Goal: Task Accomplishment & Management: Manage account settings

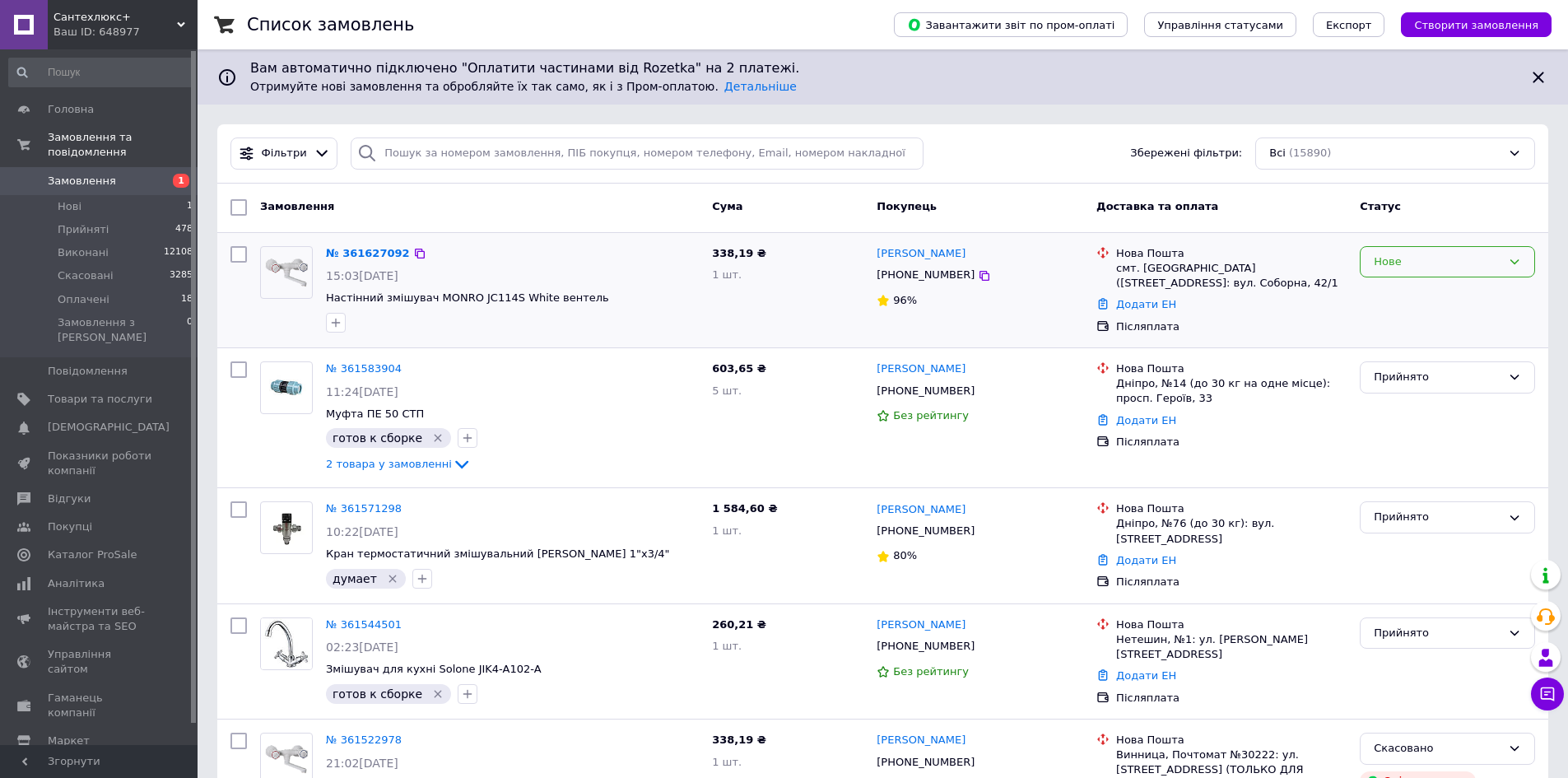
click at [1395, 266] on div "Нове" at bounding box center [1438, 262] width 128 height 18
click at [1402, 294] on li "Прийнято" at bounding box center [1448, 295] width 174 height 31
click at [328, 318] on button "button" at bounding box center [335, 322] width 19 height 19
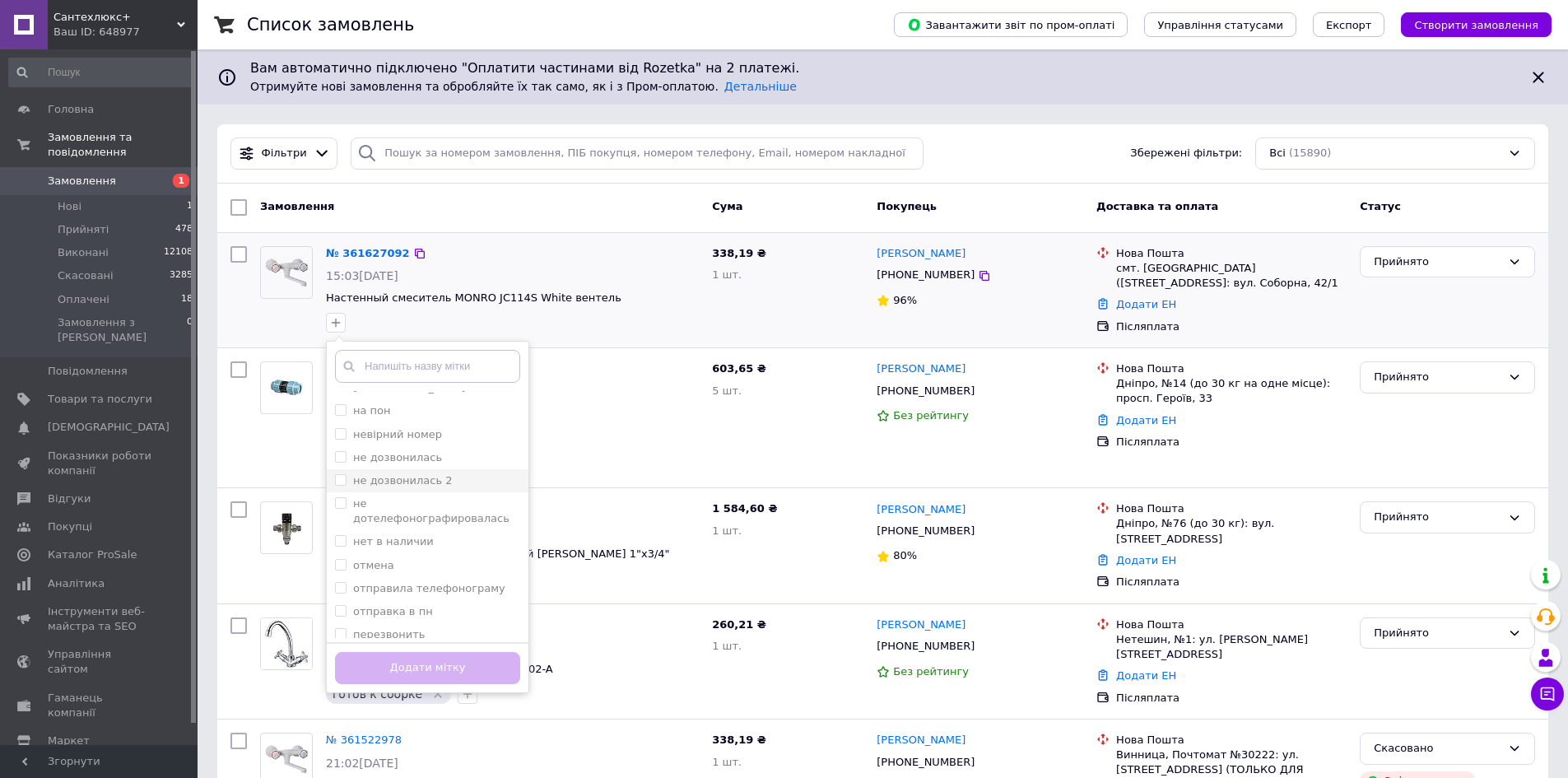
scroll to position [401, 0]
click at [346, 452] on span at bounding box center [340, 458] width 11 height 11
click at [346, 452] on input "не дозвонилась" at bounding box center [340, 458] width 11 height 11
click at [338, 452] on input "не дозвонилась" at bounding box center [340, 458] width 11 height 11
checkbox input "true"
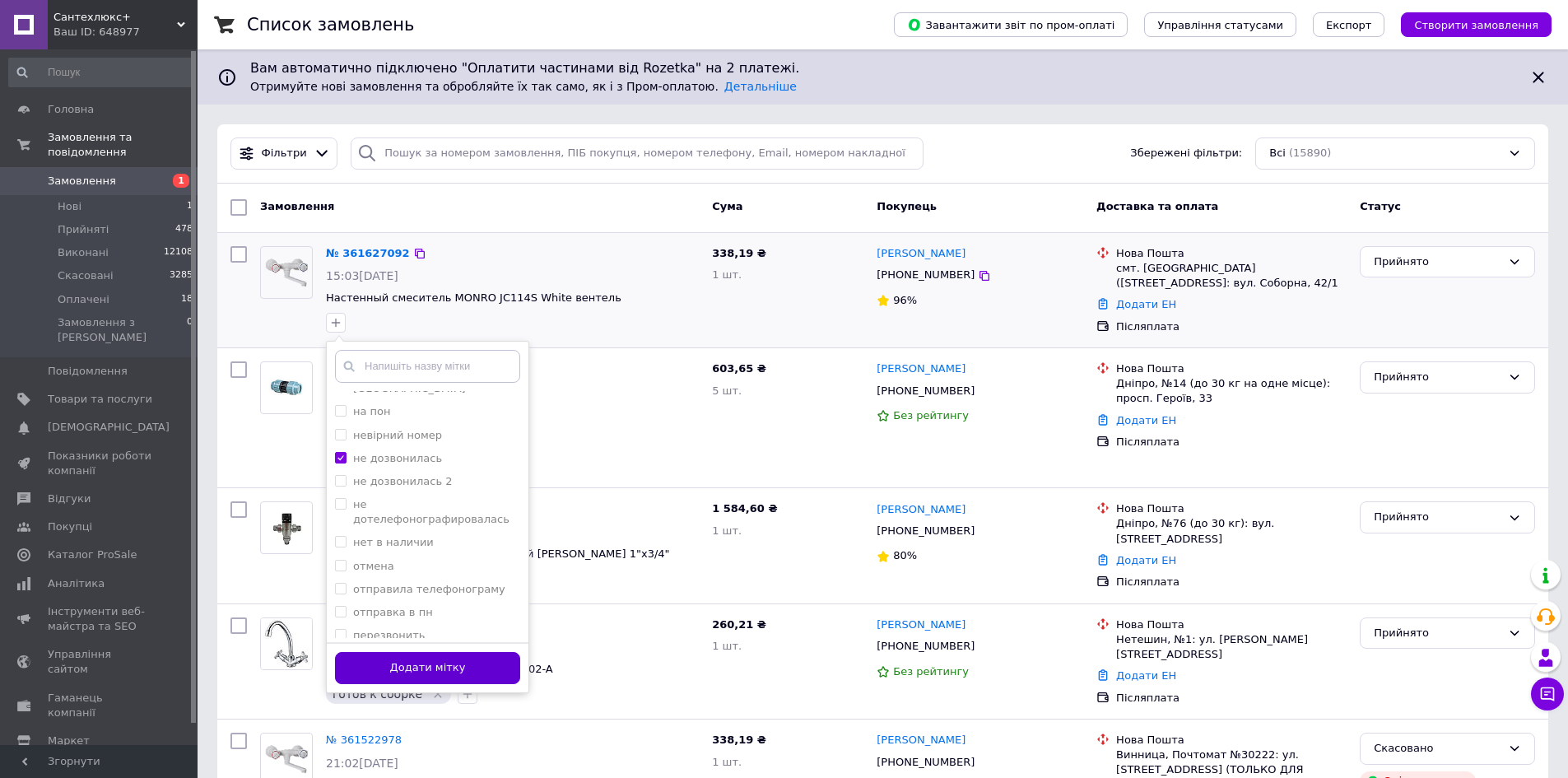
click at [455, 659] on button "Додати мітку" at bounding box center [427, 668] width 185 height 32
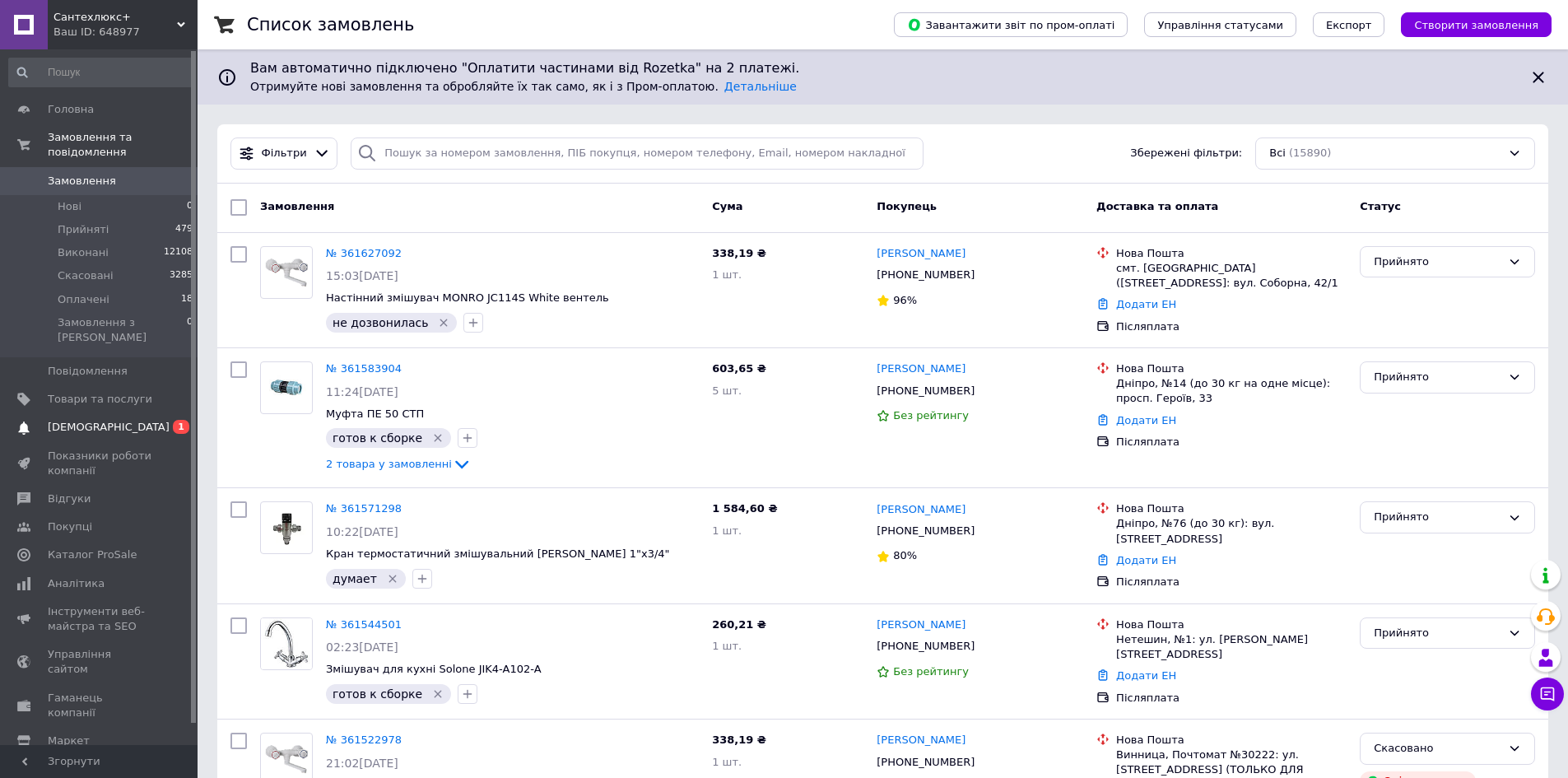
click at [99, 420] on span "[DEMOGRAPHIC_DATA]" at bounding box center [109, 427] width 122 height 15
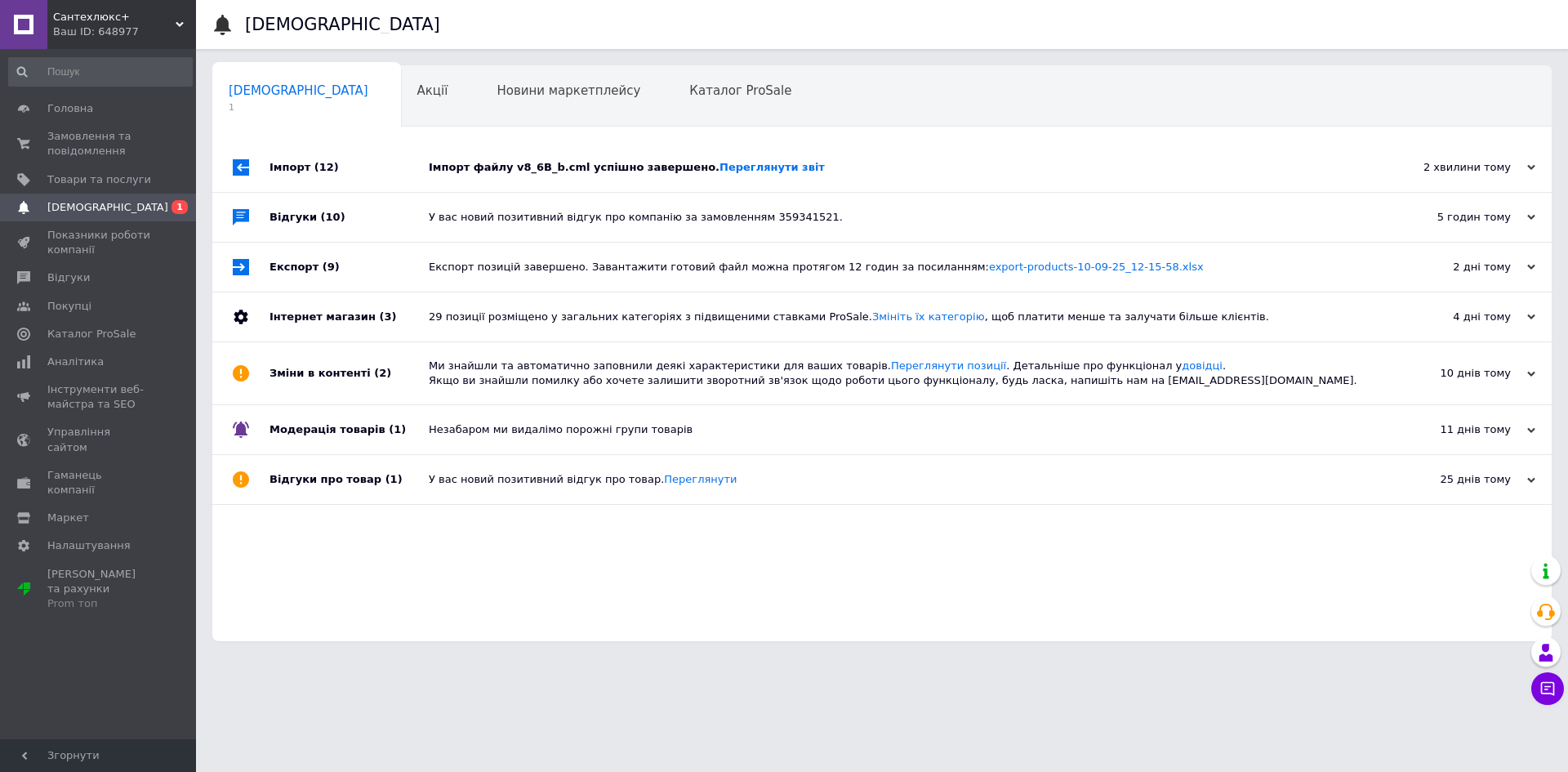
click at [487, 168] on div "Імпорт файлу v8_6B_b.cml успішно завершено. Переглянути звіт" at bounding box center [900, 167] width 943 height 15
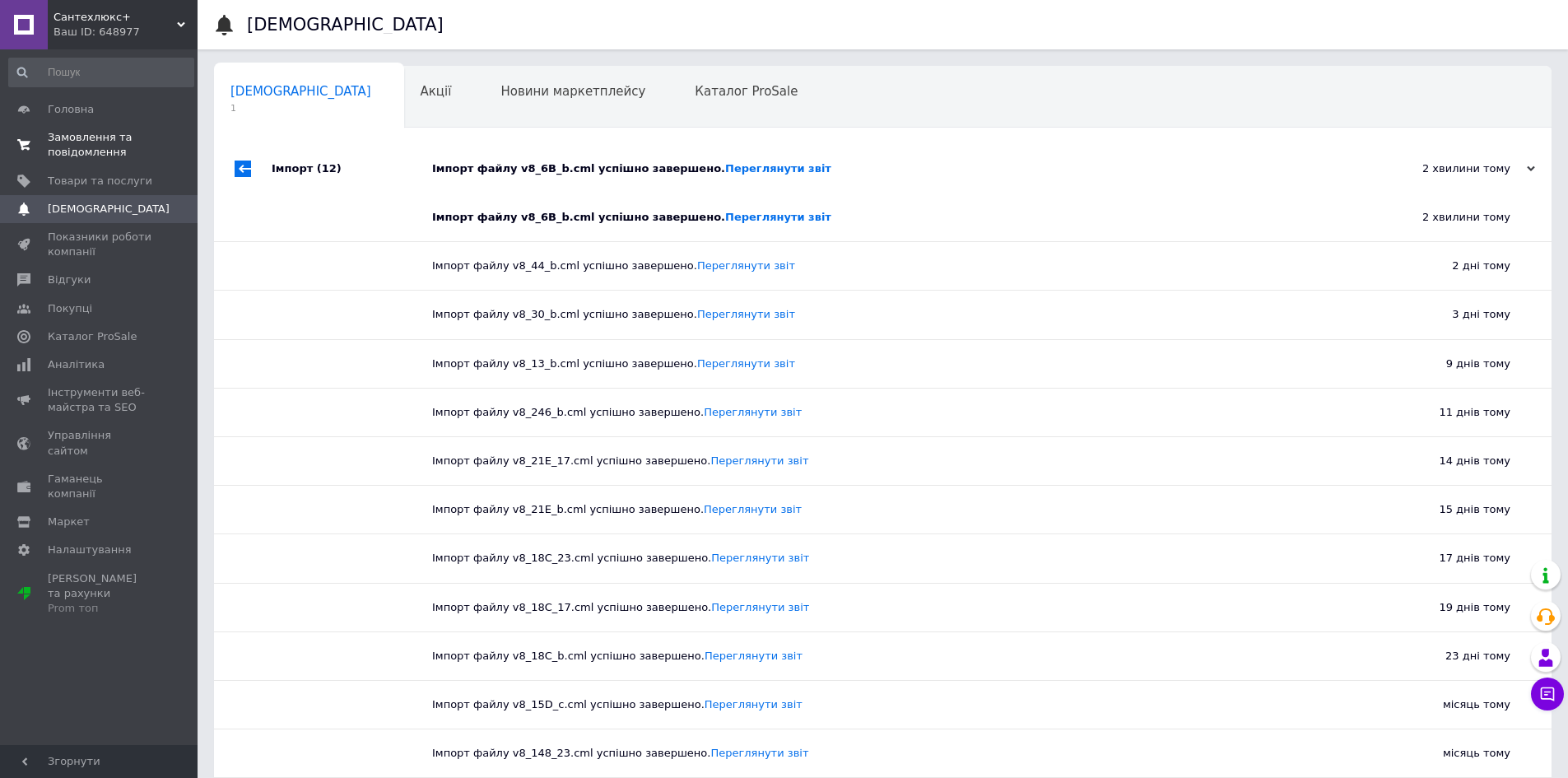
click at [108, 143] on span "Замовлення та повідомлення" at bounding box center [100, 145] width 105 height 30
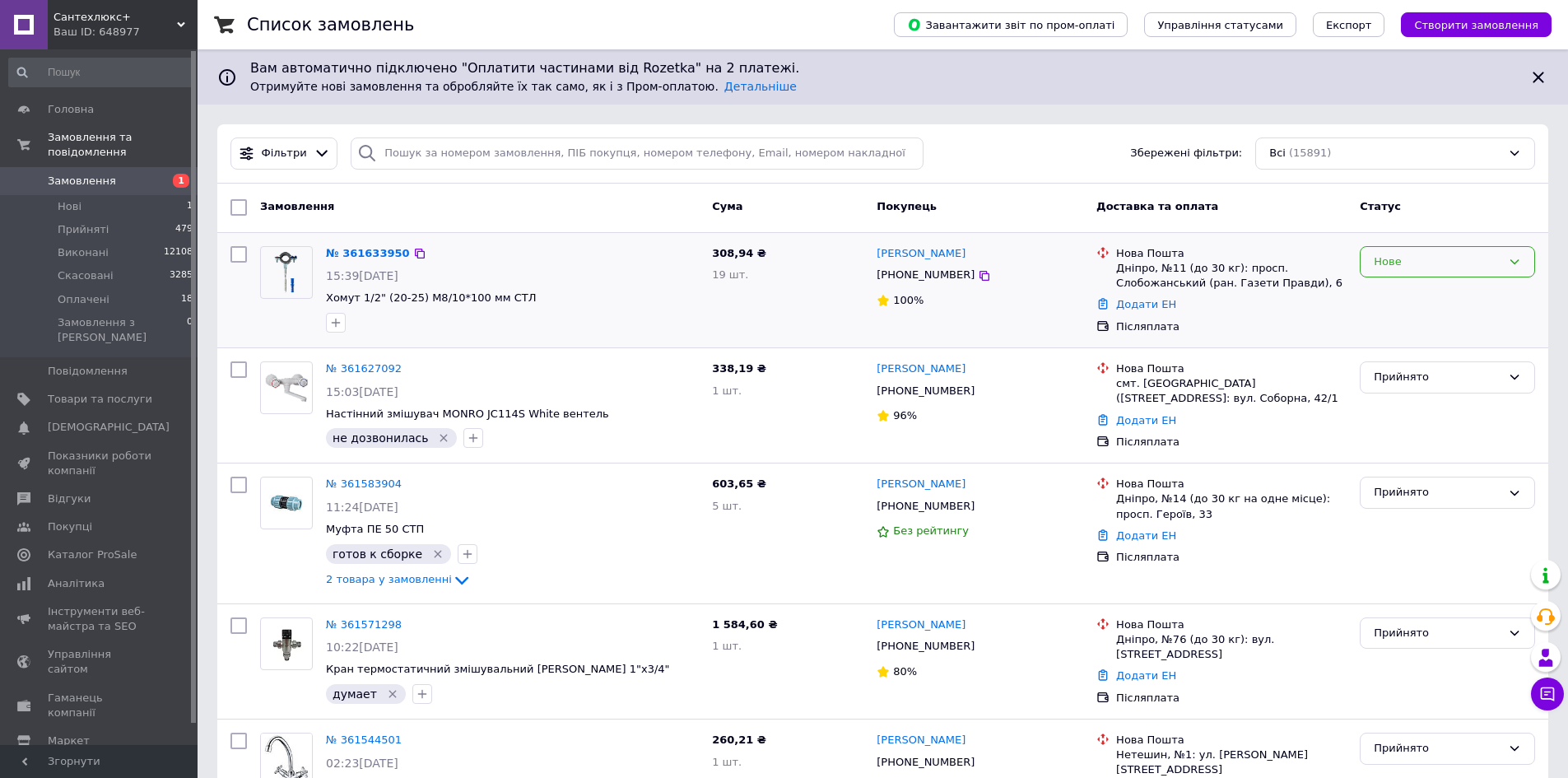
click at [1431, 266] on div "Нове" at bounding box center [1438, 262] width 128 height 18
click at [1419, 301] on li "Прийнято" at bounding box center [1448, 295] width 174 height 31
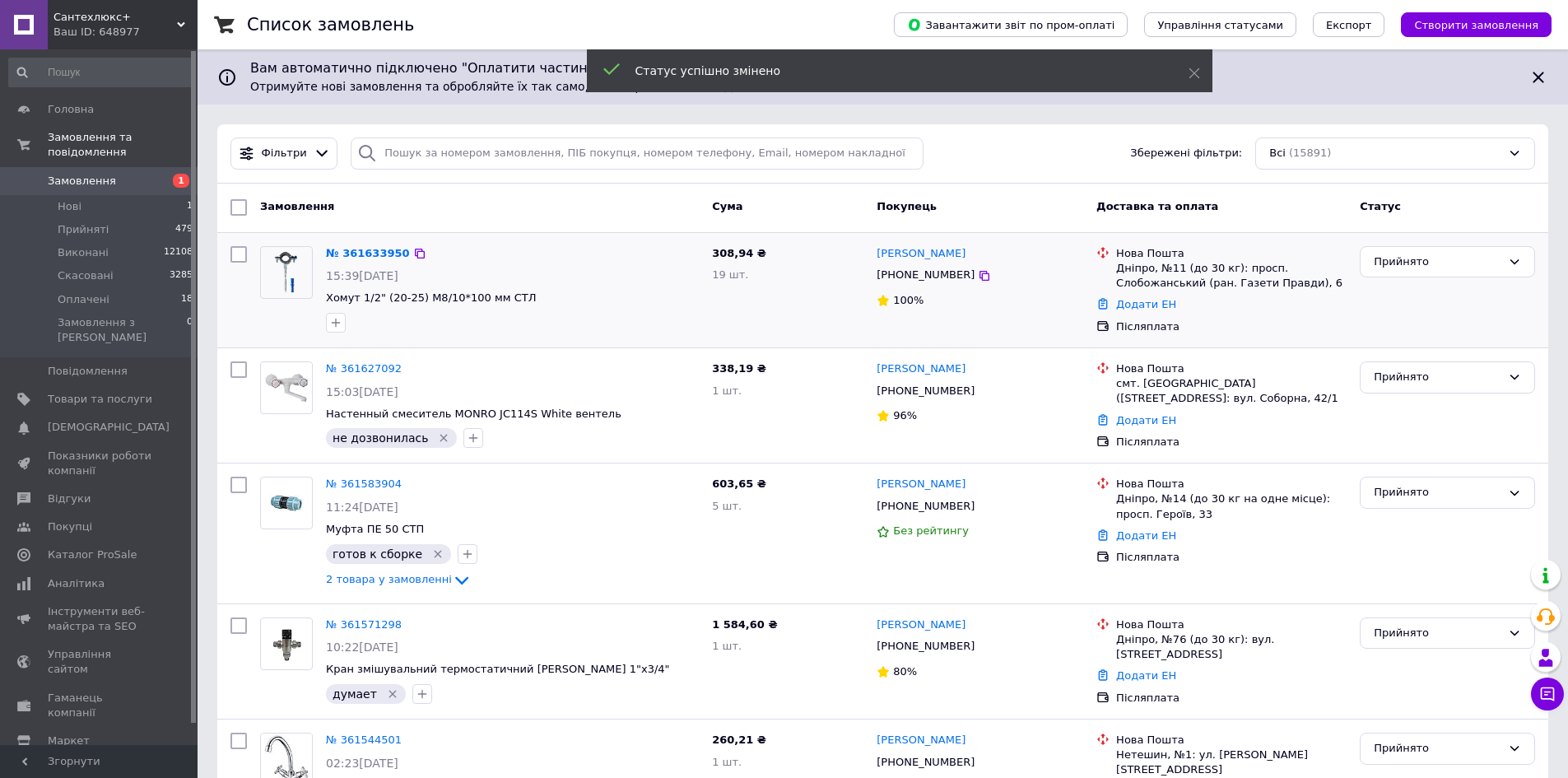
click at [375, 253] on link "№ 361633950" at bounding box center [367, 253] width 84 height 12
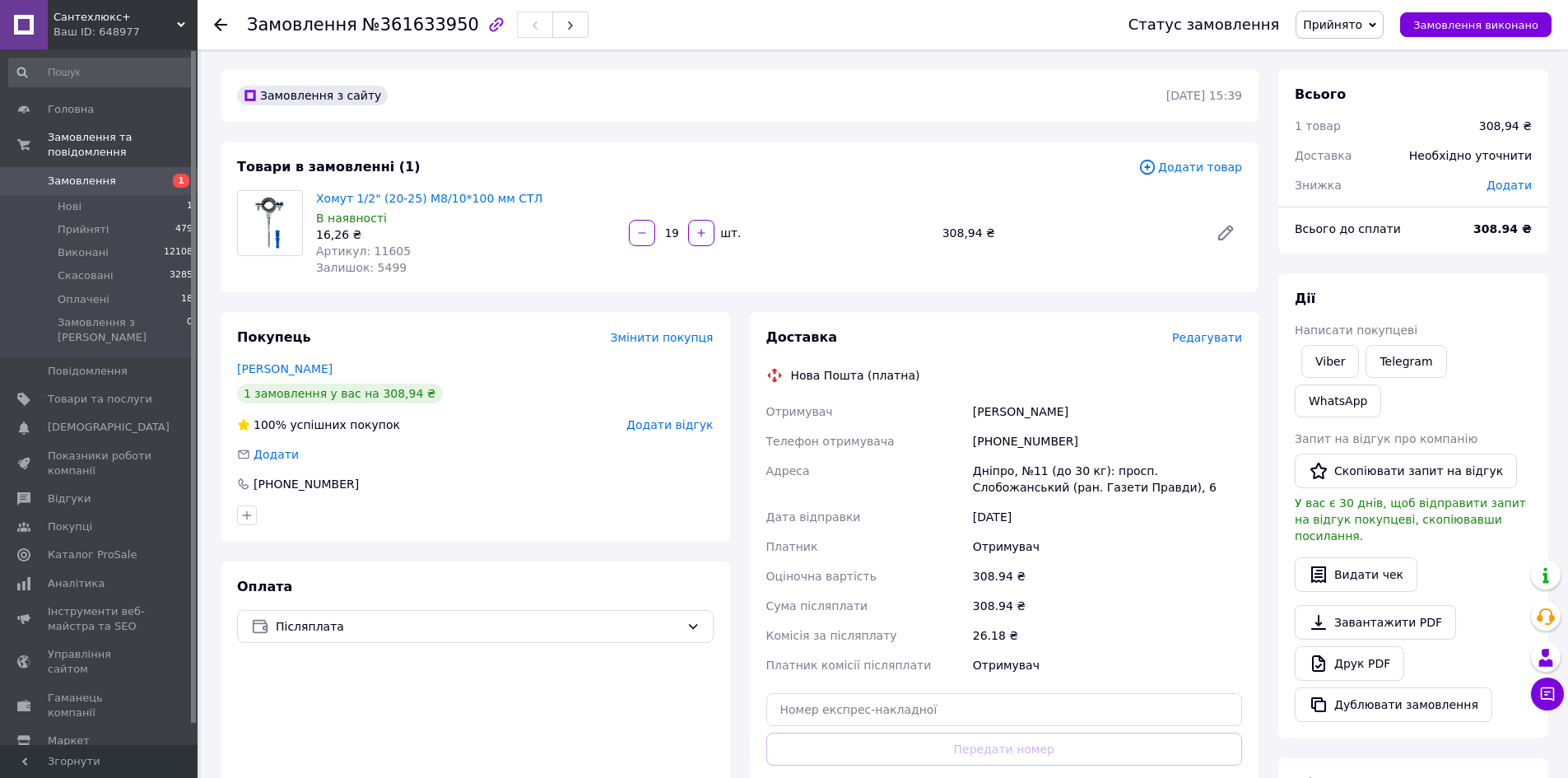
click at [1352, 25] on span "Прийнято" at bounding box center [1333, 25] width 59 height 13
click at [1351, 85] on li "Скасовано" at bounding box center [1340, 82] width 86 height 25
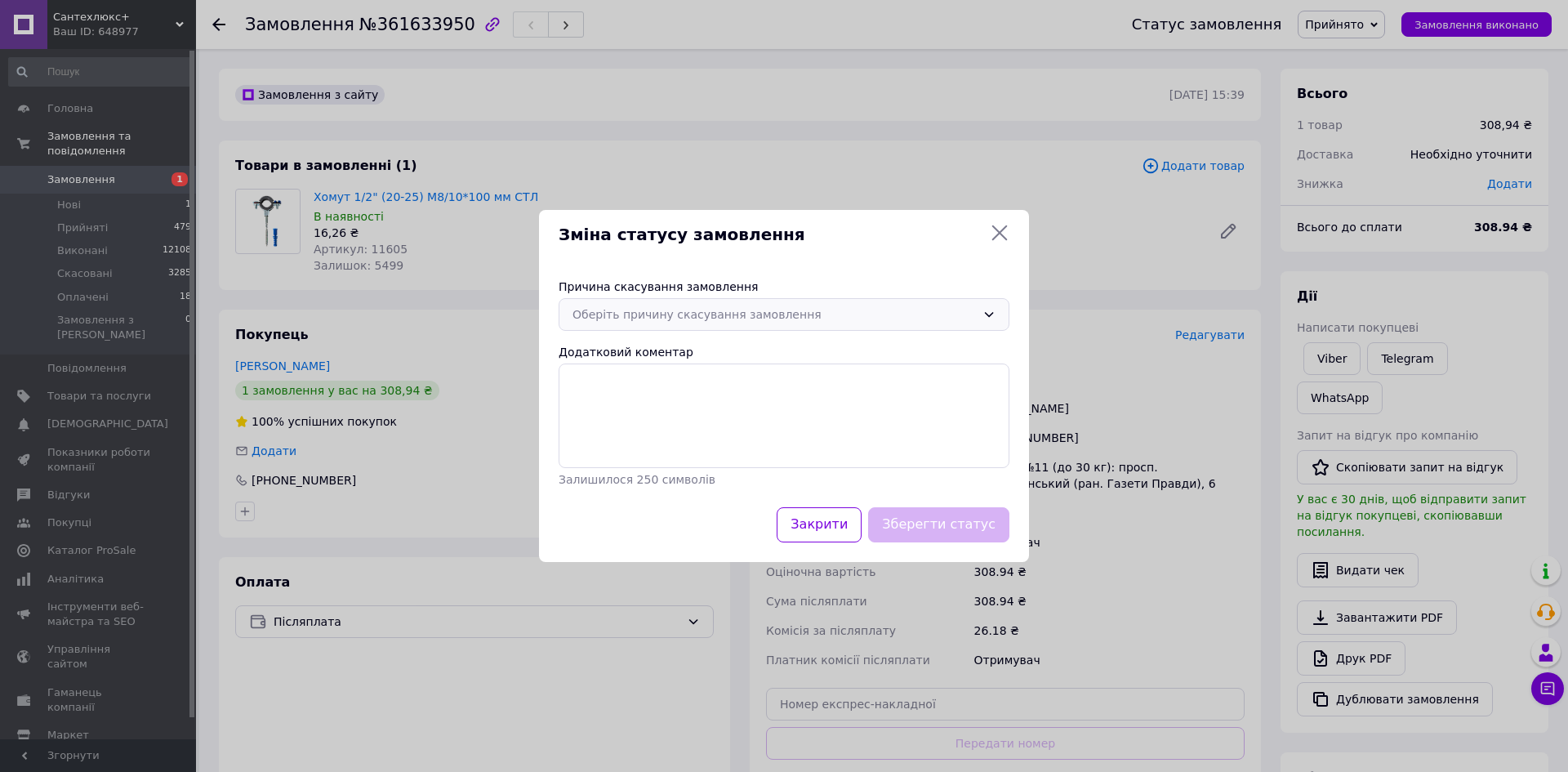
click at [803, 322] on div "Оберіть причину скасування замовлення" at bounding box center [774, 315] width 404 height 18
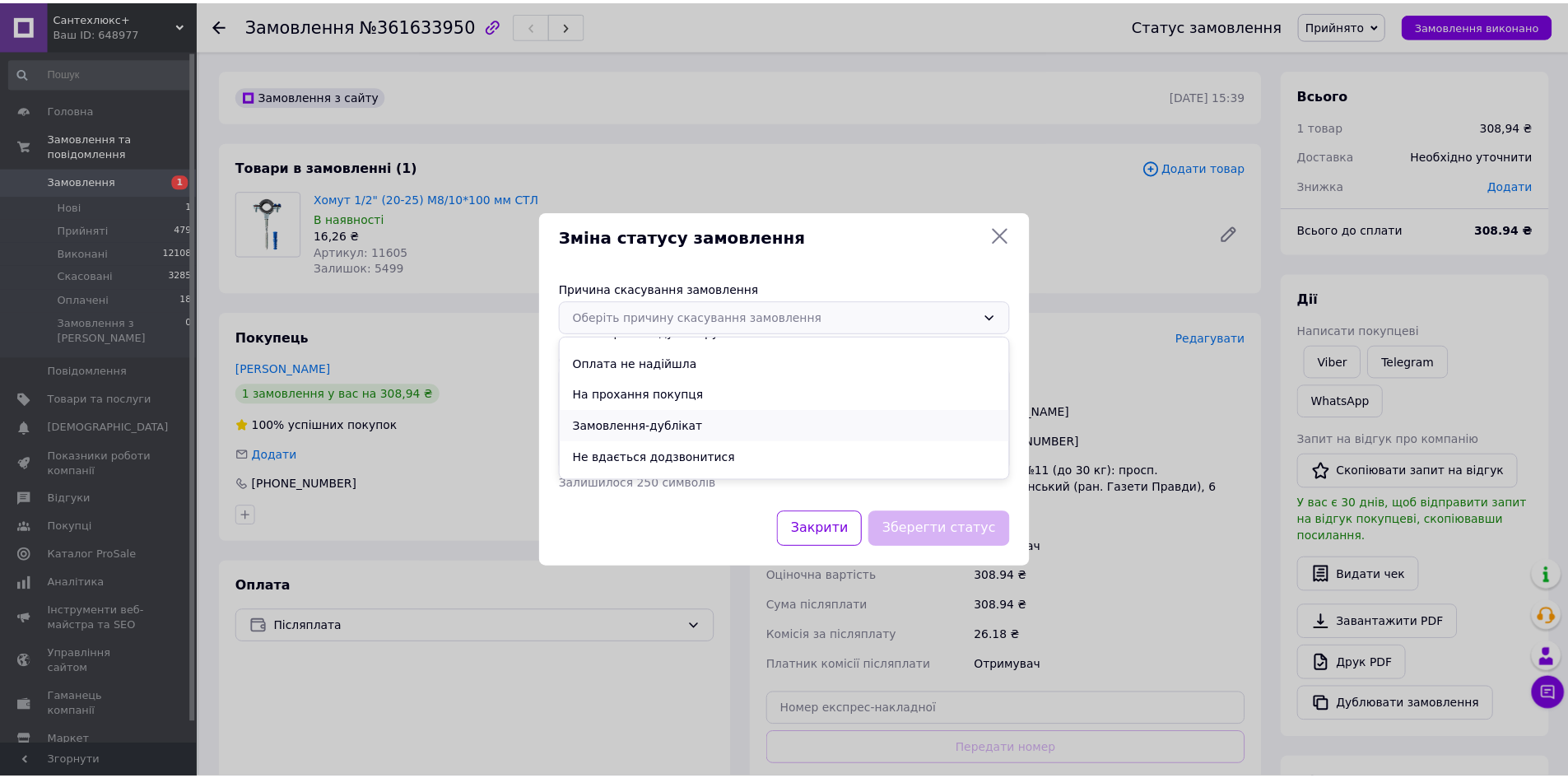
scroll to position [77, 0]
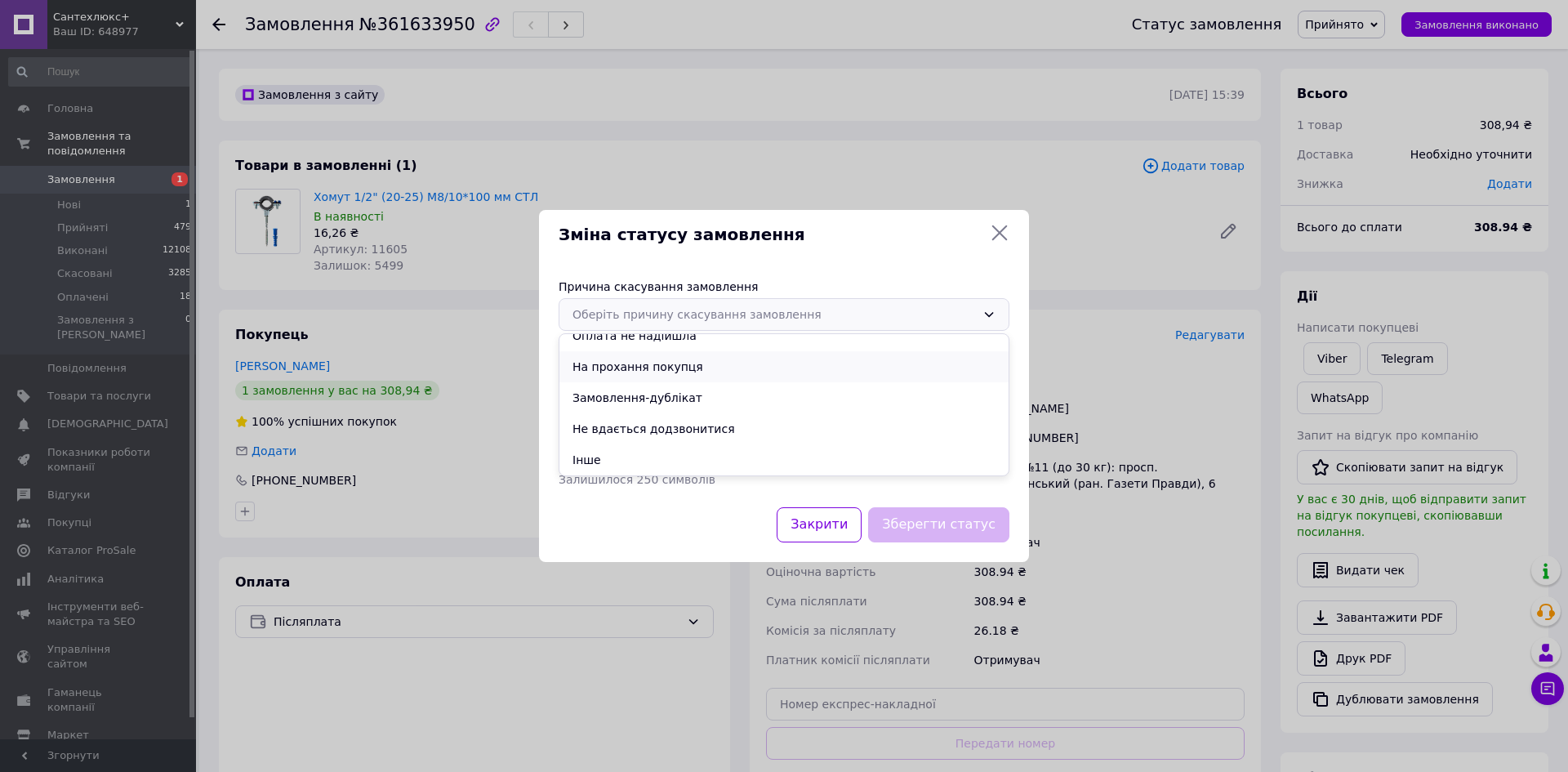
click at [656, 367] on li "На прохання покупця" at bounding box center [784, 367] width 449 height 31
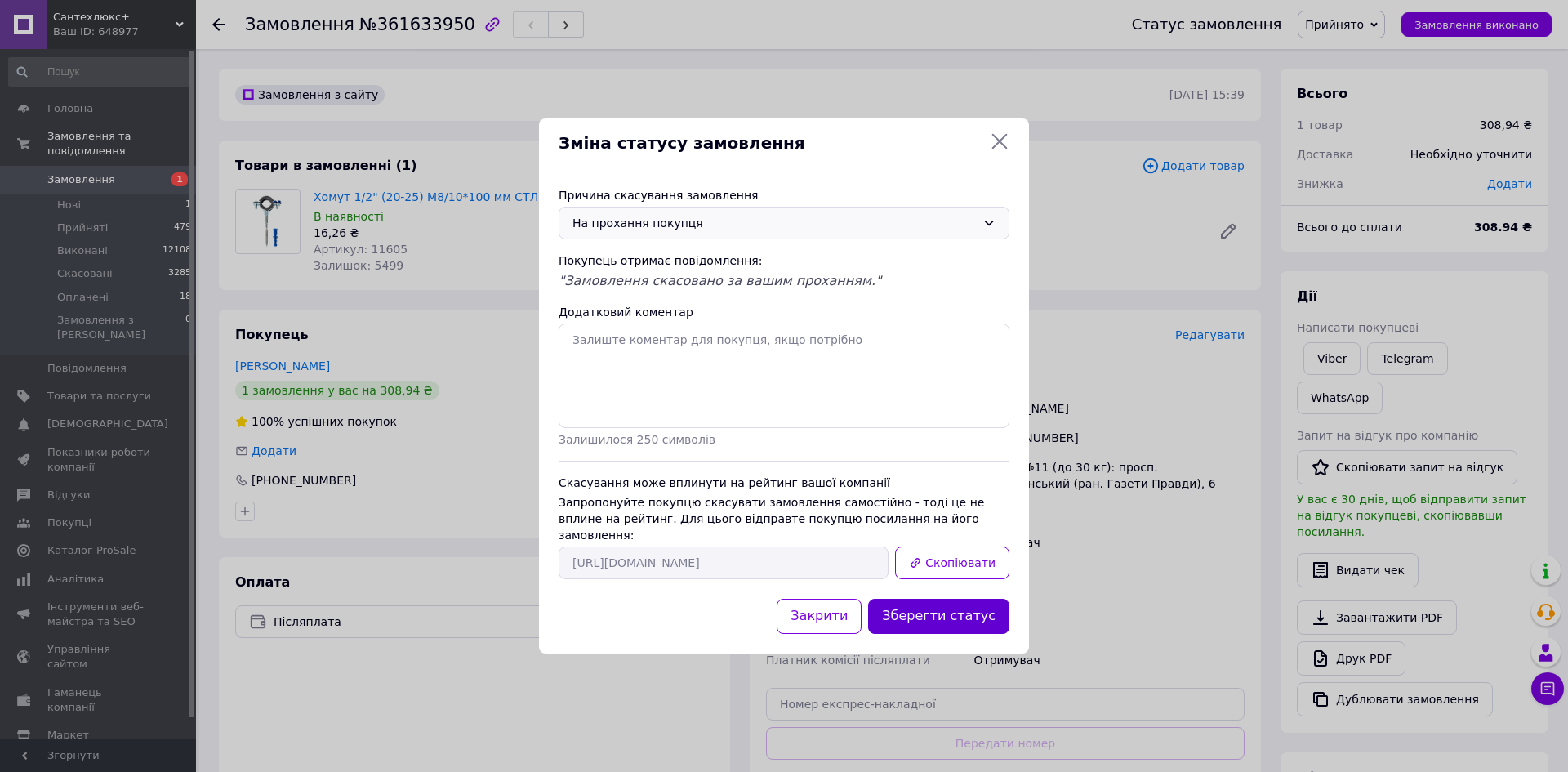
click at [959, 609] on button "Зберегти статус" at bounding box center [939, 616] width 141 height 35
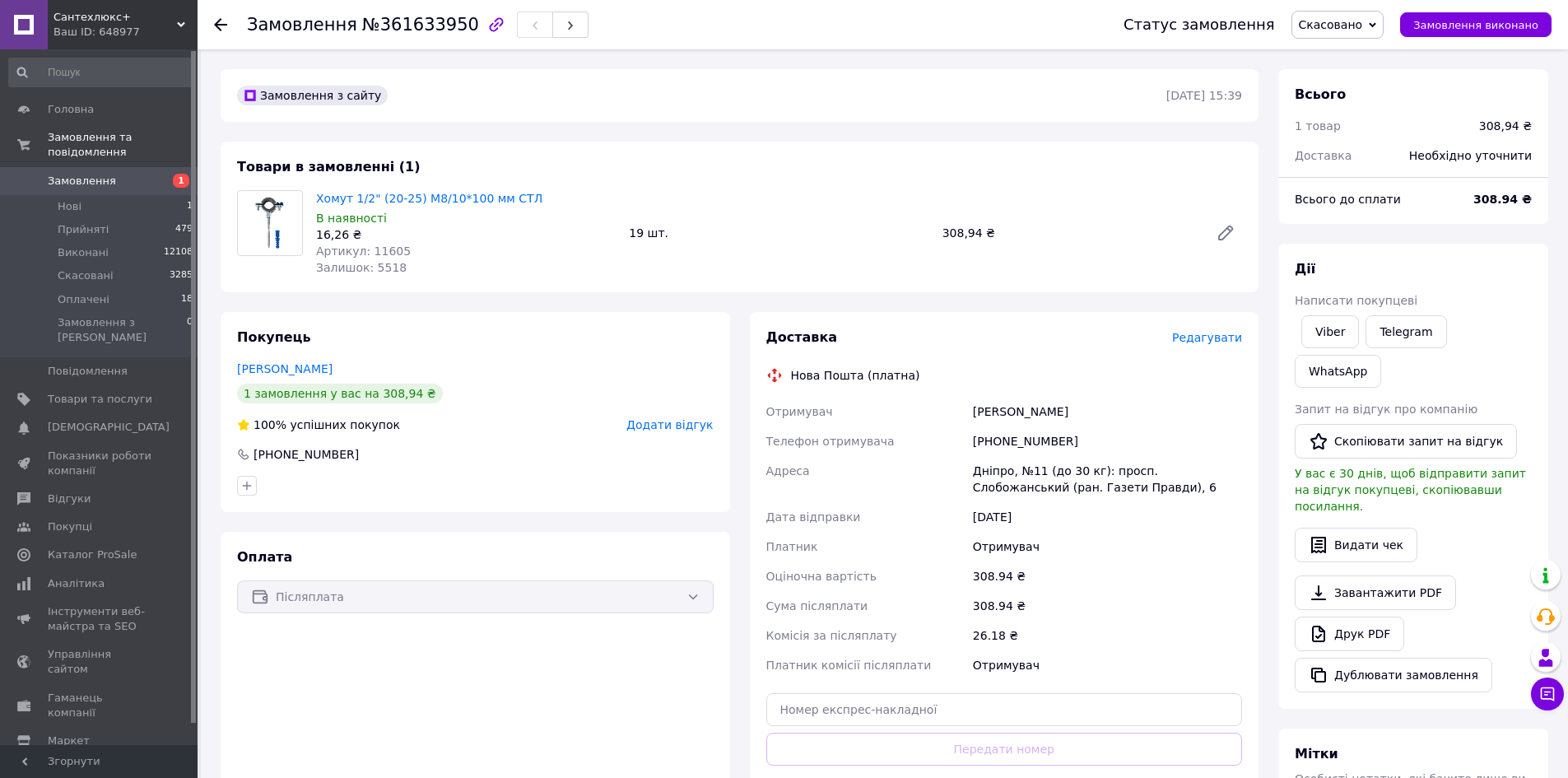
click at [213, 27] on div "Замовлення №361633950 Статус замовлення Скасовано Прийнято Виконано Оплачено За…" at bounding box center [883, 24] width 1371 height 49
click at [218, 26] on icon at bounding box center [220, 25] width 13 height 13
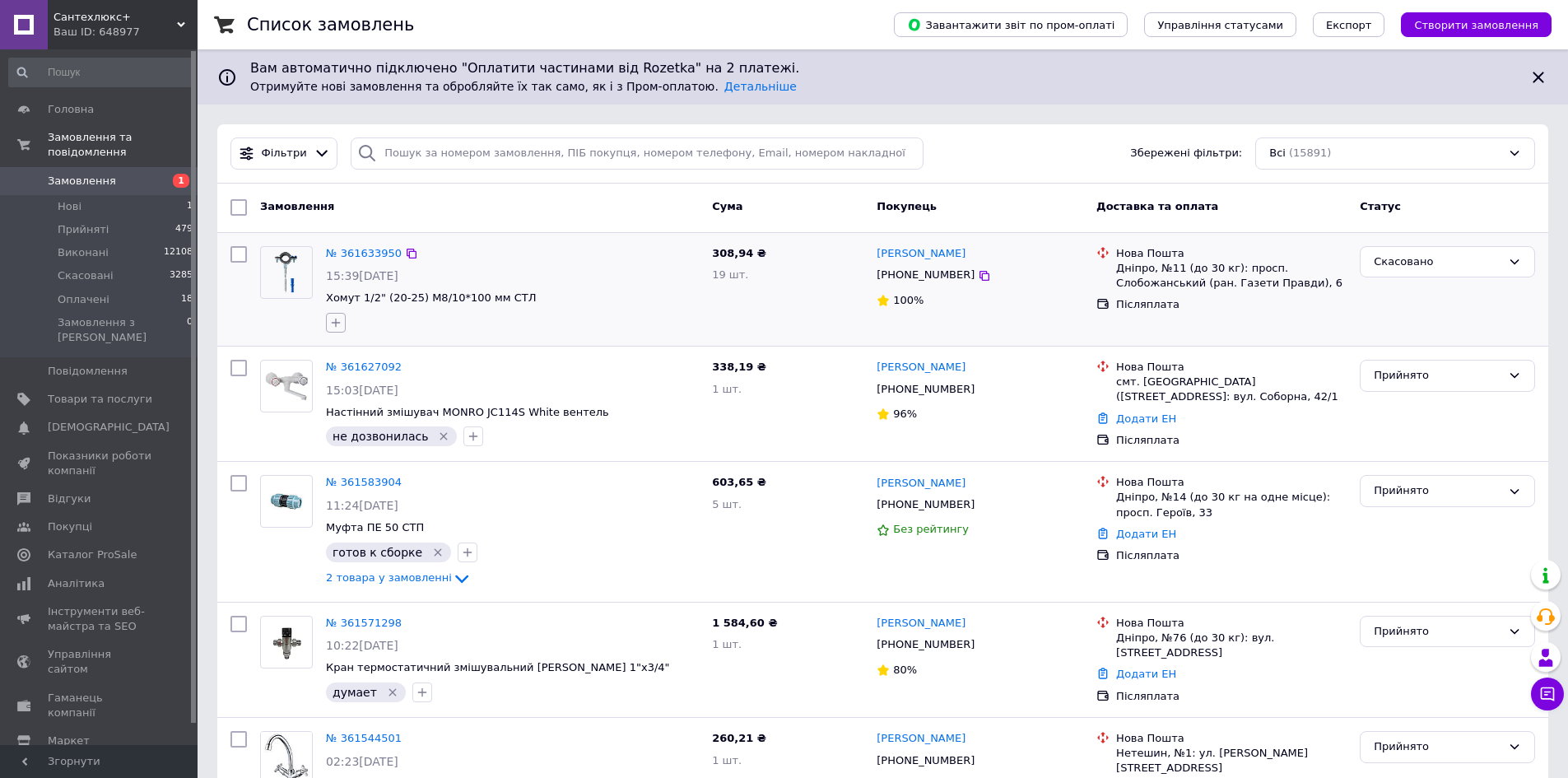
click at [333, 323] on icon "button" at bounding box center [337, 323] width 9 height 9
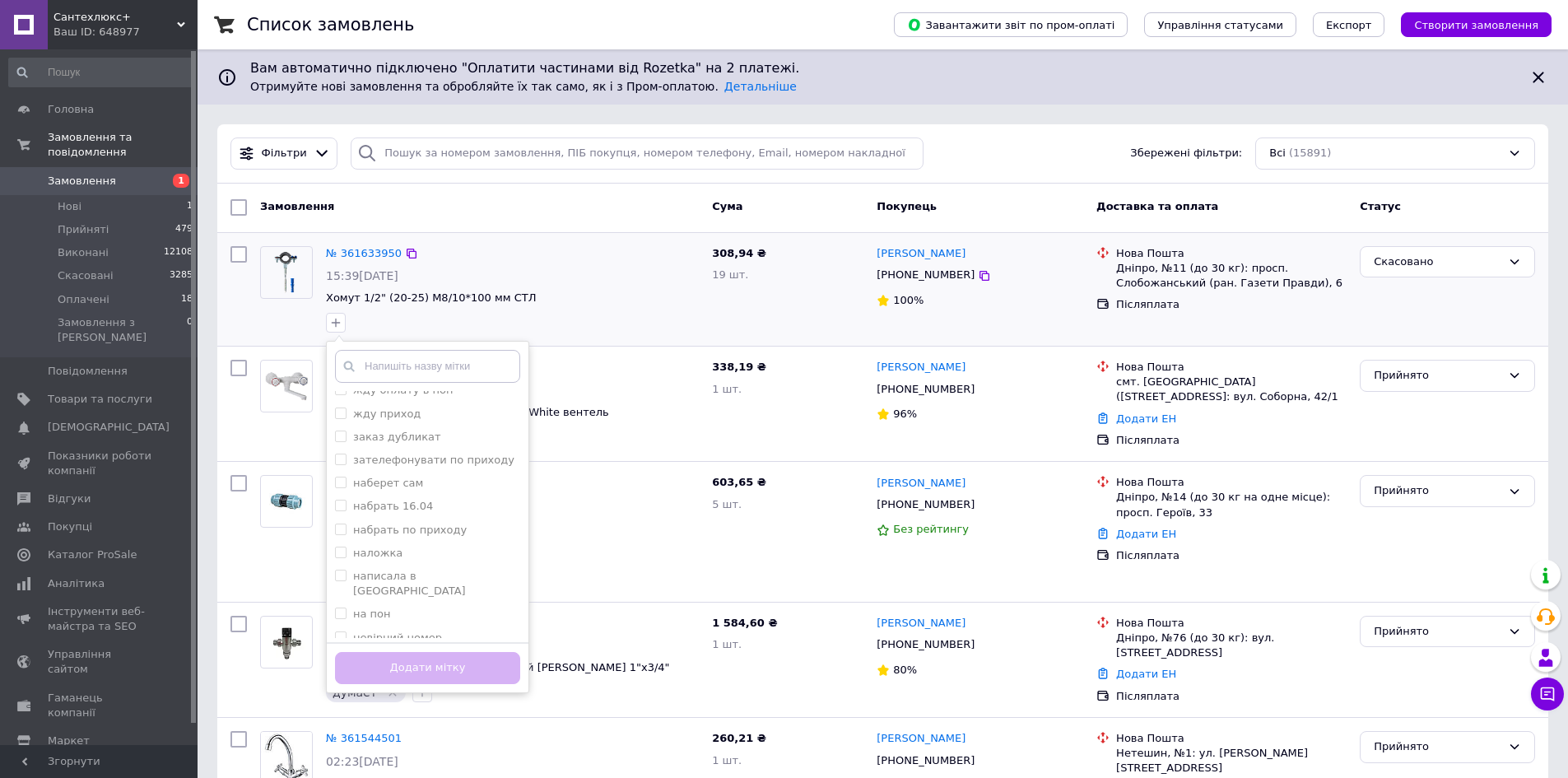
scroll to position [329, 0]
click at [340, 631] on input "отмена" at bounding box center [340, 636] width 11 height 11
checkbox input "true"
click at [363, 670] on button "Додати мітку" at bounding box center [427, 668] width 185 height 32
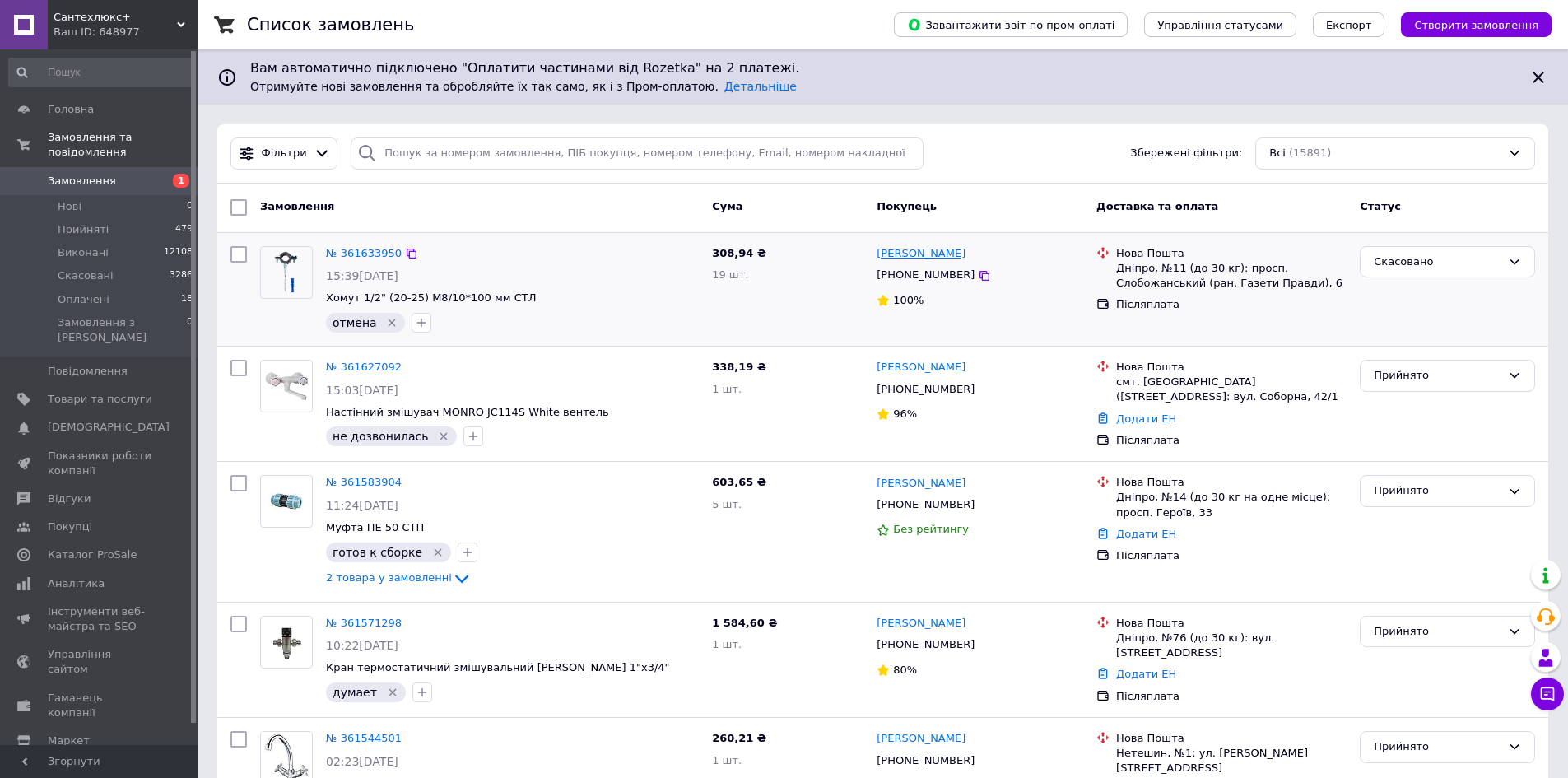
click at [953, 253] on link "[PERSON_NAME]" at bounding box center [921, 253] width 89 height 16
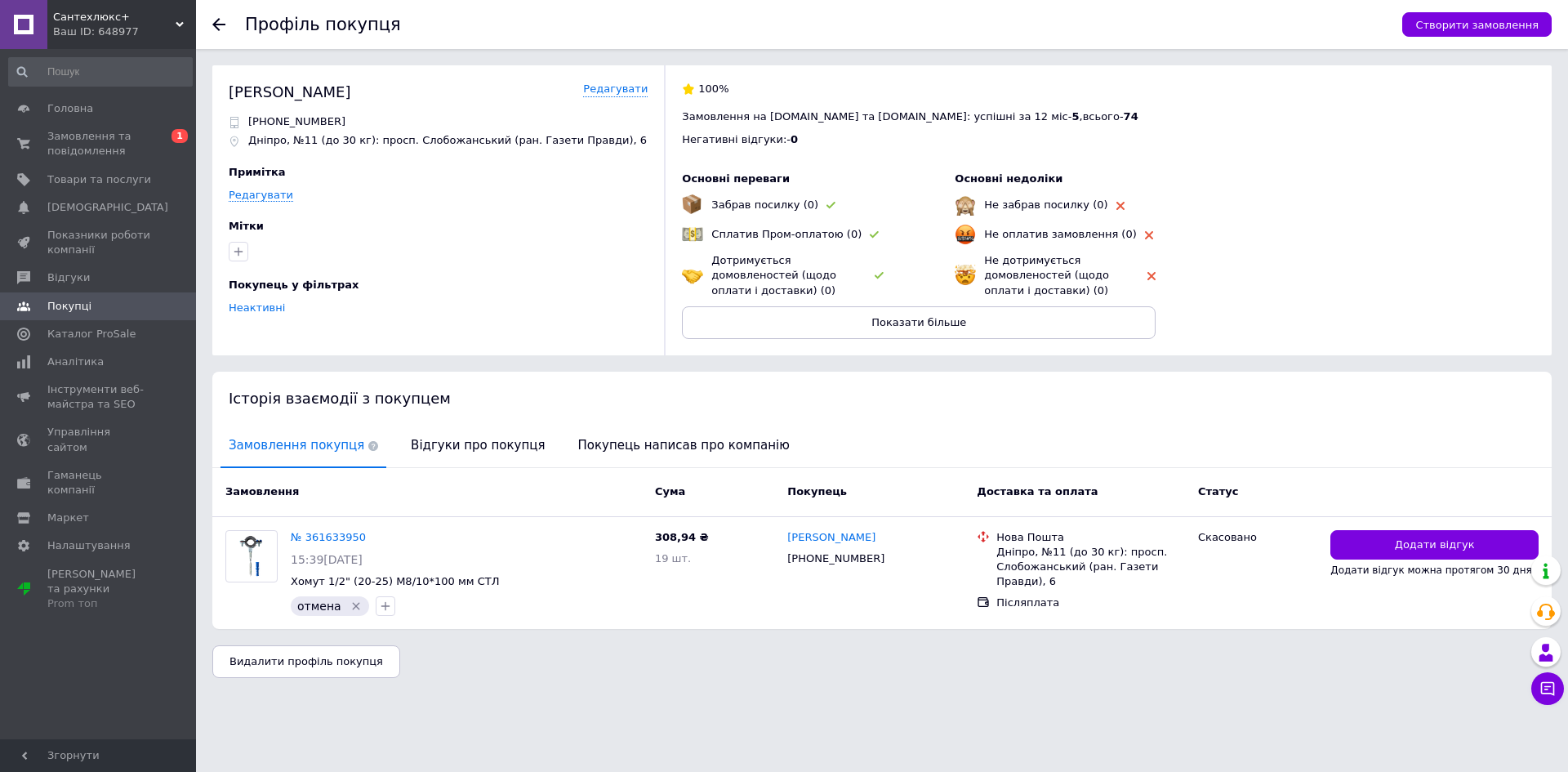
click at [217, 24] on use at bounding box center [218, 25] width 13 height 13
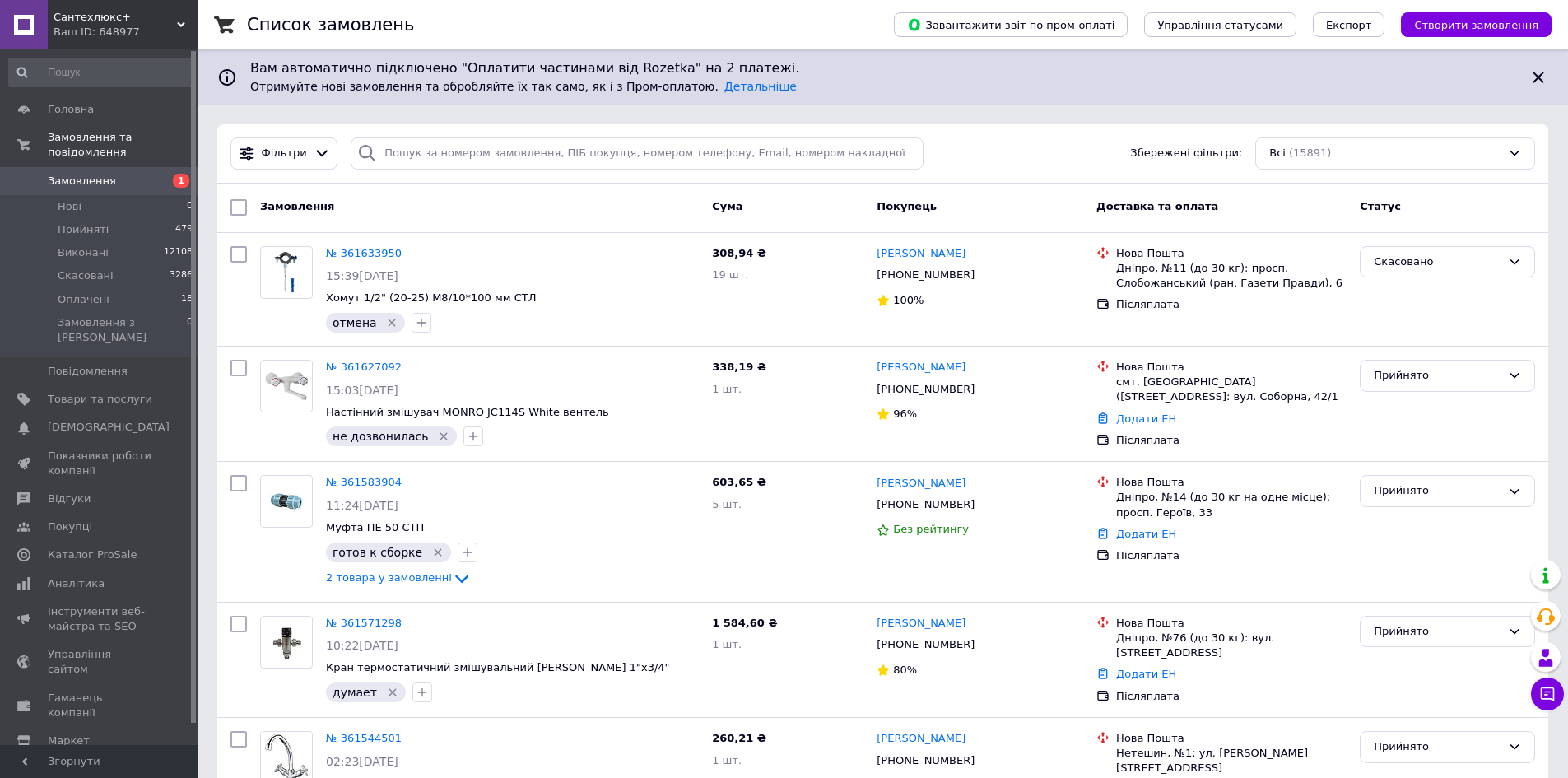
click at [110, 32] on div "Ваш ID: 648977" at bounding box center [126, 32] width 144 height 15
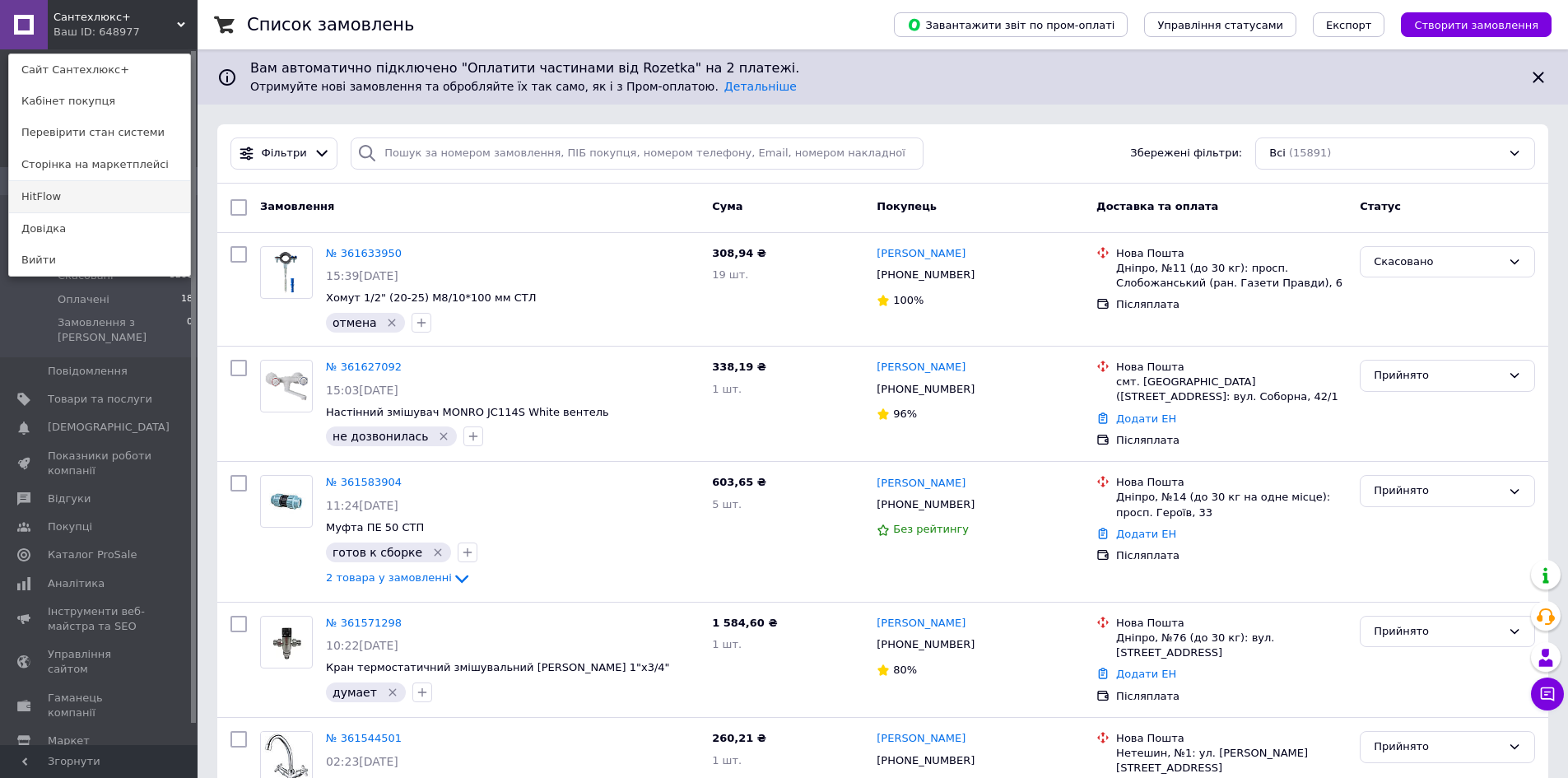
click at [85, 200] on link "HitFlow" at bounding box center [100, 197] width 181 height 31
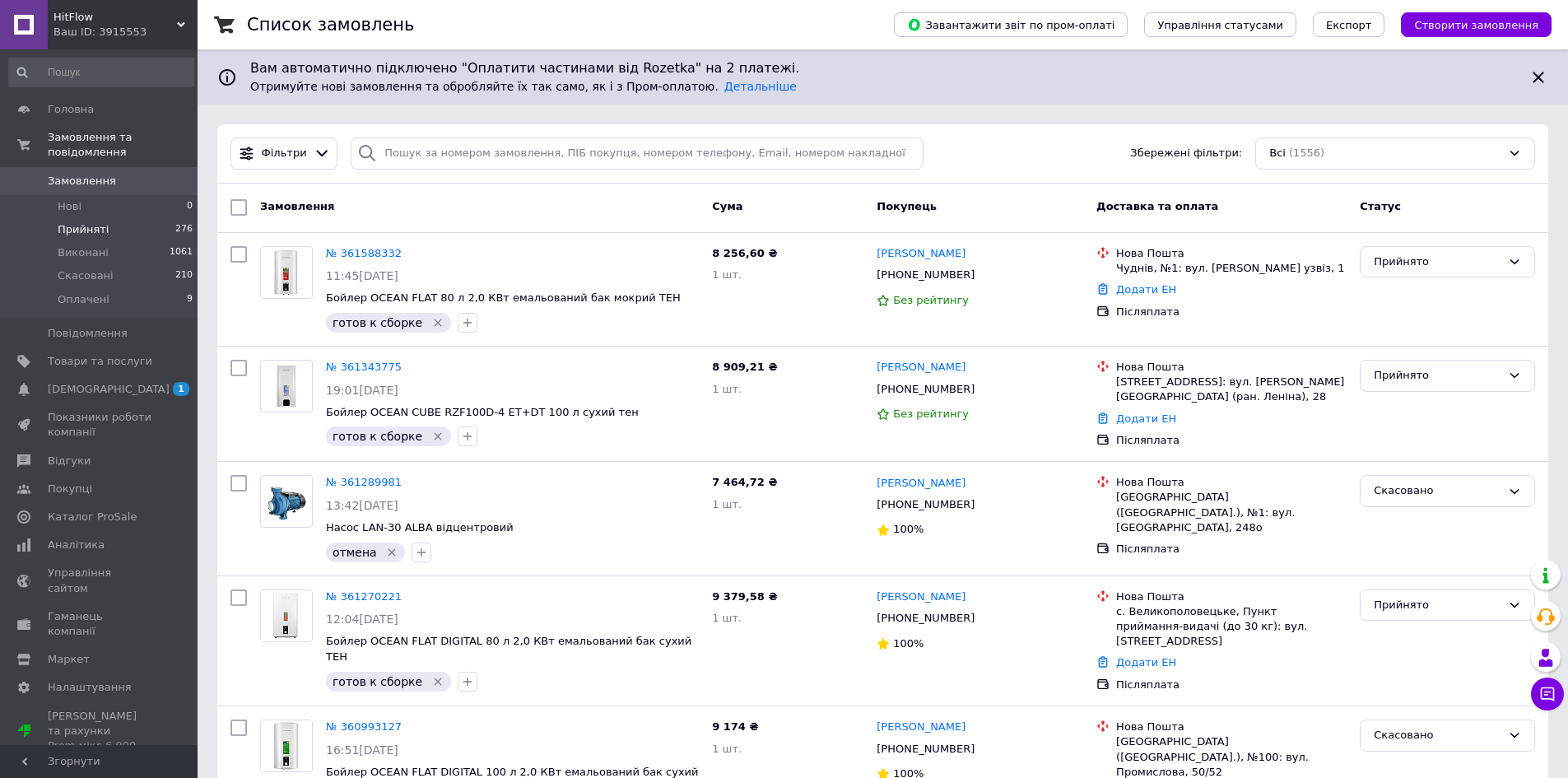
click at [100, 222] on span "Прийняті" at bounding box center [82, 229] width 51 height 15
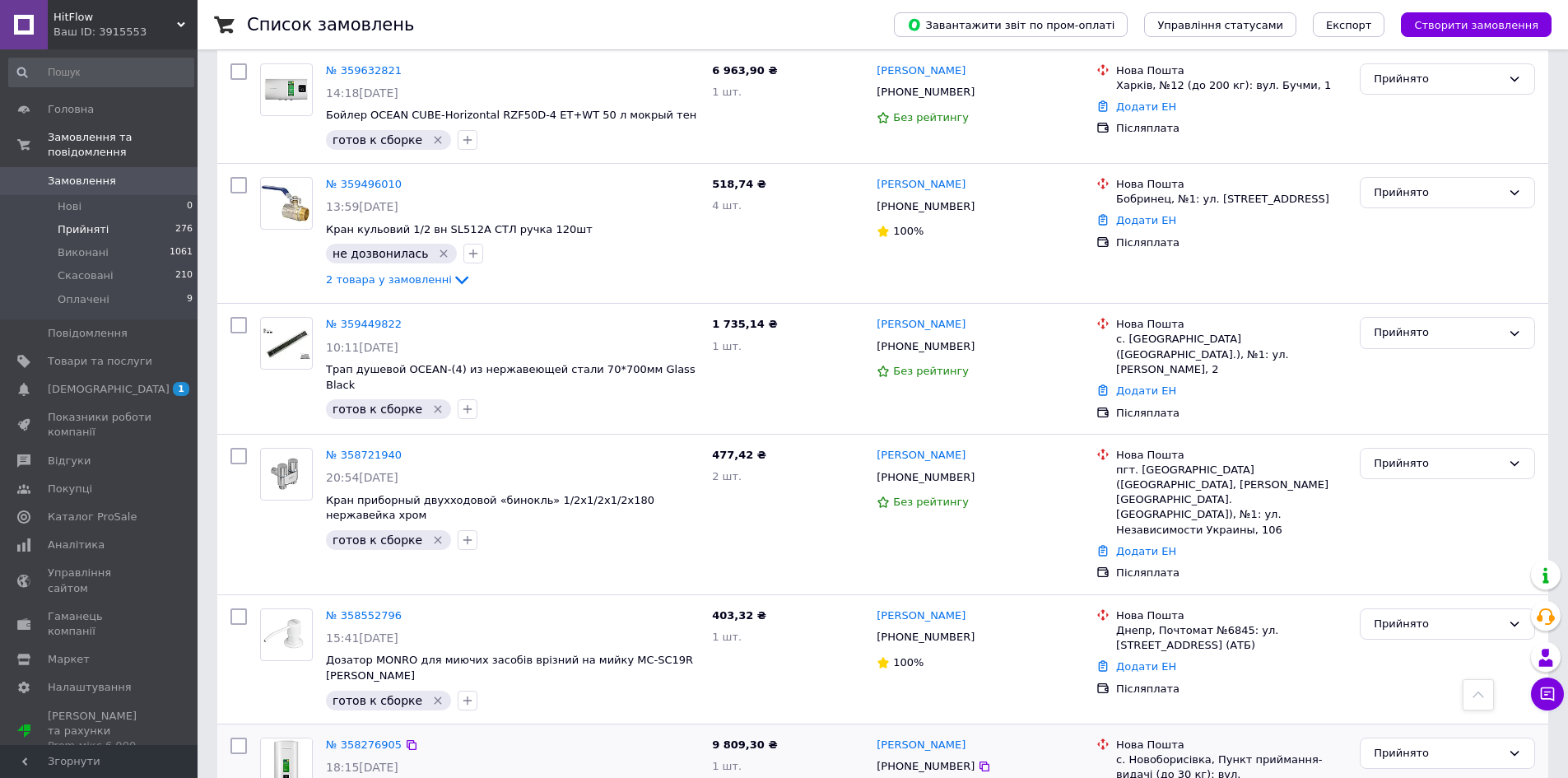
scroll to position [2009, 0]
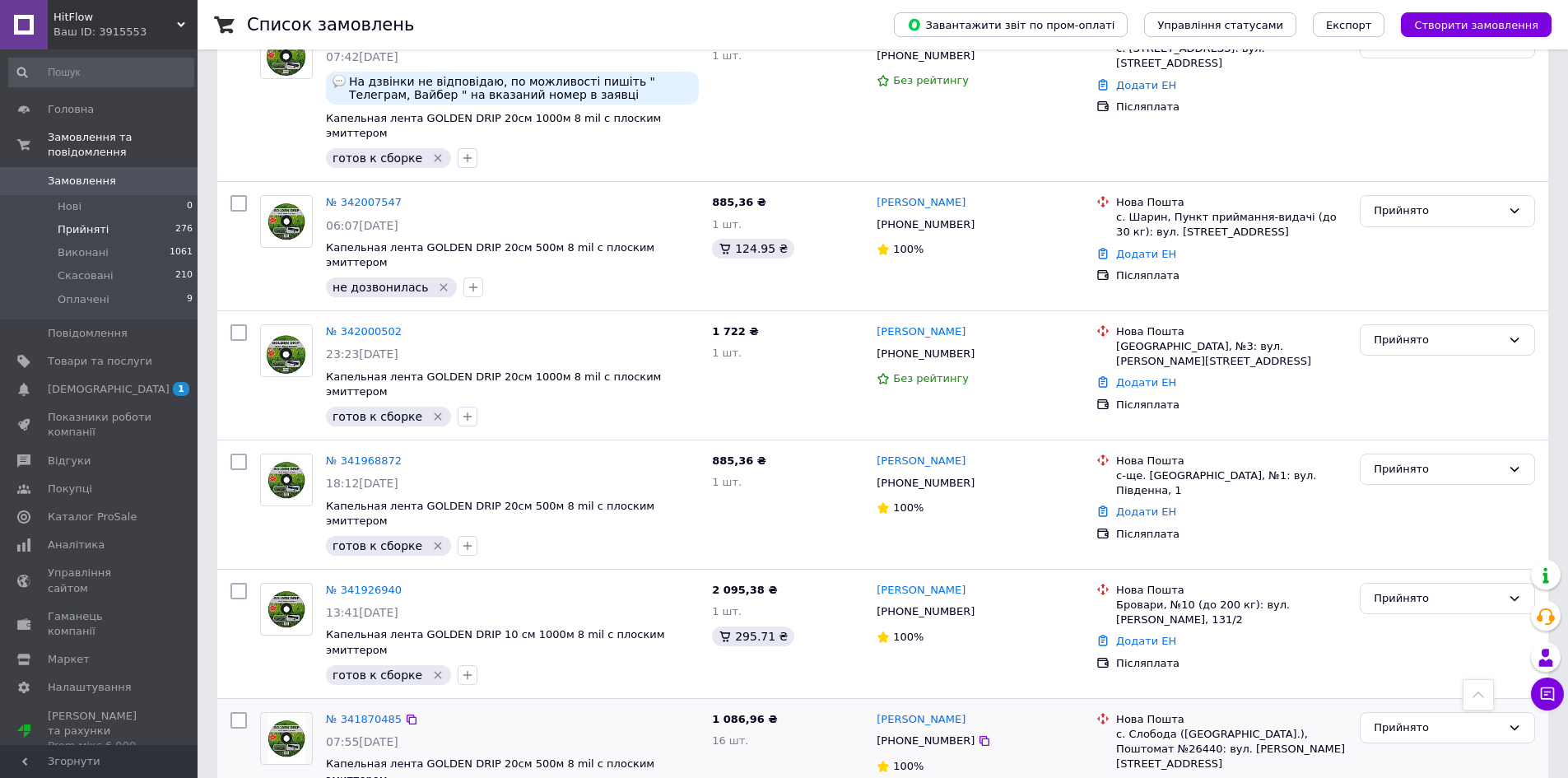
scroll to position [1573, 0]
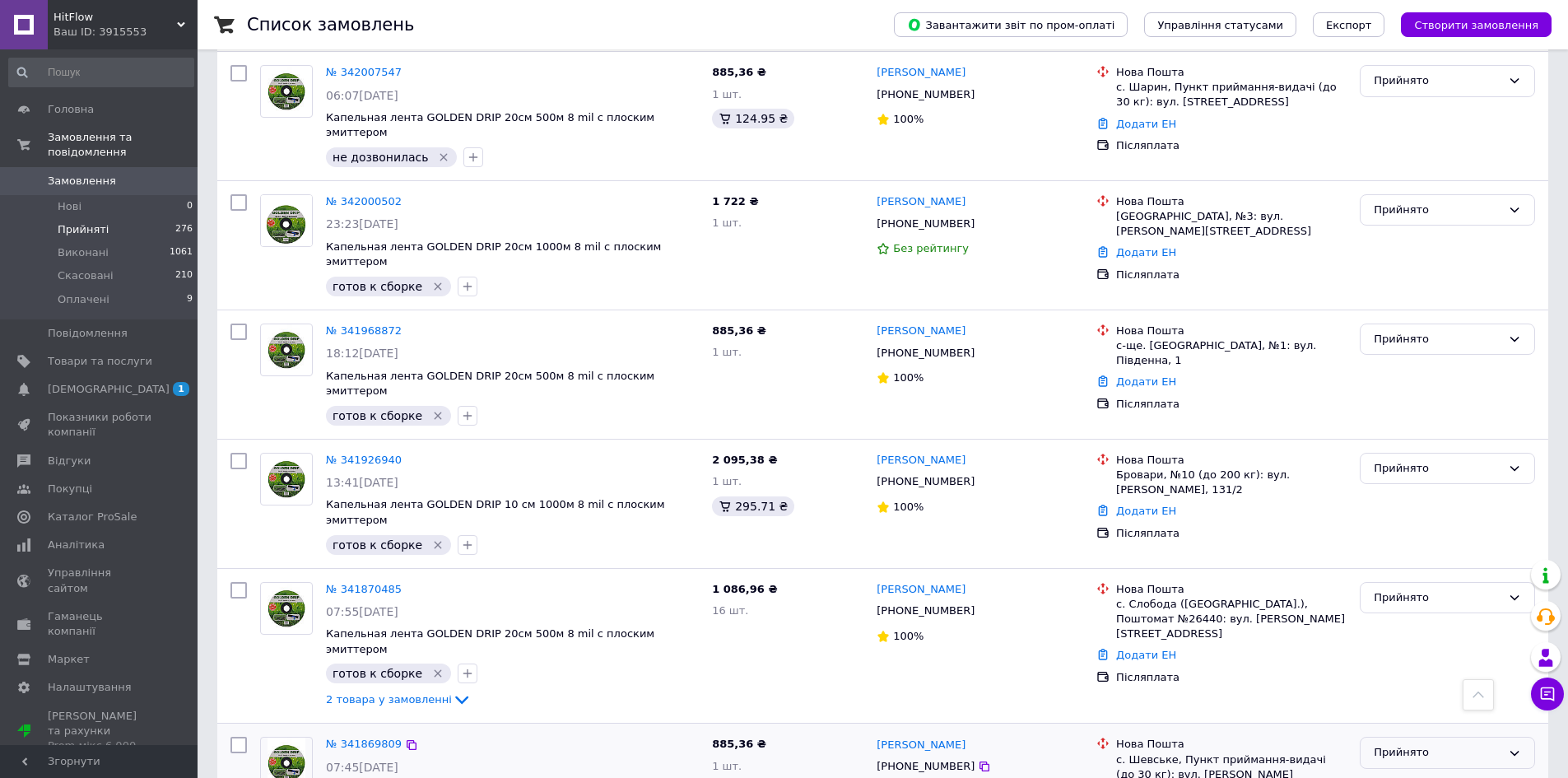
click at [1408, 745] on div "Прийнято" at bounding box center [1438, 753] width 128 height 18
click at [1414, 772] on li "Виконано" at bounding box center [1448, 787] width 174 height 31
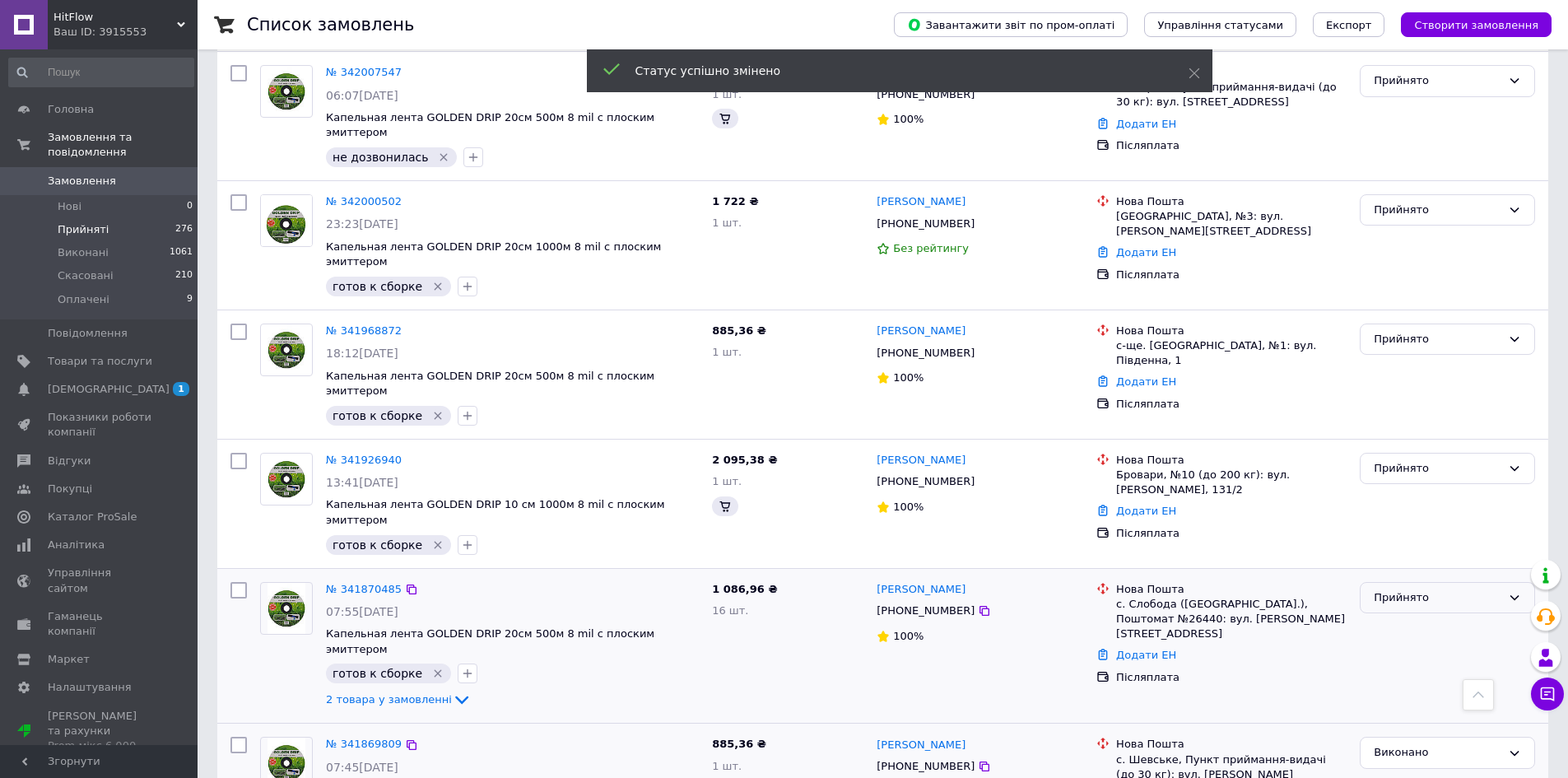
scroll to position [1571, 0]
click at [1408, 591] on div "Прийнято" at bounding box center [1438, 599] width 128 height 18
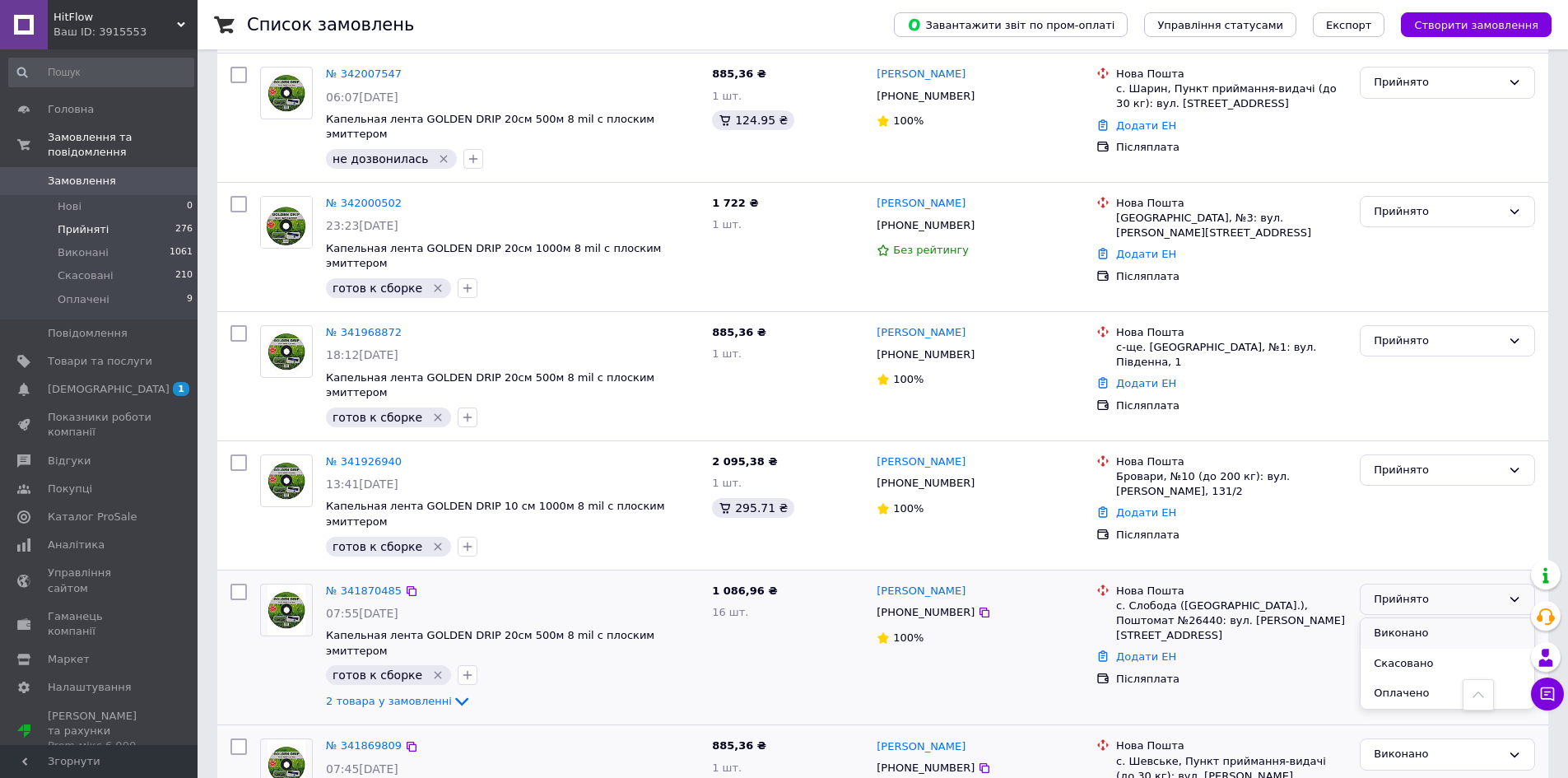
click at [1408, 618] on li "Виконано" at bounding box center [1448, 633] width 174 height 31
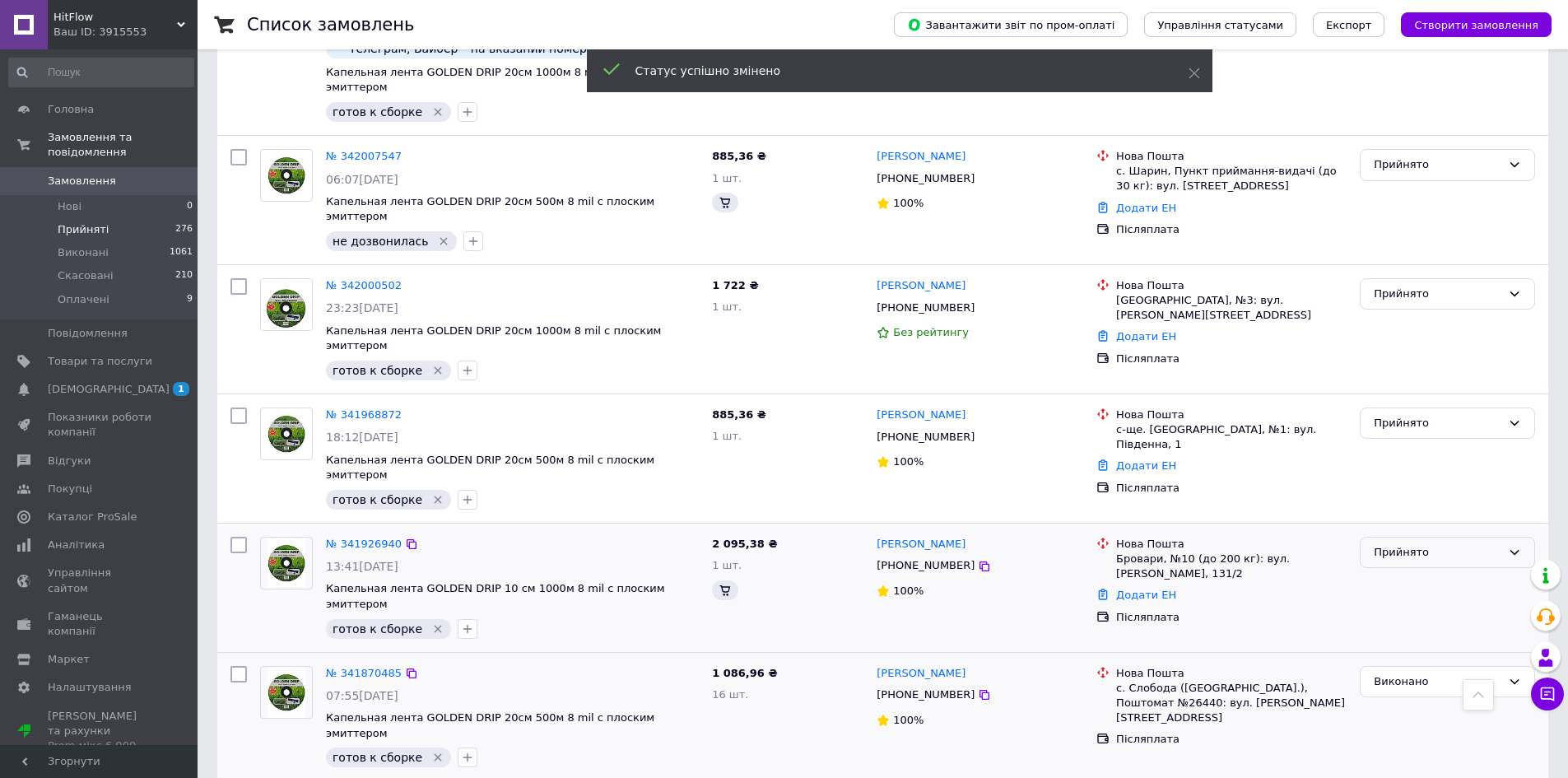
click at [1408, 544] on div "Прийнято" at bounding box center [1438, 552] width 128 height 18
click at [1410, 572] on li "Виконано" at bounding box center [1448, 587] width 174 height 31
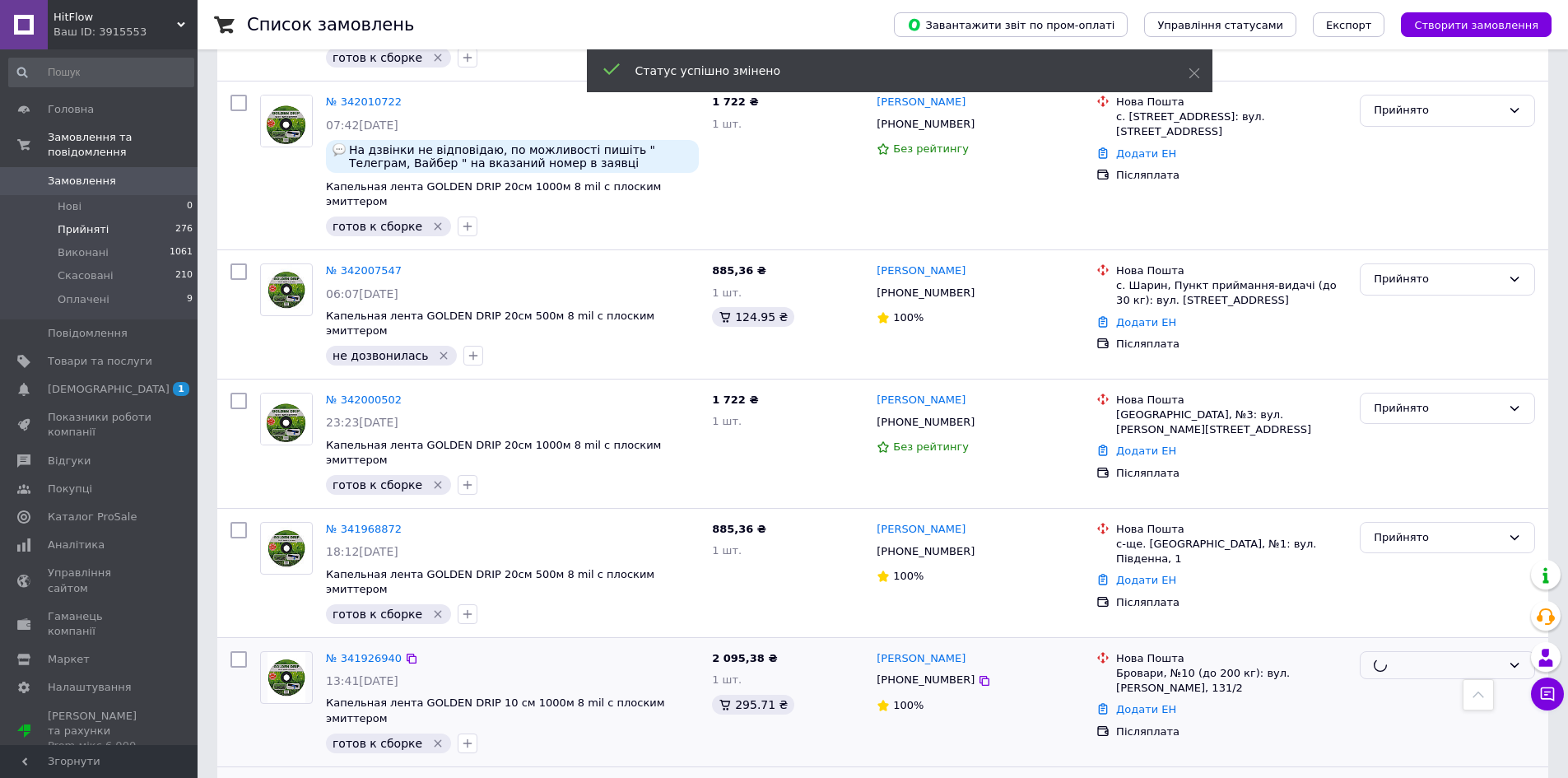
scroll to position [1324, 0]
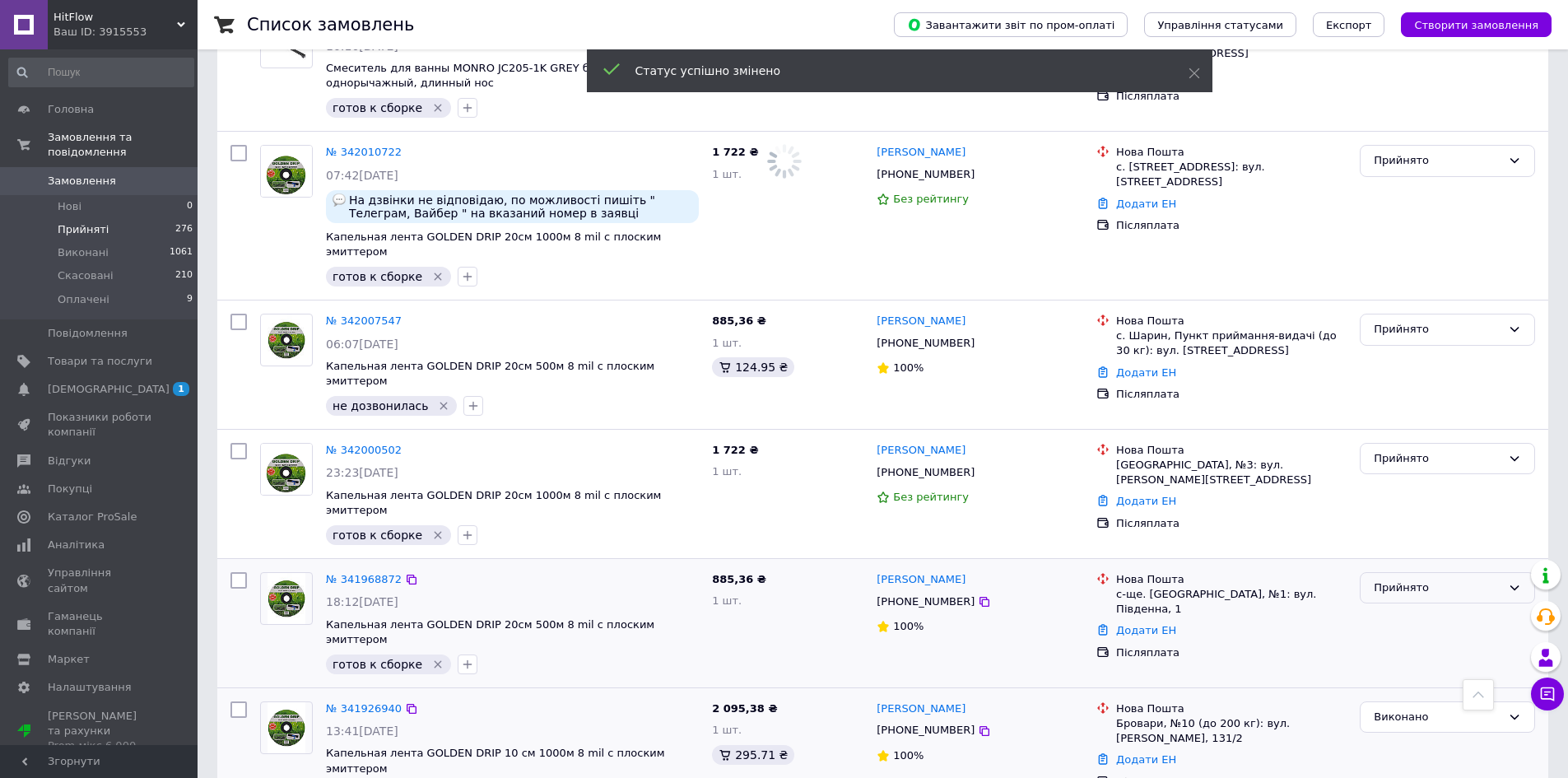
click at [1406, 580] on div "Прийнято" at bounding box center [1438, 588] width 128 height 18
click at [1408, 607] on li "Виконано" at bounding box center [1448, 622] width 174 height 31
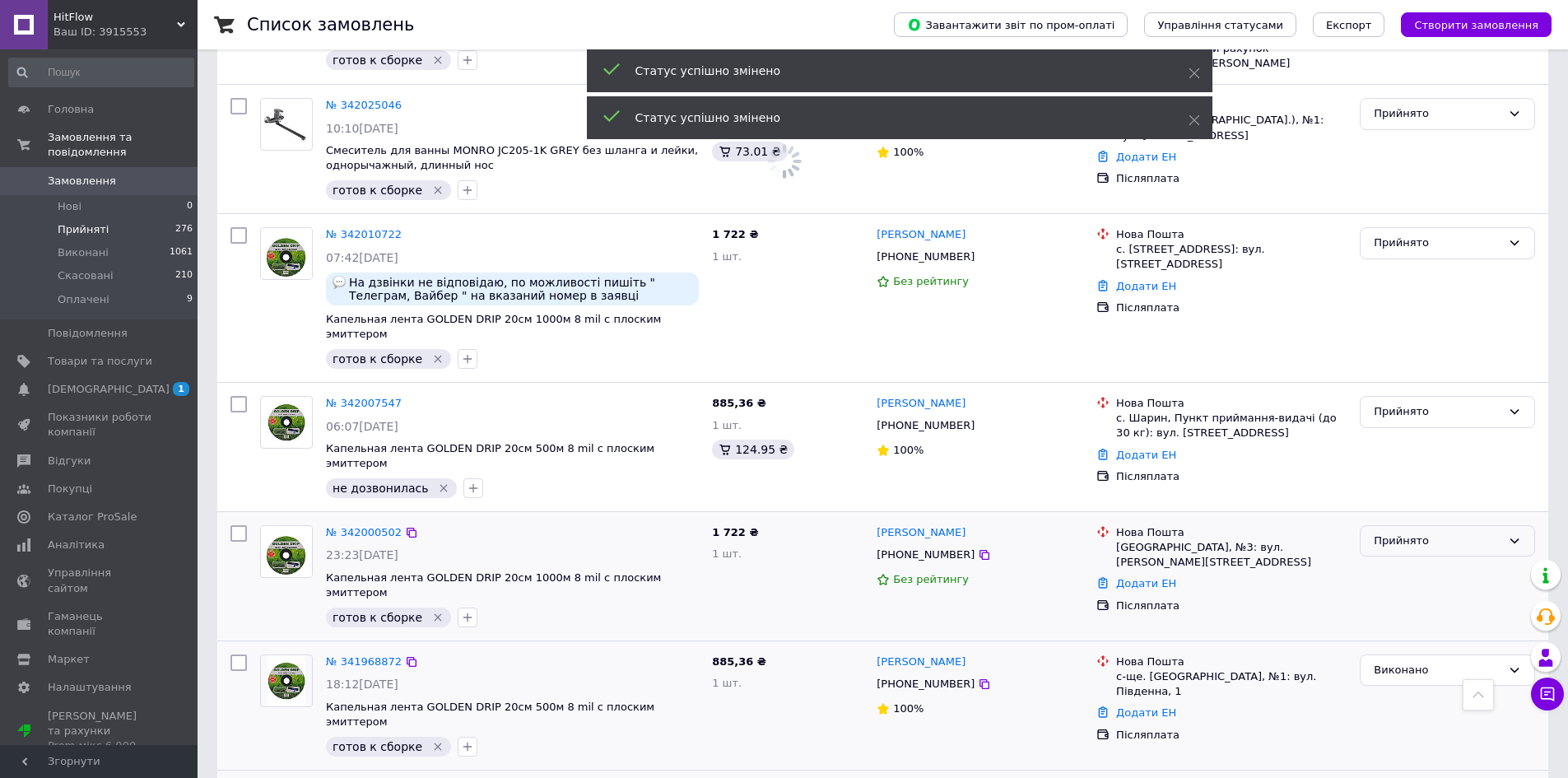
click at [1422, 533] on div "Прийнято" at bounding box center [1438, 541] width 128 height 18
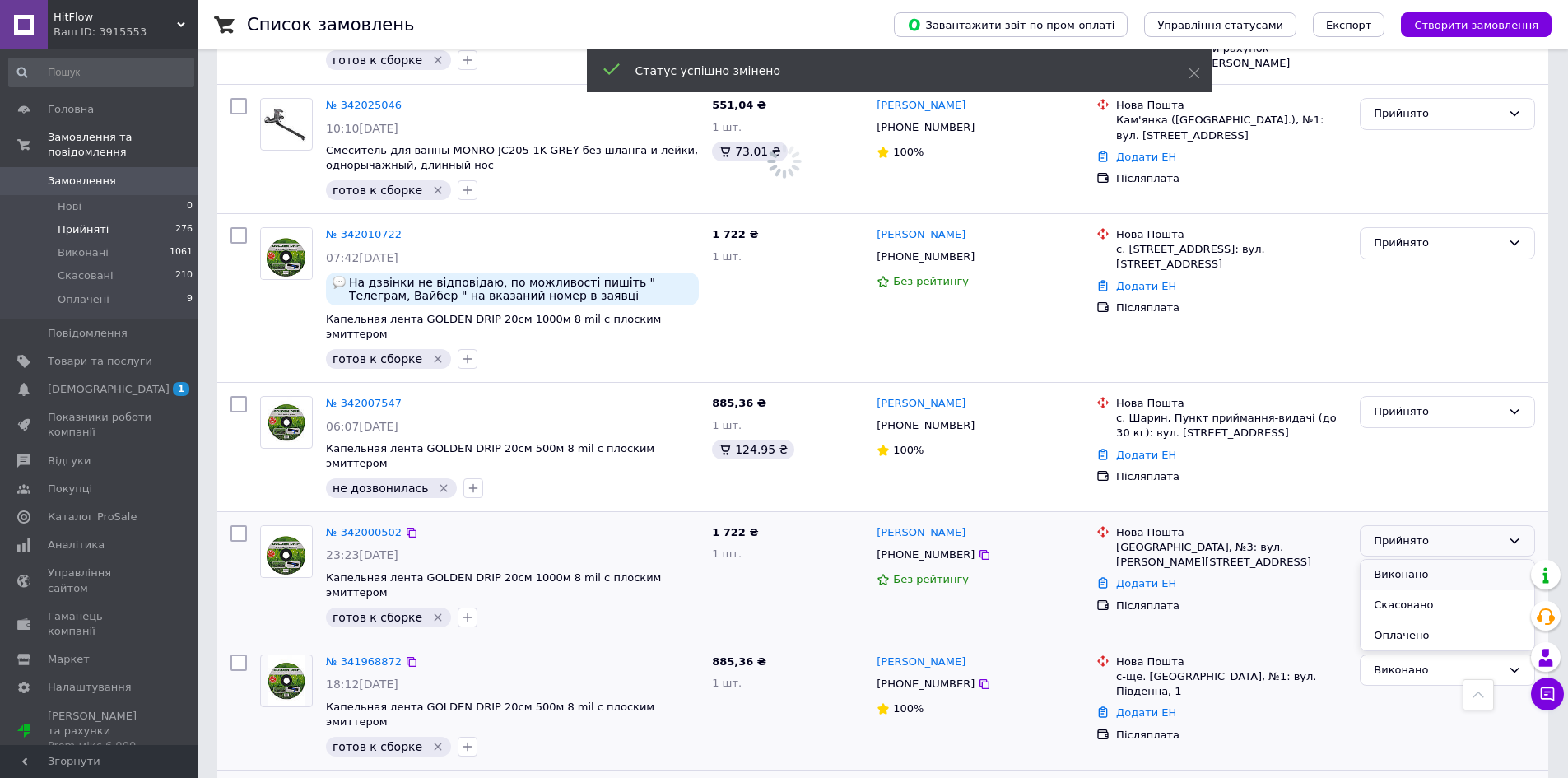
click at [1421, 560] on li "Виконано" at bounding box center [1448, 574] width 174 height 31
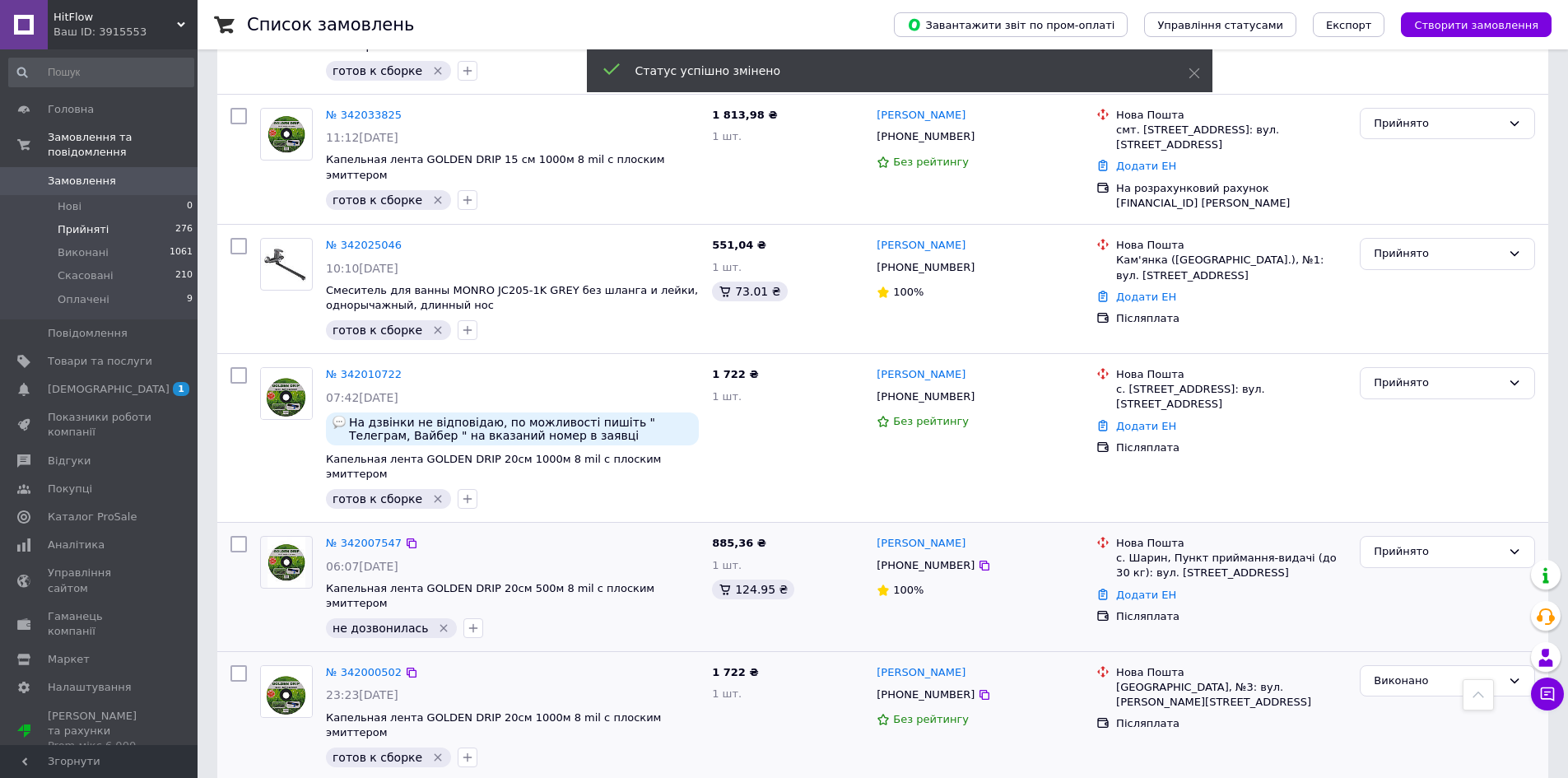
scroll to position [1077, 0]
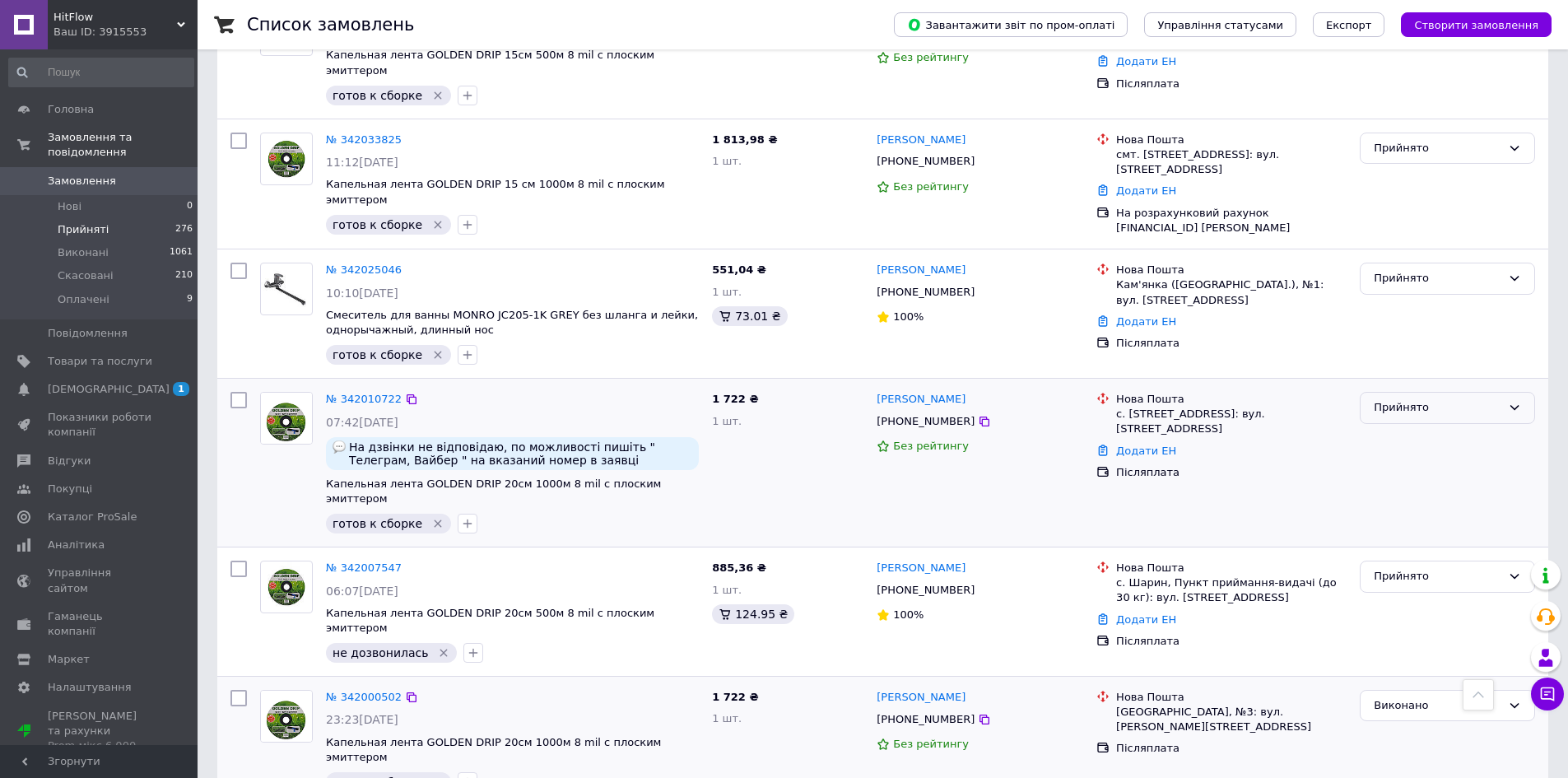
click at [1414, 400] on div "Прийнято" at bounding box center [1438, 408] width 128 height 18
click at [1412, 427] on li "Виконано" at bounding box center [1448, 442] width 174 height 31
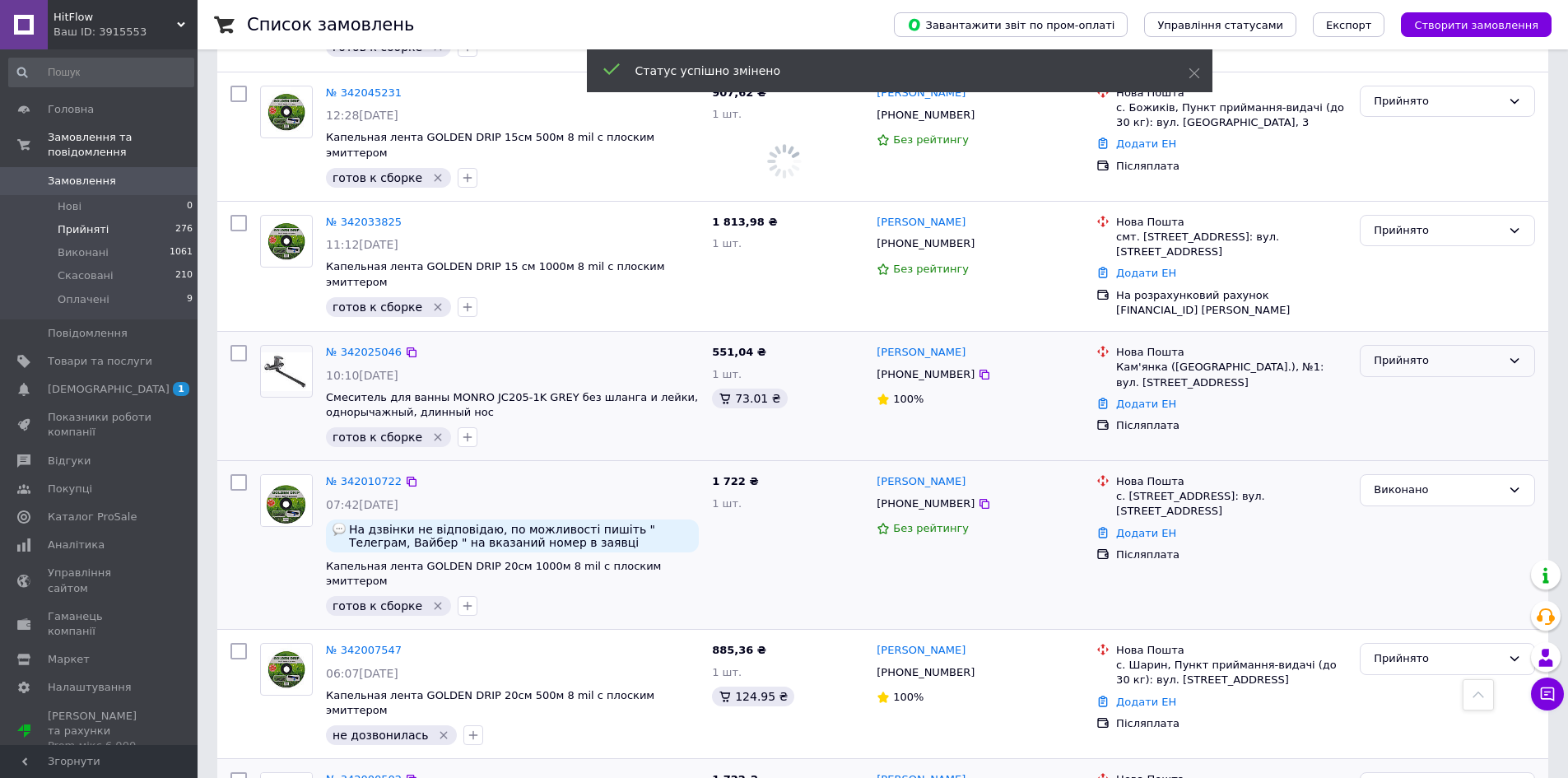
click at [1417, 352] on div "Прийнято" at bounding box center [1438, 361] width 128 height 18
click at [1420, 380] on li "Виконано" at bounding box center [1448, 395] width 174 height 31
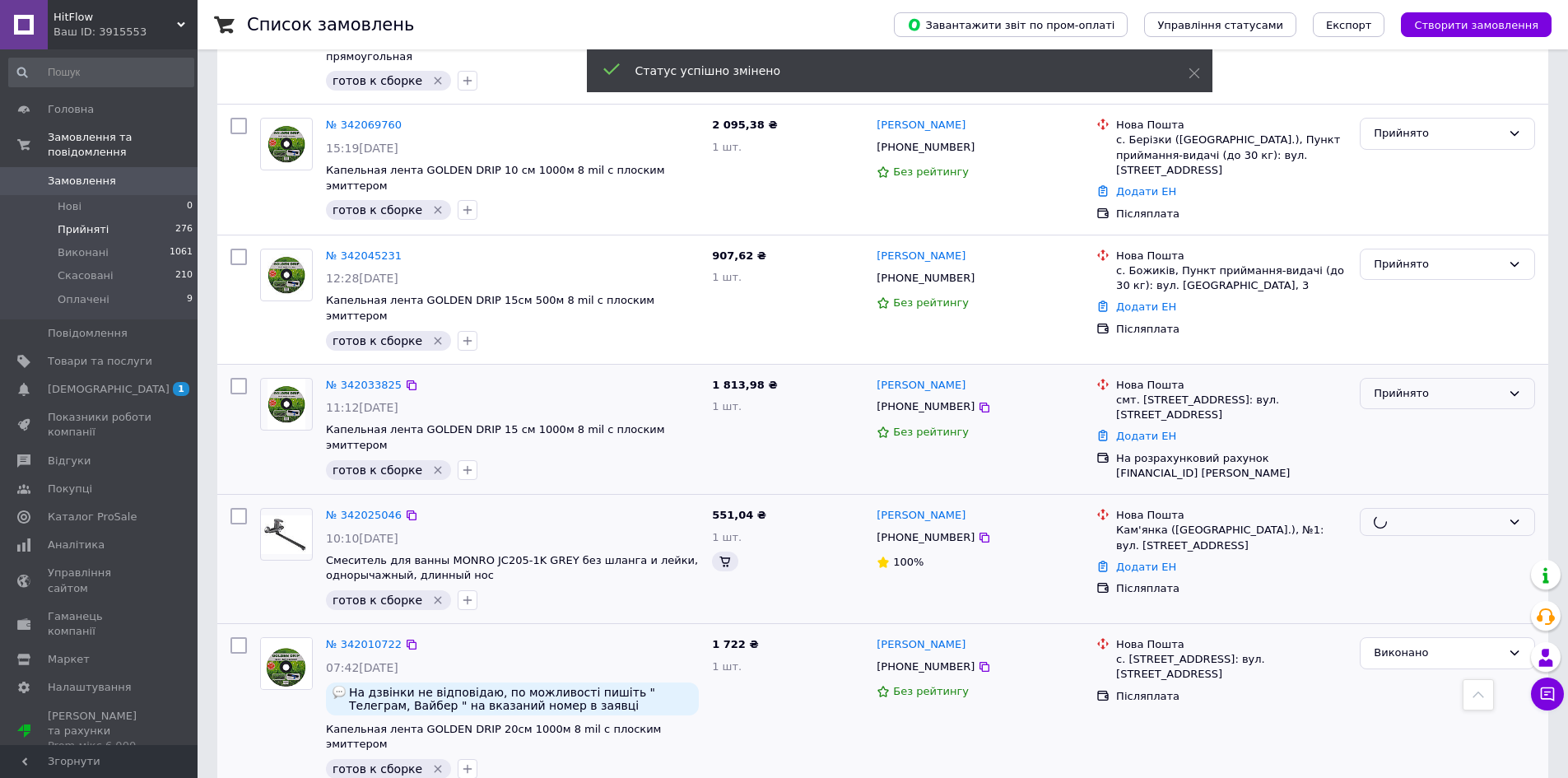
scroll to position [830, 0]
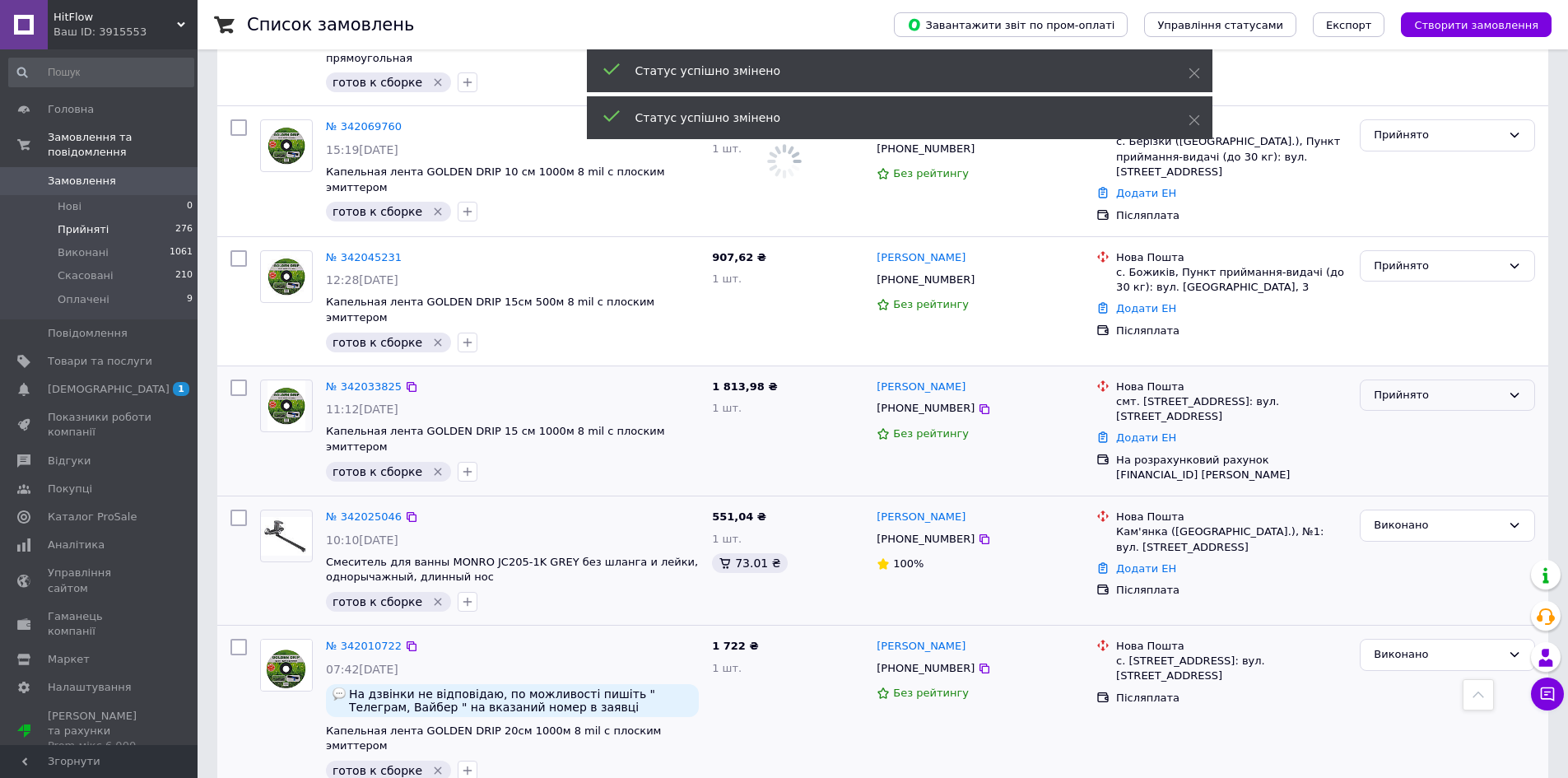
drag, startPoint x: 1410, startPoint y: 346, endPoint x: 1407, endPoint y: 366, distance: 20.2
click at [1409, 387] on div "Прийнято" at bounding box center [1438, 395] width 128 height 18
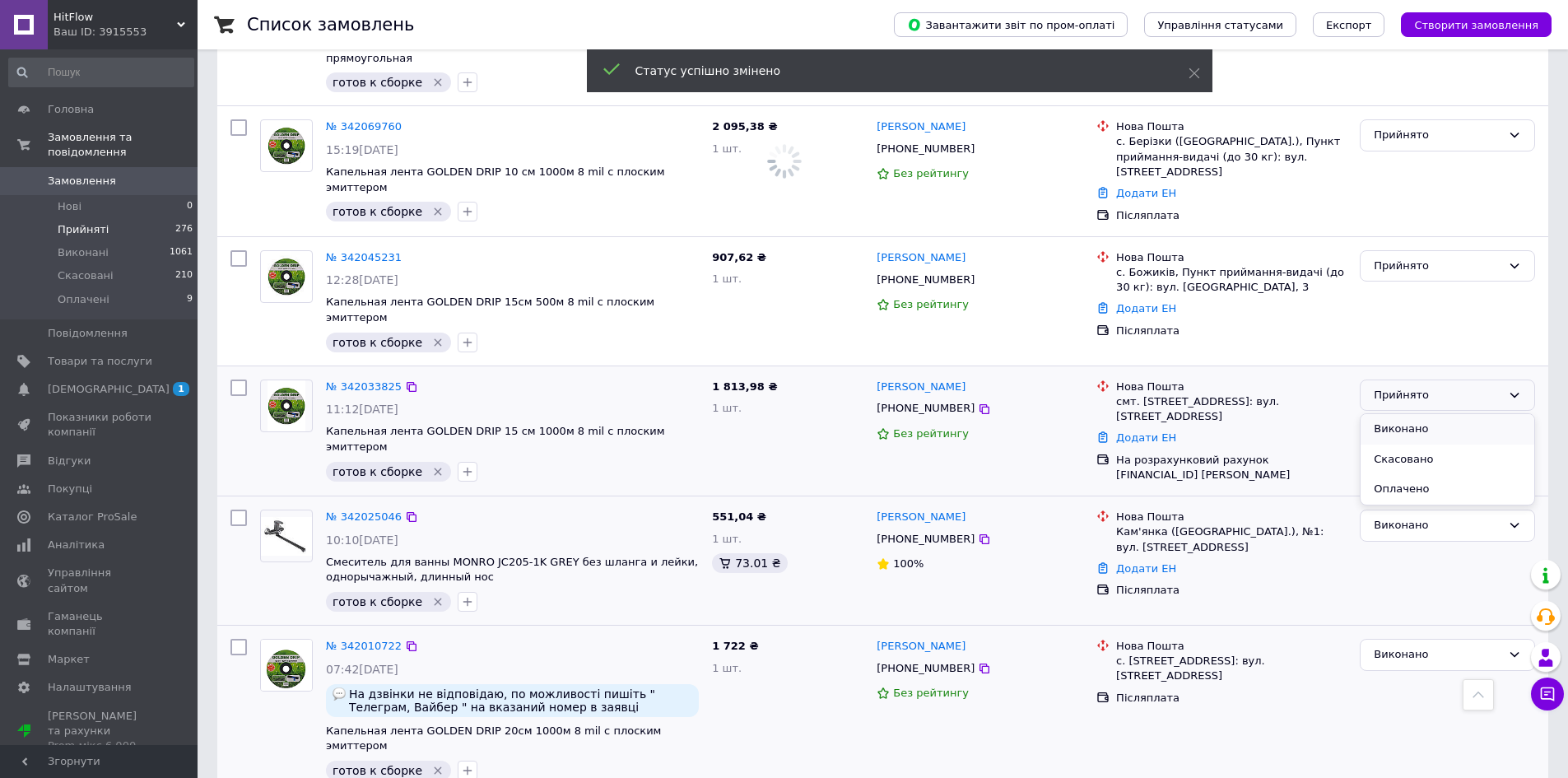
click at [1407, 414] on li "Виконано" at bounding box center [1448, 429] width 174 height 31
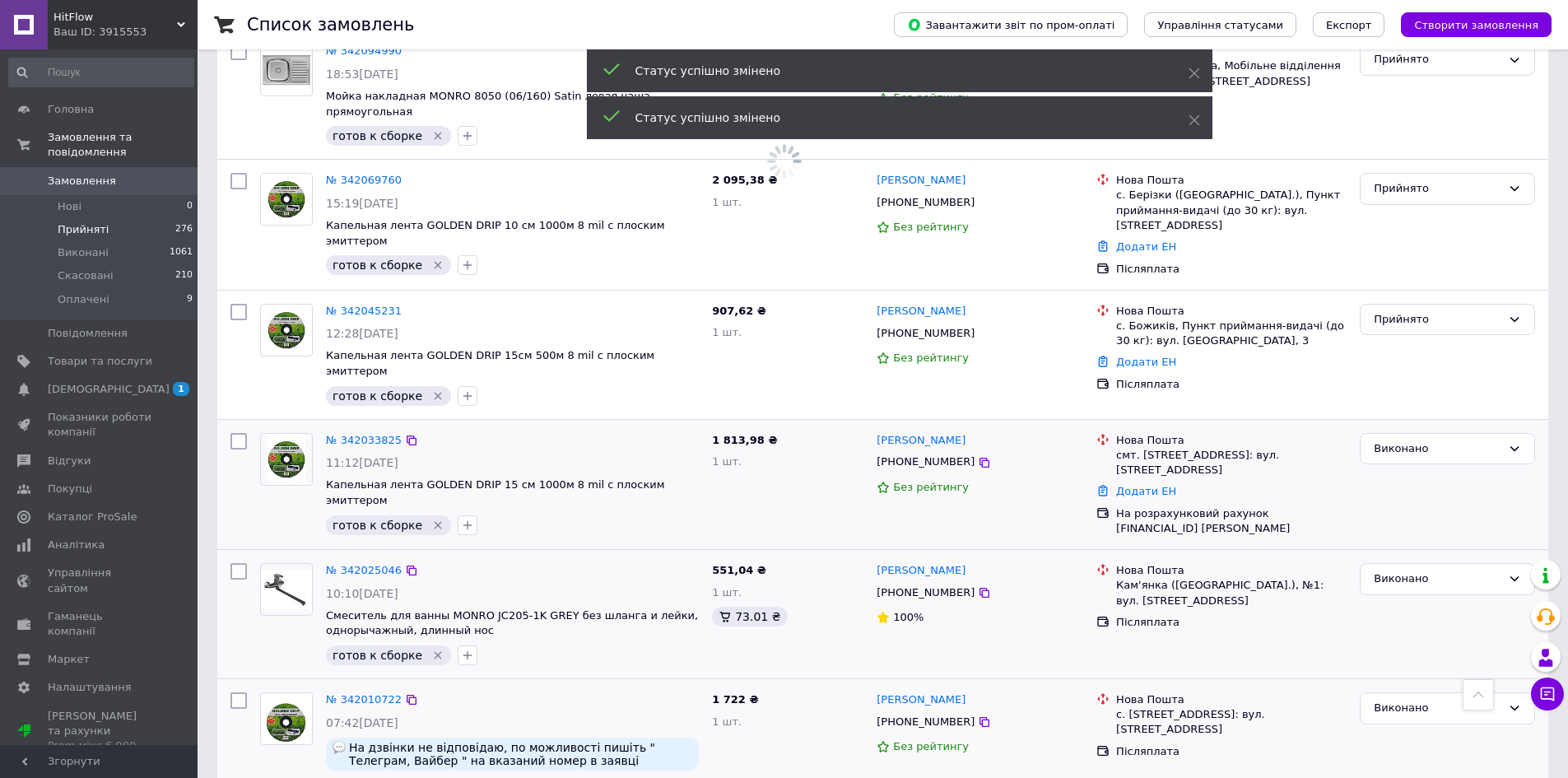
scroll to position [747, 0]
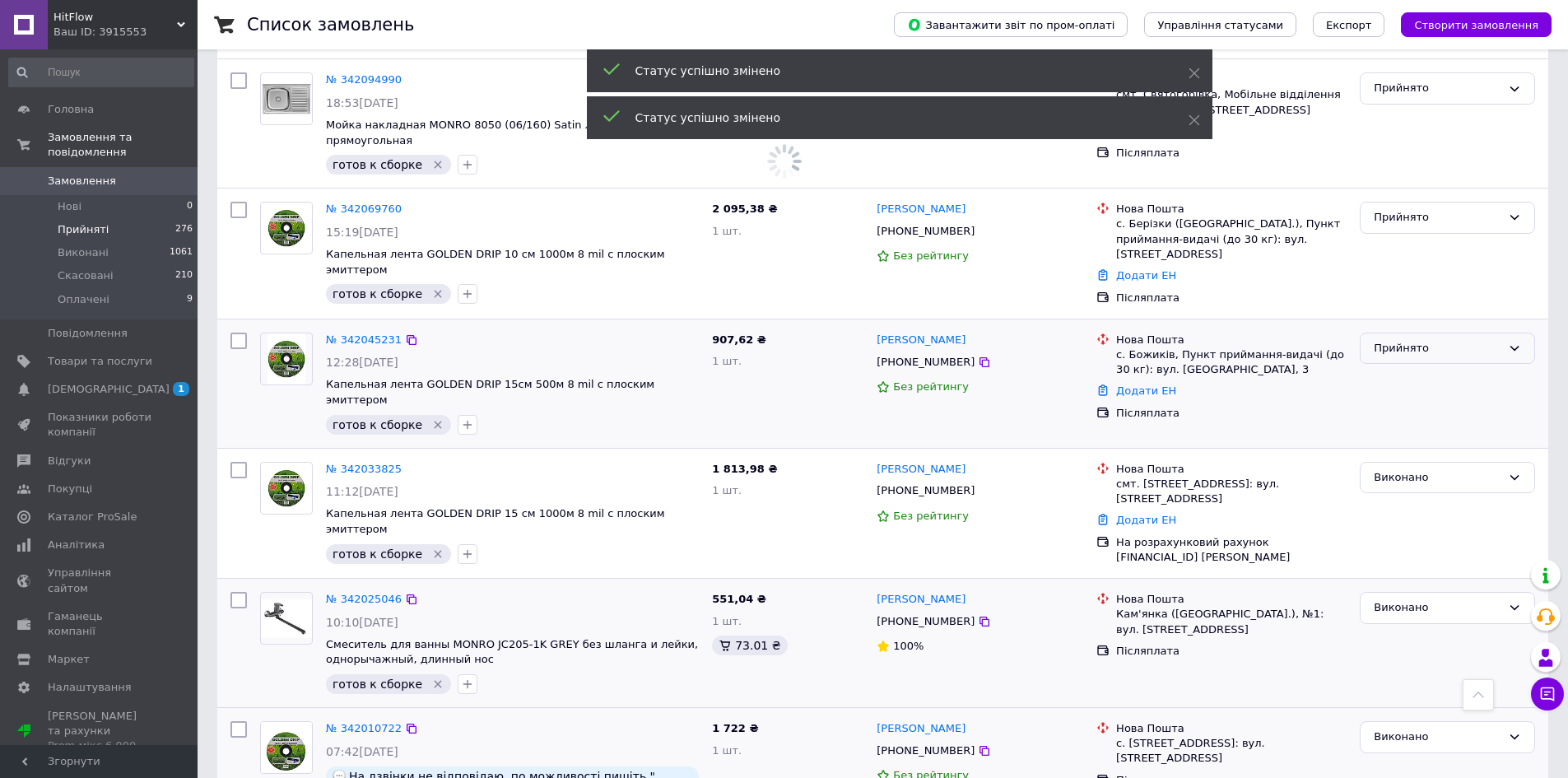
click at [1410, 340] on div "Прийнято" at bounding box center [1438, 349] width 128 height 18
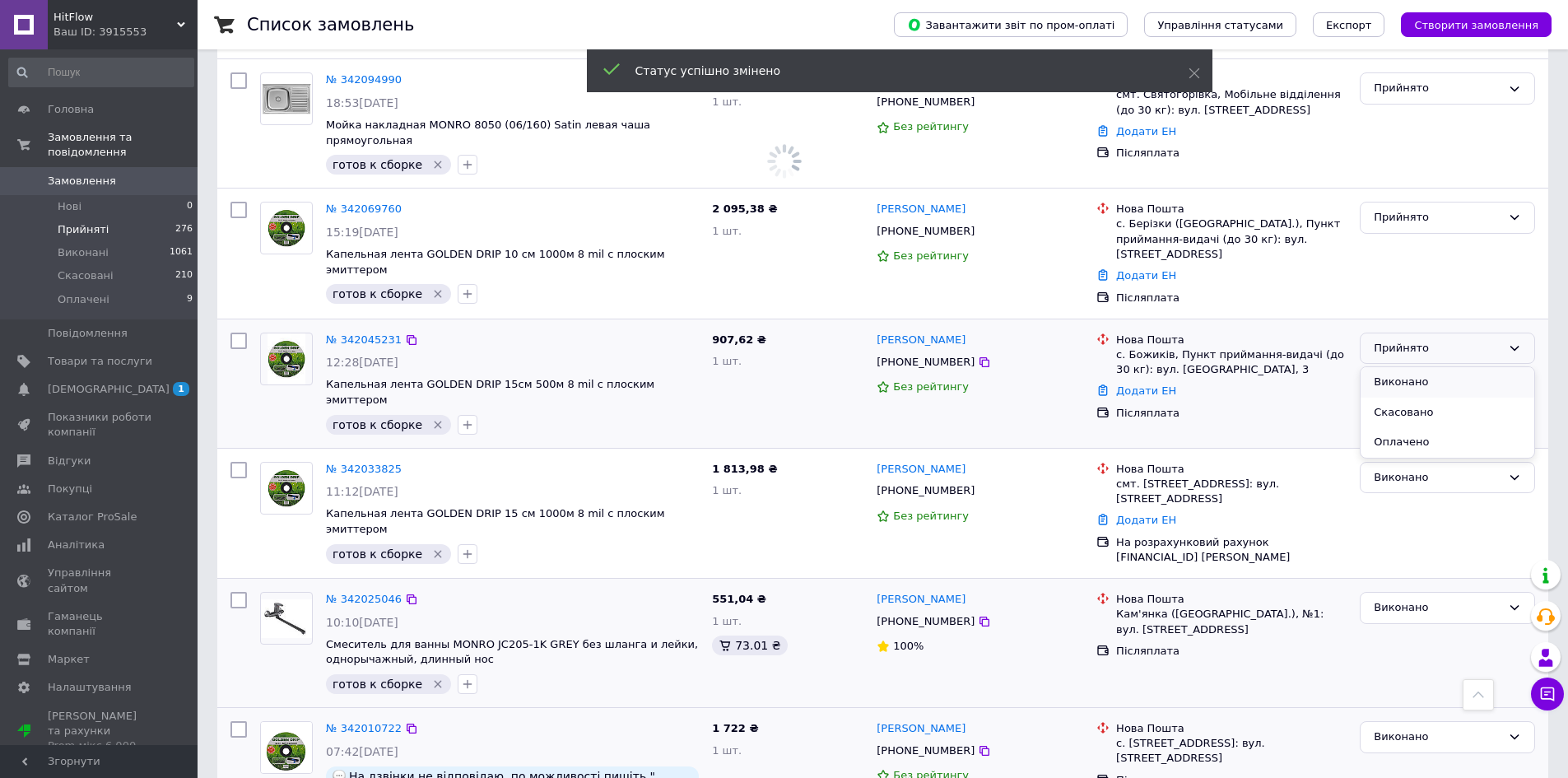
click at [1409, 367] on li "Виконано" at bounding box center [1448, 382] width 174 height 31
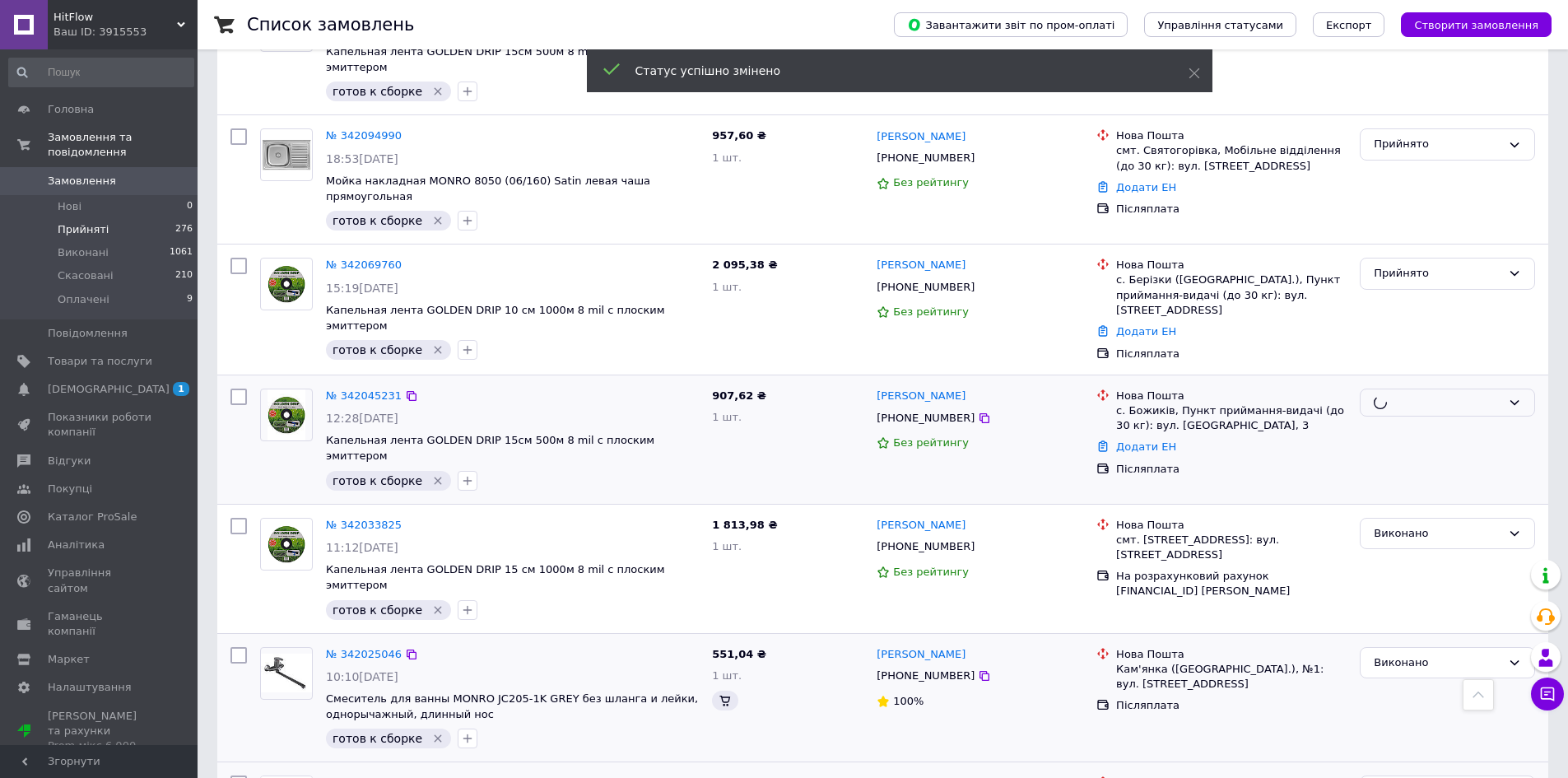
scroll to position [665, 0]
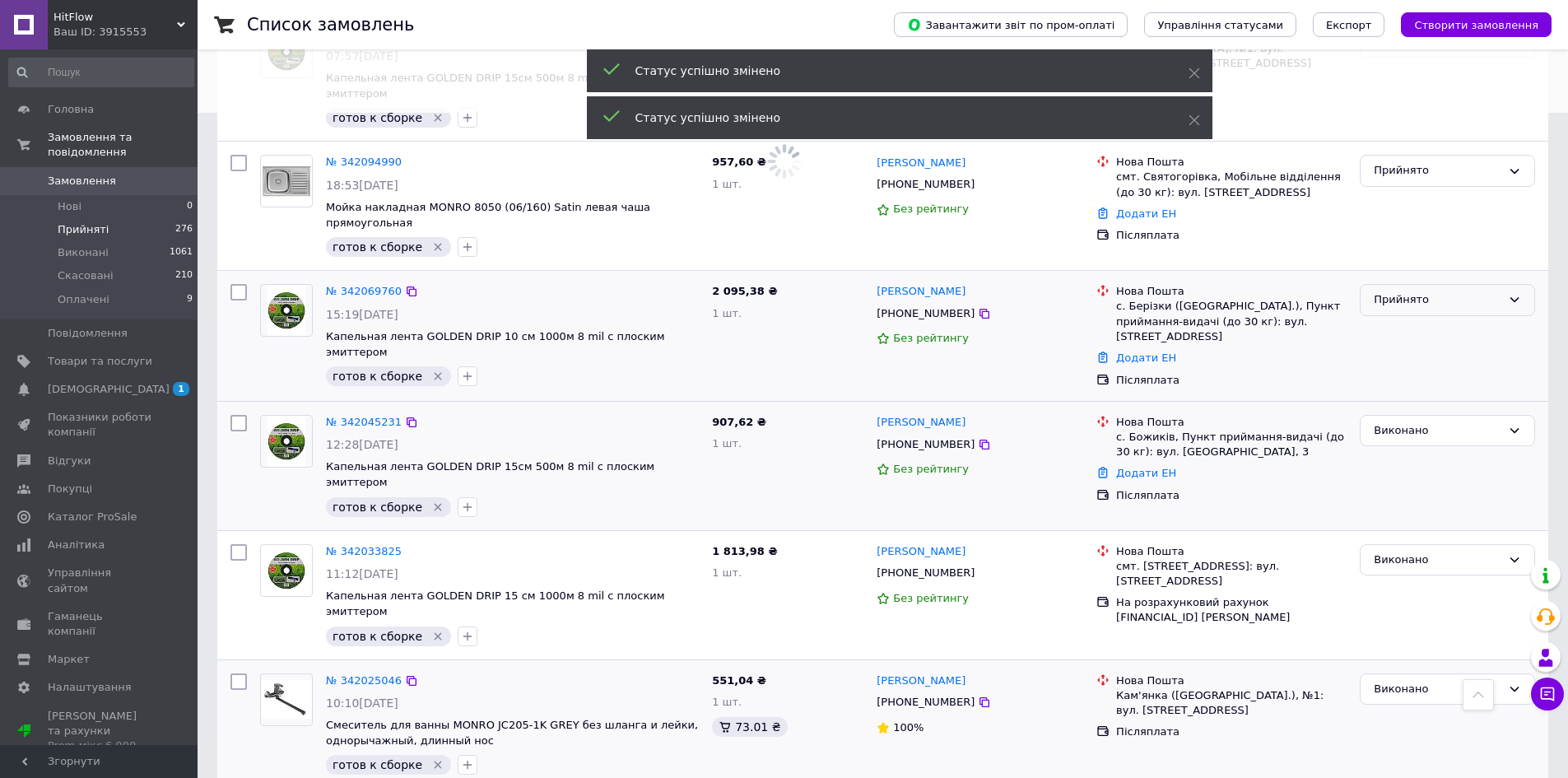
click at [1408, 291] on div "Прийнято" at bounding box center [1438, 300] width 128 height 18
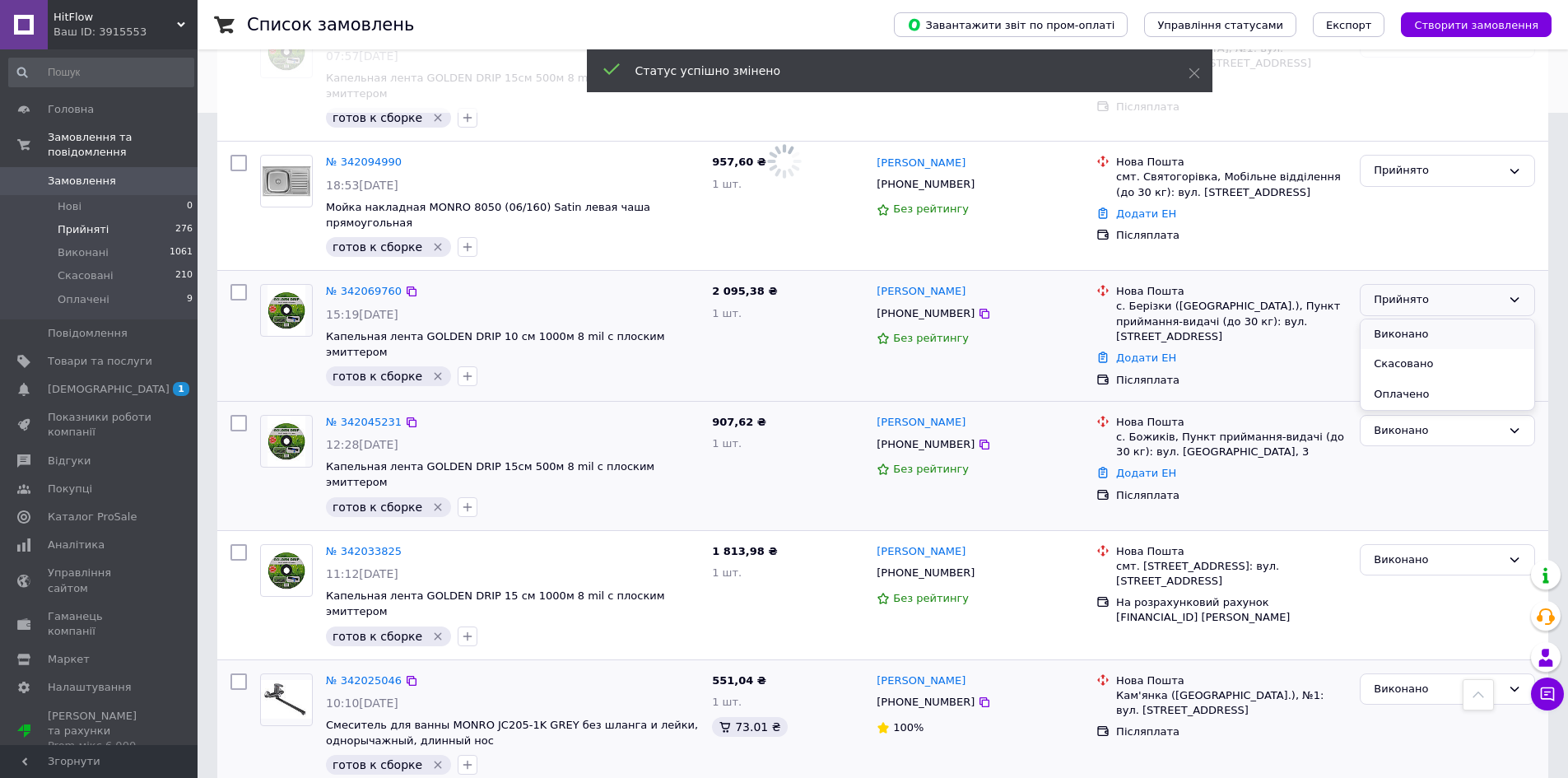
click at [1410, 319] on li "Виконано" at bounding box center [1448, 334] width 174 height 31
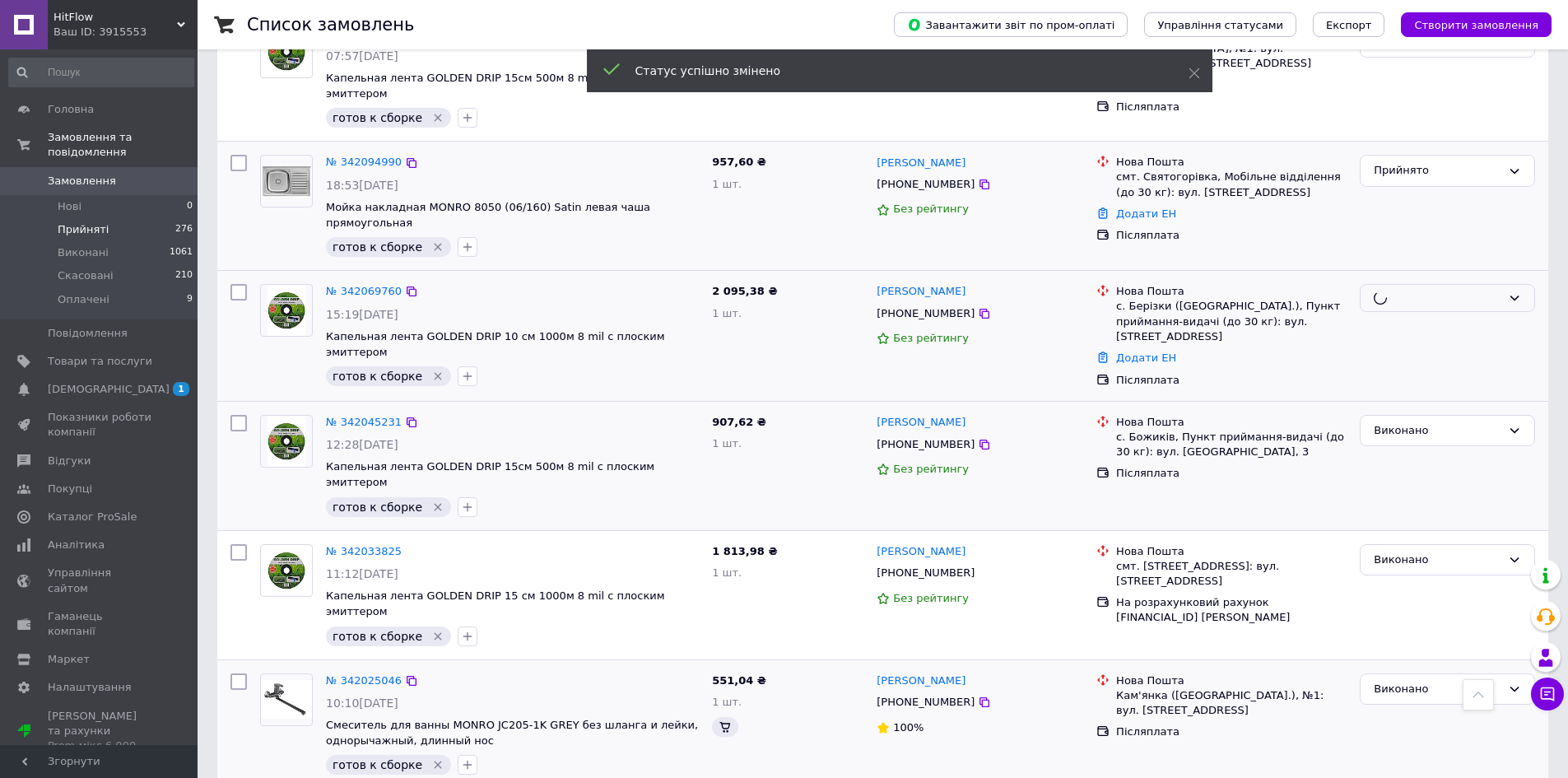
scroll to position [583, 0]
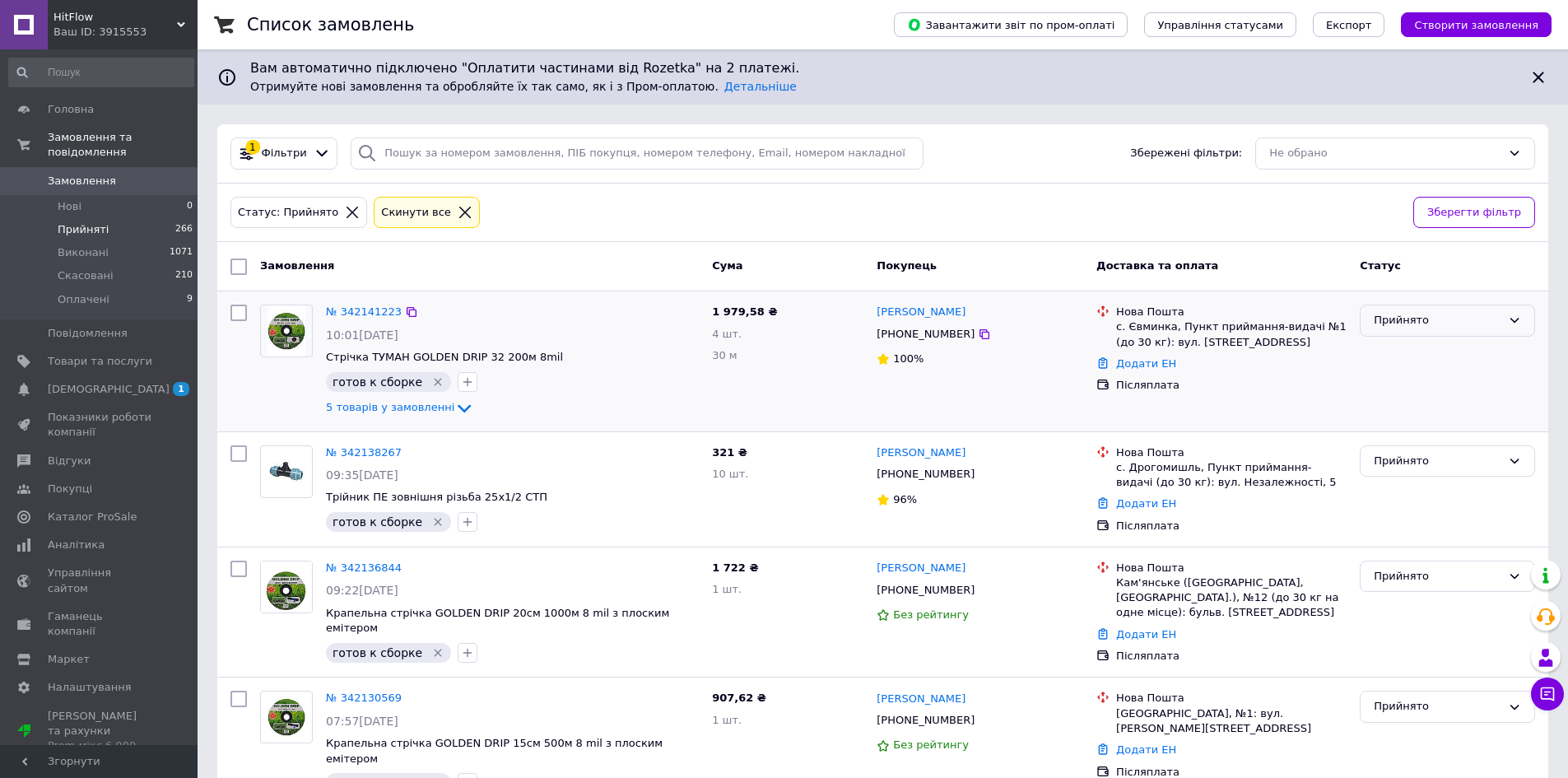
click at [1448, 316] on div "Прийнято" at bounding box center [1438, 320] width 128 height 18
click at [1446, 347] on li "Виконано" at bounding box center [1448, 355] width 174 height 31
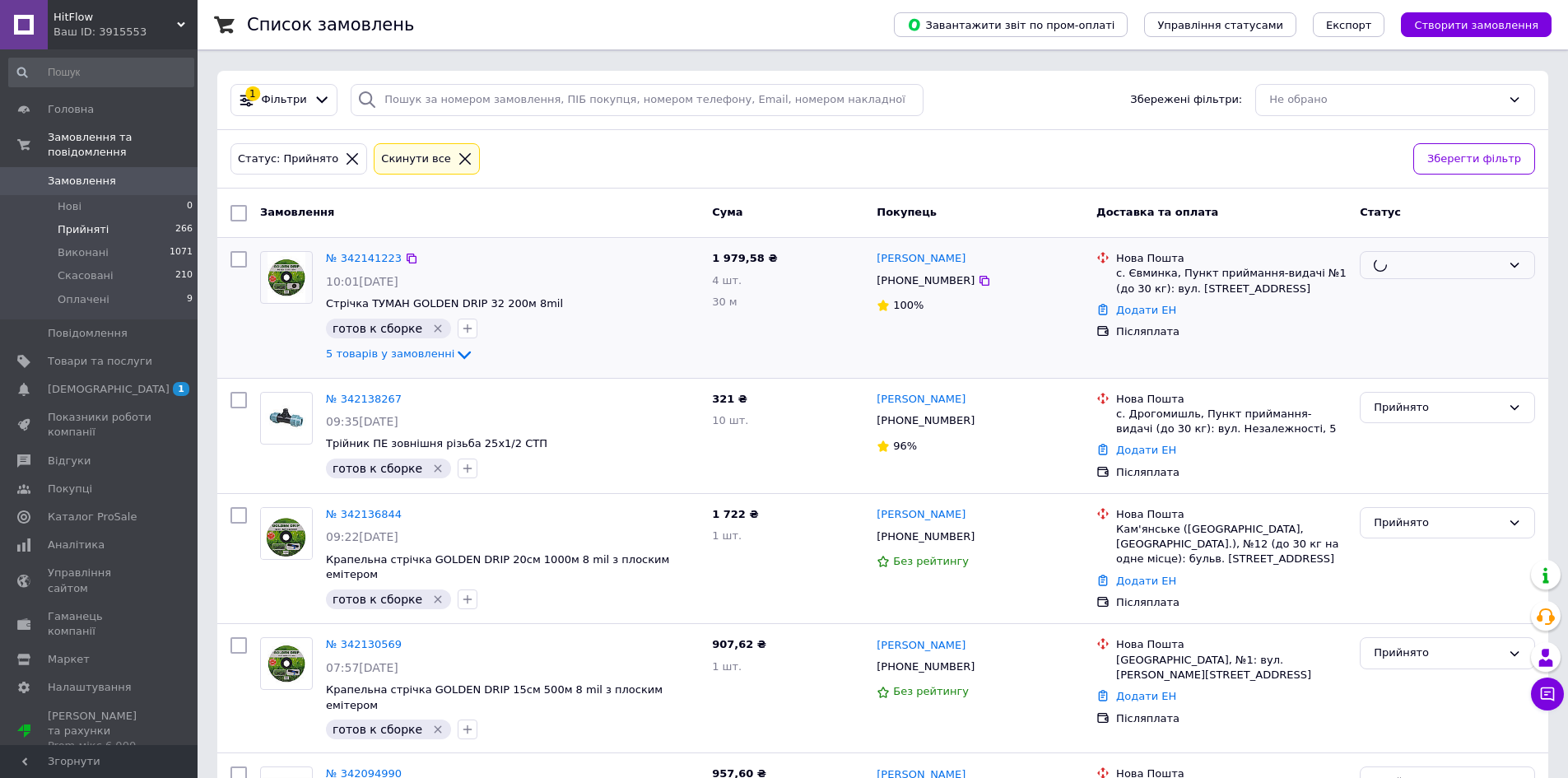
scroll to position [82, 0]
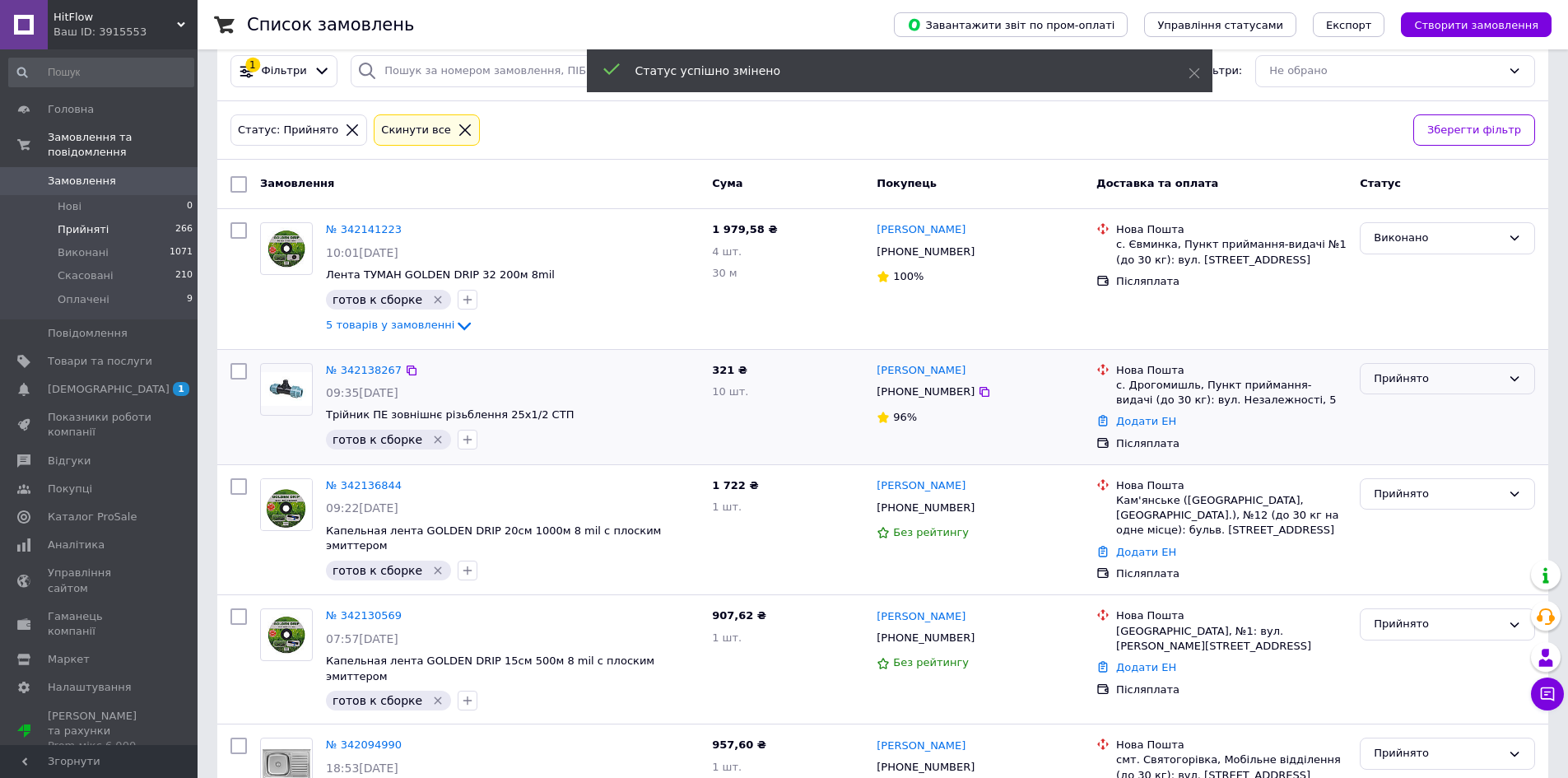
click at [1421, 380] on div "Прийнято" at bounding box center [1438, 378] width 128 height 18
click at [1432, 413] on li "Виконано" at bounding box center [1448, 413] width 174 height 31
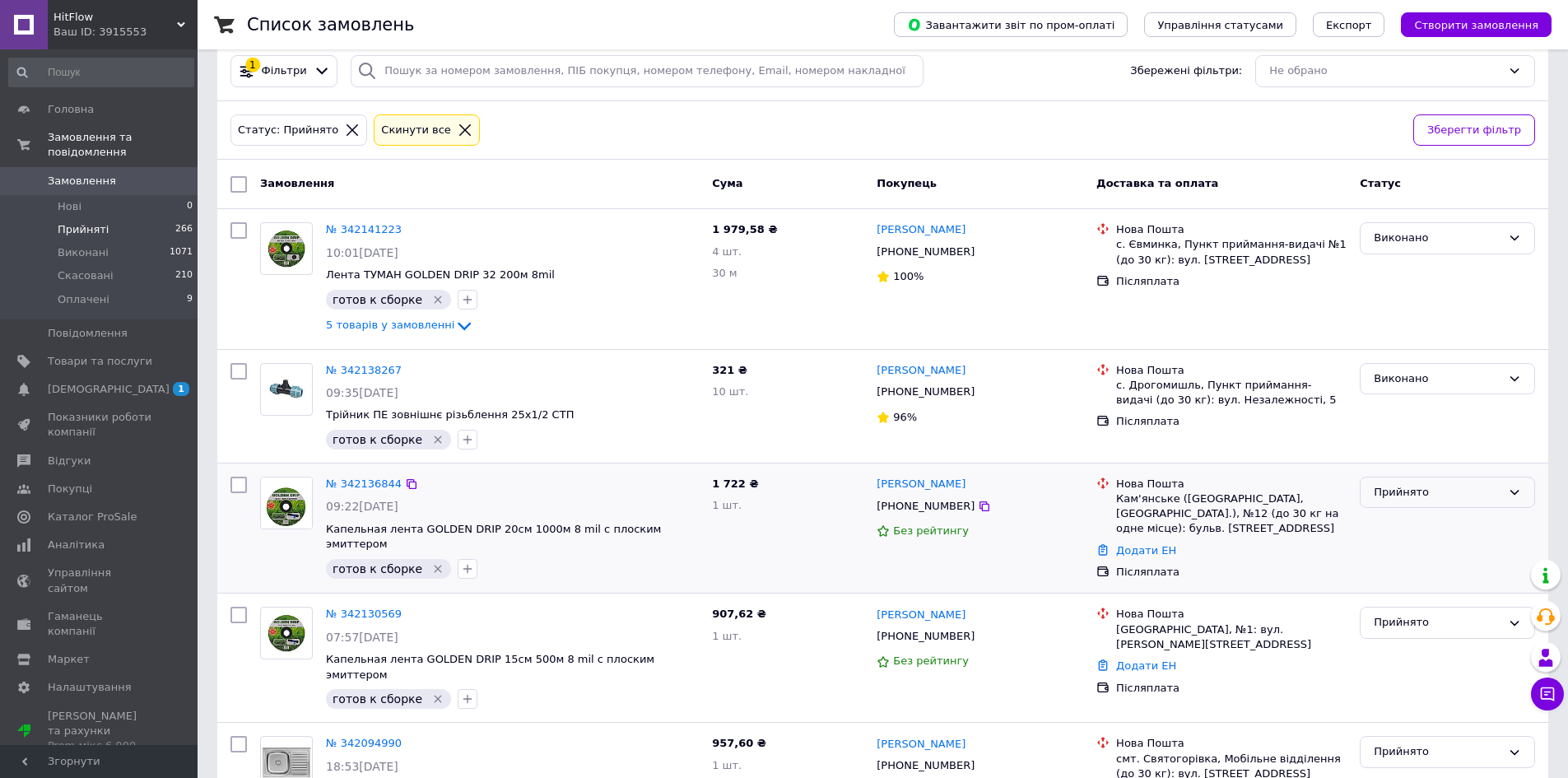
click at [1411, 490] on div "Прийнято" at bounding box center [1438, 492] width 128 height 18
click at [1411, 525] on li "Виконано" at bounding box center [1448, 526] width 174 height 31
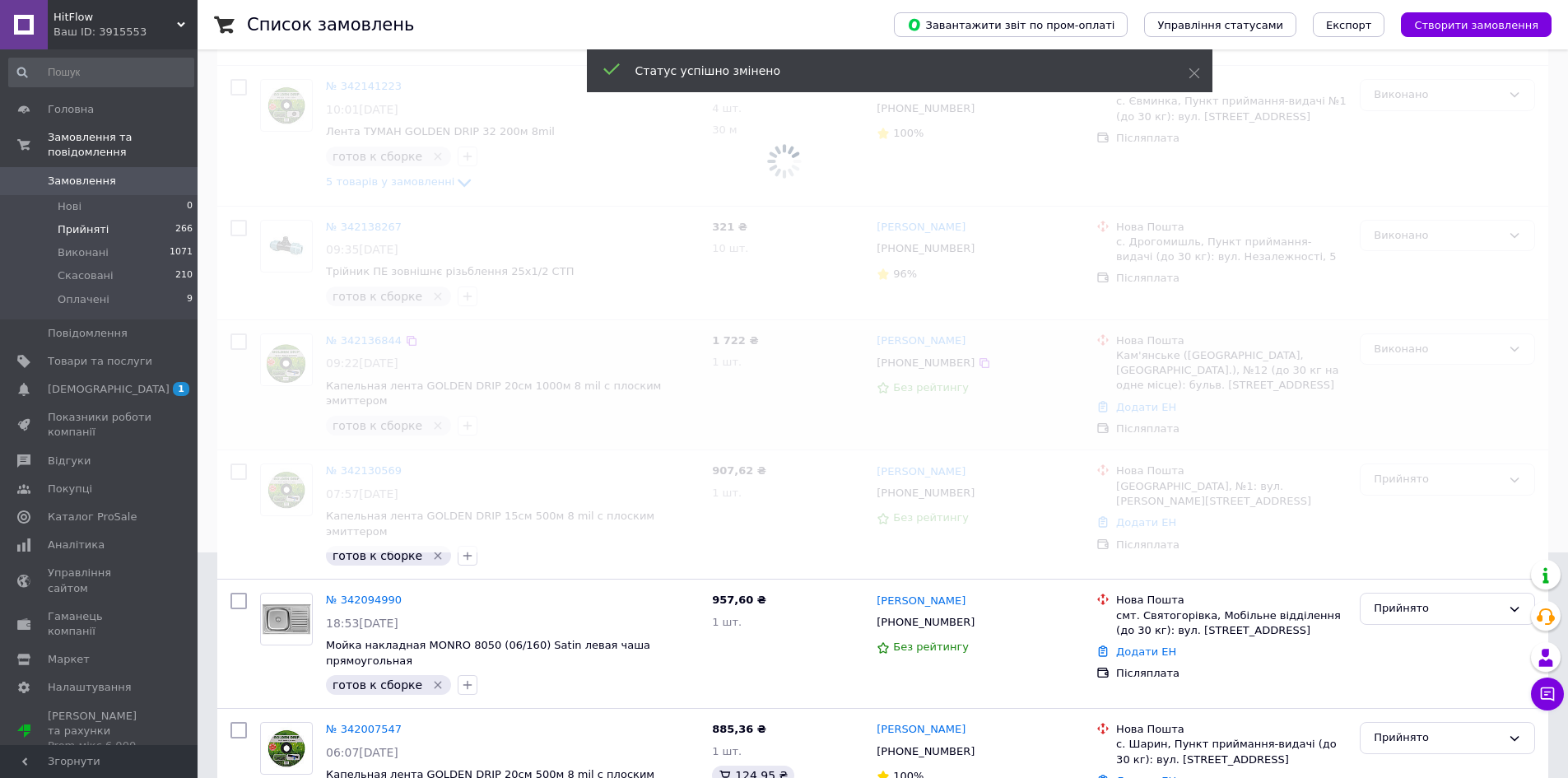
scroll to position [247, 0]
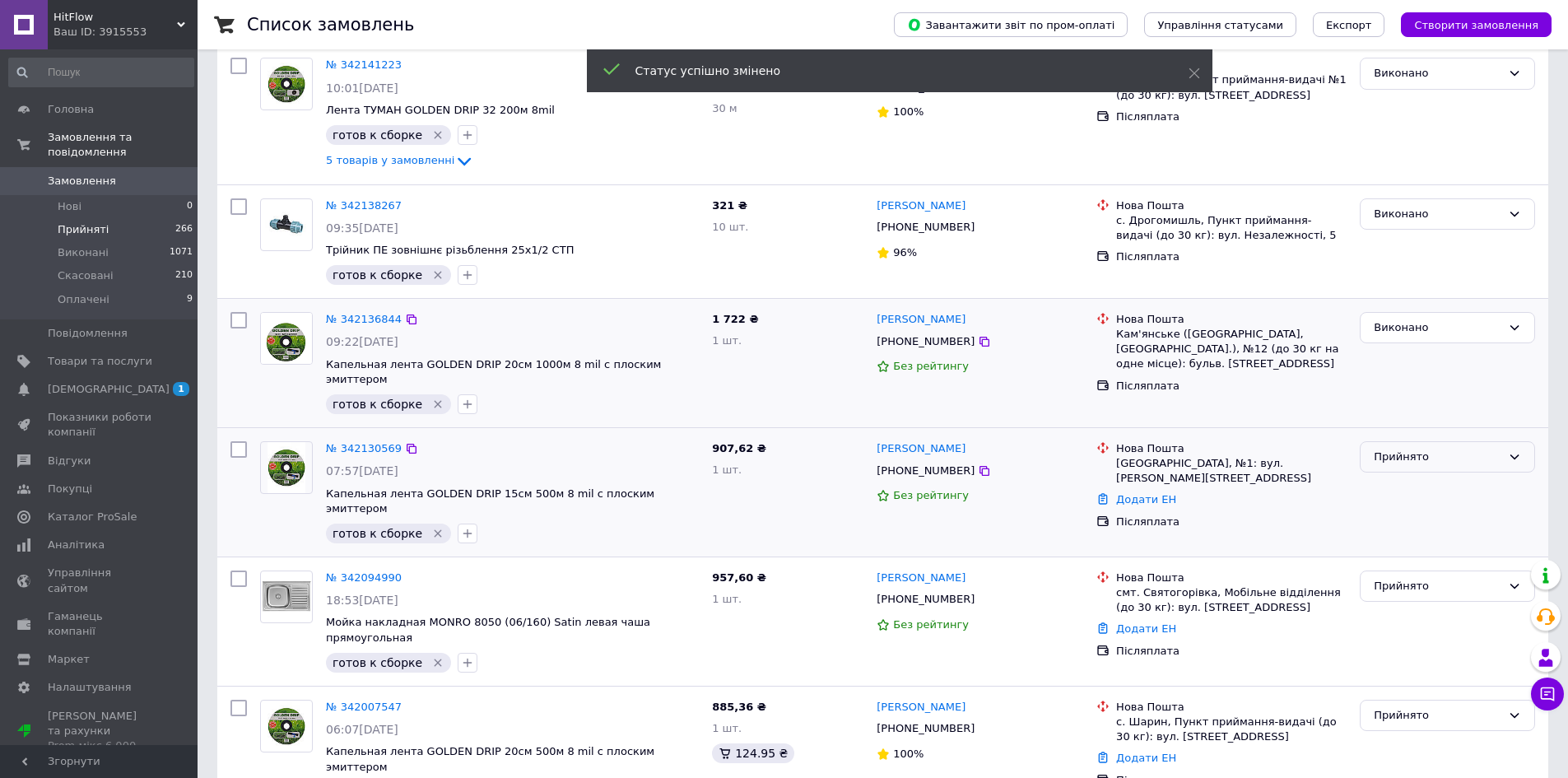
click at [1401, 449] on div "Прийнято" at bounding box center [1438, 457] width 128 height 18
click at [1404, 475] on li "Виконано" at bounding box center [1448, 490] width 174 height 31
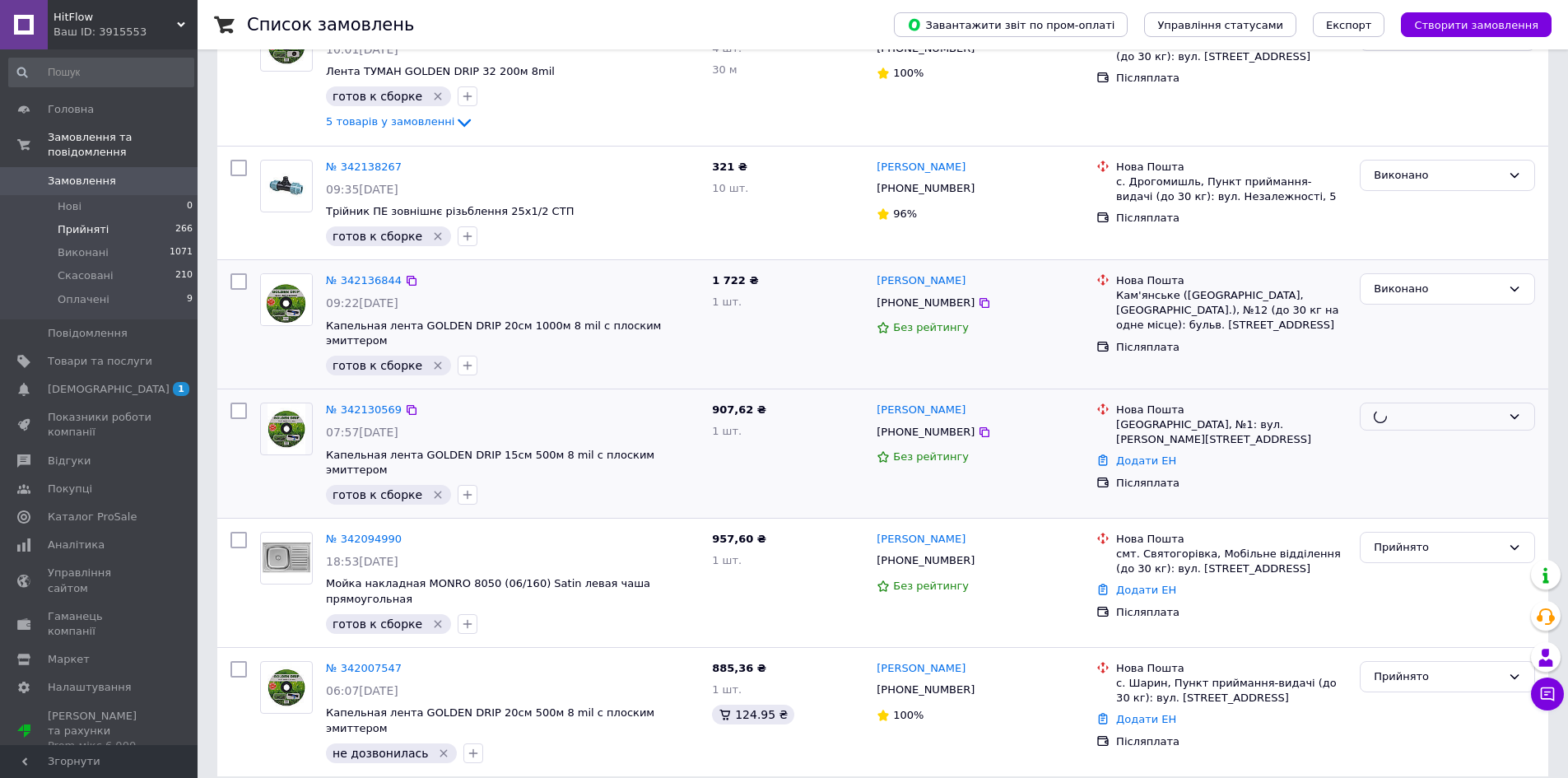
scroll to position [296, 0]
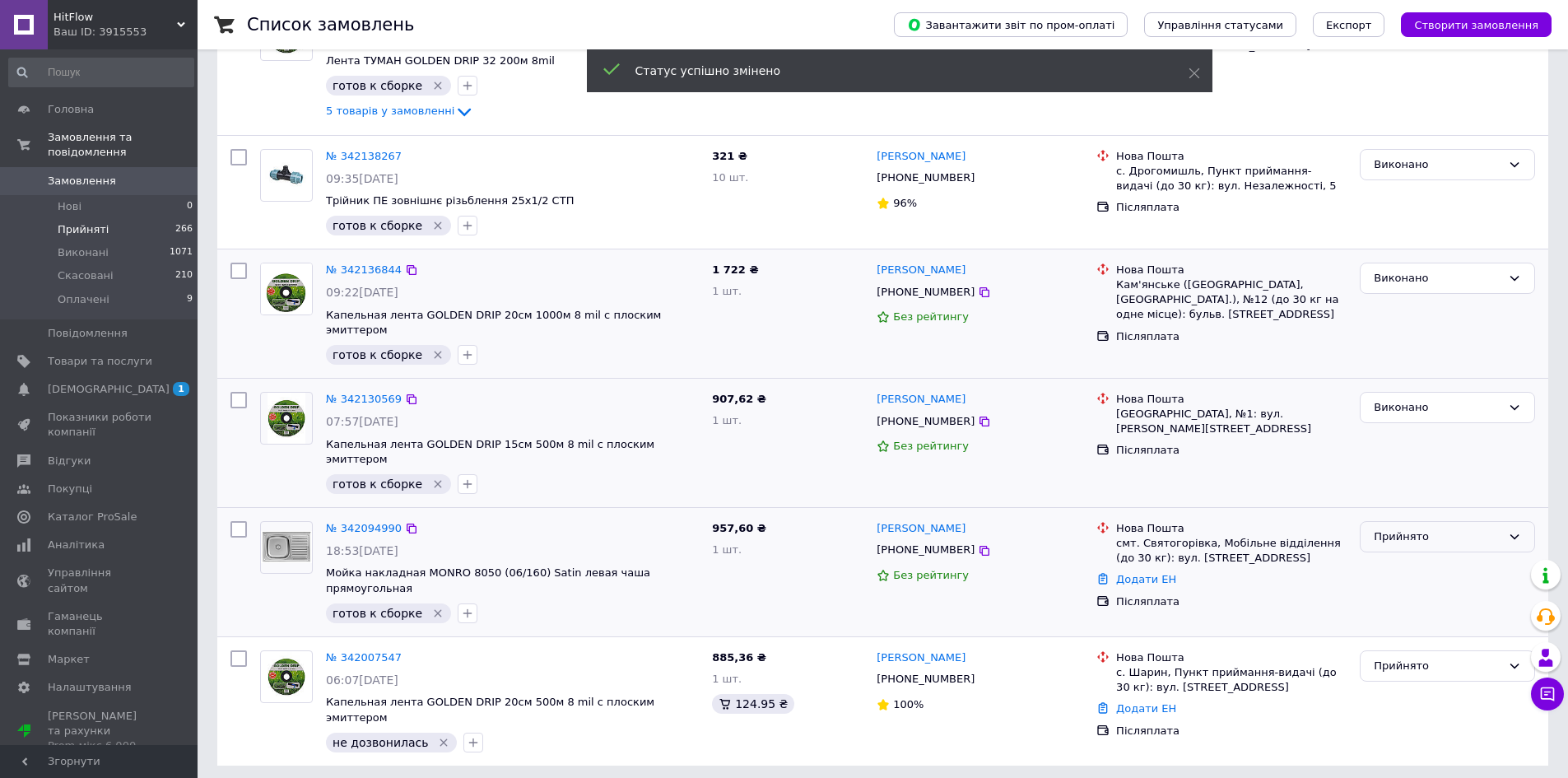
click at [1400, 528] on div "Прийнято" at bounding box center [1438, 537] width 128 height 18
click at [1400, 556] on li "Виконано" at bounding box center [1448, 571] width 174 height 31
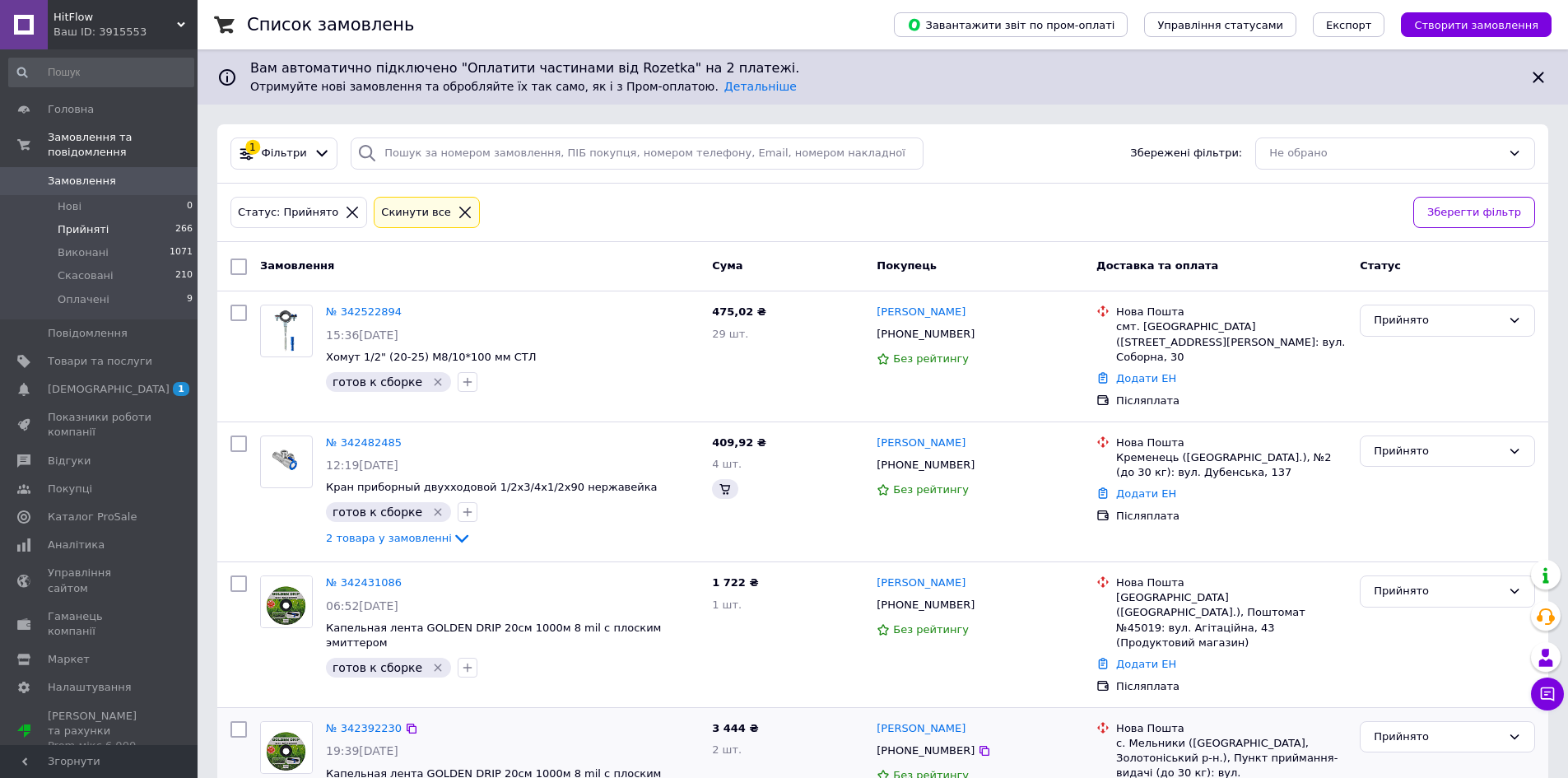
drag, startPoint x: 454, startPoint y: 745, endPoint x: 412, endPoint y: 741, distance: 42.2
click at [452, 767] on span "Капельная лента GOLDEN DRIP 20см 1000м 8 mil с плоским эмиттером" at bounding box center [493, 781] width 335 height 28
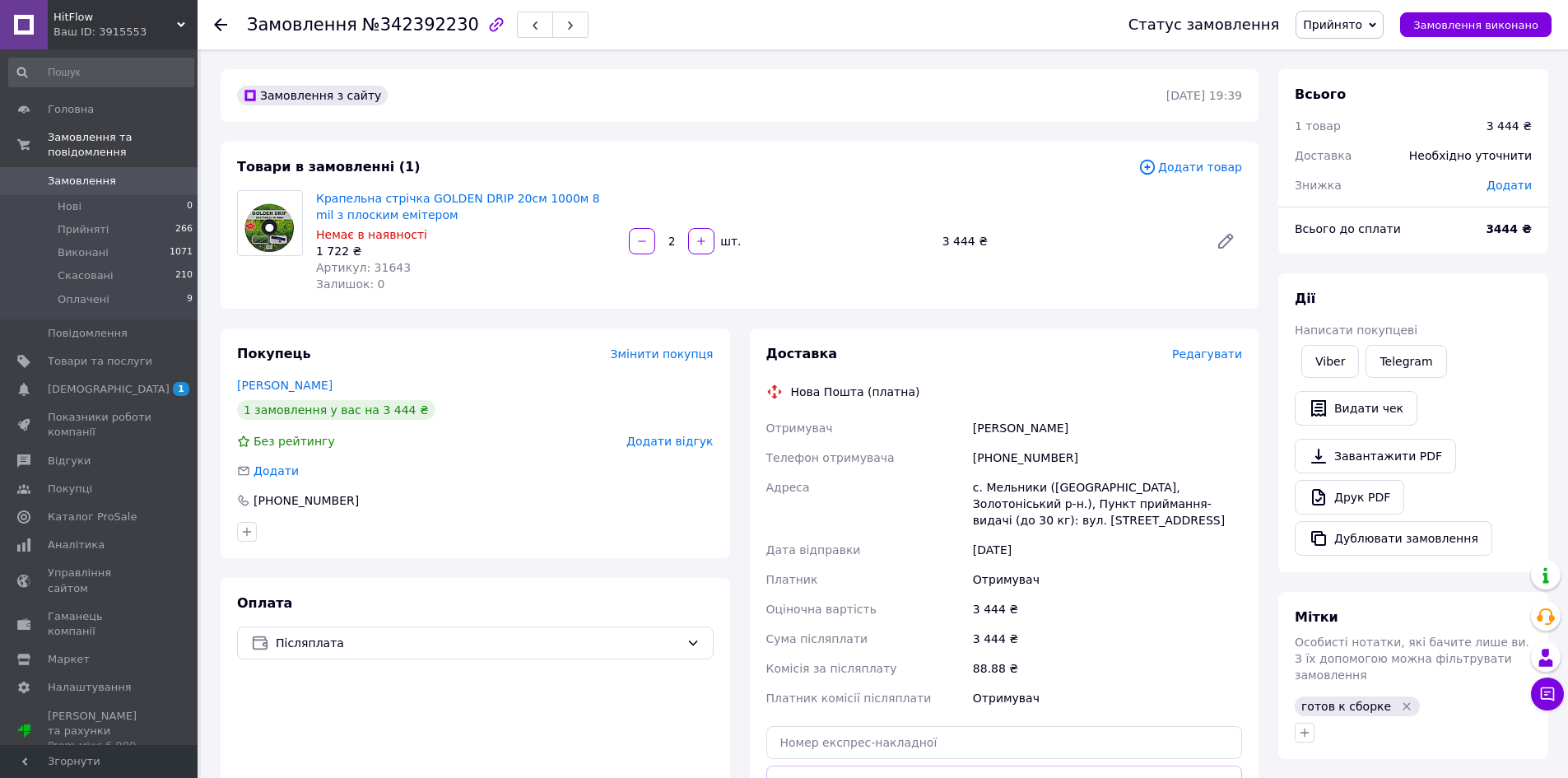
click at [214, 29] on icon at bounding box center [220, 25] width 13 height 13
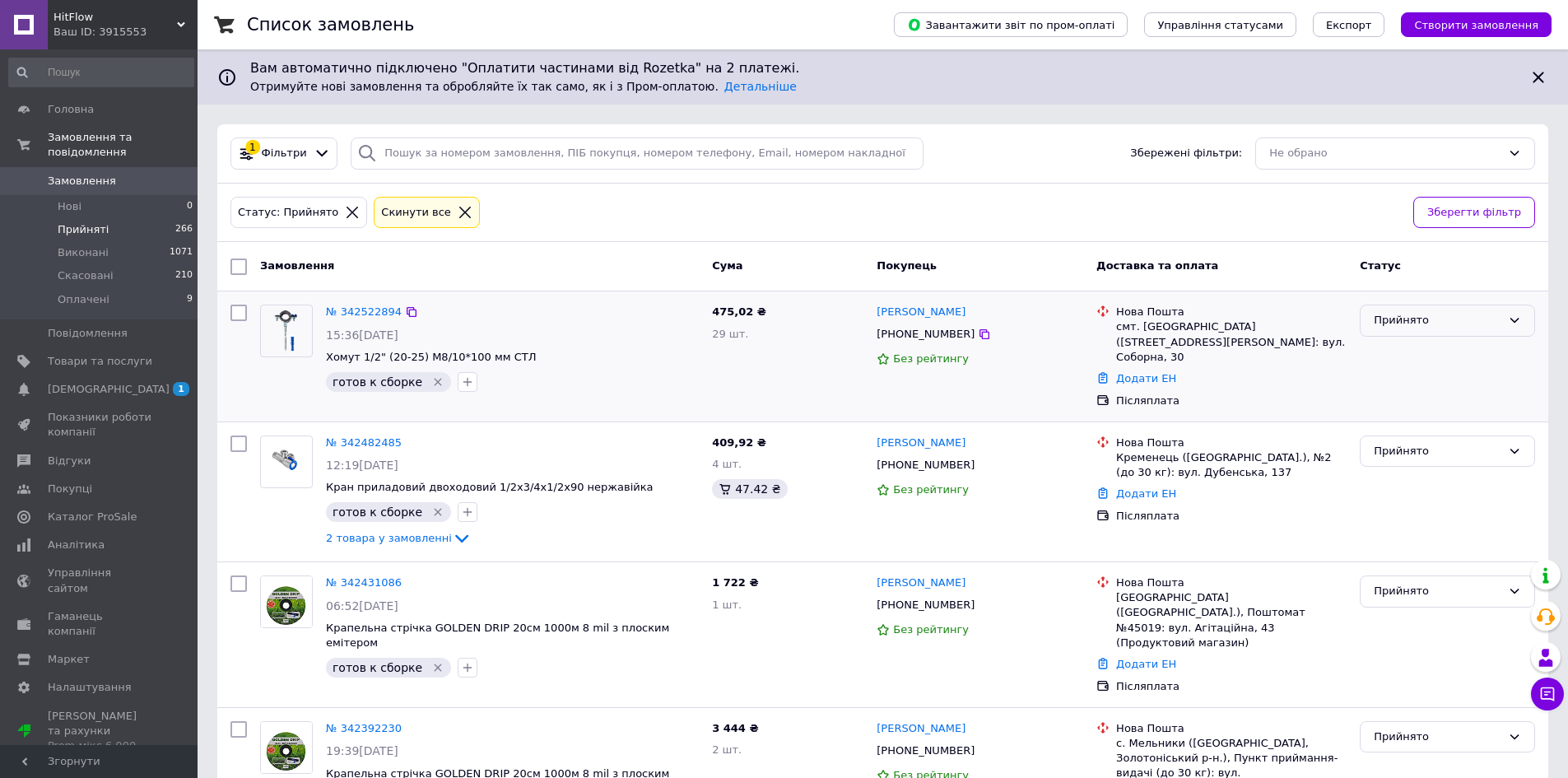
click at [1415, 322] on div "Прийнято" at bounding box center [1438, 320] width 128 height 18
click at [1427, 352] on li "Виконано" at bounding box center [1448, 355] width 174 height 31
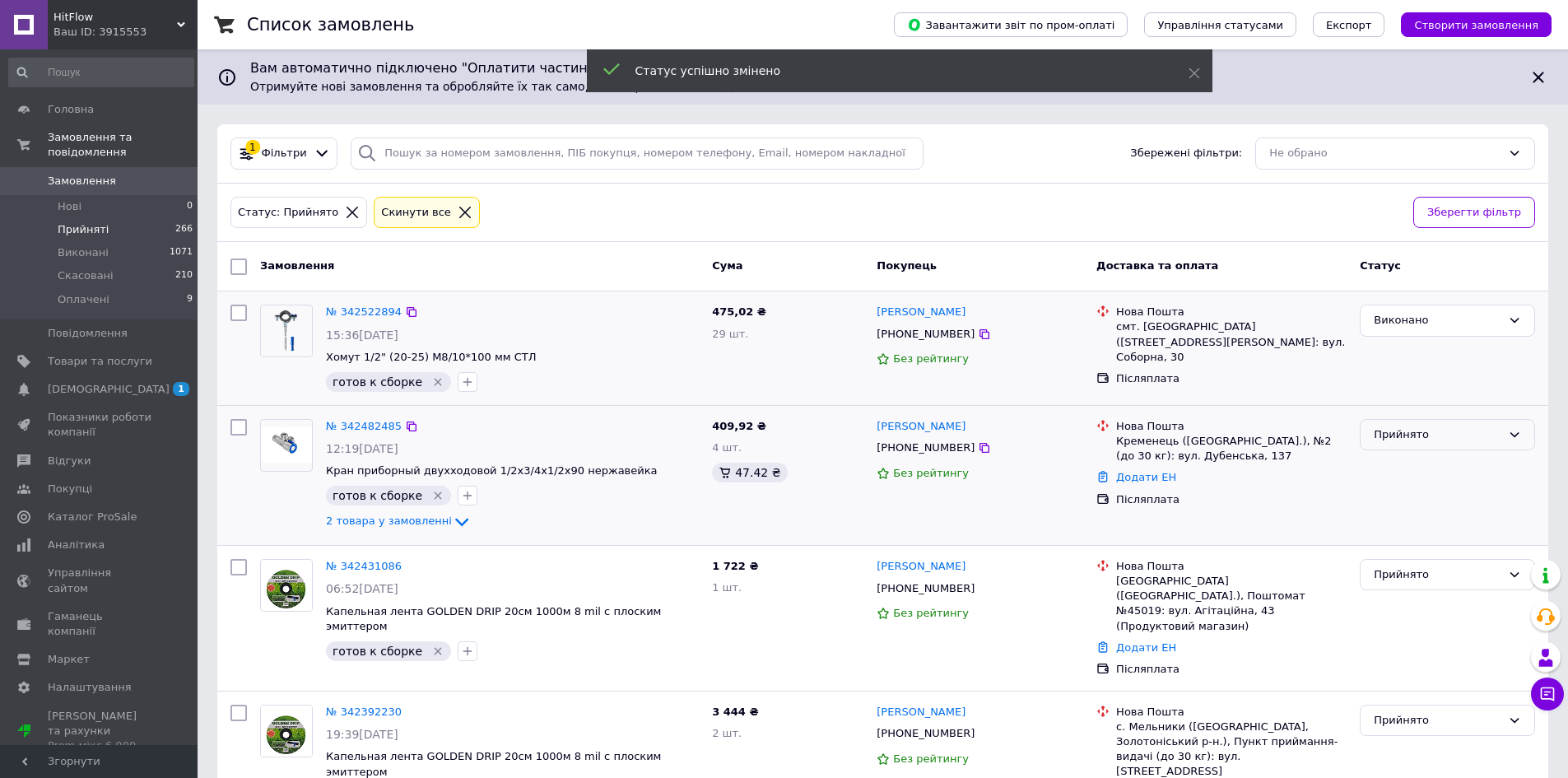
click at [1402, 438] on div "Прийнято" at bounding box center [1438, 435] width 128 height 18
click at [1402, 459] on li "Виконано" at bounding box center [1448, 468] width 174 height 31
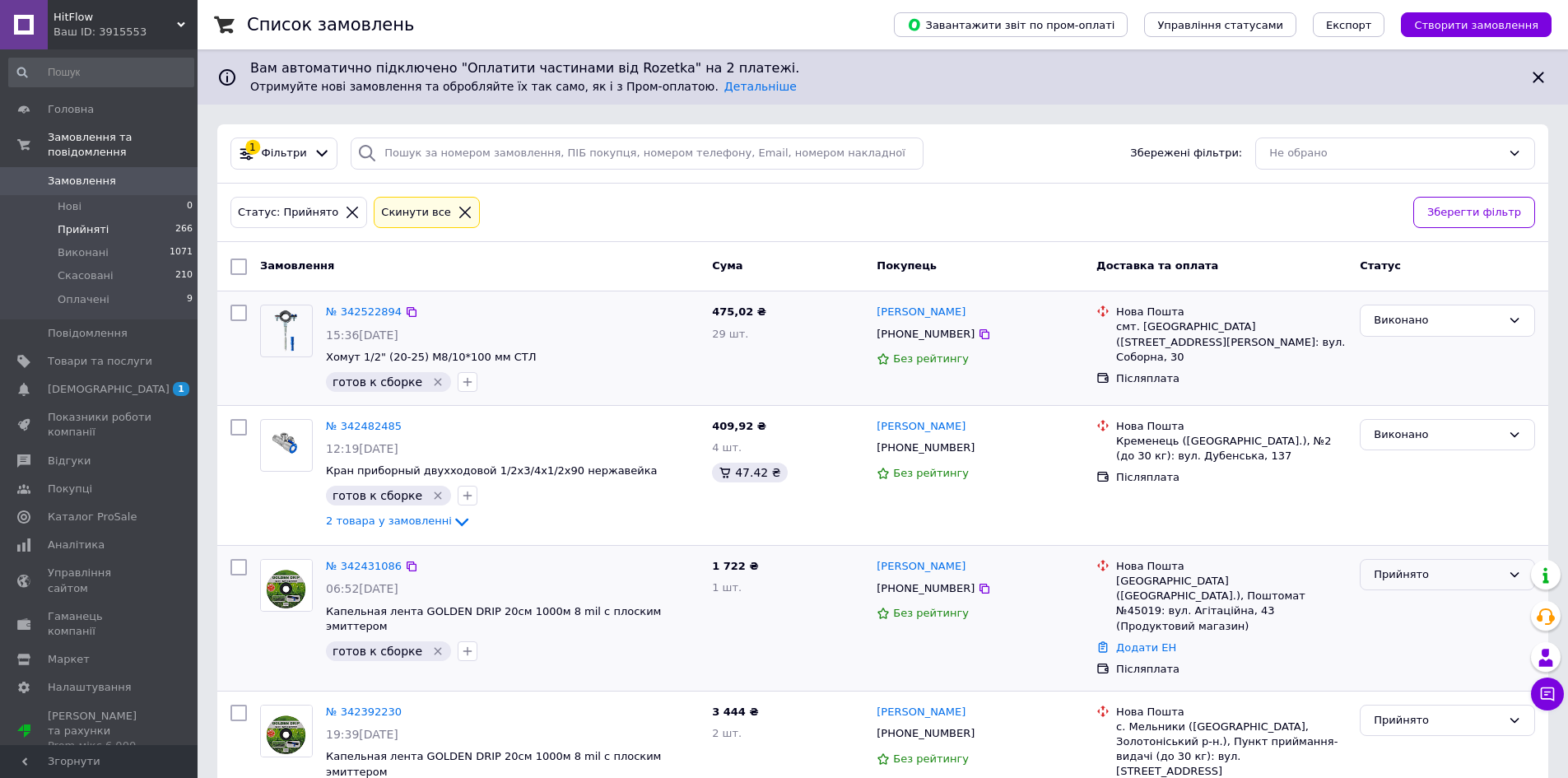
click at [1414, 569] on div "Прийнято" at bounding box center [1438, 574] width 128 height 18
click at [1410, 595] on li "Виконано" at bounding box center [1448, 609] width 174 height 31
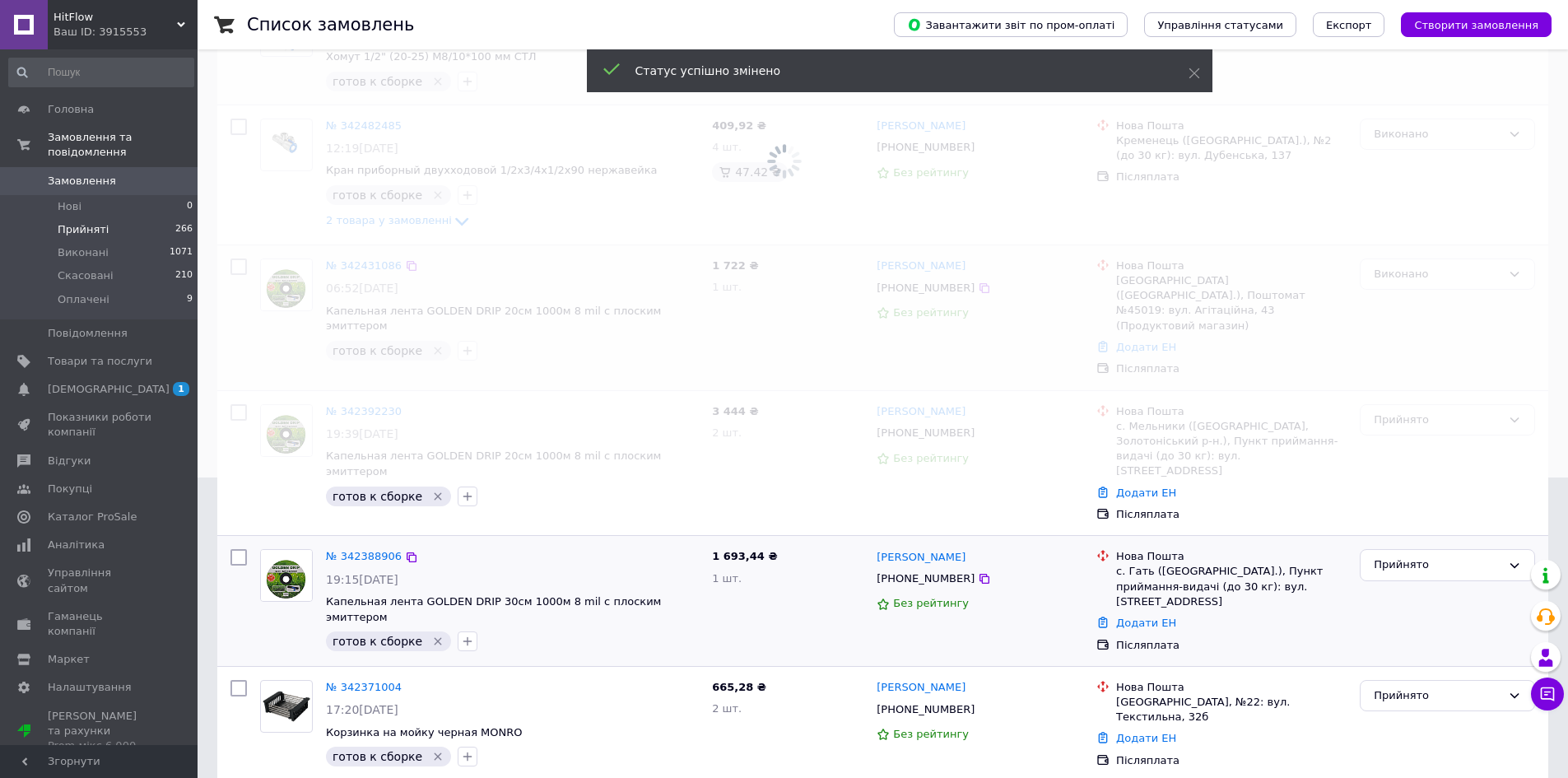
scroll to position [329, 0]
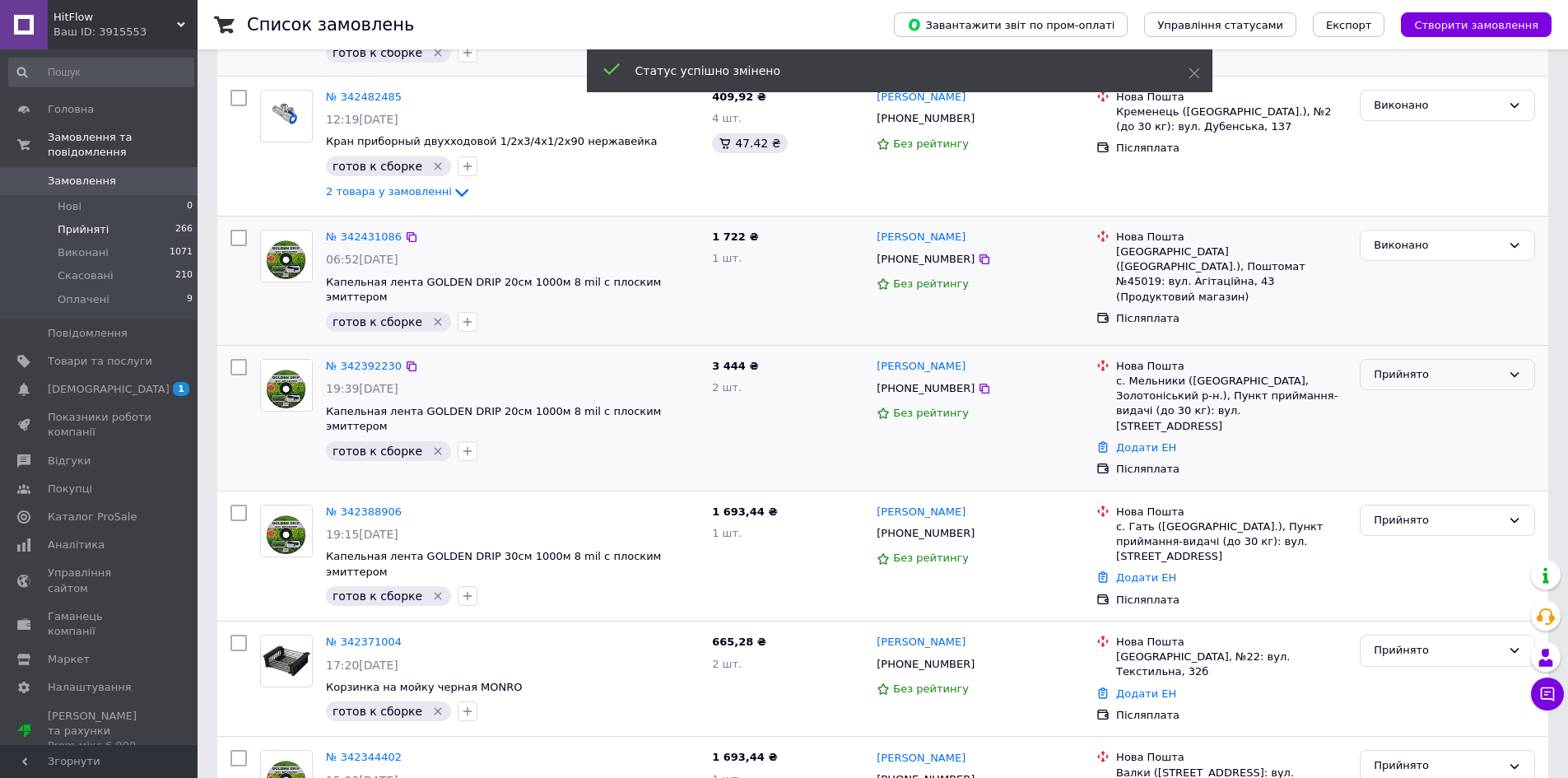
click at [1426, 366] on div "Прийнято" at bounding box center [1438, 375] width 128 height 18
click at [1426, 393] on li "Виконано" at bounding box center [1448, 408] width 174 height 31
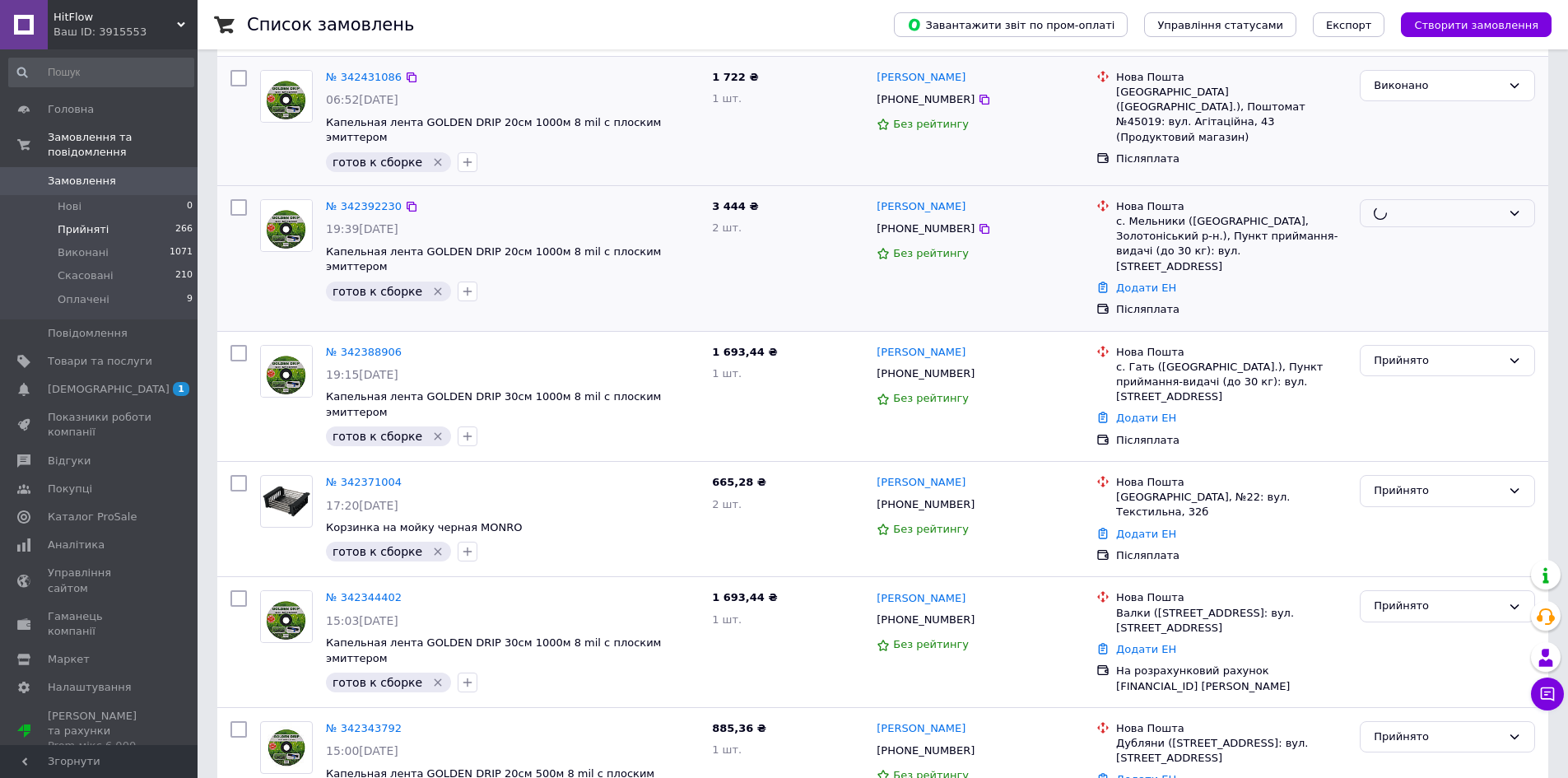
scroll to position [494, 0]
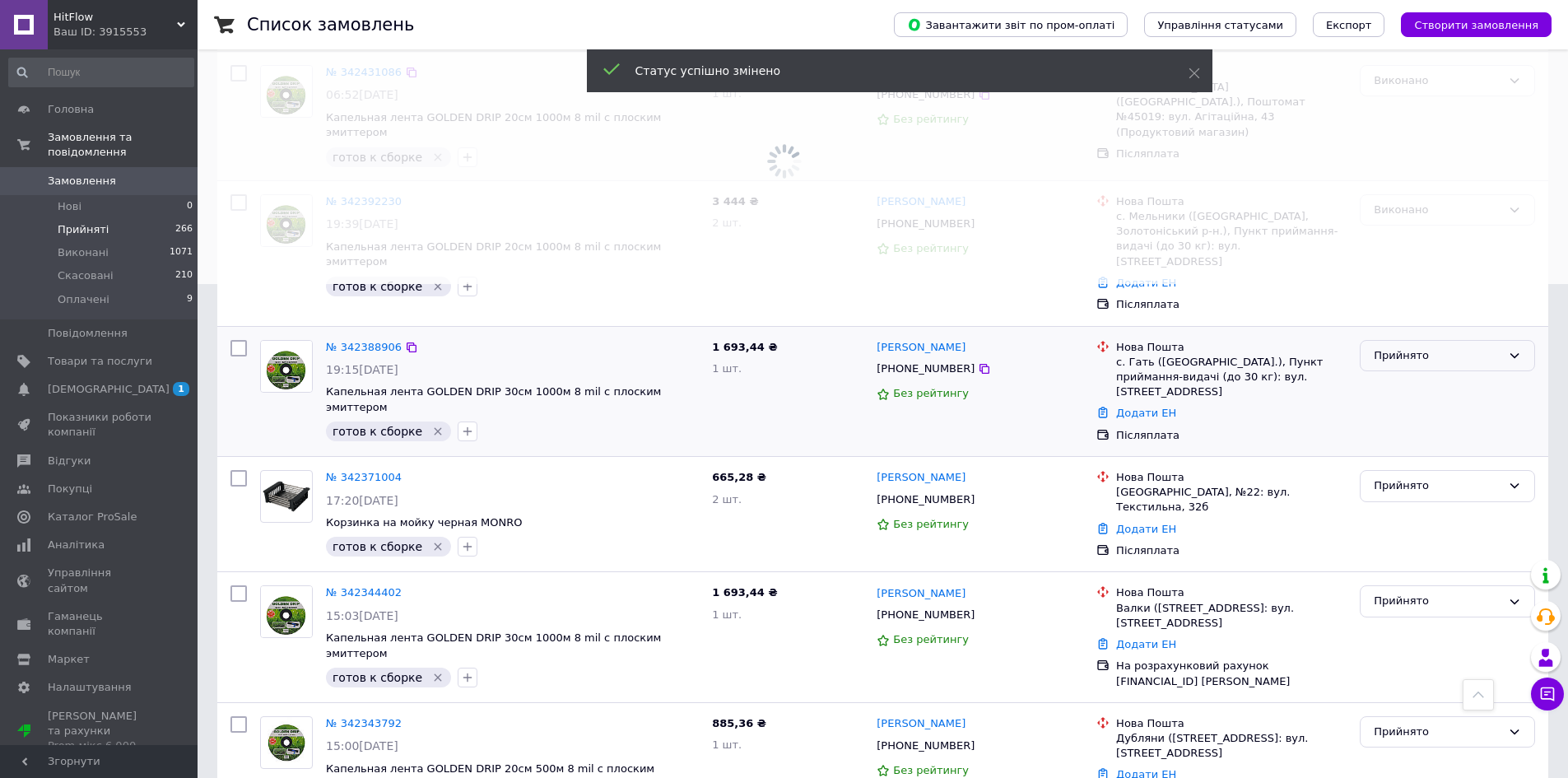
click at [1426, 340] on div "Прийнято" at bounding box center [1448, 356] width 176 height 32
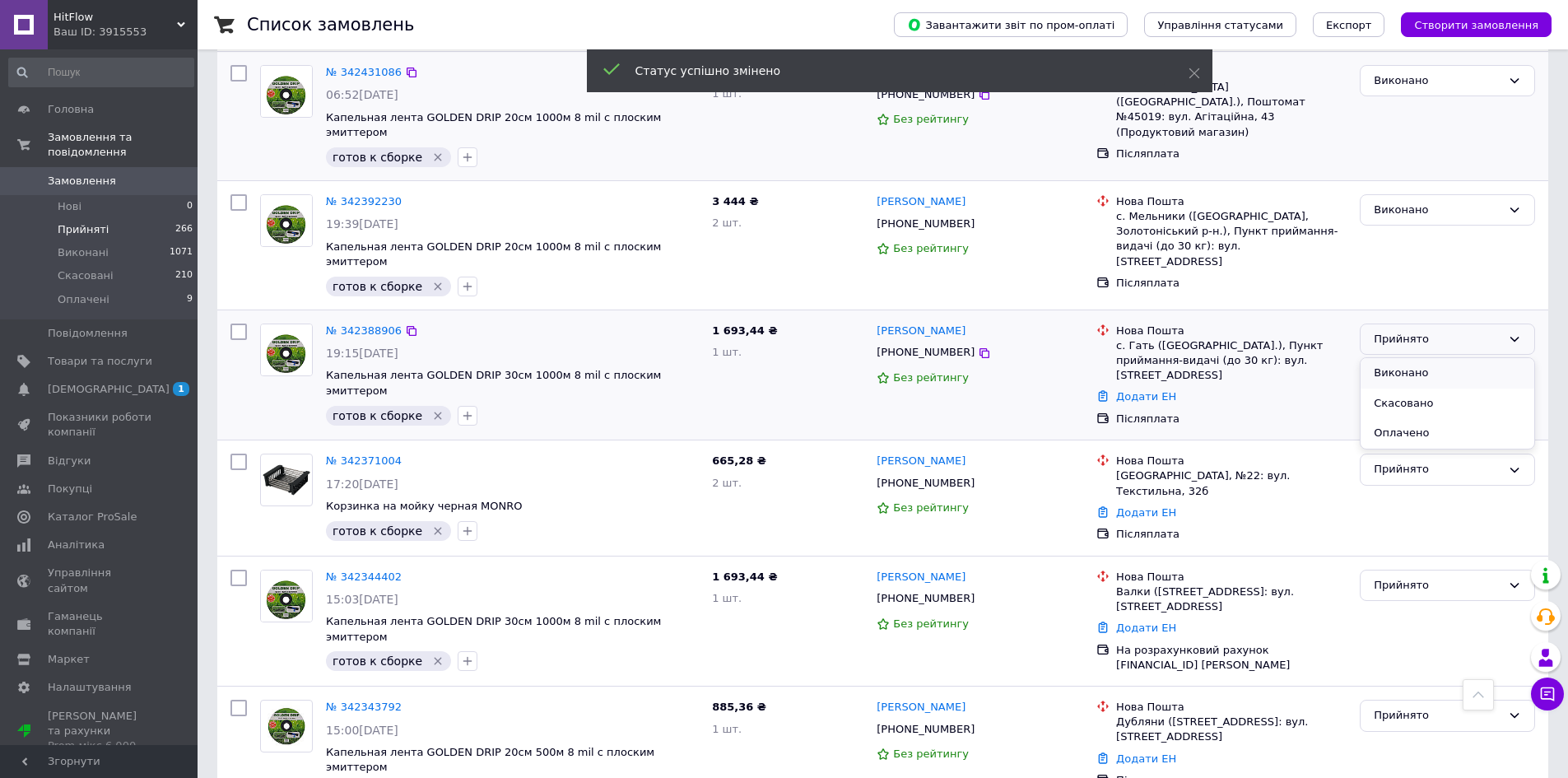
click at [1423, 358] on li "Виконано" at bounding box center [1448, 373] width 174 height 31
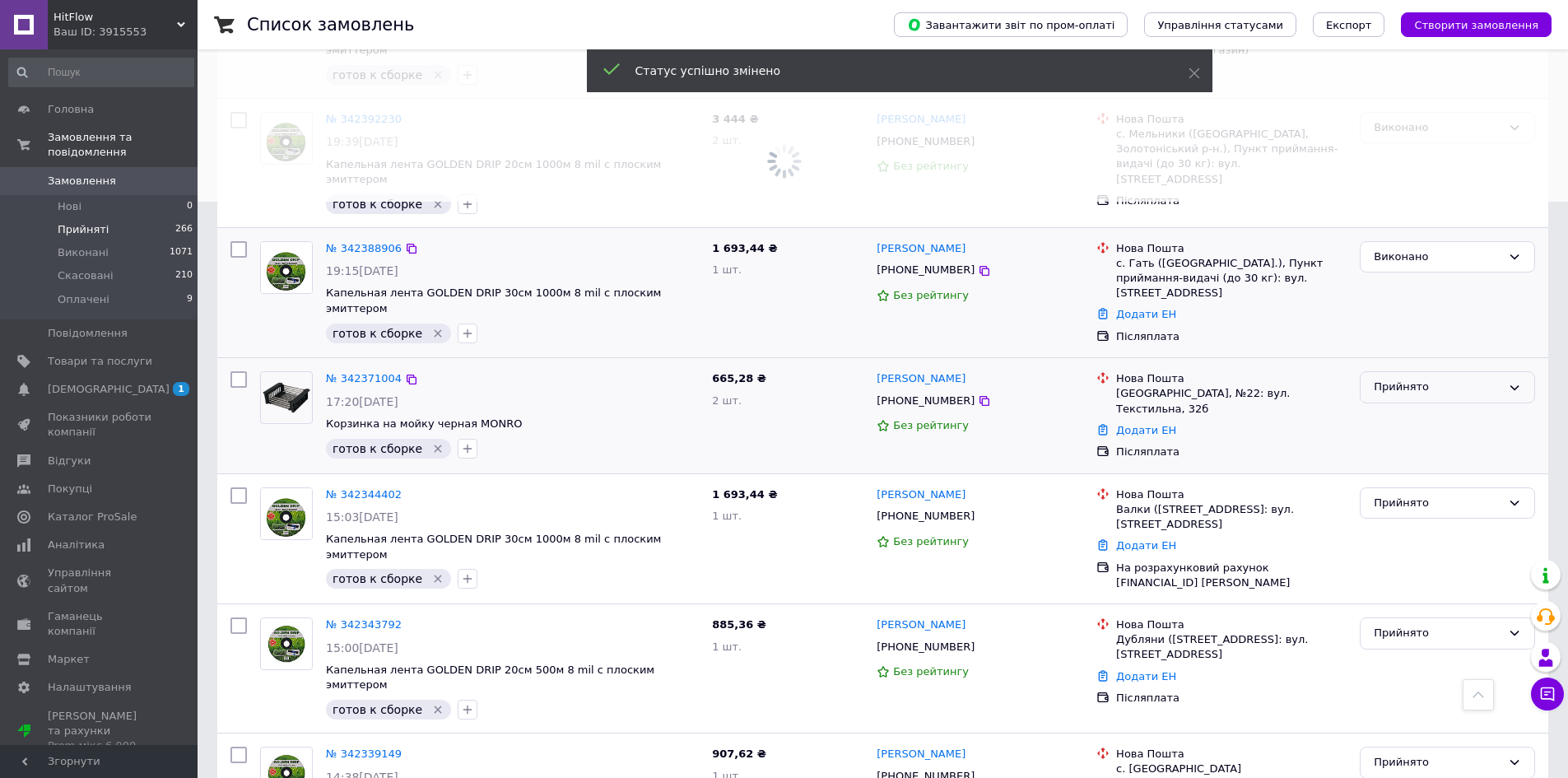
click at [1426, 378] on div "Прийнято" at bounding box center [1438, 387] width 128 height 18
click at [1426, 407] on li "Виконано" at bounding box center [1448, 422] width 174 height 31
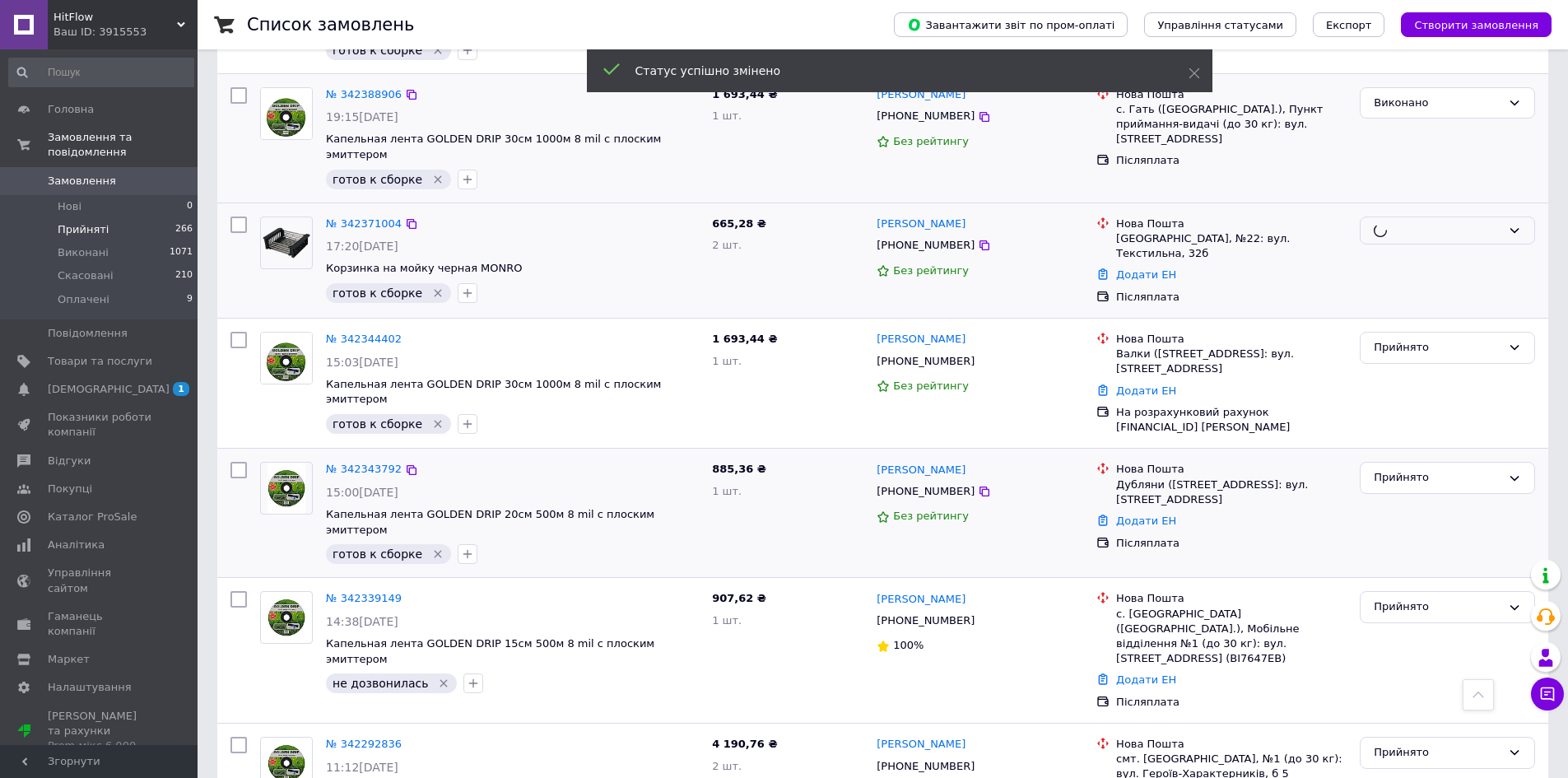
scroll to position [823, 0]
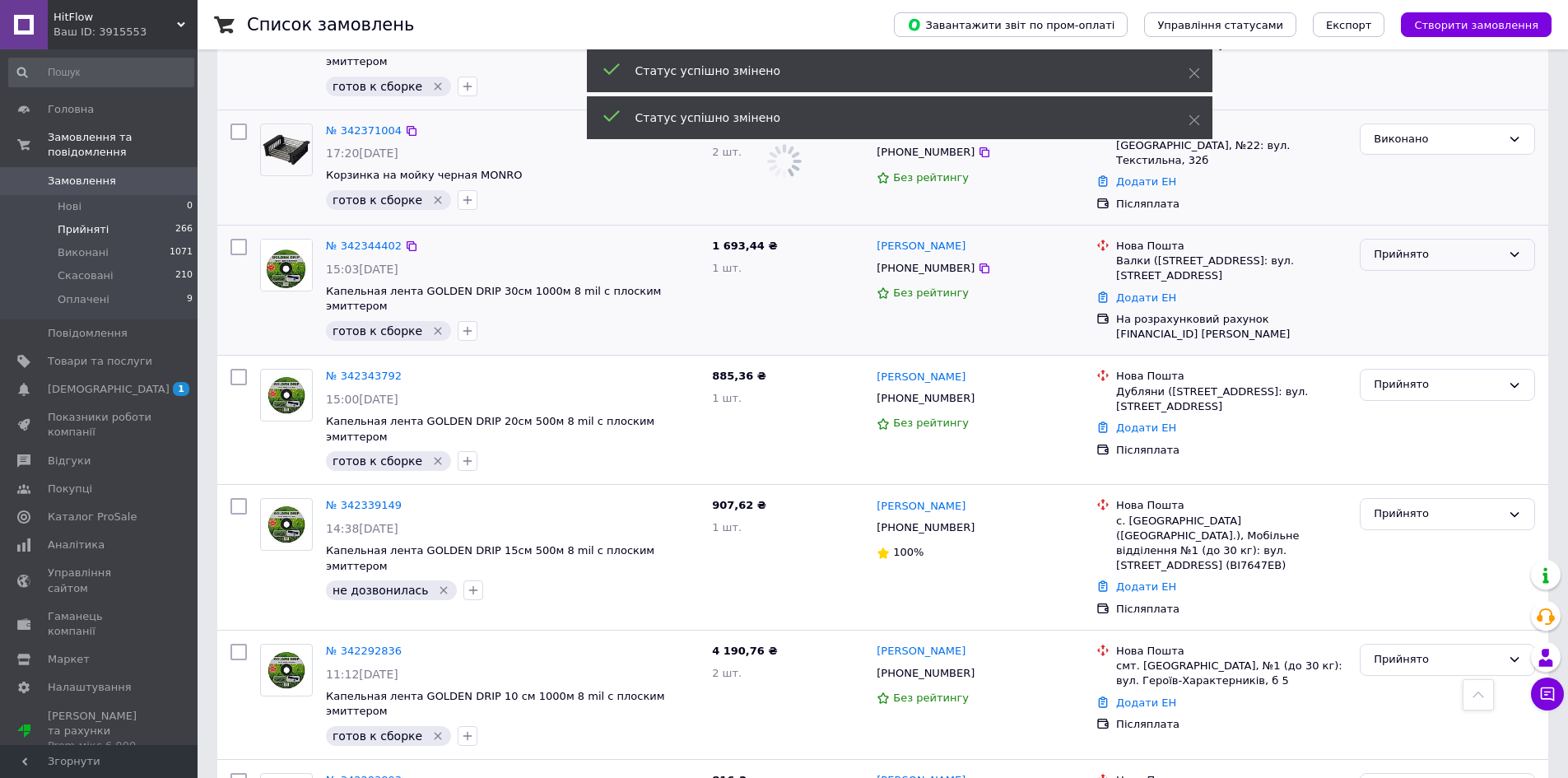
click at [1422, 246] on div "Прийнято" at bounding box center [1438, 254] width 128 height 18
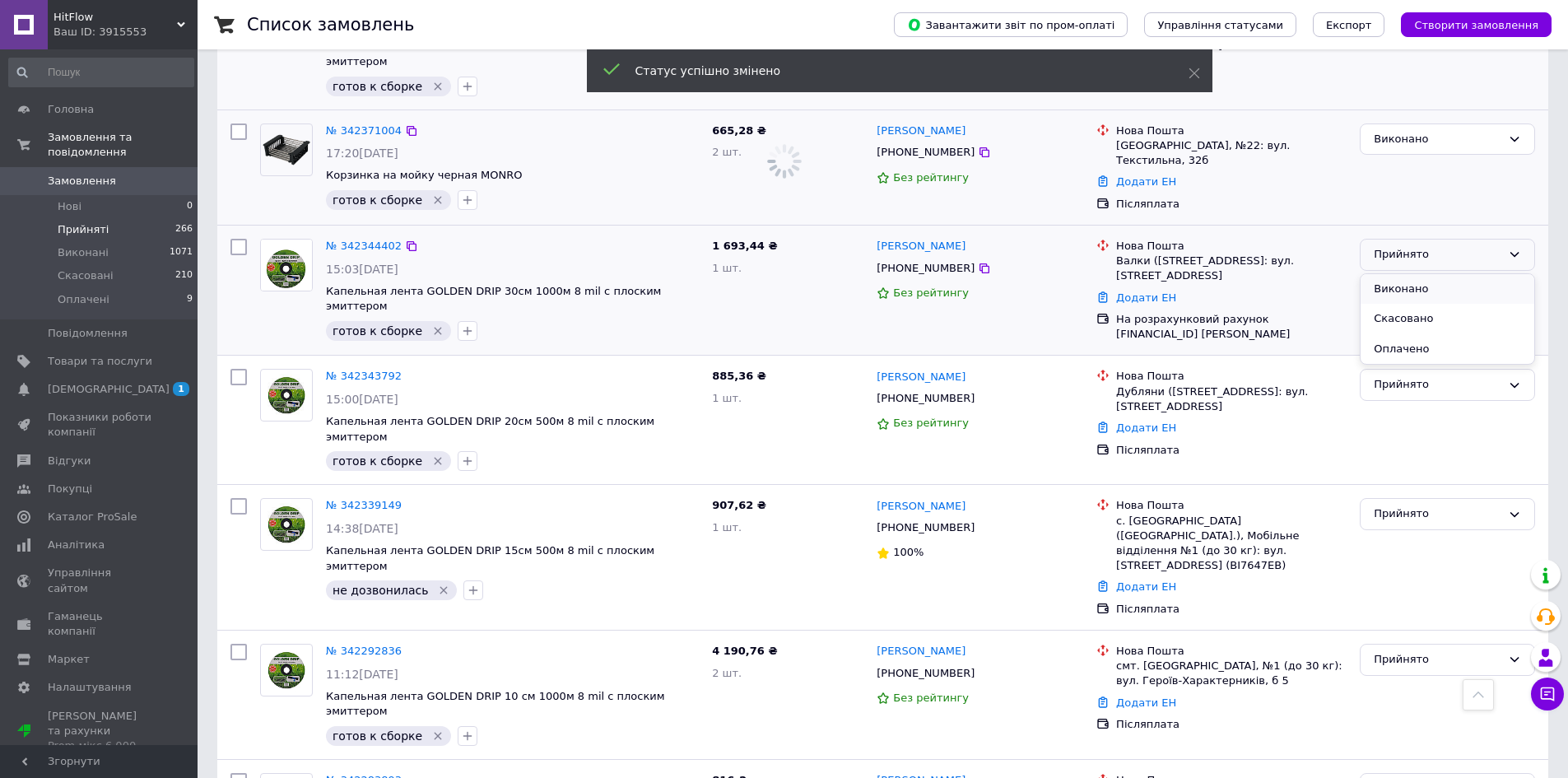
click at [1425, 274] on li "Виконано" at bounding box center [1448, 289] width 174 height 31
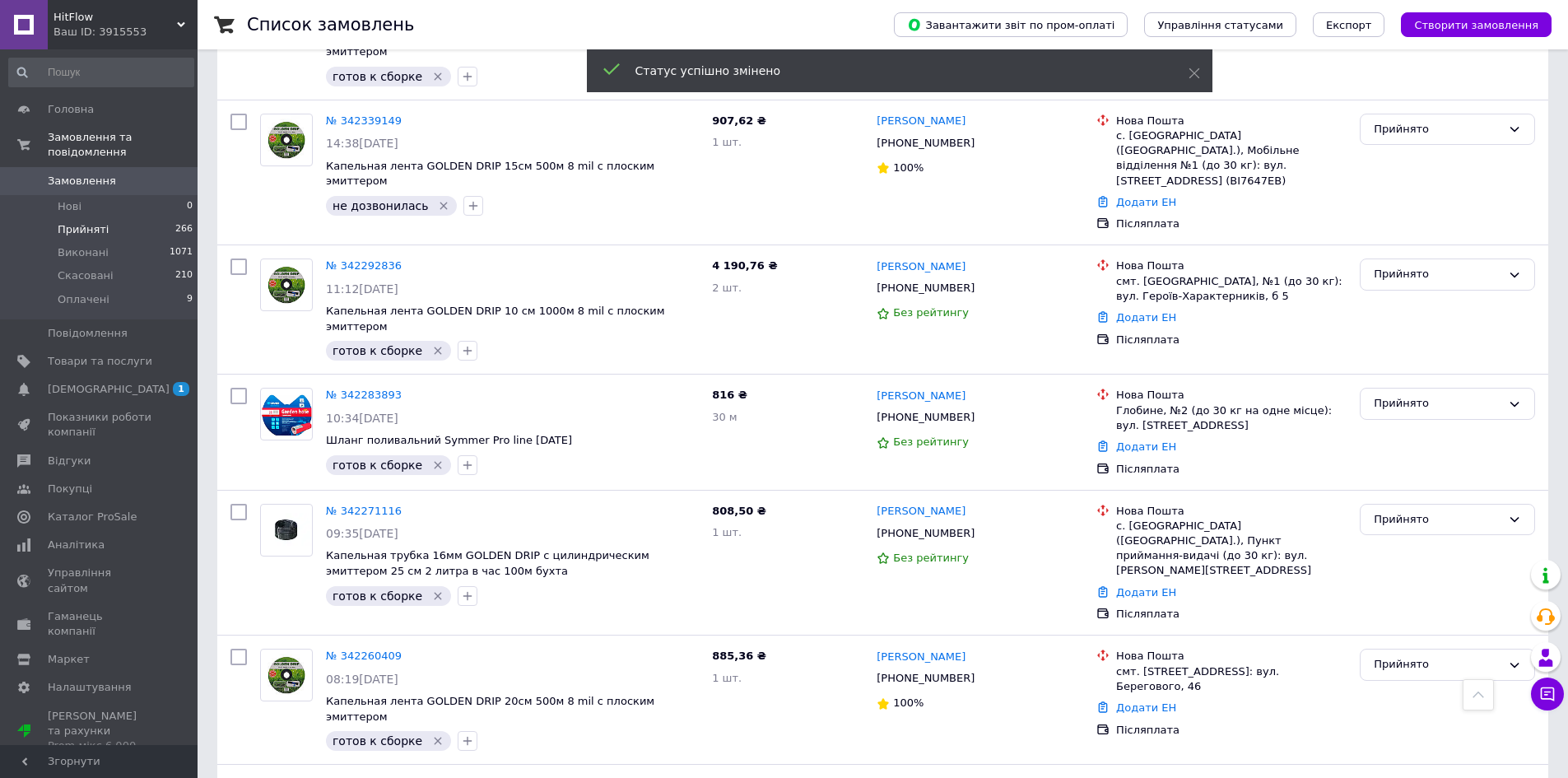
scroll to position [455, 0]
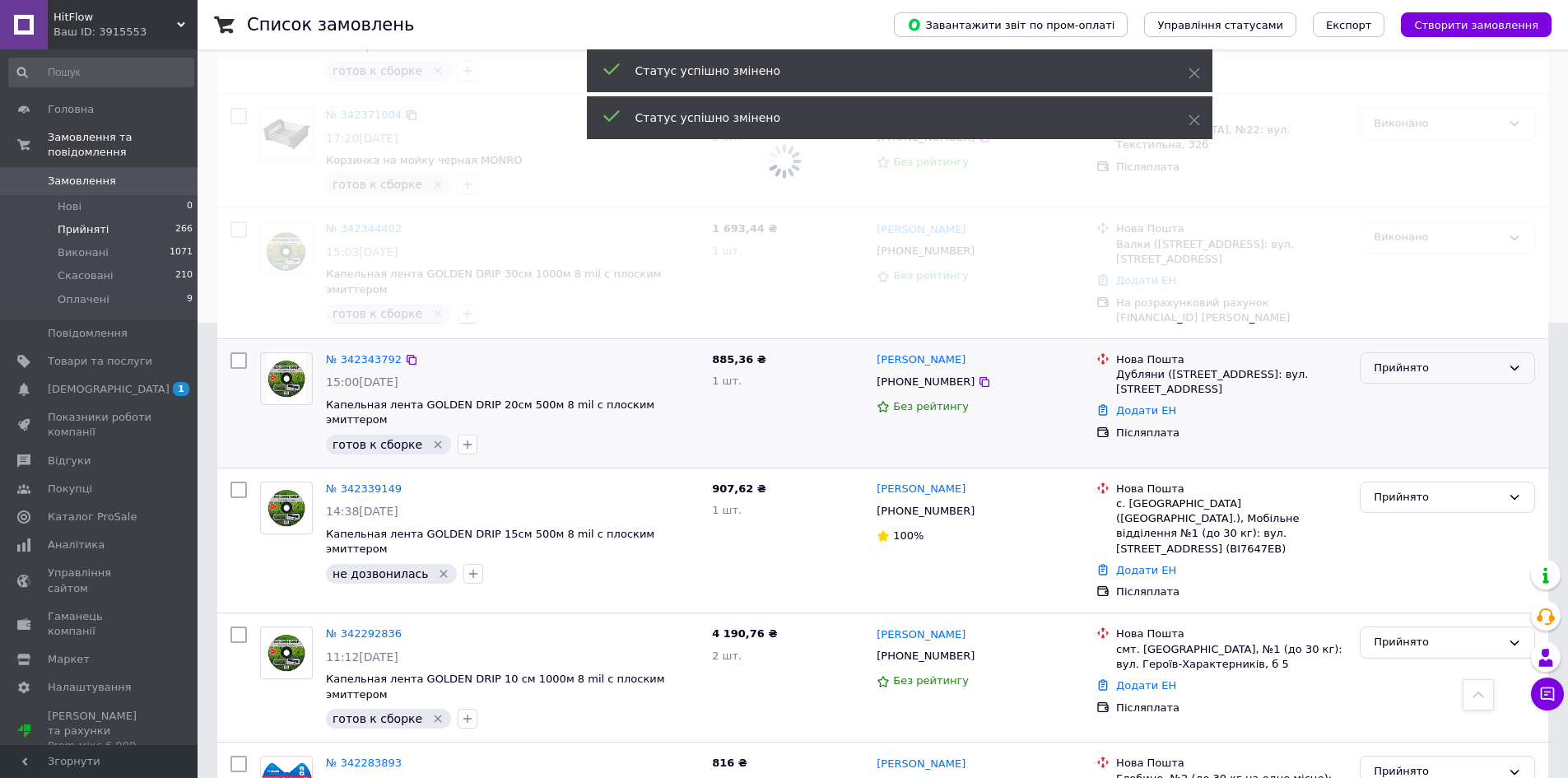
click at [1415, 360] on div "Прийнято" at bounding box center [1438, 368] width 128 height 18
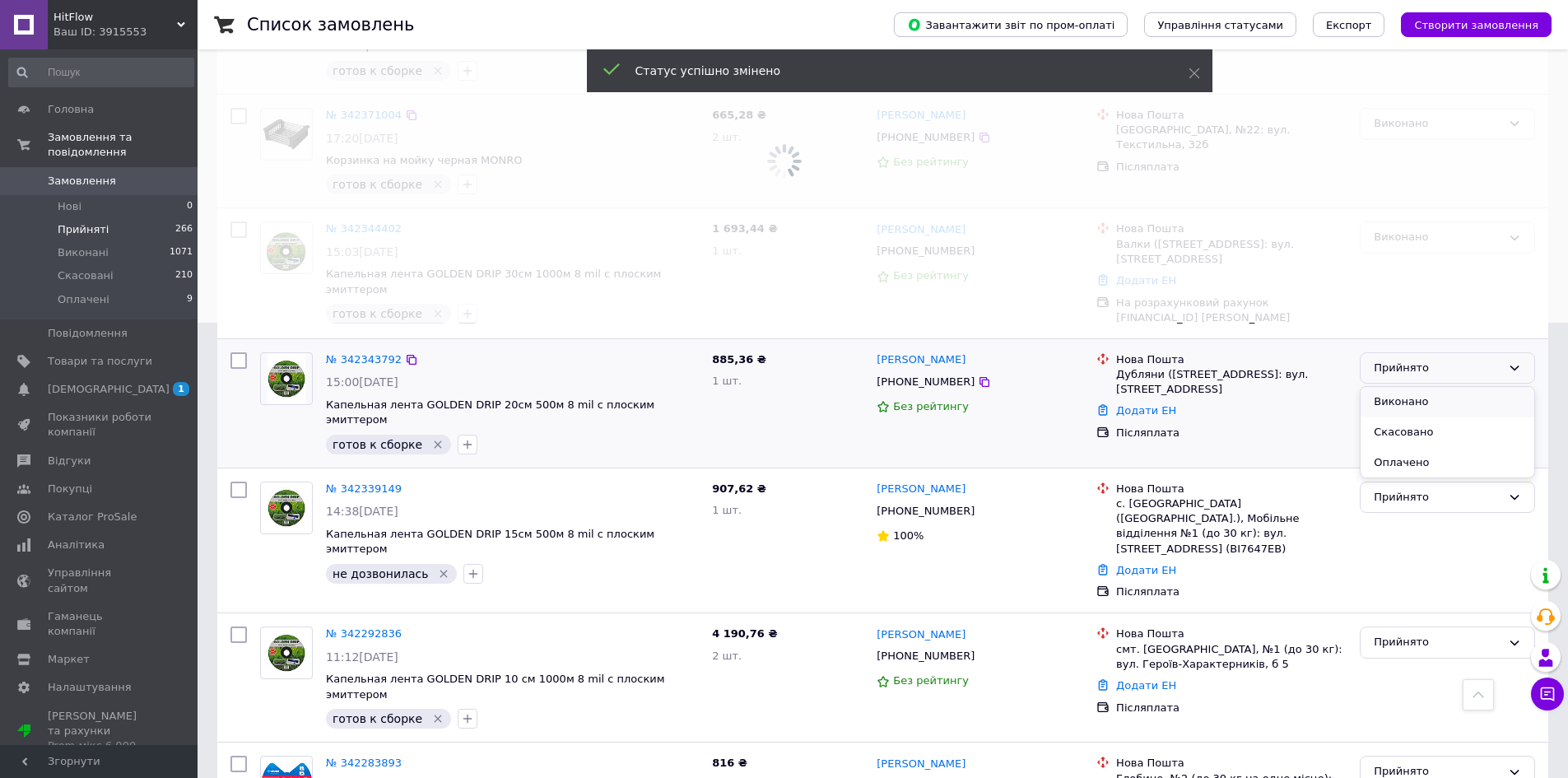
click at [1415, 388] on ul "Виконано Скасовано Оплачено" at bounding box center [1448, 432] width 174 height 91
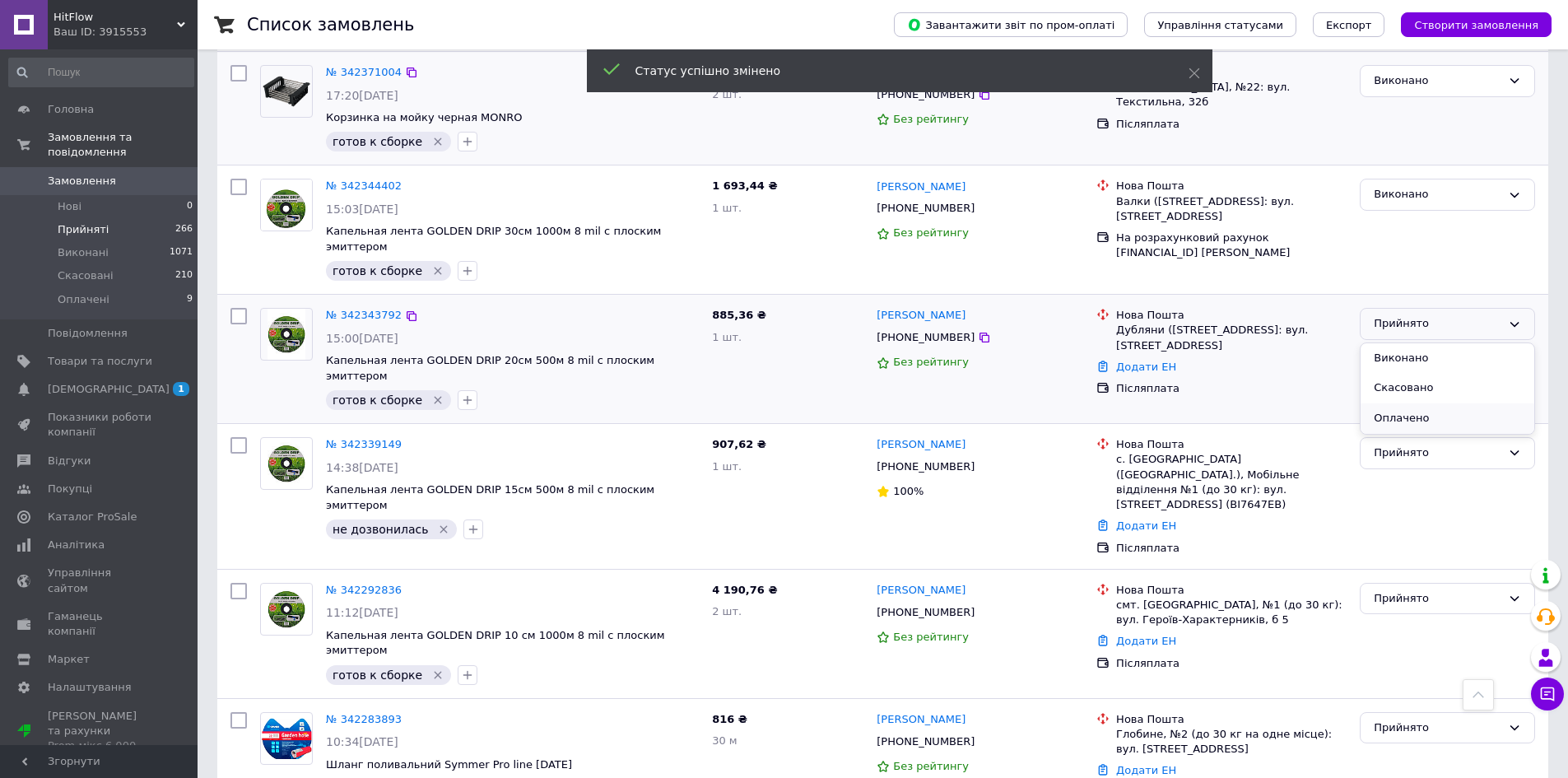
scroll to position [537, 0]
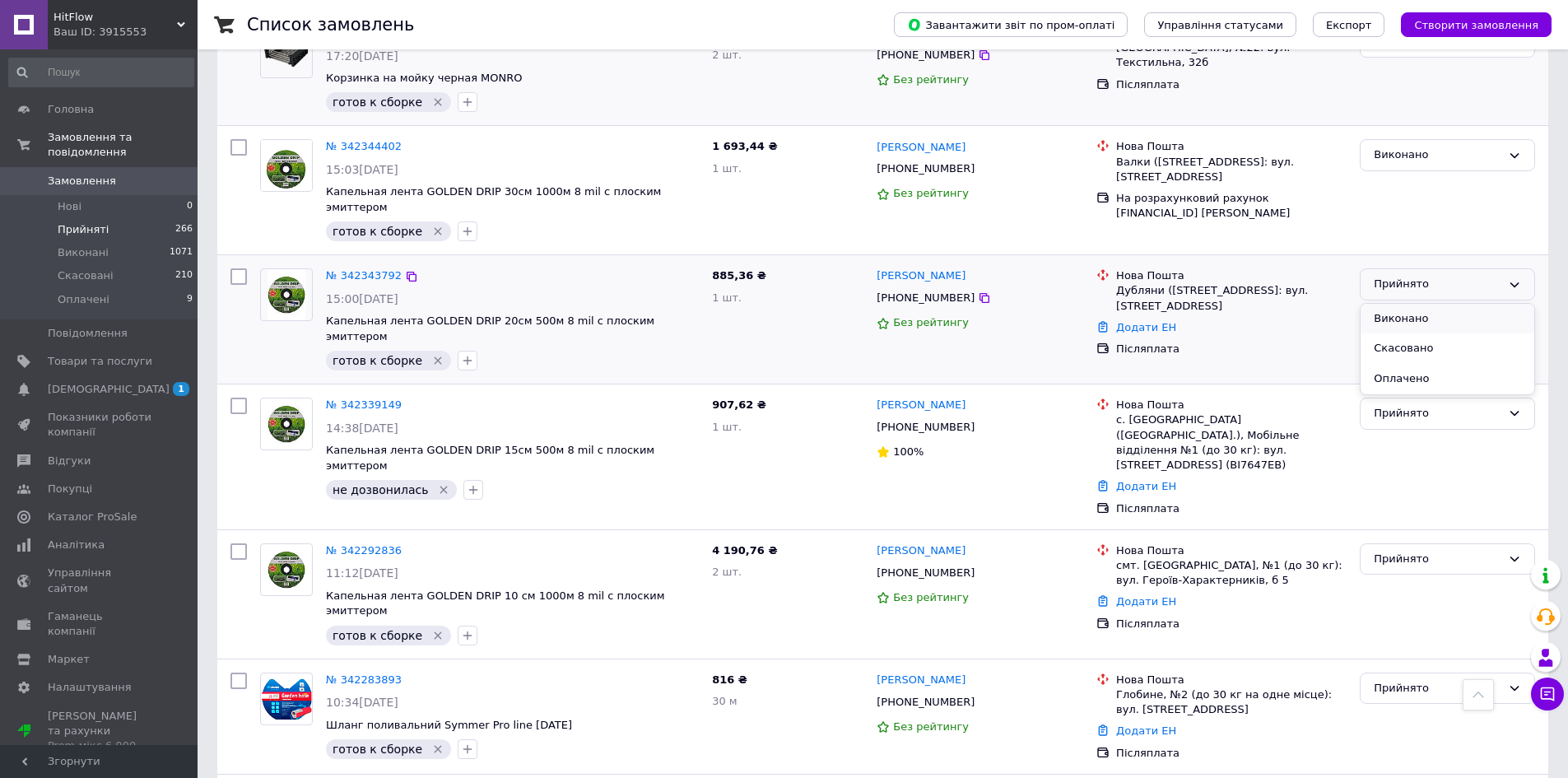
click at [1404, 303] on li "Виконано" at bounding box center [1448, 318] width 174 height 31
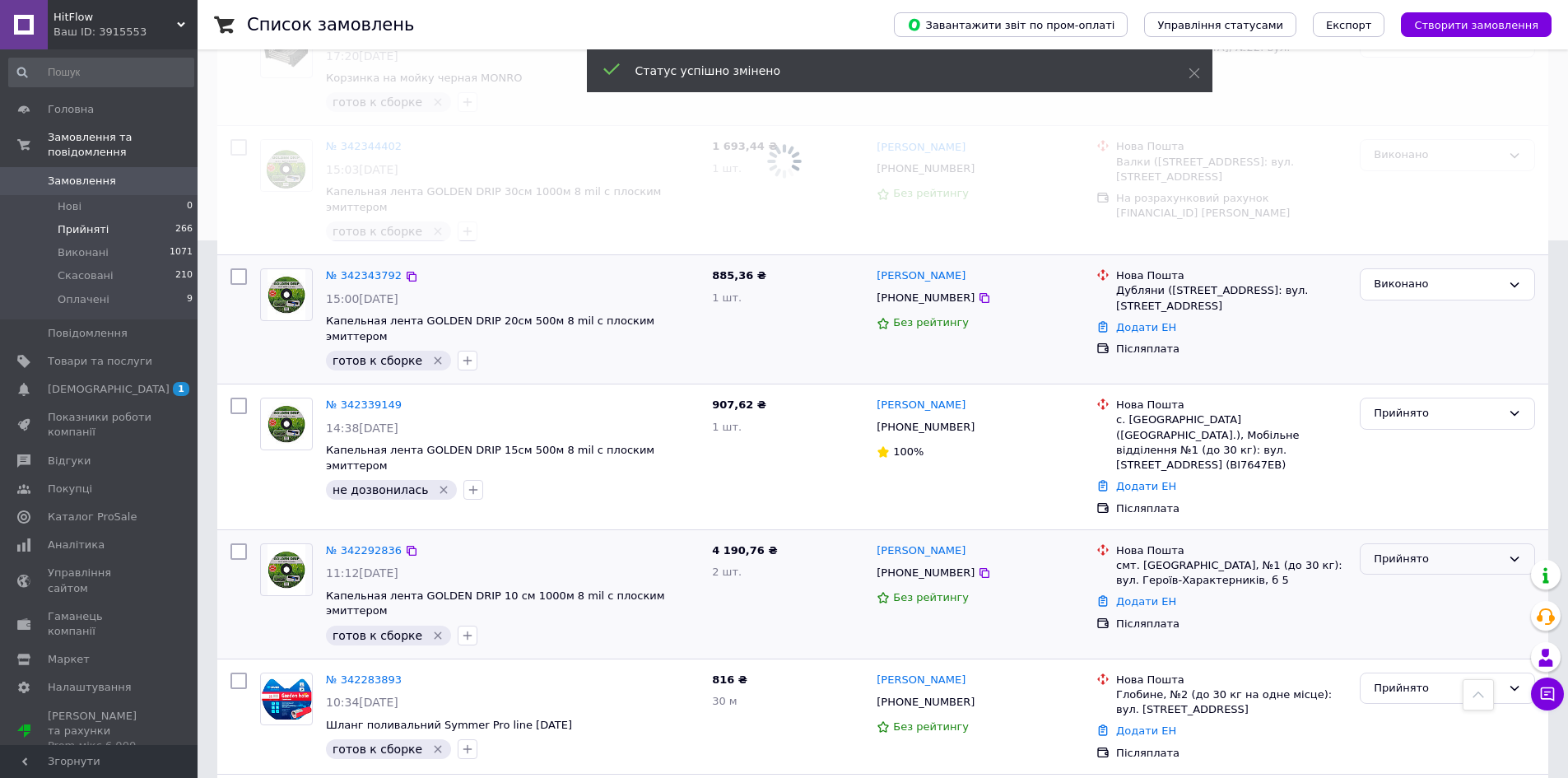
click at [1398, 550] on div "Прийнято" at bounding box center [1438, 559] width 128 height 18
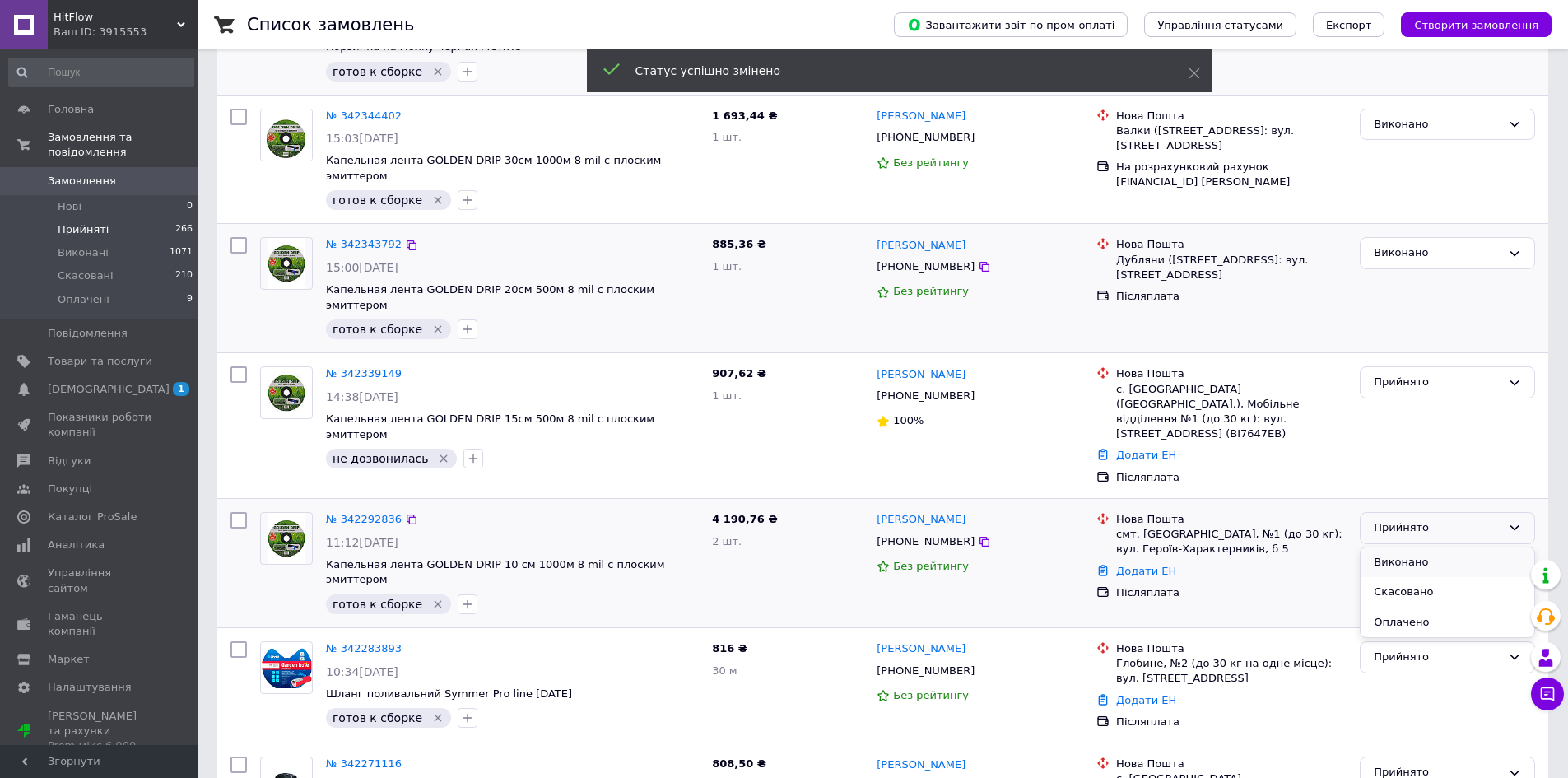
click at [1396, 548] on li "Виконано" at bounding box center [1448, 562] width 174 height 31
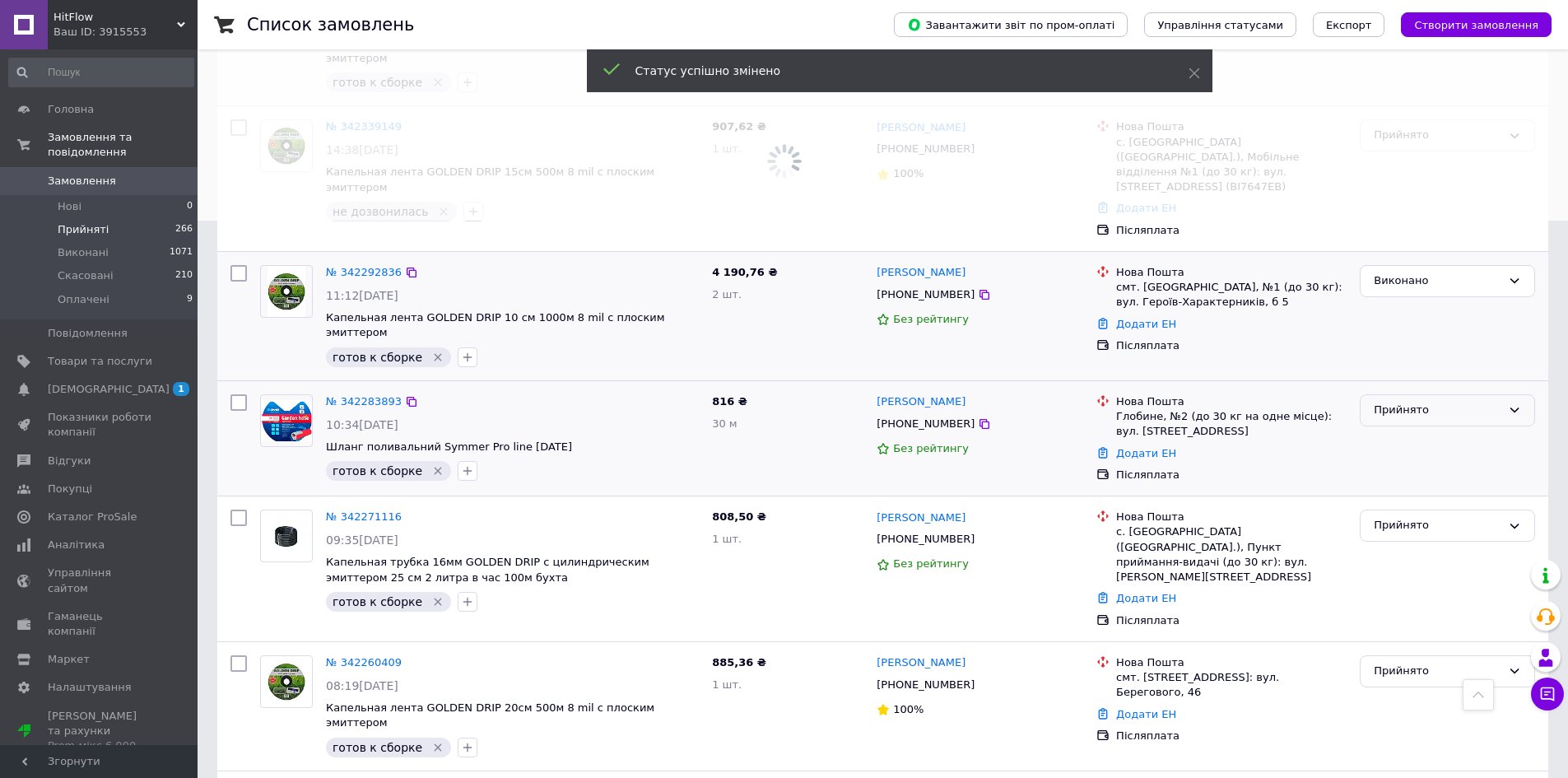
click at [1404, 401] on div "Прийнято" at bounding box center [1438, 410] width 128 height 18
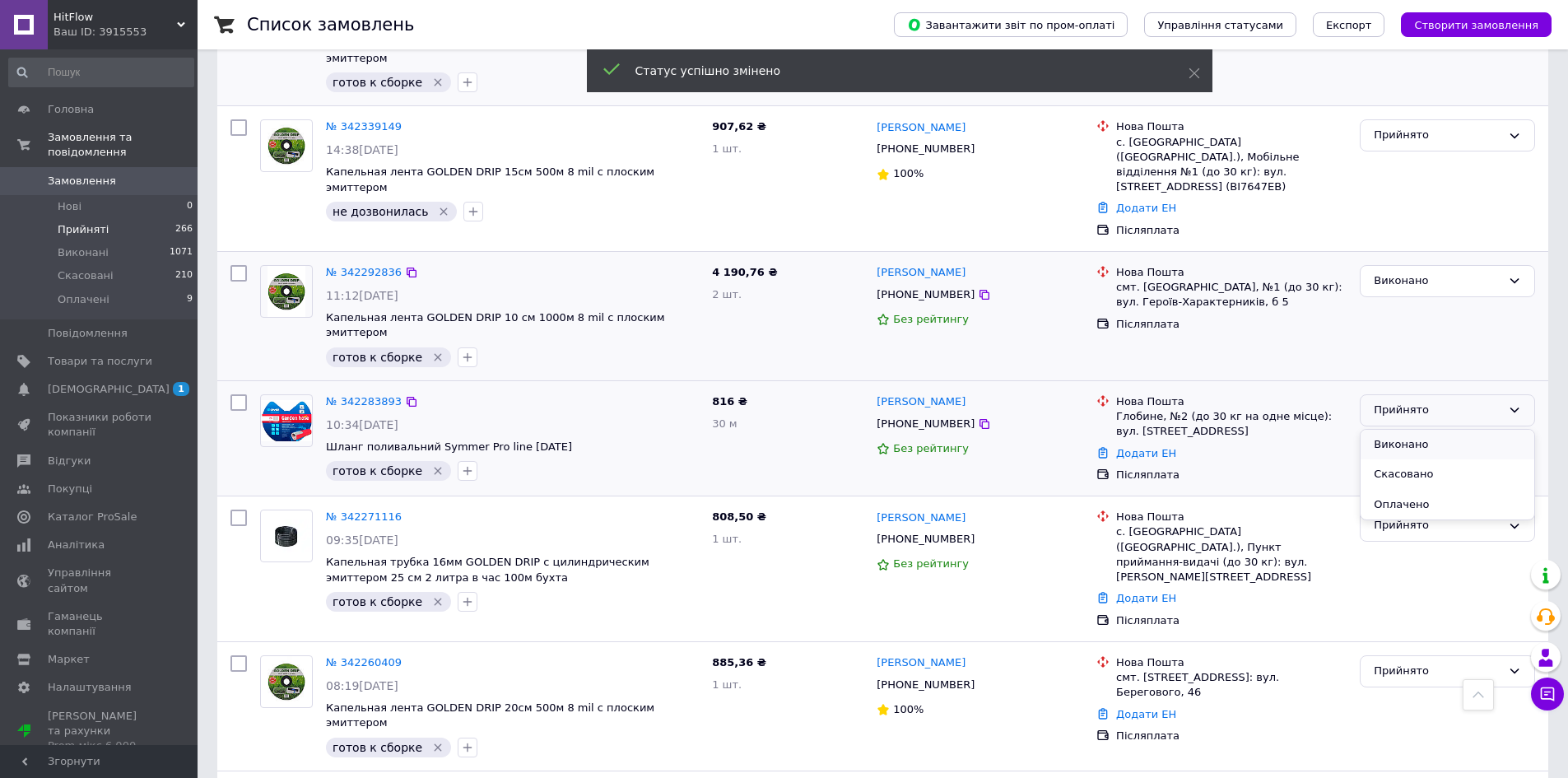
click at [1405, 430] on li "Виконано" at bounding box center [1448, 445] width 174 height 31
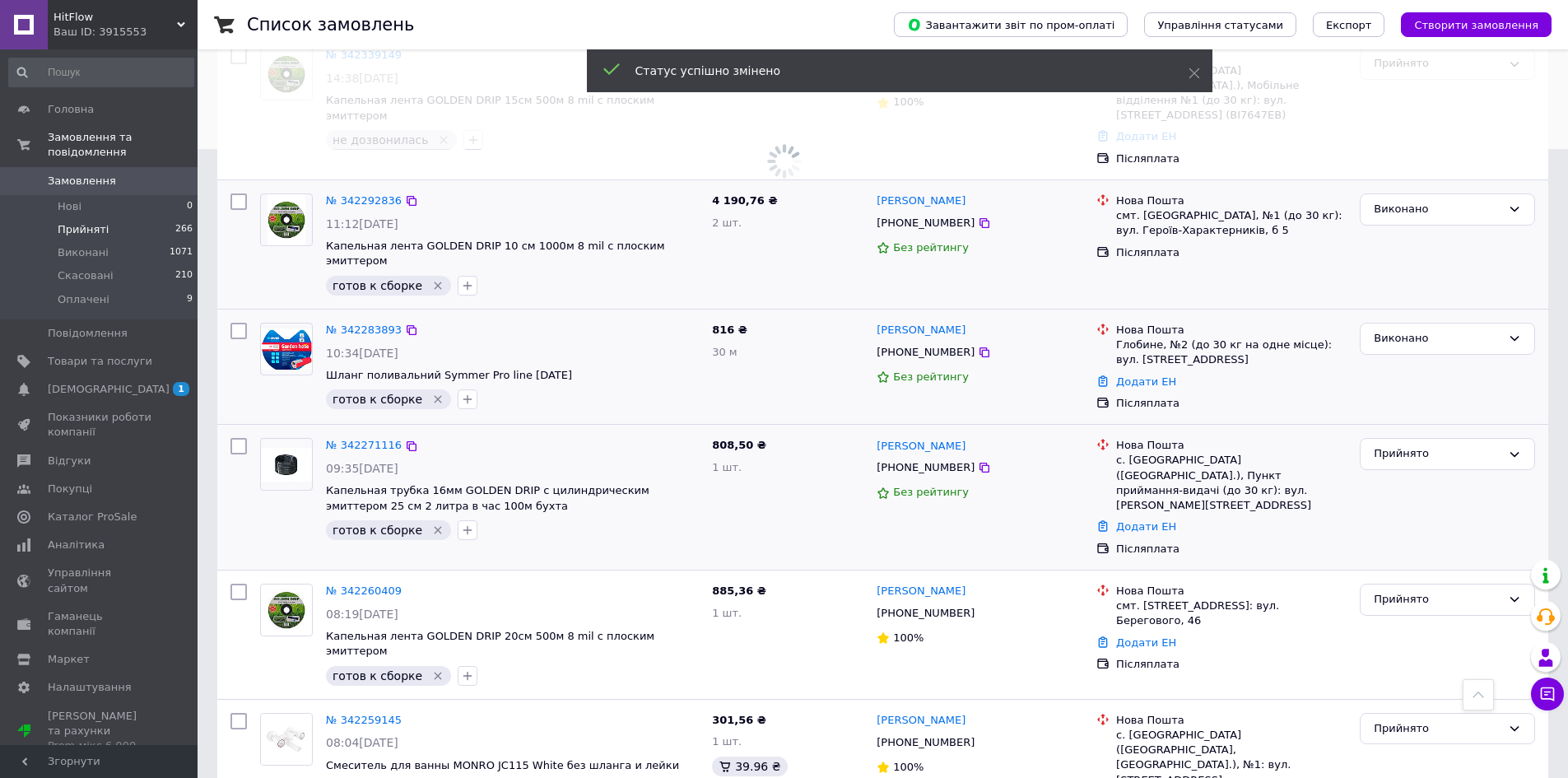
scroll to position [639, 0]
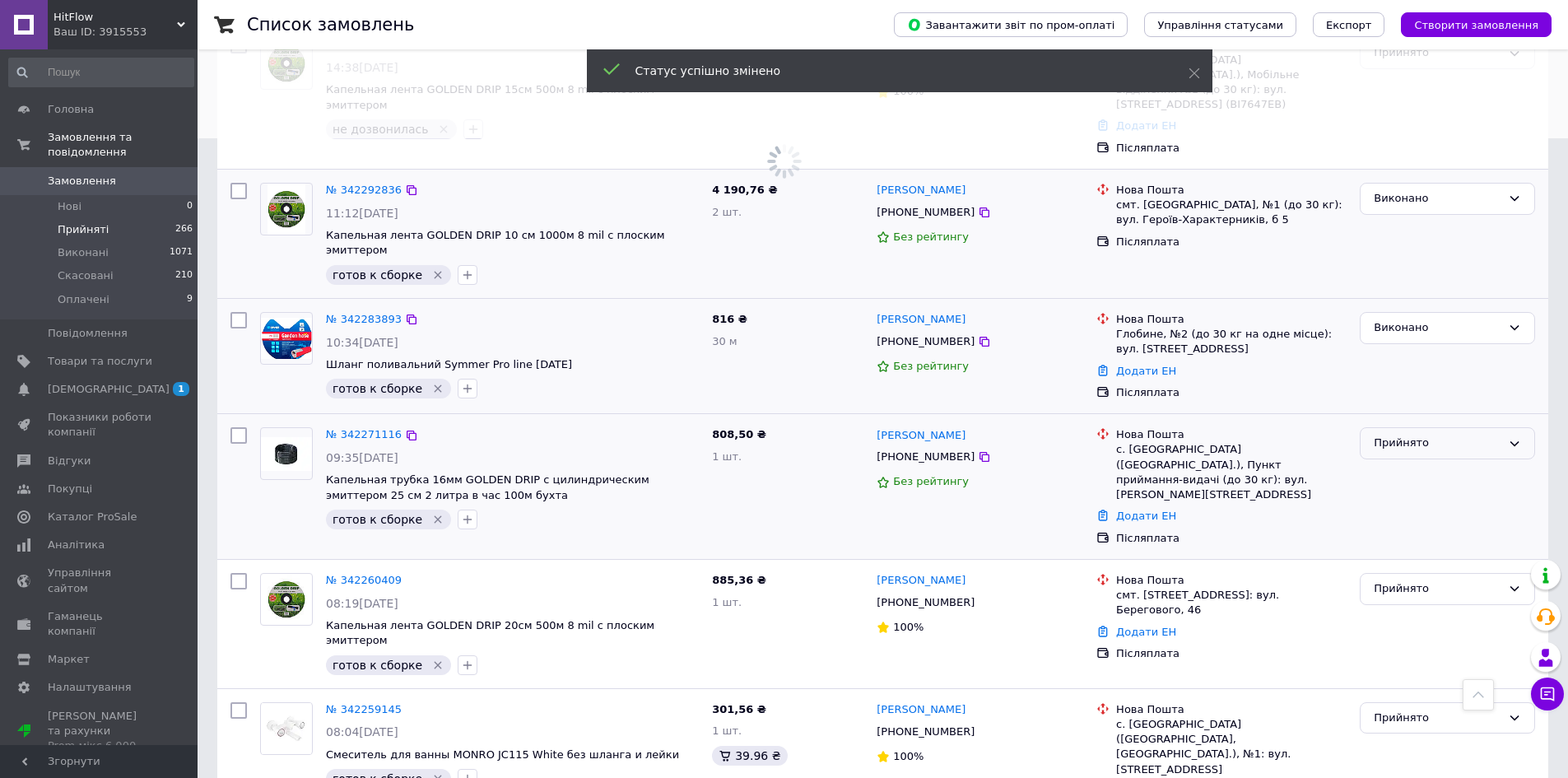
drag, startPoint x: 1393, startPoint y: 388, endPoint x: 1395, endPoint y: 400, distance: 12.2
click at [1394, 435] on div "Прийнято" at bounding box center [1438, 443] width 128 height 18
click at [1401, 463] on li "Виконано" at bounding box center [1448, 477] width 174 height 31
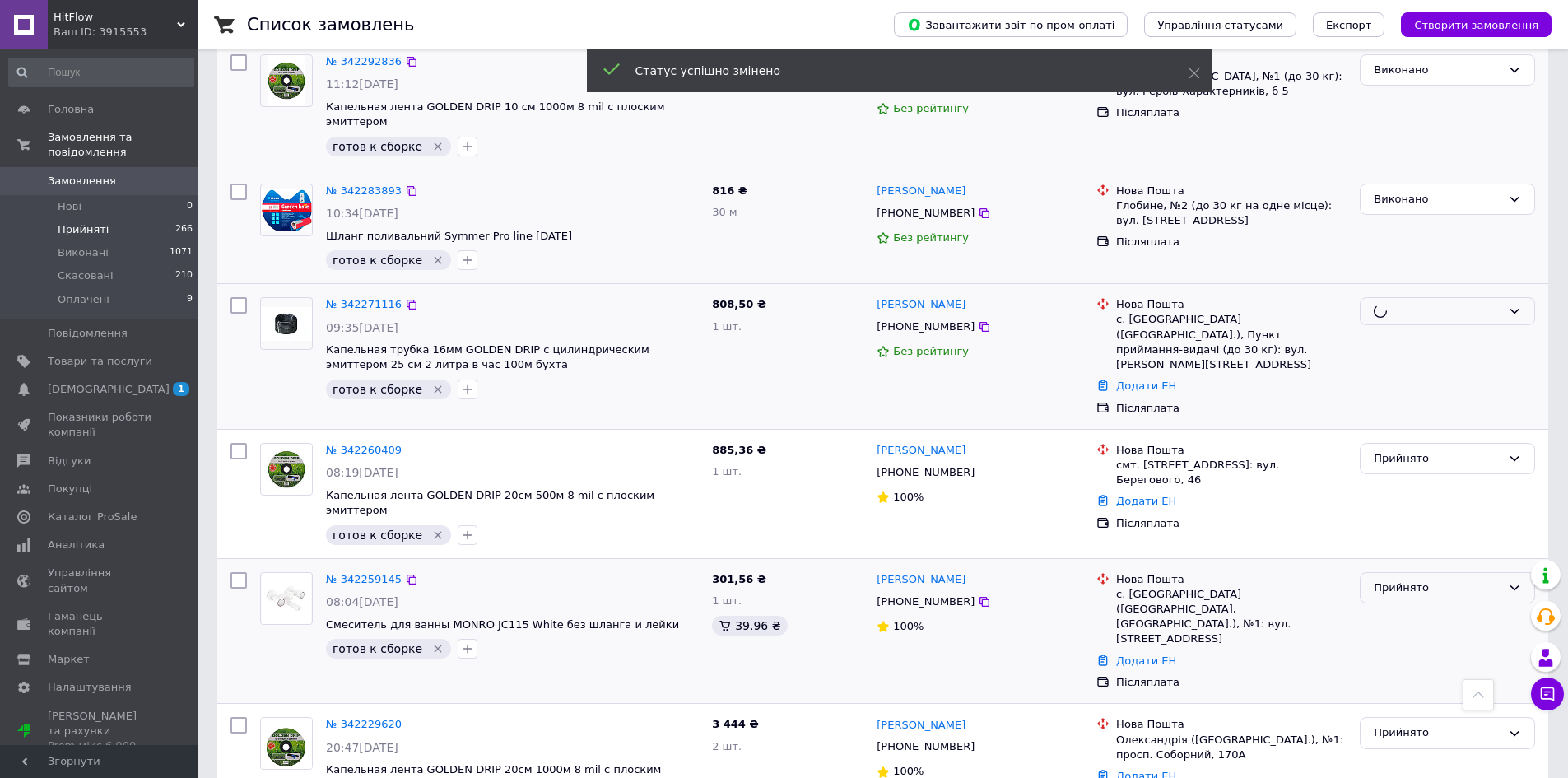
scroll to position [1032, 0]
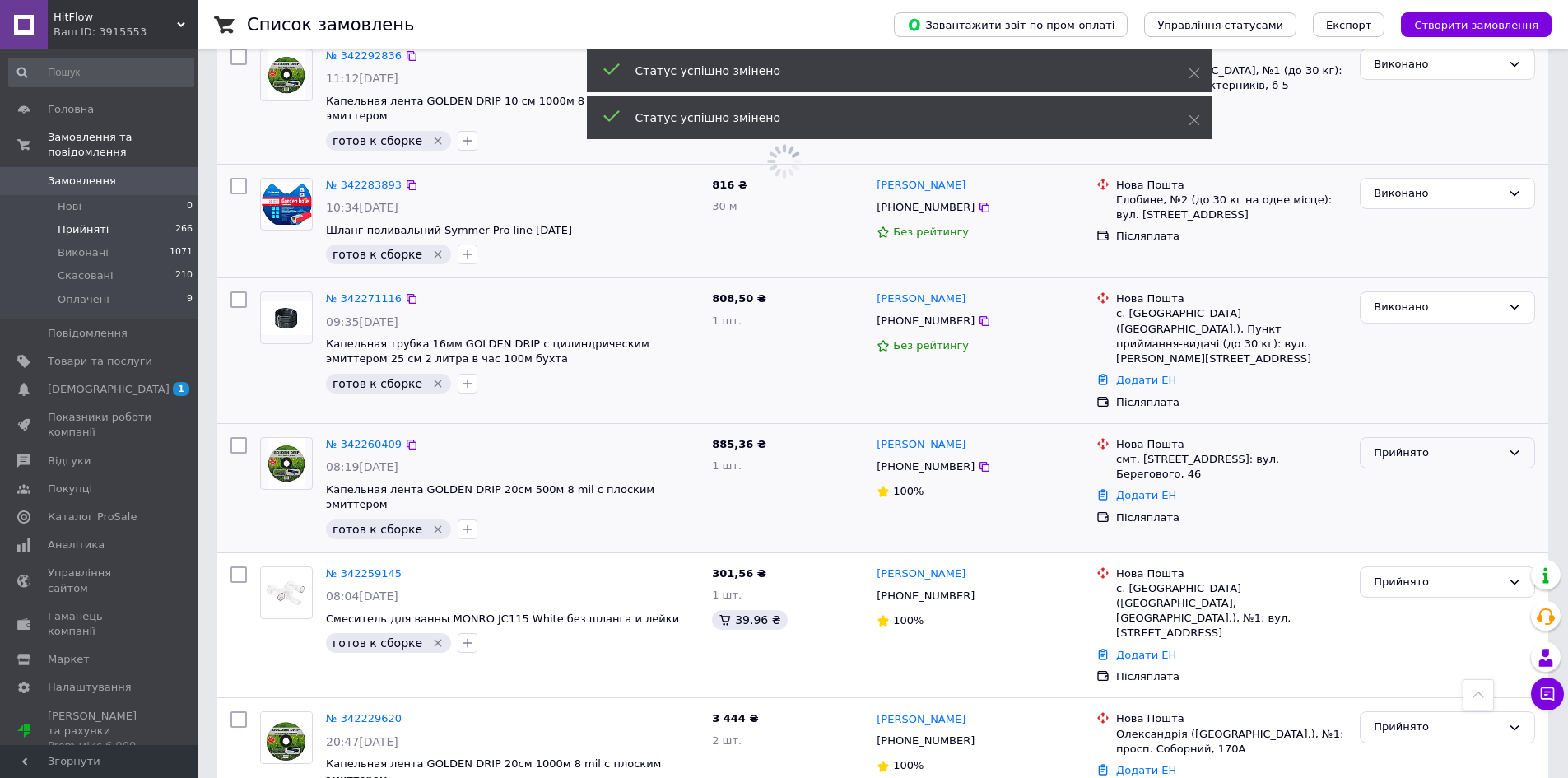
click at [1391, 445] on div "Прийнято" at bounding box center [1438, 453] width 128 height 18
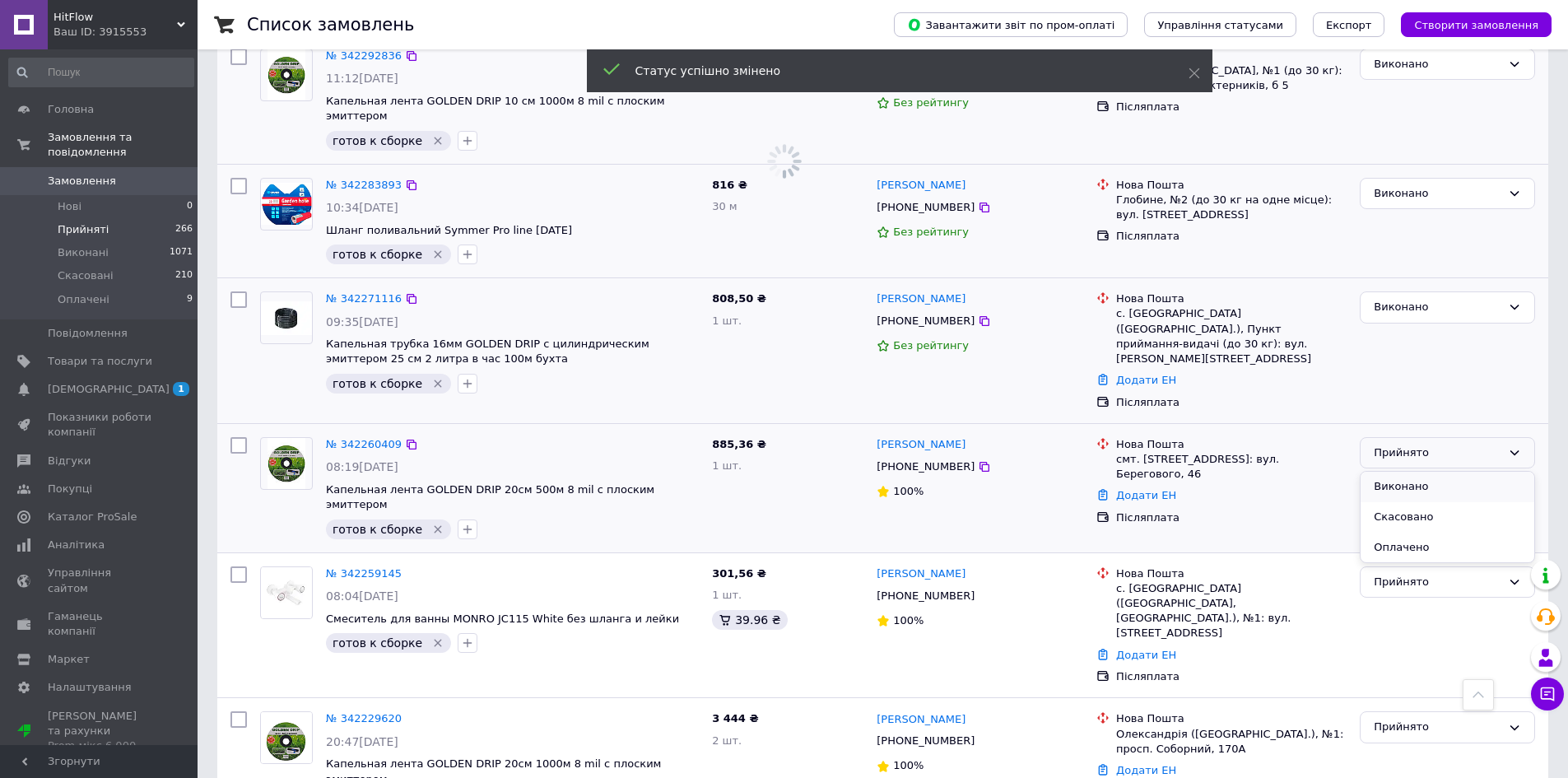
click at [1395, 472] on li "Виконано" at bounding box center [1448, 487] width 174 height 31
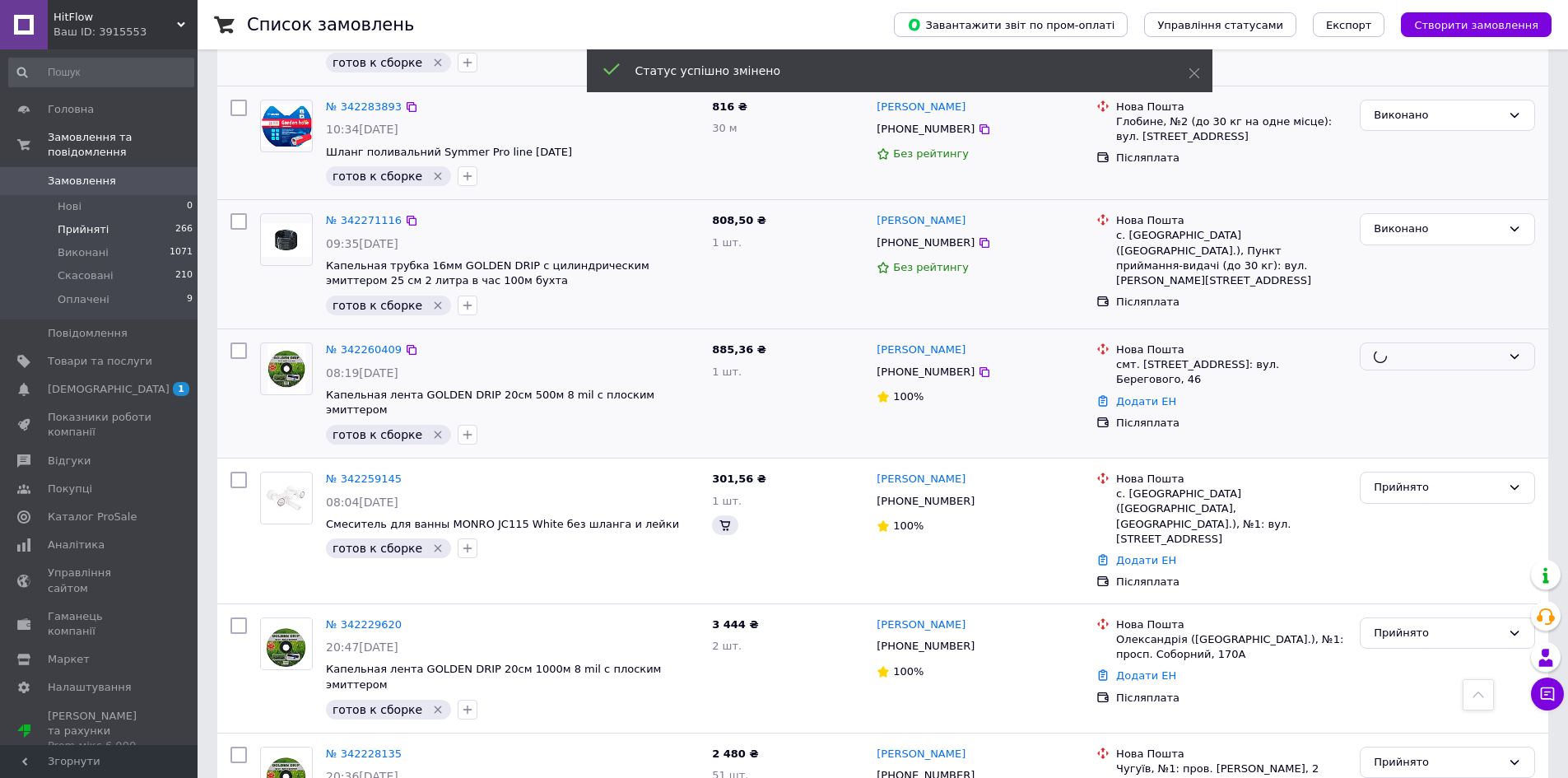
scroll to position [1115, 0]
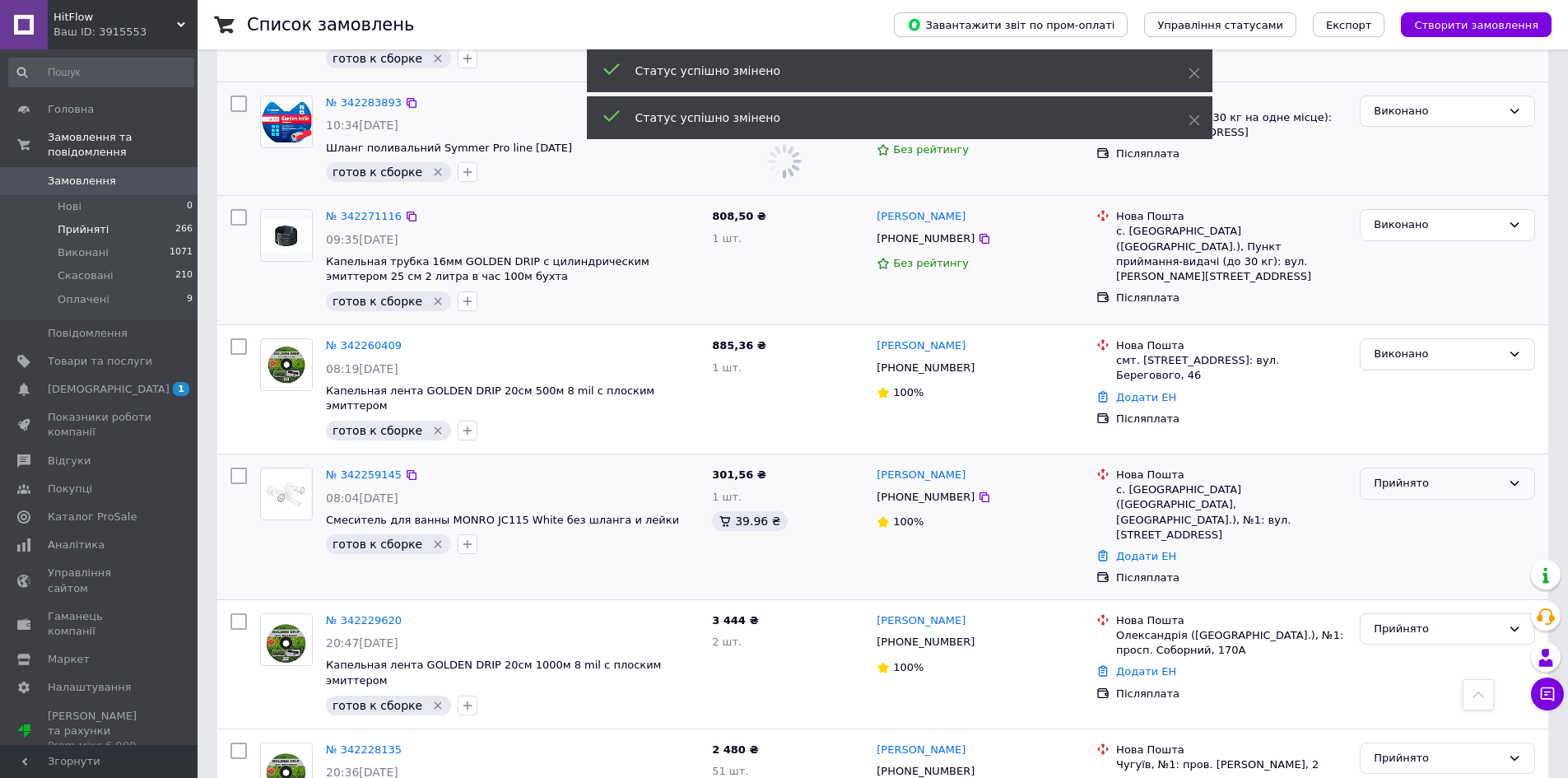
click at [1397, 475] on div "Прийнято" at bounding box center [1438, 484] width 128 height 18
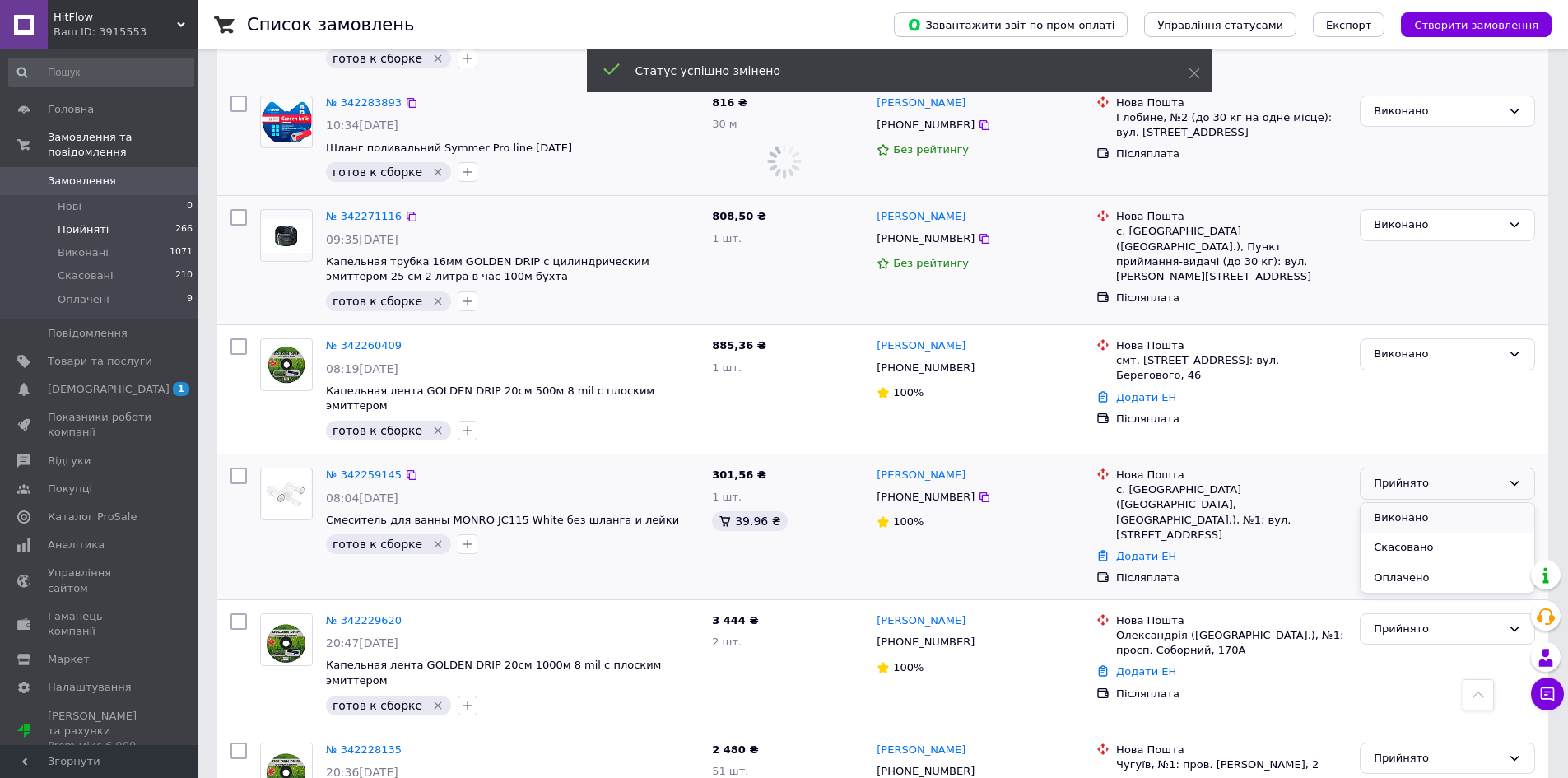
click at [1397, 503] on li "Виконано" at bounding box center [1448, 518] width 174 height 31
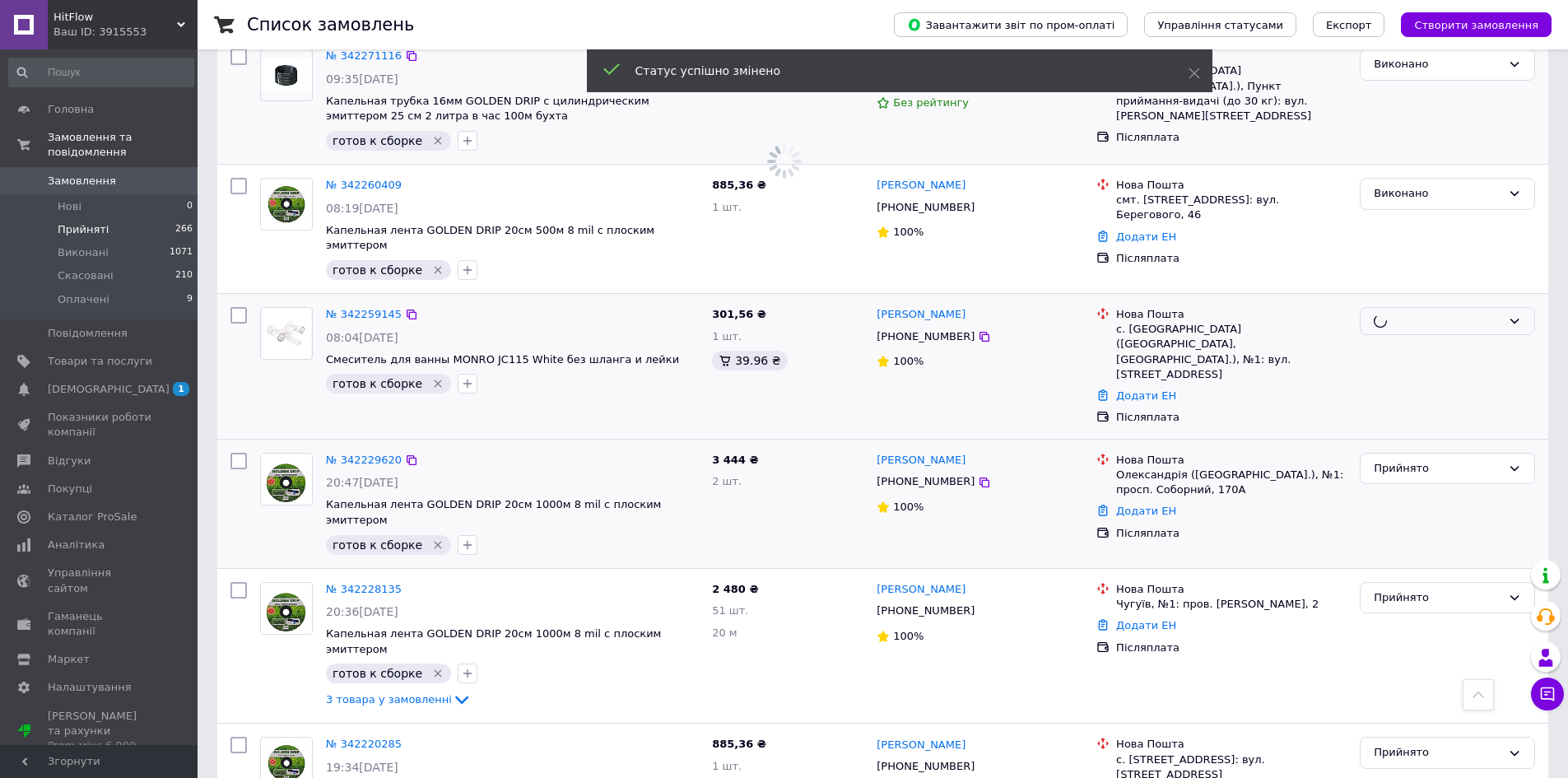
scroll to position [1279, 0]
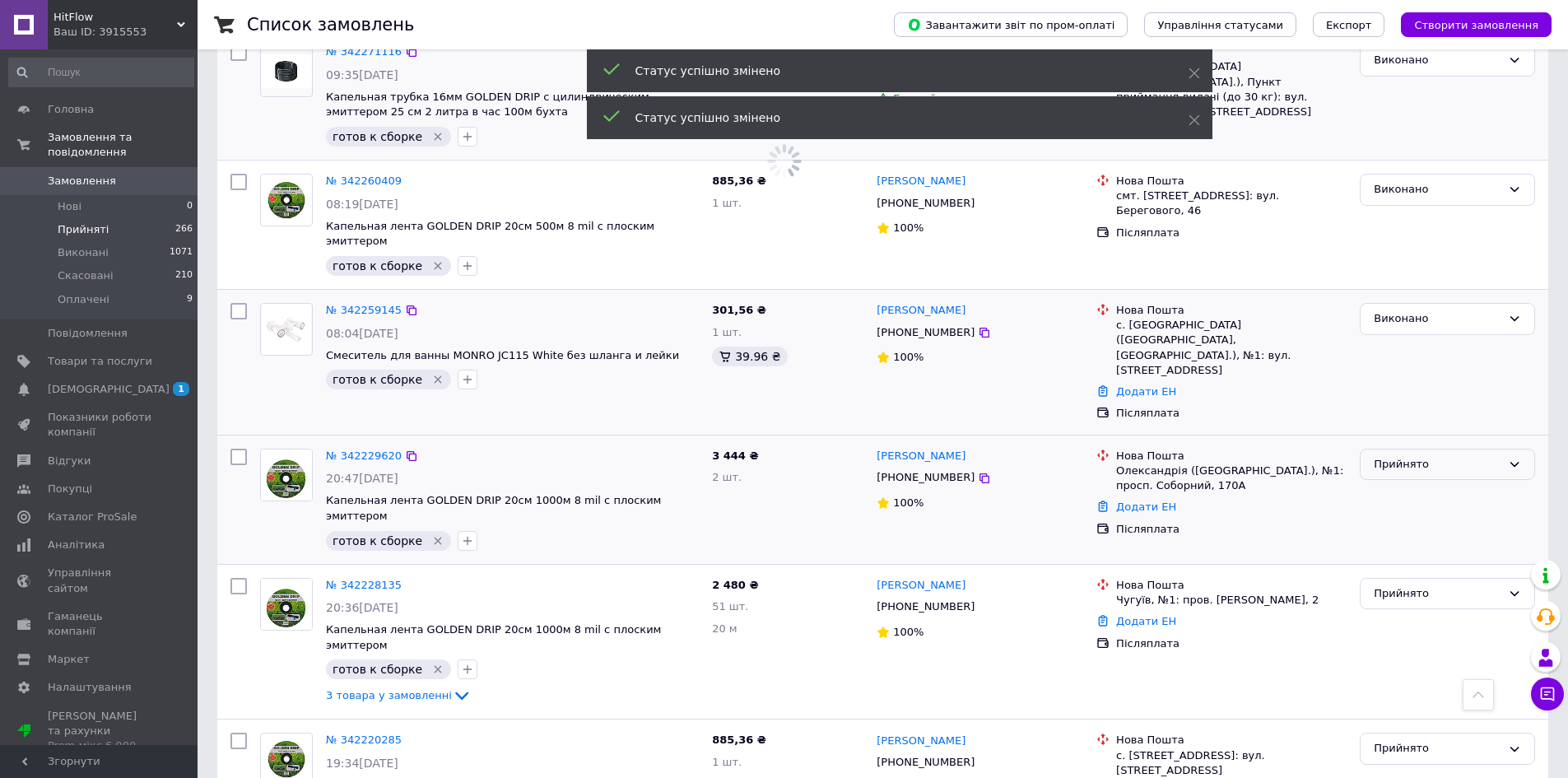
click at [1398, 456] on div "Прийнято" at bounding box center [1438, 464] width 128 height 18
click at [1402, 483] on li "Виконано" at bounding box center [1448, 498] width 174 height 31
click at [1392, 586] on div "Прийнято" at bounding box center [1438, 594] width 128 height 18
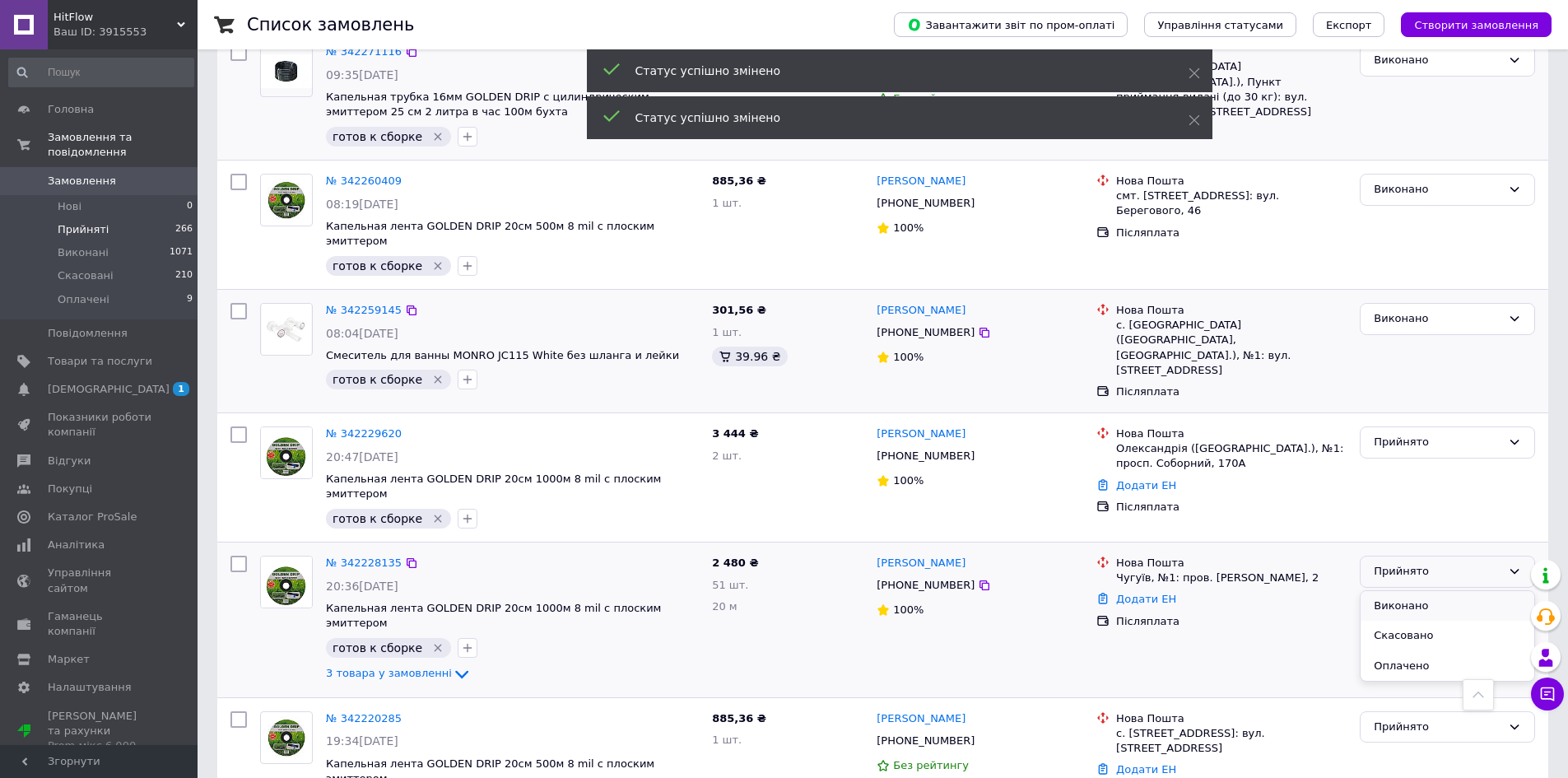
click at [1402, 591] on li "Виконано" at bounding box center [1448, 606] width 174 height 31
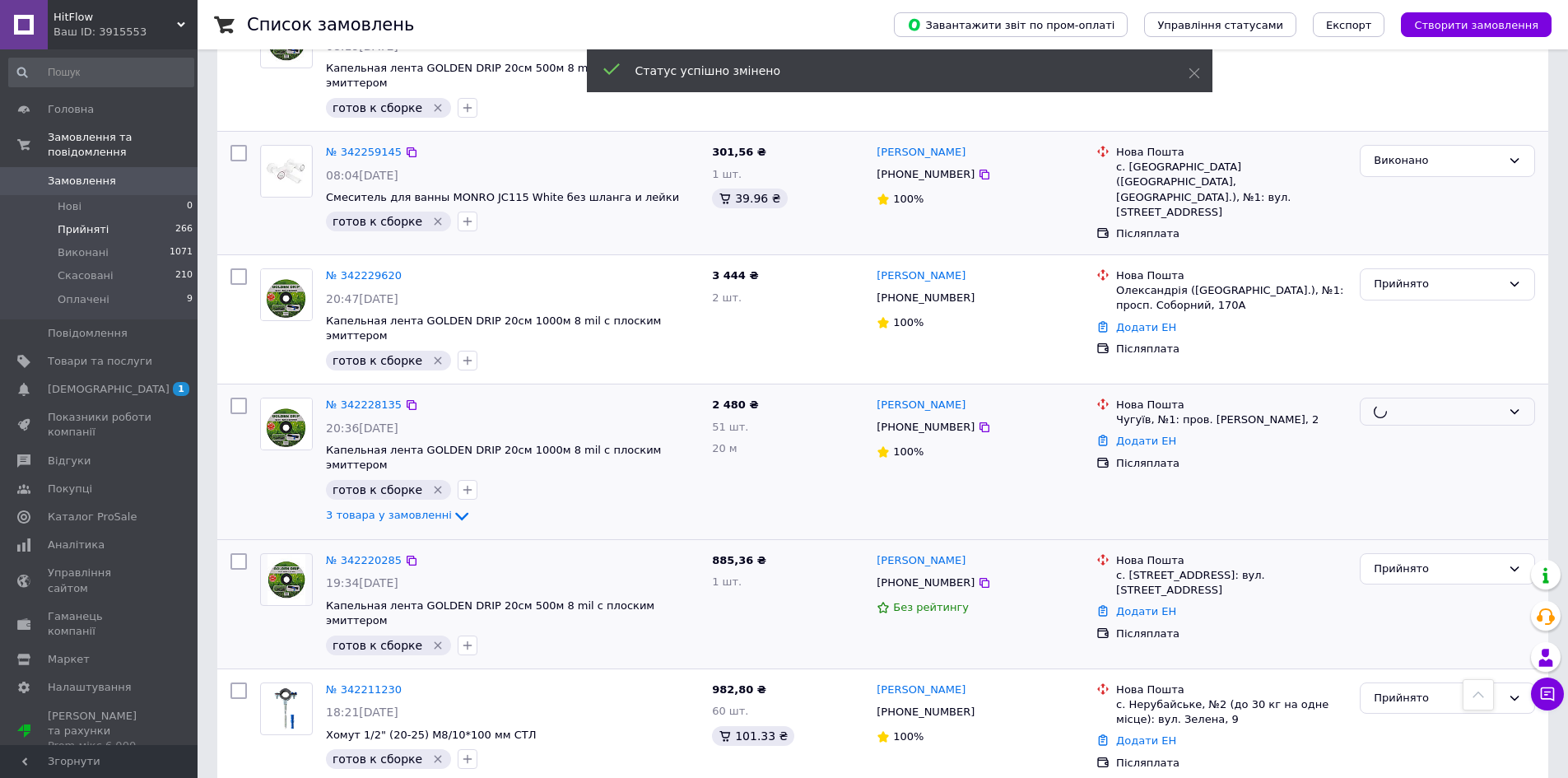
scroll to position [1444, 0]
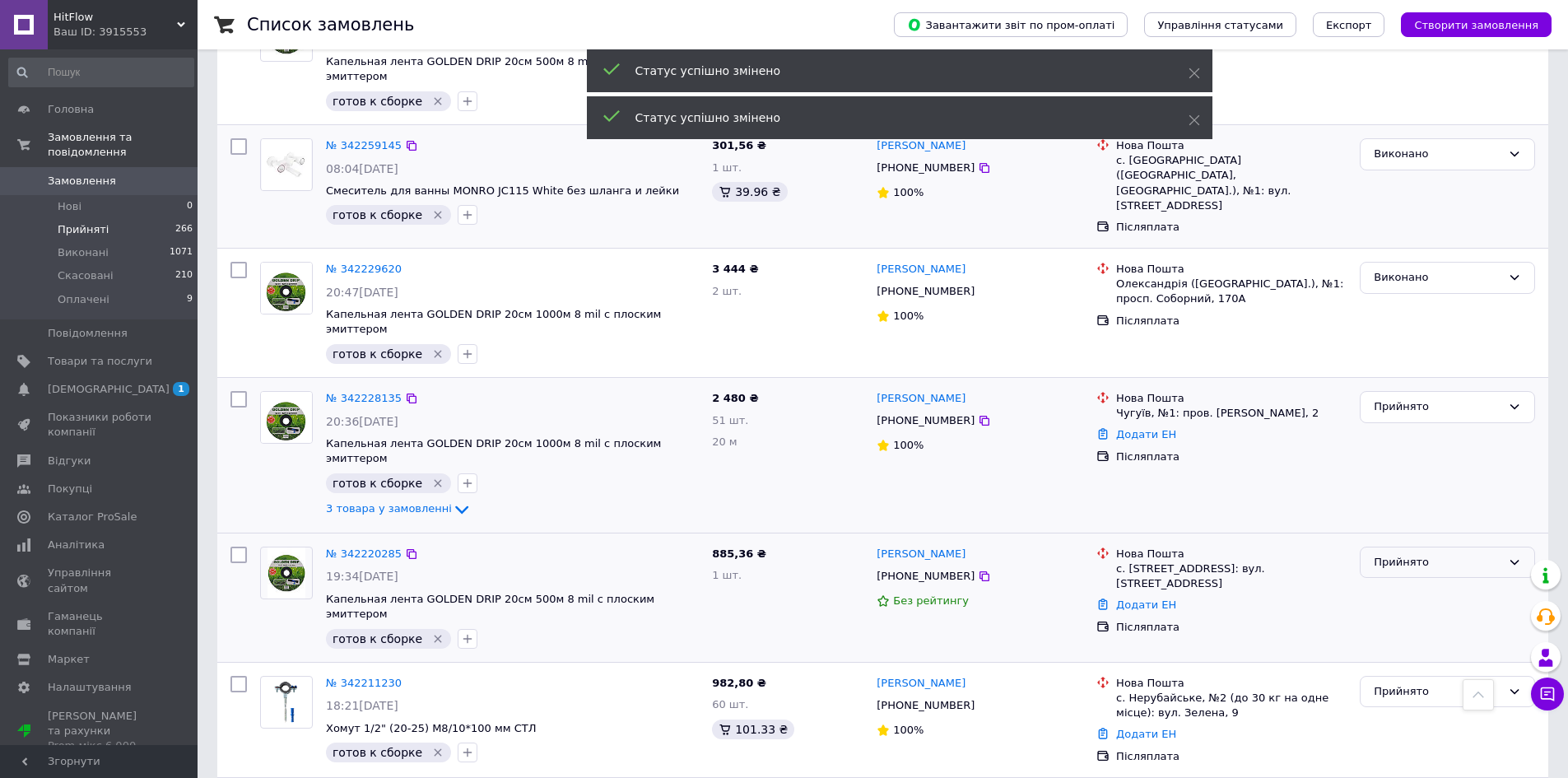
click at [1402, 554] on div "Прийнято" at bounding box center [1438, 562] width 128 height 18
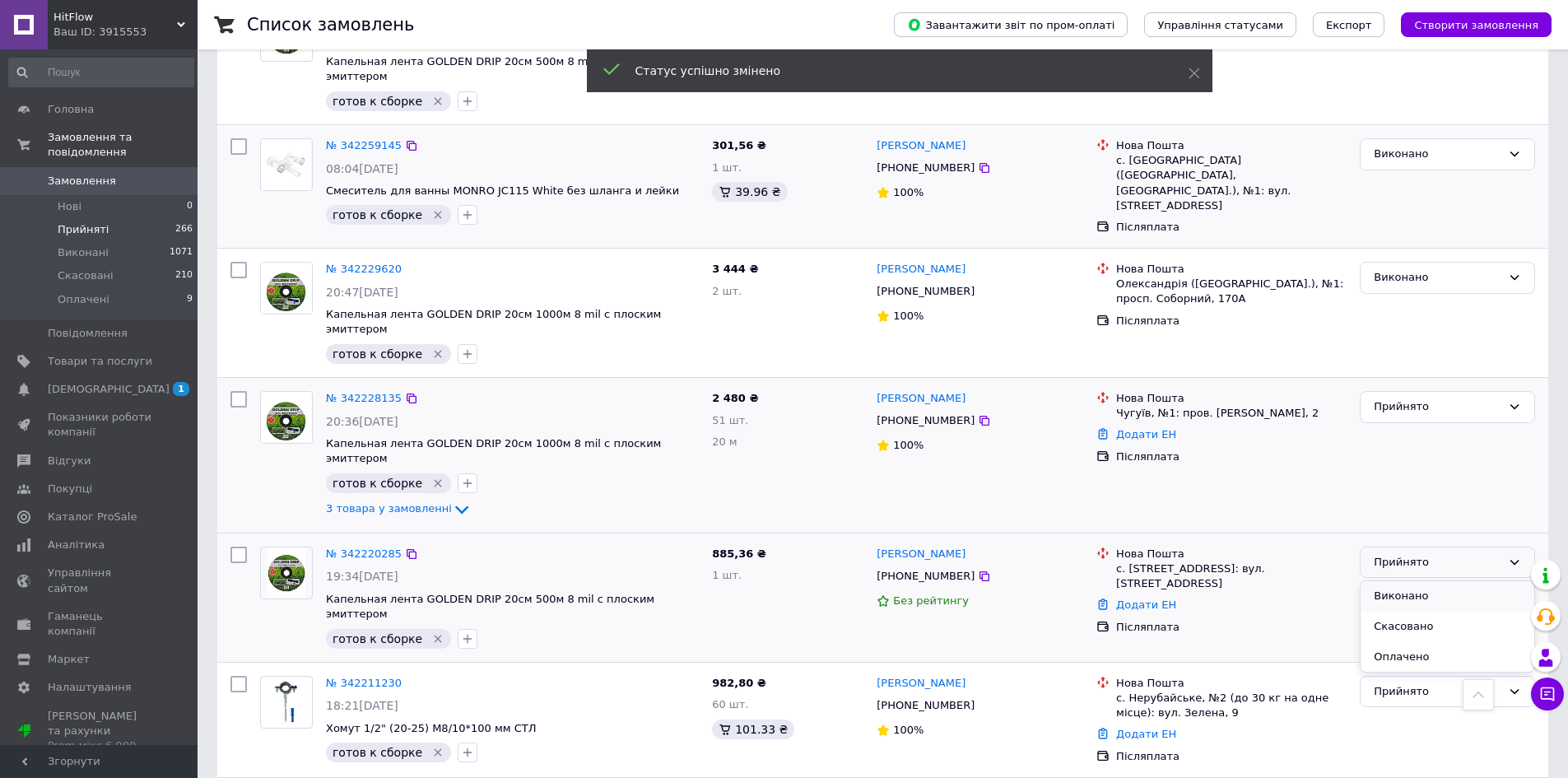
click at [1403, 581] on li "Виконано" at bounding box center [1448, 596] width 174 height 31
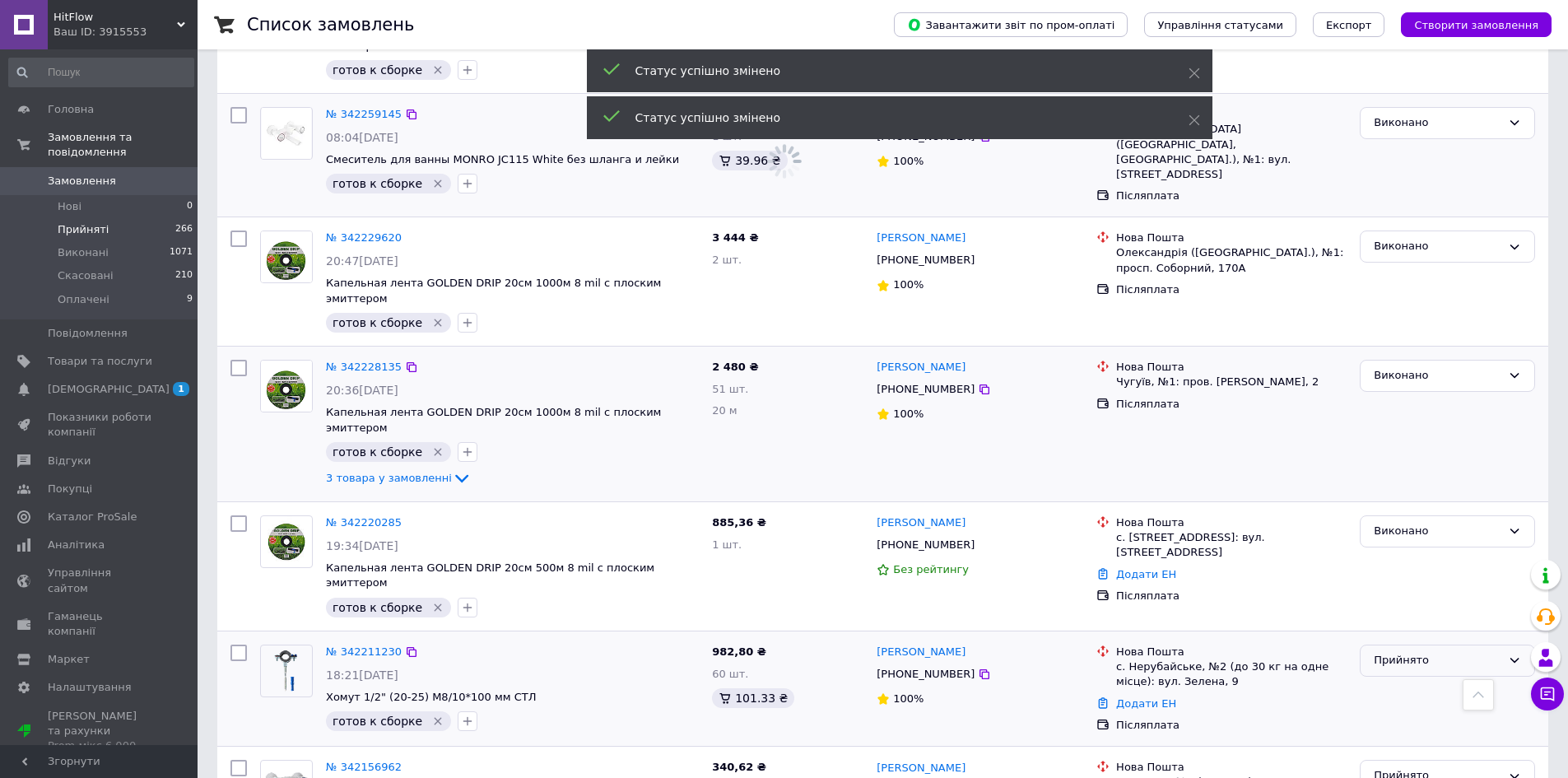
drag, startPoint x: 1400, startPoint y: 535, endPoint x: 1400, endPoint y: 552, distance: 17.0
click at [1400, 652] on div "Прийнято" at bounding box center [1438, 661] width 128 height 18
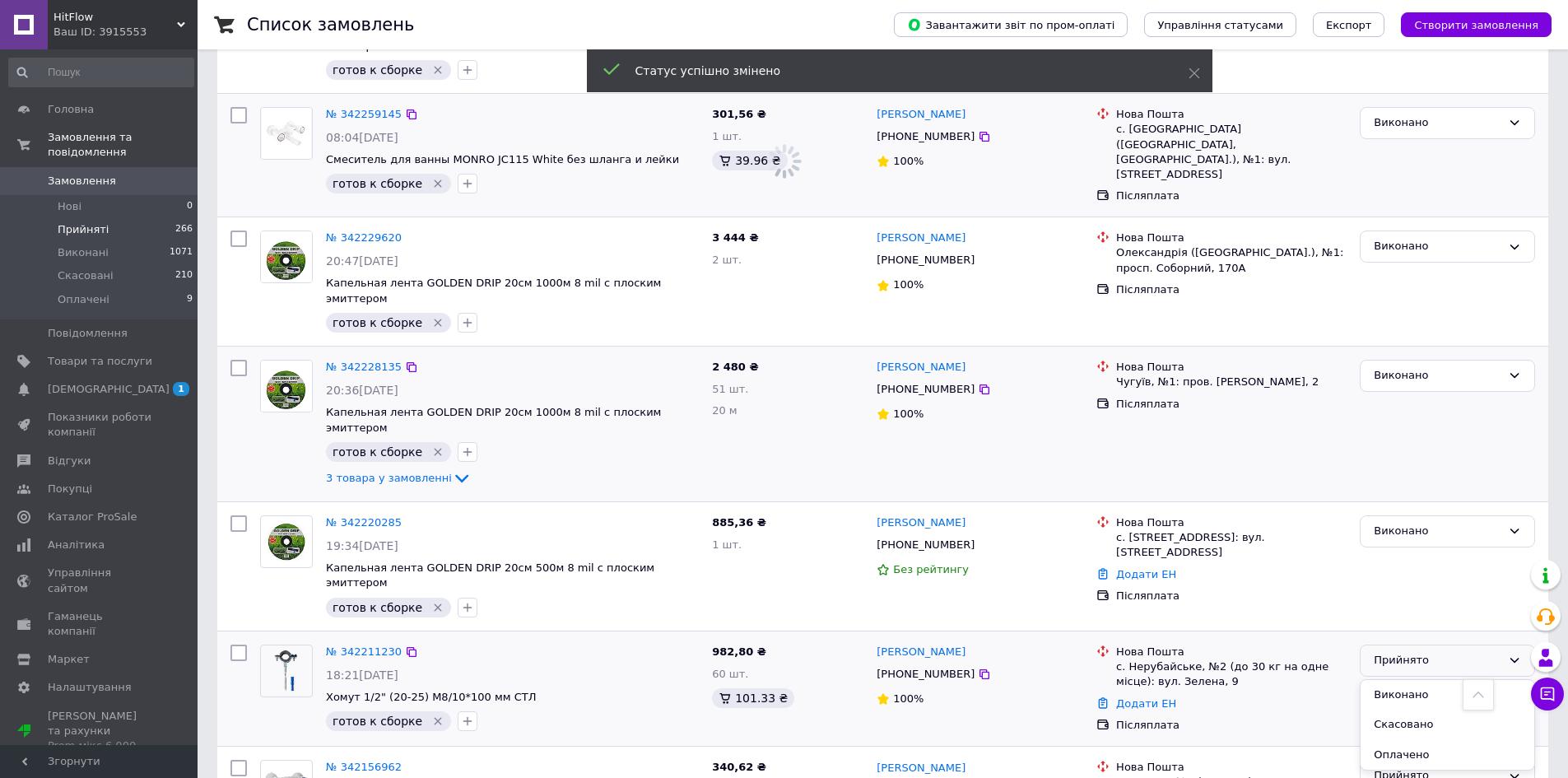
click at [1400, 680] on li "Виконано" at bounding box center [1448, 695] width 174 height 31
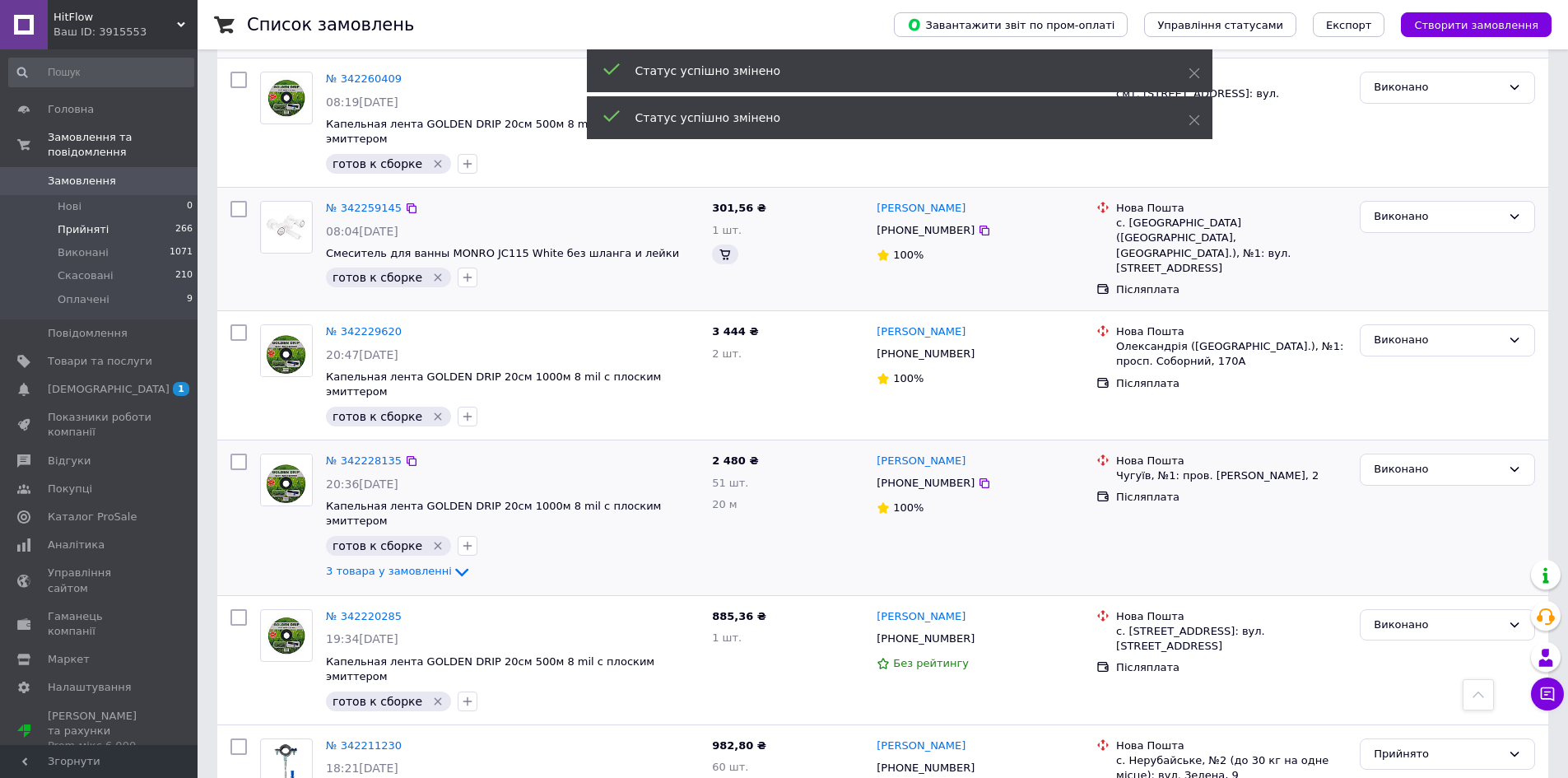
scroll to position [1610, 0]
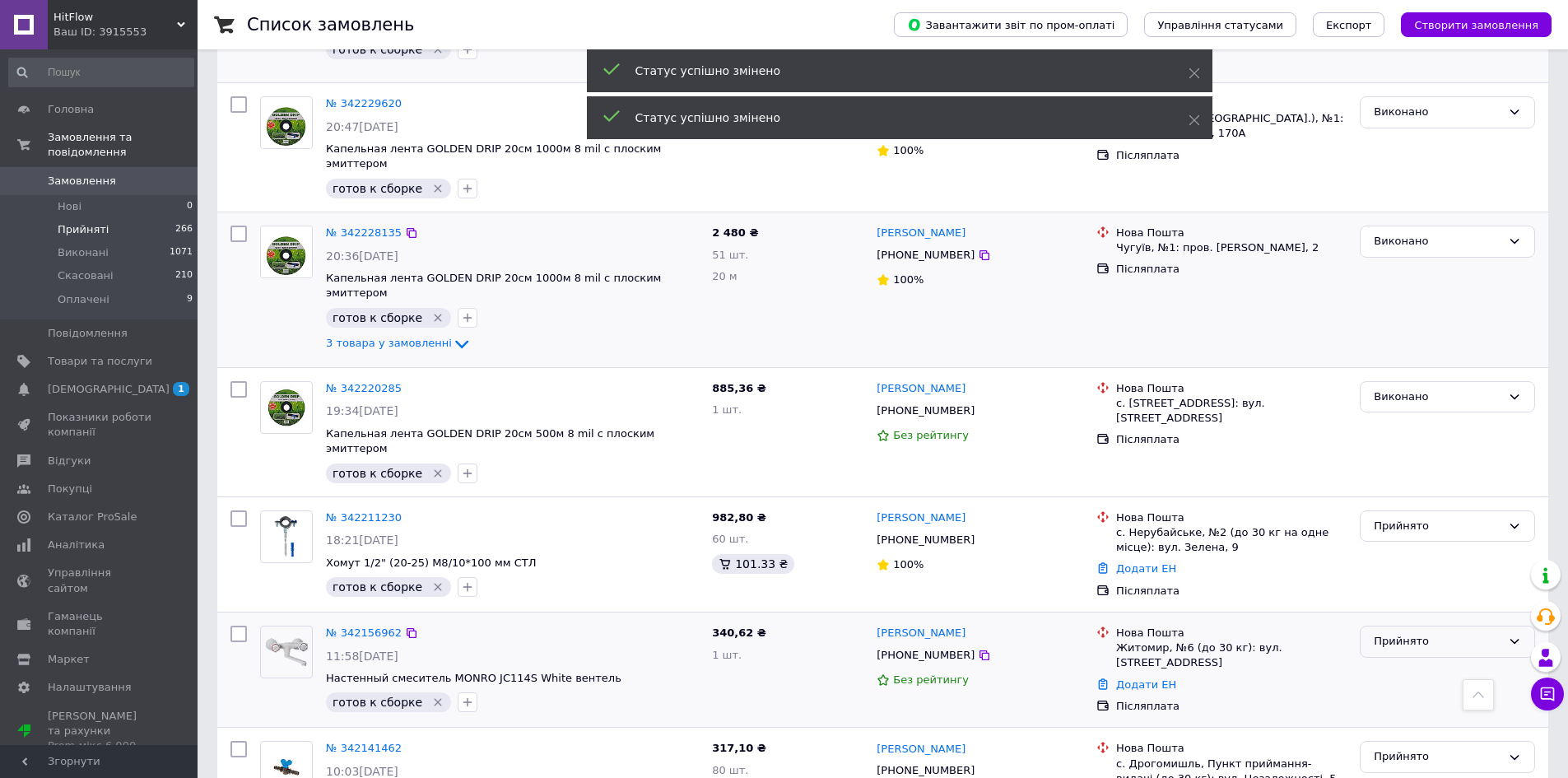
click at [1404, 633] on div "Прийнято" at bounding box center [1438, 641] width 128 height 18
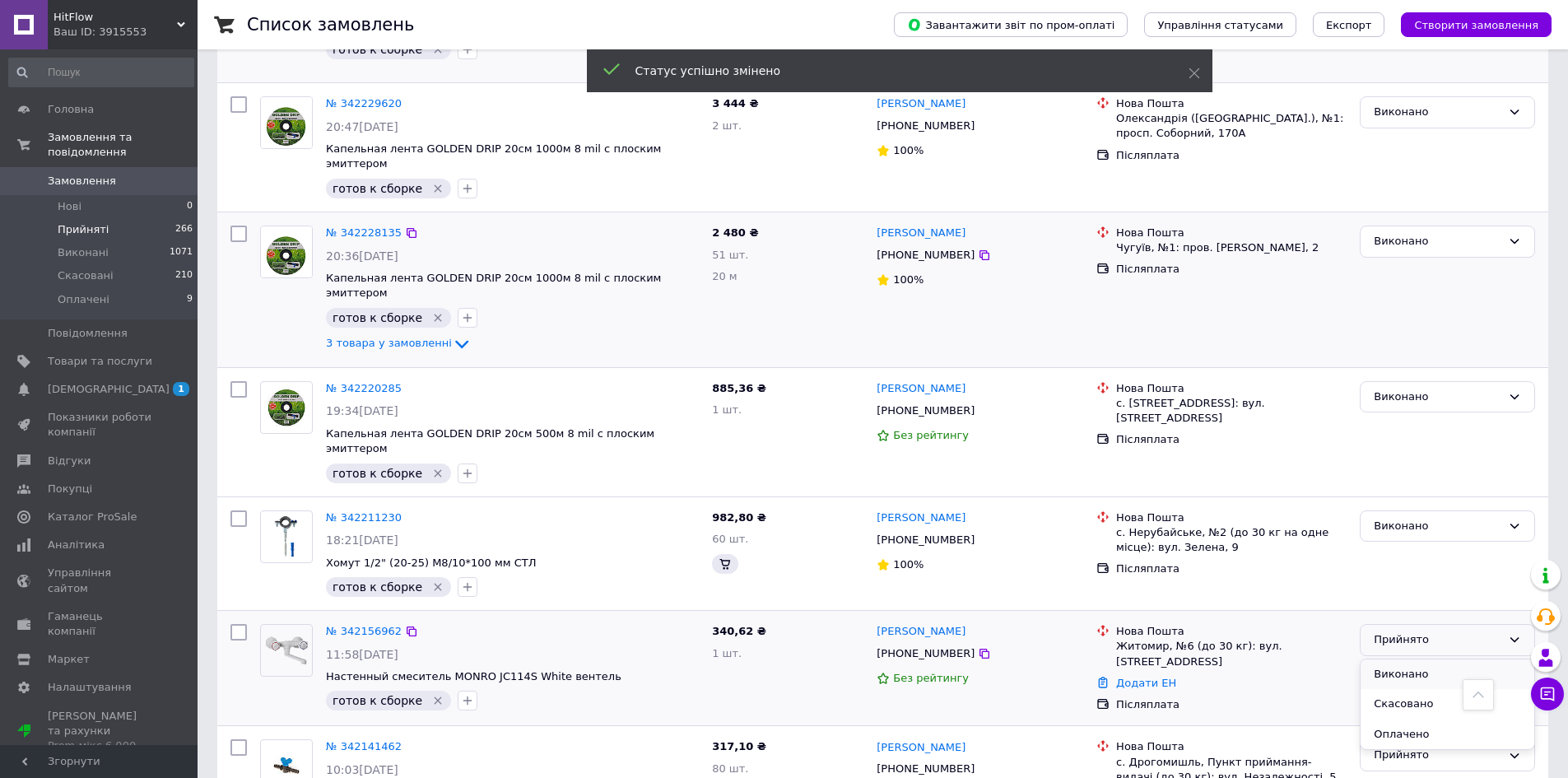
click at [1404, 660] on li "Виконано" at bounding box center [1448, 674] width 174 height 31
drag, startPoint x: 1389, startPoint y: 601, endPoint x: 1386, endPoint y: 614, distance: 13.3
click at [1389, 747] on div "Прийнято" at bounding box center [1438, 755] width 128 height 18
click at [1383, 774] on li "Виконано" at bounding box center [1448, 789] width 174 height 31
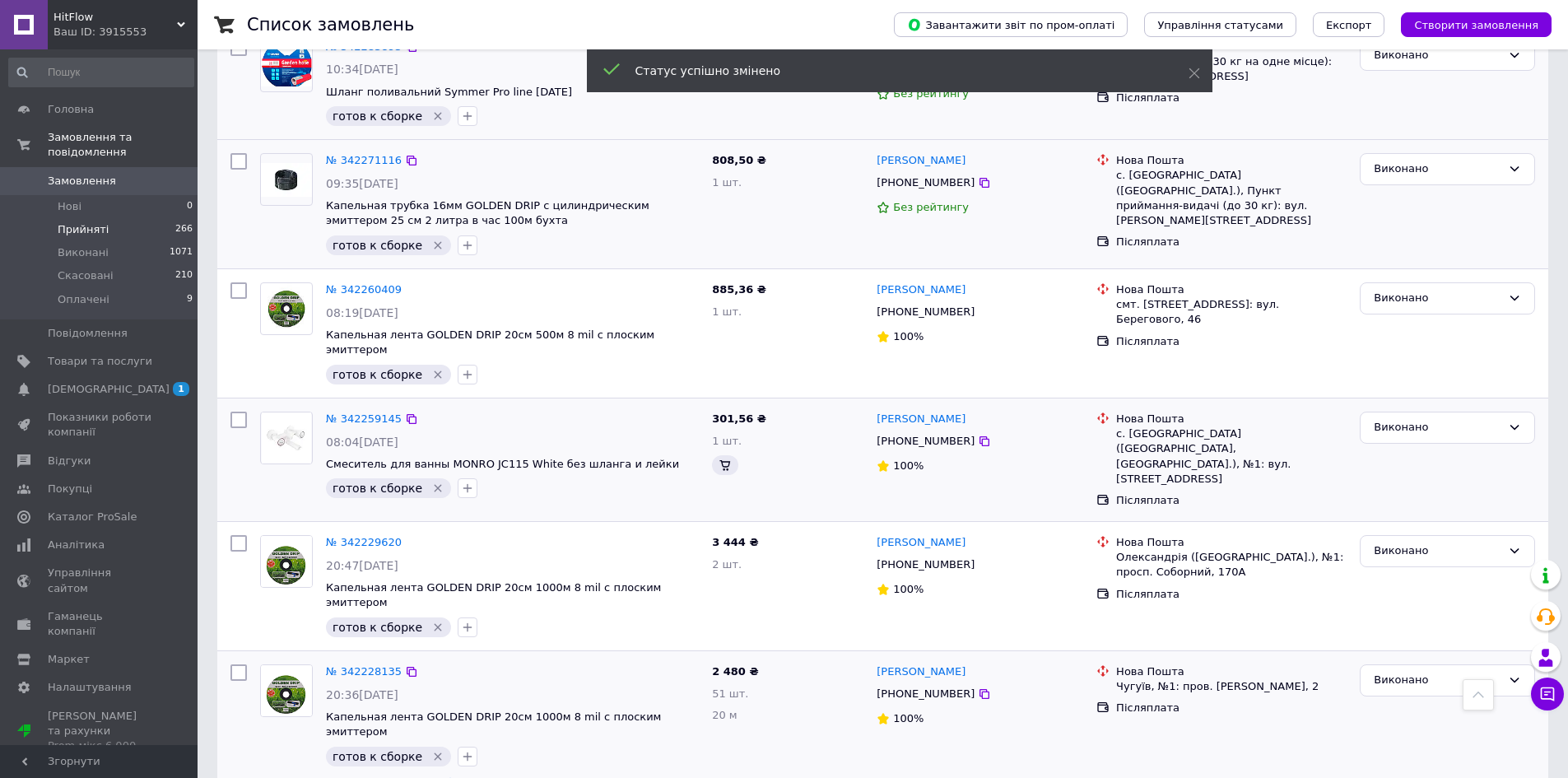
scroll to position [1398, 0]
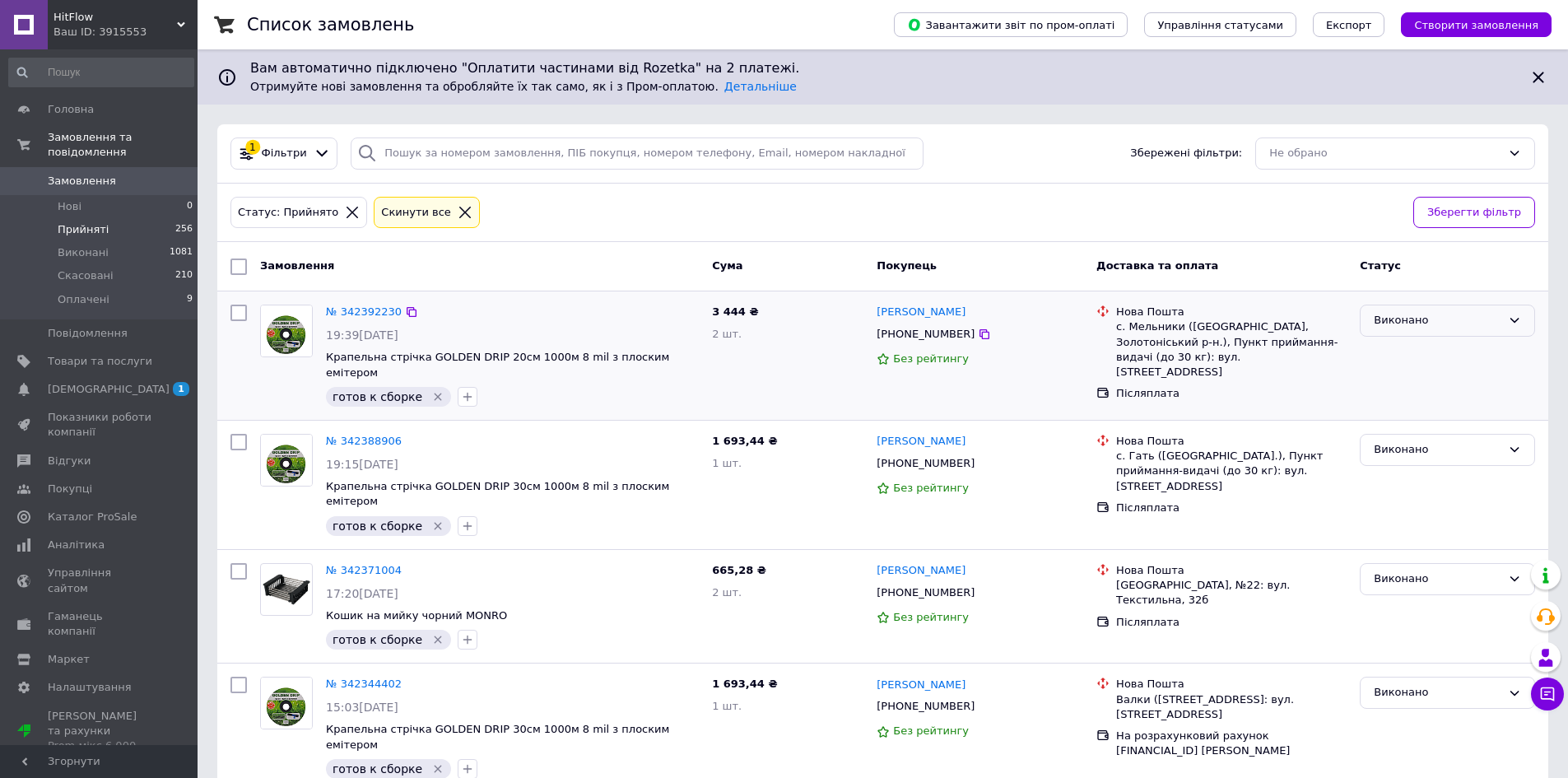
click at [1439, 321] on div "Виконано" at bounding box center [1438, 320] width 128 height 18
click at [1420, 352] on li "Прийнято" at bounding box center [1448, 355] width 174 height 31
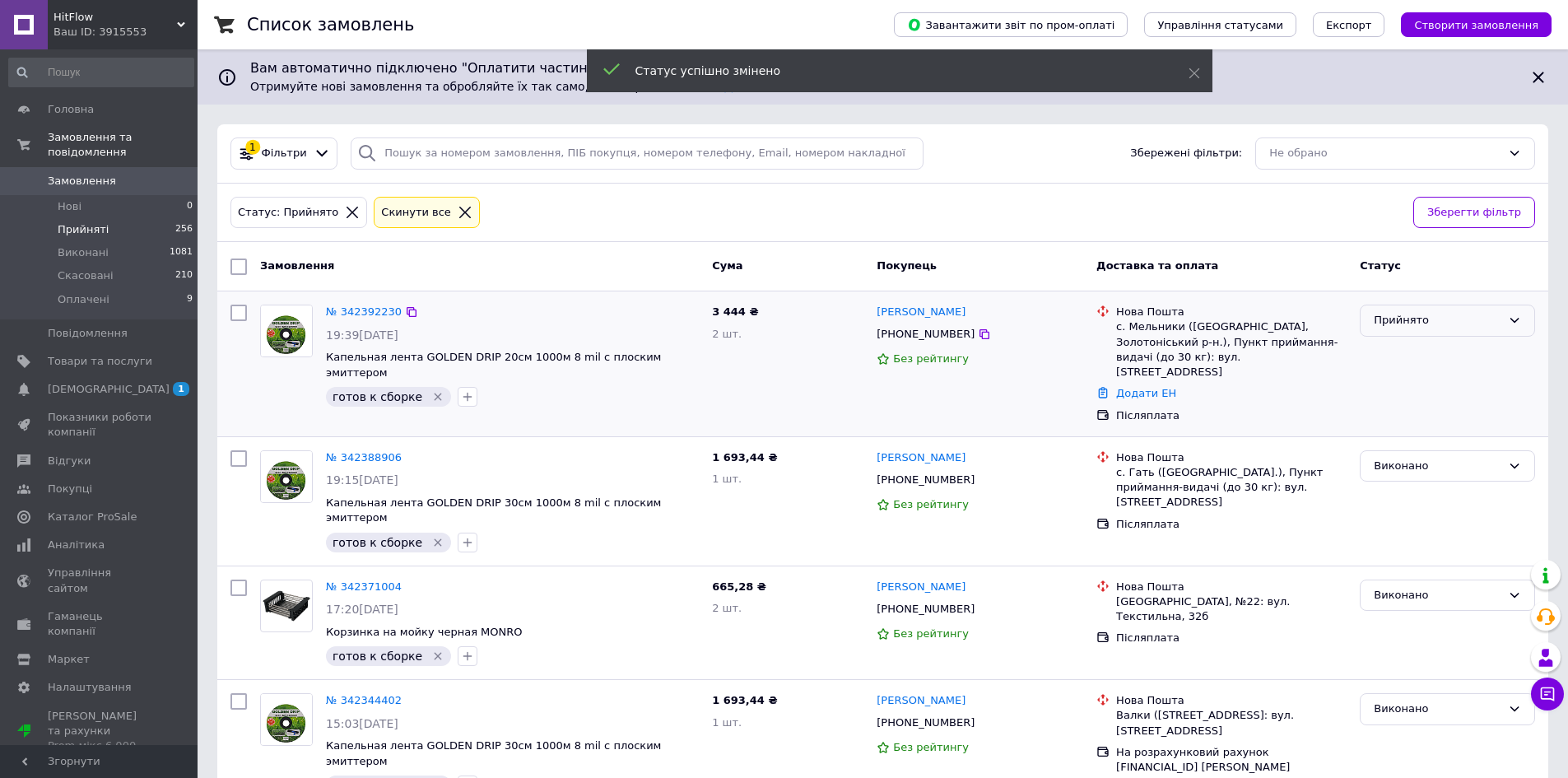
click at [1421, 323] on div "Прийнято" at bounding box center [1438, 320] width 128 height 18
click at [1417, 356] on li "Виконано" at bounding box center [1448, 355] width 174 height 31
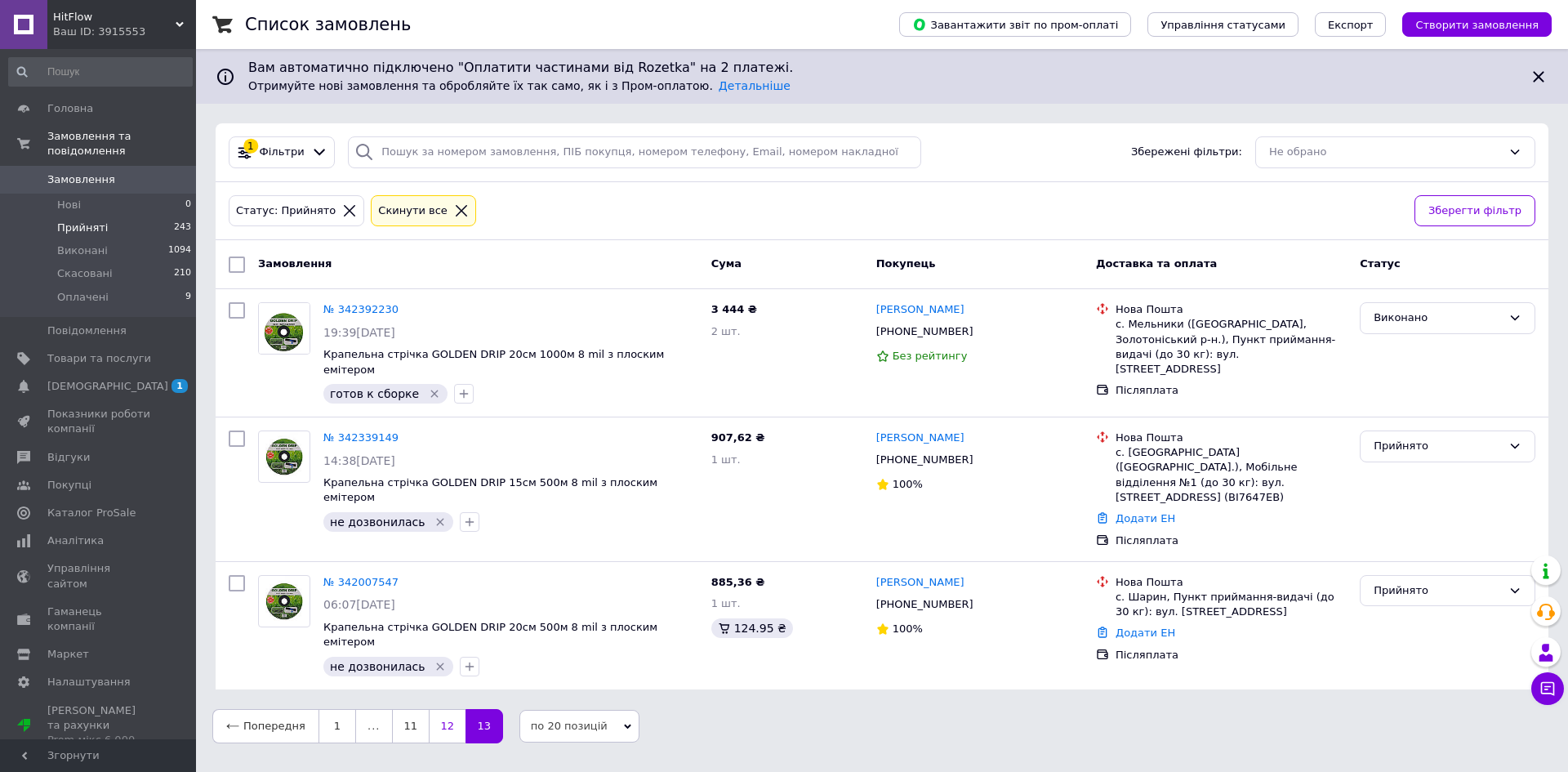
click at [440, 709] on link "12" at bounding box center [447, 725] width 37 height 34
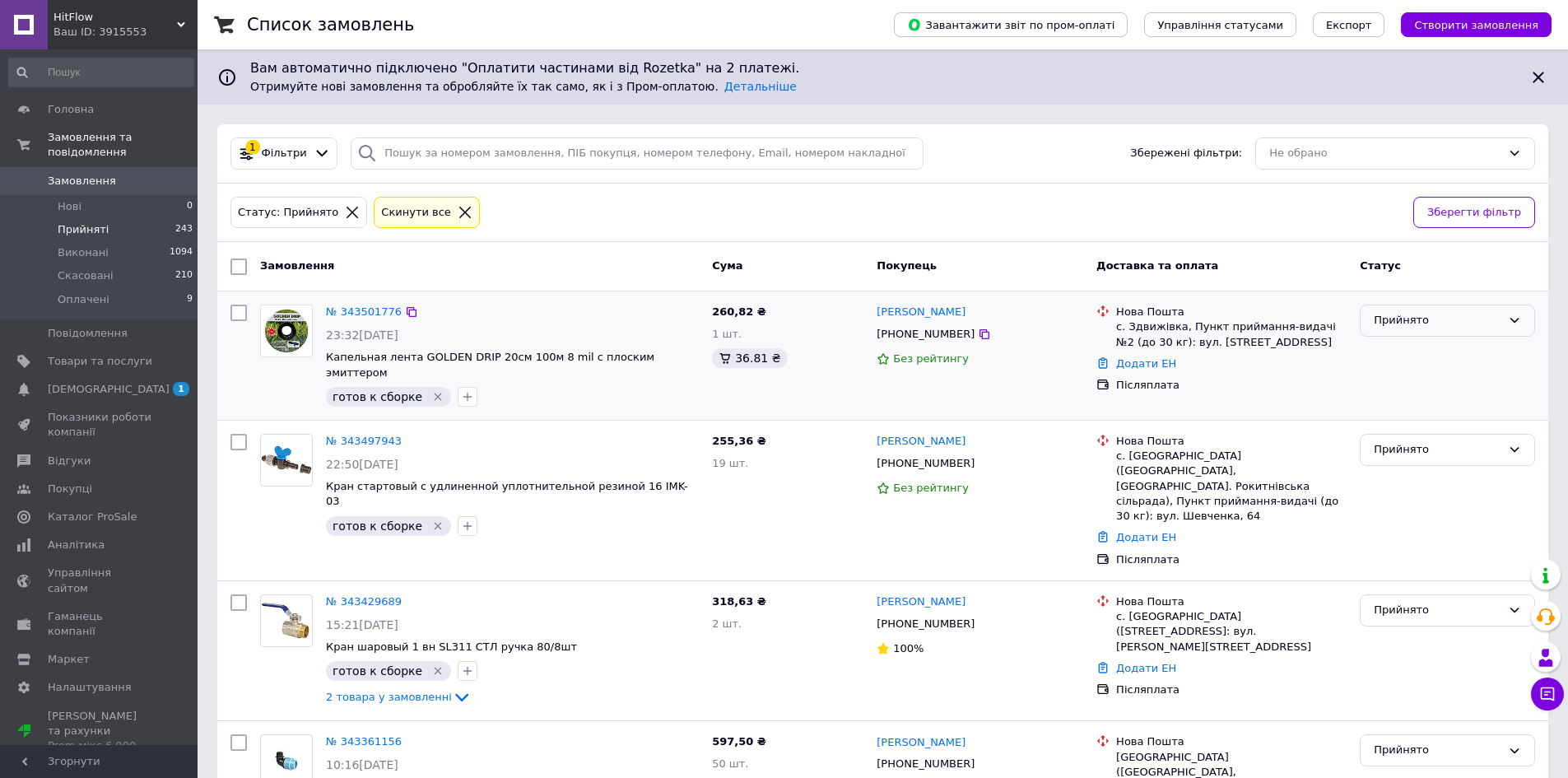
click at [1432, 324] on div "Прийнято" at bounding box center [1438, 320] width 128 height 18
click at [1429, 346] on li "Виконано" at bounding box center [1448, 355] width 174 height 31
click at [1426, 441] on div "Прийнято" at bounding box center [1438, 450] width 128 height 18
click at [1426, 469] on li "Виконано" at bounding box center [1448, 484] width 174 height 31
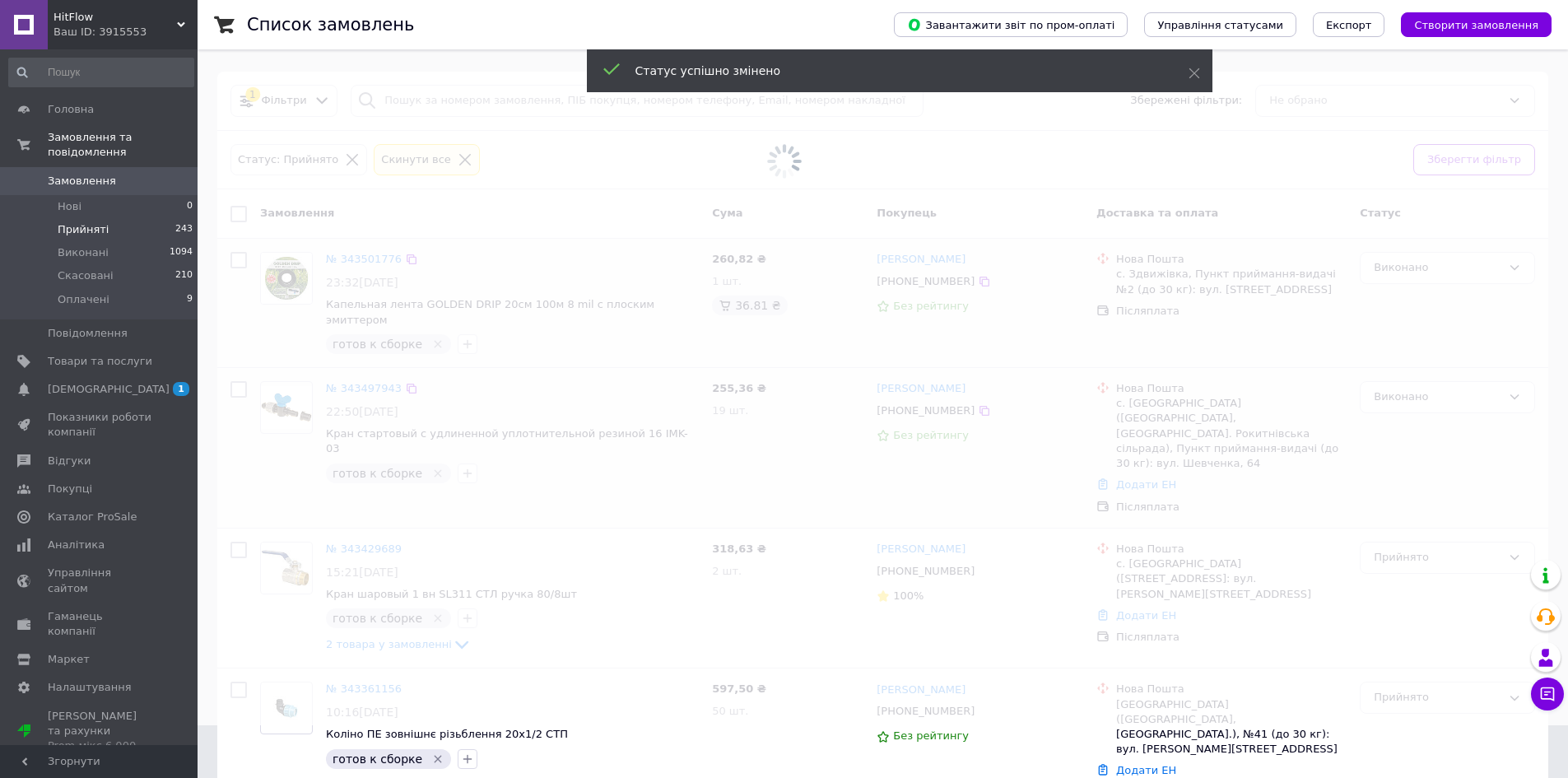
scroll to position [82, 0]
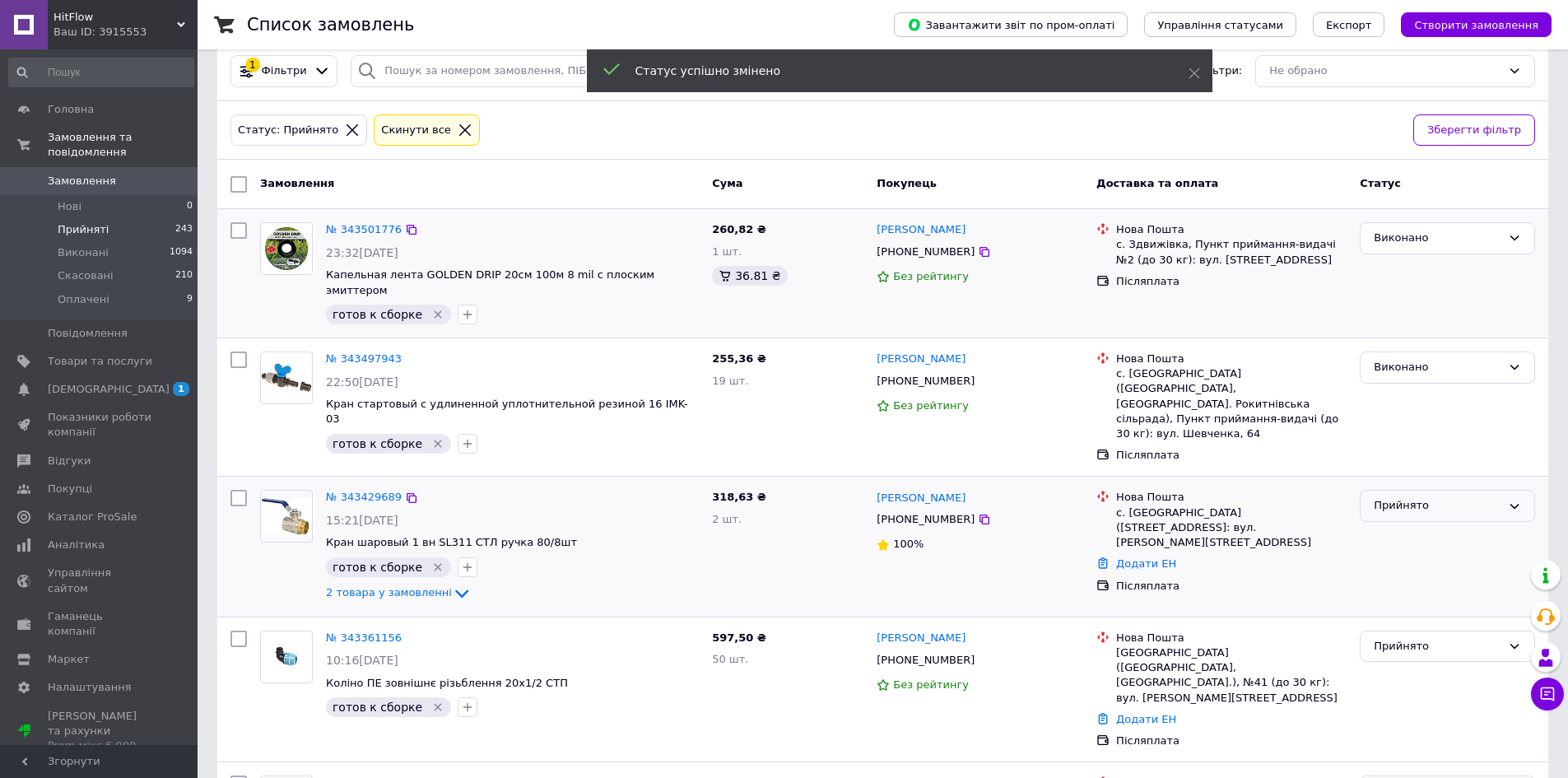
click at [1422, 498] on div "Прийнято" at bounding box center [1438, 506] width 128 height 18
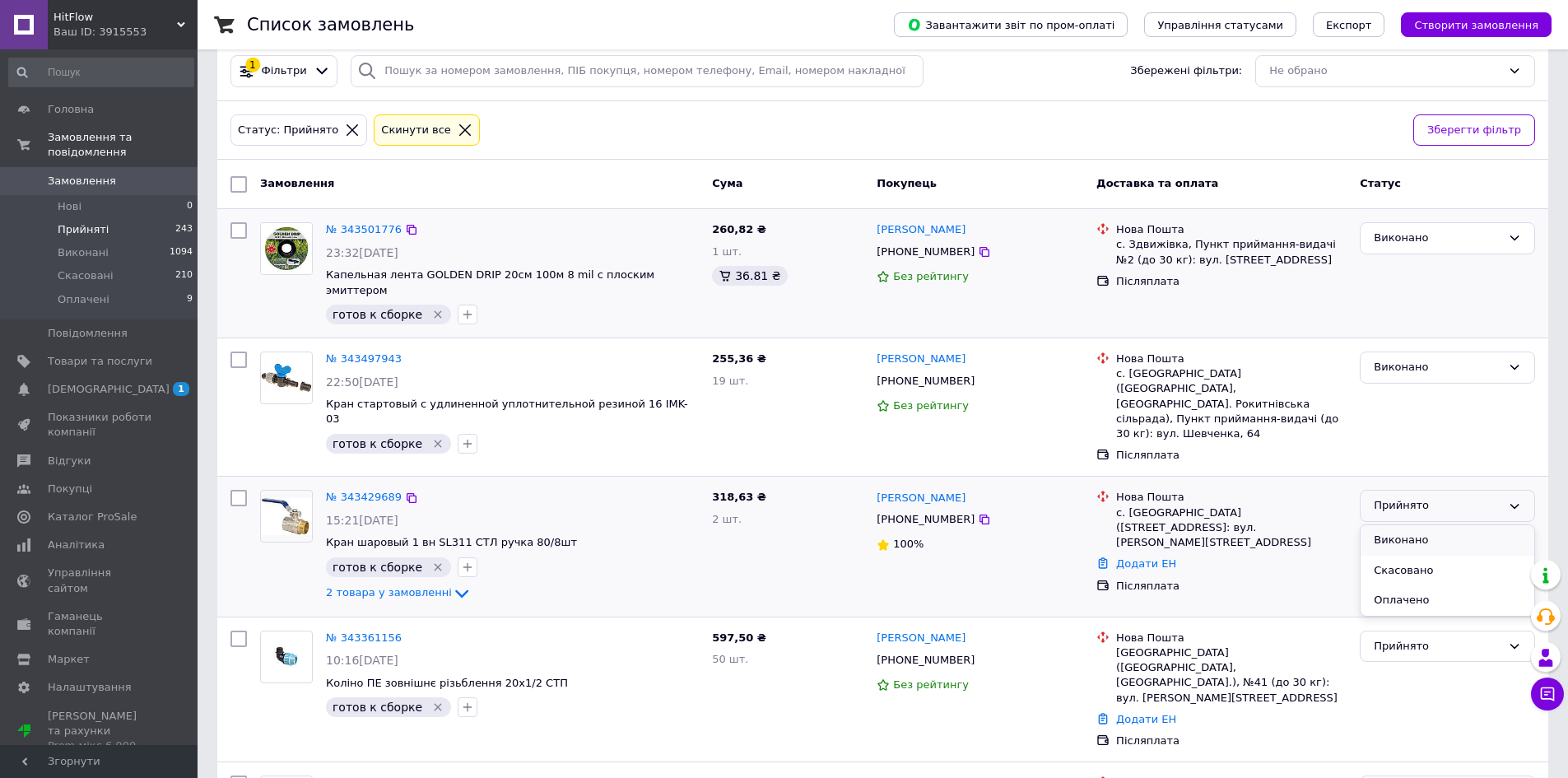
click at [1423, 525] on li "Виконано" at bounding box center [1448, 540] width 174 height 31
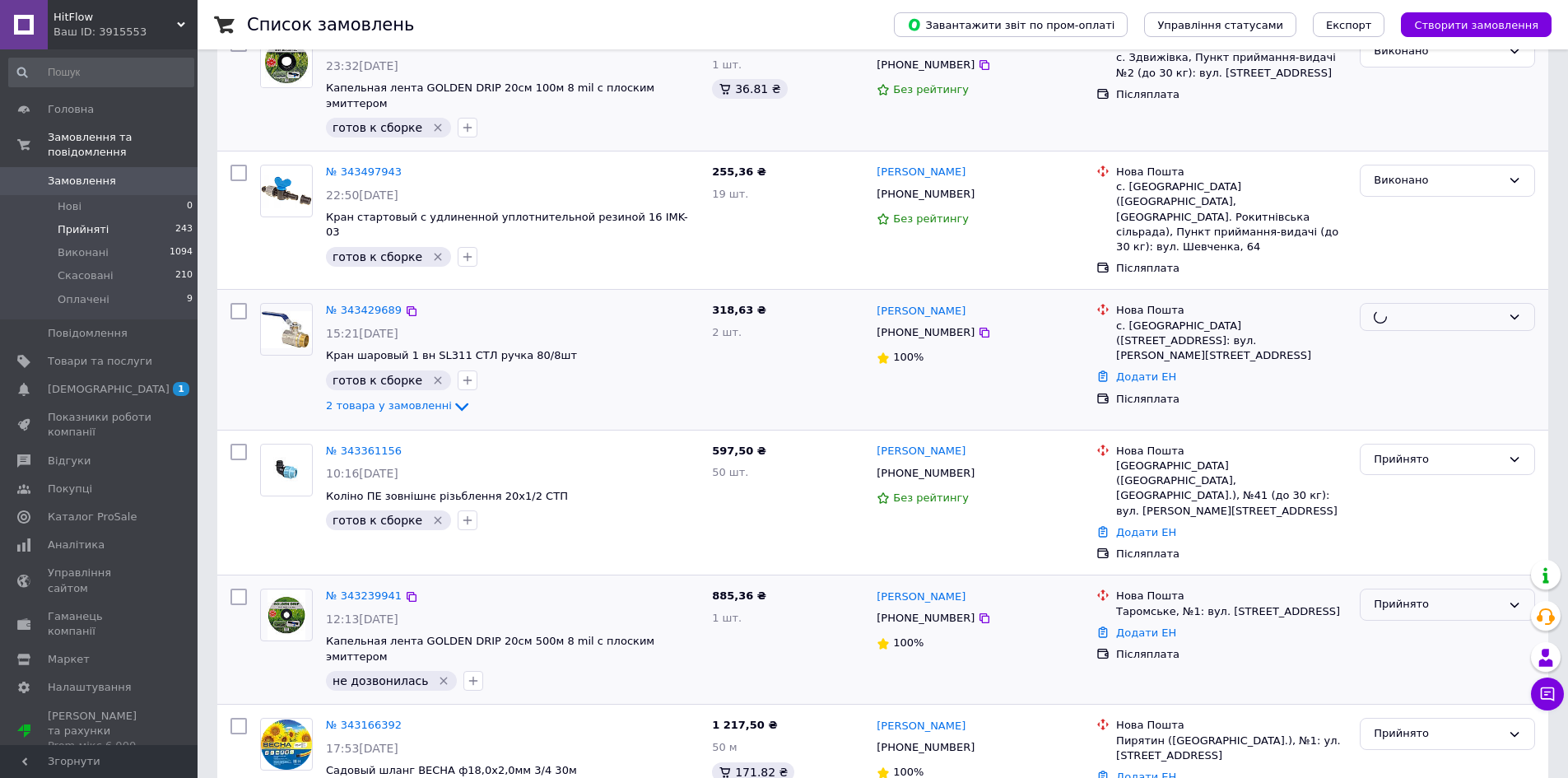
scroll to position [329, 0]
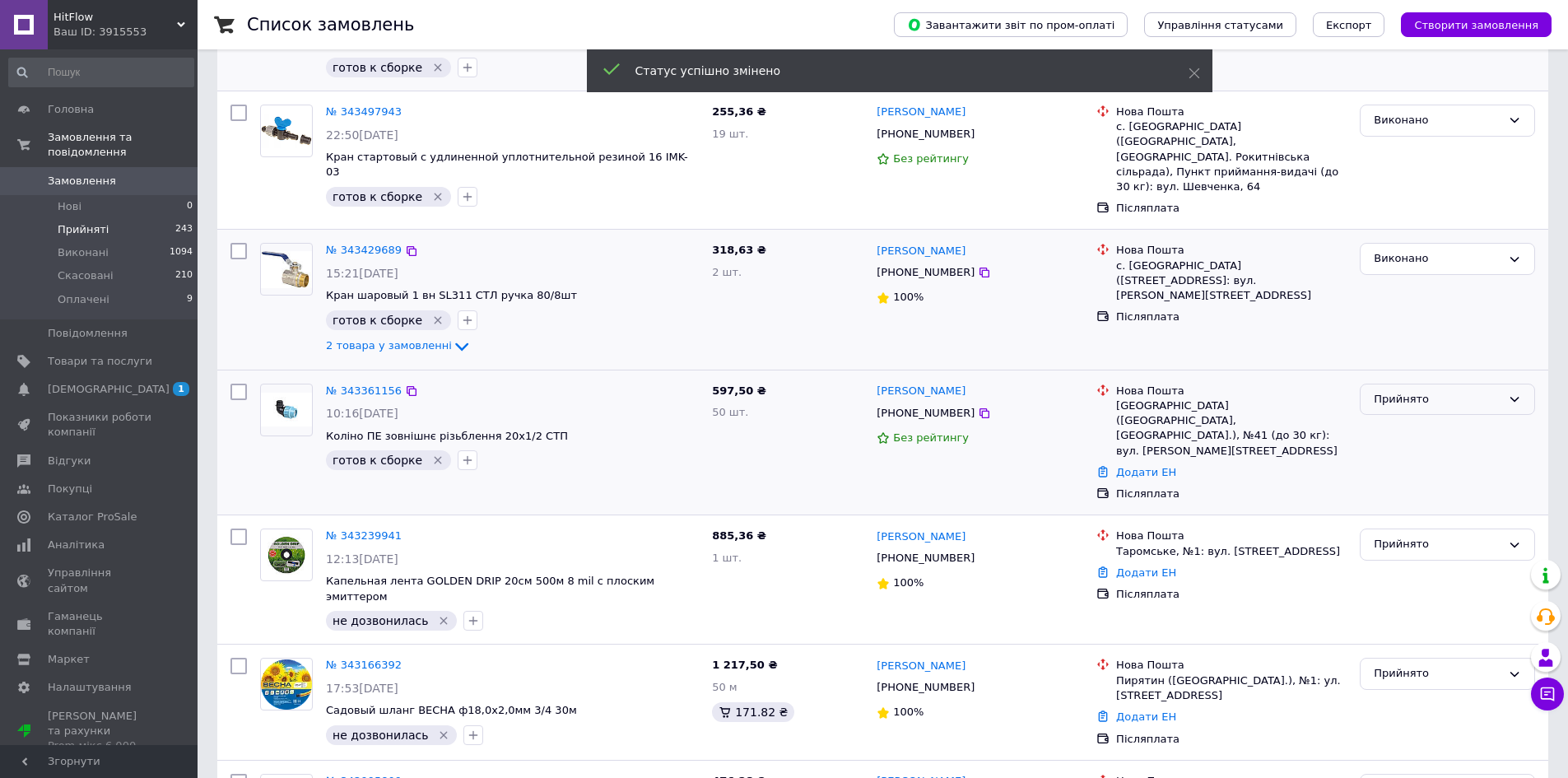
click at [1421, 391] on div "Прийнято" at bounding box center [1438, 400] width 128 height 18
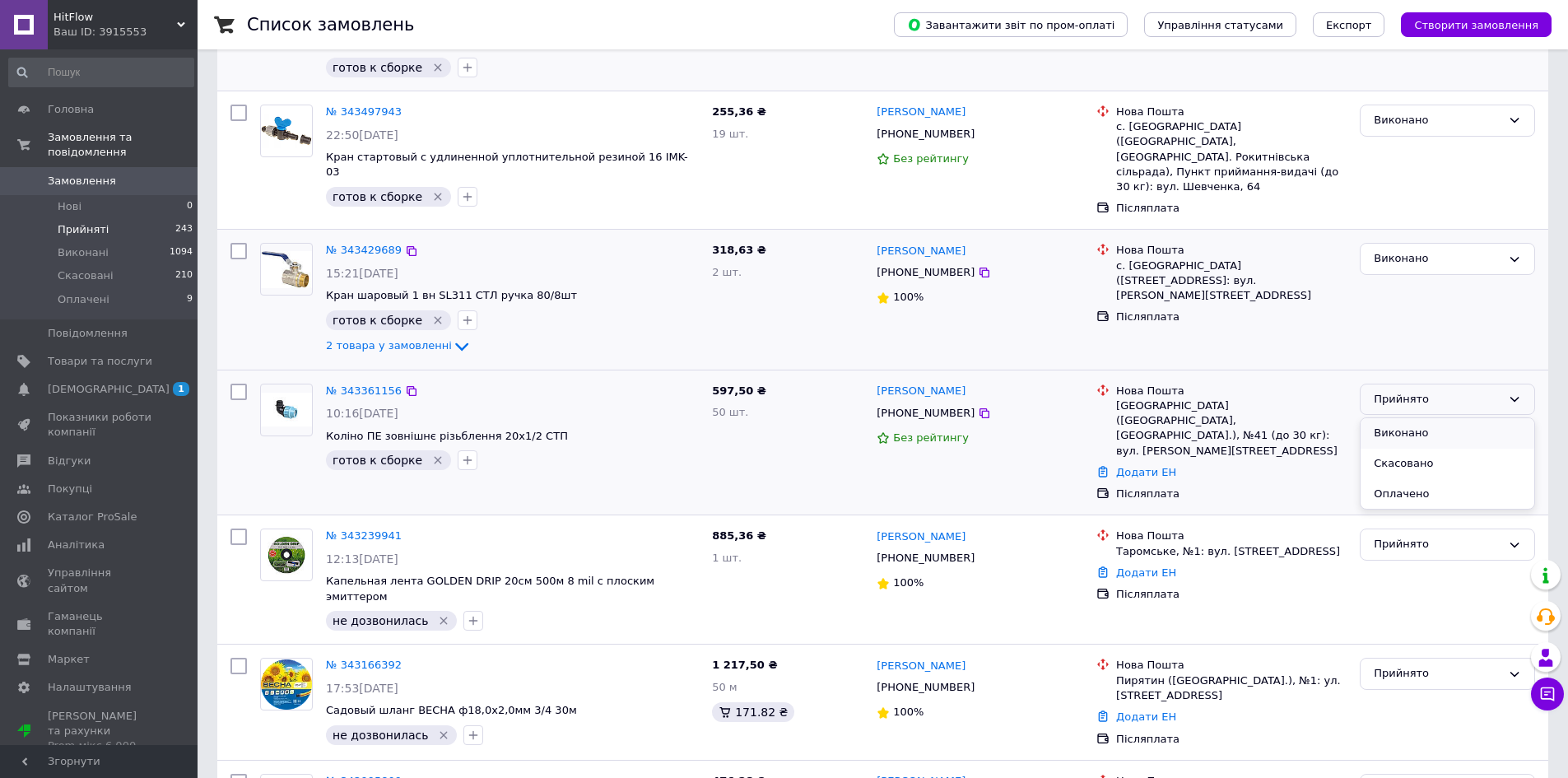
click at [1419, 418] on li "Виконано" at bounding box center [1448, 433] width 174 height 31
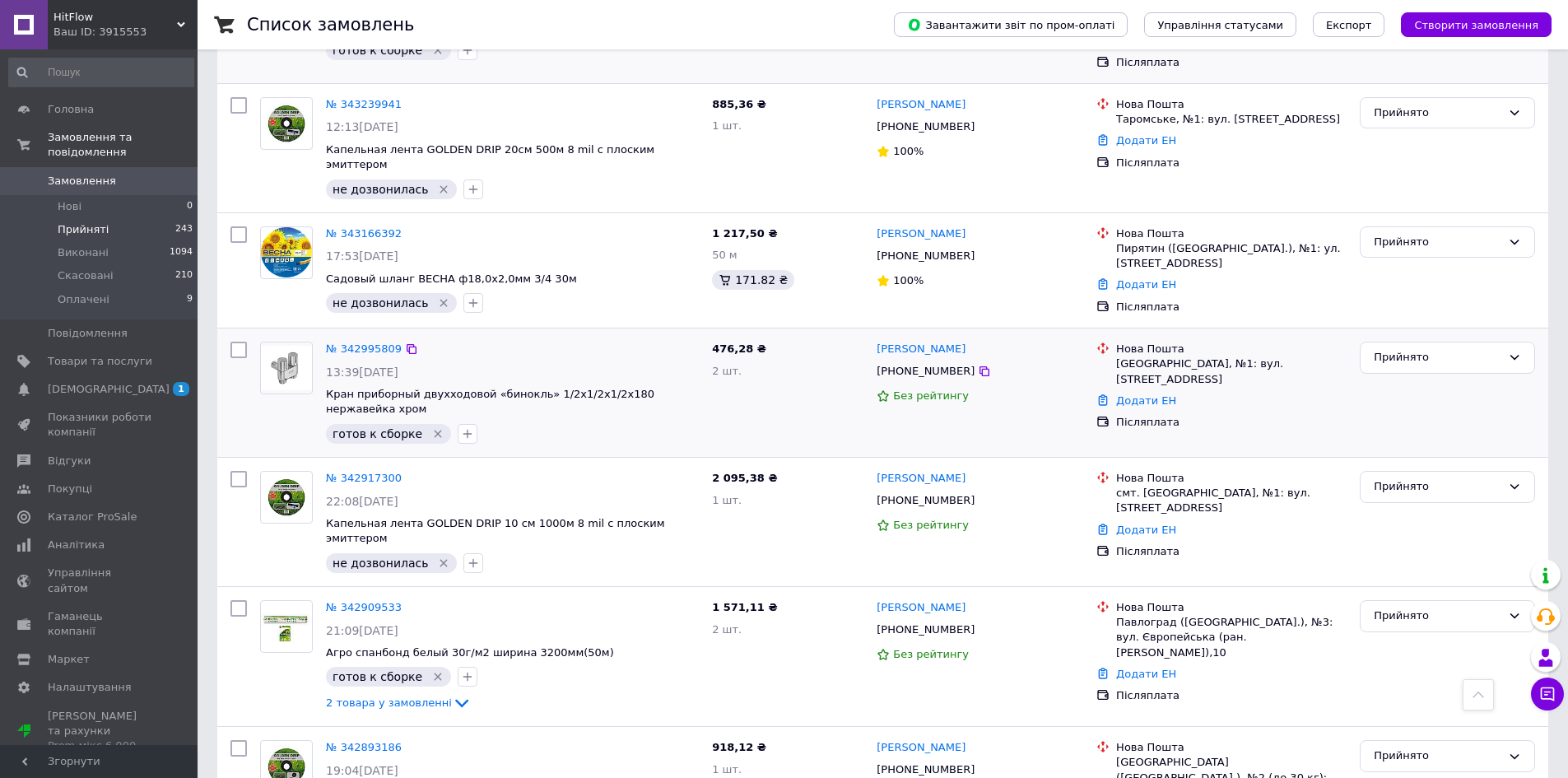
scroll to position [741, 0]
click at [1396, 348] on div "Прийнято" at bounding box center [1438, 356] width 128 height 18
click at [1387, 376] on li "Виконано" at bounding box center [1448, 390] width 174 height 31
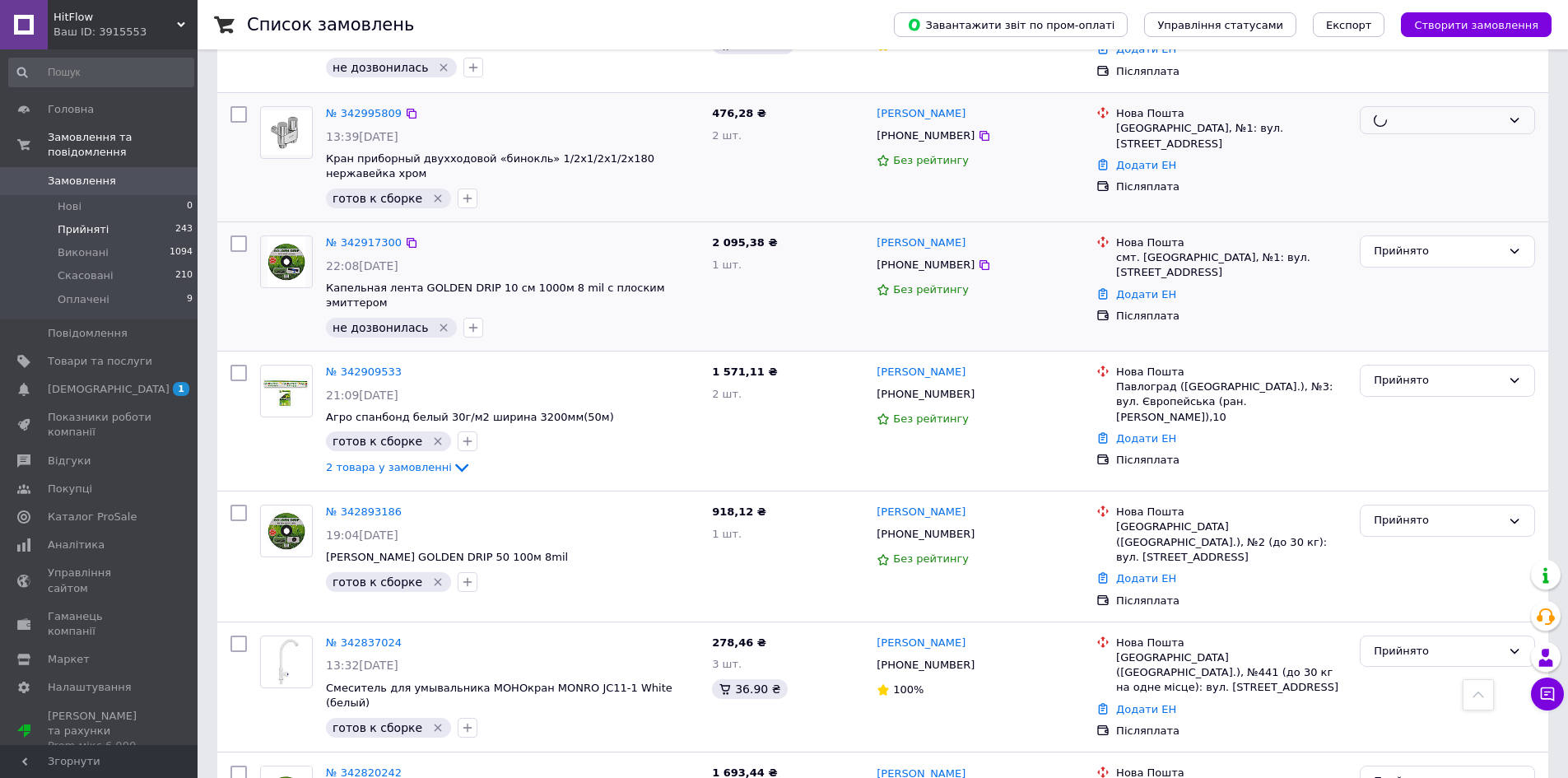
scroll to position [1070, 0]
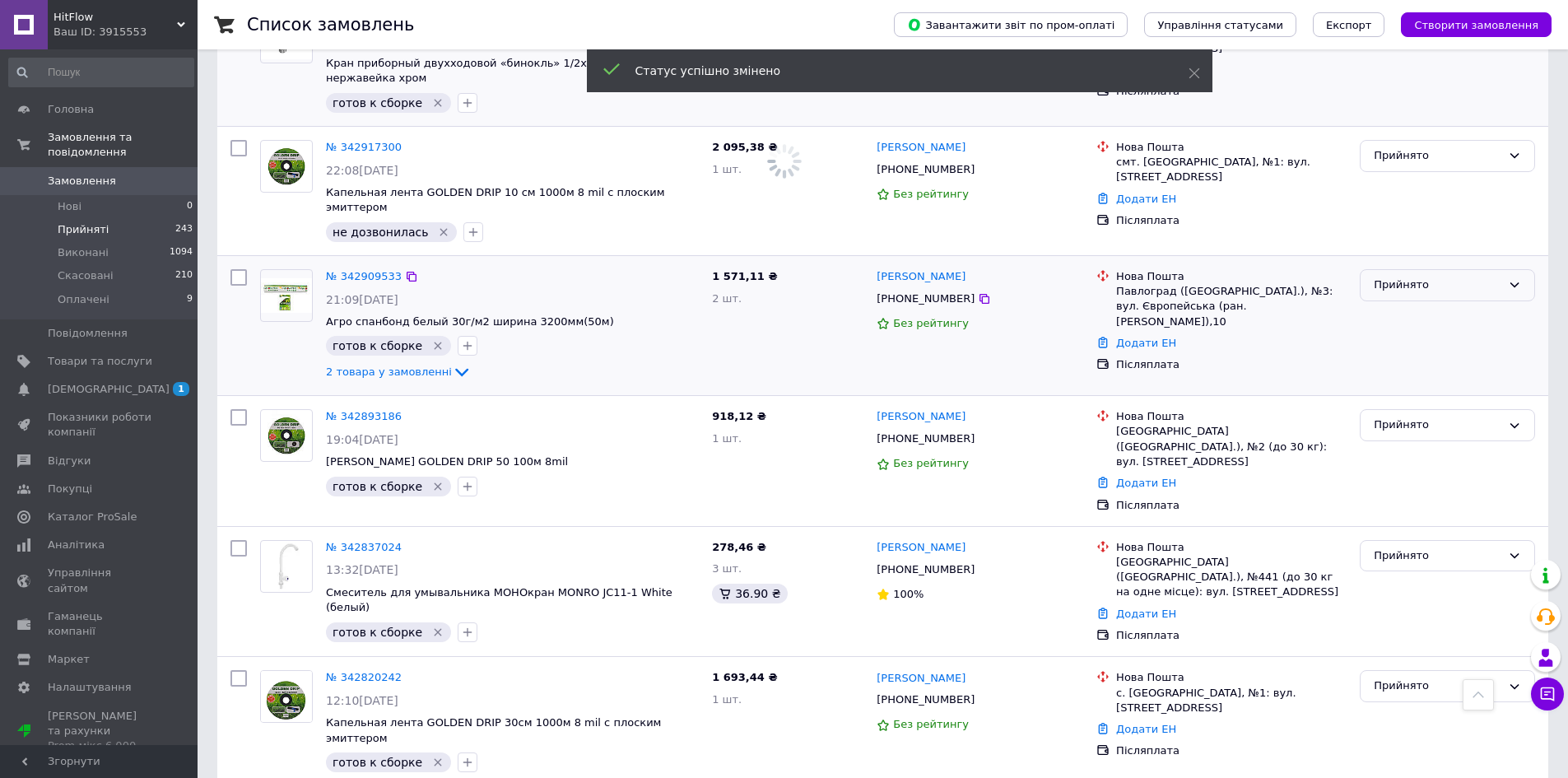
click at [1422, 277] on div "Прийнято" at bounding box center [1438, 285] width 128 height 18
click at [1425, 304] on li "Виконано" at bounding box center [1448, 319] width 174 height 31
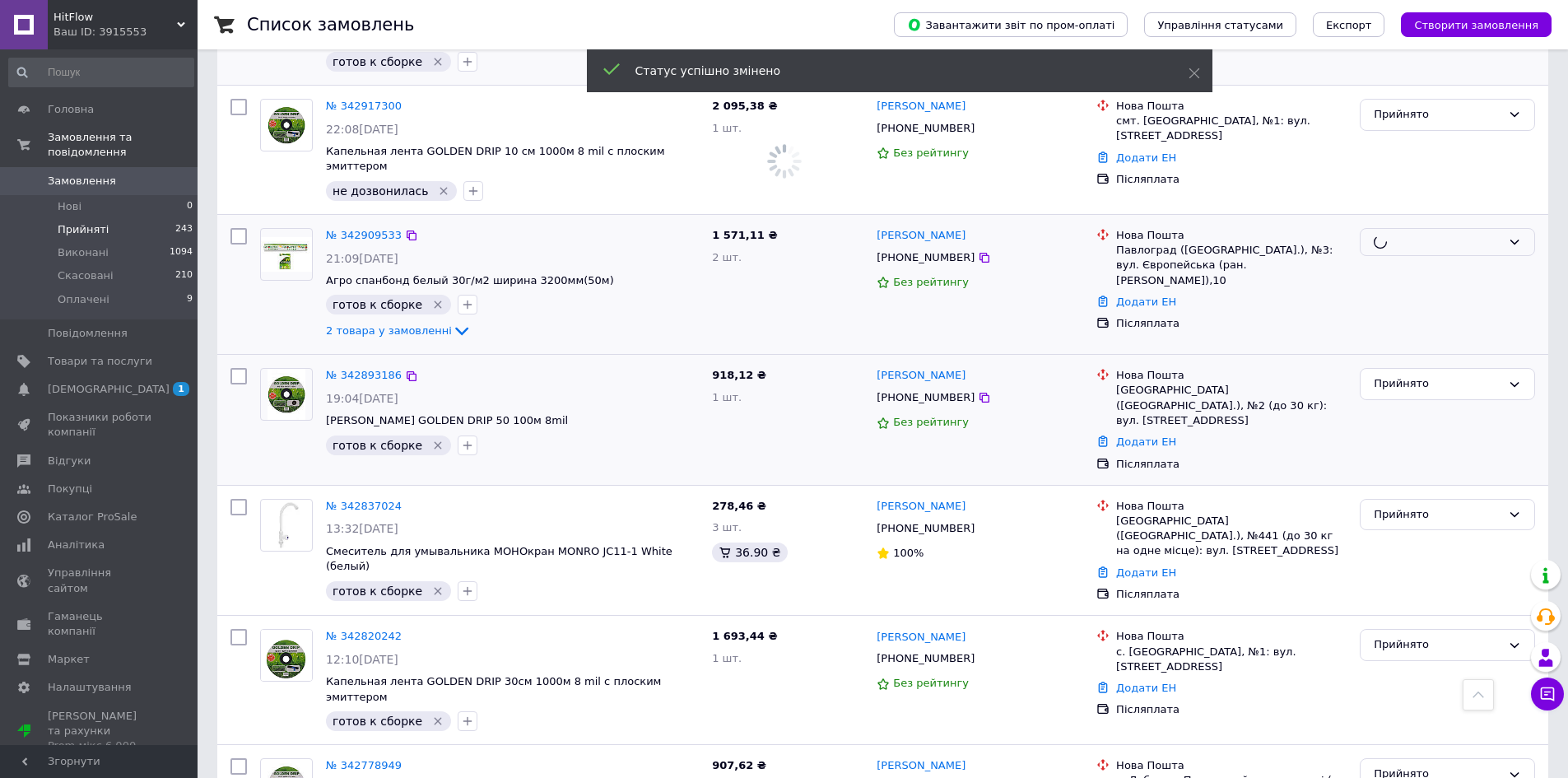
scroll to position [1153, 0]
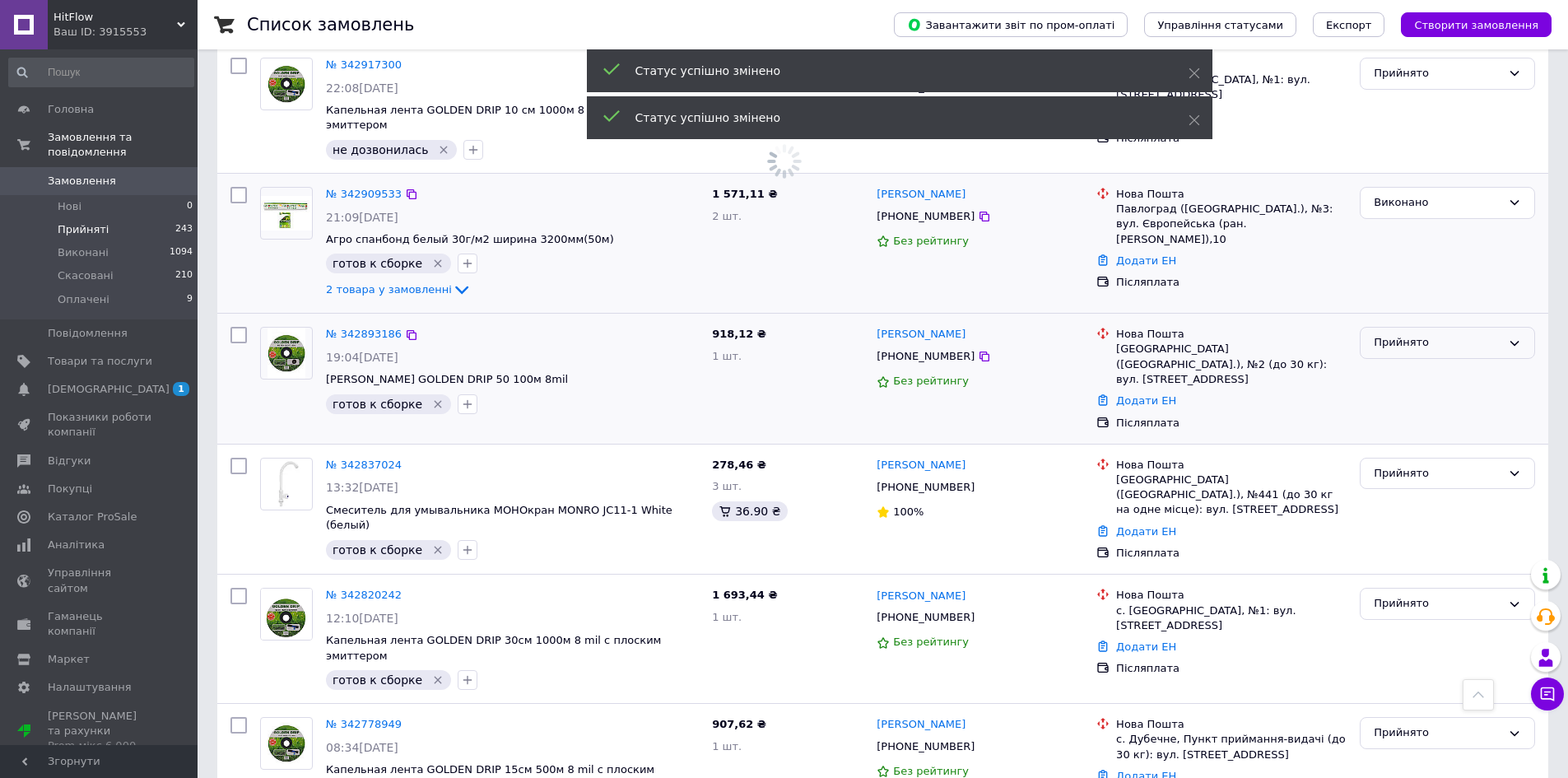
click at [1400, 334] on div "Прийнято" at bounding box center [1438, 342] width 128 height 18
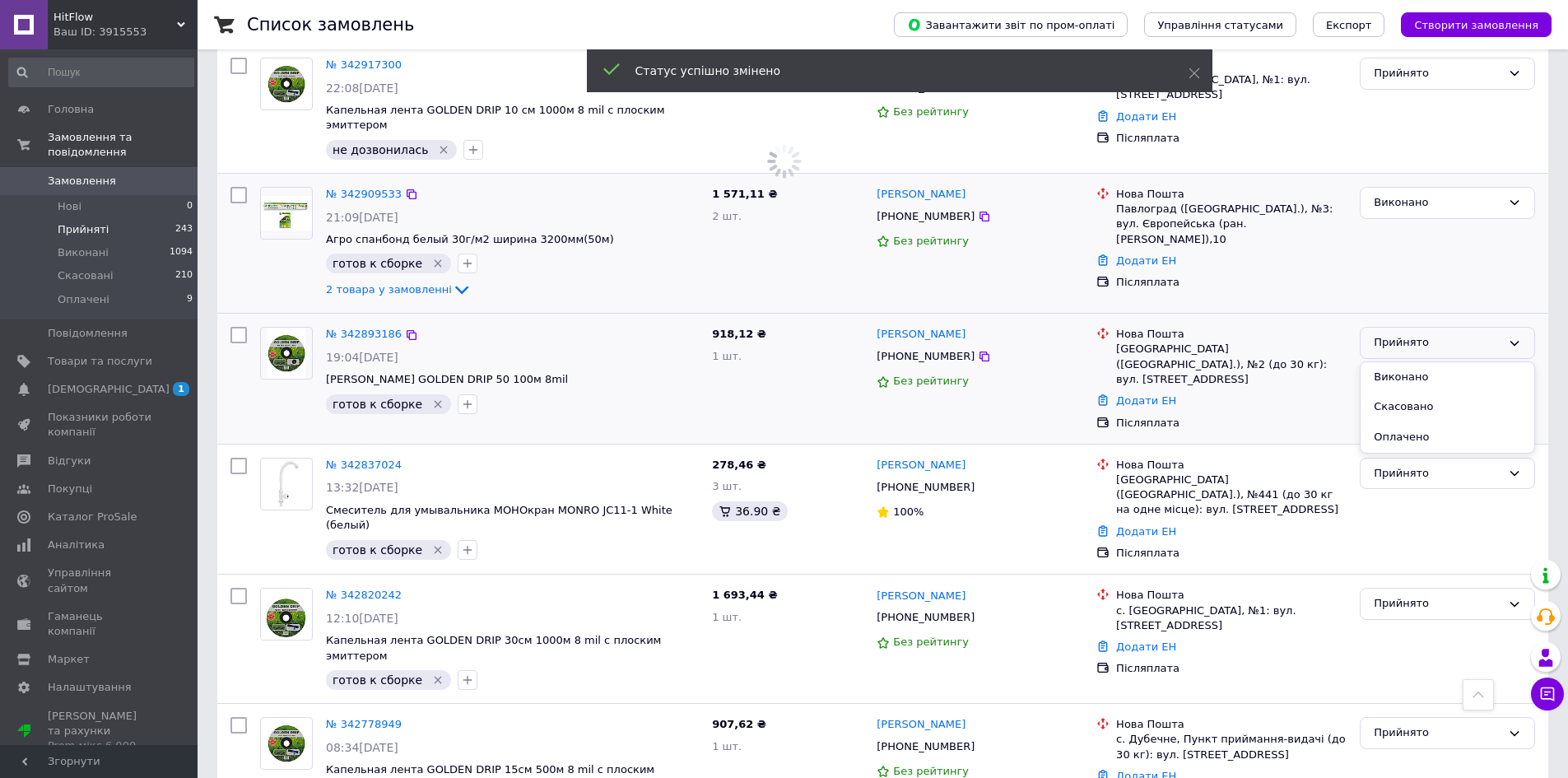
click at [1401, 363] on li "Виконано" at bounding box center [1448, 377] width 174 height 31
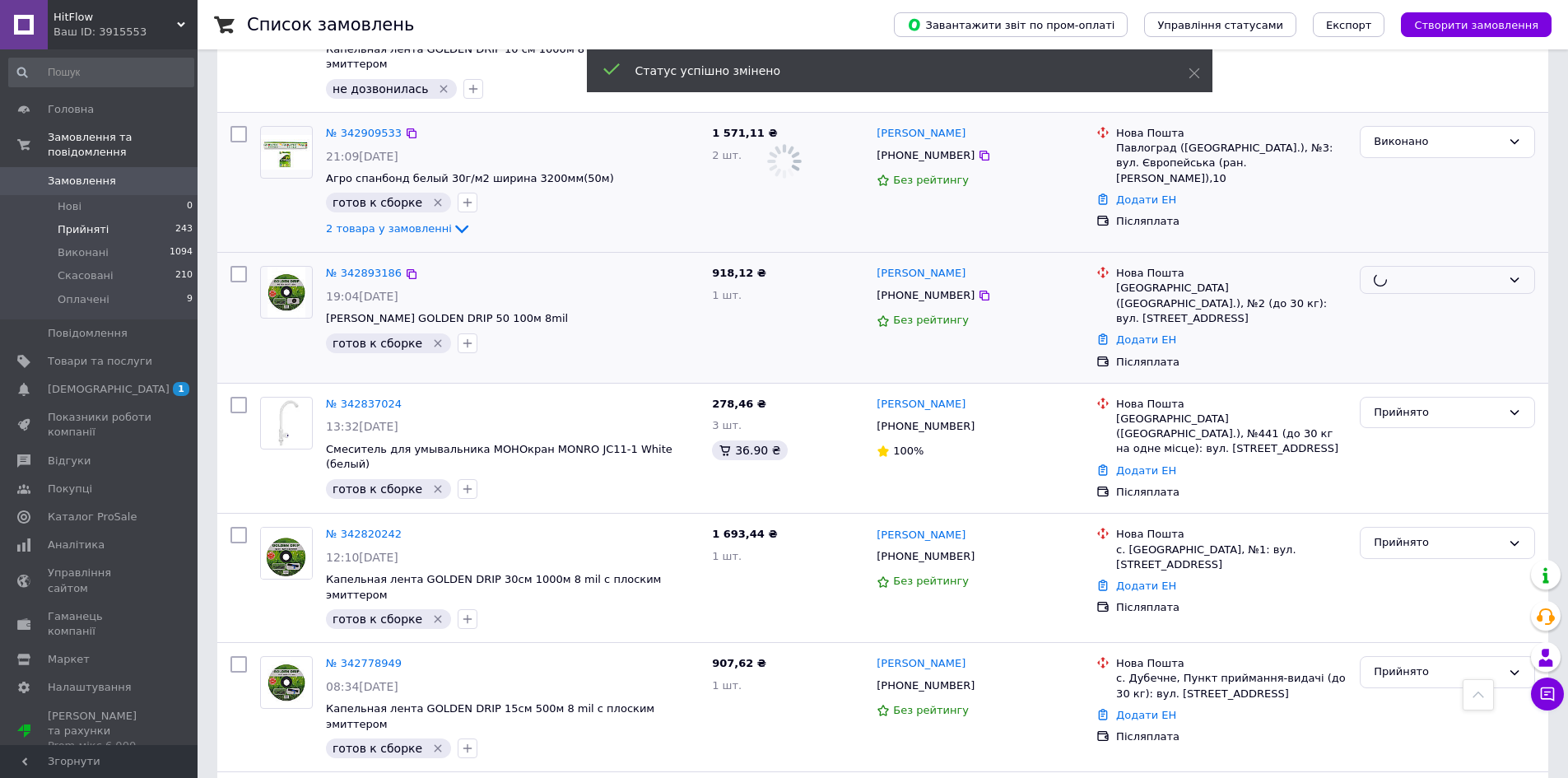
scroll to position [1317, 0]
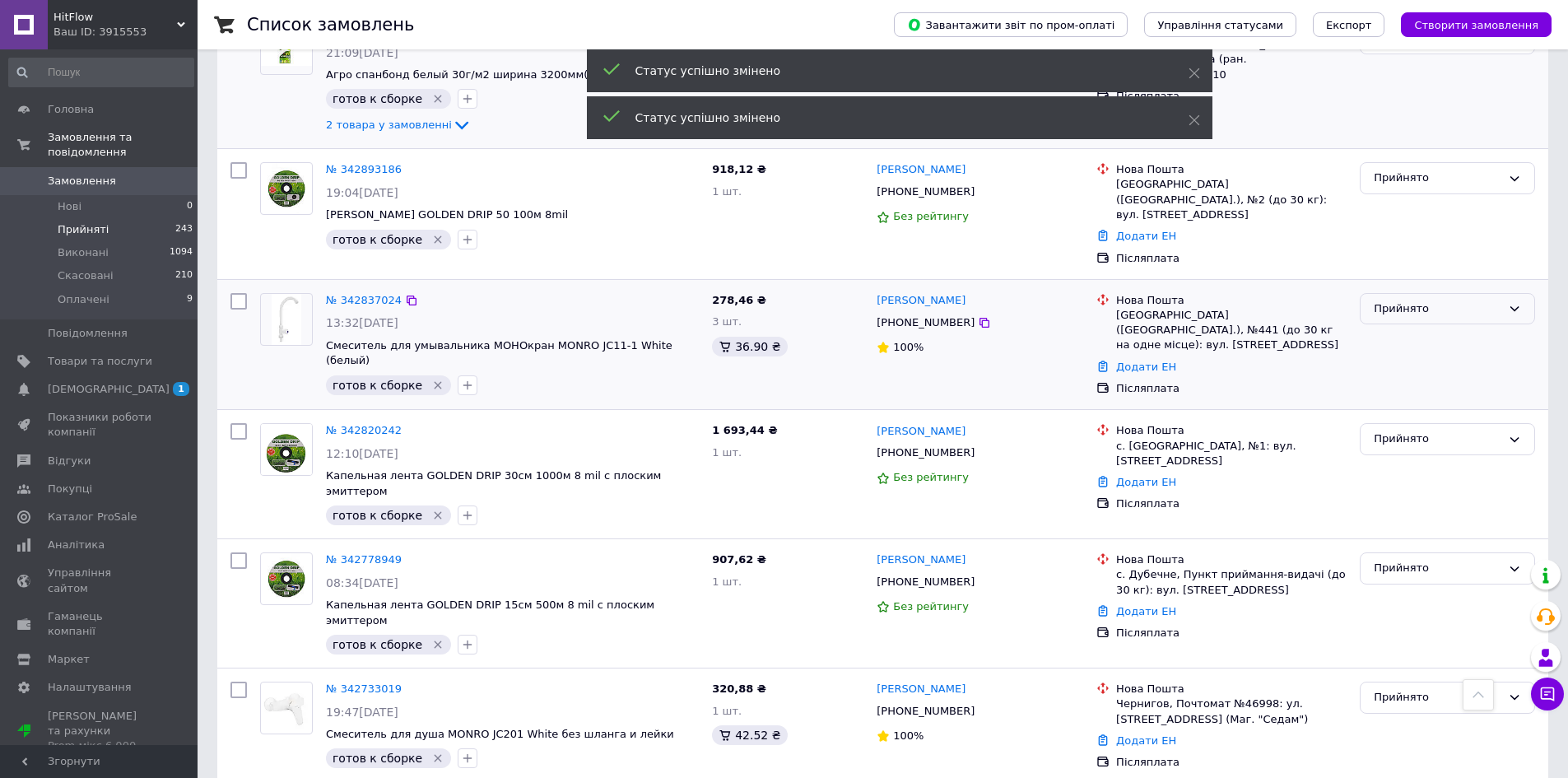
drag, startPoint x: 1406, startPoint y: 214, endPoint x: 1408, endPoint y: 228, distance: 14.1
click at [1407, 301] on div "Прийнято" at bounding box center [1438, 309] width 128 height 18
click at [1410, 327] on li "Виконано" at bounding box center [1448, 342] width 174 height 31
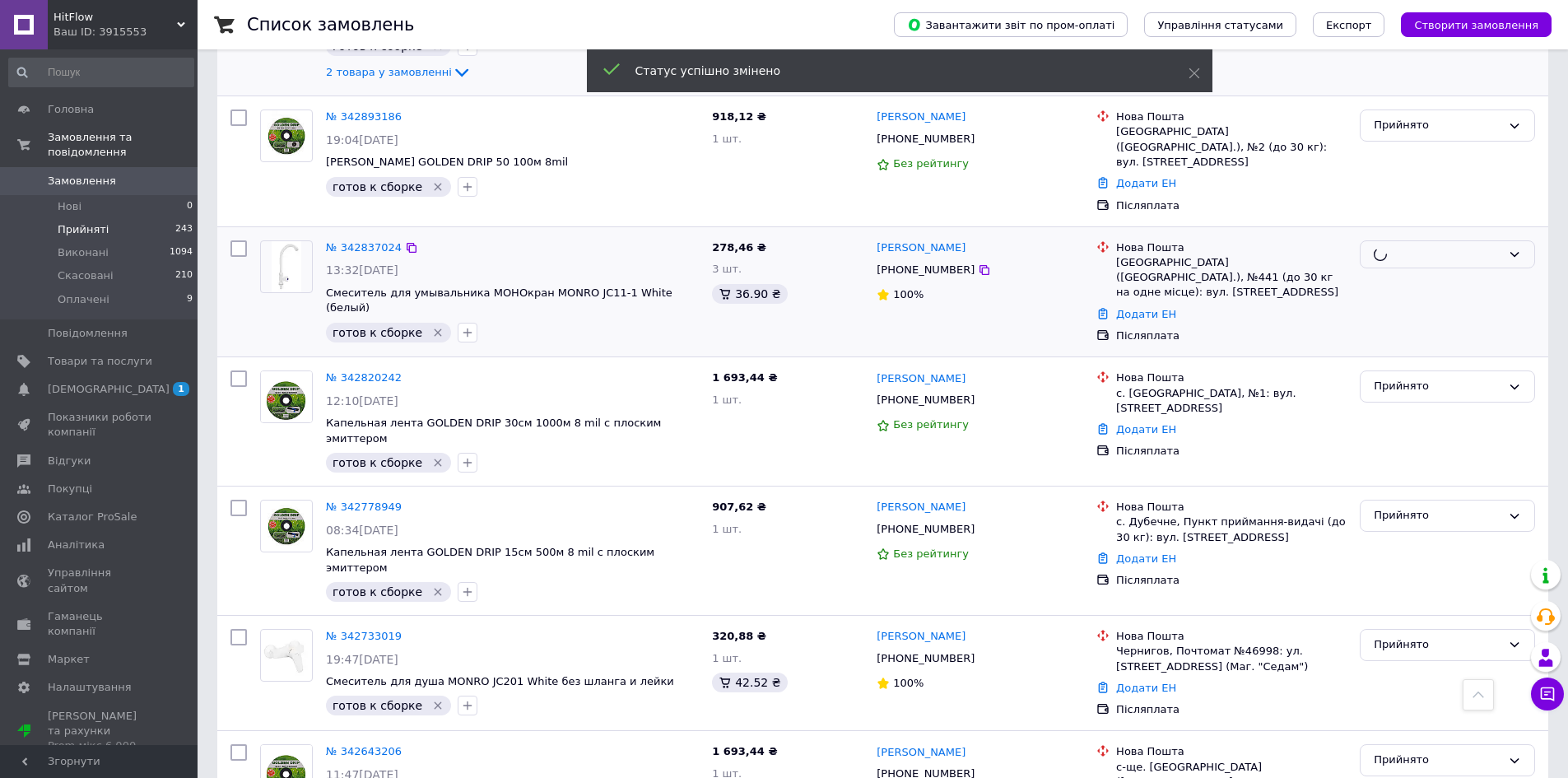
scroll to position [1400, 0]
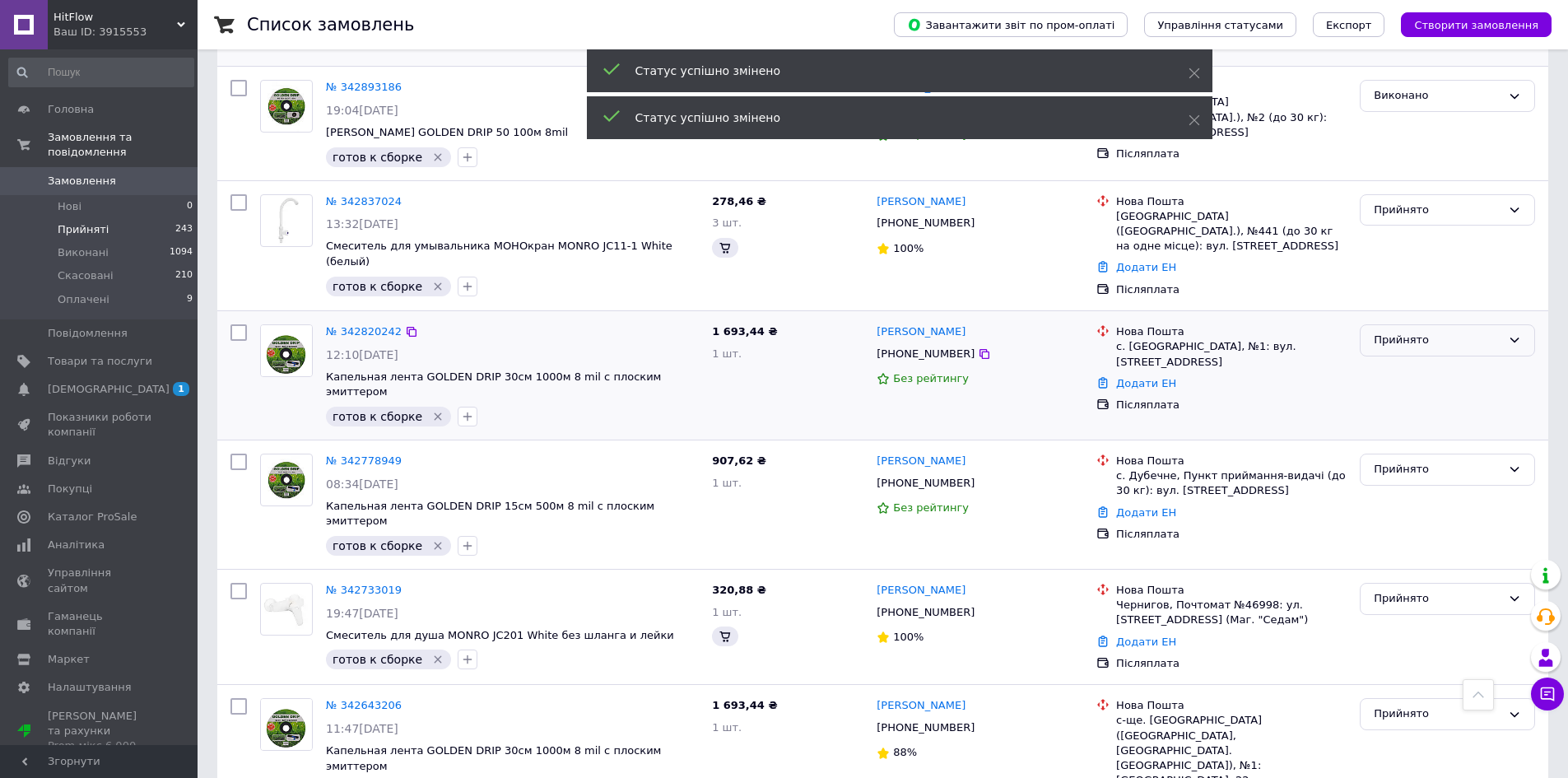
click at [1410, 332] on div "Прийнято" at bounding box center [1438, 340] width 128 height 18
click at [1415, 360] on li "Виконано" at bounding box center [1448, 375] width 174 height 31
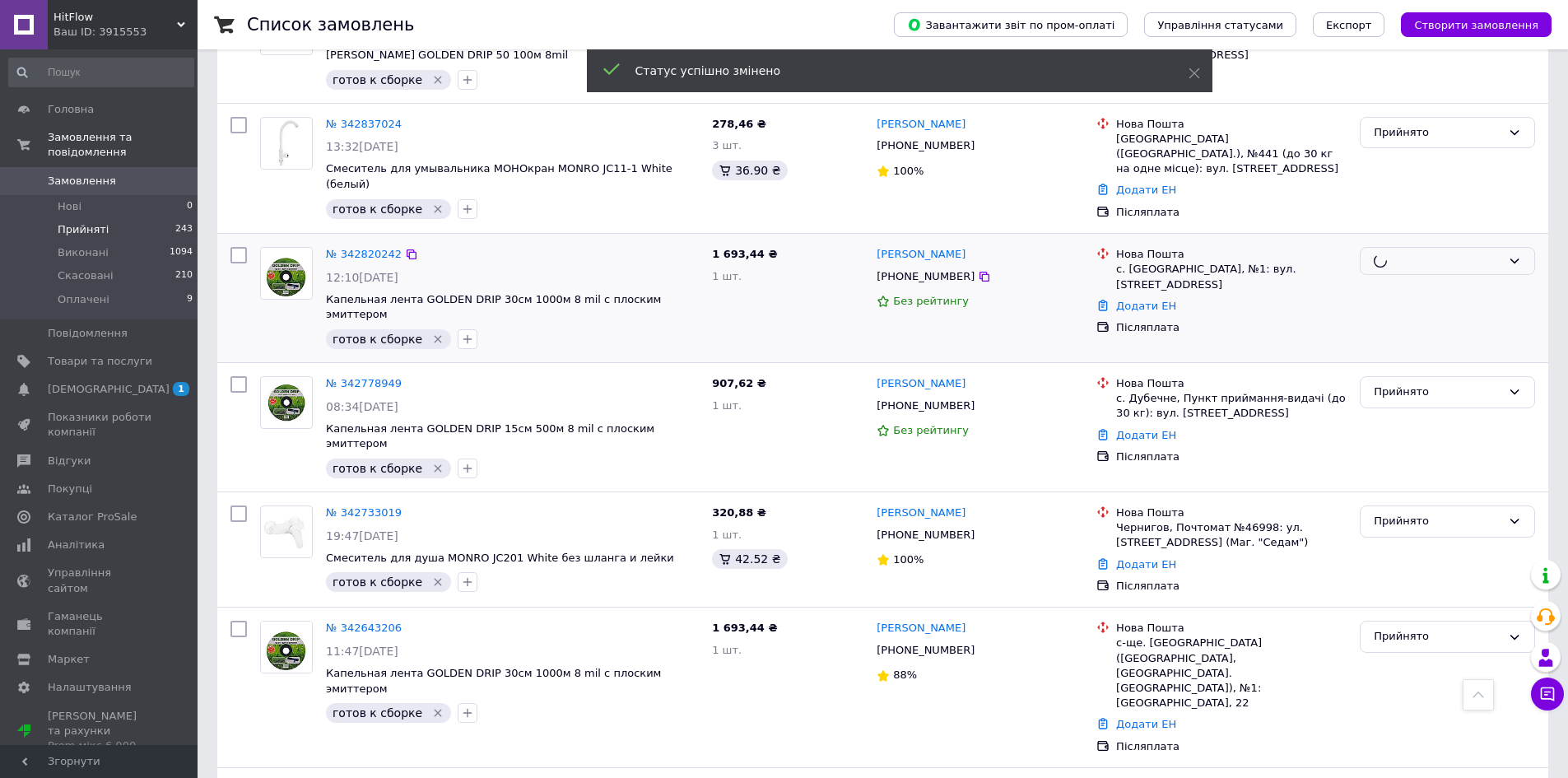
scroll to position [1564, 0]
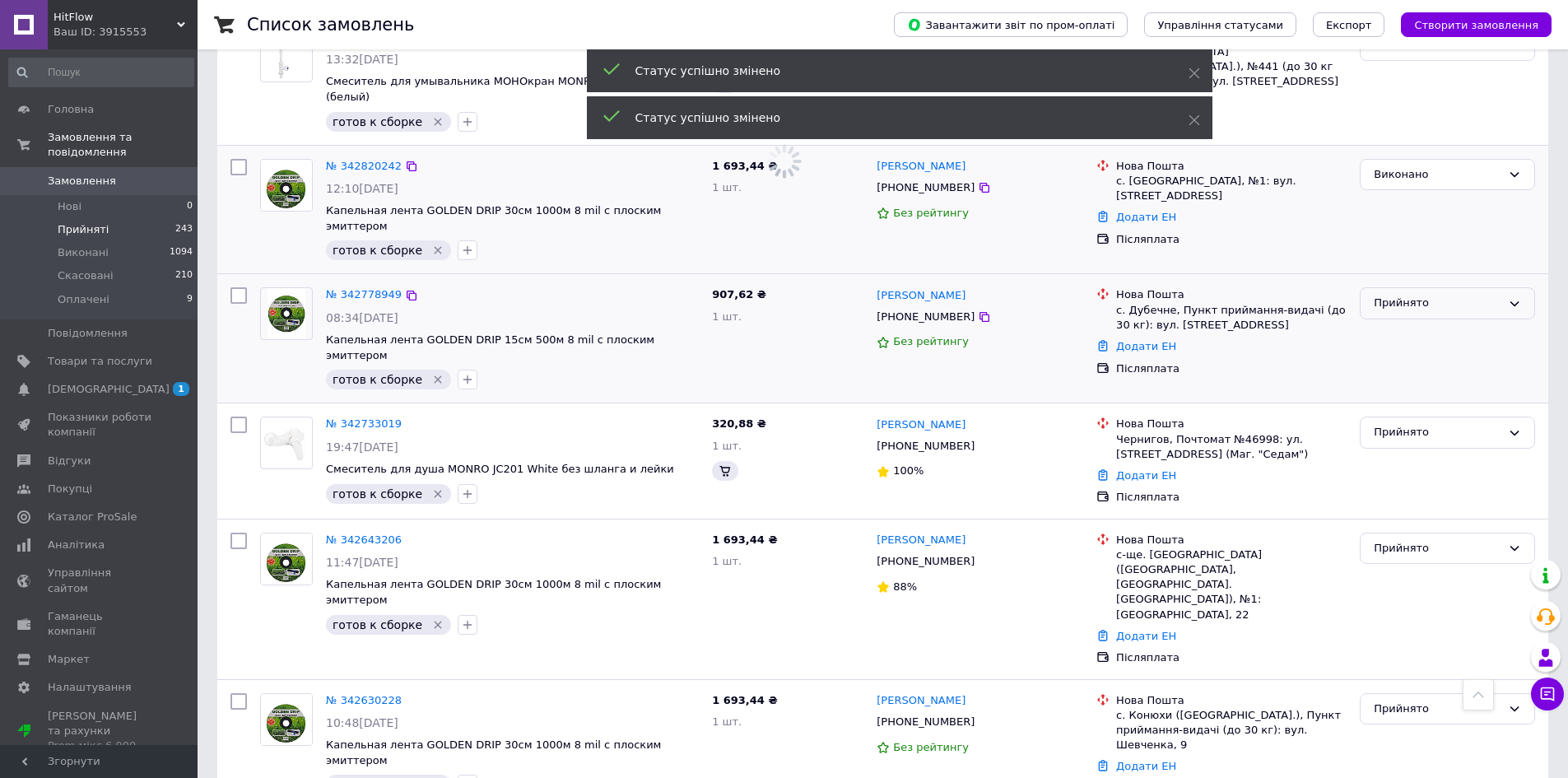
click at [1413, 295] on div "Прийнято" at bounding box center [1438, 303] width 128 height 18
click at [1420, 323] on li "Виконано" at bounding box center [1448, 338] width 174 height 31
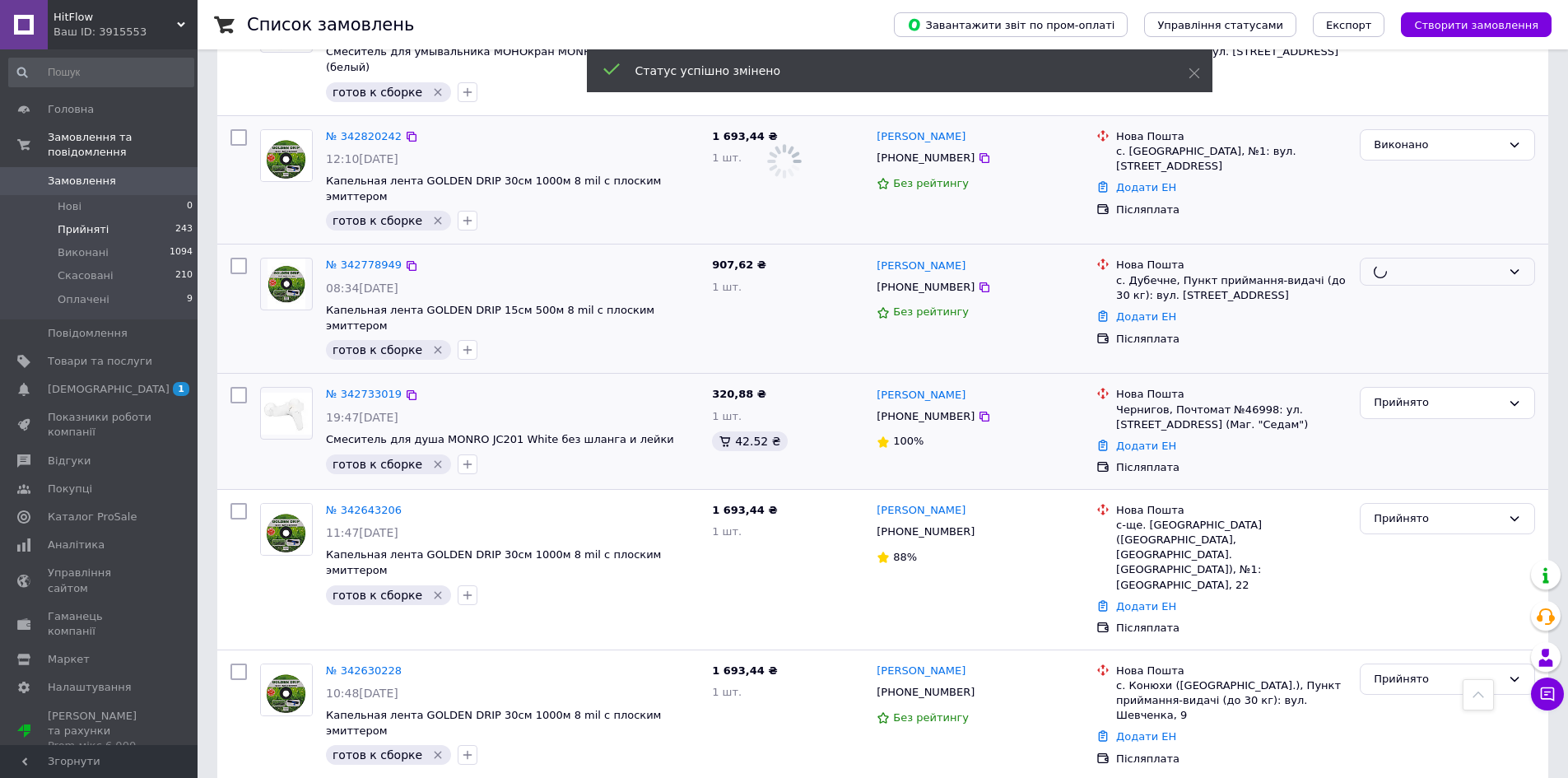
scroll to position [1647, 0]
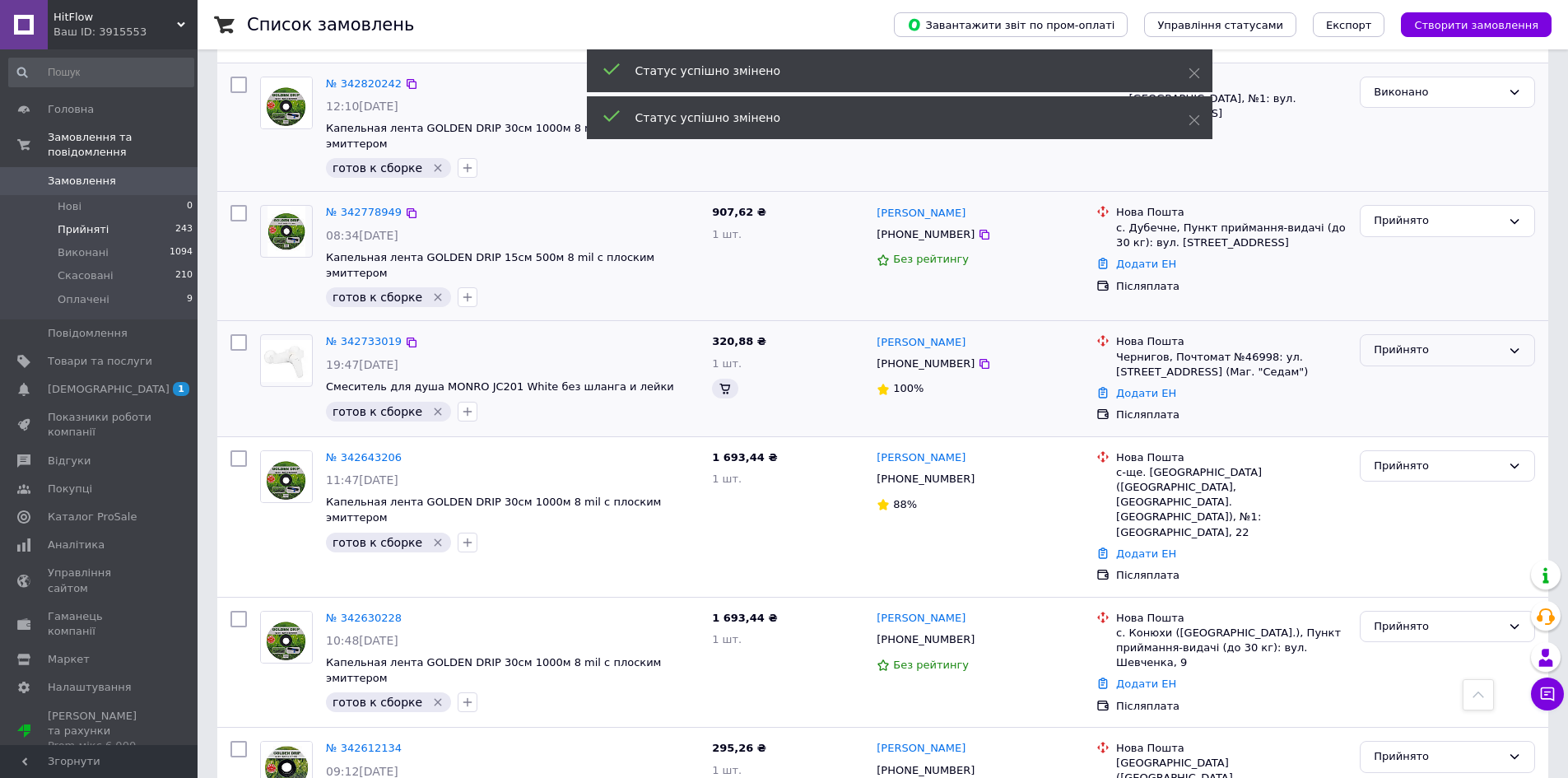
drag, startPoint x: 1402, startPoint y: 215, endPoint x: 1402, endPoint y: 236, distance: 21.0
click at [1402, 341] on div "Прийнято" at bounding box center [1438, 350] width 128 height 18
click at [1402, 370] on li "Виконано" at bounding box center [1448, 385] width 174 height 31
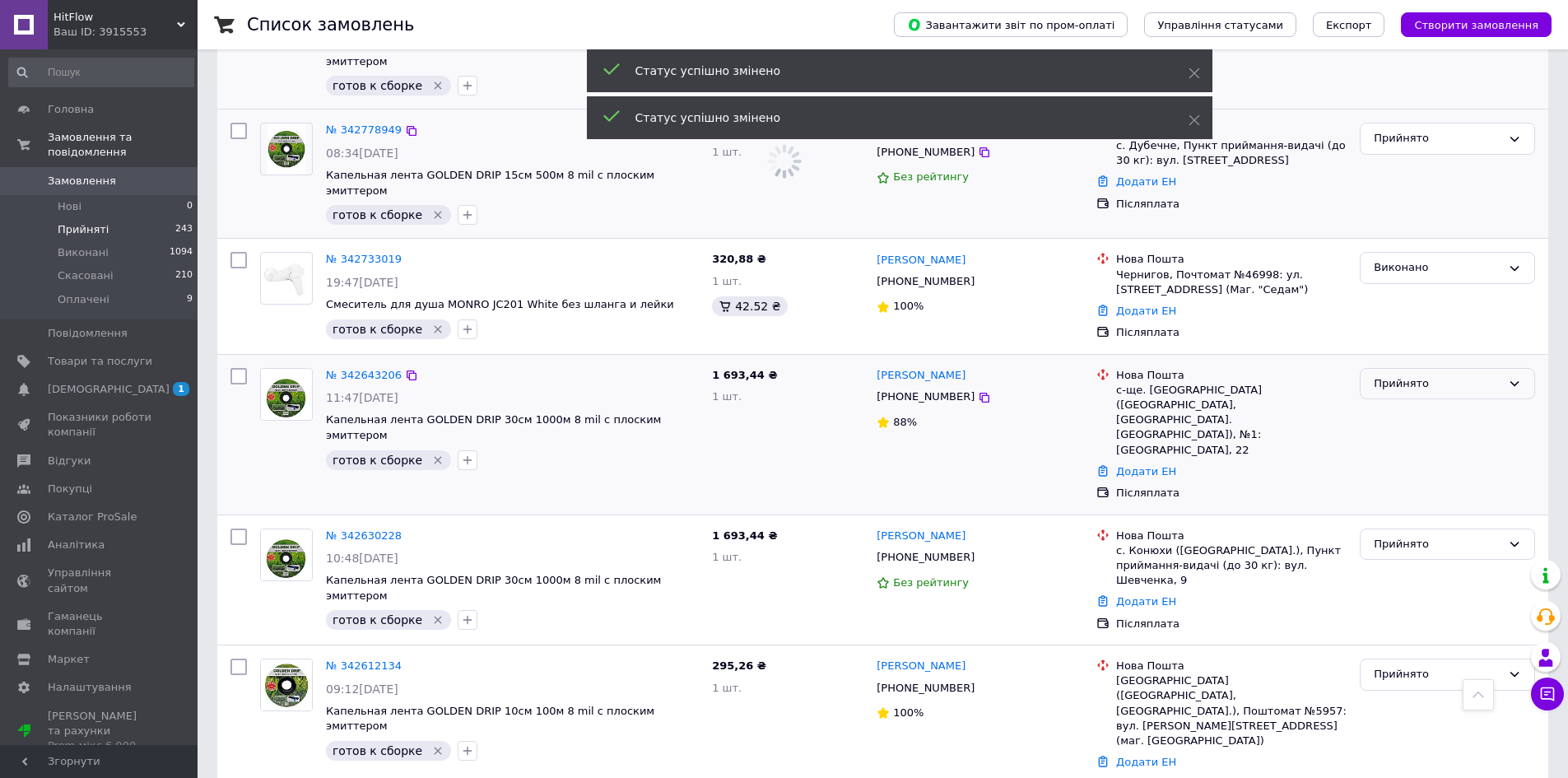
click at [1399, 376] on div "Прийнято" at bounding box center [1438, 384] width 128 height 18
click at [1399, 402] on li "Виконано" at bounding box center [1448, 417] width 174 height 31
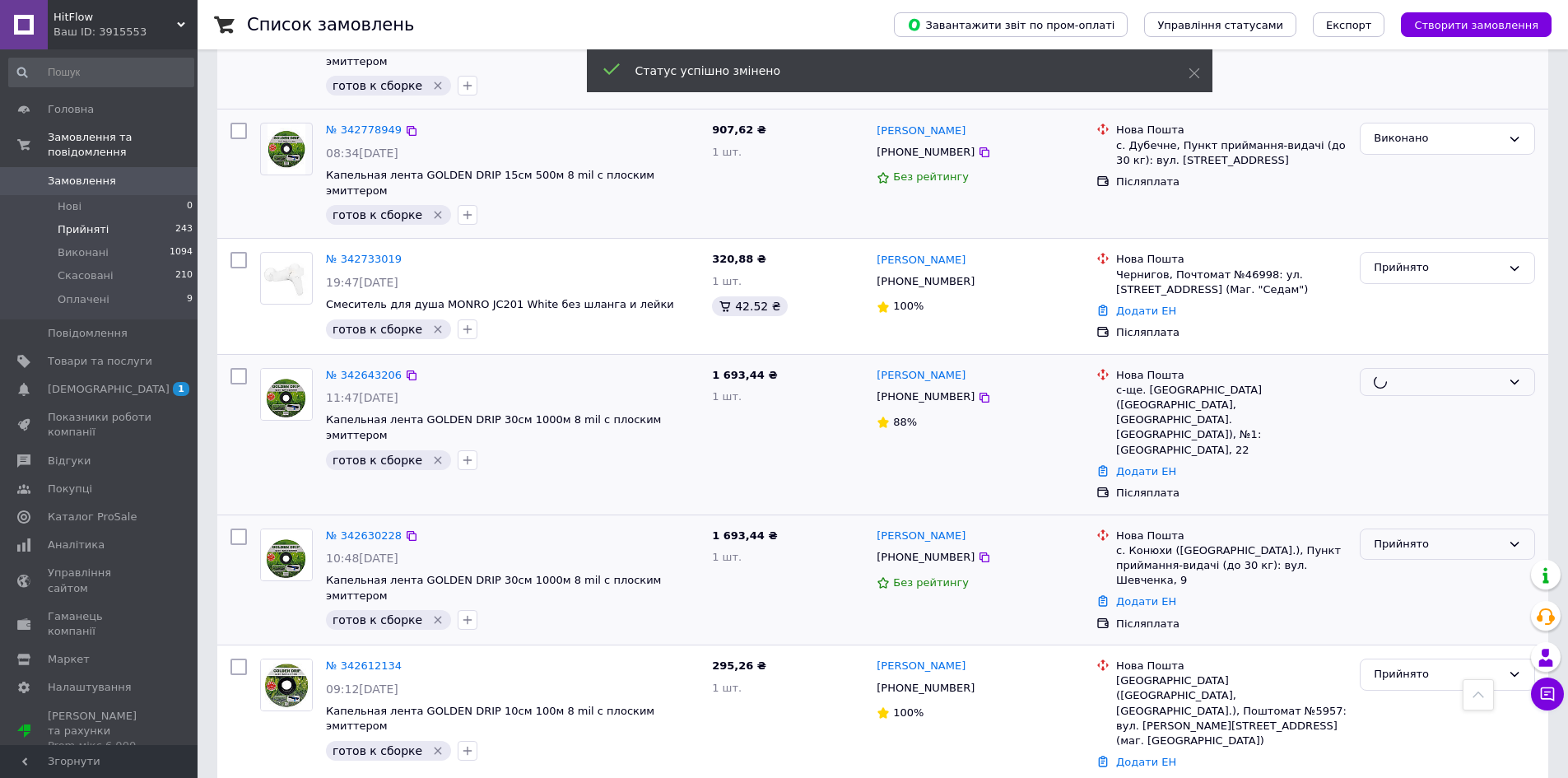
click at [1393, 536] on div "Прийнято" at bounding box center [1438, 544] width 128 height 18
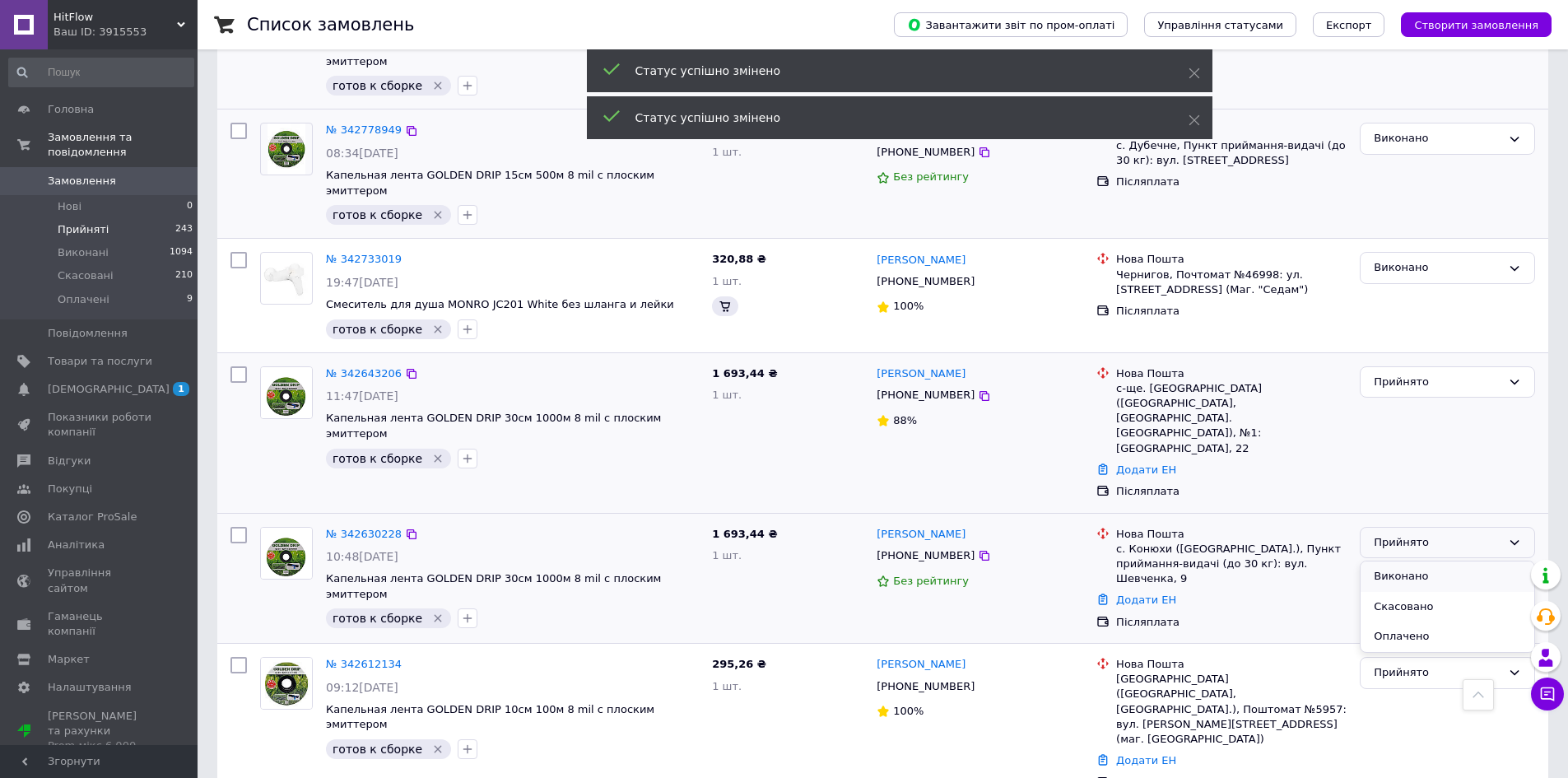
click at [1388, 562] on li "Виконано" at bounding box center [1448, 576] width 174 height 31
click at [1385, 664] on div "Прийнято" at bounding box center [1438, 673] width 128 height 18
click at [1387, 692] on li "Виконано" at bounding box center [1448, 707] width 174 height 31
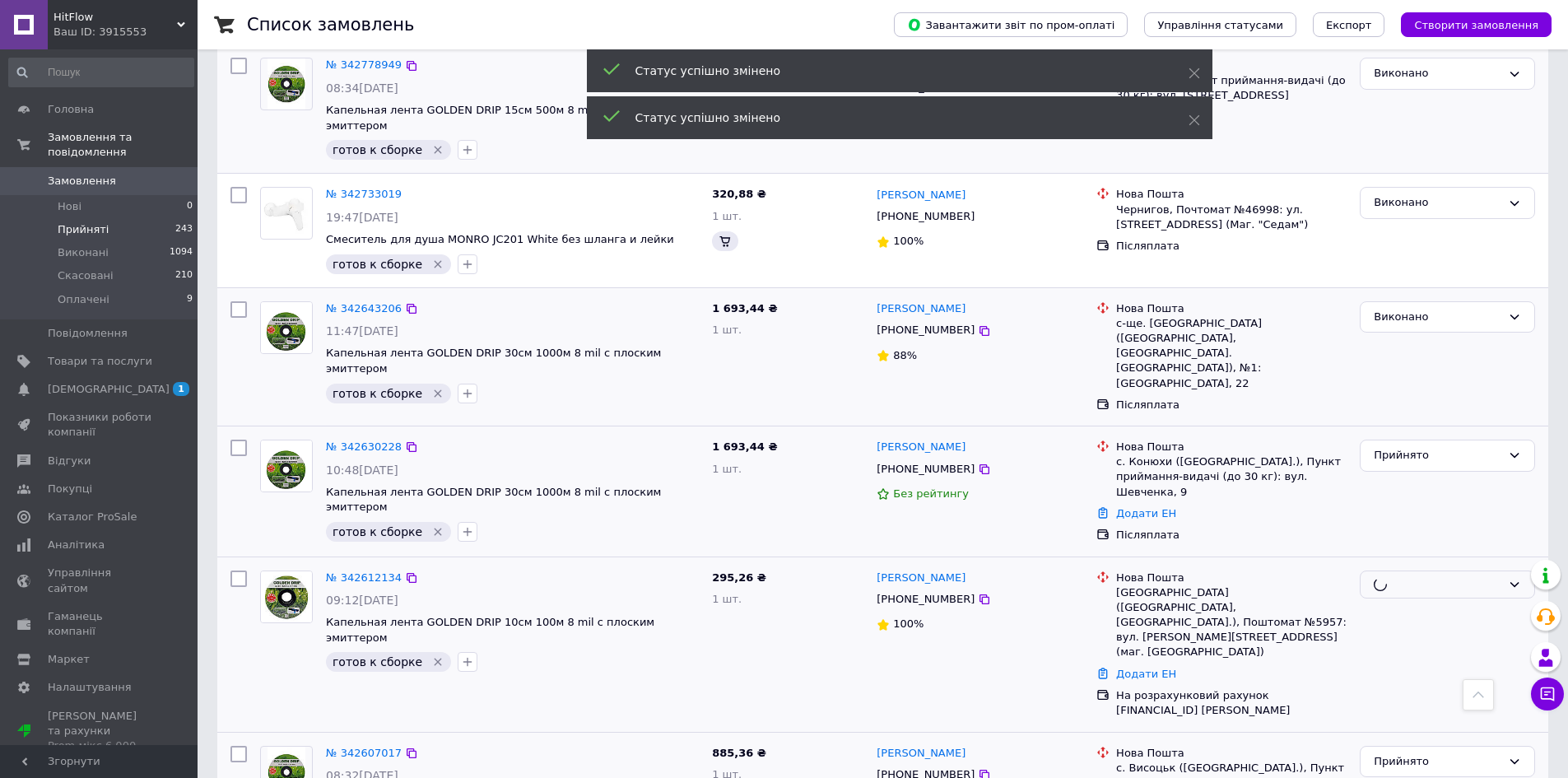
scroll to position [1894, 0]
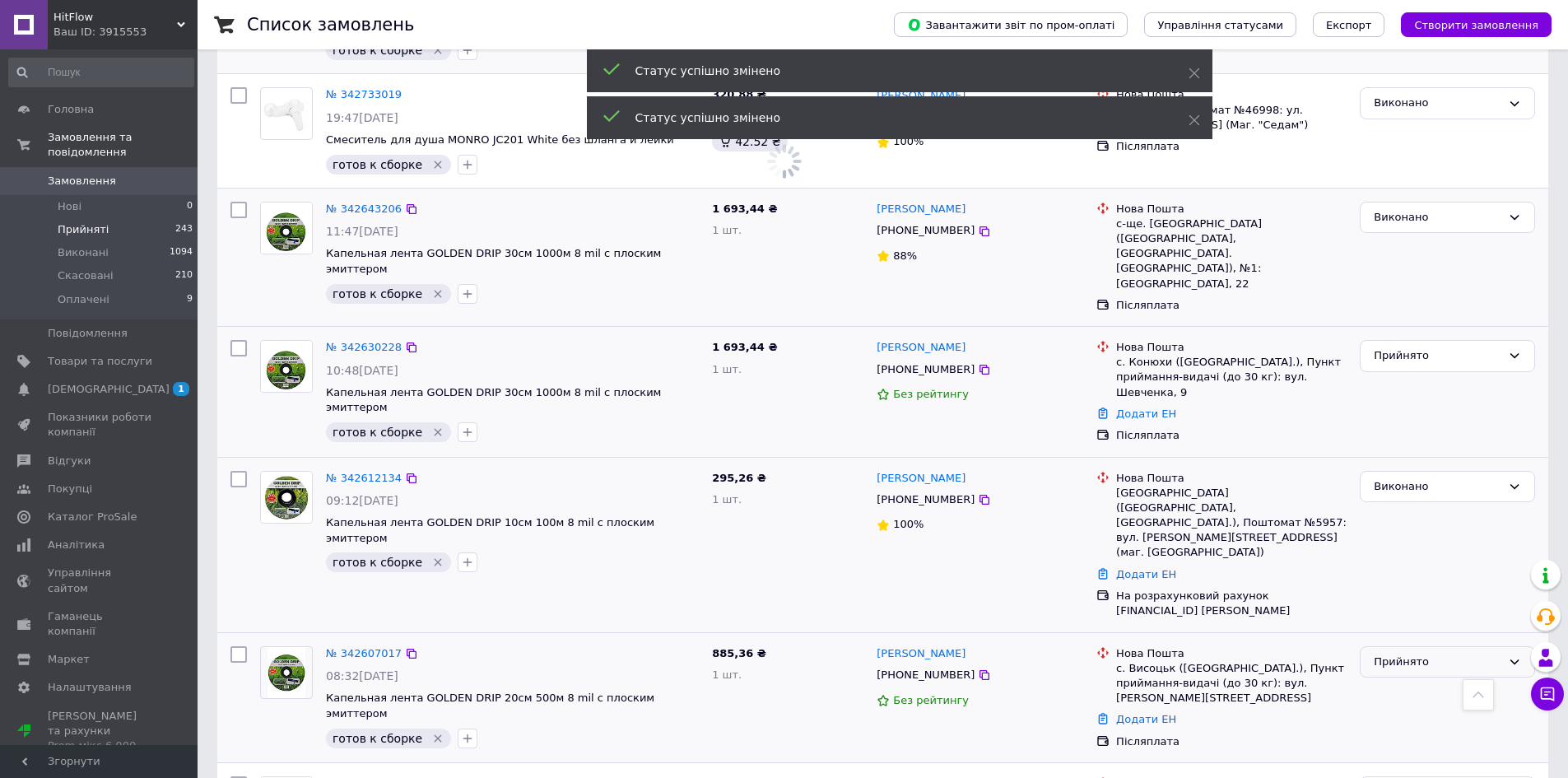
click at [1398, 654] on div "Прийнято" at bounding box center [1438, 662] width 128 height 18
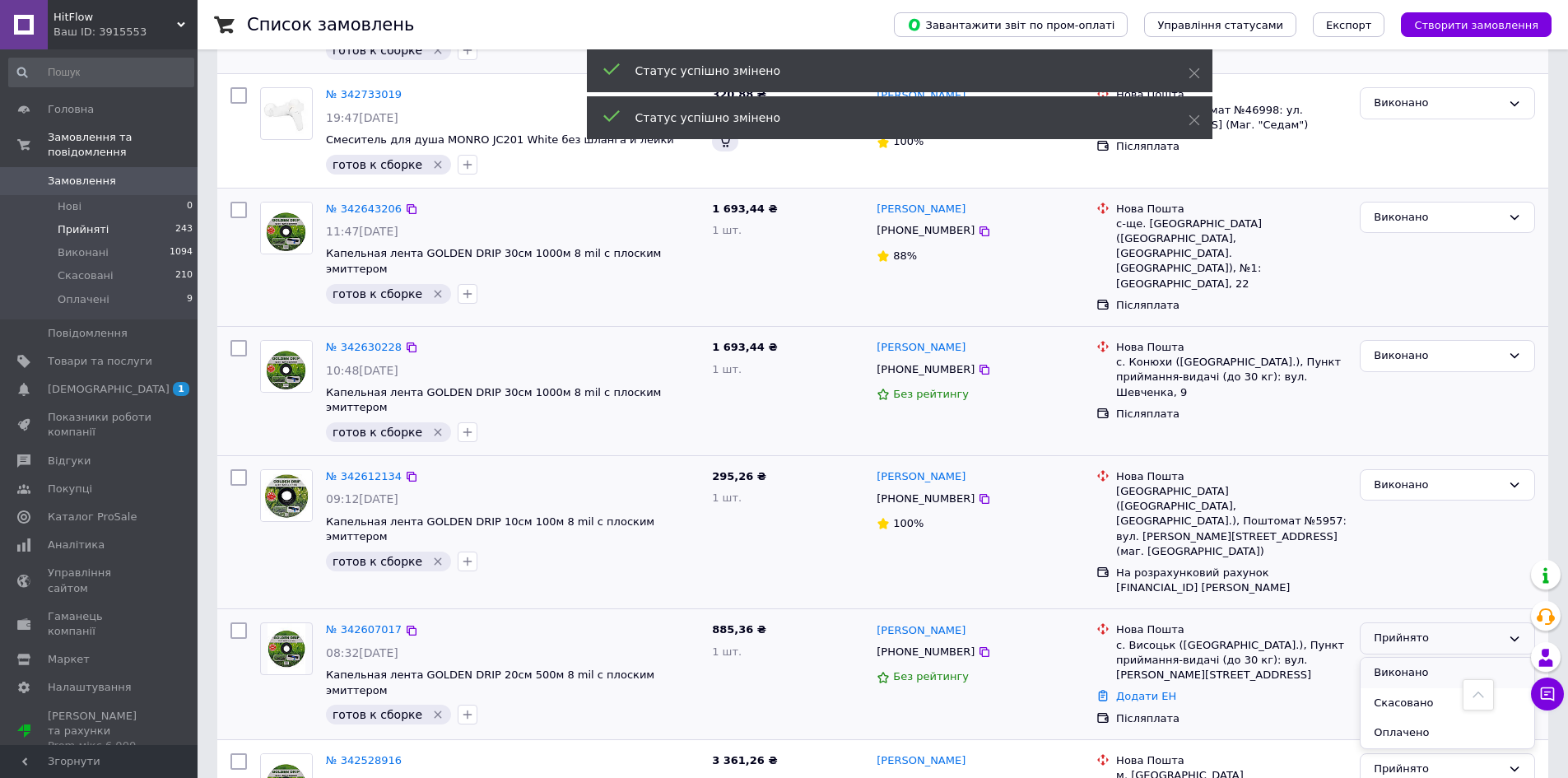
click at [1398, 658] on li "Виконано" at bounding box center [1448, 673] width 174 height 31
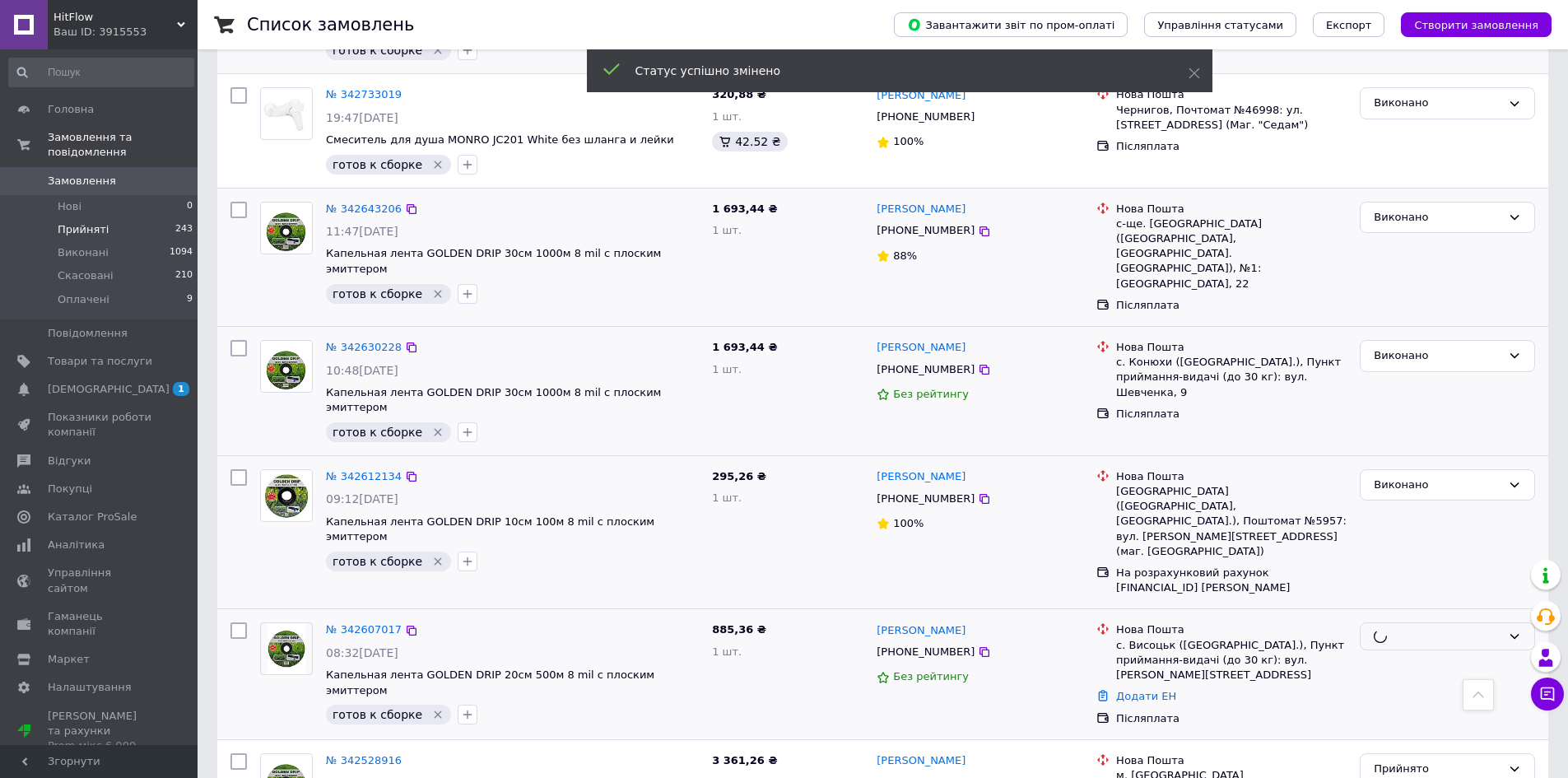
scroll to position [1998, 0]
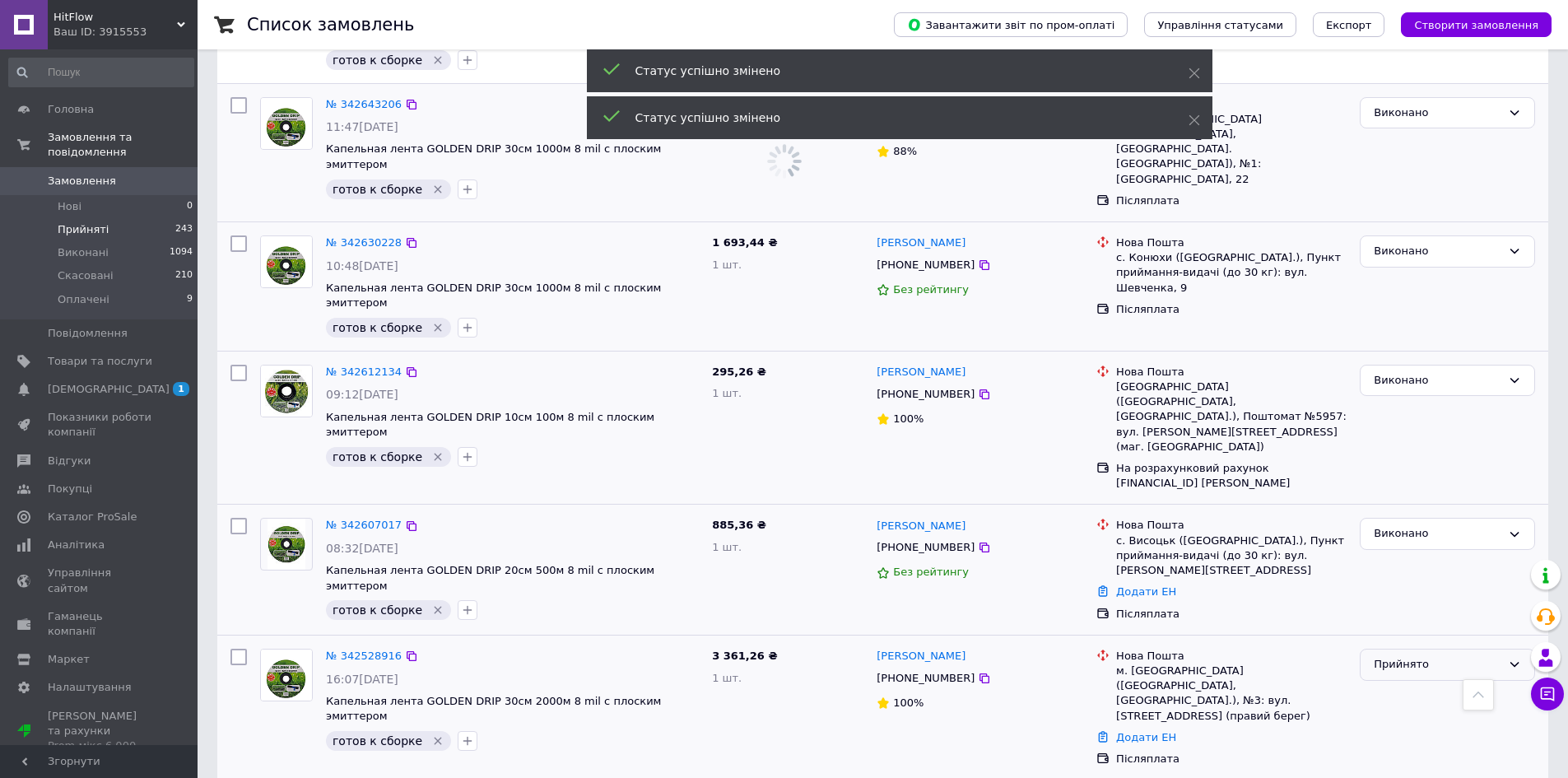
click at [1392, 656] on div "Прийнято" at bounding box center [1438, 664] width 128 height 18
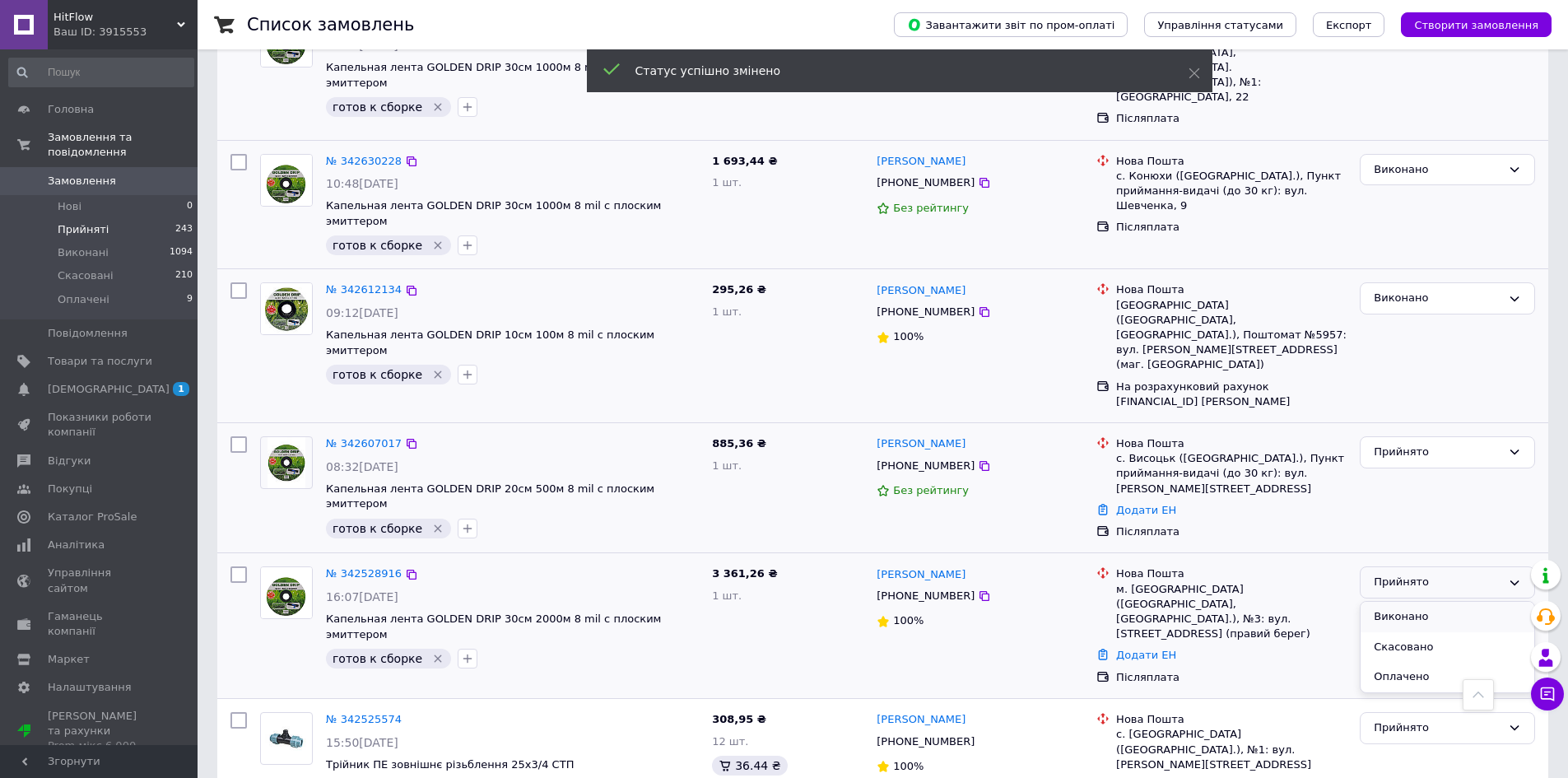
click at [1391, 602] on li "Виконано" at bounding box center [1448, 617] width 174 height 31
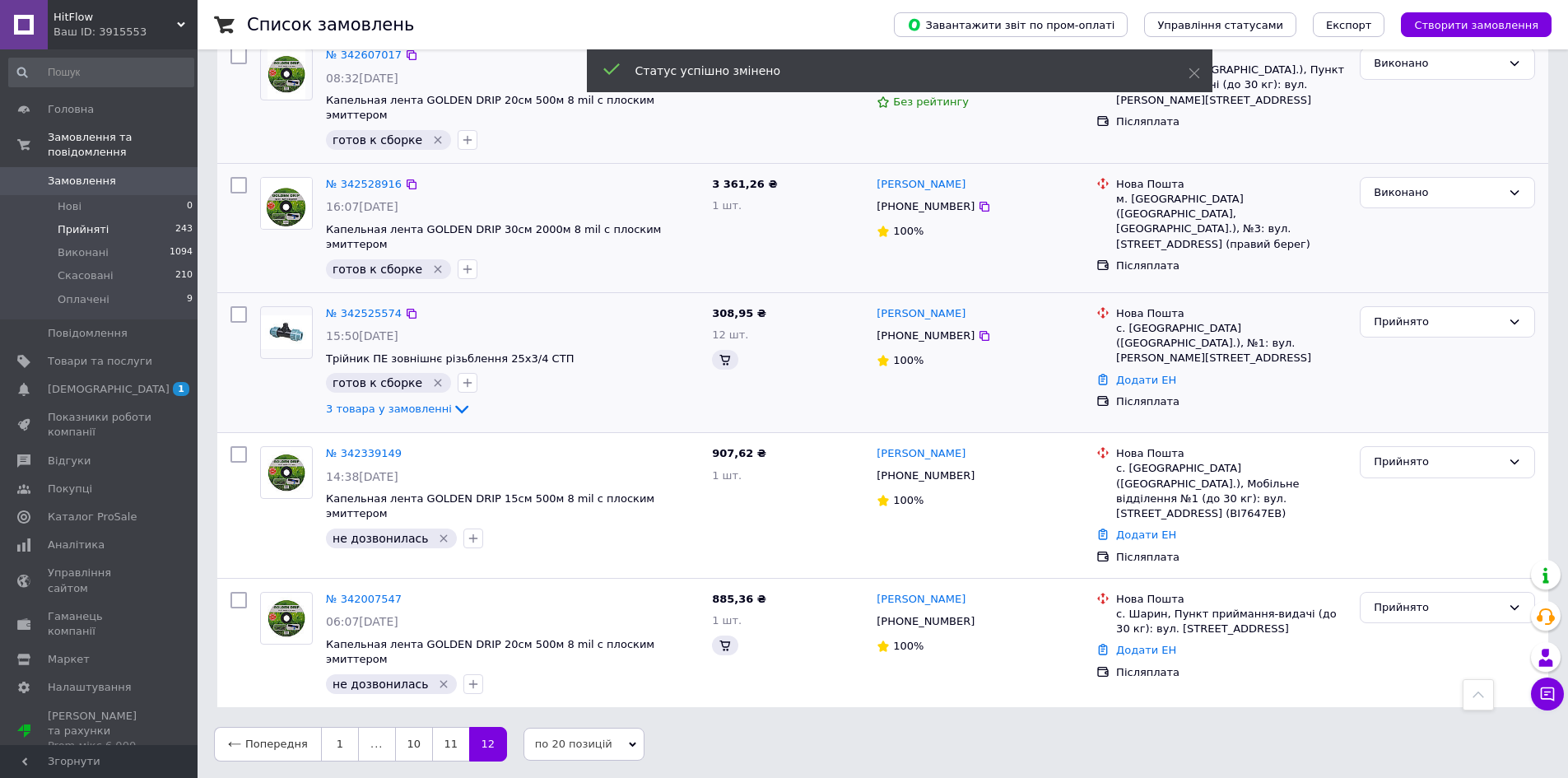
scroll to position [1021, 0]
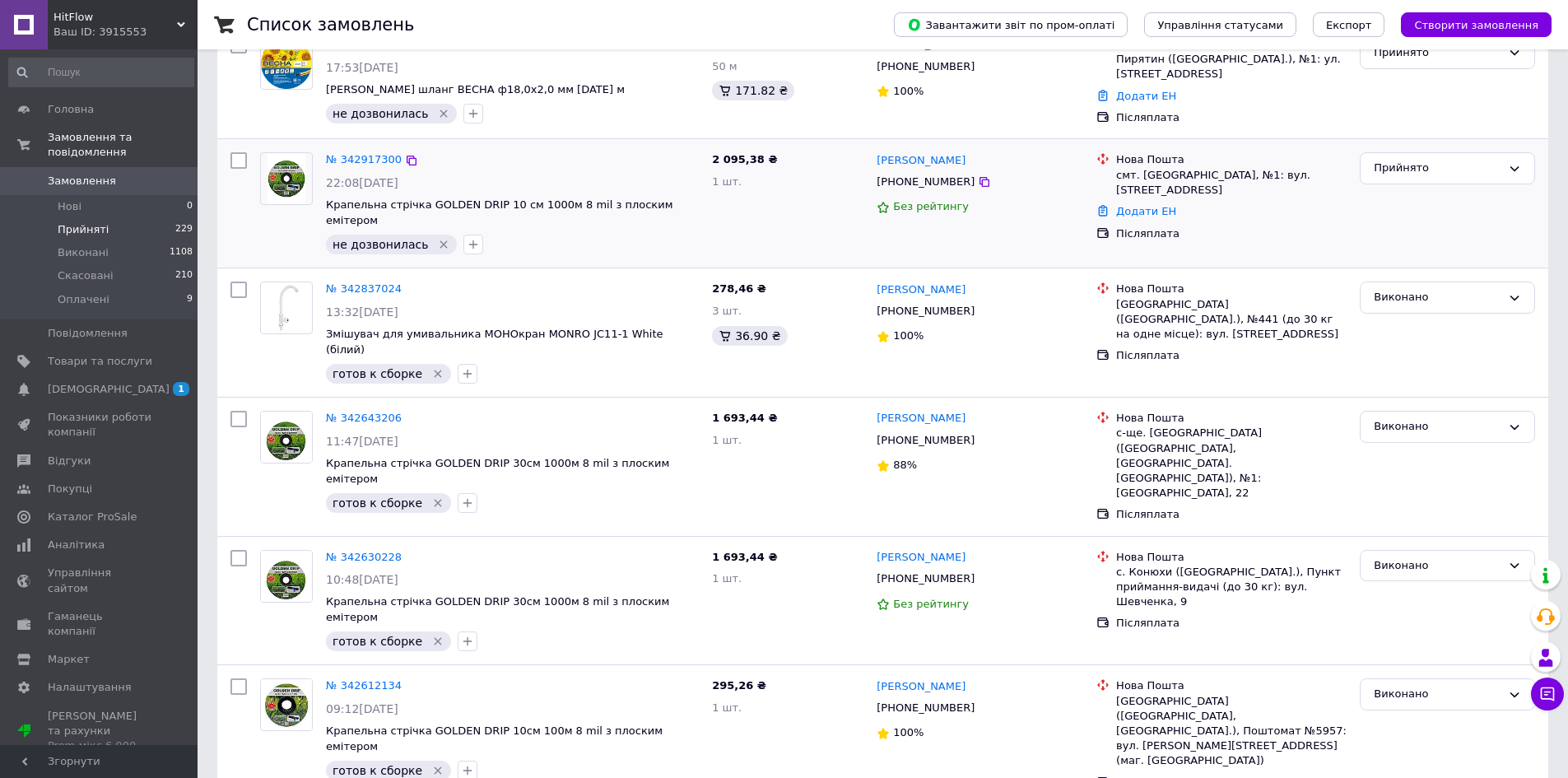
scroll to position [494, 0]
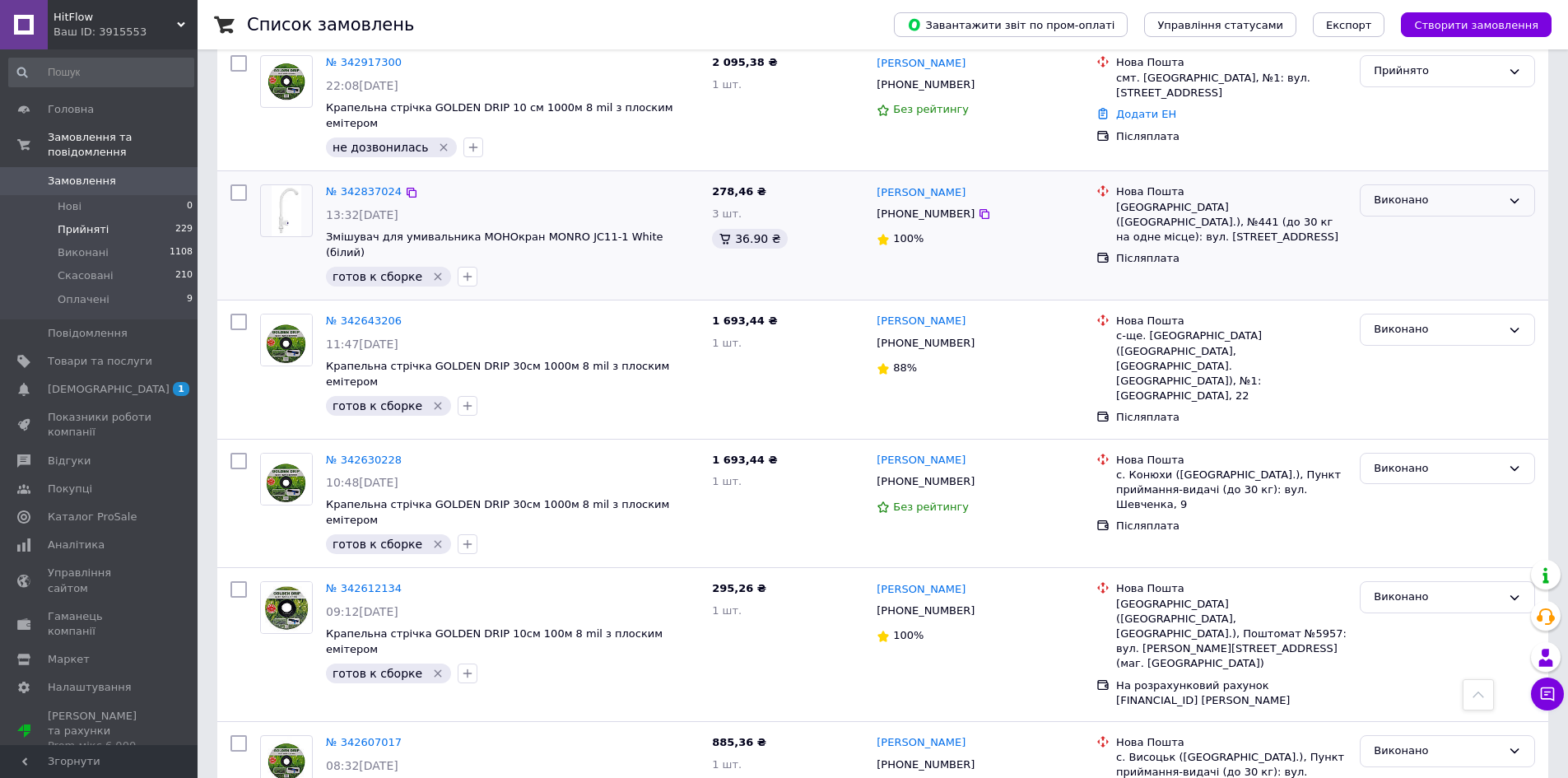
click at [1433, 191] on div "Виконано" at bounding box center [1438, 200] width 128 height 18
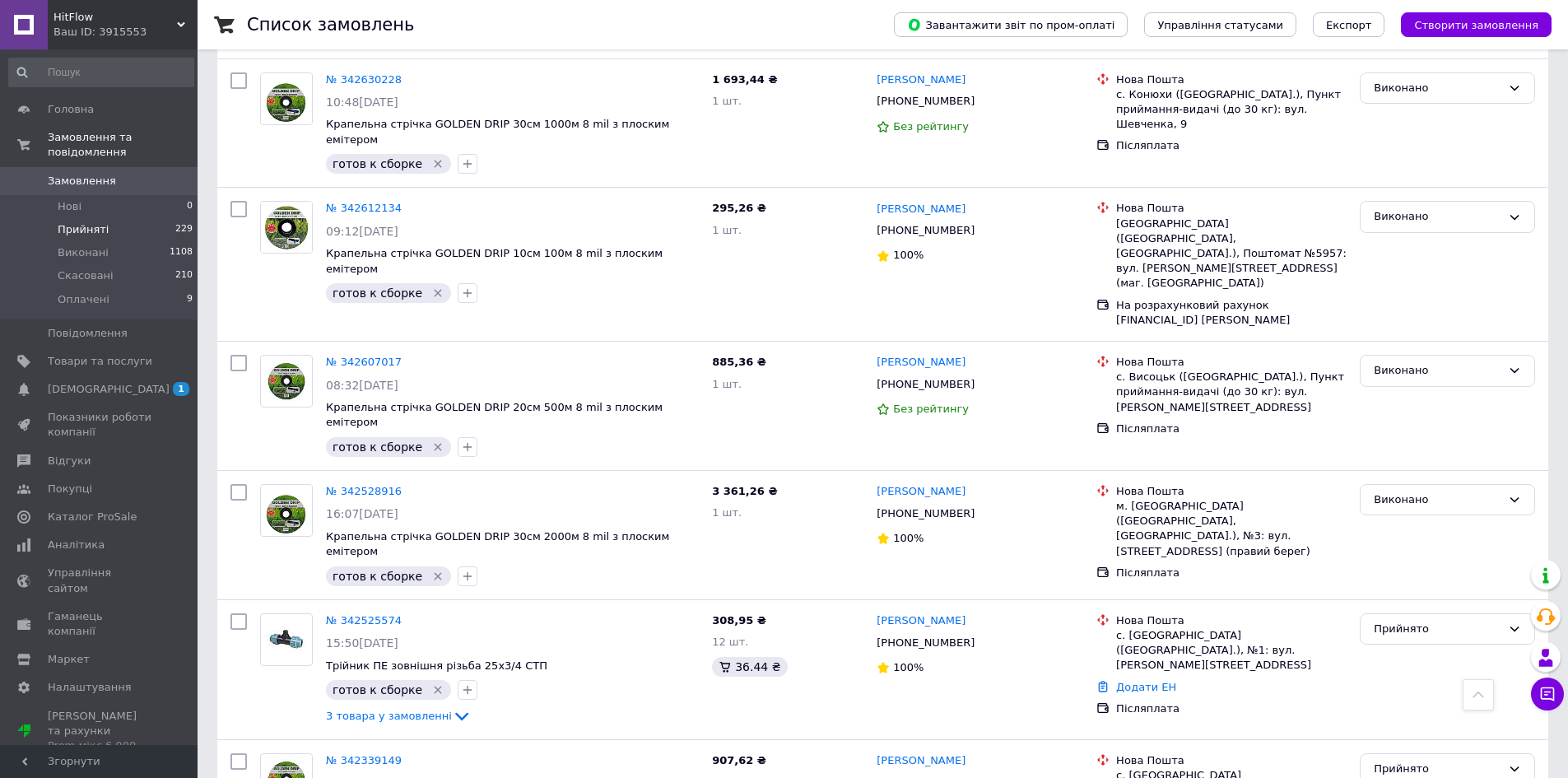
scroll to position [1021, 0]
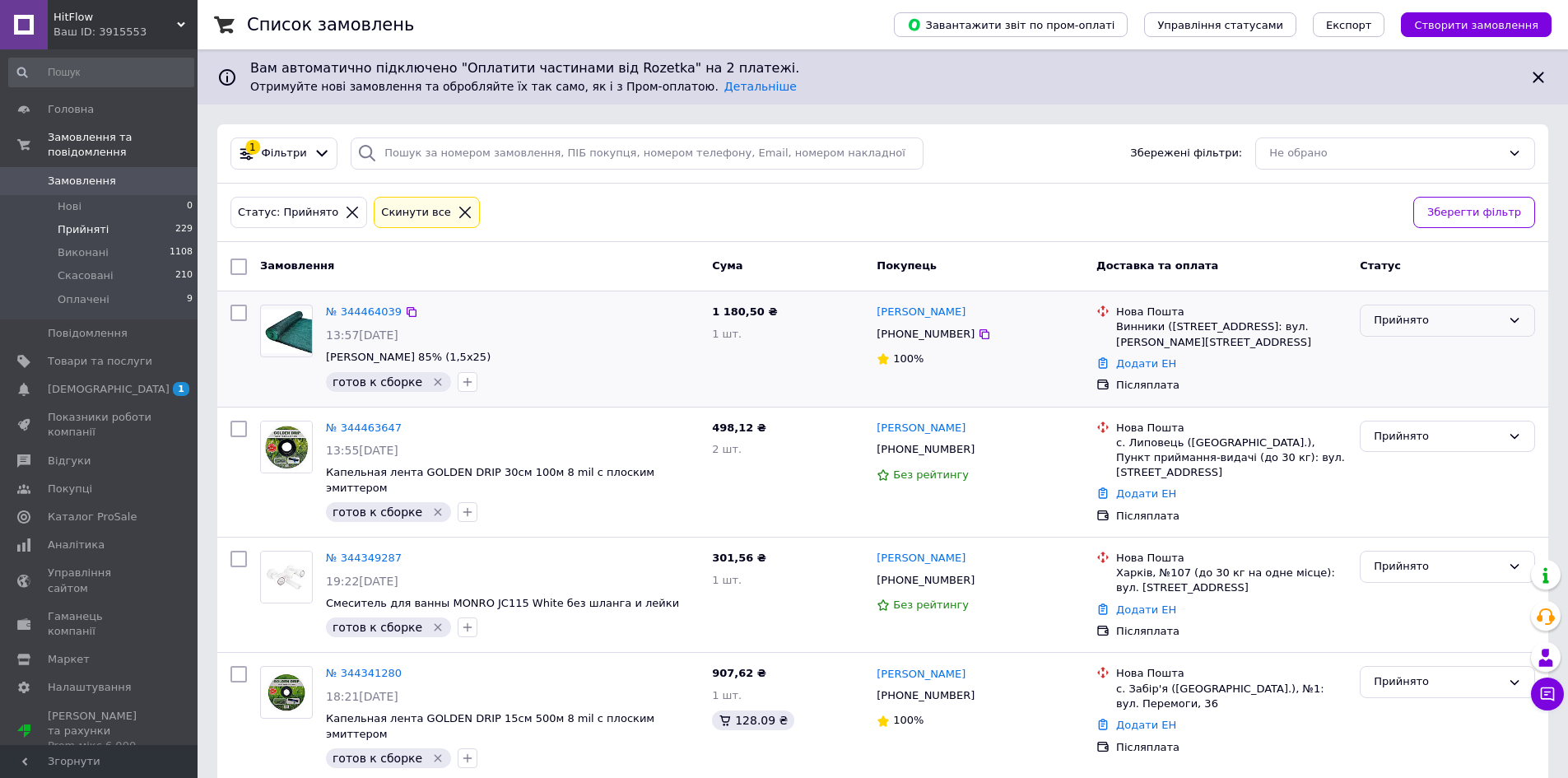
click at [1418, 326] on div "Прийнято" at bounding box center [1438, 320] width 128 height 18
click at [1422, 349] on li "Виконано" at bounding box center [1448, 355] width 174 height 31
click at [1405, 434] on div "Прийнято" at bounding box center [1438, 437] width 128 height 18
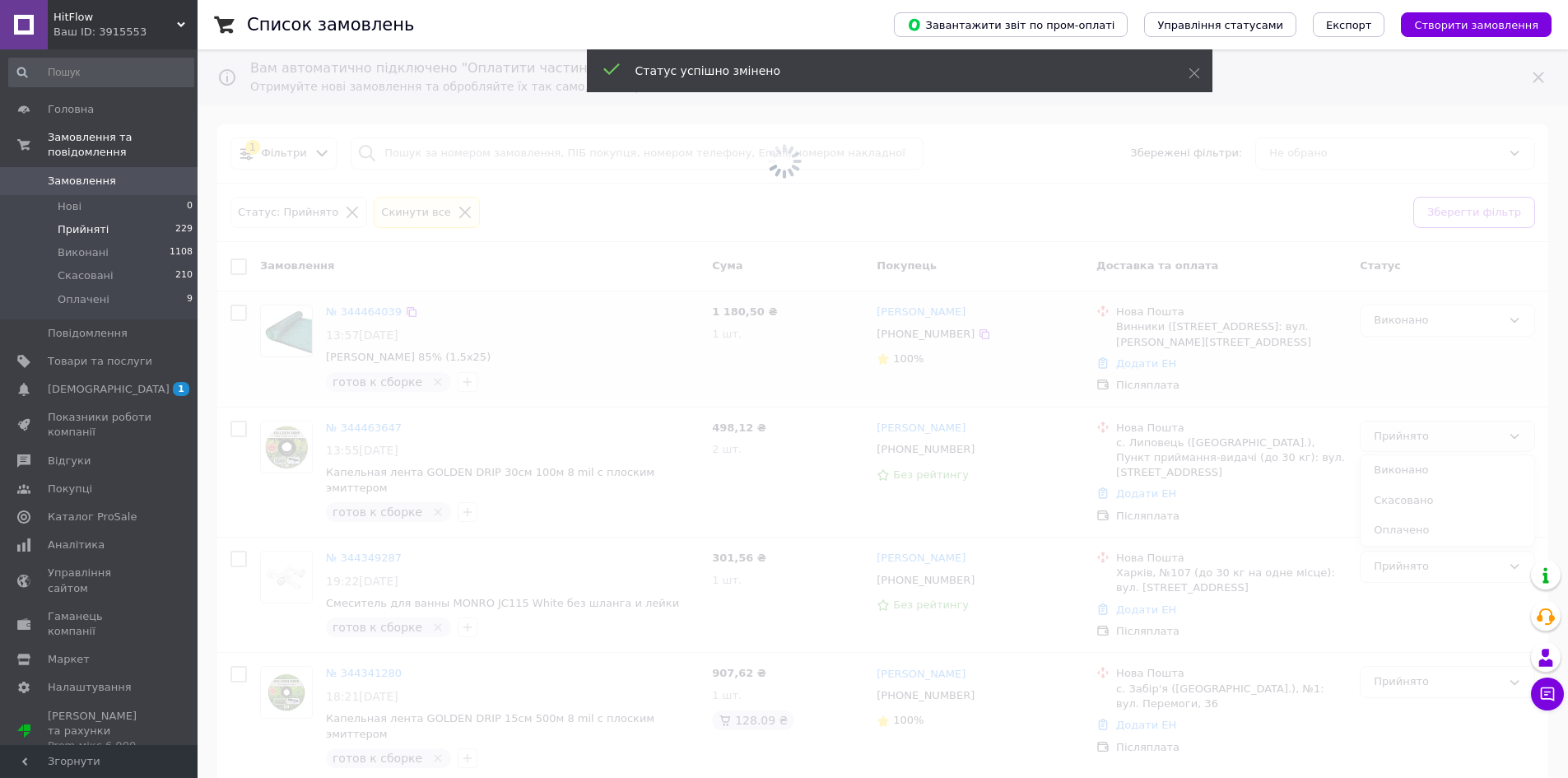
click at [1402, 468] on span at bounding box center [784, 389] width 1568 height 778
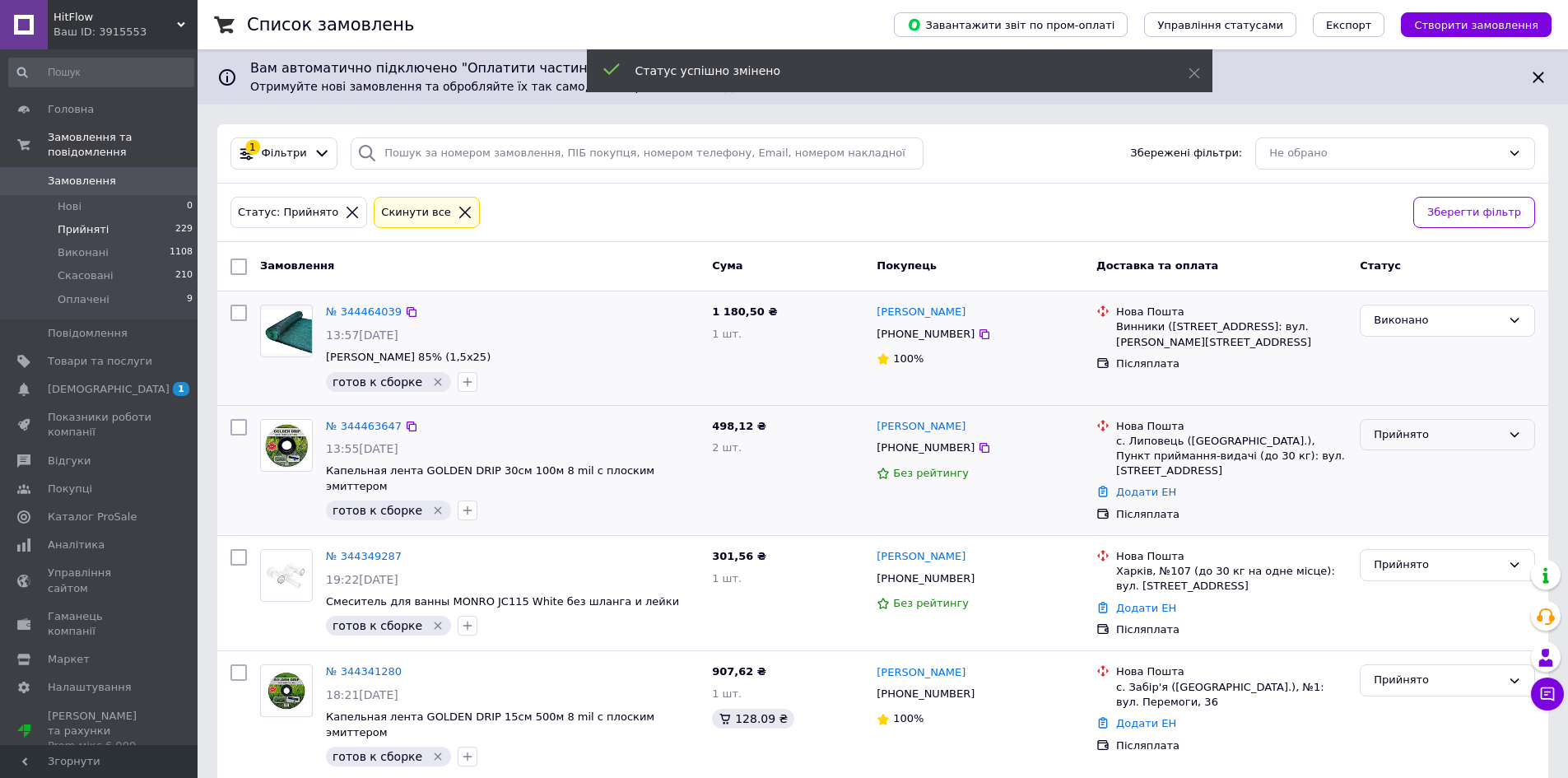
click at [1410, 444] on div "Прийнято" at bounding box center [1448, 435] width 176 height 32
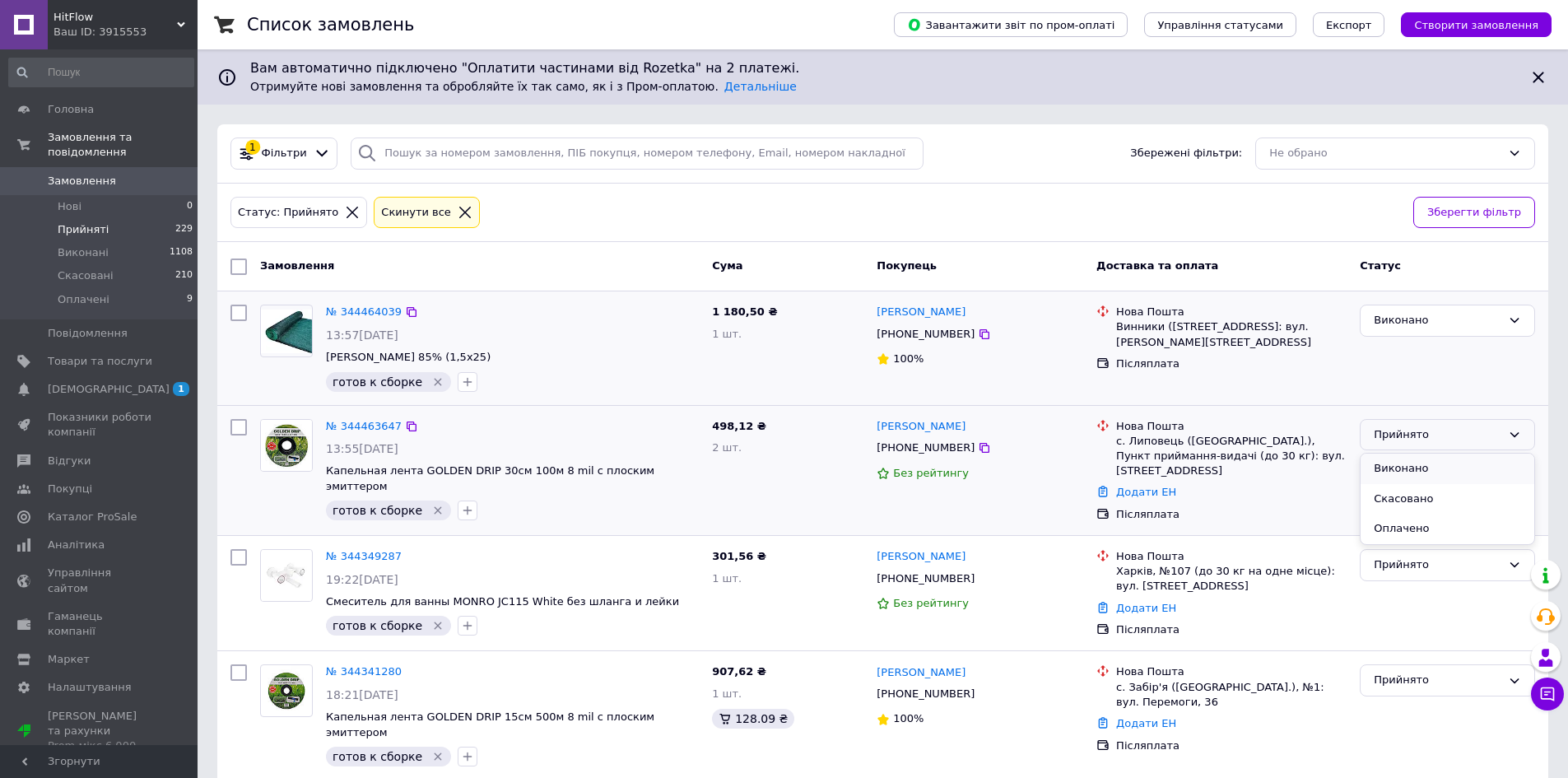
click at [1402, 469] on li "Виконано" at bounding box center [1448, 468] width 174 height 31
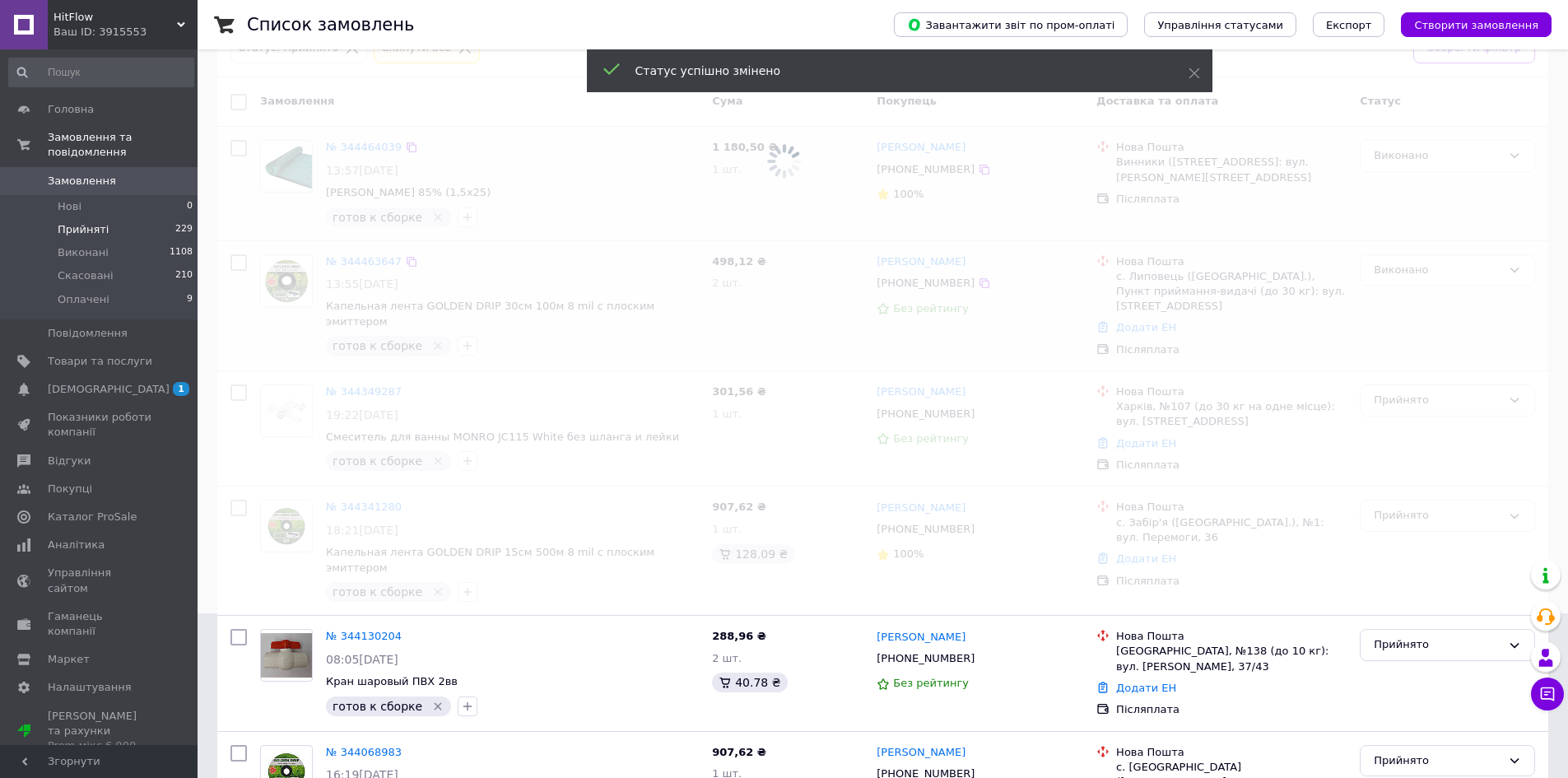
scroll to position [247, 0]
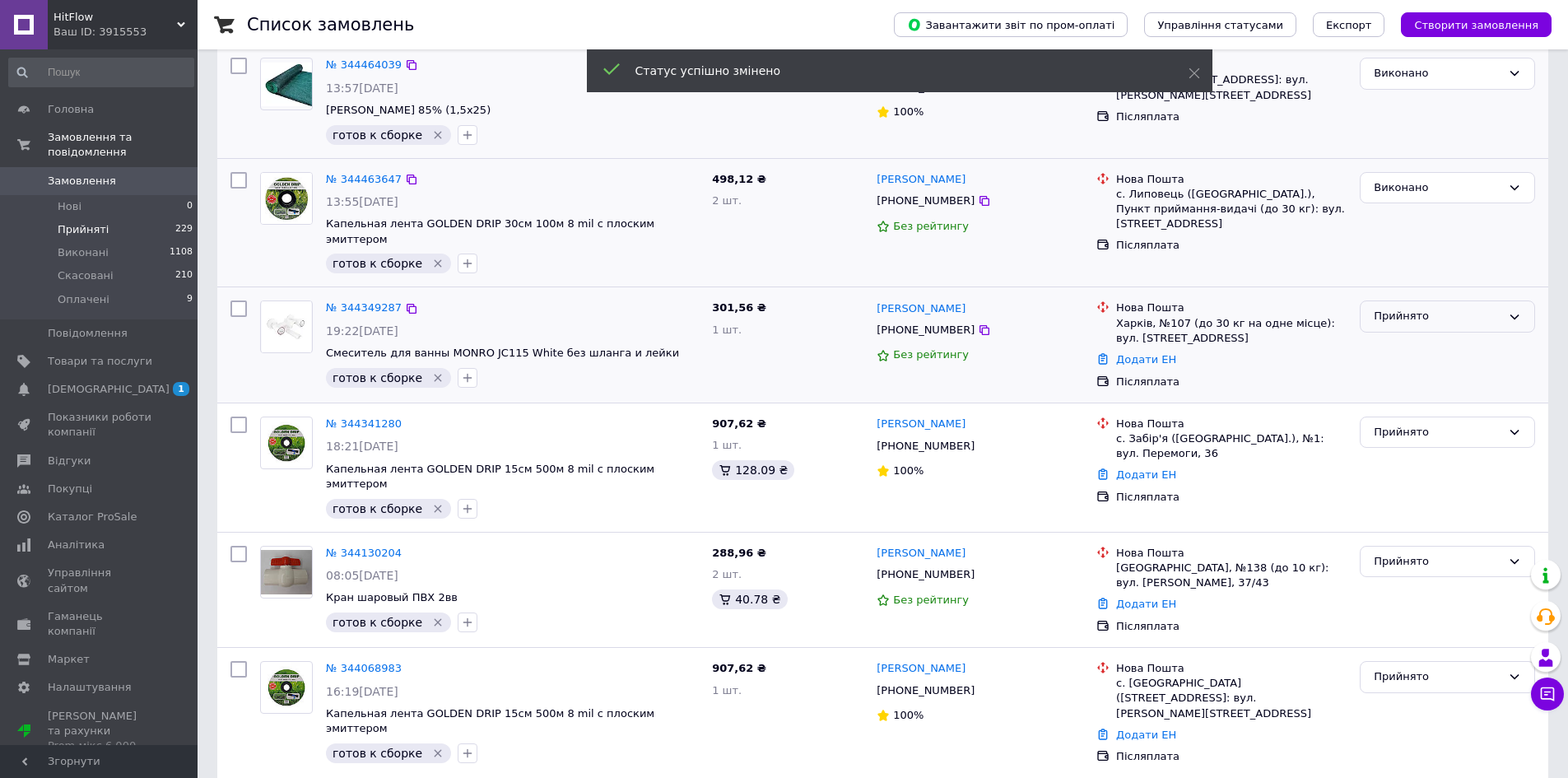
click at [1407, 308] on div "Прийнято" at bounding box center [1438, 316] width 128 height 18
click at [1410, 339] on li "Виконано" at bounding box center [1448, 351] width 174 height 31
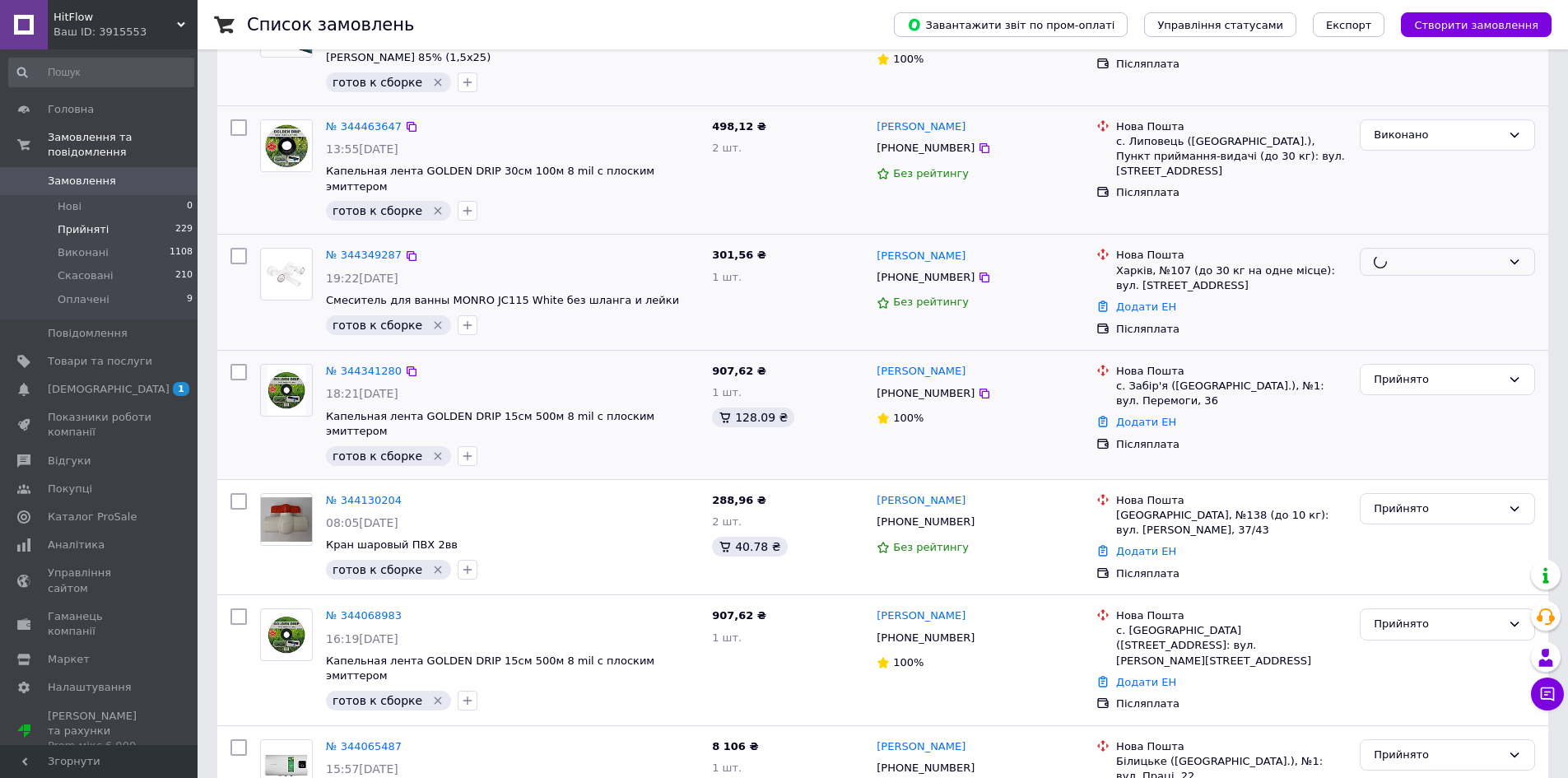
scroll to position [329, 0]
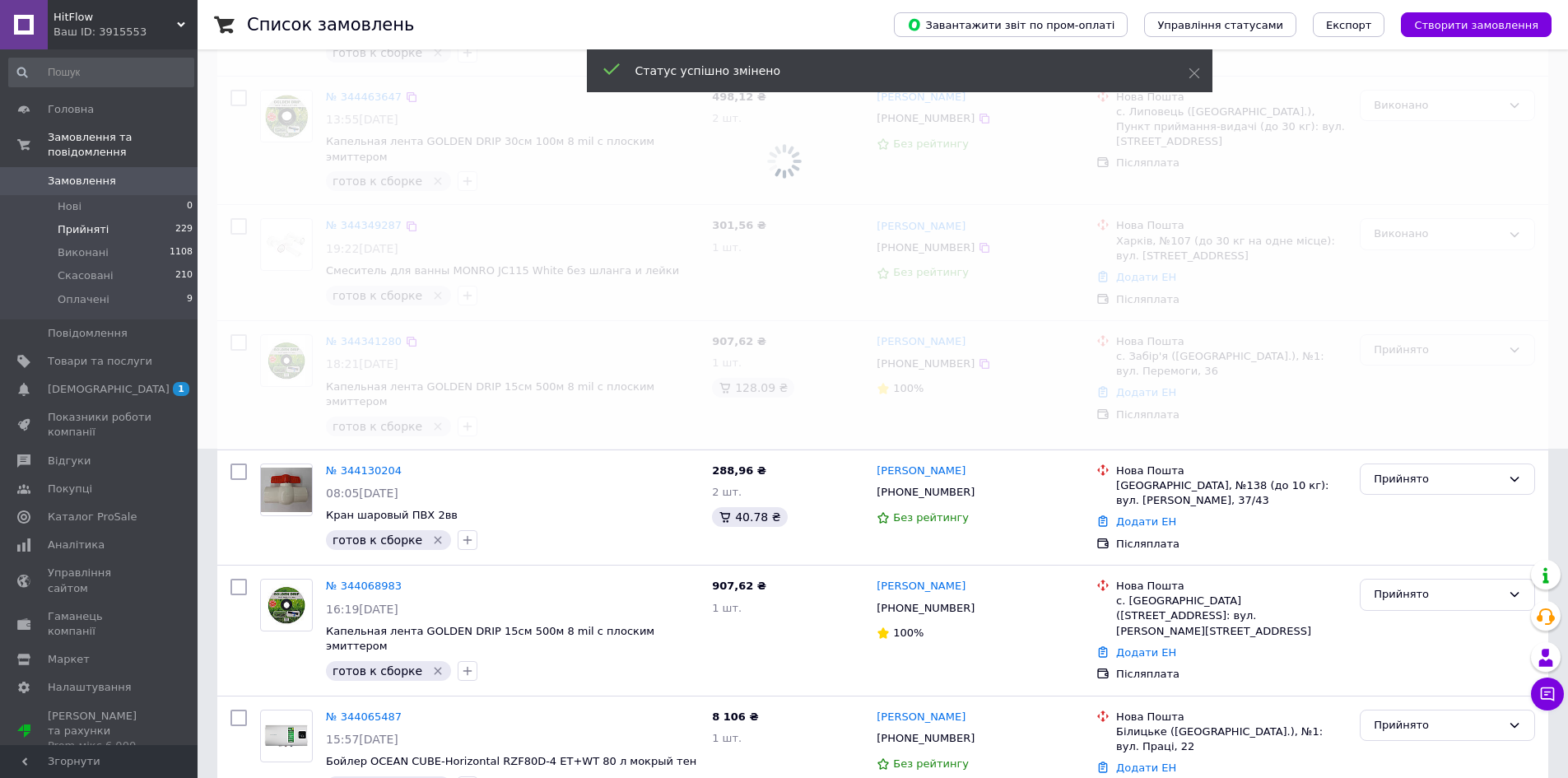
click at [1401, 340] on span at bounding box center [784, 59] width 1568 height 778
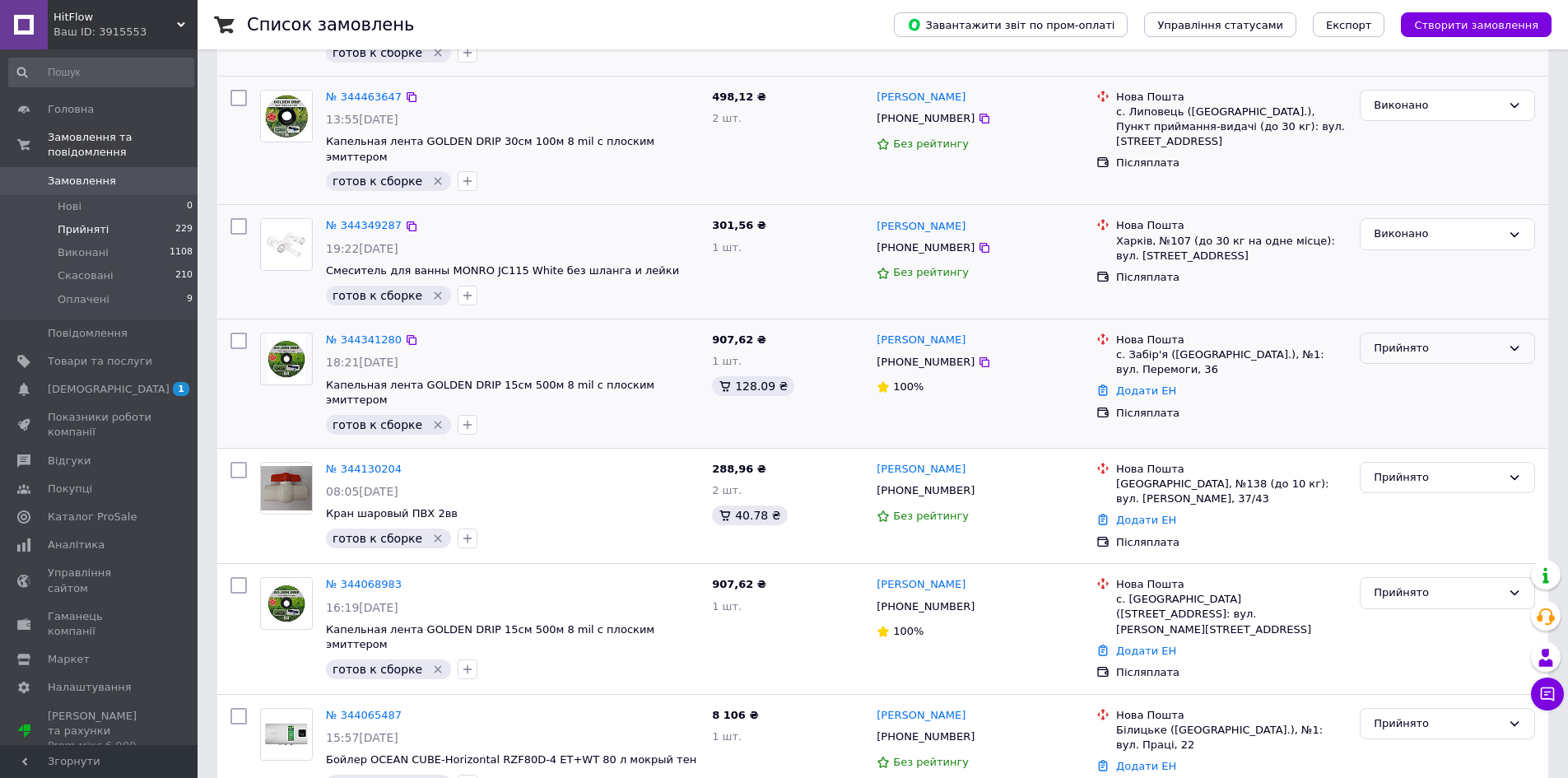
click at [1410, 340] on div "Прийнято" at bounding box center [1438, 349] width 128 height 18
click at [1413, 367] on li "Виконано" at bounding box center [1448, 382] width 174 height 31
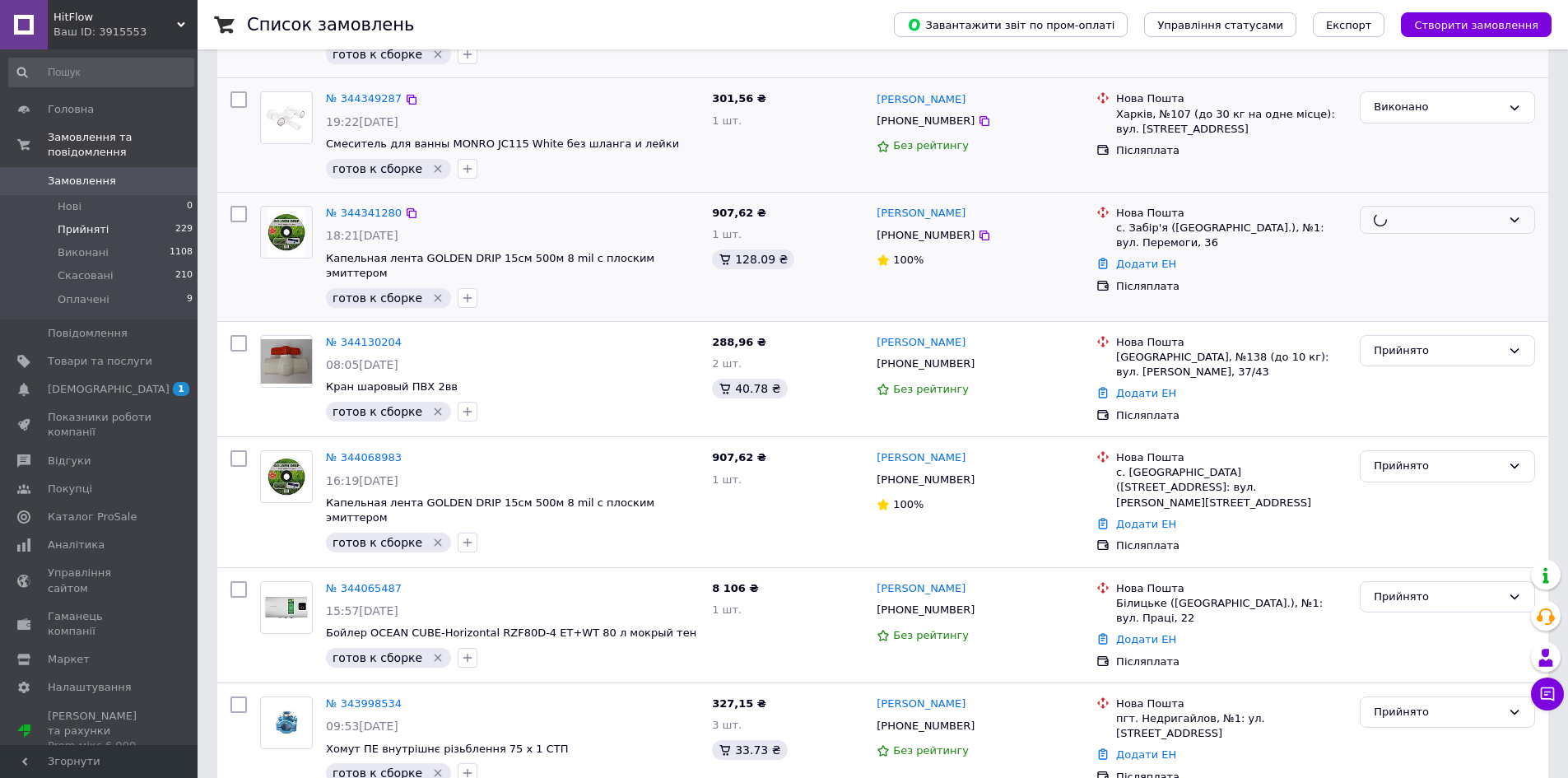
scroll to position [494, 0]
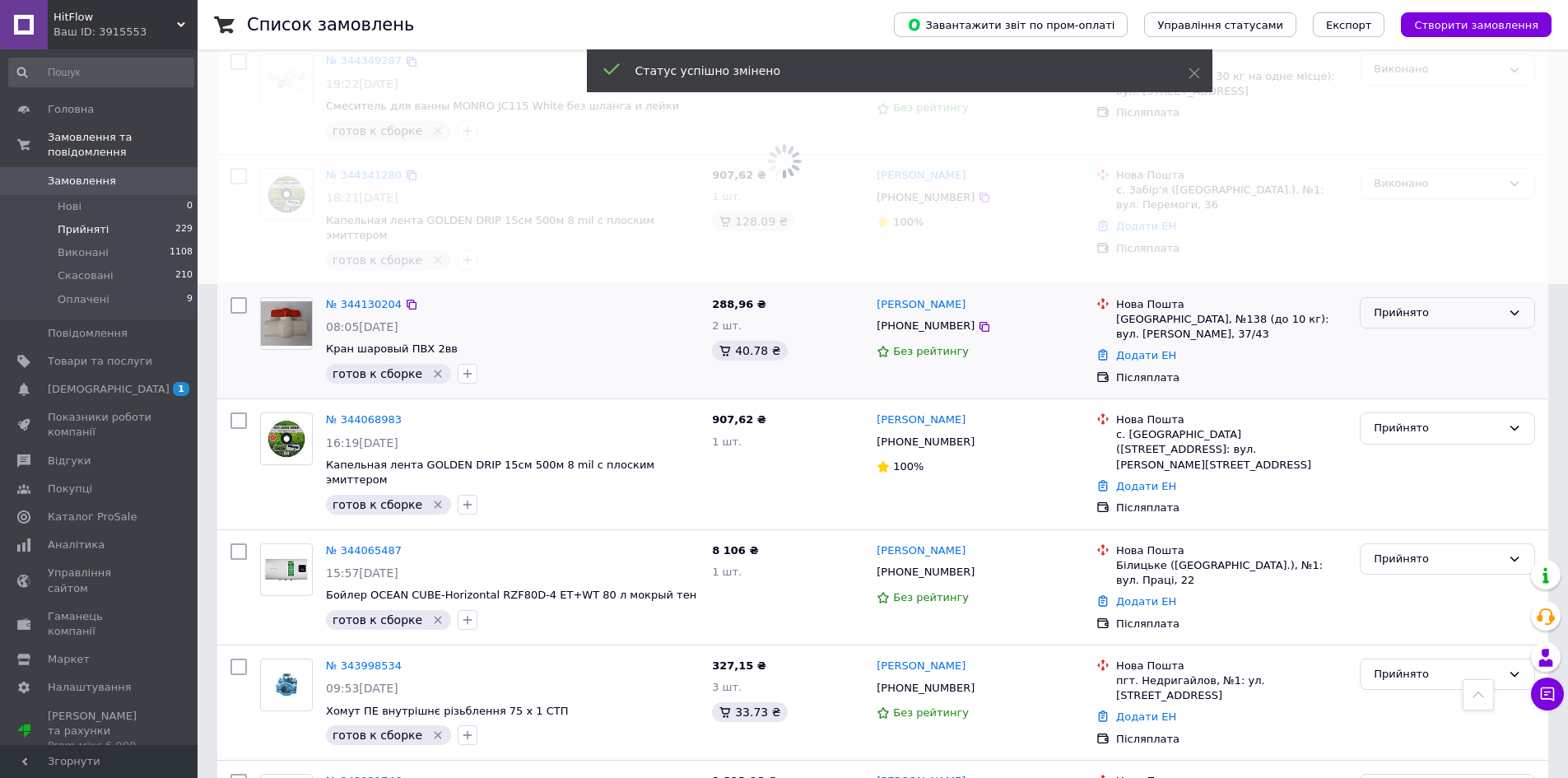
click at [1403, 304] on div "Прийнято" at bounding box center [1438, 313] width 128 height 18
drag, startPoint x: 1405, startPoint y: 299, endPoint x: 1405, endPoint y: 364, distance: 65.0
click at [1413, 332] on li "Виконано" at bounding box center [1448, 347] width 174 height 31
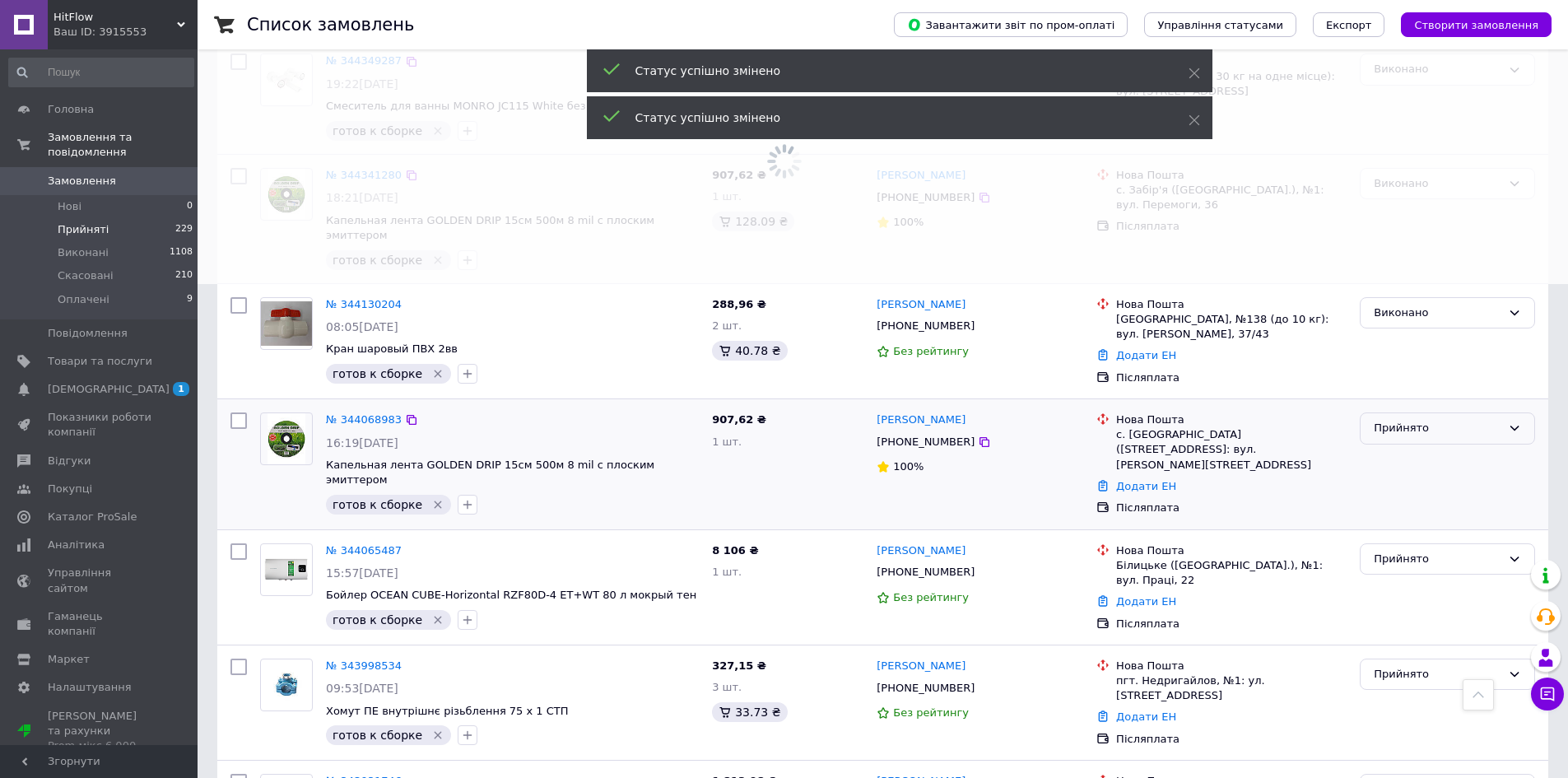
click at [1402, 420] on div "Прийнято" at bounding box center [1438, 428] width 128 height 18
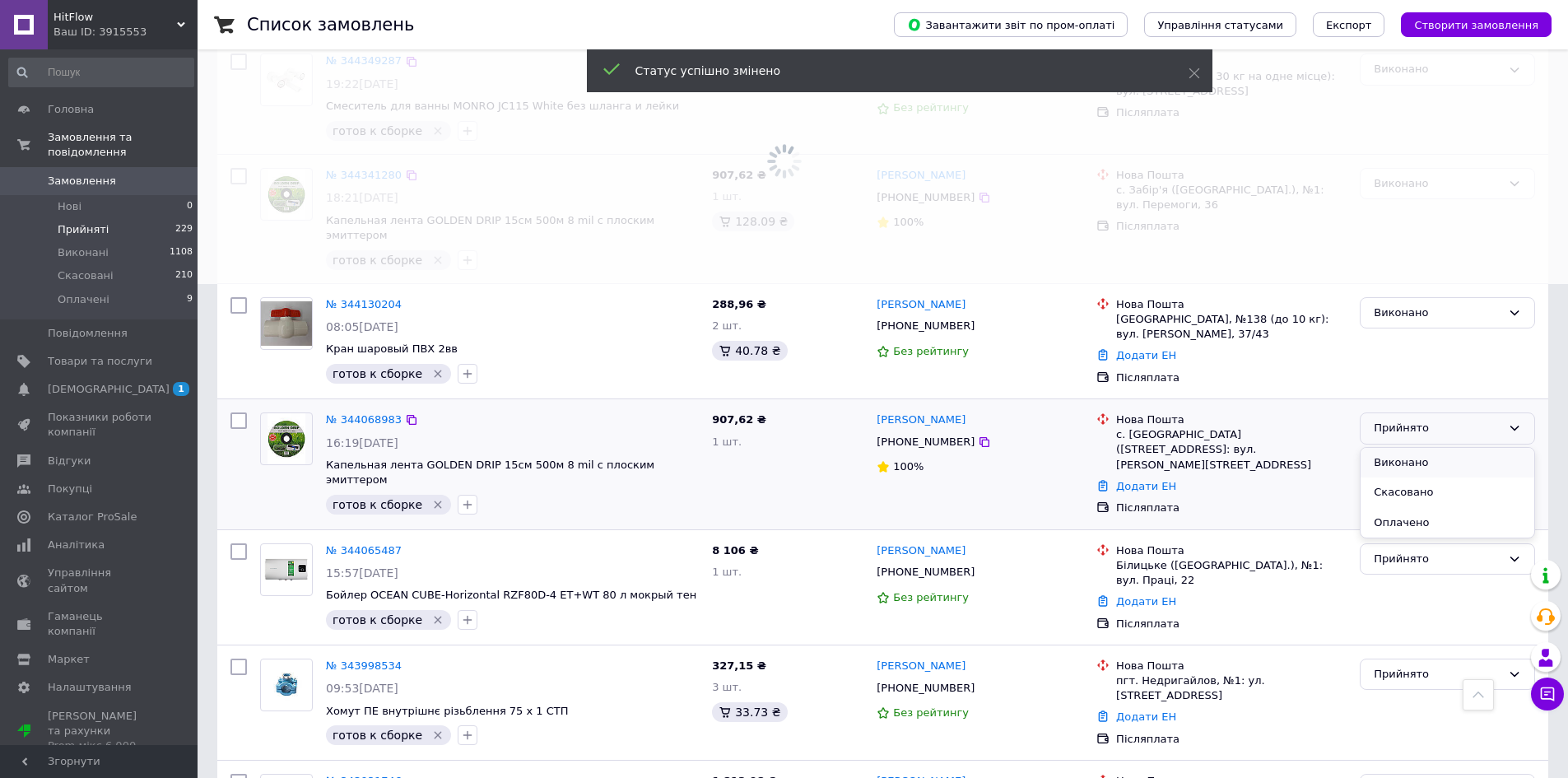
click at [1404, 448] on li "Виконано" at bounding box center [1448, 463] width 174 height 31
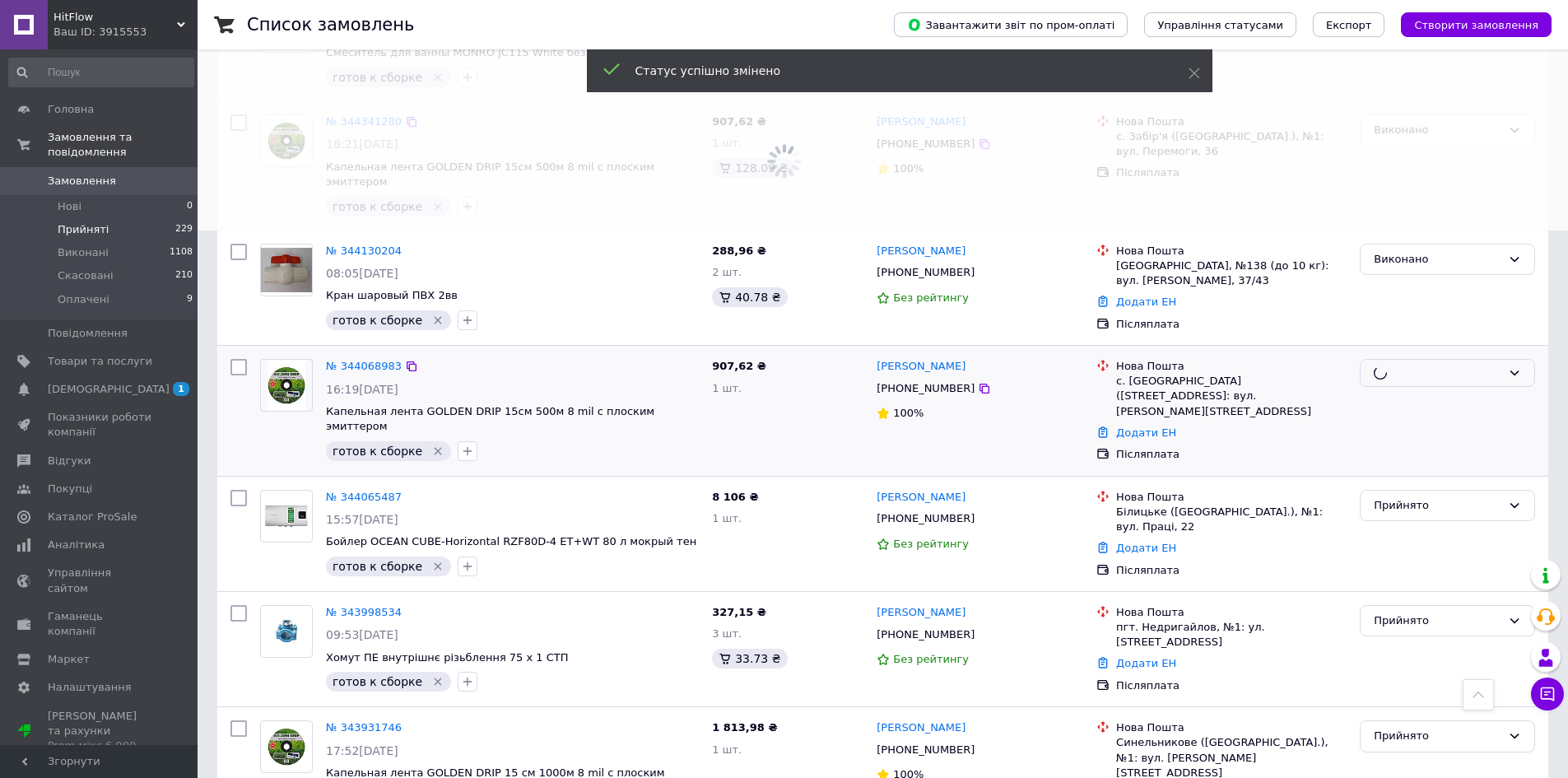
scroll to position [576, 0]
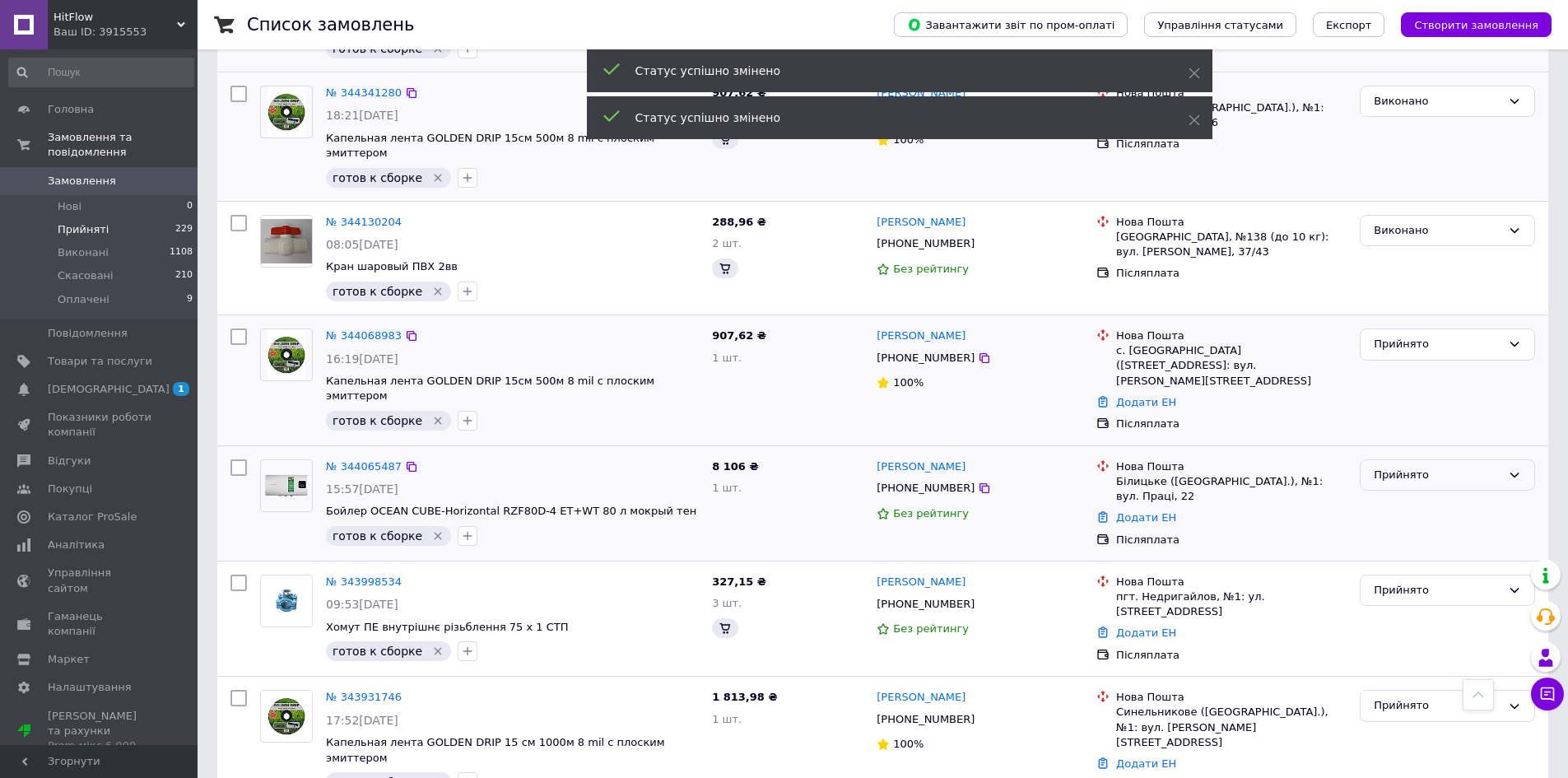
click at [1401, 467] on div "Прийнято" at bounding box center [1438, 475] width 128 height 18
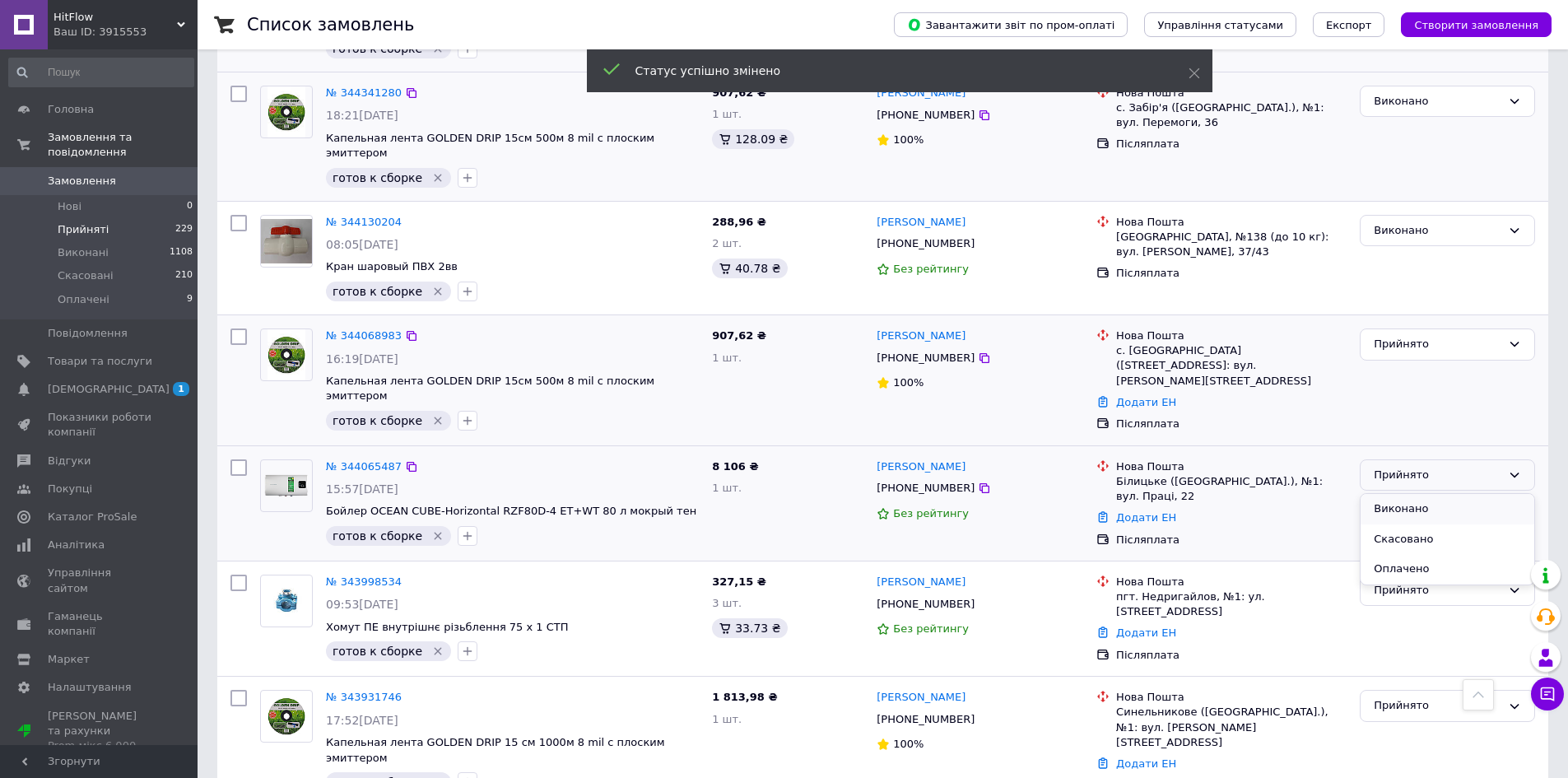
click at [1401, 494] on li "Виконано" at bounding box center [1448, 509] width 174 height 31
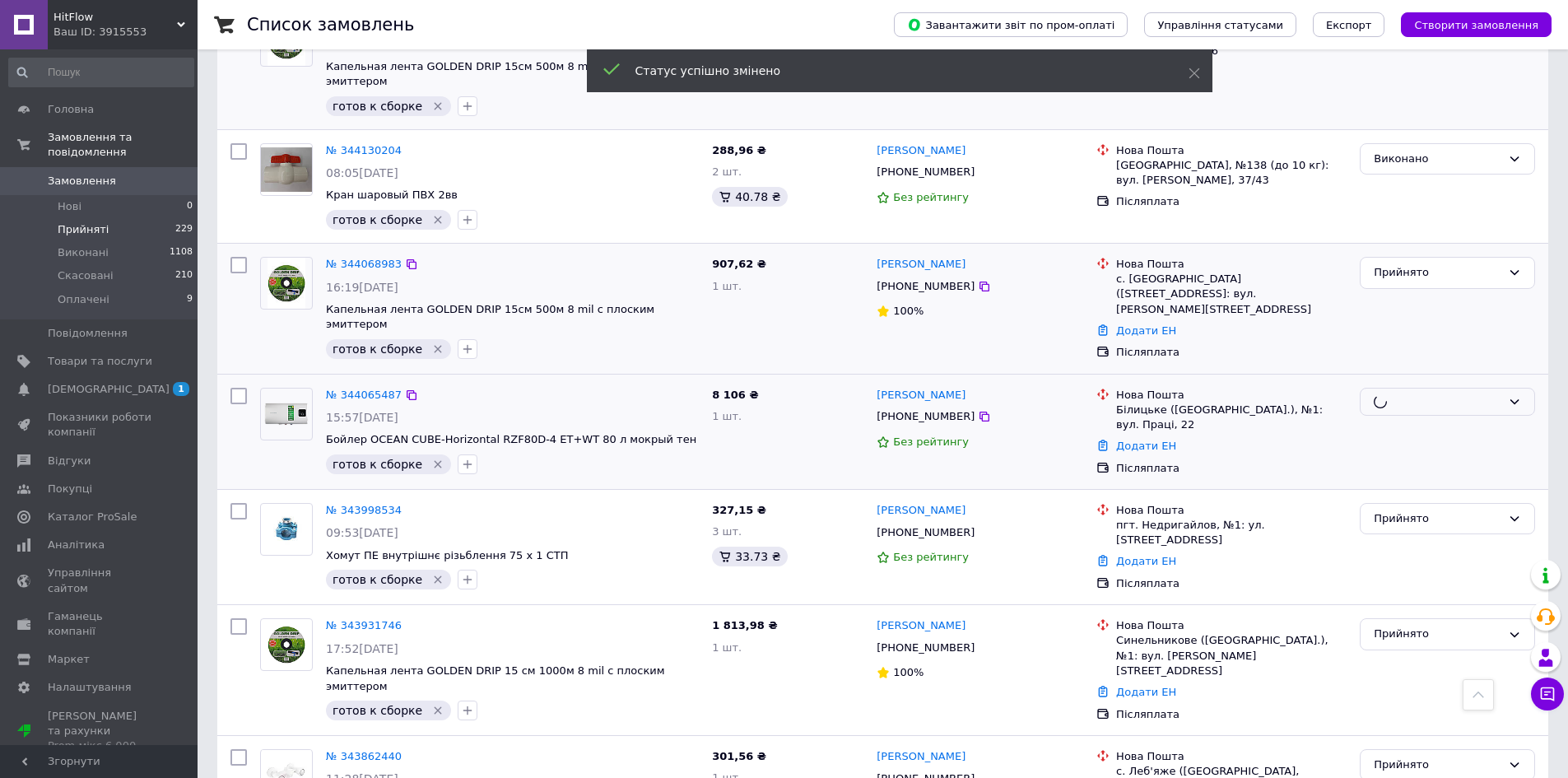
scroll to position [741, 0]
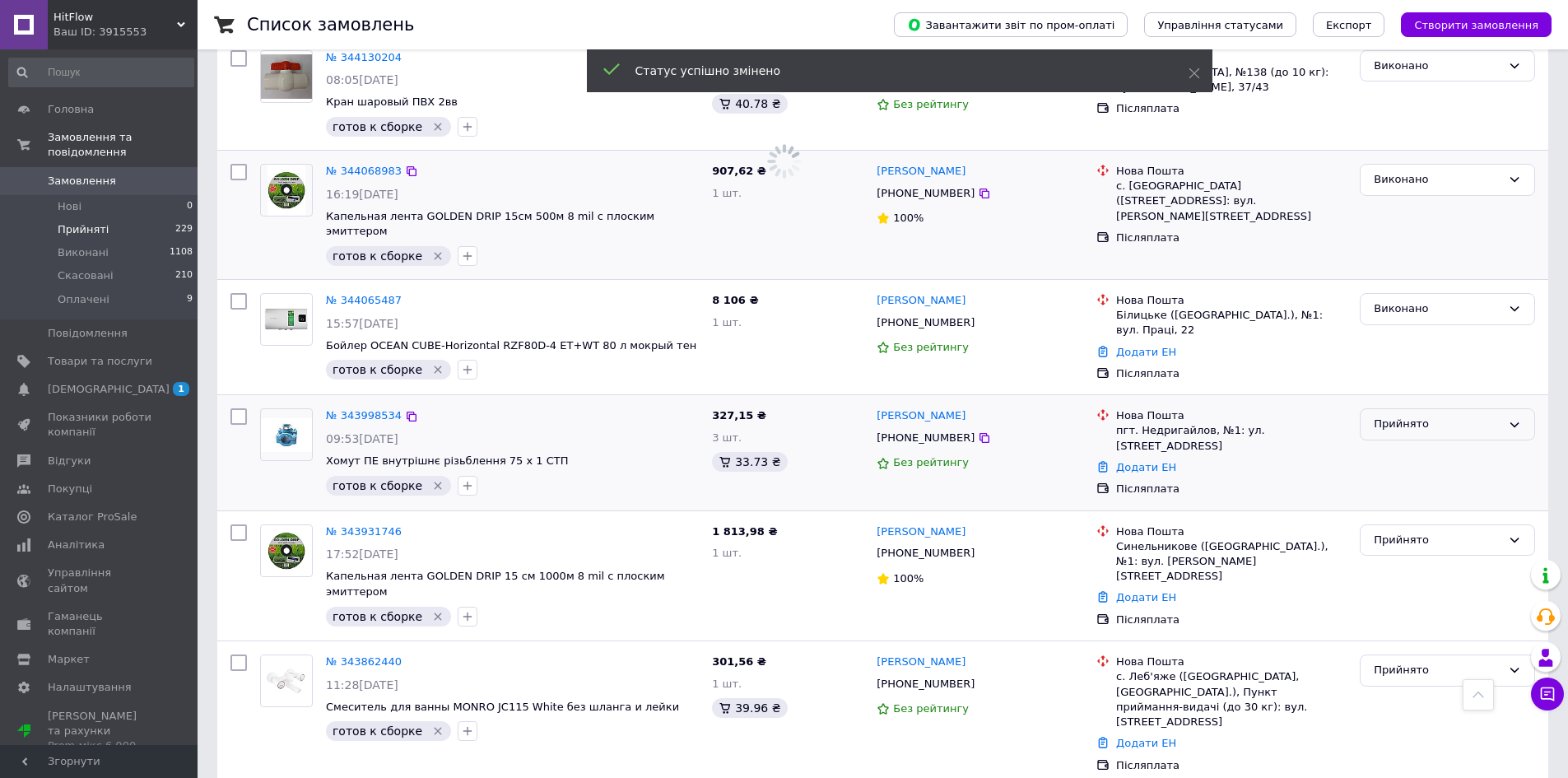
click at [1401, 408] on div "Прийнято" at bounding box center [1448, 424] width 176 height 32
click at [1408, 442] on li "Виконано" at bounding box center [1448, 457] width 174 height 31
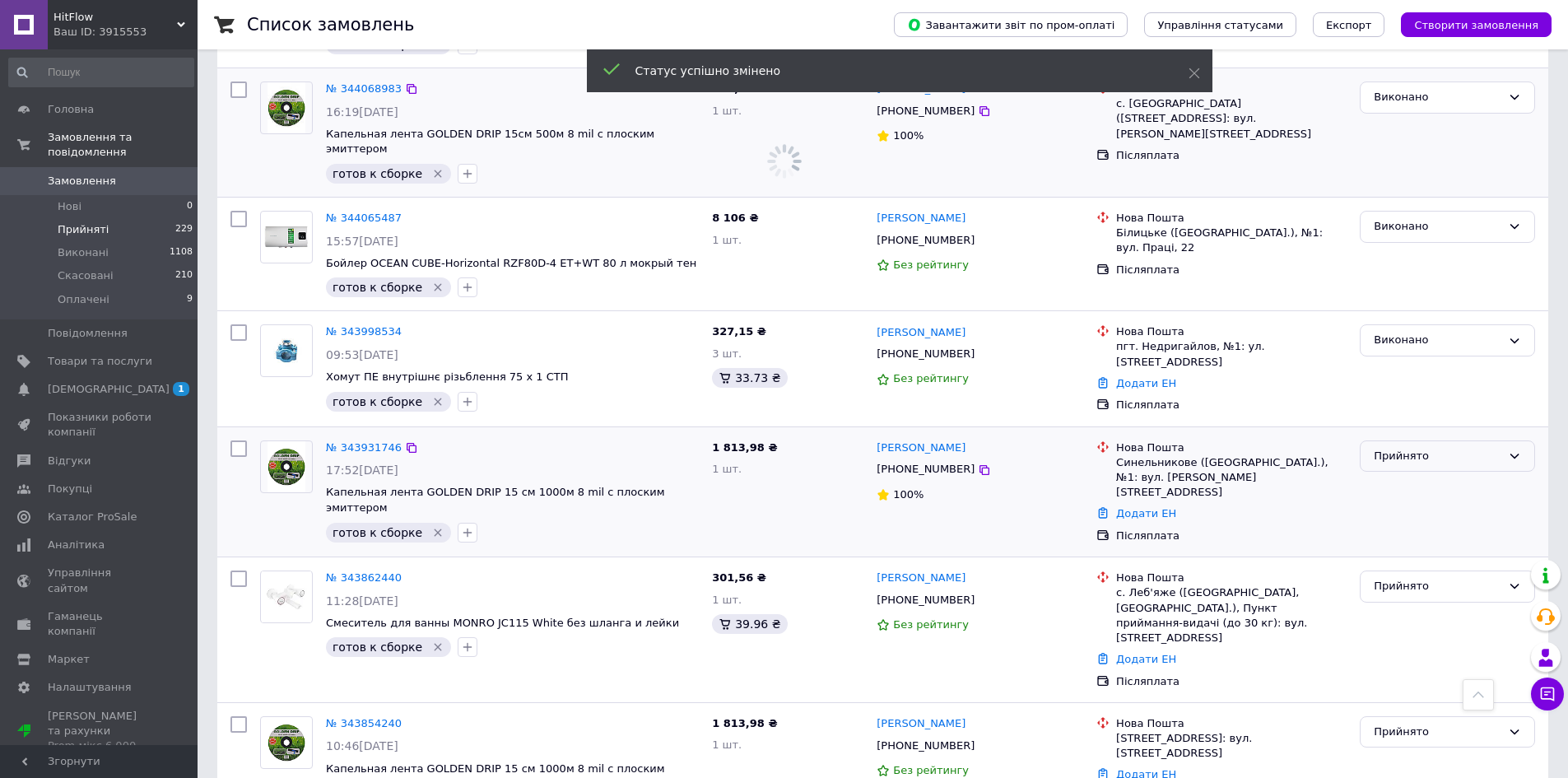
click at [1402, 448] on div "Прийнято" at bounding box center [1438, 456] width 128 height 18
click at [1404, 475] on li "Виконано" at bounding box center [1448, 490] width 174 height 31
click at [1403, 578] on div "Прийнято" at bounding box center [1438, 587] width 128 height 18
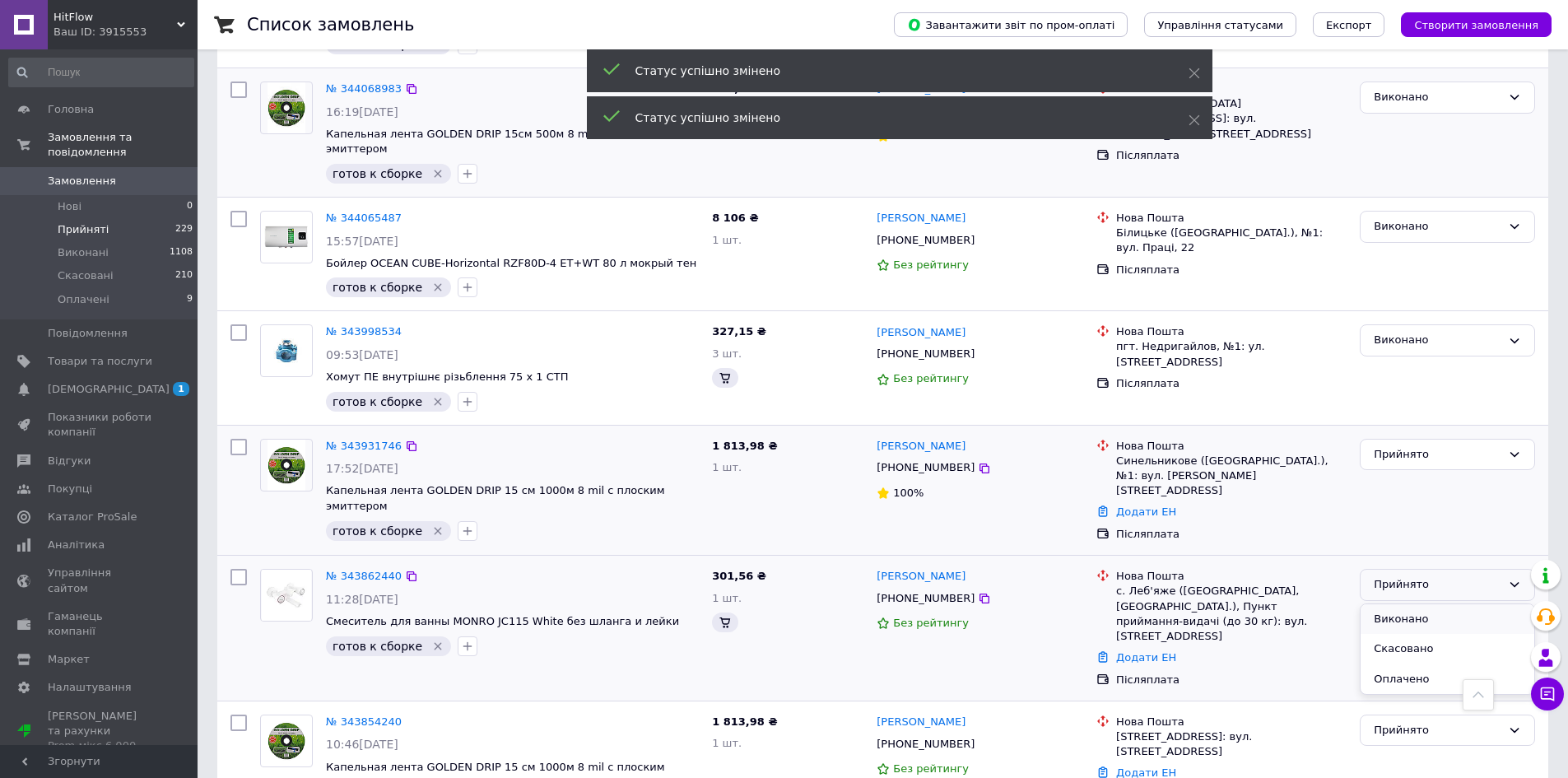
click at [1403, 604] on li "Виконано" at bounding box center [1448, 619] width 174 height 31
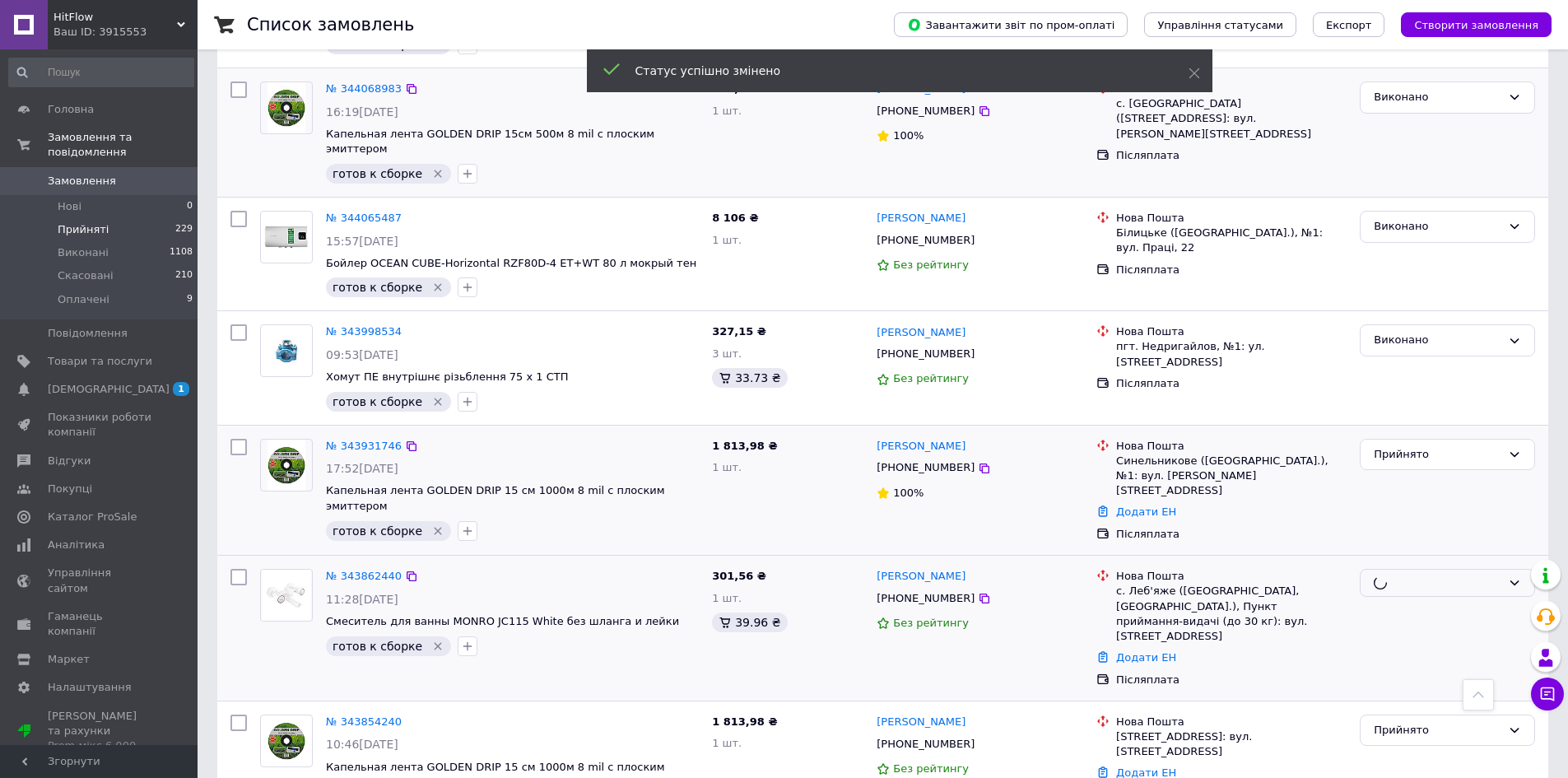
scroll to position [988, 0]
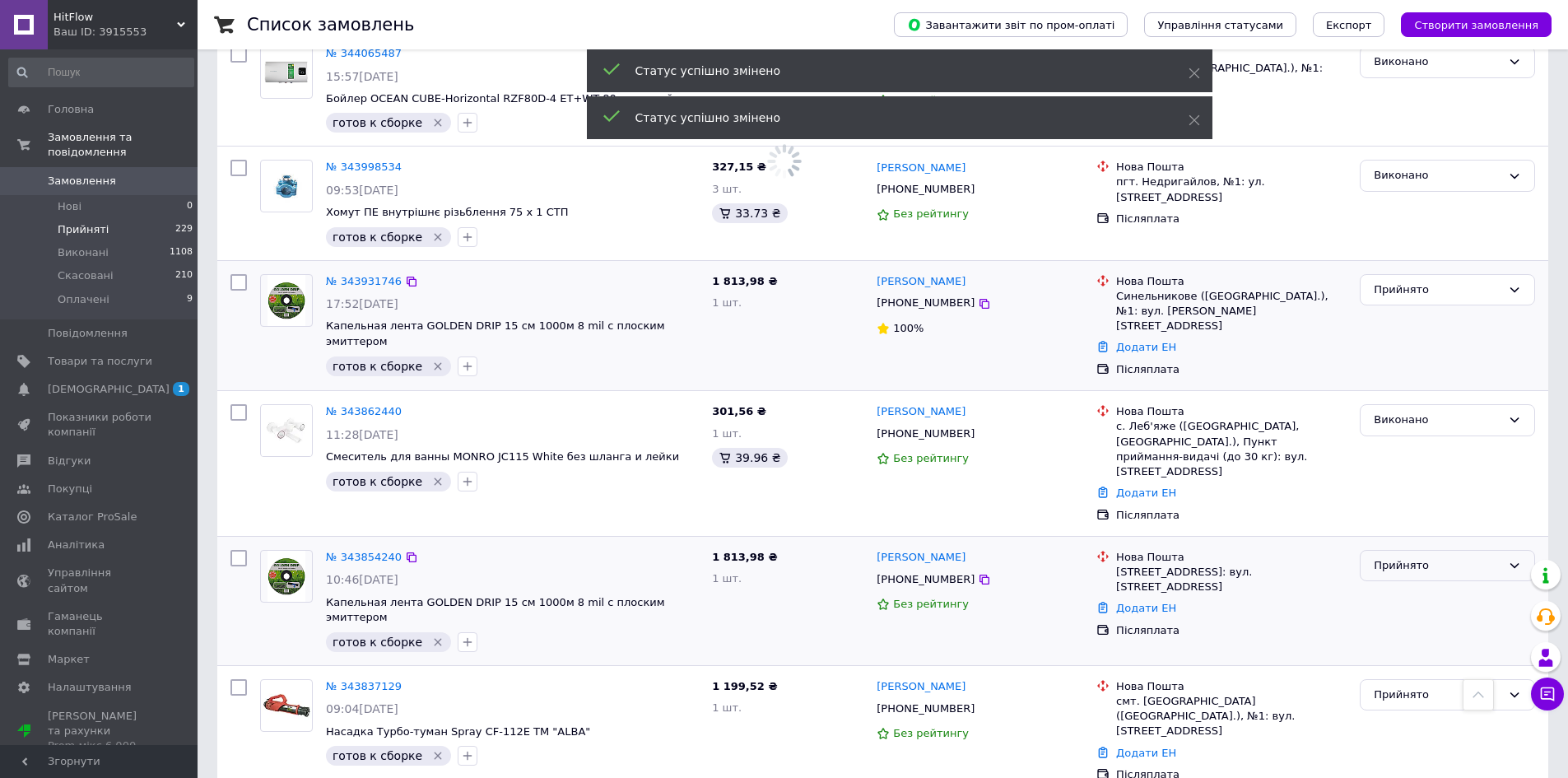
click at [1407, 557] on div "Прийнято" at bounding box center [1438, 565] width 128 height 18
click at [1407, 584] on li "Виконано" at bounding box center [1448, 599] width 174 height 31
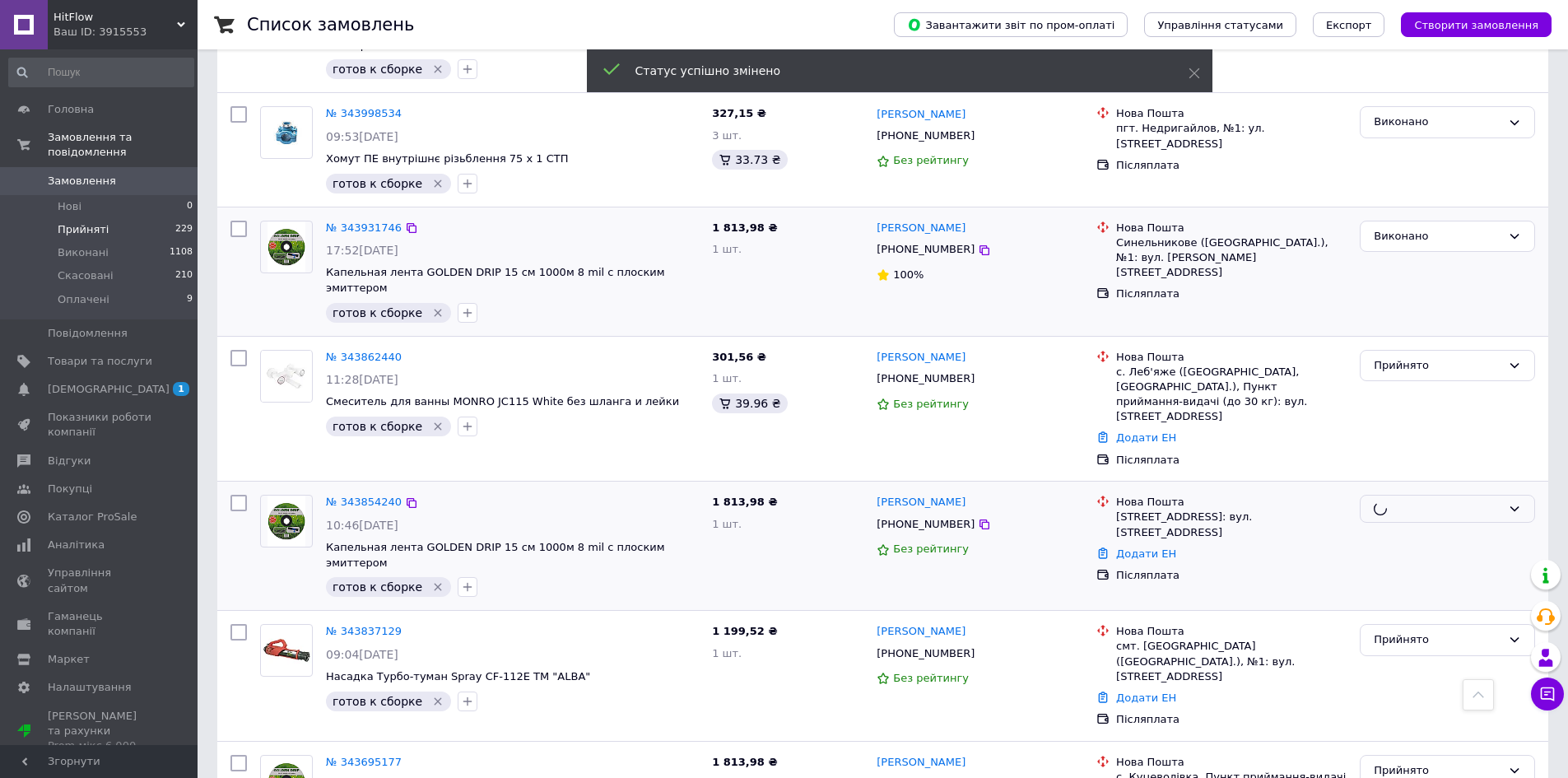
scroll to position [1070, 0]
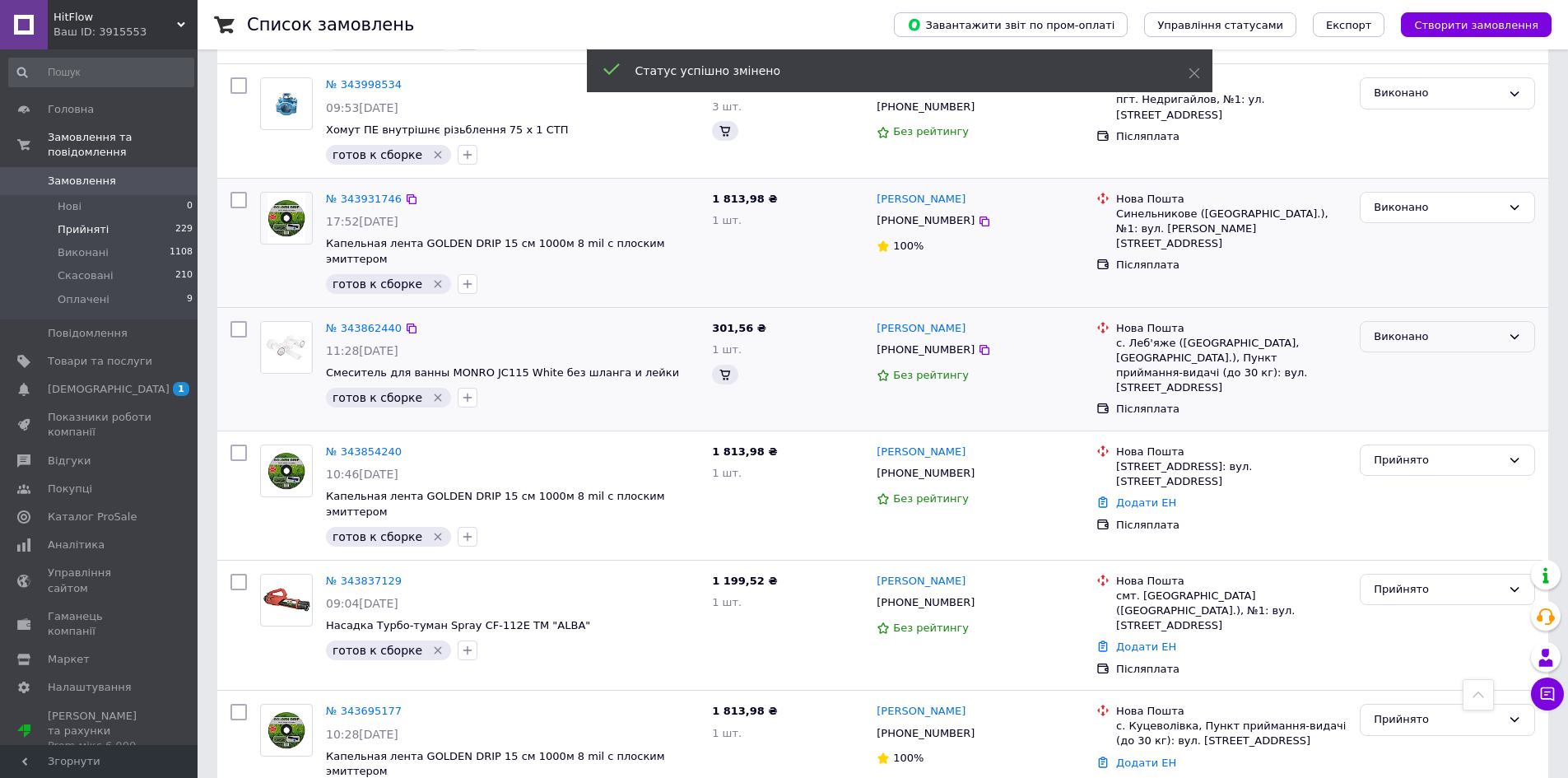
click at [1424, 328] on div "Виконано" at bounding box center [1438, 337] width 128 height 18
click at [1425, 355] on li "Прийнято" at bounding box center [1448, 370] width 174 height 31
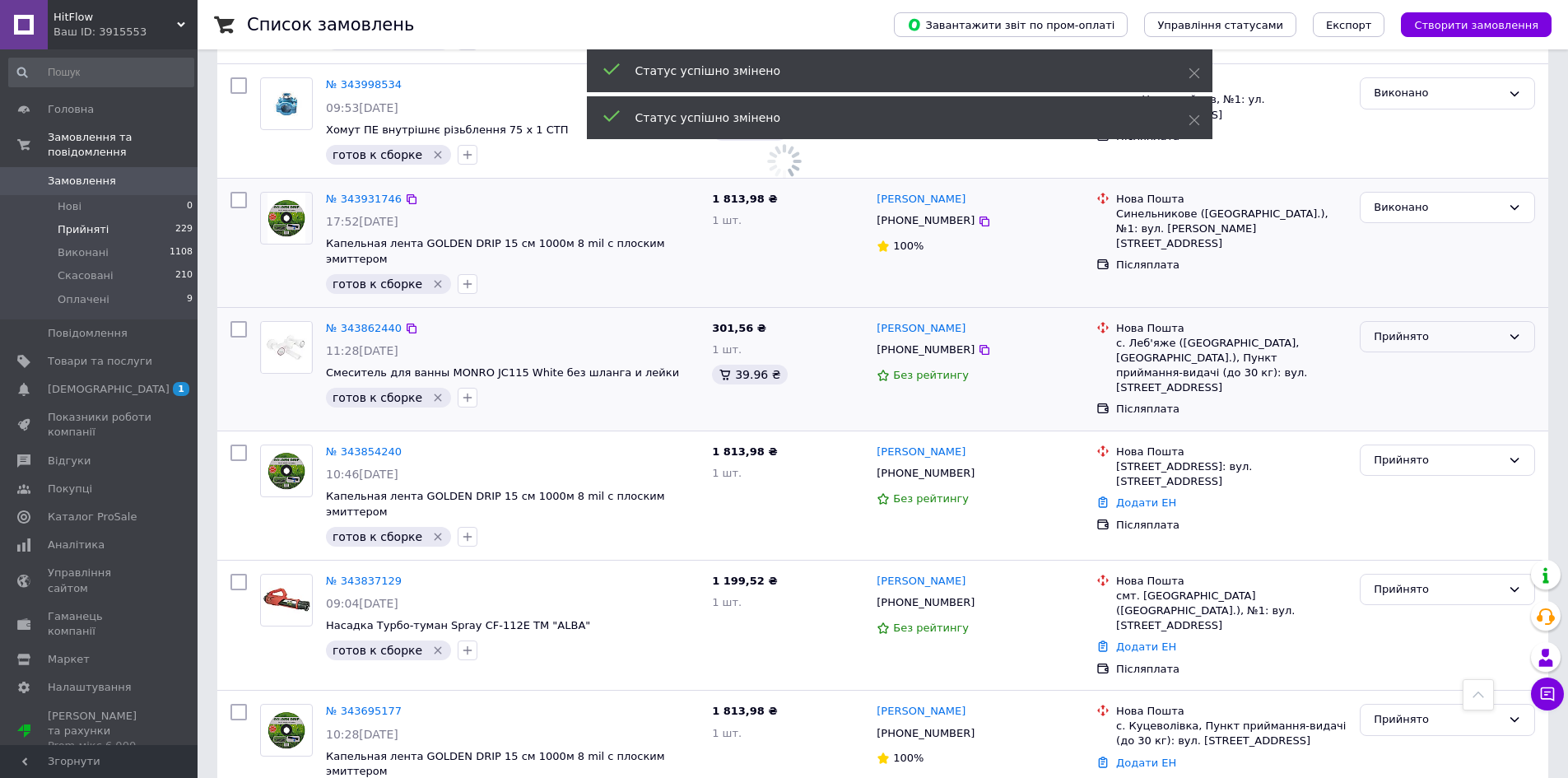
click at [1417, 328] on div "Прийнято" at bounding box center [1438, 337] width 128 height 18
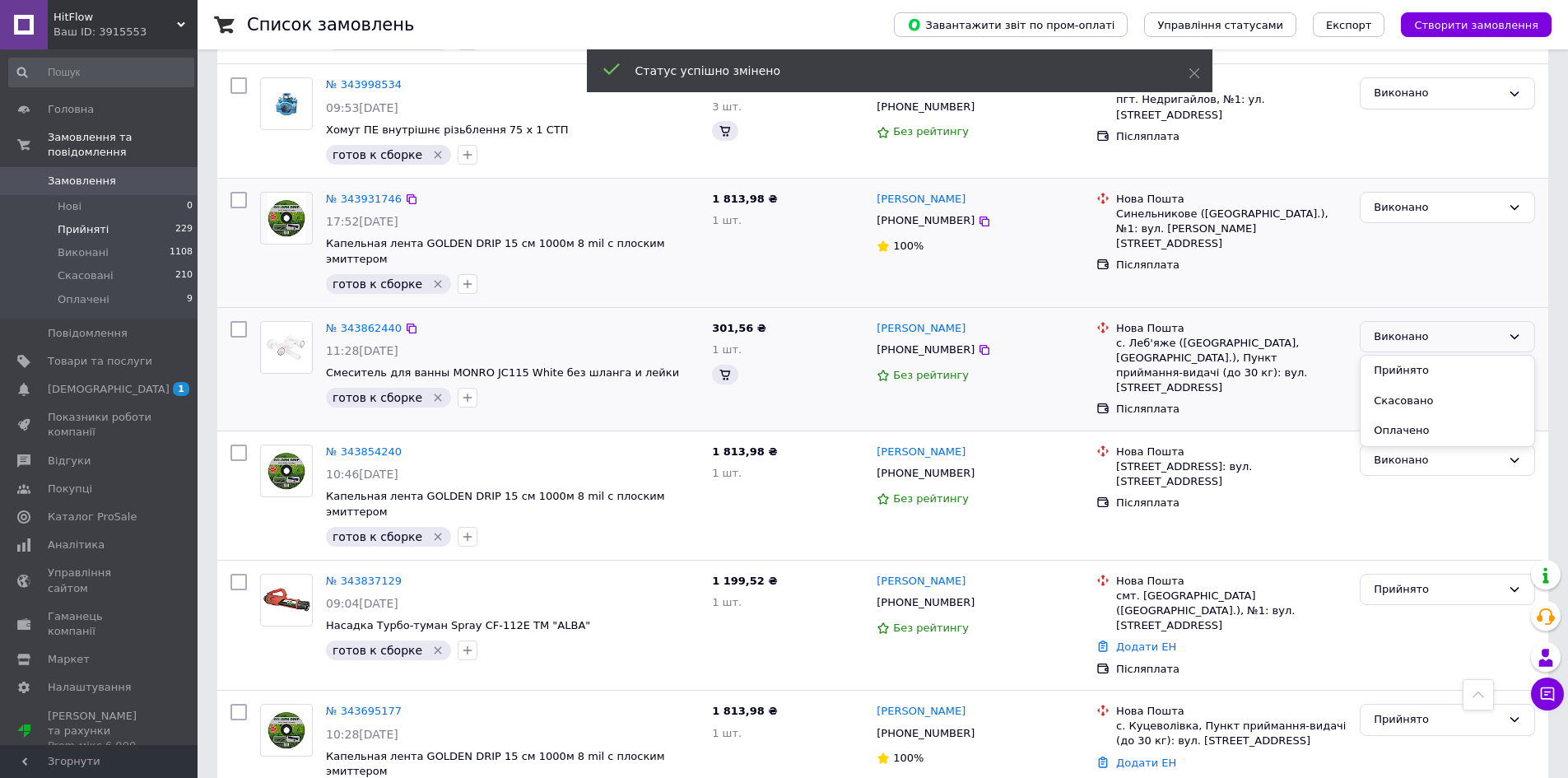
click at [1417, 355] on li "Прийнято" at bounding box center [1448, 370] width 174 height 31
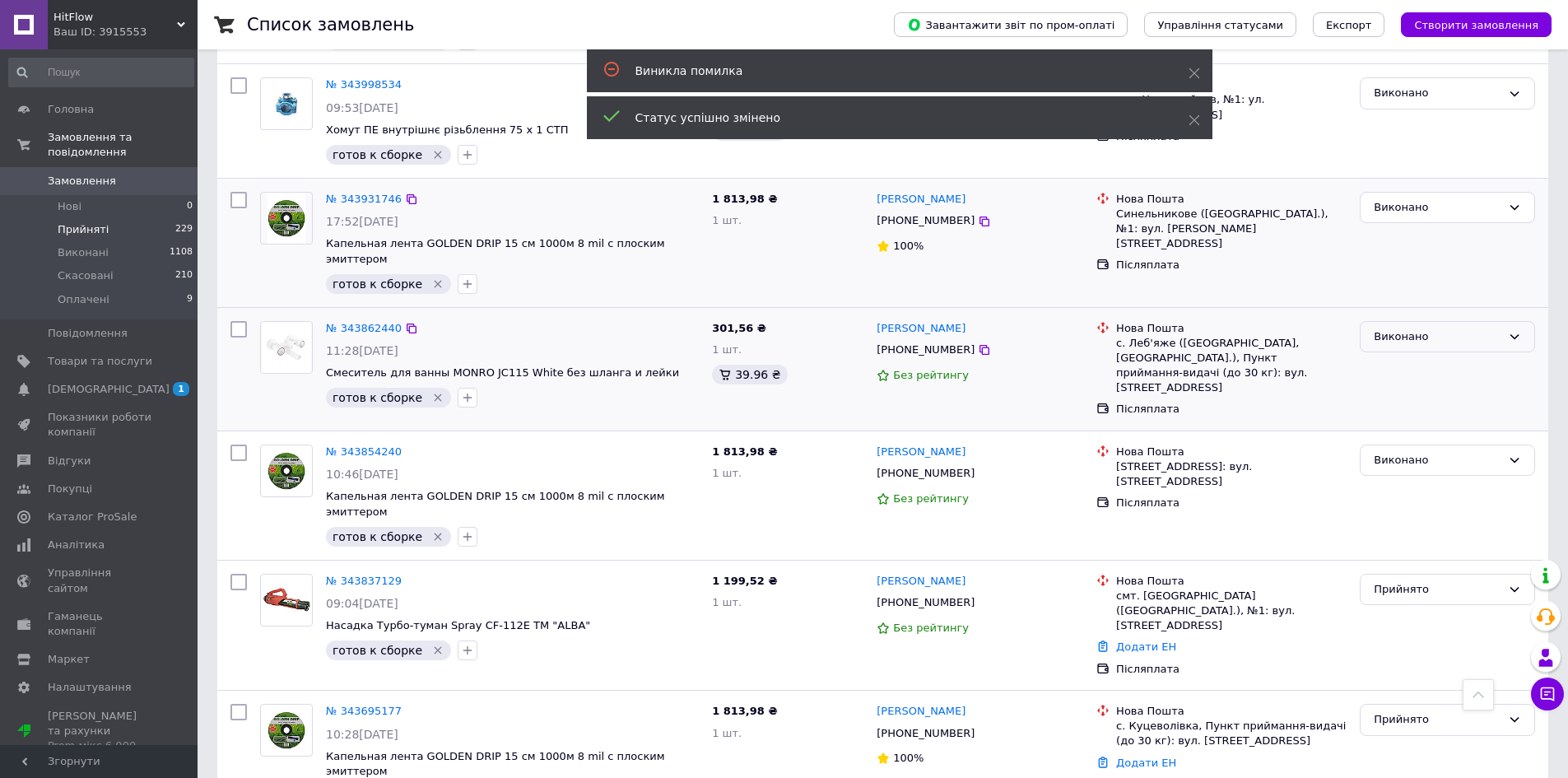
click at [1419, 328] on div "Виконано" at bounding box center [1438, 337] width 128 height 18
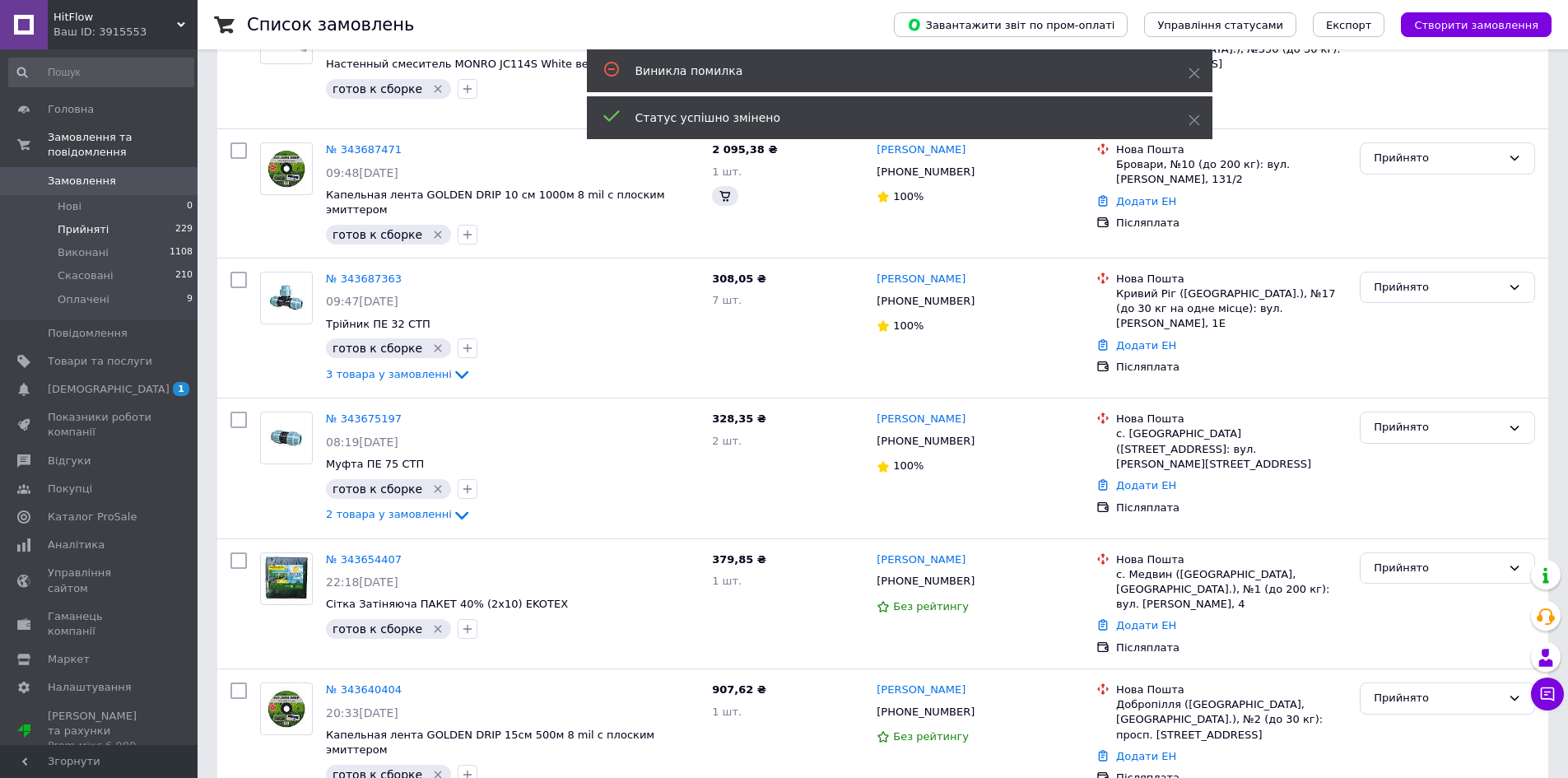
scroll to position [274, 0]
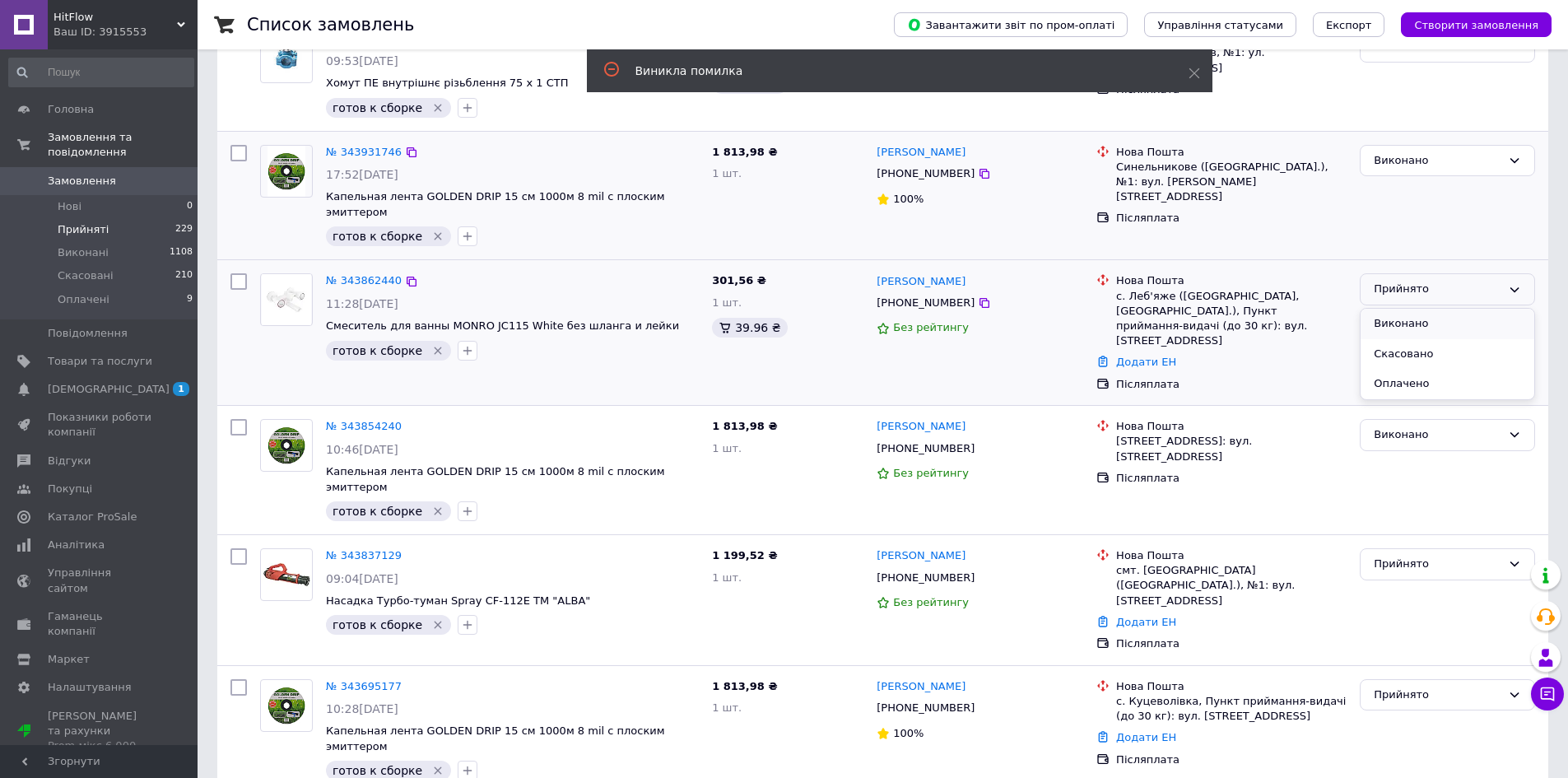
click at [1414, 309] on li "Виконано" at bounding box center [1448, 324] width 174 height 31
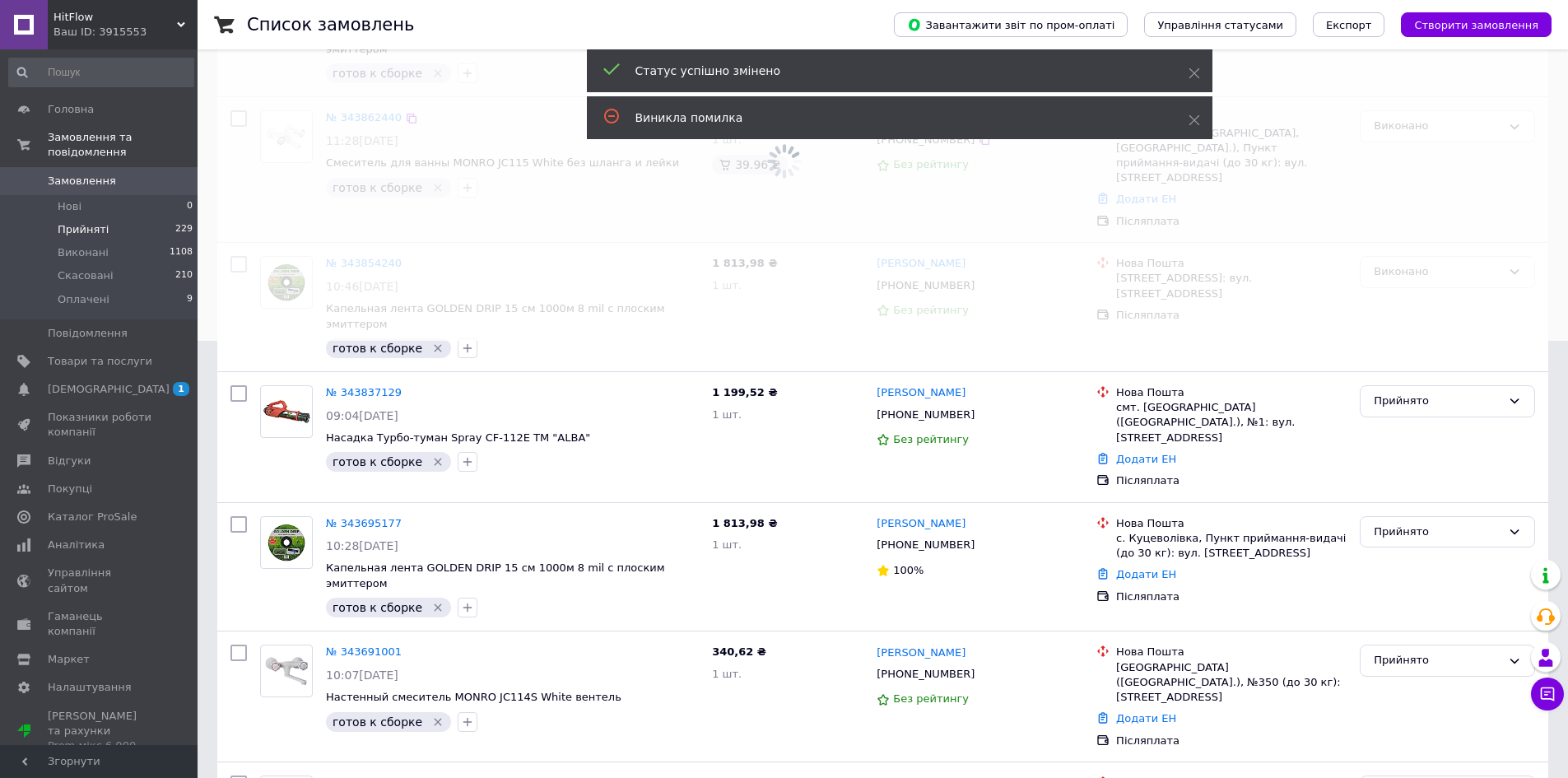
scroll to position [0, 0]
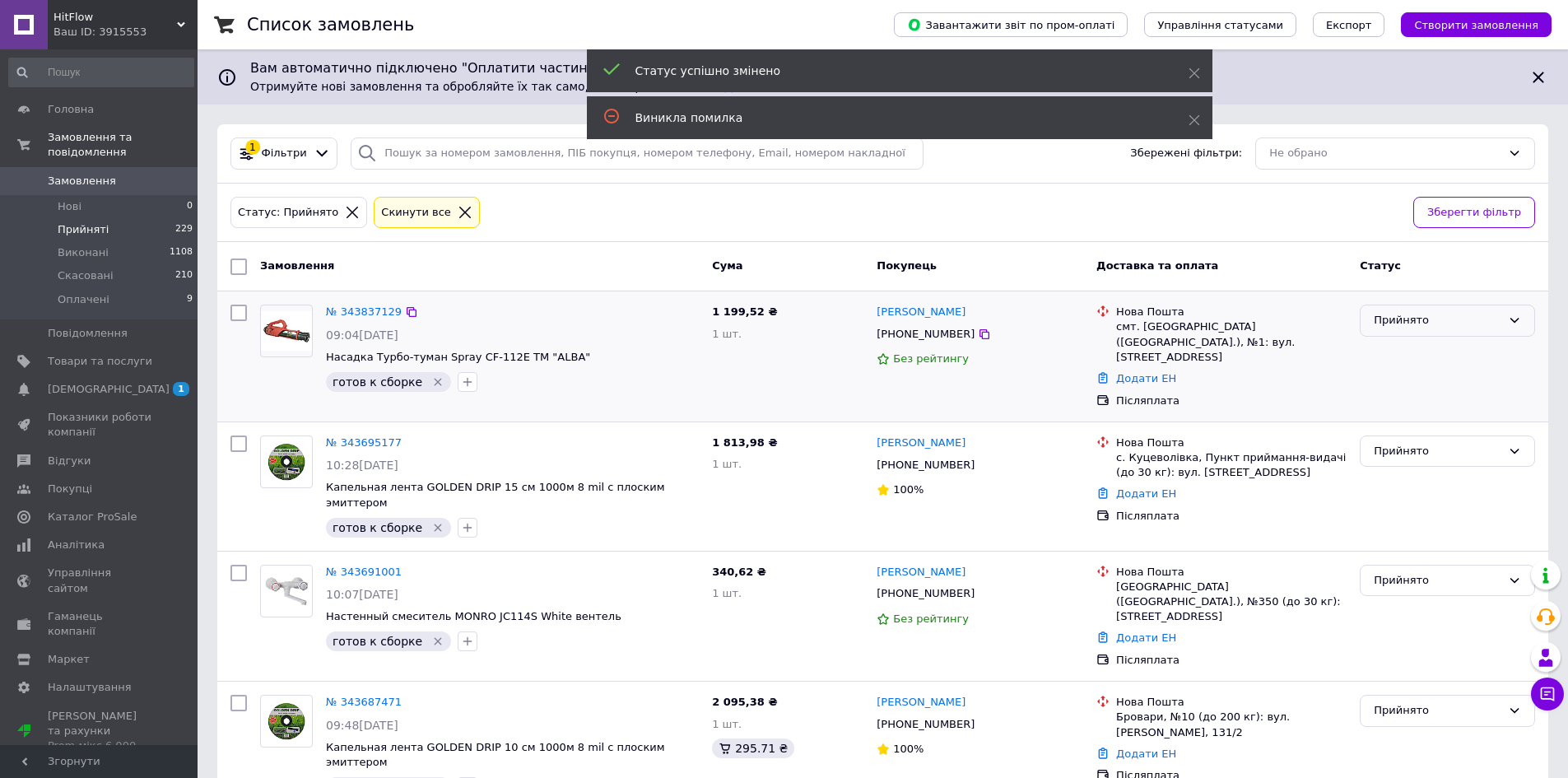
click at [1417, 319] on div "Прийнято" at bounding box center [1438, 320] width 128 height 18
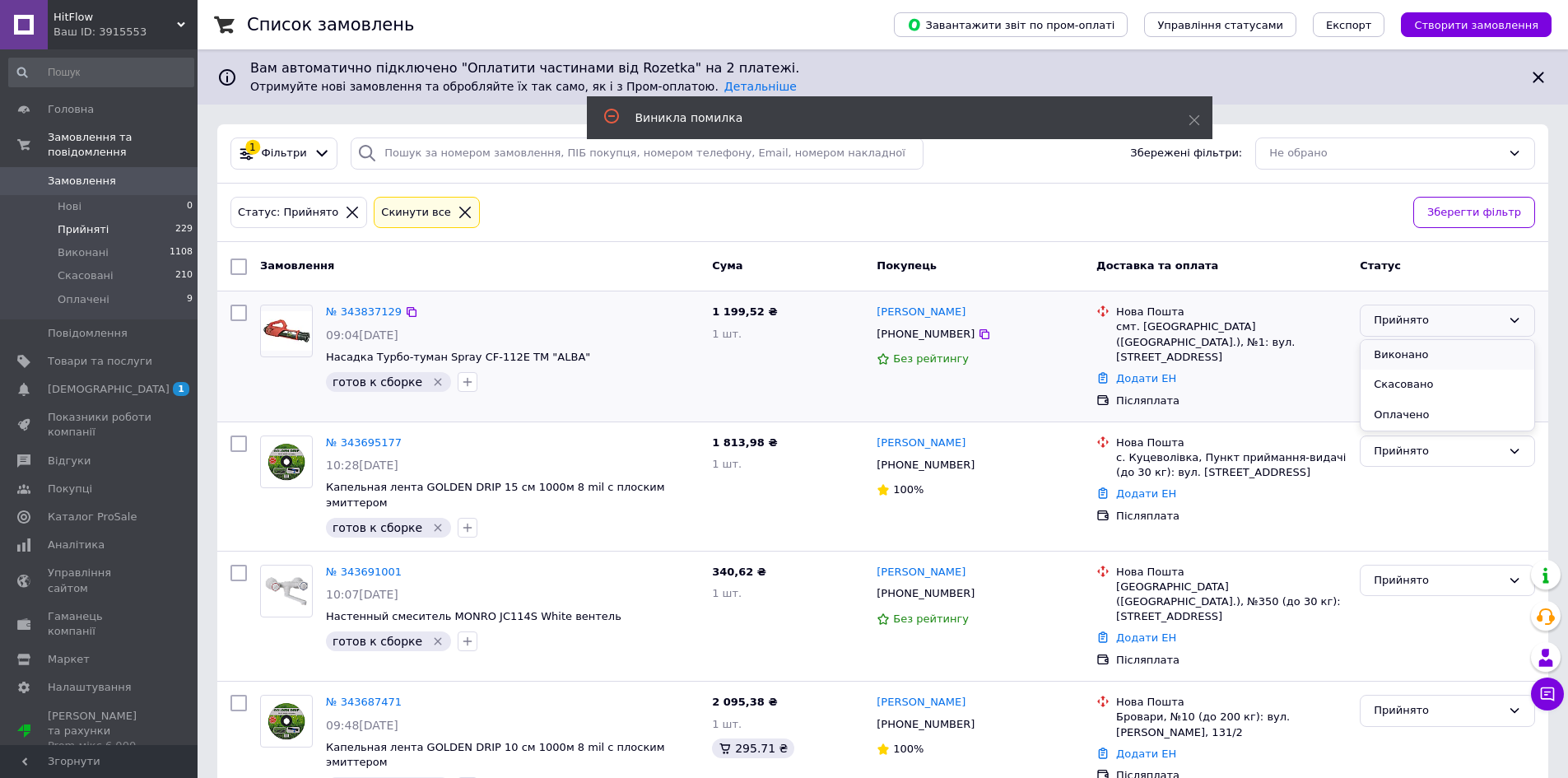
click at [1420, 348] on li "Виконано" at bounding box center [1448, 355] width 174 height 31
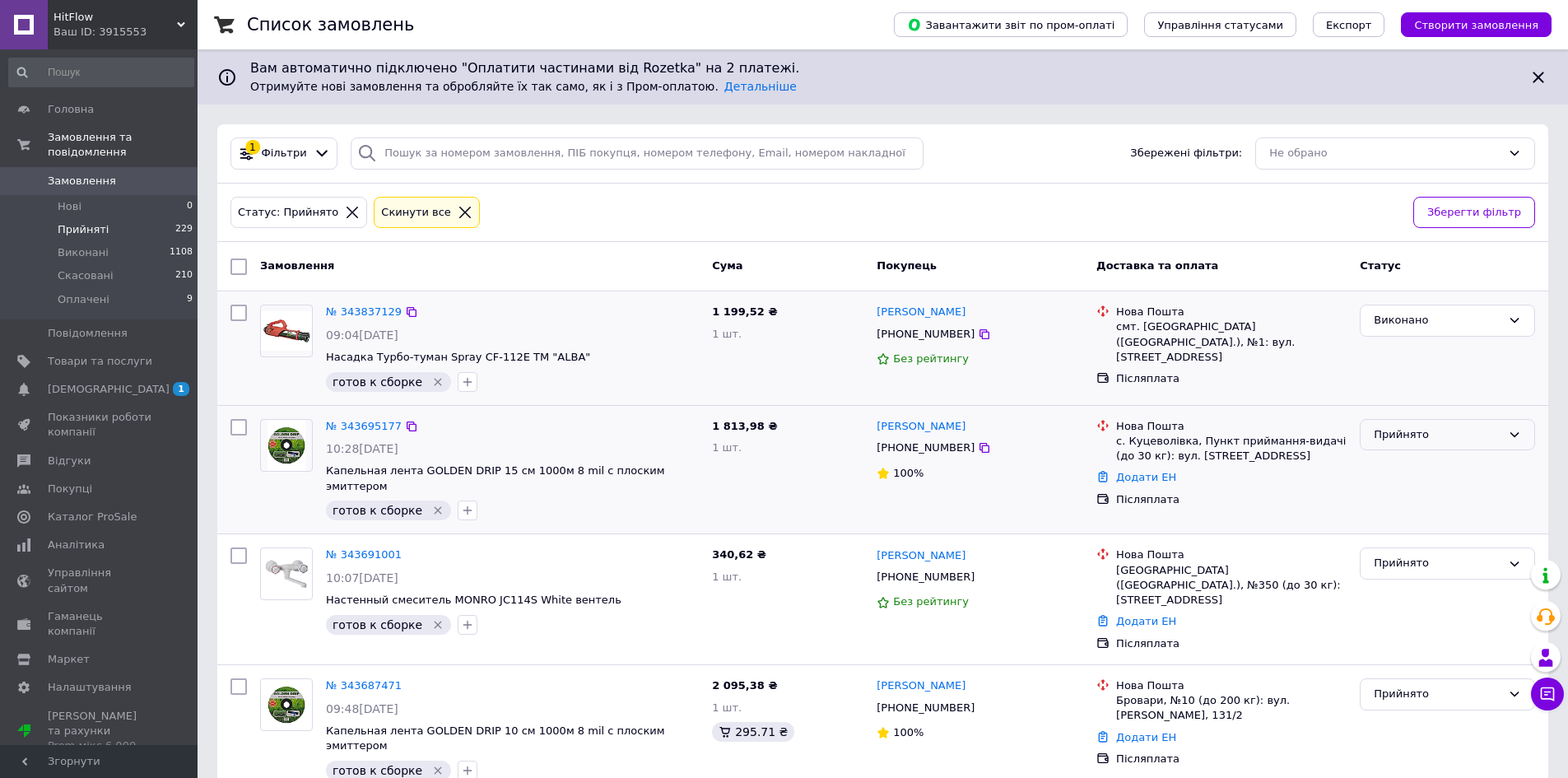
click at [1412, 438] on div "Прийнято" at bounding box center [1438, 435] width 128 height 18
click at [1410, 467] on li "Виконано" at bounding box center [1448, 468] width 174 height 31
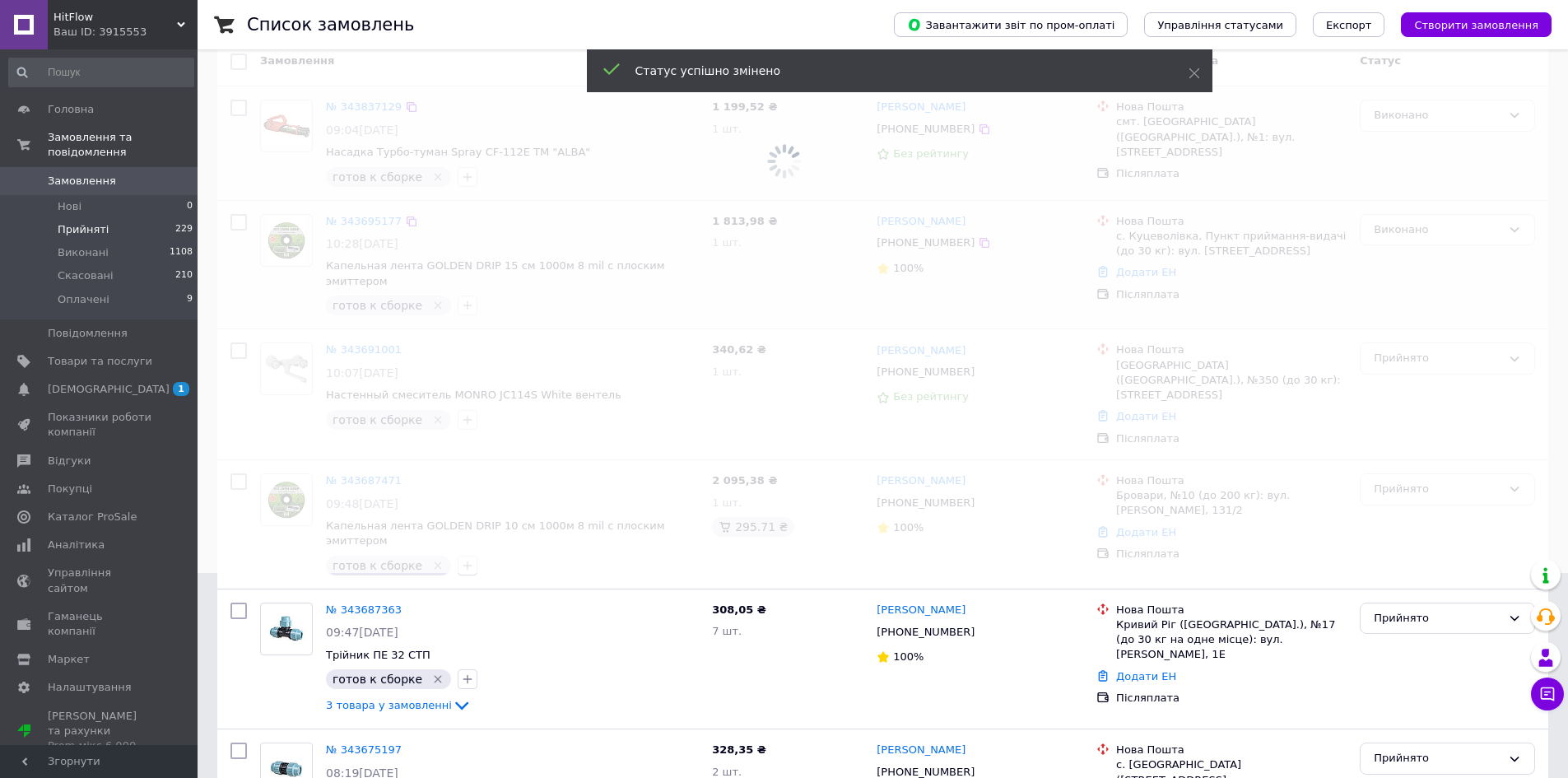
scroll to position [247, 0]
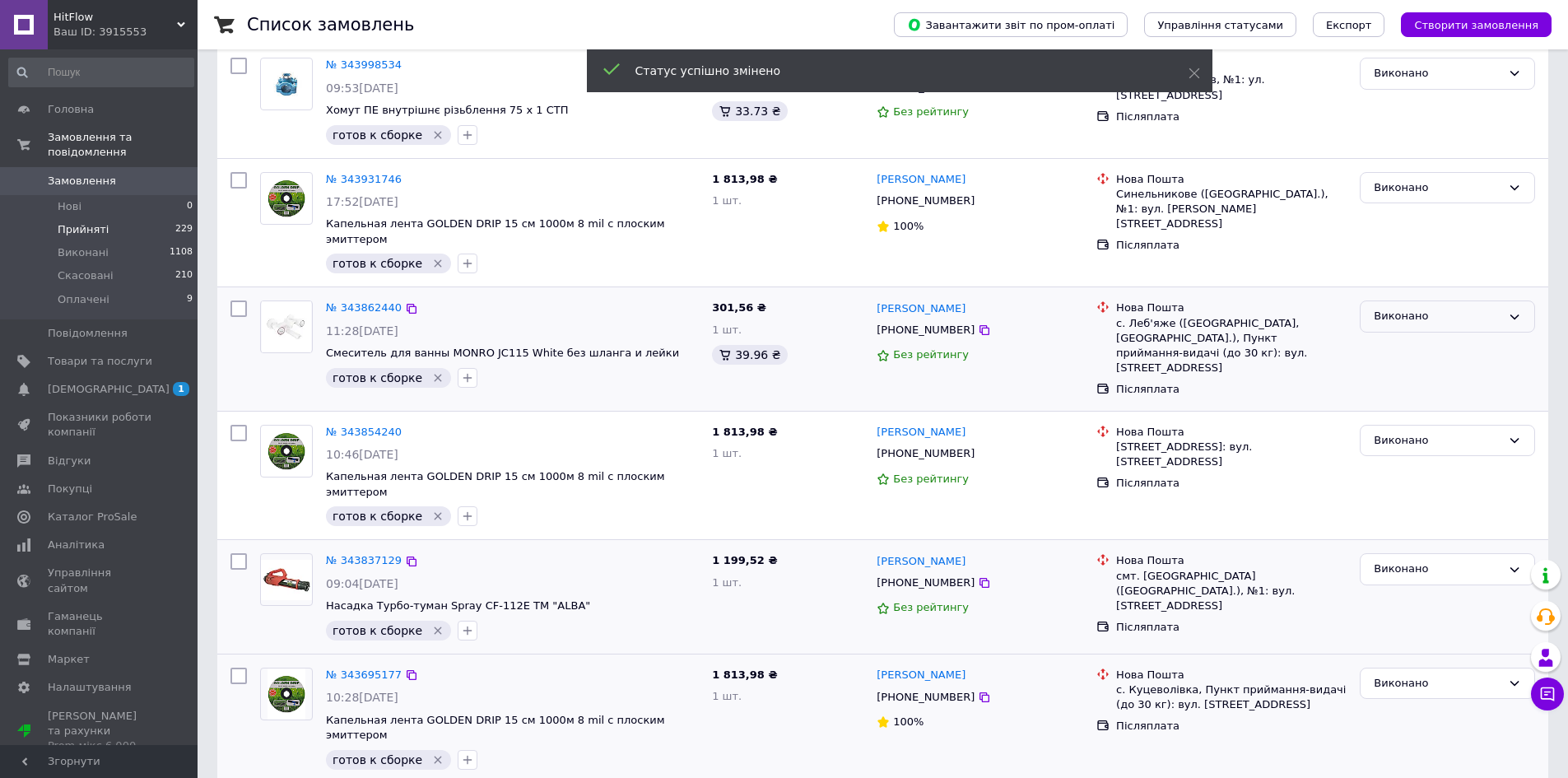
click at [1394, 308] on div "Виконано" at bounding box center [1438, 316] width 128 height 18
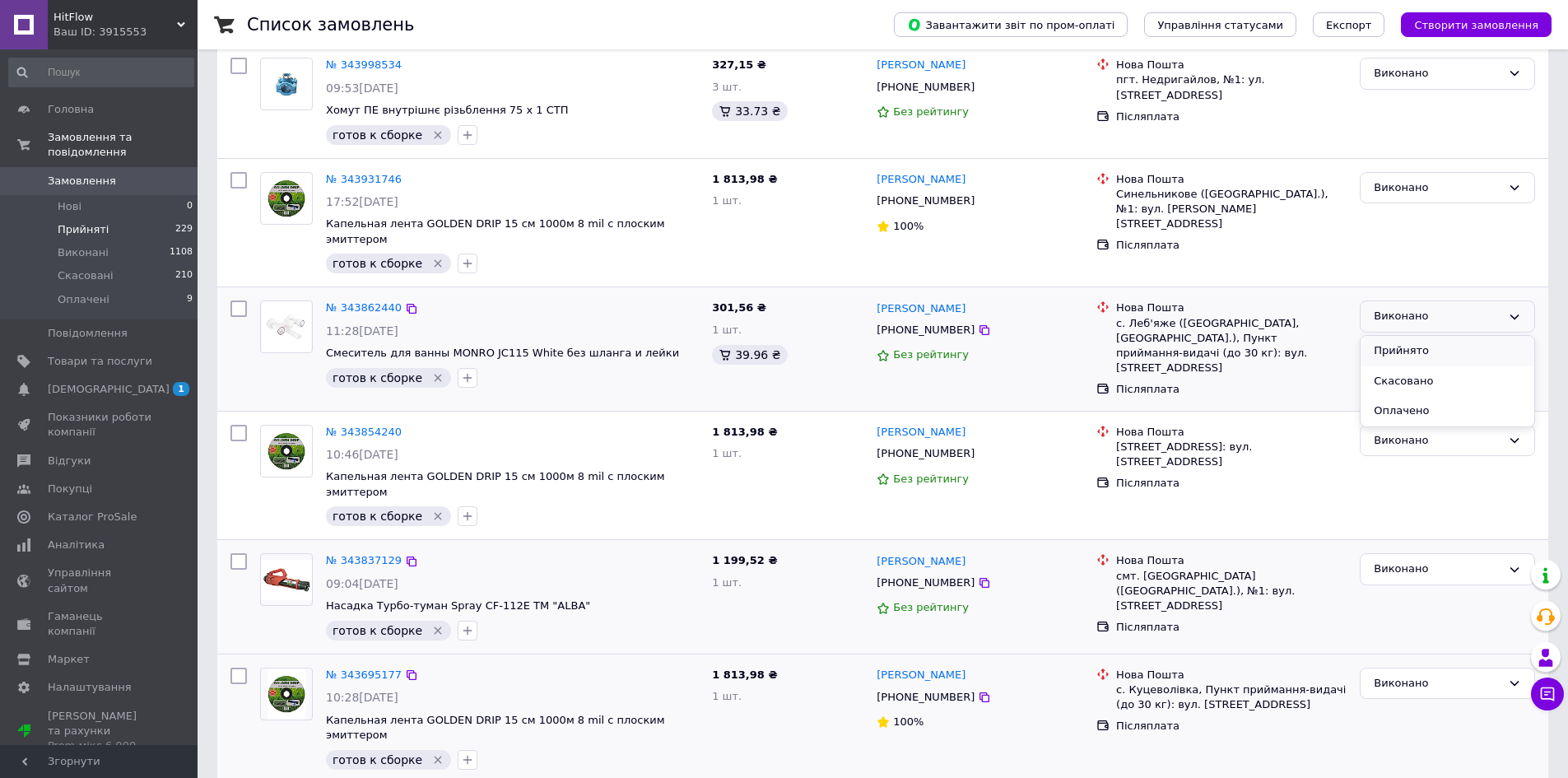
click at [1399, 336] on li "Прийнято" at bounding box center [1448, 351] width 174 height 31
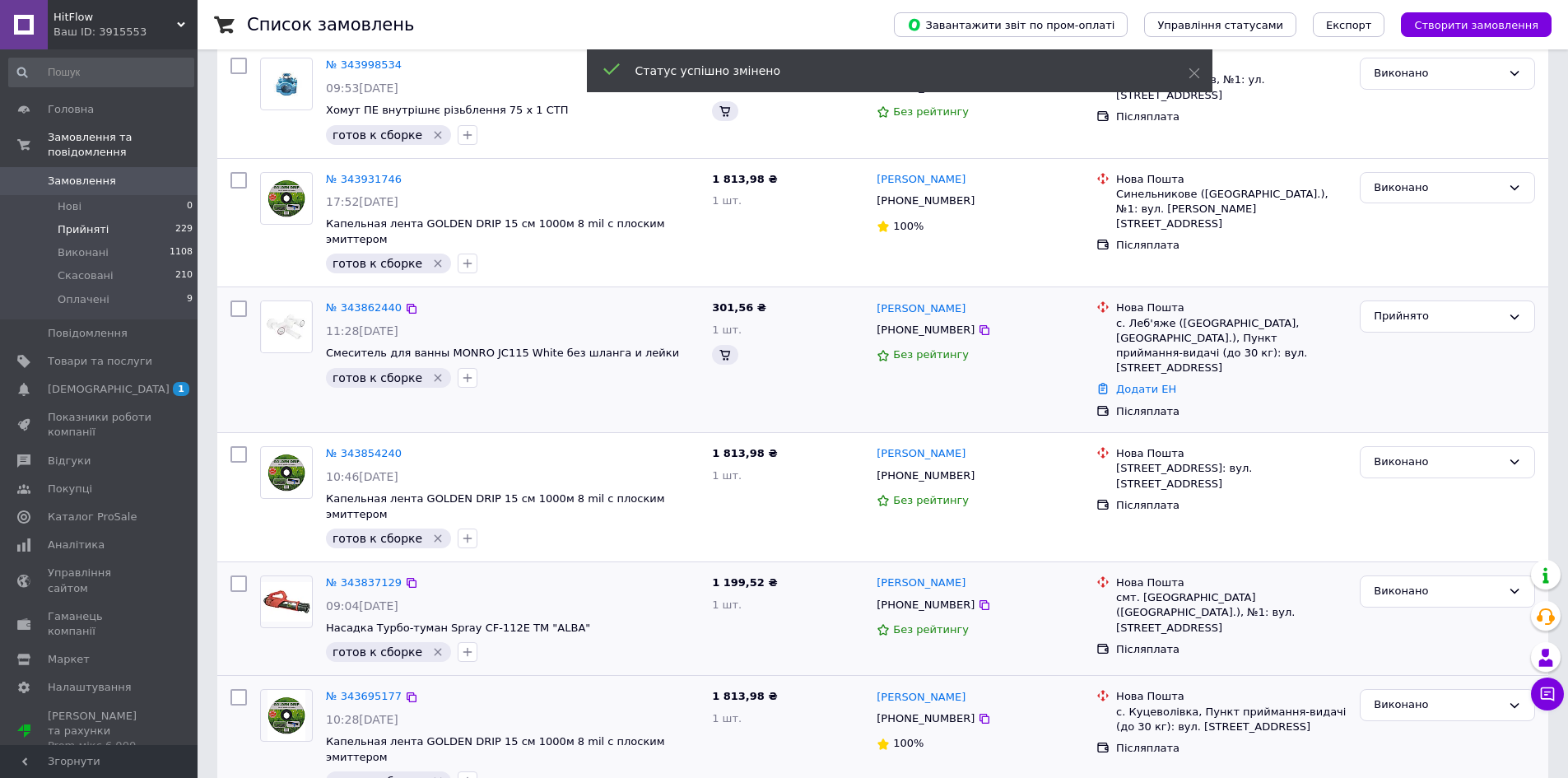
click at [1414, 308] on div "Прийнято" at bounding box center [1438, 316] width 128 height 18
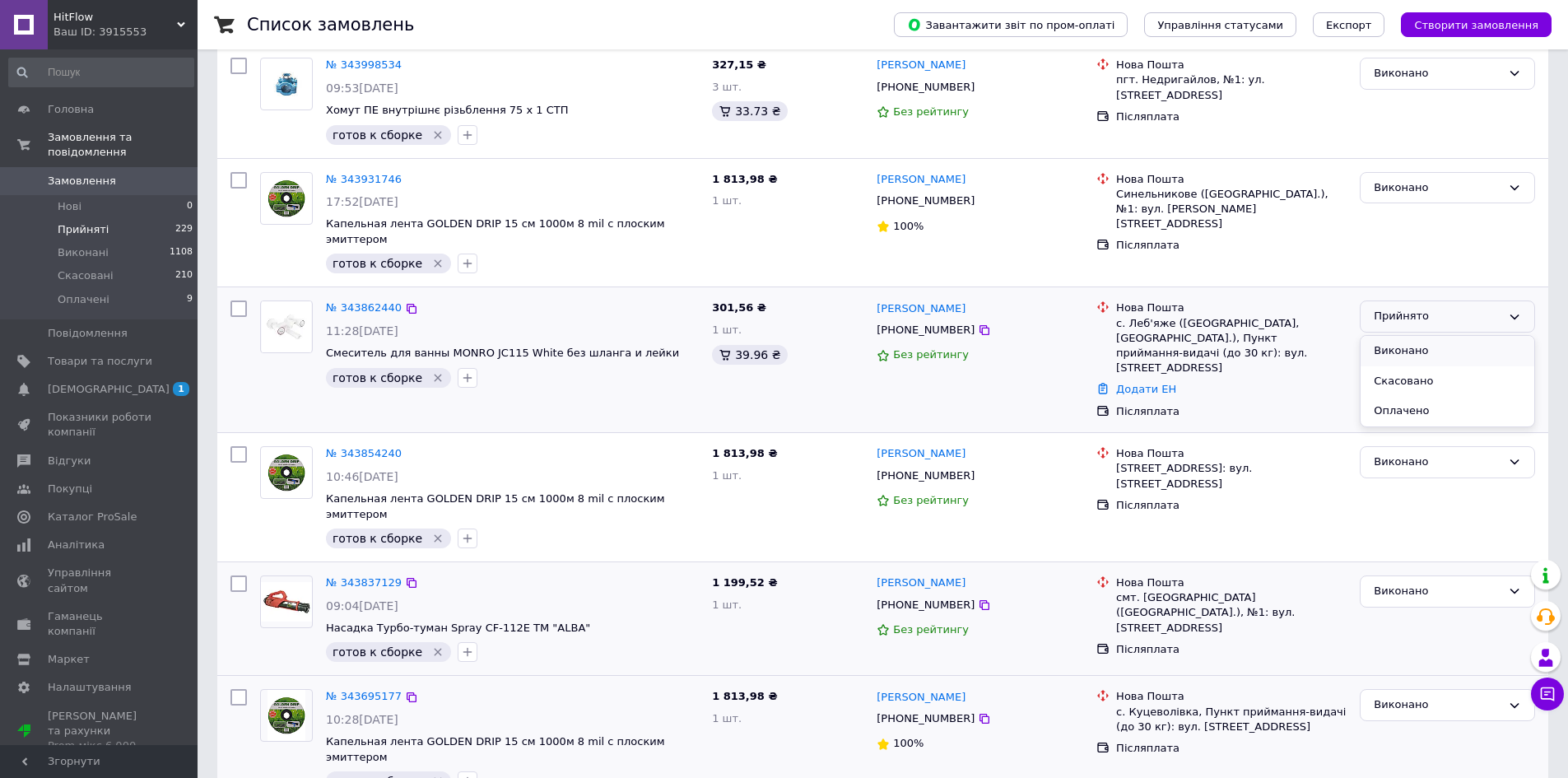
click at [1422, 336] on li "Виконано" at bounding box center [1448, 351] width 174 height 31
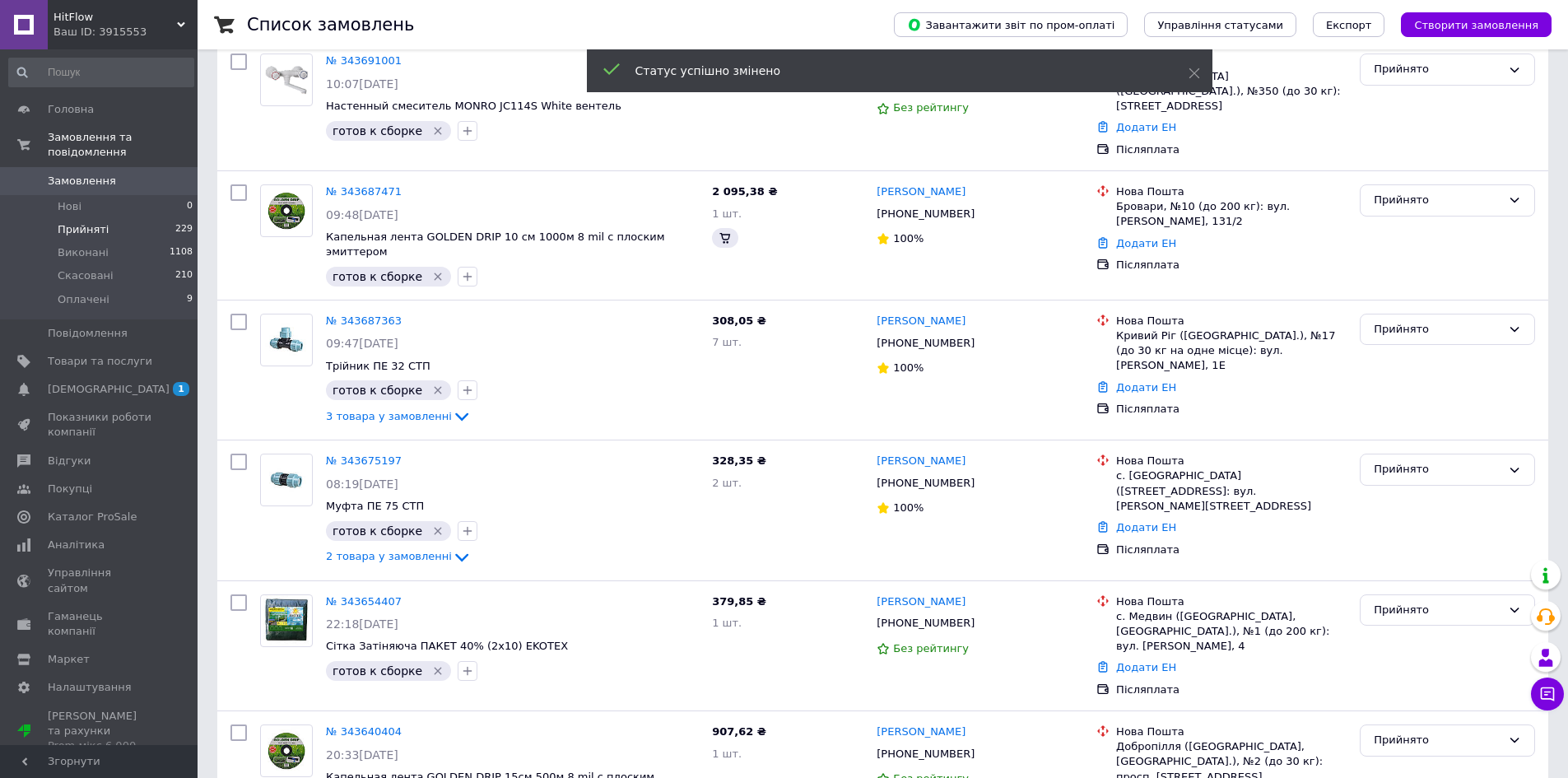
scroll to position [22, 0]
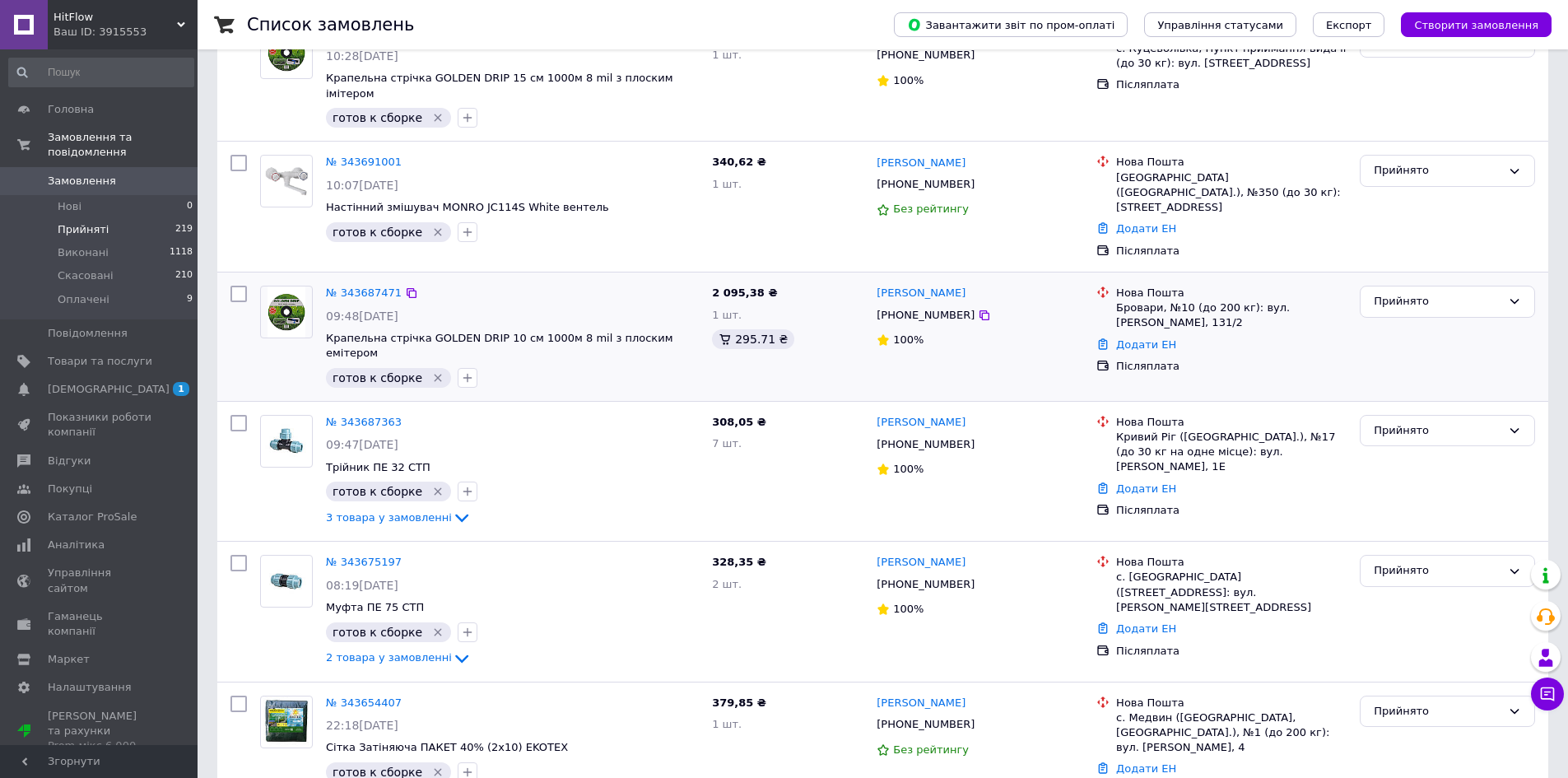
scroll to position [494, 0]
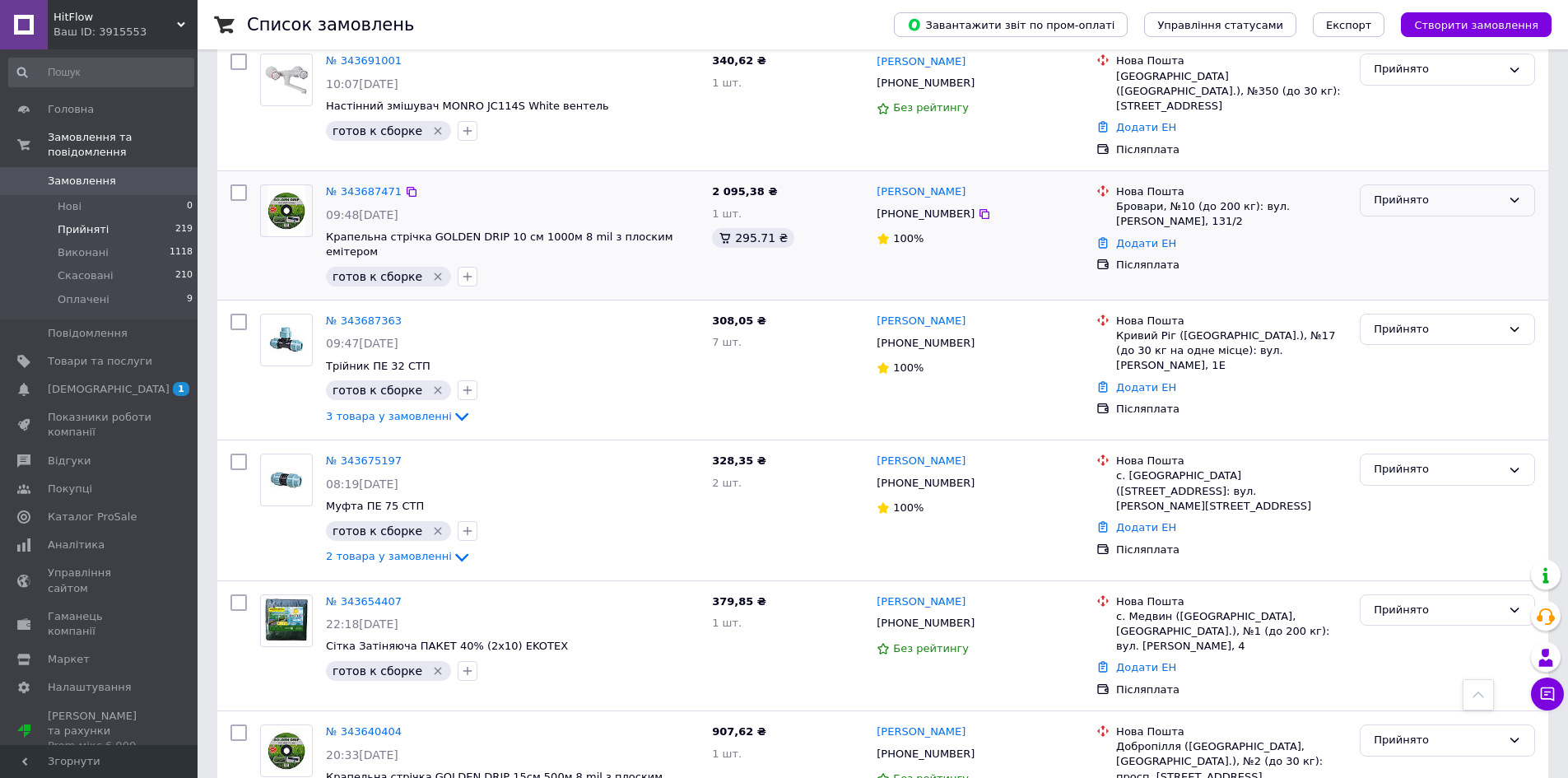
click at [1435, 184] on div "Прийнято" at bounding box center [1448, 200] width 176 height 32
click at [1431, 220] on li "Виконано" at bounding box center [1448, 235] width 174 height 31
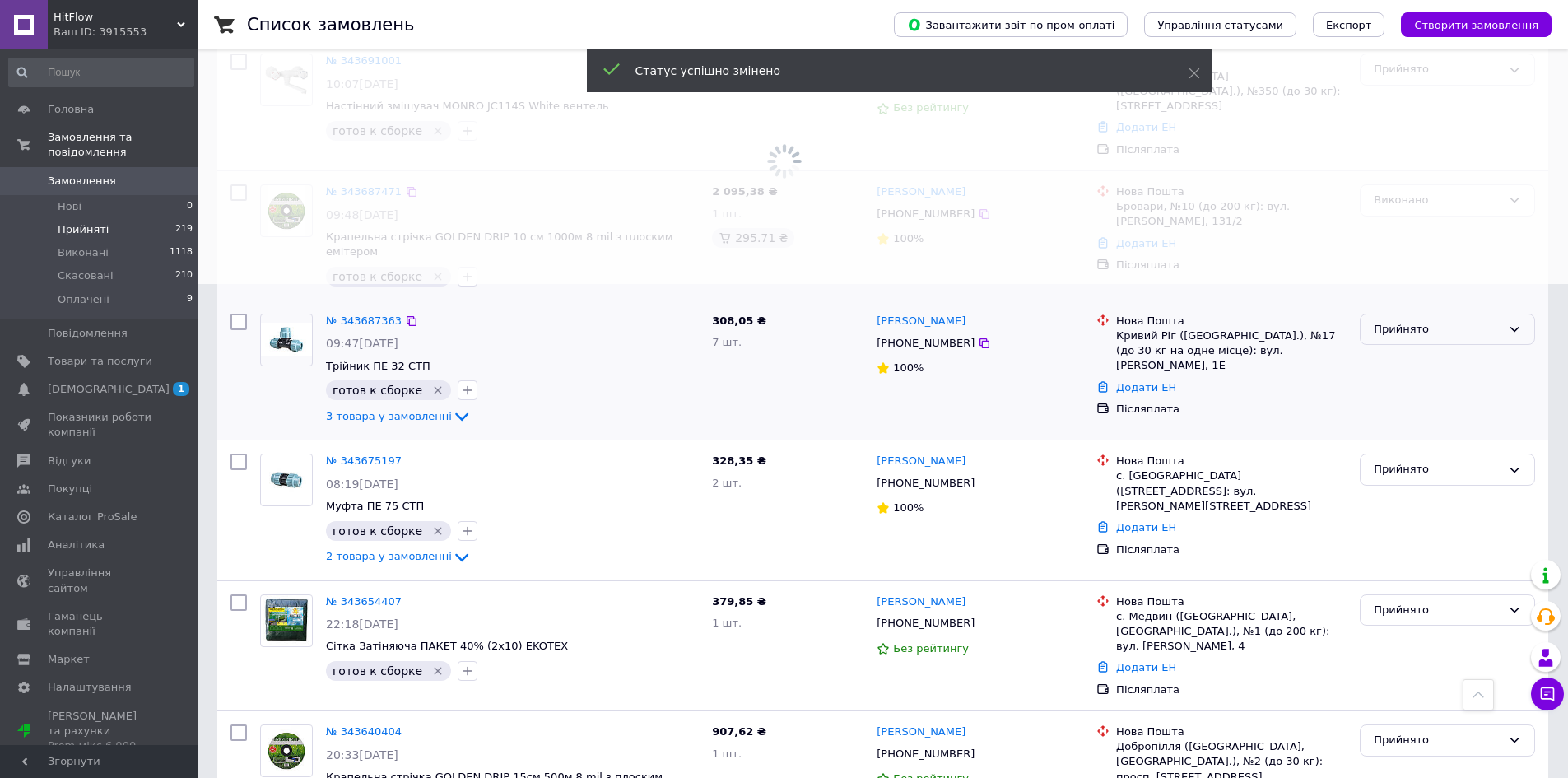
click at [1424, 321] on div "Прийнято" at bounding box center [1438, 329] width 128 height 18
click at [1420, 348] on li "Виконано" at bounding box center [1448, 363] width 174 height 31
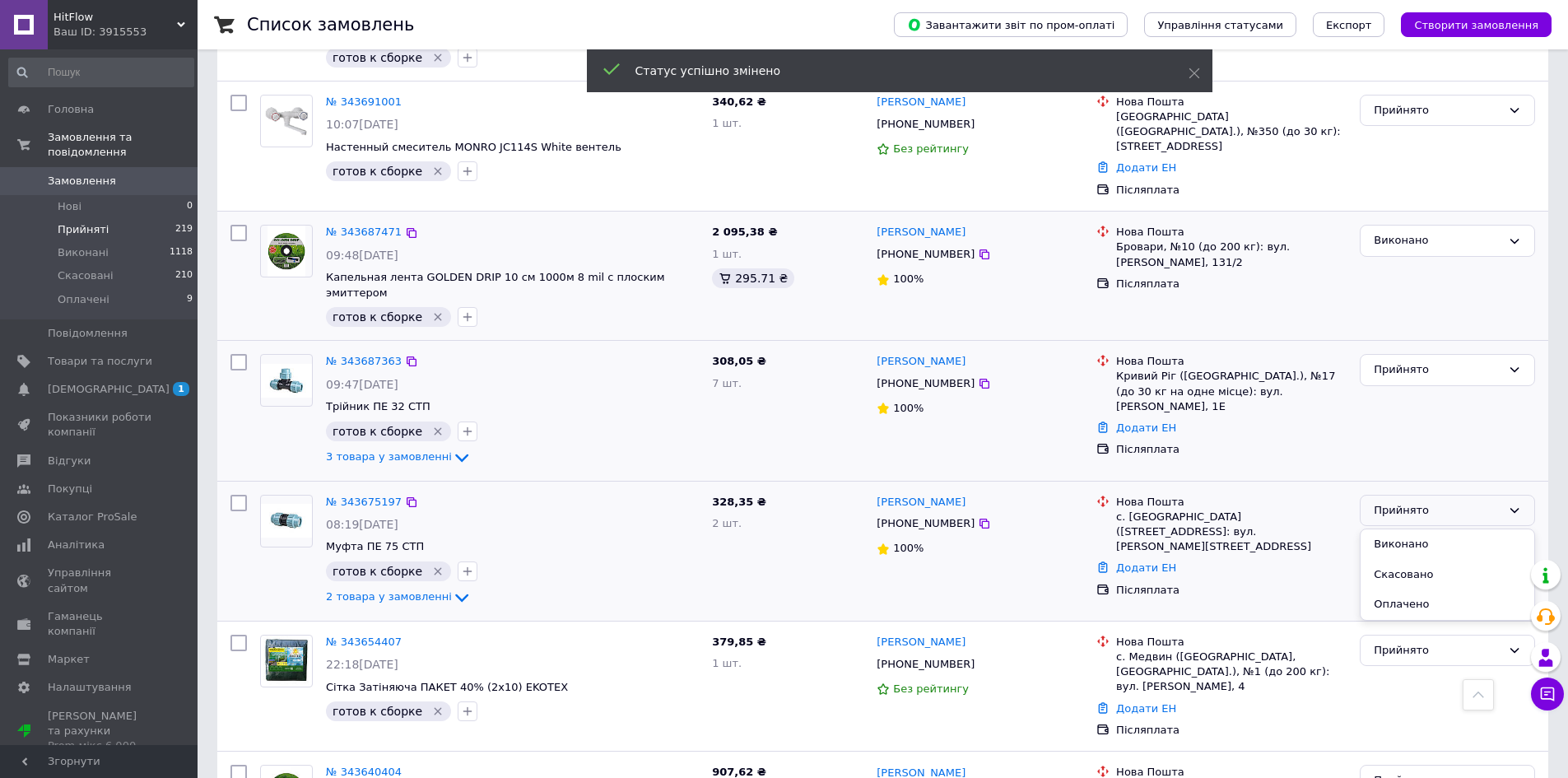
click at [1409, 529] on li "Виконано" at bounding box center [1448, 544] width 174 height 31
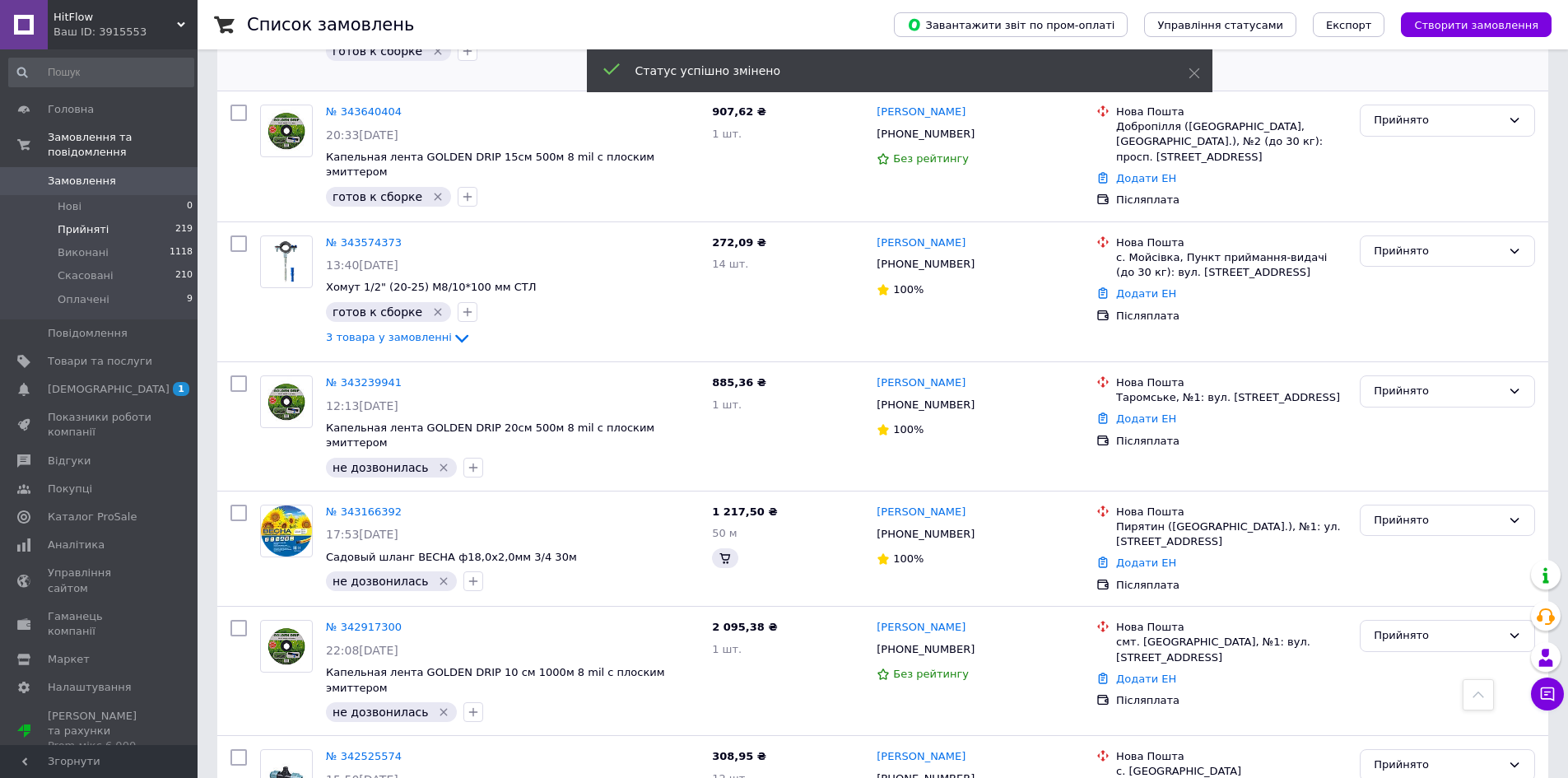
scroll to position [660, 0]
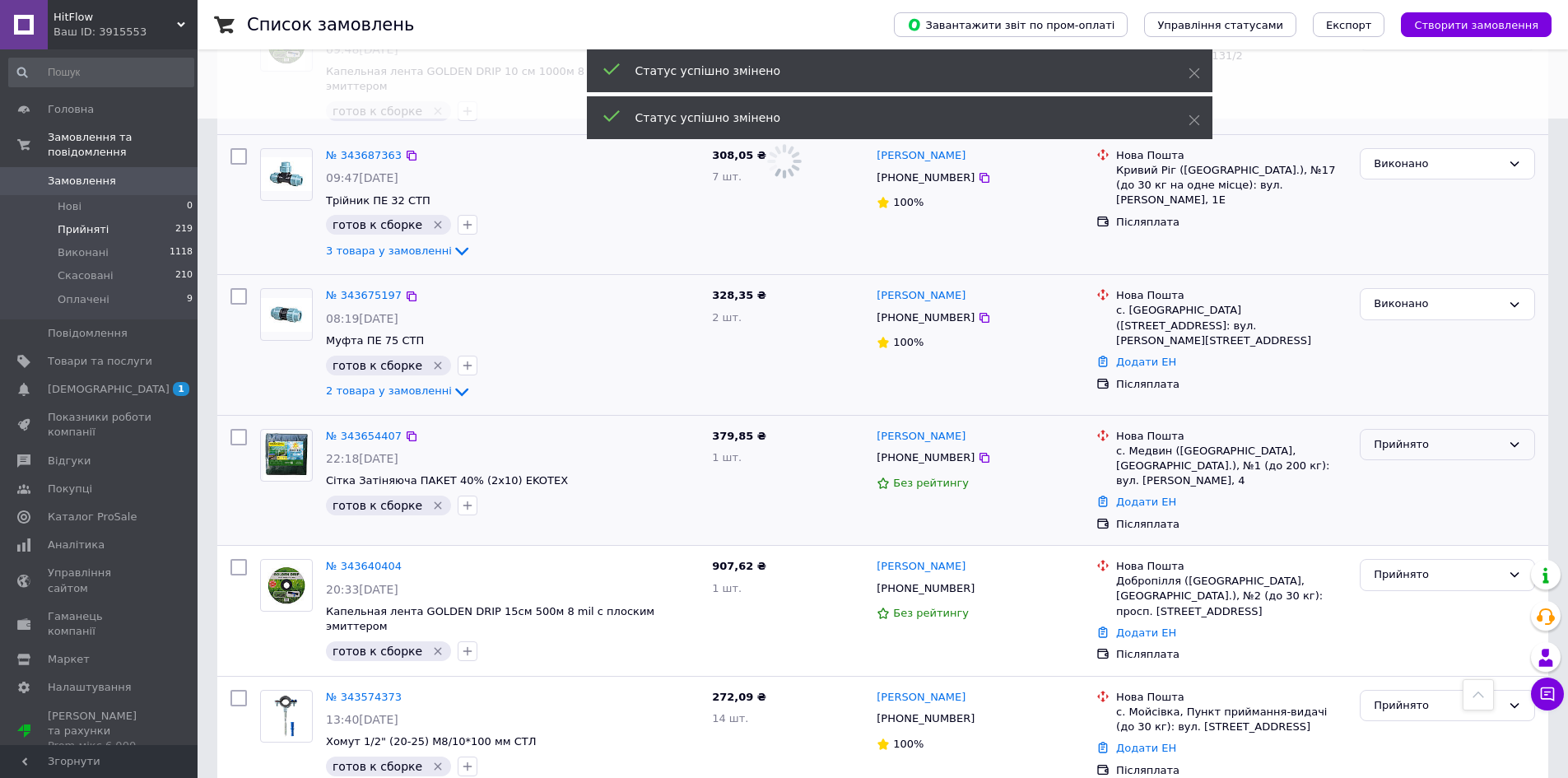
click at [1410, 437] on div "Прийнято" at bounding box center [1438, 445] width 128 height 18
click at [1411, 463] on li "Виконано" at bounding box center [1448, 478] width 174 height 31
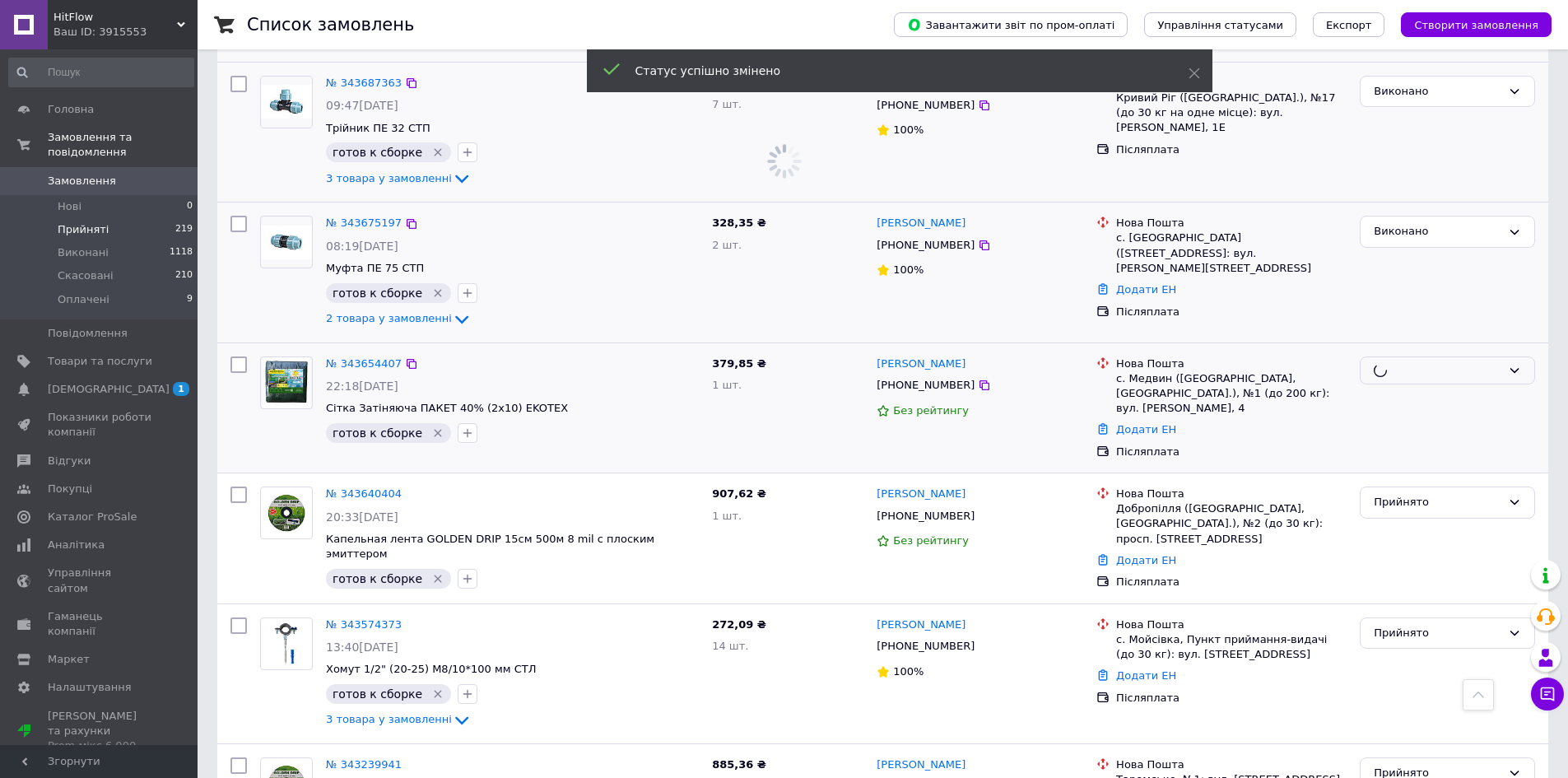
scroll to position [824, 0]
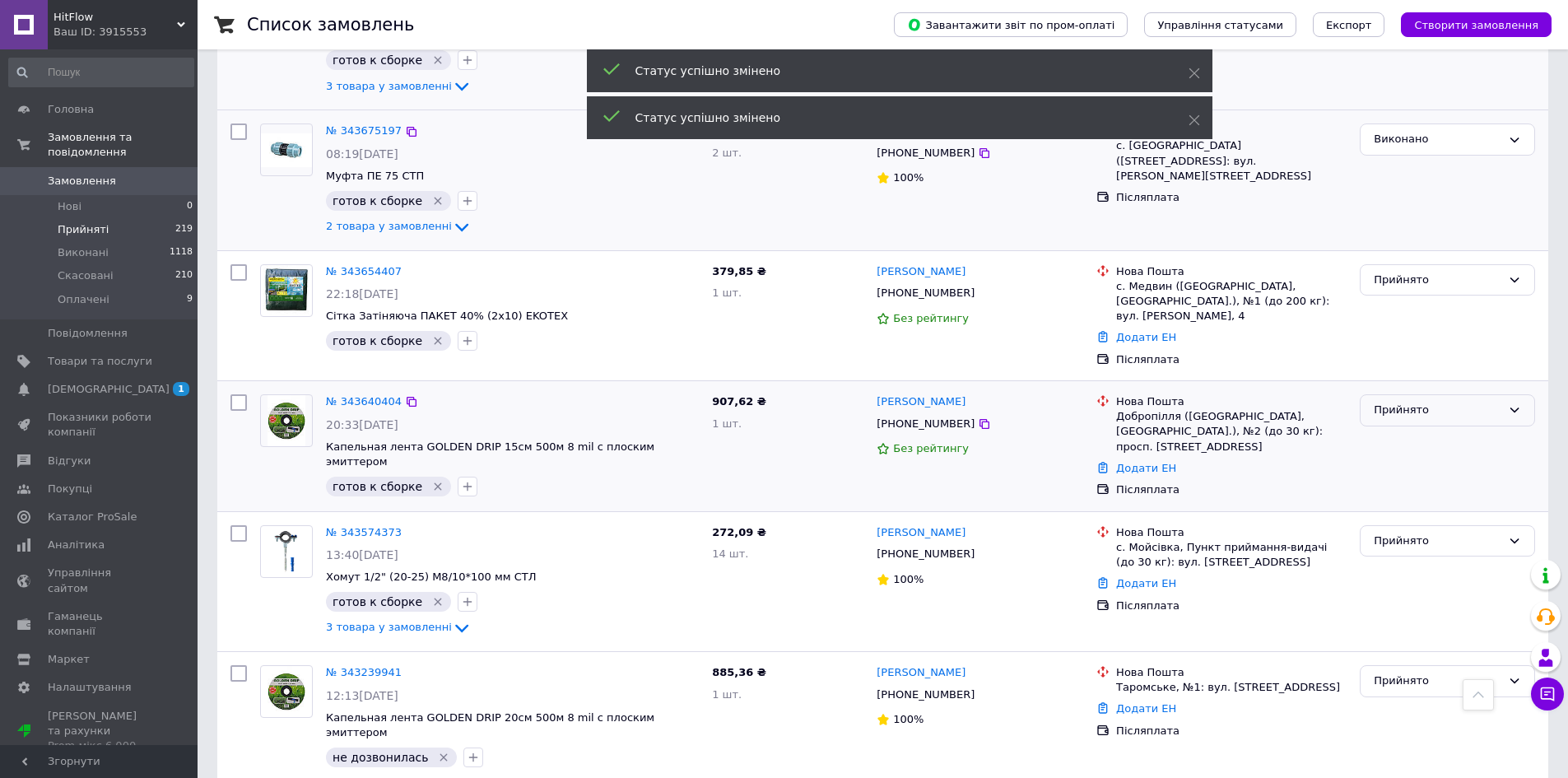
click at [1417, 401] on div "Прийнято" at bounding box center [1438, 410] width 128 height 18
click at [1417, 430] on li "Виконано" at bounding box center [1448, 445] width 174 height 31
click at [1400, 525] on div "Прийнято" at bounding box center [1448, 541] width 176 height 32
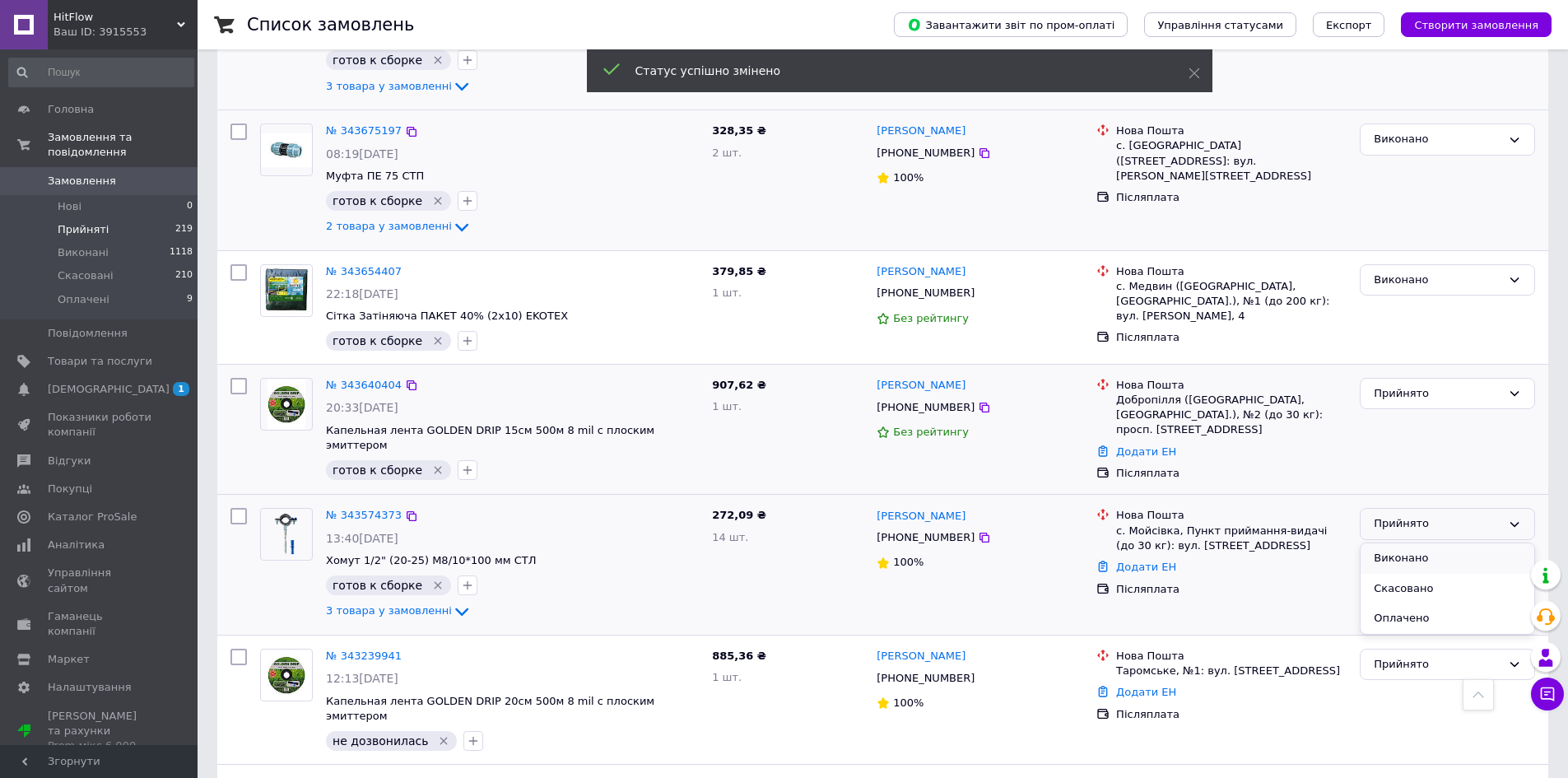
click at [1391, 543] on li "Виконано" at bounding box center [1448, 558] width 174 height 31
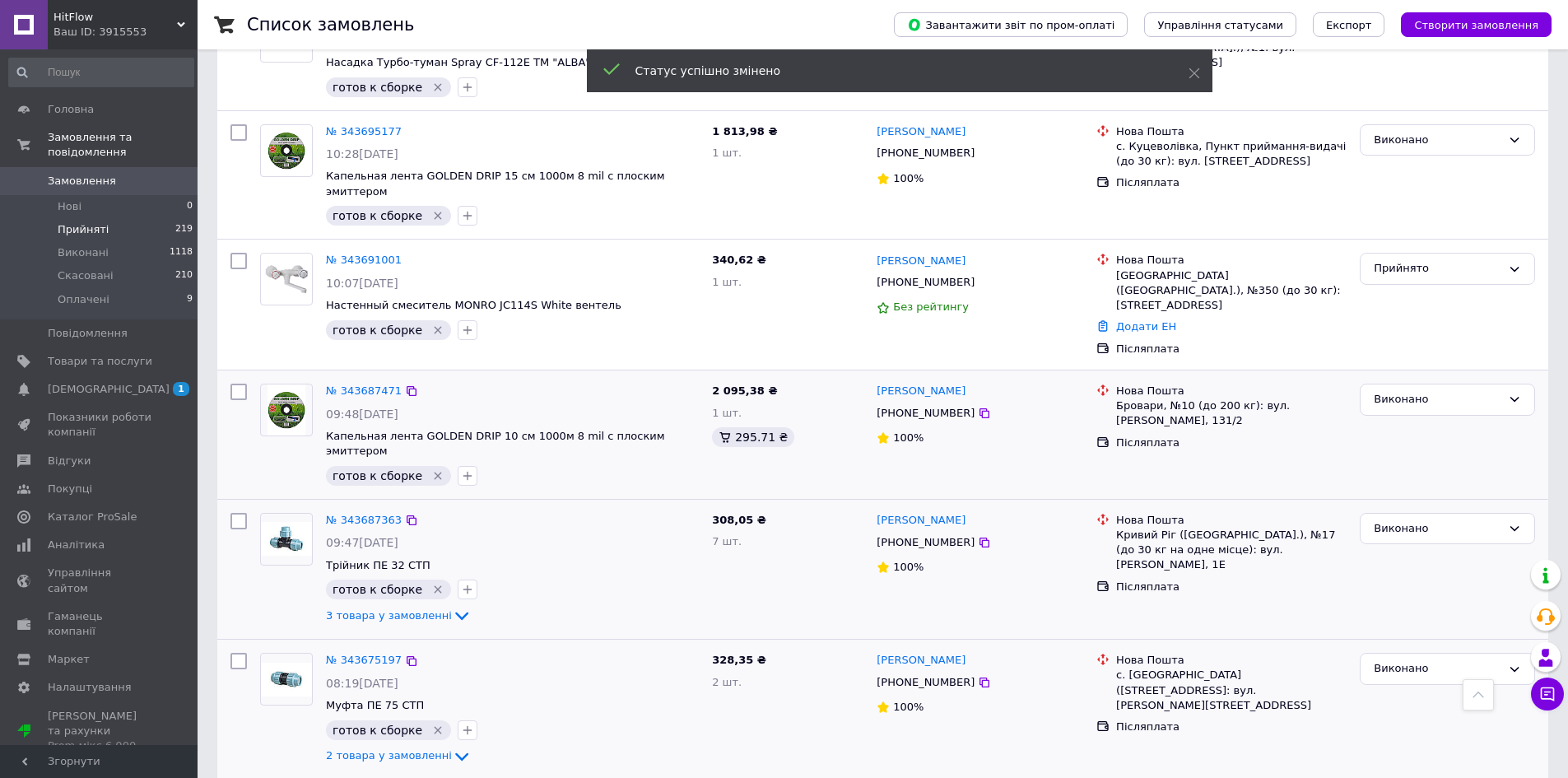
scroll to position [248, 0]
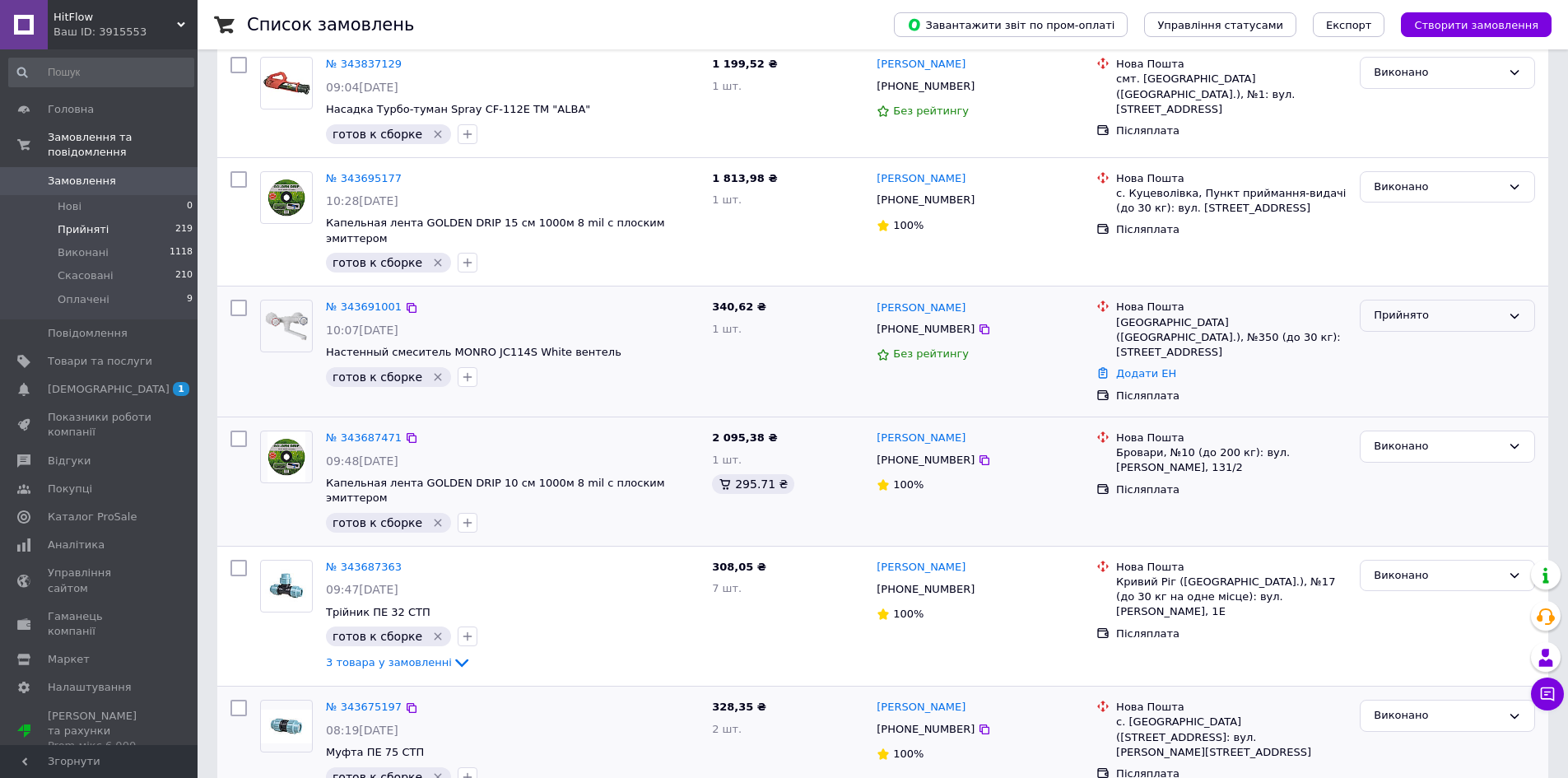
click at [1418, 307] on div "Прийнято" at bounding box center [1438, 315] width 128 height 18
click at [1418, 335] on li "Виконано" at bounding box center [1448, 350] width 174 height 31
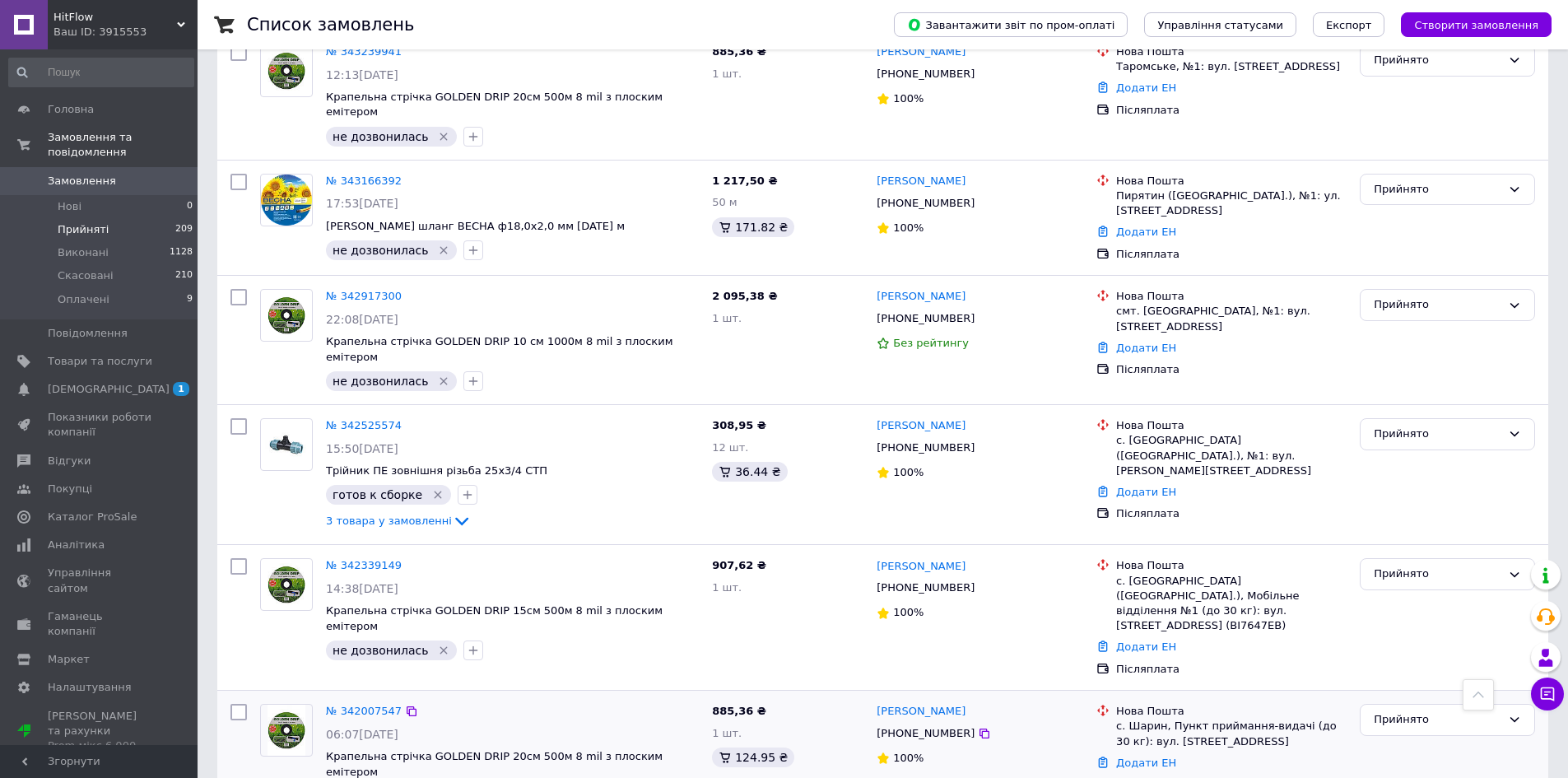
scroll to position [1416, 0]
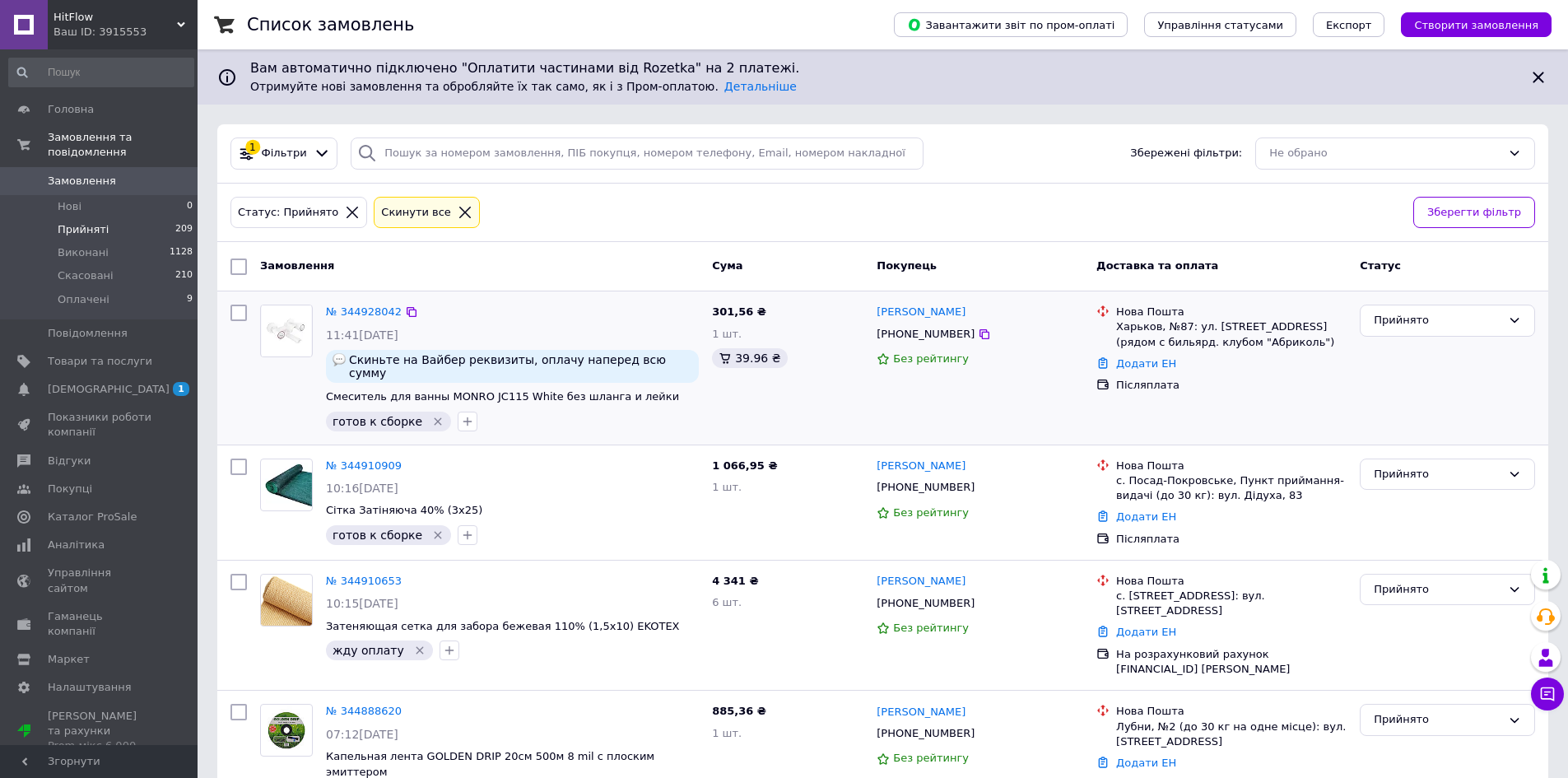
drag, startPoint x: 1415, startPoint y: 318, endPoint x: 1416, endPoint y: 337, distance: 19.0
click at [1415, 319] on div "Прийнято" at bounding box center [1438, 320] width 128 height 18
click at [1414, 350] on li "Виконано" at bounding box center [1448, 355] width 174 height 31
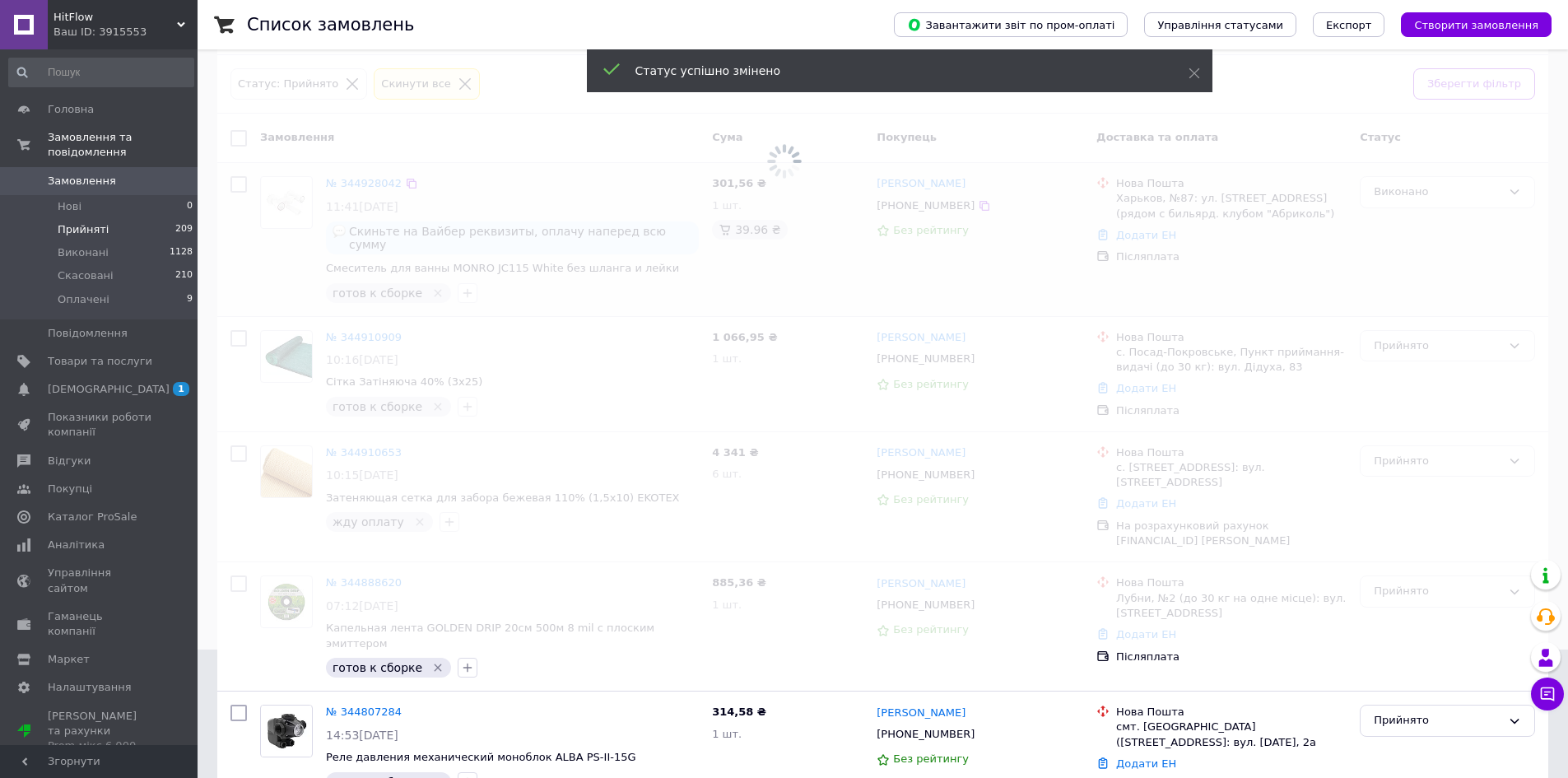
scroll to position [165, 0]
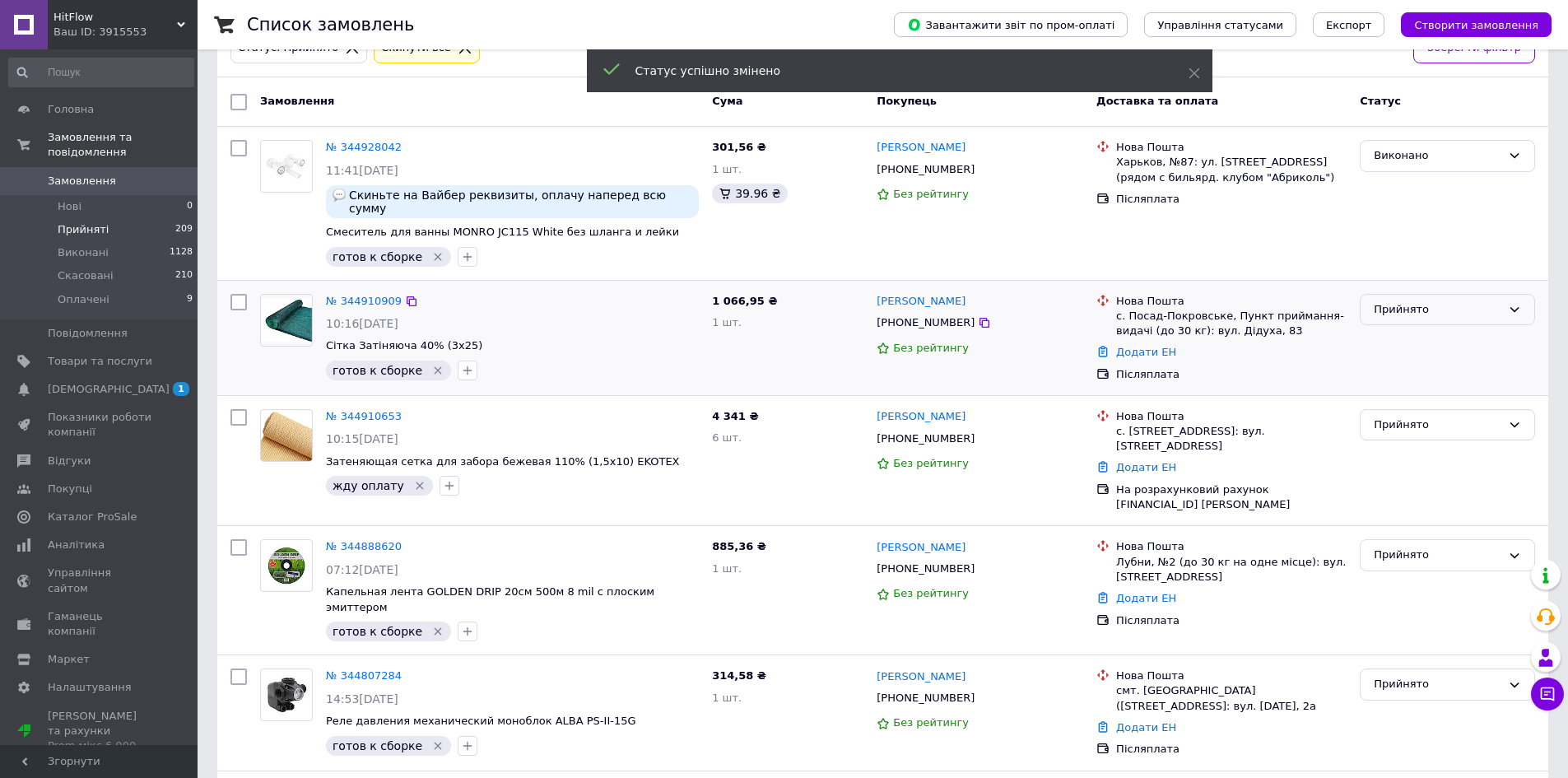
click at [1411, 302] on div "Прийнято" at bounding box center [1438, 310] width 128 height 18
click at [1429, 328] on li "Виконано" at bounding box center [1448, 343] width 174 height 31
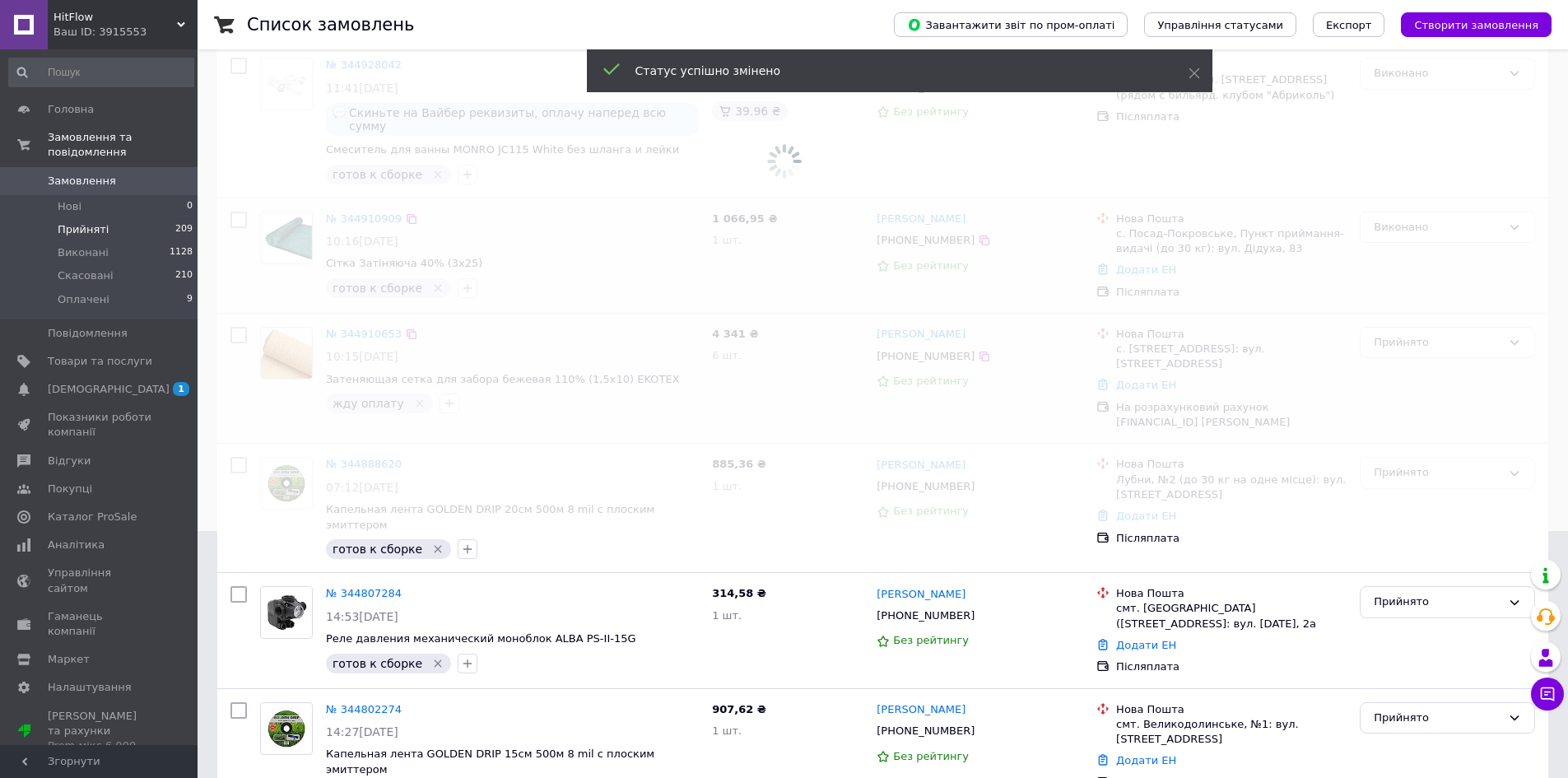
scroll to position [329, 0]
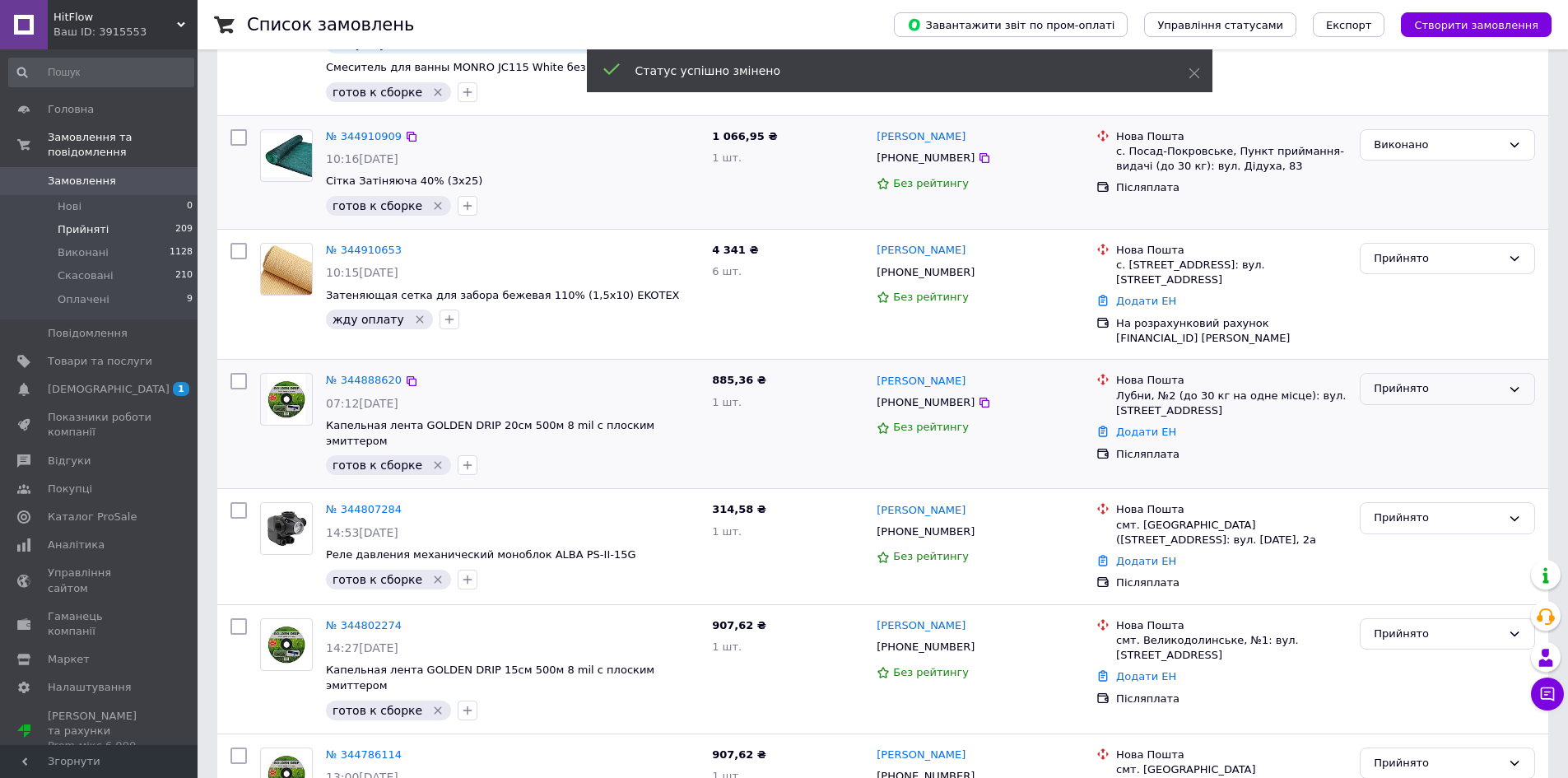
click at [1415, 393] on div "Прийнято" at bounding box center [1438, 389] width 128 height 18
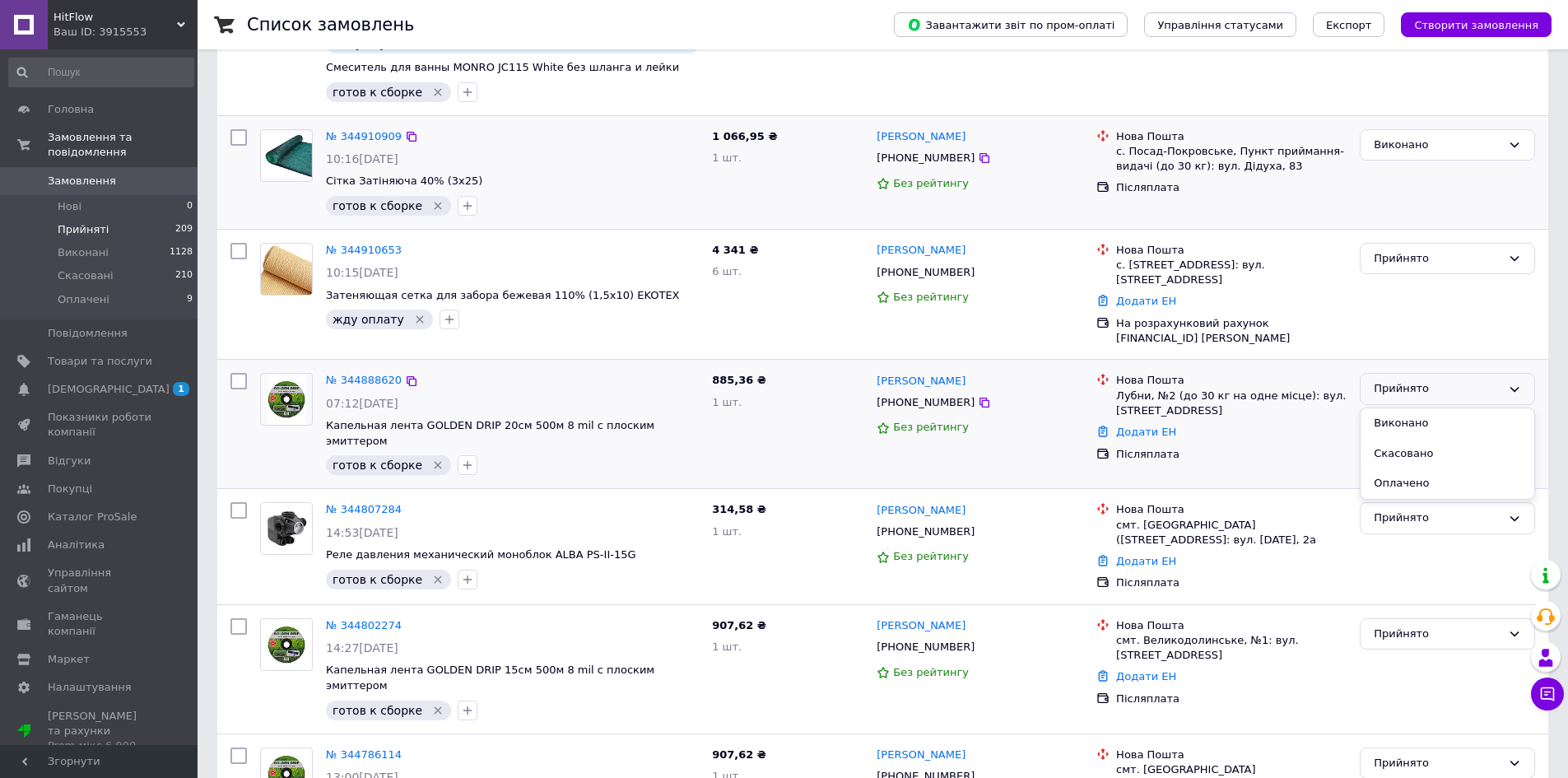
click at [1417, 415] on li "Виконано" at bounding box center [1448, 423] width 174 height 31
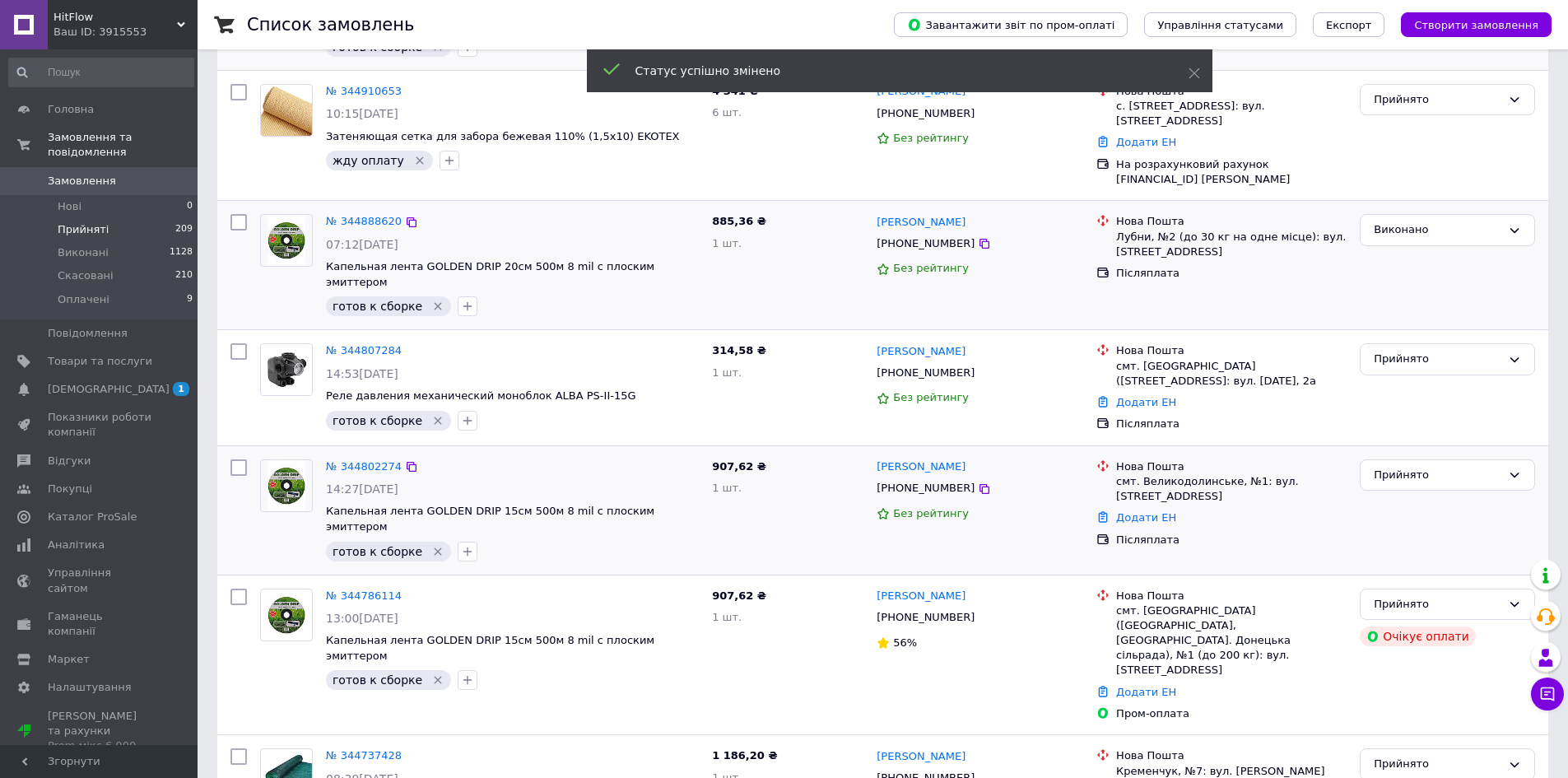
scroll to position [494, 0]
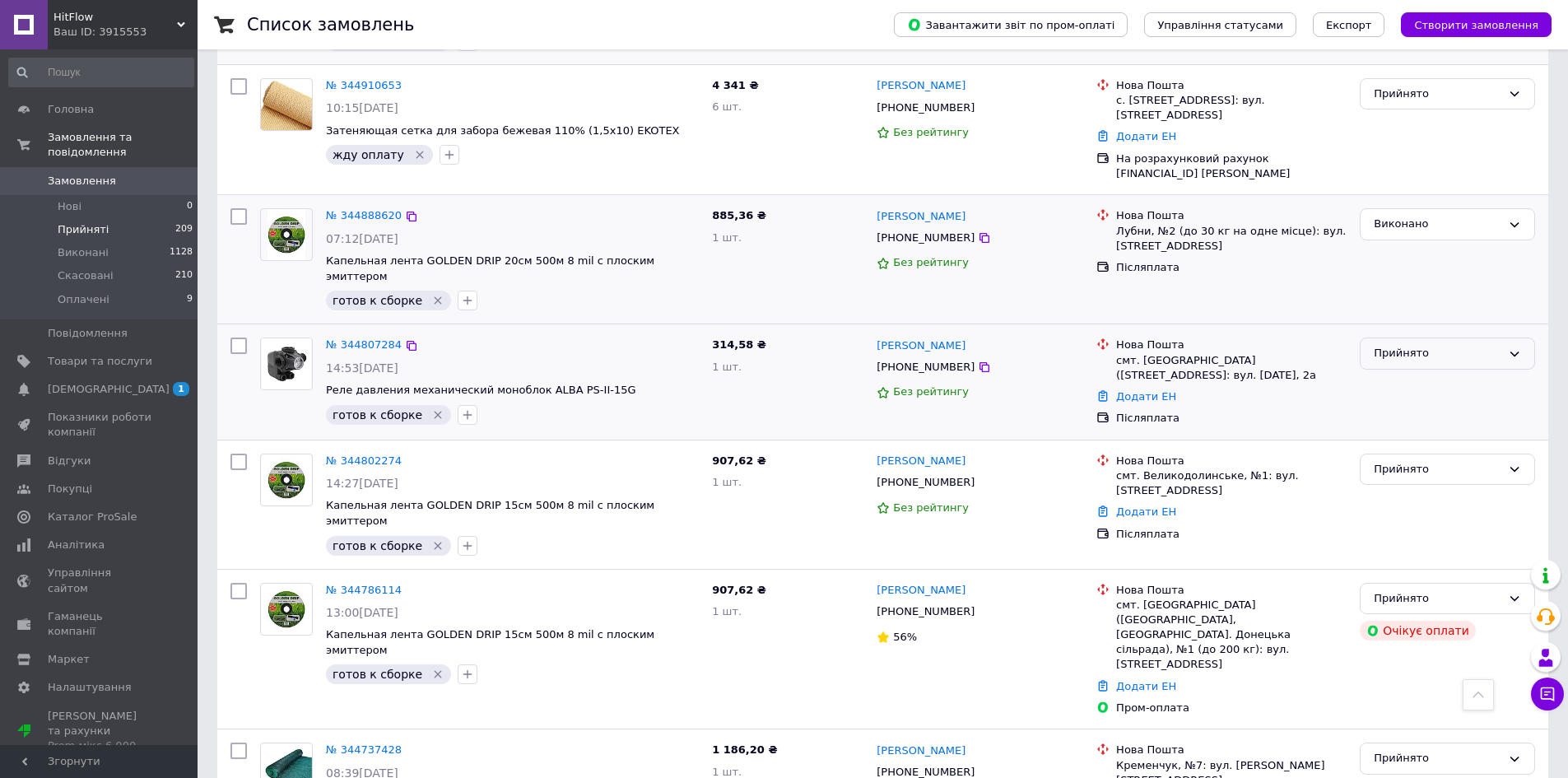
click at [1425, 345] on div "Прийнято" at bounding box center [1438, 353] width 128 height 18
click at [1424, 373] on li "Виконано" at bounding box center [1448, 388] width 174 height 31
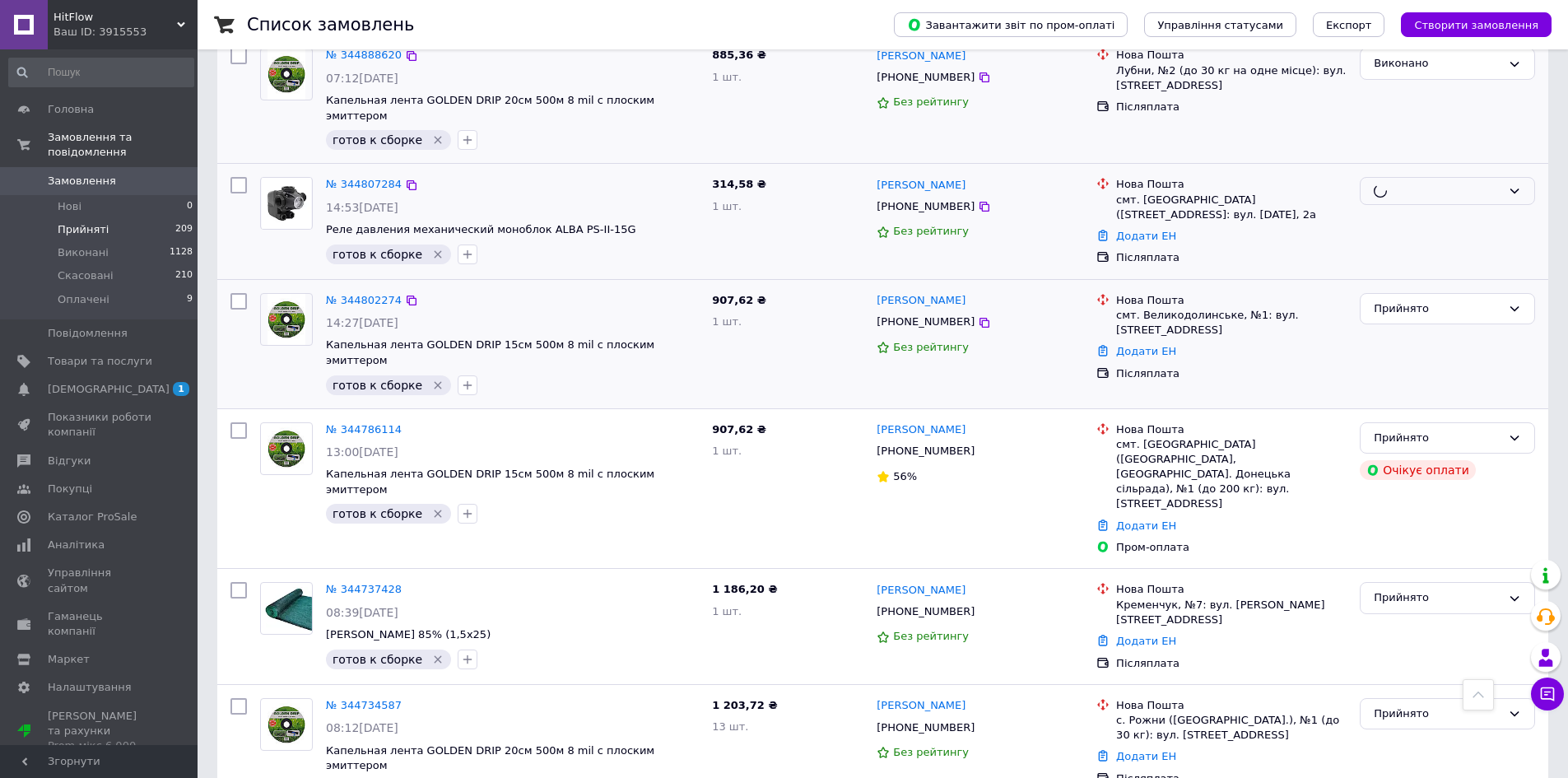
scroll to position [659, 0]
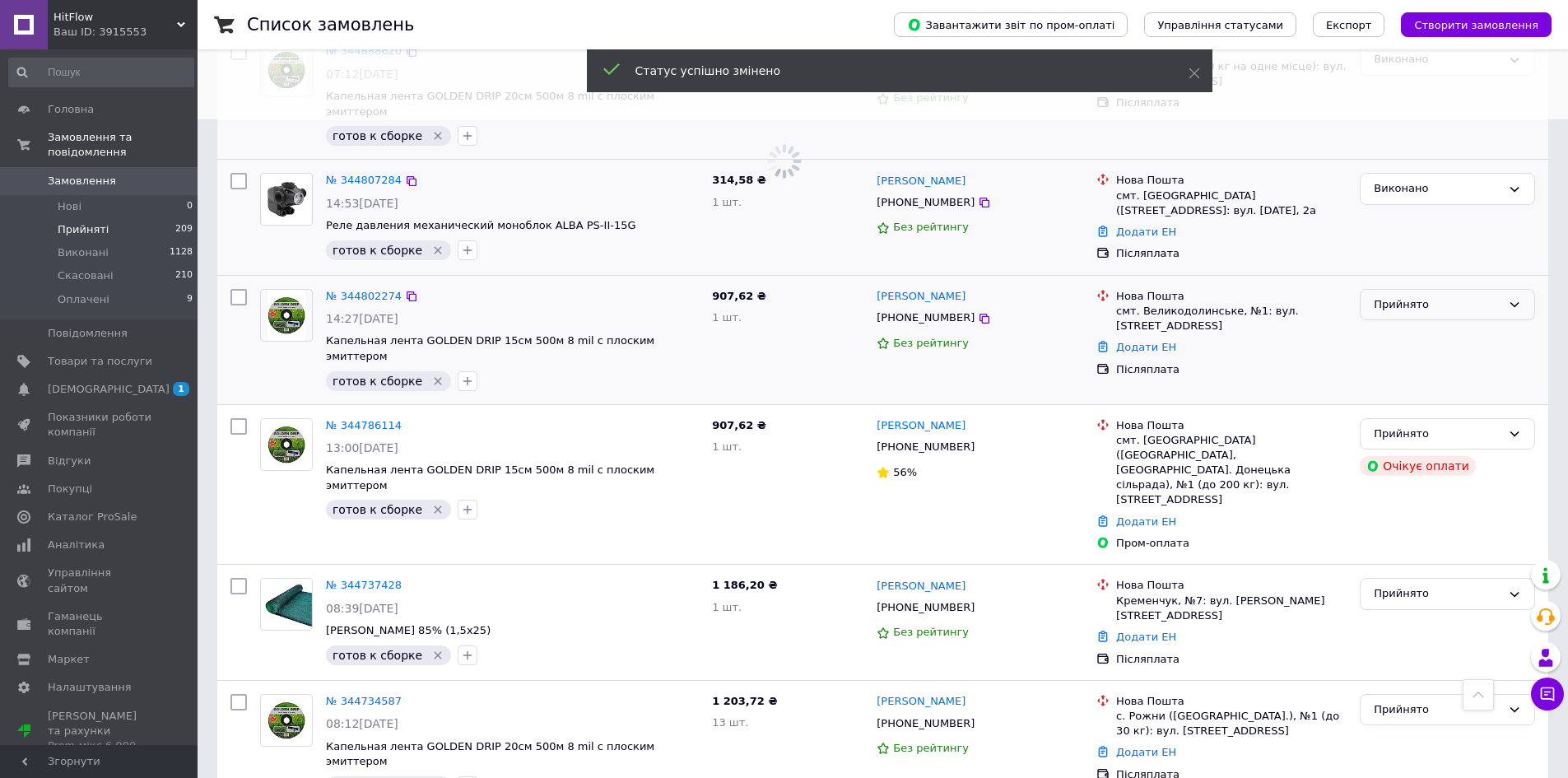
click at [1402, 296] on div "Прийнято" at bounding box center [1438, 304] width 128 height 18
click at [1406, 324] on li "Виконано" at bounding box center [1448, 339] width 174 height 31
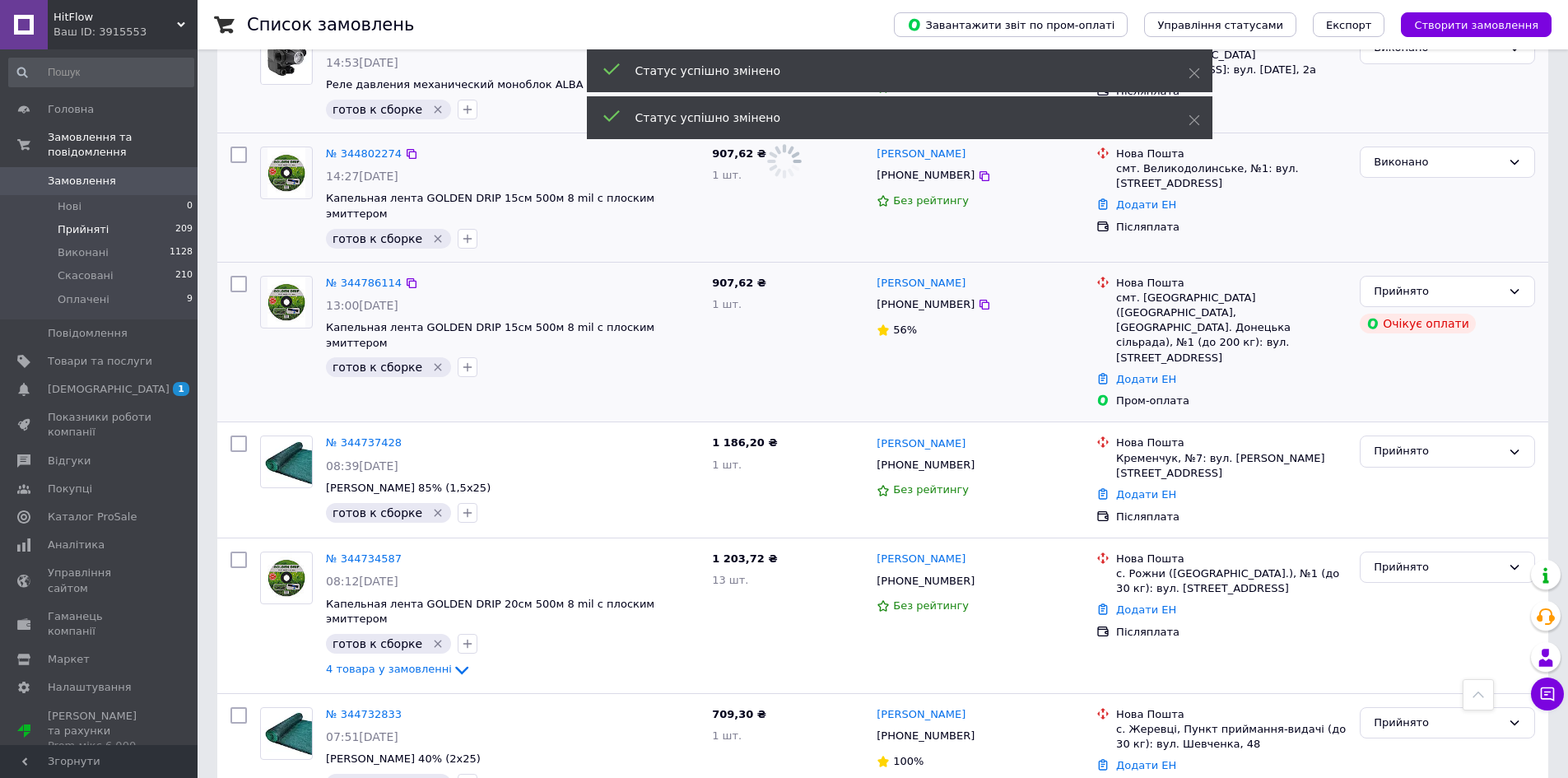
scroll to position [823, 0]
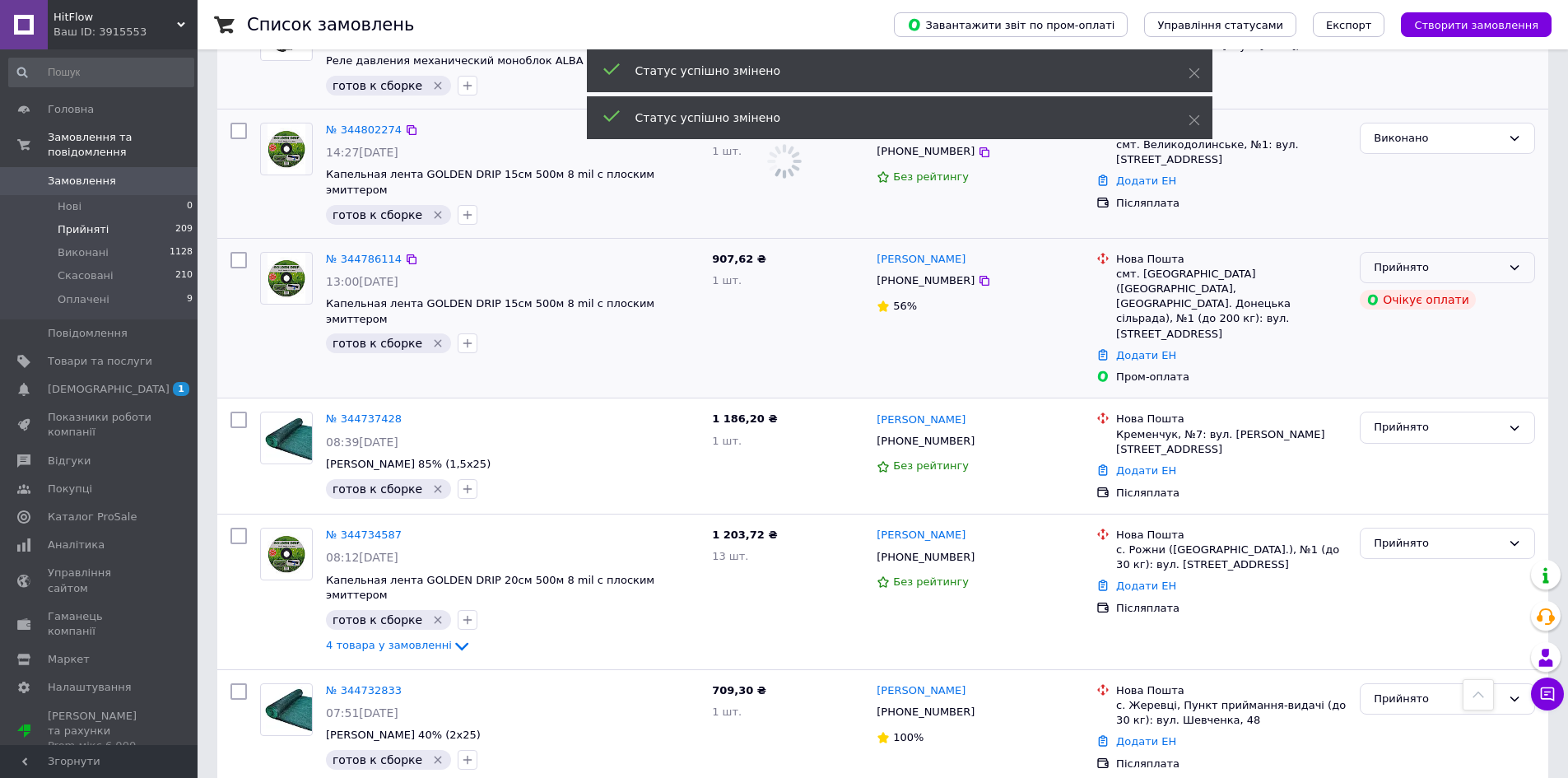
click at [1418, 252] on div "Прийнято" at bounding box center [1448, 267] width 176 height 32
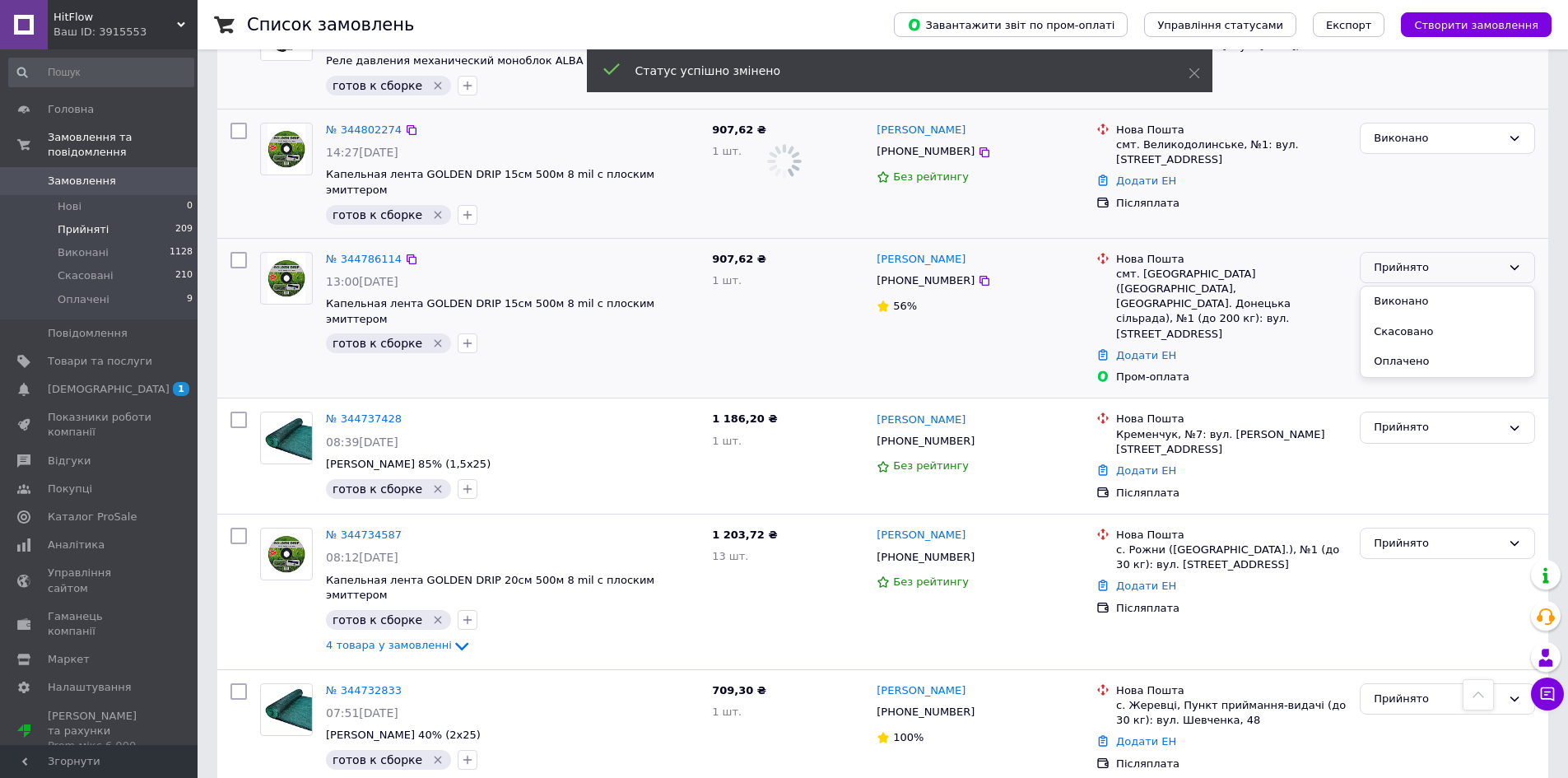
click at [1414, 287] on li "Виконано" at bounding box center [1448, 302] width 174 height 31
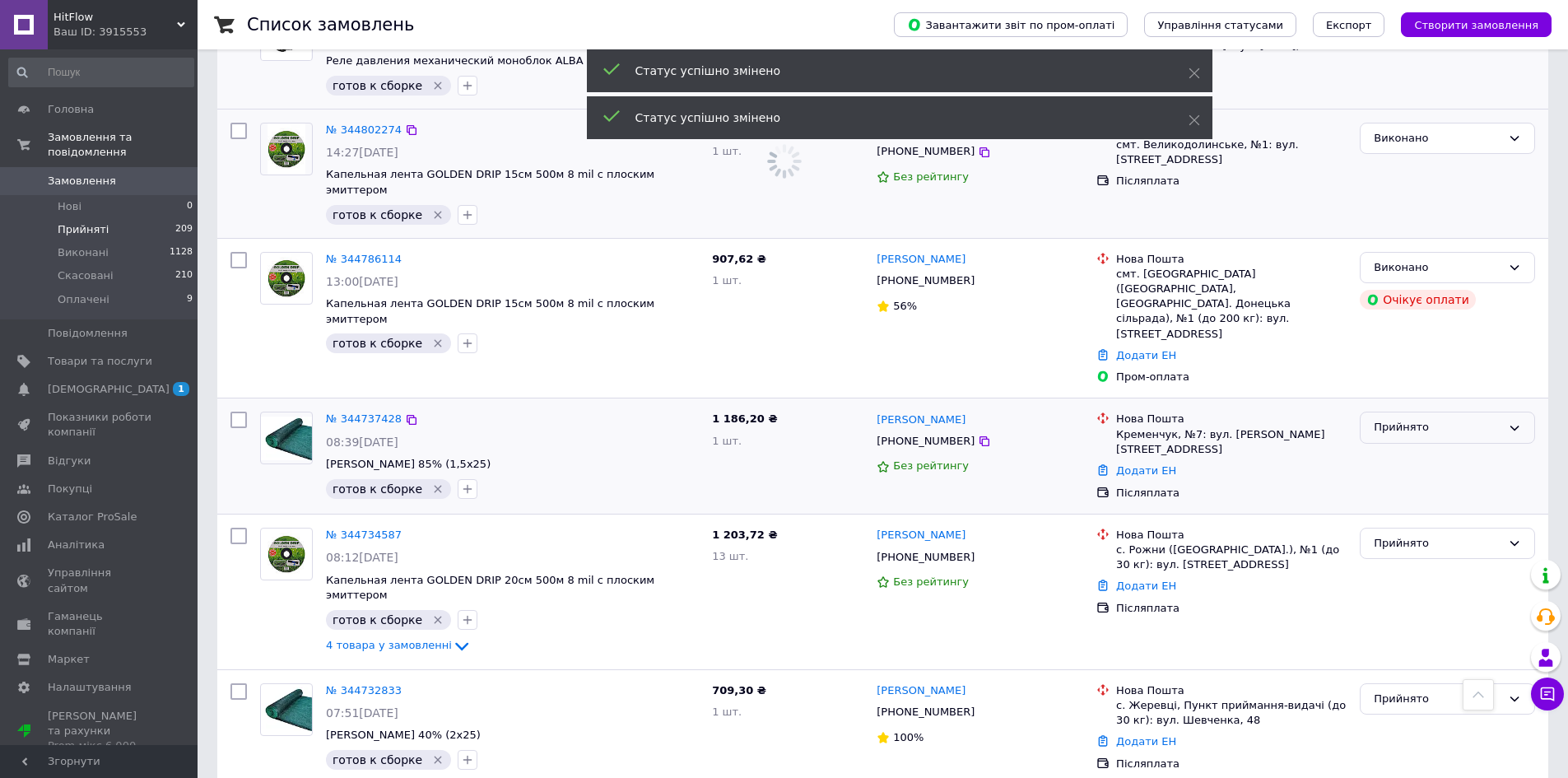
click at [1402, 419] on div "Прийнято" at bounding box center [1438, 427] width 128 height 18
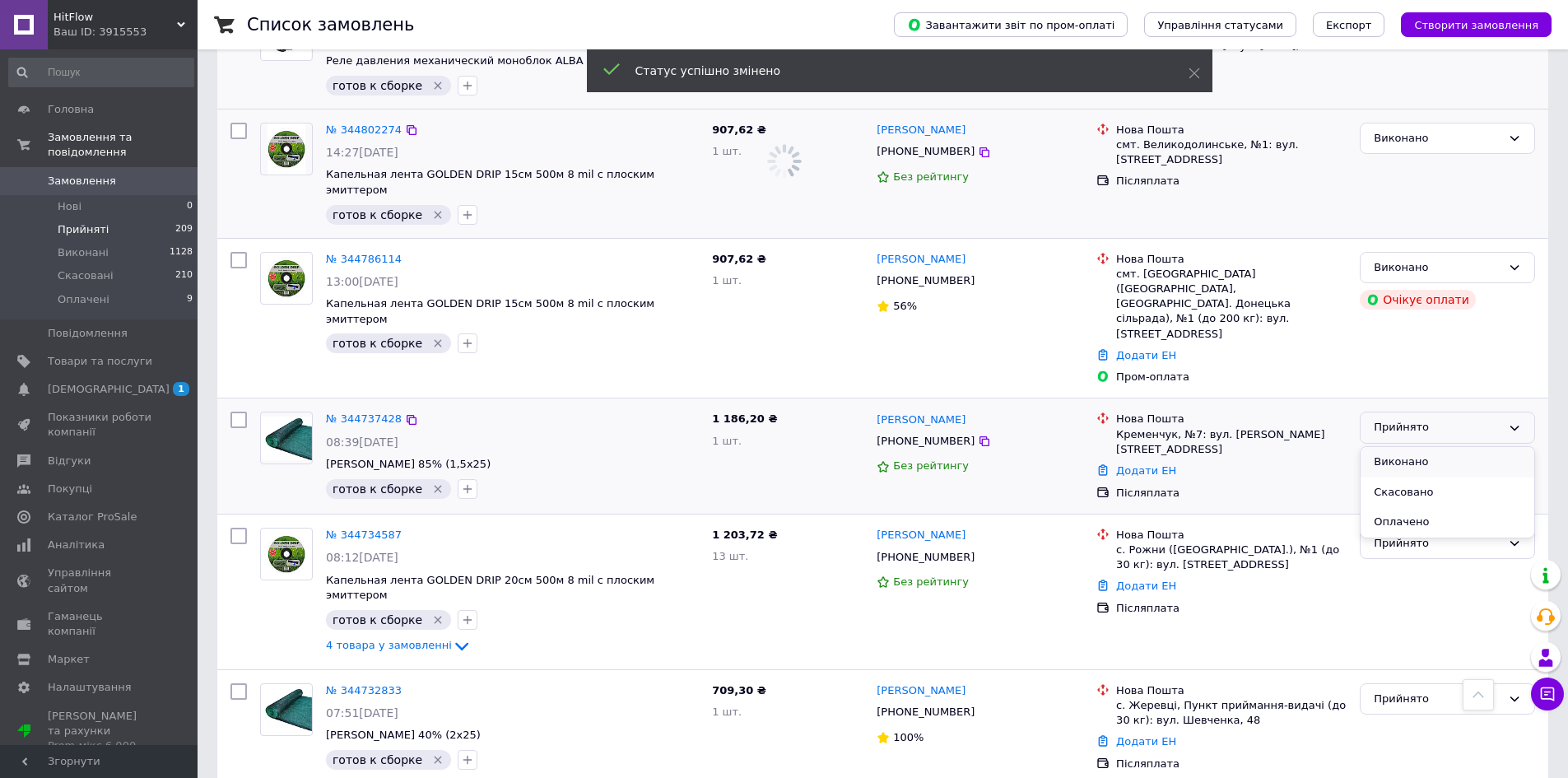
click at [1400, 447] on li "Виконано" at bounding box center [1448, 462] width 174 height 31
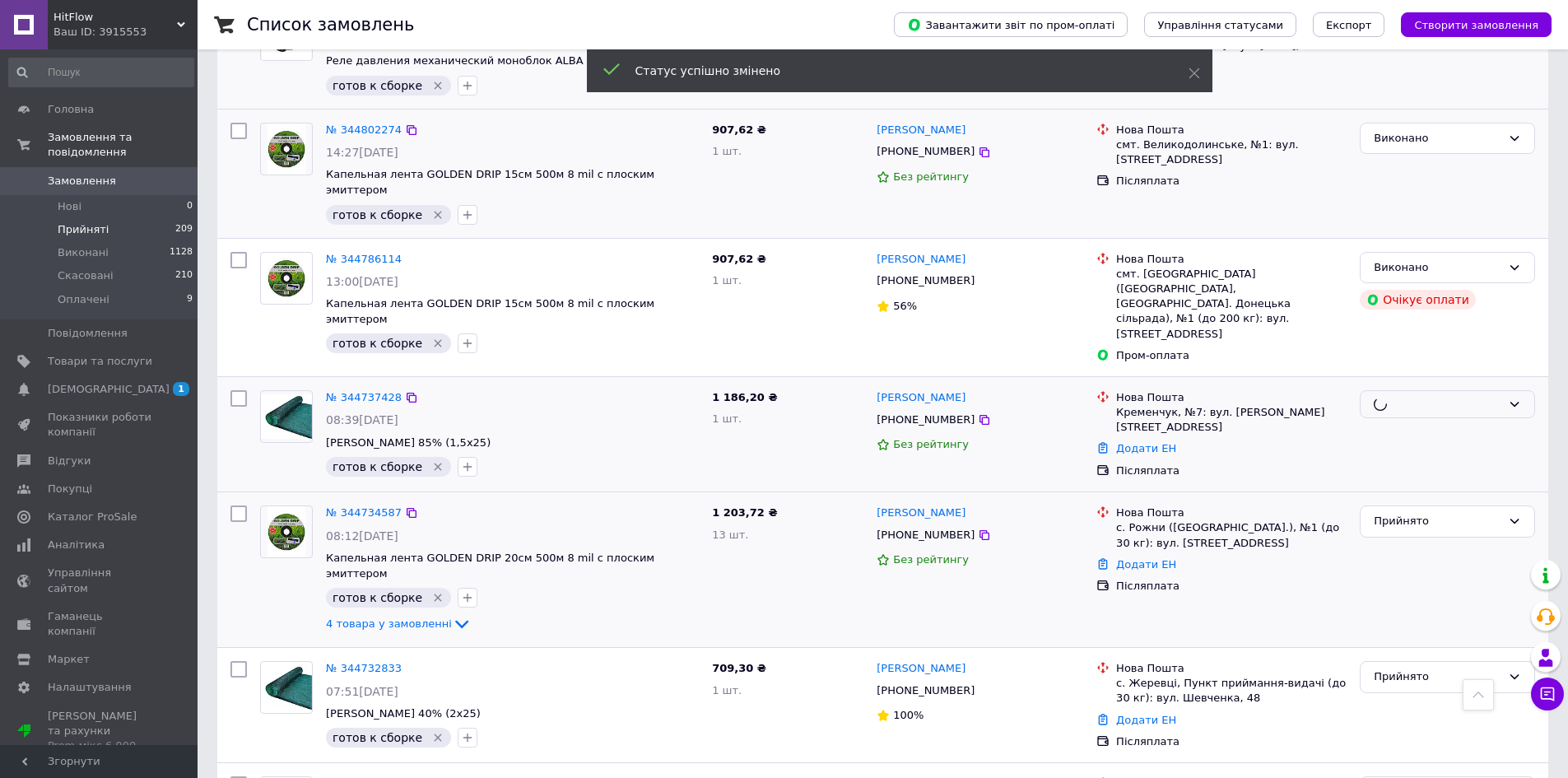
click at [1400, 499] on div "Прийнято" at bounding box center [1448, 569] width 189 height 142
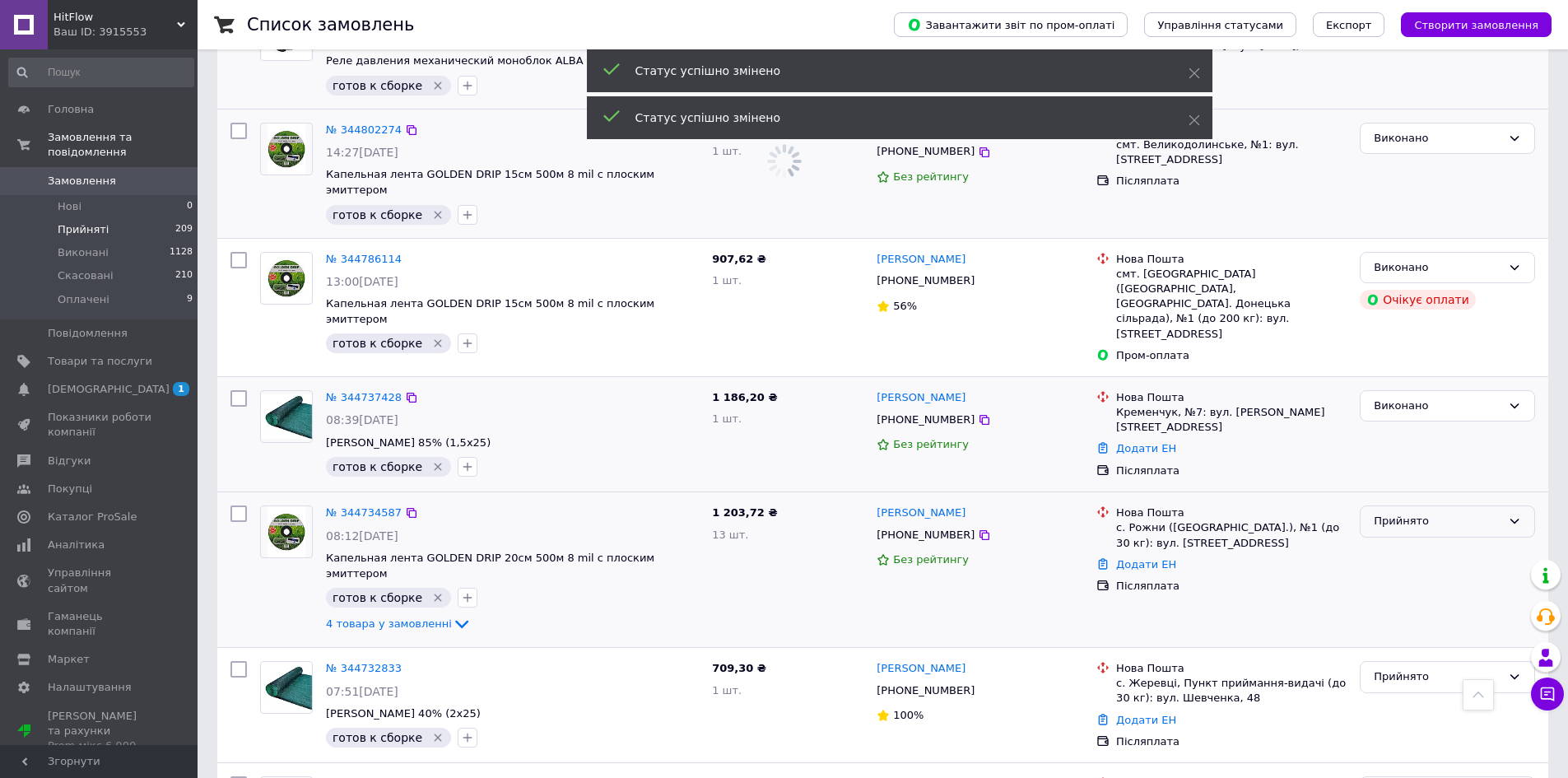
click at [1401, 512] on div "Прийнято" at bounding box center [1438, 521] width 128 height 18
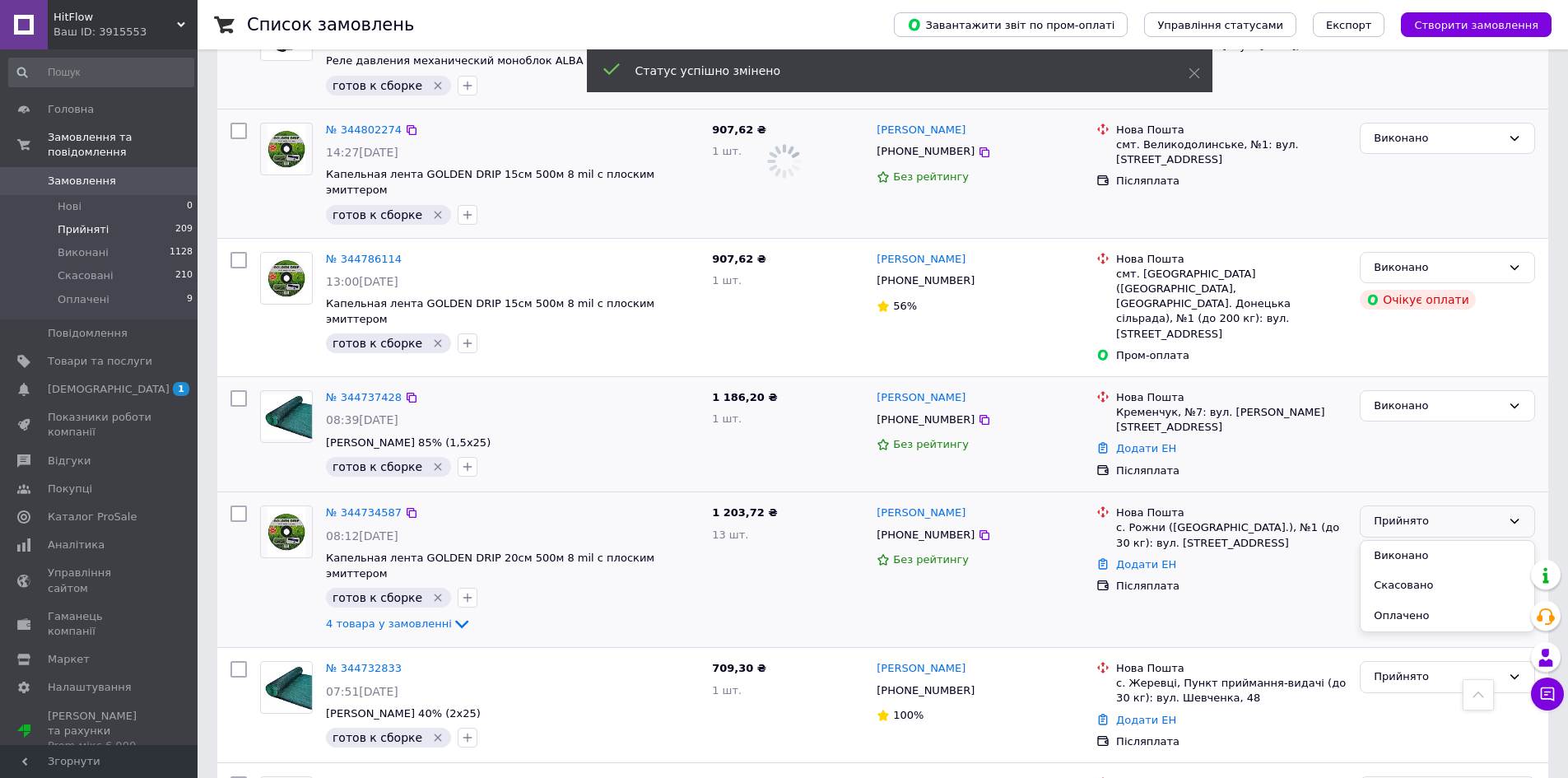
click at [1402, 541] on li "Виконано" at bounding box center [1448, 556] width 174 height 31
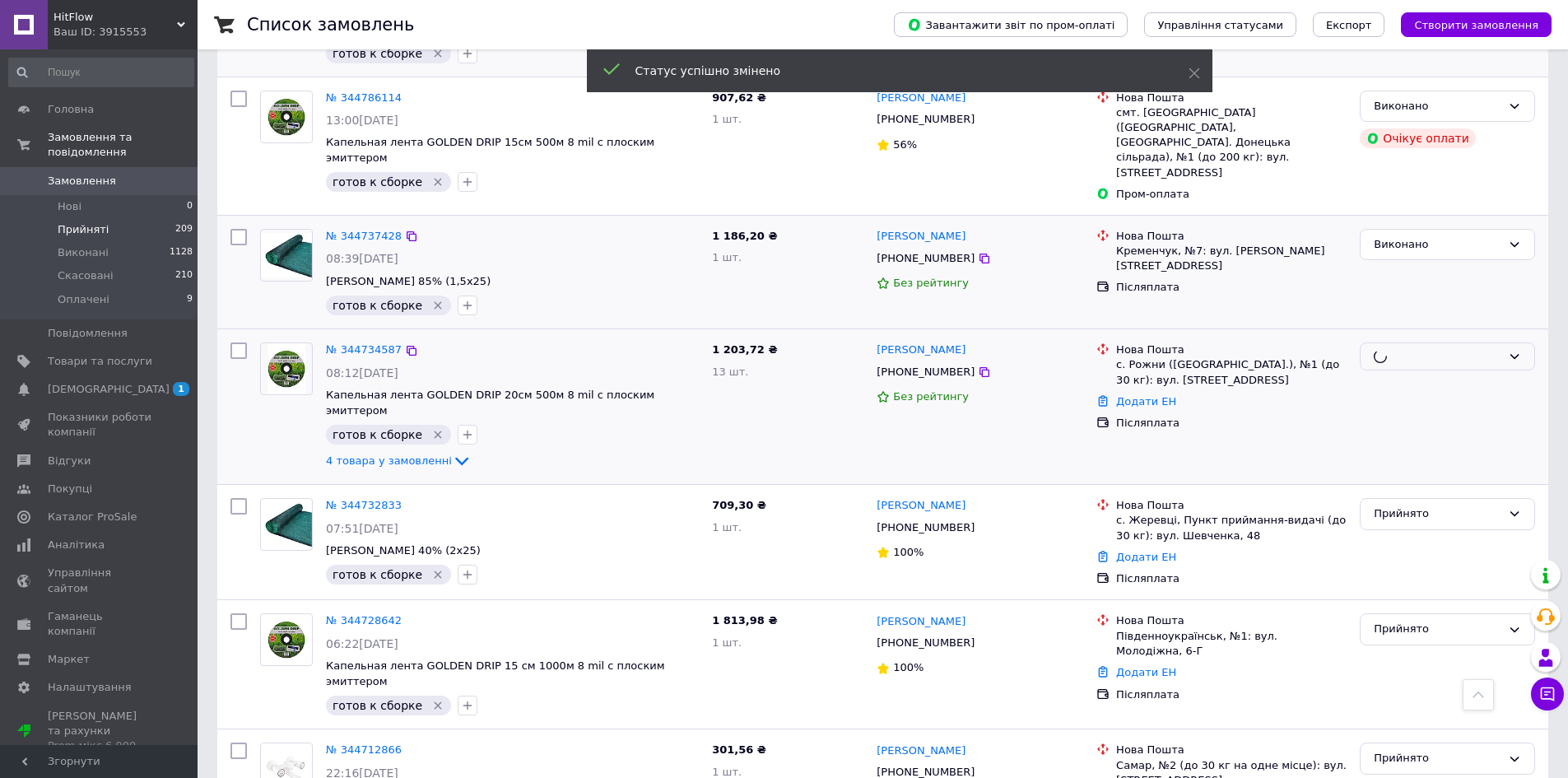
scroll to position [988, 0]
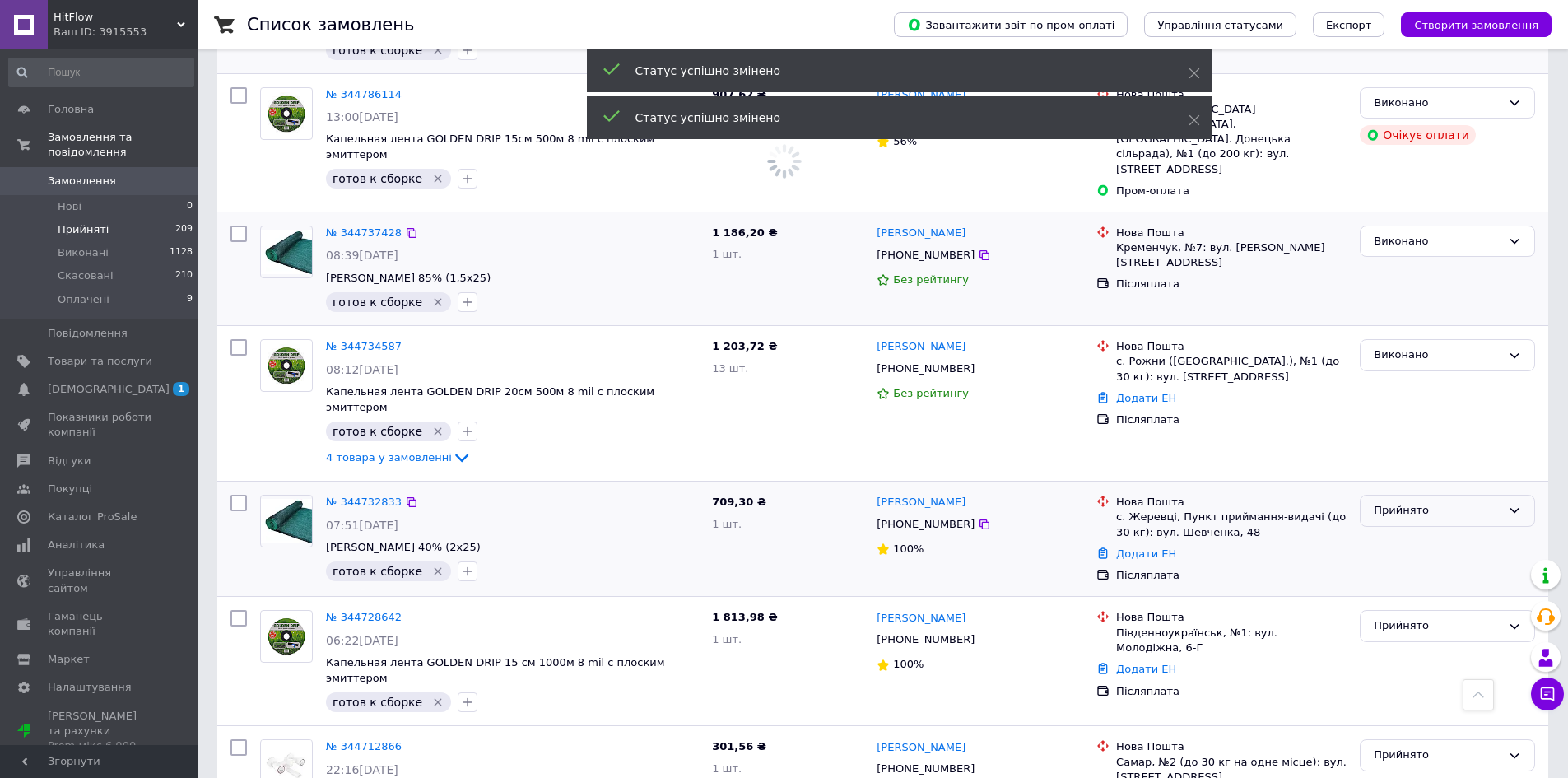
click at [1410, 502] on div "Прийнято" at bounding box center [1438, 511] width 128 height 18
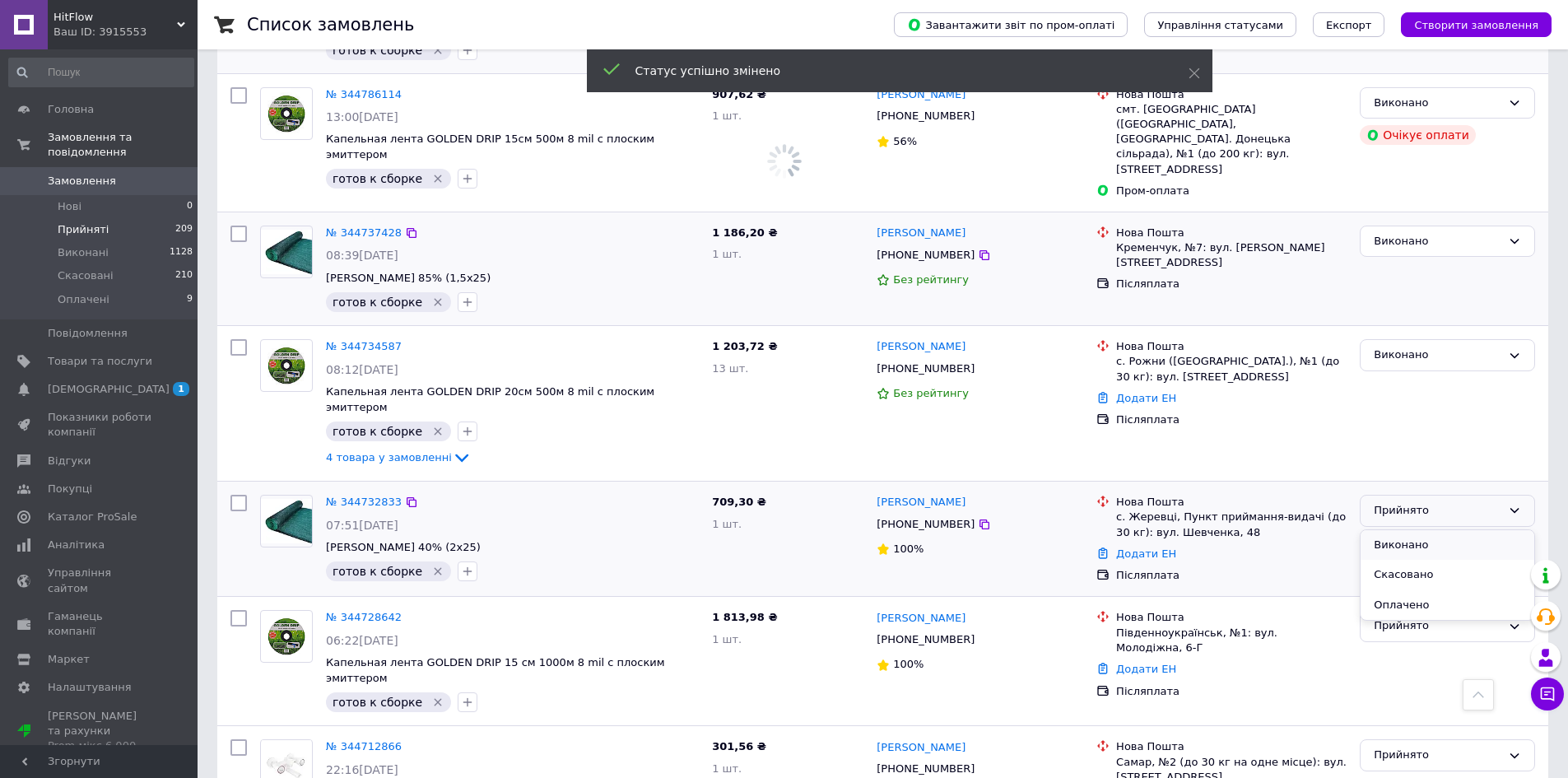
click at [1413, 530] on li "Виконано" at bounding box center [1448, 545] width 174 height 31
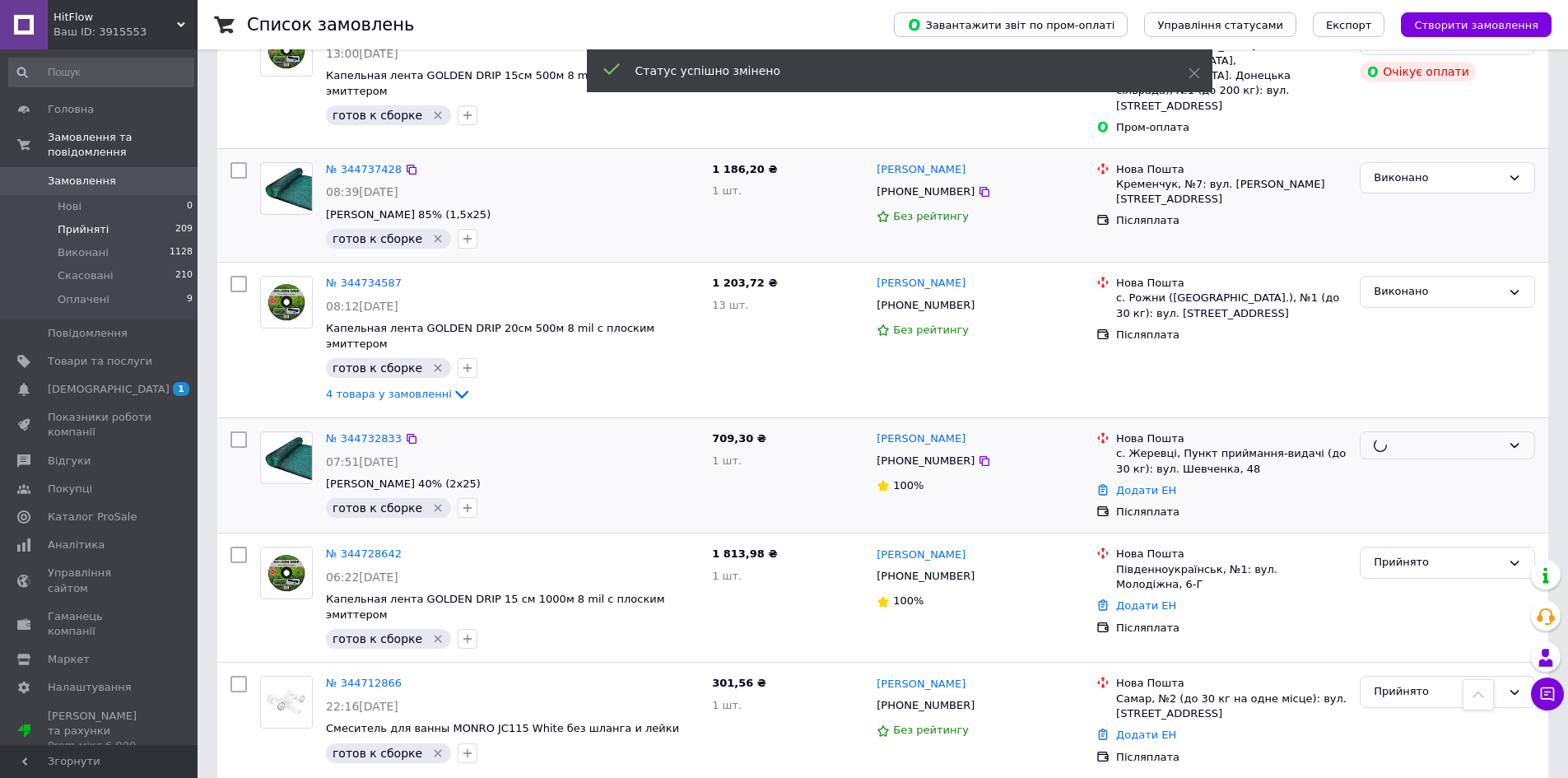
scroll to position [1070, 0]
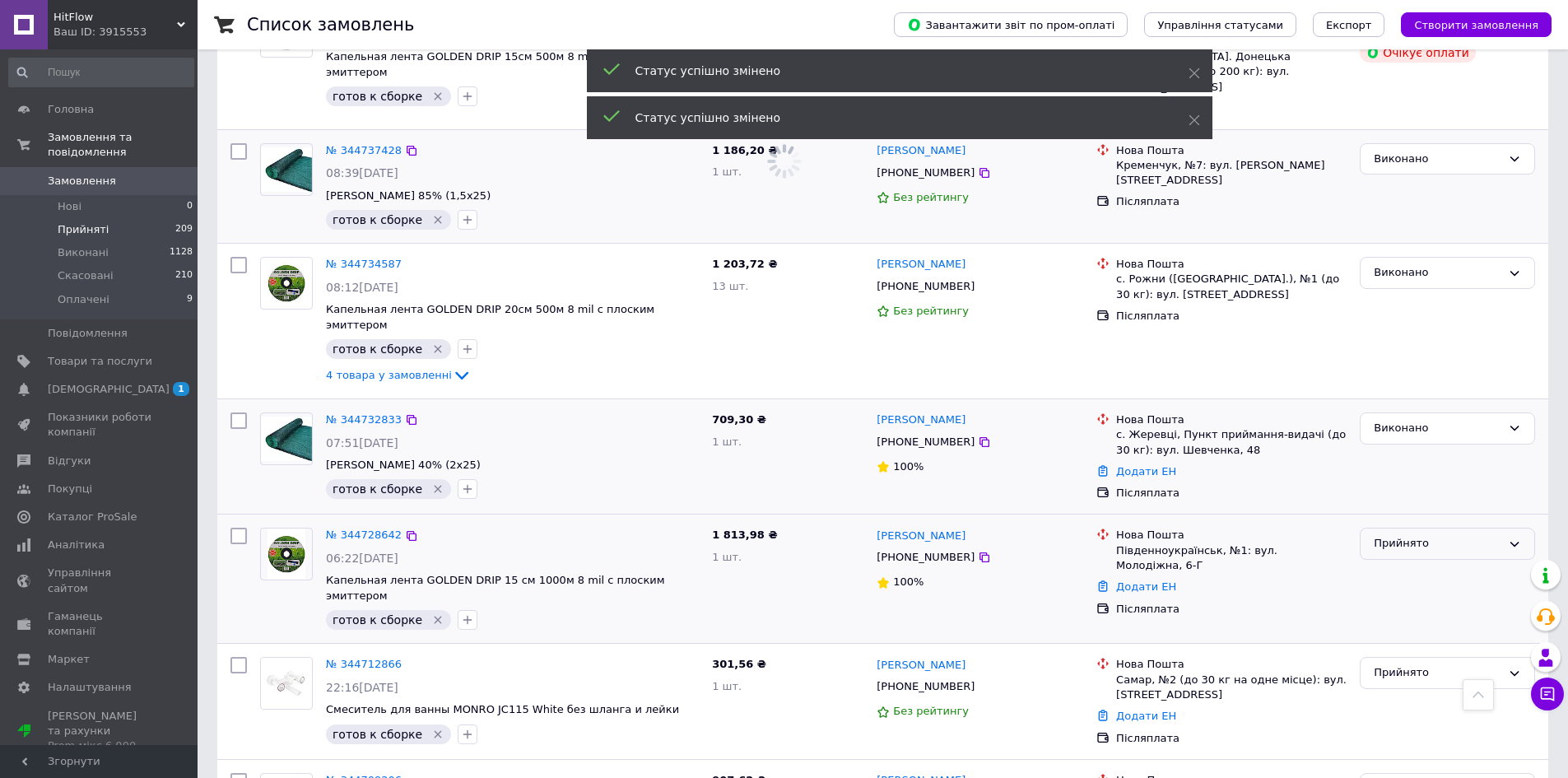
click at [1412, 535] on div "Прийнято" at bounding box center [1438, 543] width 128 height 18
click at [1394, 563] on li "Виконано" at bounding box center [1448, 578] width 174 height 31
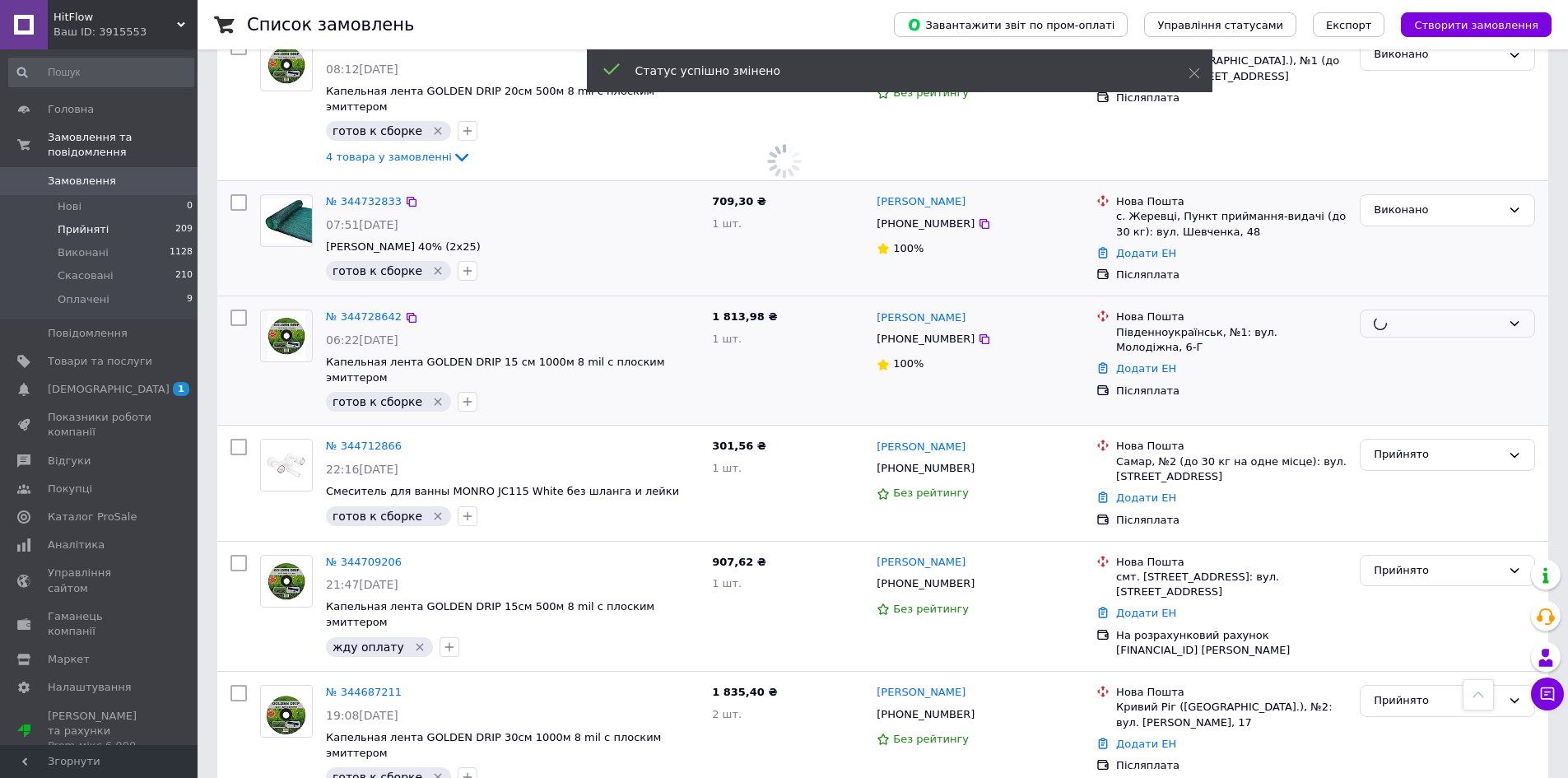
scroll to position [1317, 0]
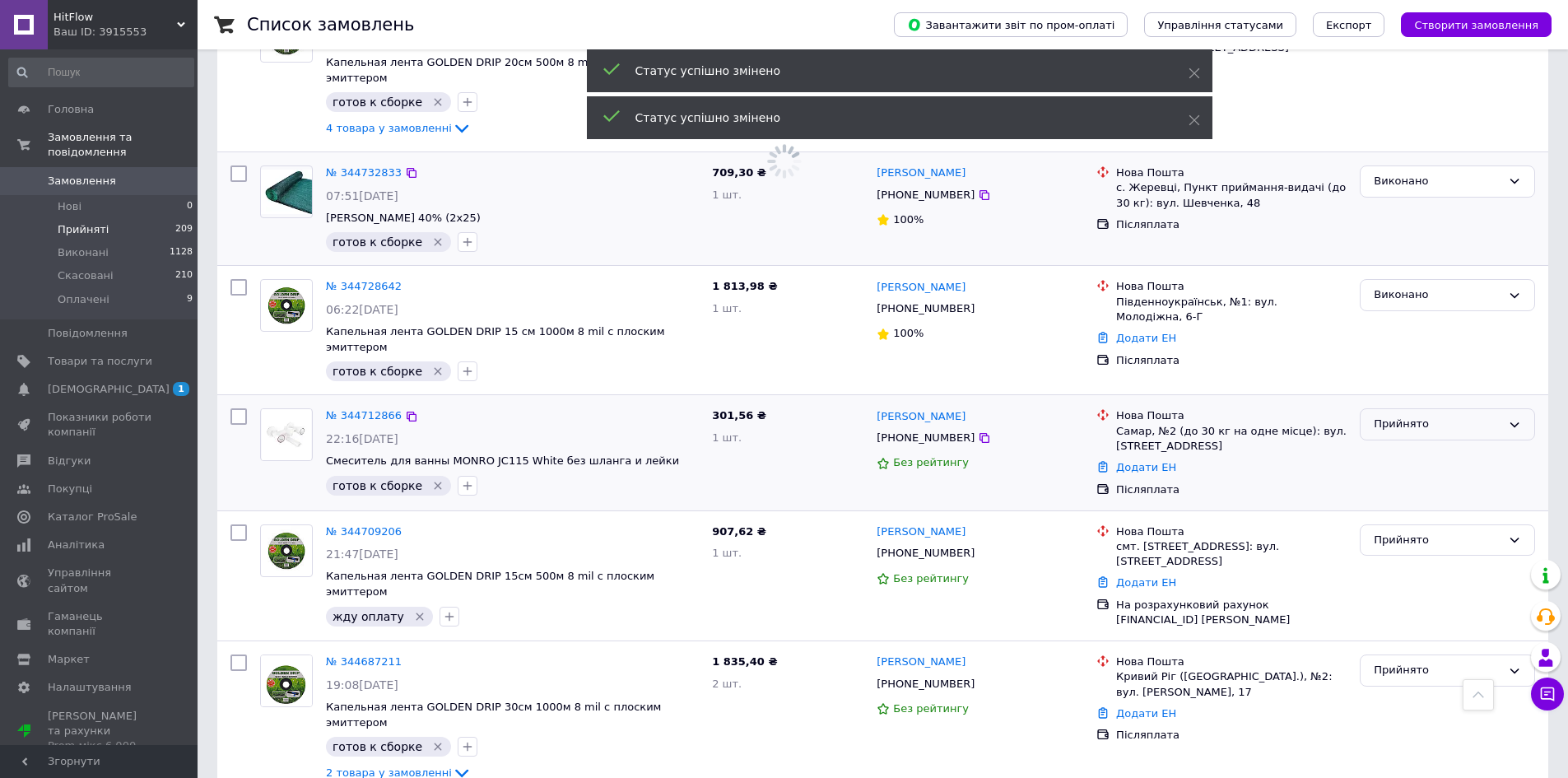
click at [1414, 415] on div "Прийнято" at bounding box center [1438, 424] width 128 height 18
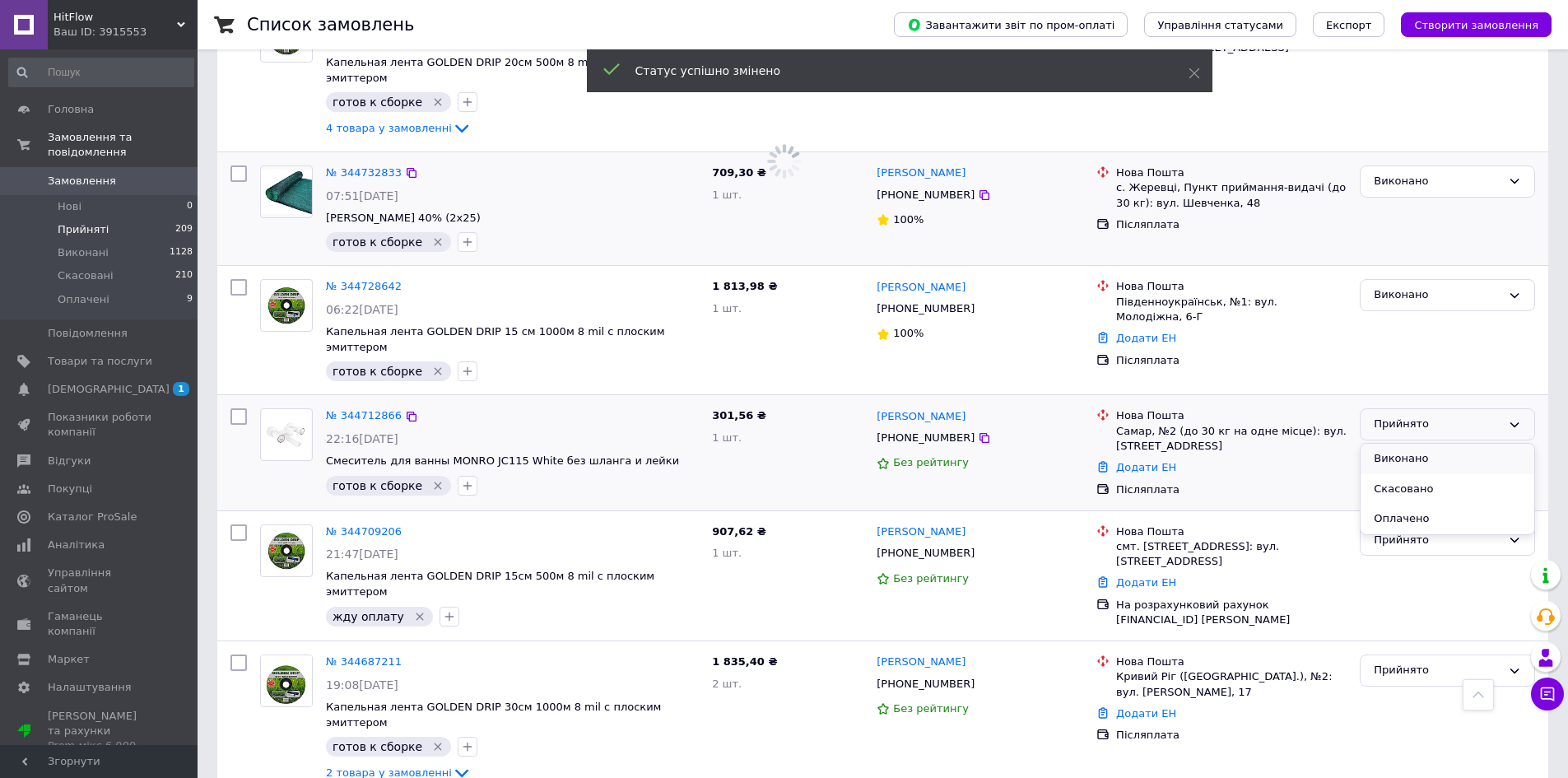
click at [1410, 444] on li "Виконано" at bounding box center [1448, 459] width 174 height 31
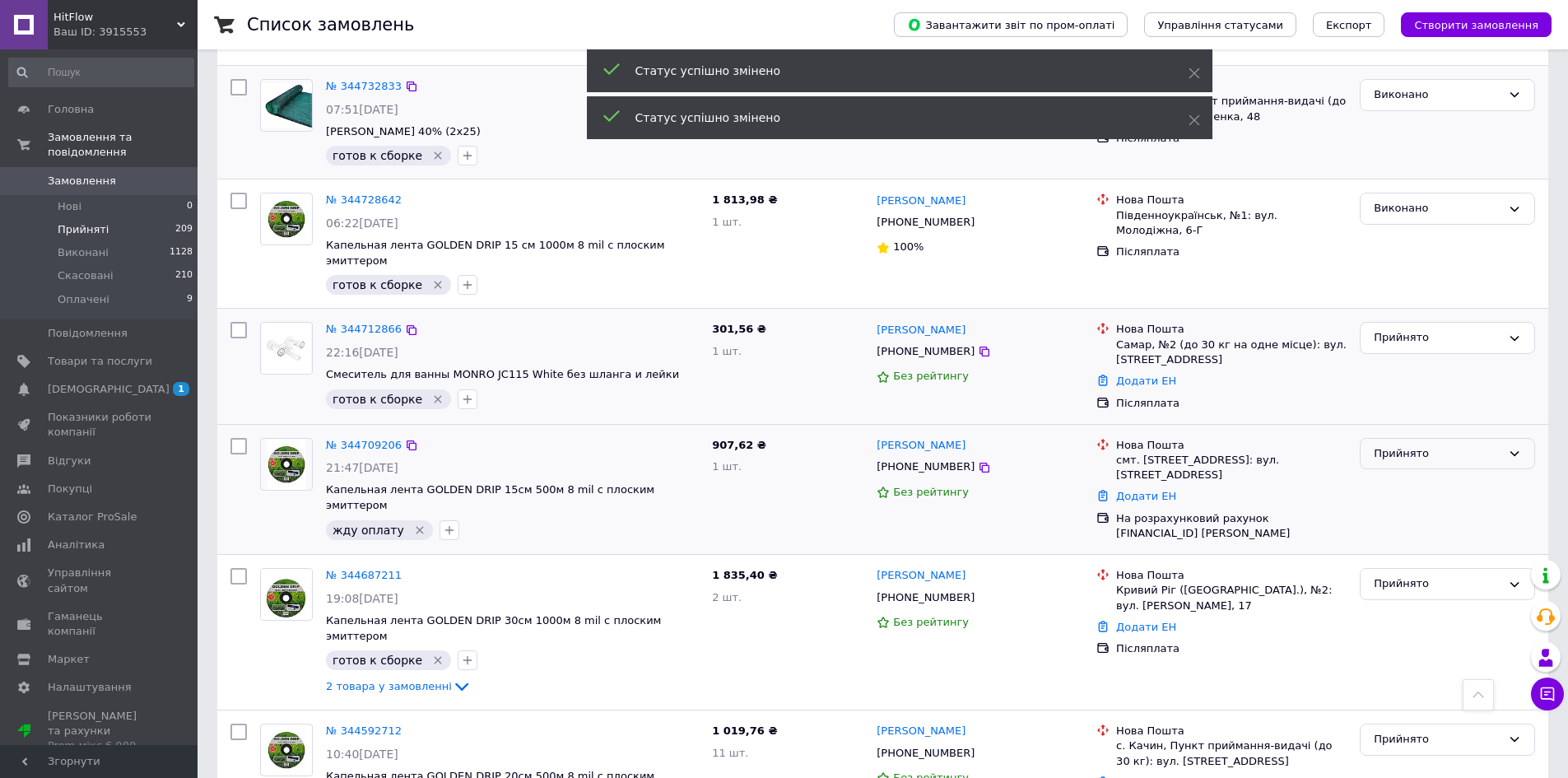
scroll to position [1482, 0]
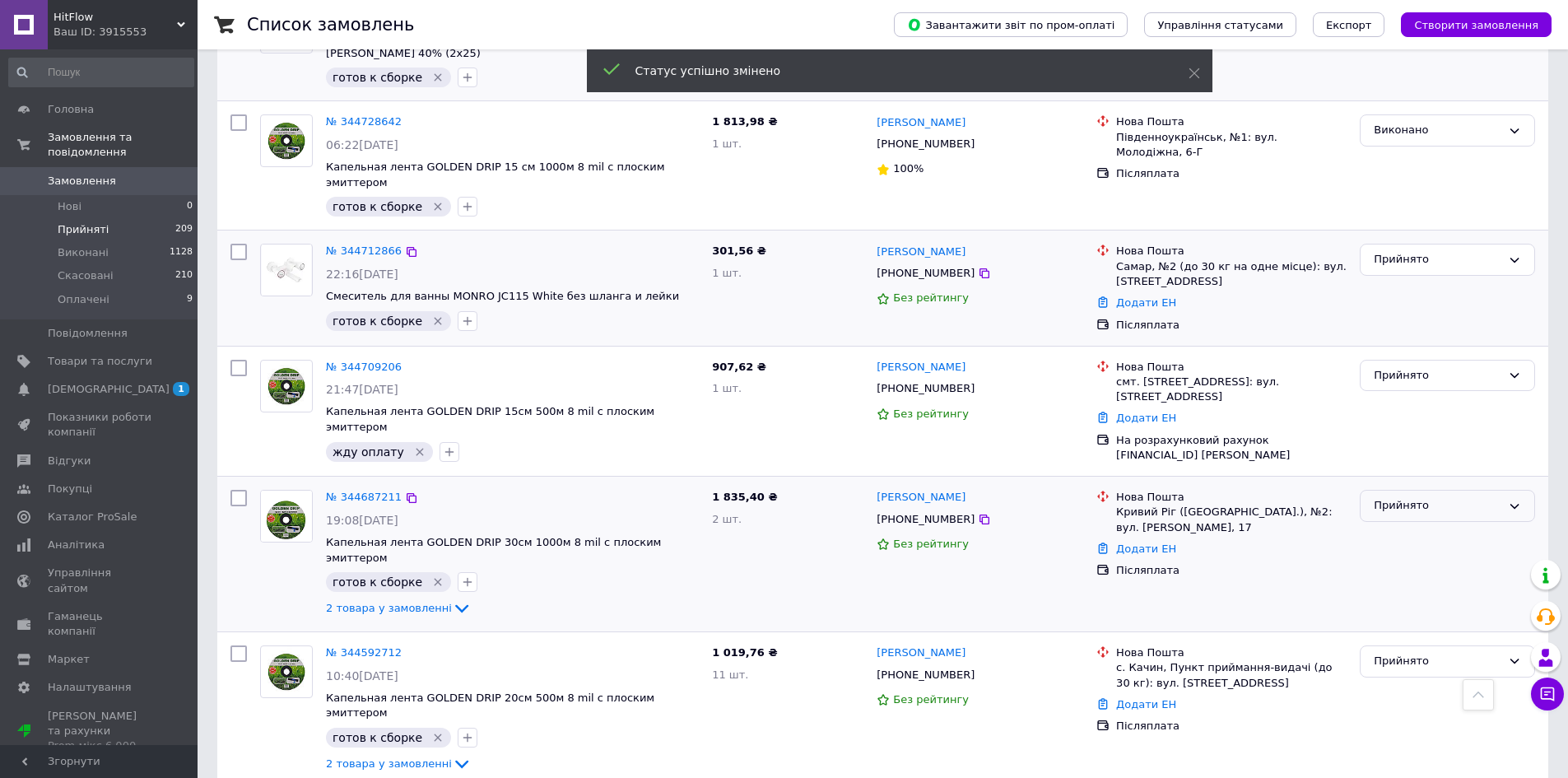
click at [1414, 498] on div "Прийнято" at bounding box center [1438, 506] width 128 height 18
click at [1416, 524] on li "Виконано" at bounding box center [1448, 538] width 174 height 31
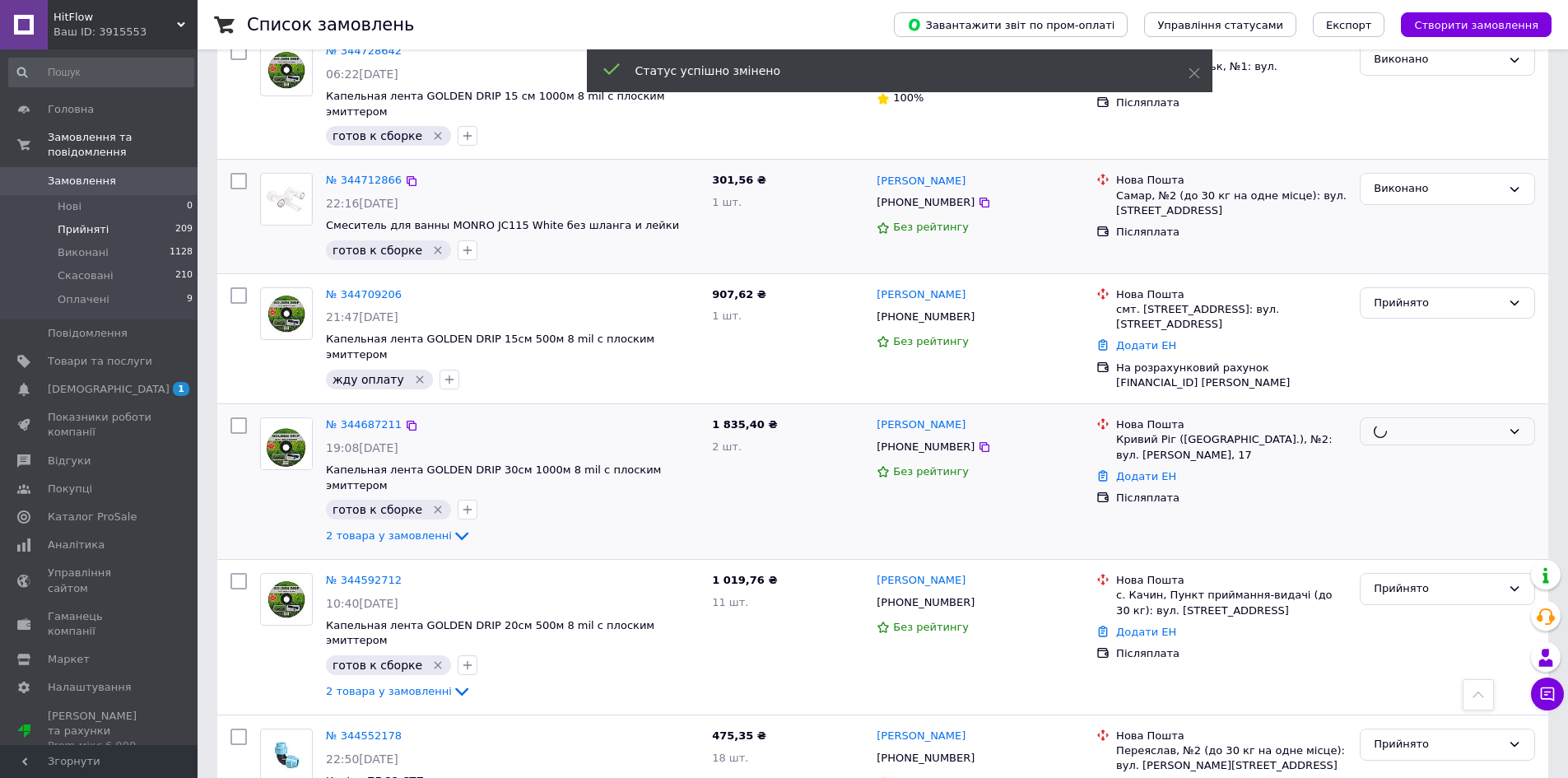
scroll to position [1647, 0]
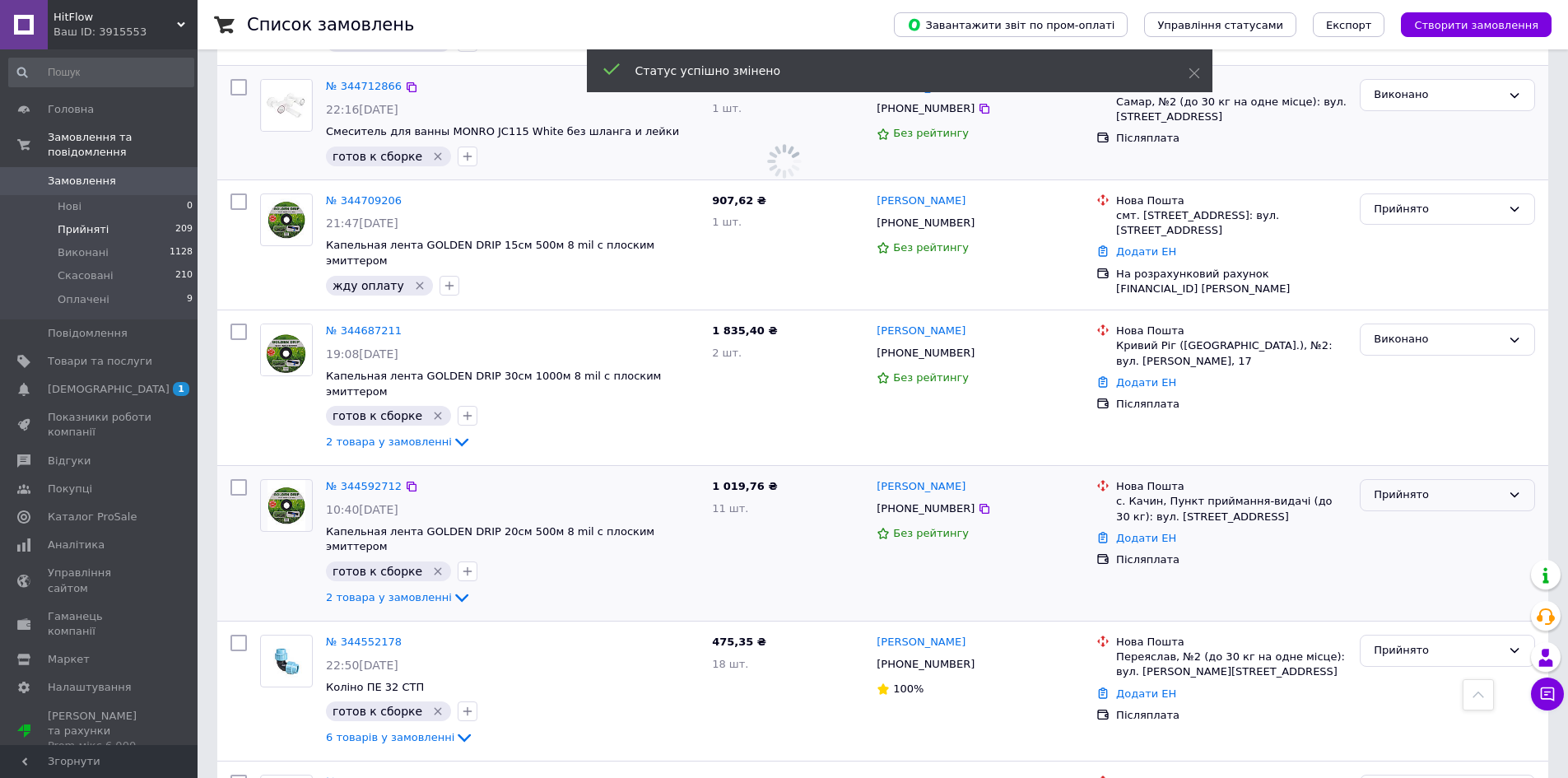
click at [1400, 487] on div "Прийнято" at bounding box center [1438, 495] width 128 height 18
click at [1403, 514] on li "Виконано" at bounding box center [1448, 529] width 174 height 31
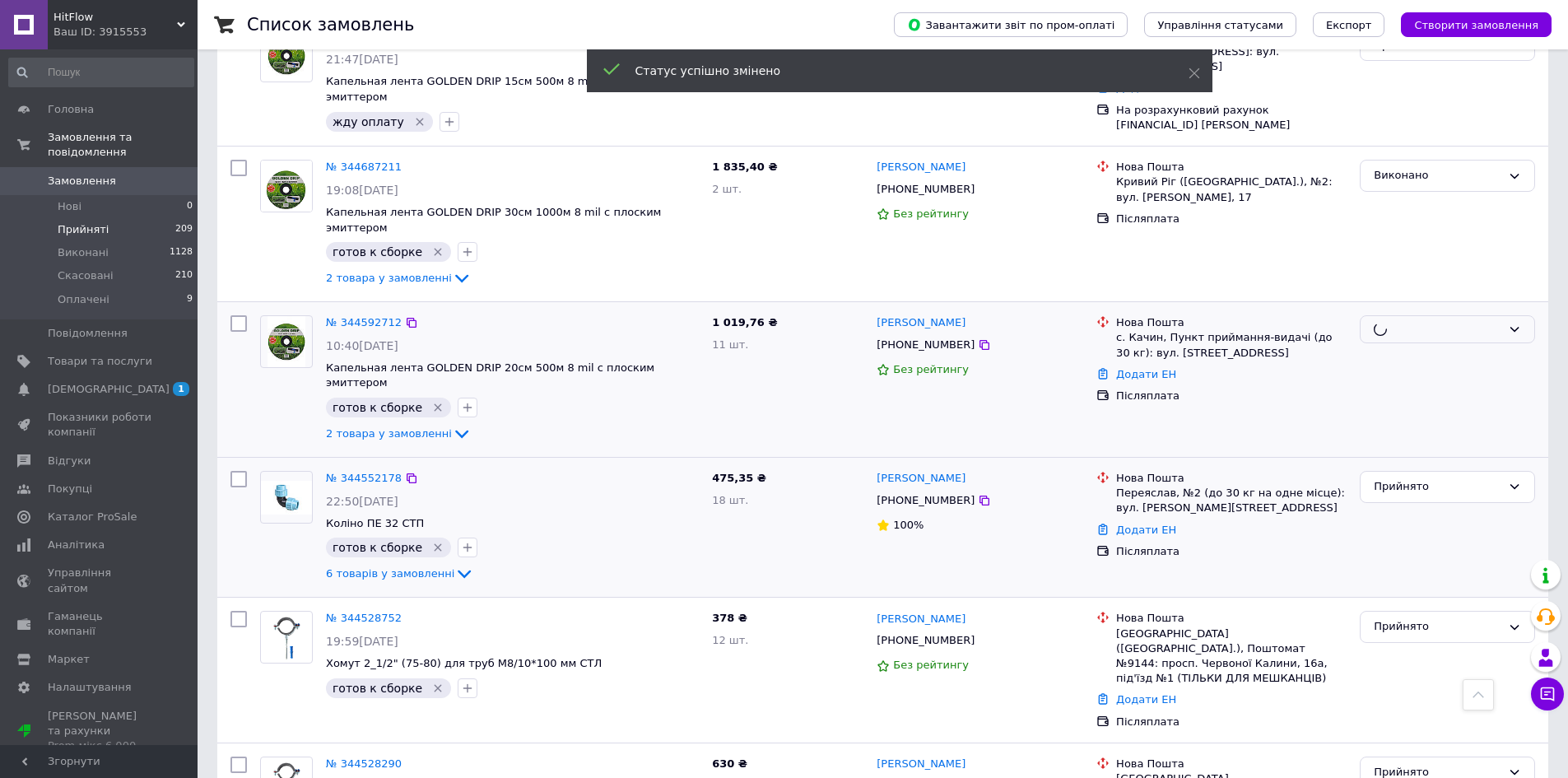
scroll to position [1811, 0]
click at [1413, 477] on div "Прийнято" at bounding box center [1438, 486] width 128 height 18
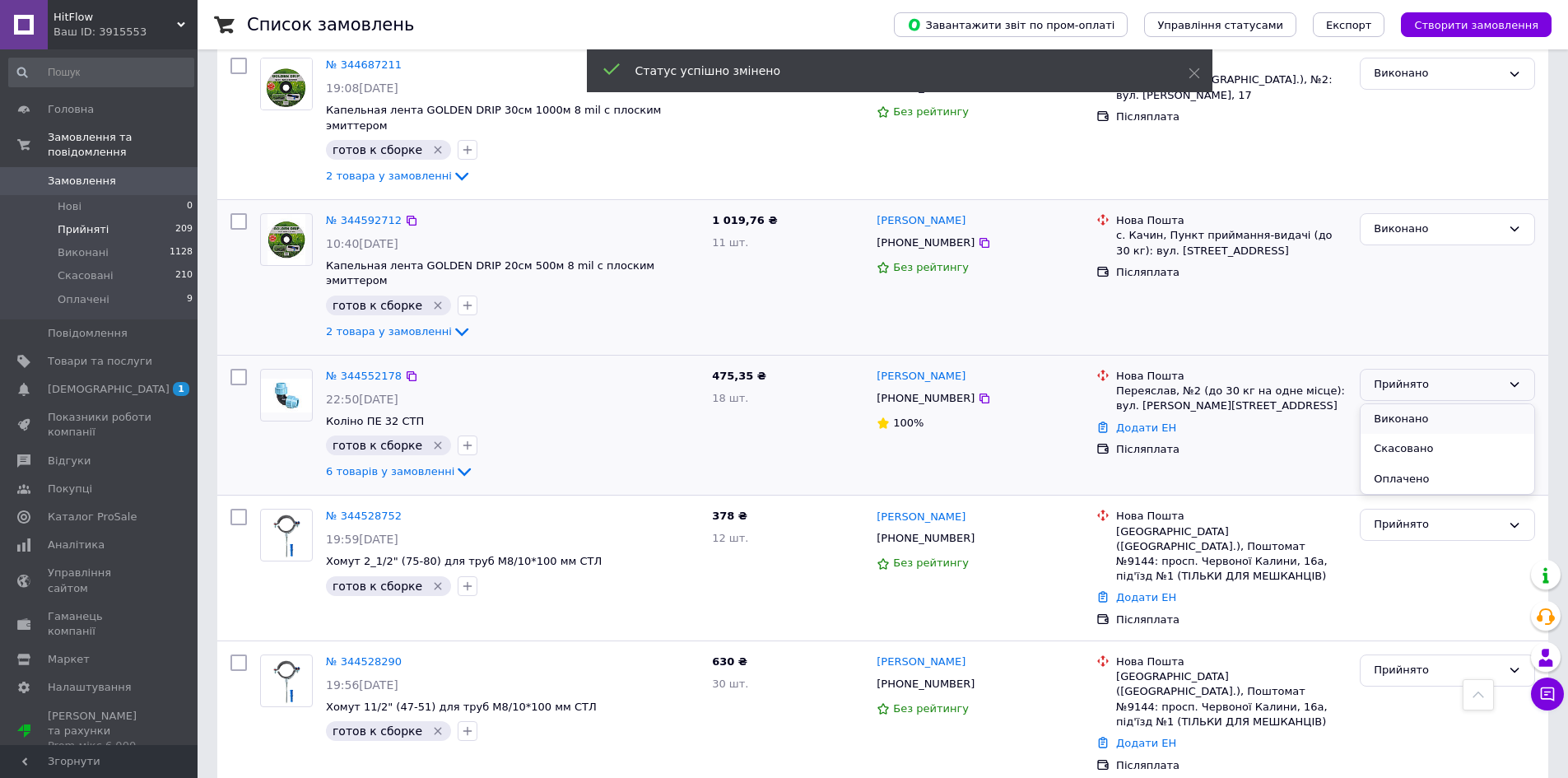
click at [1414, 404] on li "Виконано" at bounding box center [1448, 419] width 174 height 31
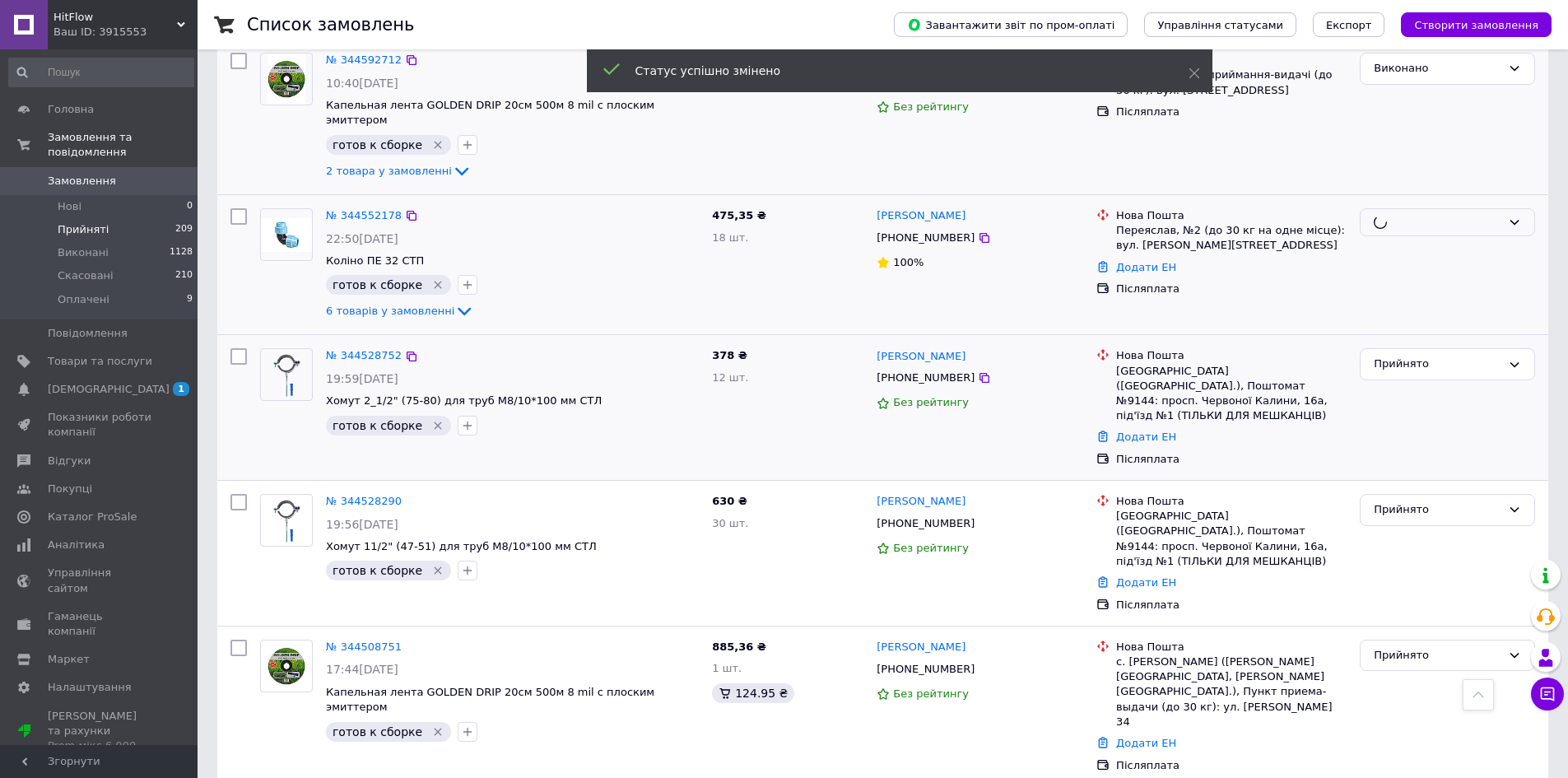
scroll to position [673, 0]
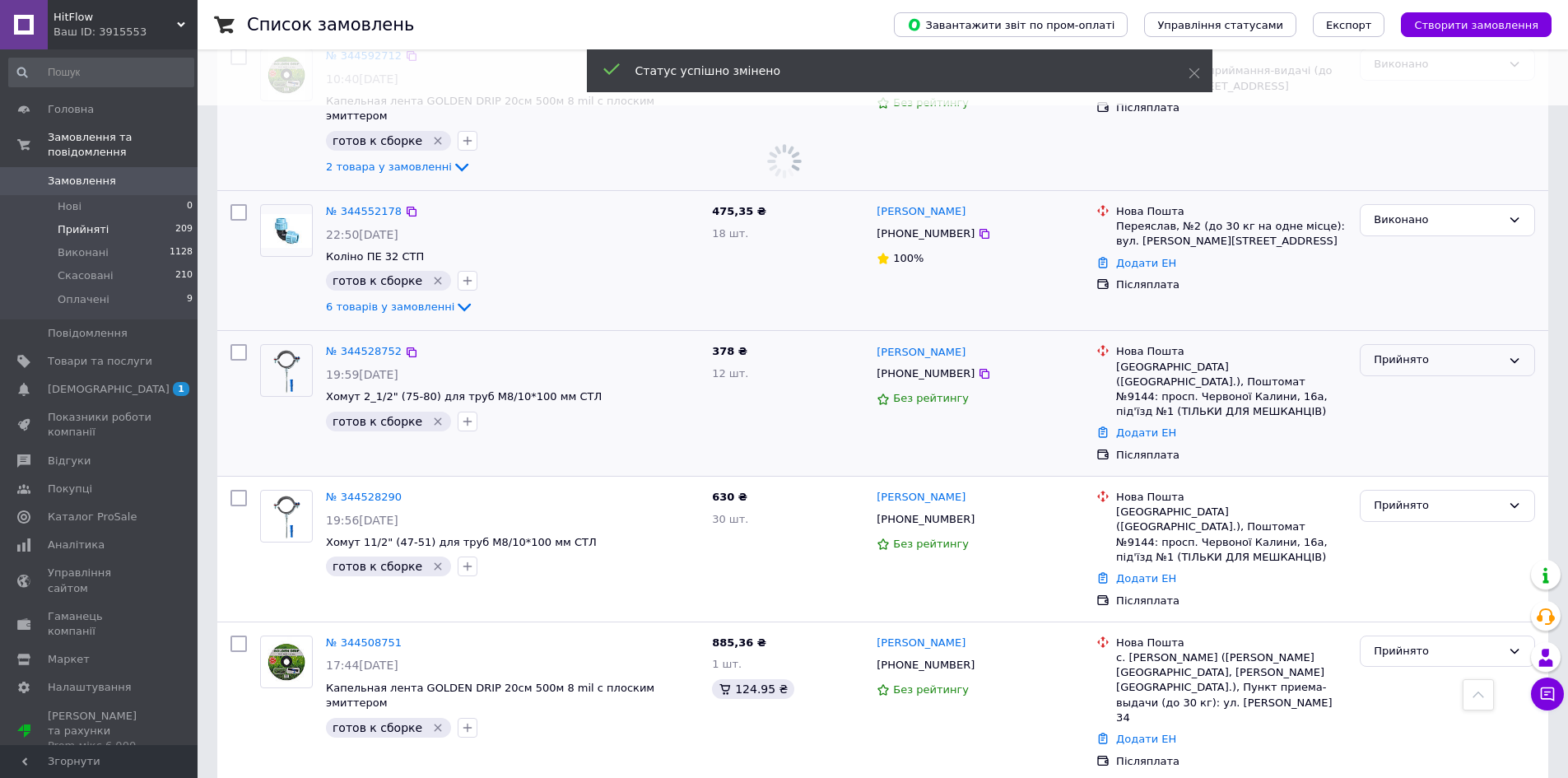
click at [1410, 352] on div "Прийнято" at bounding box center [1438, 360] width 128 height 18
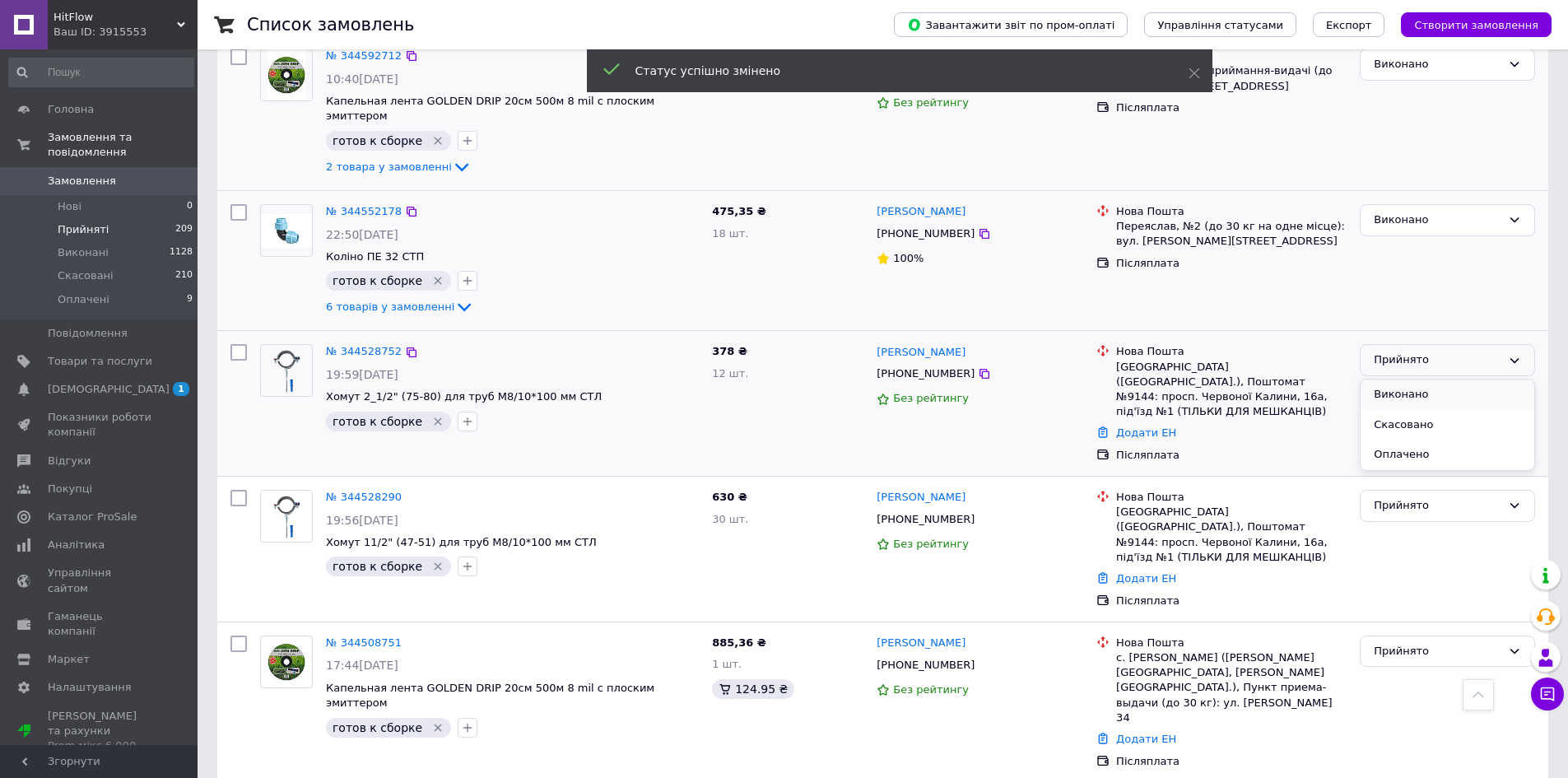
click at [1413, 379] on li "Виконано" at bounding box center [1448, 394] width 174 height 31
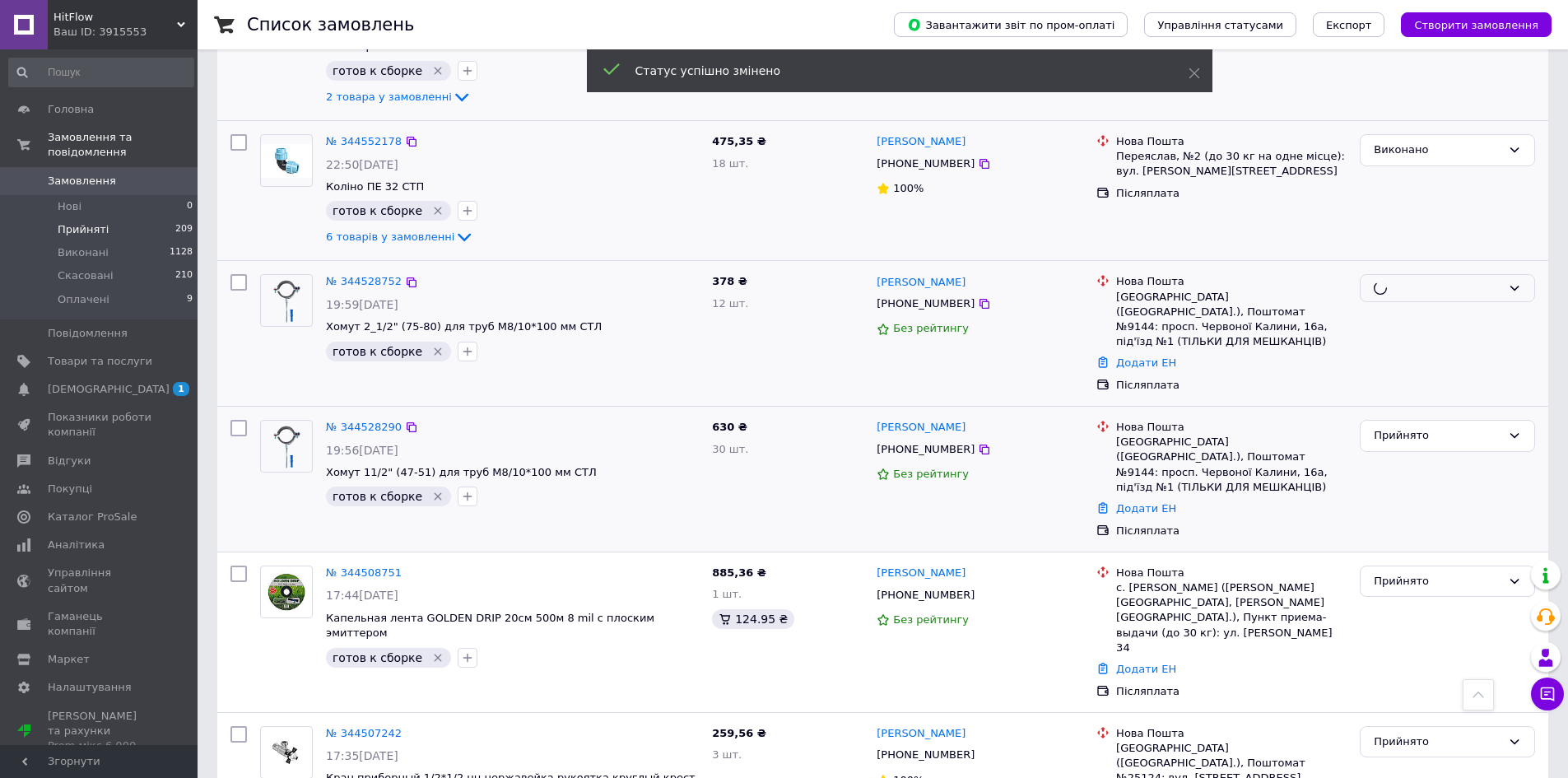
scroll to position [837, 0]
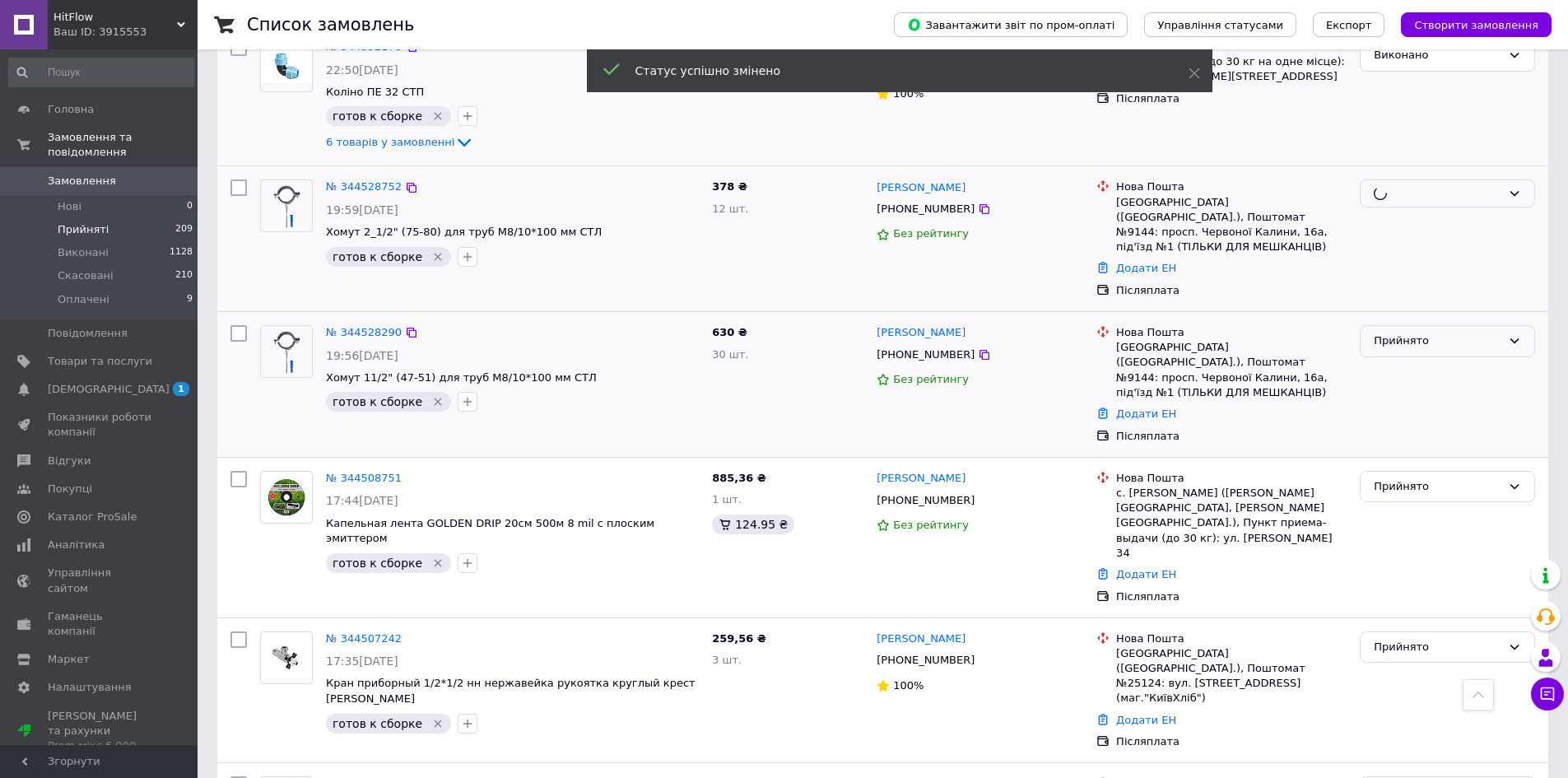
click at [1410, 333] on div "Прийнято" at bounding box center [1438, 341] width 128 height 18
click at [1417, 361] on li "Виконано" at bounding box center [1448, 376] width 174 height 31
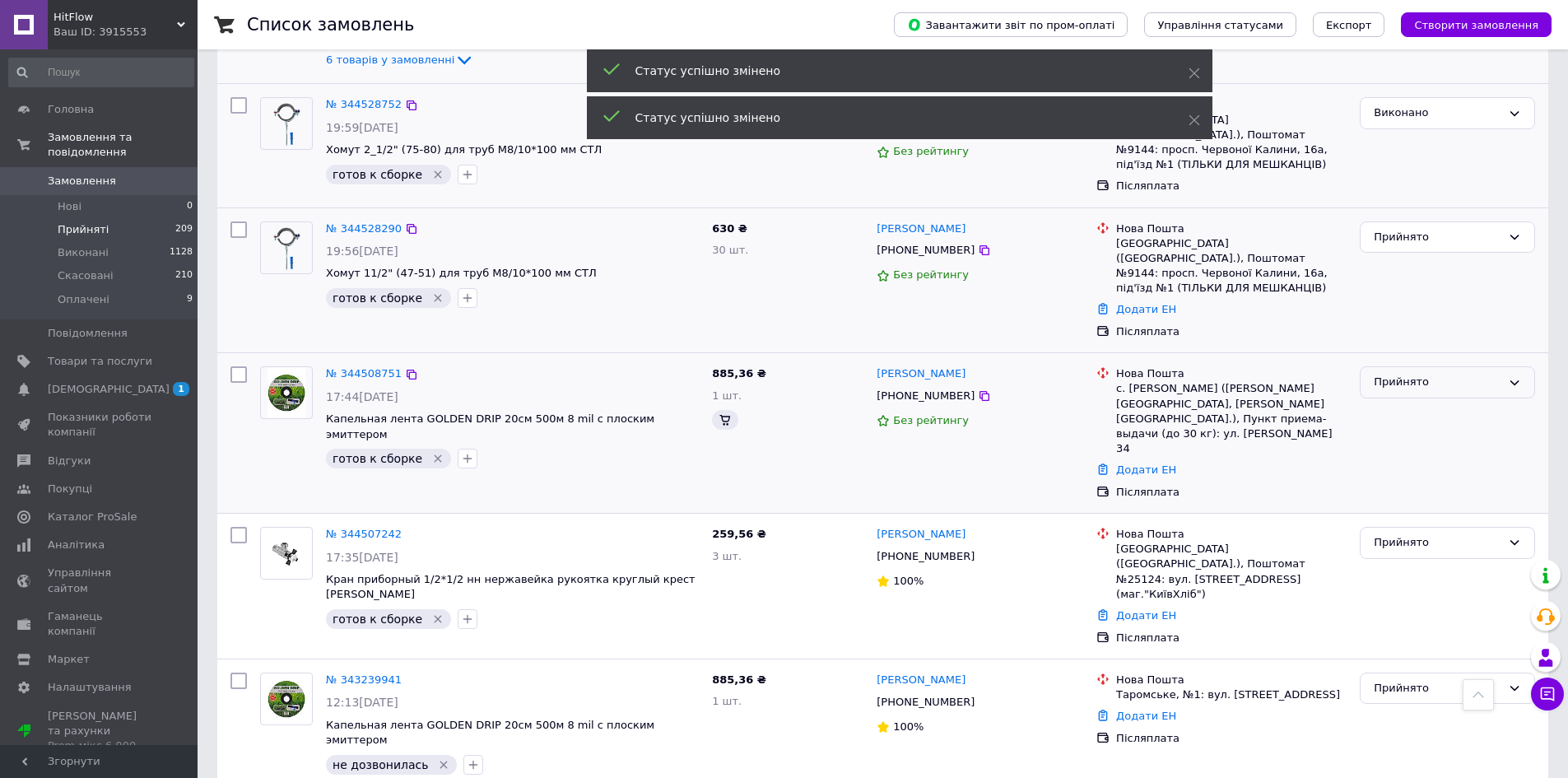
click at [1410, 366] on div "Прийнято" at bounding box center [1448, 382] width 176 height 32
click at [1417, 401] on li "Виконано" at bounding box center [1448, 416] width 174 height 31
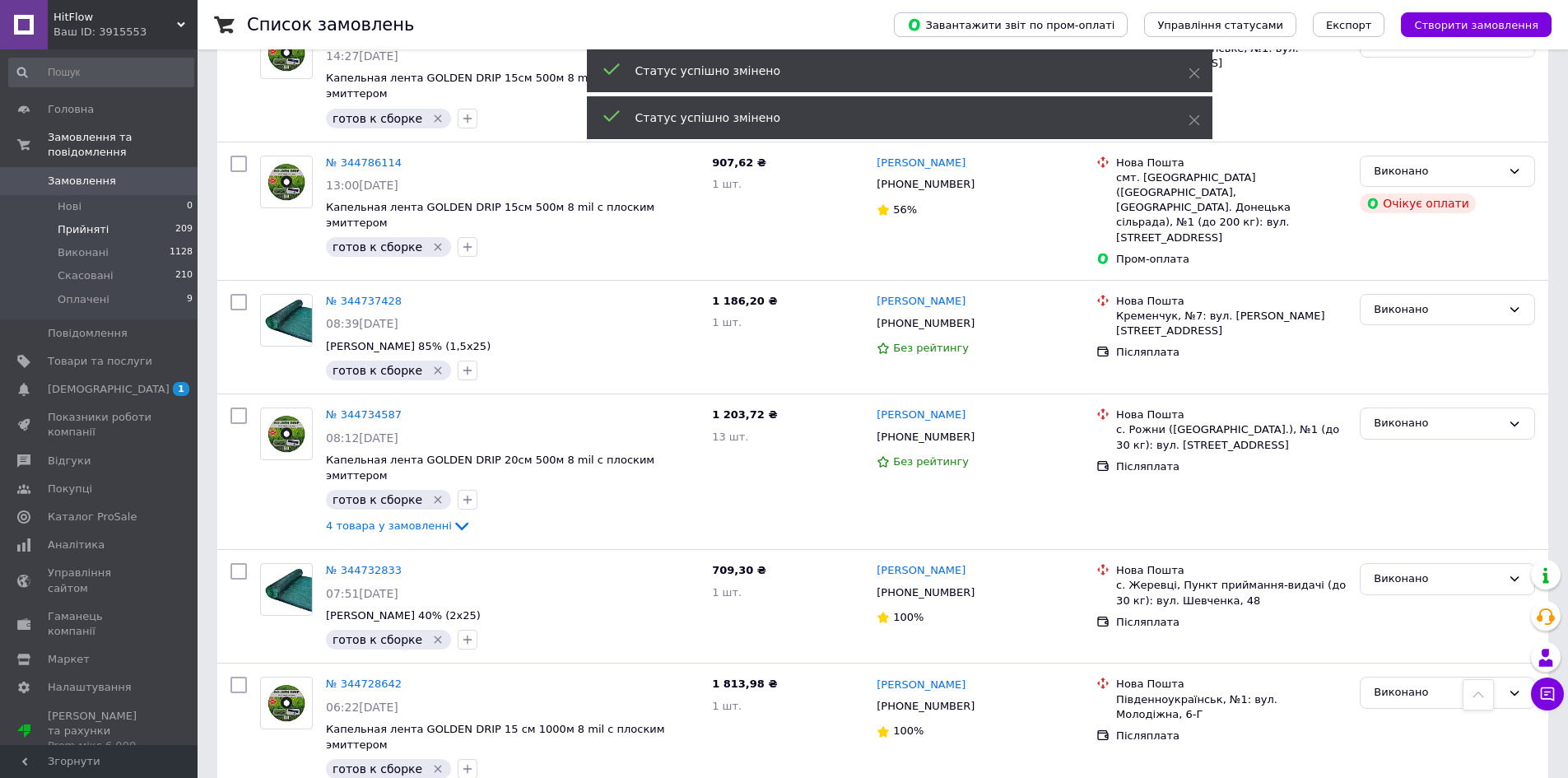
scroll to position [2057, 0]
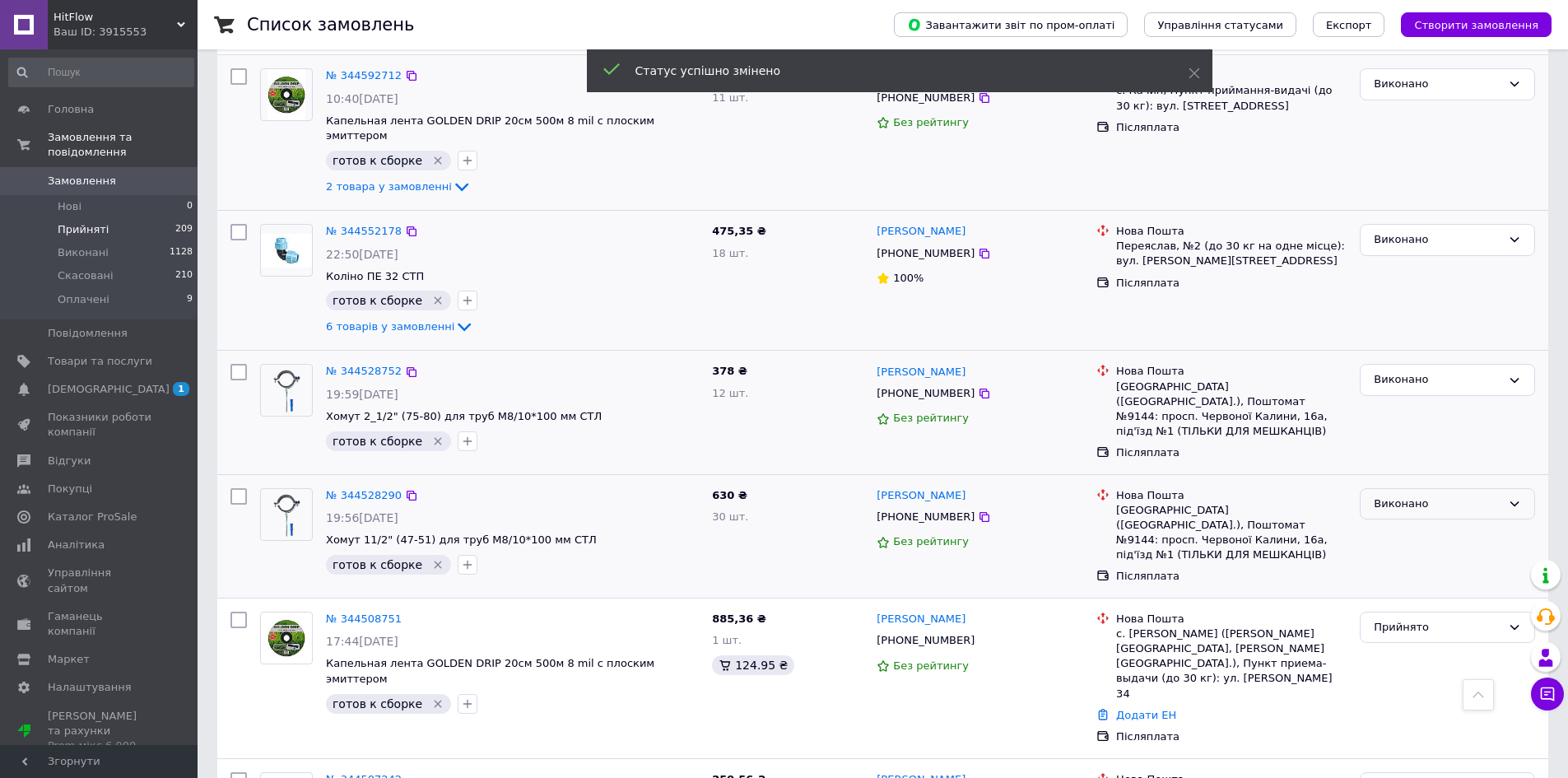
click at [1379, 496] on div "Виконано" at bounding box center [1438, 504] width 128 height 18
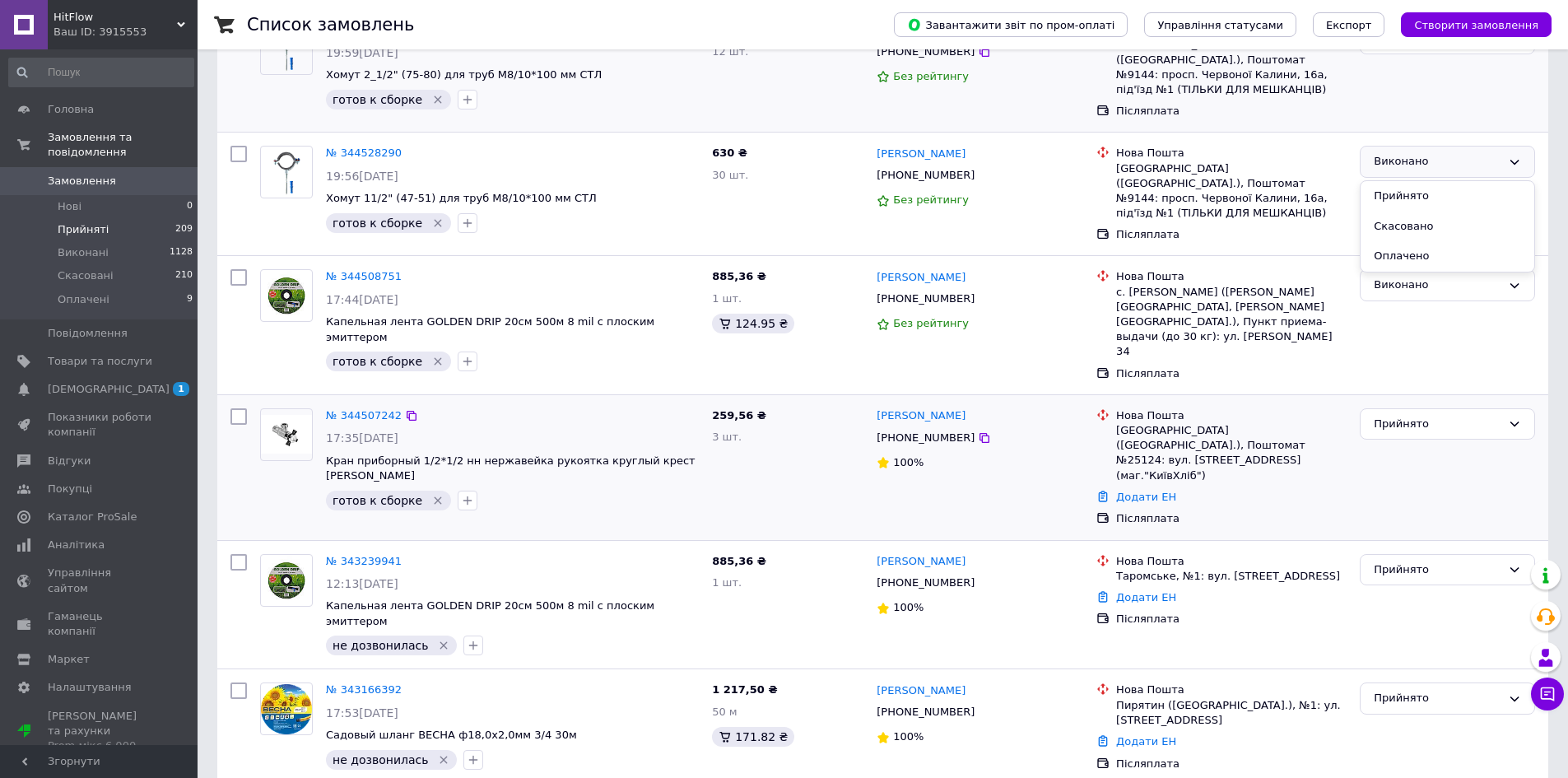
scroll to position [580, 0]
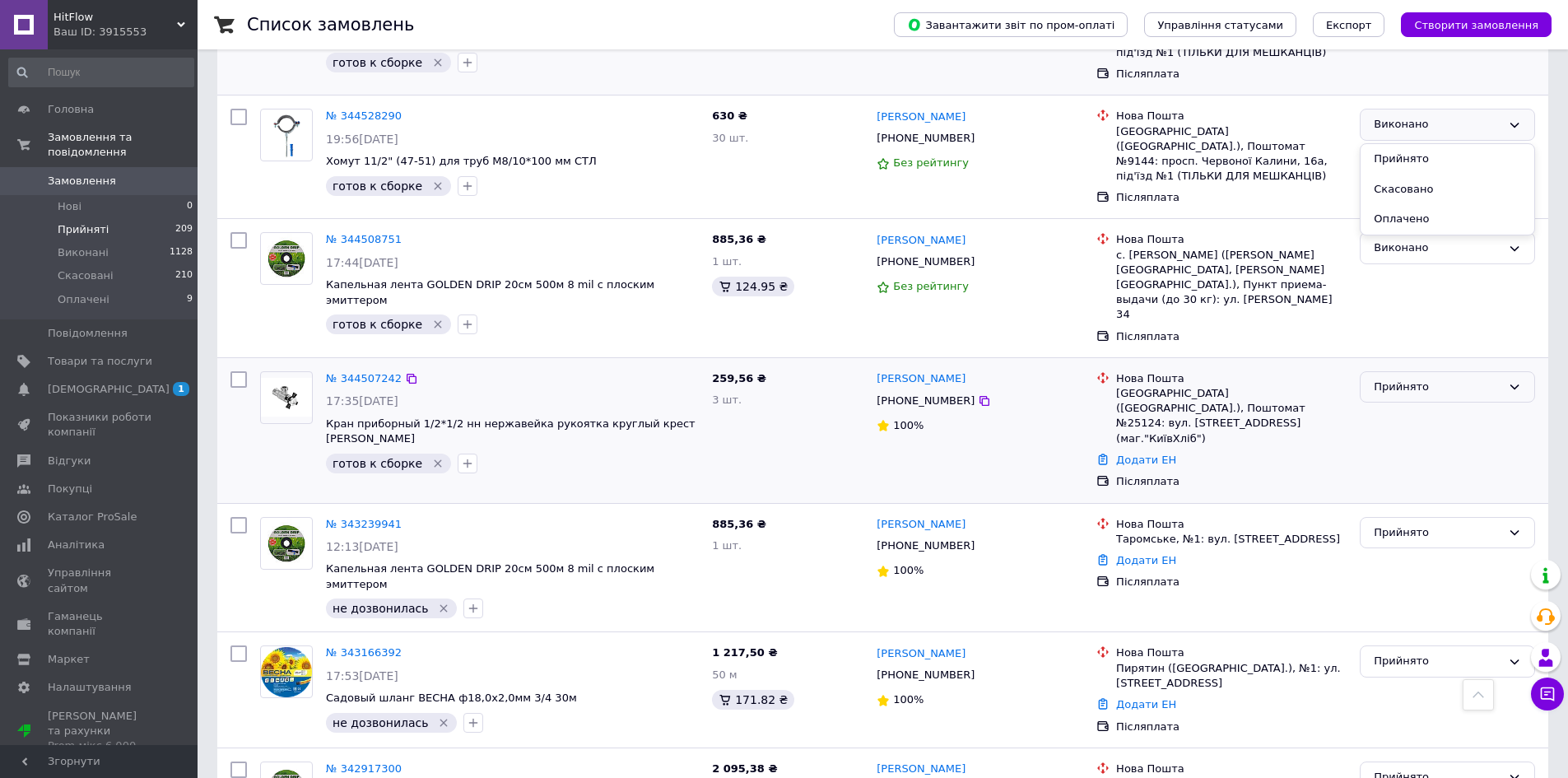
click at [1405, 378] on div "Прийнято" at bounding box center [1438, 387] width 128 height 18
click at [1403, 406] on li "Виконано" at bounding box center [1448, 421] width 174 height 31
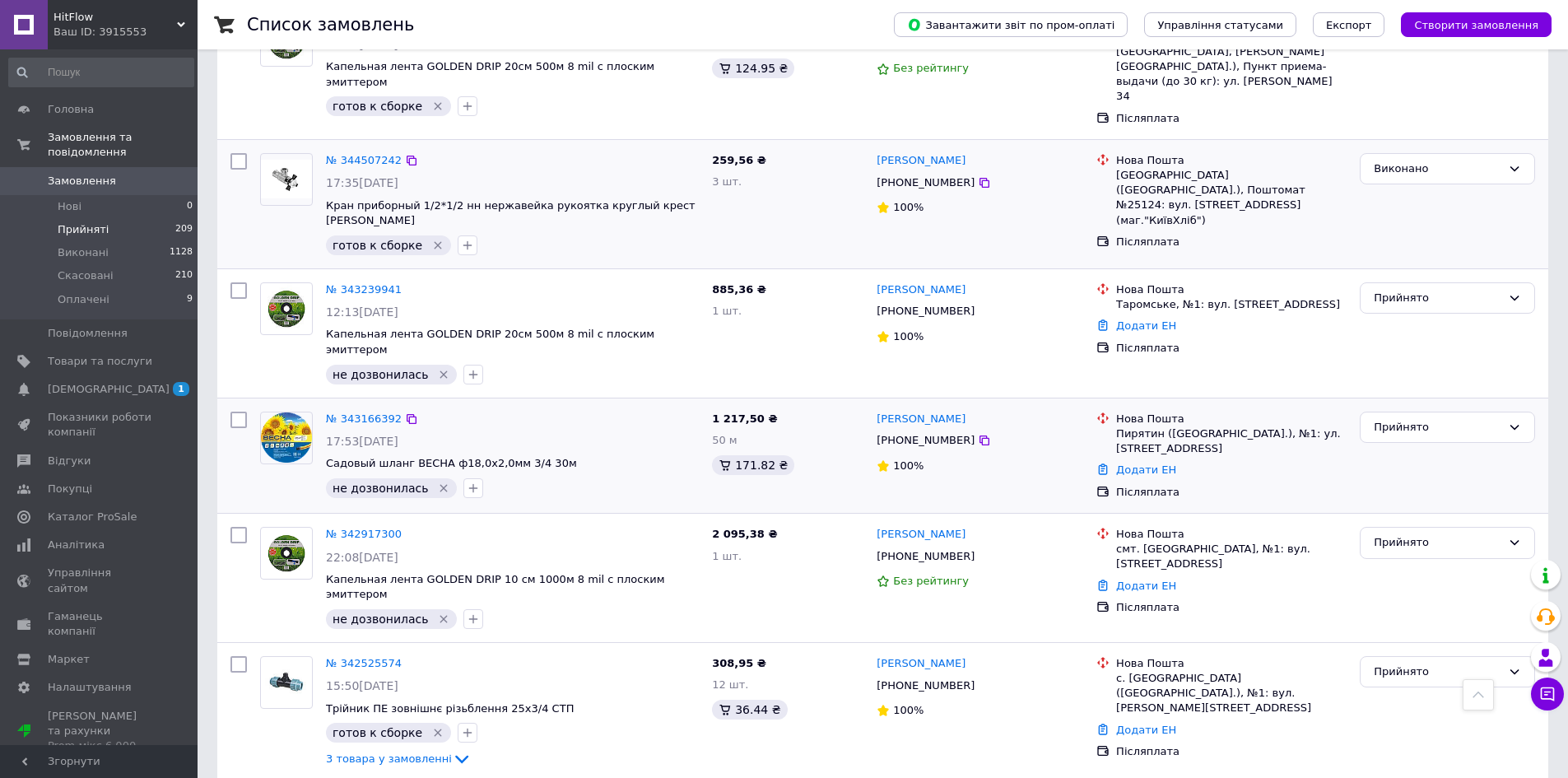
scroll to position [827, 0]
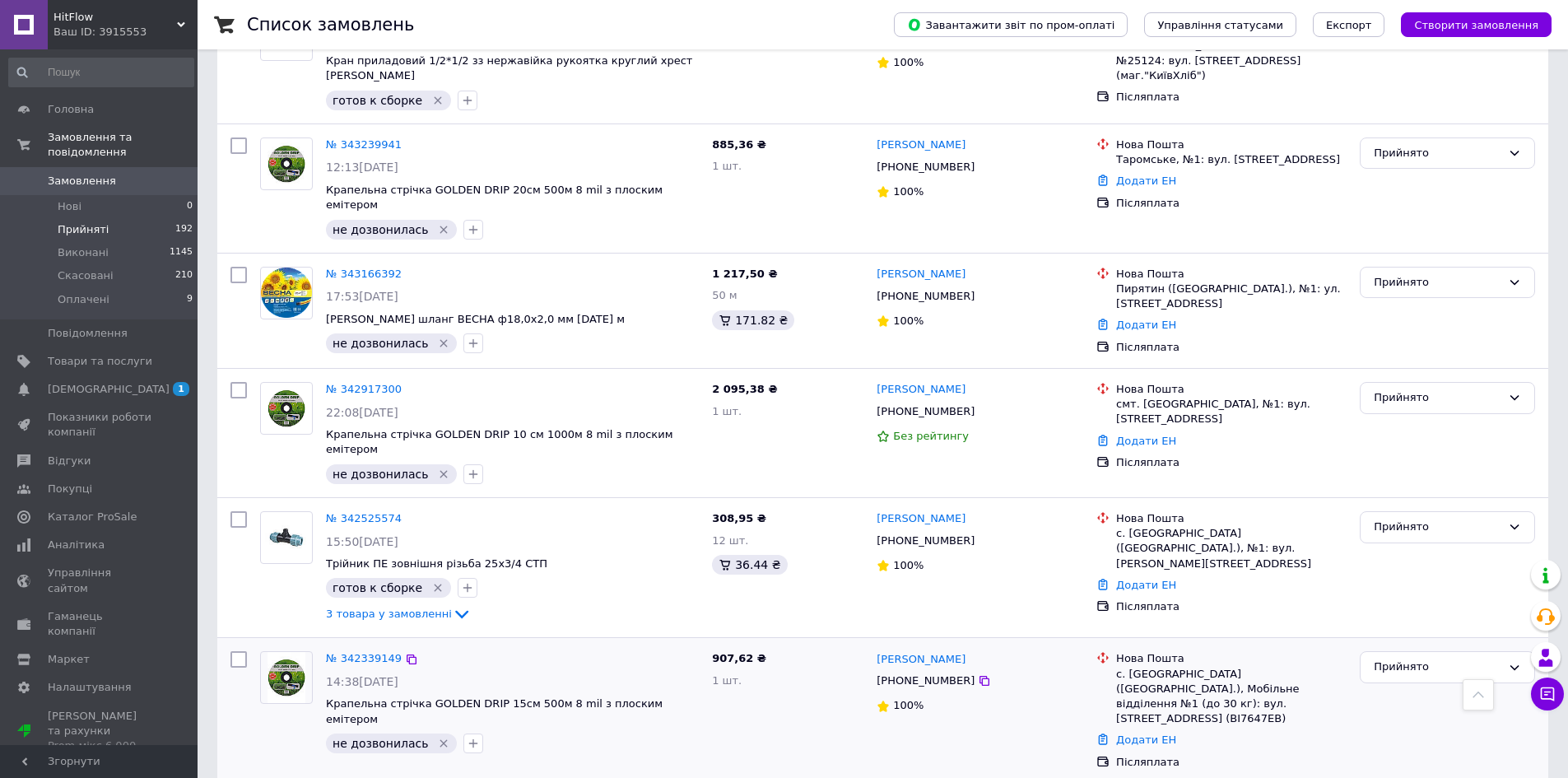
scroll to position [1464, 0]
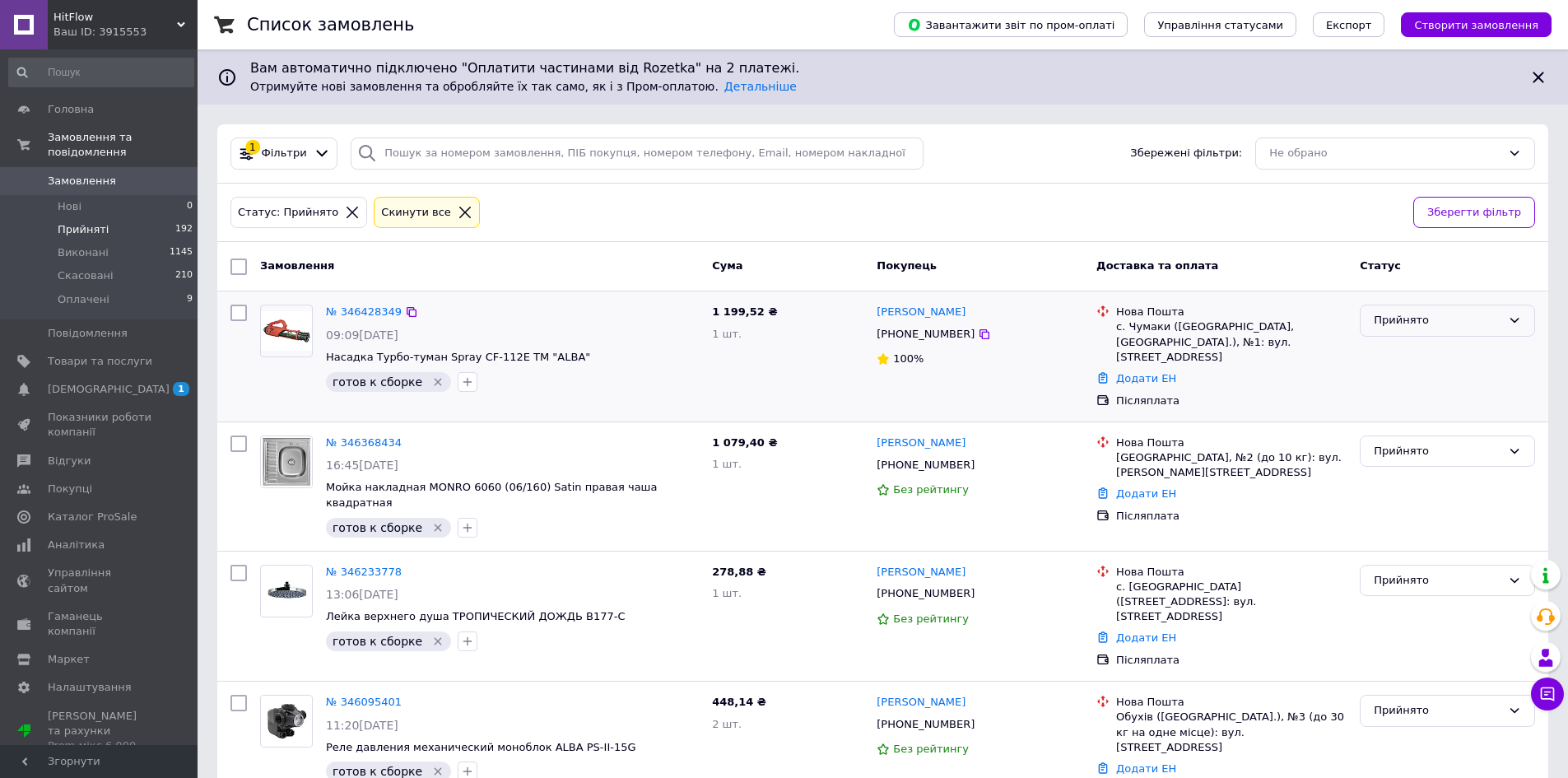
click at [1402, 320] on div "Прийнято" at bounding box center [1438, 320] width 128 height 18
click at [1402, 347] on li "Виконано" at bounding box center [1448, 355] width 174 height 31
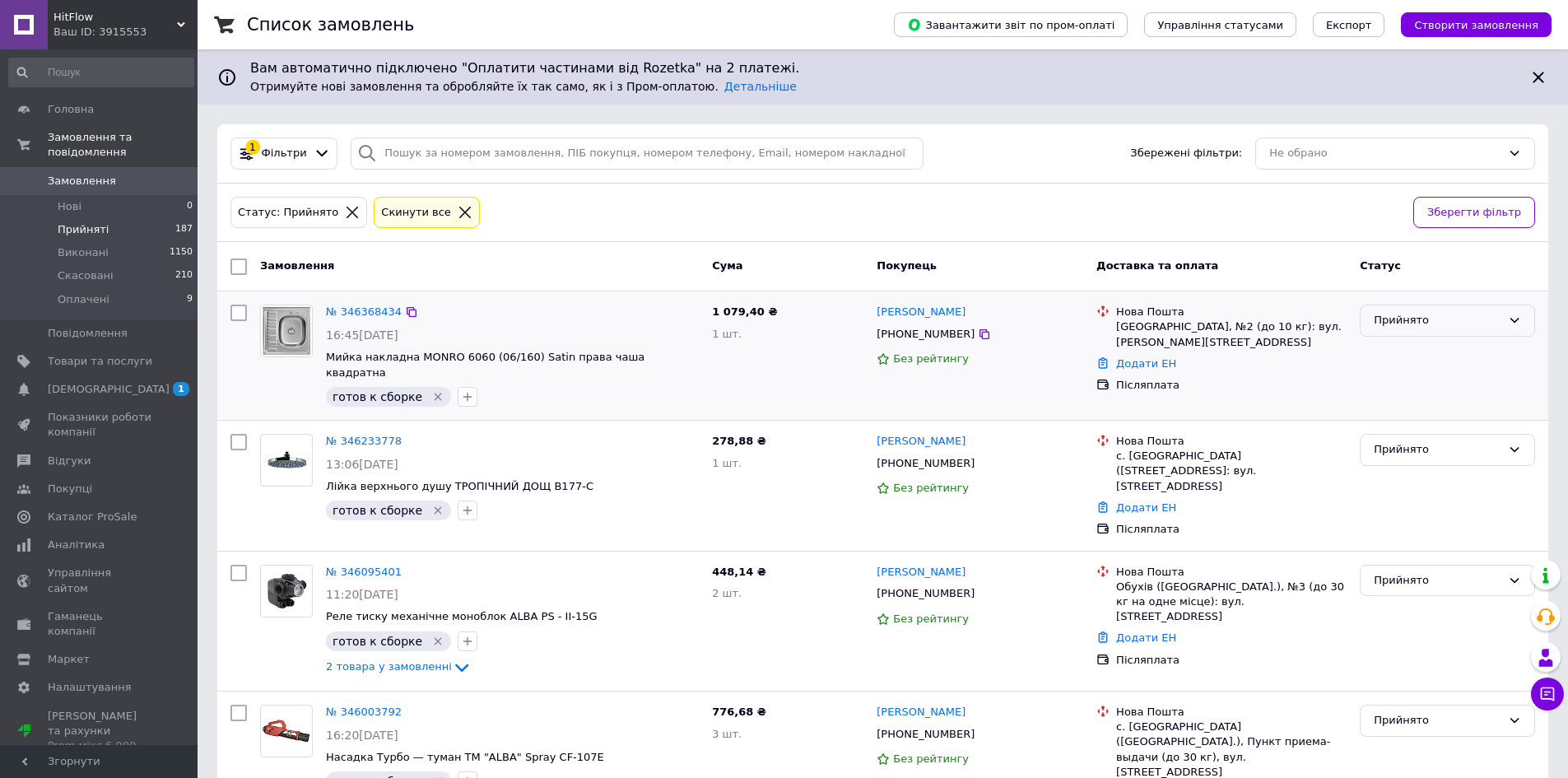
click at [1426, 311] on div "Прийнято" at bounding box center [1448, 320] width 176 height 32
click at [1415, 345] on li "Виконано" at bounding box center [1448, 355] width 174 height 31
drag, startPoint x: 1399, startPoint y: 437, endPoint x: 1403, endPoint y: 447, distance: 10.8
click at [1401, 441] on div "Прийнято" at bounding box center [1438, 450] width 128 height 18
click at [1407, 469] on li "Виконано" at bounding box center [1448, 484] width 174 height 31
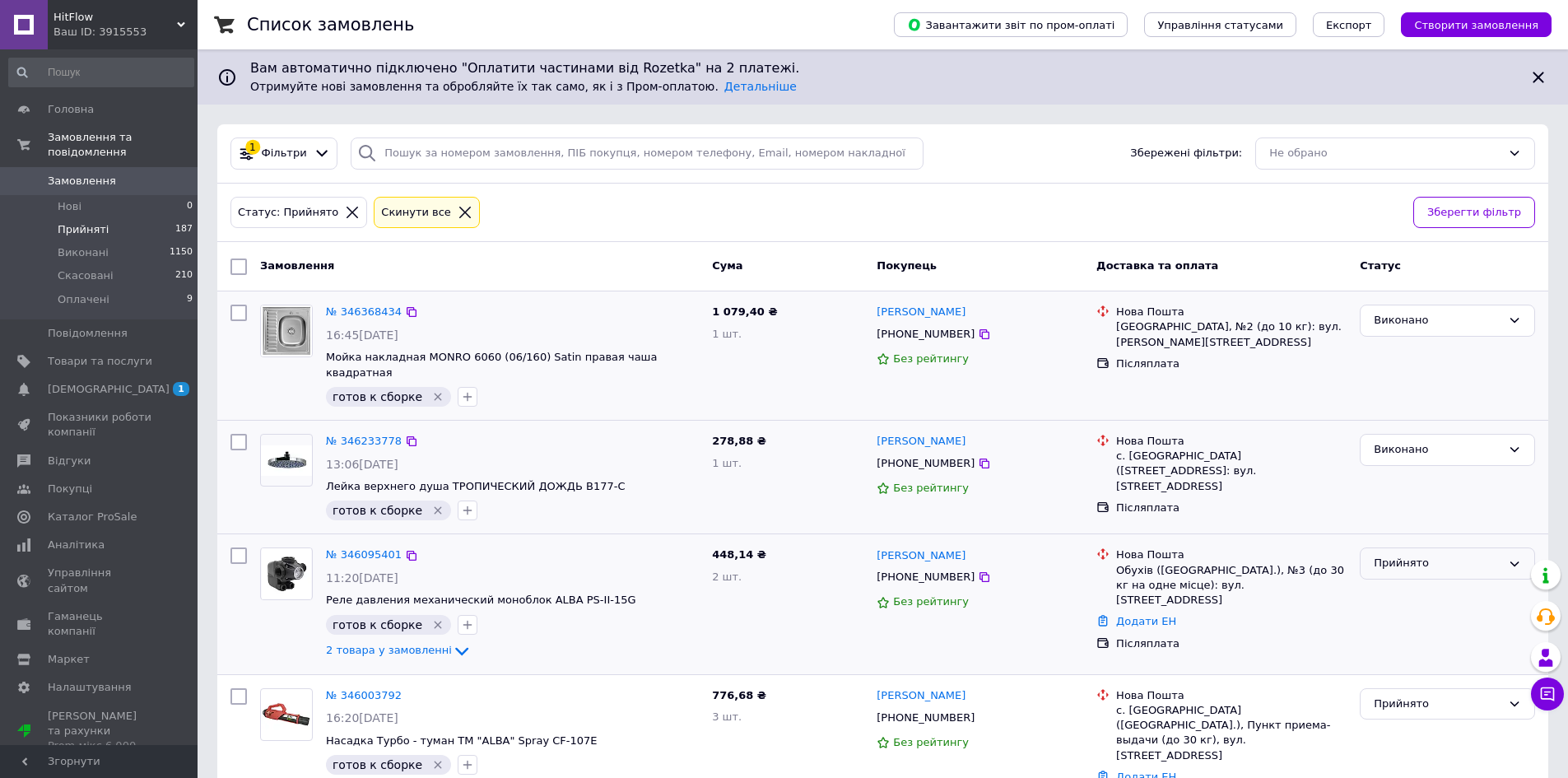
drag, startPoint x: 1412, startPoint y: 540, endPoint x: 1412, endPoint y: 557, distance: 17.0
click at [1412, 555] on div "Прийнято" at bounding box center [1438, 563] width 128 height 18
click at [1411, 583] on li "Виконано" at bounding box center [1448, 598] width 174 height 31
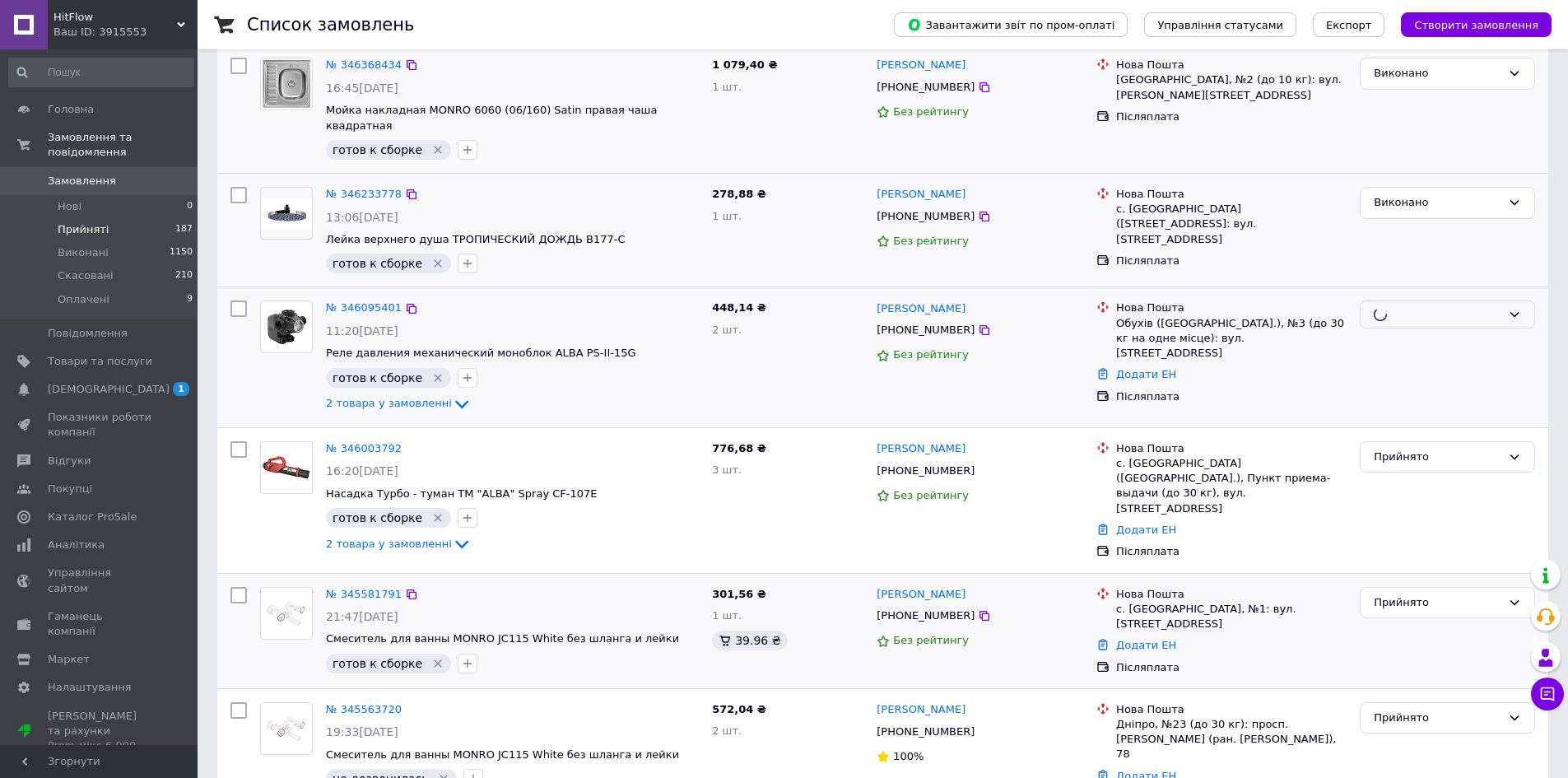
scroll to position [329, 0]
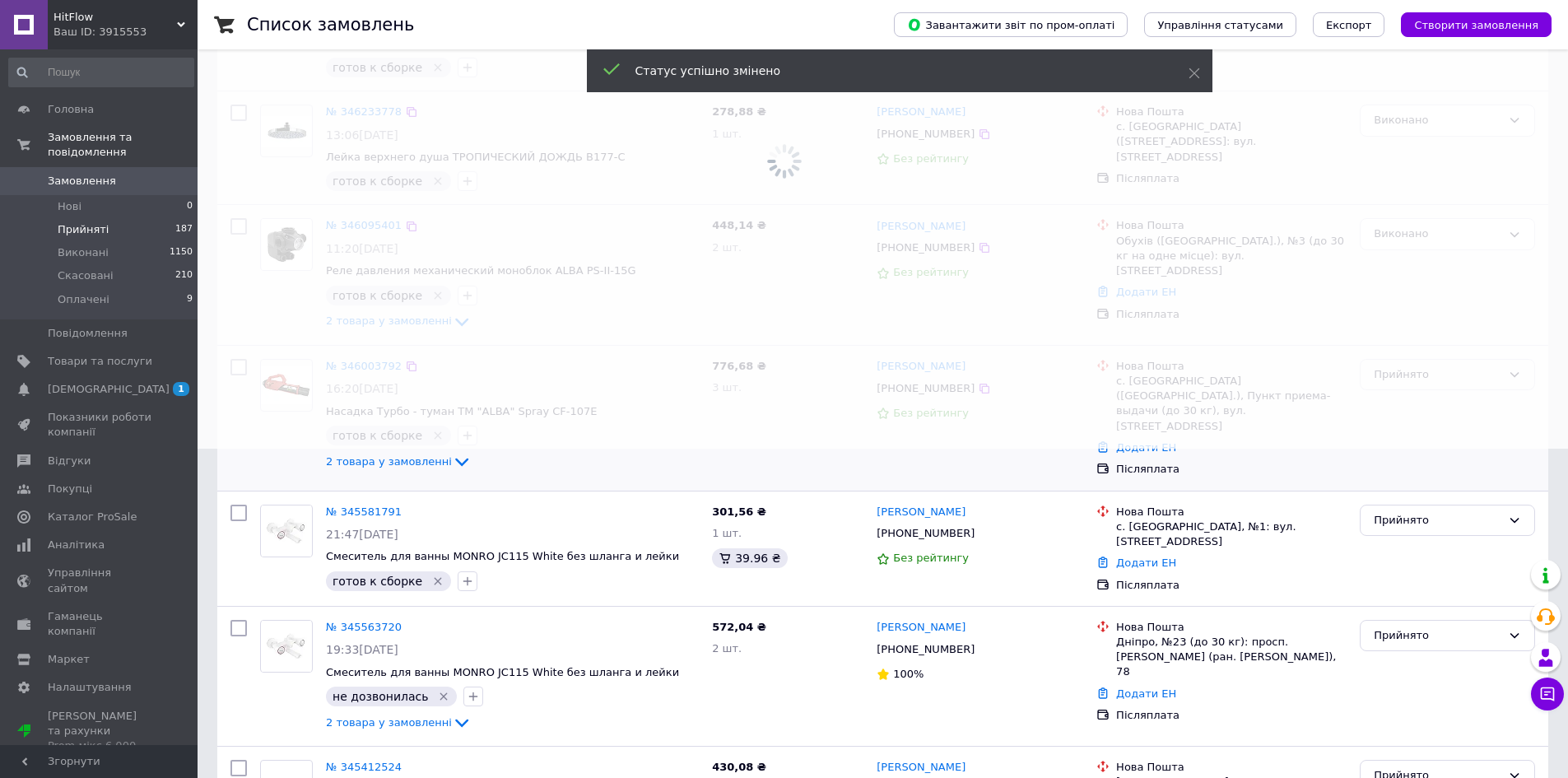
click at [1436, 362] on span at bounding box center [784, 59] width 1568 height 778
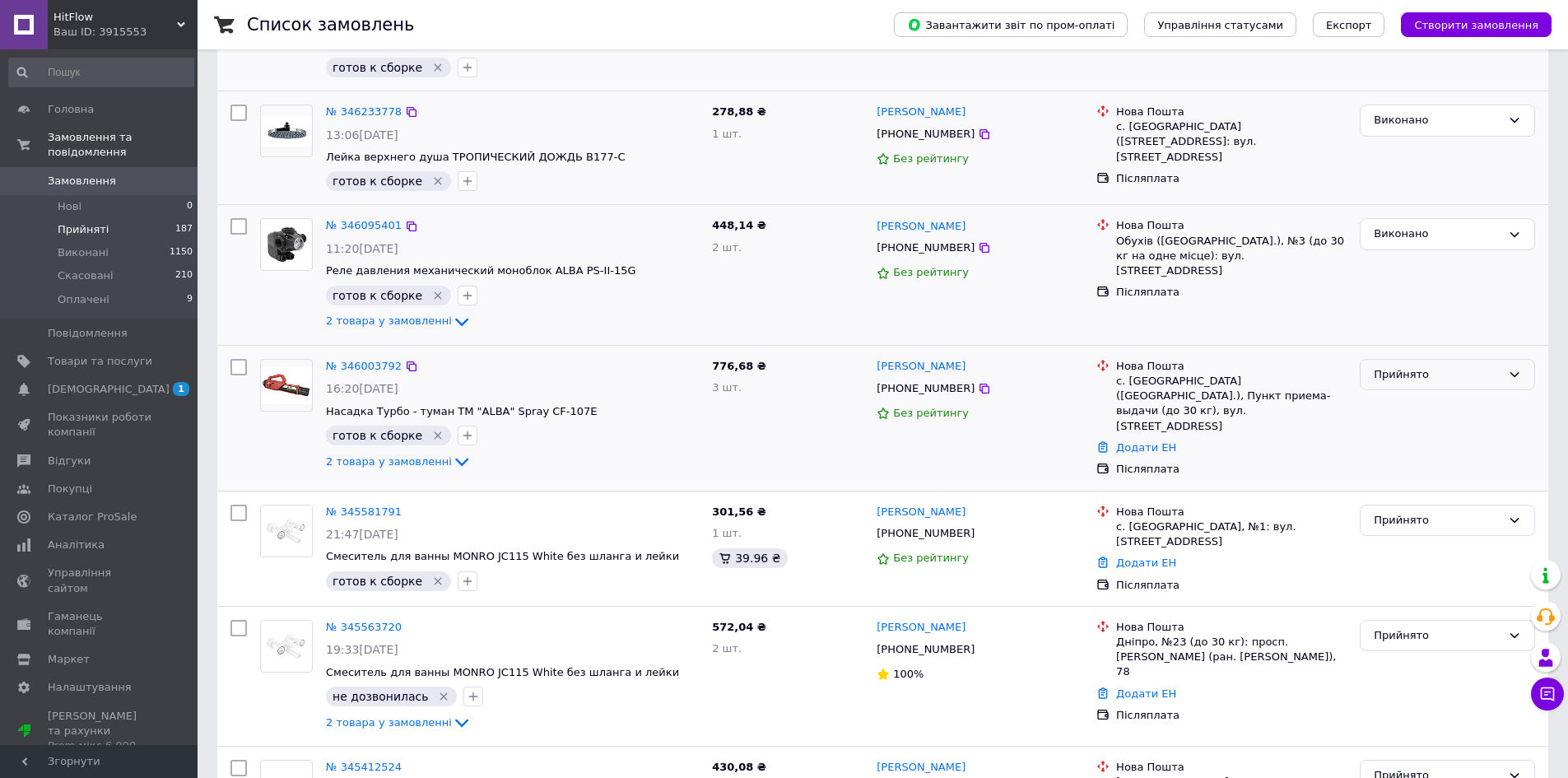
click at [1413, 366] on div "Прийнято" at bounding box center [1438, 375] width 128 height 18
click at [1410, 393] on li "Виконано" at bounding box center [1448, 408] width 174 height 31
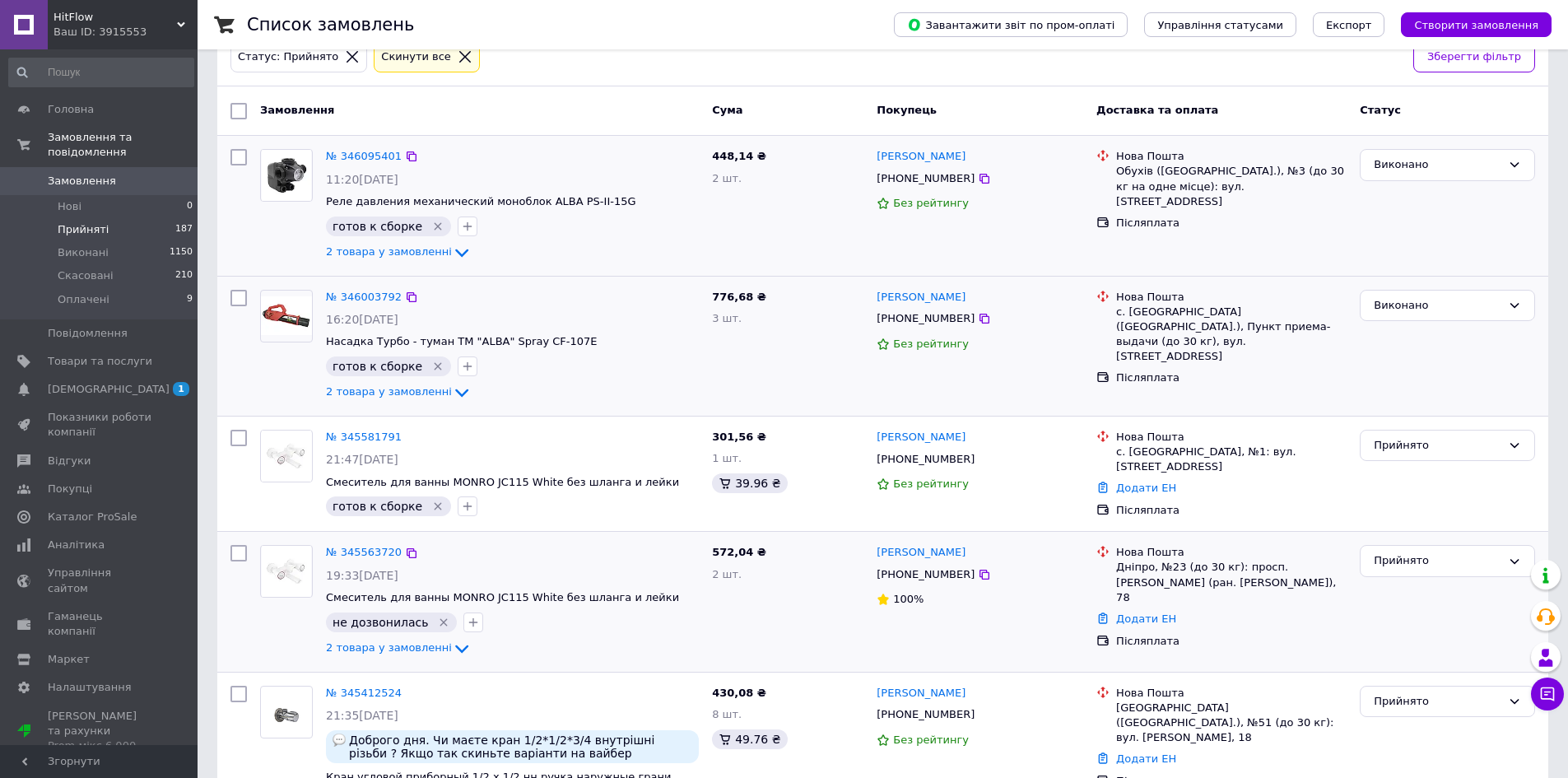
scroll to position [184, 0]
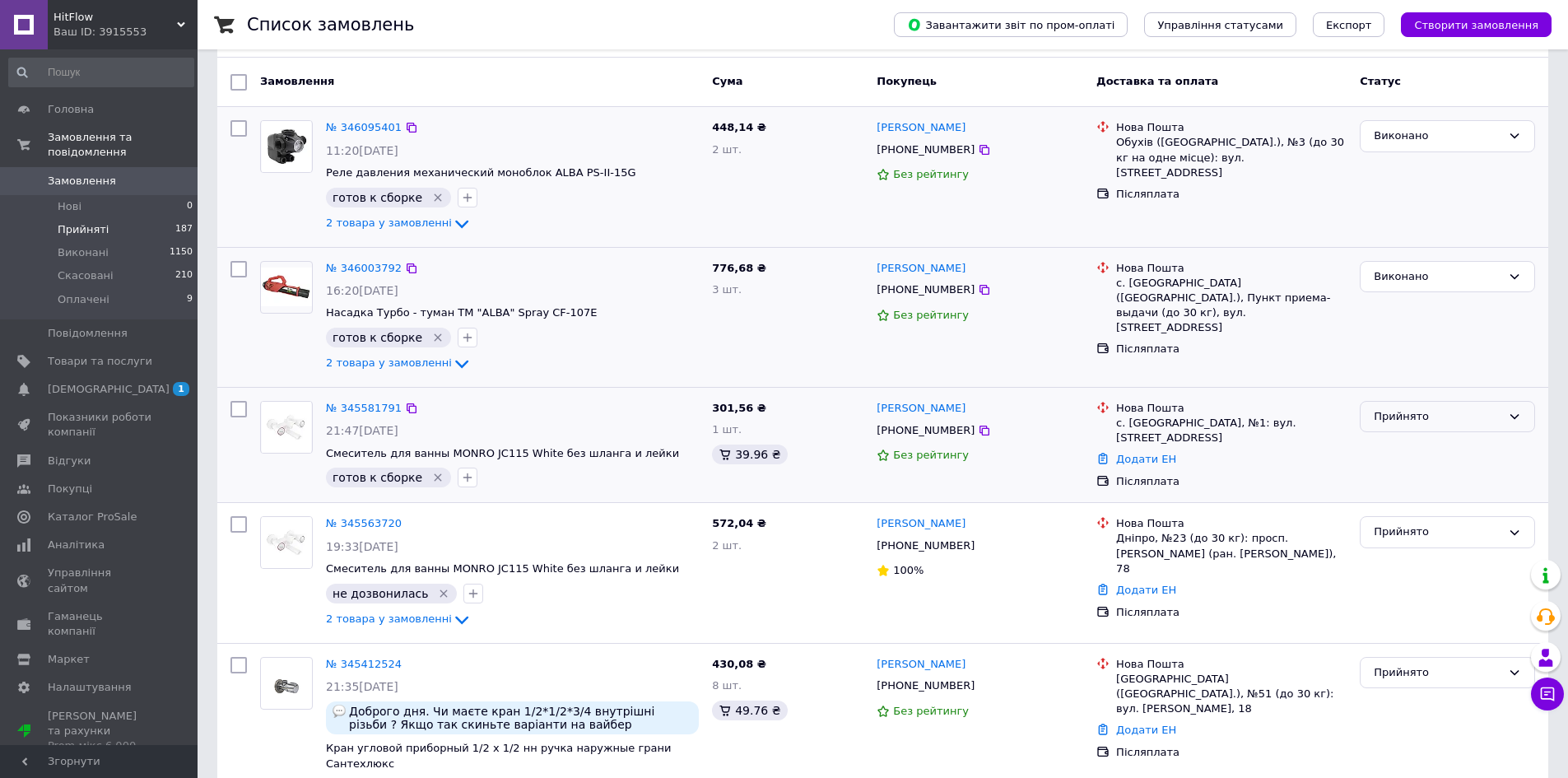
click at [1446, 405] on div "Прийнято" at bounding box center [1448, 416] width 176 height 32
click at [1436, 445] on li "Виконано" at bounding box center [1448, 451] width 174 height 31
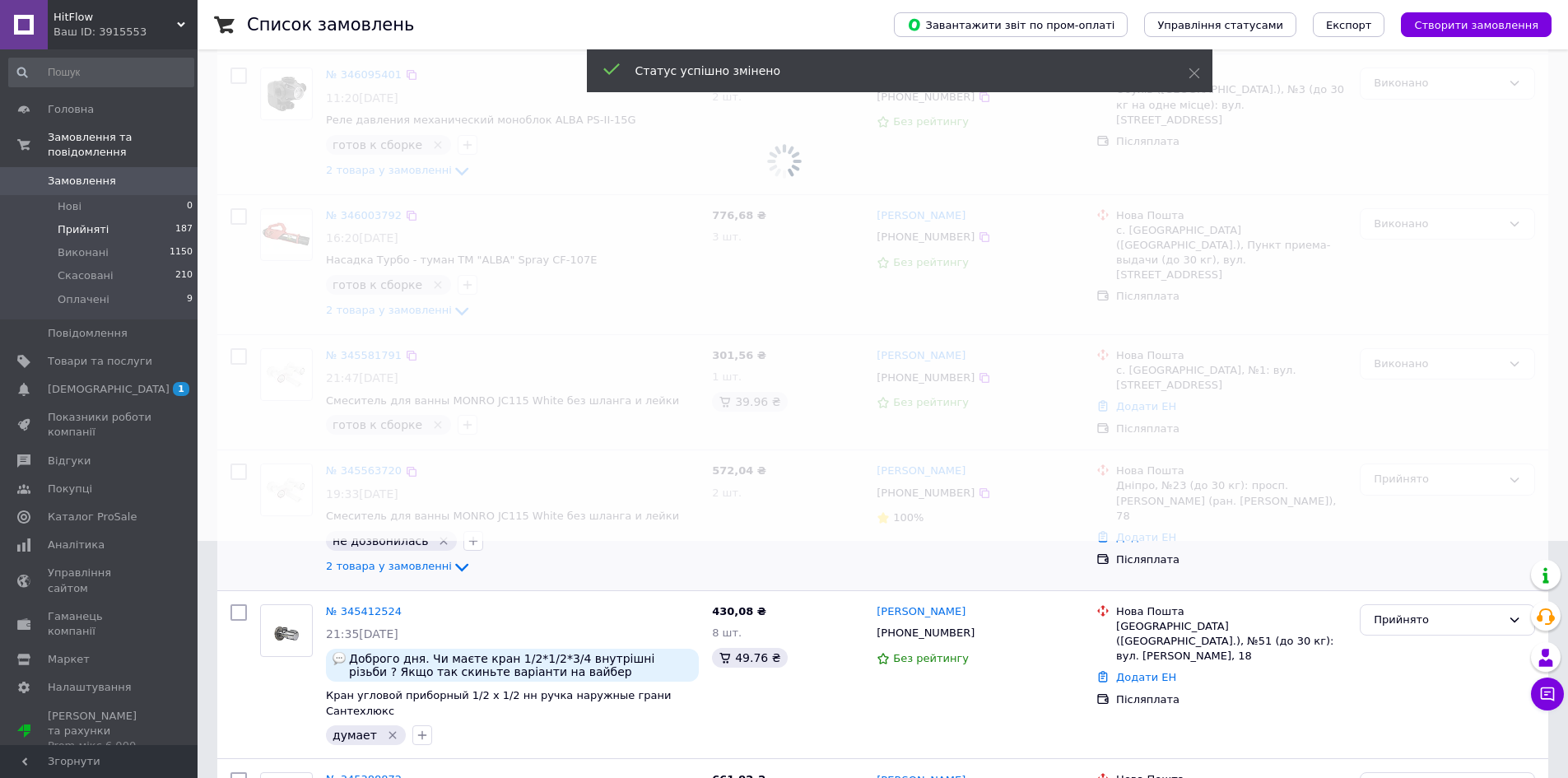
scroll to position [349, 0]
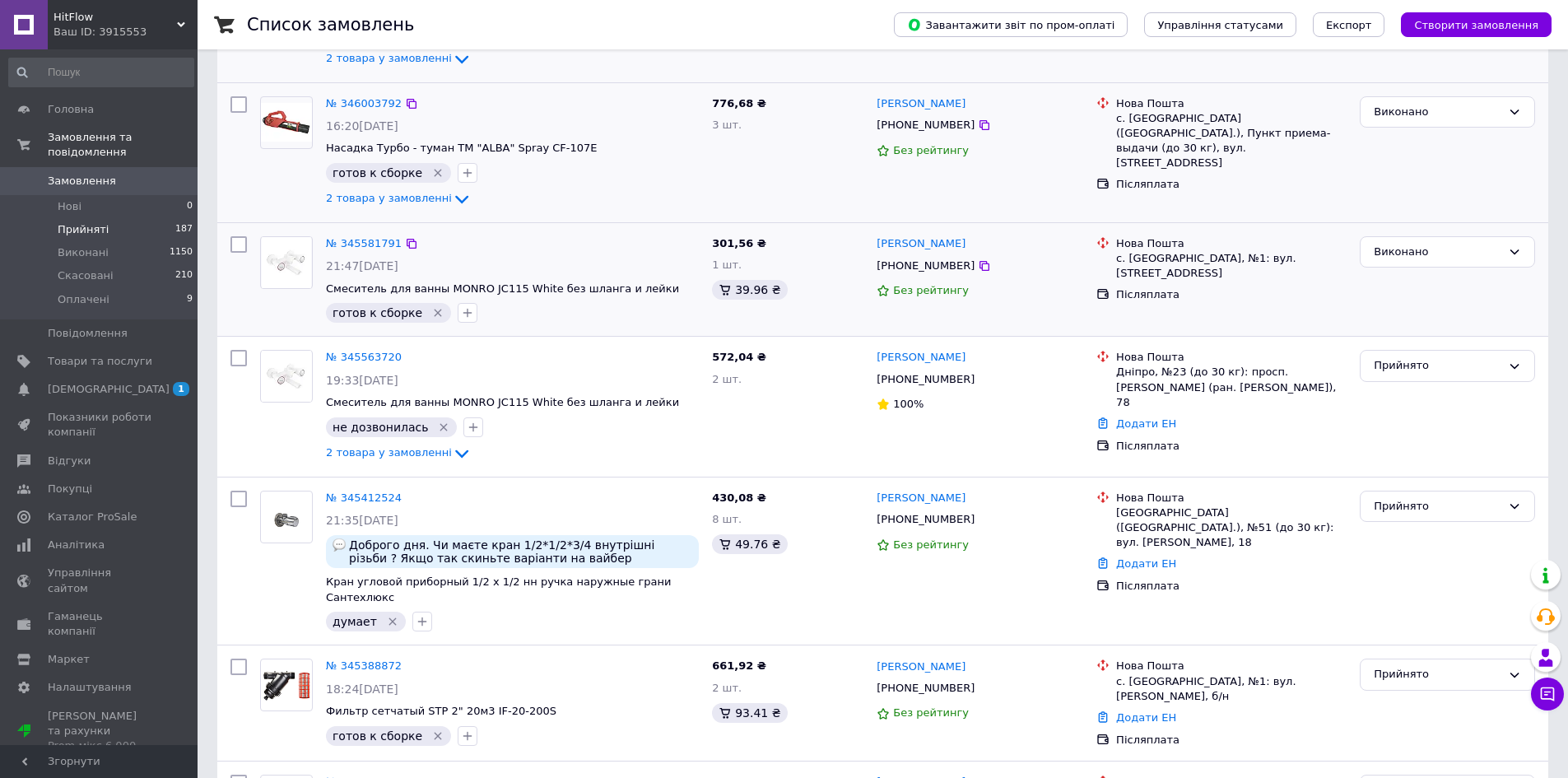
click at [90, 174] on span "Замовлення" at bounding box center [82, 181] width 68 height 15
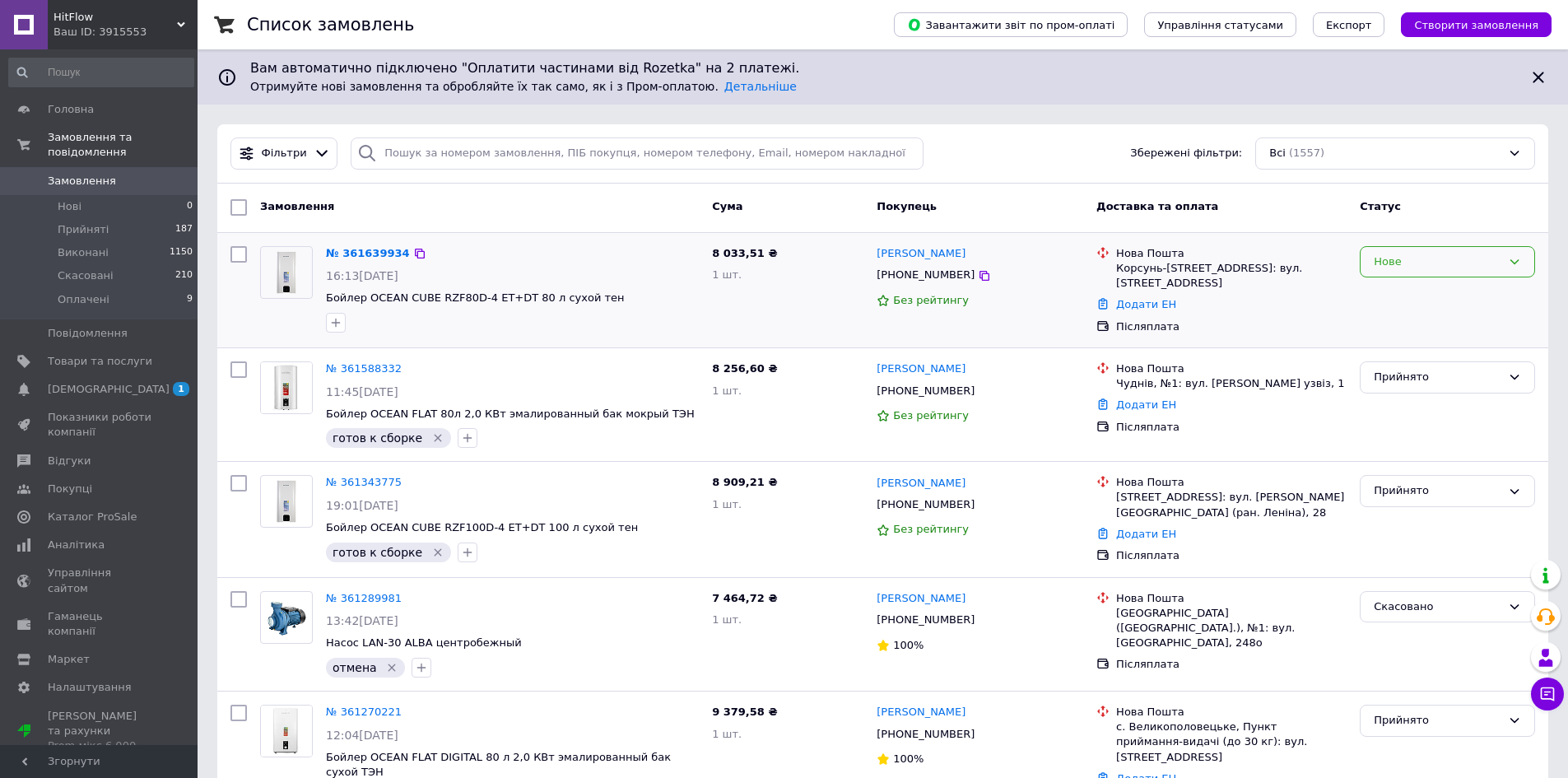
click at [1437, 270] on div "Нове" at bounding box center [1438, 262] width 128 height 18
click at [1435, 295] on li "Прийнято" at bounding box center [1448, 295] width 174 height 31
click at [351, 256] on link "№ 361639934" at bounding box center [364, 253] width 76 height 12
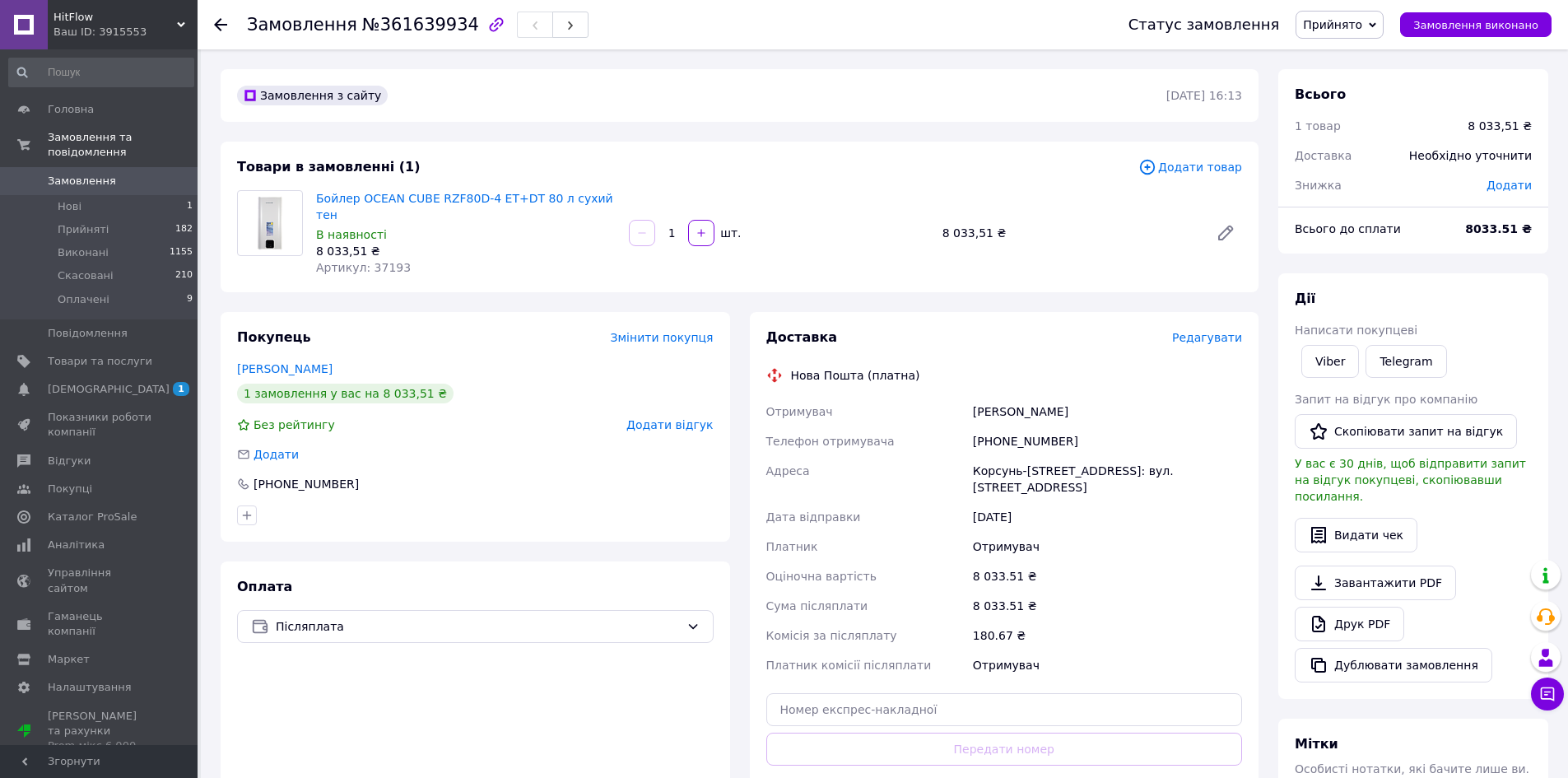
drag, startPoint x: 994, startPoint y: 475, endPoint x: 968, endPoint y: 456, distance: 32.2
click at [966, 458] on div "Отримувач Остапенко Ольга Телефон отримувача +380678661945 Адреса Корсунь-Шевче…" at bounding box center [1005, 538] width 483 height 283
copy div "Адреса Корсунь-Шевченківський, №1: вул. Гіфхорнська, 19с"
drag, startPoint x: 1075, startPoint y: 418, endPoint x: 940, endPoint y: 421, distance: 135.0
click at [940, 421] on div "Отримувач Остапенко Ольга Телефон отримувача +380678661945 Адреса Корсунь-Шевче…" at bounding box center [1005, 538] width 483 height 283
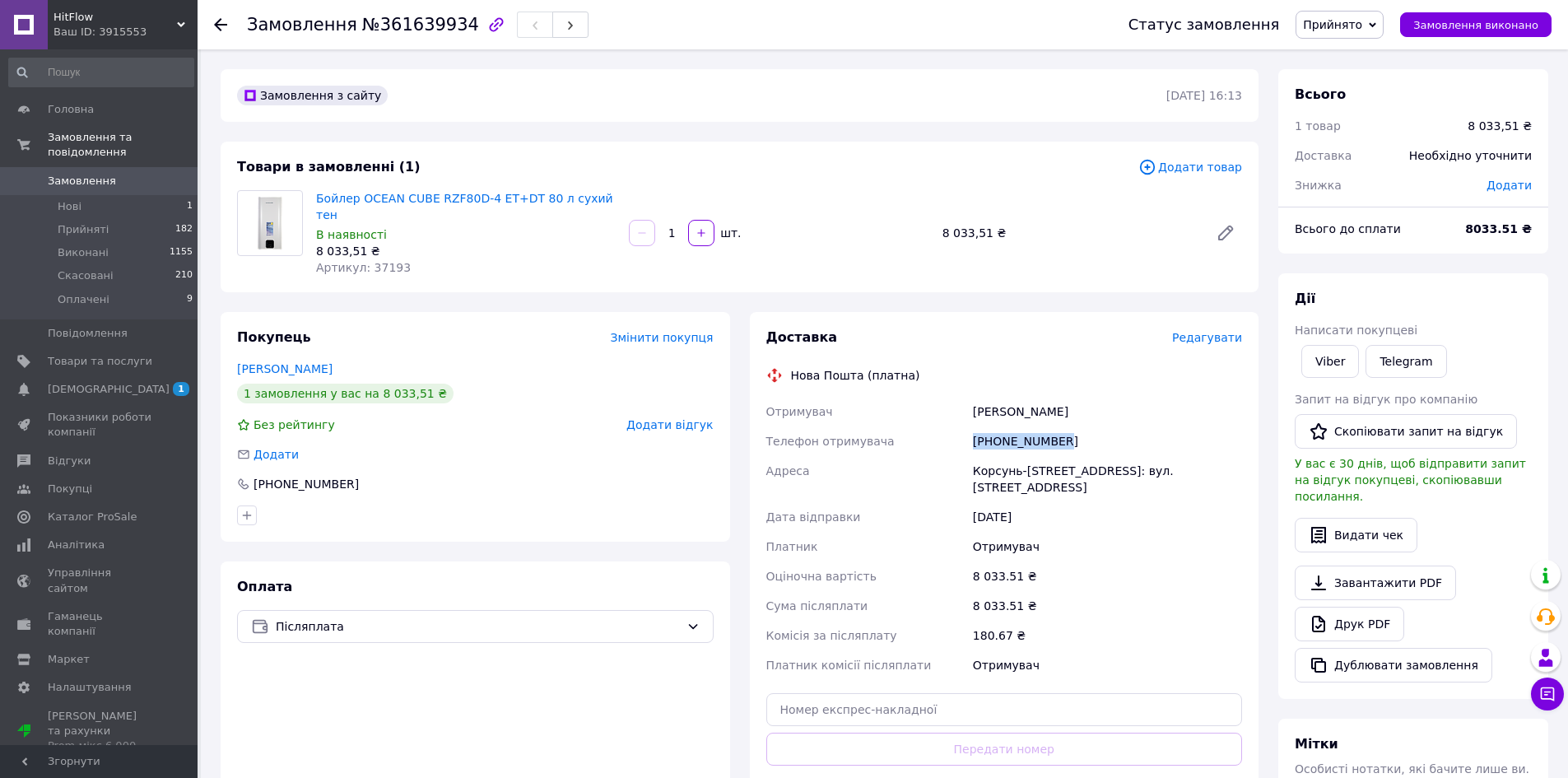
copy div "Телефон отримувача +380678661945"
drag, startPoint x: 1068, startPoint y: 393, endPoint x: 965, endPoint y: 393, distance: 103.0
click at [965, 397] on div "Отримувач Остапенко Ольга Телефон отримувача +380678661945 Адреса Корсунь-Шевче…" at bounding box center [1005, 538] width 483 height 283
copy div "Отримувач Остапенко Ольга"
click at [216, 22] on icon at bounding box center [220, 25] width 13 height 13
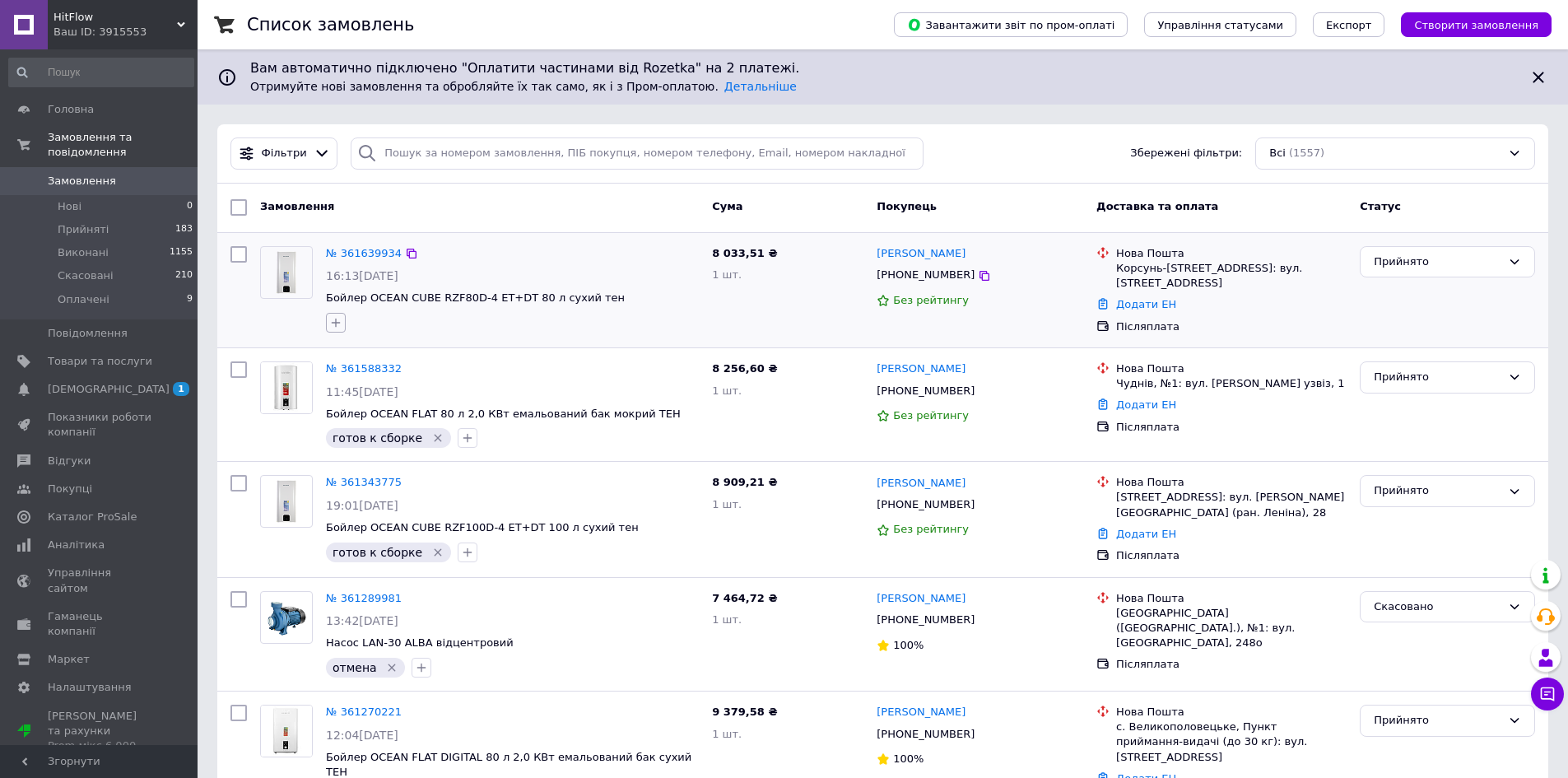
click at [342, 323] on button "button" at bounding box center [335, 322] width 19 height 19
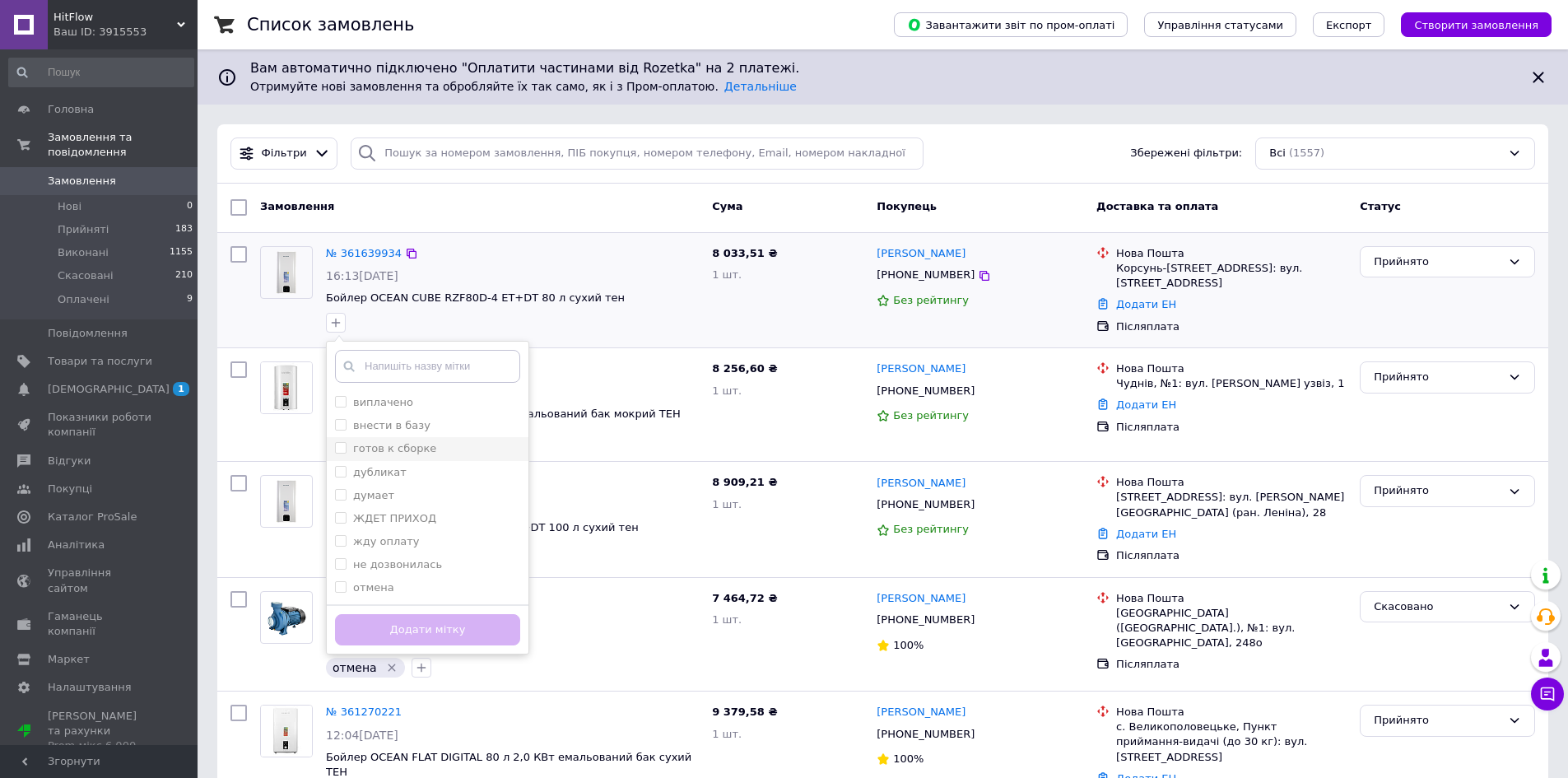
click at [348, 447] on label "готов к сборке" at bounding box center [385, 449] width 101 height 15
click at [346, 447] on input "готов к сборке" at bounding box center [340, 448] width 11 height 11
drag, startPoint x: 340, startPoint y: 447, endPoint x: 341, endPoint y: 458, distance: 11.0
click at [340, 449] on input "готов к сборке" at bounding box center [340, 448] width 11 height 11
checkbox input "true"
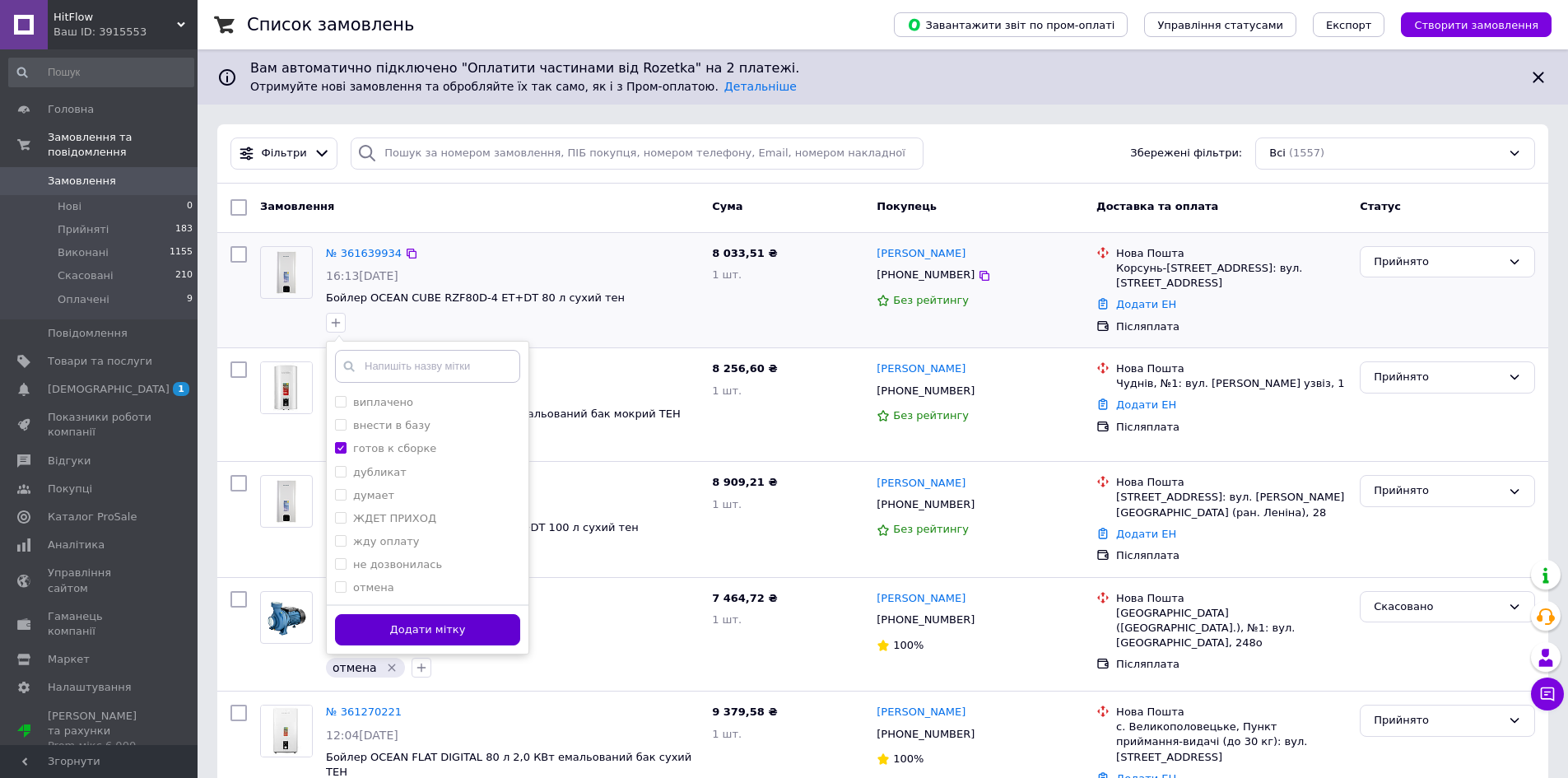
click at [426, 622] on button "Додати мітку" at bounding box center [427, 630] width 185 height 32
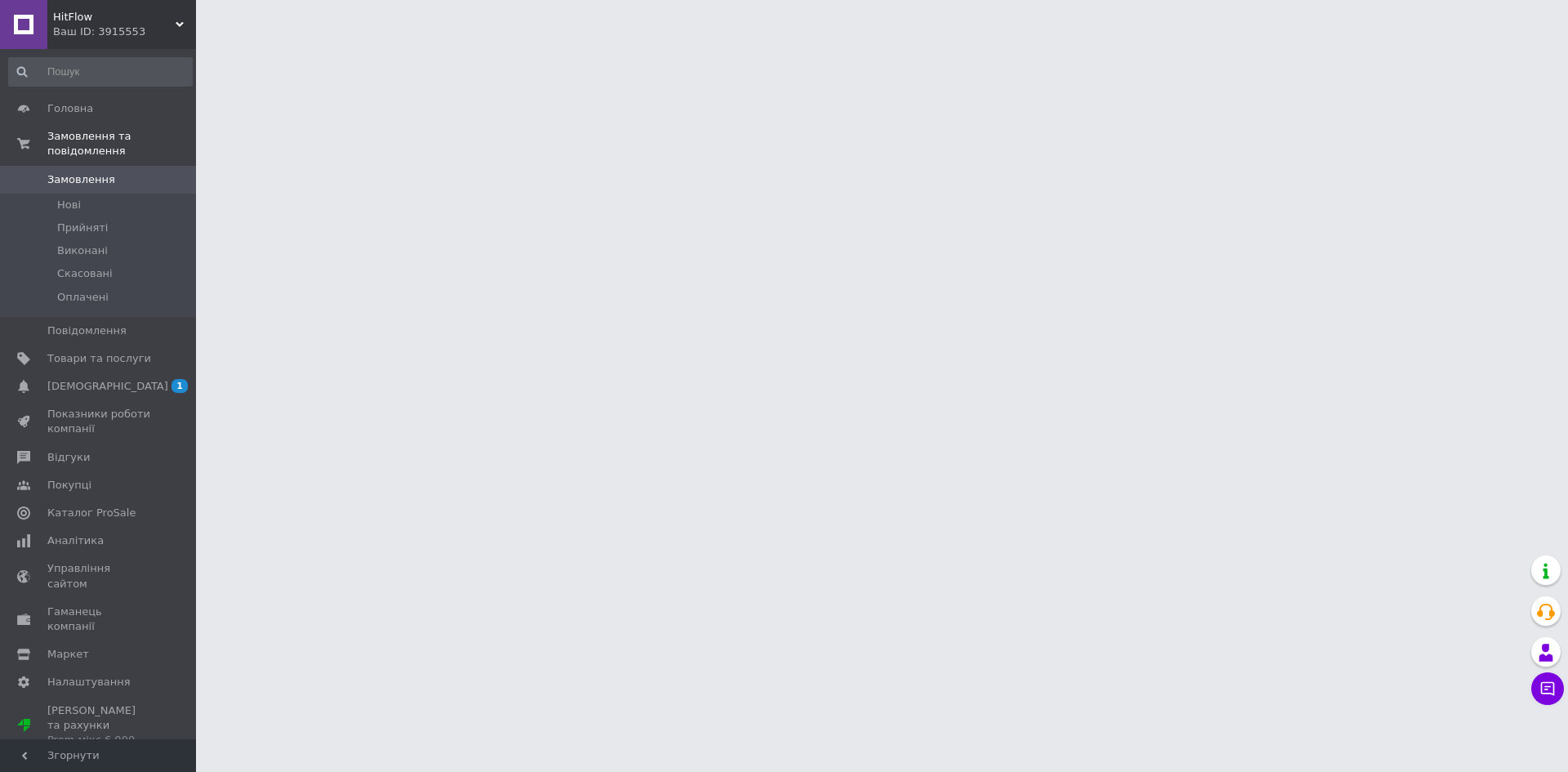
click at [88, 25] on div "Ваш ID: 3915553" at bounding box center [125, 32] width 143 height 15
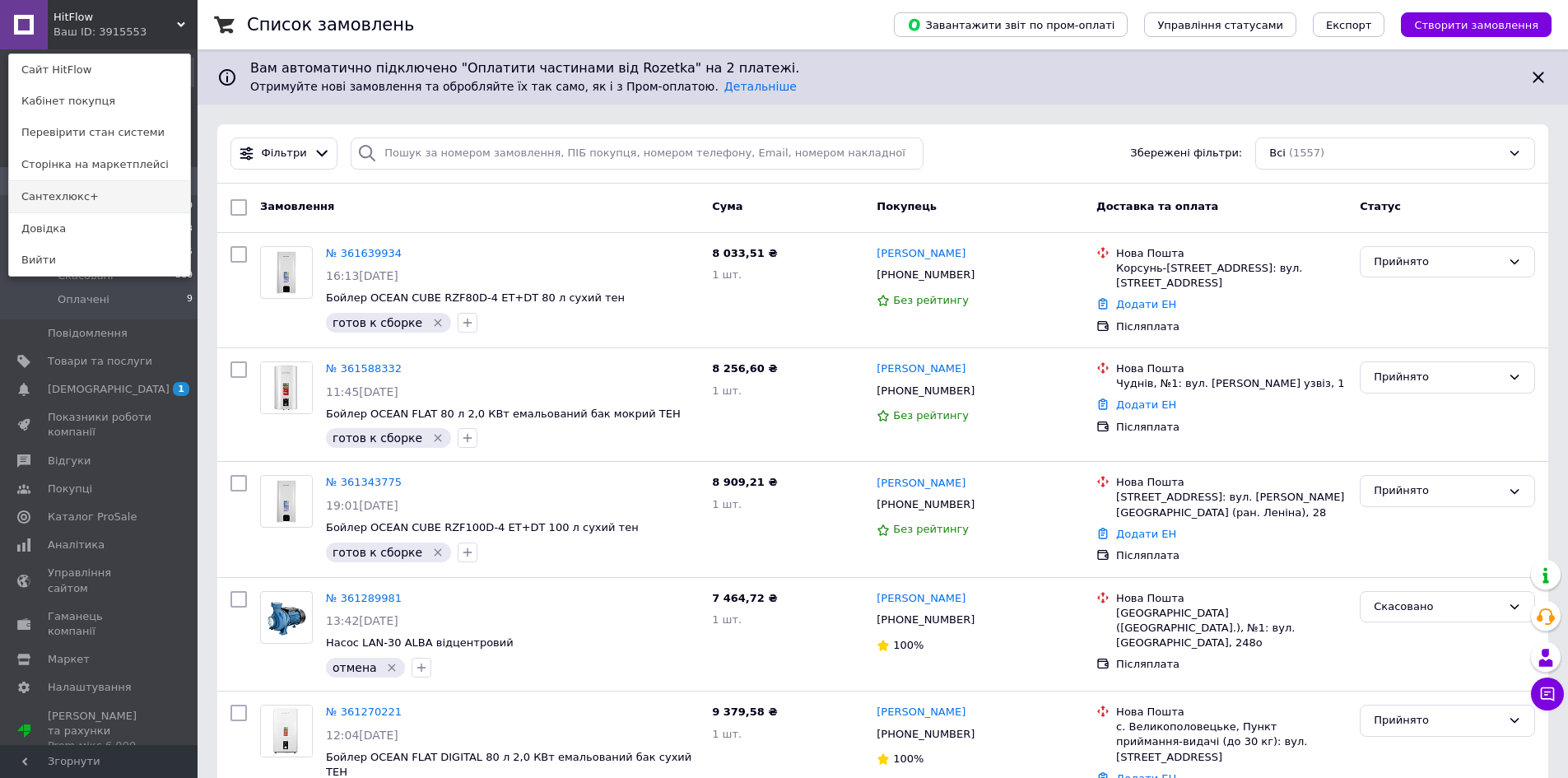
click at [87, 194] on link "Сантехлюкс+" at bounding box center [100, 197] width 181 height 31
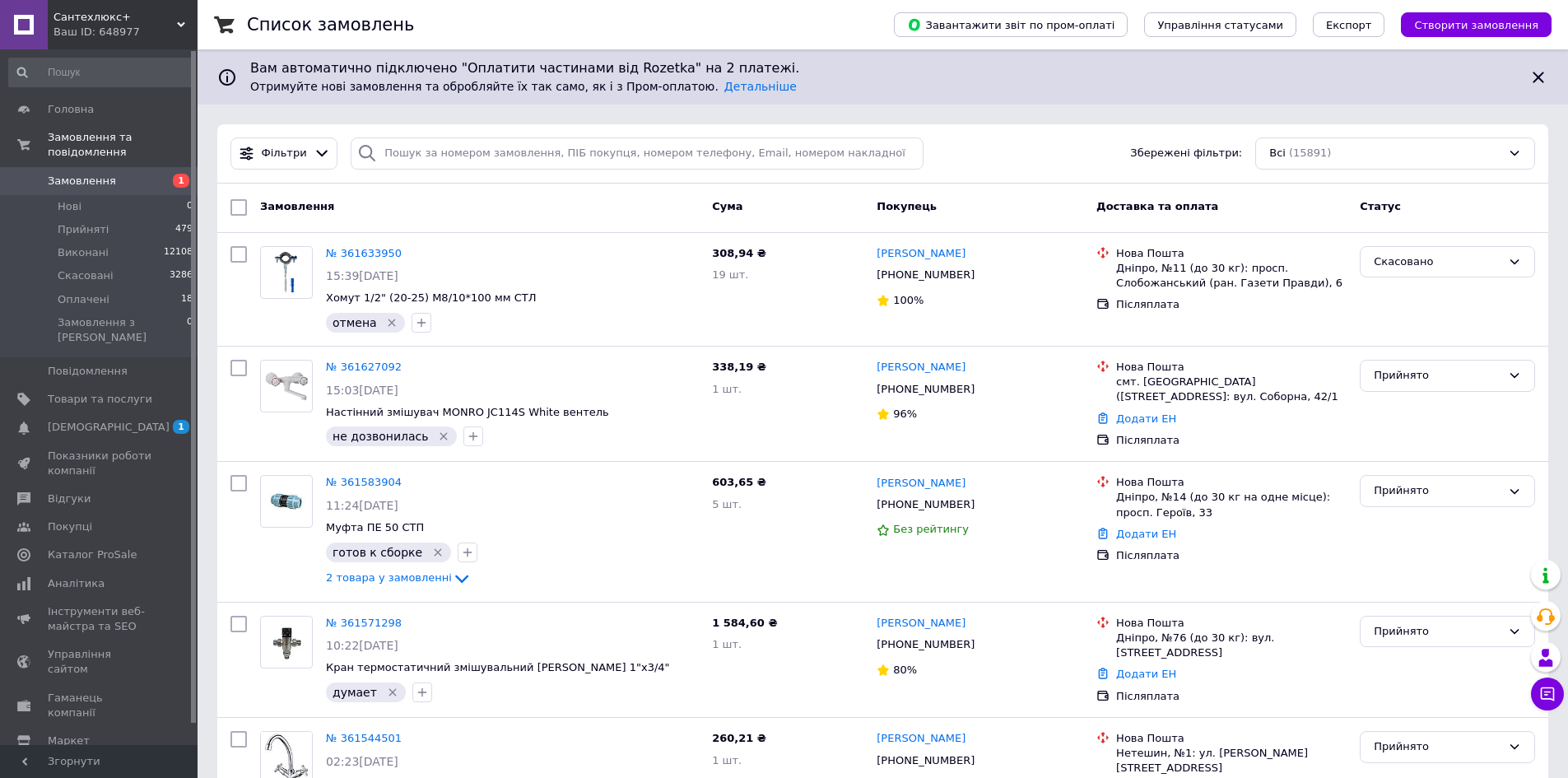
click at [106, 25] on div "Сантехлюкс+ Ваш ID: 648977" at bounding box center [123, 24] width 150 height 49
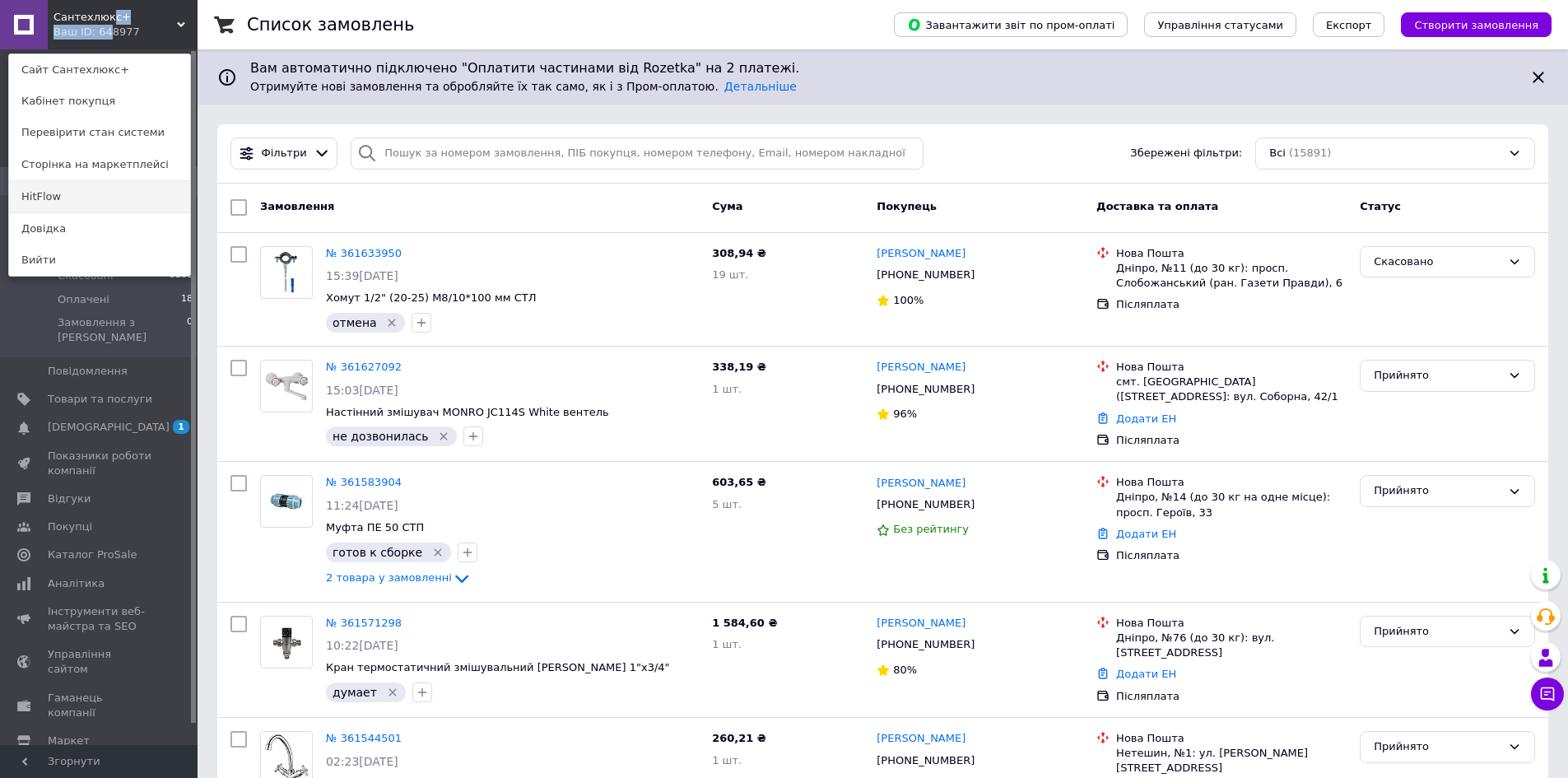
click at [80, 198] on link "HitFlow" at bounding box center [100, 197] width 181 height 31
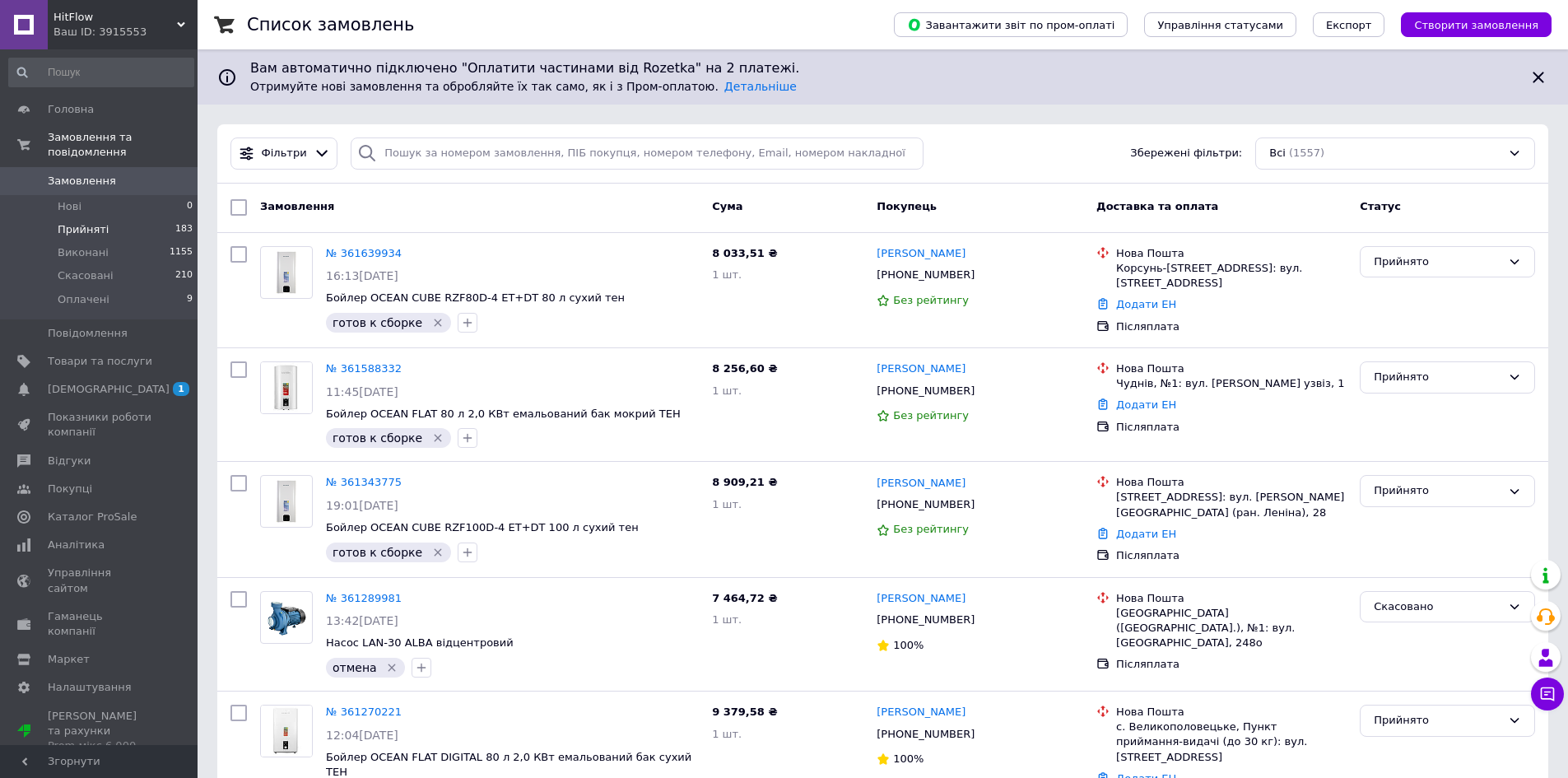
click at [74, 222] on span "Прийняті" at bounding box center [82, 229] width 51 height 15
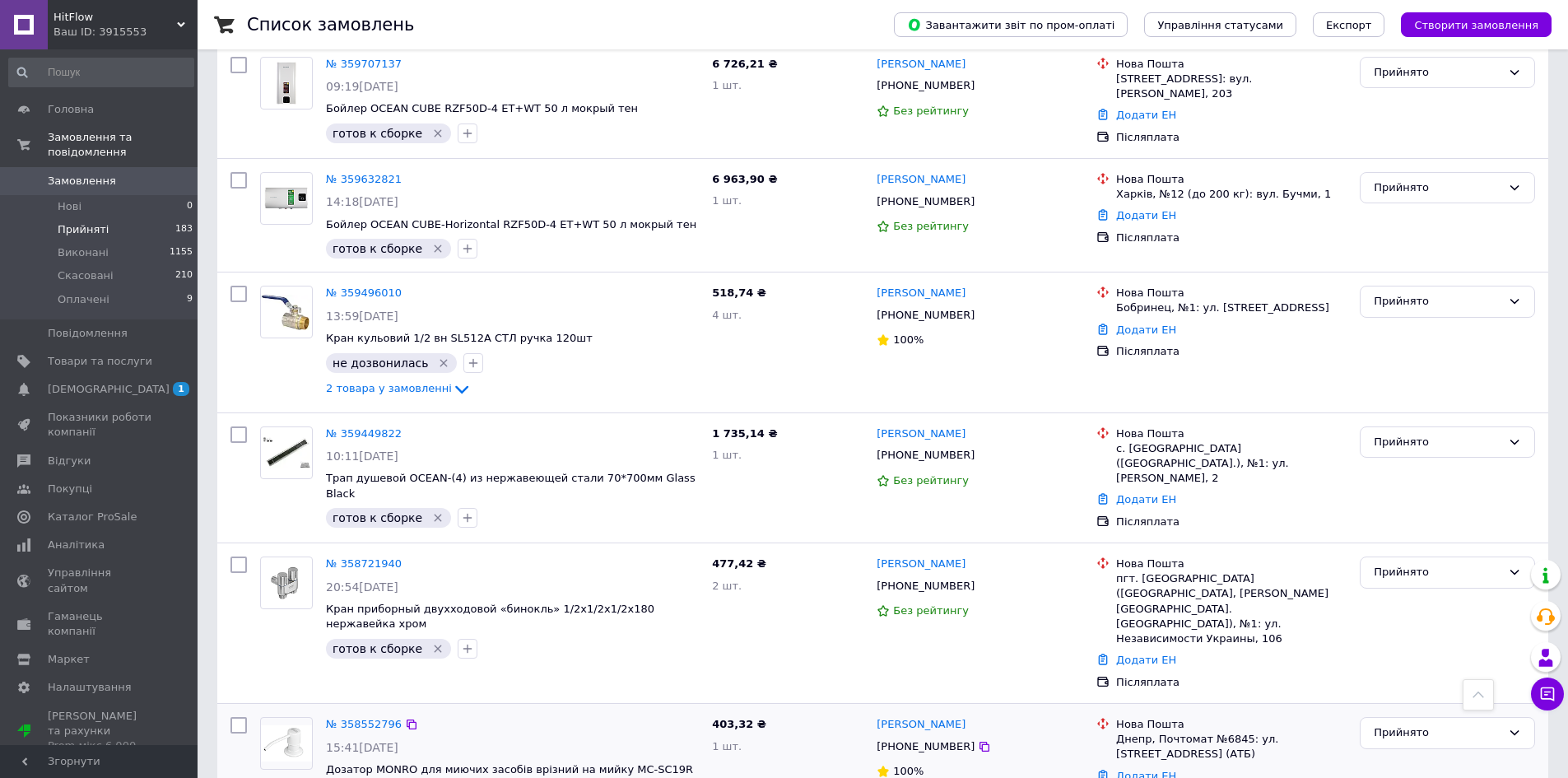
scroll to position [2009, 0]
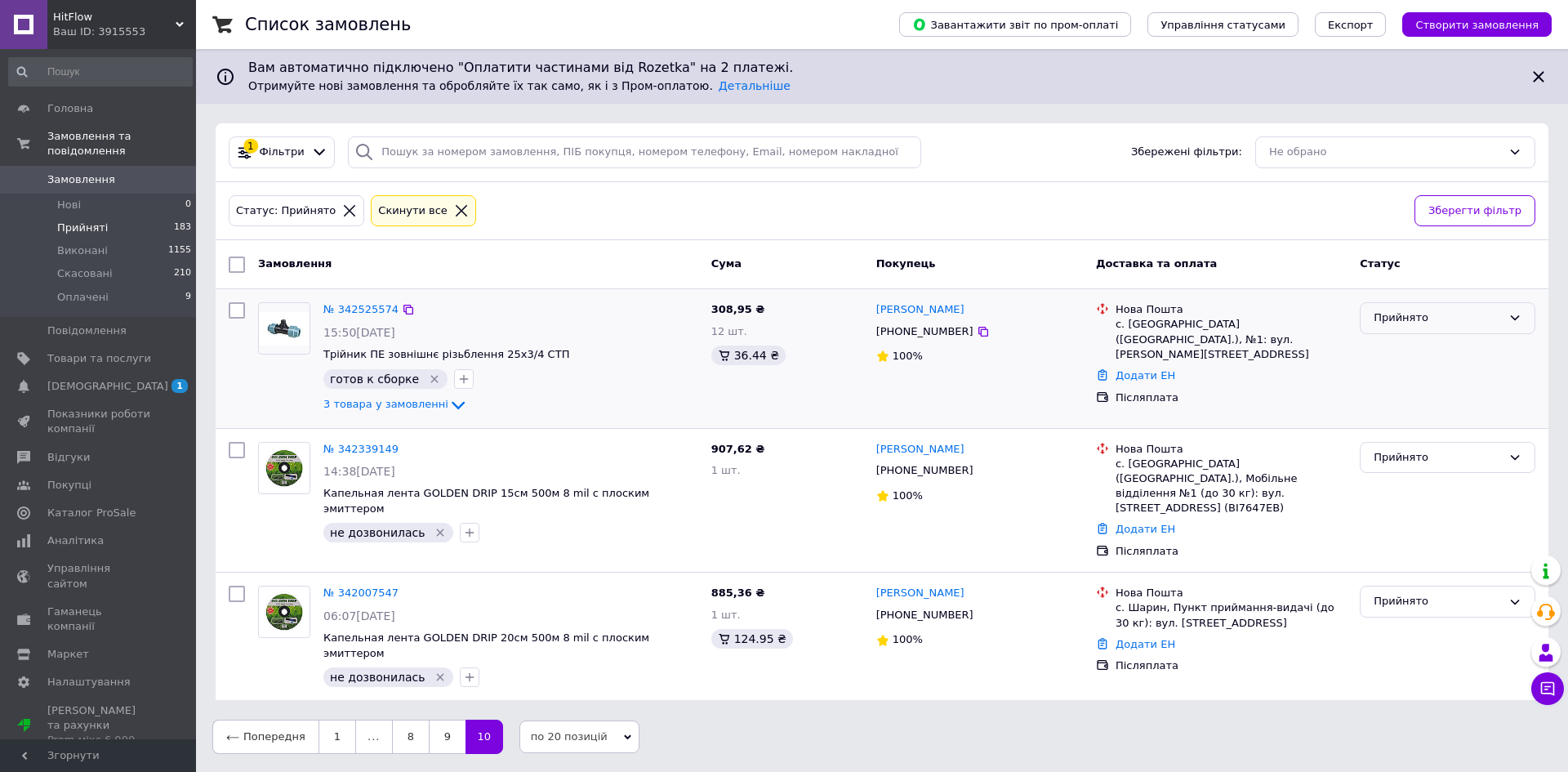
click at [1426, 322] on div "Прийнято" at bounding box center [1438, 318] width 128 height 17
click at [1420, 348] on li "Виконано" at bounding box center [1448, 352] width 174 height 30
click at [440, 720] on link "9" at bounding box center [447, 736] width 37 height 34
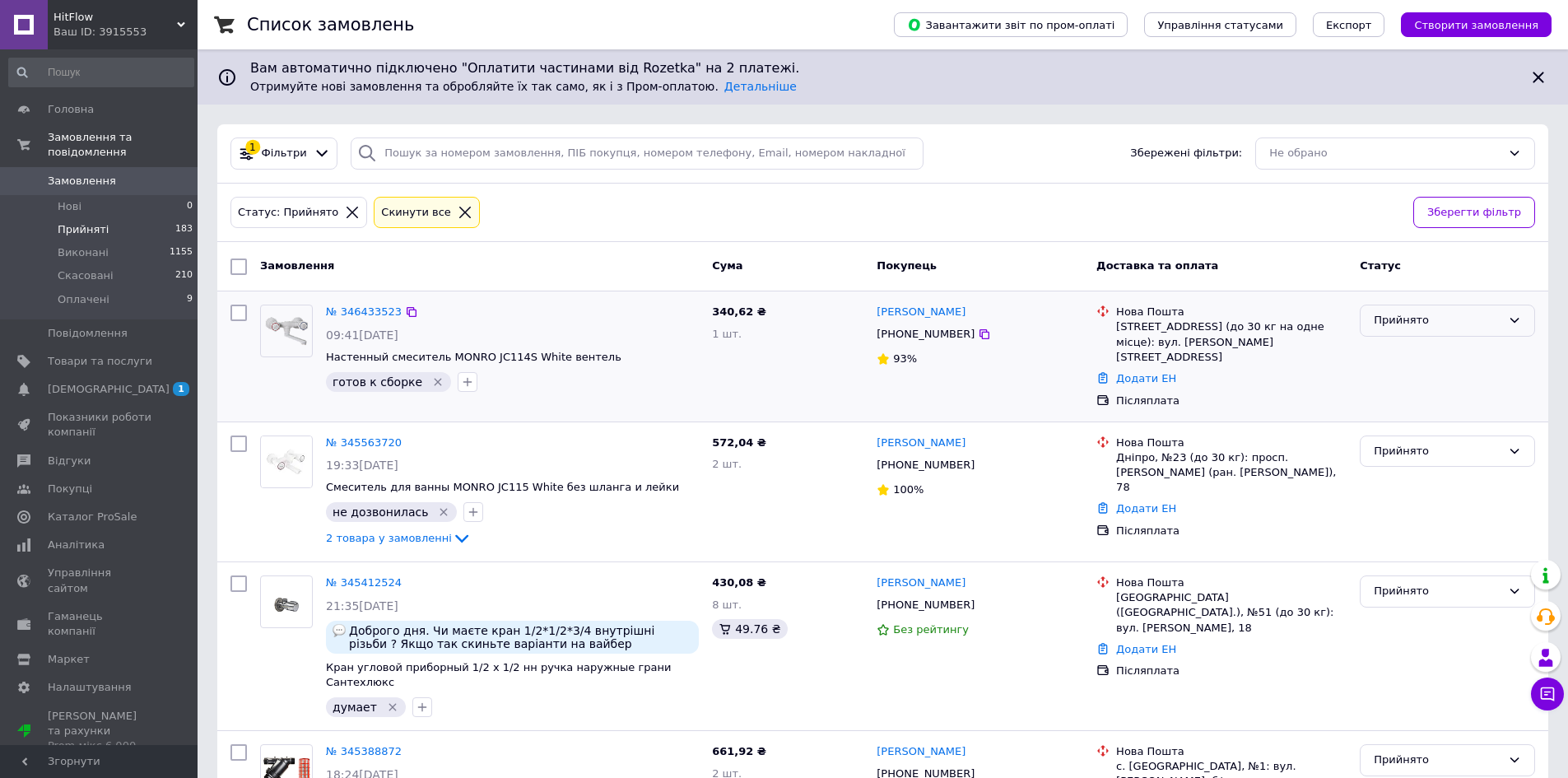
click at [1432, 315] on div "Прийнято" at bounding box center [1438, 320] width 128 height 18
click at [1433, 349] on li "Виконано" at bounding box center [1448, 355] width 174 height 31
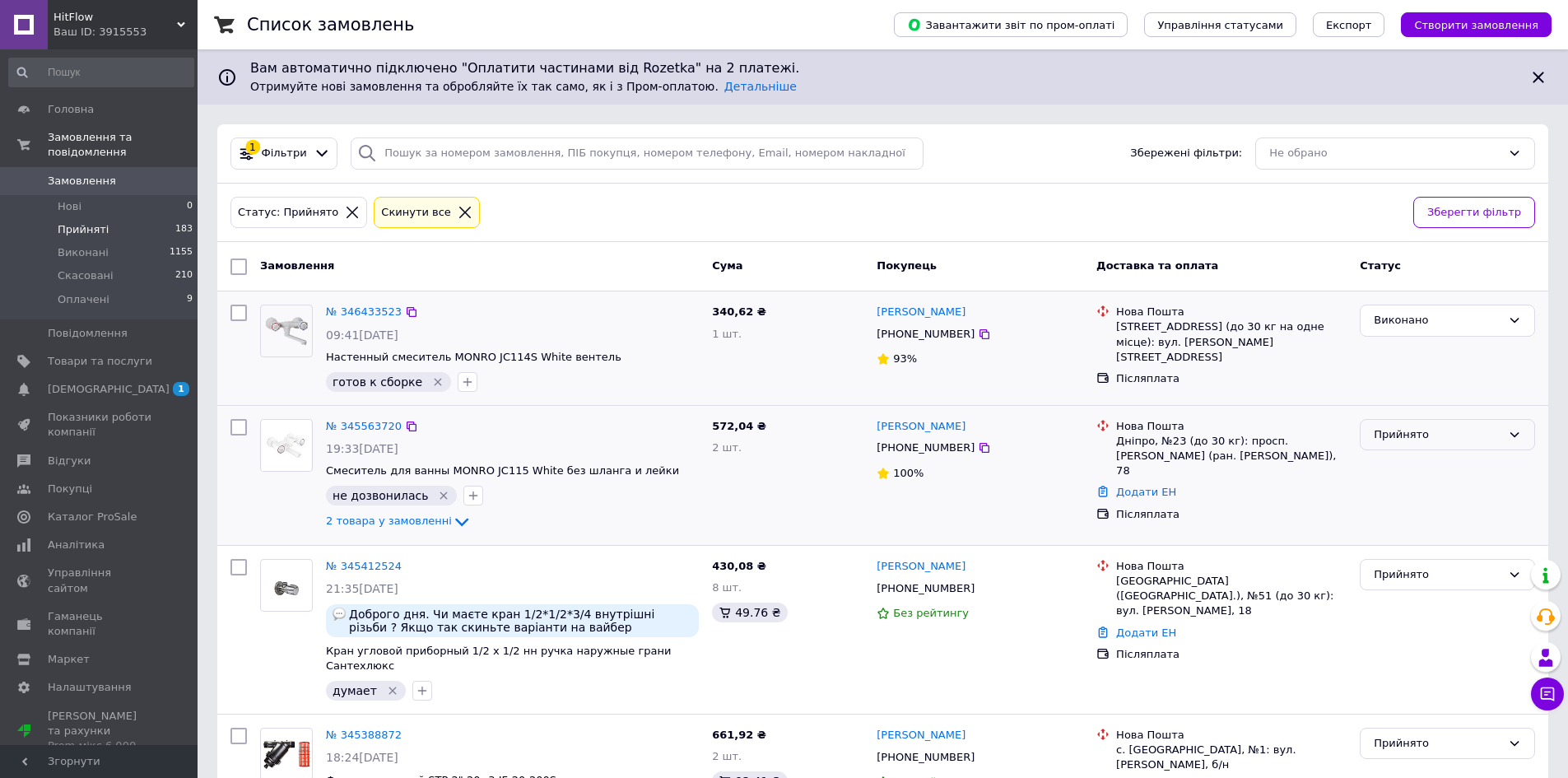
click at [1396, 438] on div "Прийнято" at bounding box center [1438, 435] width 128 height 18
click at [1404, 496] on li "Скасовано" at bounding box center [1448, 499] width 174 height 31
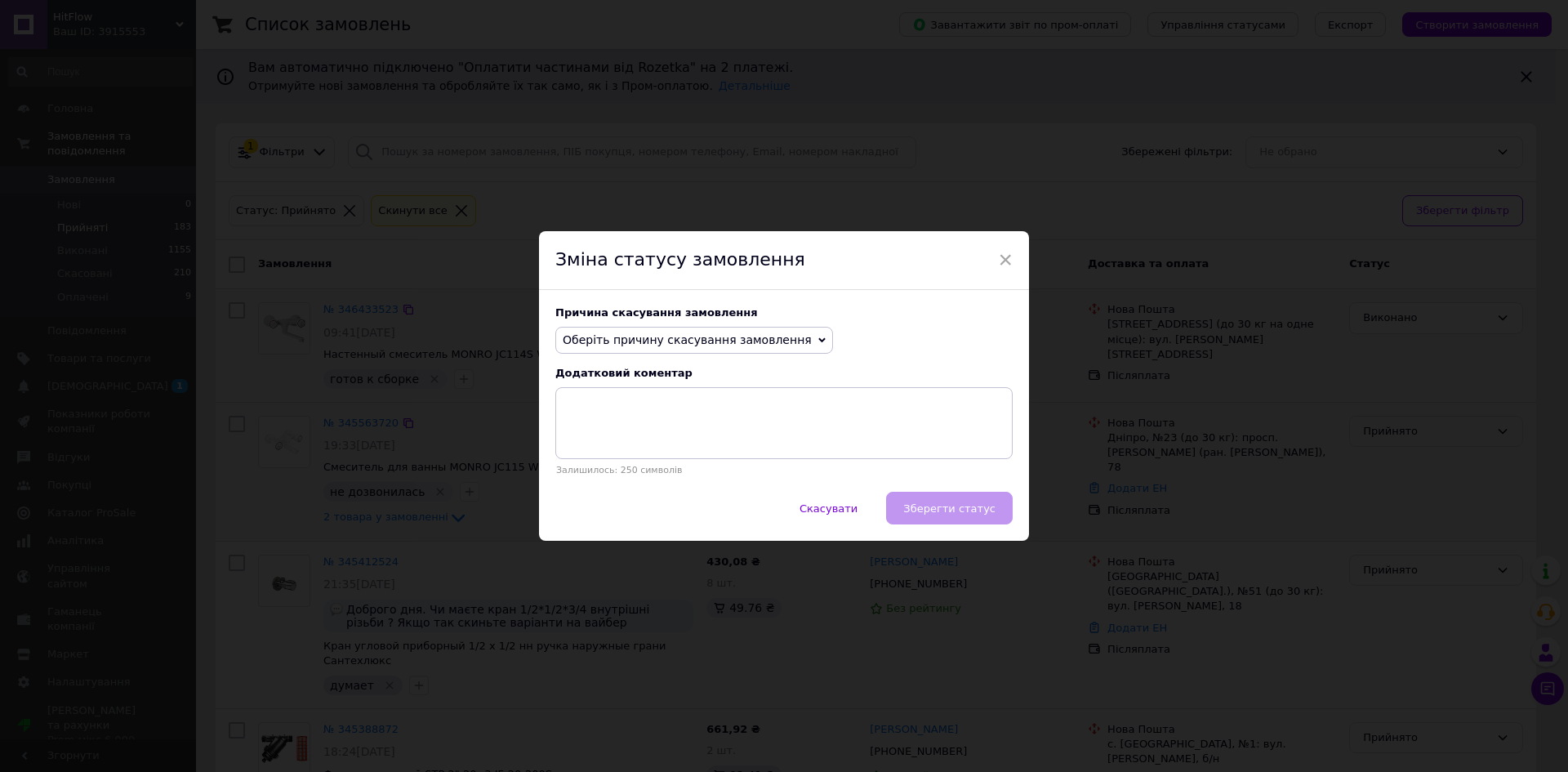
click at [740, 346] on span "Оберіть причину скасування замовлення" at bounding box center [686, 340] width 249 height 13
click at [679, 504] on li "Інше" at bounding box center [694, 509] width 276 height 23
drag, startPoint x: 730, startPoint y: 432, endPoint x: 734, endPoint y: 411, distance: 21.4
click at [729, 431] on textarea at bounding box center [784, 423] width 457 height 72
type textarea "не дозвонились"
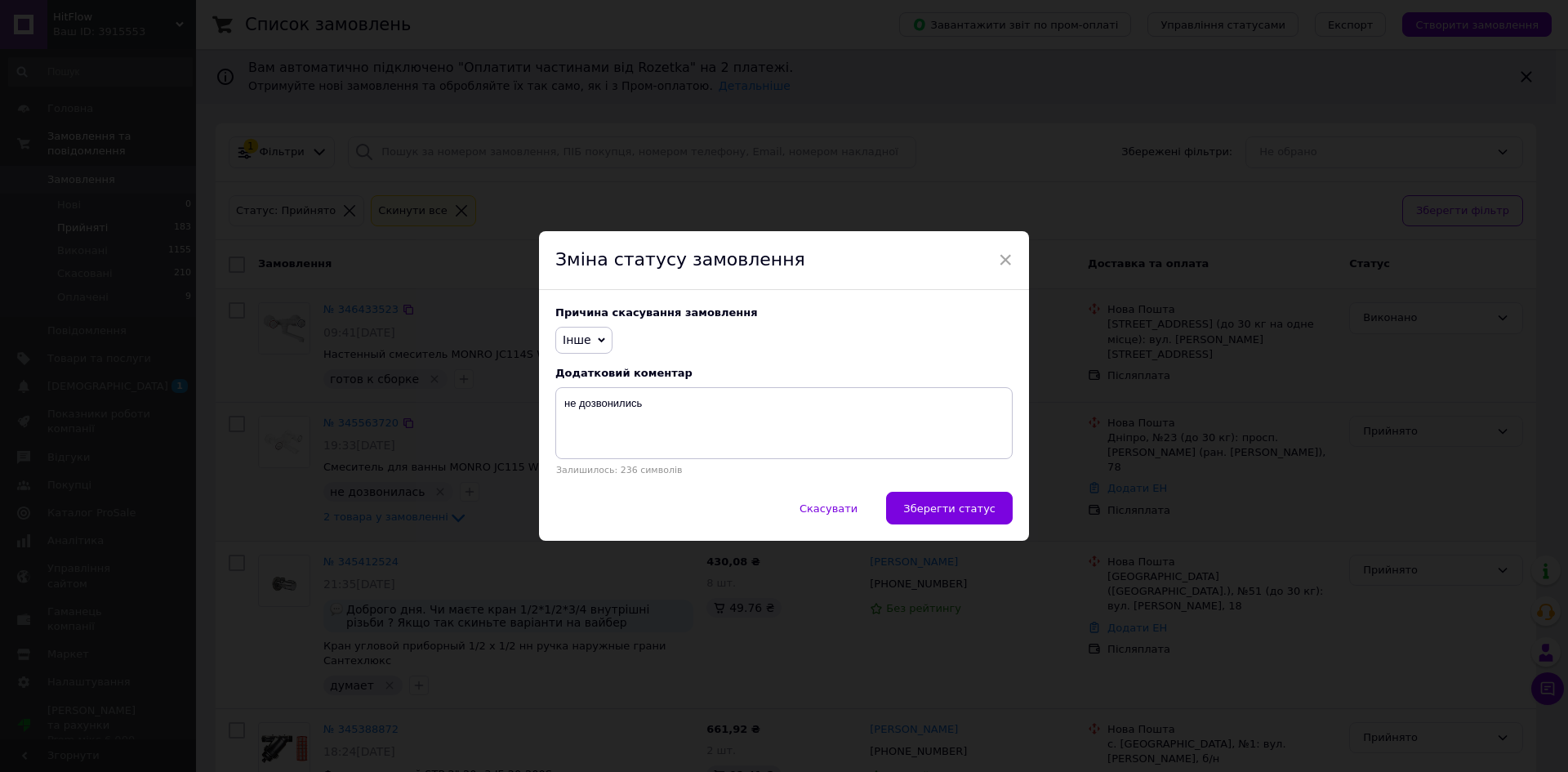
click at [955, 509] on span "Зберегти статус" at bounding box center [949, 508] width 93 height 12
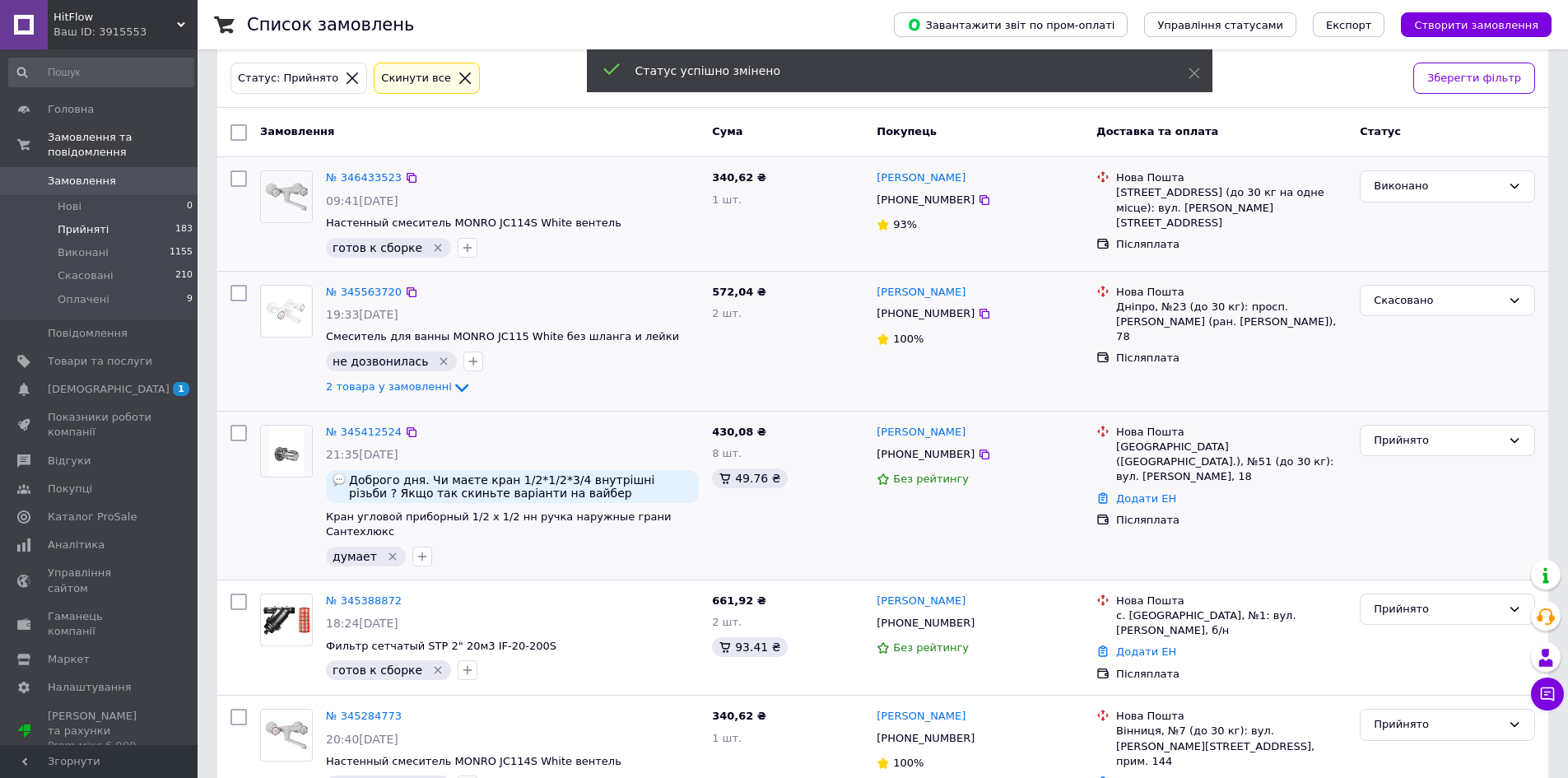
scroll to position [165, 0]
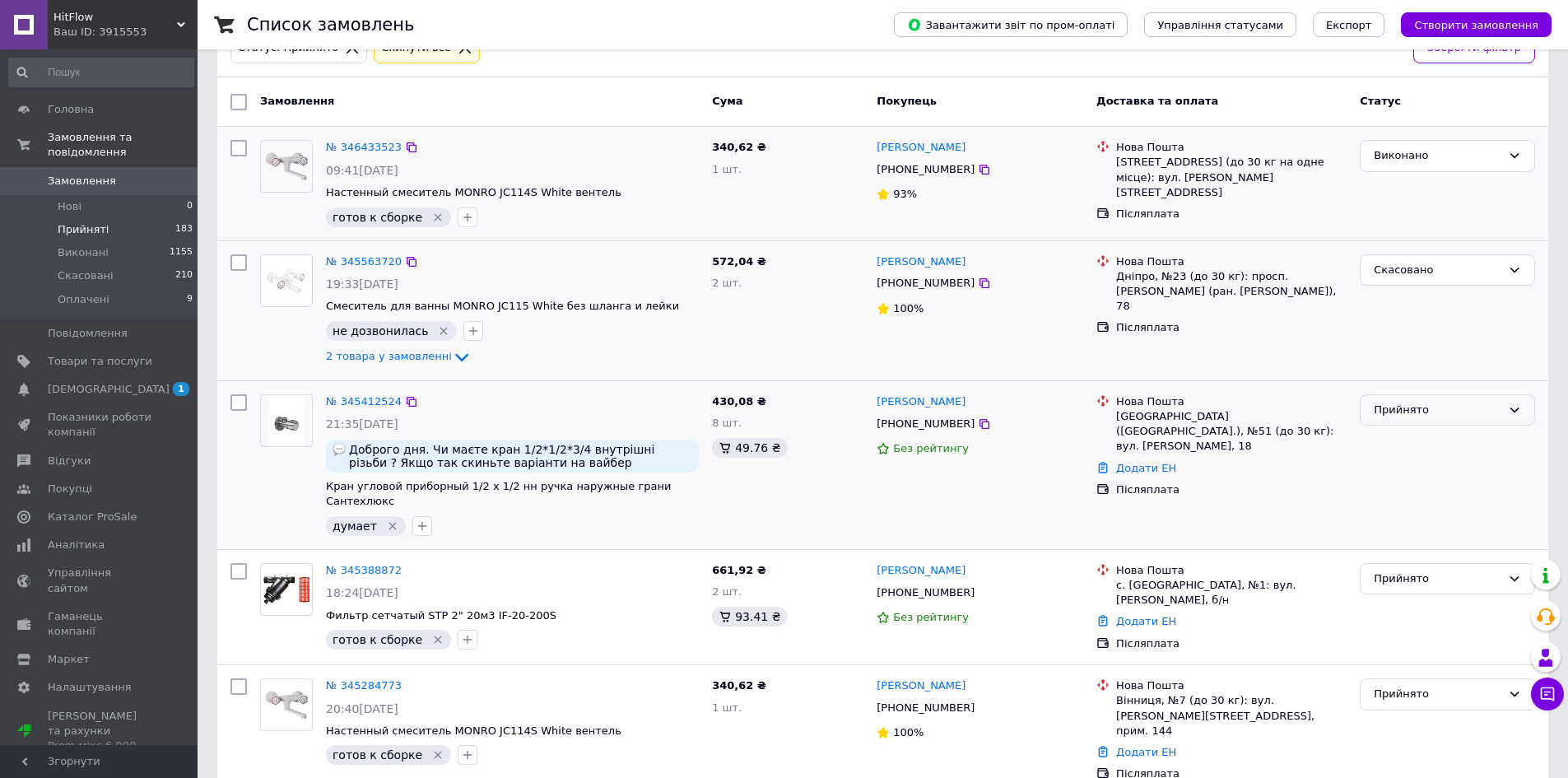
click at [1390, 415] on div "Прийнято" at bounding box center [1438, 410] width 128 height 18
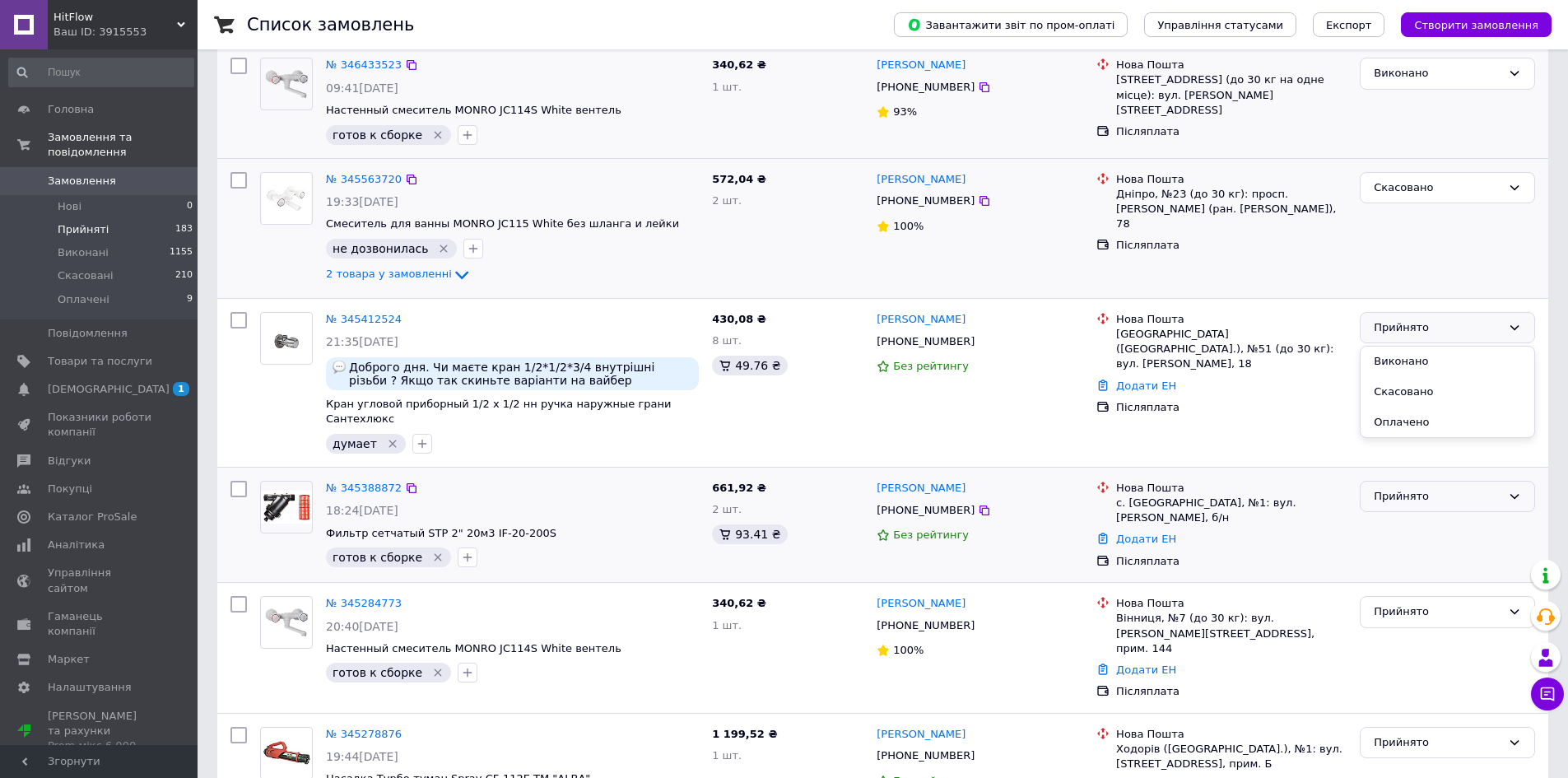
click at [1387, 488] on div "Прийнято" at bounding box center [1438, 497] width 128 height 18
click at [1387, 515] on li "Виконано" at bounding box center [1448, 530] width 174 height 31
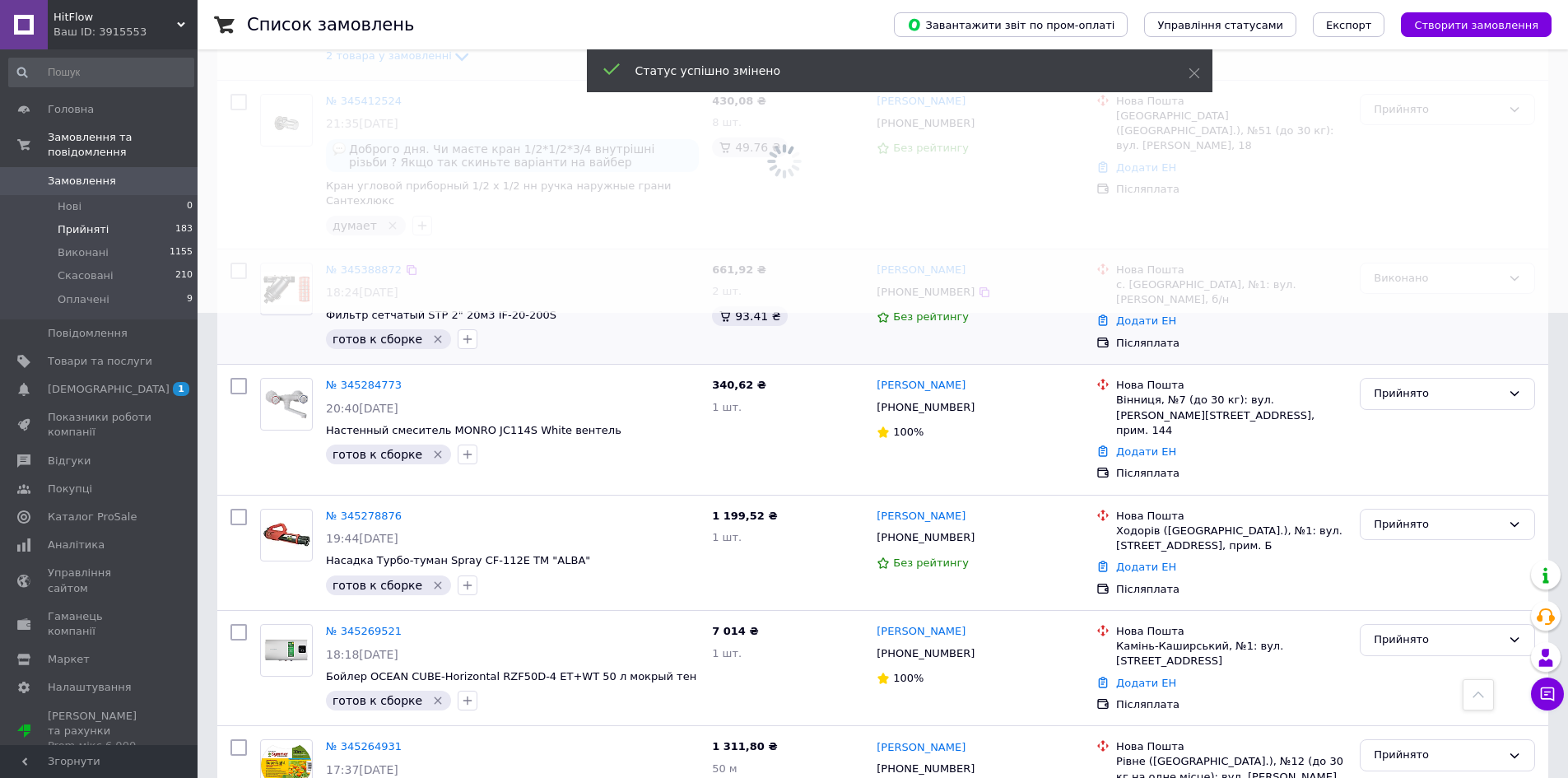
scroll to position [494, 0]
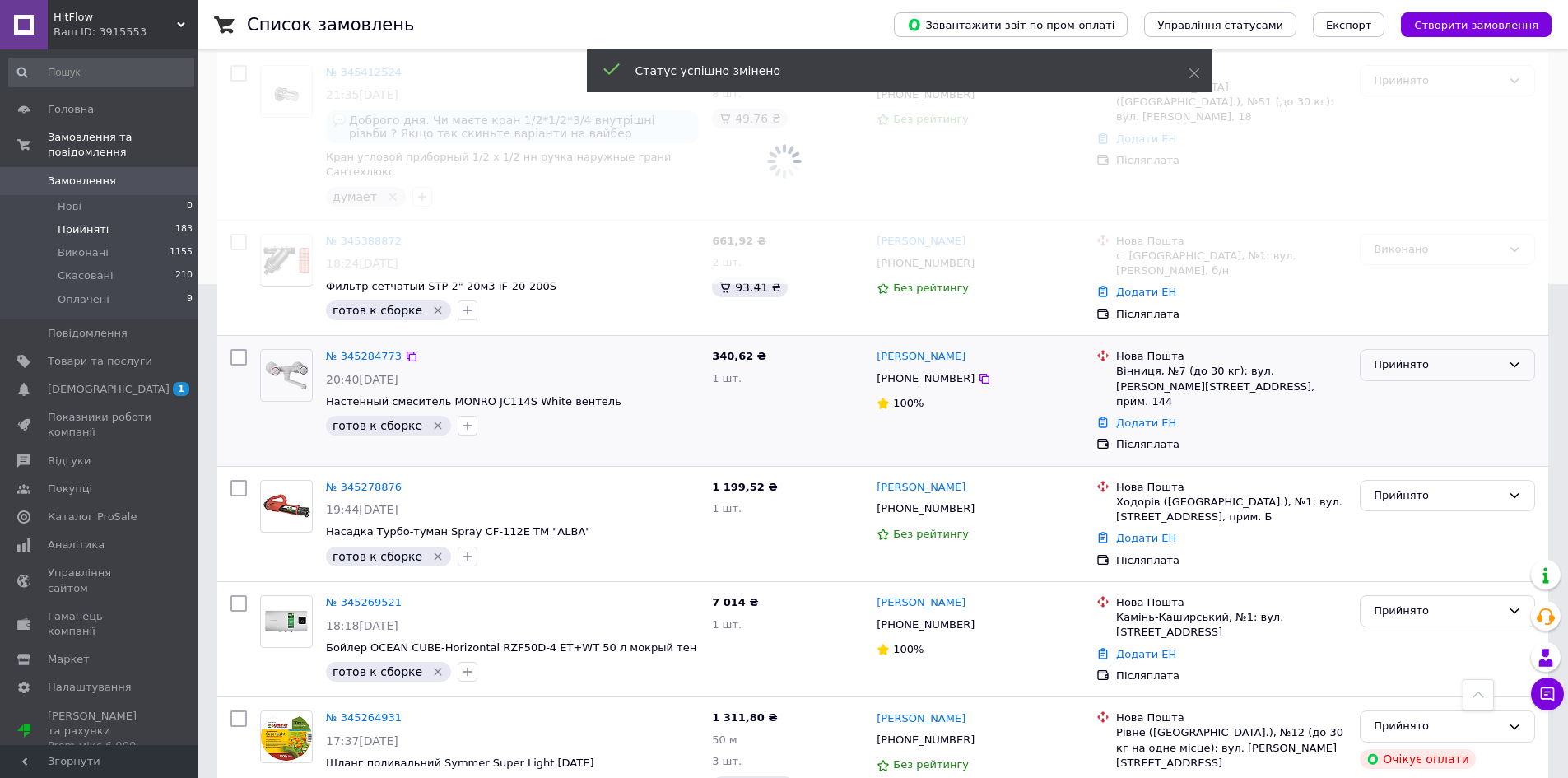
click at [1426, 356] on div "Прийнято" at bounding box center [1438, 364] width 128 height 18
click at [1418, 385] on li "Виконано" at bounding box center [1448, 400] width 174 height 31
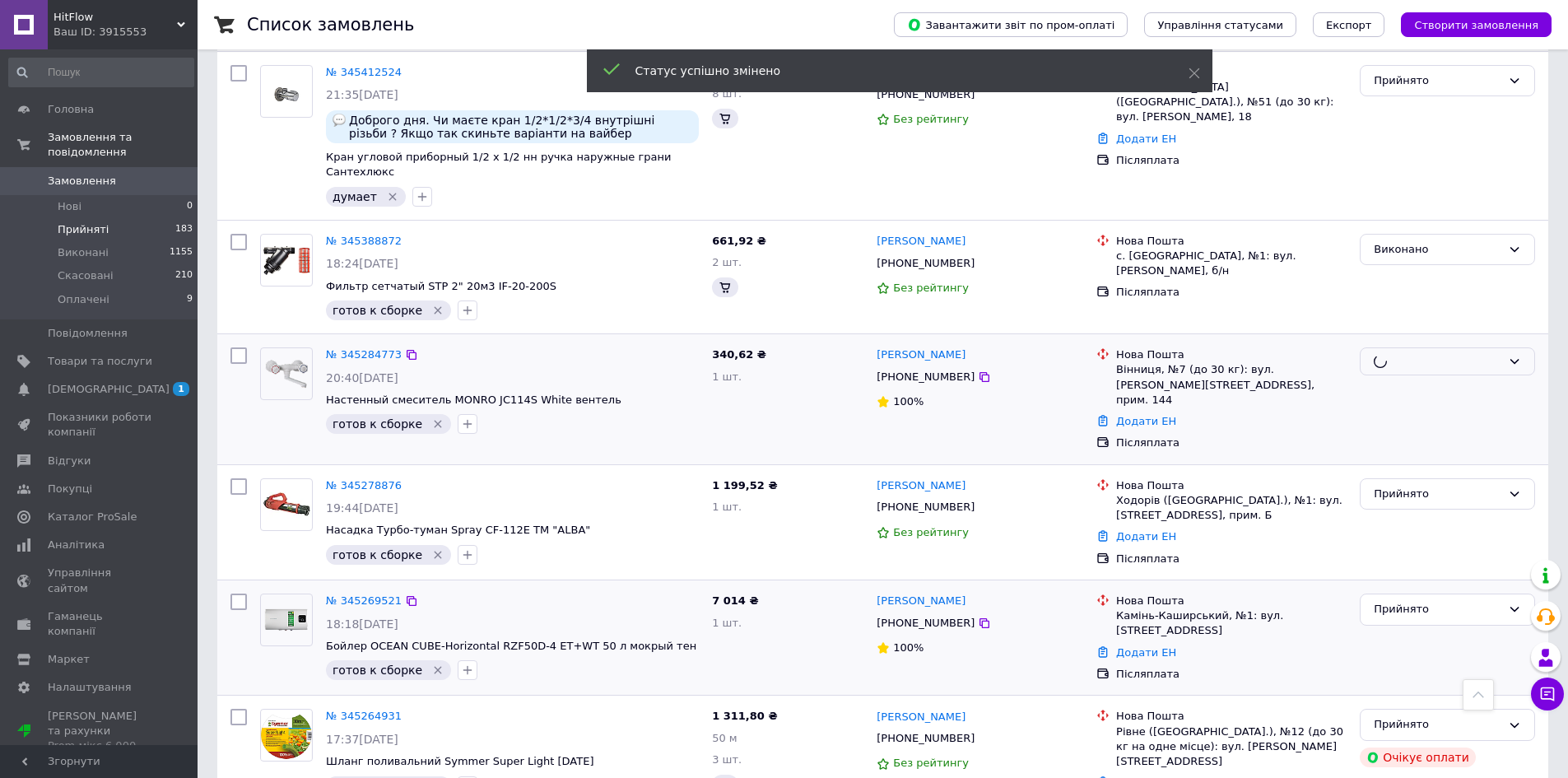
scroll to position [576, 0]
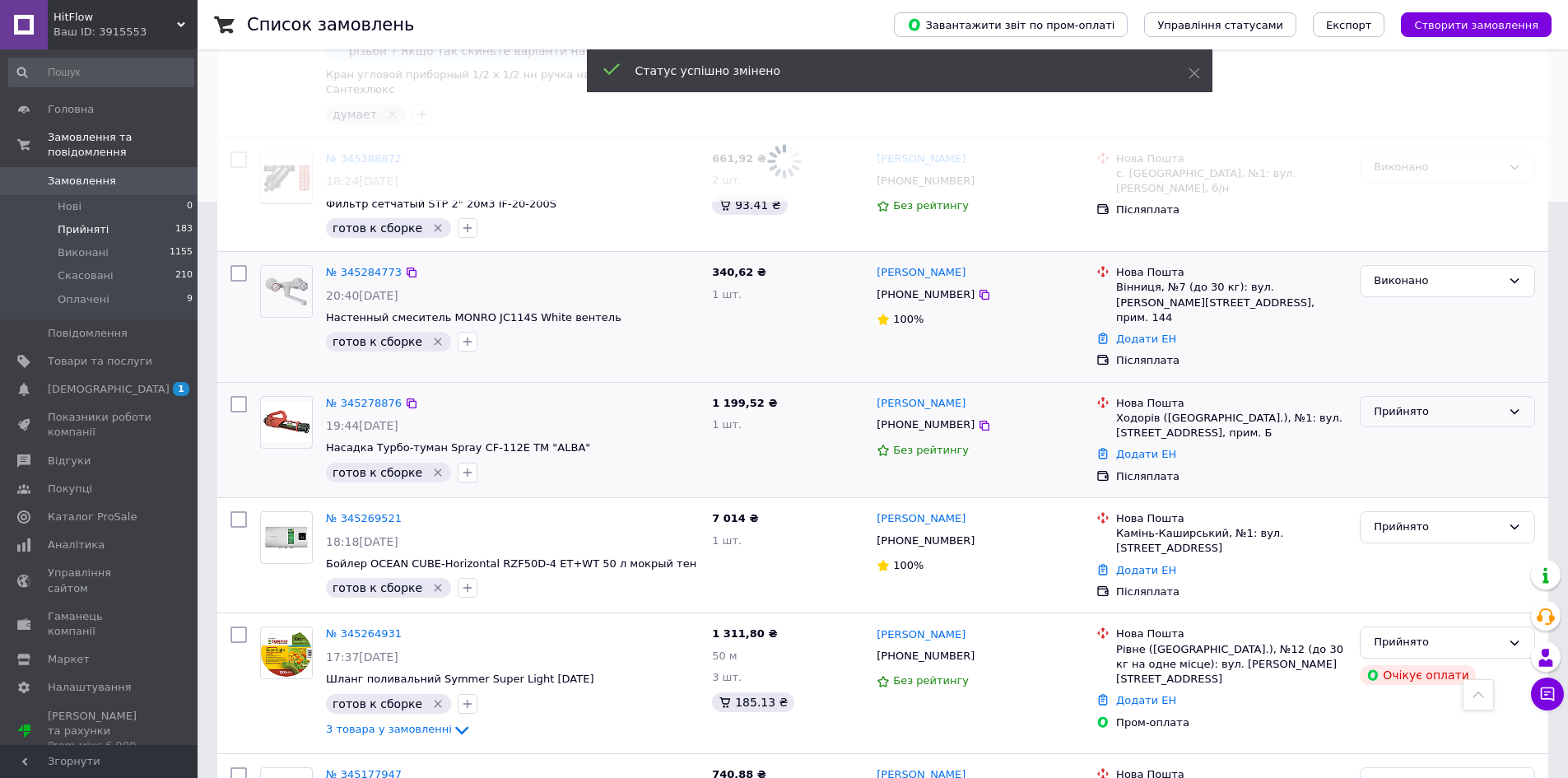
click at [1413, 403] on div "Прийнято" at bounding box center [1438, 412] width 128 height 18
click at [1413, 430] on li "Виконано" at bounding box center [1448, 445] width 174 height 31
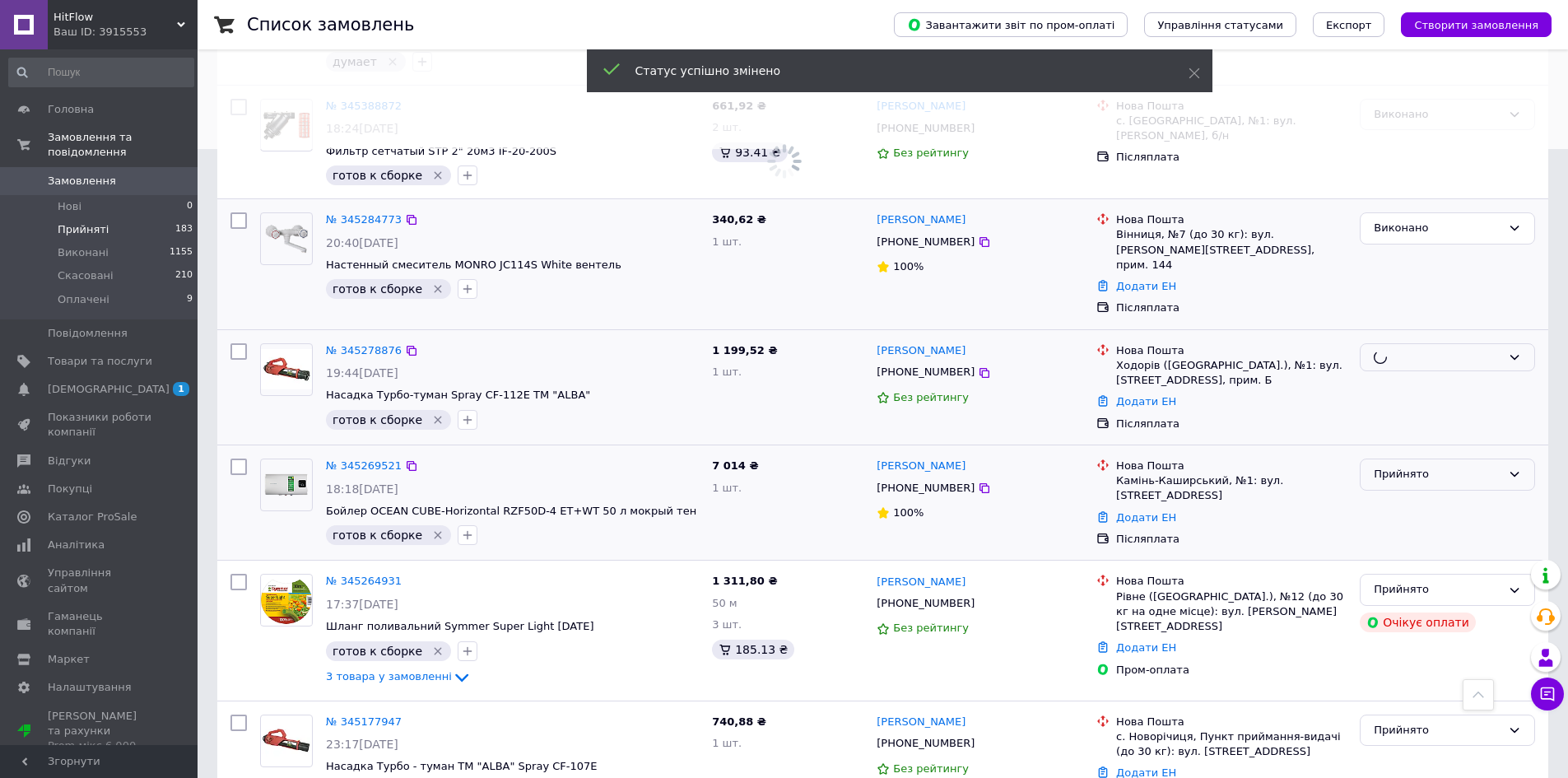
scroll to position [659, 0]
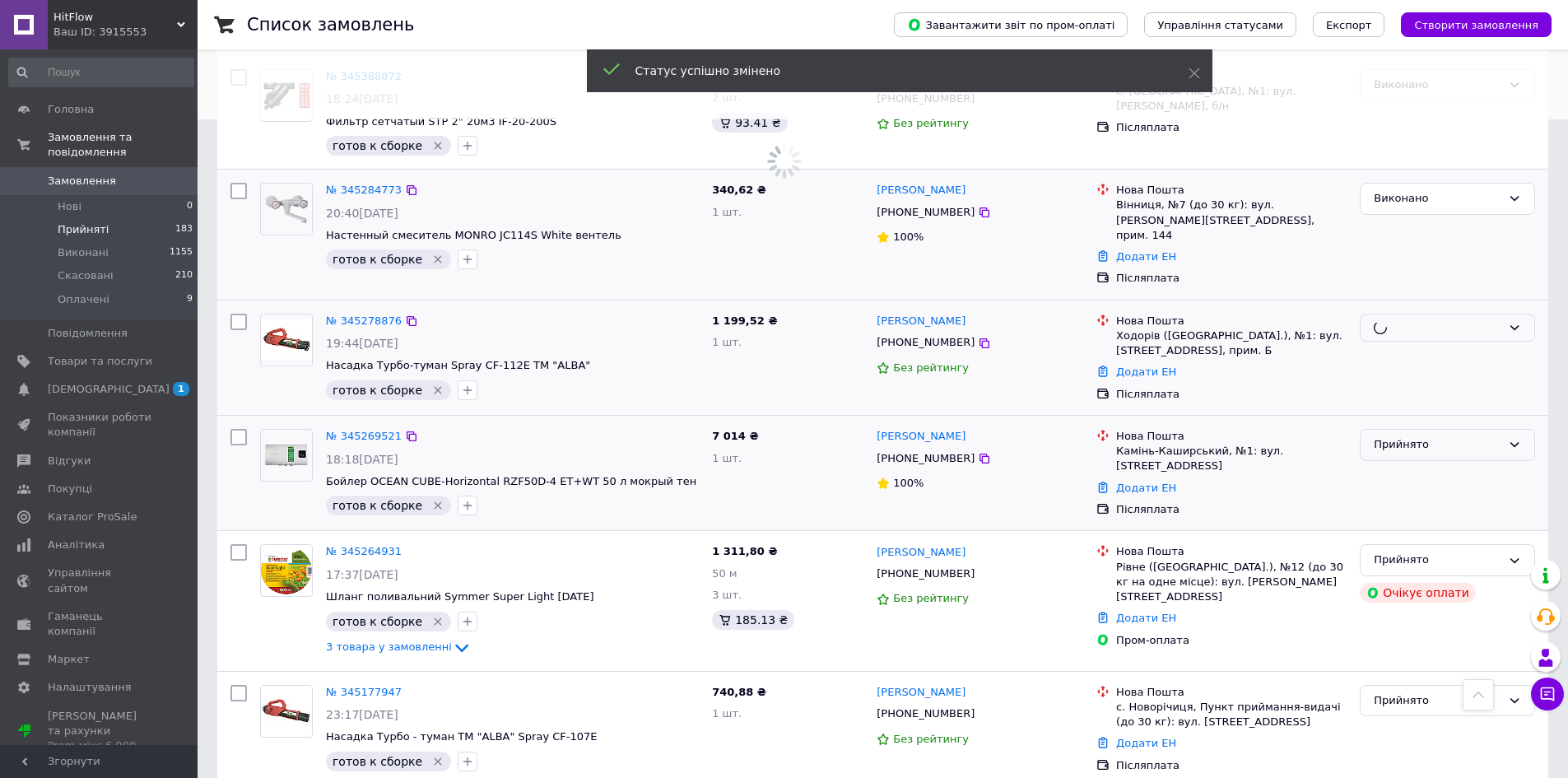
click at [1437, 437] on div "Прийнято" at bounding box center [1438, 445] width 128 height 18
click at [1422, 464] on li "Виконано" at bounding box center [1448, 479] width 174 height 31
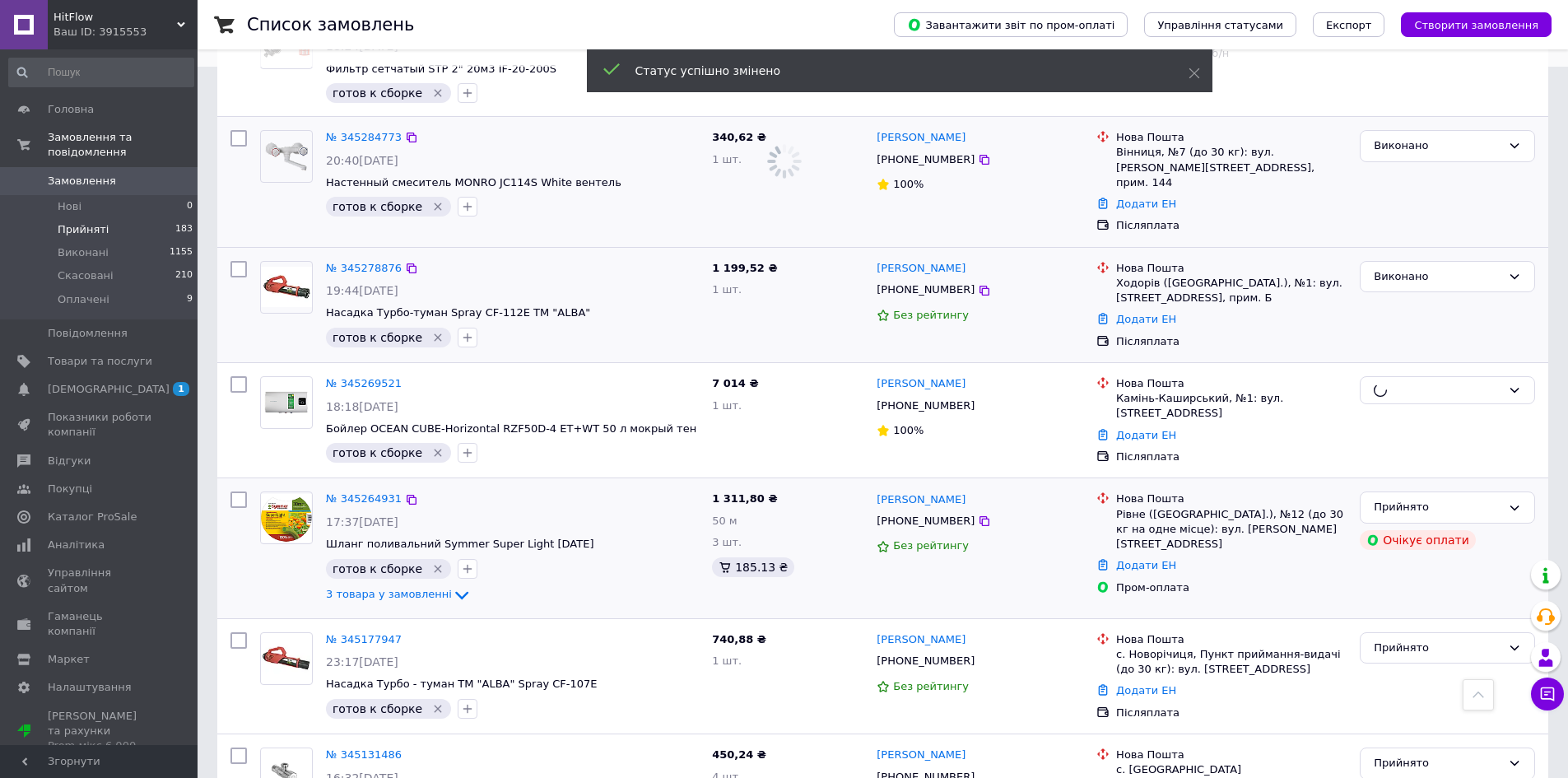
scroll to position [741, 0]
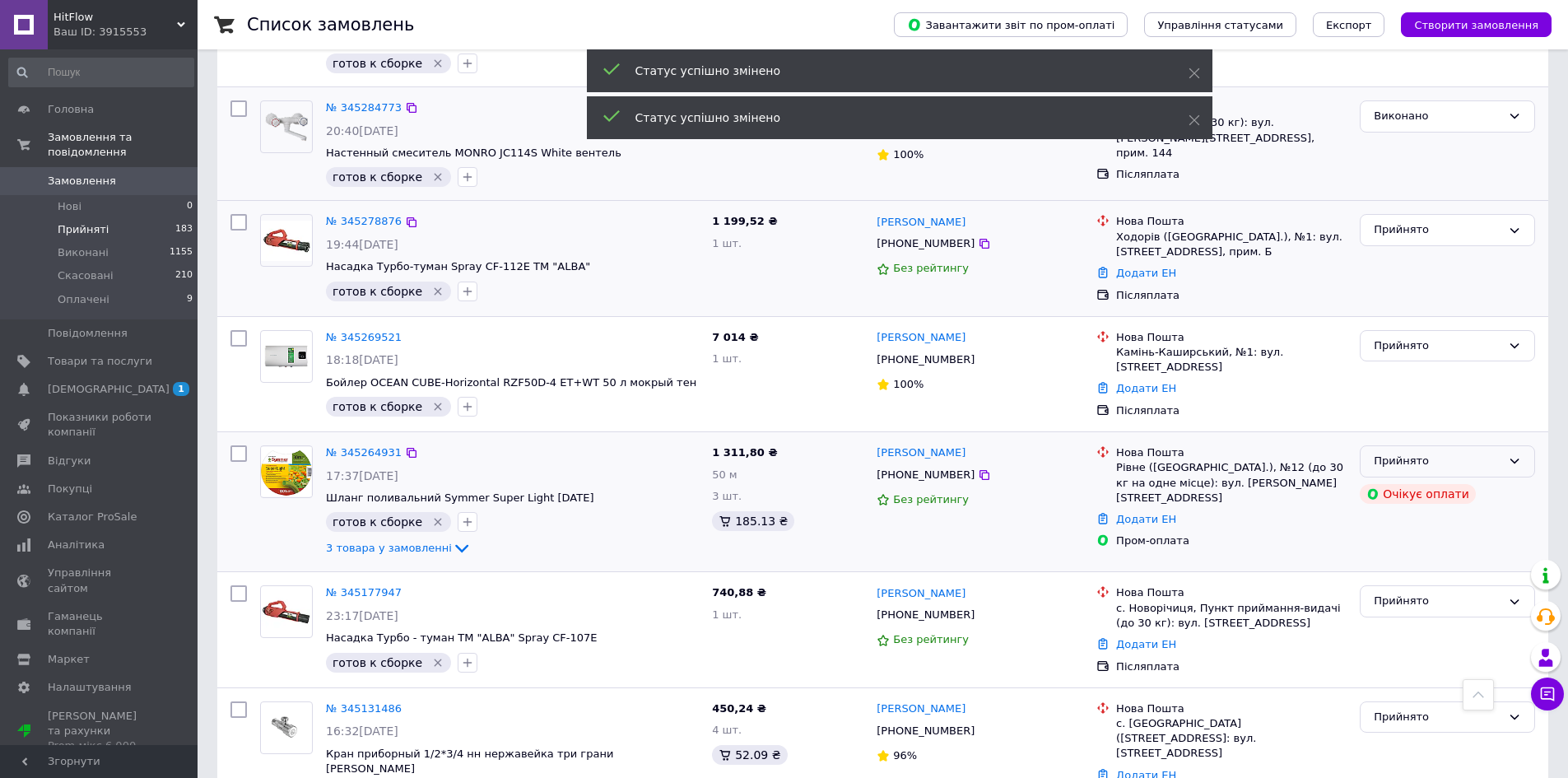
click at [1453, 452] on div "Прийнято" at bounding box center [1438, 461] width 128 height 18
click at [1451, 481] on li "Виконано" at bounding box center [1448, 496] width 174 height 31
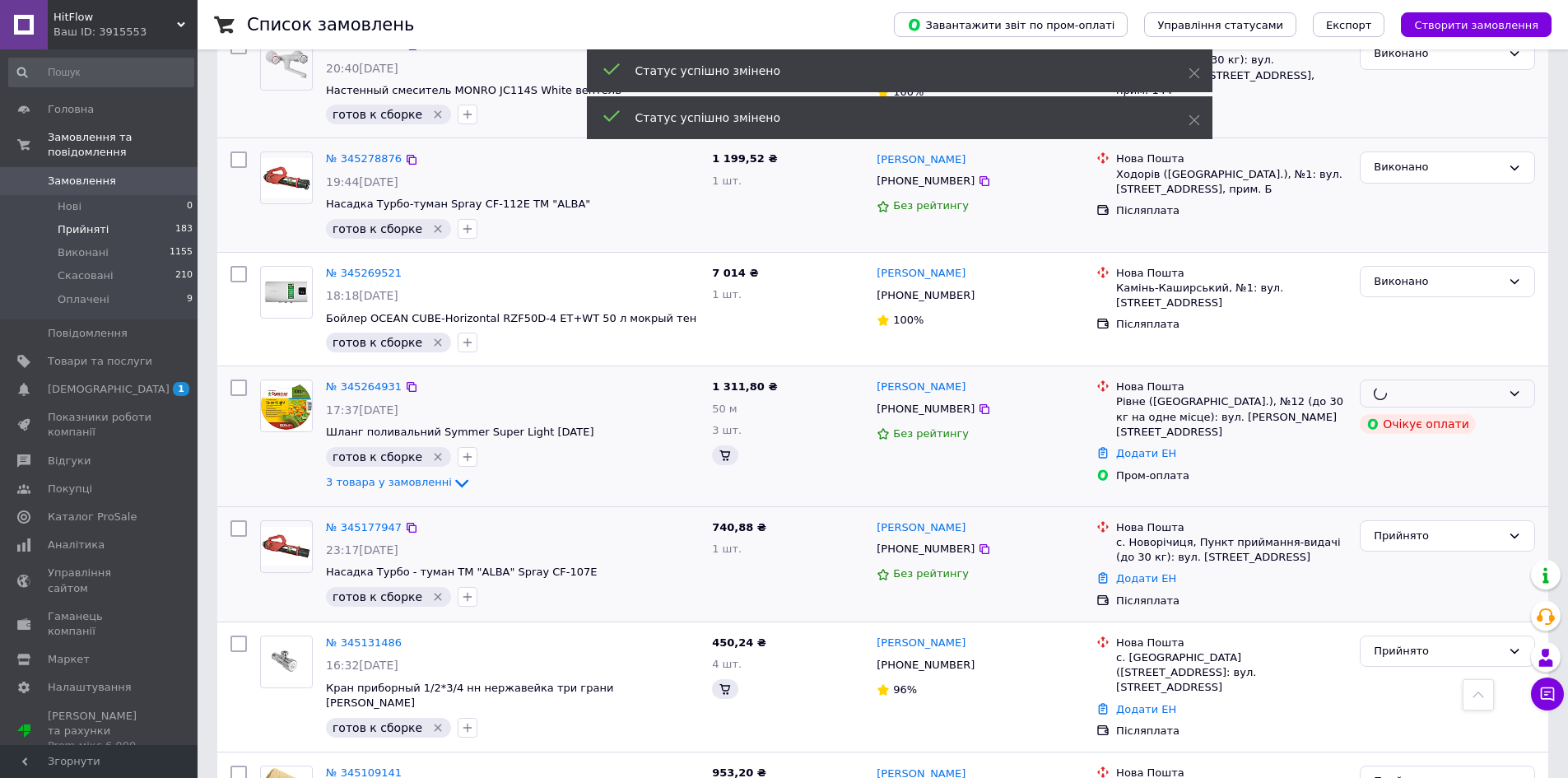
scroll to position [906, 0]
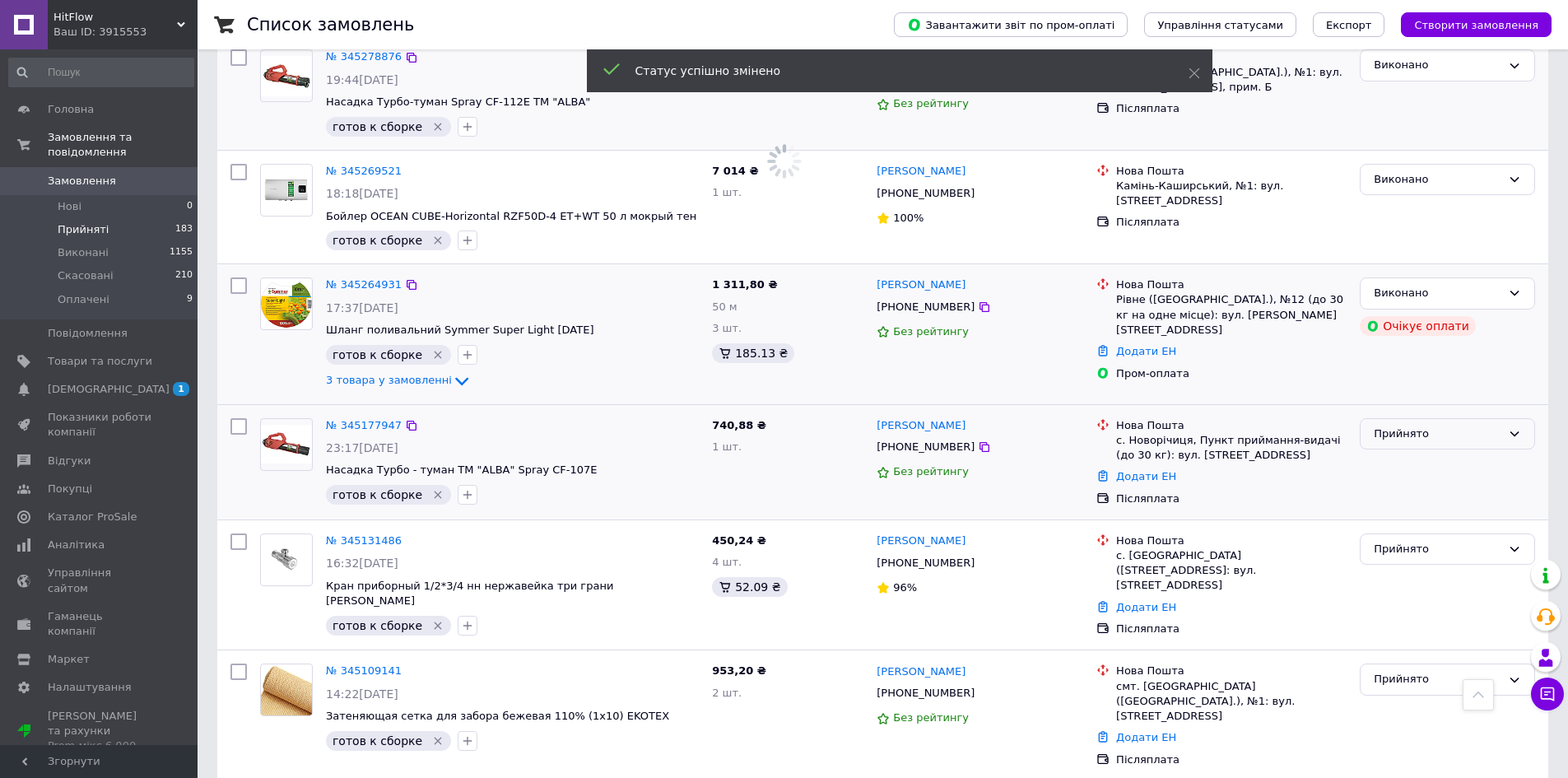
click at [1415, 426] on div "Прийнято" at bounding box center [1438, 434] width 128 height 18
drag, startPoint x: 1415, startPoint y: 452, endPoint x: 1414, endPoint y: 467, distance: 15.0
click at [1415, 452] on li "Виконано" at bounding box center [1448, 467] width 174 height 31
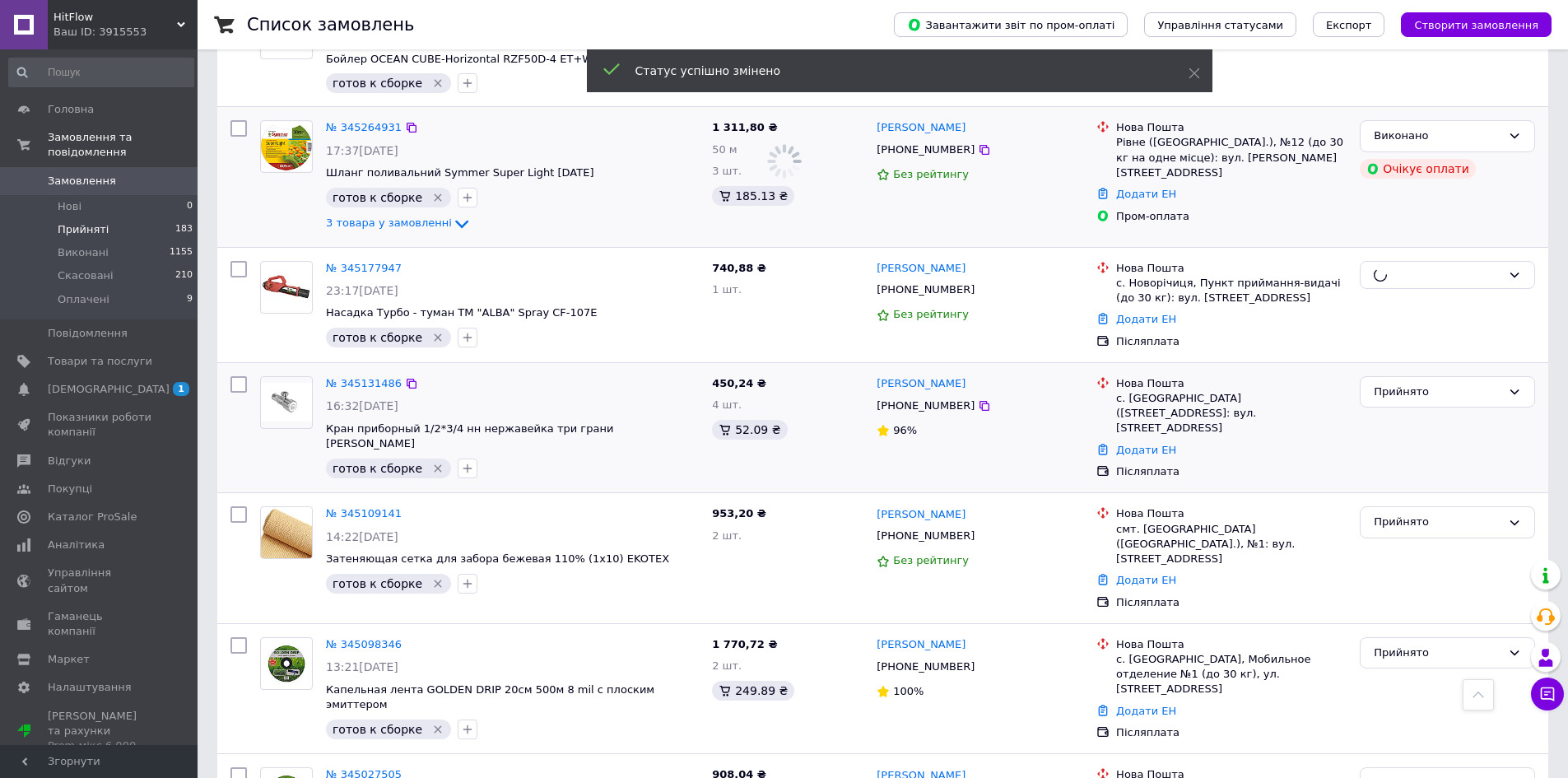
scroll to position [1070, 0]
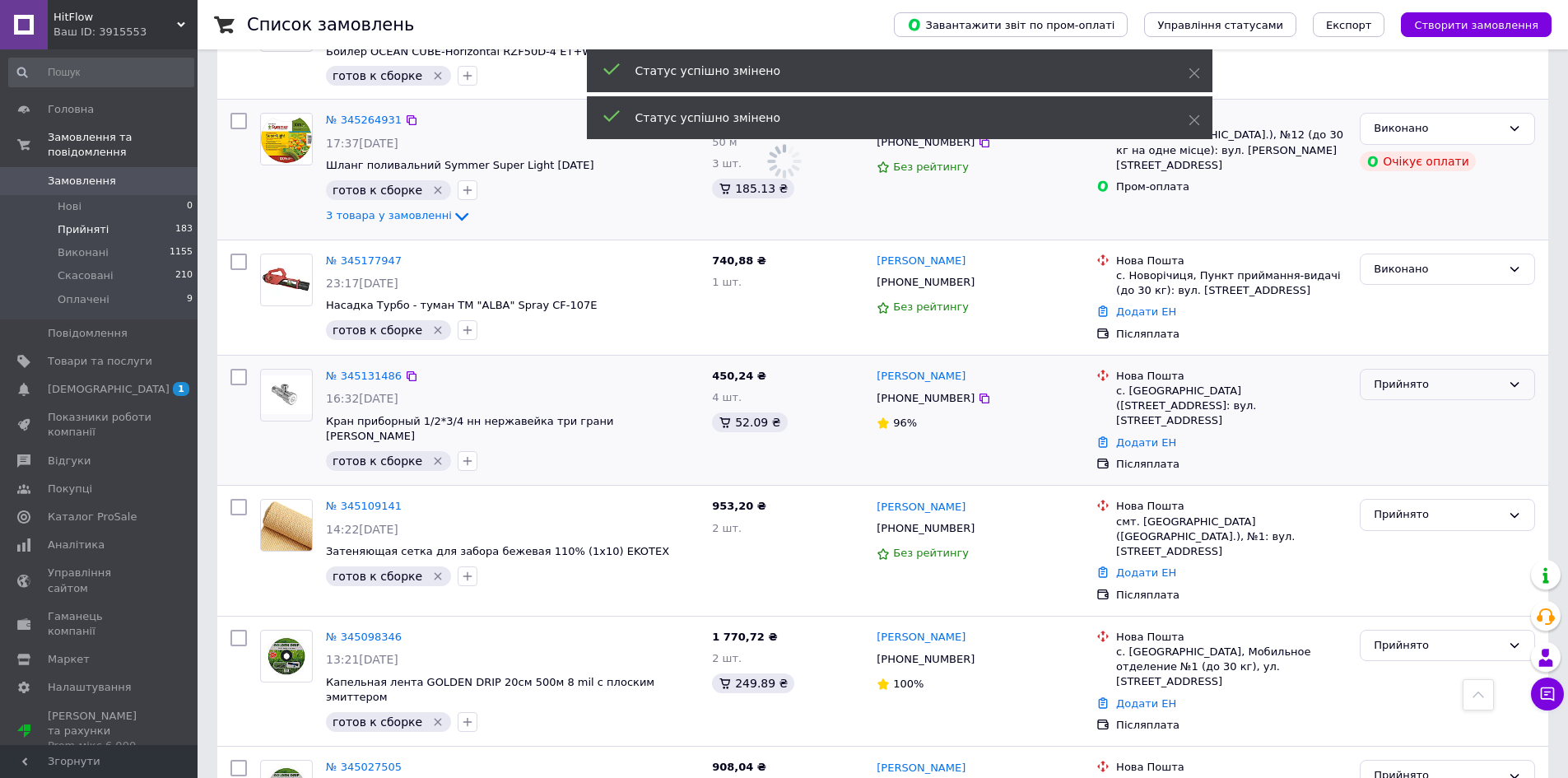
click at [1418, 377] on div "Прийнято" at bounding box center [1438, 385] width 128 height 18
click at [1418, 403] on li "Виконано" at bounding box center [1448, 418] width 174 height 31
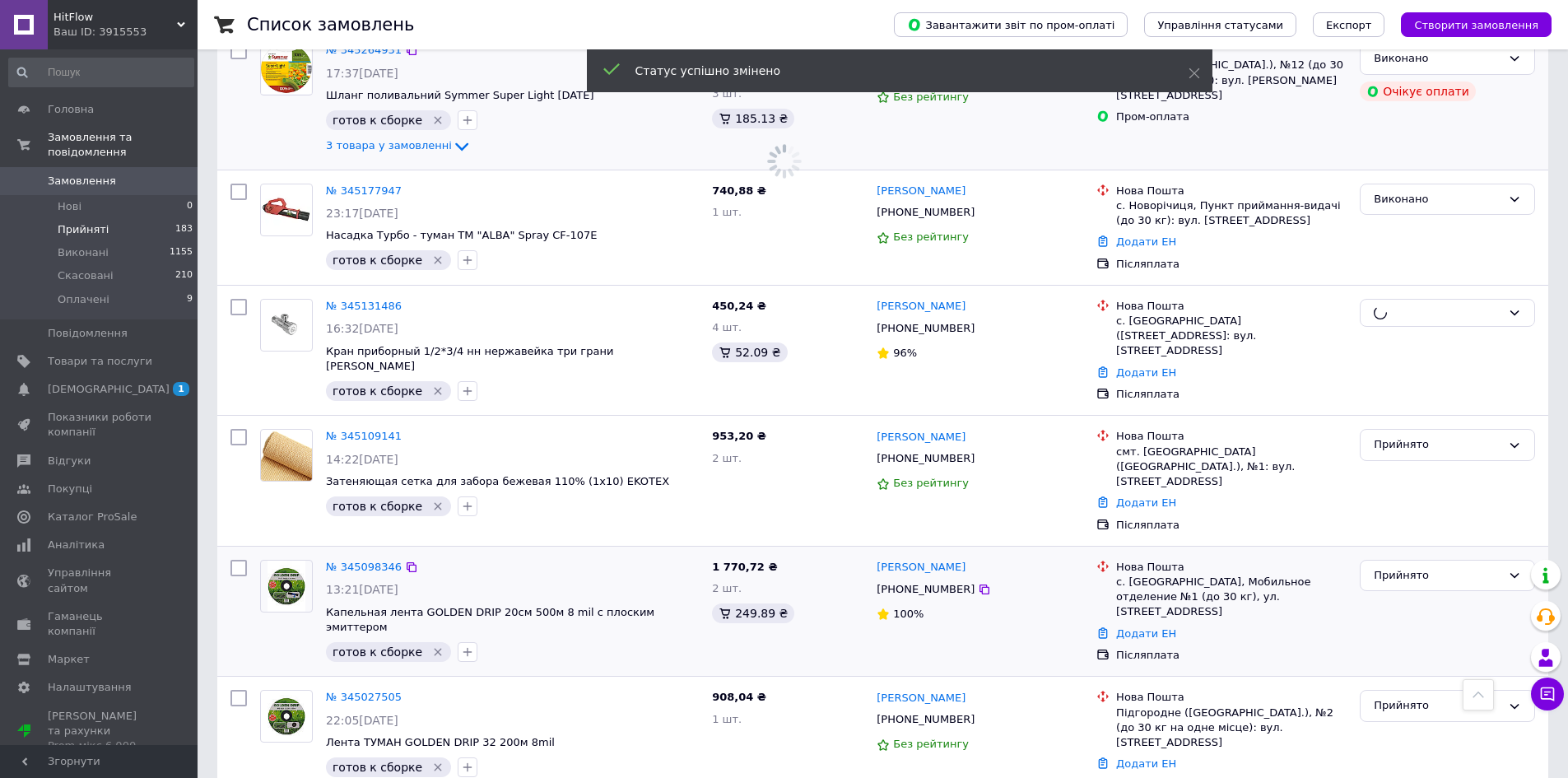
scroll to position [1235, 0]
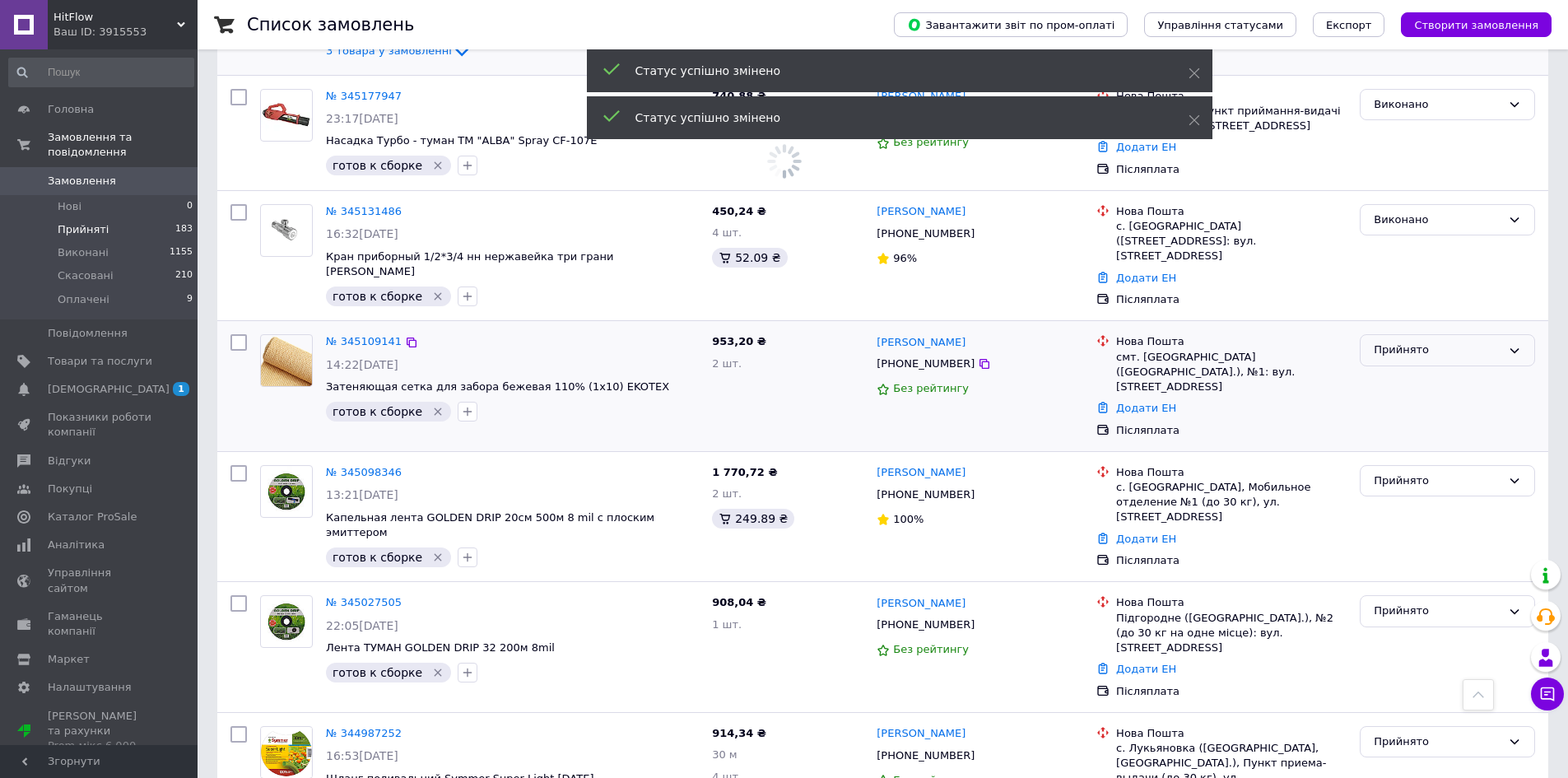
click at [1403, 334] on div "Прийнято" at bounding box center [1448, 350] width 176 height 32
click at [1403, 368] on li "Виконано" at bounding box center [1448, 383] width 174 height 31
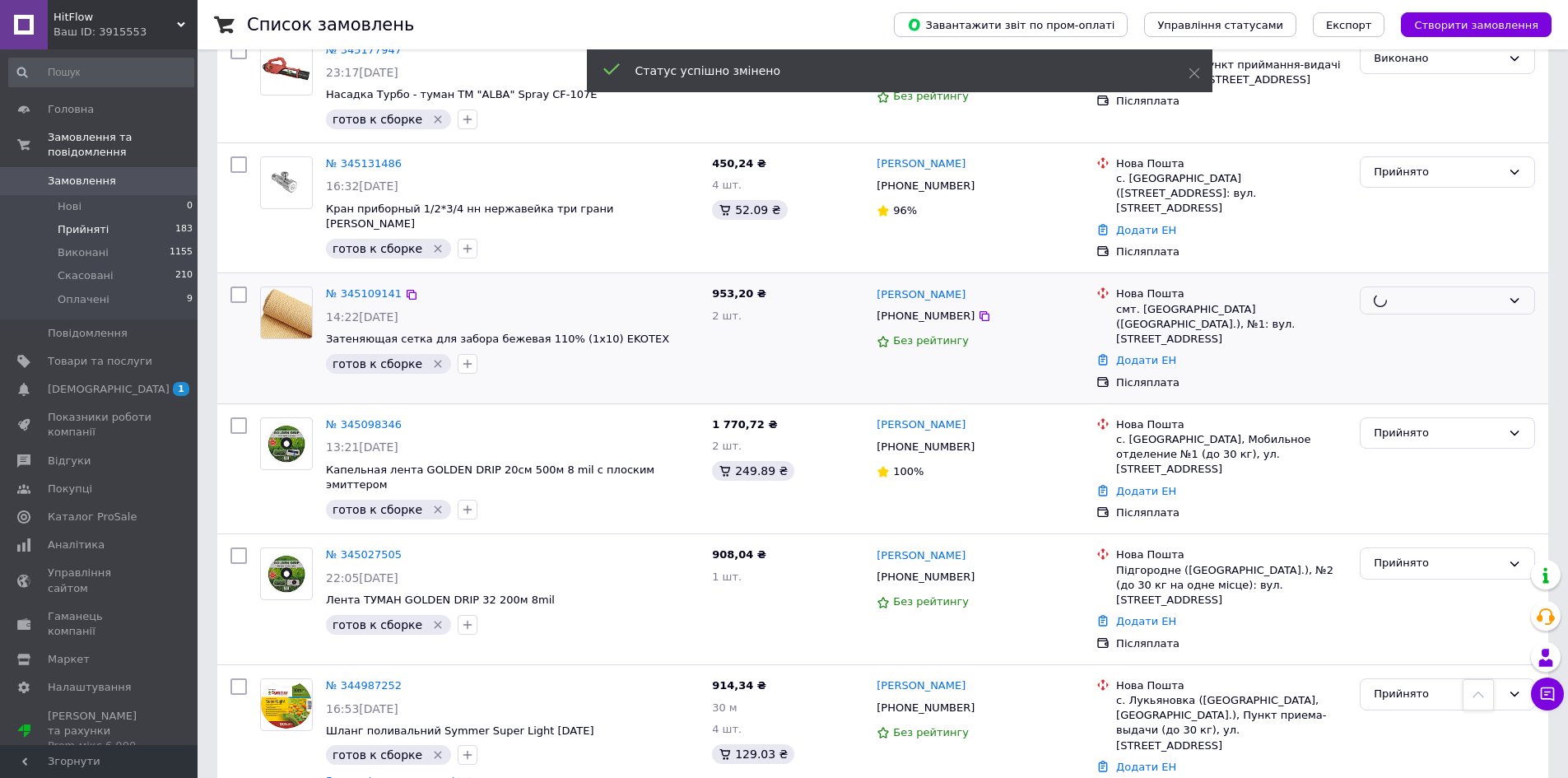
scroll to position [1317, 0]
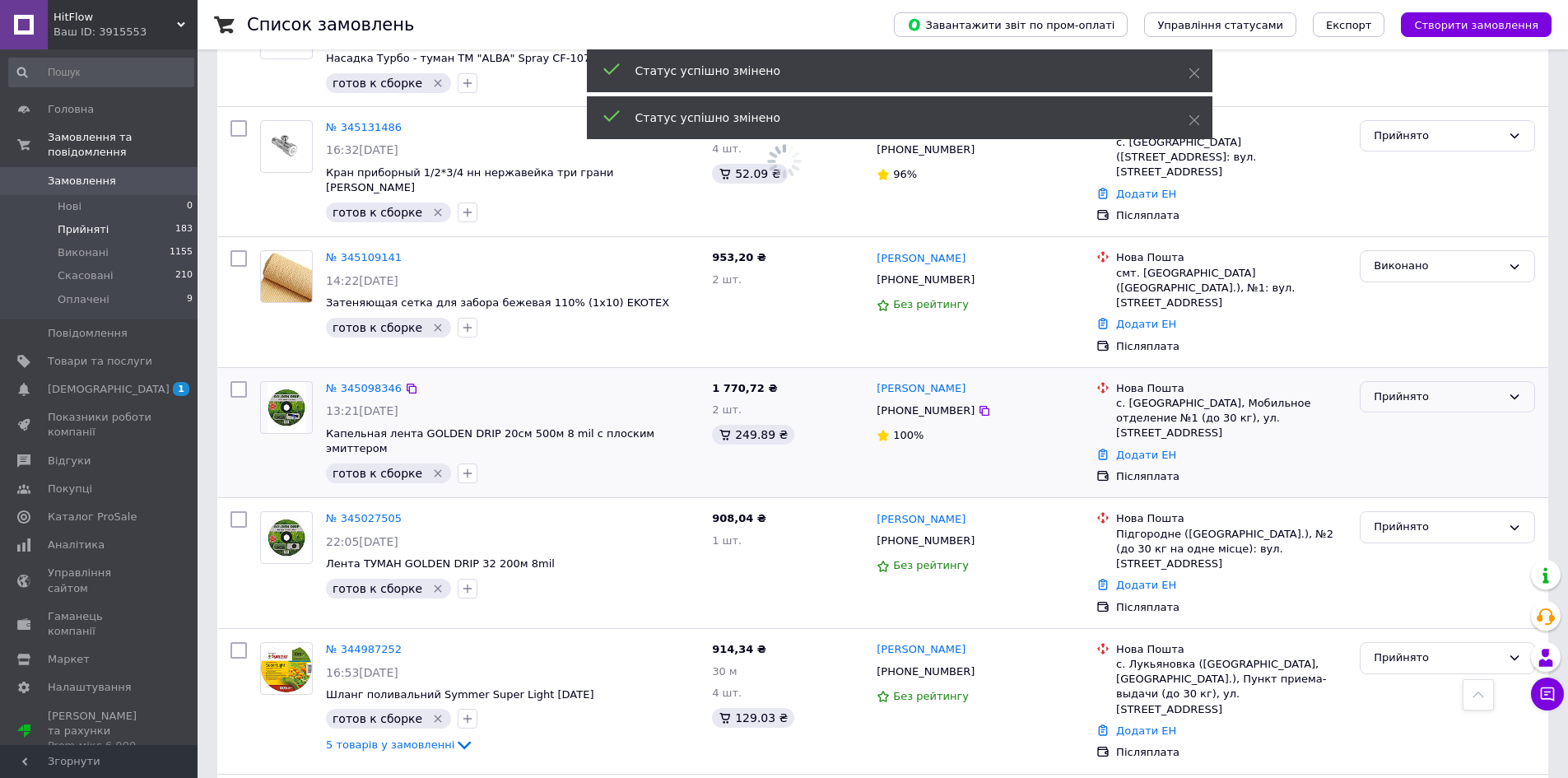
click at [1401, 389] on div "Прийнято" at bounding box center [1438, 397] width 128 height 18
click at [1399, 415] on li "Виконано" at bounding box center [1448, 430] width 174 height 31
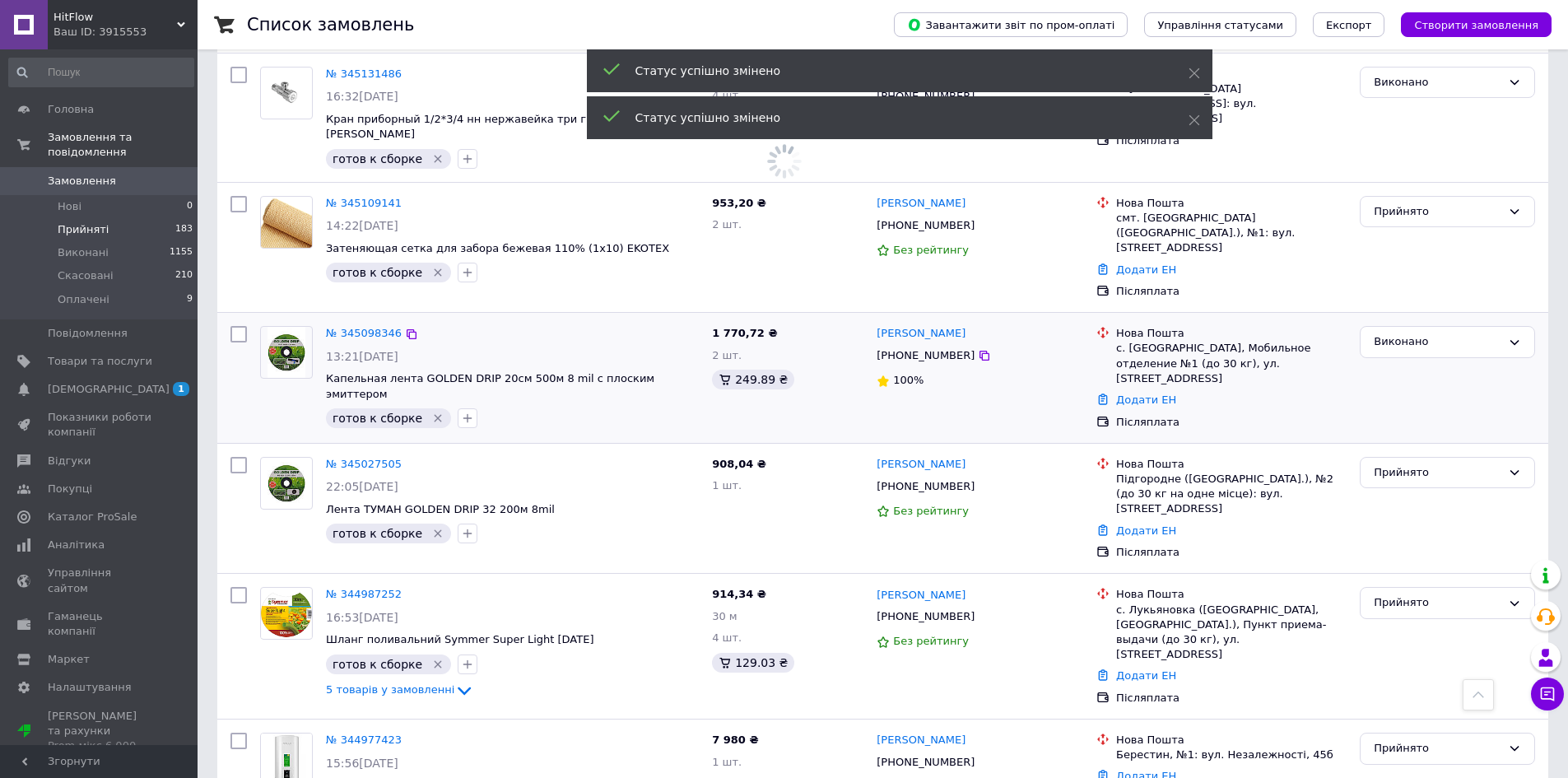
scroll to position [1400, 0]
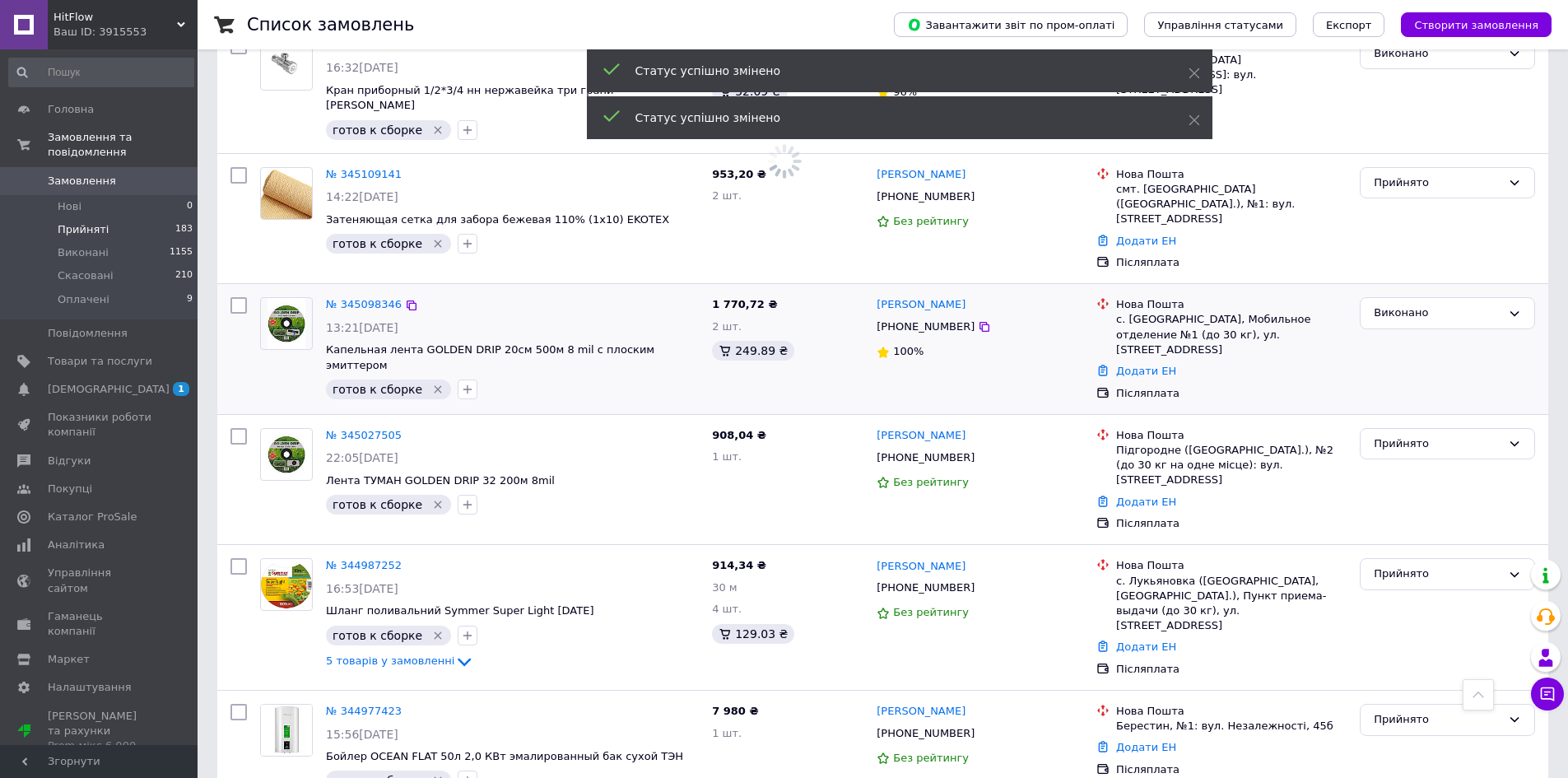
drag, startPoint x: 1397, startPoint y: 261, endPoint x: 1398, endPoint y: 283, distance: 22.0
click at [1397, 304] on div "Виконано" at bounding box center [1438, 313] width 128 height 18
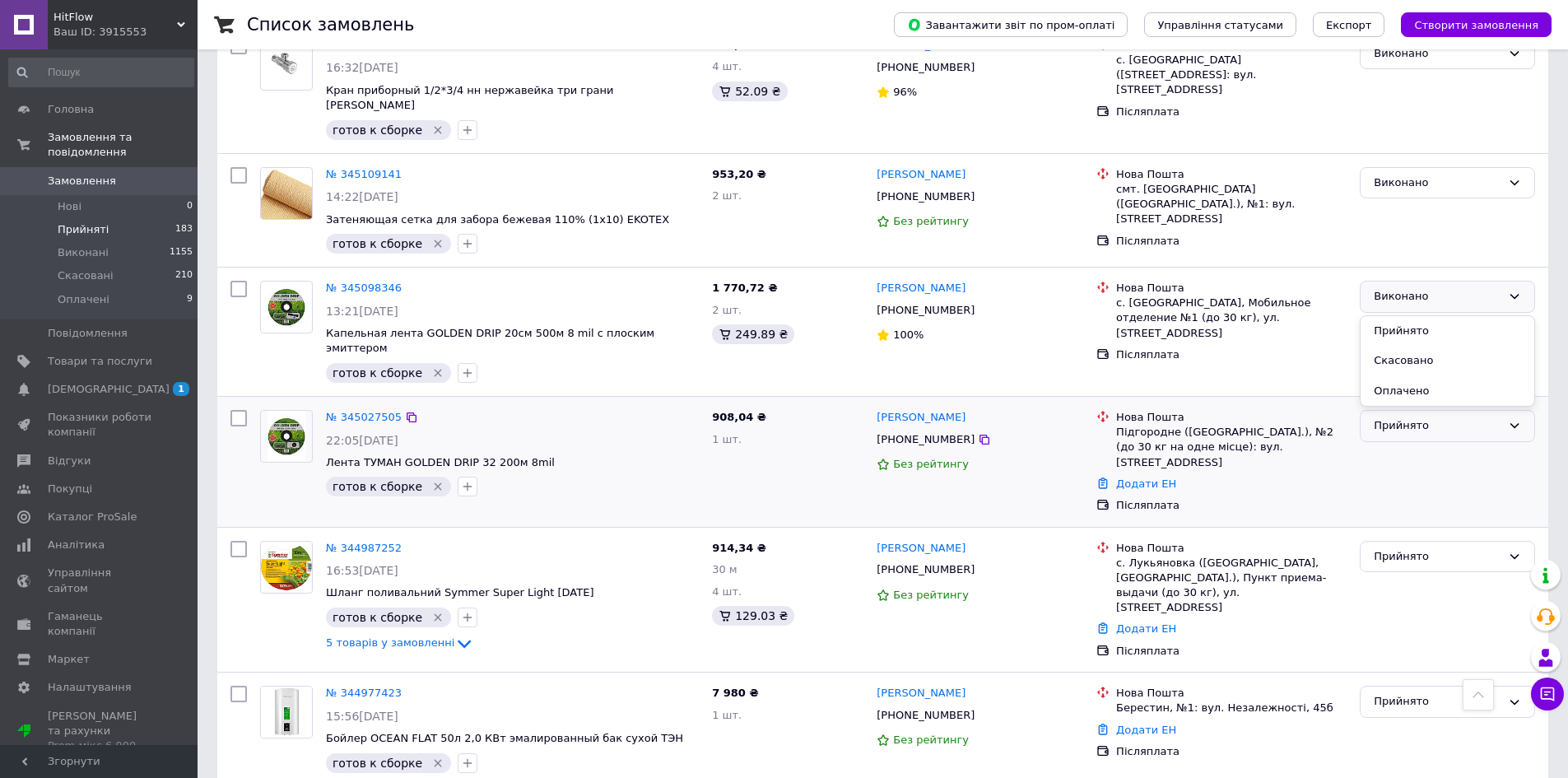
click at [1444, 417] on div "Прийнято" at bounding box center [1438, 426] width 128 height 18
click at [1438, 445] on li "Виконано" at bounding box center [1448, 460] width 174 height 31
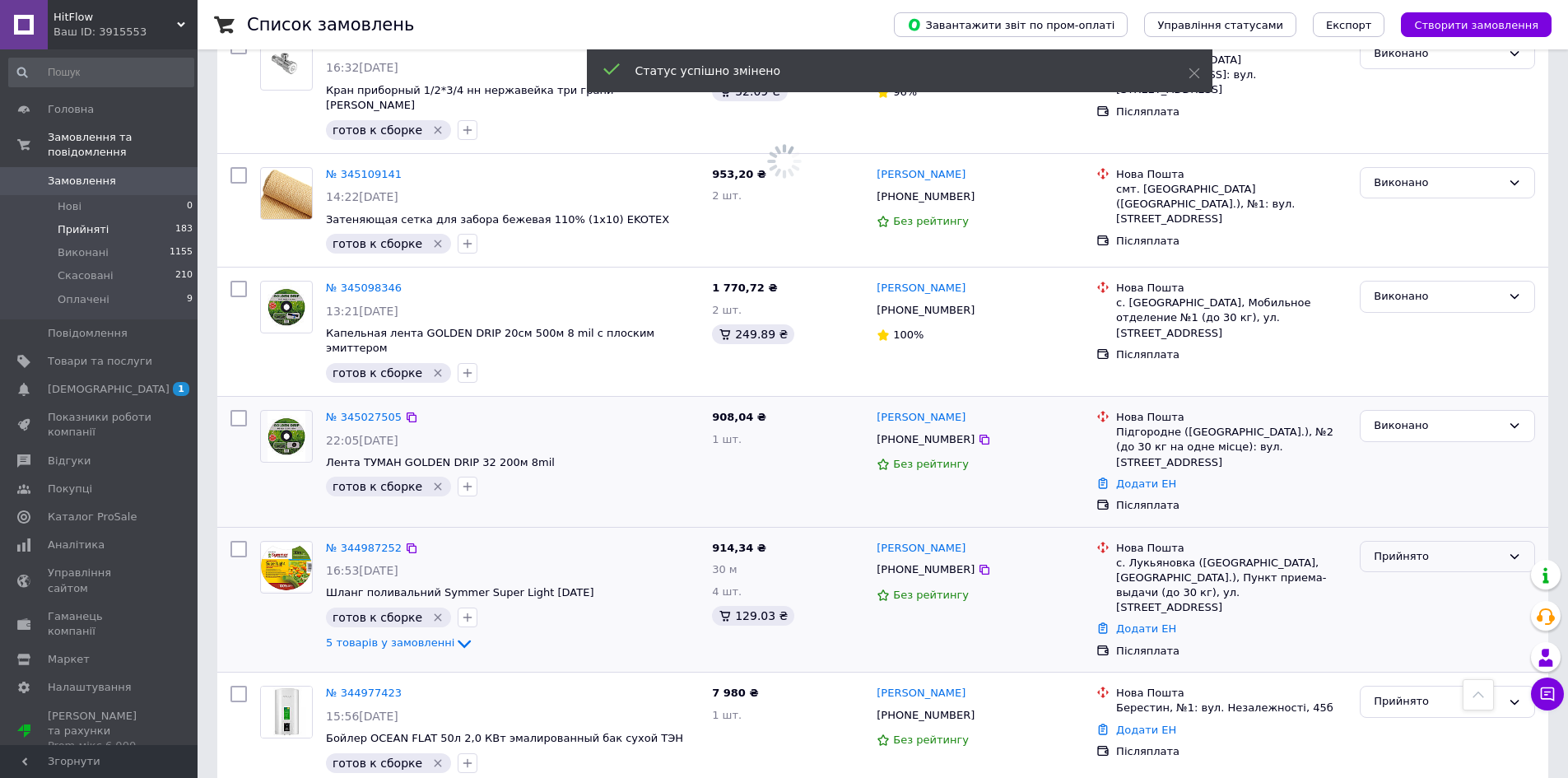
click at [1426, 549] on div "Прийнято" at bounding box center [1438, 557] width 128 height 18
click at [1414, 575] on li "Виконано" at bounding box center [1448, 590] width 174 height 31
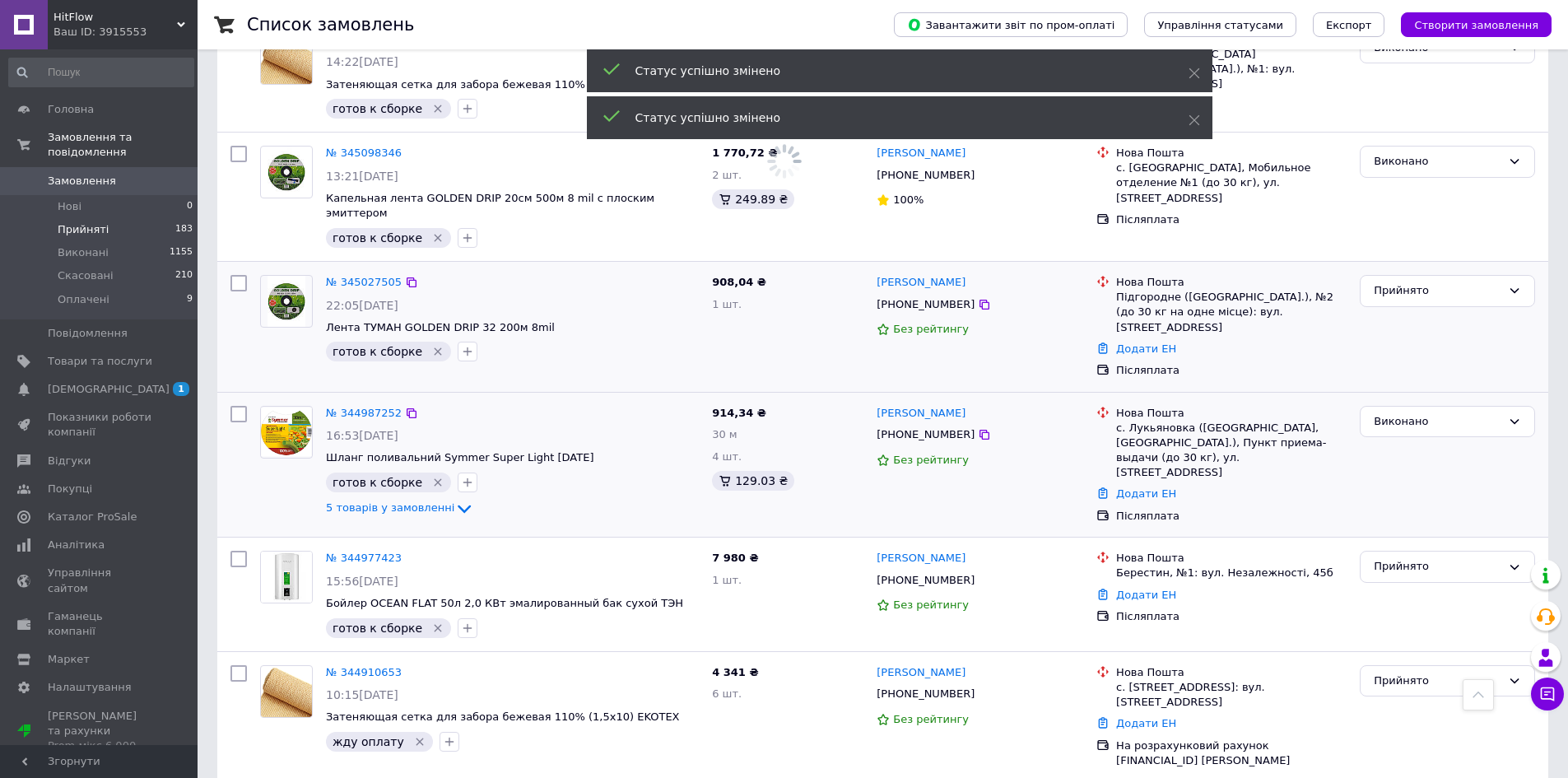
scroll to position [1564, 0]
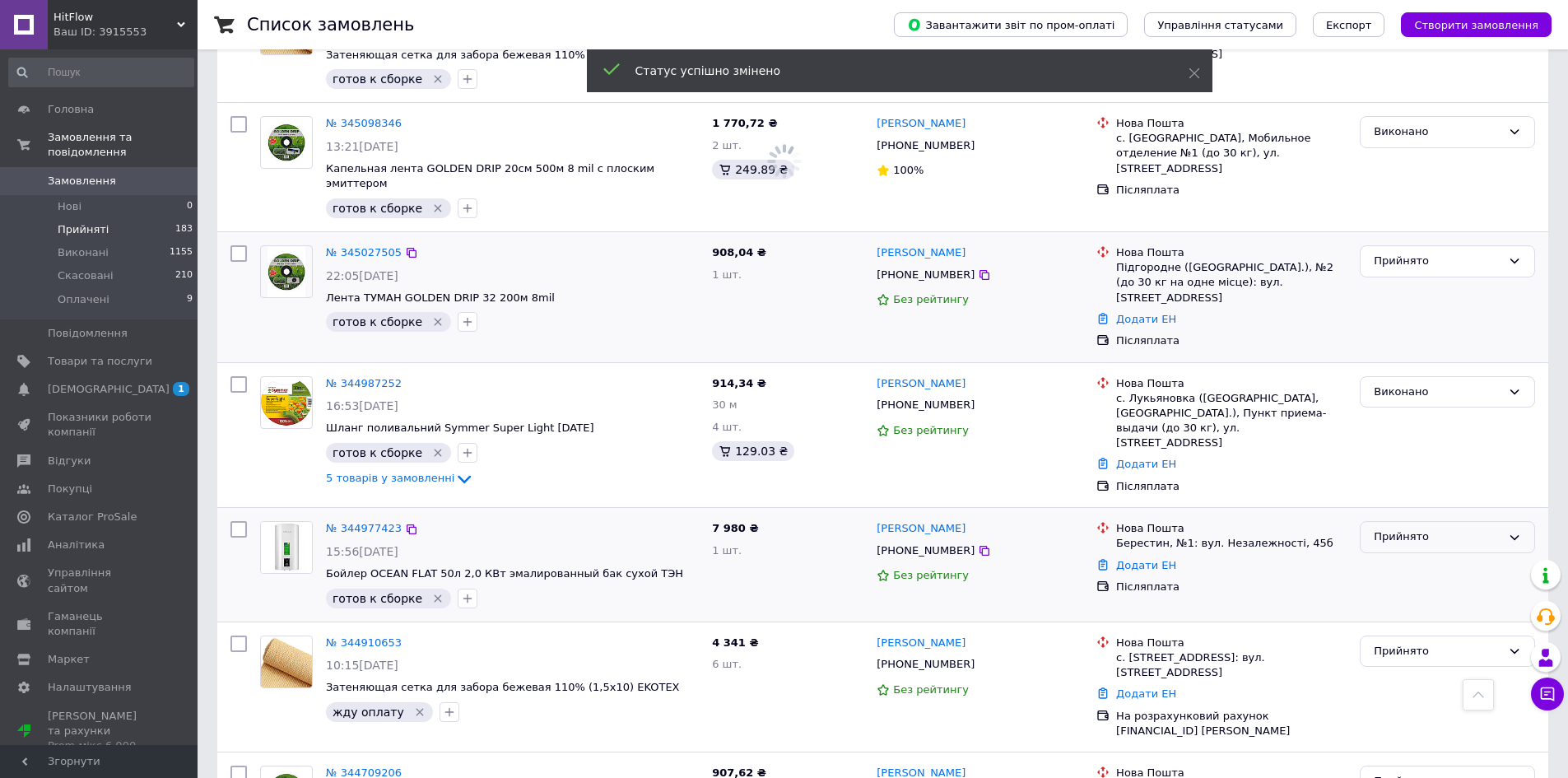
click at [1399, 528] on div "Прийнято" at bounding box center [1438, 537] width 128 height 18
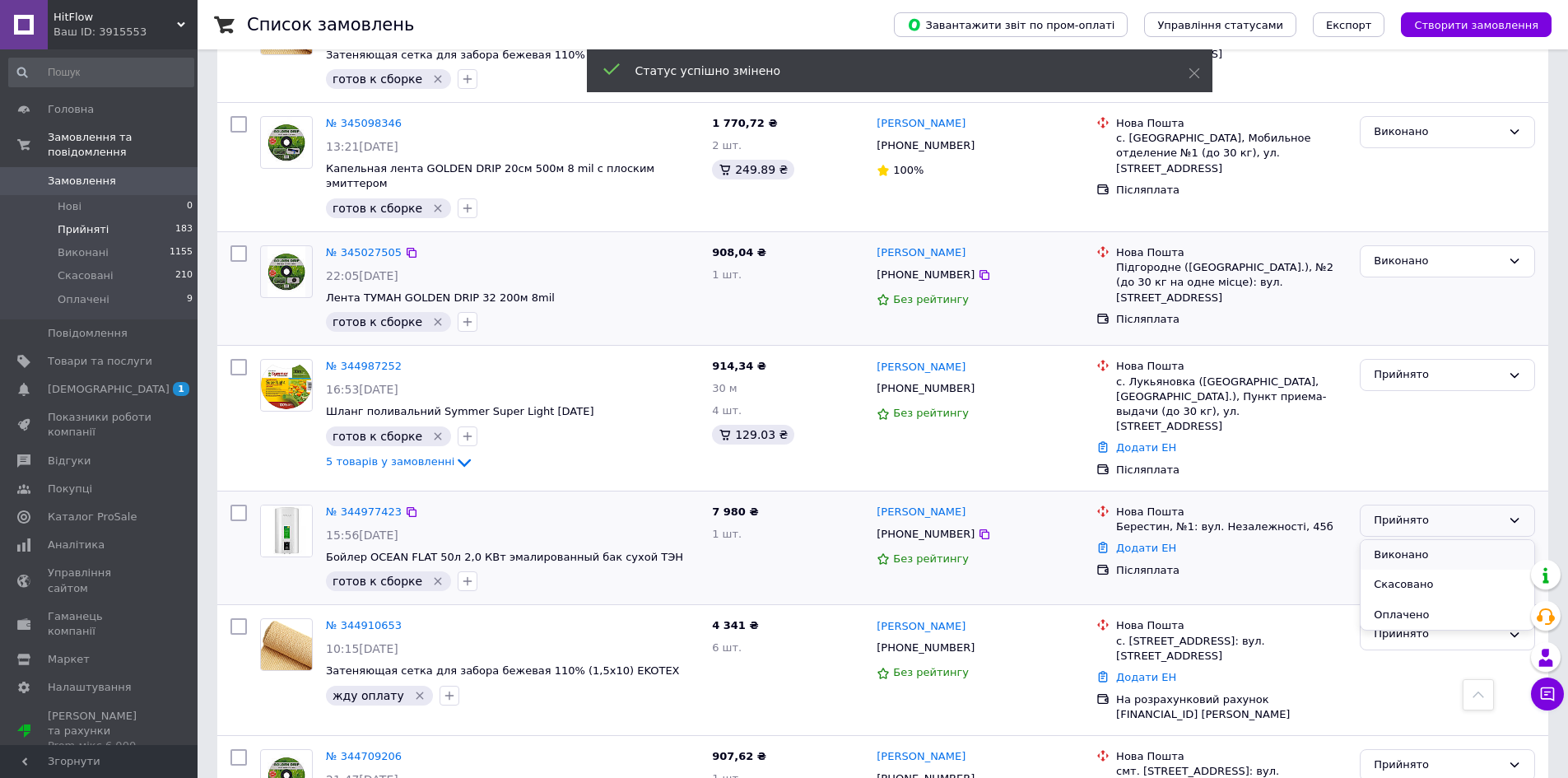
click at [1400, 540] on li "Виконано" at bounding box center [1448, 555] width 174 height 31
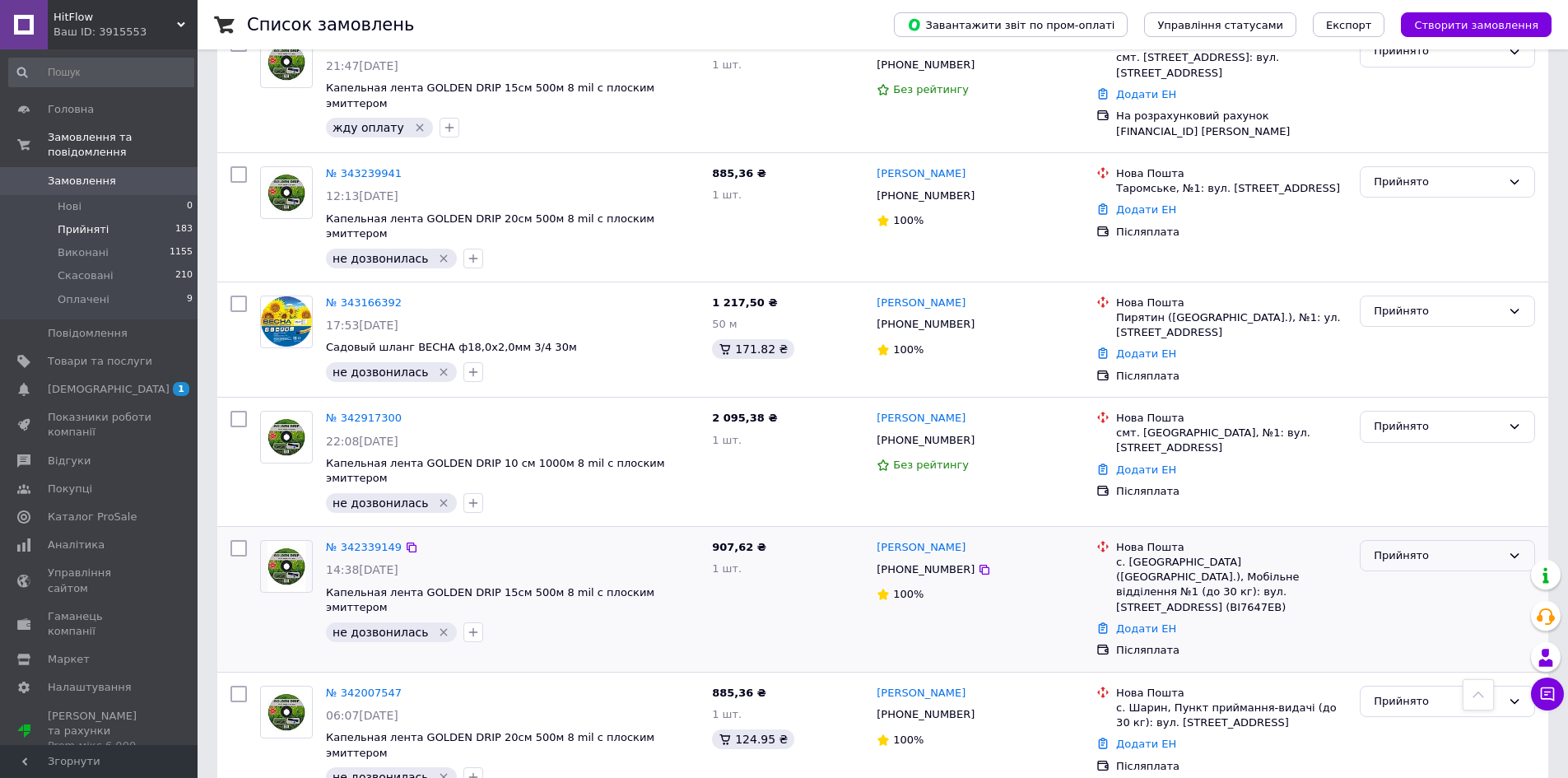
scroll to position [969, 0]
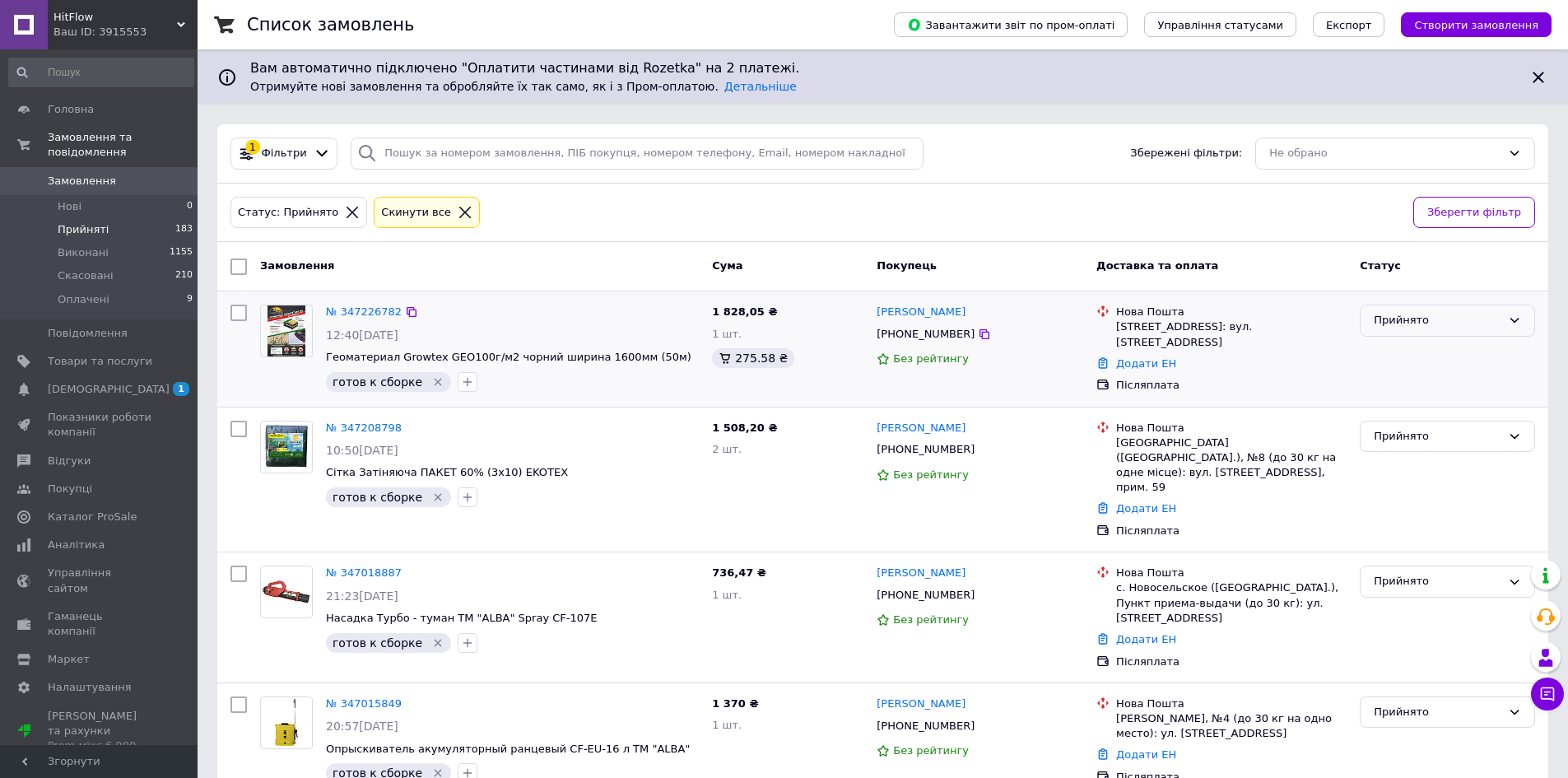
click at [1471, 319] on div "Прийнято" at bounding box center [1438, 320] width 128 height 18
click at [1454, 357] on li "Виконано" at bounding box center [1448, 355] width 174 height 31
click at [1430, 438] on div "Прийнято" at bounding box center [1438, 435] width 128 height 18
click at [1430, 463] on li "Виконано" at bounding box center [1448, 468] width 174 height 31
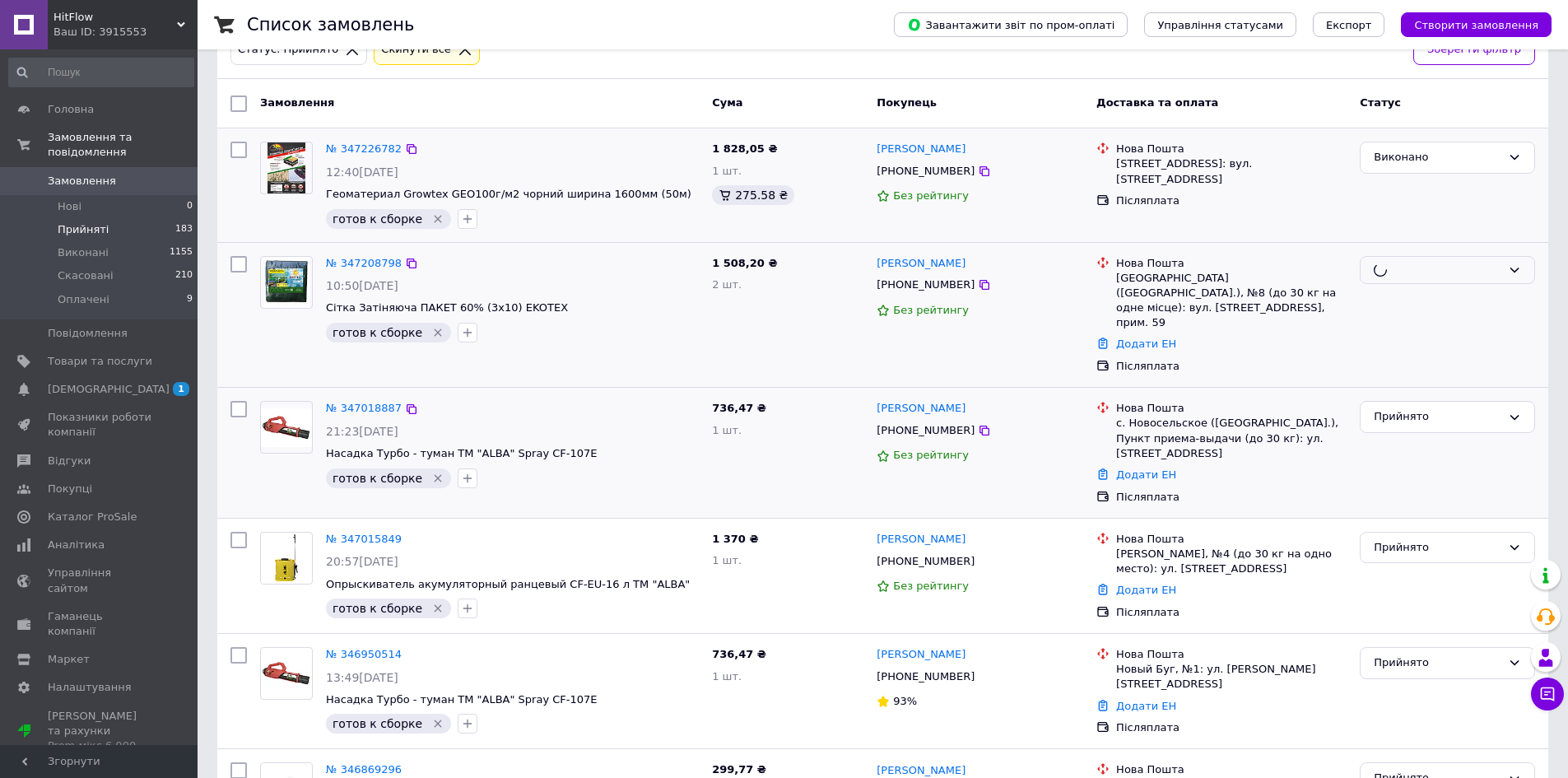
scroll to position [165, 0]
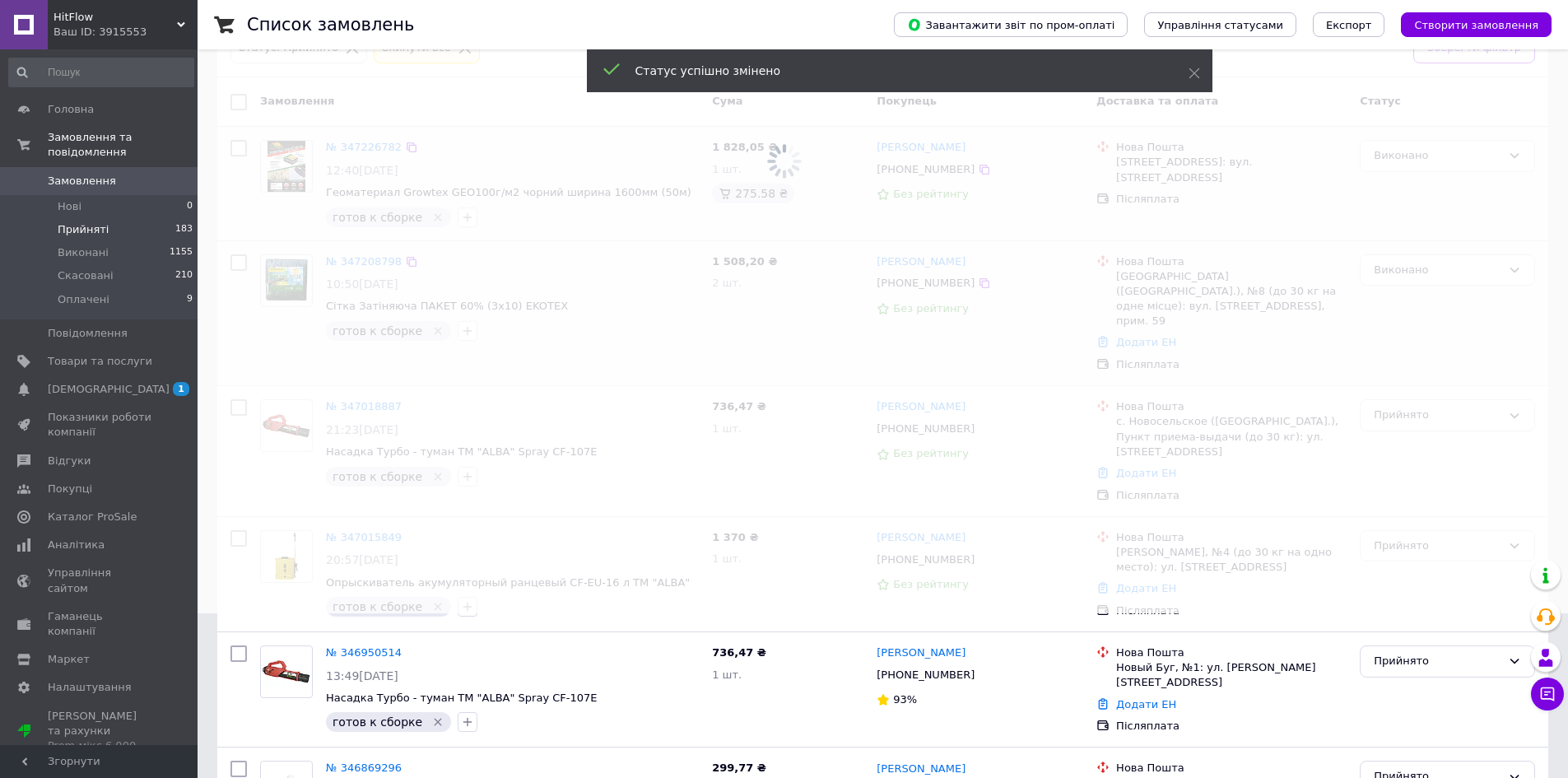
click at [1432, 393] on span at bounding box center [784, 224] width 1568 height 778
click at [1431, 384] on span at bounding box center [784, 224] width 1568 height 778
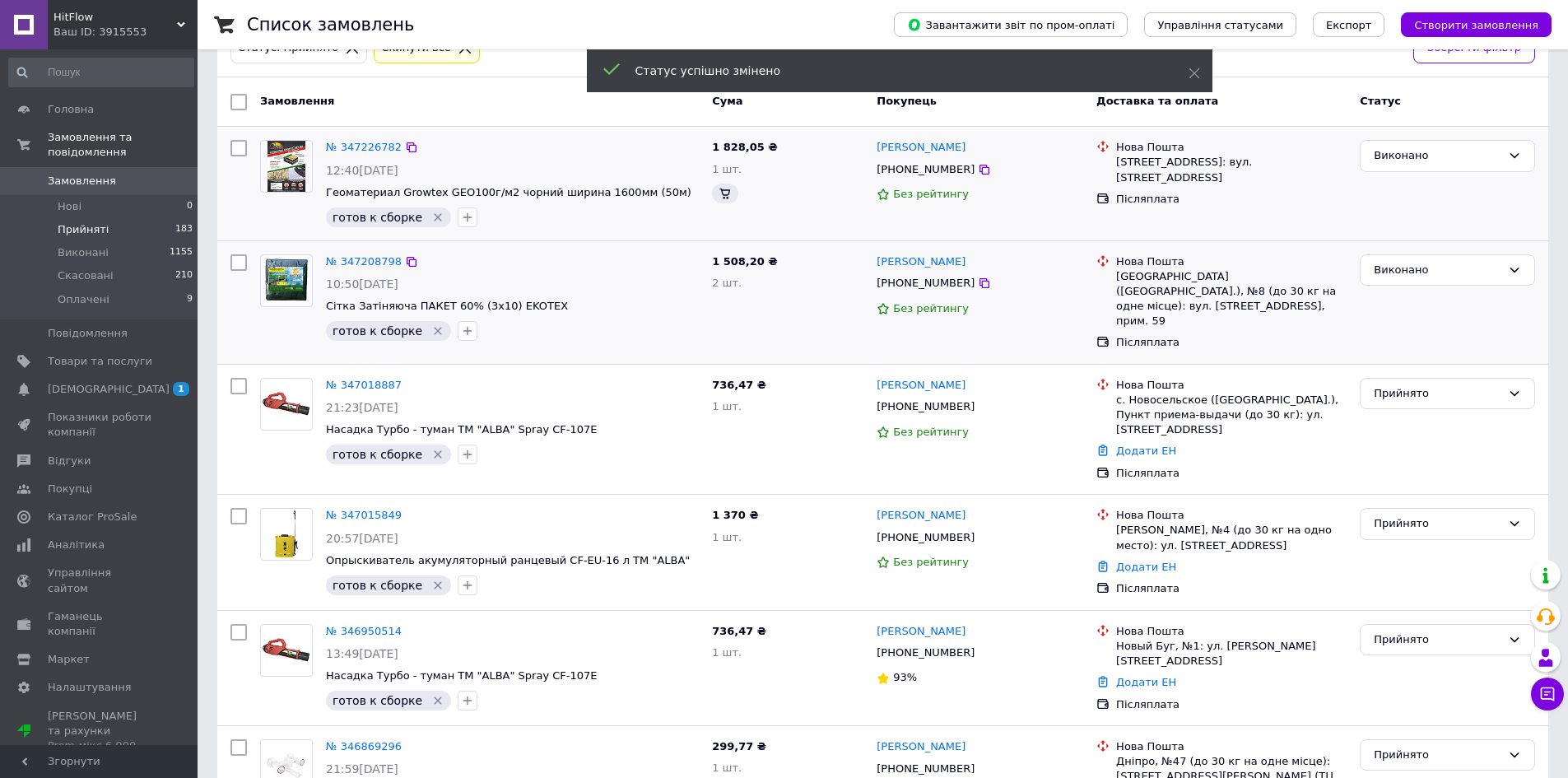
click at [1421, 392] on div "Прийнято" at bounding box center [1448, 393] width 176 height 32
click at [1410, 424] on li "Виконано" at bounding box center [1448, 427] width 174 height 31
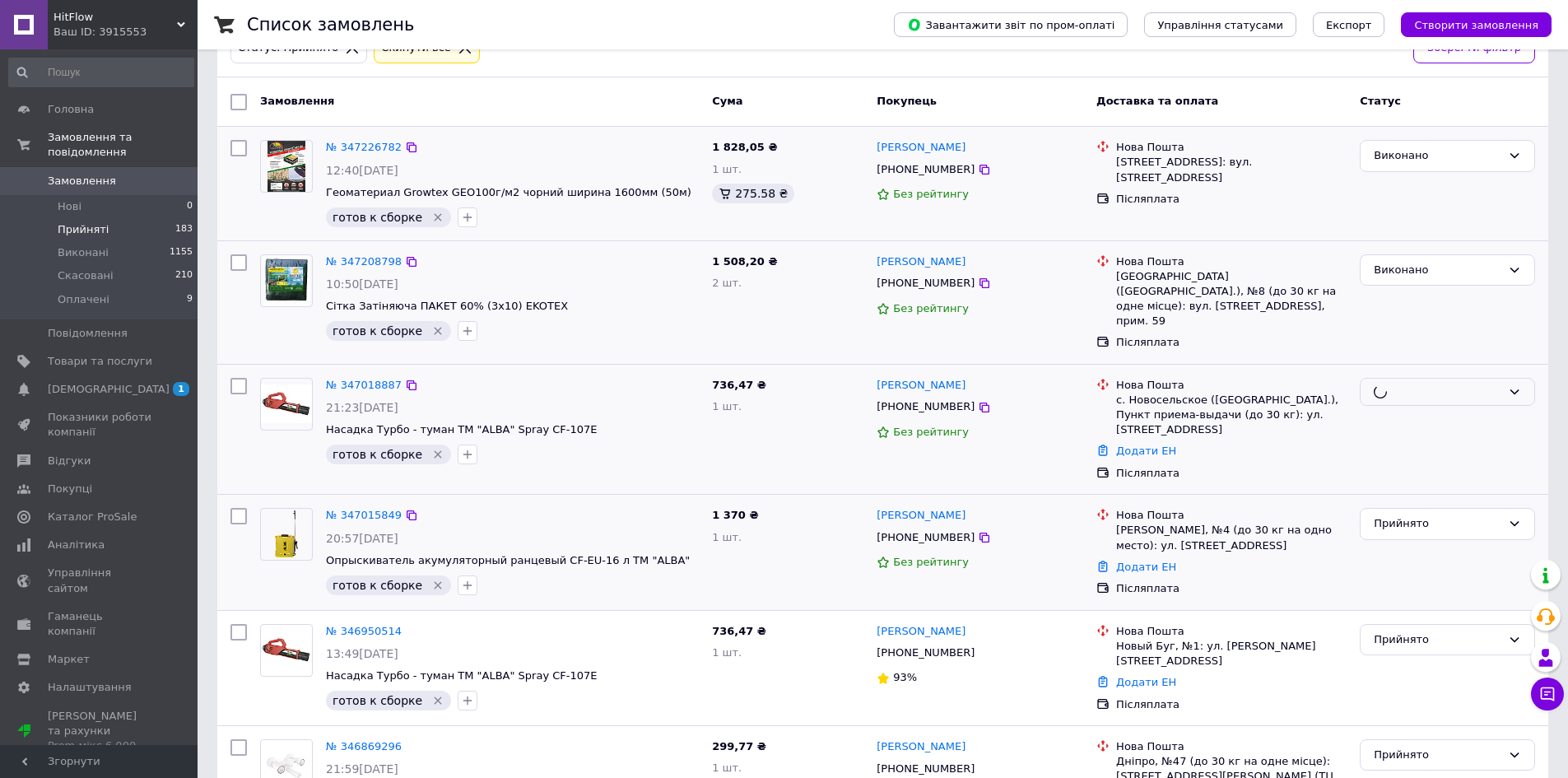
scroll to position [247, 0]
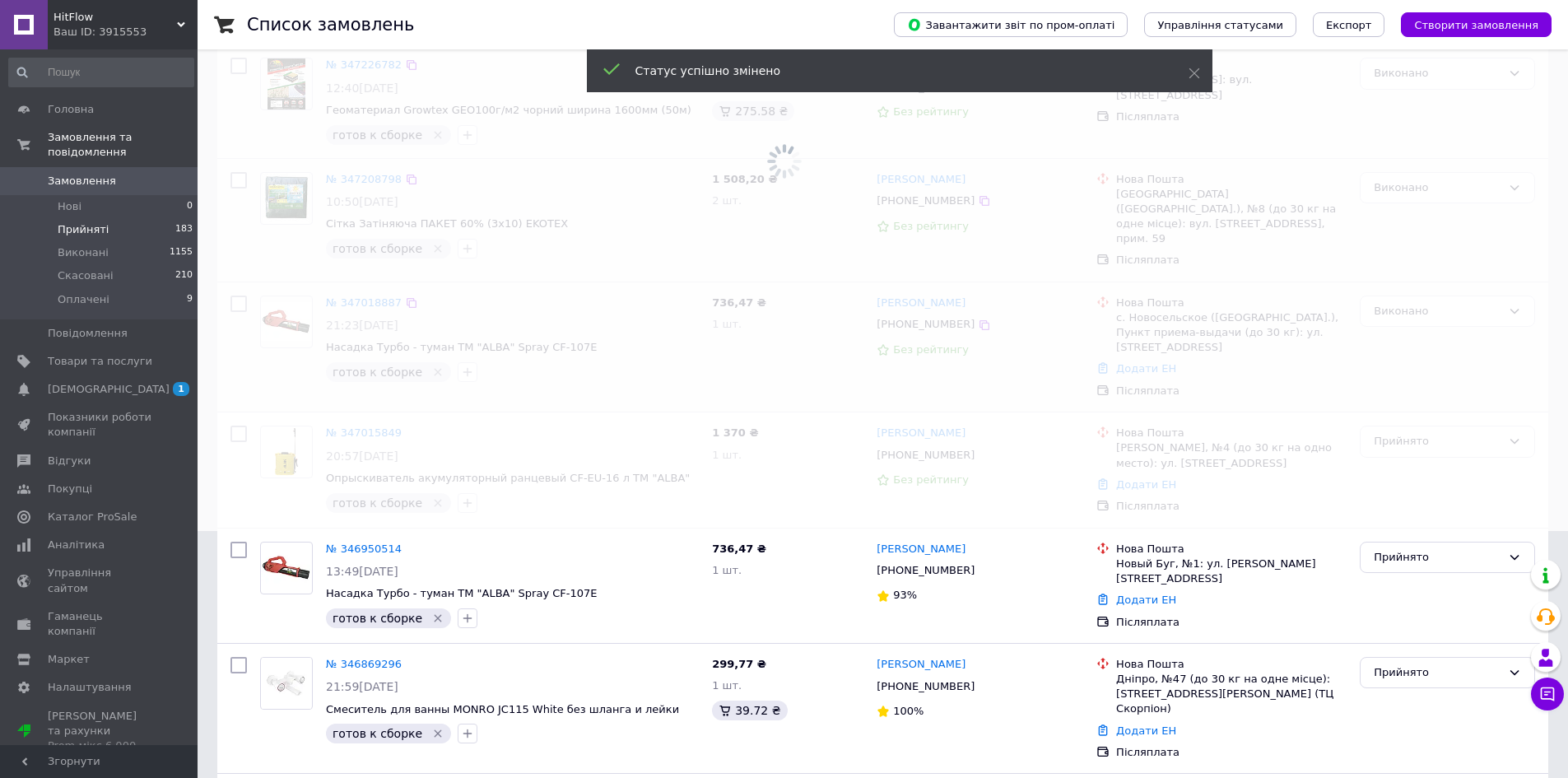
drag, startPoint x: 1451, startPoint y: 432, endPoint x: 1436, endPoint y: 438, distance: 16.2
click at [1449, 425] on span at bounding box center [784, 142] width 1568 height 778
click at [1429, 438] on span at bounding box center [784, 142] width 1568 height 778
click at [1428, 437] on span at bounding box center [784, 142] width 1568 height 778
click at [1412, 442] on span at bounding box center [784, 142] width 1568 height 778
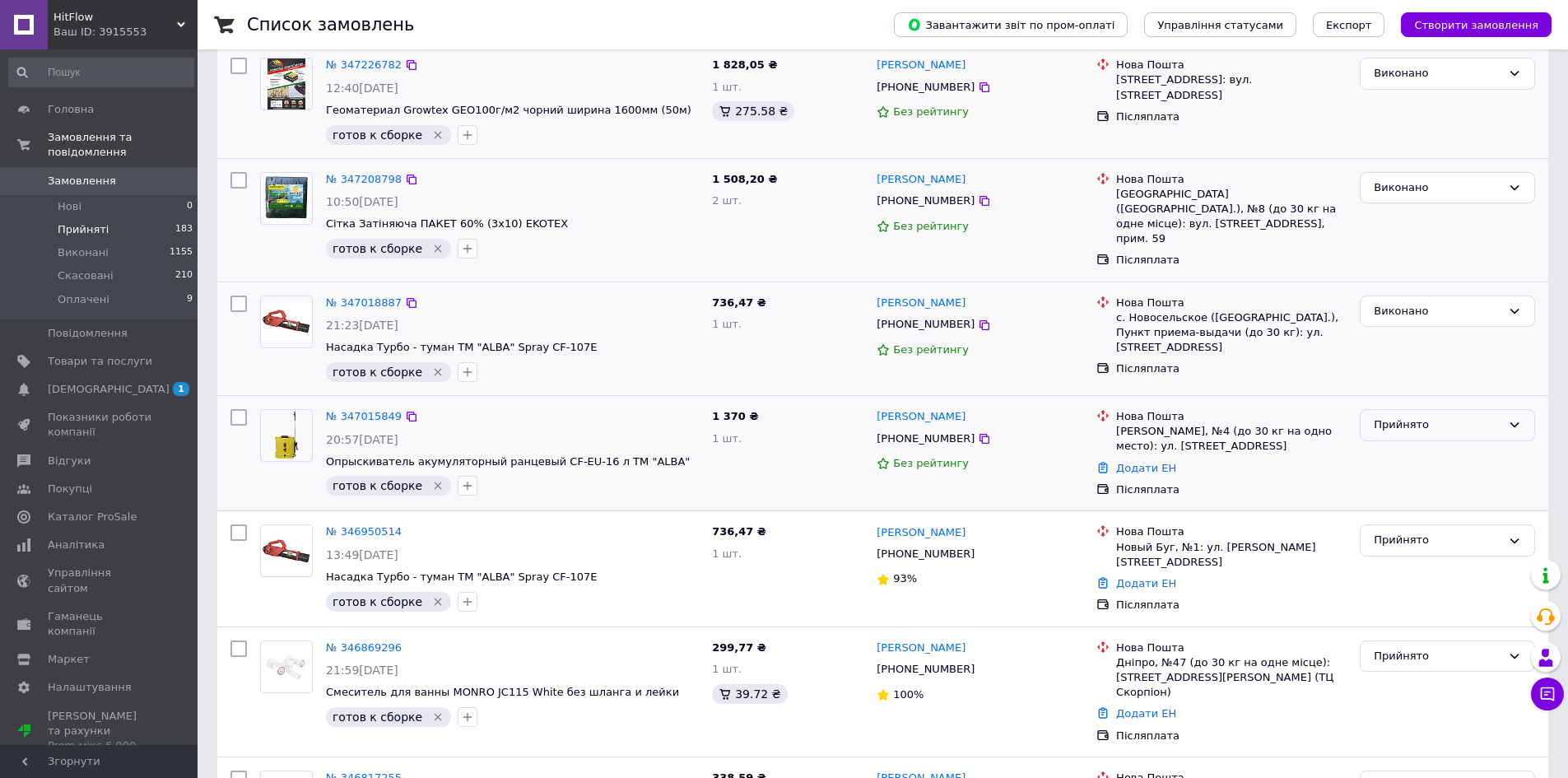
click at [1417, 430] on div "Прийнято" at bounding box center [1448, 425] width 176 height 32
click at [1420, 451] on li "Виконано" at bounding box center [1448, 460] width 174 height 31
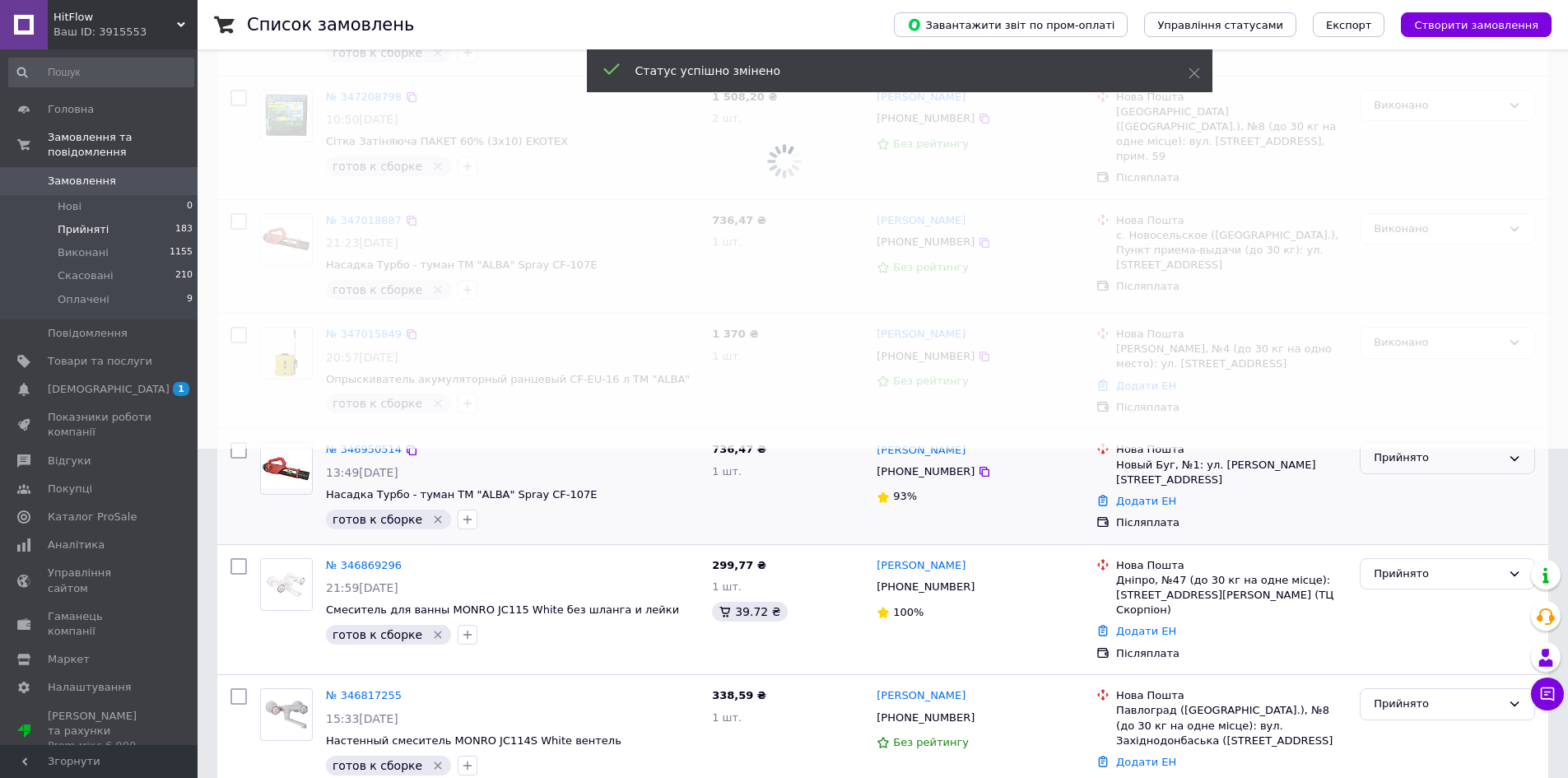
click at [1404, 451] on div "Прийнято" at bounding box center [1438, 458] width 128 height 18
click at [1404, 477] on li "Виконано" at bounding box center [1448, 492] width 174 height 31
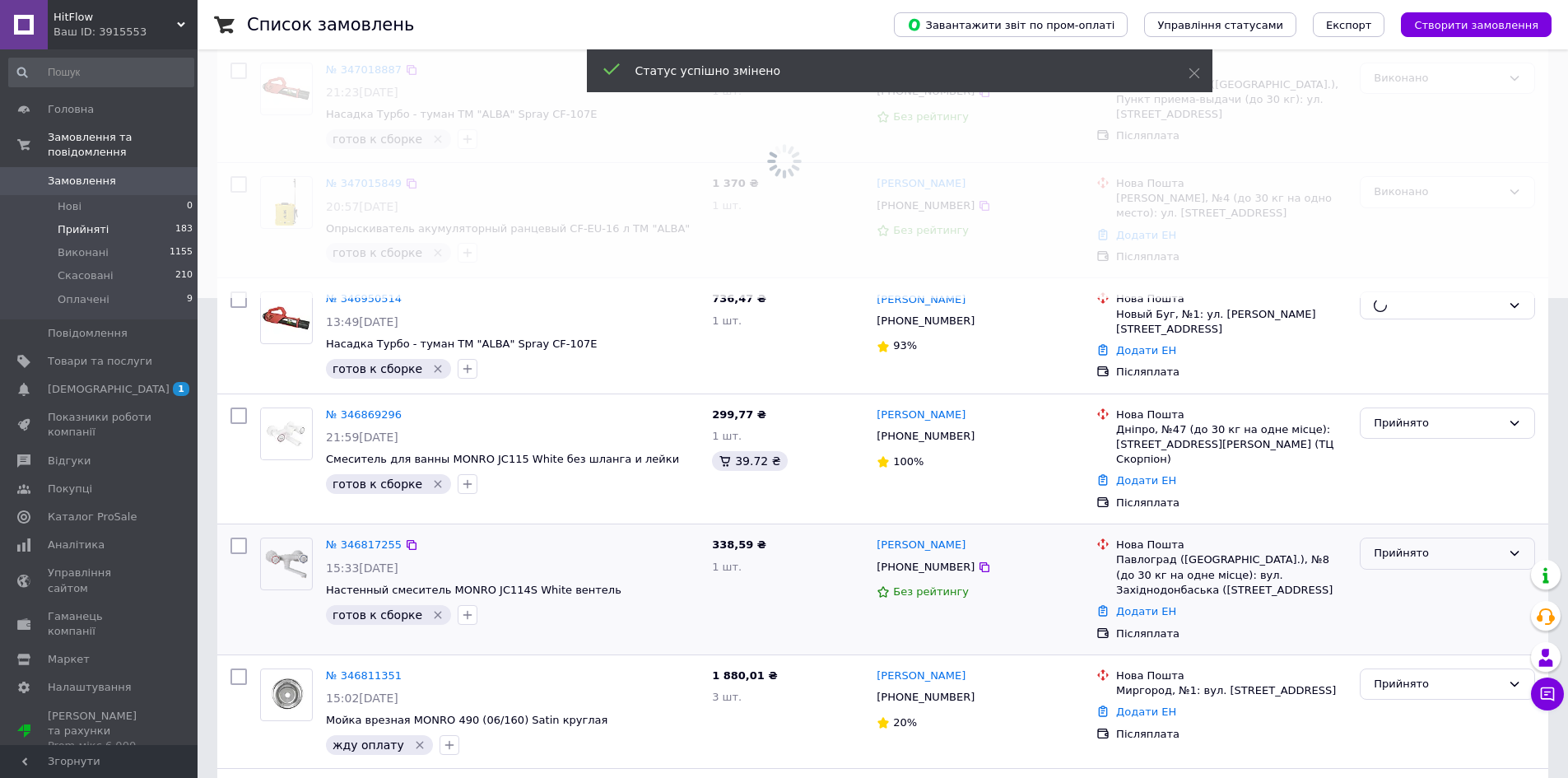
scroll to position [494, 0]
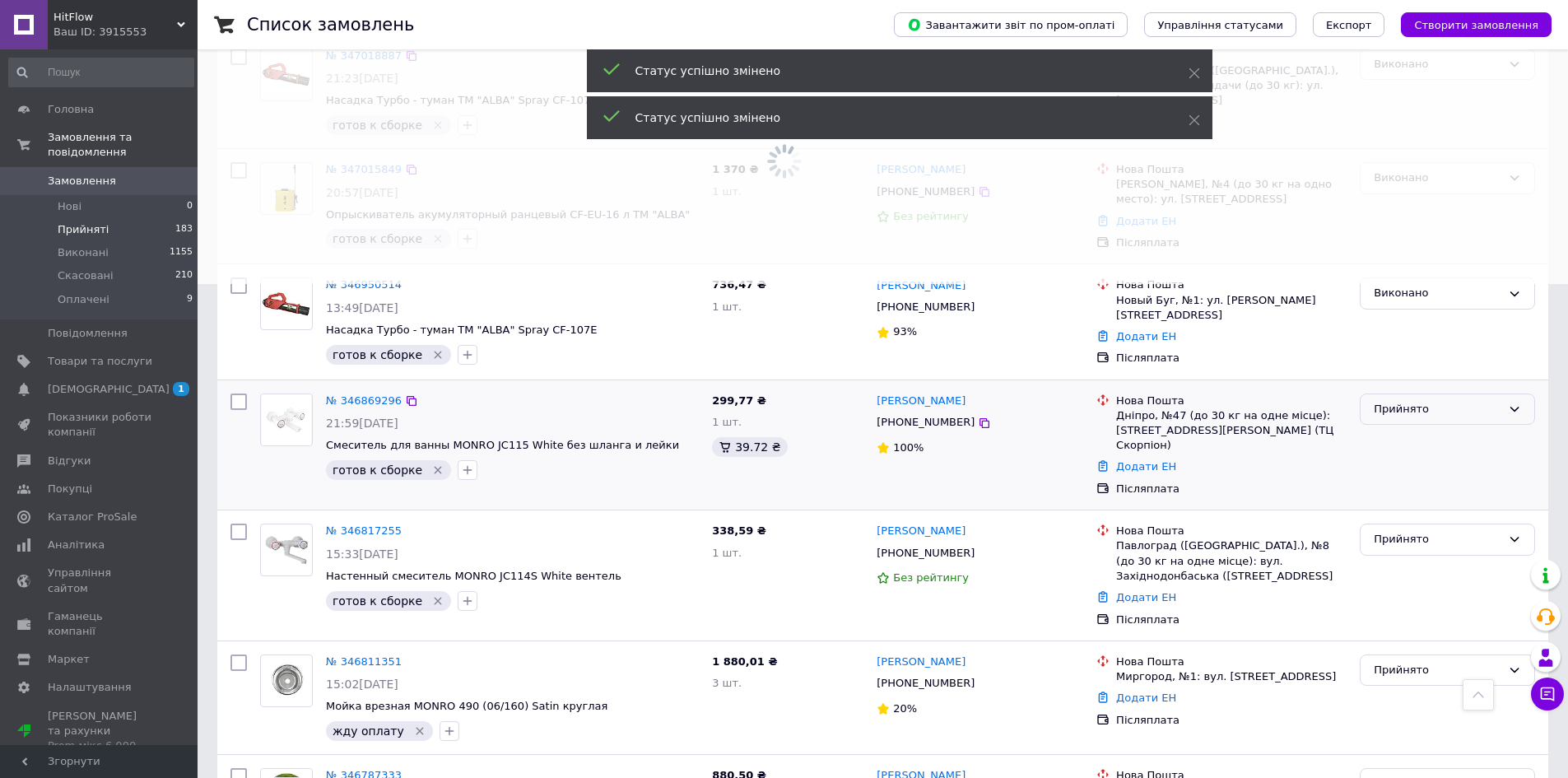
click at [1416, 401] on div "Прийнято" at bounding box center [1438, 409] width 128 height 18
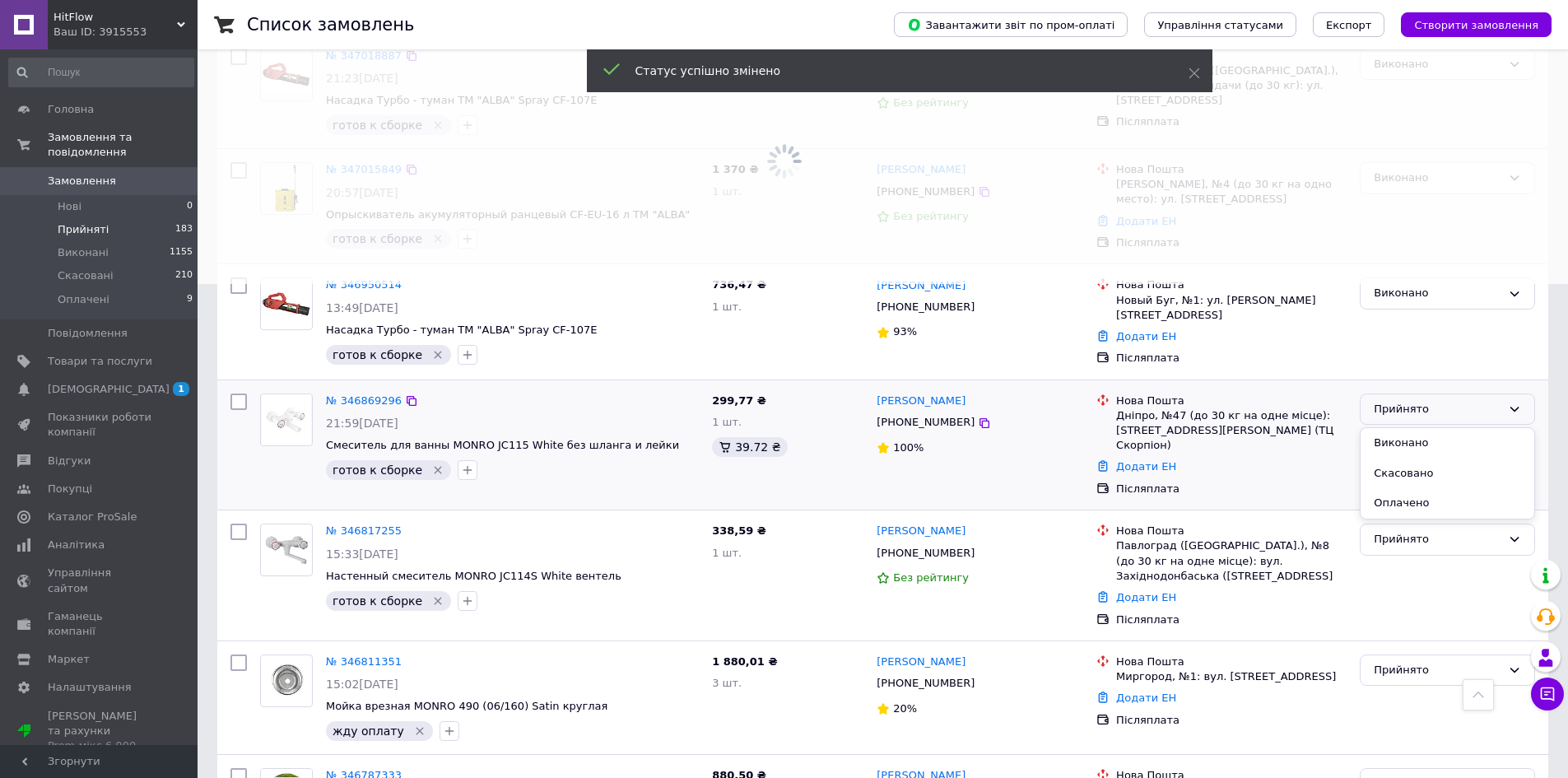
drag, startPoint x: 1416, startPoint y: 423, endPoint x: 1414, endPoint y: 444, distance: 21.1
click at [1416, 428] on li "Виконано" at bounding box center [1448, 443] width 174 height 31
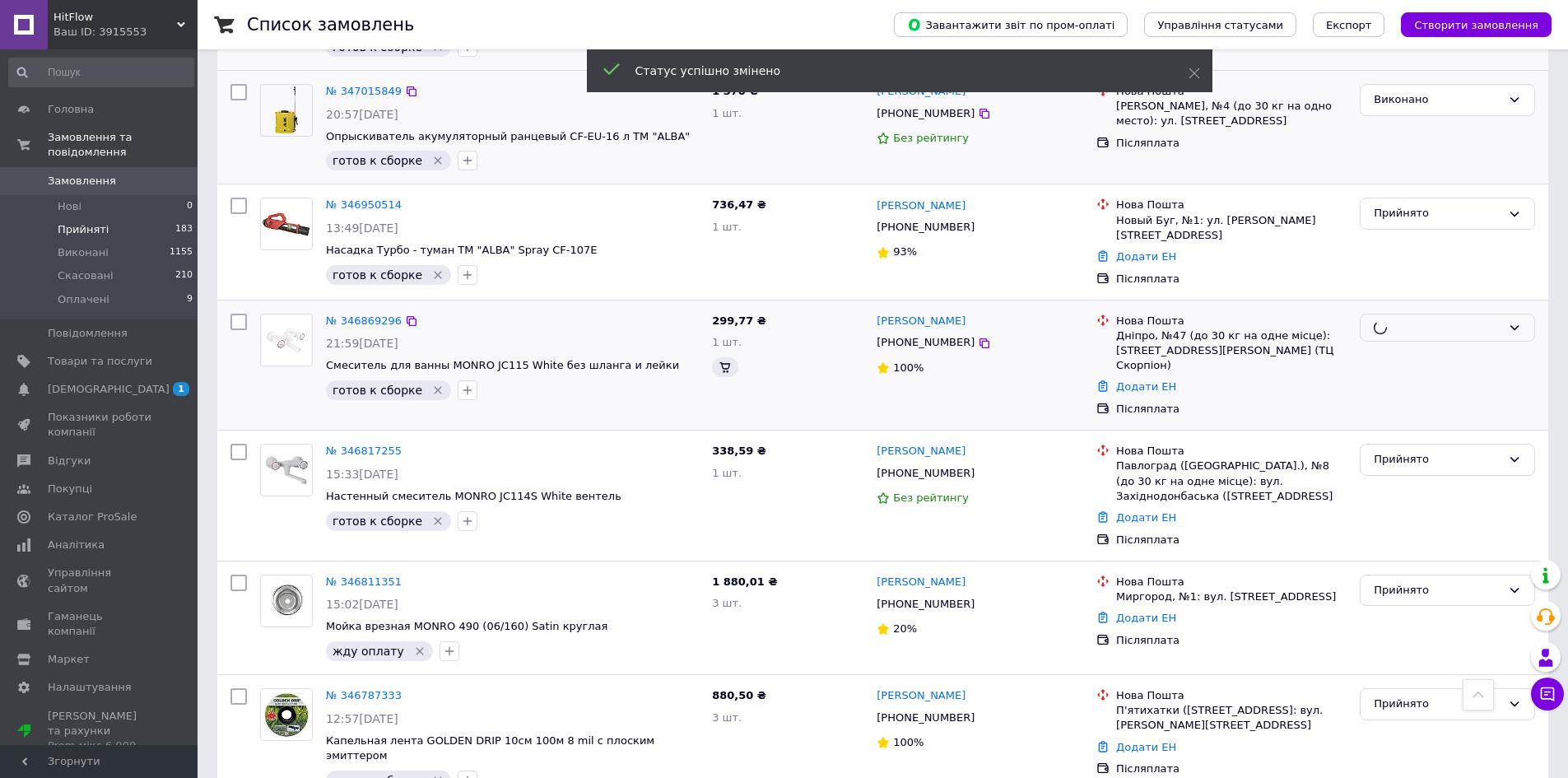
scroll to position [576, 0]
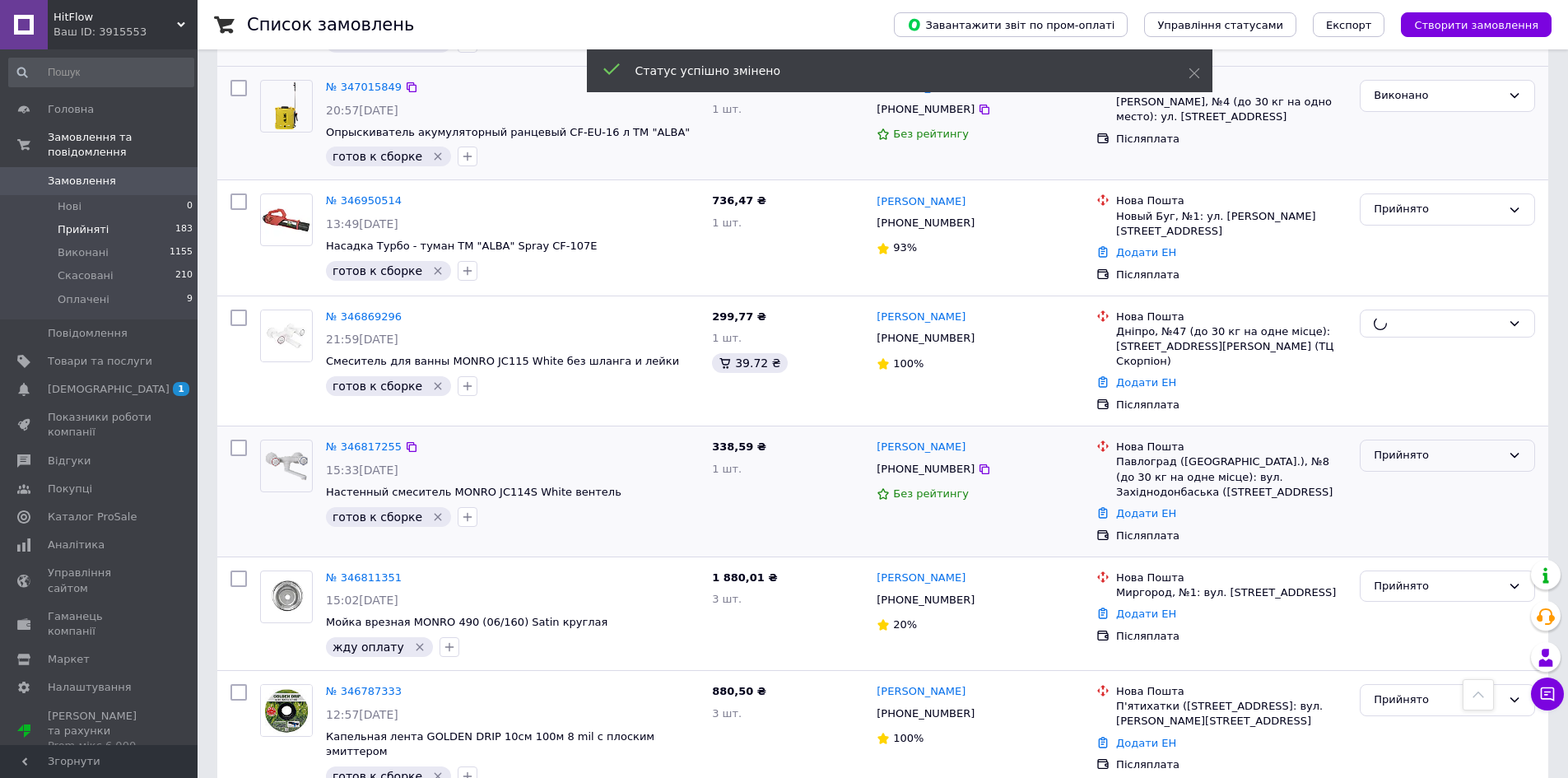
click at [1411, 447] on div "Прийнято" at bounding box center [1438, 455] width 128 height 18
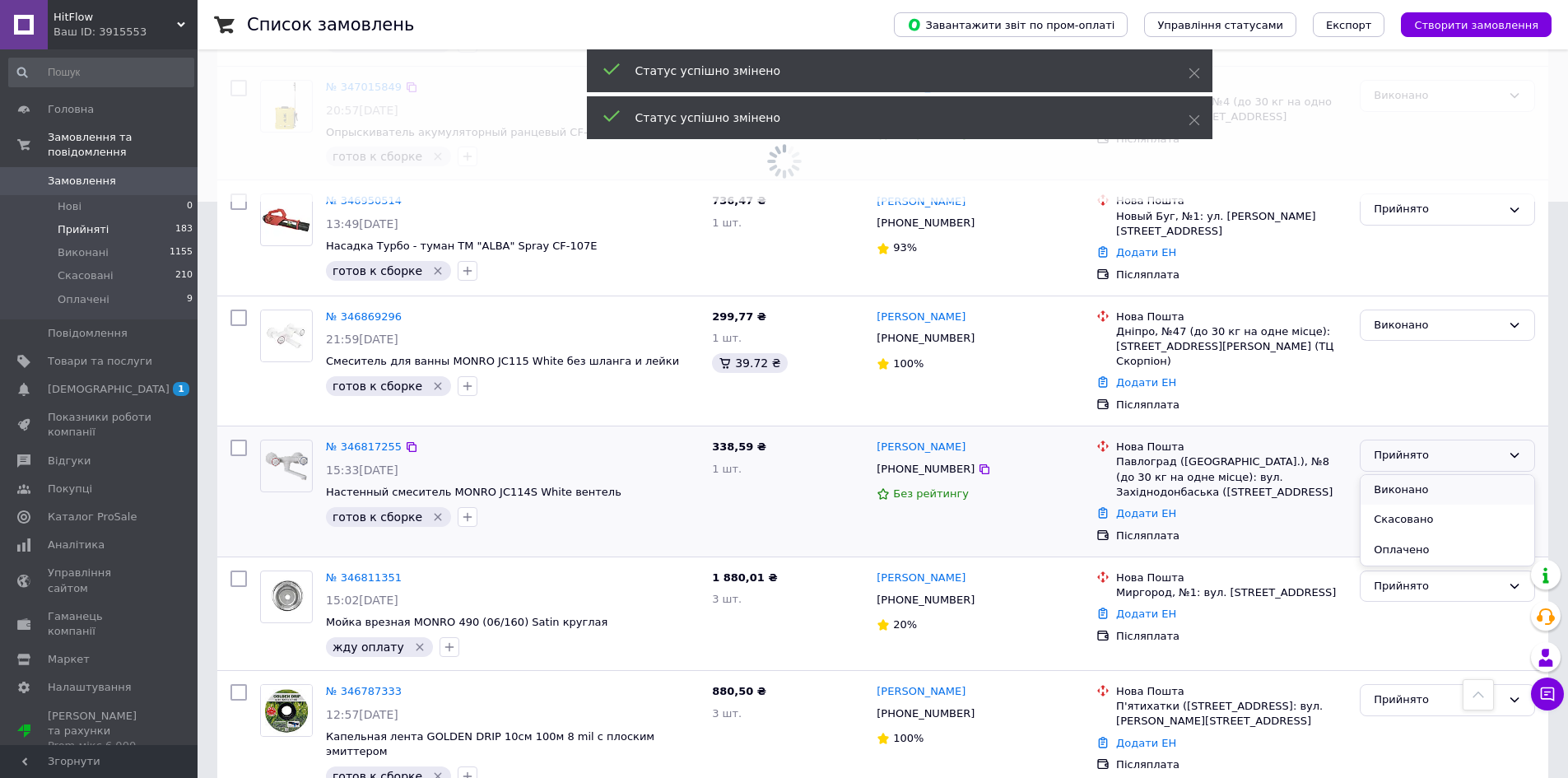
click at [1414, 475] on li "Виконано" at bounding box center [1448, 490] width 174 height 31
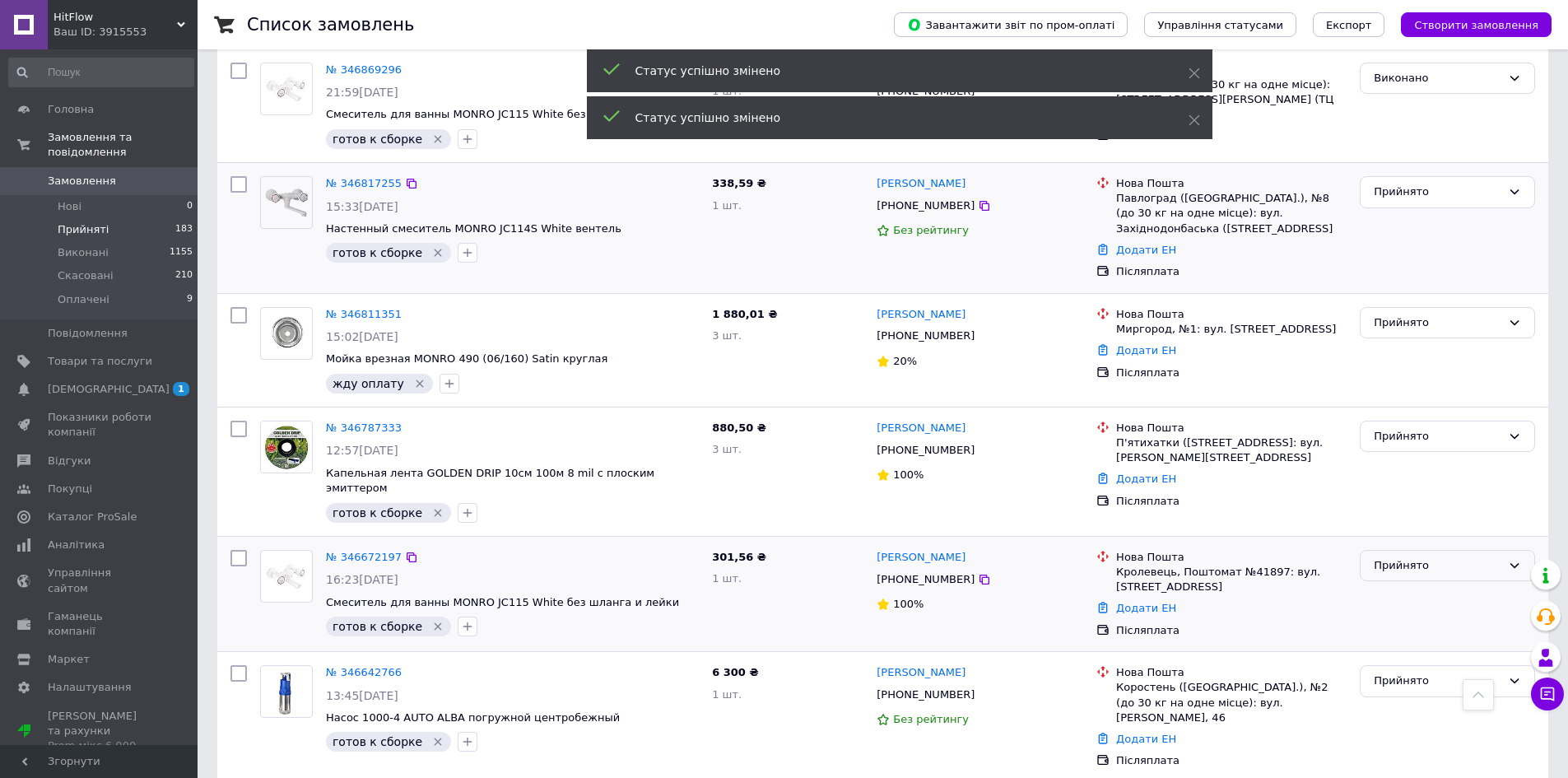
scroll to position [823, 0]
click at [1410, 426] on div "Прийнято" at bounding box center [1438, 435] width 128 height 18
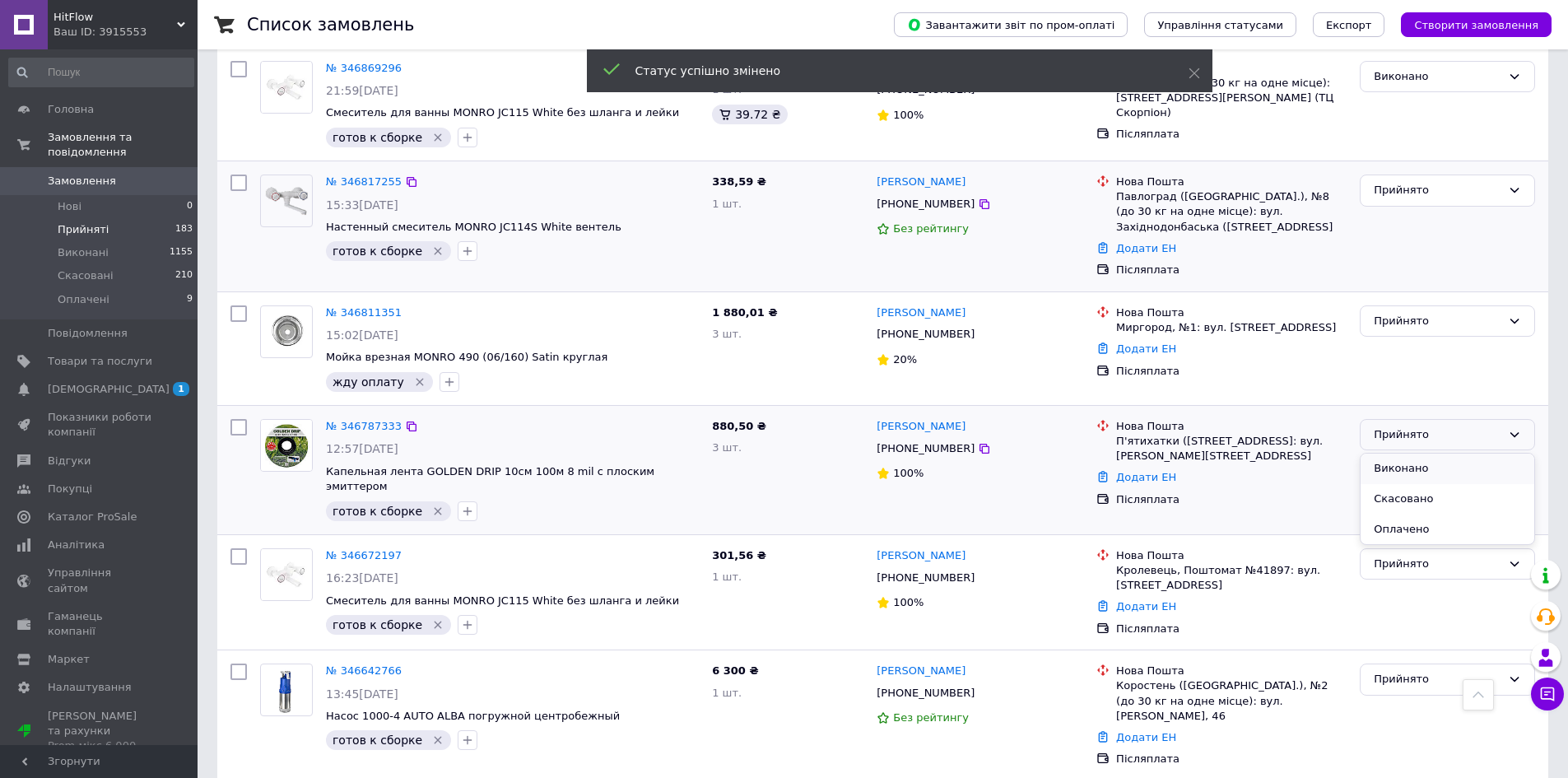
click at [1411, 453] on li "Виконано" at bounding box center [1448, 468] width 174 height 31
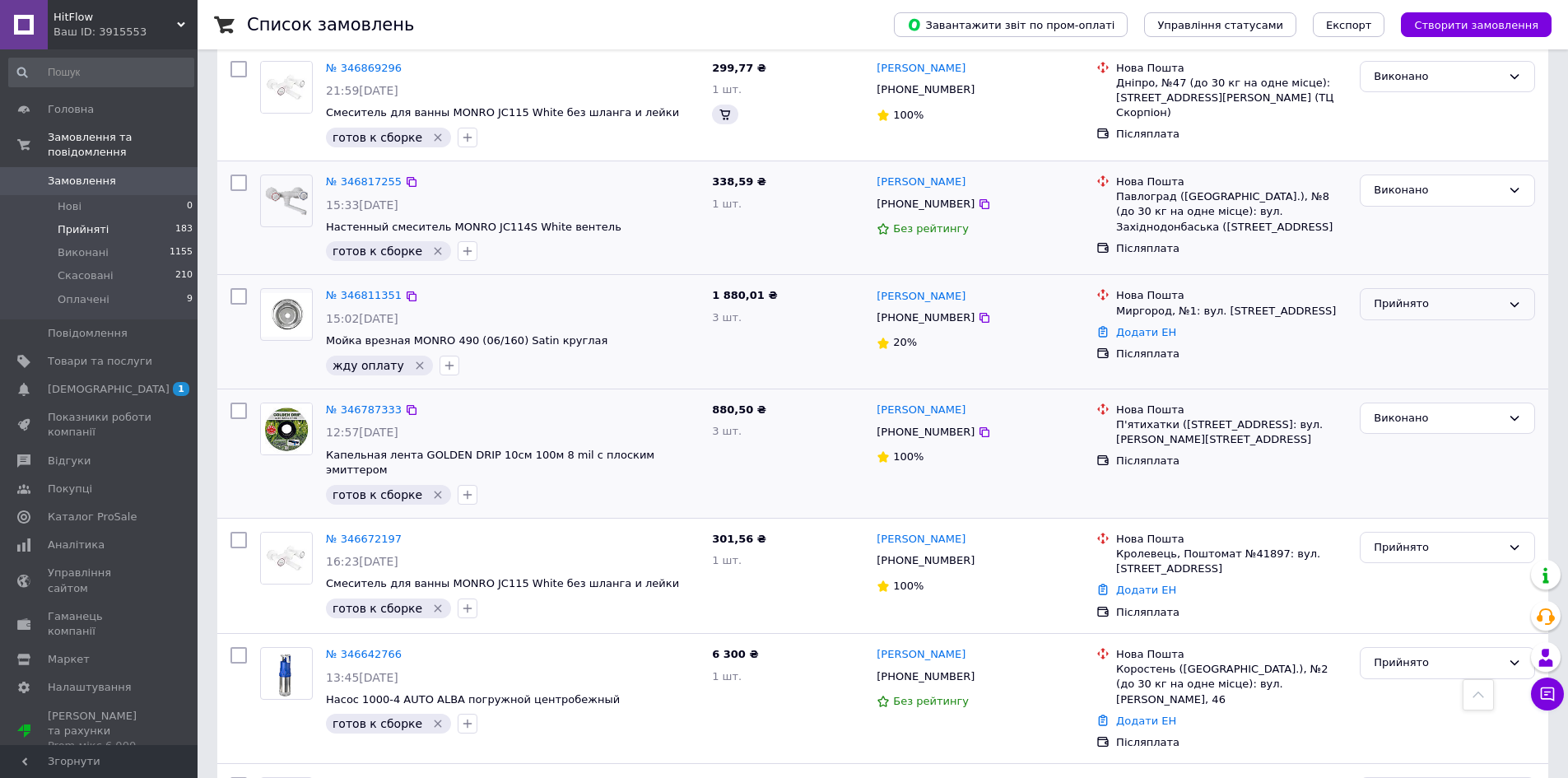
click at [1389, 295] on div "Прийнято" at bounding box center [1438, 303] width 128 height 18
click at [1402, 359] on li "Скасовано" at bounding box center [1448, 369] width 174 height 31
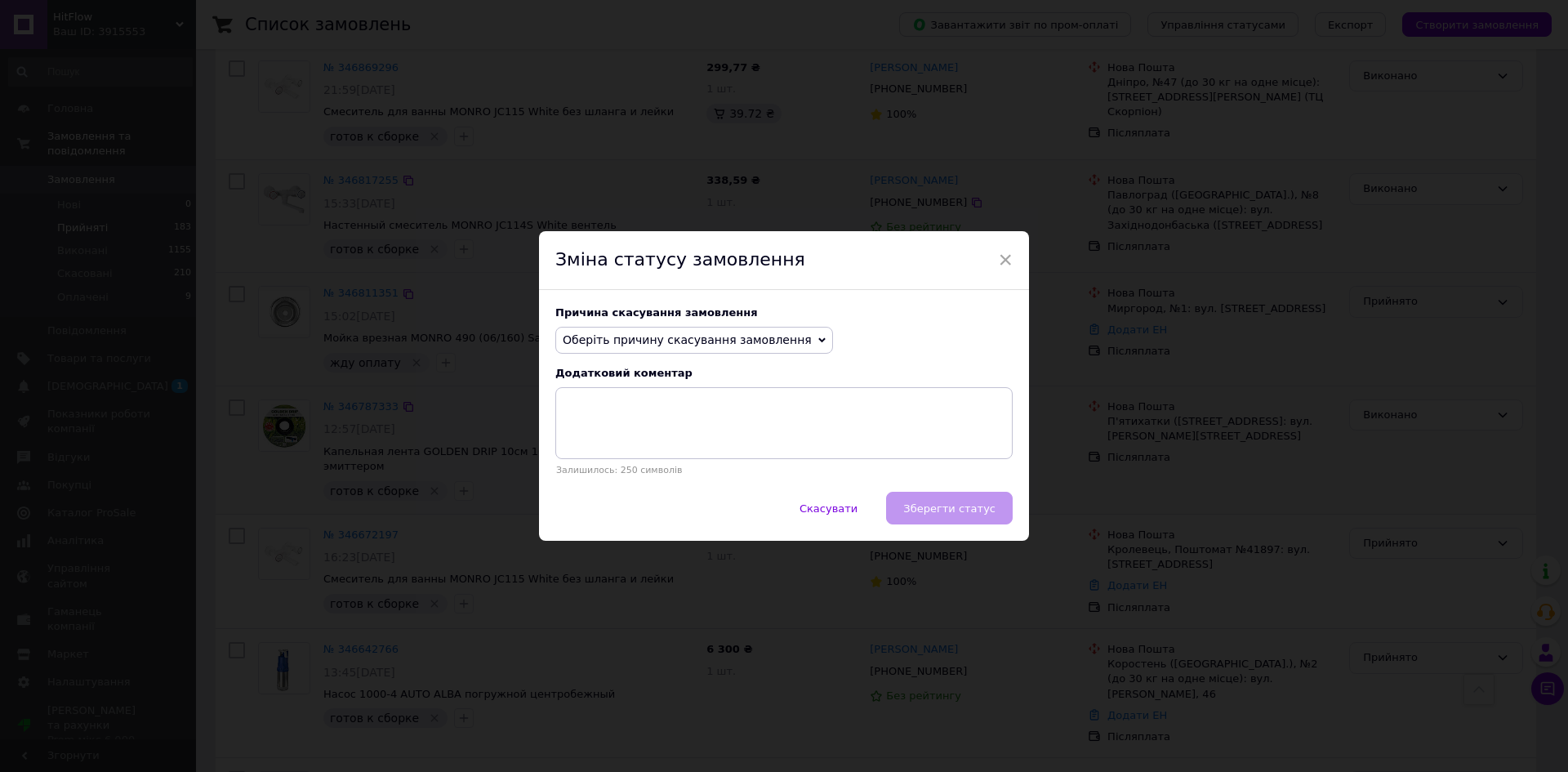
click at [739, 338] on span "Оберіть причину скасування замовлення" at bounding box center [686, 340] width 249 height 13
click at [709, 509] on li "Інше" at bounding box center [694, 509] width 276 height 23
click at [711, 438] on textarea at bounding box center [784, 423] width 457 height 72
type textarea "оплата не надійшла"
click at [960, 501] on button "Зберегти статус" at bounding box center [950, 509] width 127 height 33
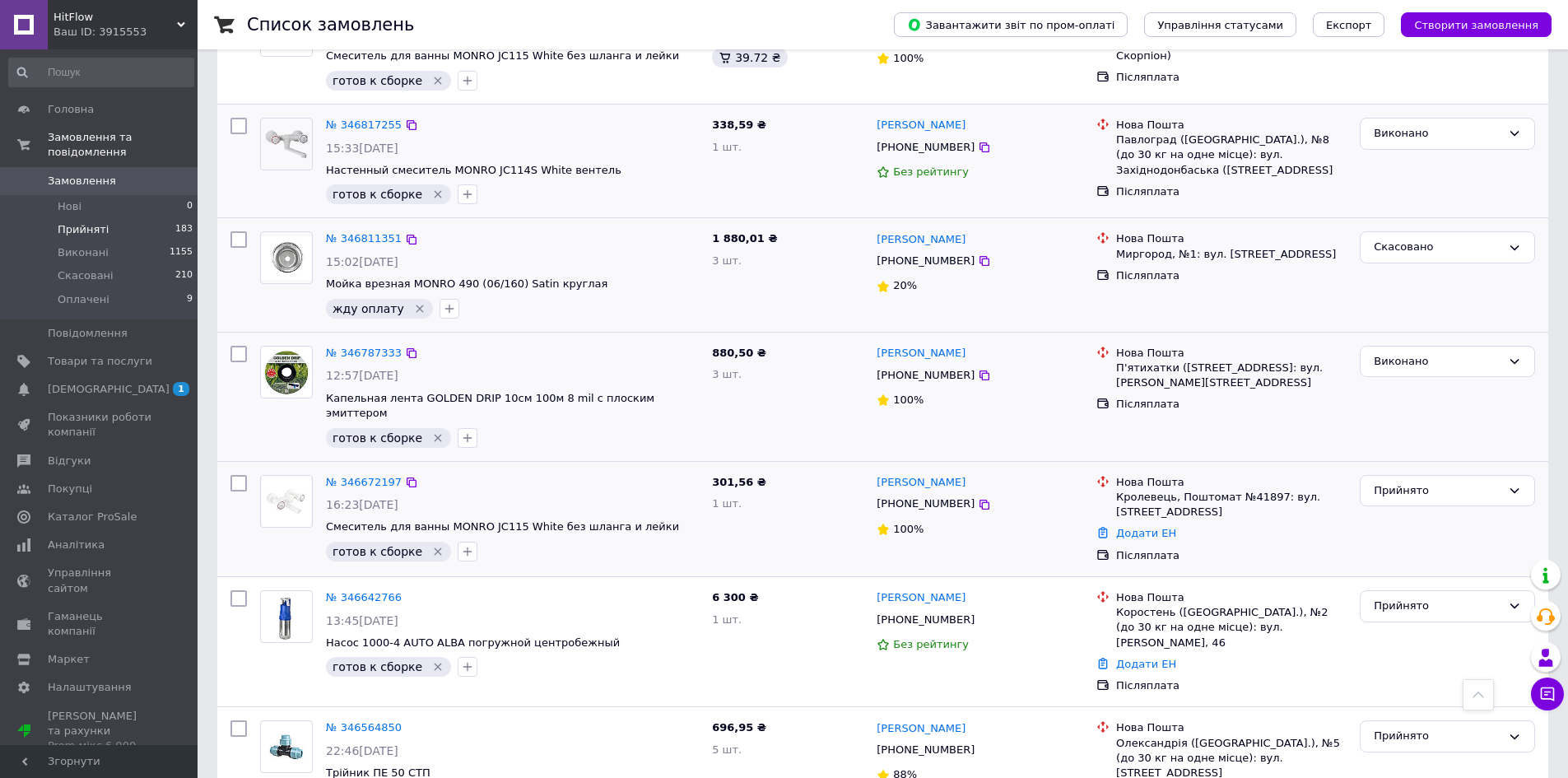
scroll to position [906, 0]
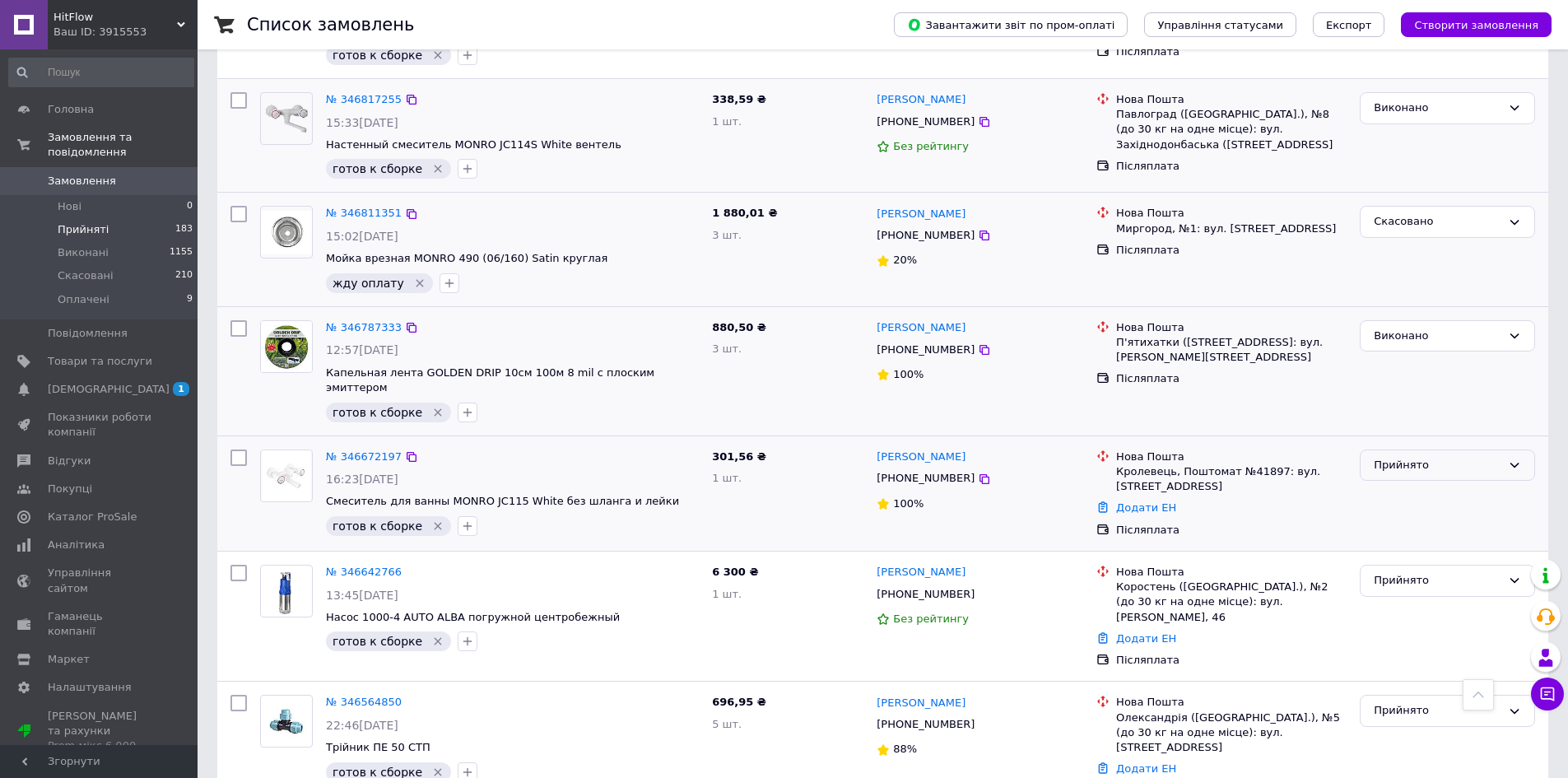
click at [1433, 457] on div "Прийнято" at bounding box center [1438, 465] width 128 height 18
click at [1424, 484] on li "Виконано" at bounding box center [1448, 499] width 174 height 31
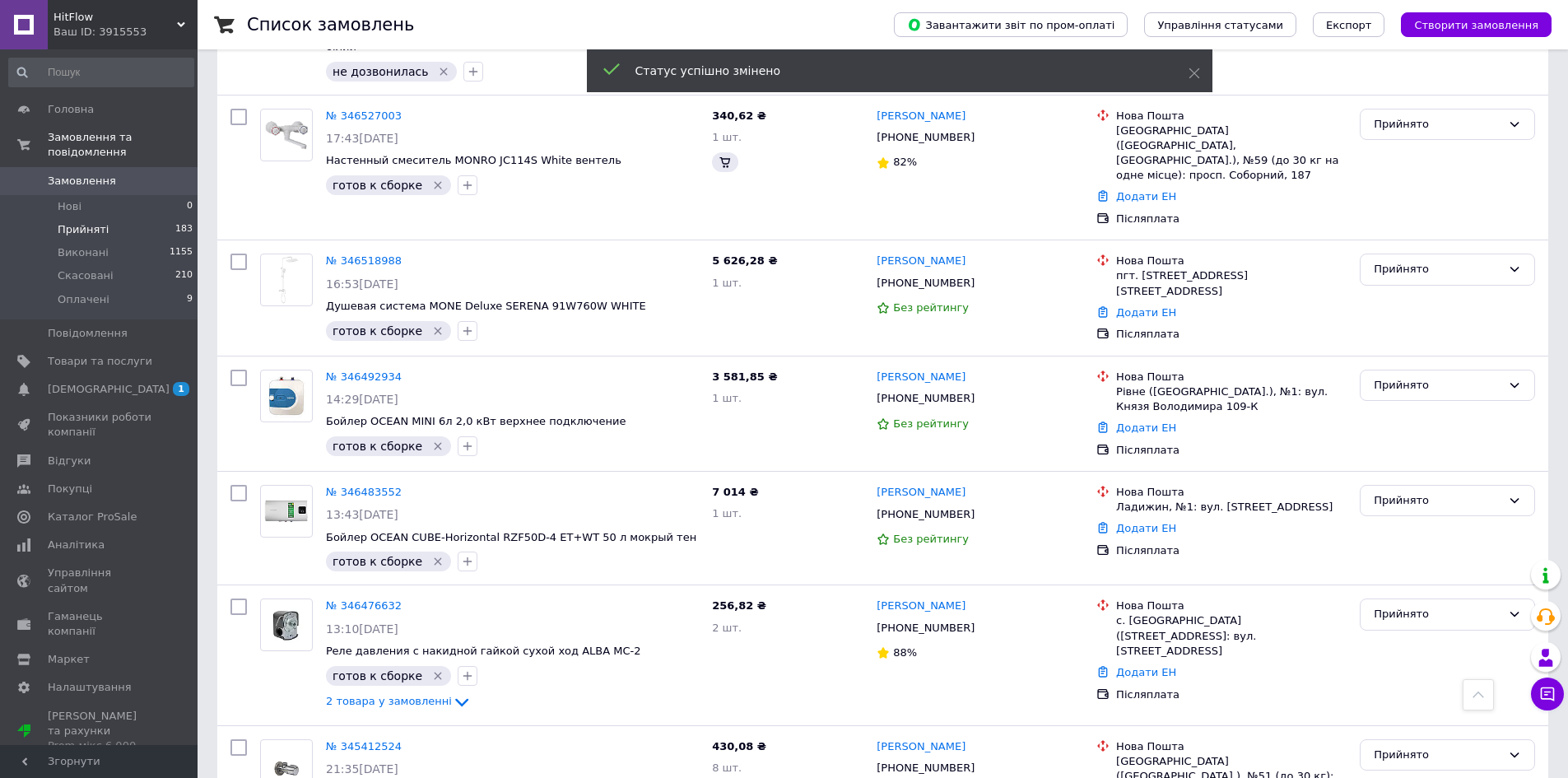
scroll to position [274, 0]
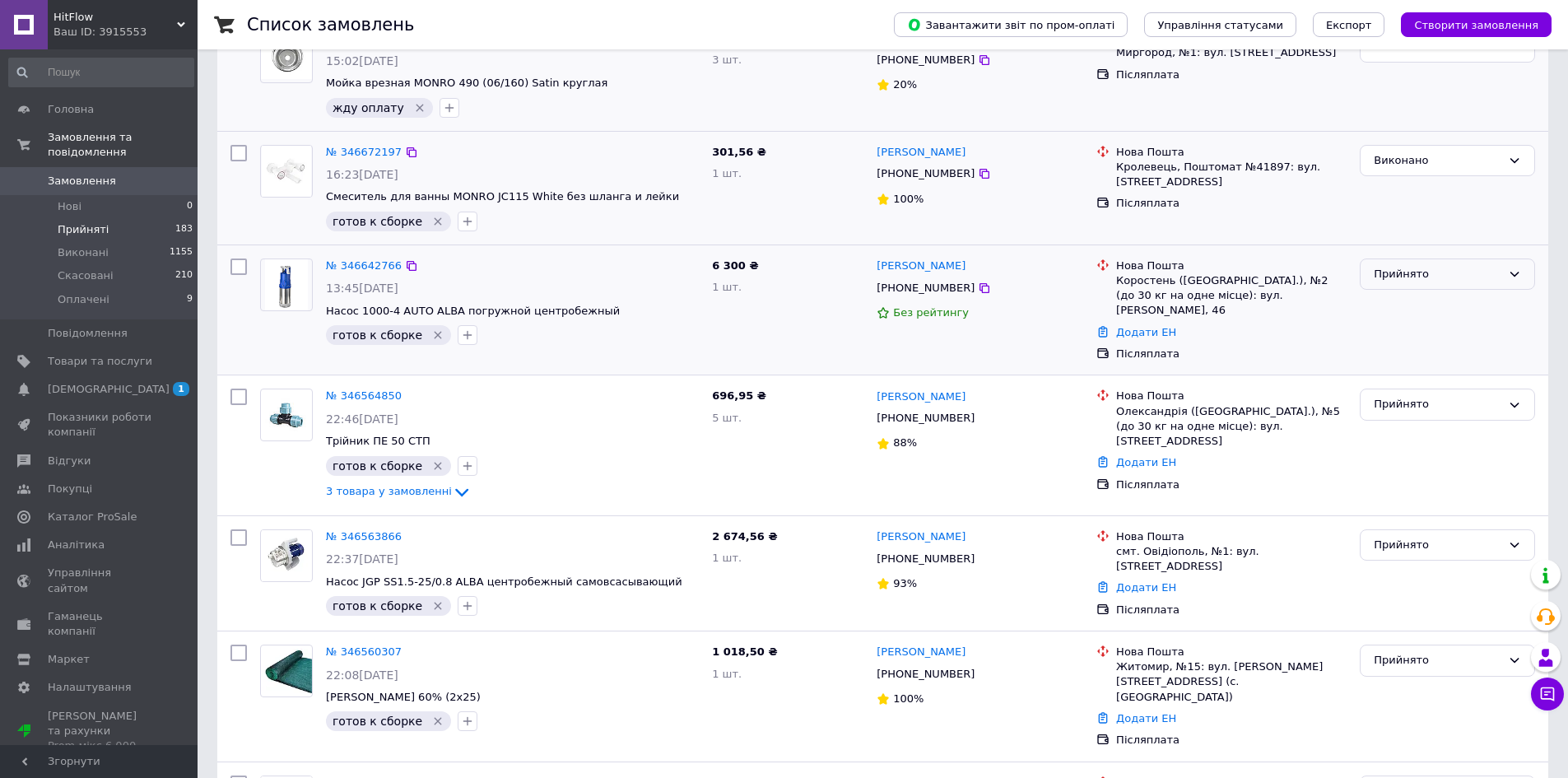
click at [1396, 277] on div "Прийнято" at bounding box center [1438, 274] width 128 height 18
drag, startPoint x: 1396, startPoint y: 296, endPoint x: 1417, endPoint y: 348, distance: 56.1
click at [1396, 297] on li "Виконано" at bounding box center [1448, 308] width 174 height 31
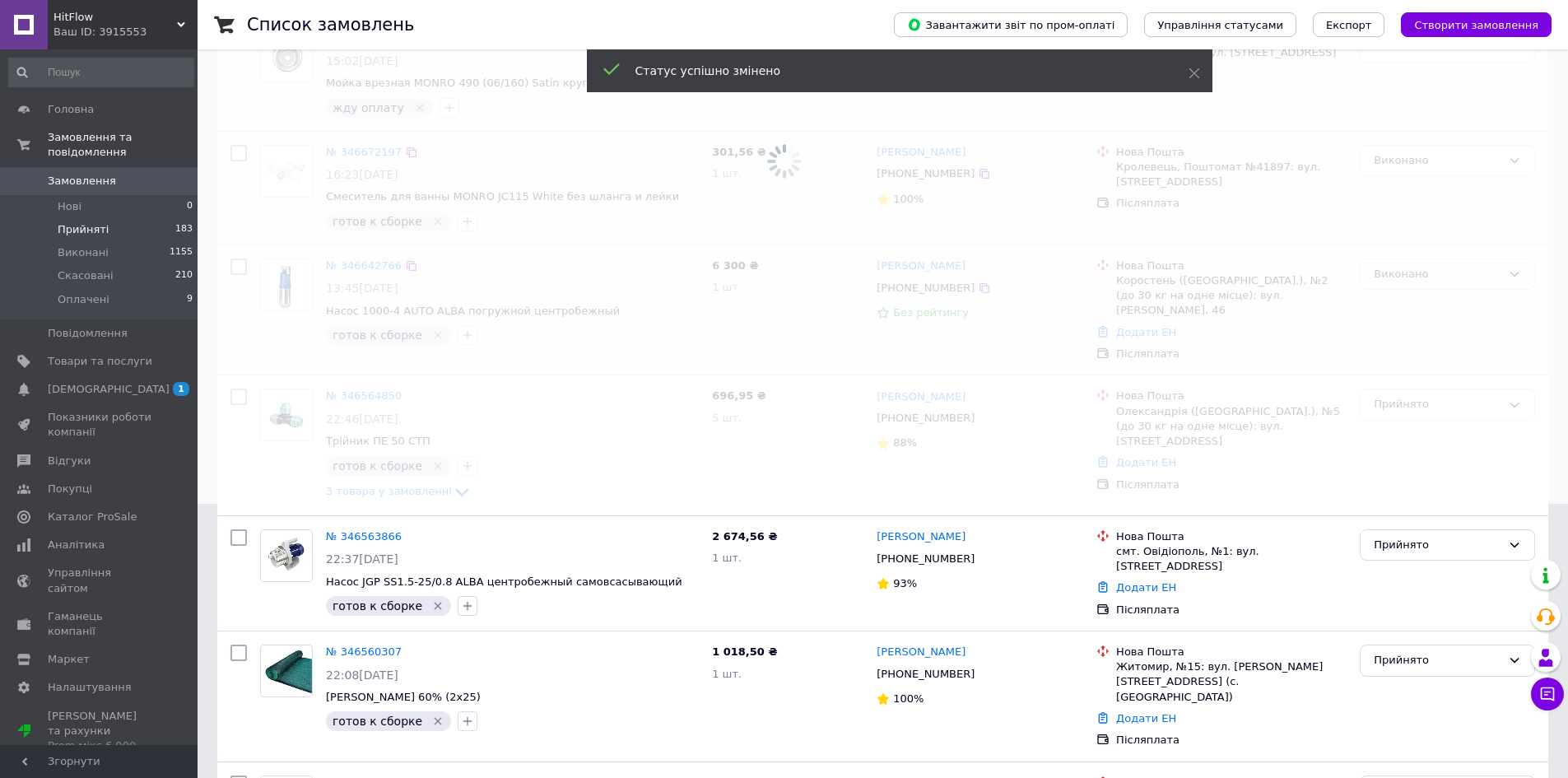
scroll to position [1070, 0]
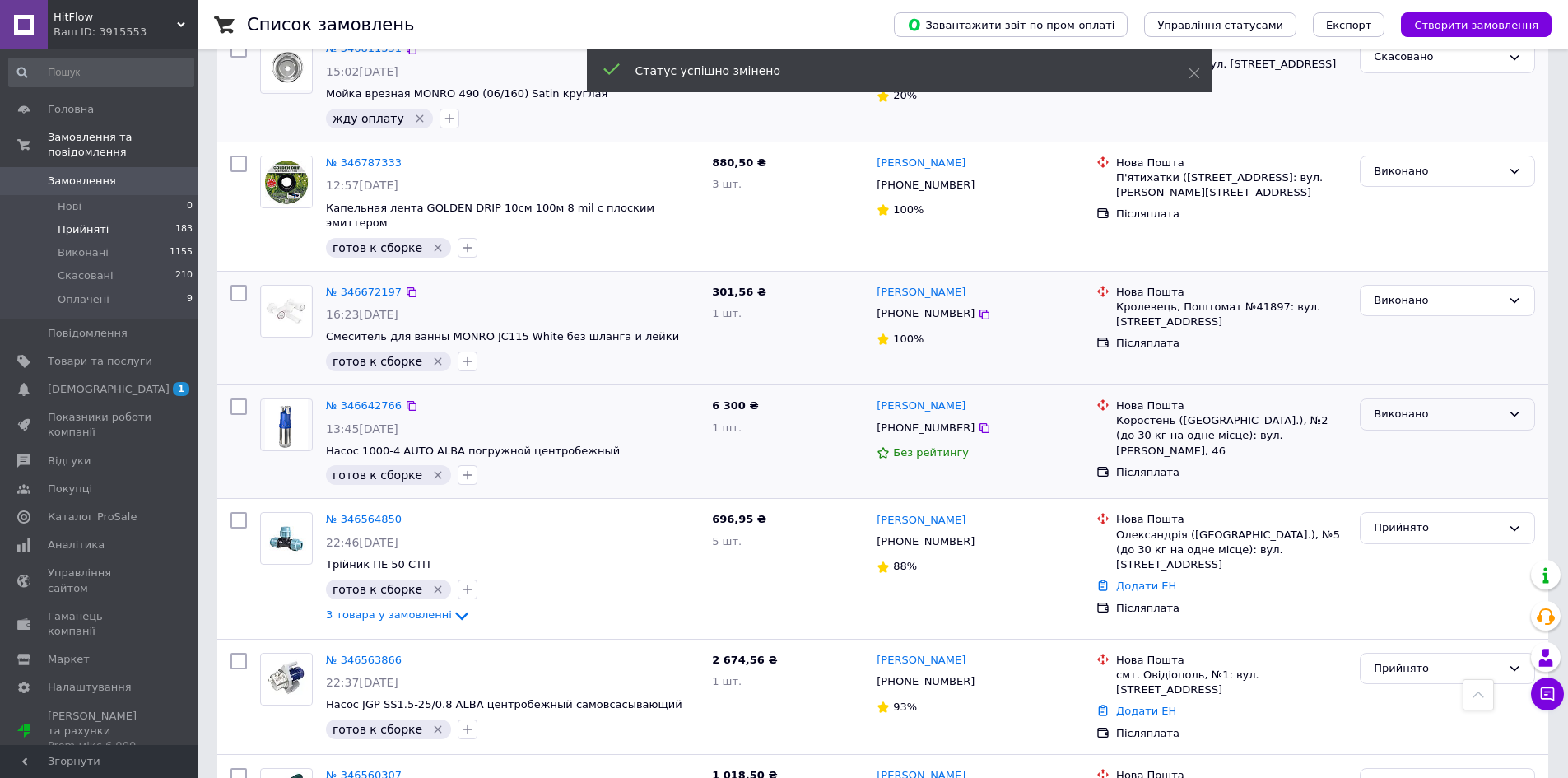
click at [1402, 406] on div "Виконано" at bounding box center [1438, 414] width 128 height 18
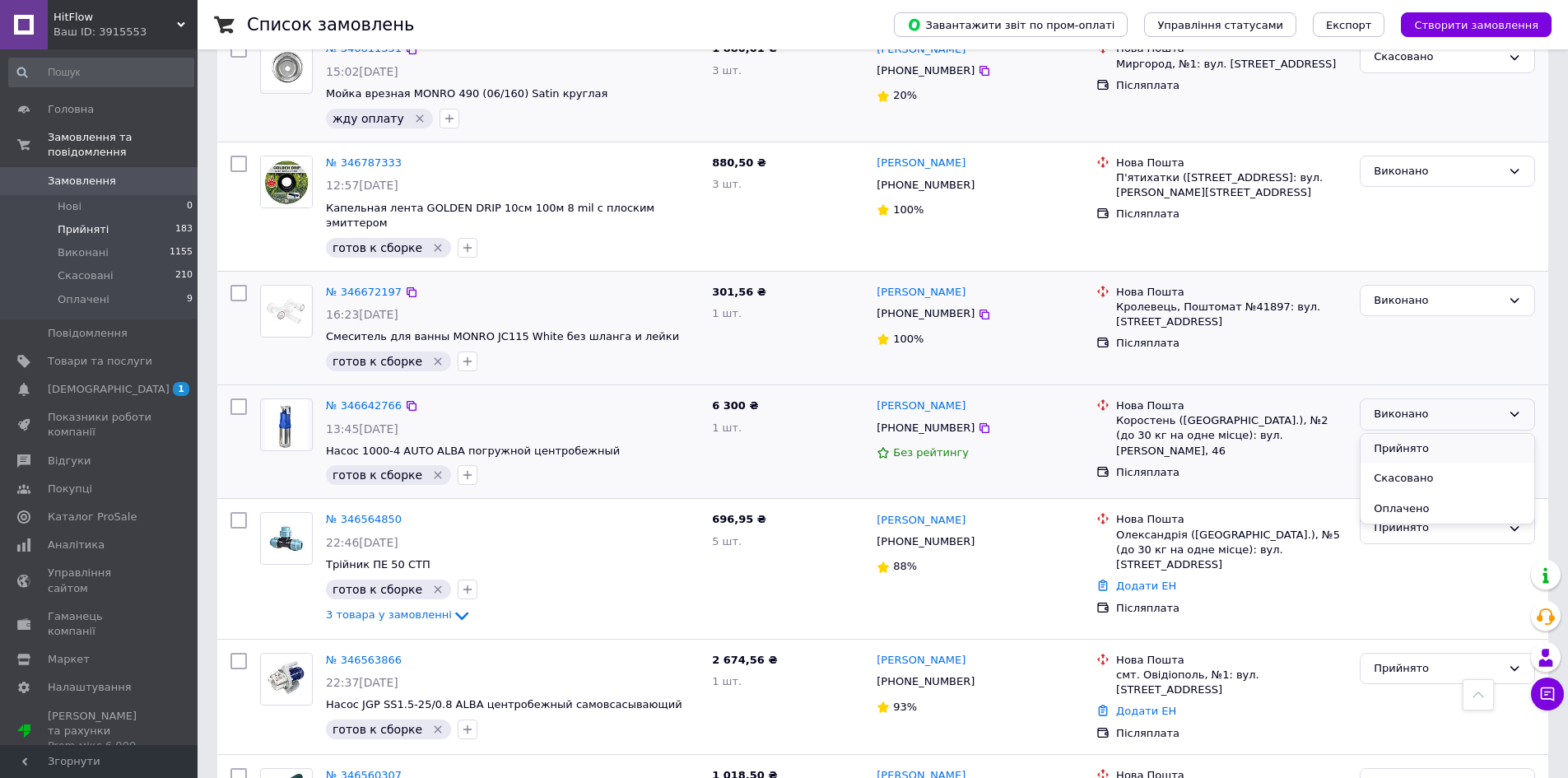
click at [1402, 434] on li "Прийнято" at bounding box center [1448, 449] width 174 height 31
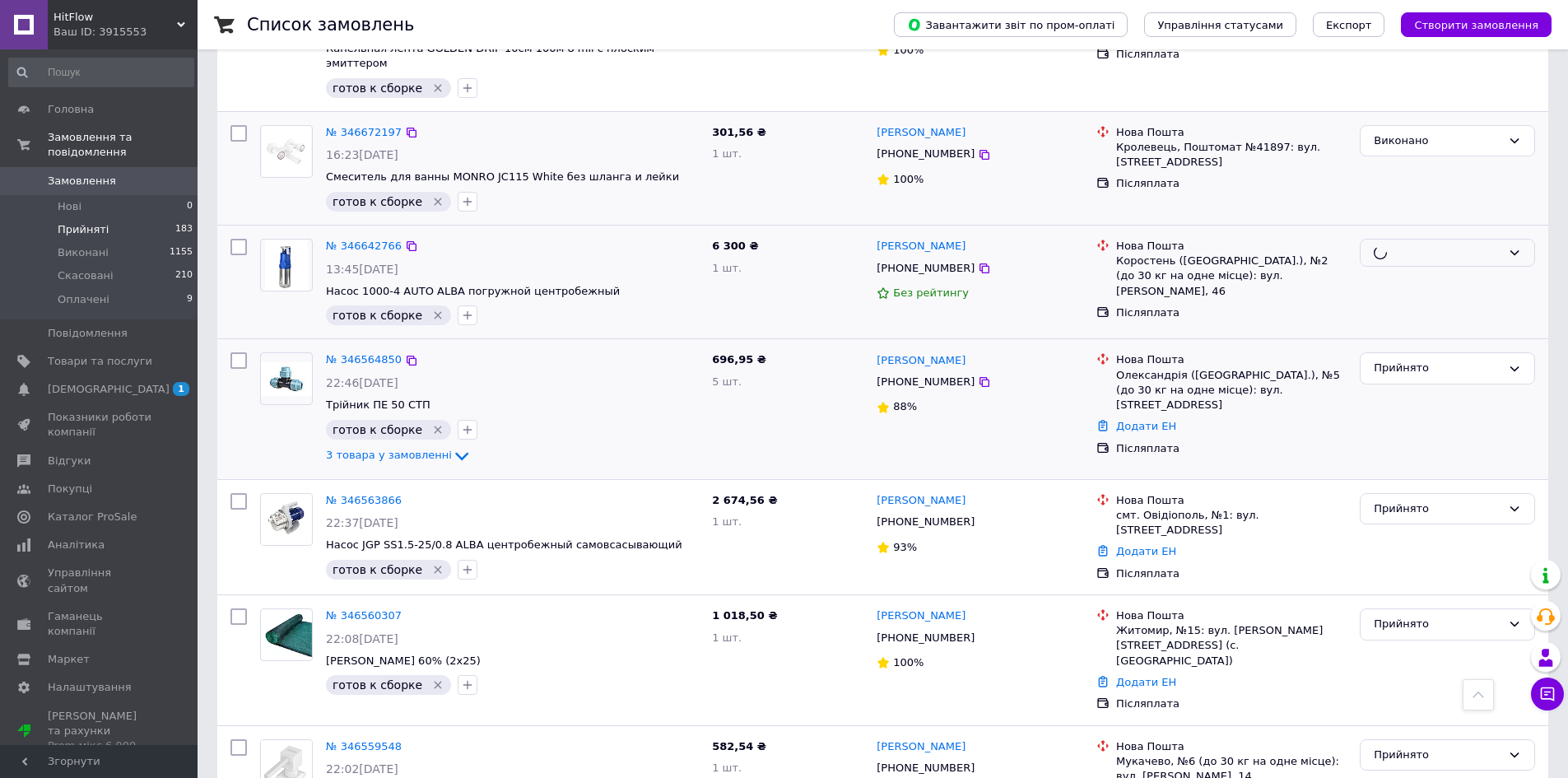
scroll to position [1235, 0]
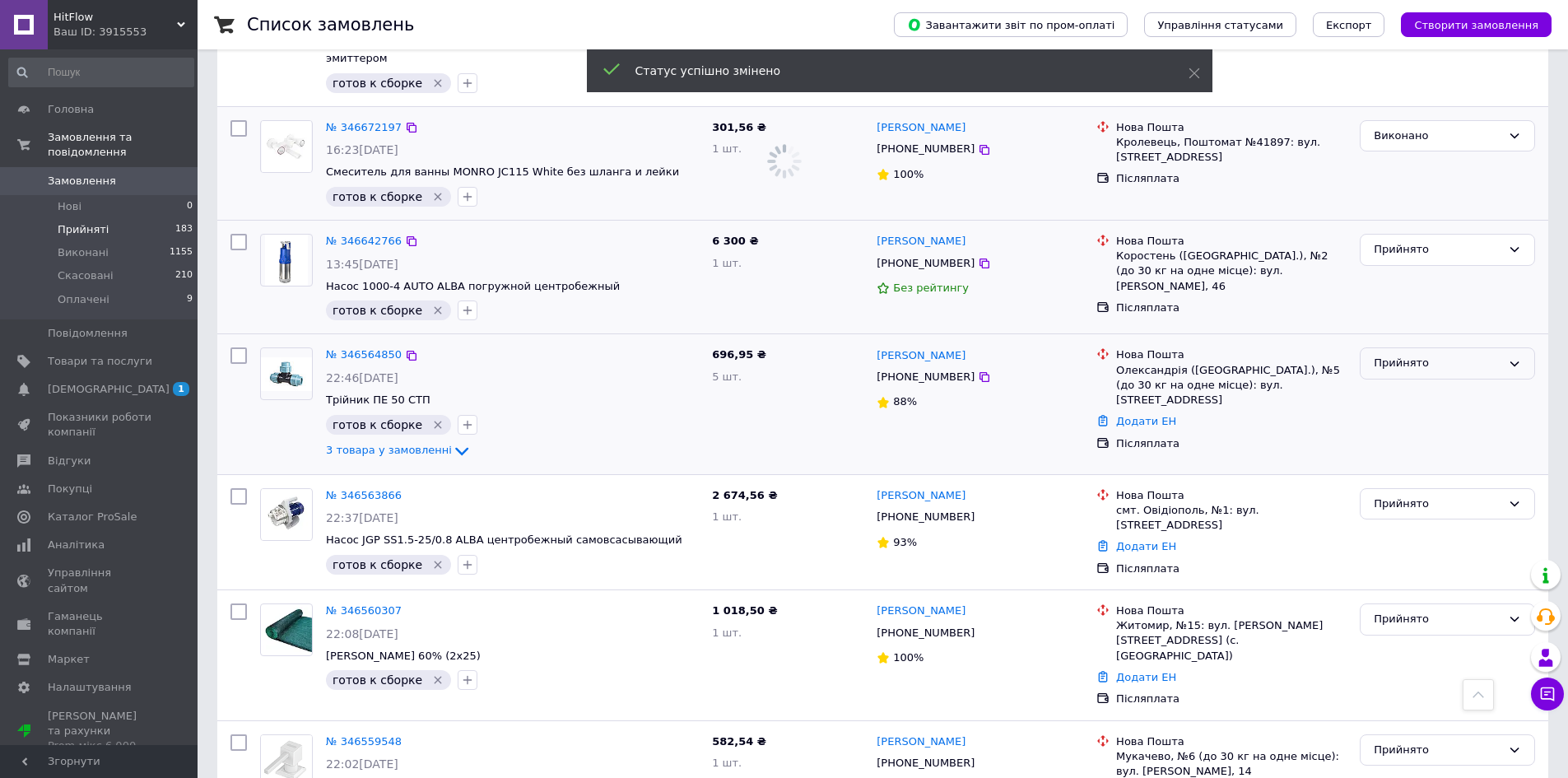
click at [1410, 355] on div "Прийнято" at bounding box center [1438, 364] width 128 height 18
click at [1410, 383] on li "Виконано" at bounding box center [1448, 398] width 174 height 31
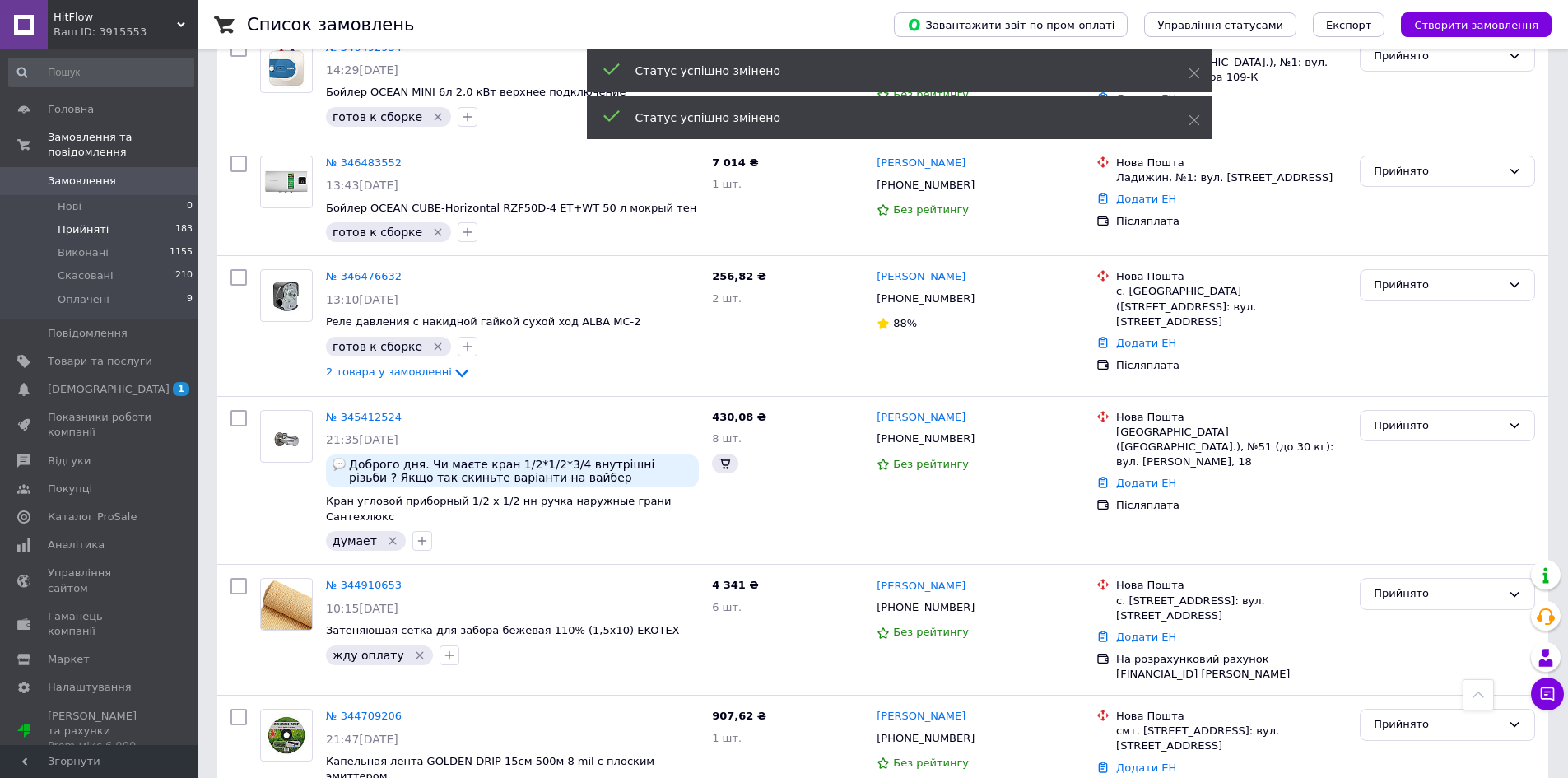
scroll to position [490, 0]
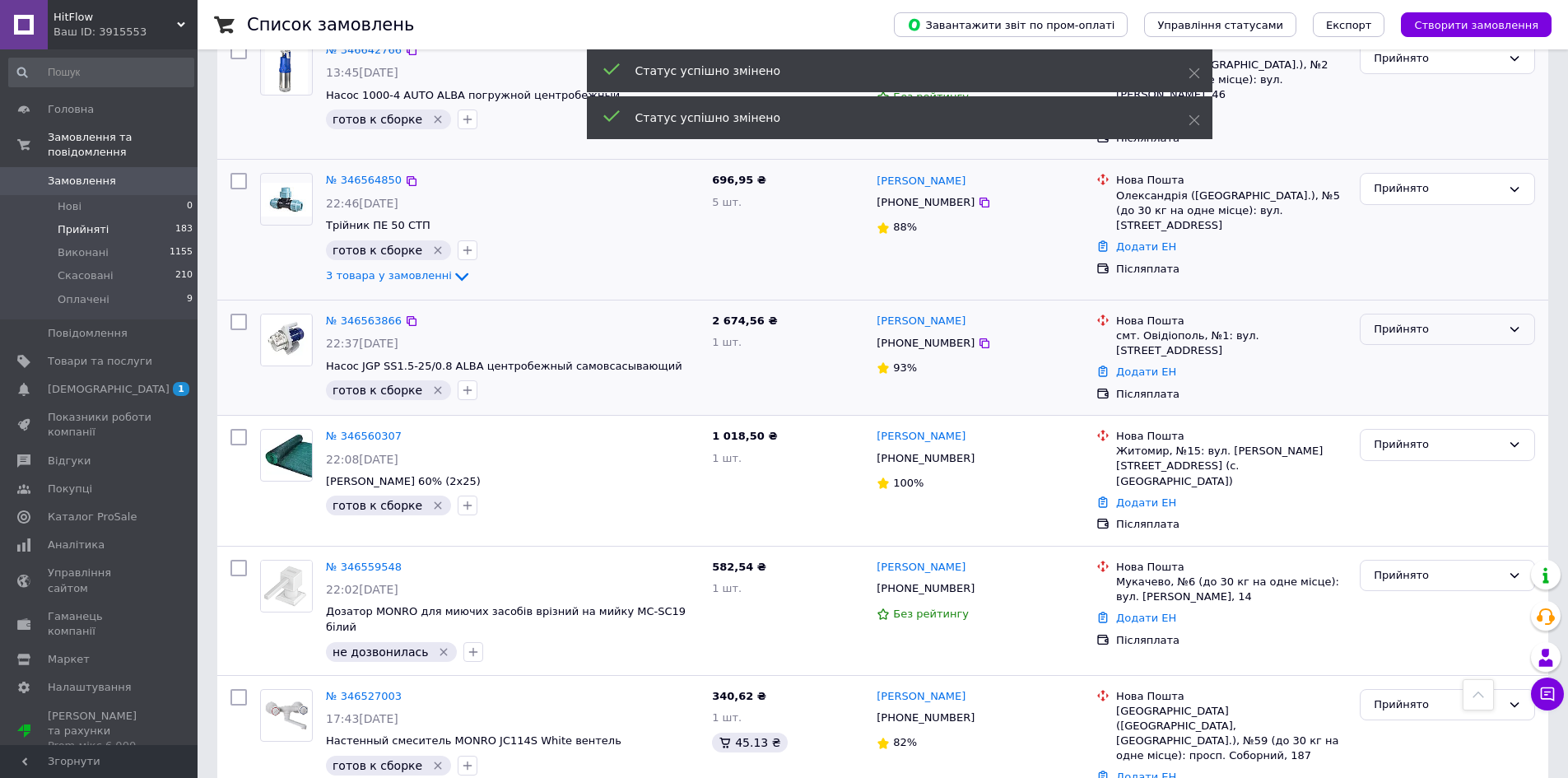
click at [1406, 321] on div "Прийнято" at bounding box center [1438, 329] width 128 height 18
click at [1402, 348] on li "Виконано" at bounding box center [1448, 363] width 174 height 31
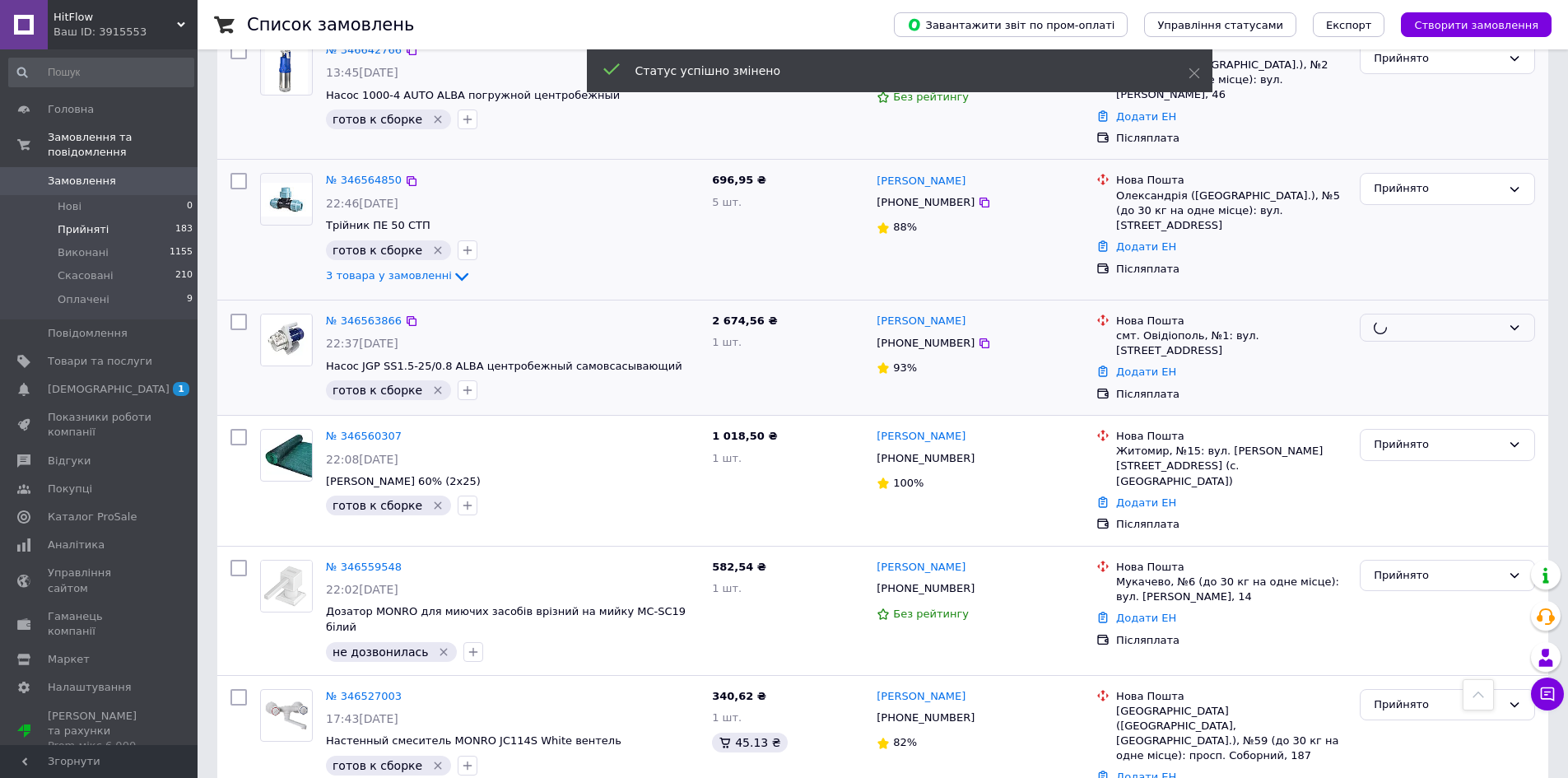
scroll to position [573, 0]
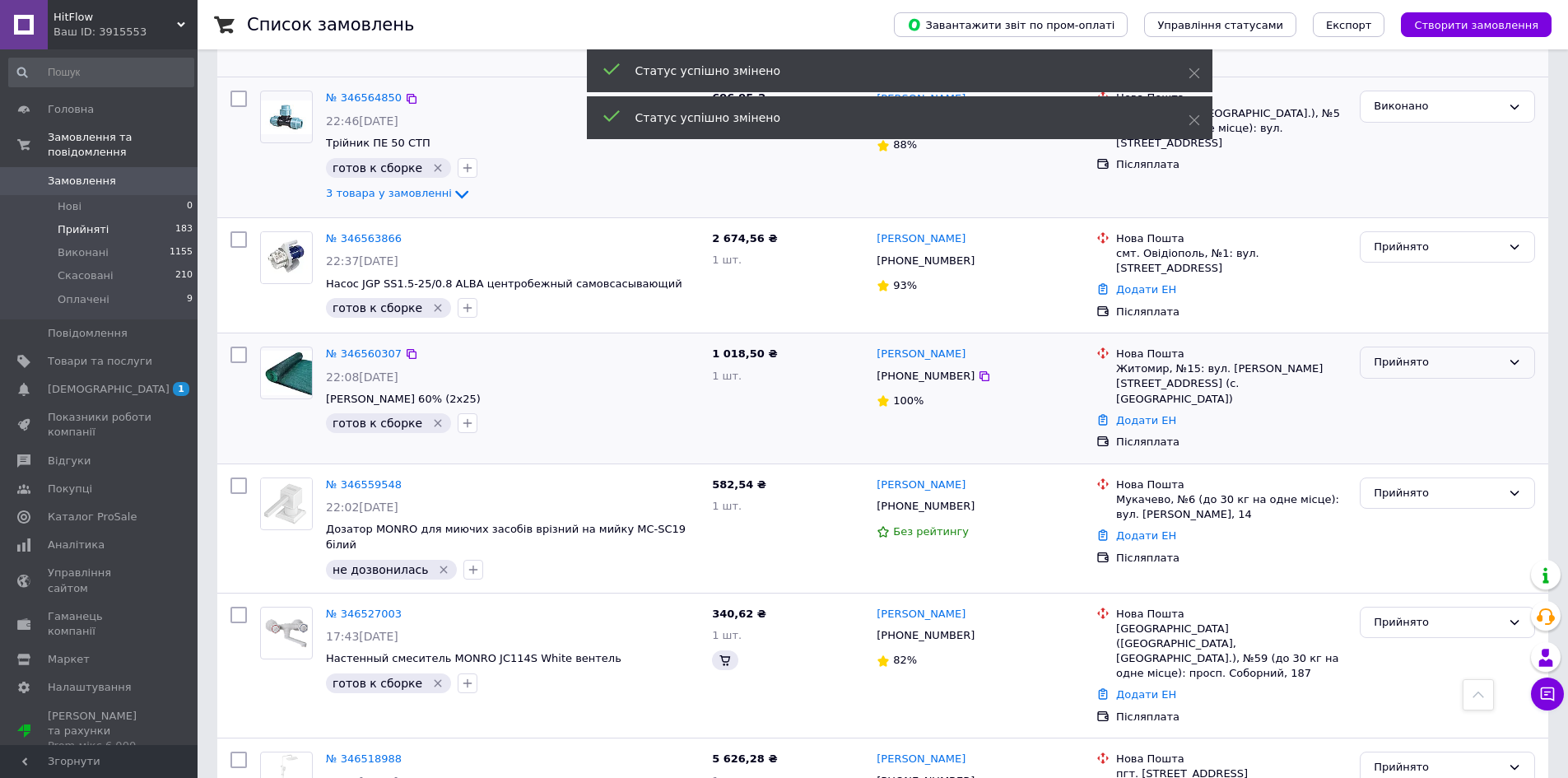
click at [1401, 353] on div "Прийнято" at bounding box center [1448, 363] width 176 height 32
click at [1407, 382] on li "Виконано" at bounding box center [1448, 397] width 174 height 31
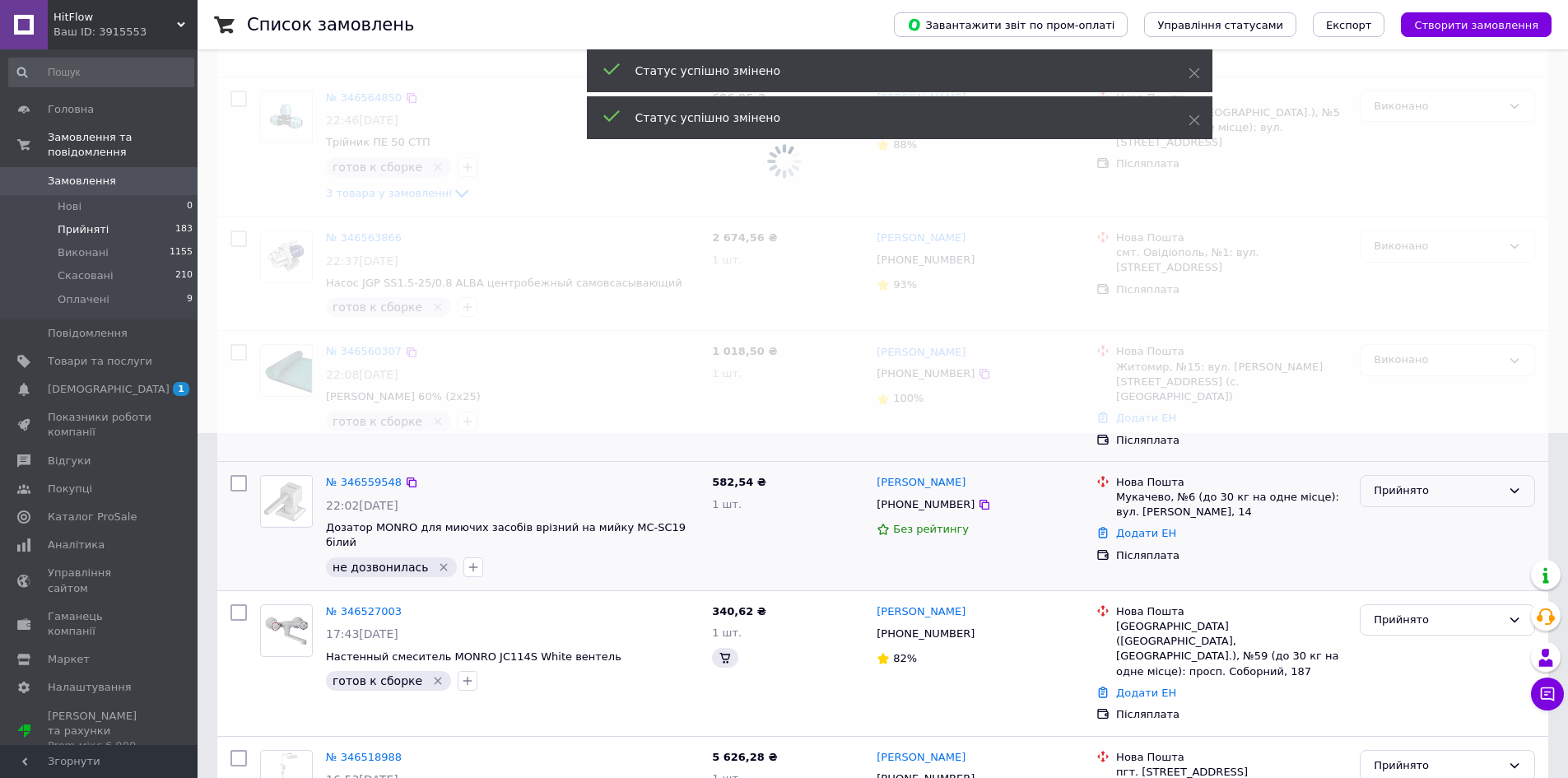
scroll to position [510, 0]
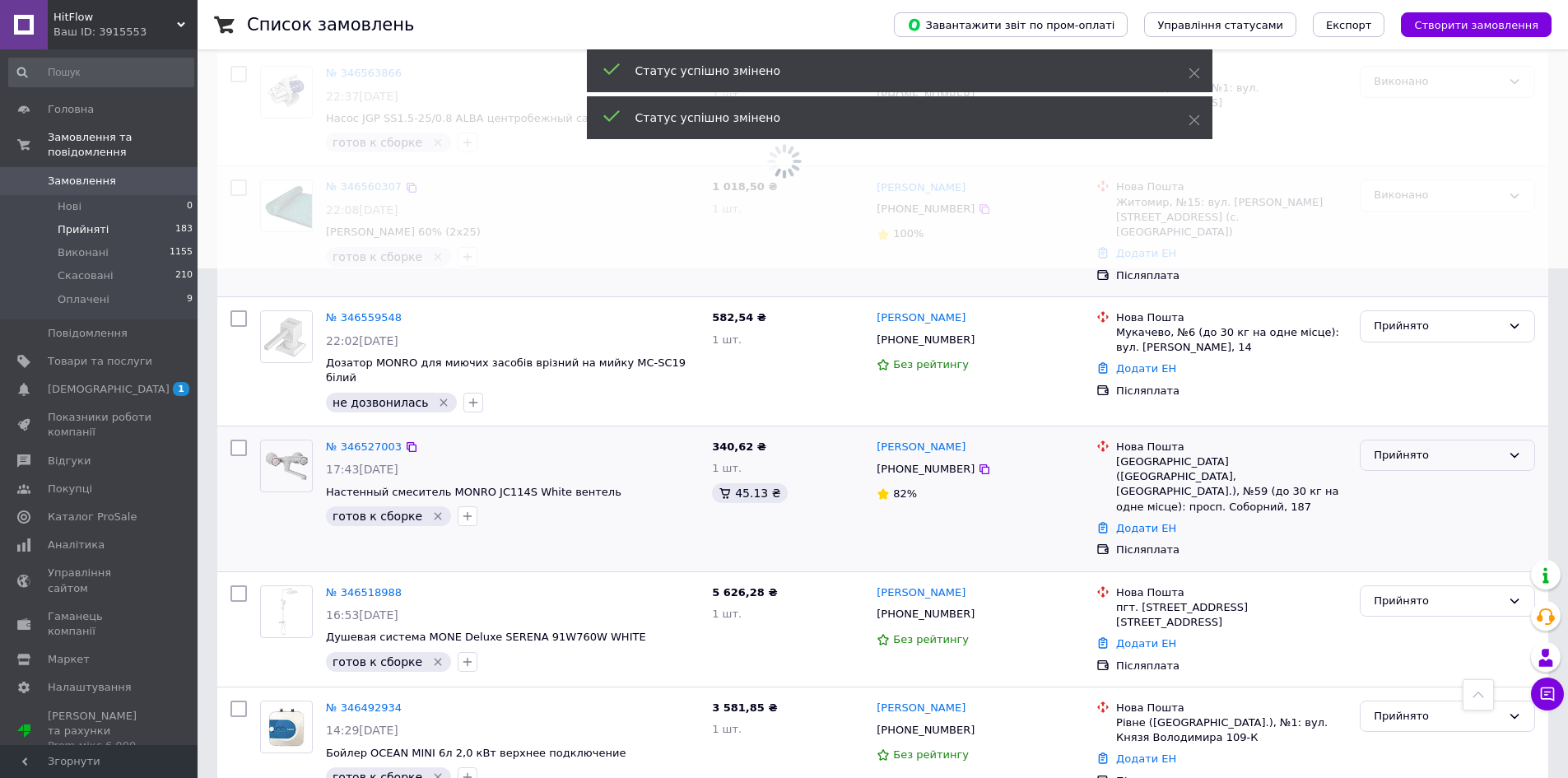
click at [1381, 447] on div "Прийнято" at bounding box center [1438, 455] width 128 height 18
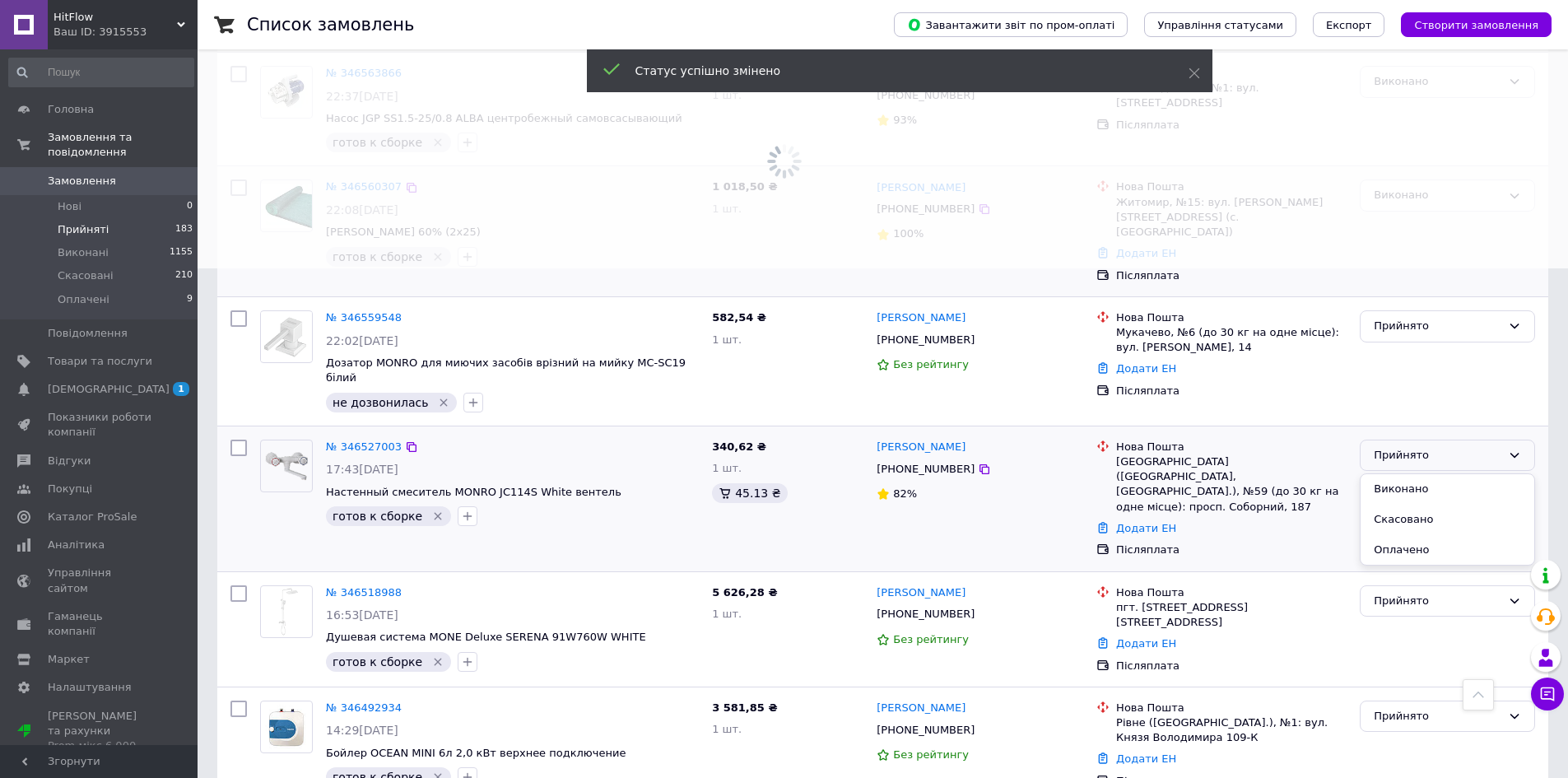
click at [1382, 475] on li "Виконано" at bounding box center [1448, 489] width 174 height 31
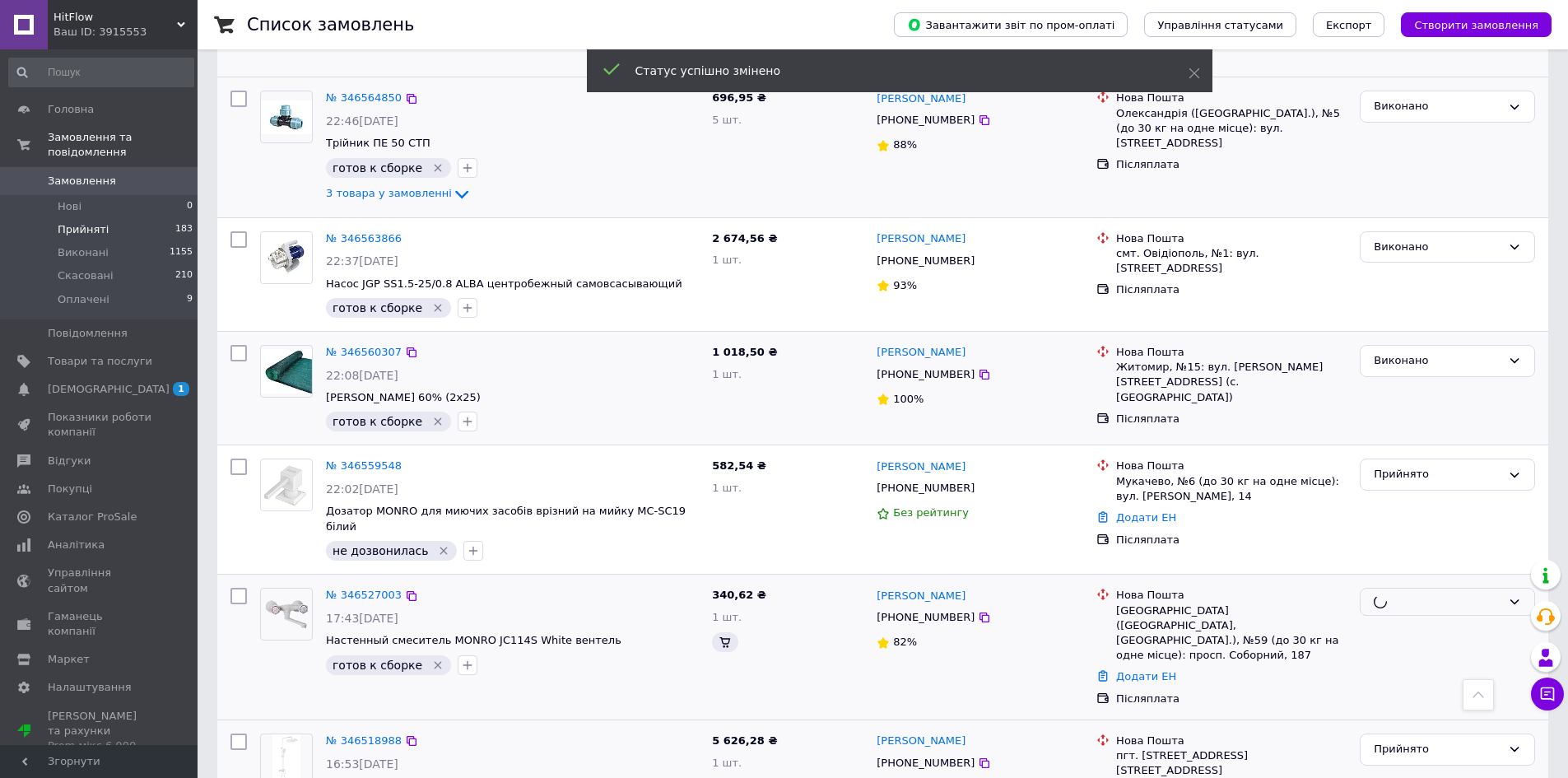
scroll to position [901, 0]
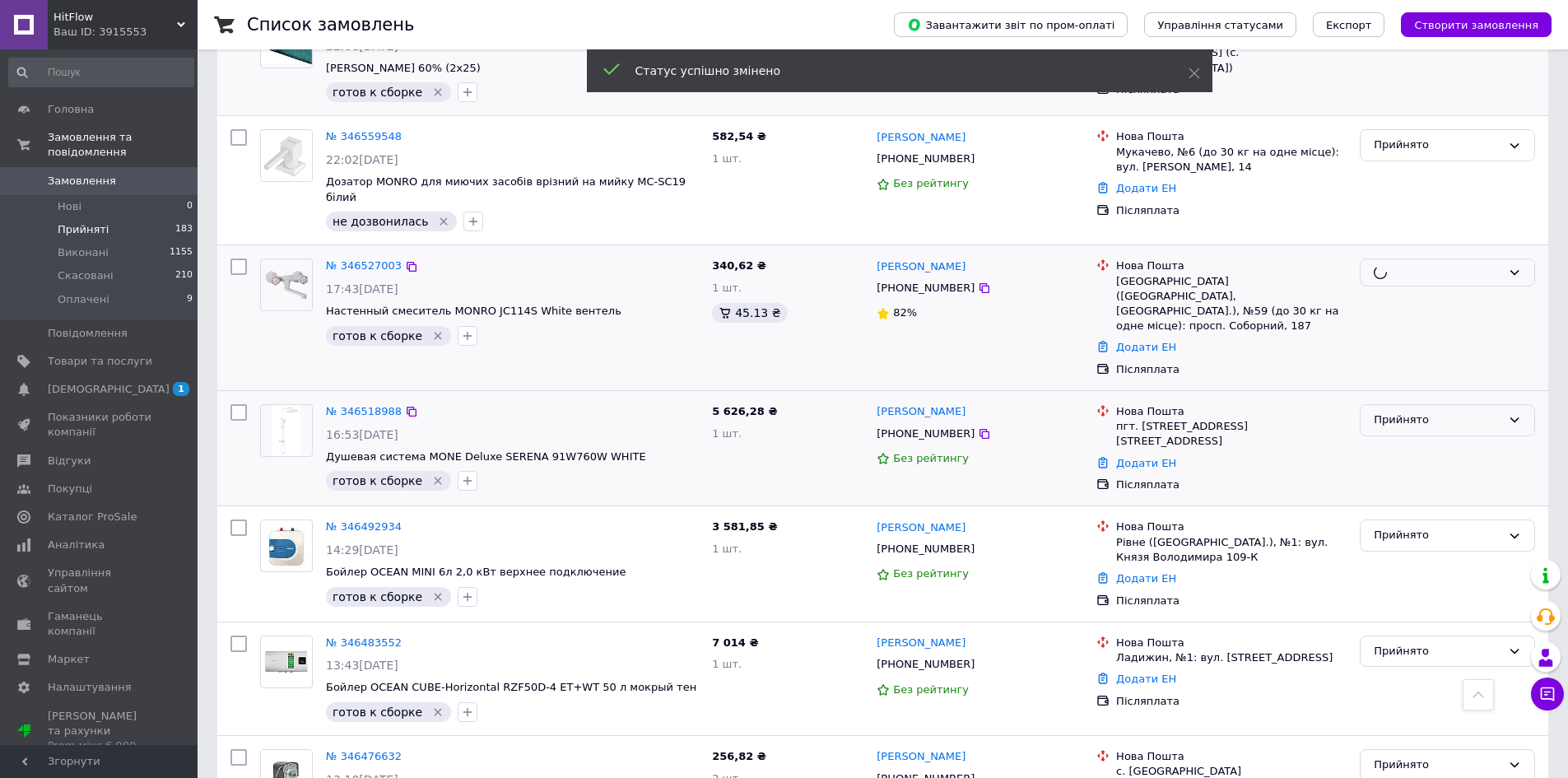
click at [1389, 412] on div "Прийнято" at bounding box center [1438, 420] width 128 height 18
click at [1395, 439] on li "Виконано" at bounding box center [1448, 454] width 174 height 31
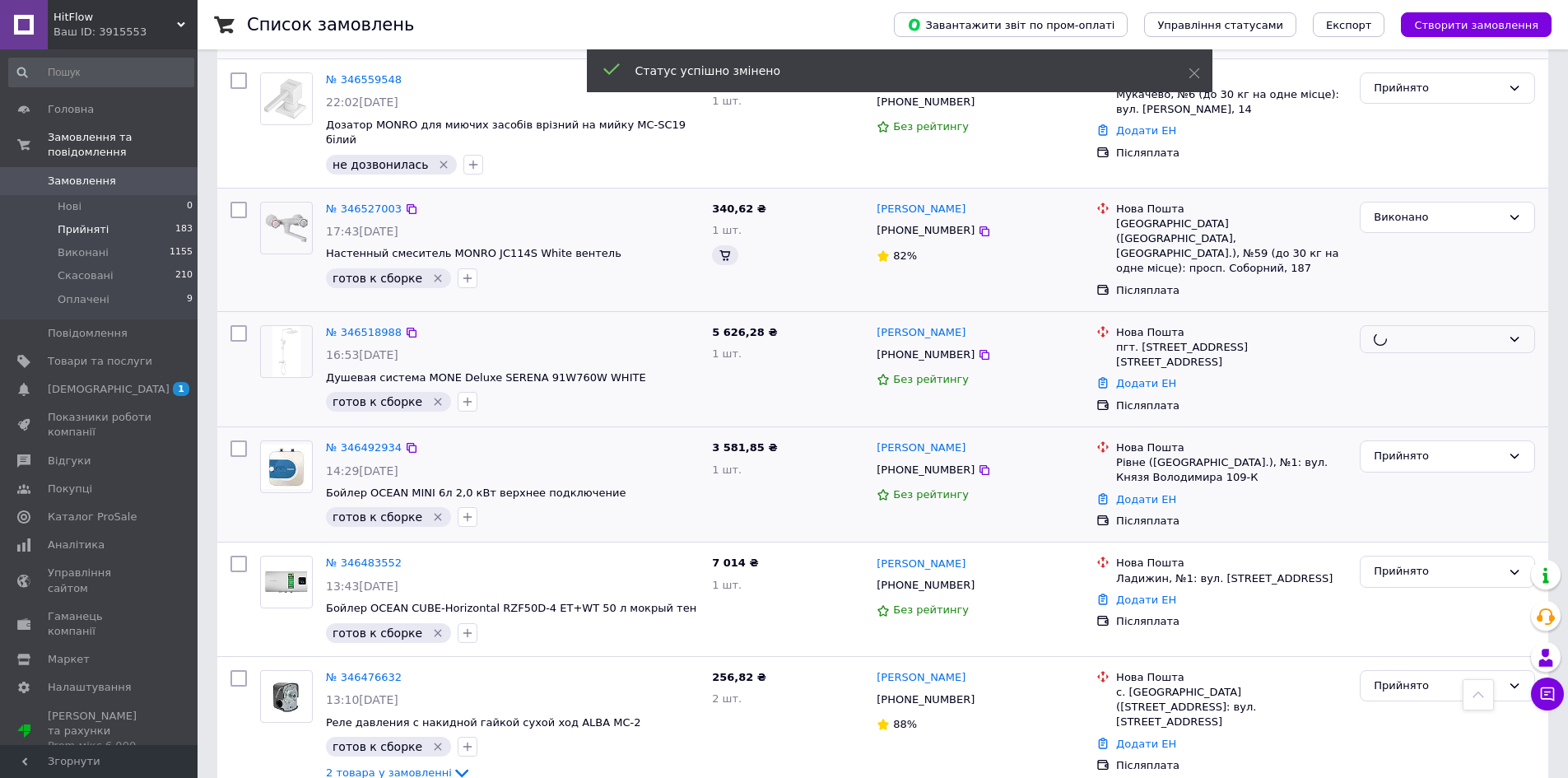
scroll to position [757, 0]
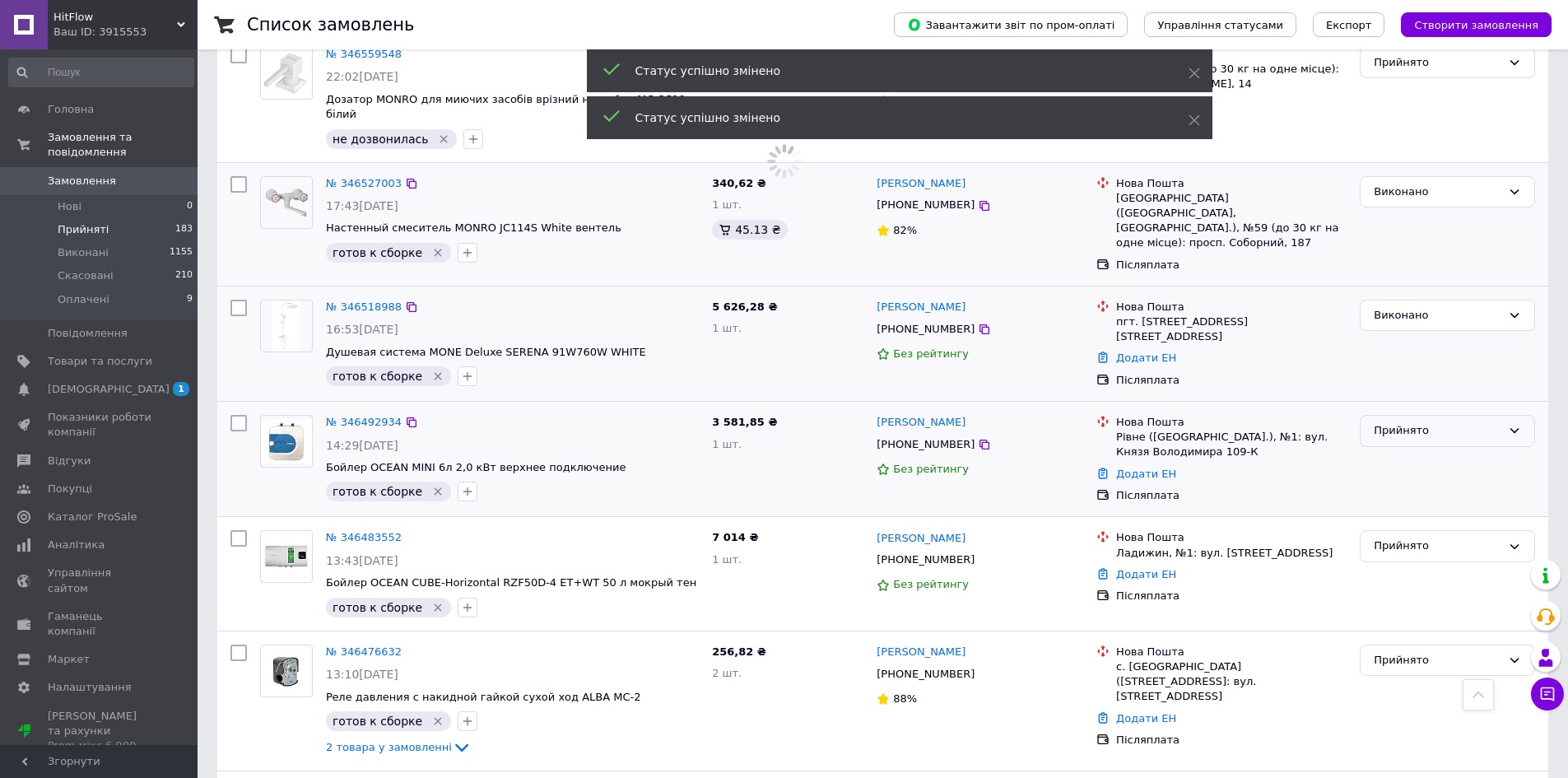
drag, startPoint x: 1413, startPoint y: 385, endPoint x: 1414, endPoint y: 406, distance: 21.0
click at [1413, 423] on div "Прийнято" at bounding box center [1438, 431] width 128 height 18
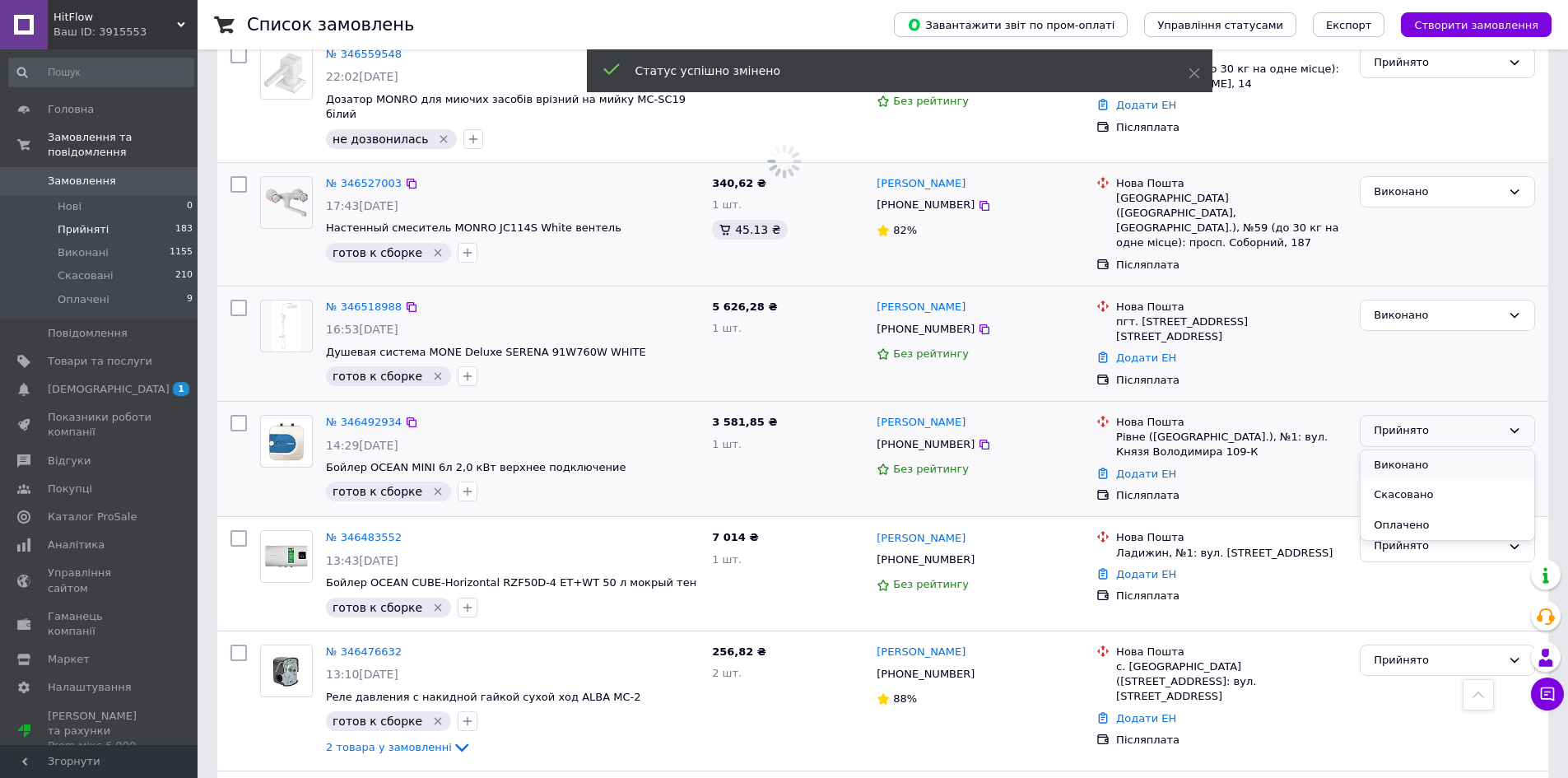
click at [1415, 451] on li "Виконано" at bounding box center [1448, 465] width 174 height 31
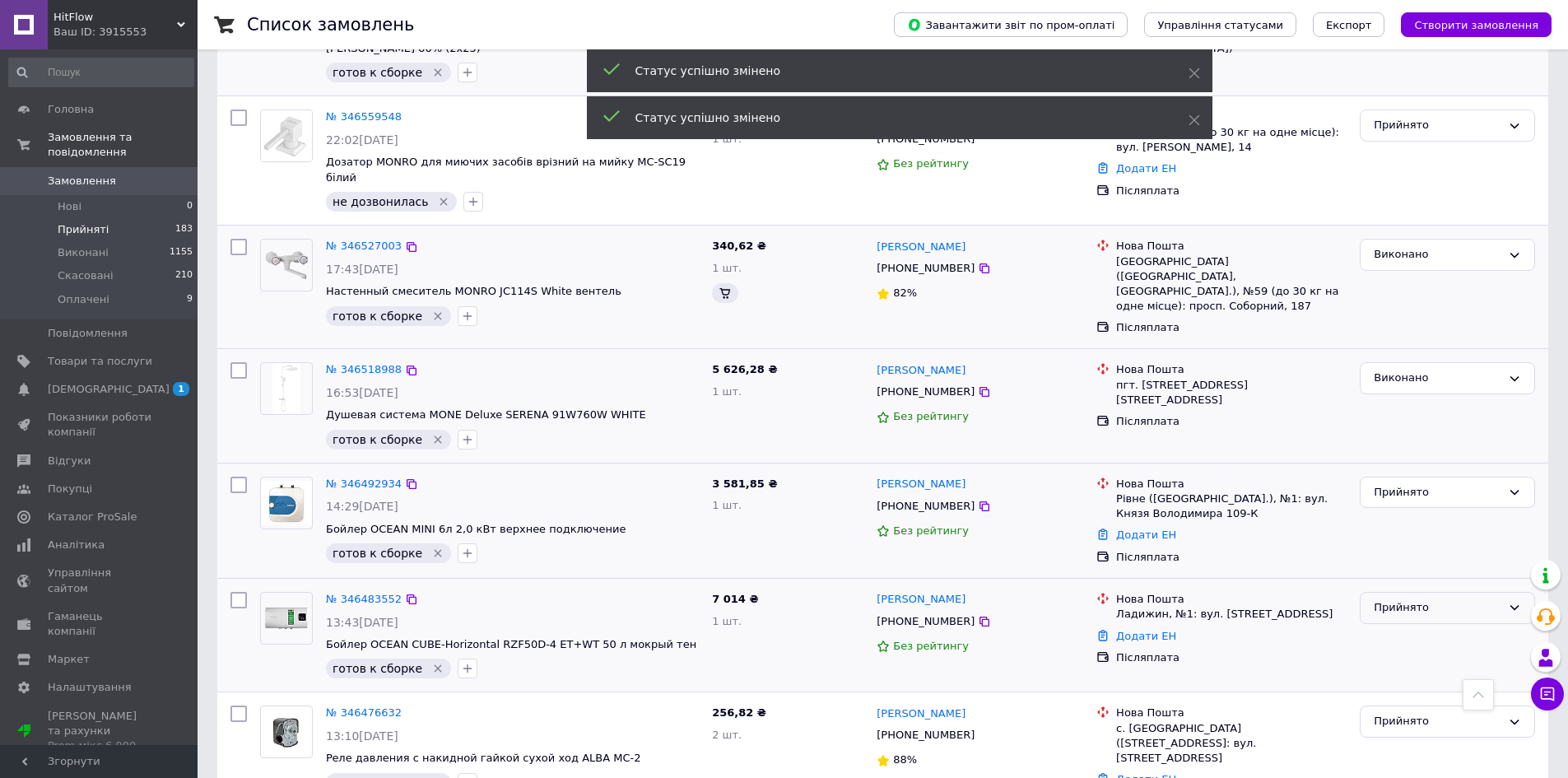
scroll to position [1148, 0]
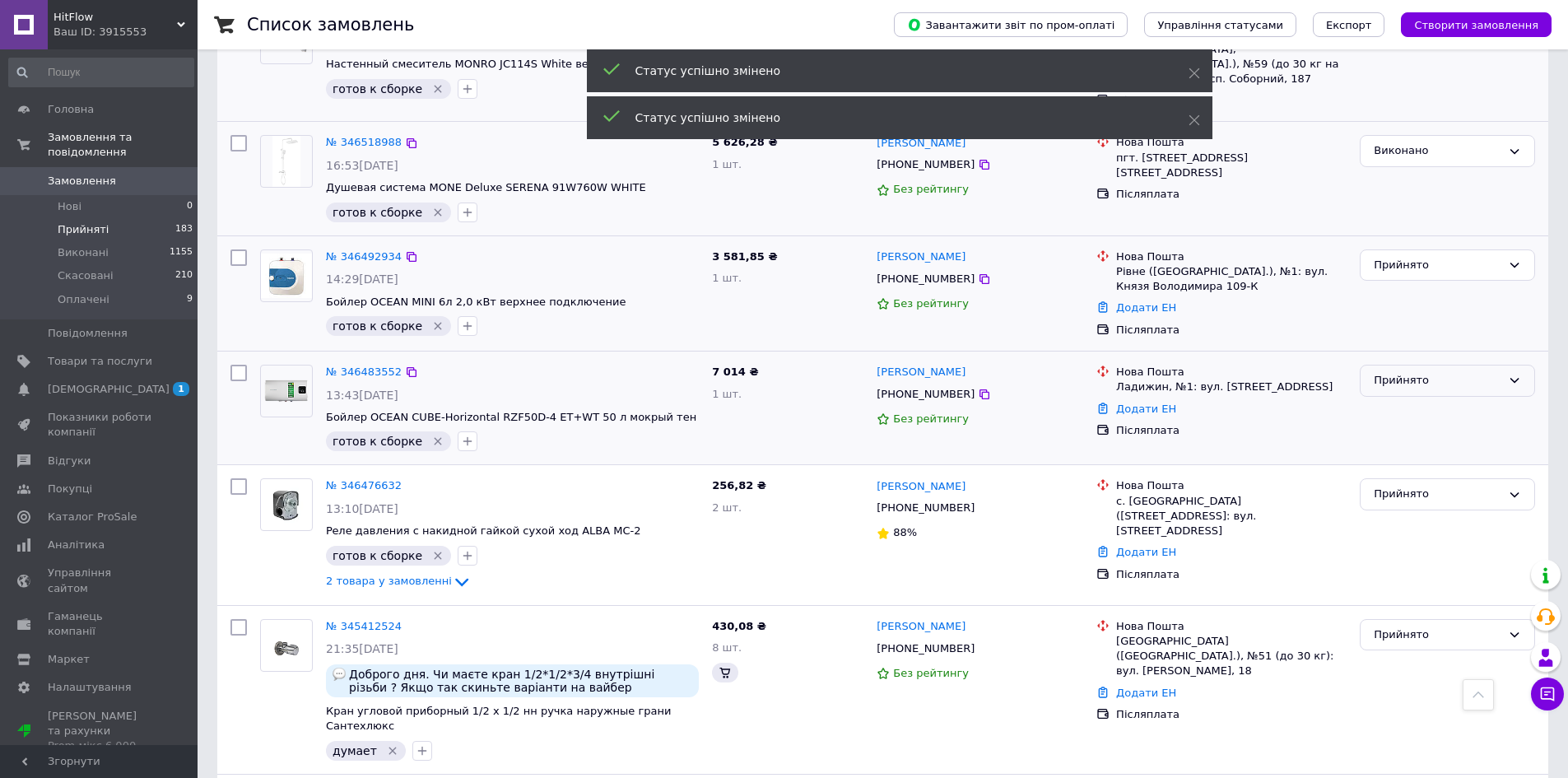
click at [1407, 372] on div "Прийнято" at bounding box center [1438, 380] width 128 height 18
click at [1407, 401] on li "Виконано" at bounding box center [1448, 415] width 174 height 31
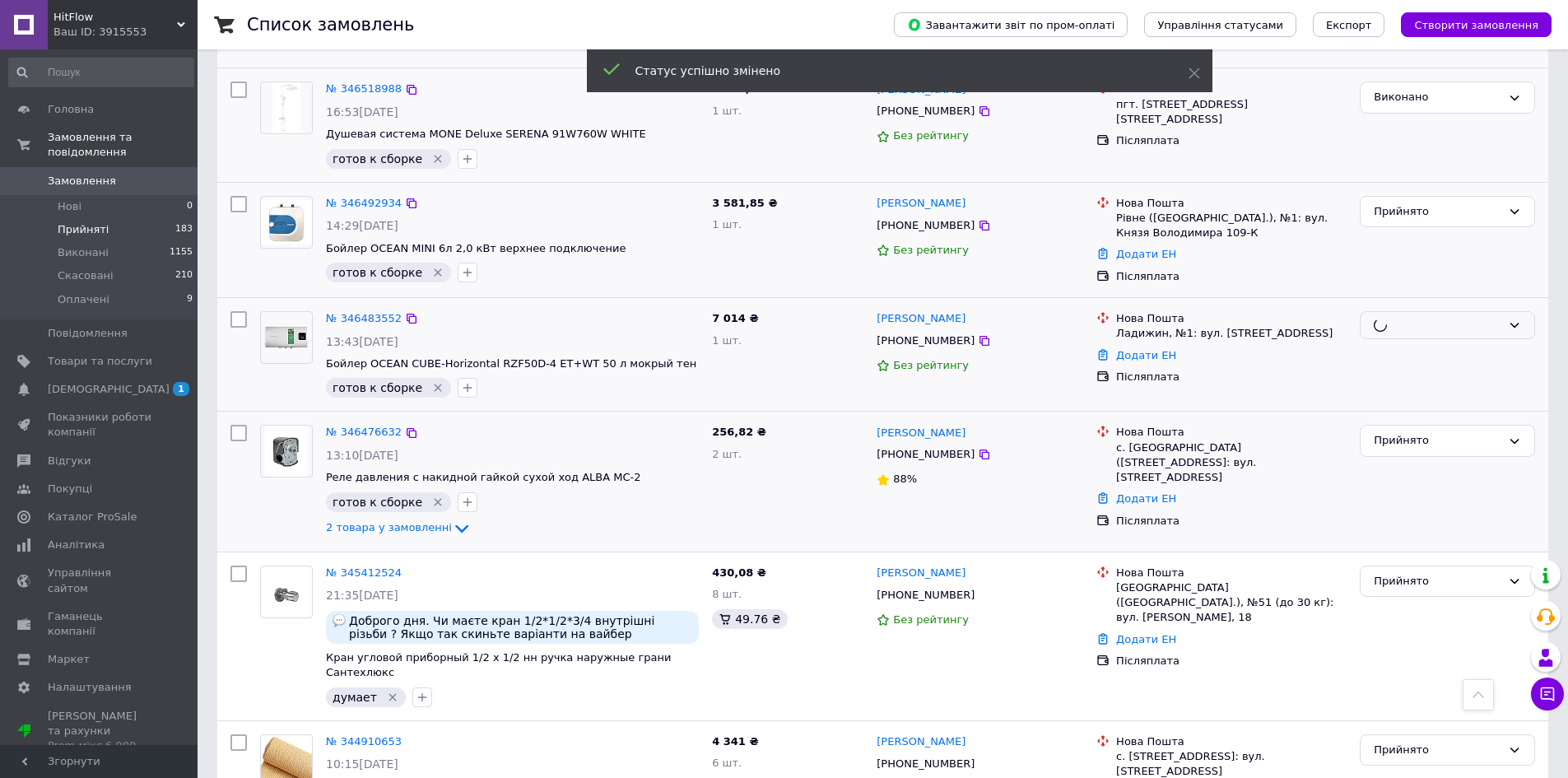
scroll to position [1230, 0]
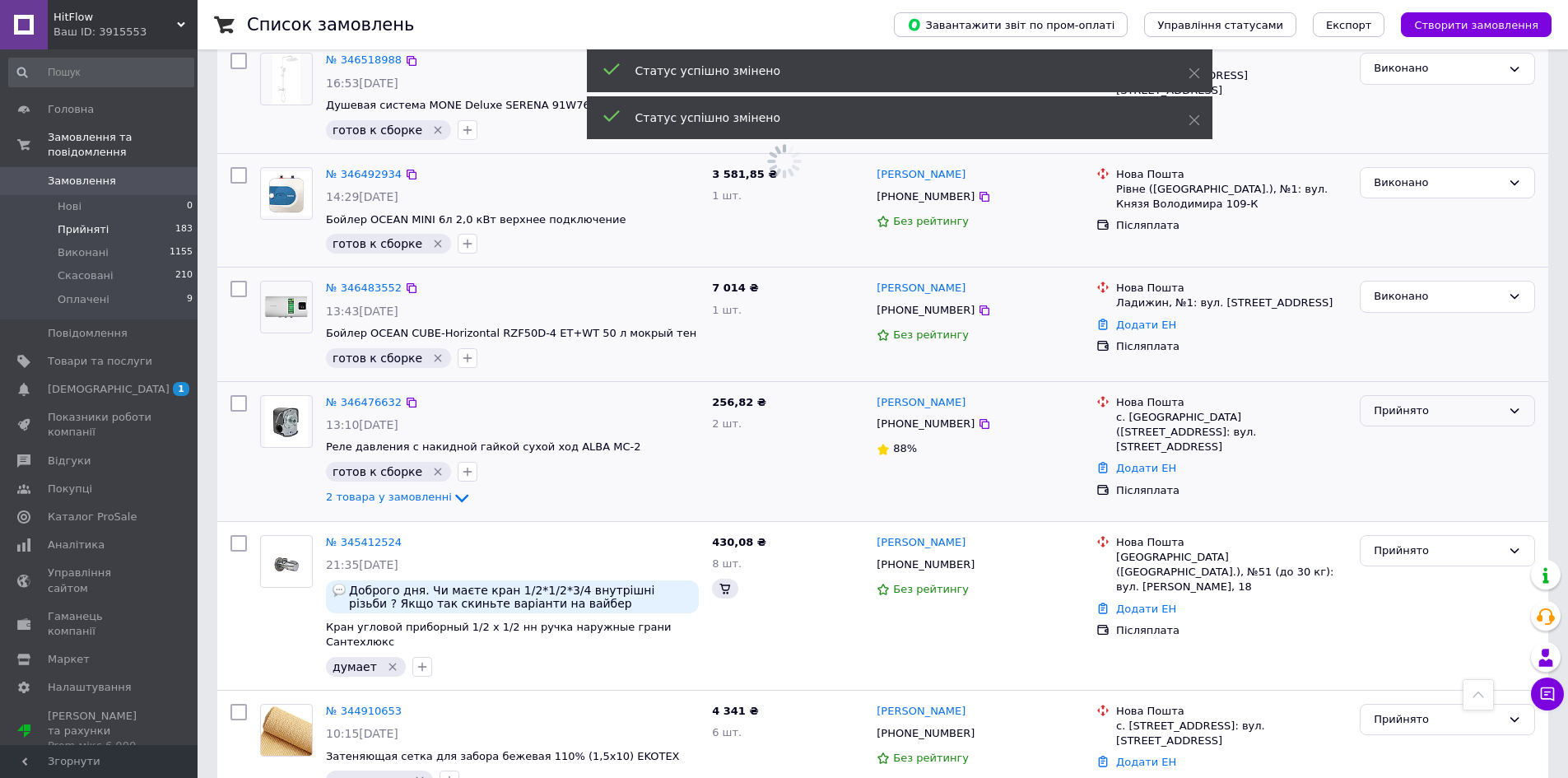
click at [1408, 402] on div "Прийнято" at bounding box center [1438, 411] width 128 height 18
click at [1405, 430] on li "Виконано" at bounding box center [1448, 445] width 174 height 31
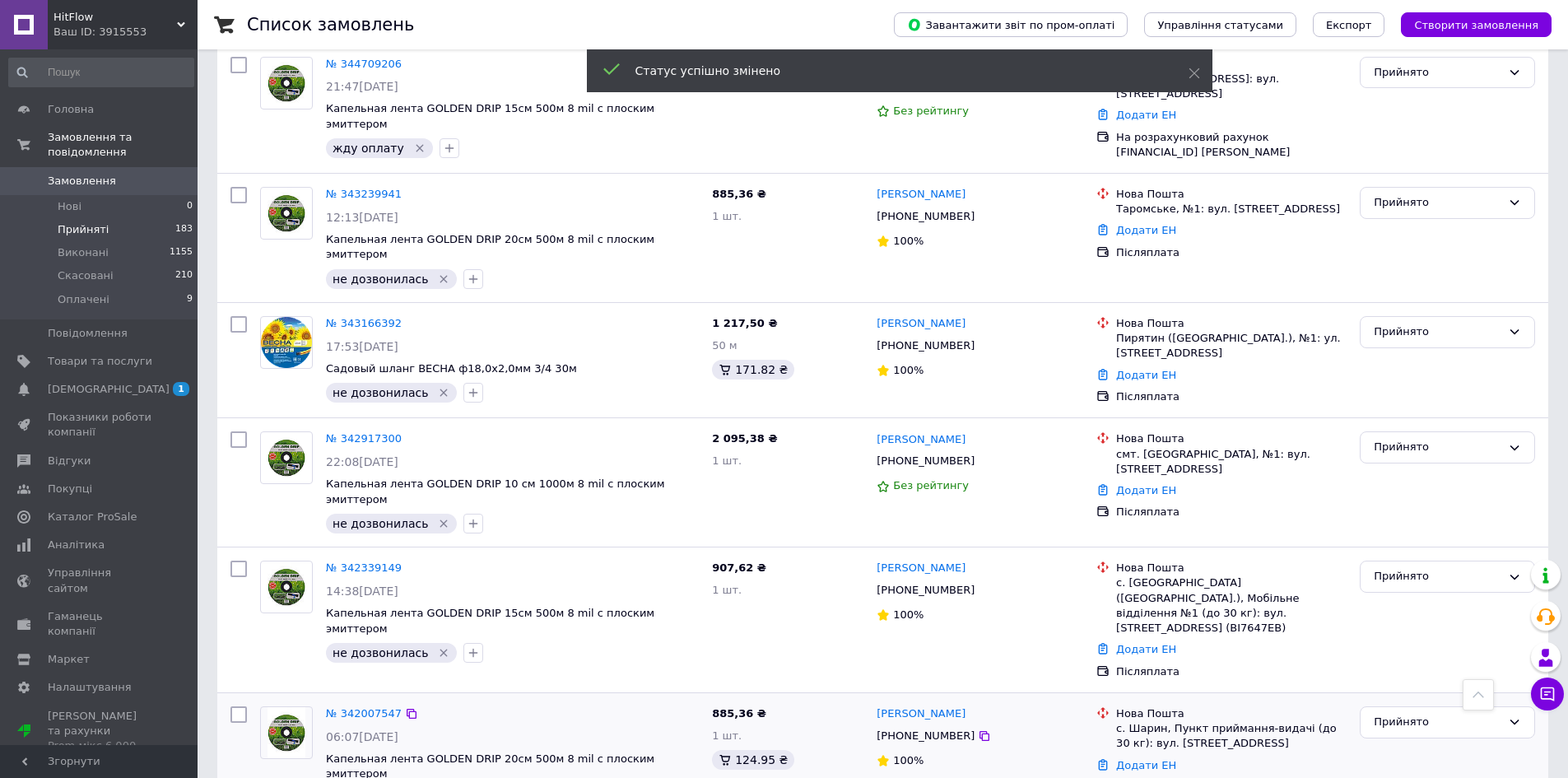
scroll to position [2024, 0]
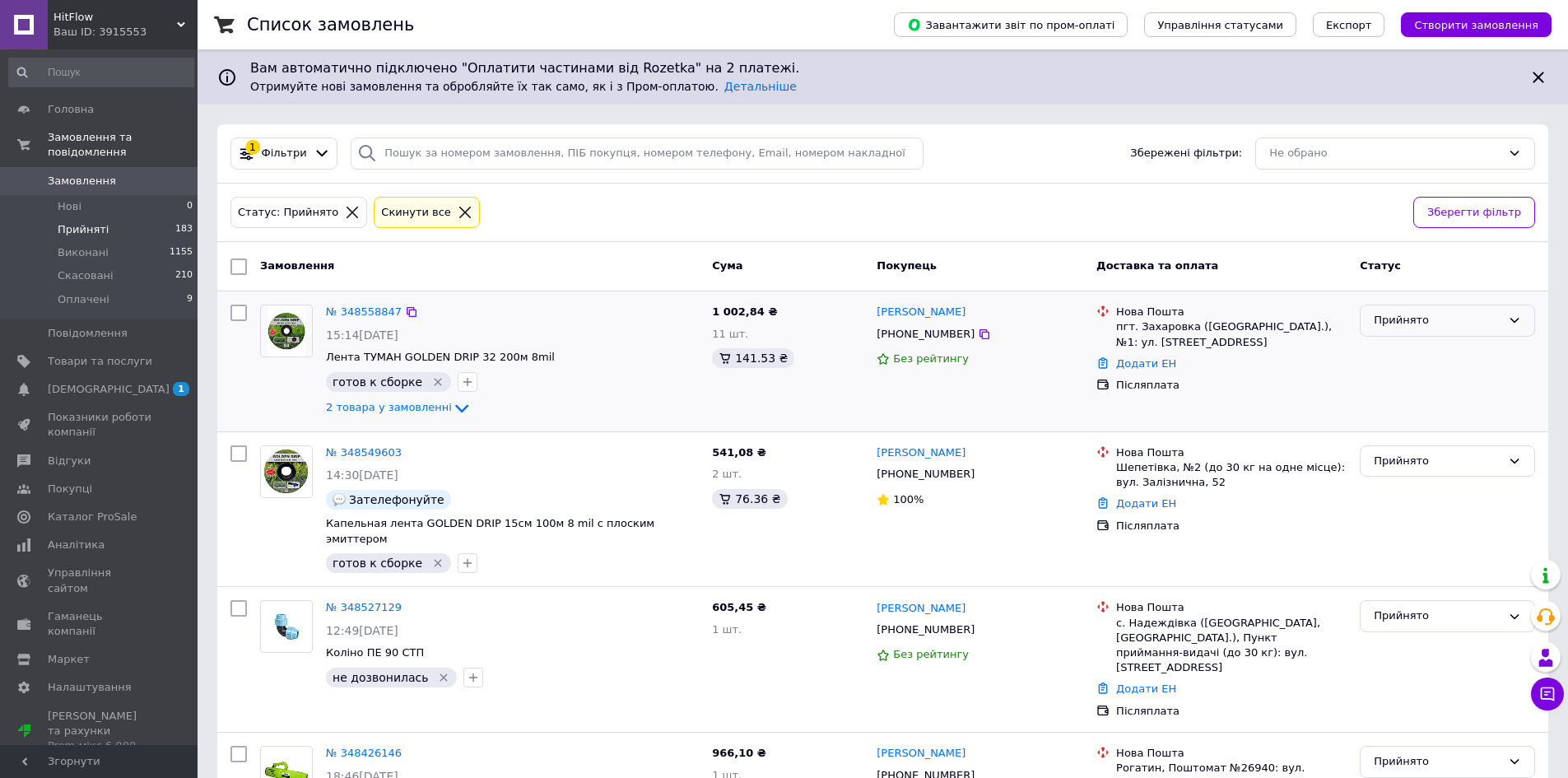
drag, startPoint x: 1449, startPoint y: 318, endPoint x: 1448, endPoint y: 335, distance: 17.0
click at [1448, 320] on div "Прийнято" at bounding box center [1438, 320] width 128 height 18
click at [1447, 348] on li "Виконано" at bounding box center [1448, 355] width 174 height 31
click at [1466, 462] on div "Прийнято" at bounding box center [1438, 461] width 128 height 18
click at [1434, 495] on li "Виконано" at bounding box center [1448, 495] width 174 height 31
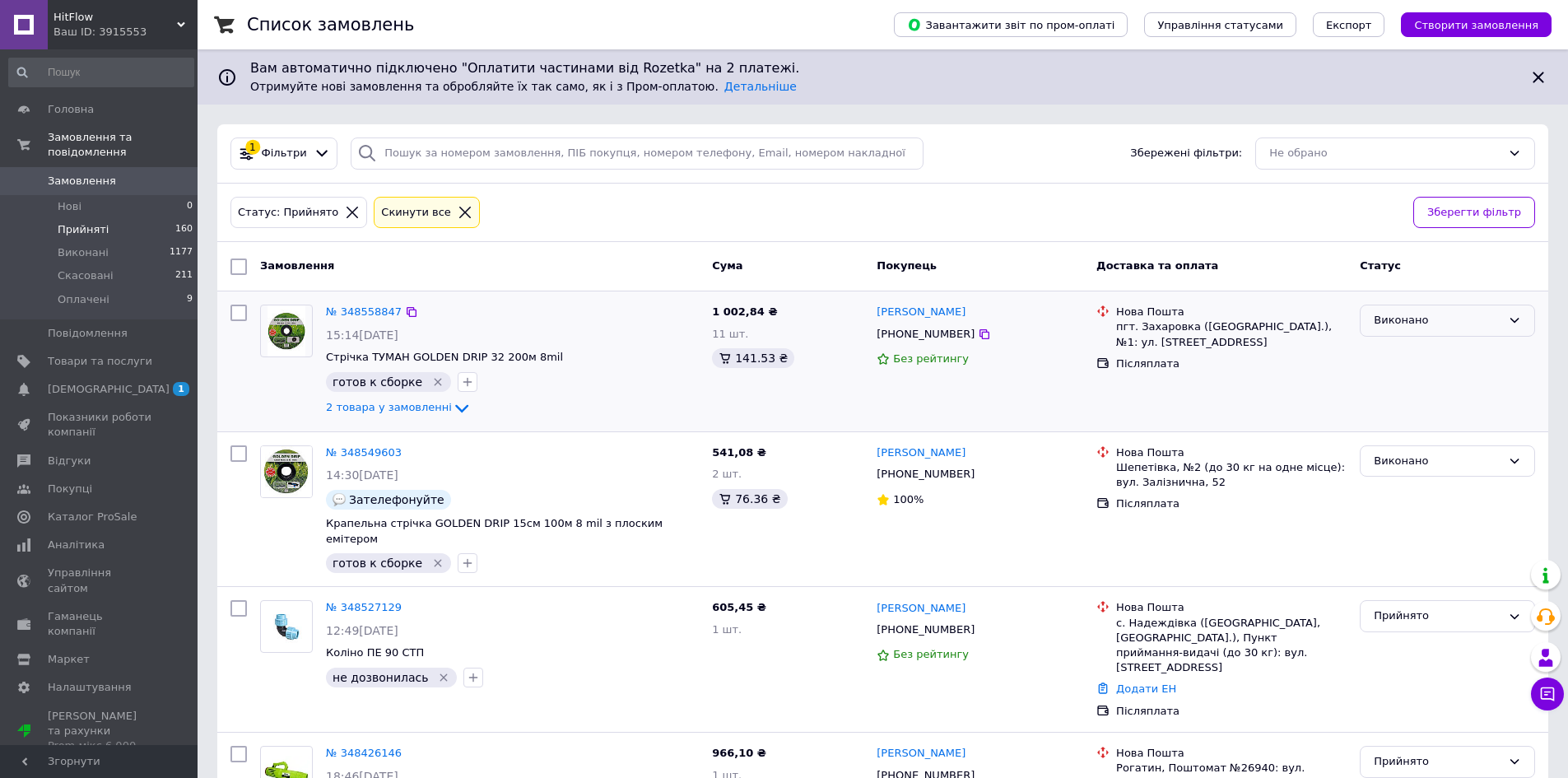
click at [1404, 318] on div "Виконано" at bounding box center [1438, 320] width 128 height 18
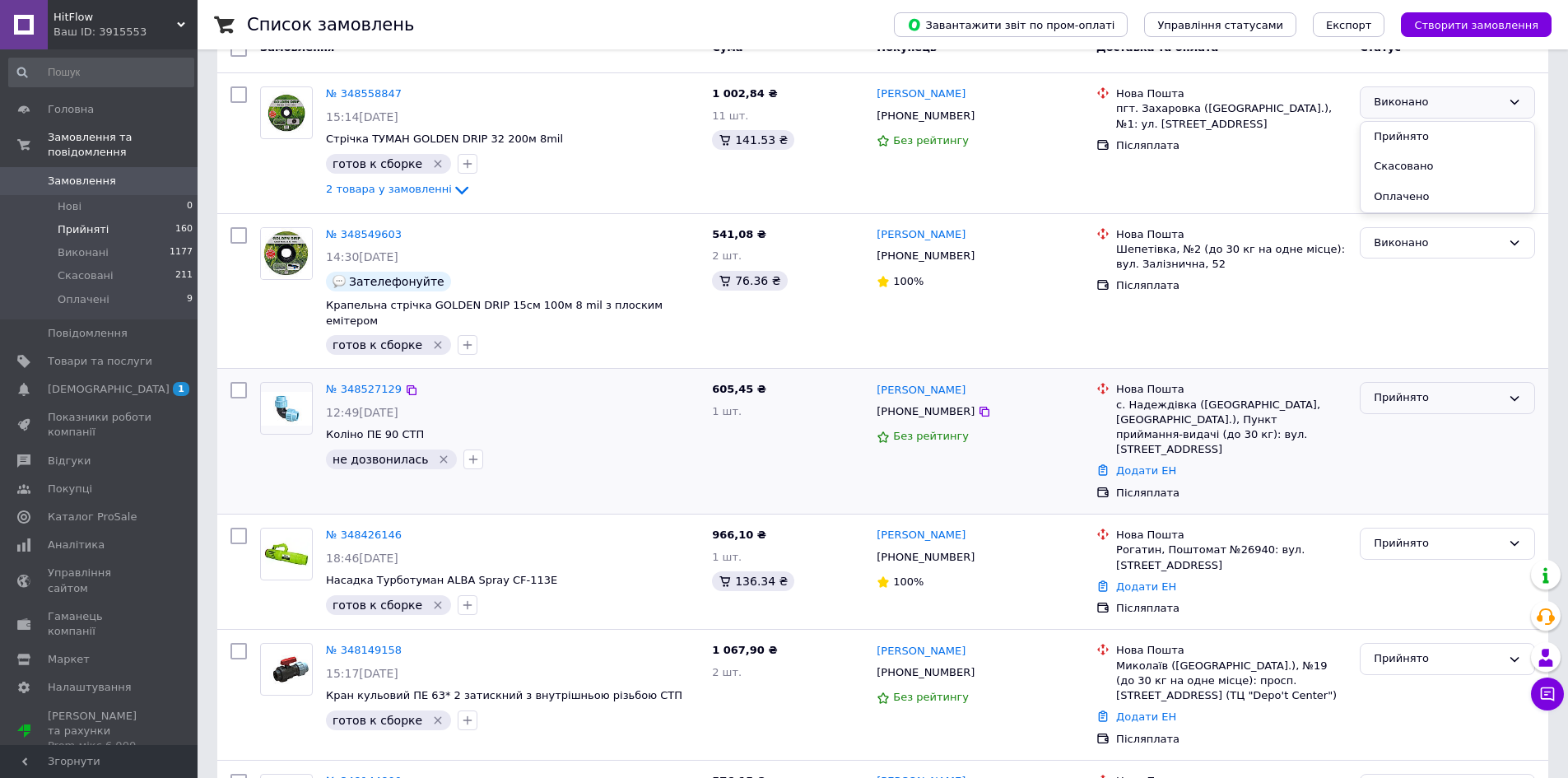
scroll to position [247, 0]
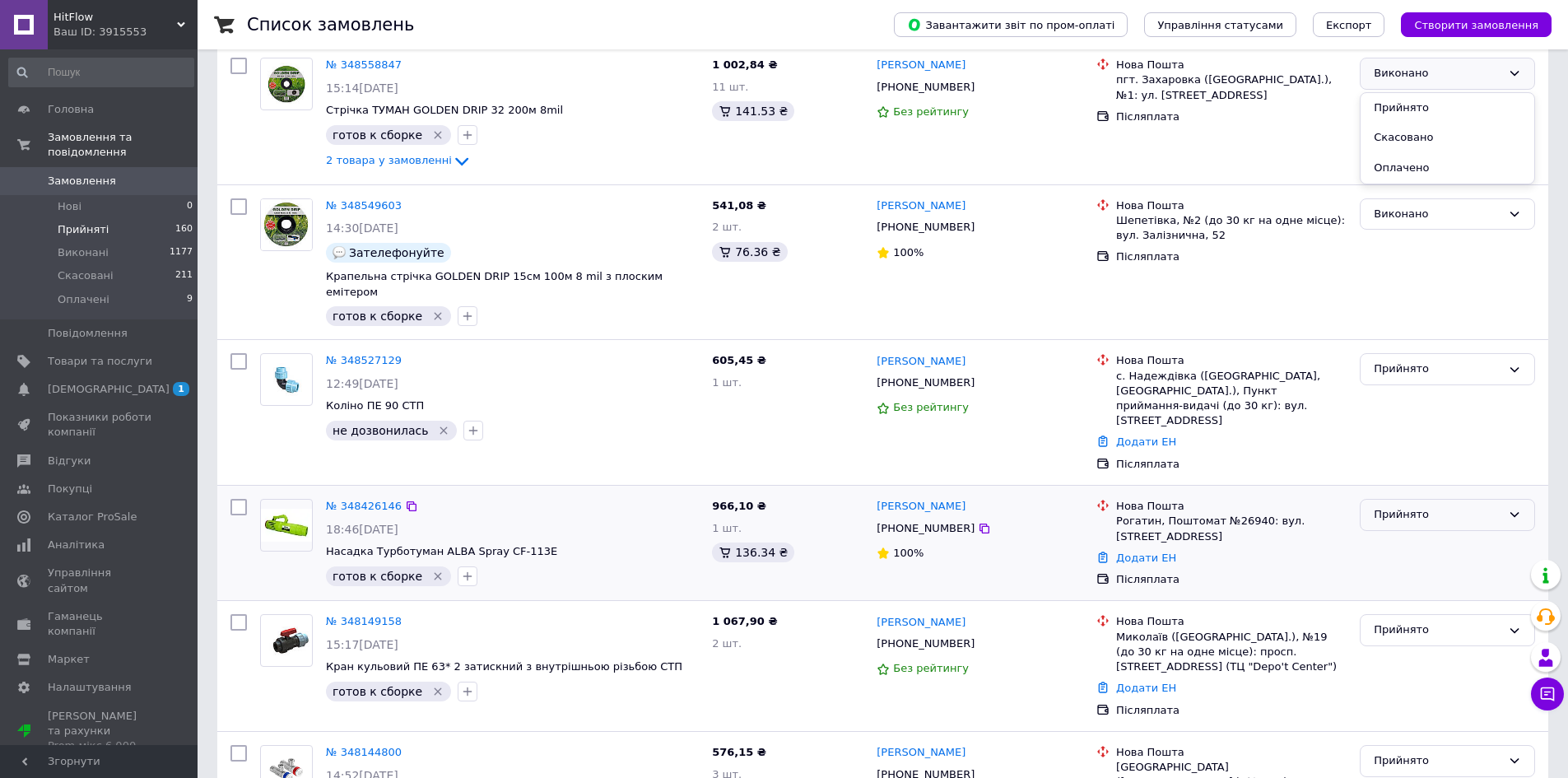
click at [1402, 506] on div "Прийнято" at bounding box center [1438, 514] width 128 height 18
click at [1394, 535] on li "Виконано" at bounding box center [1448, 550] width 174 height 31
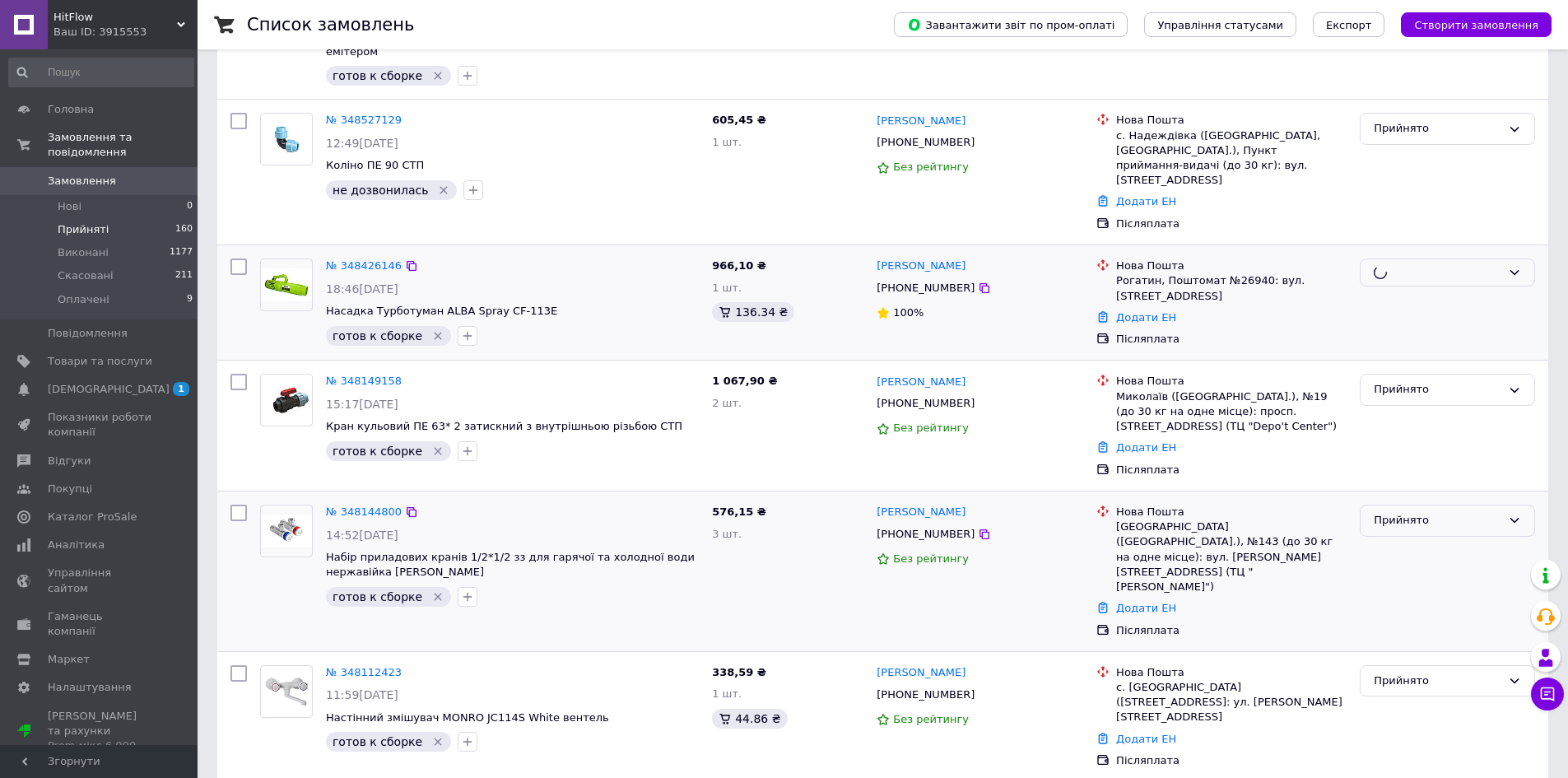
scroll to position [494, 0]
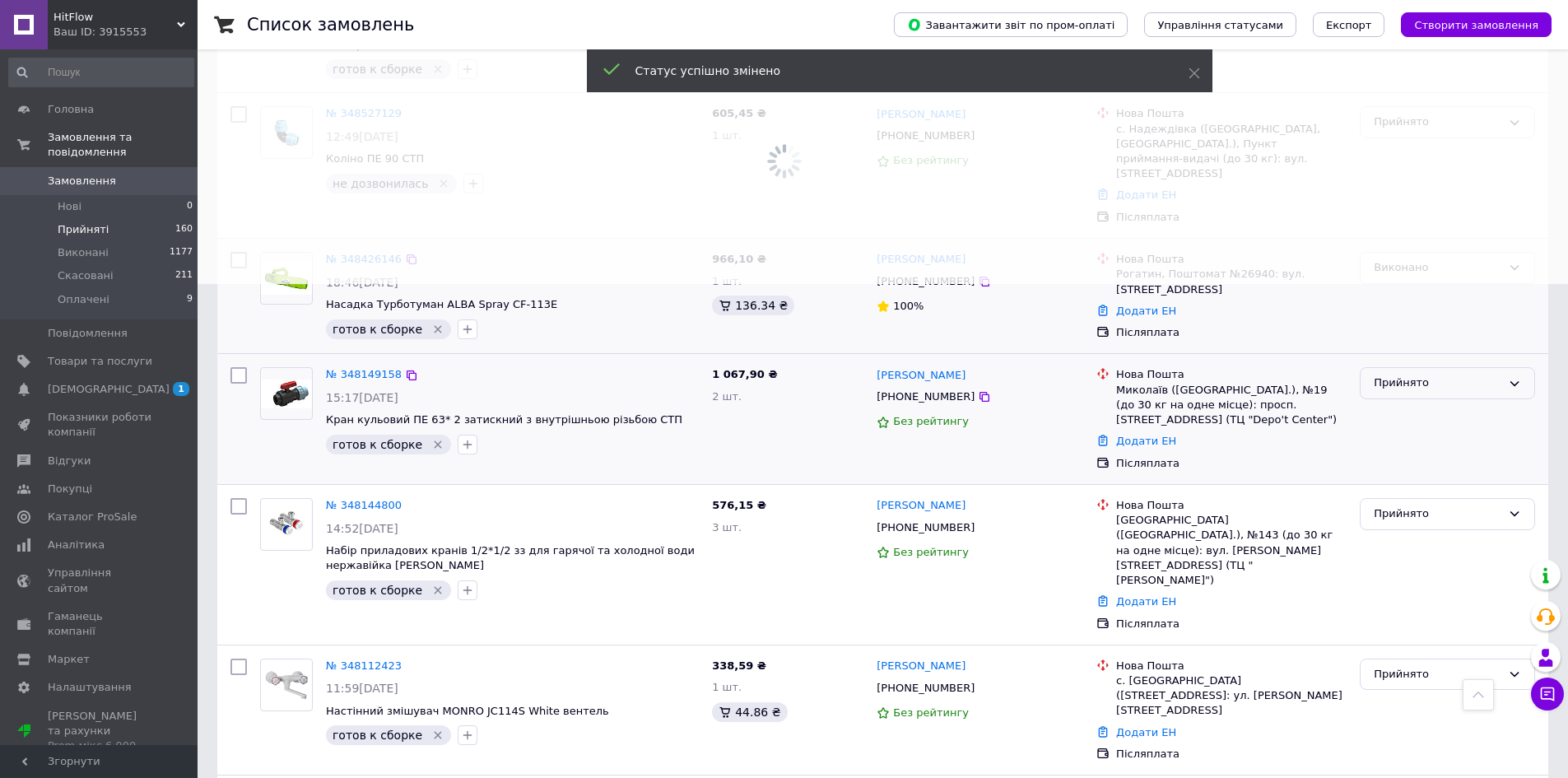
click at [1391, 375] on div "Прийнято" at bounding box center [1438, 383] width 128 height 18
click at [1400, 402] on li "Виконано" at bounding box center [1448, 417] width 174 height 31
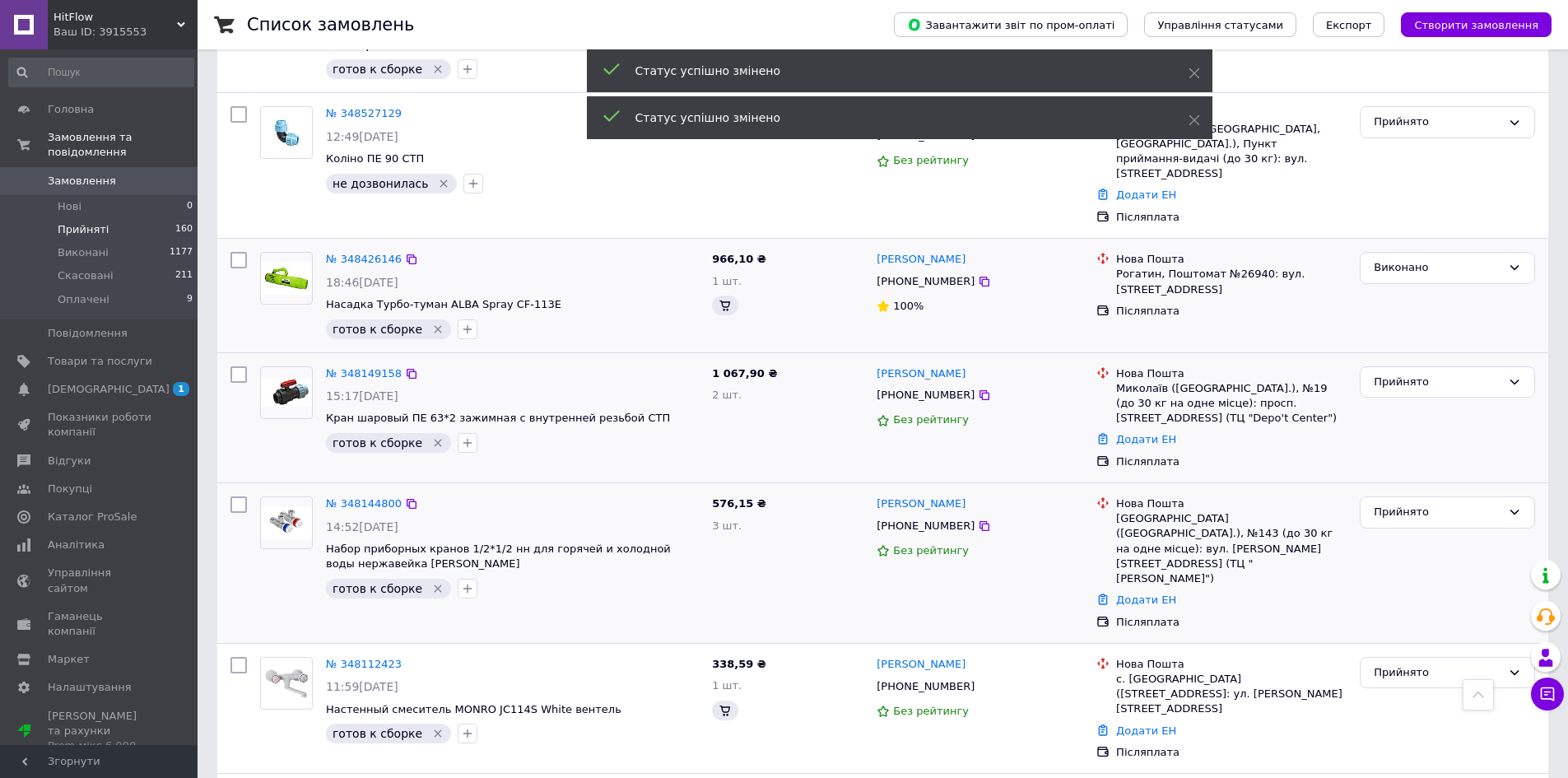
scroll to position [576, 0]
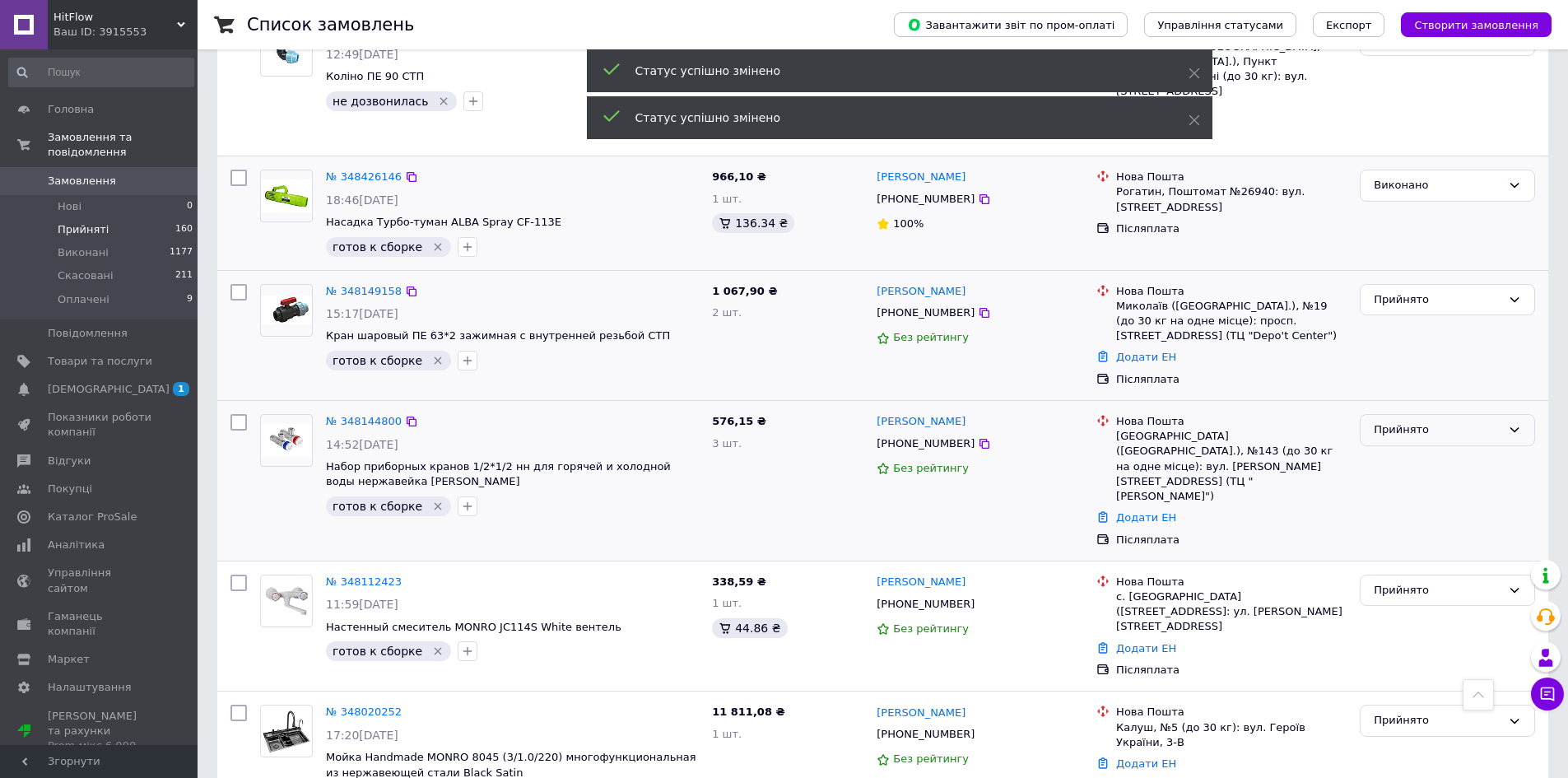
click at [1405, 414] on div "Прийнято" at bounding box center [1448, 430] width 176 height 32
click at [1410, 450] on li "Виконано" at bounding box center [1448, 464] width 174 height 31
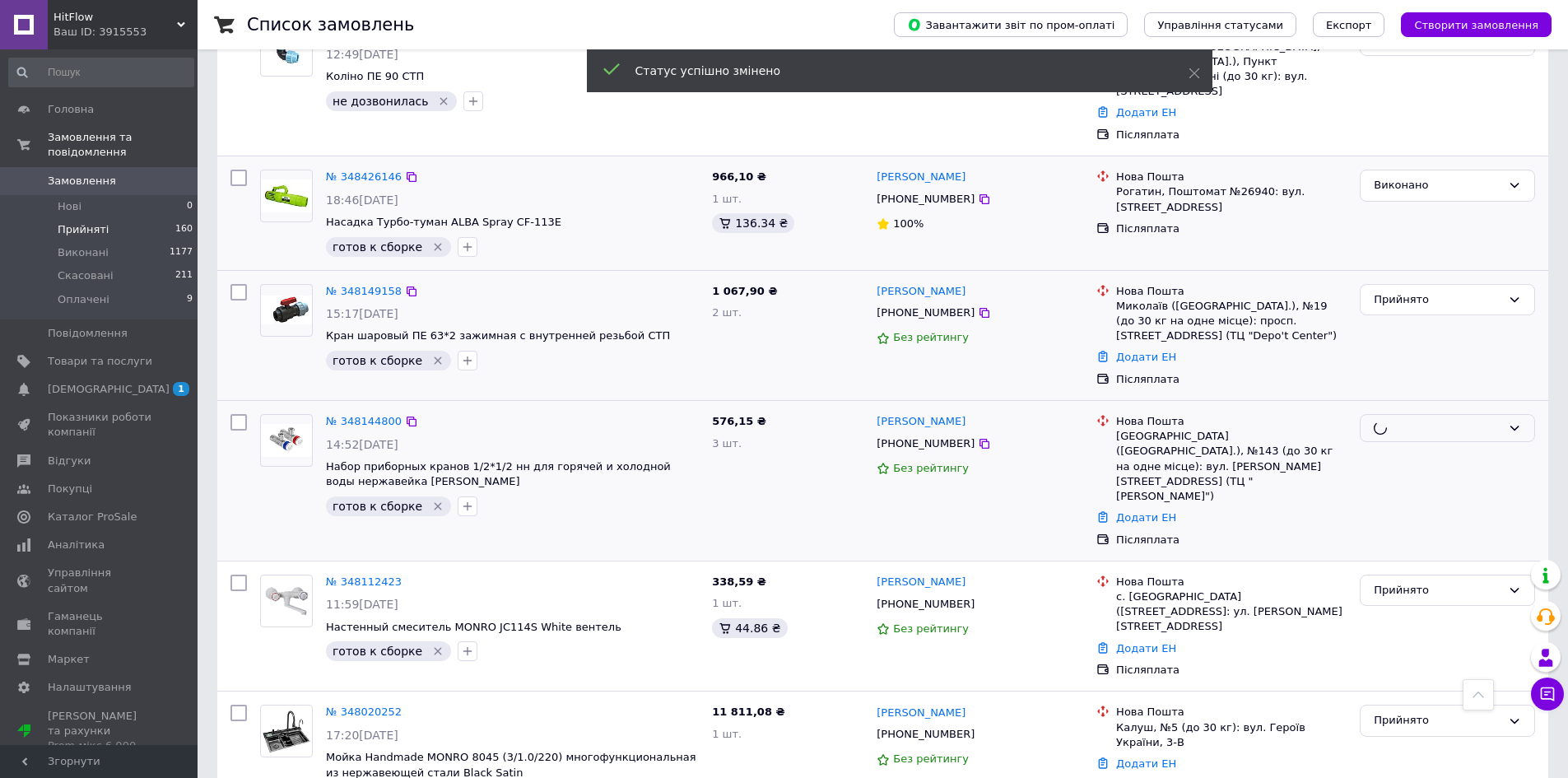
scroll to position [601, 0]
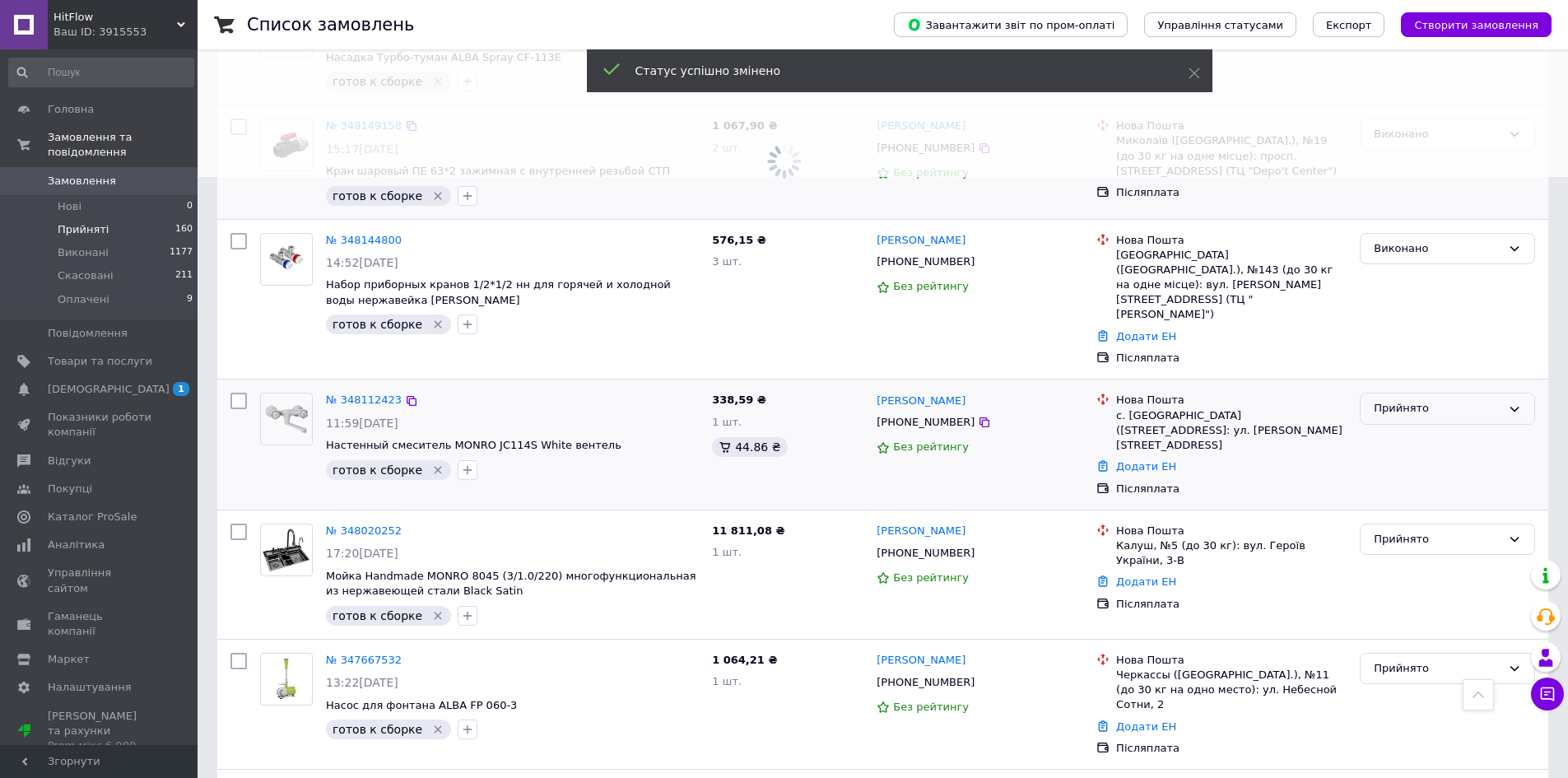
click at [1413, 401] on div "Прийнято" at bounding box center [1438, 409] width 128 height 18
click at [1425, 428] on li "Виконано" at bounding box center [1448, 443] width 174 height 31
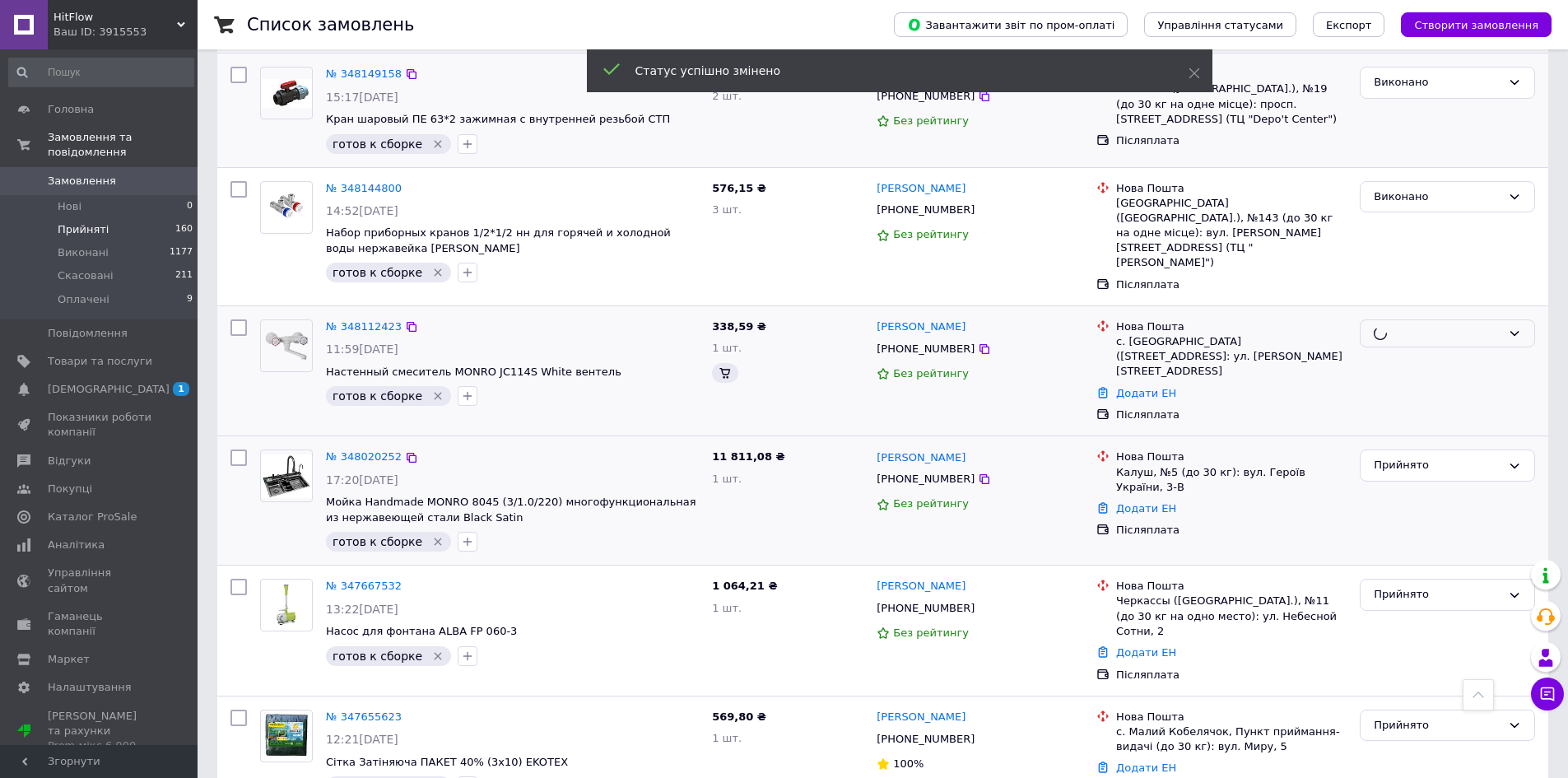
scroll to position [766, 0]
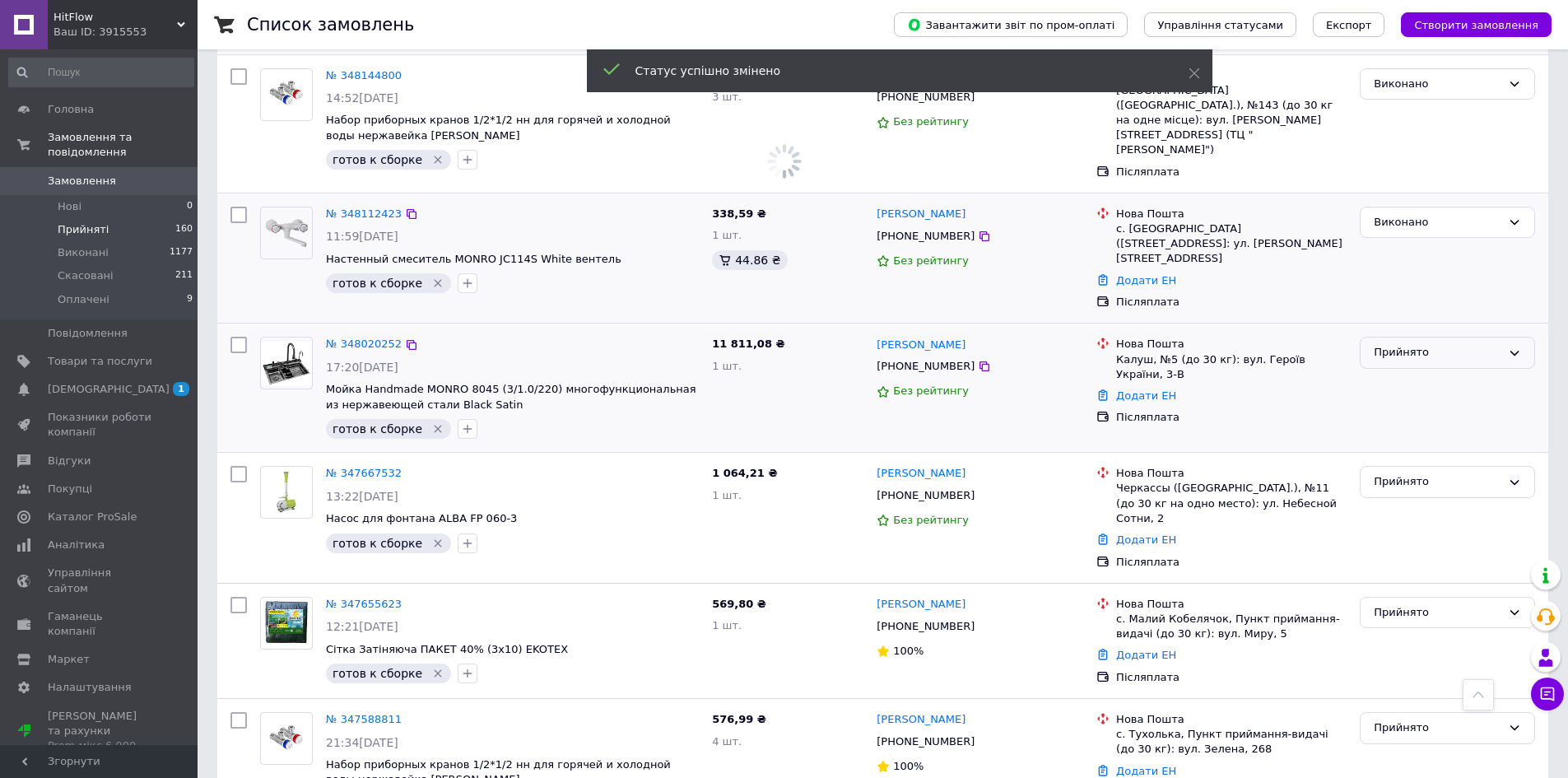
click at [1395, 344] on div "Прийнято" at bounding box center [1438, 352] width 128 height 18
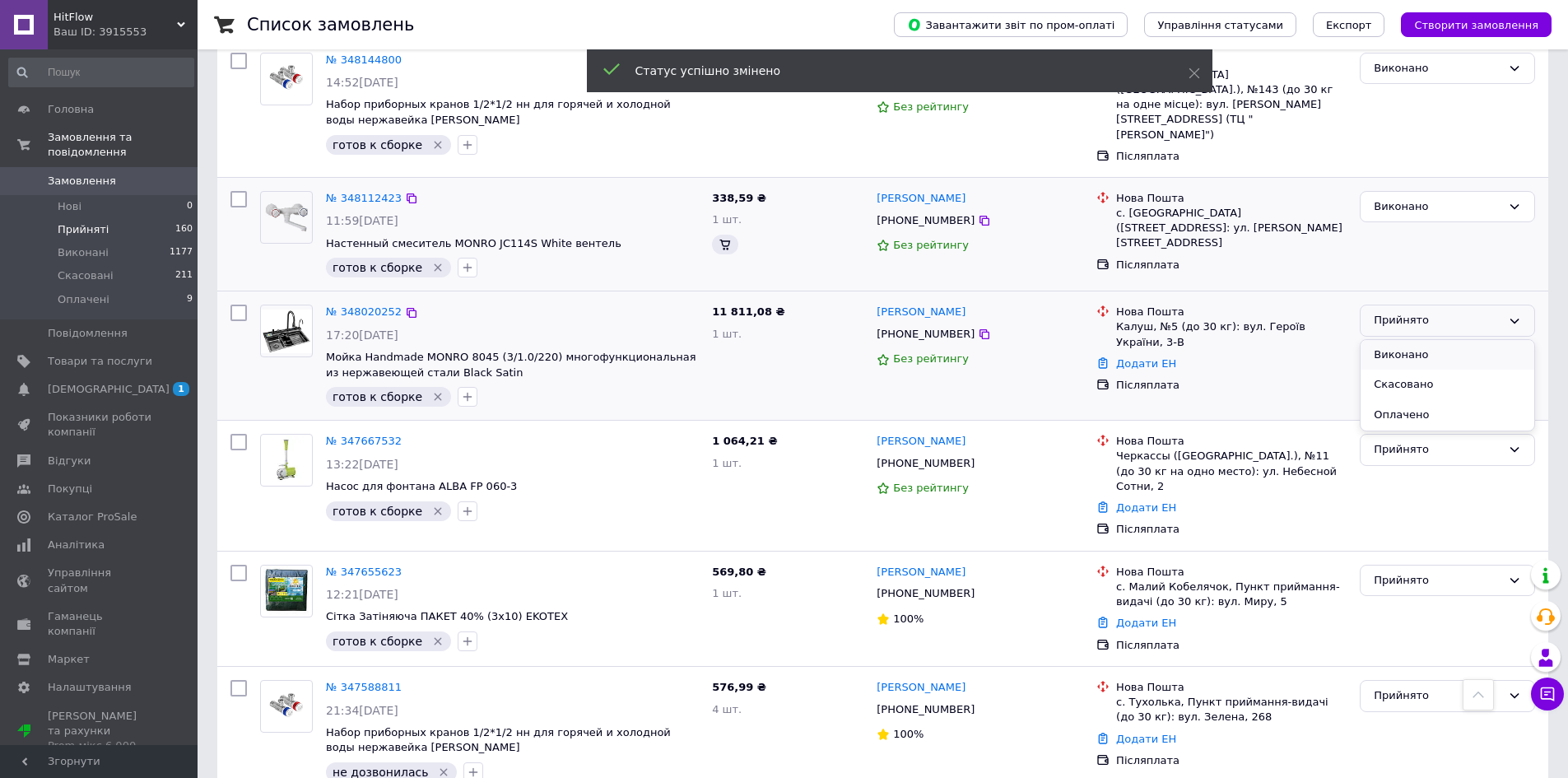
click at [1410, 340] on li "Виконано" at bounding box center [1448, 355] width 174 height 31
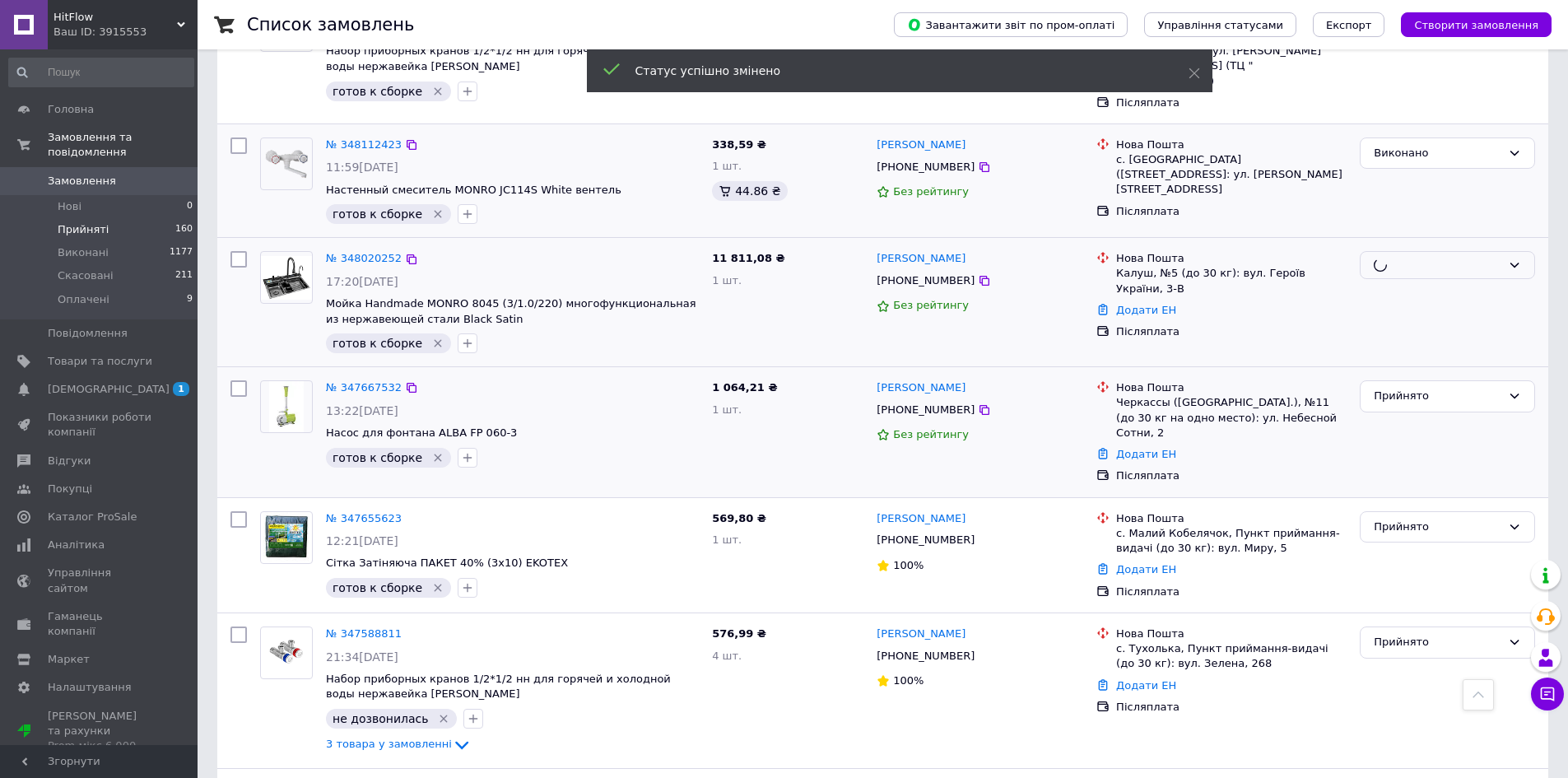
scroll to position [708, 0]
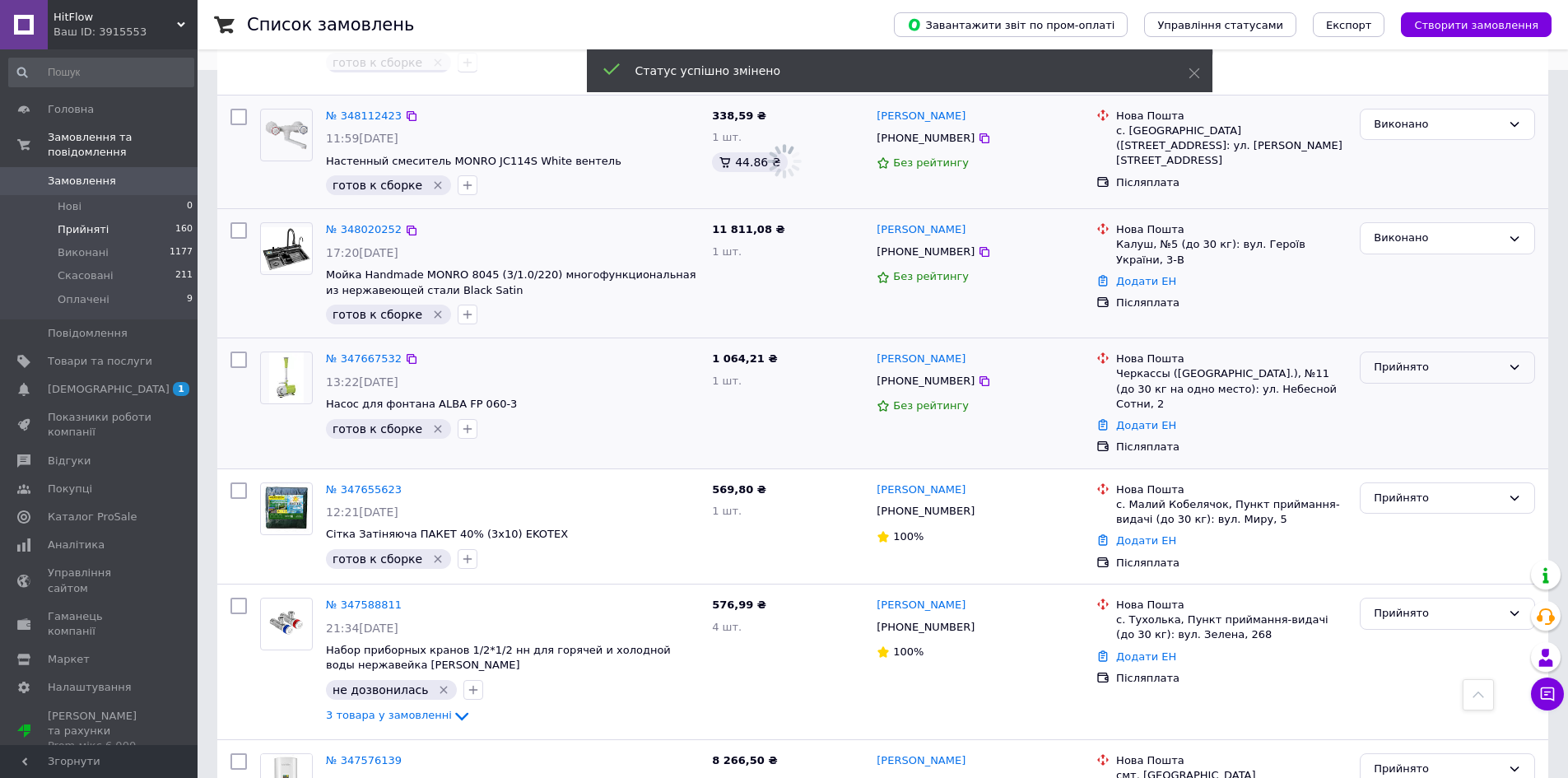
click at [1397, 359] on div "Прийнято" at bounding box center [1438, 367] width 128 height 18
click at [1400, 387] on li "Виконано" at bounding box center [1448, 401] width 174 height 31
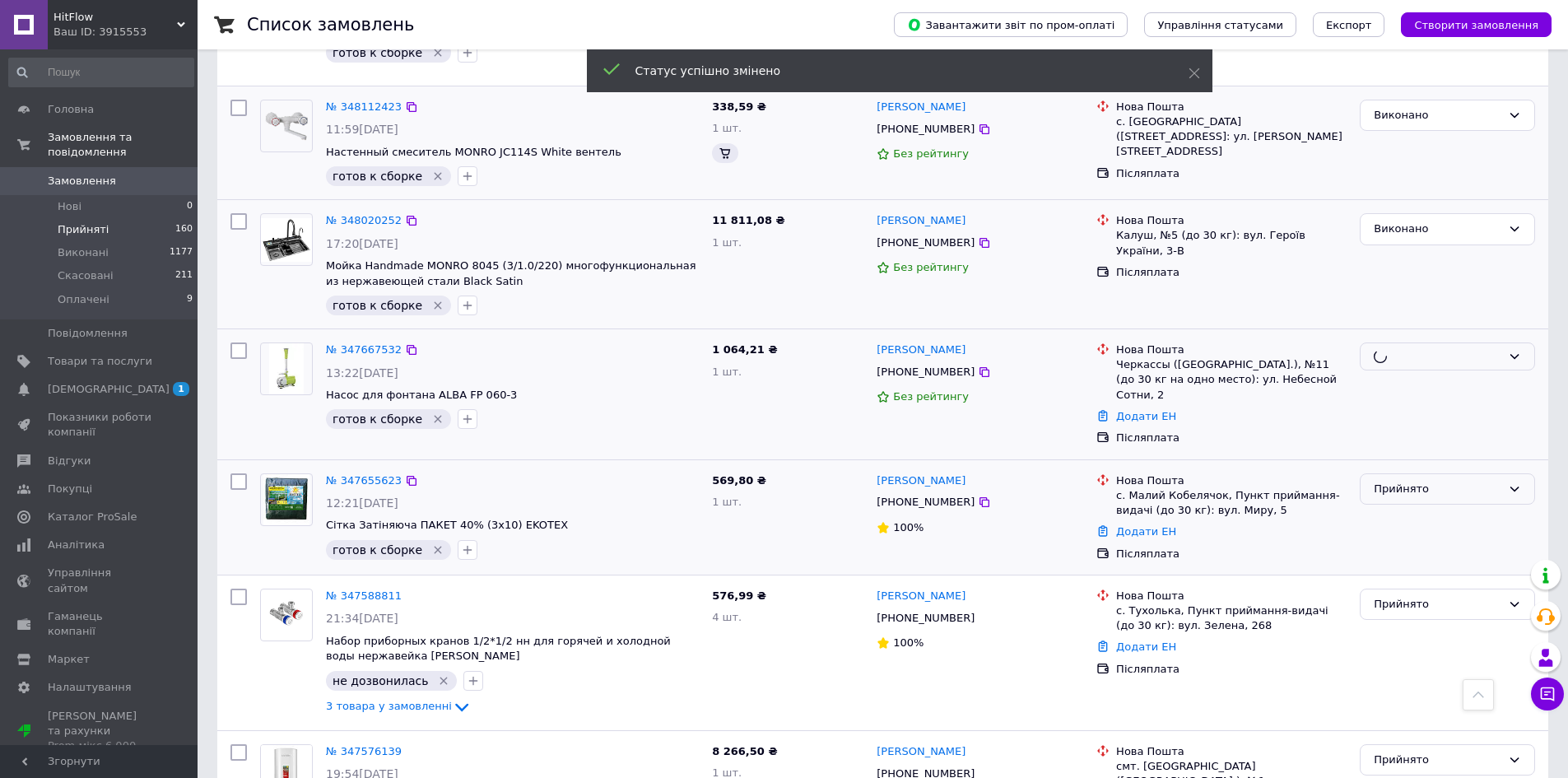
scroll to position [1013, 0]
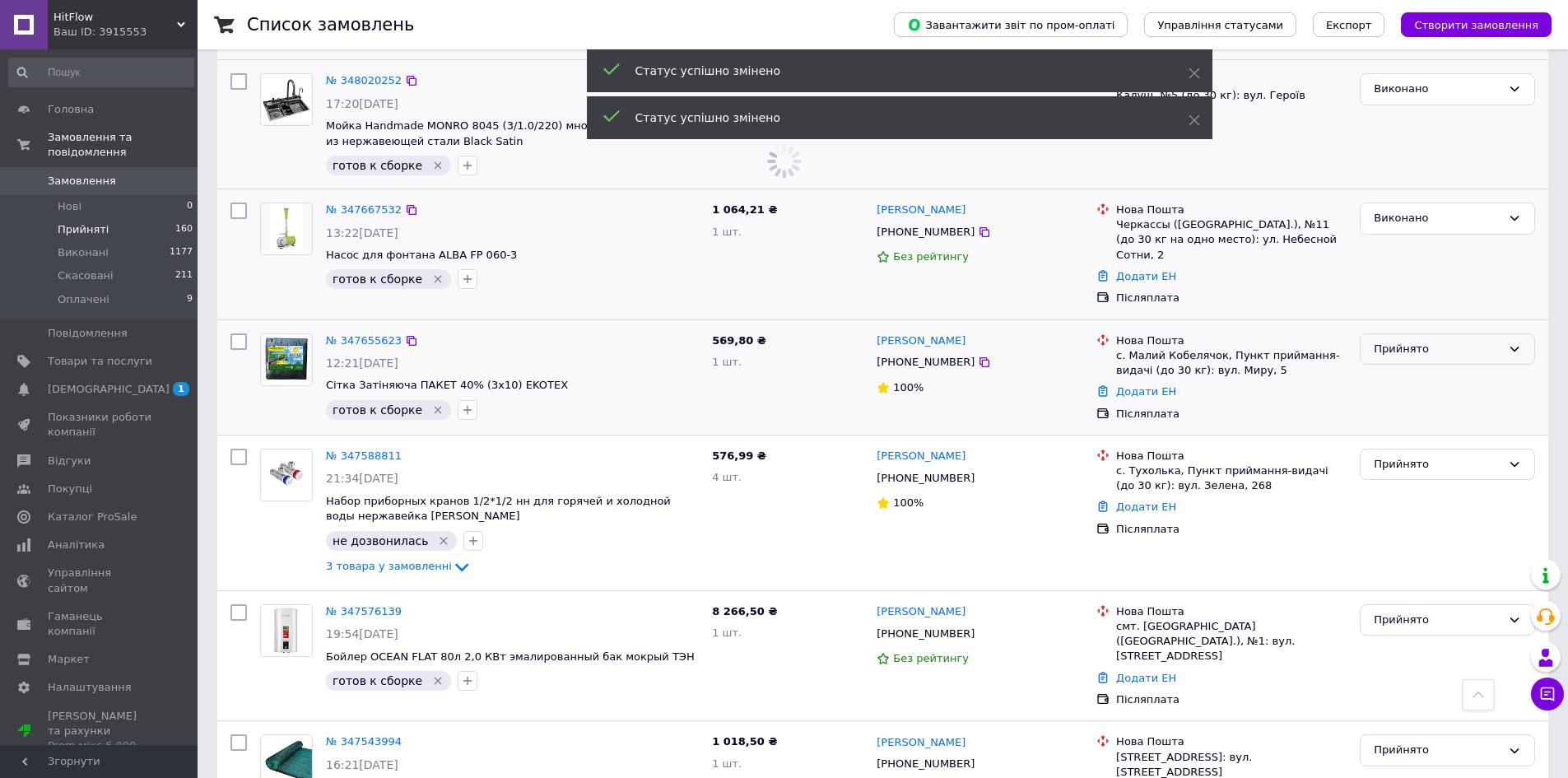
click at [1401, 340] on div "Прийнято" at bounding box center [1438, 349] width 128 height 18
click at [1401, 368] on li "Виконано" at bounding box center [1448, 383] width 174 height 31
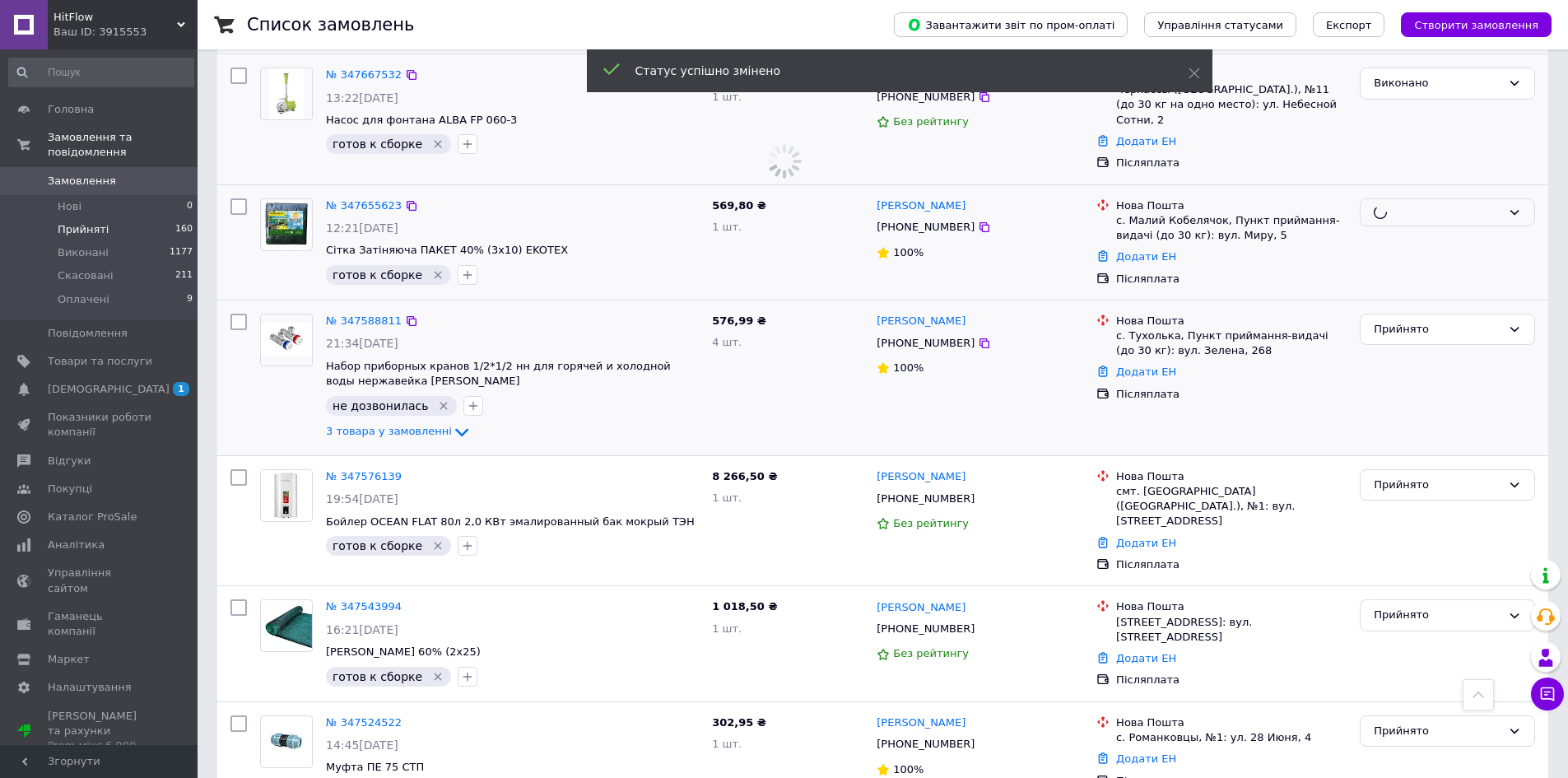
scroll to position [1178, 0]
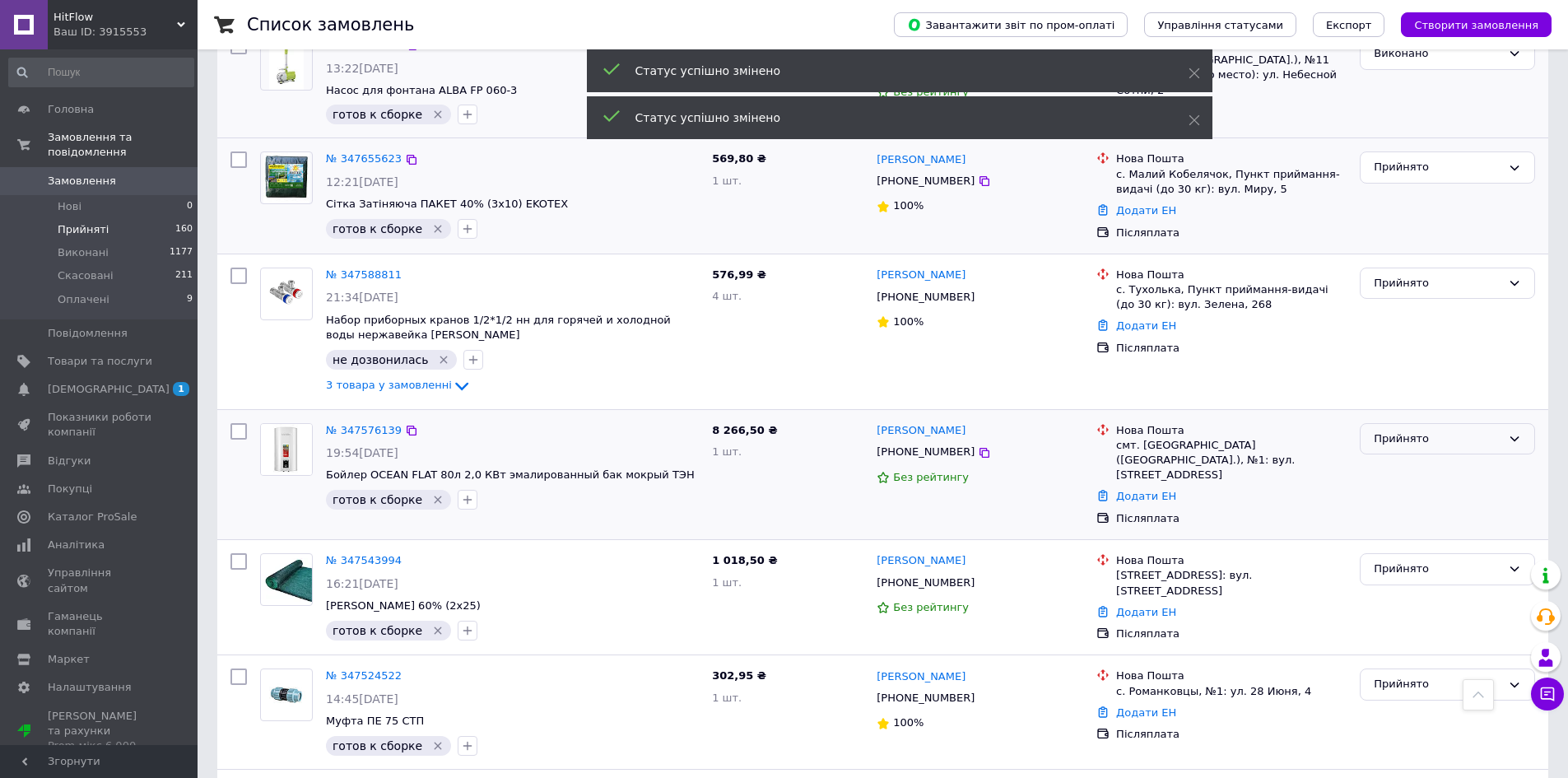
click at [1395, 430] on div "Прийнято" at bounding box center [1438, 438] width 128 height 18
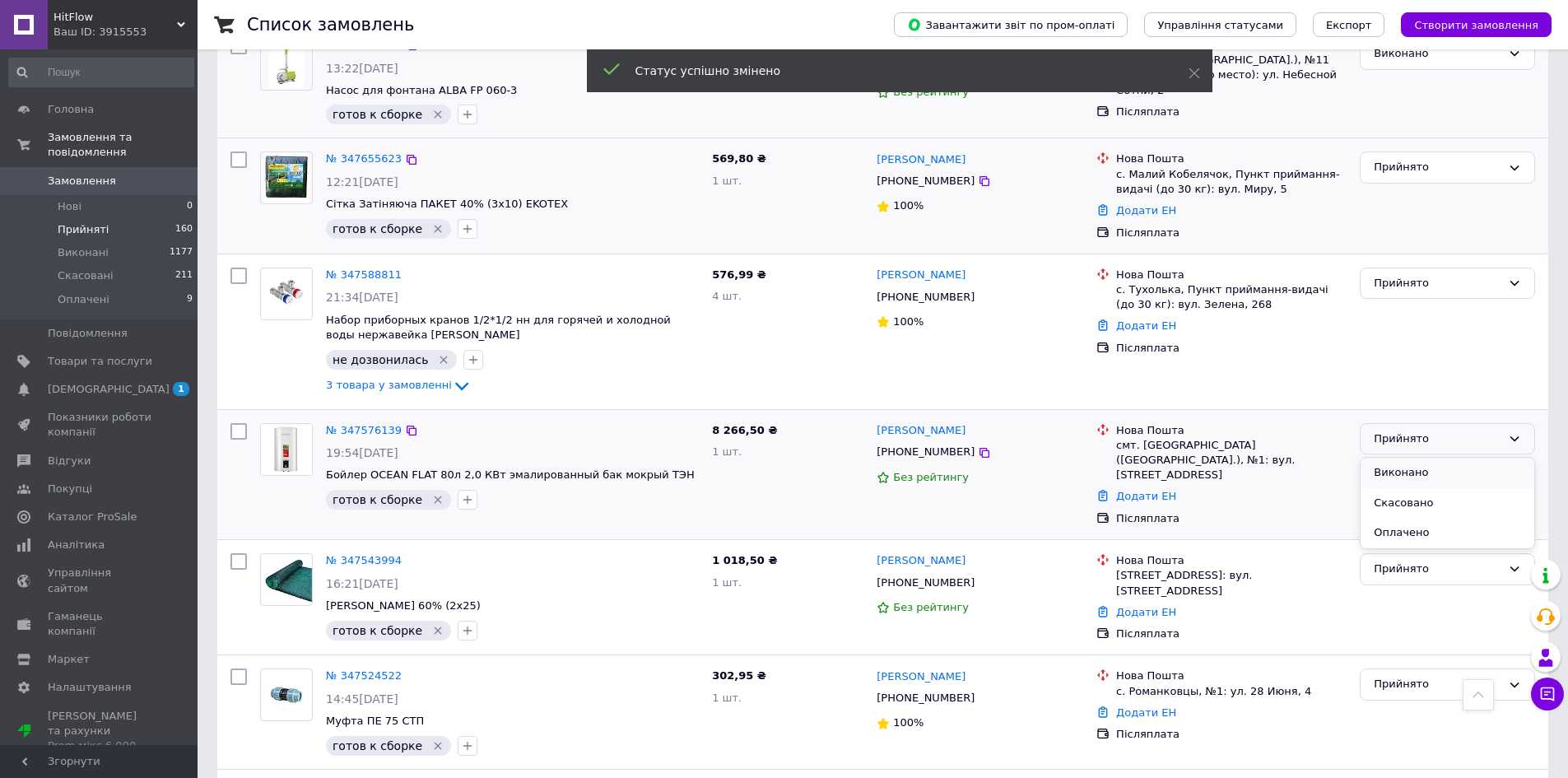
click at [1397, 458] on li "Виконано" at bounding box center [1448, 473] width 174 height 31
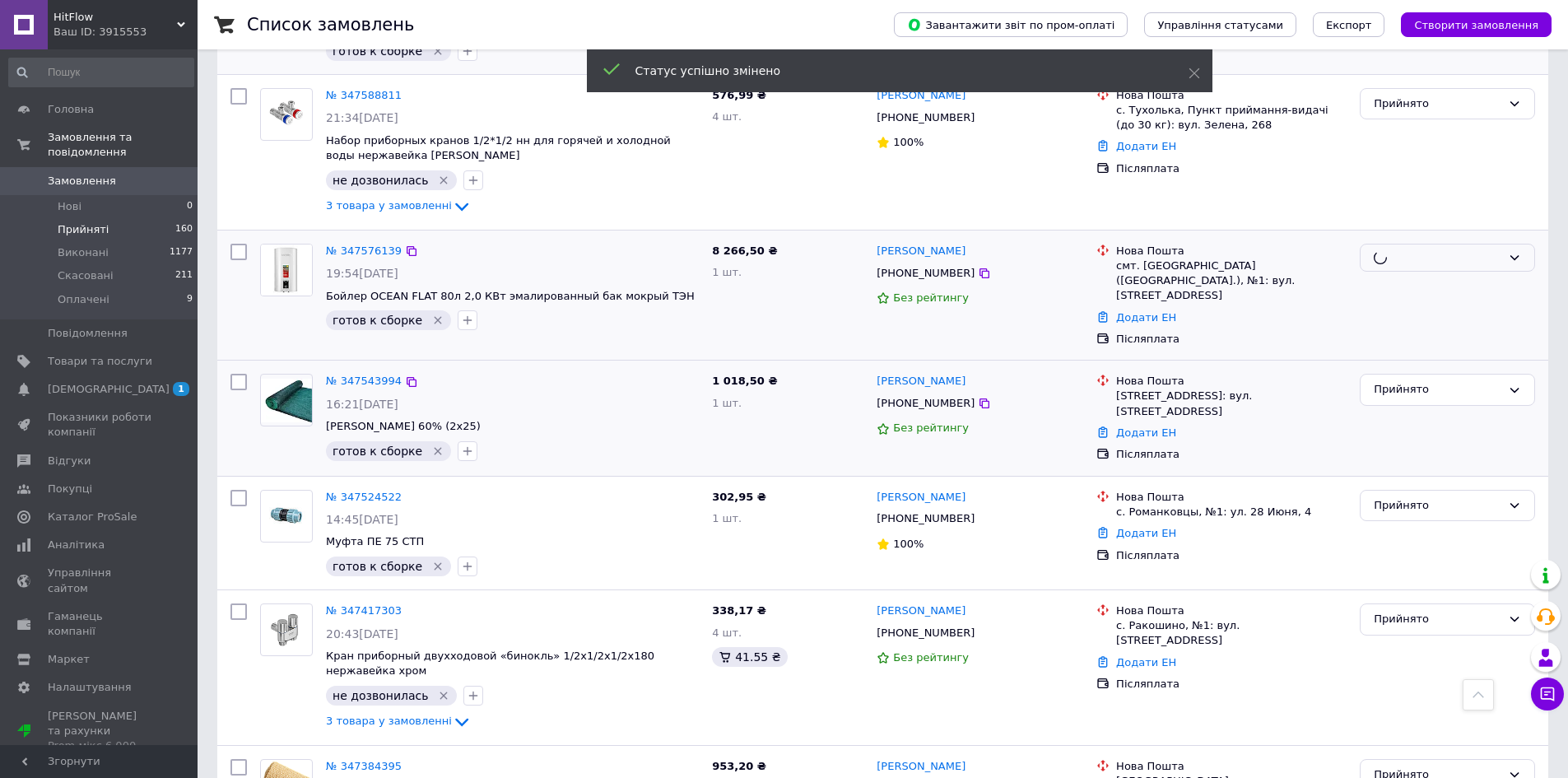
scroll to position [1201, 0]
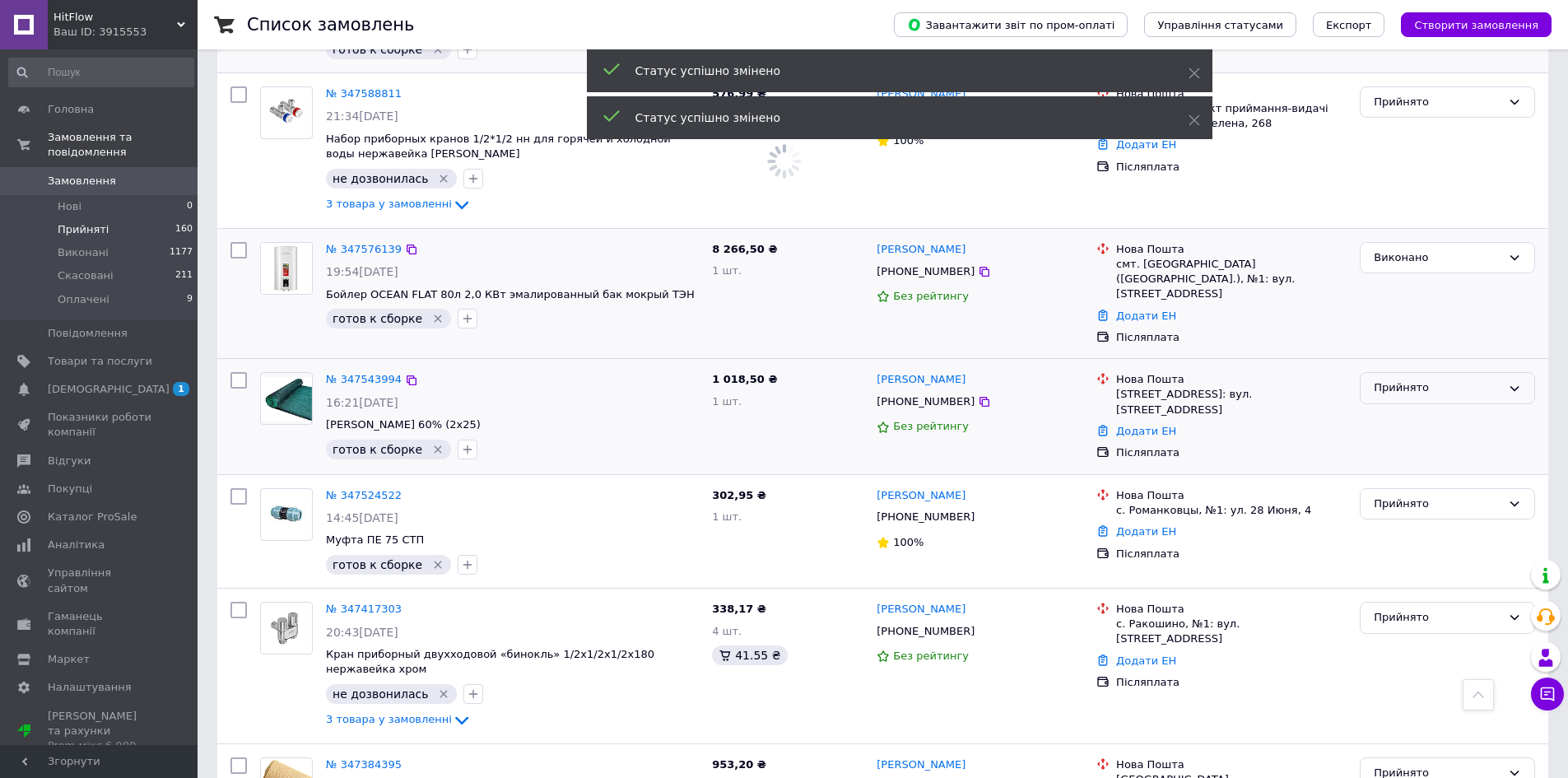
click at [1431, 379] on div "Прийнято" at bounding box center [1438, 388] width 128 height 18
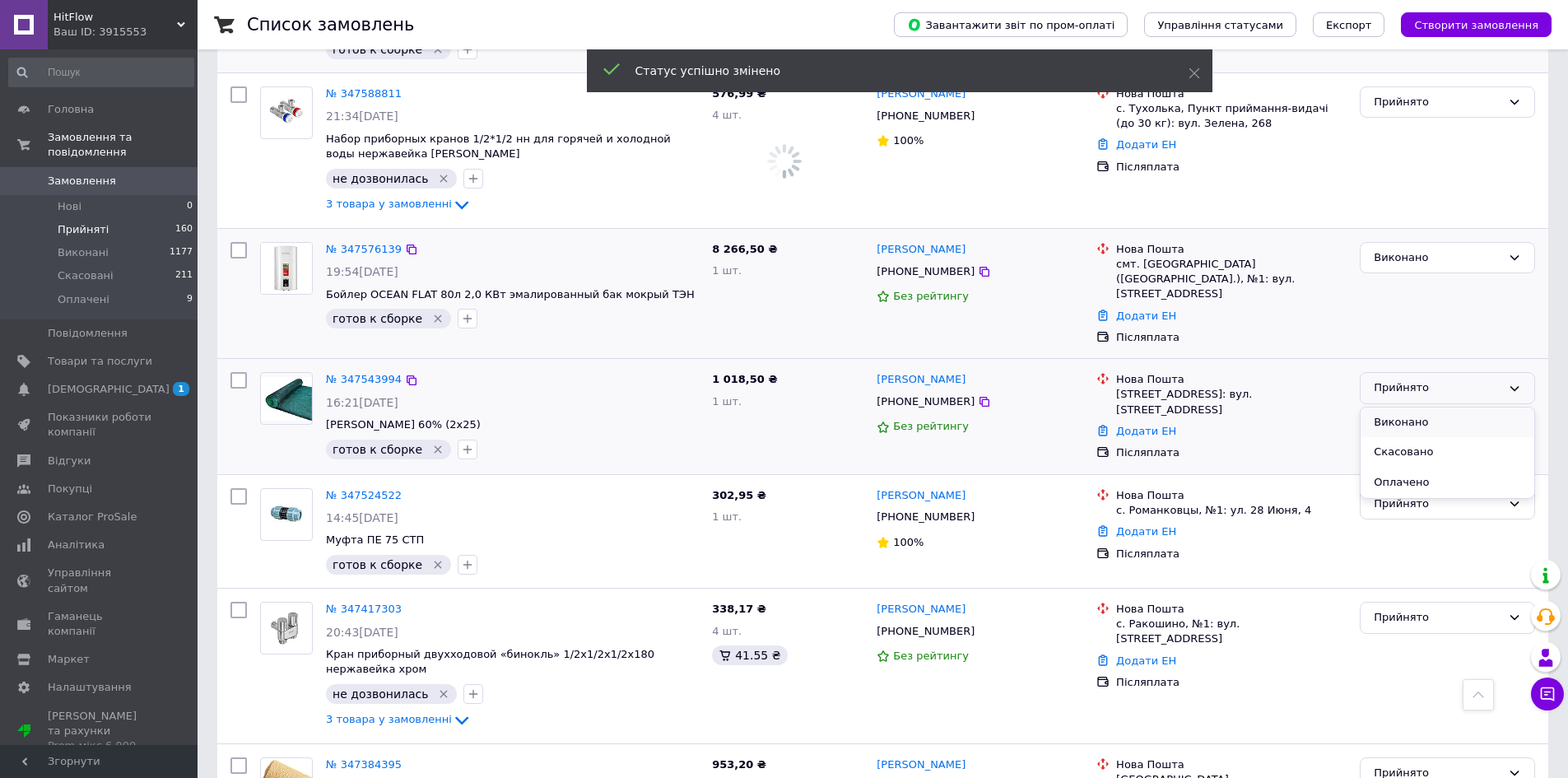
click at [1426, 408] on li "Виконано" at bounding box center [1448, 423] width 174 height 31
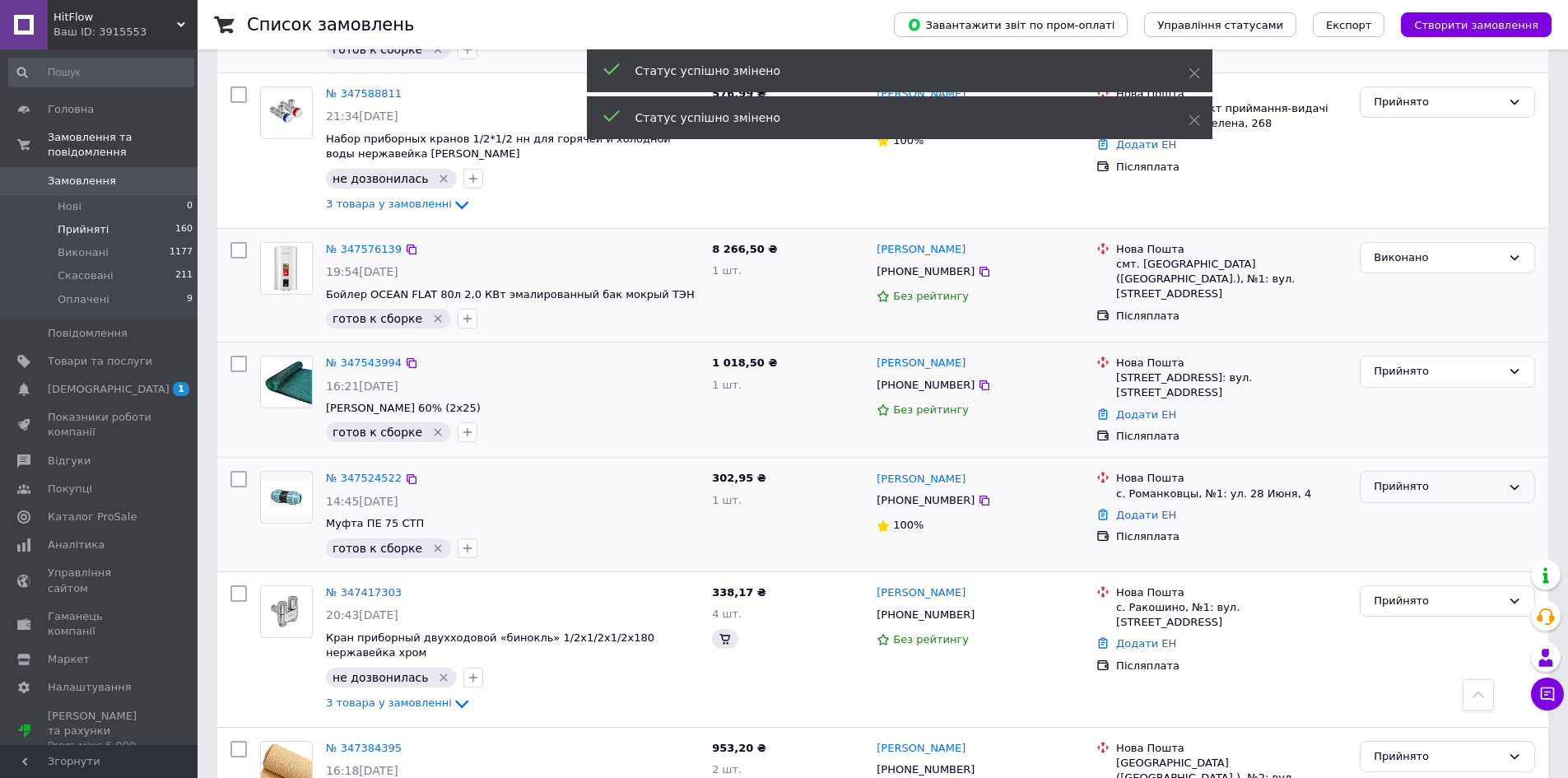
drag, startPoint x: 1408, startPoint y: 455, endPoint x: 1404, endPoint y: 464, distance: 9.8
click at [1408, 478] on div "Прийнято" at bounding box center [1438, 487] width 128 height 18
click at [1401, 506] on li "Виконано" at bounding box center [1448, 521] width 174 height 31
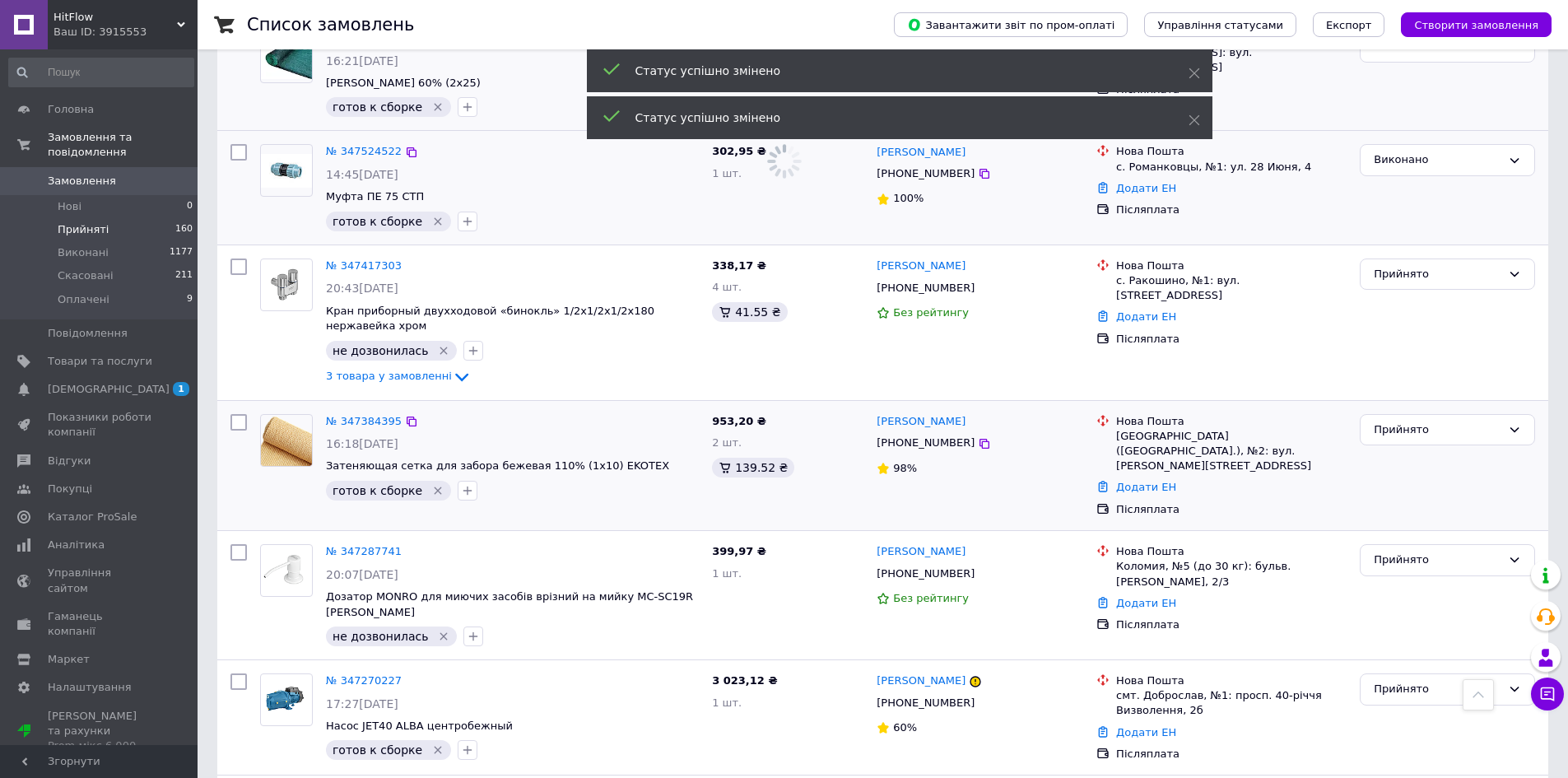
scroll to position [1530, 0]
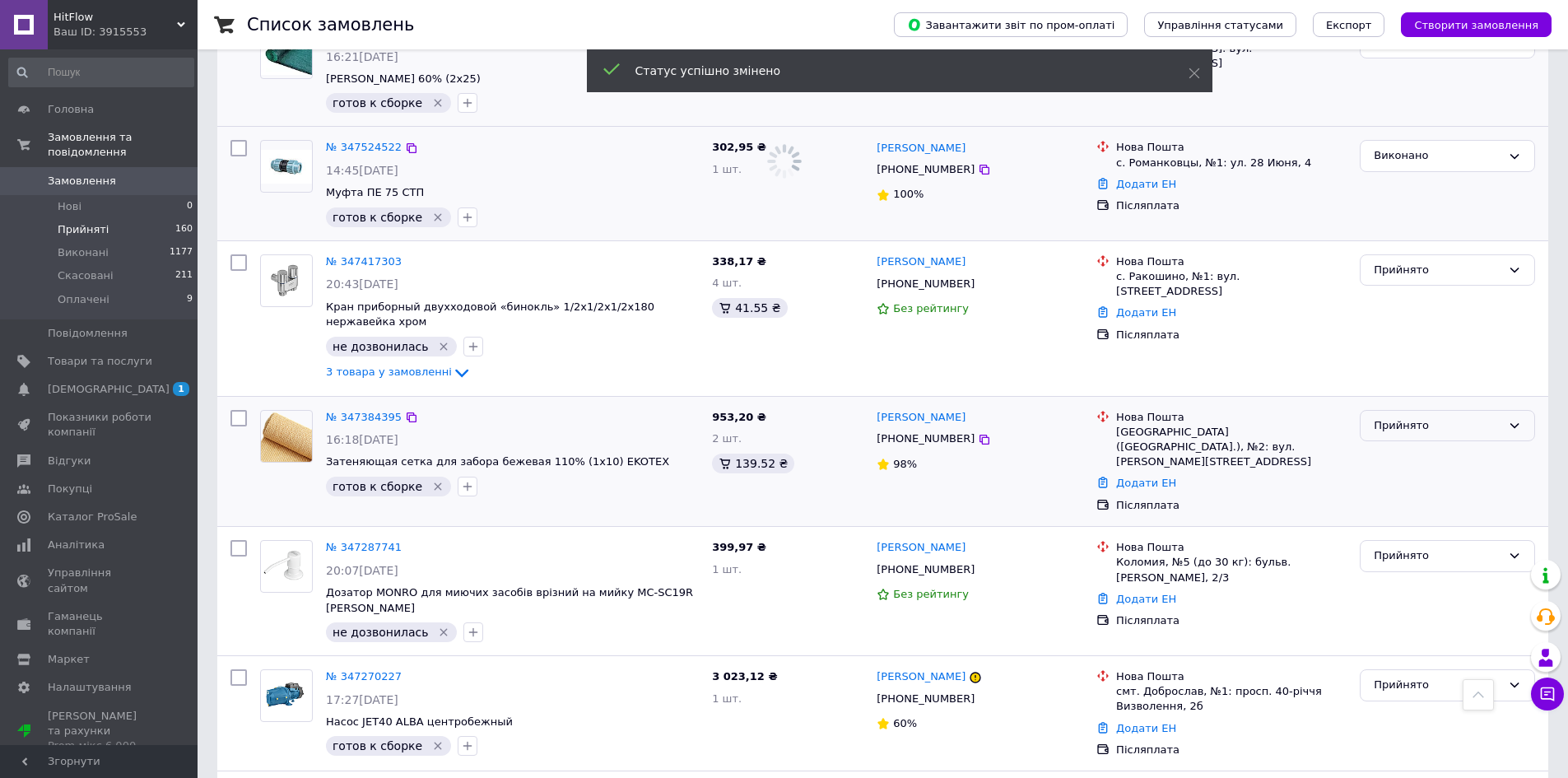
click at [1398, 417] on div "Прийнято" at bounding box center [1438, 426] width 128 height 18
click at [1403, 445] on li "Виконано" at bounding box center [1448, 460] width 174 height 31
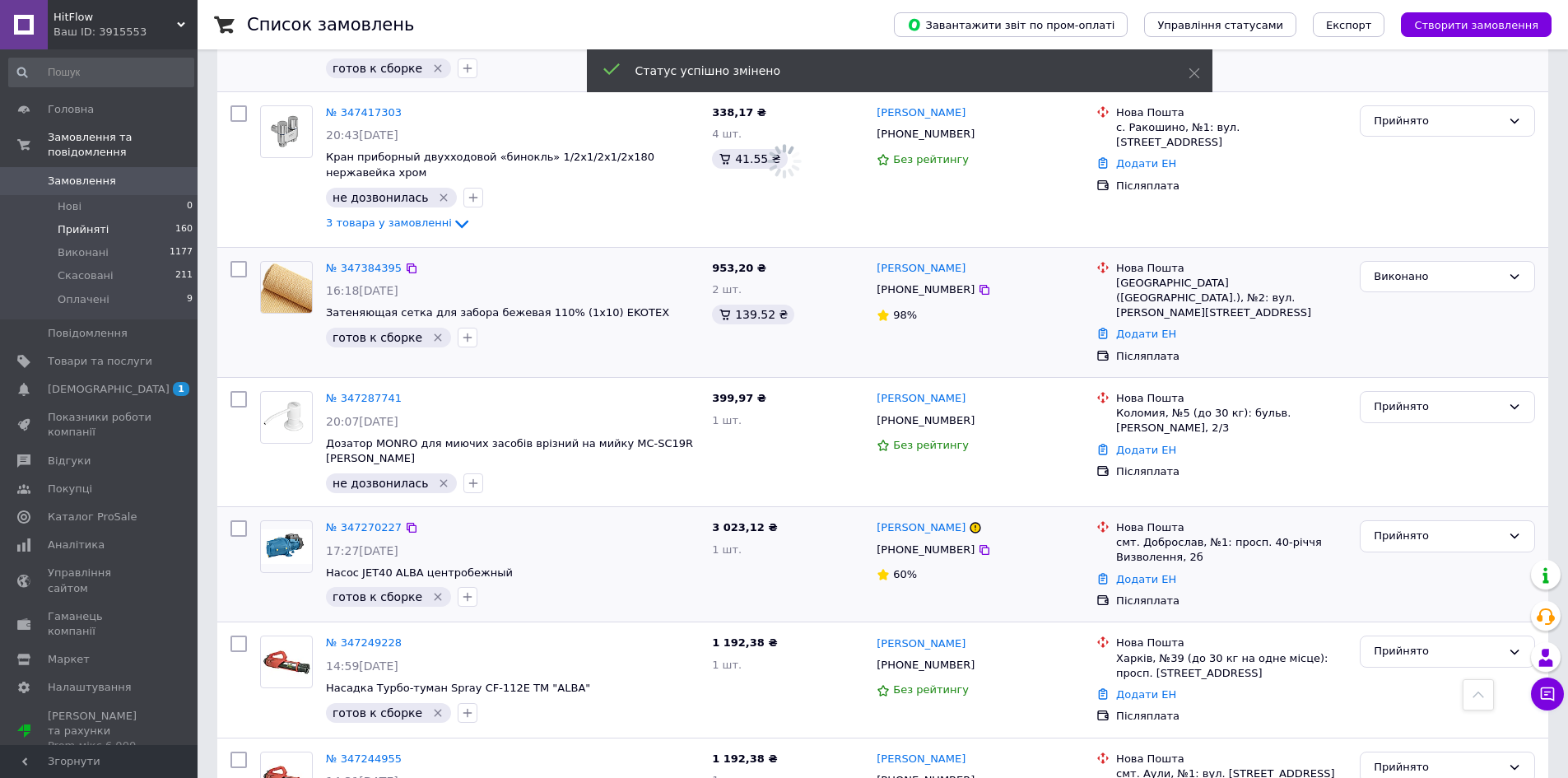
scroll to position [1918, 0]
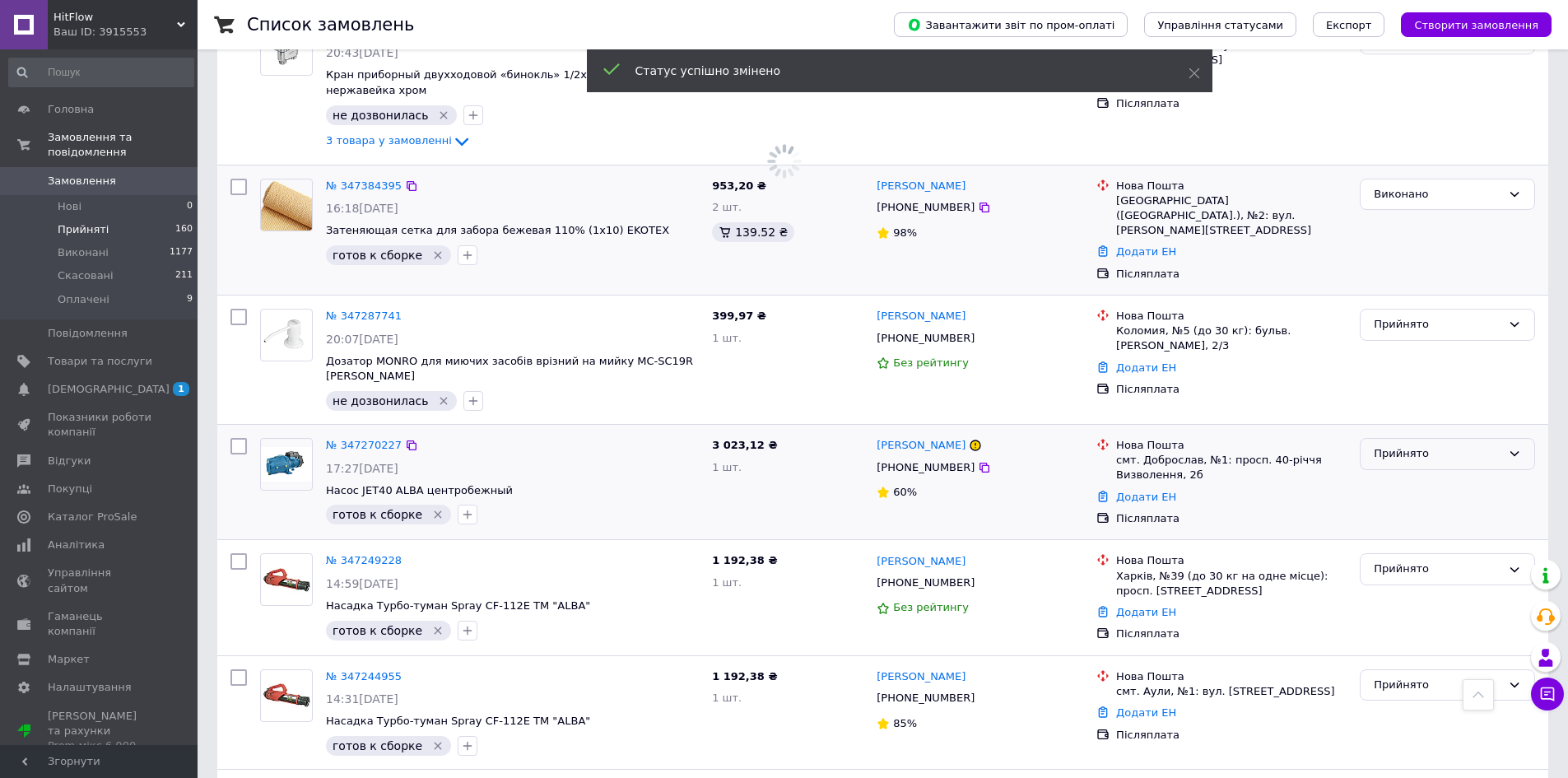
click at [1402, 445] on div "Прийнято" at bounding box center [1438, 453] width 128 height 18
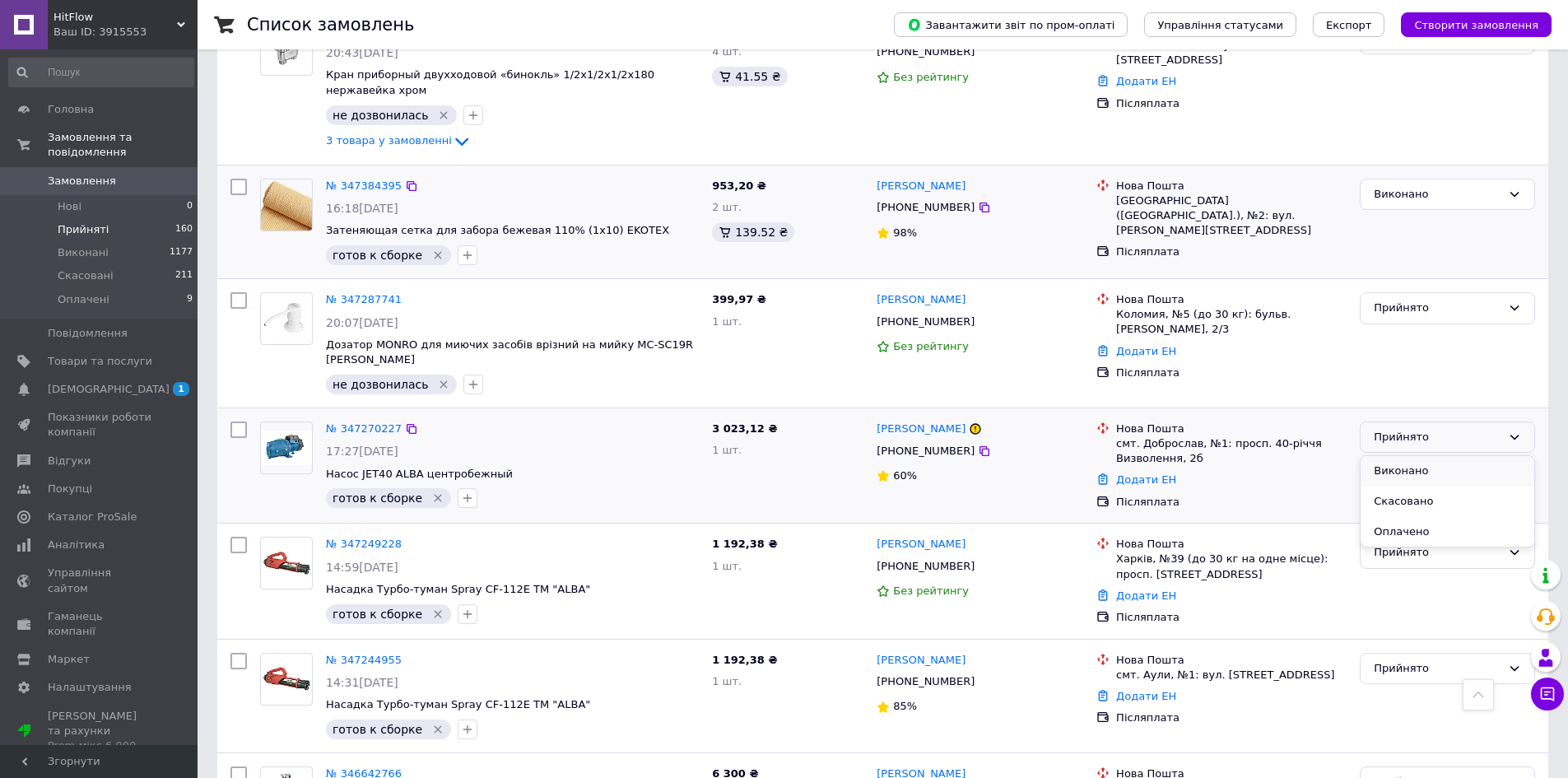
click at [1413, 456] on li "Виконано" at bounding box center [1448, 471] width 174 height 31
click at [1401, 544] on div "Прийнято" at bounding box center [1438, 552] width 128 height 18
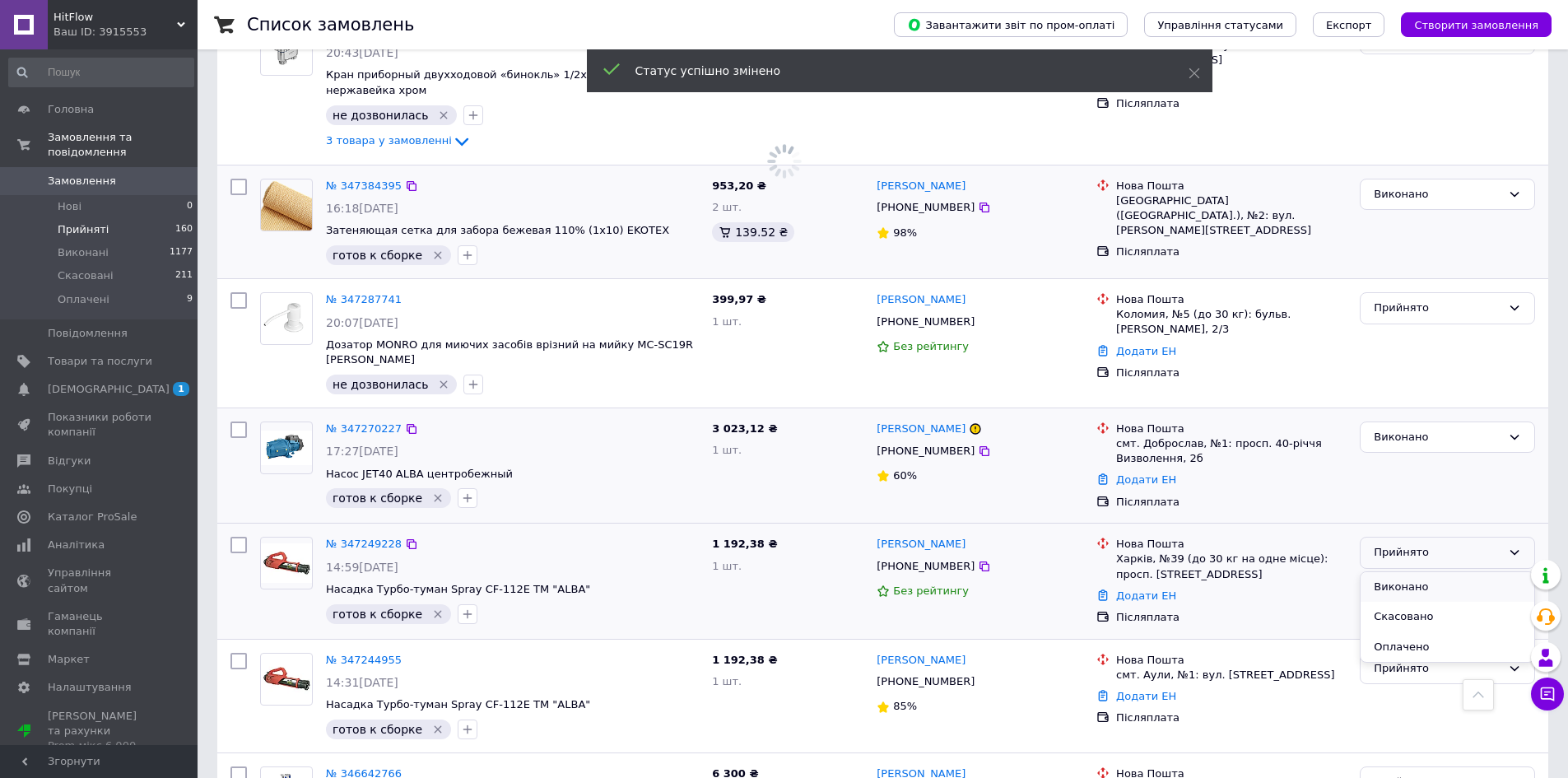
click at [1400, 573] on li "Виконано" at bounding box center [1448, 587] width 174 height 31
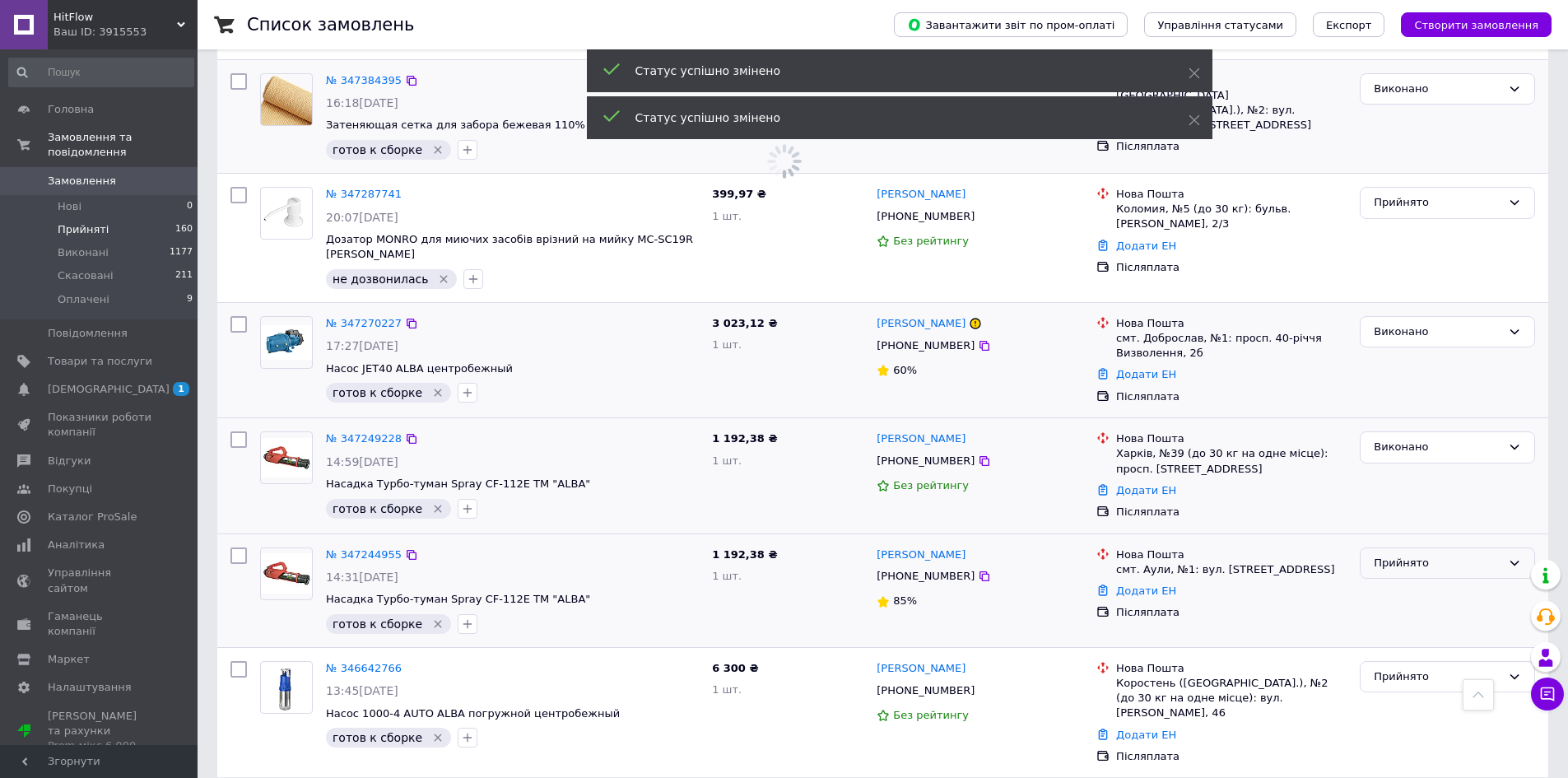
scroll to position [2021, 0]
click at [1401, 557] on div "Прийнято" at bounding box center [1438, 565] width 128 height 18
click at [1402, 582] on li "Виконано" at bounding box center [1448, 597] width 174 height 31
click at [1397, 669] on div "Прийнято" at bounding box center [1438, 677] width 128 height 18
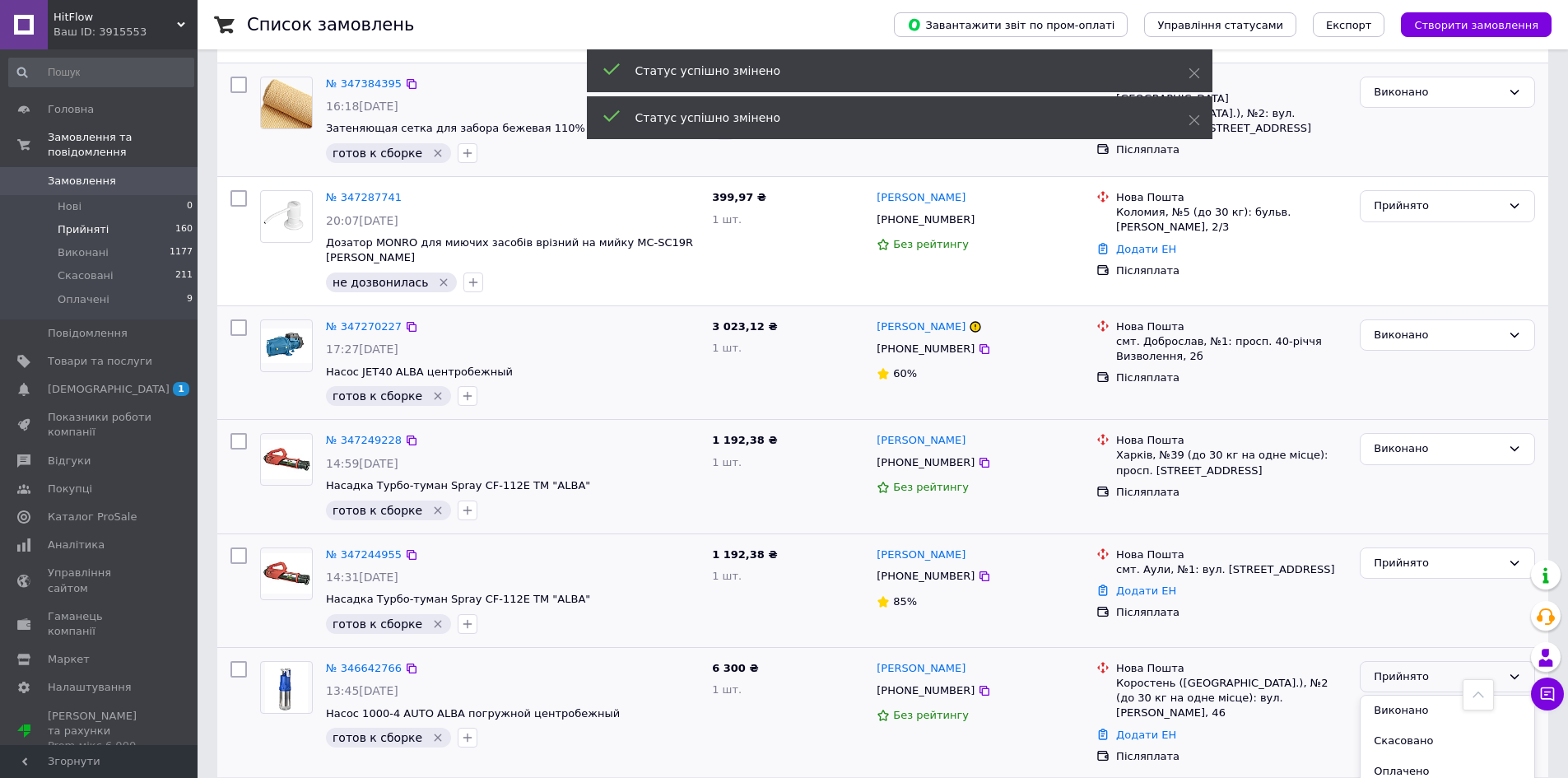
drag, startPoint x: 1401, startPoint y: 643, endPoint x: 1394, endPoint y: 633, distance: 12.2
click at [1401, 696] on li "Виконано" at bounding box center [1448, 710] width 174 height 31
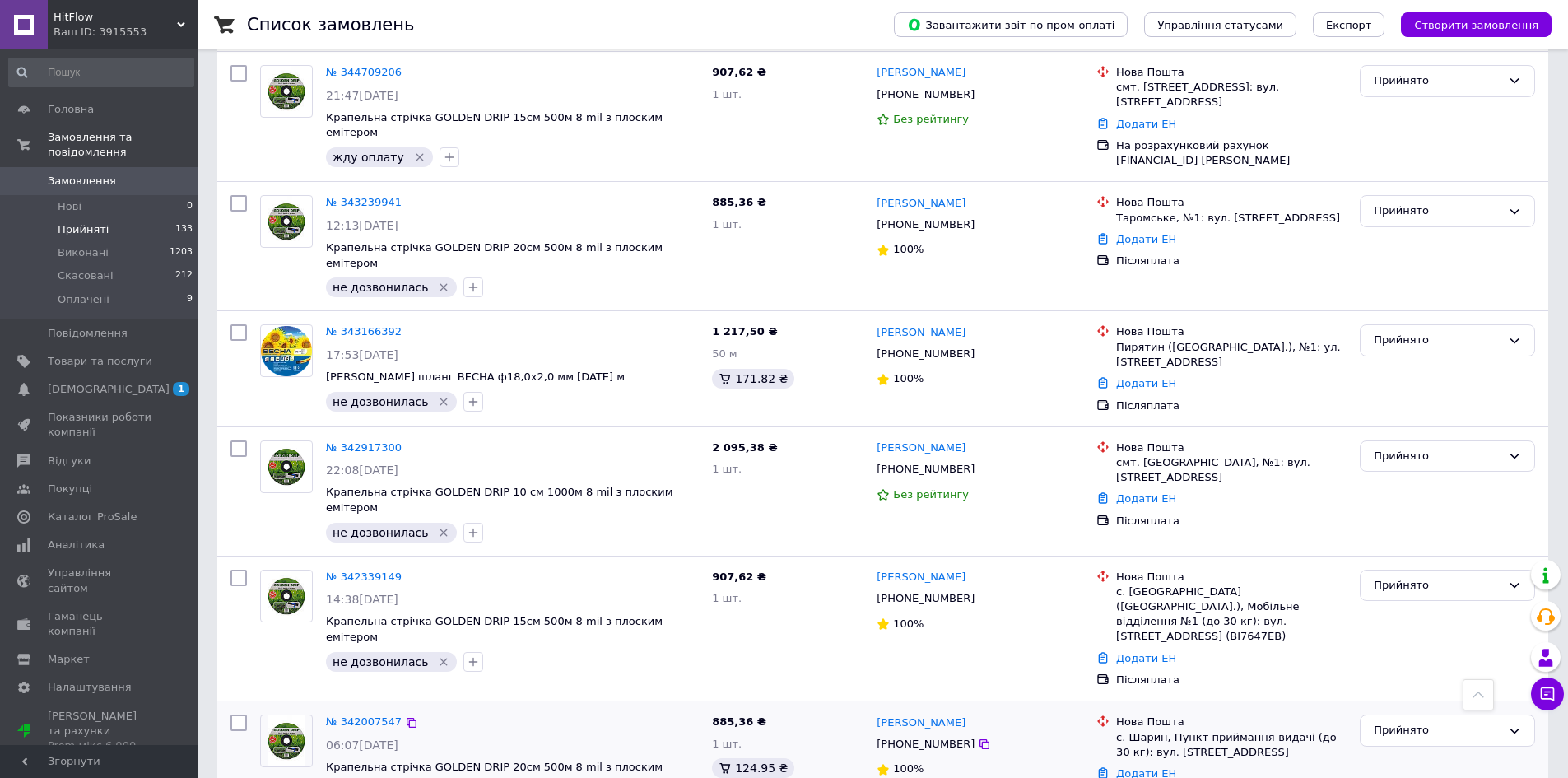
scroll to position [1260, 0]
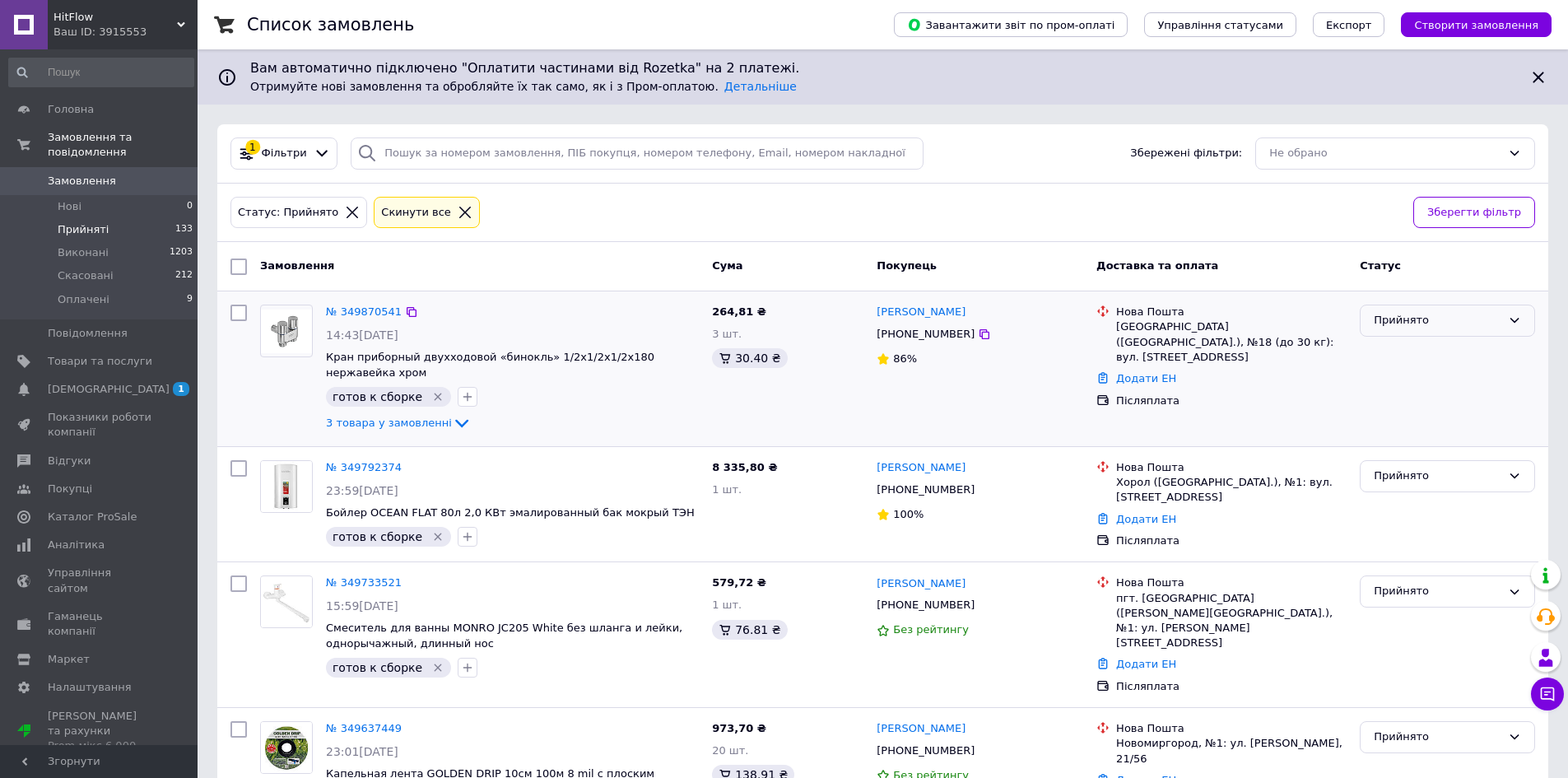
drag, startPoint x: 1403, startPoint y: 315, endPoint x: 1413, endPoint y: 336, distance: 23.3
click at [1407, 318] on div "Прийнято" at bounding box center [1438, 320] width 128 height 18
click at [1414, 350] on li "Виконано" at bounding box center [1448, 355] width 174 height 31
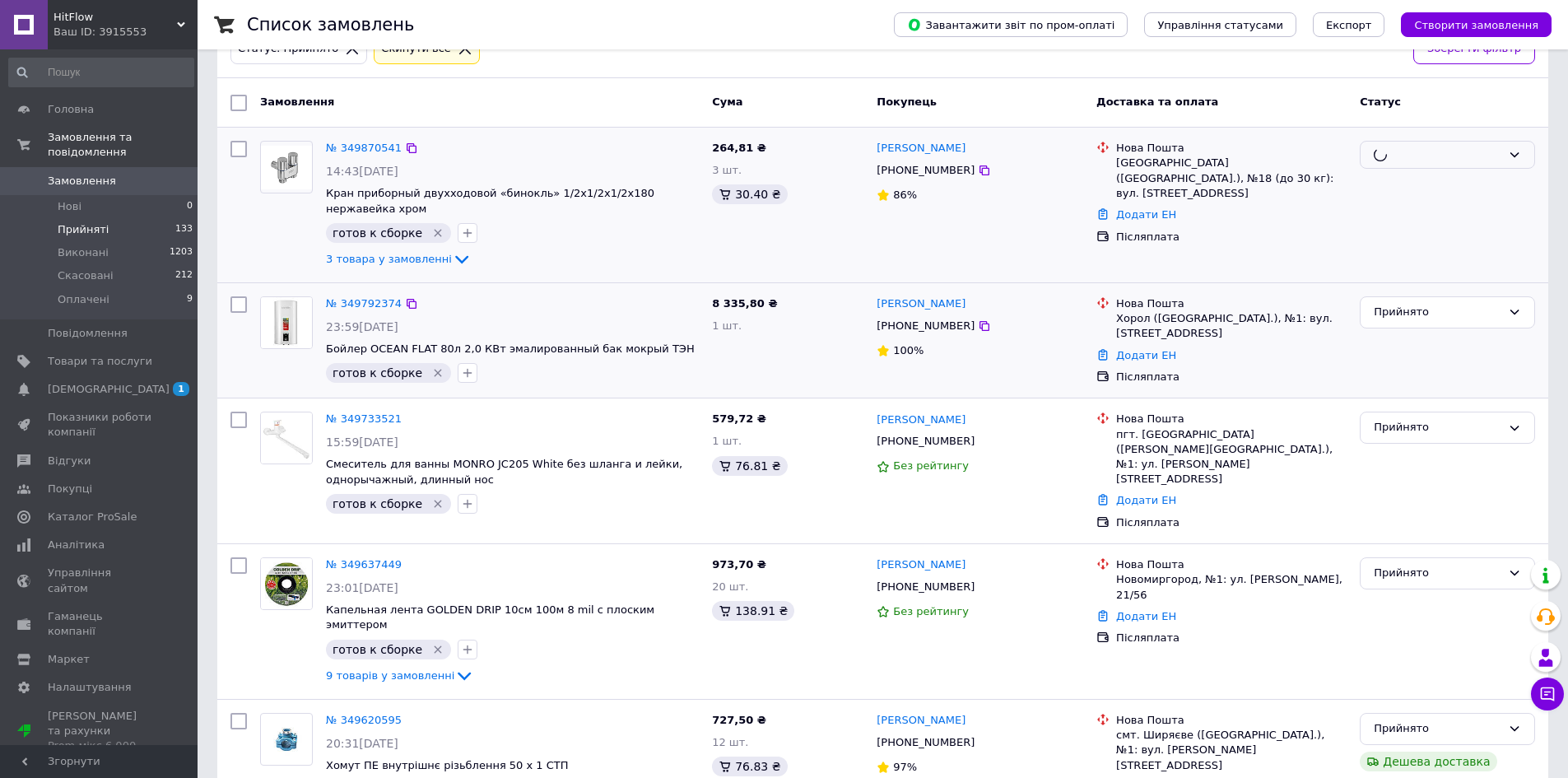
scroll to position [165, 0]
click at [1399, 312] on div "Прийнято" at bounding box center [1438, 312] width 128 height 18
click at [1399, 344] on li "Виконано" at bounding box center [1448, 346] width 174 height 31
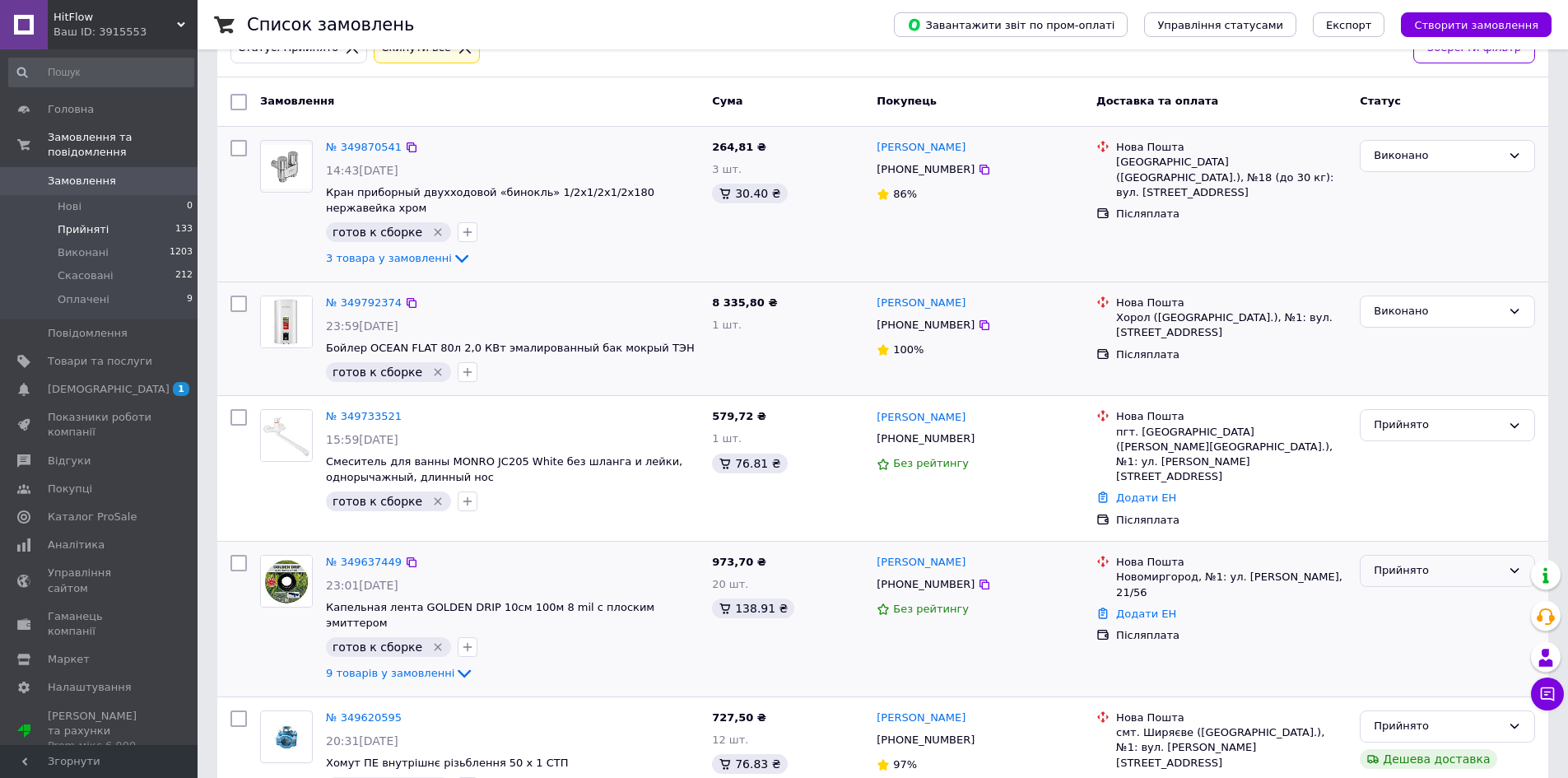
click at [1380, 562] on div "Прийнято" at bounding box center [1438, 571] width 128 height 18
click at [1397, 590] on li "Виконано" at bounding box center [1448, 605] width 174 height 31
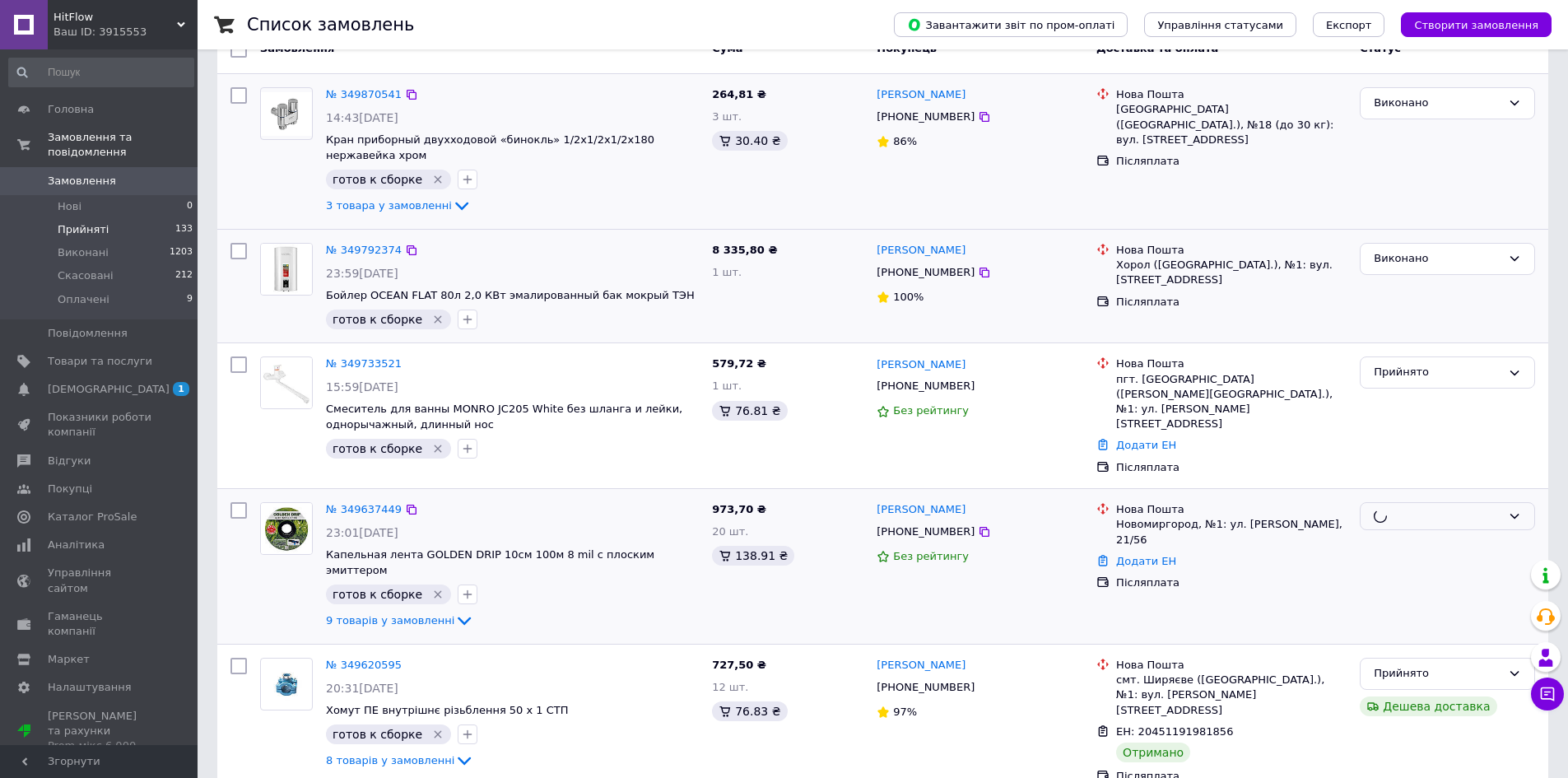
scroll to position [247, 0]
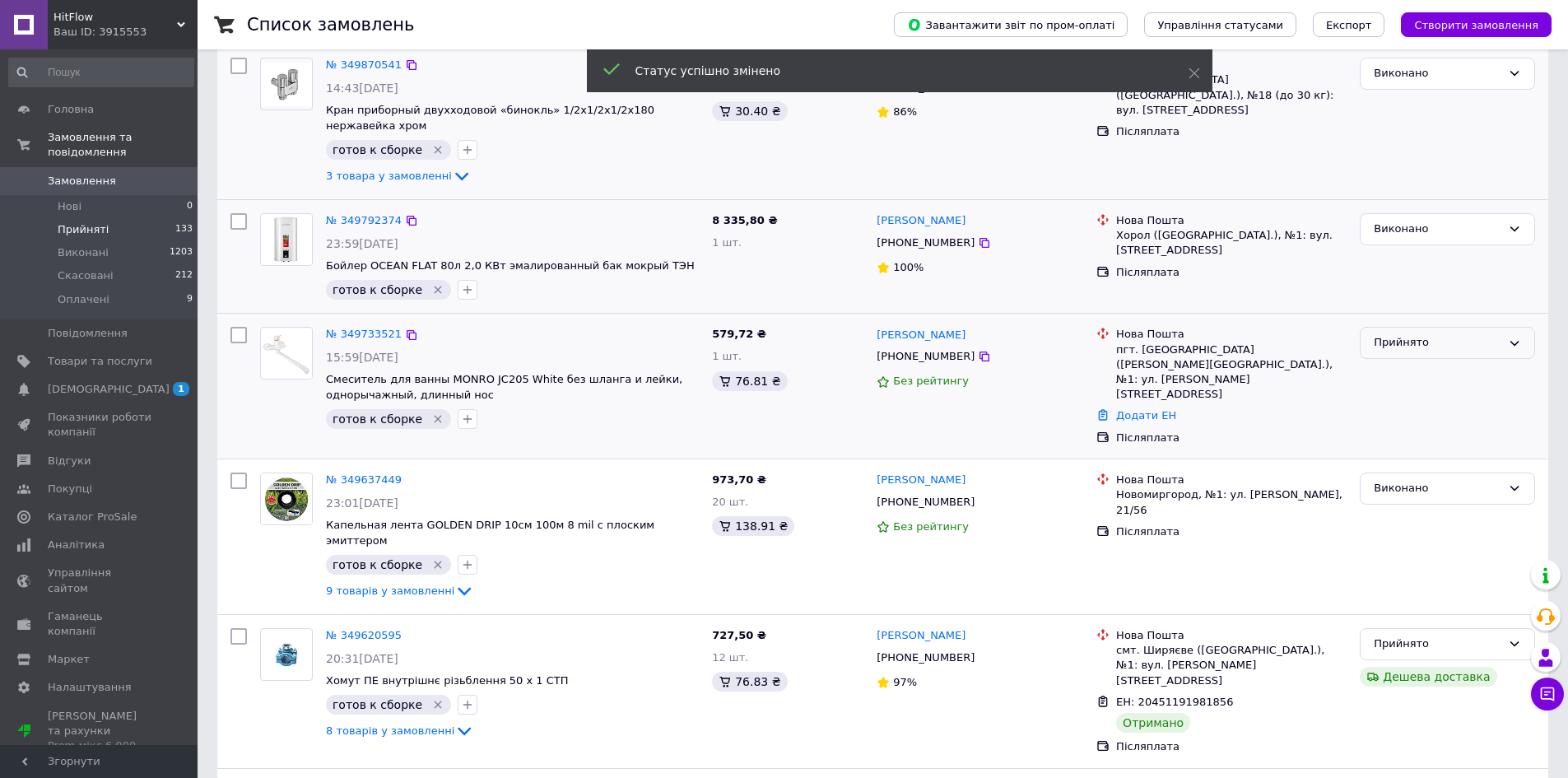
click at [1406, 342] on div "Прийнято" at bounding box center [1438, 342] width 128 height 18
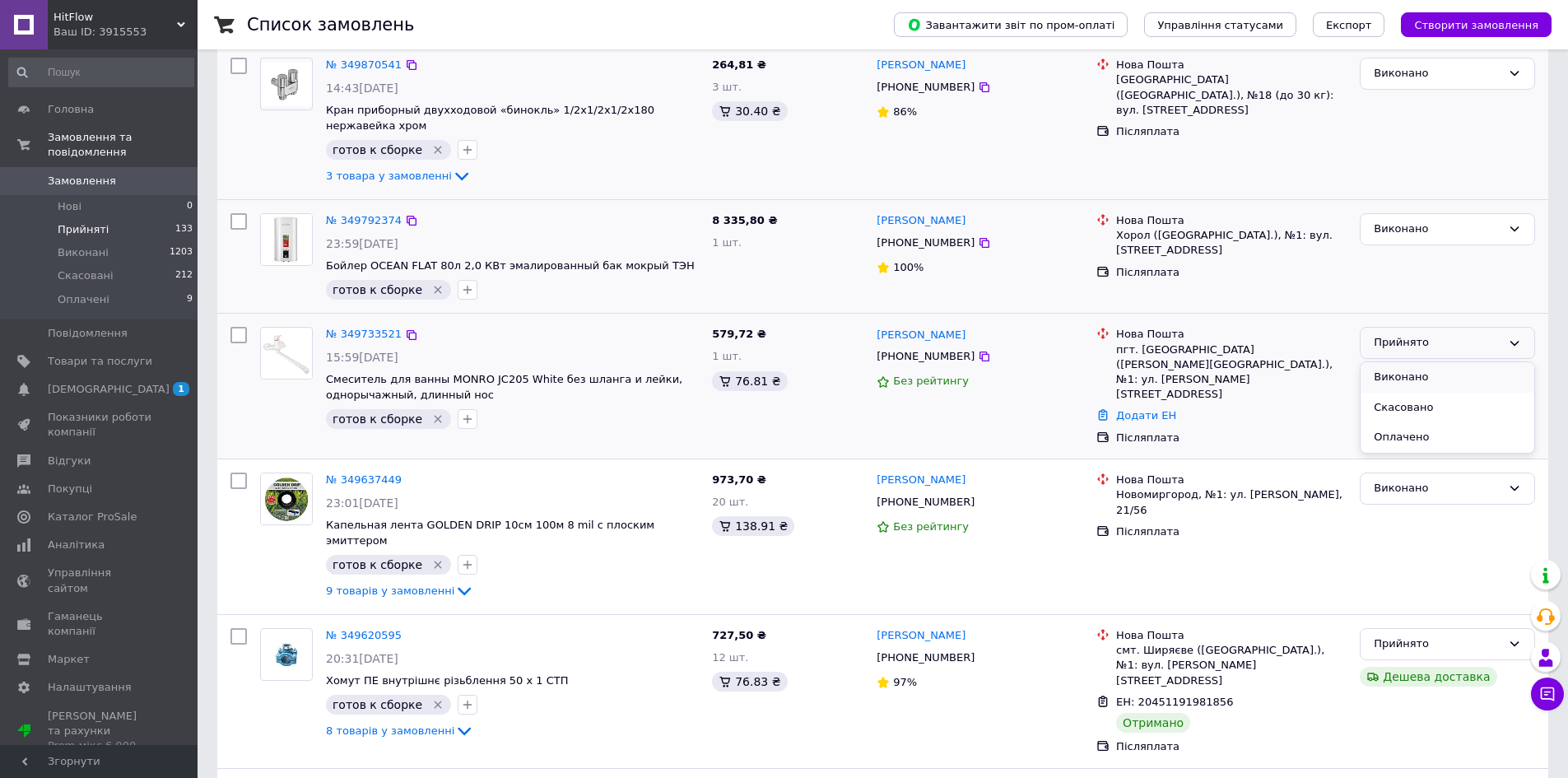
click at [1409, 373] on li "Виконано" at bounding box center [1448, 377] width 174 height 31
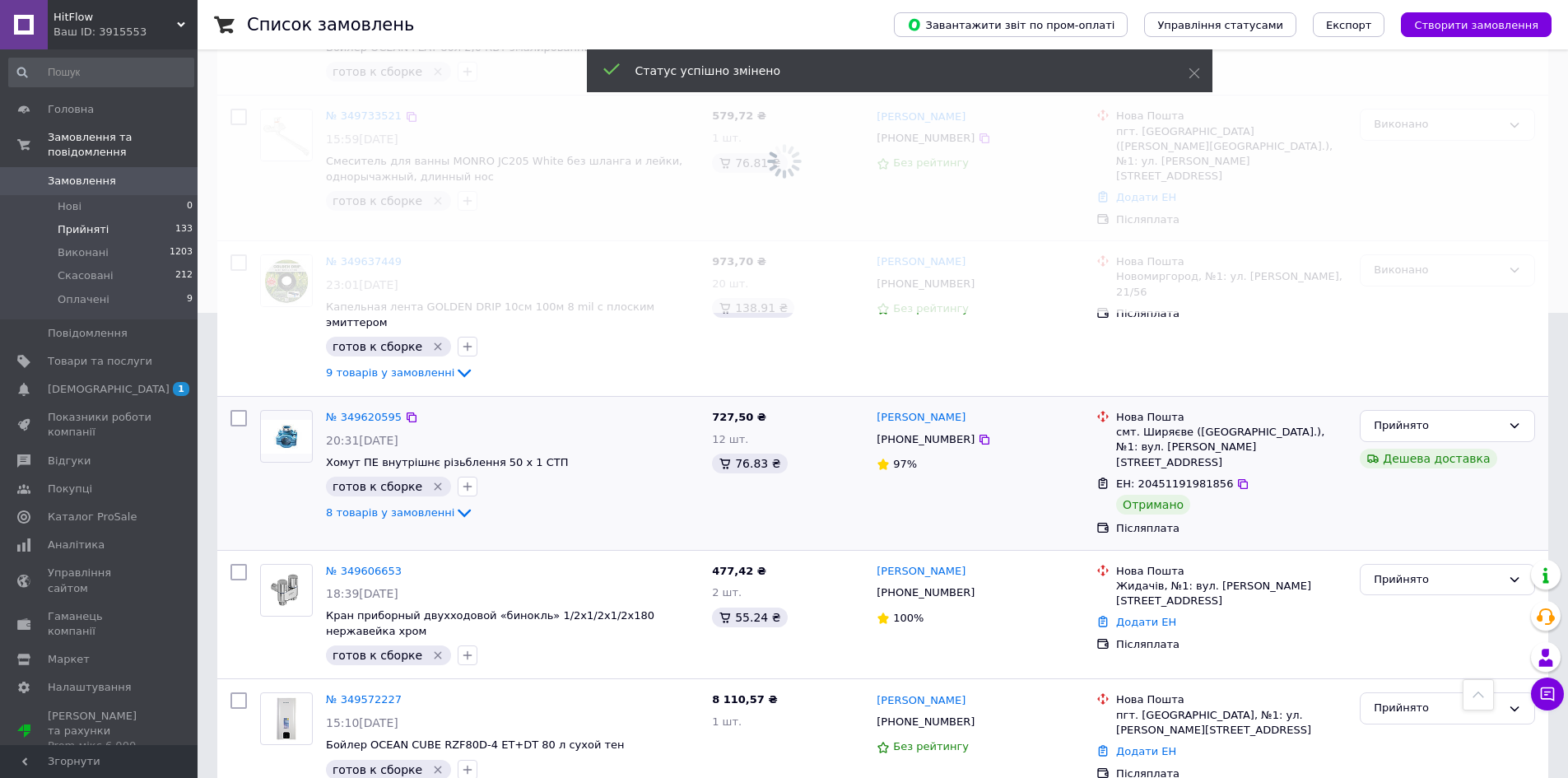
scroll to position [494, 0]
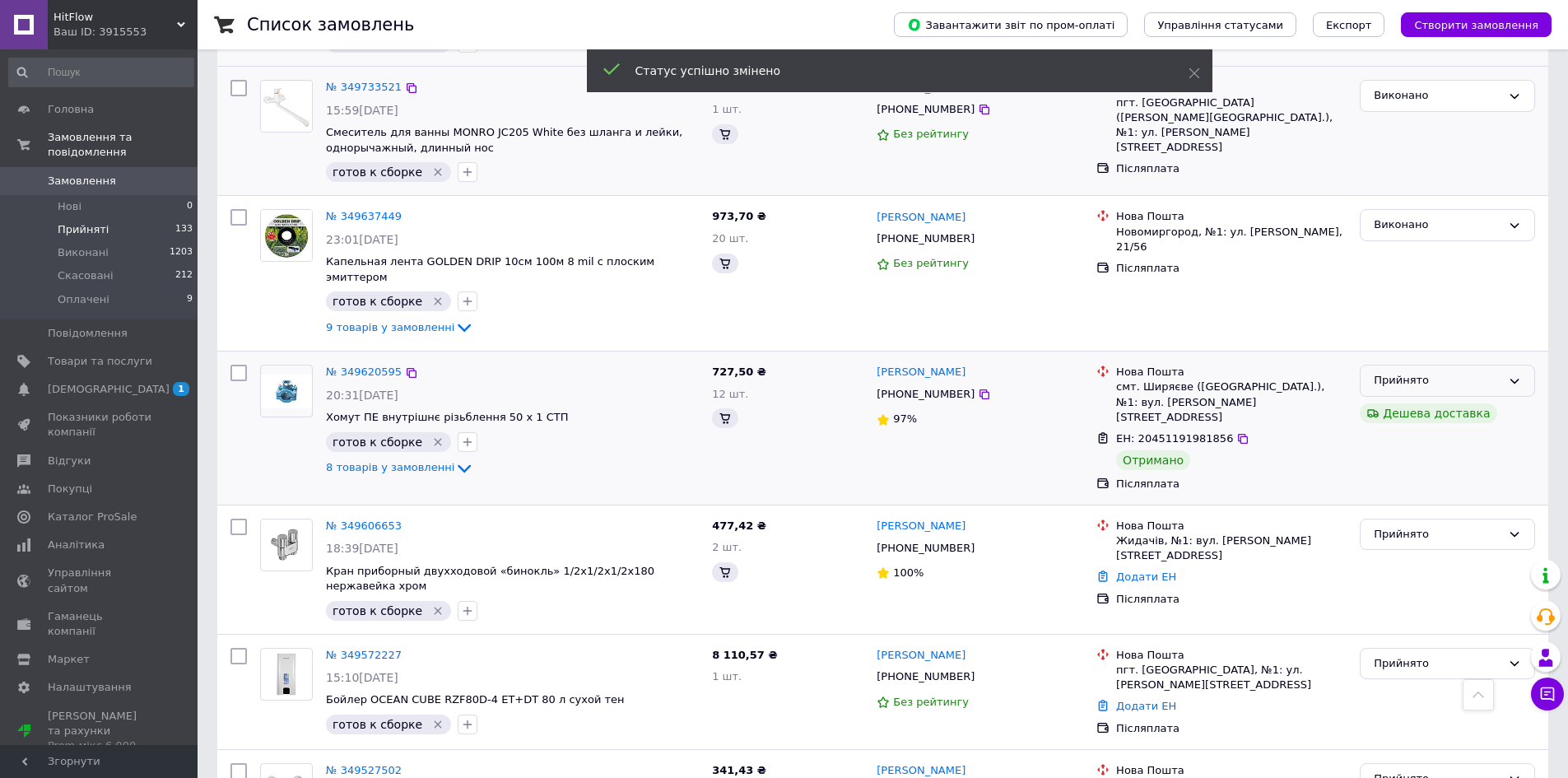
click at [1493, 372] on div "Прийнято" at bounding box center [1438, 380] width 128 height 18
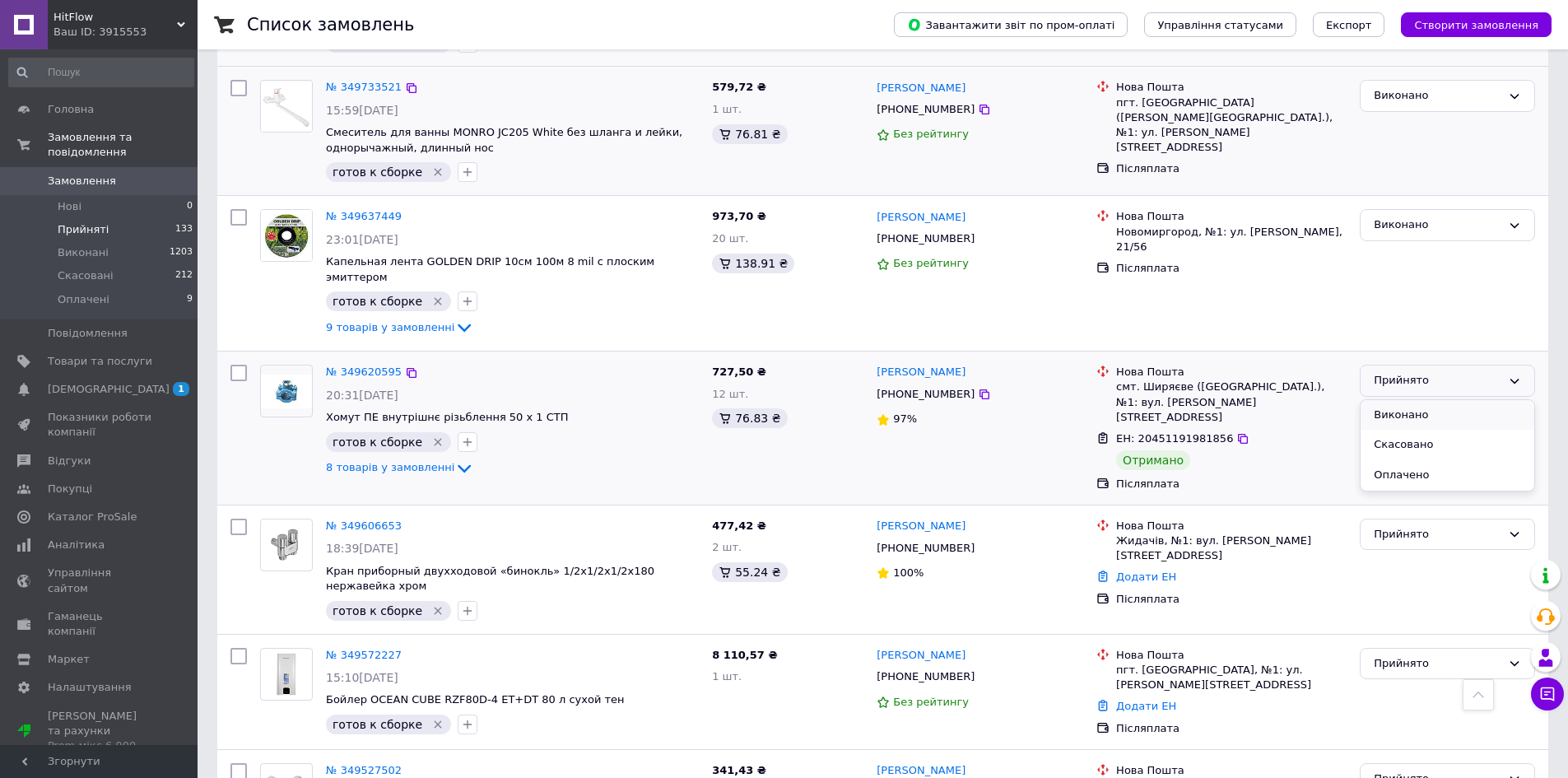
click at [1477, 401] on li "Виконано" at bounding box center [1448, 415] width 174 height 31
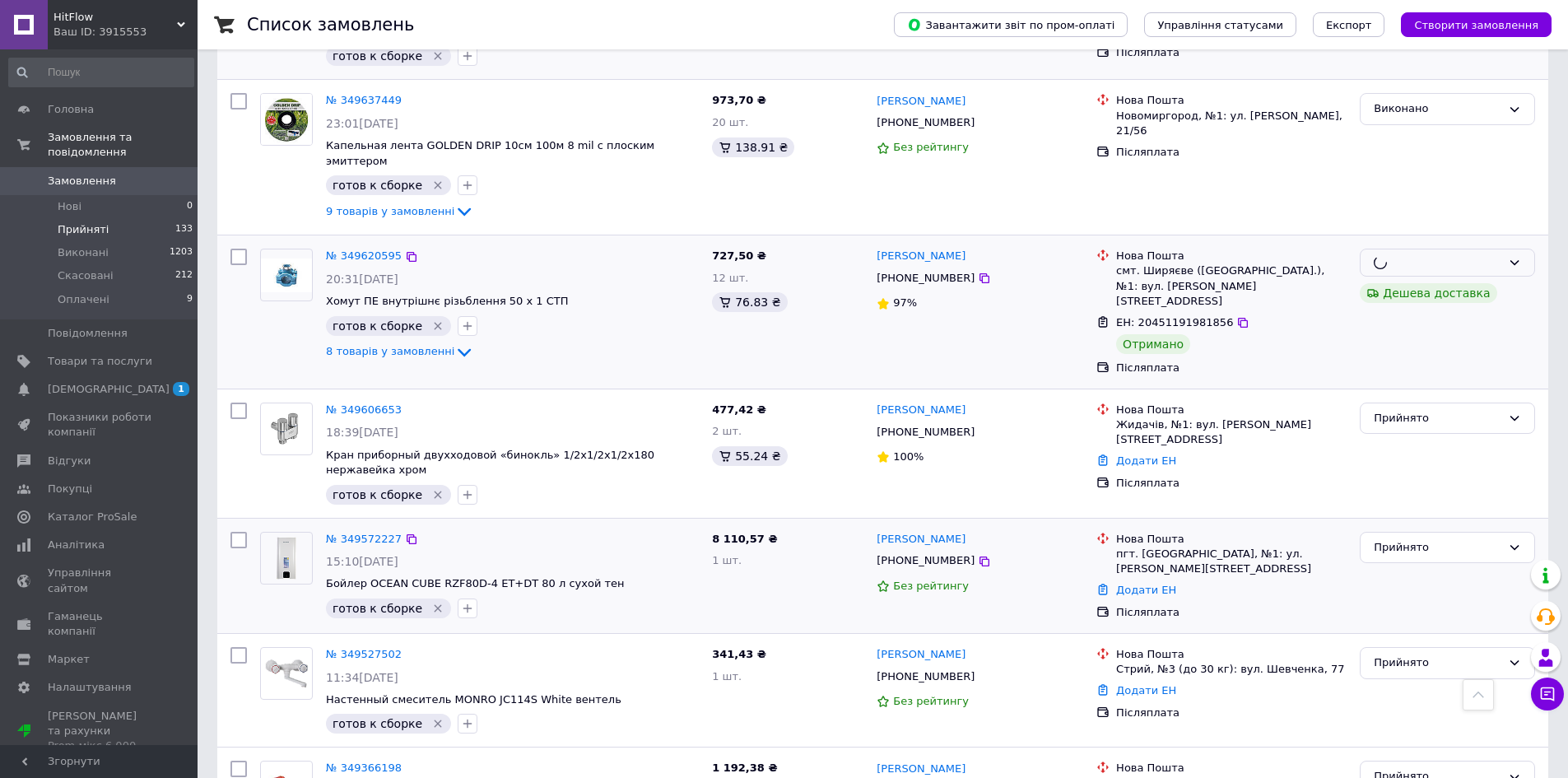
scroll to position [659, 0]
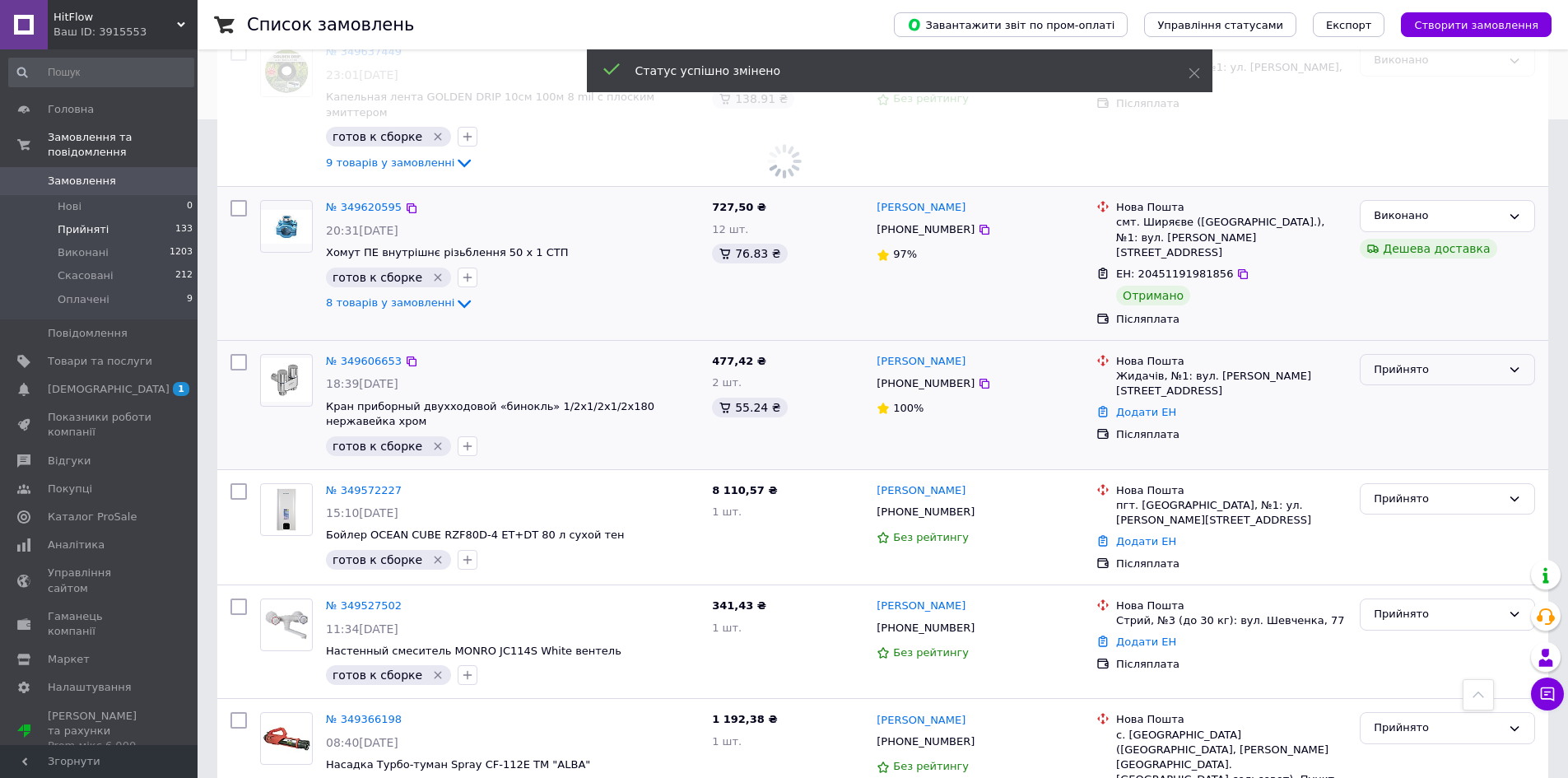
click at [1420, 354] on div "Прийнято" at bounding box center [1448, 370] width 176 height 32
click at [1417, 389] on li "Виконано" at bounding box center [1448, 403] width 174 height 31
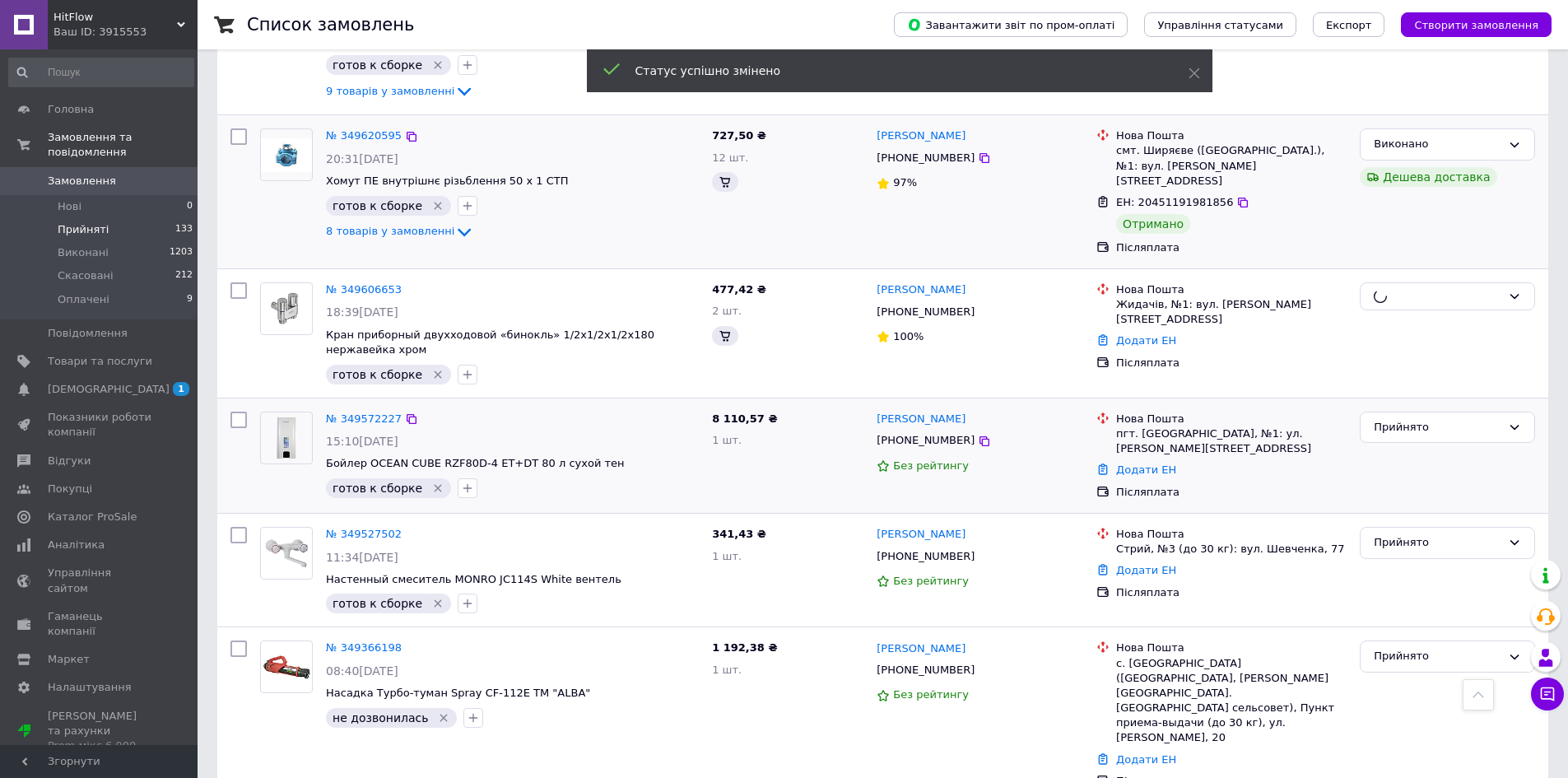
scroll to position [741, 0]
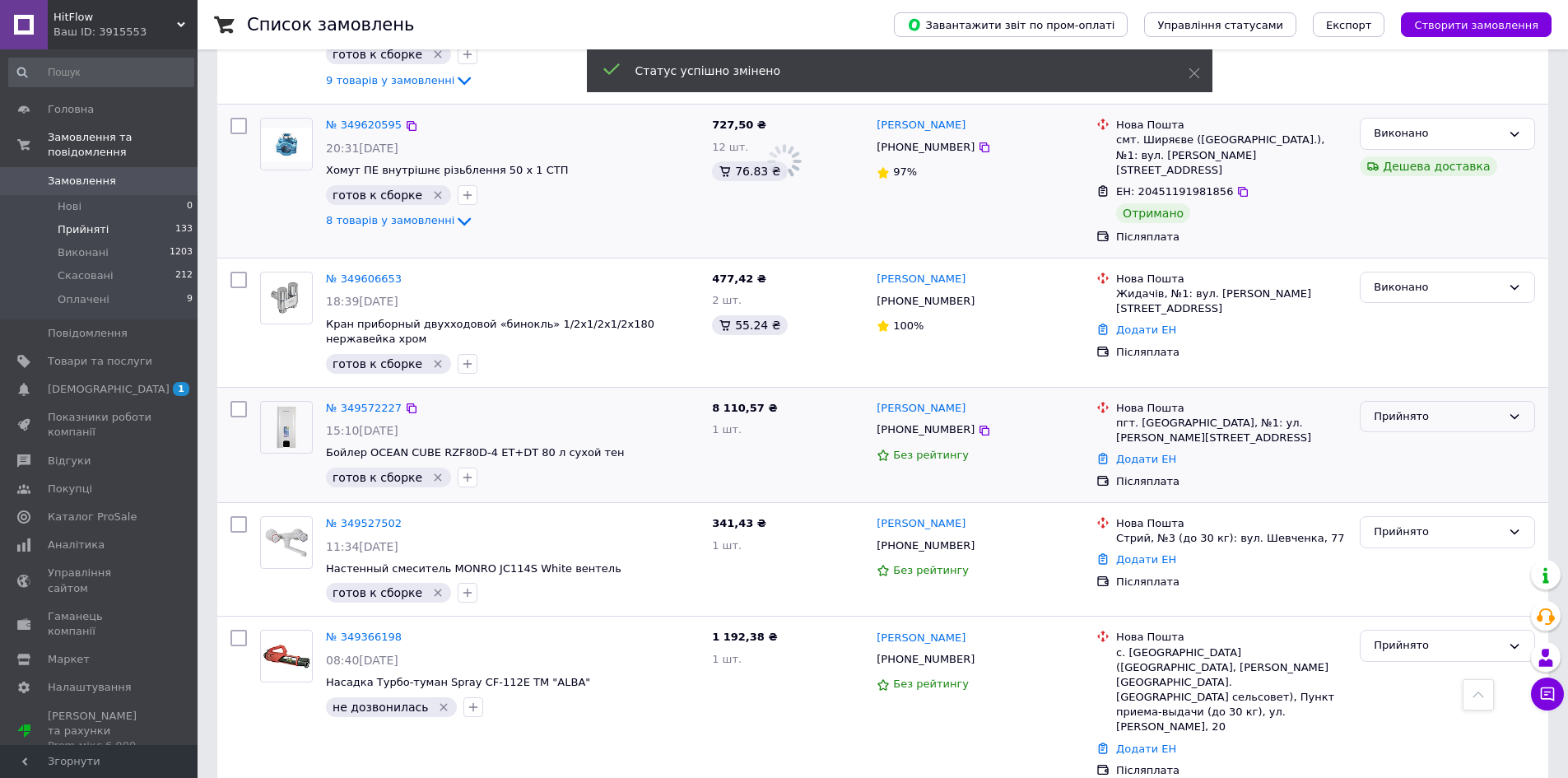
click at [1391, 408] on div "Прийнято" at bounding box center [1438, 416] width 128 height 18
click at [1397, 436] on li "Виконано" at bounding box center [1448, 451] width 174 height 31
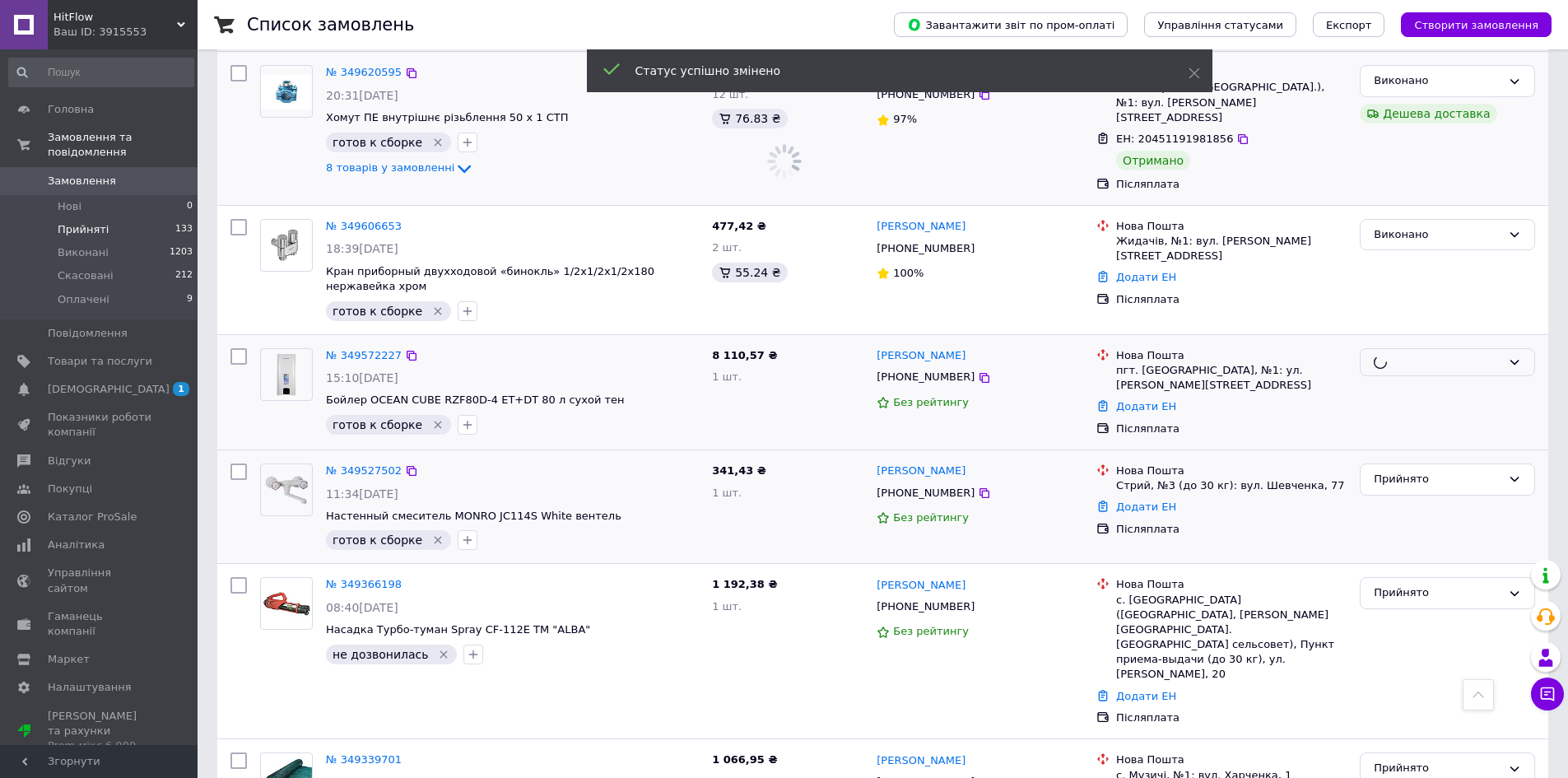
scroll to position [823, 0]
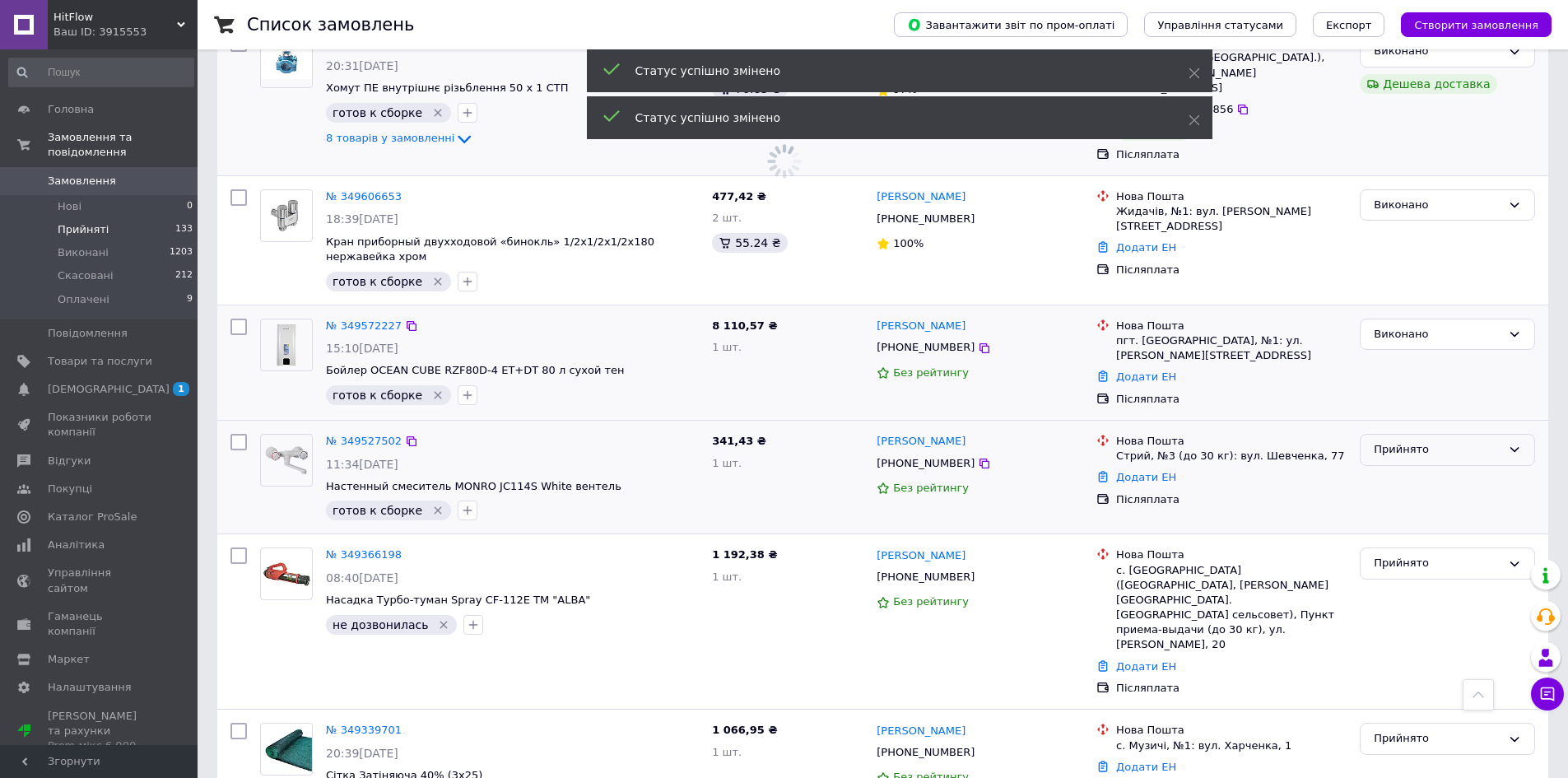
click at [1395, 441] on div "Прийнято" at bounding box center [1438, 450] width 128 height 18
click at [1401, 469] on li "Виконано" at bounding box center [1448, 484] width 174 height 31
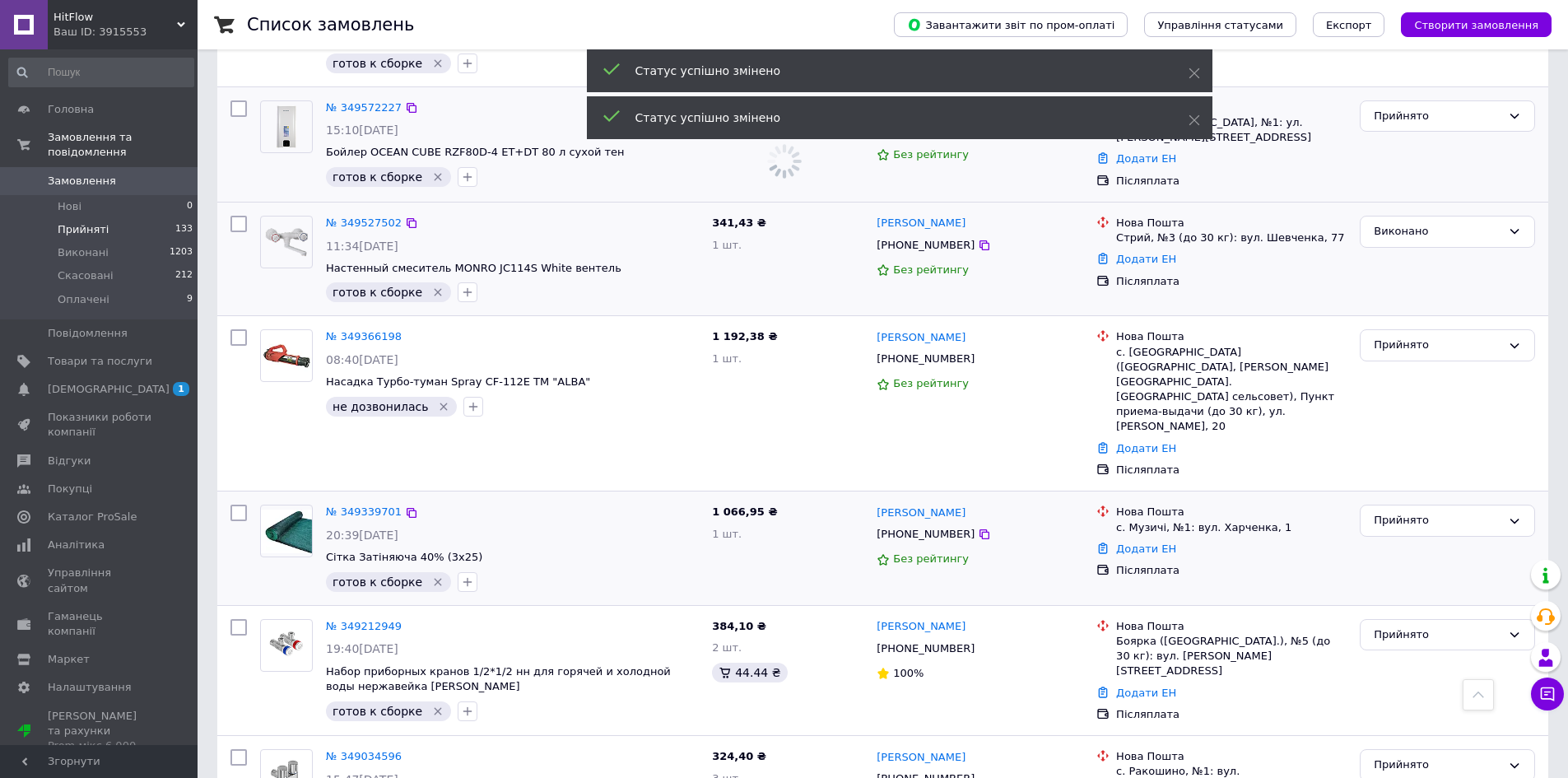
scroll to position [1070, 0]
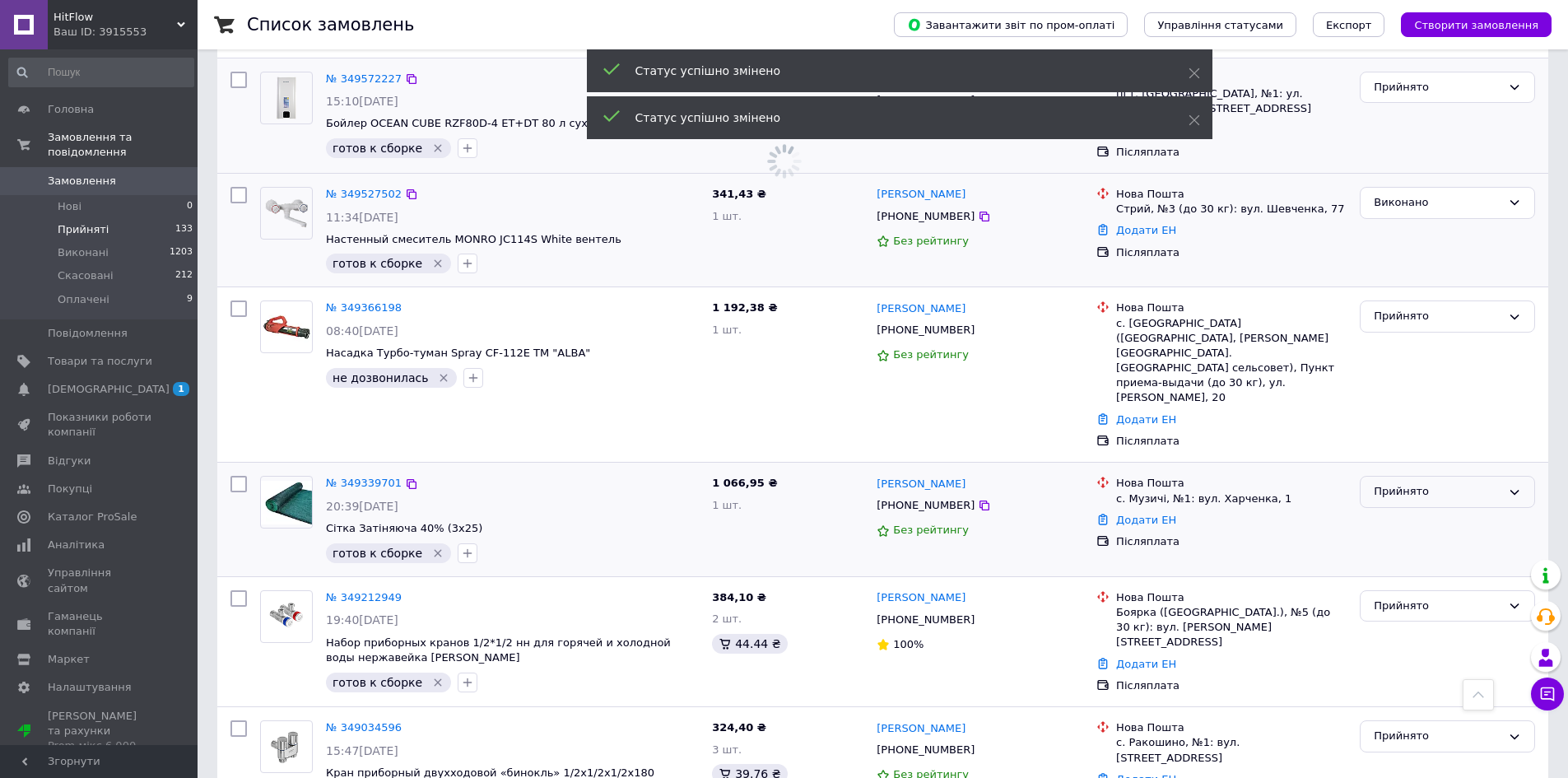
click at [1397, 483] on div "Прийнято" at bounding box center [1438, 491] width 128 height 18
click at [1398, 512] on li "Виконано" at bounding box center [1448, 526] width 174 height 31
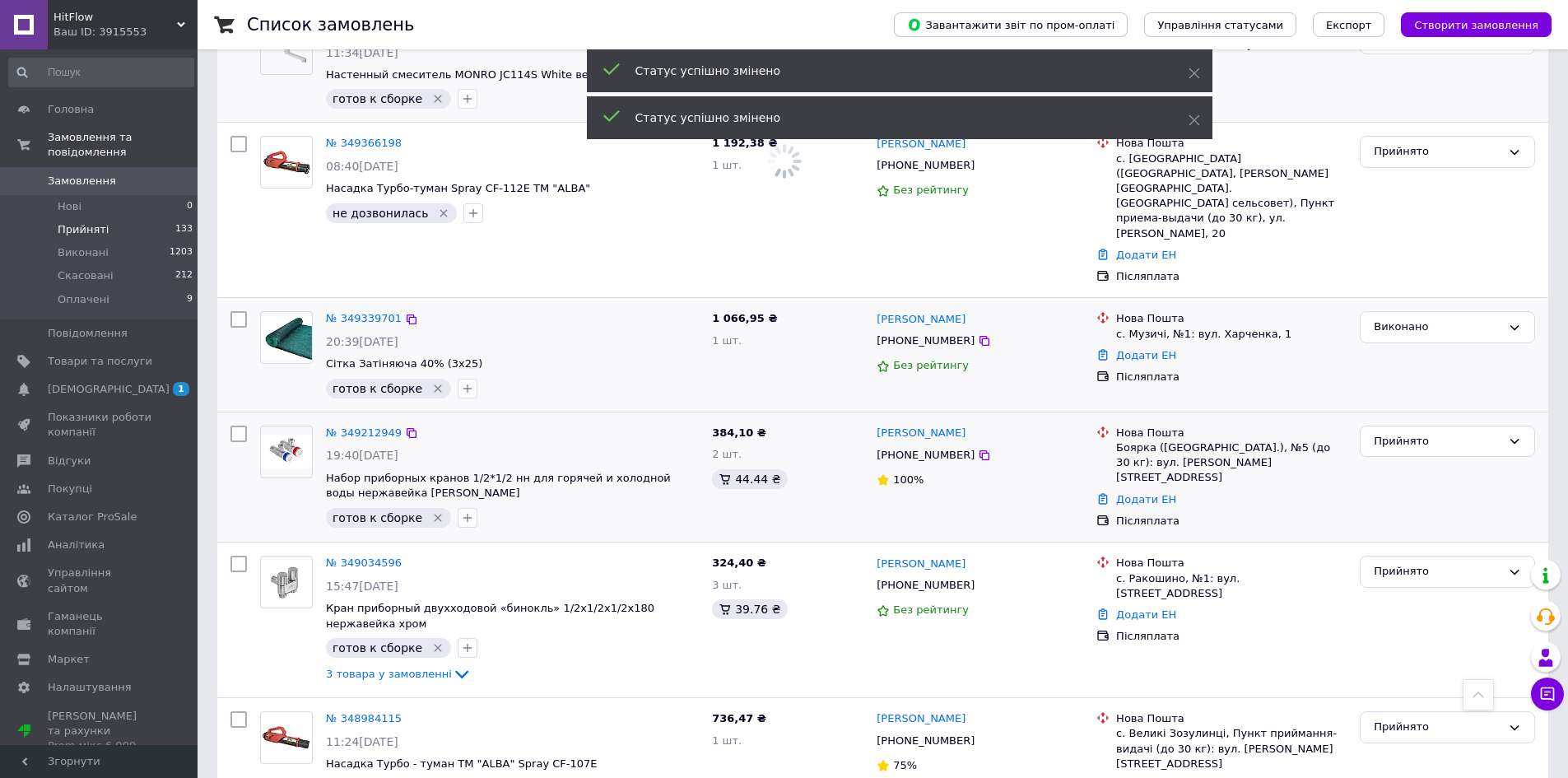
scroll to position [1235, 0]
click at [1402, 431] on div "Прийнято" at bounding box center [1438, 439] width 128 height 18
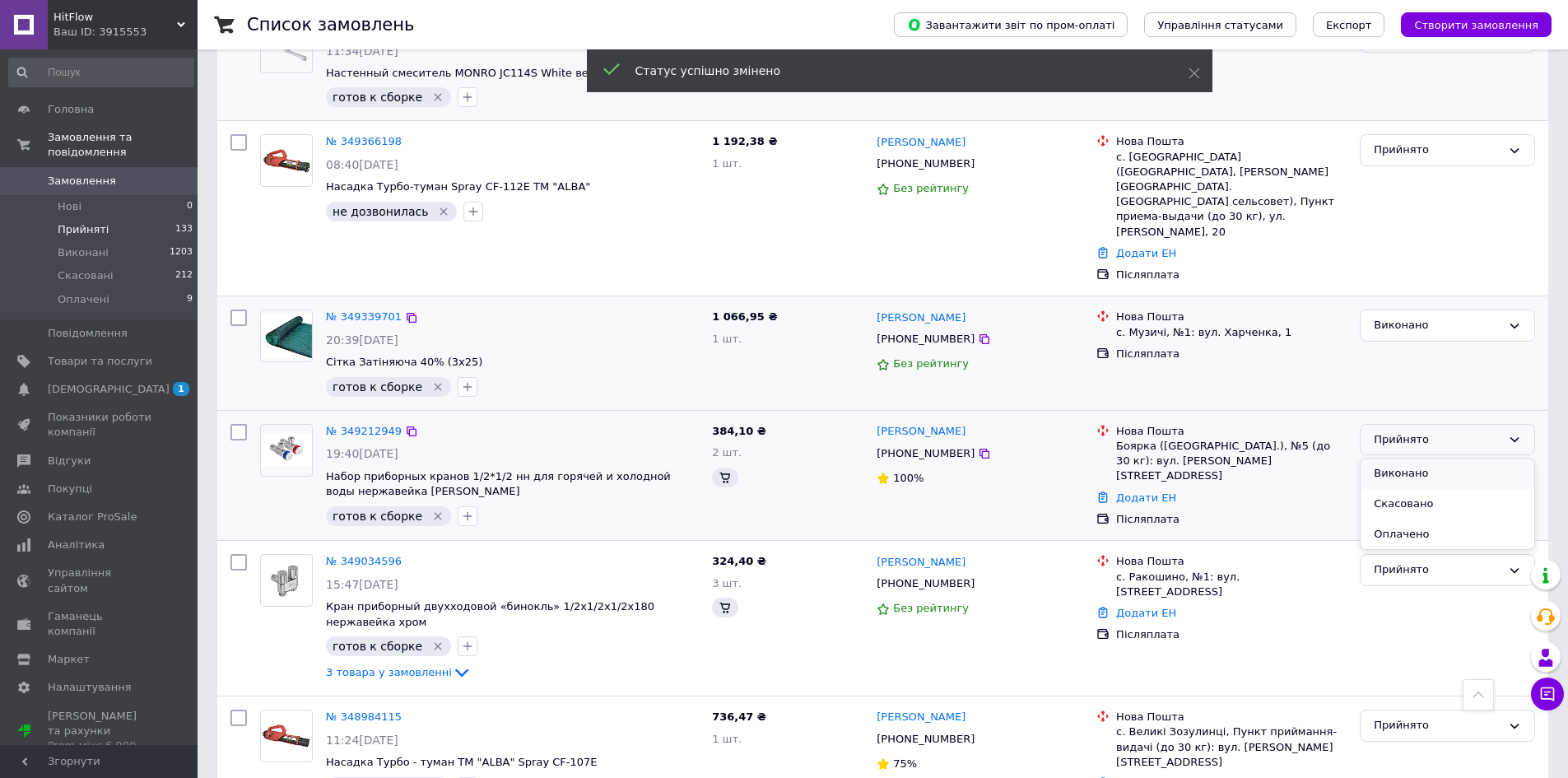
click at [1402, 459] on li "Виконано" at bounding box center [1448, 474] width 174 height 31
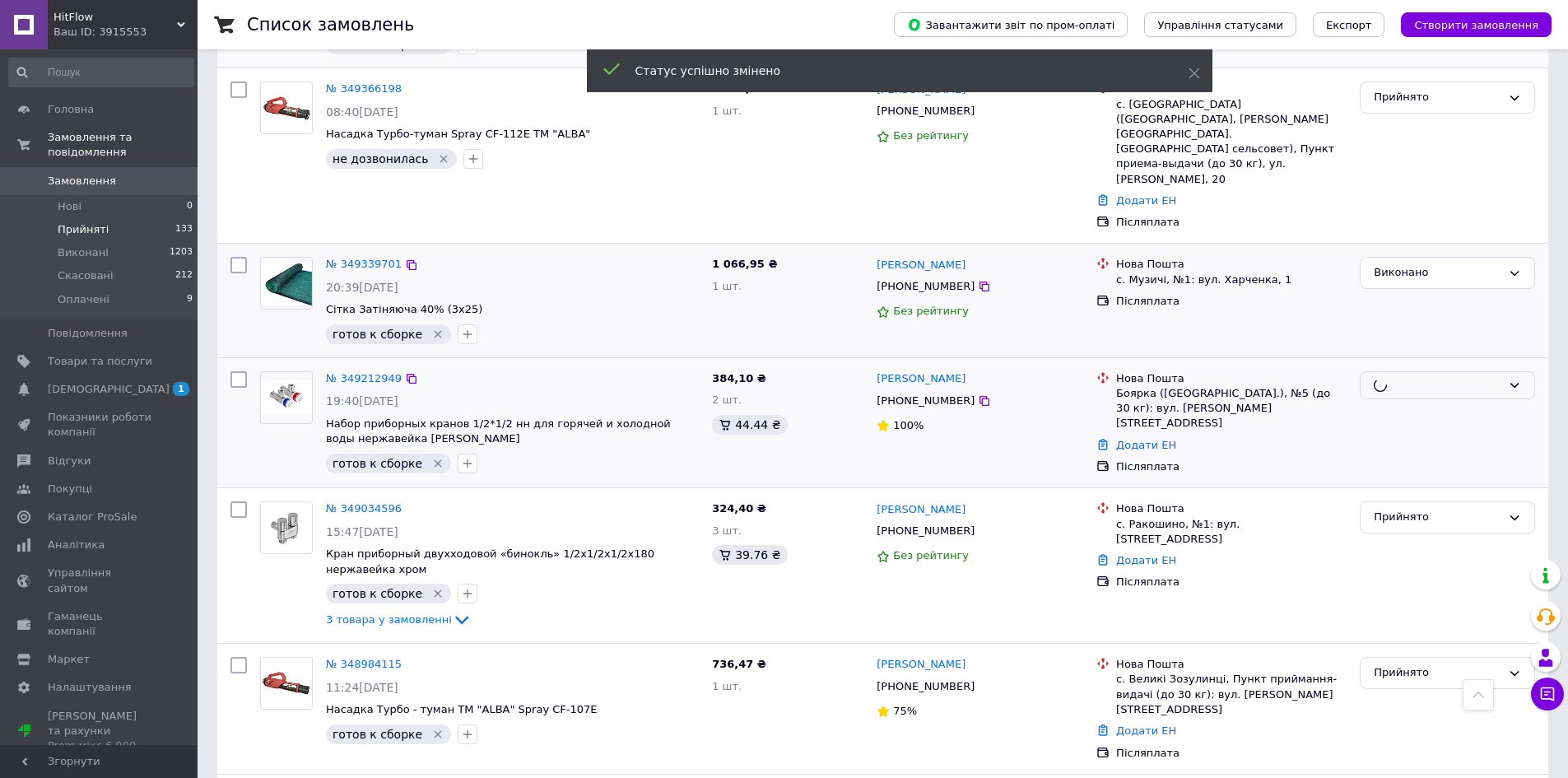
scroll to position [1317, 0]
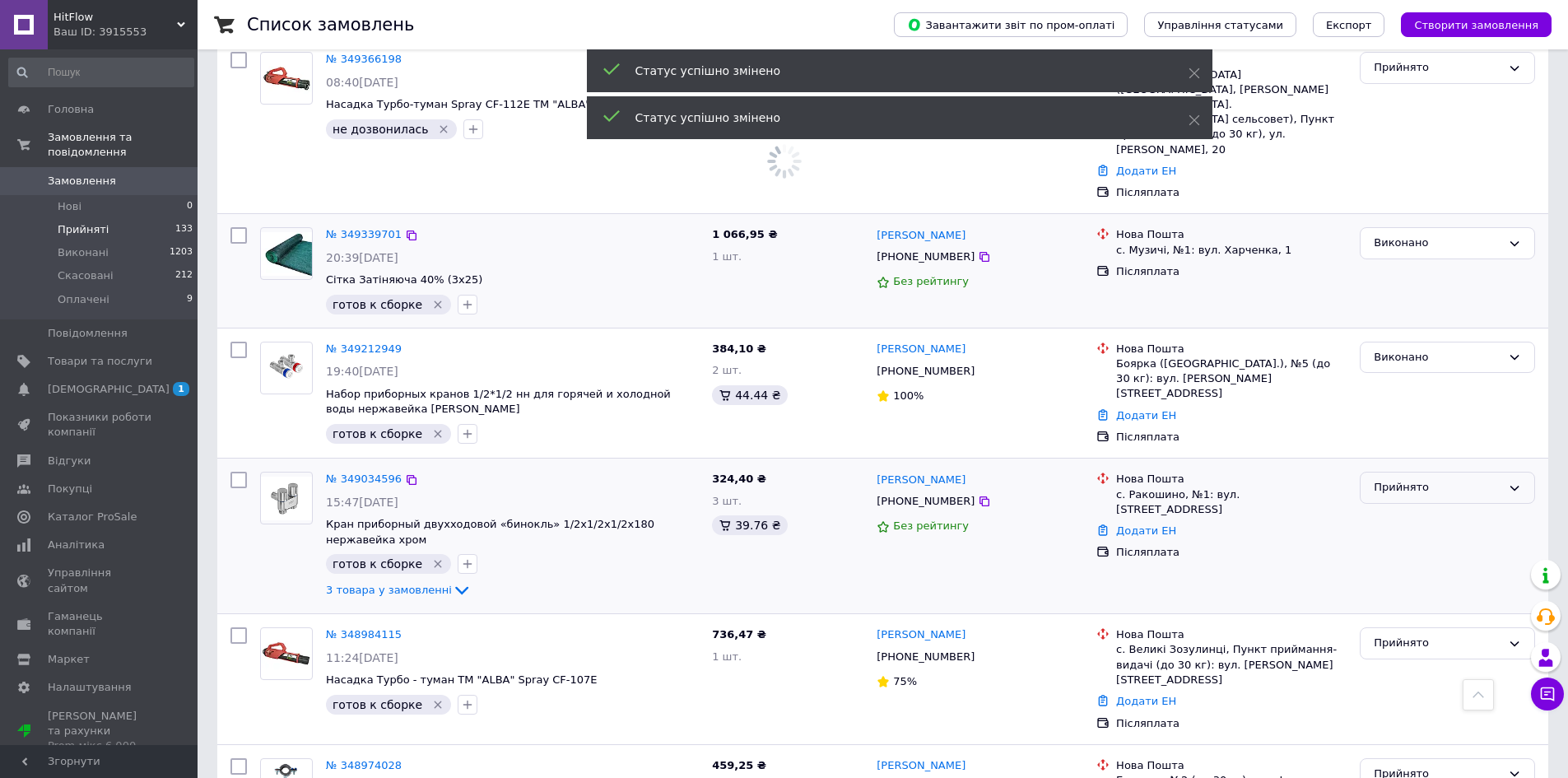
click at [1398, 479] on div "Прийнято" at bounding box center [1438, 488] width 128 height 18
click at [1396, 507] on li "Виконано" at bounding box center [1448, 522] width 174 height 31
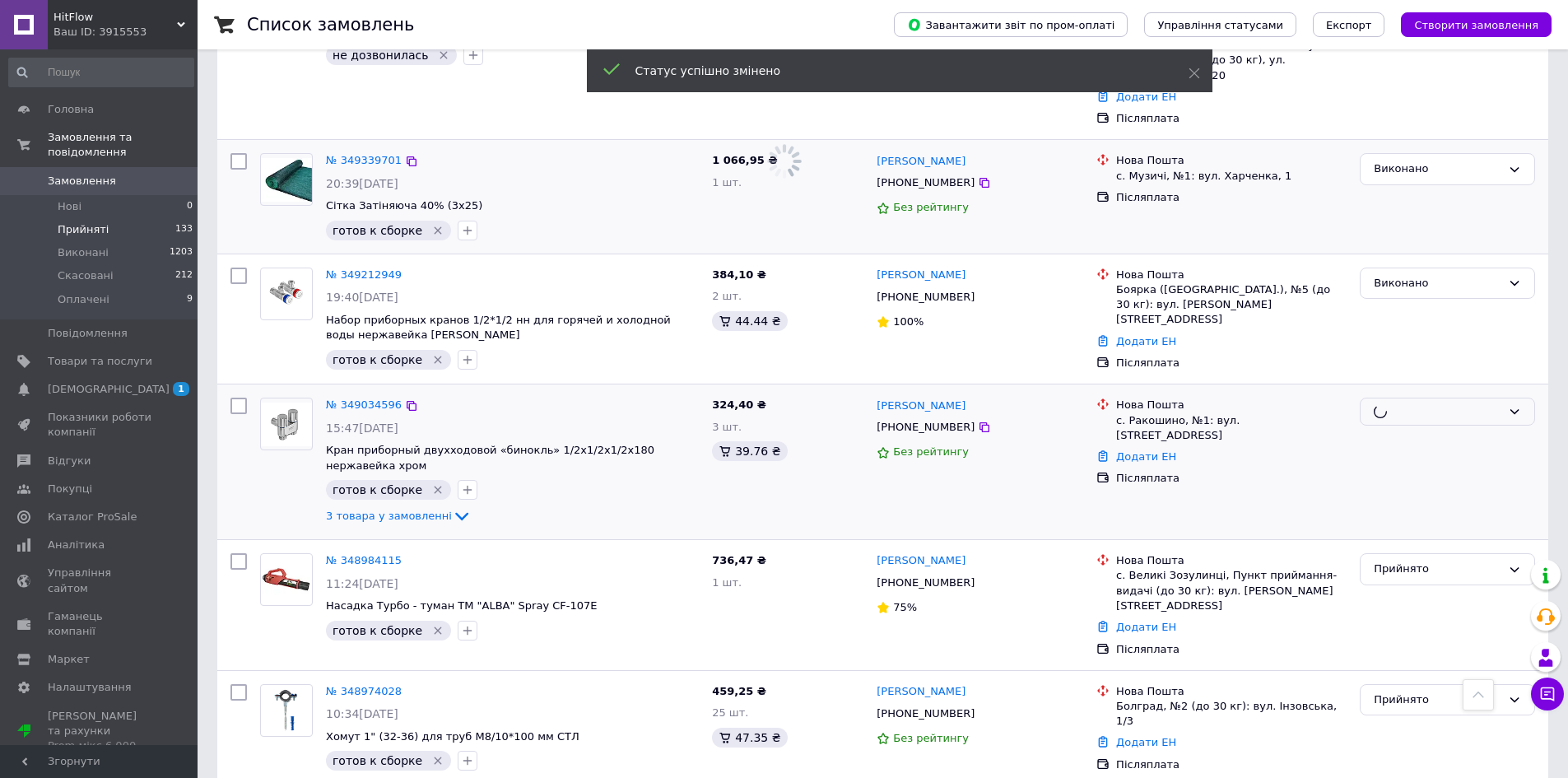
scroll to position [1482, 0]
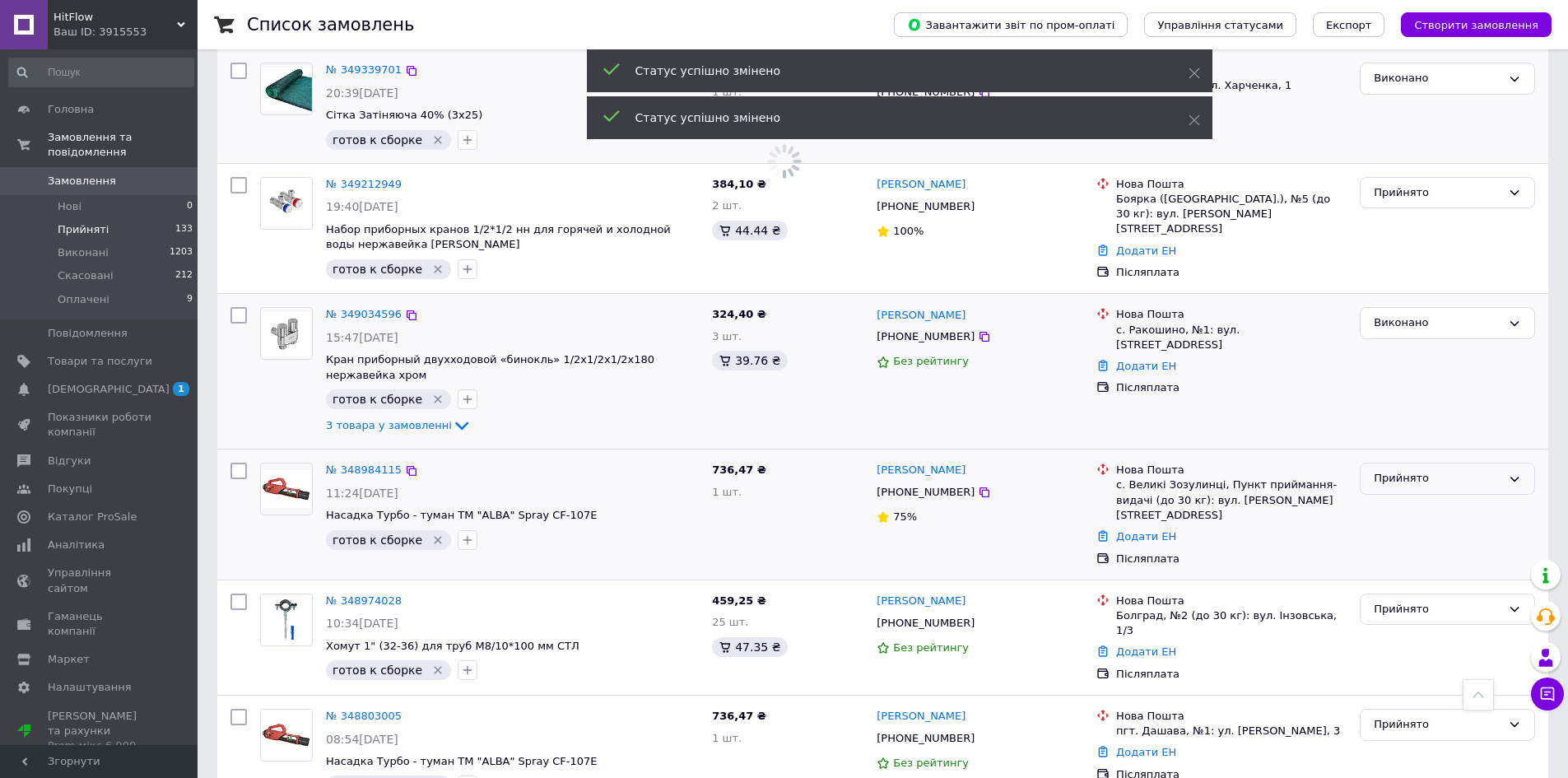
click at [1394, 470] on div "Прийнято" at bounding box center [1438, 478] width 128 height 18
click at [1394, 498] on li "Виконано" at bounding box center [1448, 512] width 174 height 31
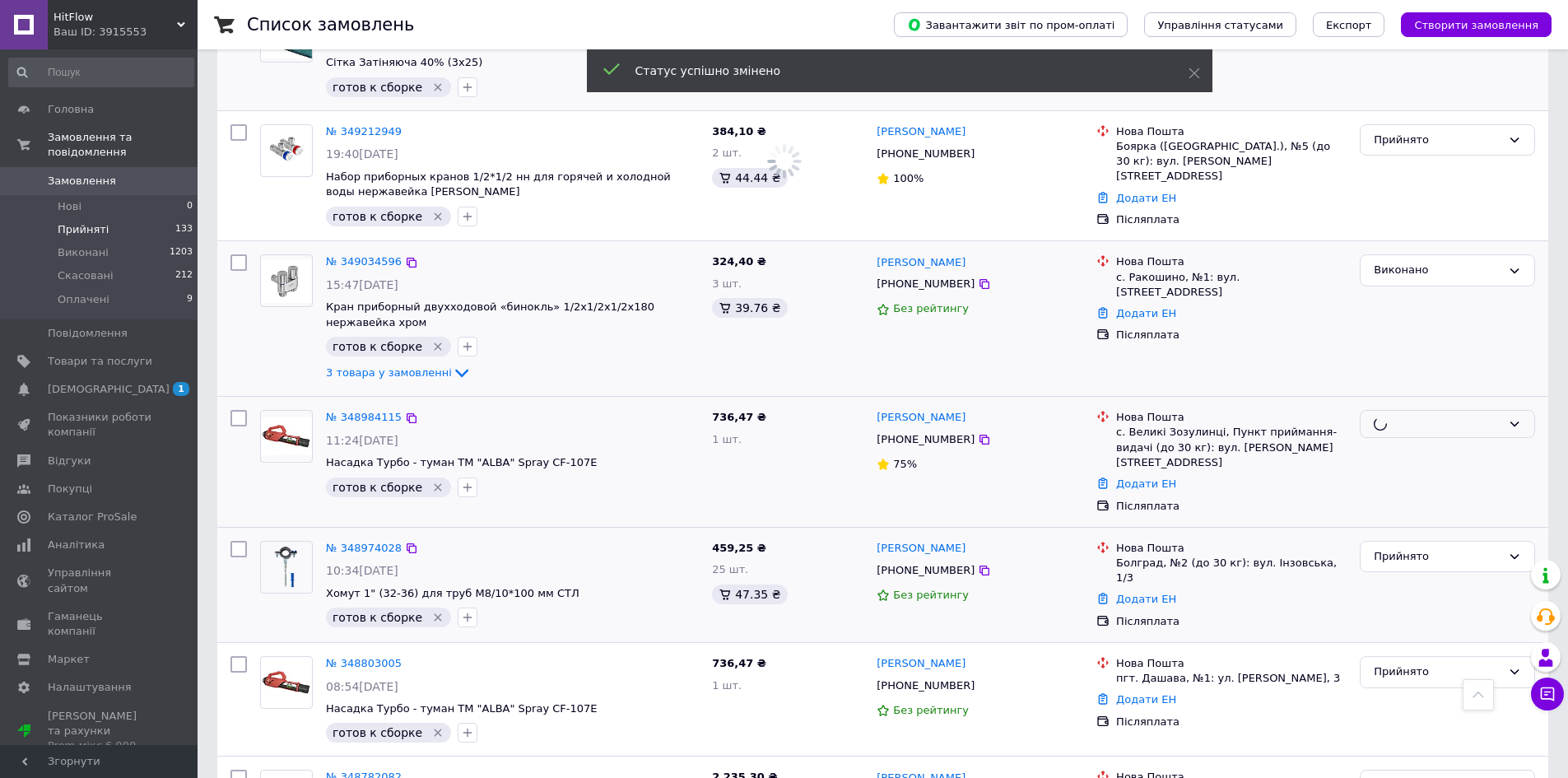
scroll to position [1564, 0]
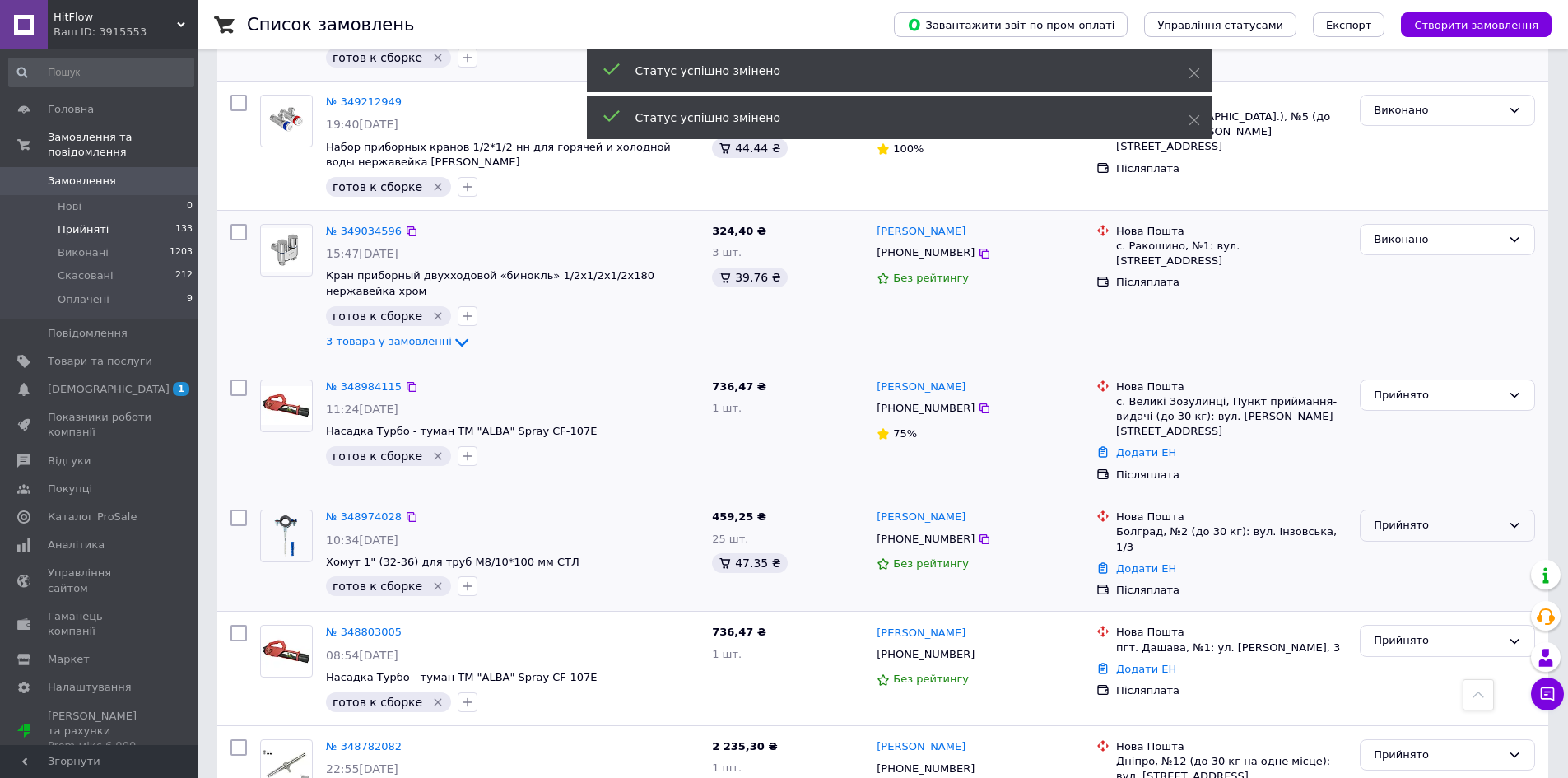
click at [1386, 517] on div "Прийнято" at bounding box center [1438, 525] width 128 height 18
click at [1381, 545] on li "Виконано" at bounding box center [1448, 560] width 174 height 31
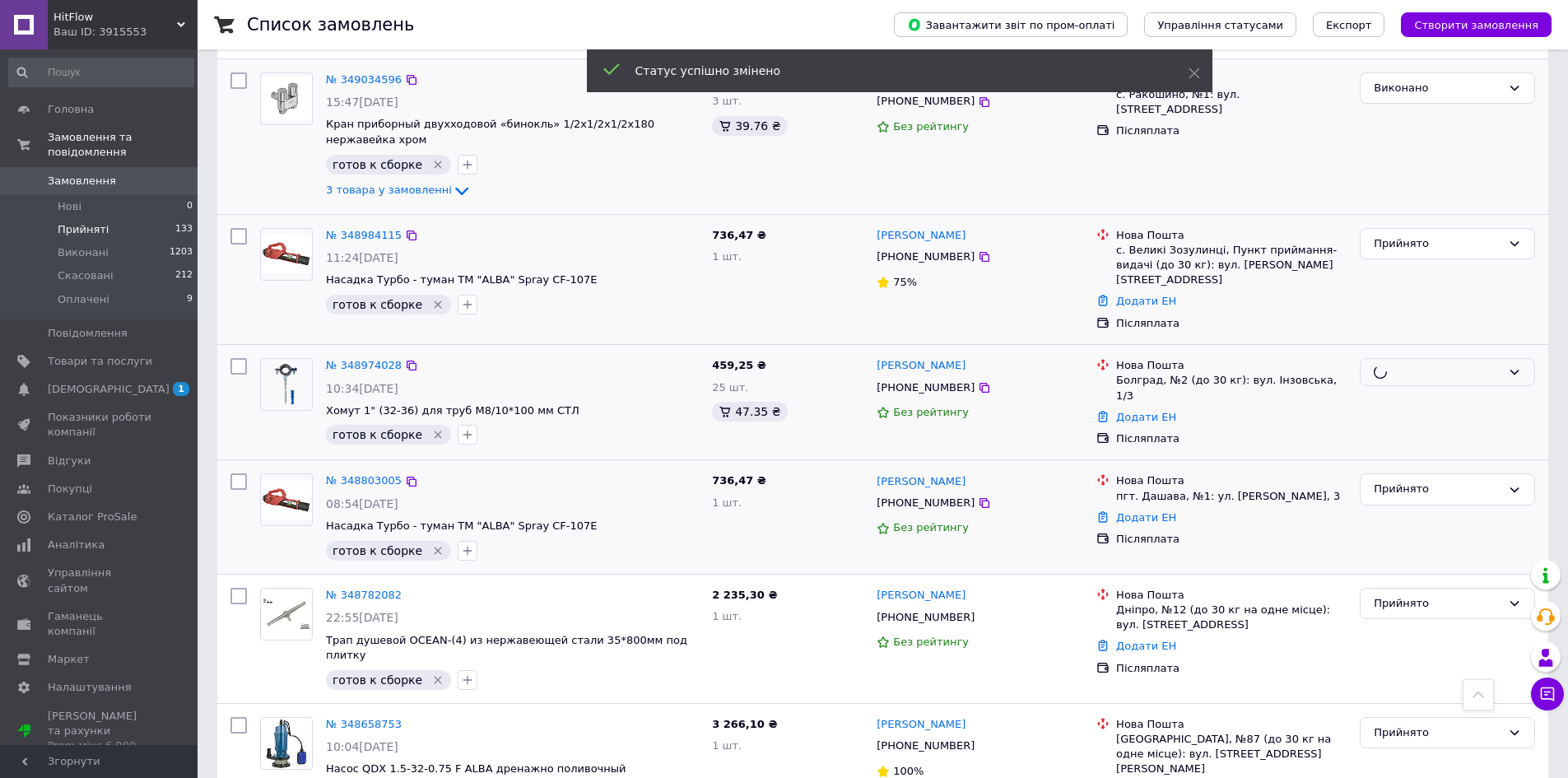
scroll to position [1729, 0]
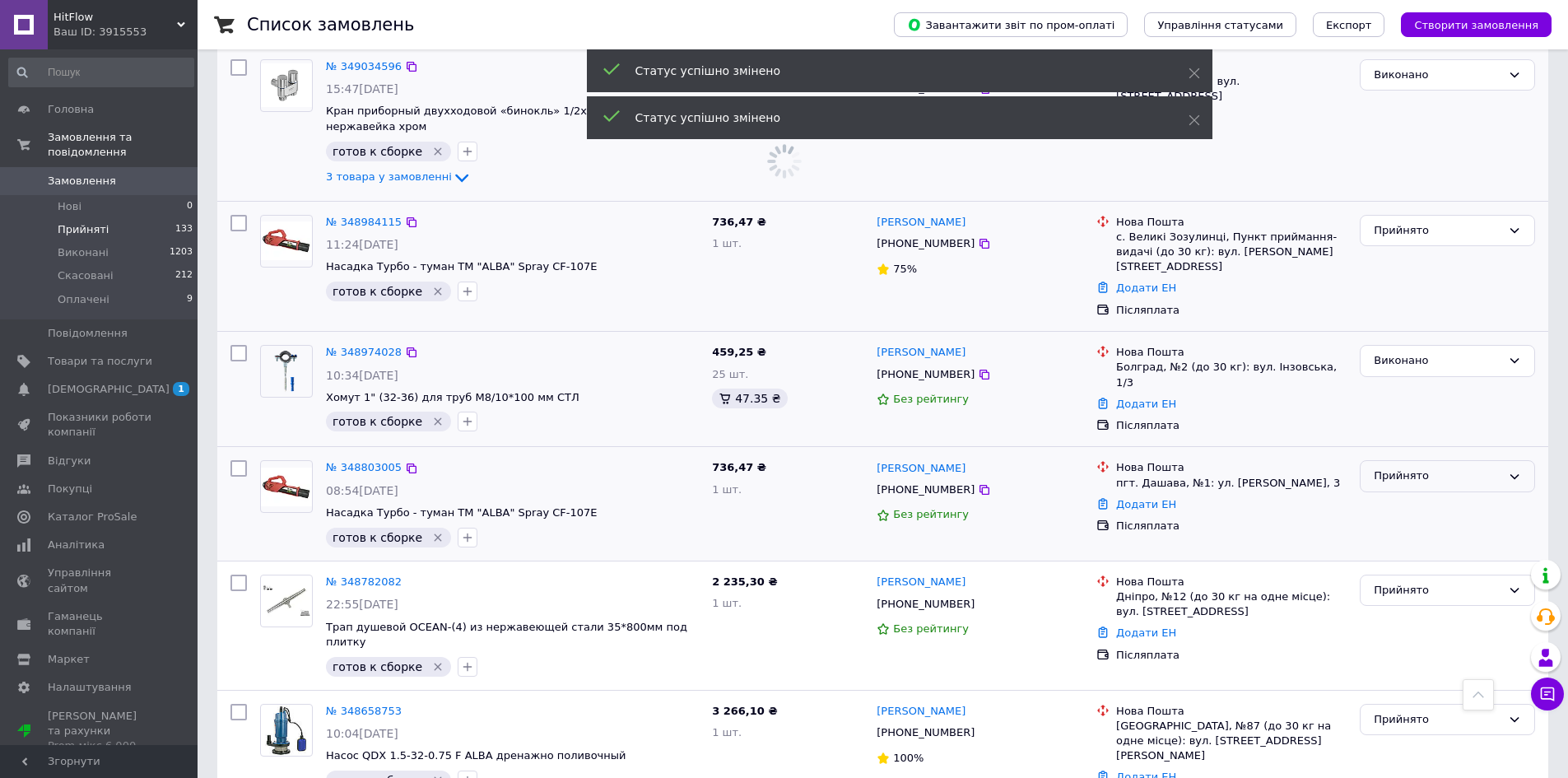
click at [1388, 467] on div "Прийнято" at bounding box center [1438, 475] width 128 height 18
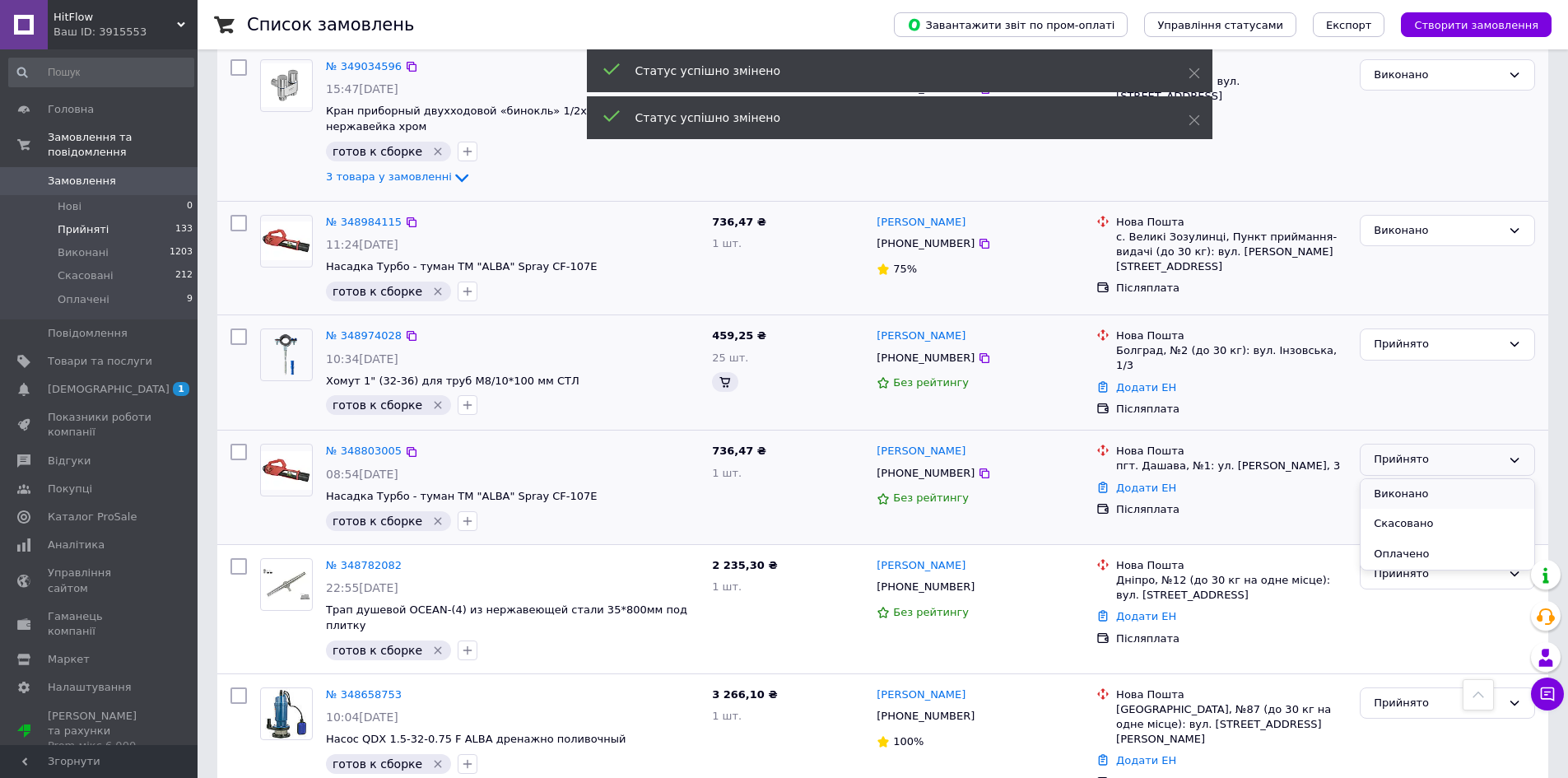
click at [1388, 479] on li "Виконано" at bounding box center [1448, 494] width 174 height 31
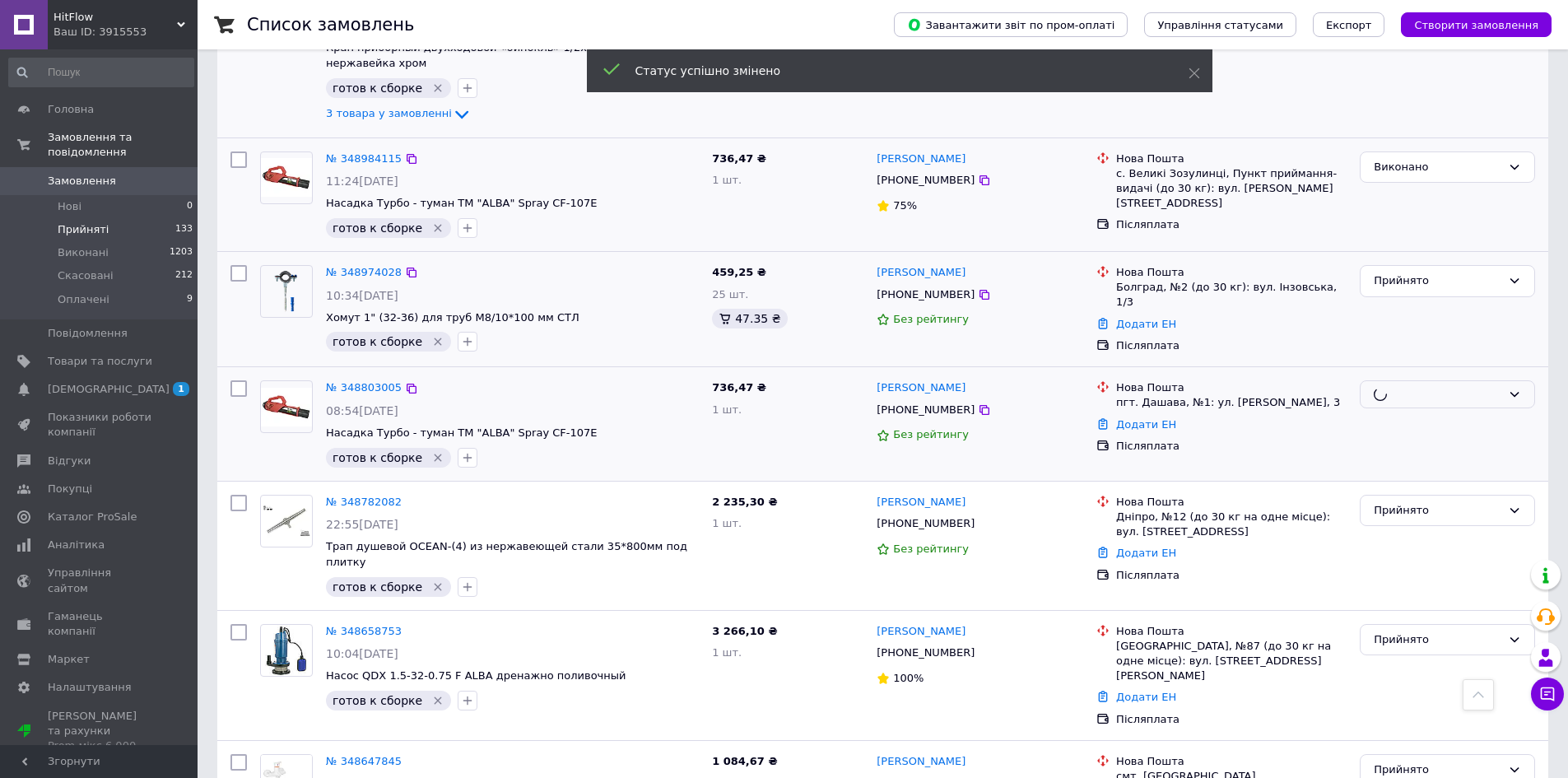
scroll to position [1811, 0]
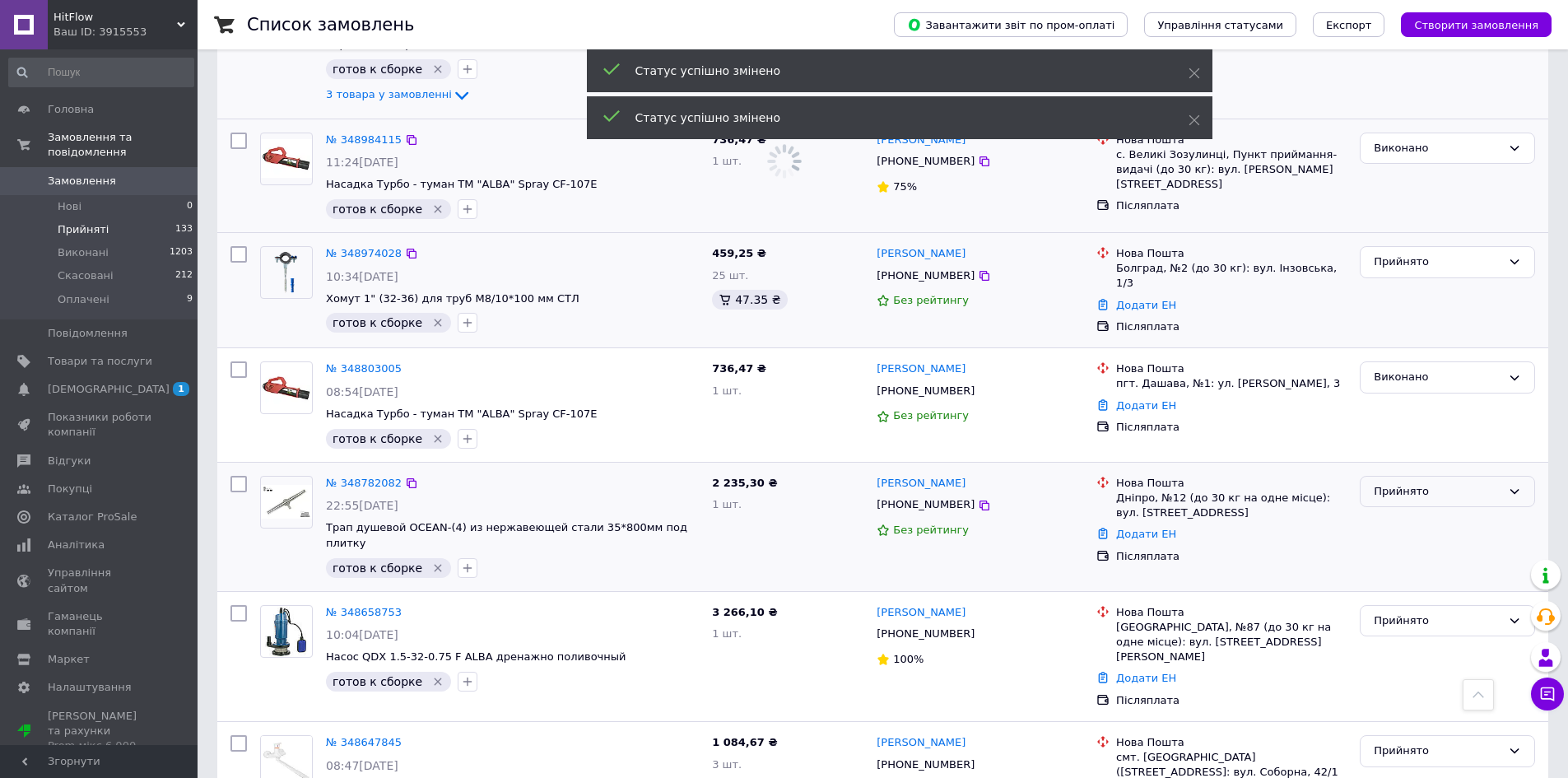
click at [1396, 483] on div "Прийнято" at bounding box center [1438, 491] width 128 height 18
click at [1394, 475] on div "Прийнято Виконано Скасовано Оплачено" at bounding box center [1448, 491] width 176 height 32
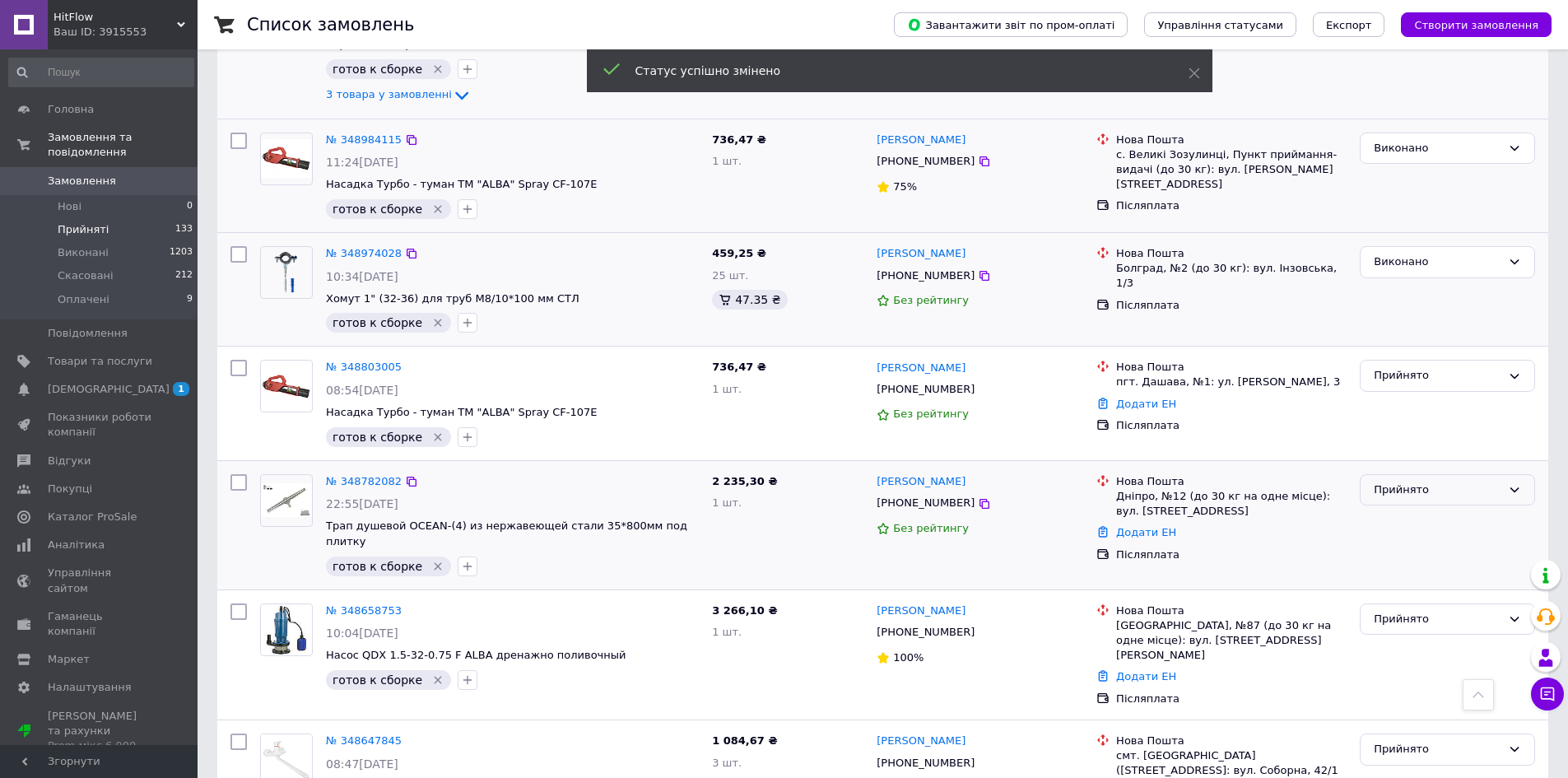
click at [1394, 482] on div "Прийнято" at bounding box center [1438, 490] width 128 height 18
click at [1393, 509] on li "Виконано" at bounding box center [1448, 524] width 174 height 31
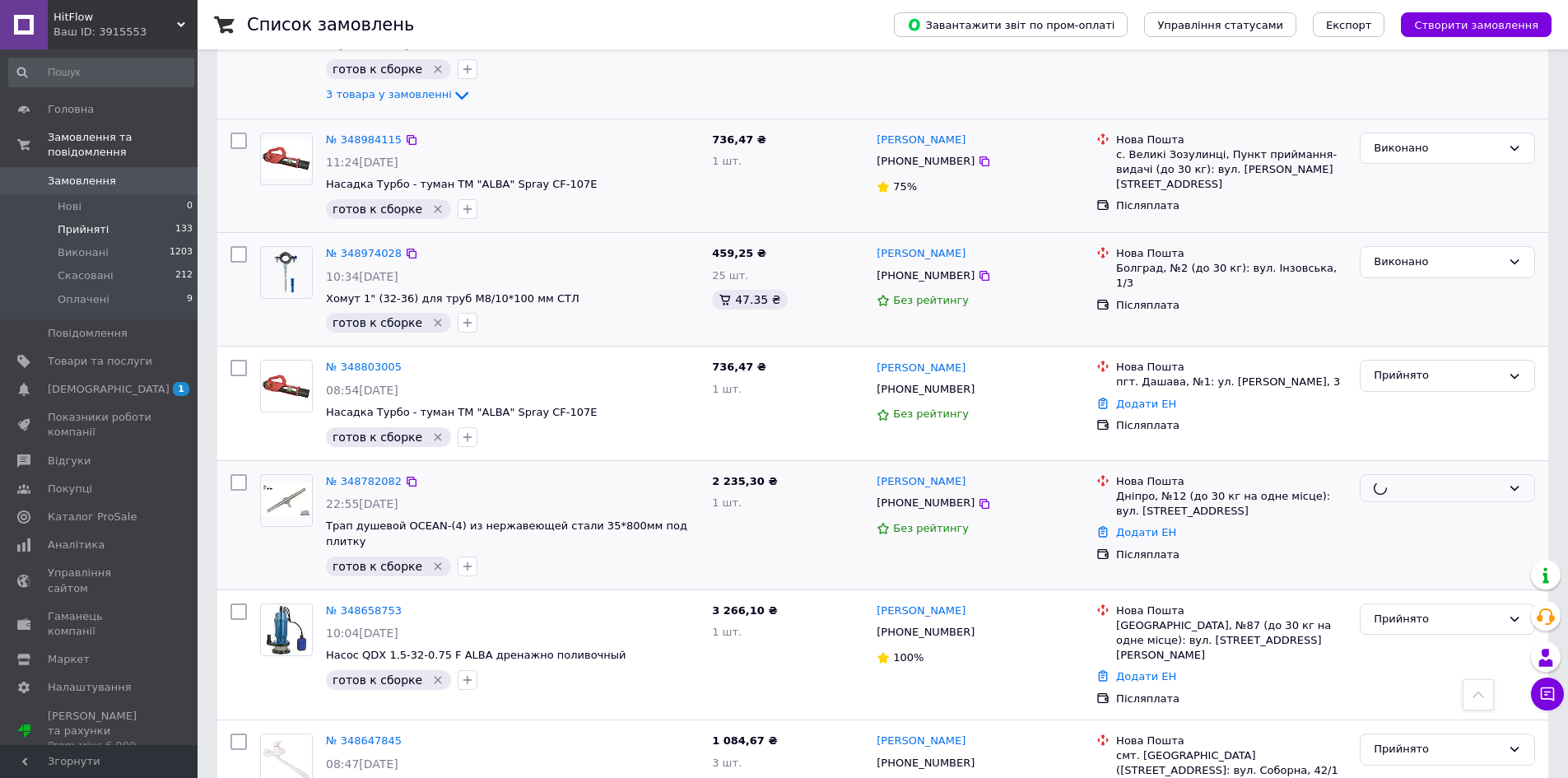
scroll to position [1894, 0]
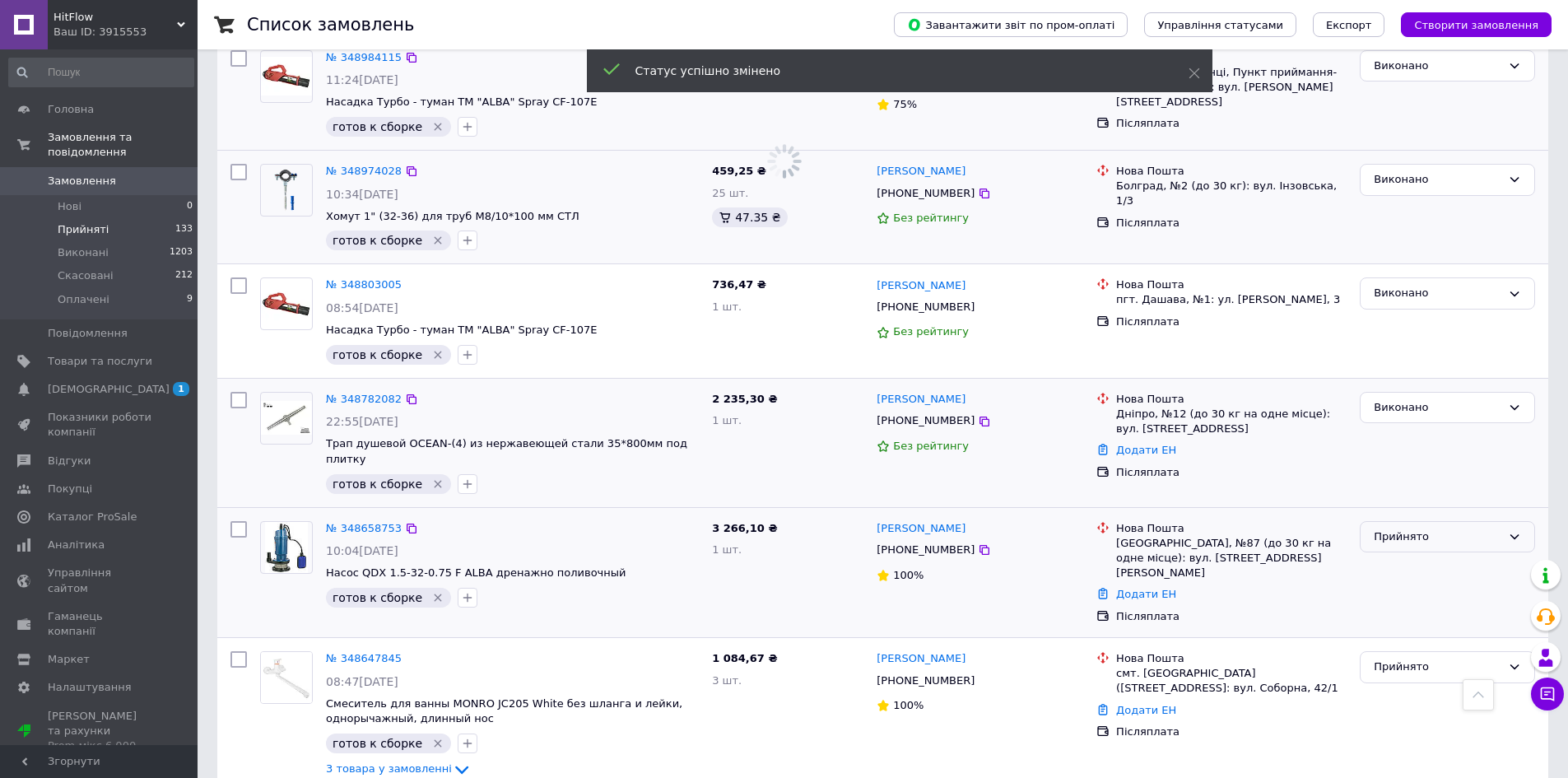
click at [1391, 528] on div "Прийнято" at bounding box center [1438, 537] width 128 height 18
click at [1394, 556] on li "Виконано" at bounding box center [1448, 571] width 174 height 31
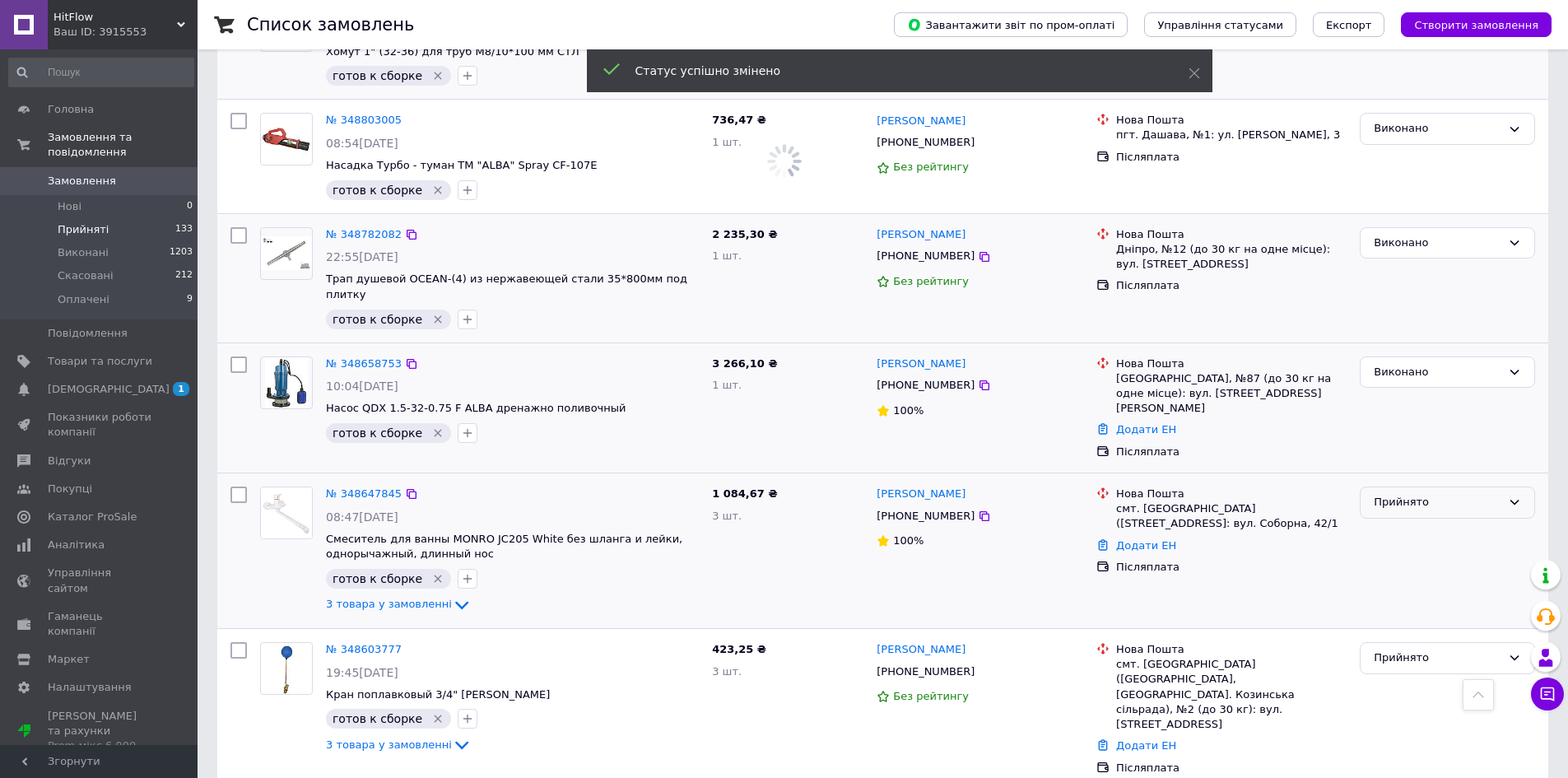
click at [1400, 494] on div "Прийнято" at bounding box center [1438, 502] width 128 height 18
click at [1400, 522] on li "Виконано" at bounding box center [1448, 537] width 174 height 31
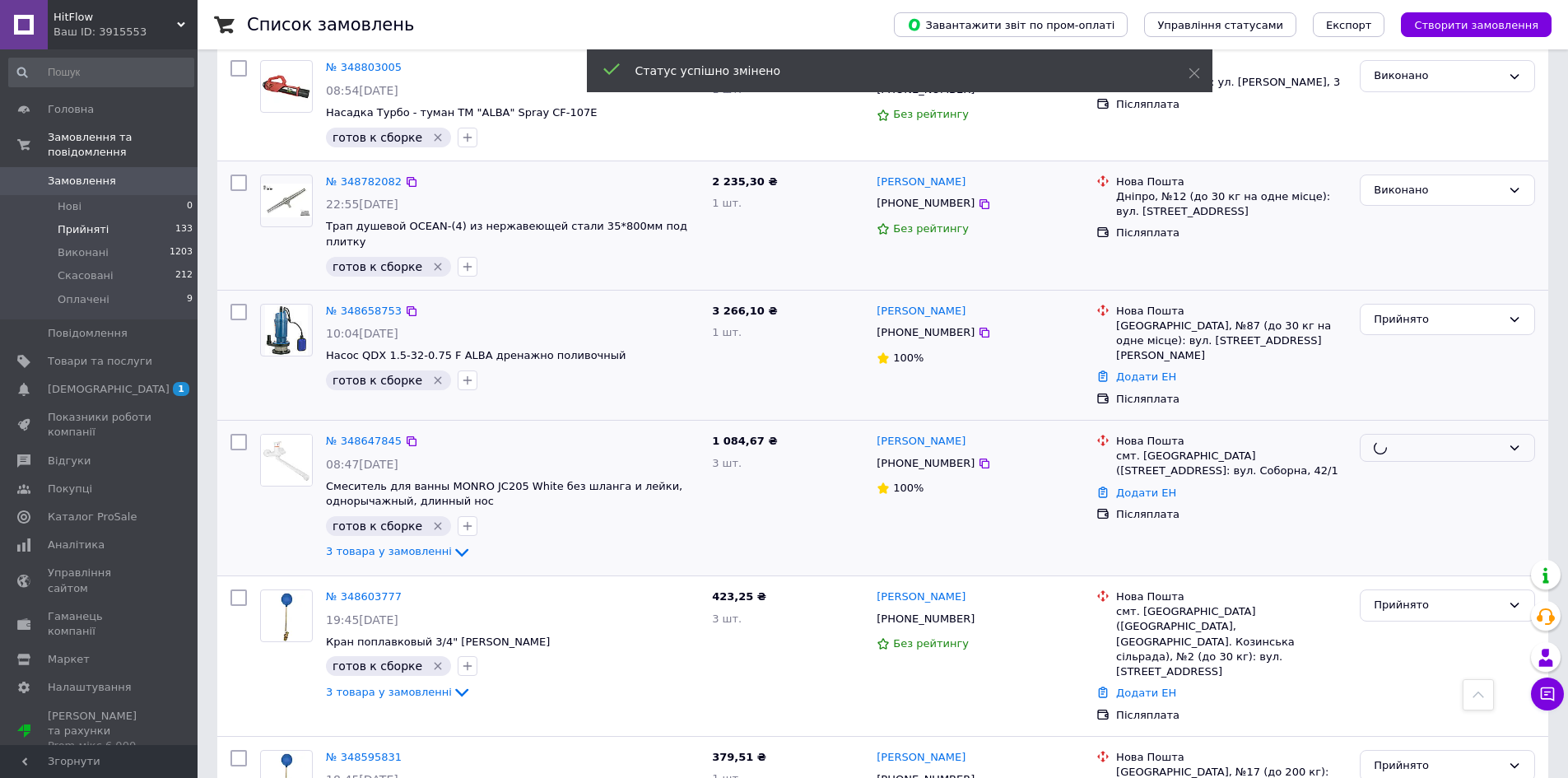
scroll to position [2141, 0]
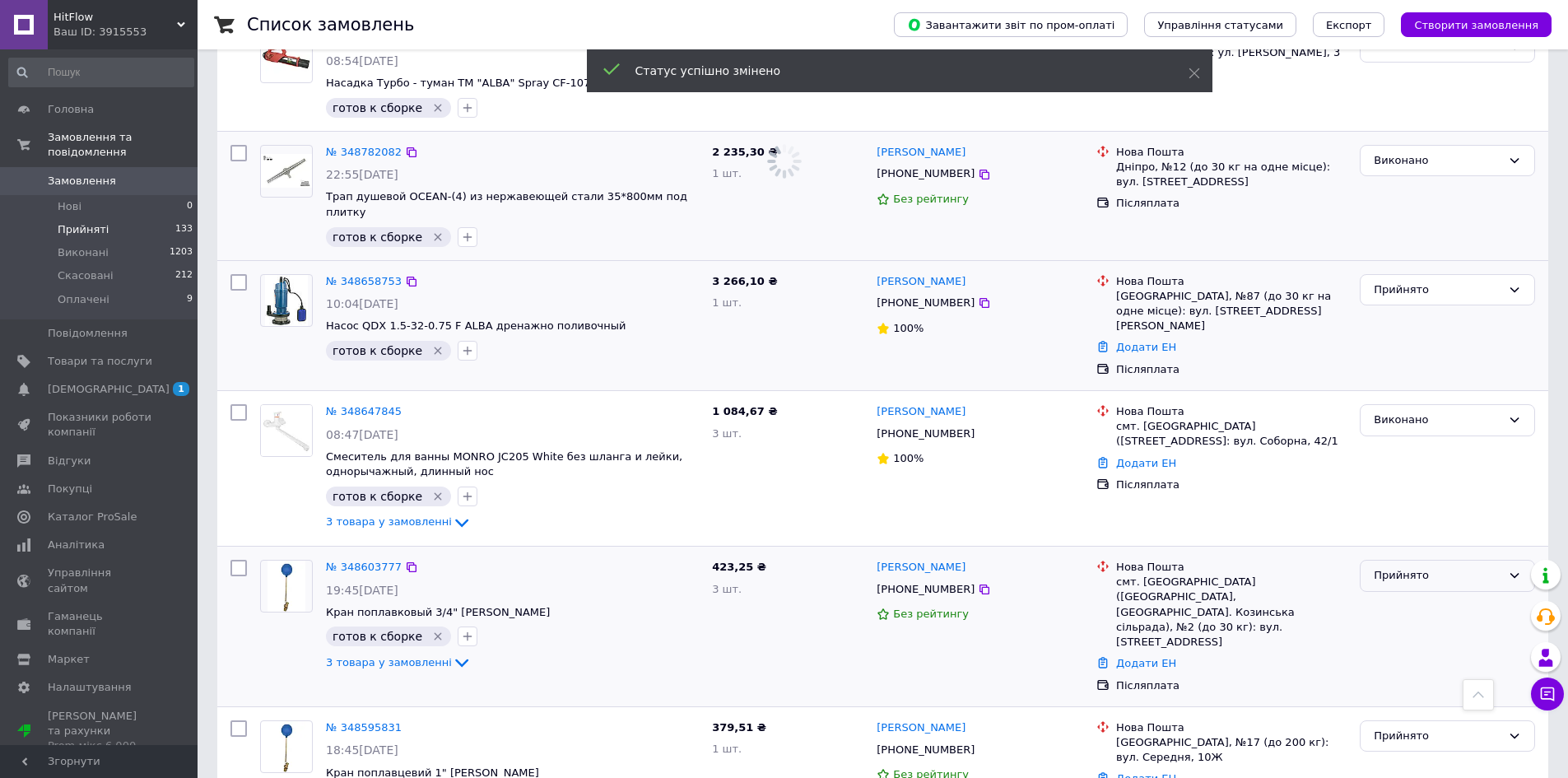
click at [1389, 567] on div "Прийнято" at bounding box center [1438, 575] width 128 height 18
drag, startPoint x: 1389, startPoint y: 508, endPoint x: 1400, endPoint y: 539, distance: 32.9
click at [1389, 595] on li "Виконано" at bounding box center [1448, 610] width 174 height 31
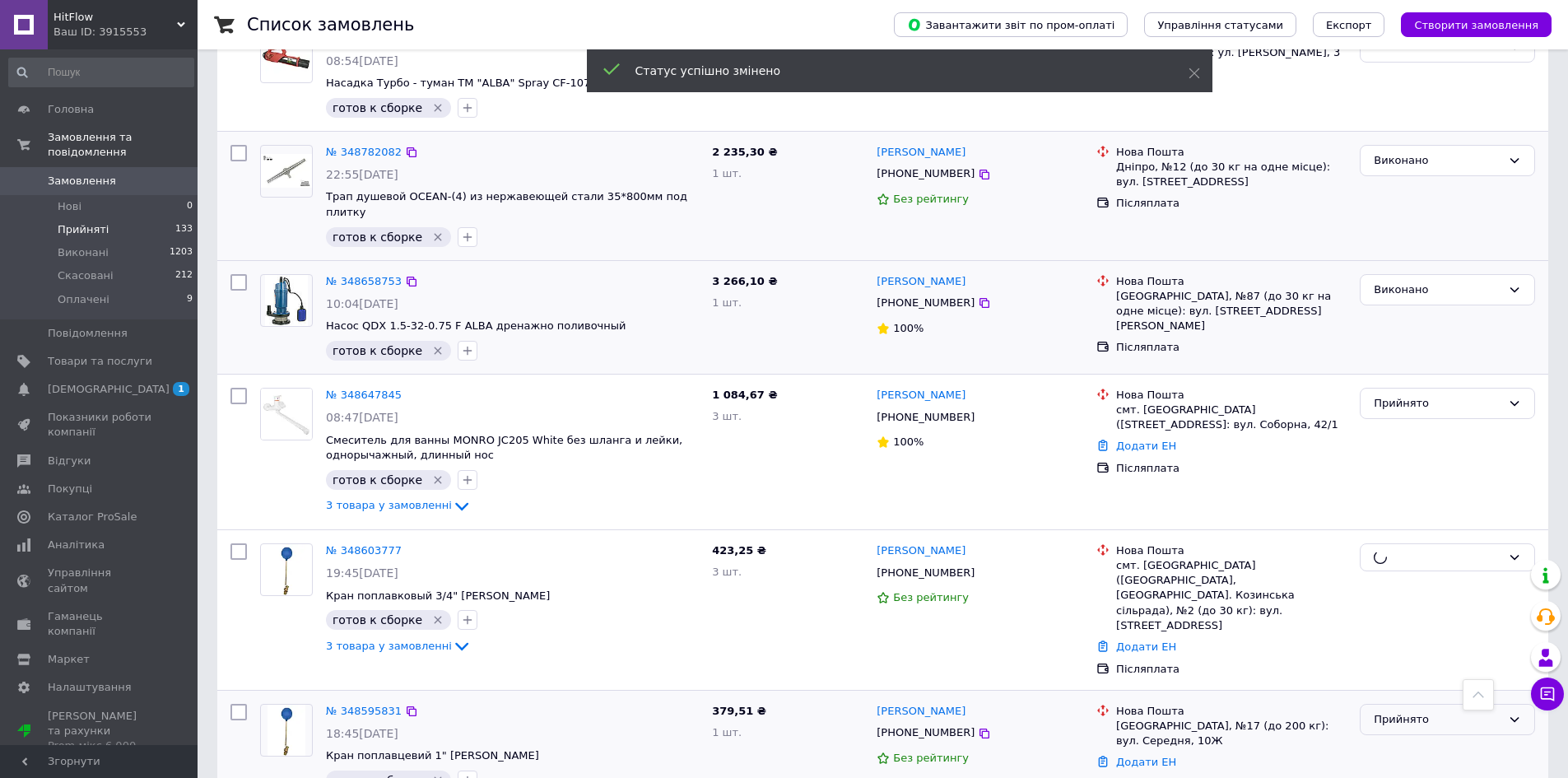
click at [1395, 711] on div "Прийнято" at bounding box center [1438, 720] width 128 height 18
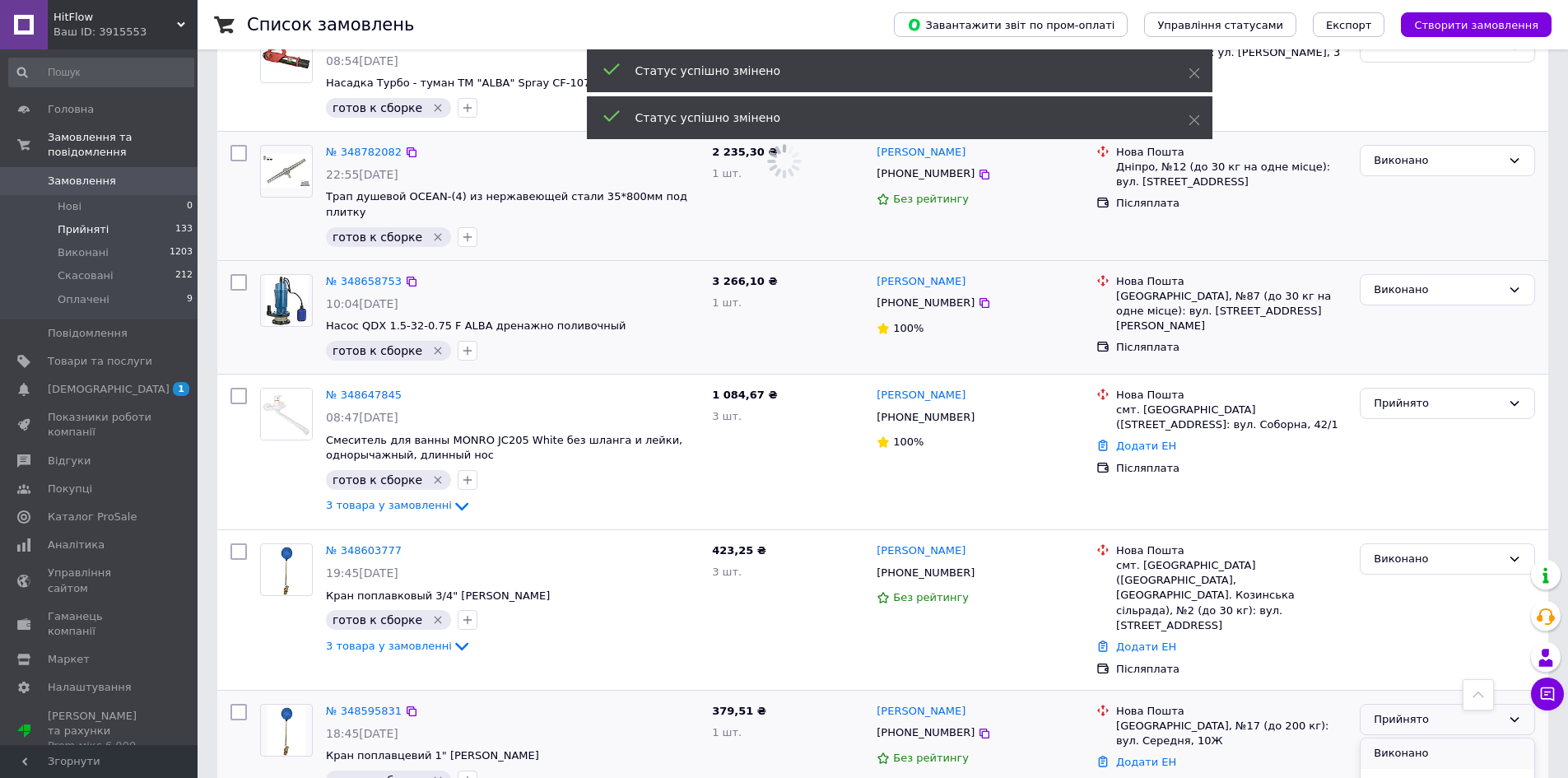
click at [1388, 738] on li "Виконано" at bounding box center [1448, 753] width 174 height 31
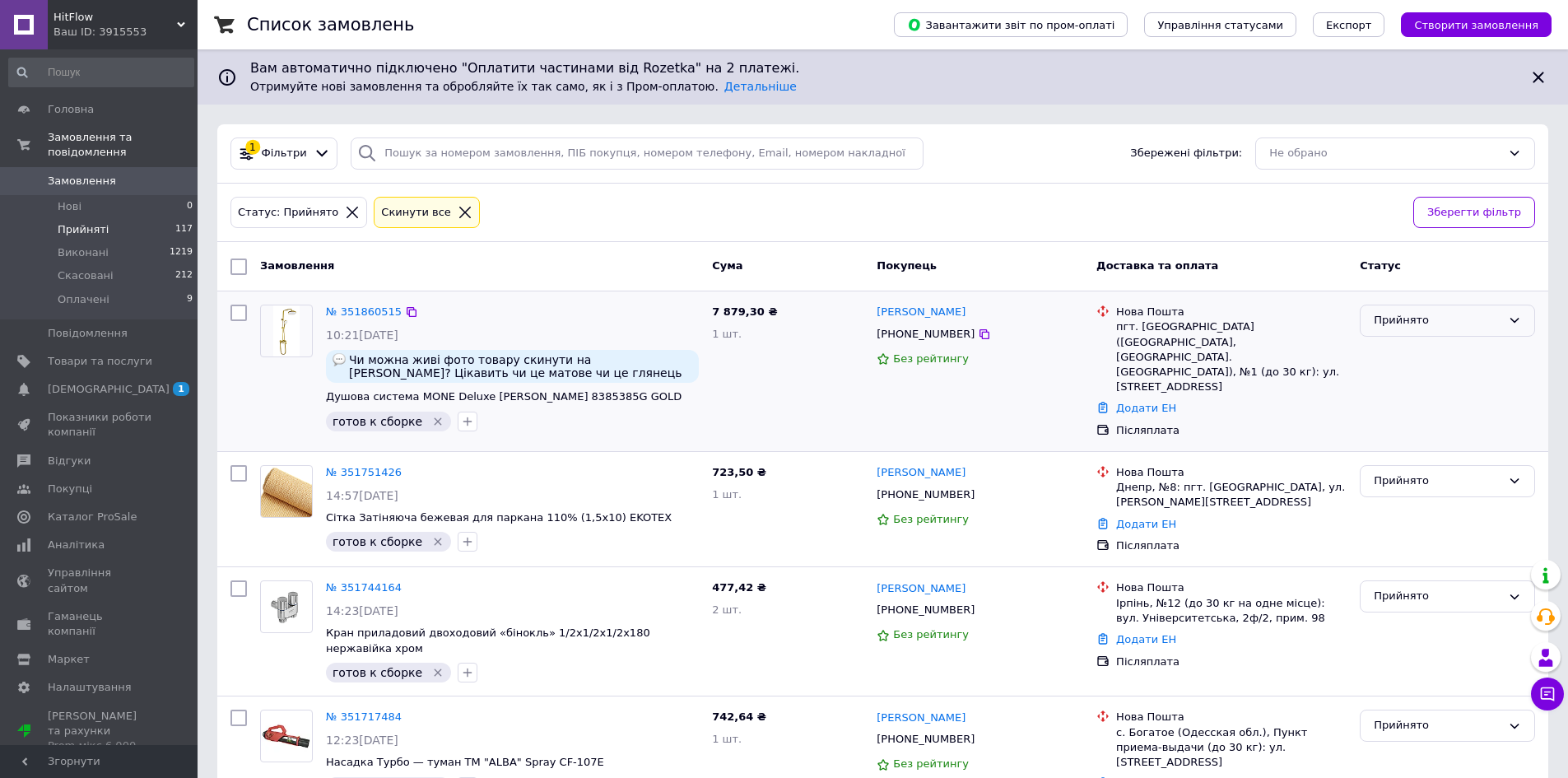
click at [1494, 329] on div "Прийнято" at bounding box center [1448, 320] width 176 height 32
click at [1486, 359] on li "Виконано" at bounding box center [1448, 355] width 174 height 31
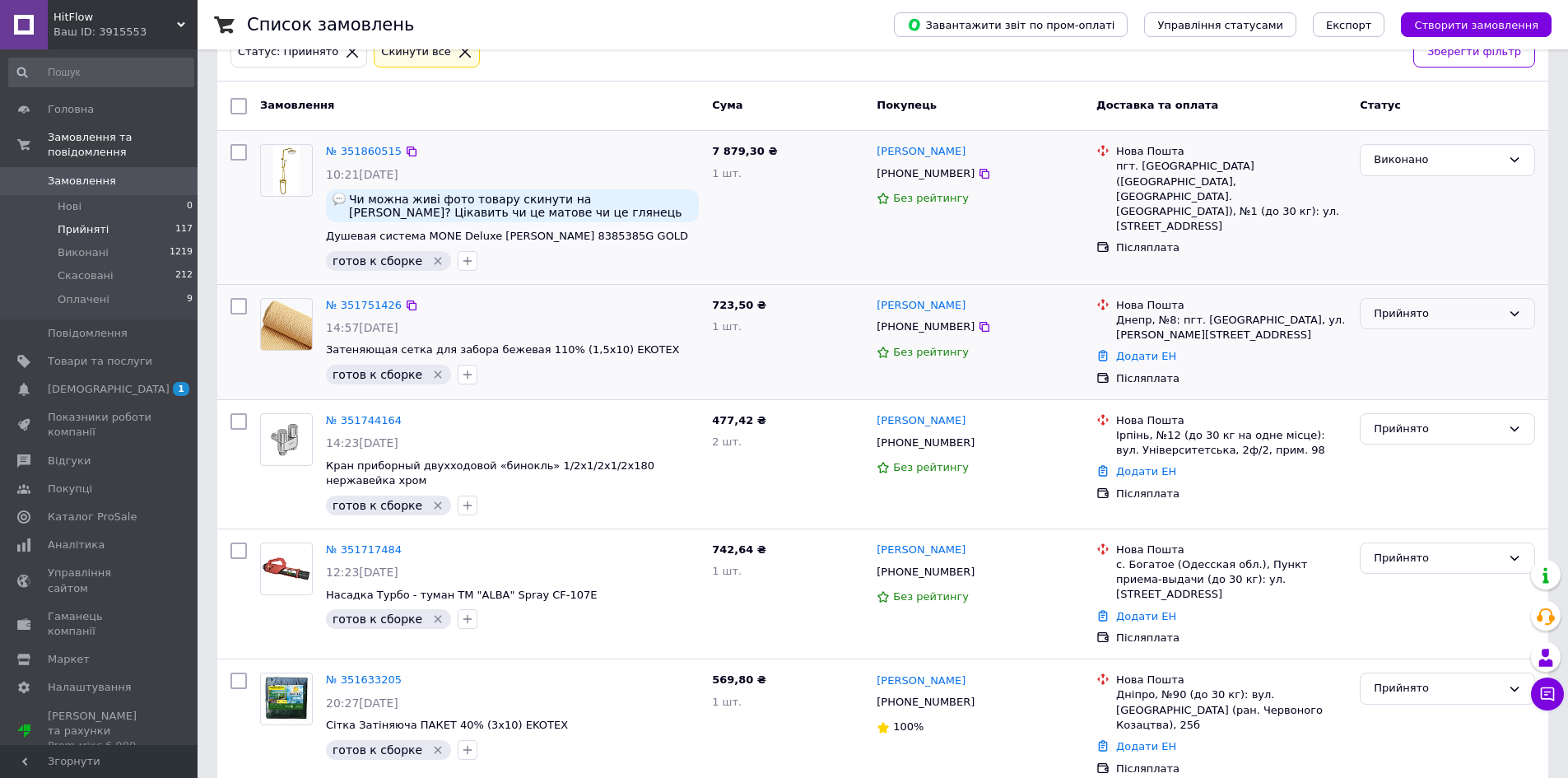
scroll to position [165, 0]
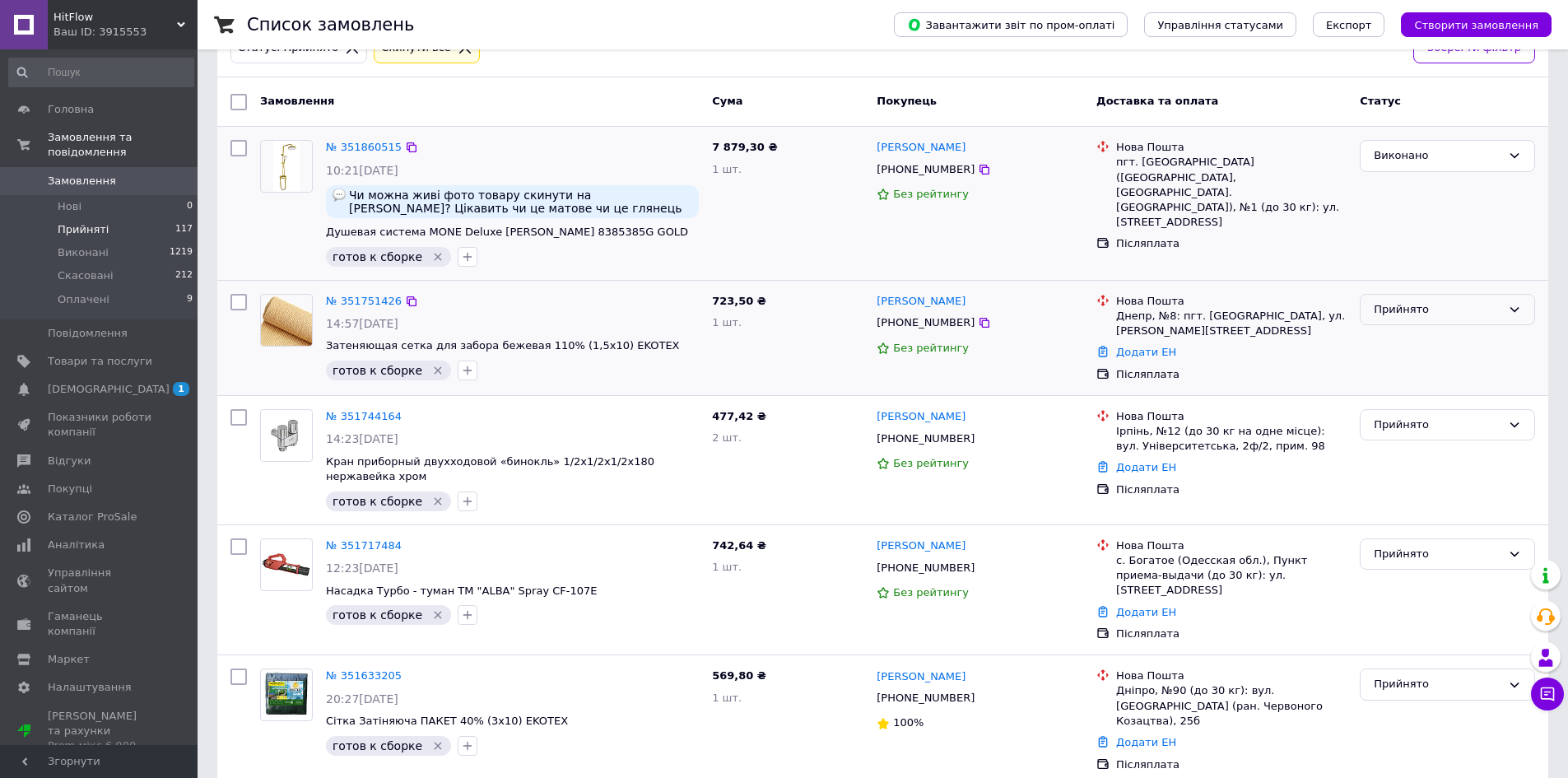
click at [1455, 318] on div "Прийнято" at bounding box center [1448, 310] width 176 height 32
click at [1454, 334] on li "Виконано" at bounding box center [1448, 343] width 174 height 31
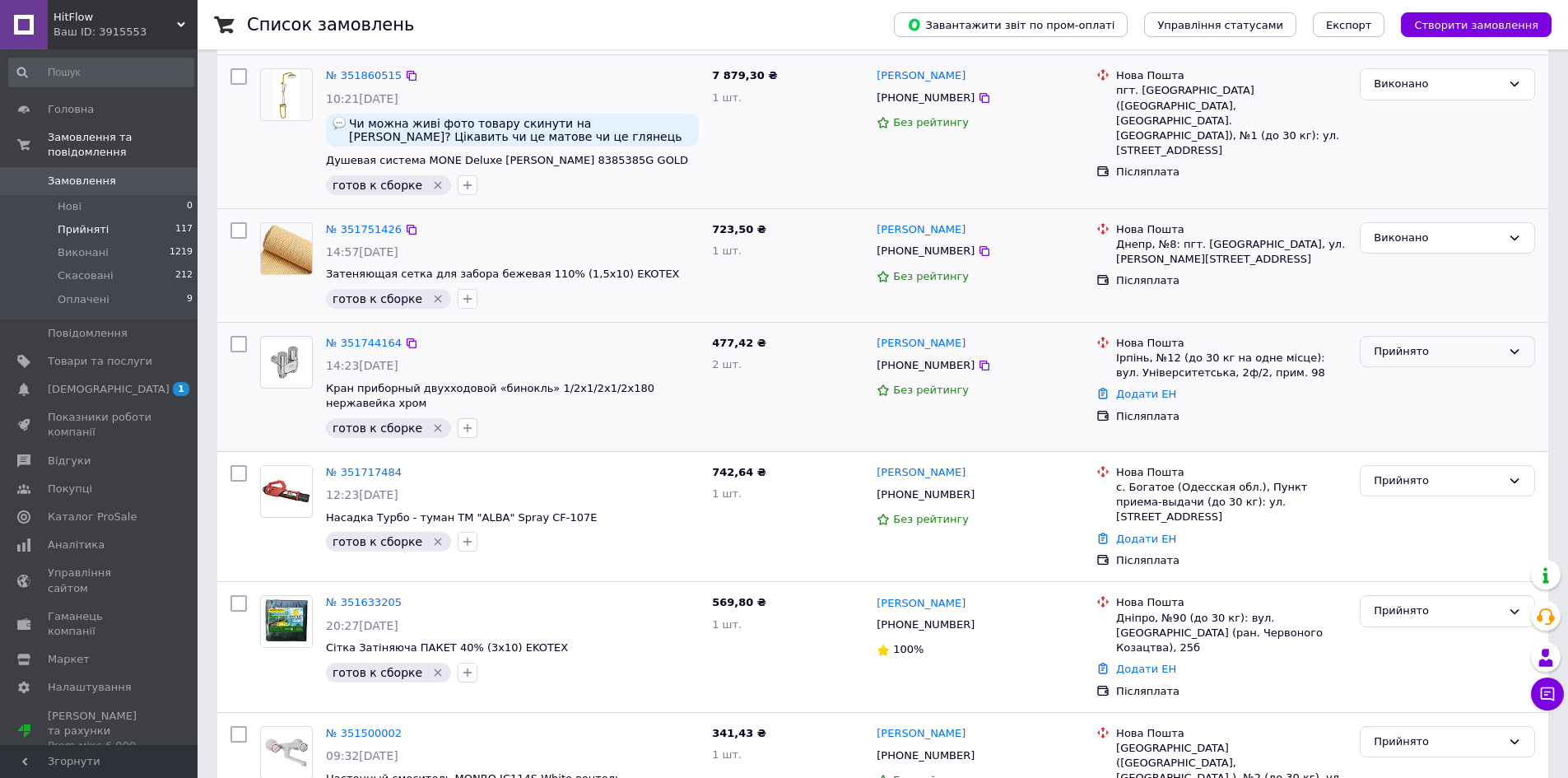
scroll to position [329, 0]
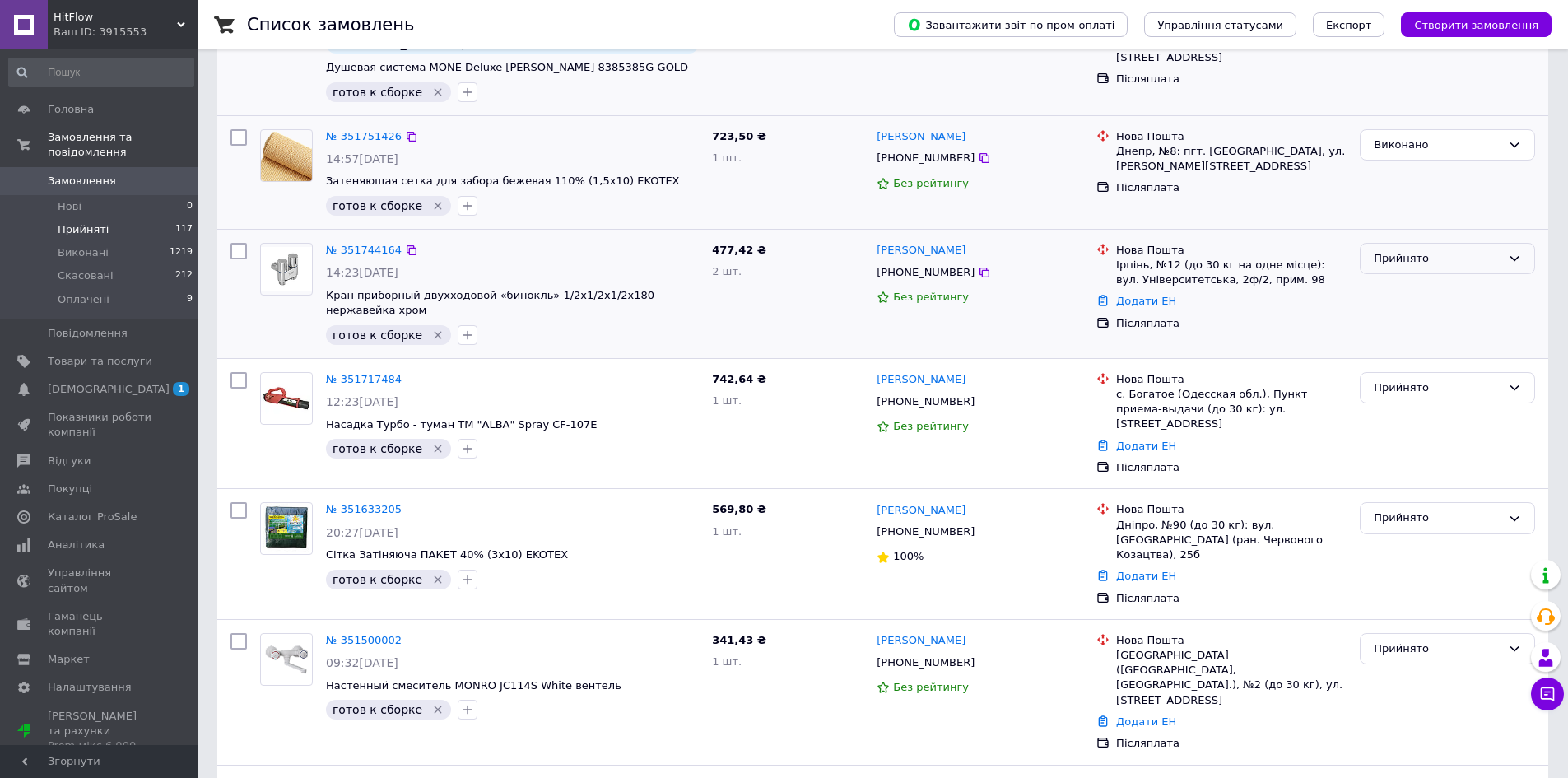
click at [1414, 253] on div "Прийнято" at bounding box center [1438, 259] width 128 height 18
click at [1417, 280] on li "Виконано" at bounding box center [1448, 292] width 174 height 31
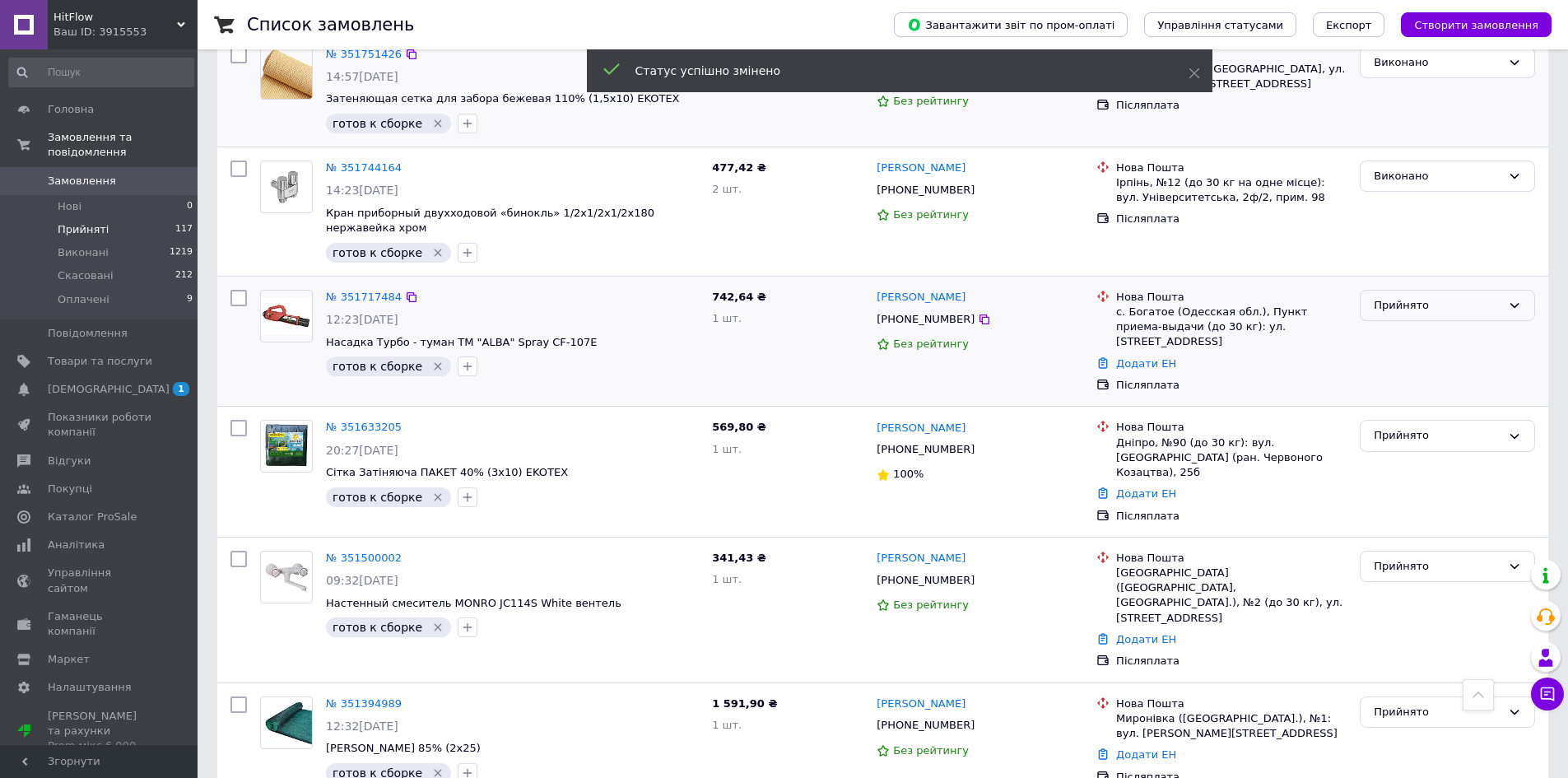
click at [1421, 311] on div "Прийнято" at bounding box center [1438, 305] width 128 height 18
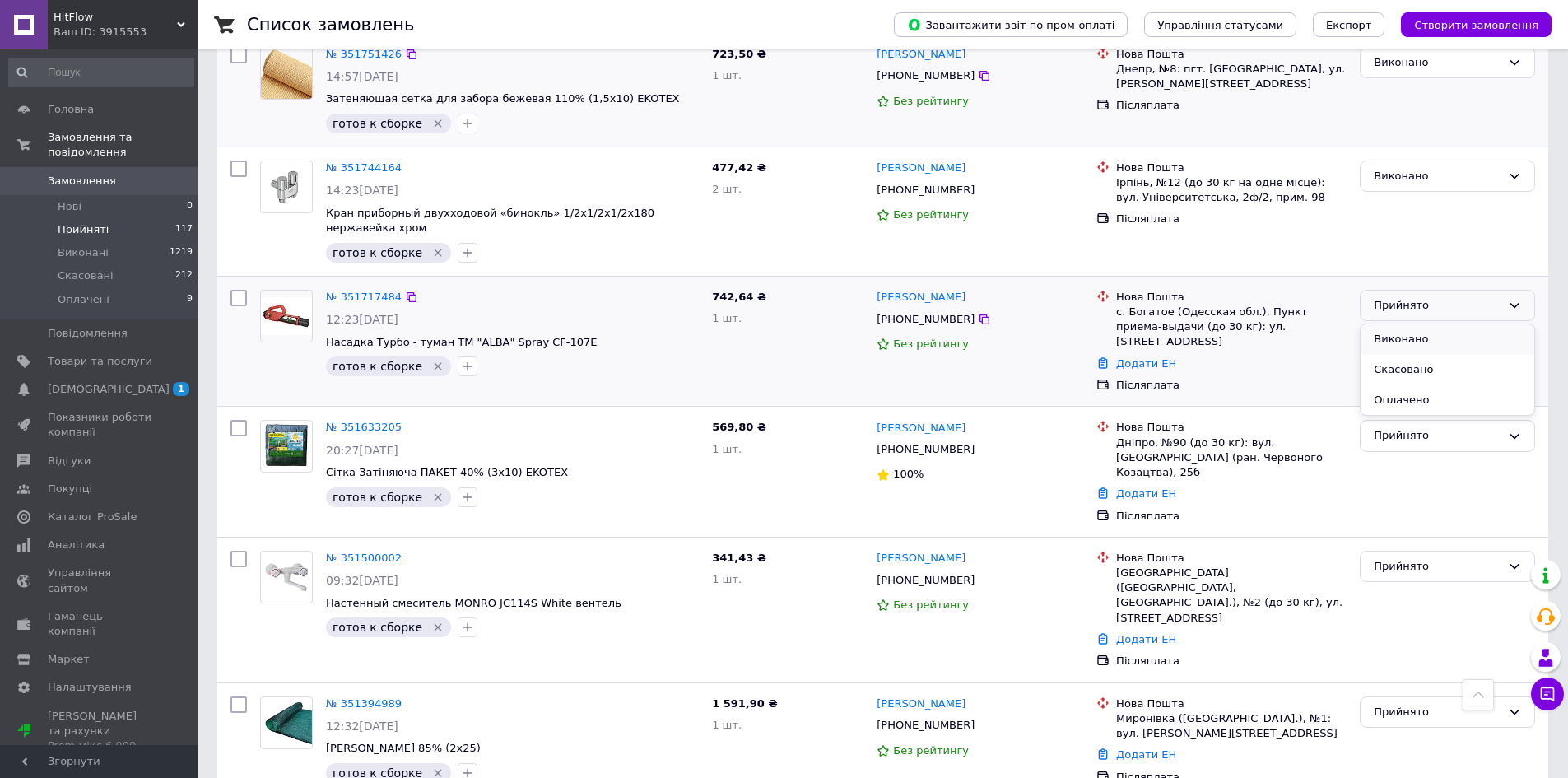
click at [1419, 337] on li "Виконано" at bounding box center [1448, 340] width 174 height 31
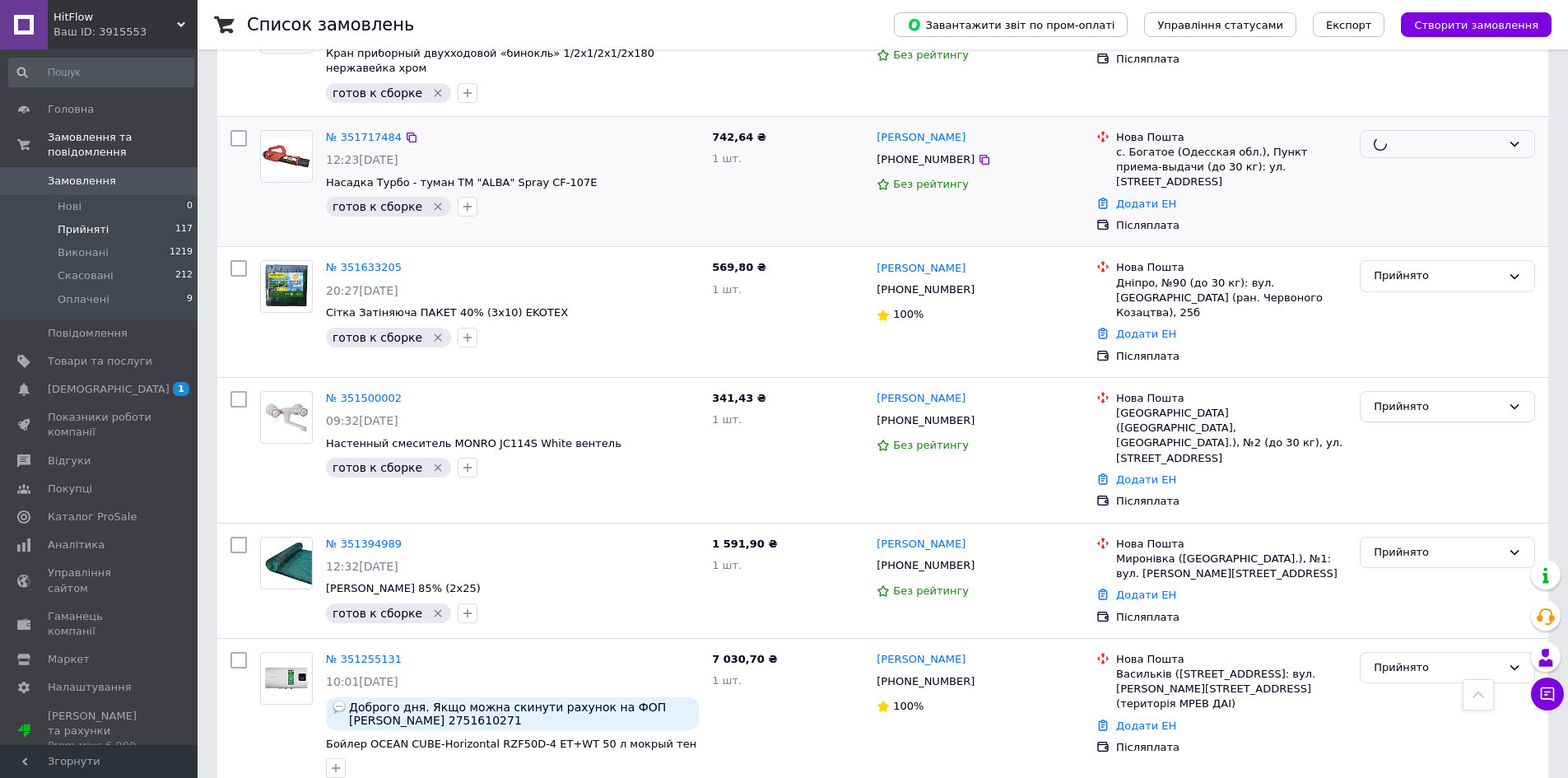
scroll to position [576, 0]
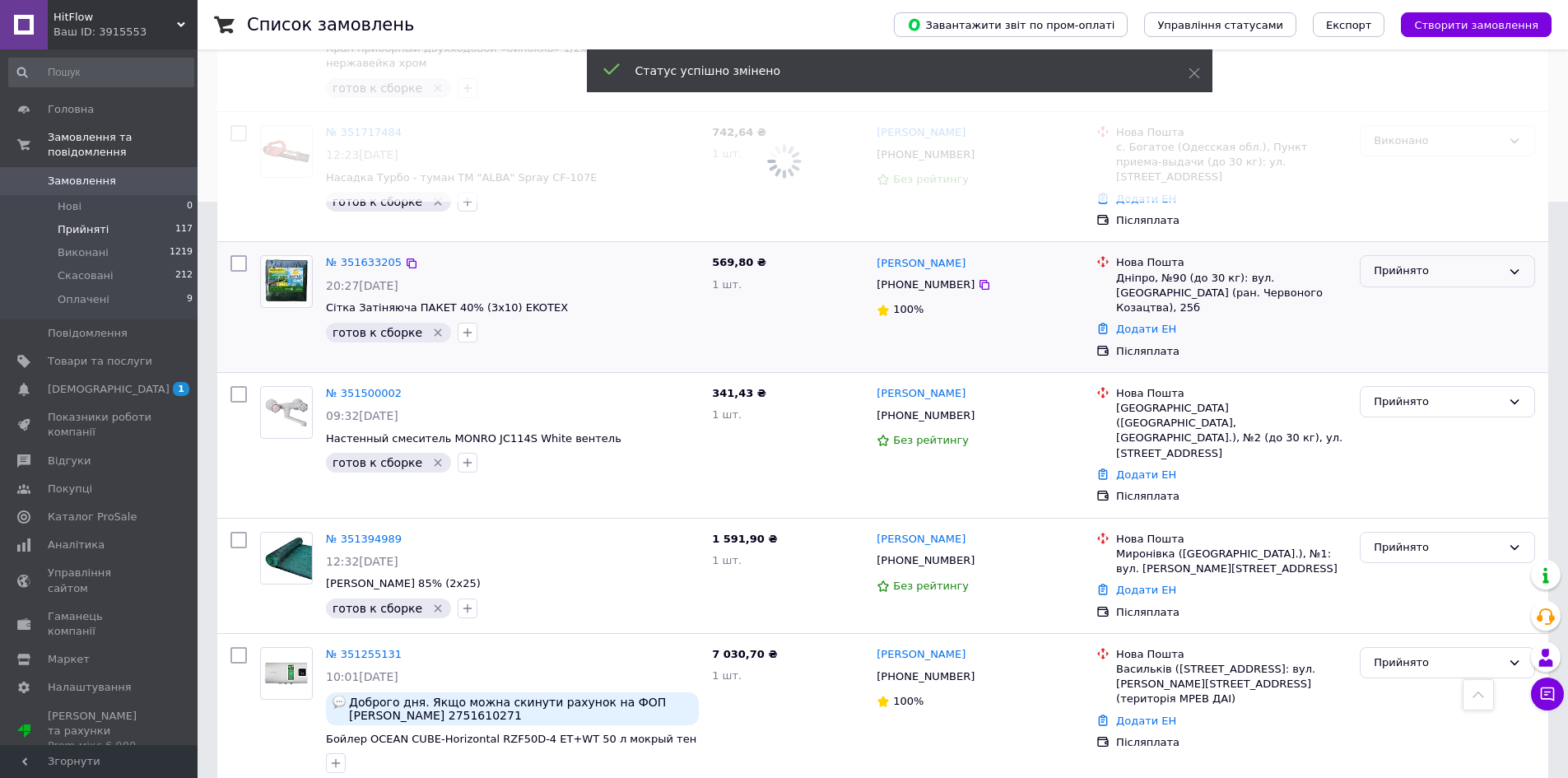
click at [1413, 263] on div "Прийнято" at bounding box center [1438, 271] width 128 height 18
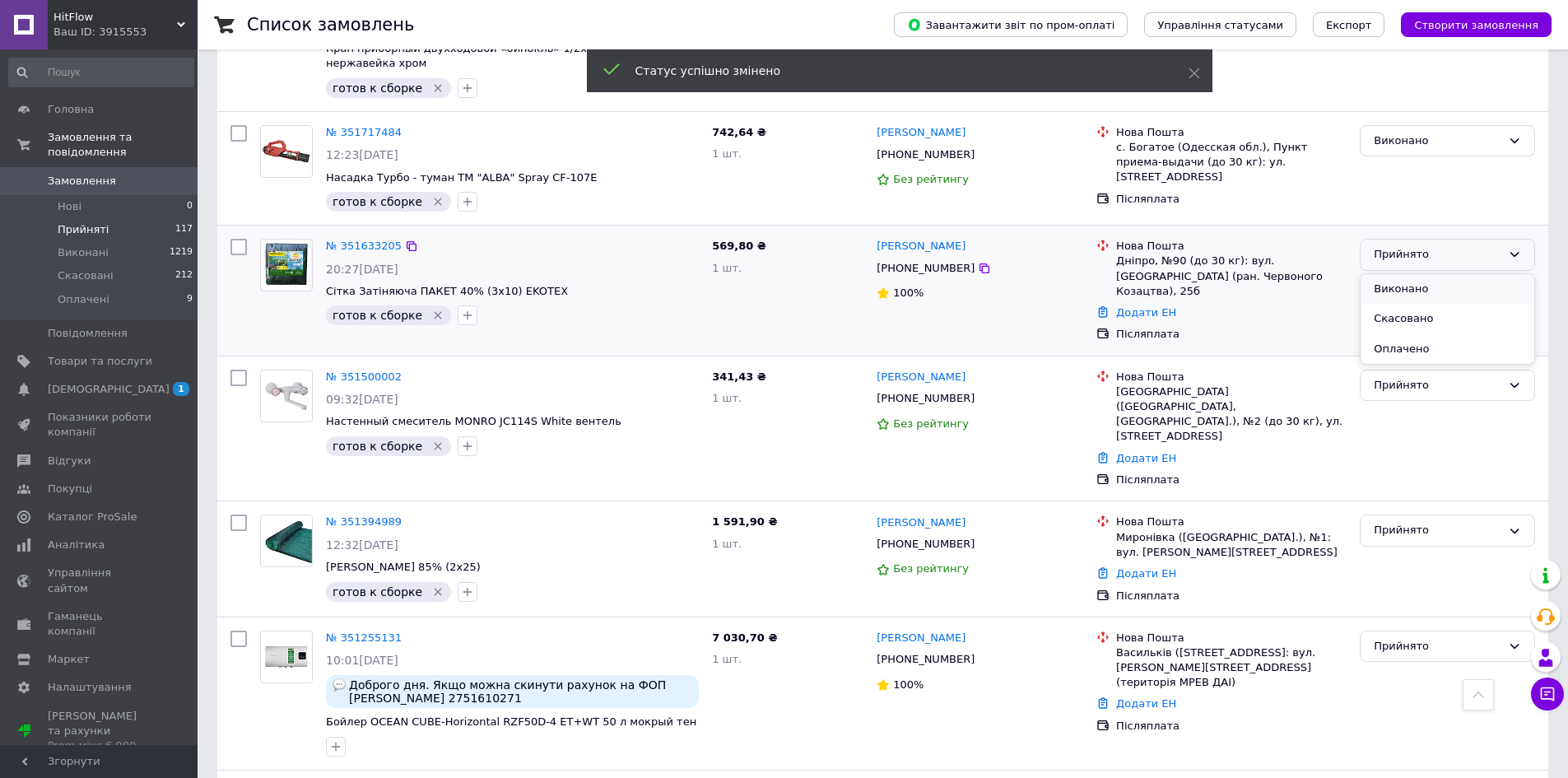
click at [1411, 290] on li "Виконано" at bounding box center [1448, 289] width 174 height 31
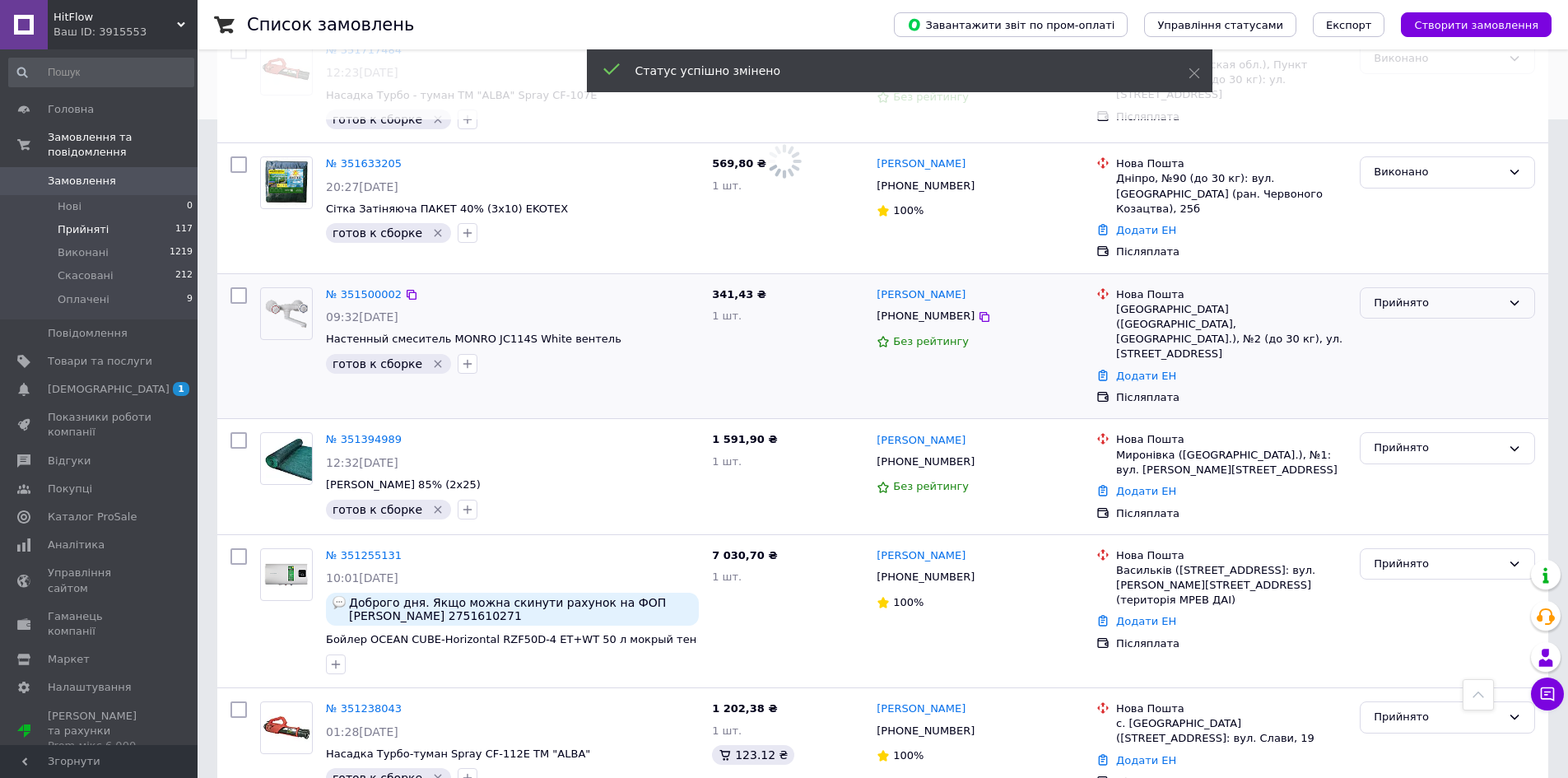
click at [1405, 295] on div "Прийнято" at bounding box center [1438, 303] width 128 height 18
click at [1405, 322] on li "Виконано" at bounding box center [1448, 337] width 174 height 31
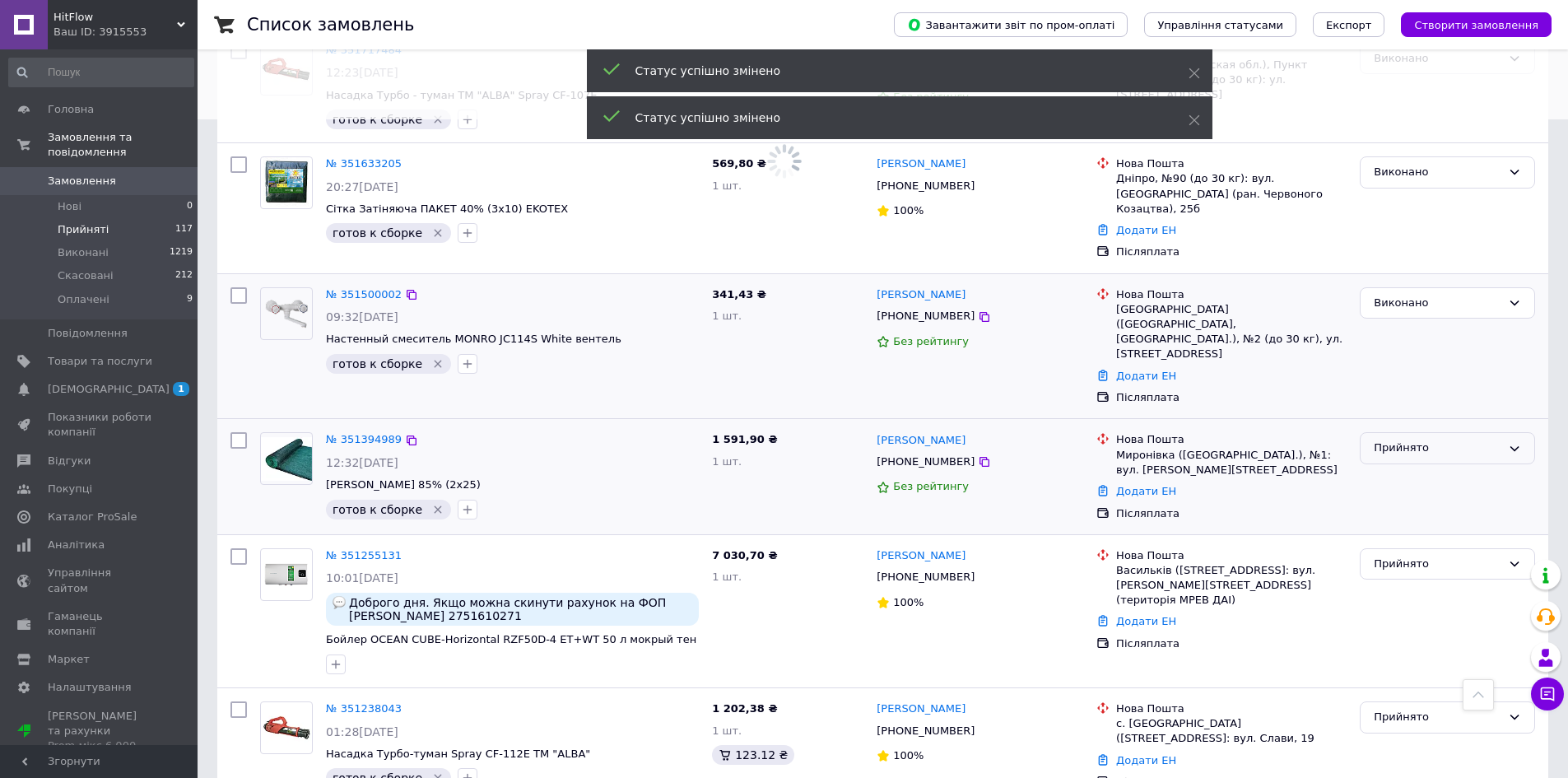
click at [1413, 439] on div "Прийнято" at bounding box center [1438, 448] width 128 height 18
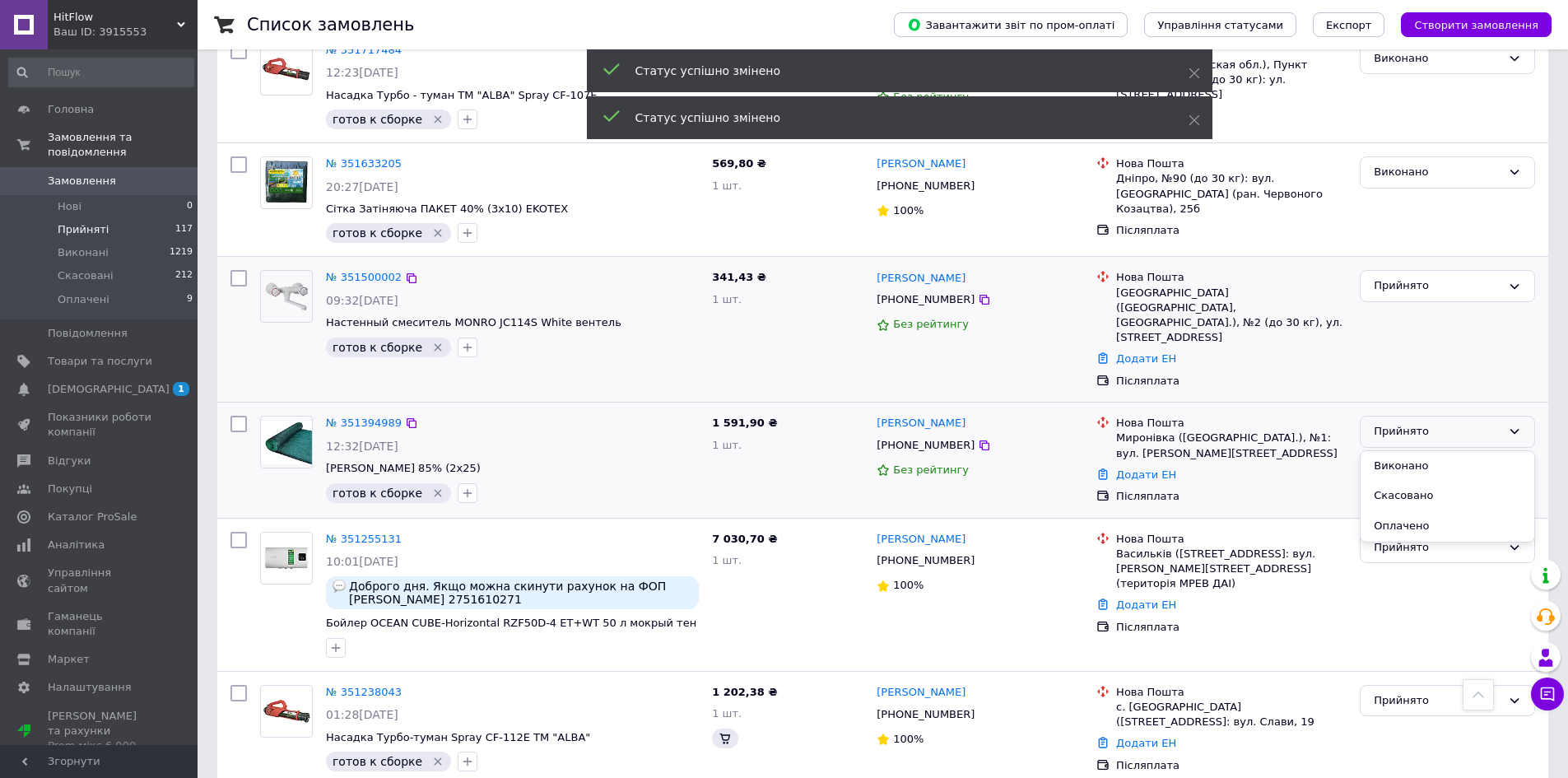
click at [1403, 451] on li "Виконано" at bounding box center [1448, 466] width 174 height 31
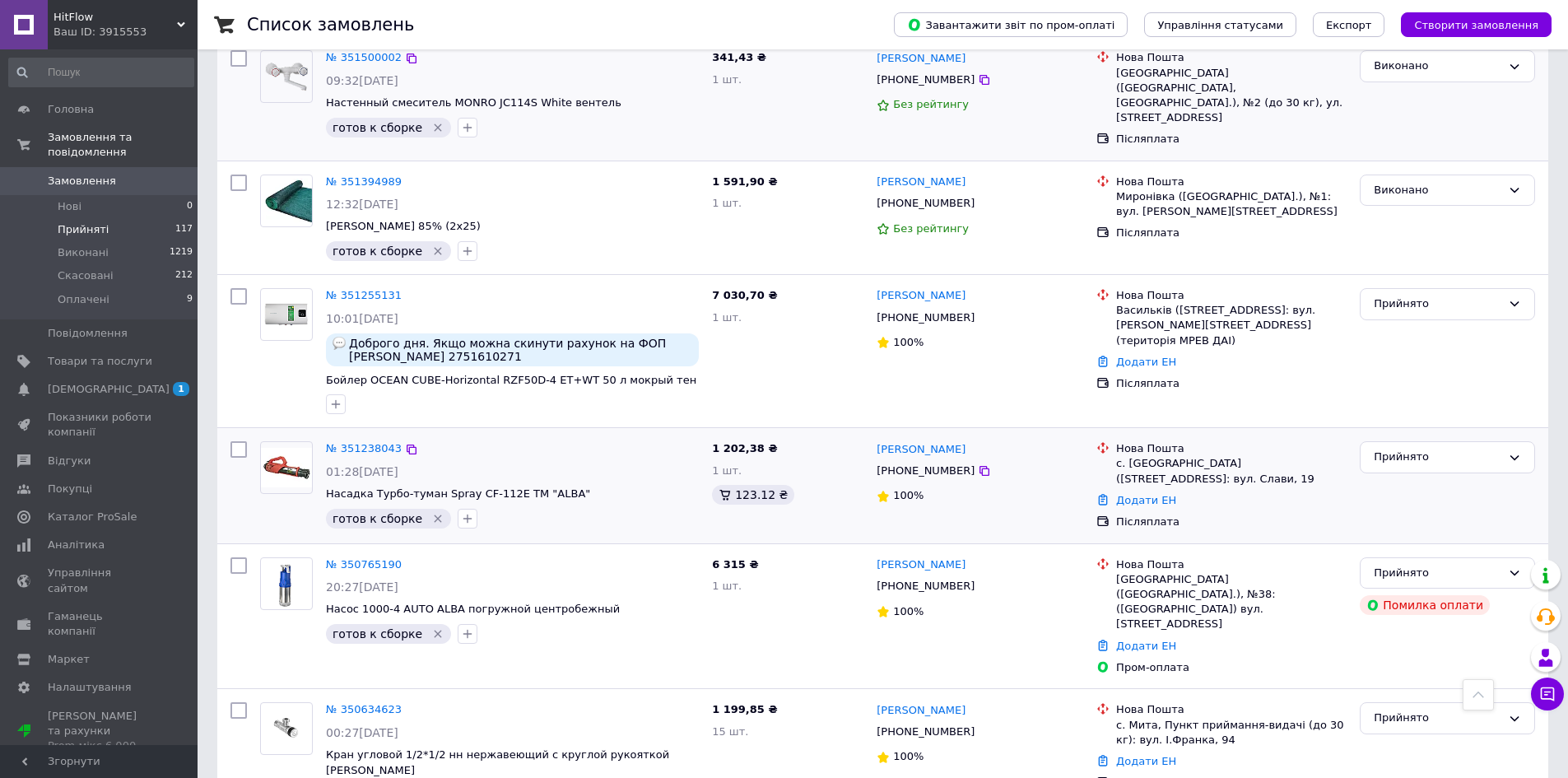
scroll to position [988, 0]
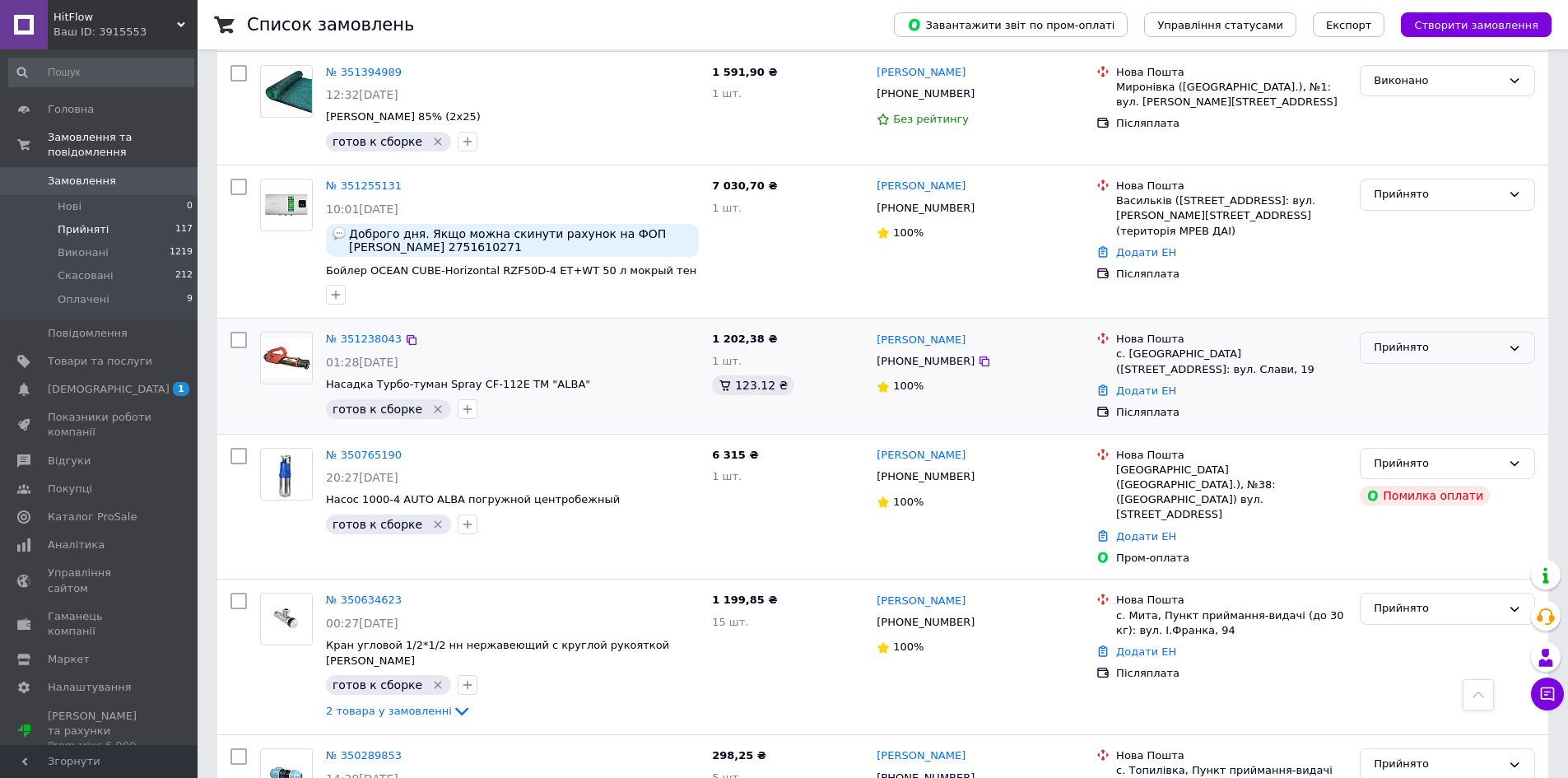
click at [1440, 340] on div "Прийнято" at bounding box center [1438, 348] width 128 height 18
click at [1455, 373] on li "Виконано" at bounding box center [1448, 382] width 174 height 31
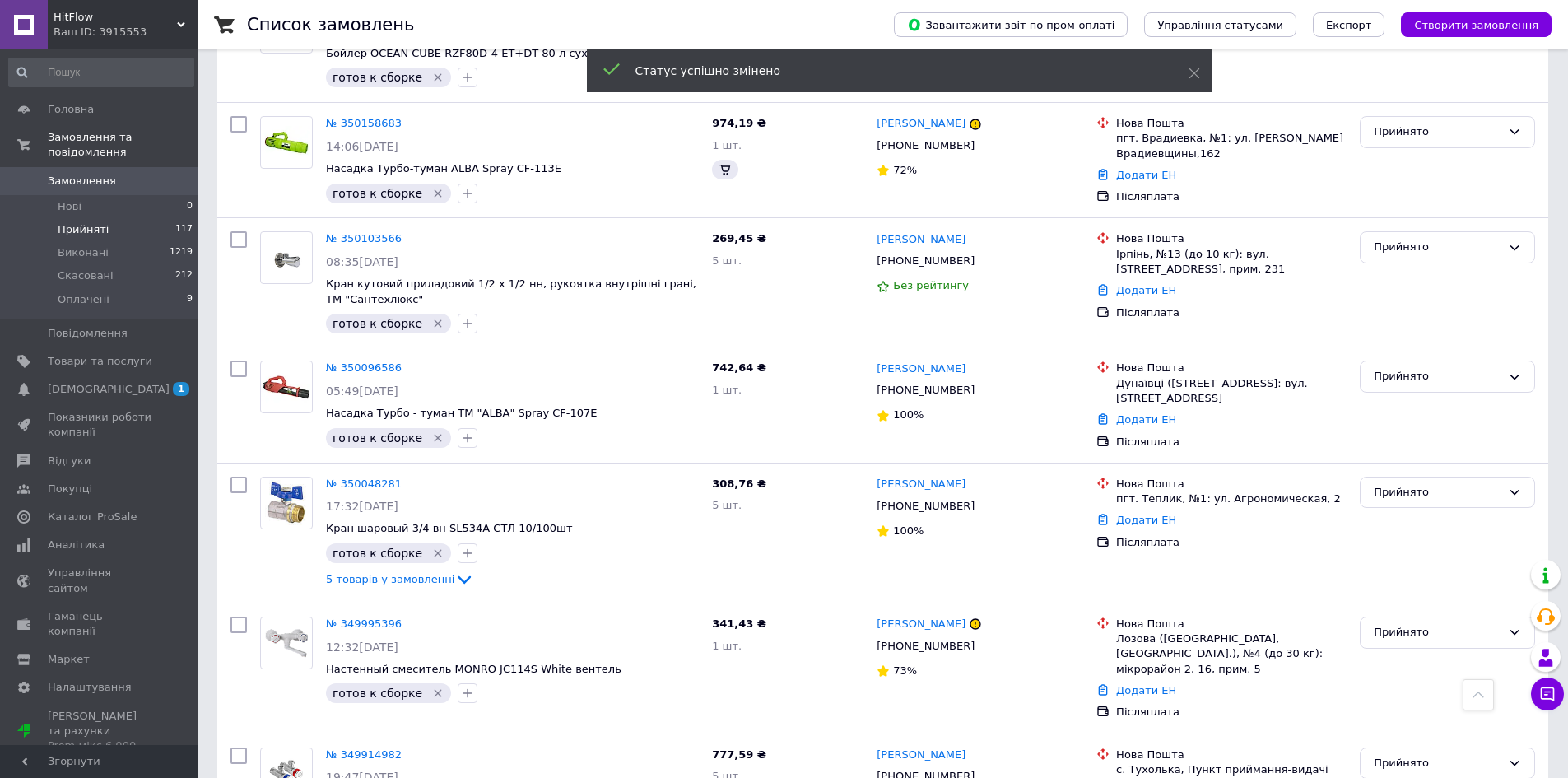
scroll to position [137, 0]
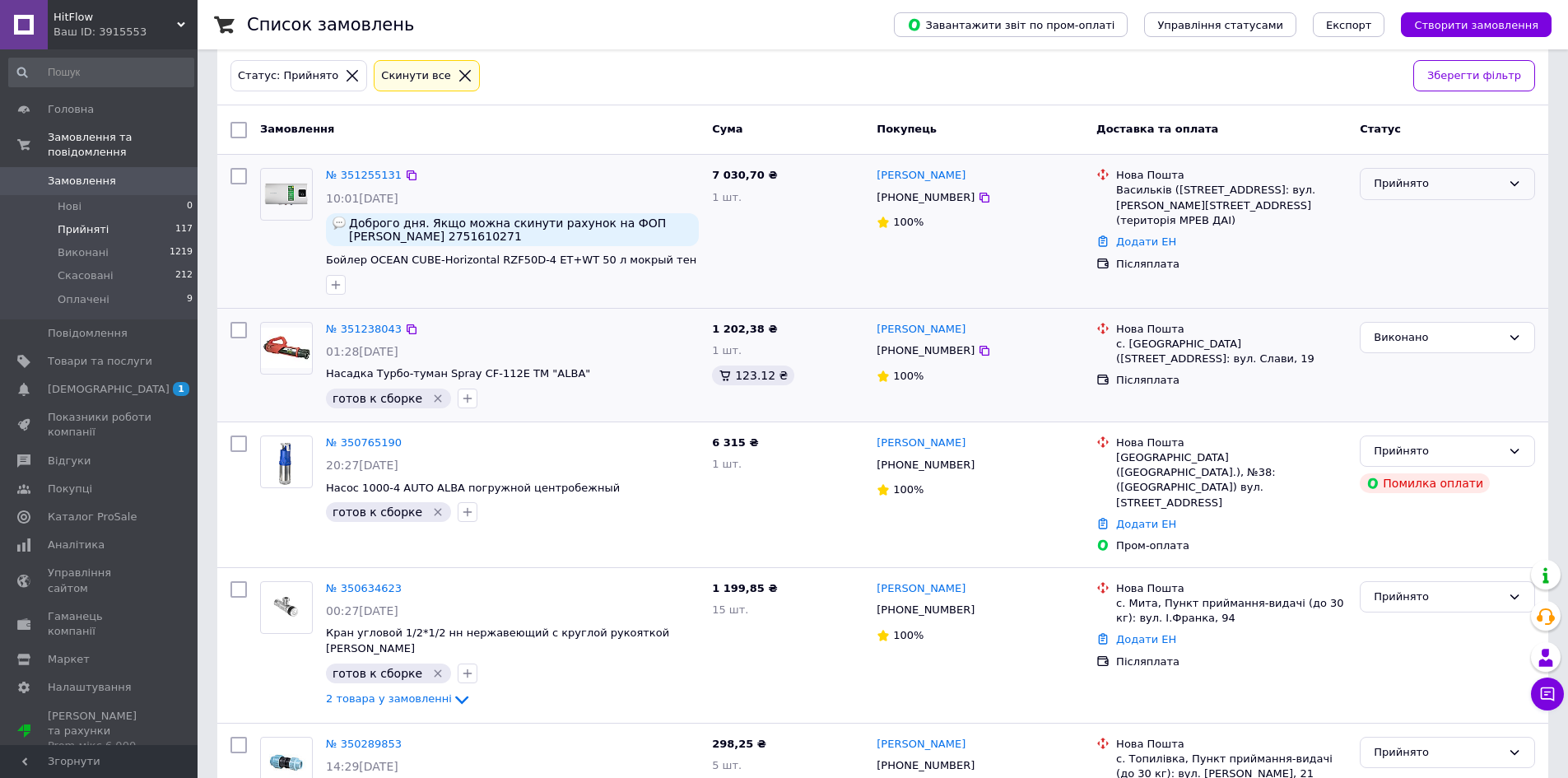
click at [1400, 180] on div "Прийнято" at bounding box center [1438, 184] width 128 height 18
click at [1411, 215] on li "Виконано" at bounding box center [1448, 218] width 174 height 31
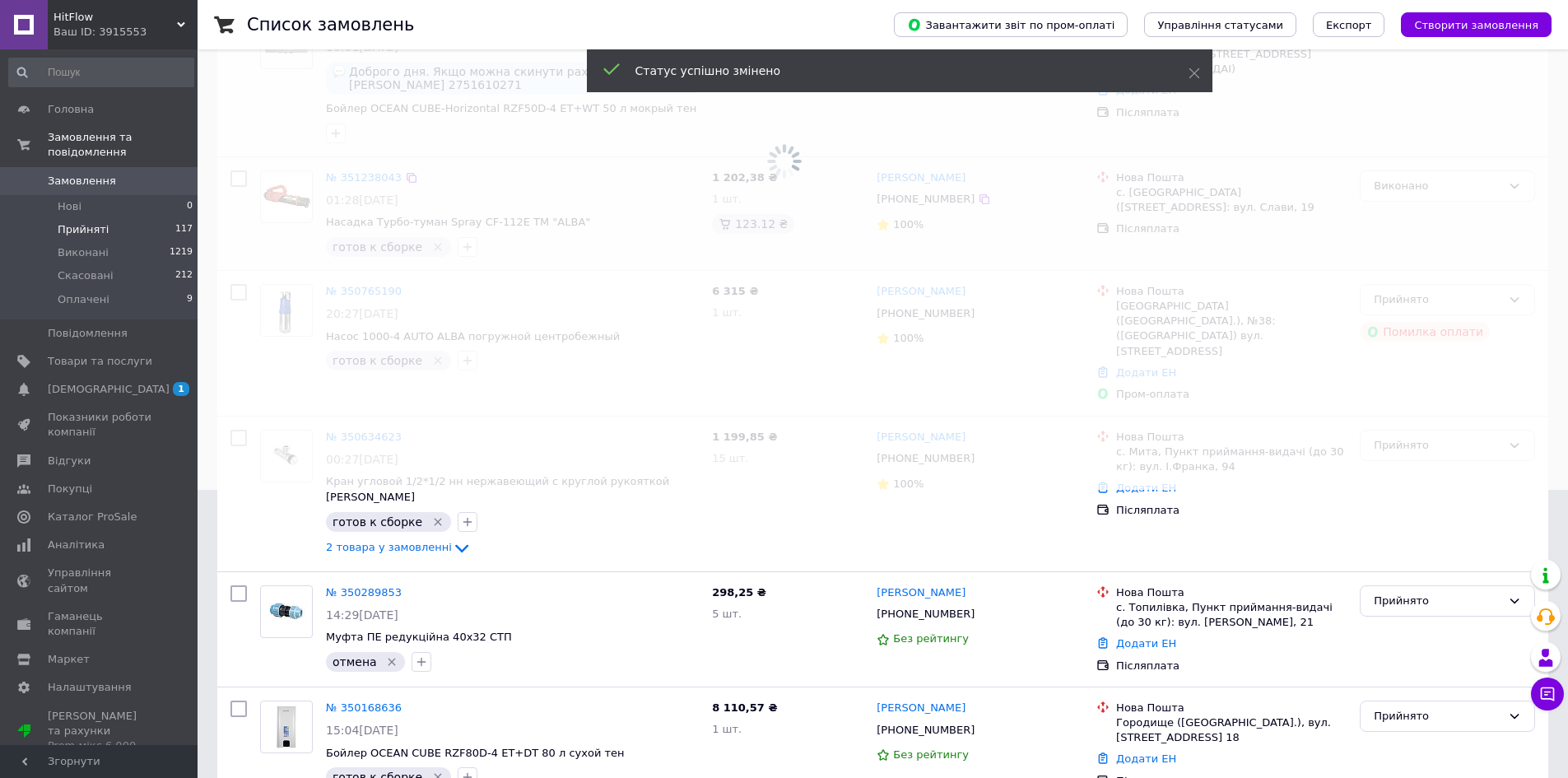
scroll to position [302, 0]
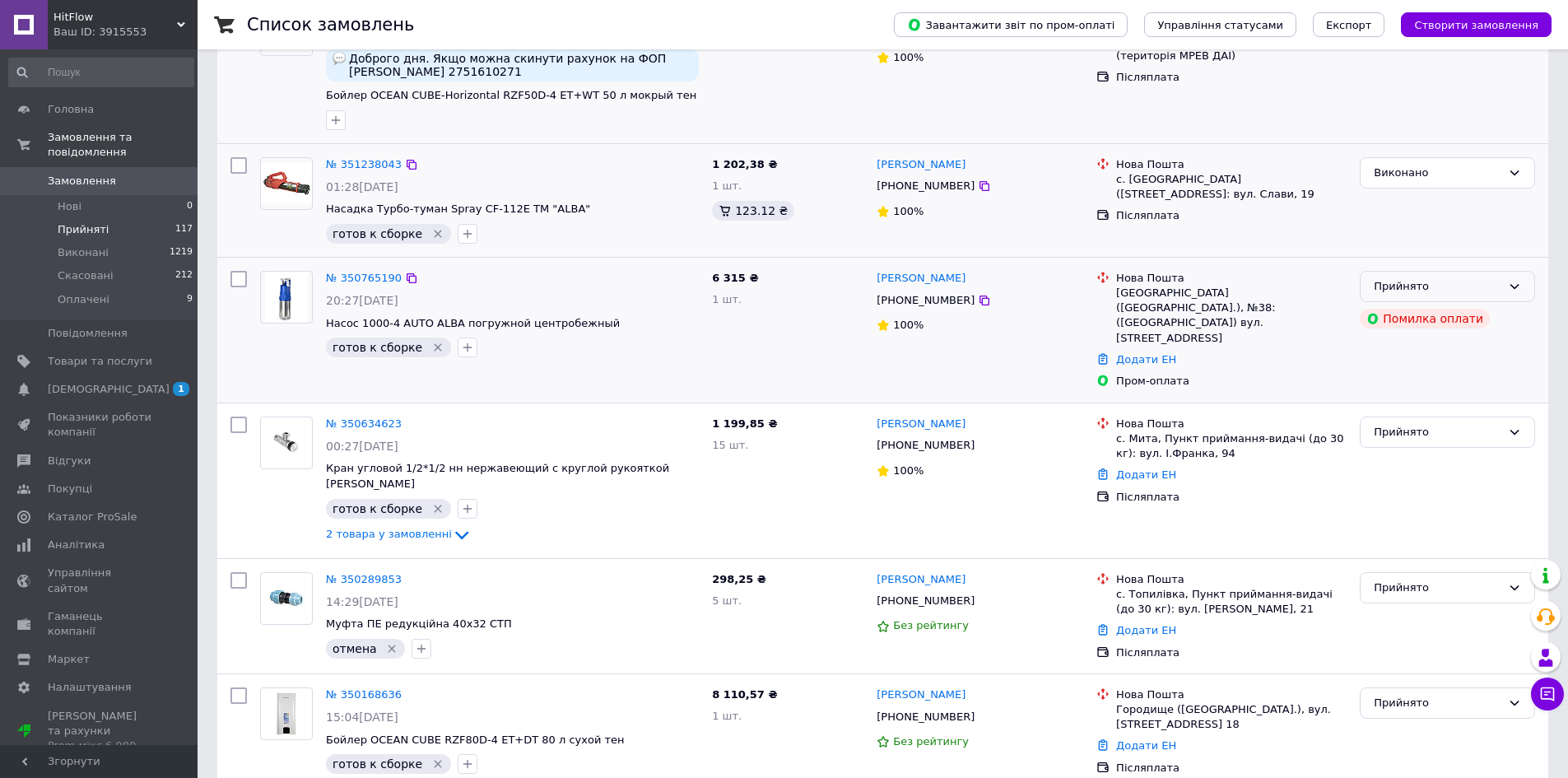
click at [1496, 283] on div "Прийнято" at bounding box center [1438, 287] width 128 height 18
click at [1438, 319] on li "Виконано" at bounding box center [1448, 320] width 174 height 31
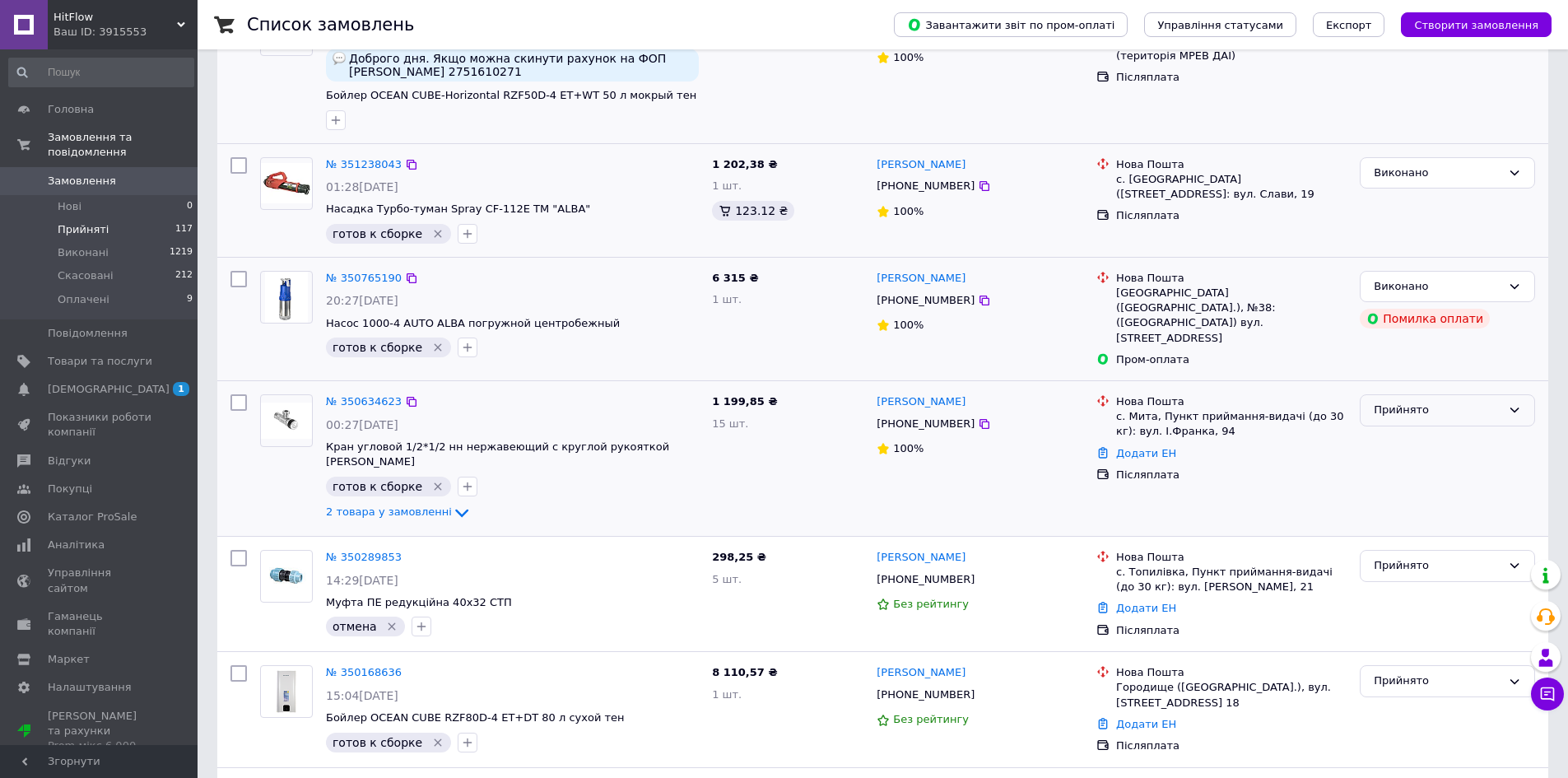
click at [1426, 407] on div "Прийнято" at bounding box center [1438, 410] width 128 height 18
click at [1421, 432] on li "Виконано" at bounding box center [1448, 445] width 174 height 31
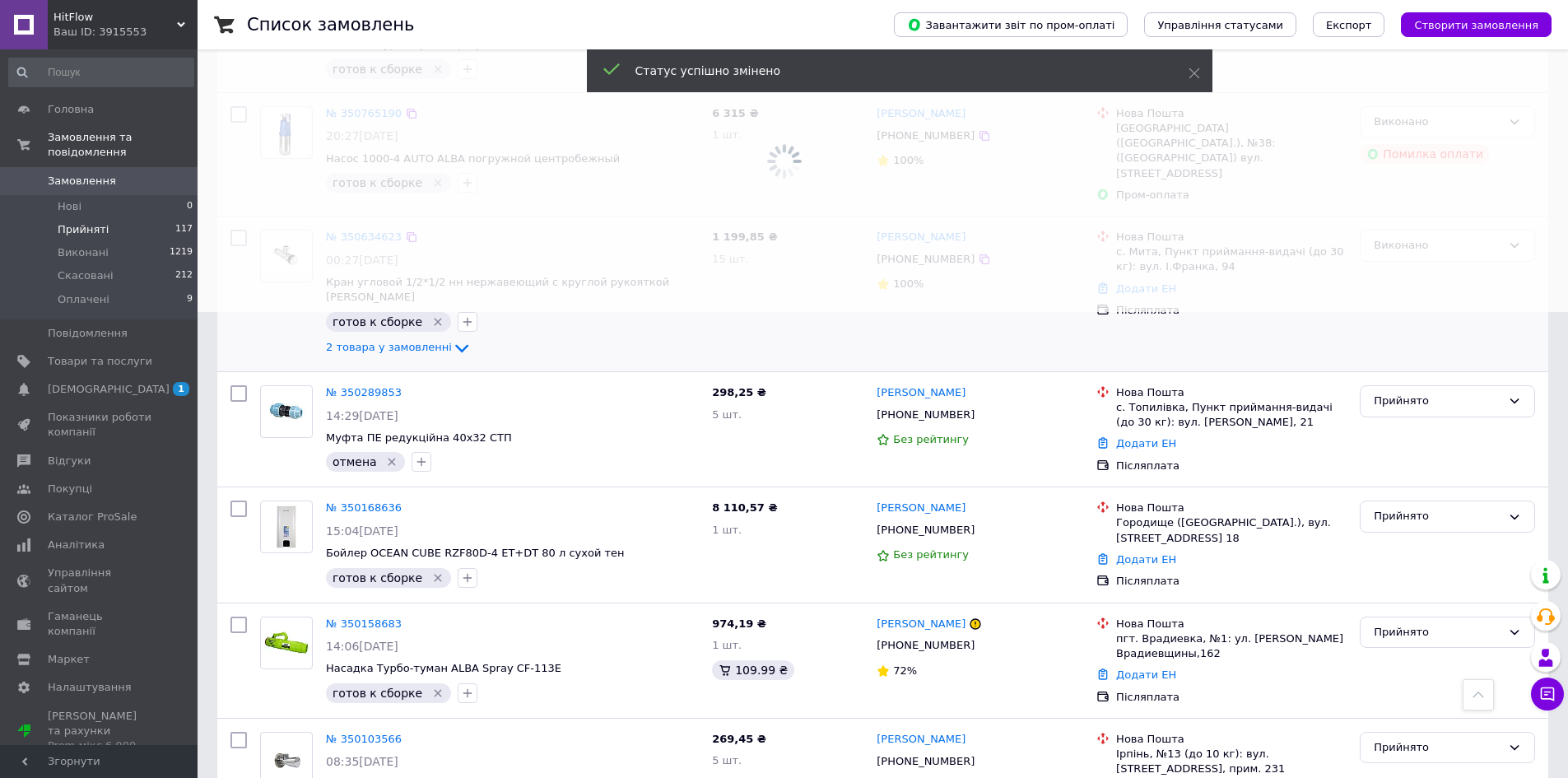
scroll to position [549, 0]
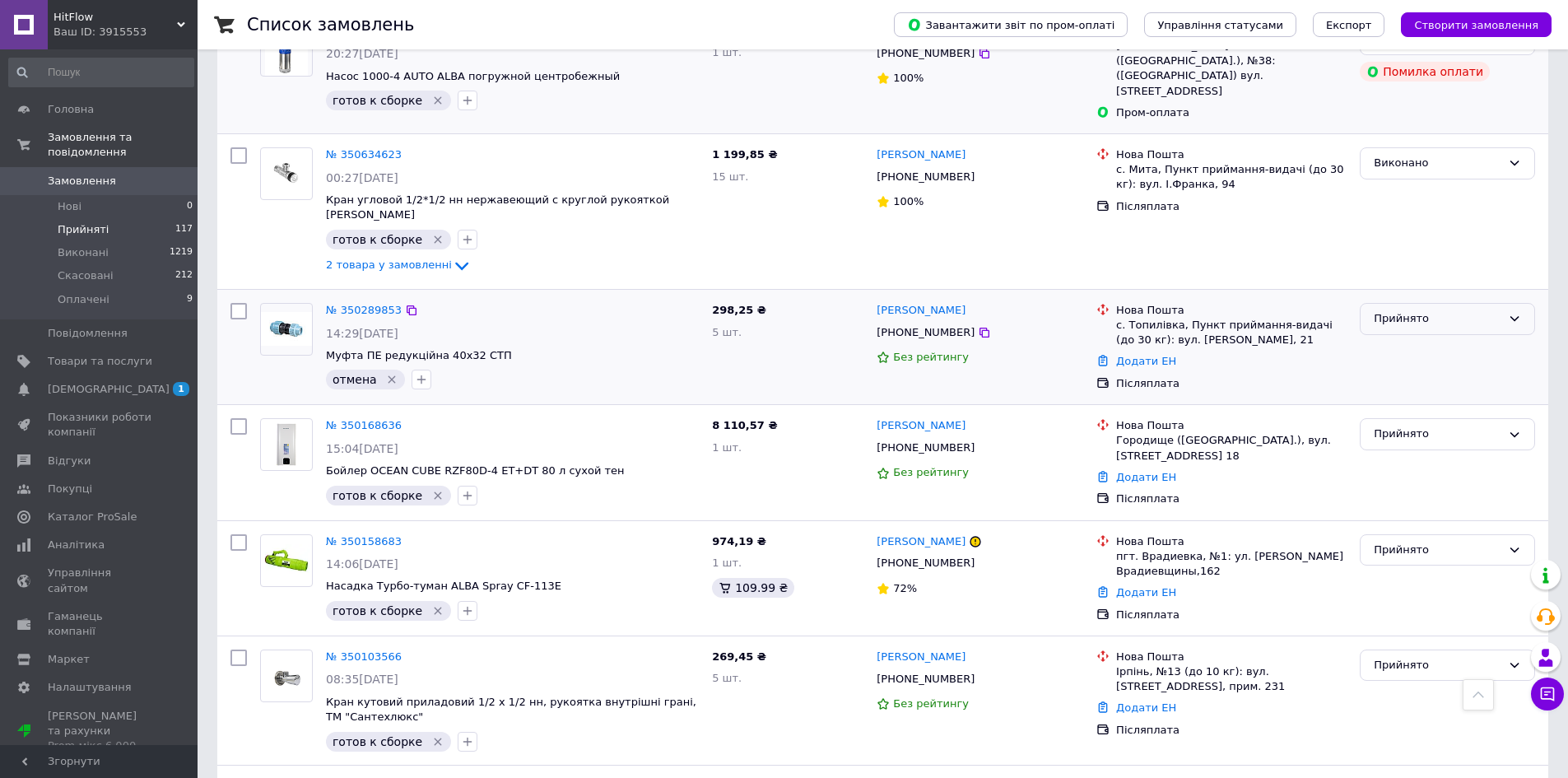
click at [1434, 311] on div "Прийнято" at bounding box center [1438, 319] width 128 height 18
drag, startPoint x: 1401, startPoint y: 355, endPoint x: 1387, endPoint y: 352, distance: 14.3
click at [1401, 368] on li "Скасовано" at bounding box center [1448, 383] width 174 height 31
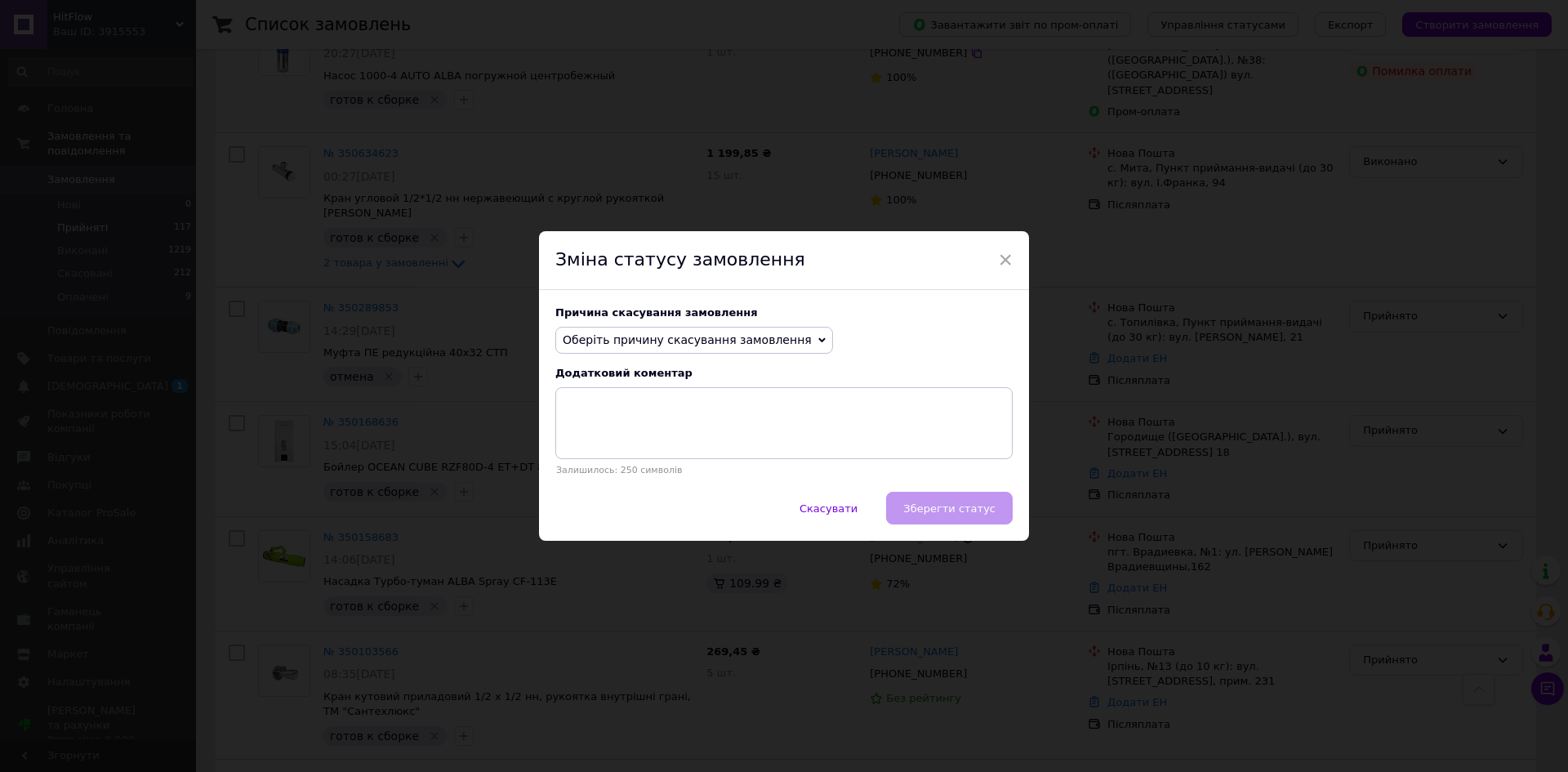
click at [634, 344] on span "Оберіть причину скасування замовлення" at bounding box center [686, 340] width 249 height 13
click at [640, 441] on li "На прохання покупця" at bounding box center [694, 441] width 276 height 23
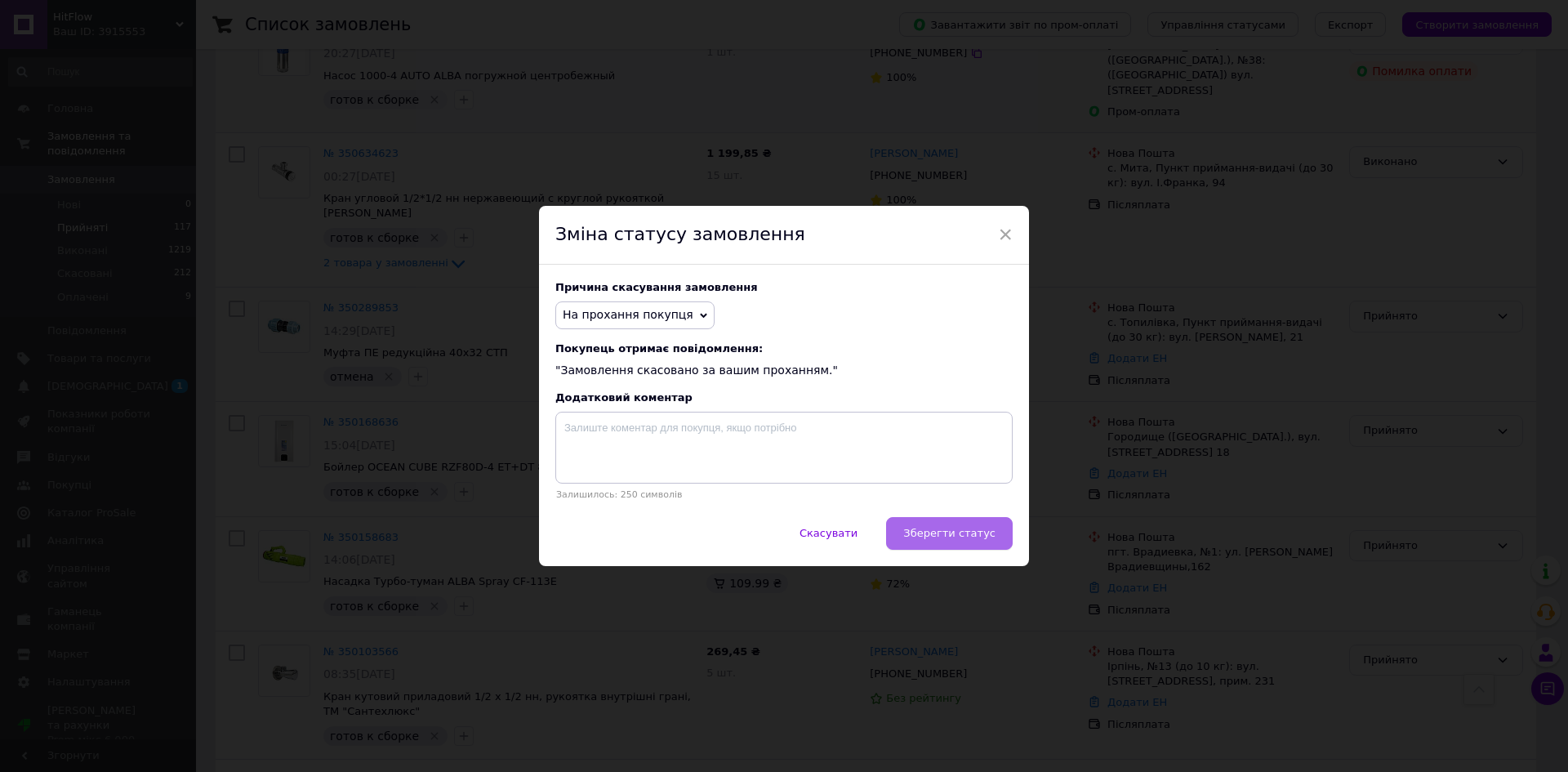
click at [965, 539] on span "Зберегти статус" at bounding box center [949, 532] width 93 height 12
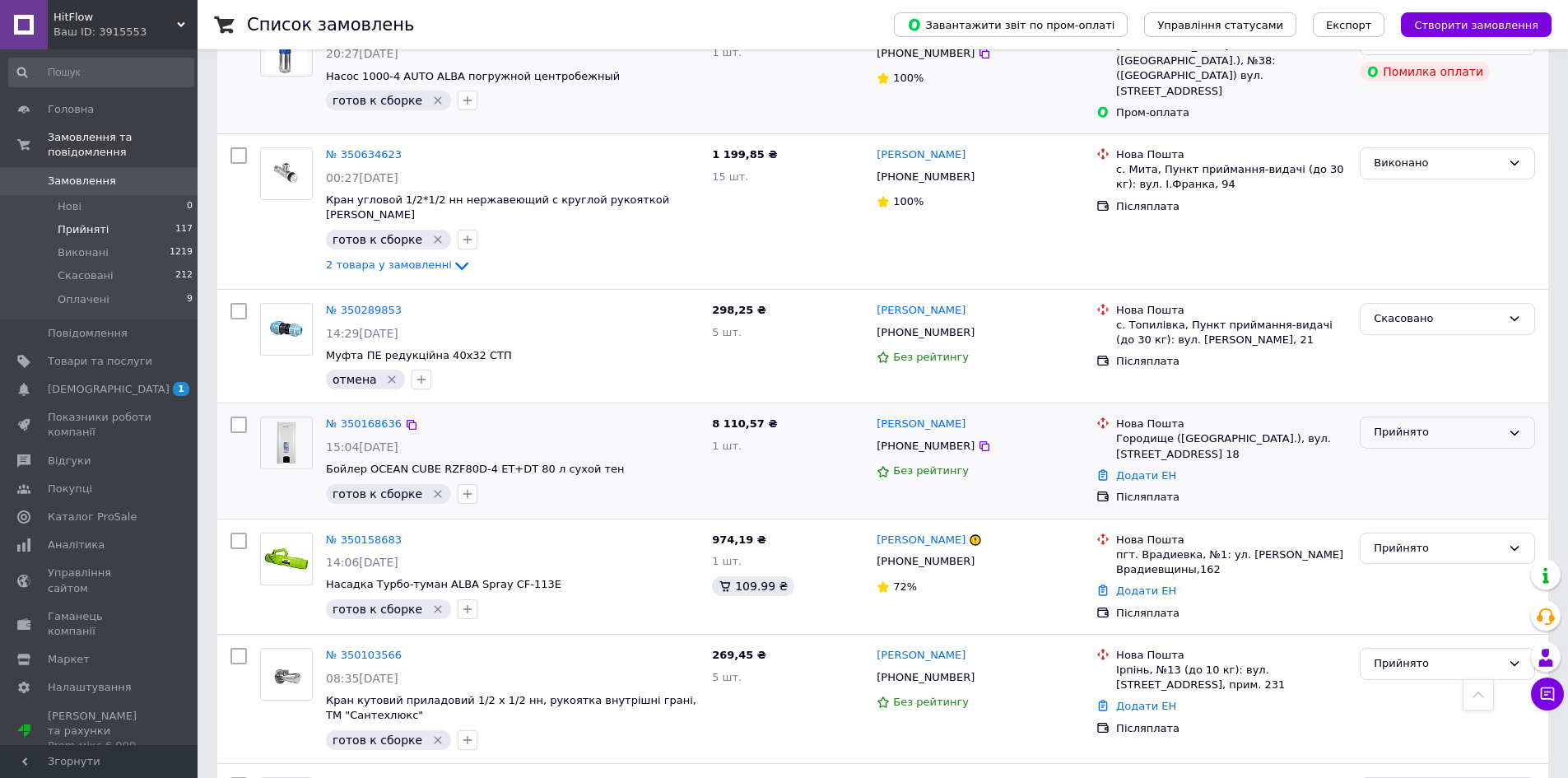
click at [1468, 424] on div "Прийнято" at bounding box center [1438, 432] width 128 height 18
click at [1455, 452] on li "Виконано" at bounding box center [1448, 467] width 174 height 31
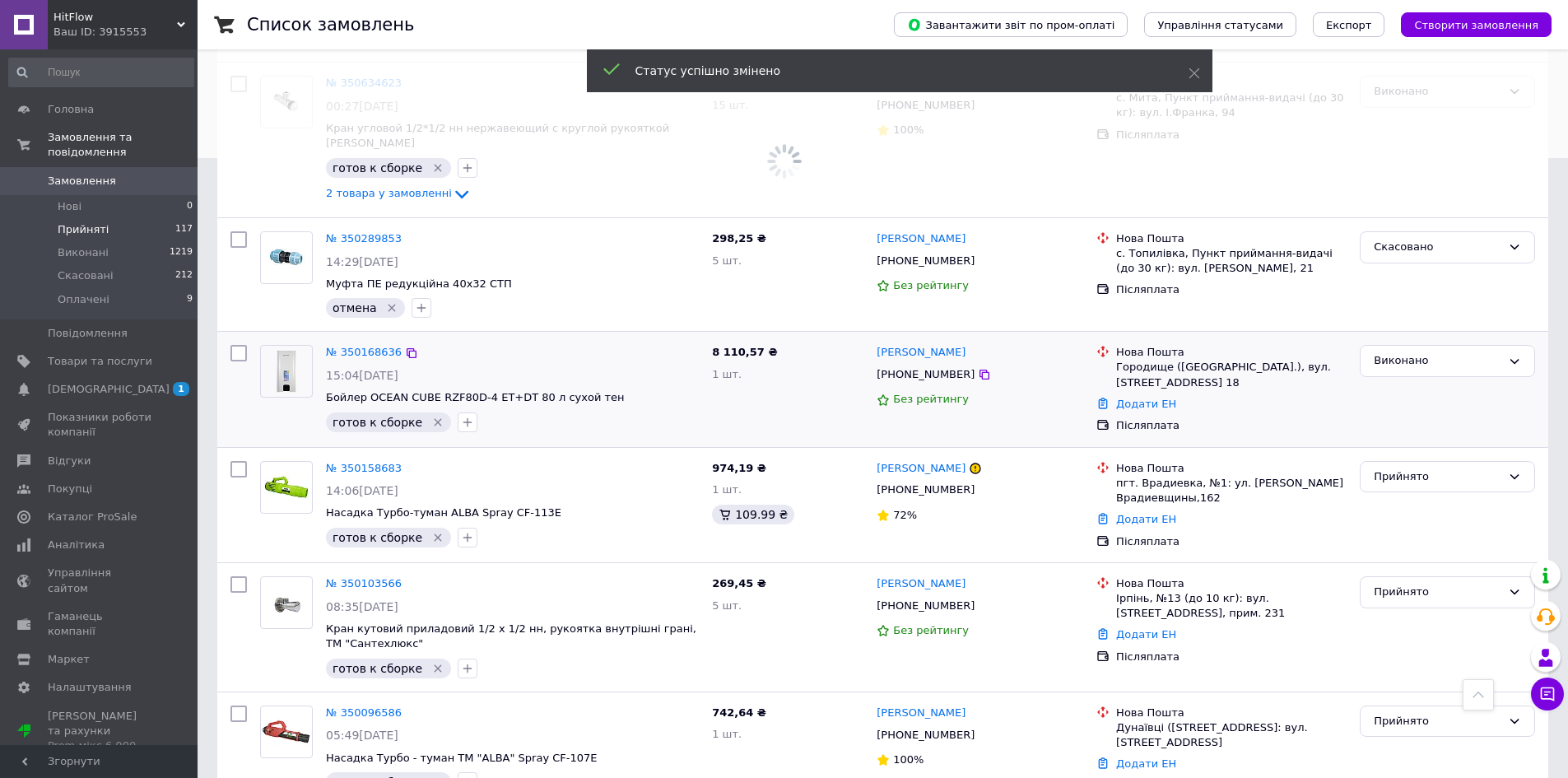
scroll to position [631, 0]
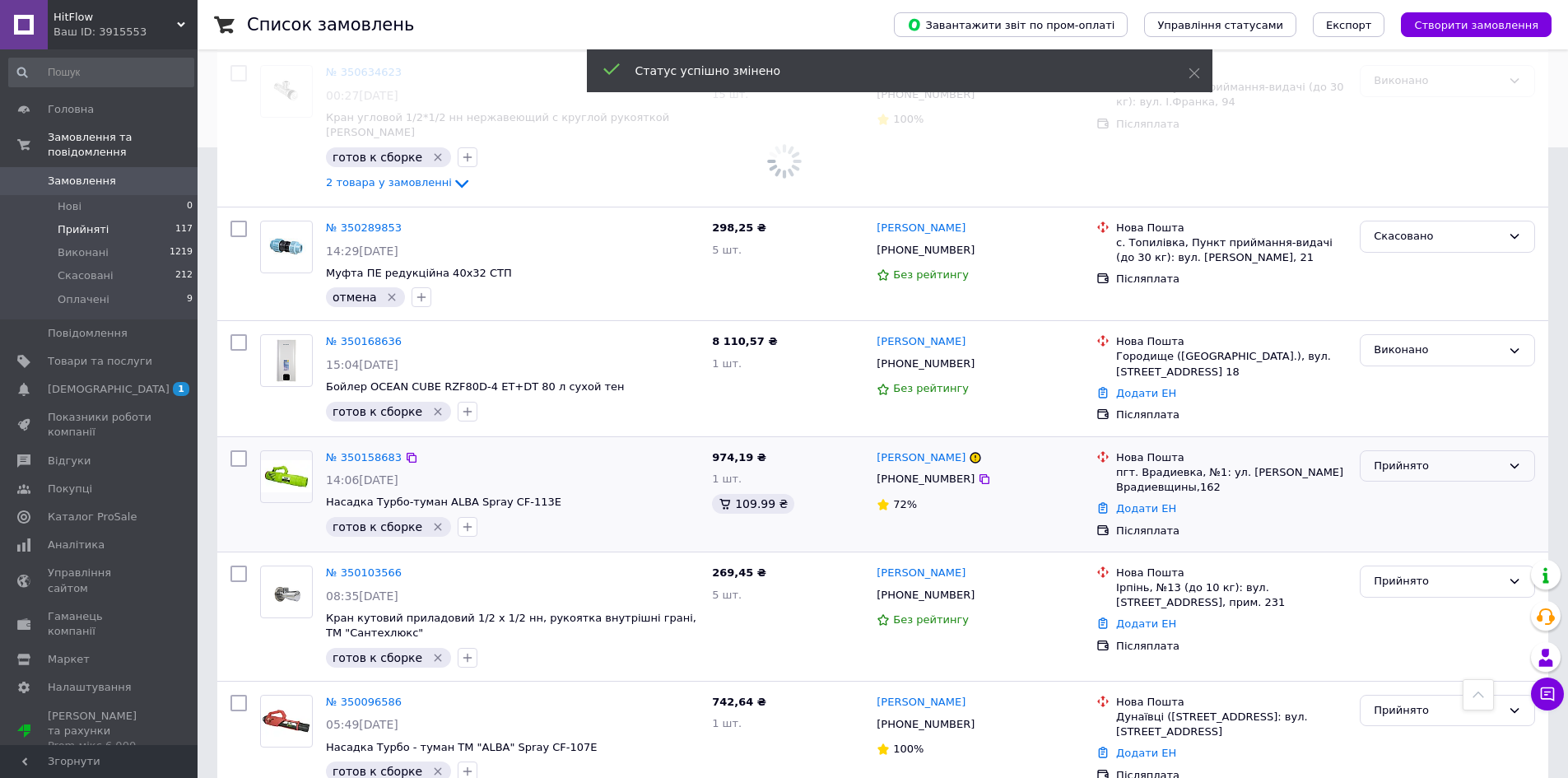
click at [1426, 458] on div "Прийнято" at bounding box center [1438, 466] width 128 height 18
click at [1428, 485] on li "Виконано" at bounding box center [1448, 500] width 174 height 31
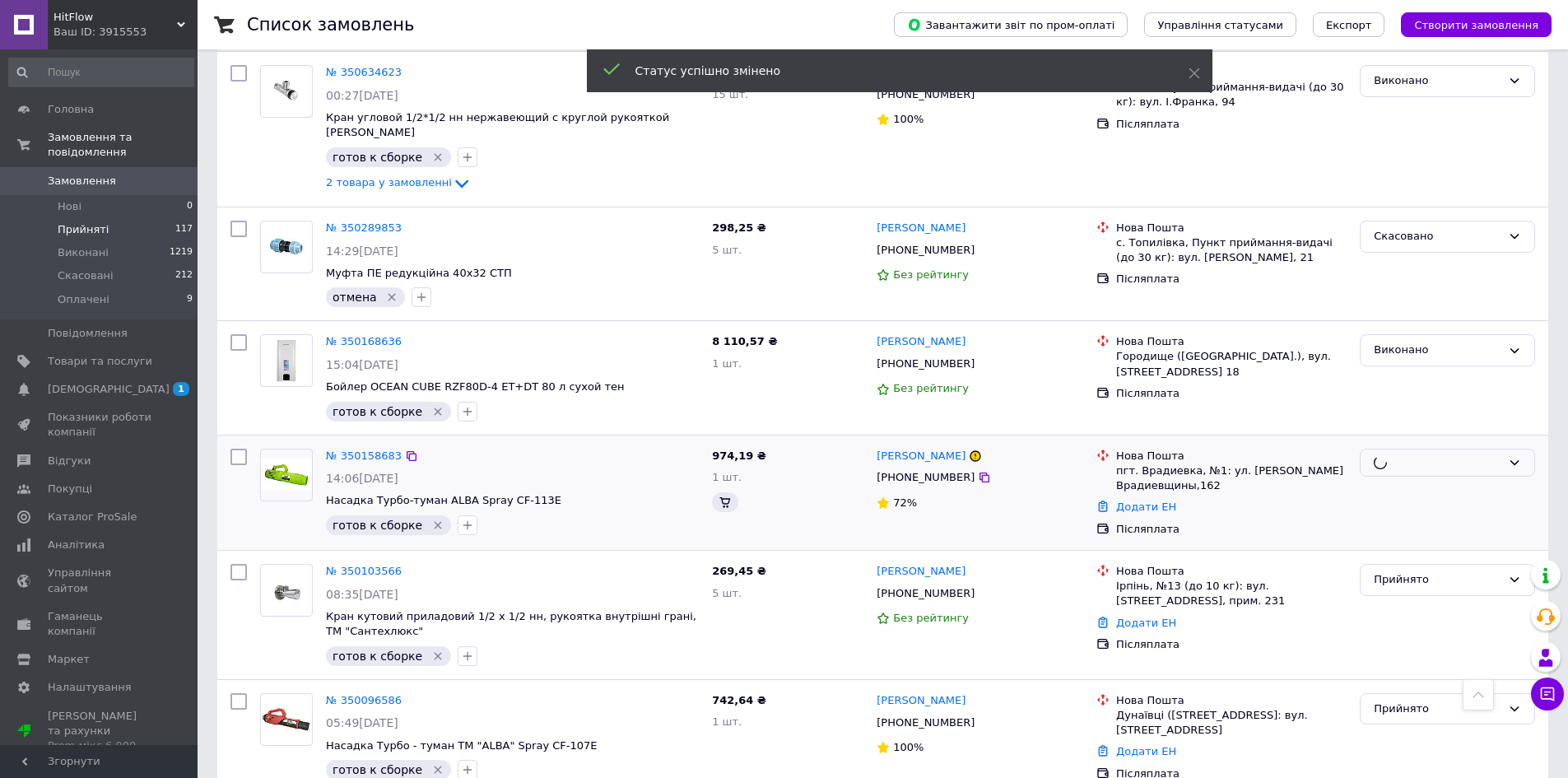
scroll to position [713, 0]
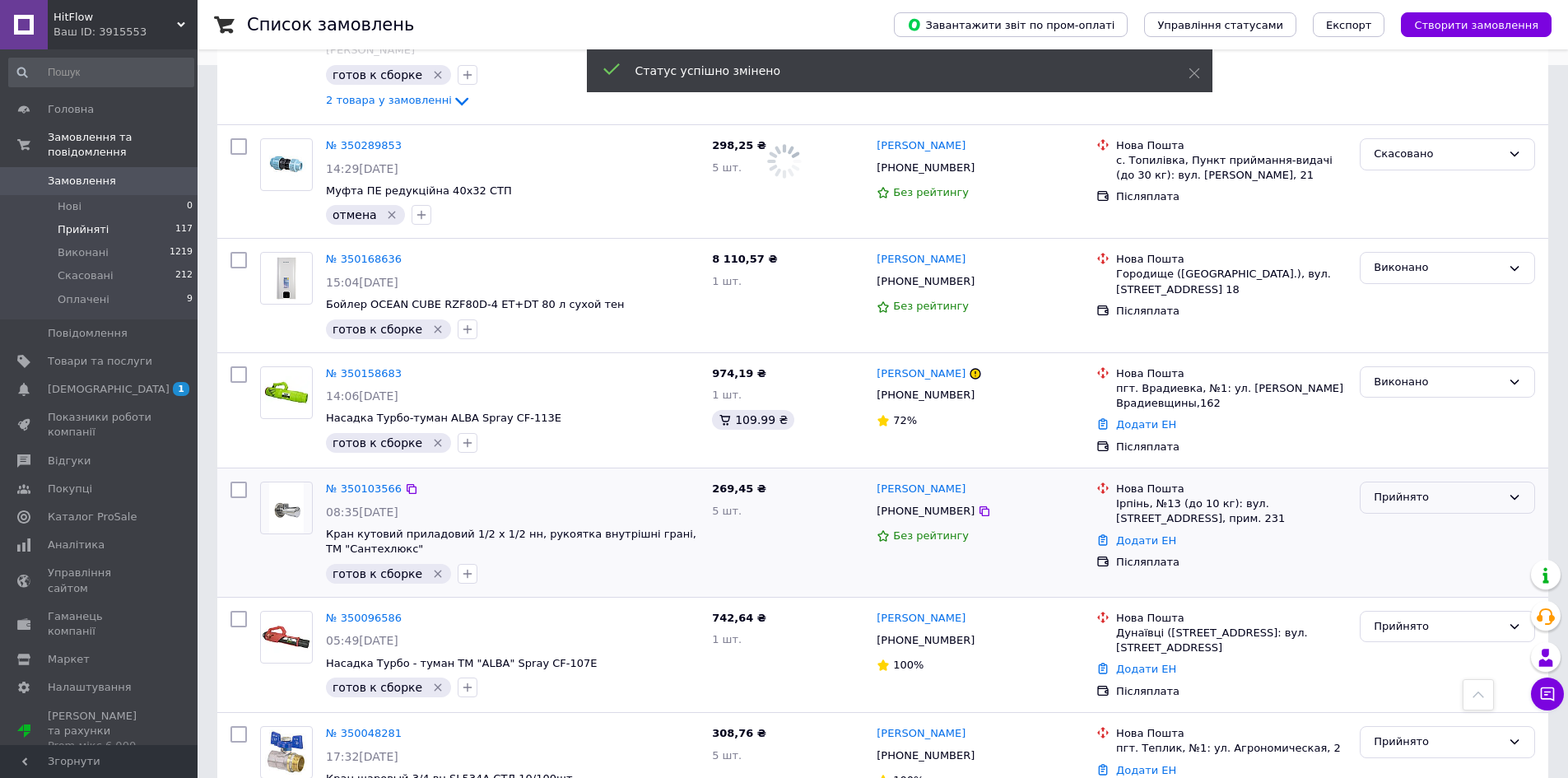
click at [1418, 489] on div "Прийнято" at bounding box center [1438, 498] width 128 height 18
click at [1417, 517] on li "Виконано" at bounding box center [1448, 532] width 174 height 31
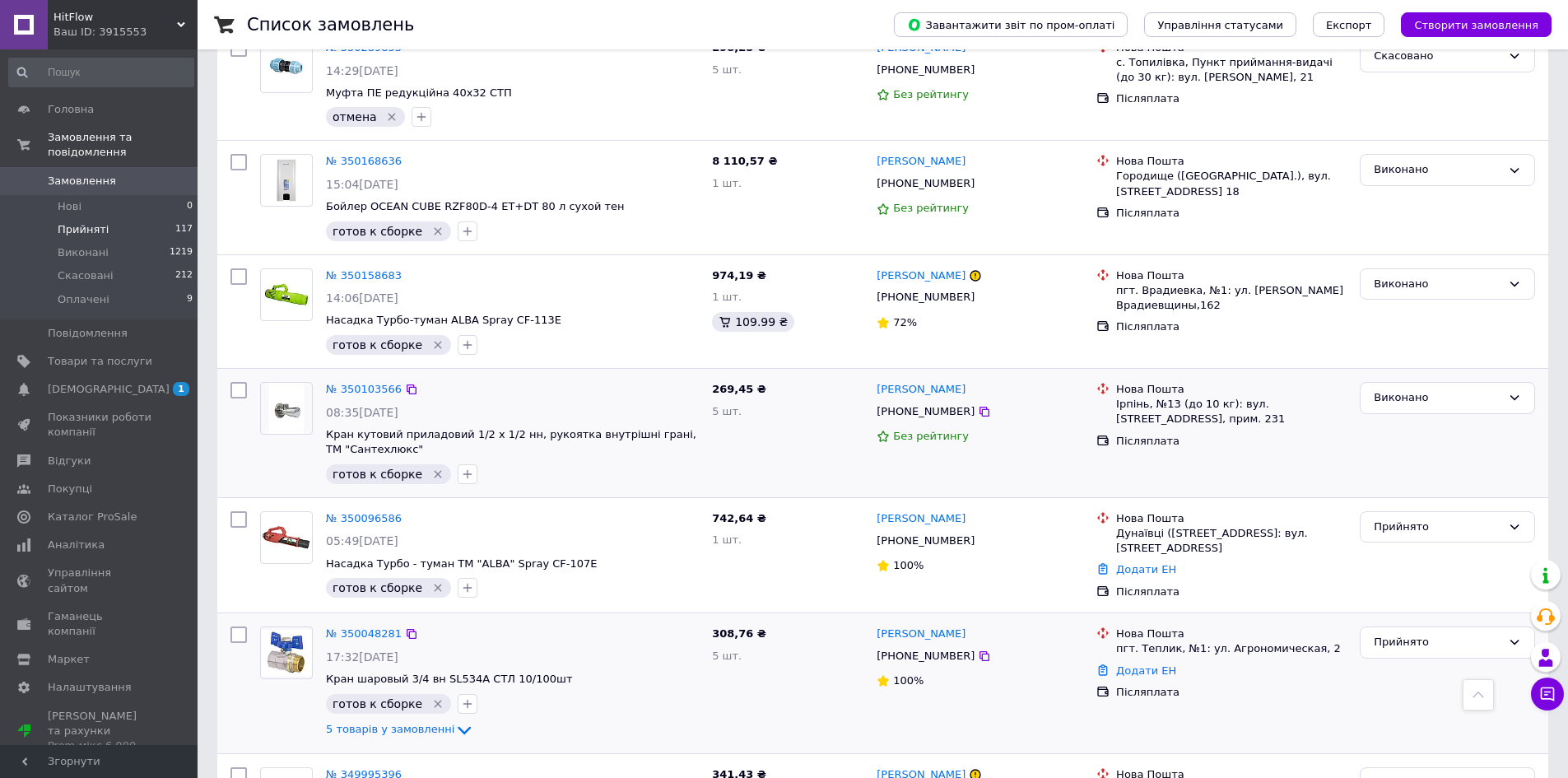
scroll to position [960, 0]
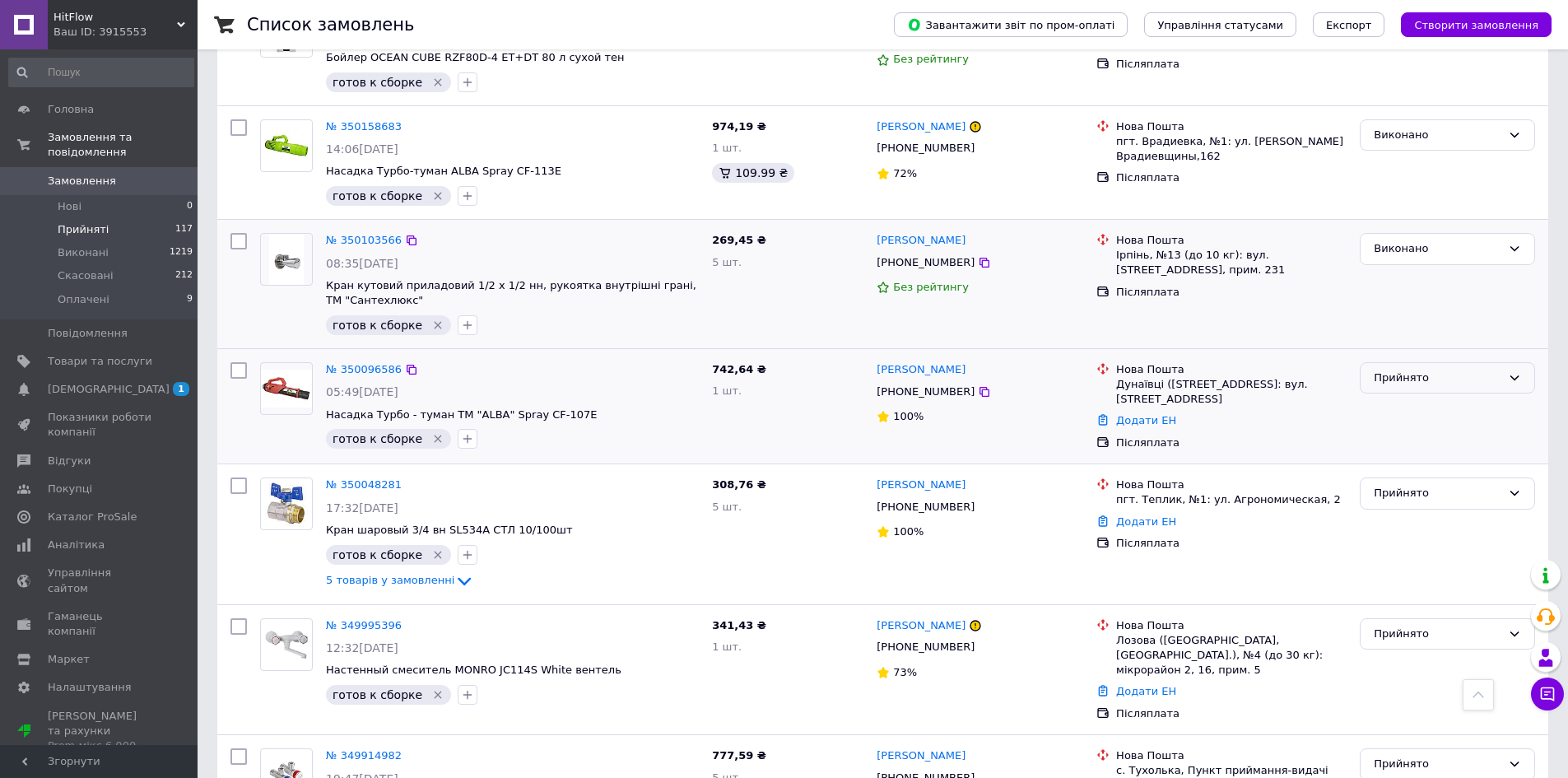
drag, startPoint x: 1435, startPoint y: 338, endPoint x: 1436, endPoint y: 352, distance: 14.0
click at [1435, 363] on div "Прийнято" at bounding box center [1448, 378] width 176 height 32
click at [1430, 397] on li "Виконано" at bounding box center [1448, 412] width 174 height 31
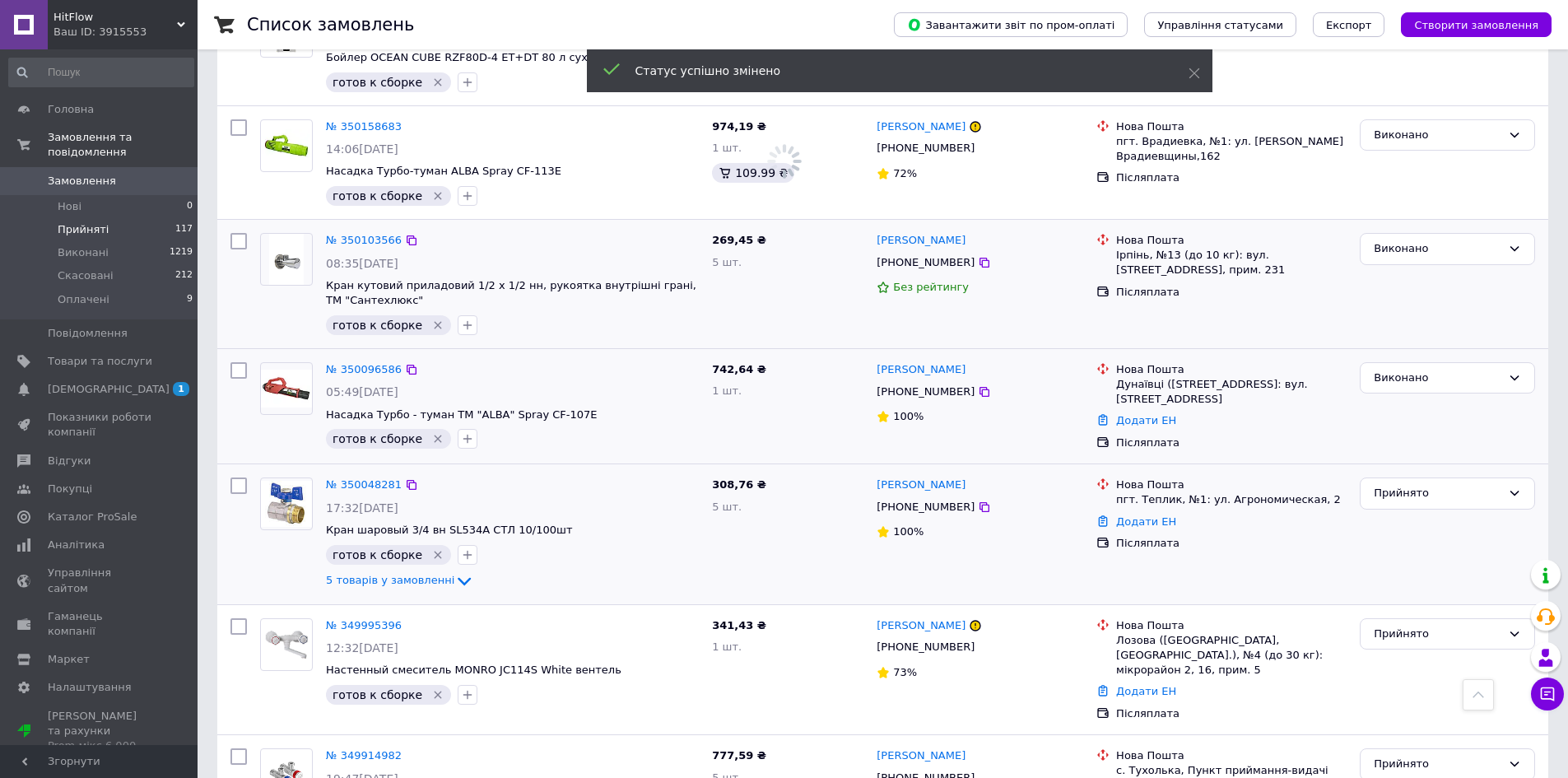
scroll to position [1125, 0]
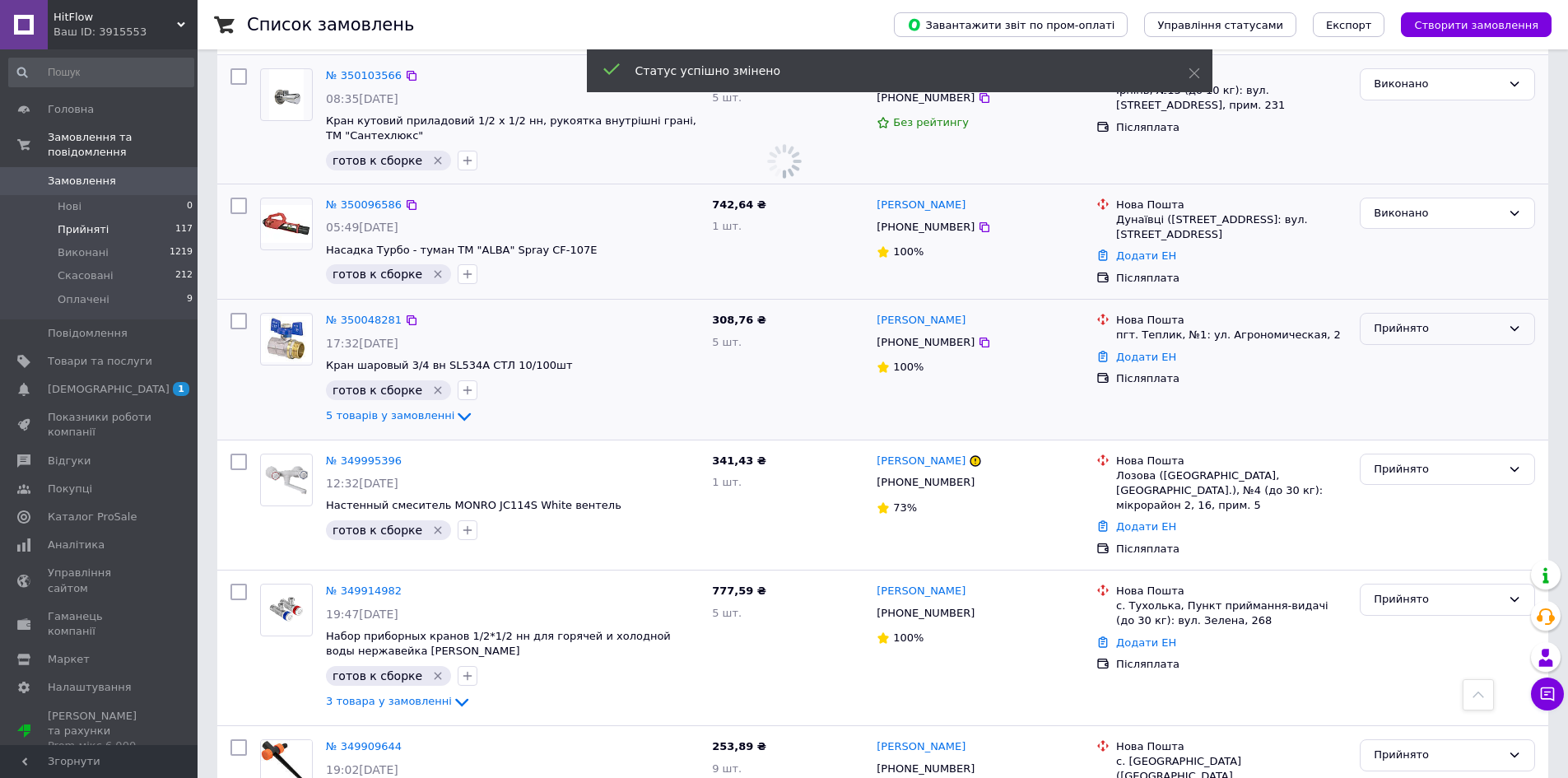
click at [1420, 320] on div "Прийнято" at bounding box center [1438, 328] width 128 height 18
click at [1420, 348] on li "Виконано" at bounding box center [1448, 363] width 174 height 31
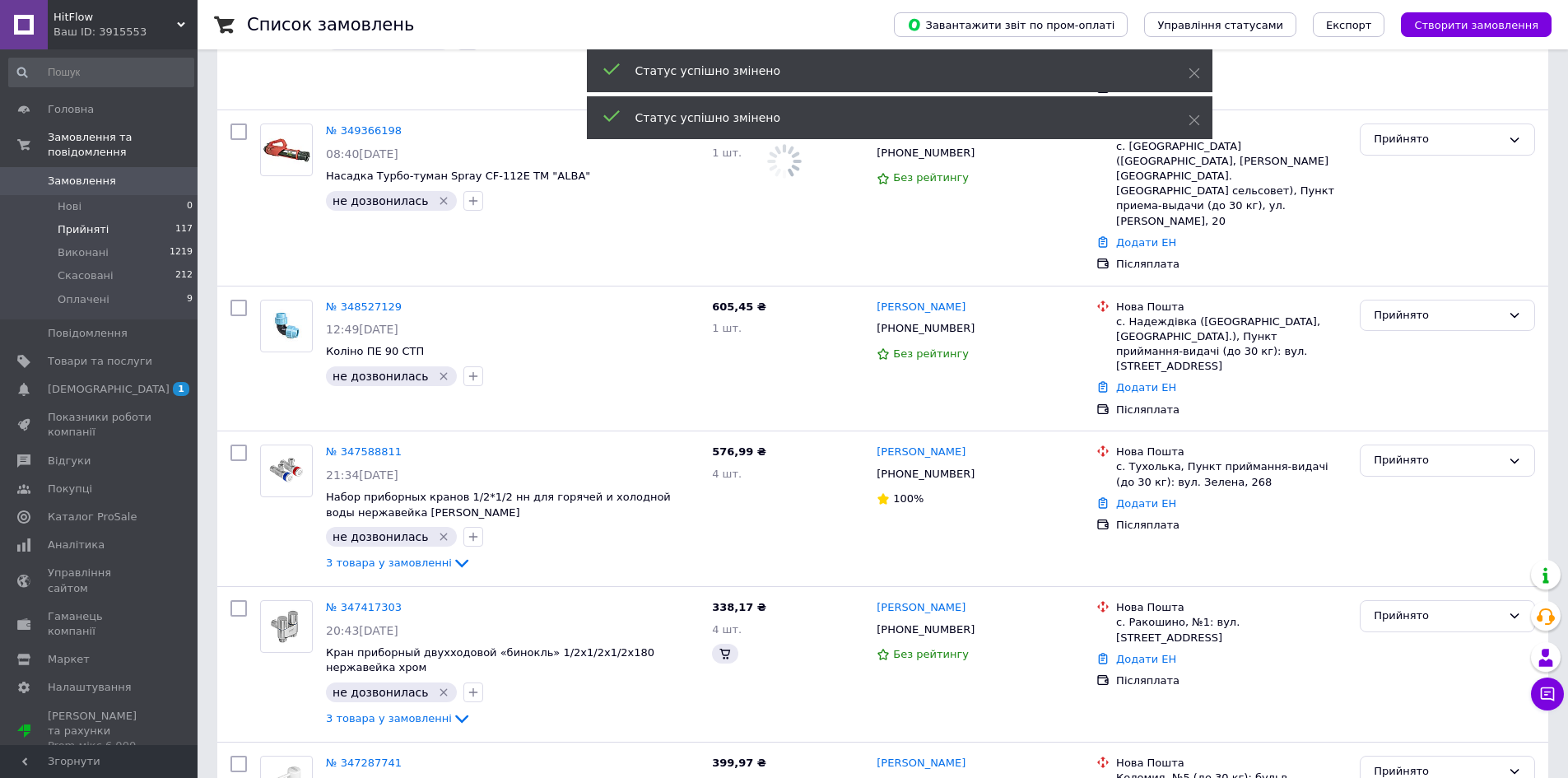
scroll to position [377, 0]
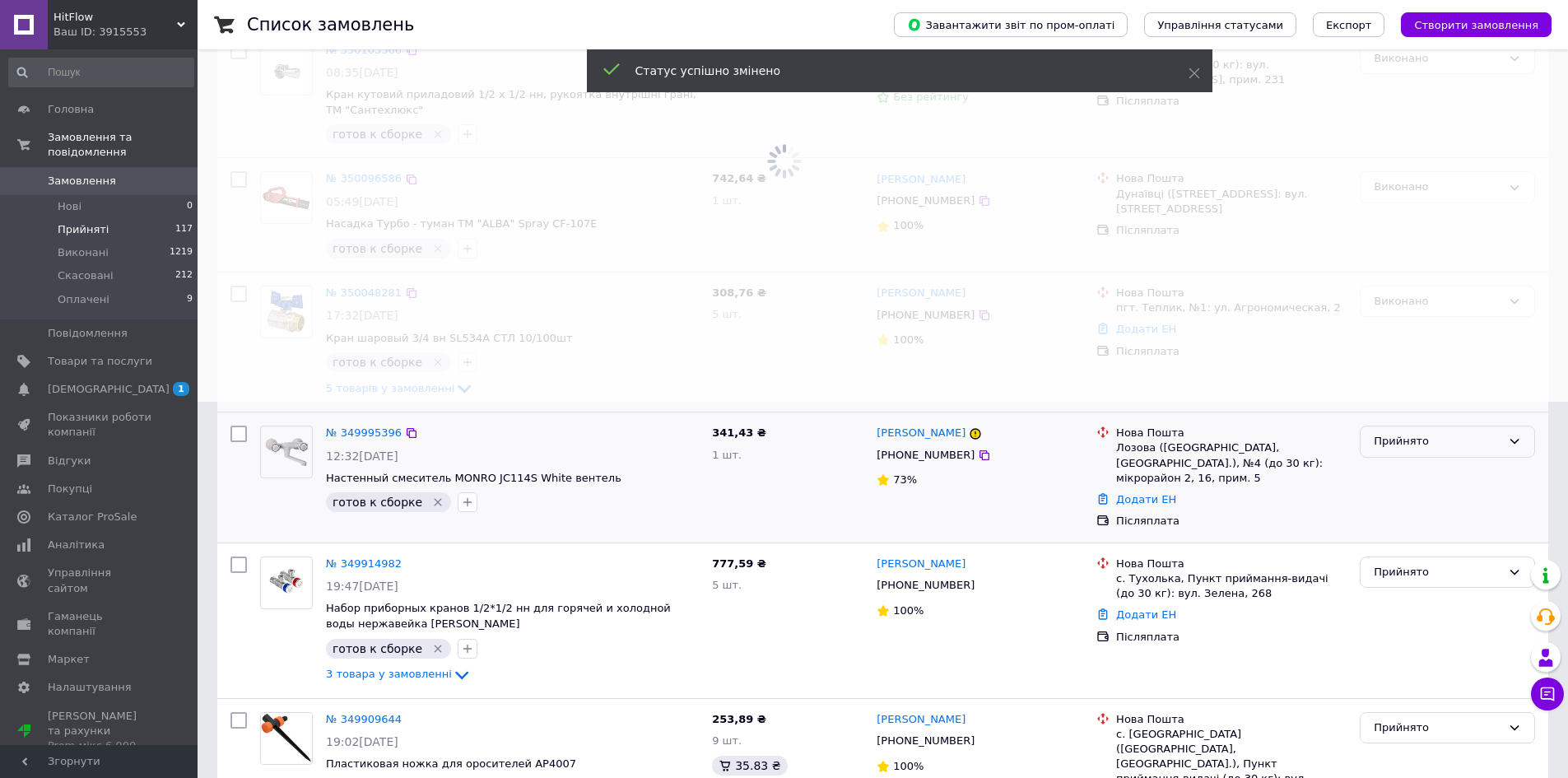
click at [1407, 430] on div "Прийнято" at bounding box center [1448, 441] width 176 height 32
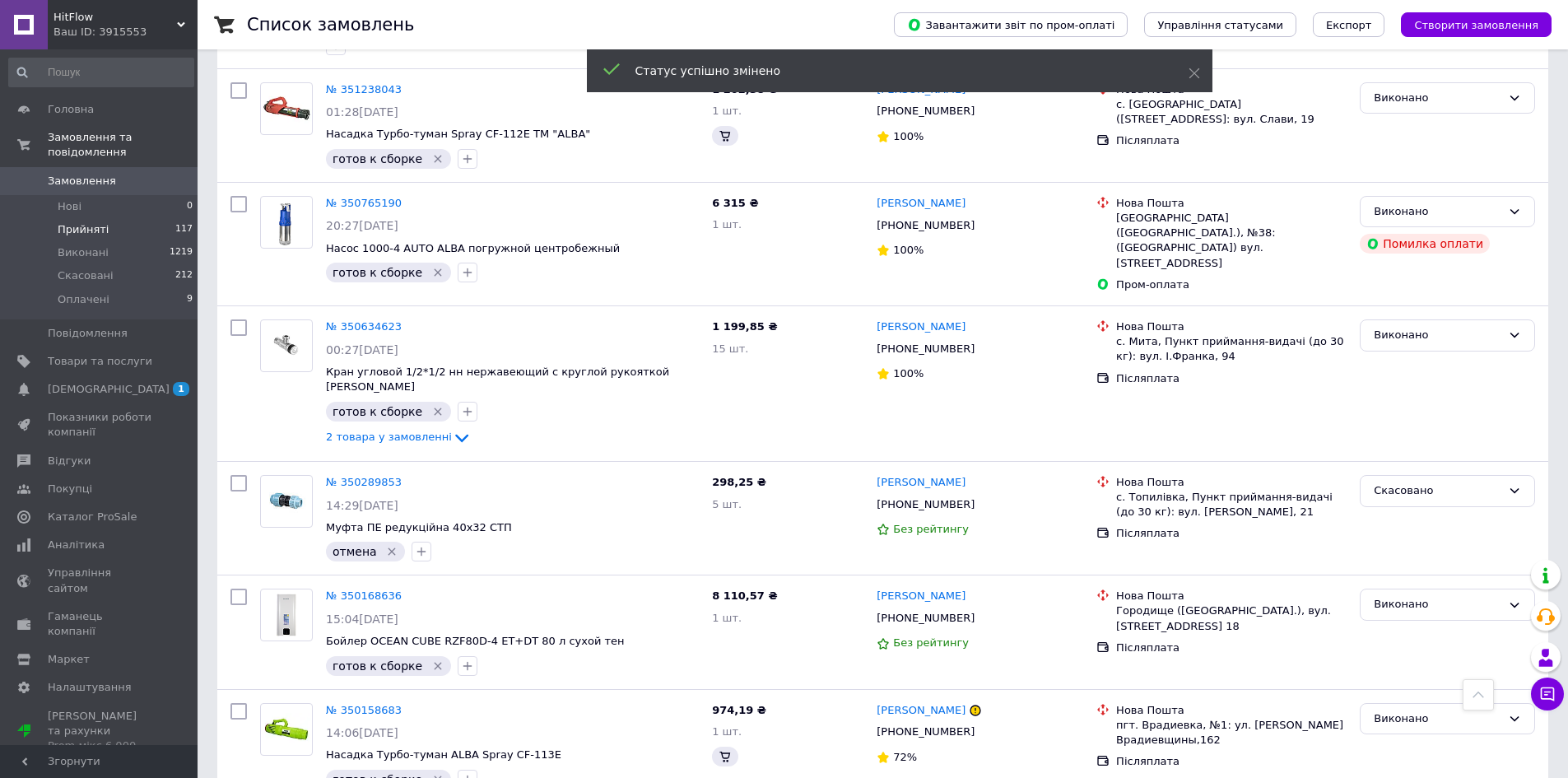
scroll to position [1125, 0]
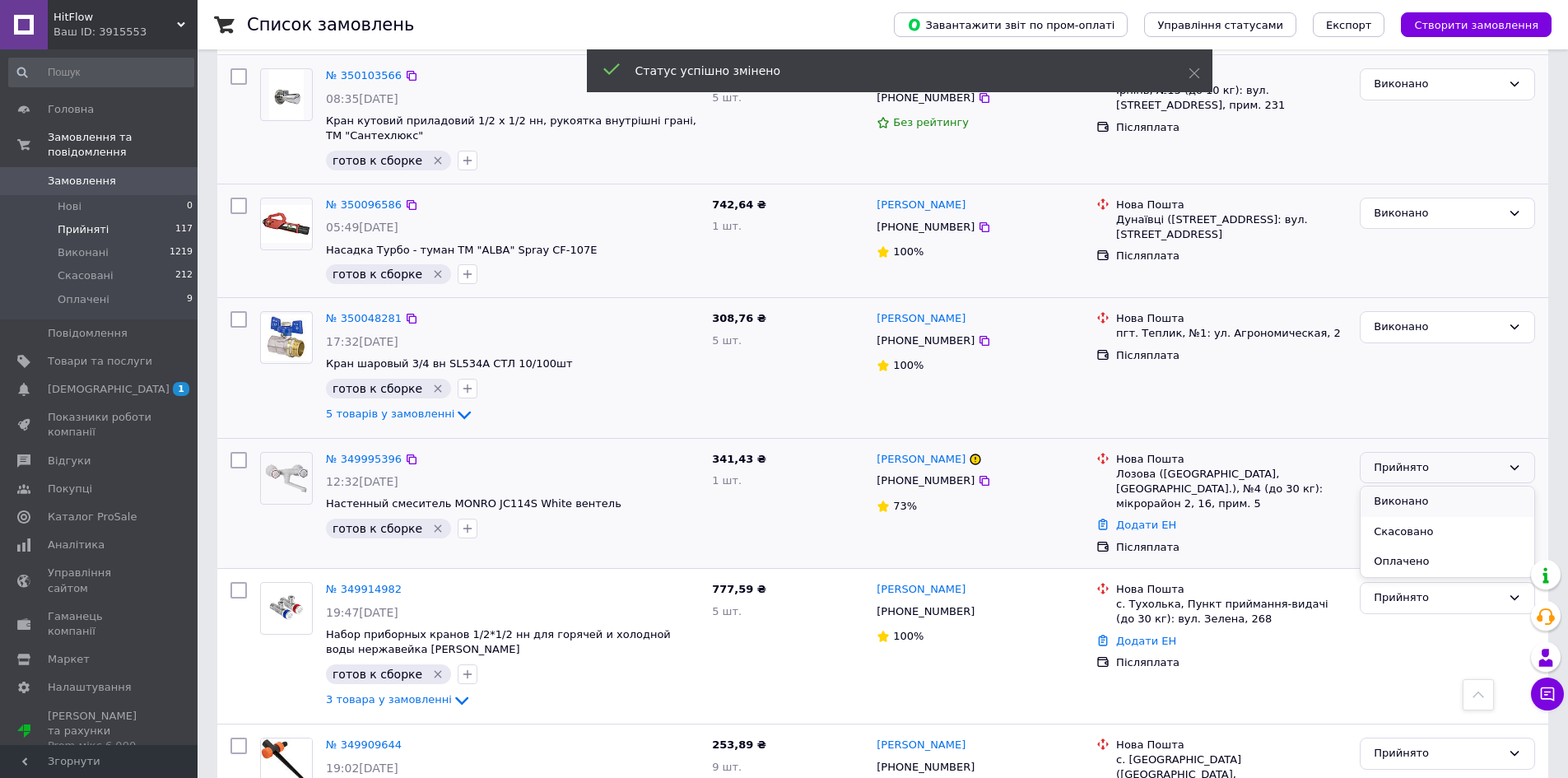
click at [1410, 487] on li "Виконано" at bounding box center [1448, 501] width 174 height 31
click at [1402, 589] on div "Прийнято" at bounding box center [1438, 598] width 128 height 18
click at [1420, 617] on li "Виконано" at bounding box center [1448, 632] width 174 height 31
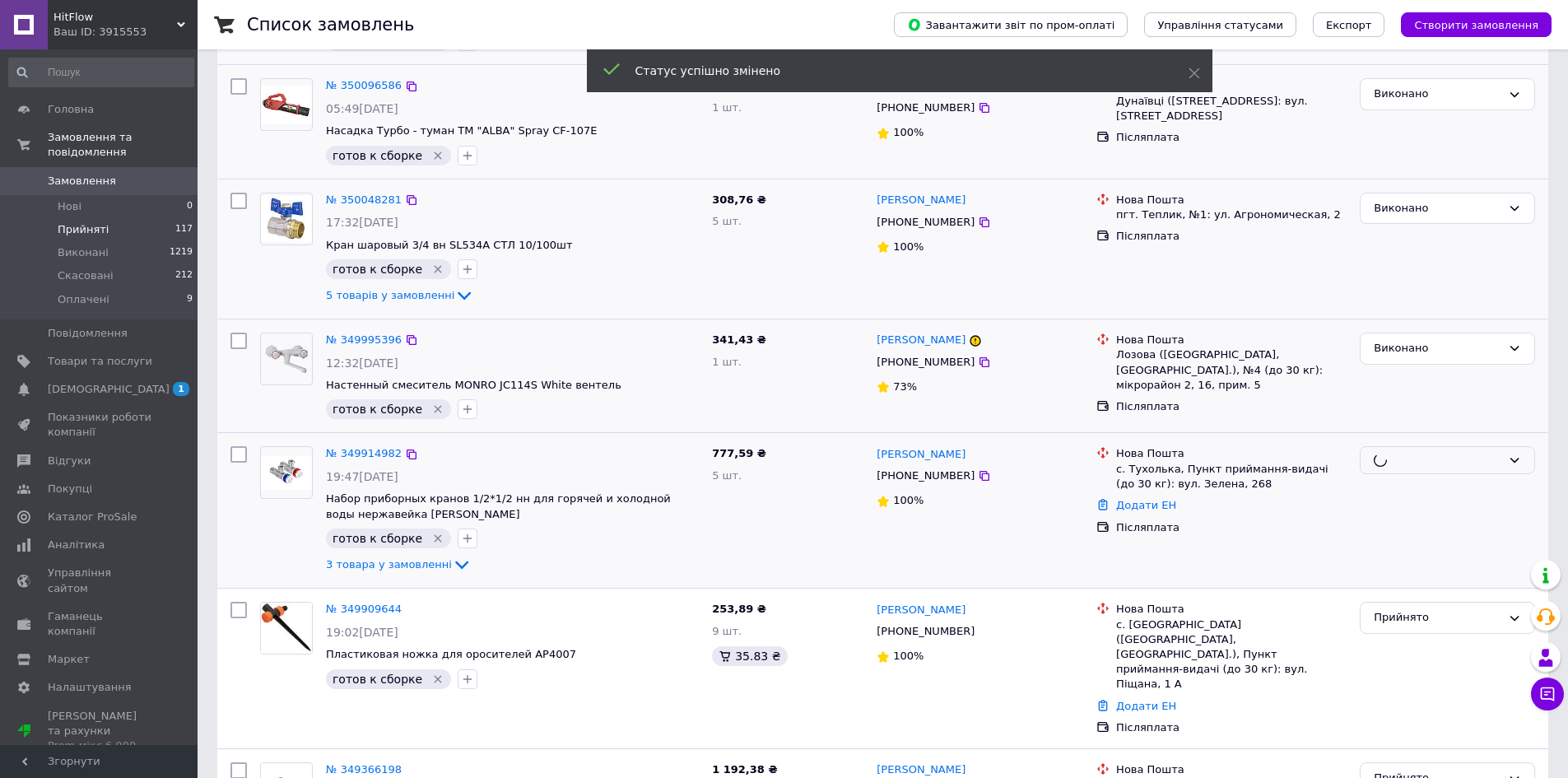
scroll to position [541, 0]
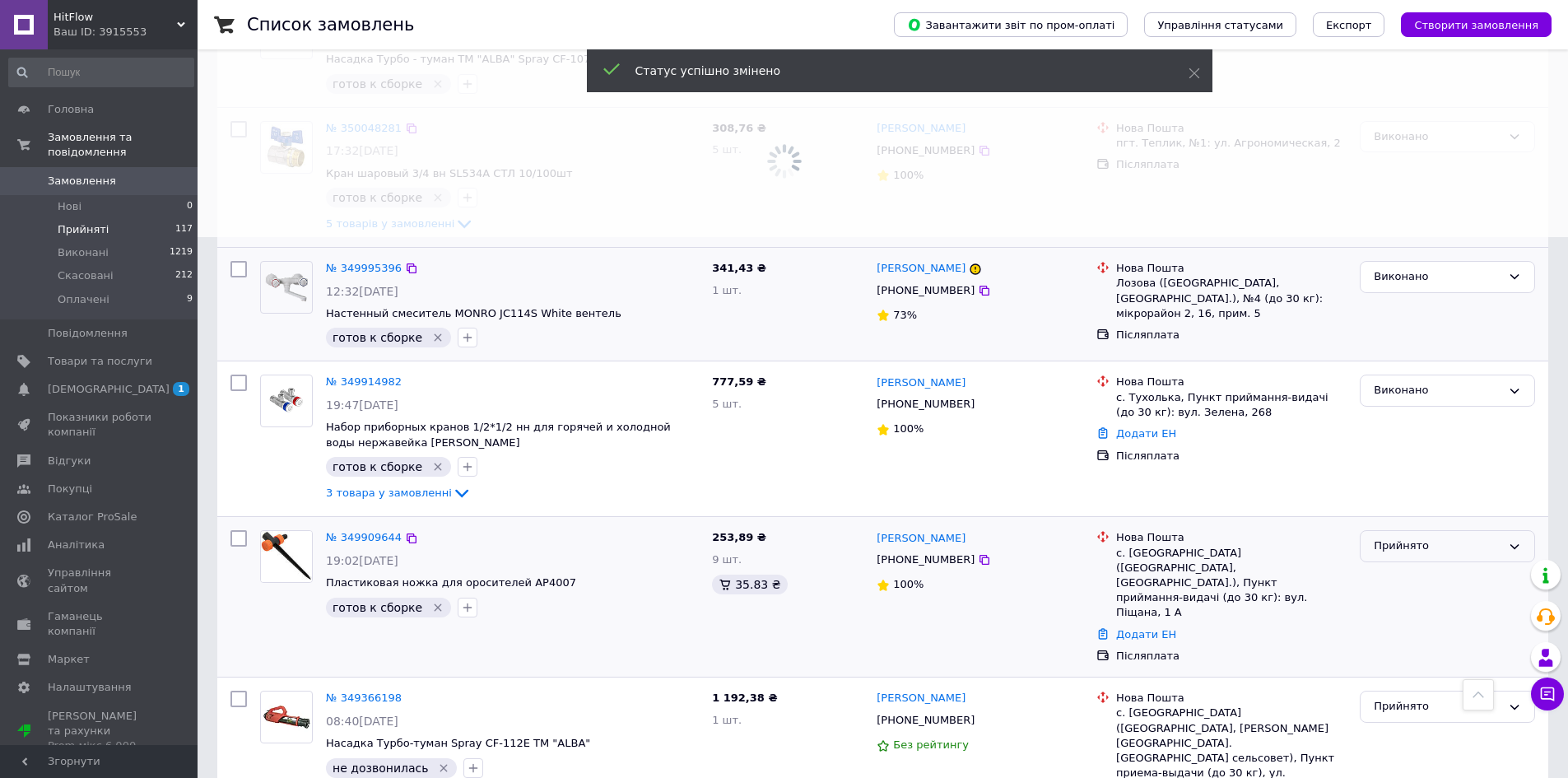
click at [1420, 539] on div "Прийнято" at bounding box center [1438, 546] width 128 height 18
click at [1417, 574] on li "Виконано" at bounding box center [1448, 580] width 174 height 31
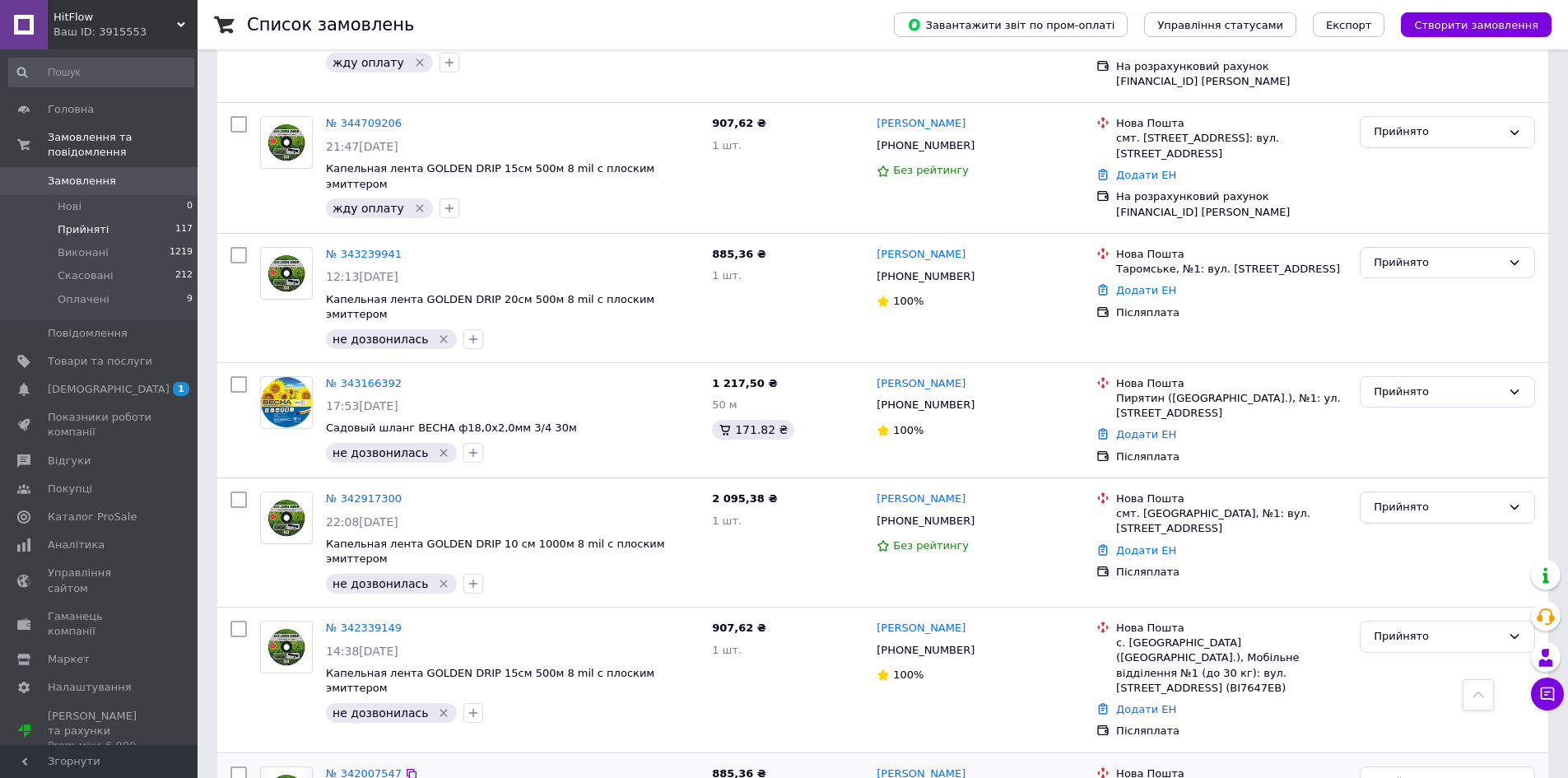
scroll to position [2056, 0]
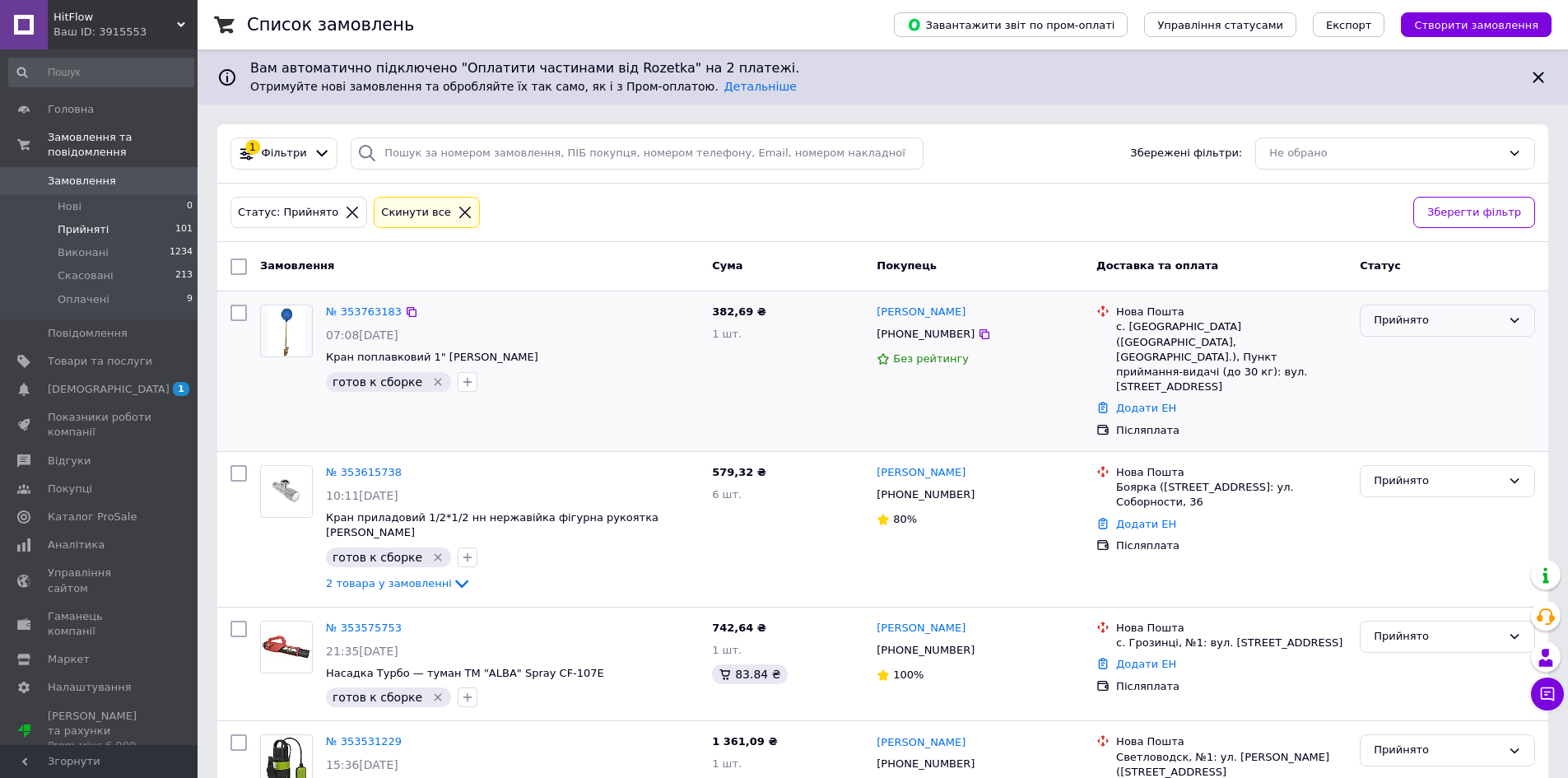
drag, startPoint x: 1466, startPoint y: 321, endPoint x: 1464, endPoint y: 330, distance: 9.2
click at [1465, 321] on div "Прийнято" at bounding box center [1438, 320] width 128 height 18
click at [1463, 348] on li "Виконано" at bounding box center [1448, 355] width 174 height 31
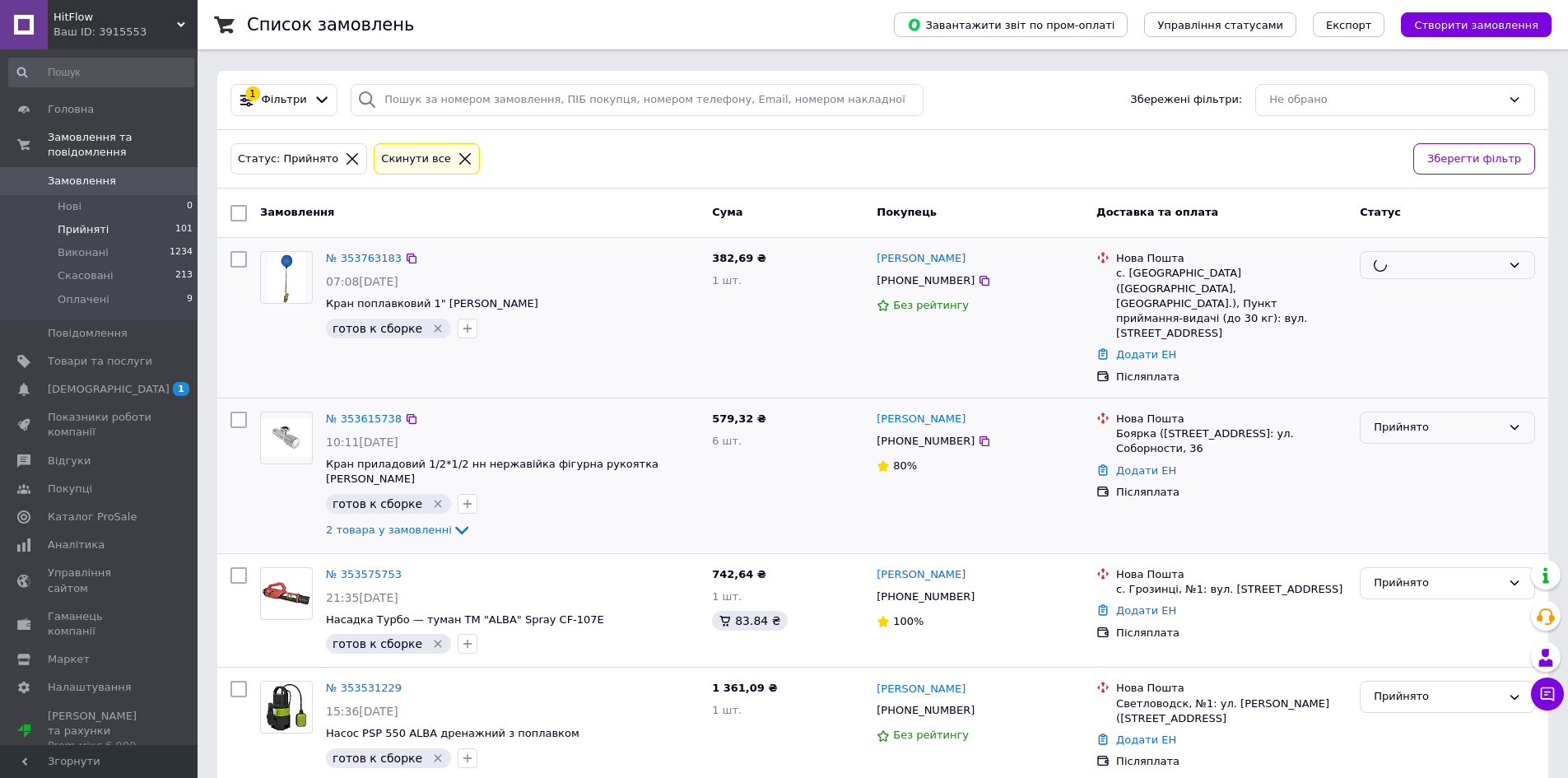
scroll to position [82, 0]
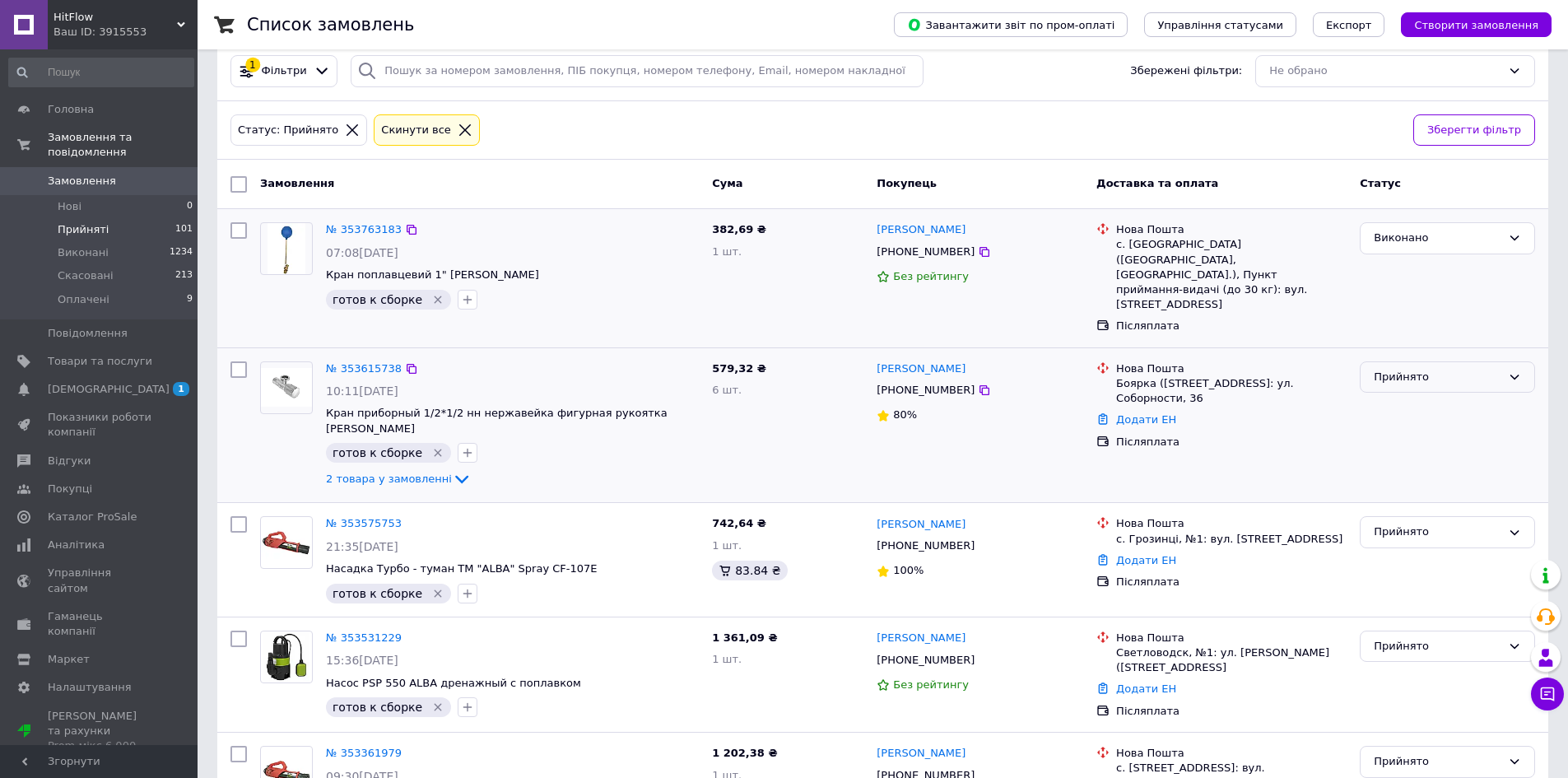
click at [1406, 369] on div "Прийнято" at bounding box center [1438, 377] width 128 height 18
click at [1412, 396] on li "Виконано" at bounding box center [1448, 411] width 174 height 31
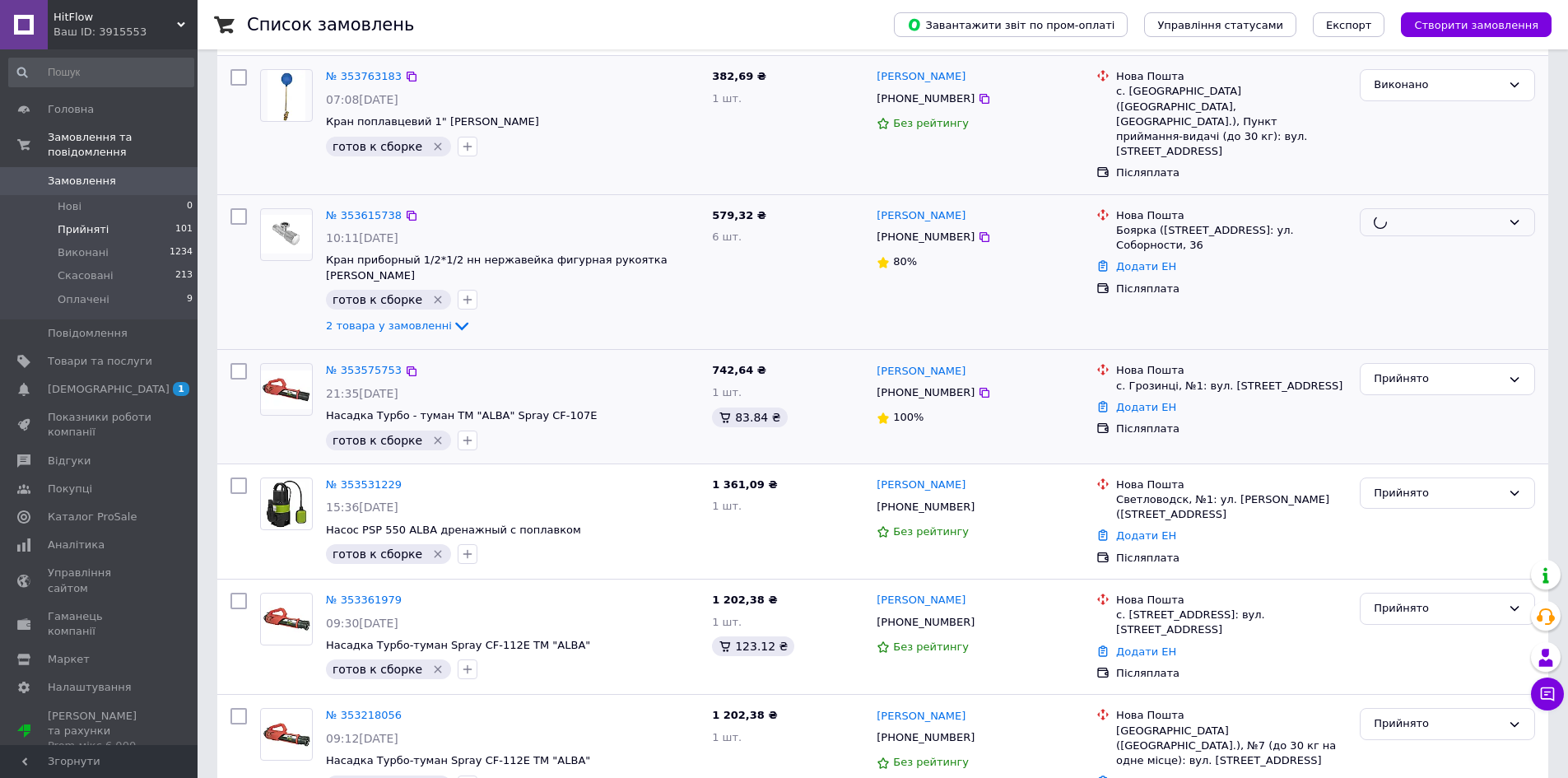
scroll to position [247, 0]
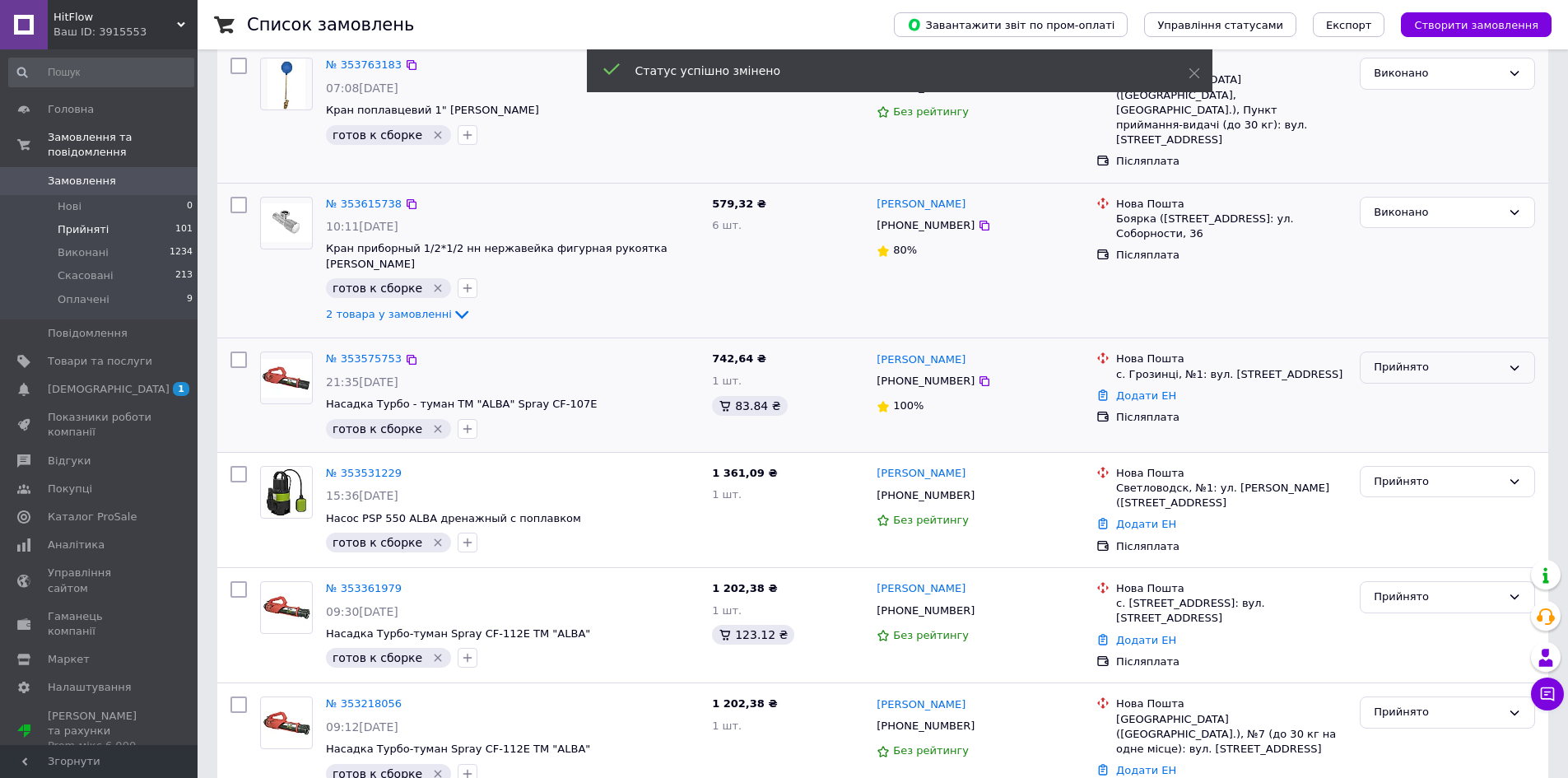
click at [1410, 359] on div "Прийнято" at bounding box center [1438, 367] width 128 height 18
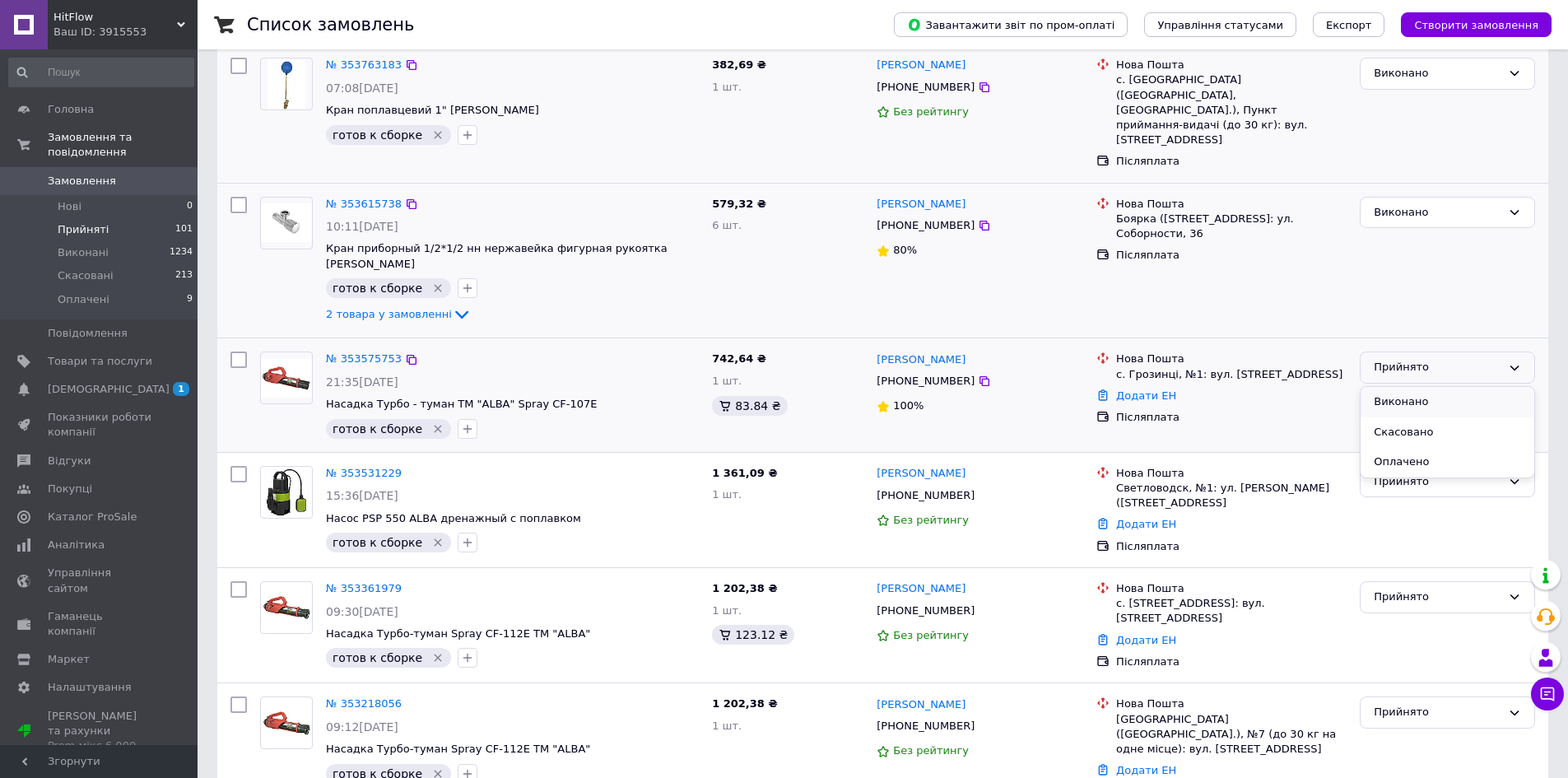
click at [1410, 387] on li "Виконано" at bounding box center [1448, 401] width 174 height 31
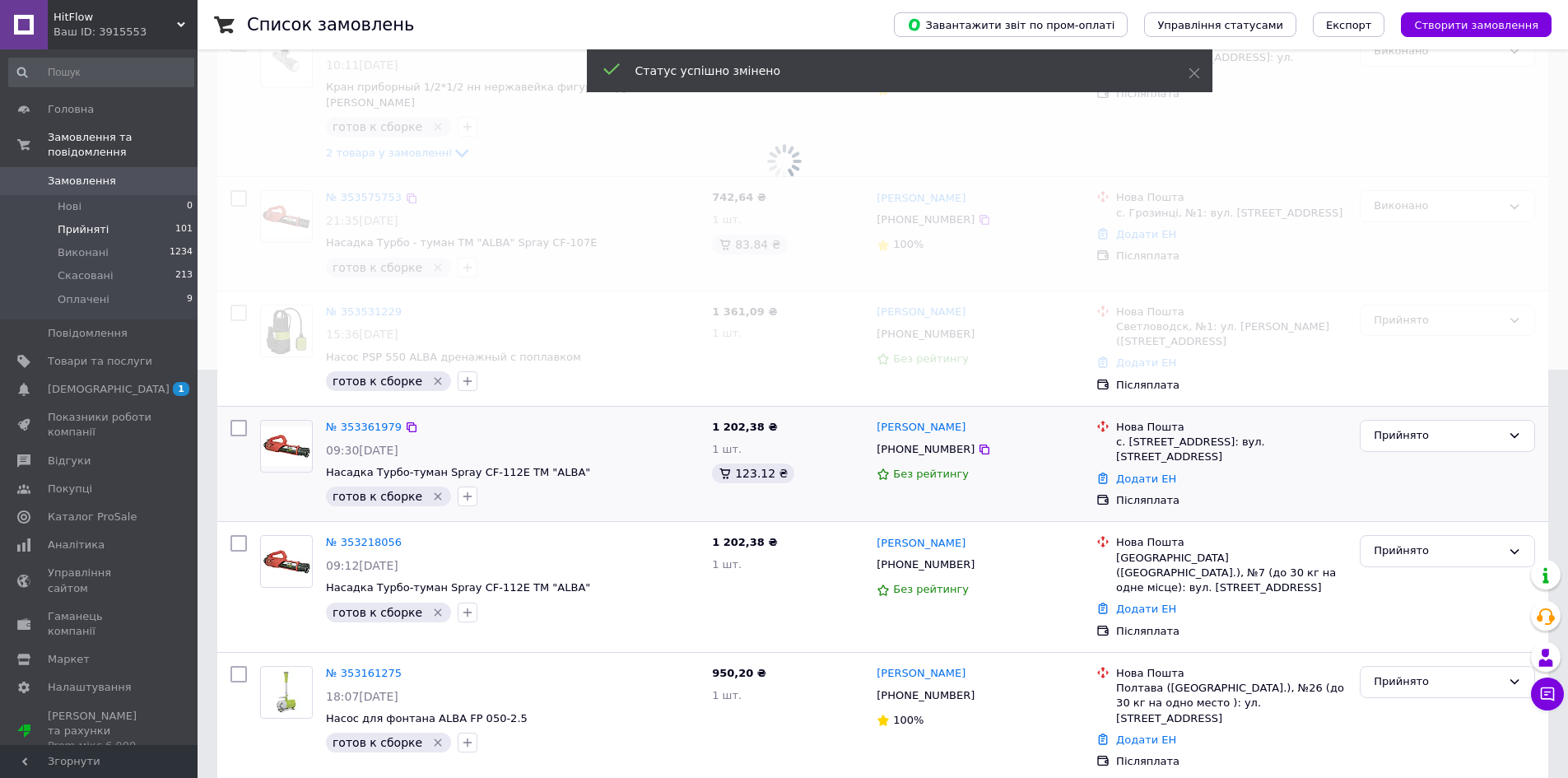
scroll to position [412, 0]
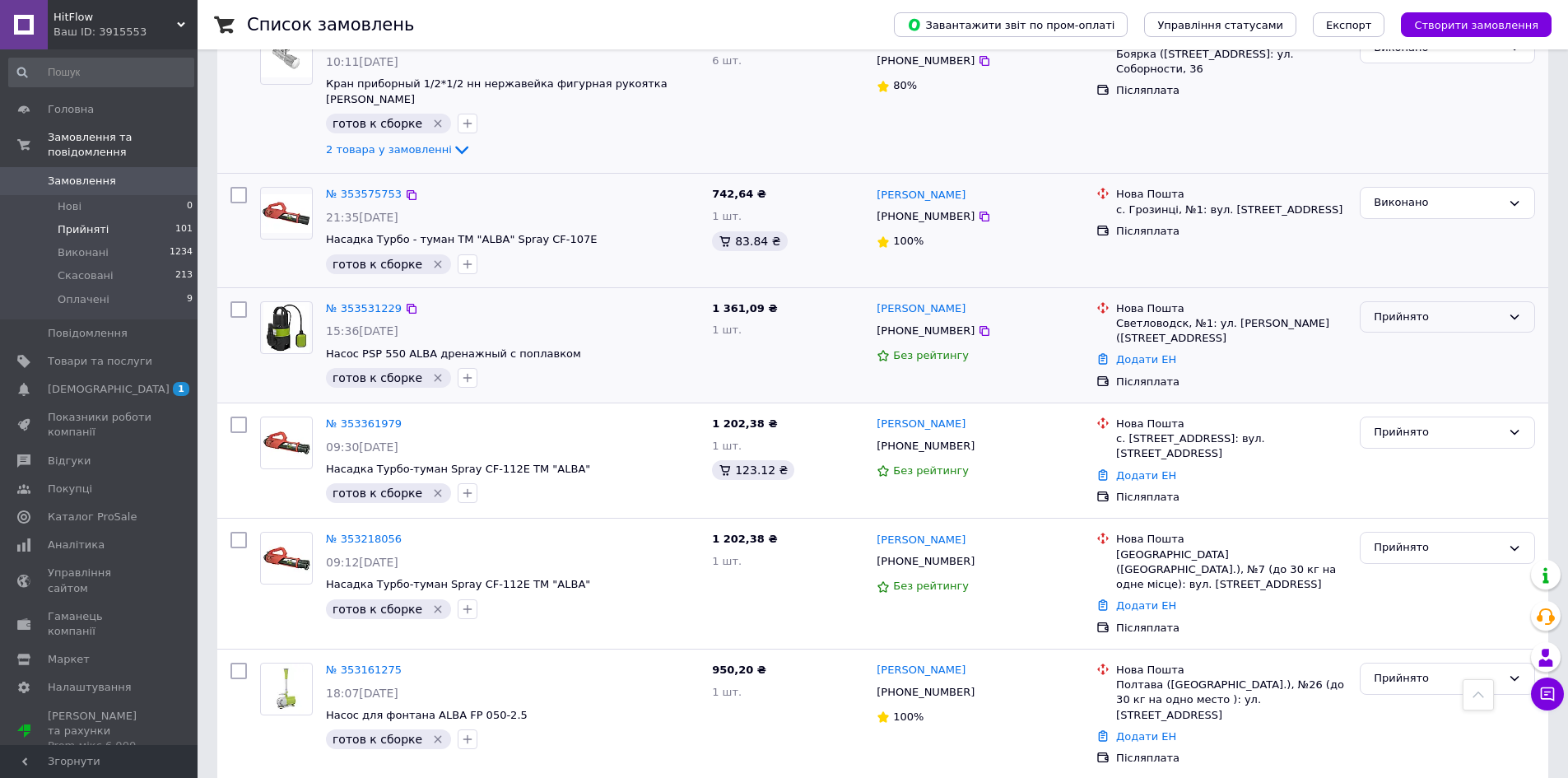
click at [1412, 309] on div "Прийнято" at bounding box center [1438, 317] width 128 height 18
click at [1413, 336] on li "Виконано" at bounding box center [1448, 351] width 174 height 31
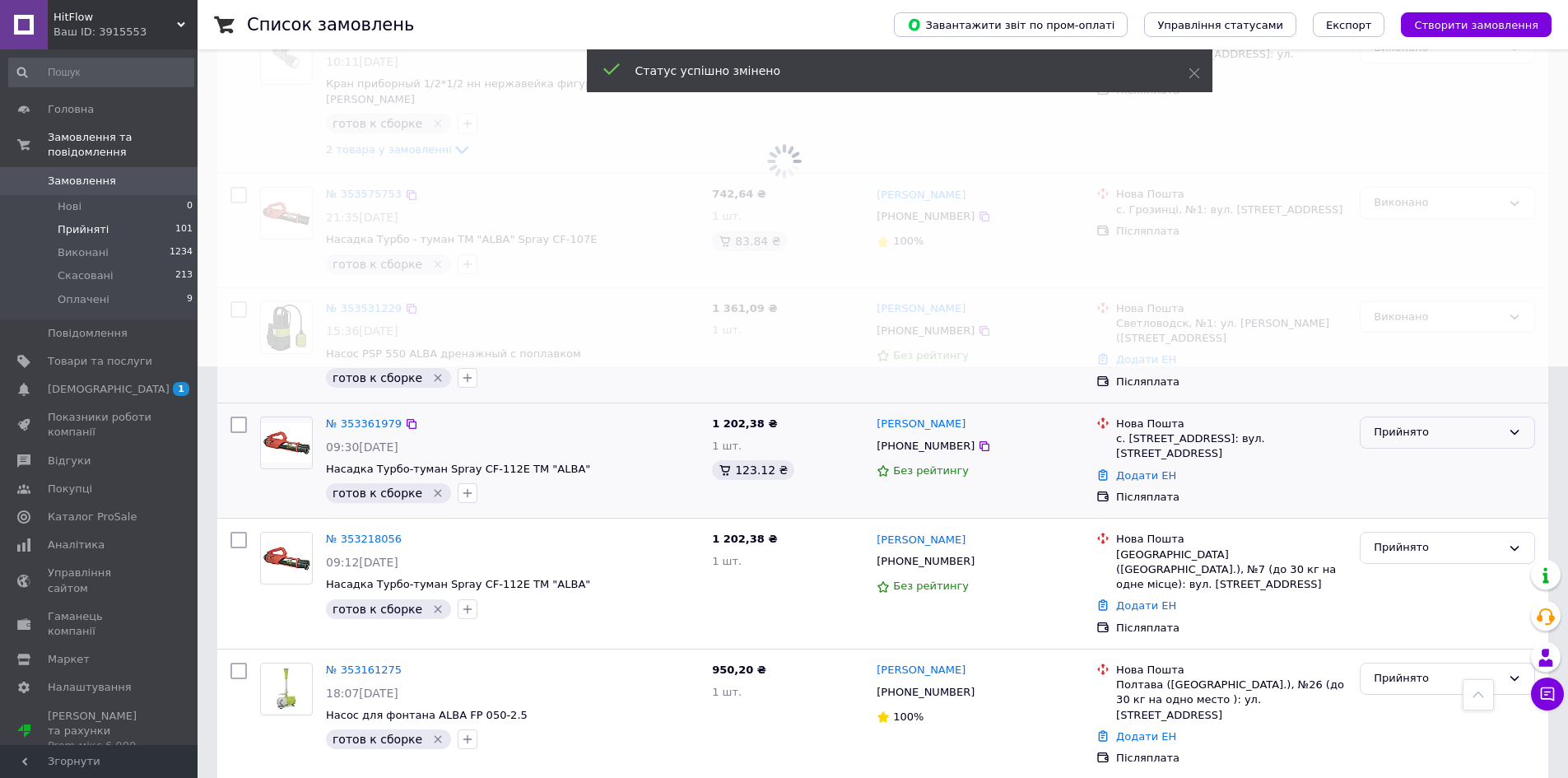
click at [1433, 424] on div "Прийнято" at bounding box center [1438, 432] width 128 height 18
click at [1428, 452] on li "Виконано" at bounding box center [1448, 467] width 174 height 31
click at [1405, 537] on div "Прийнято" at bounding box center [1438, 546] width 128 height 18
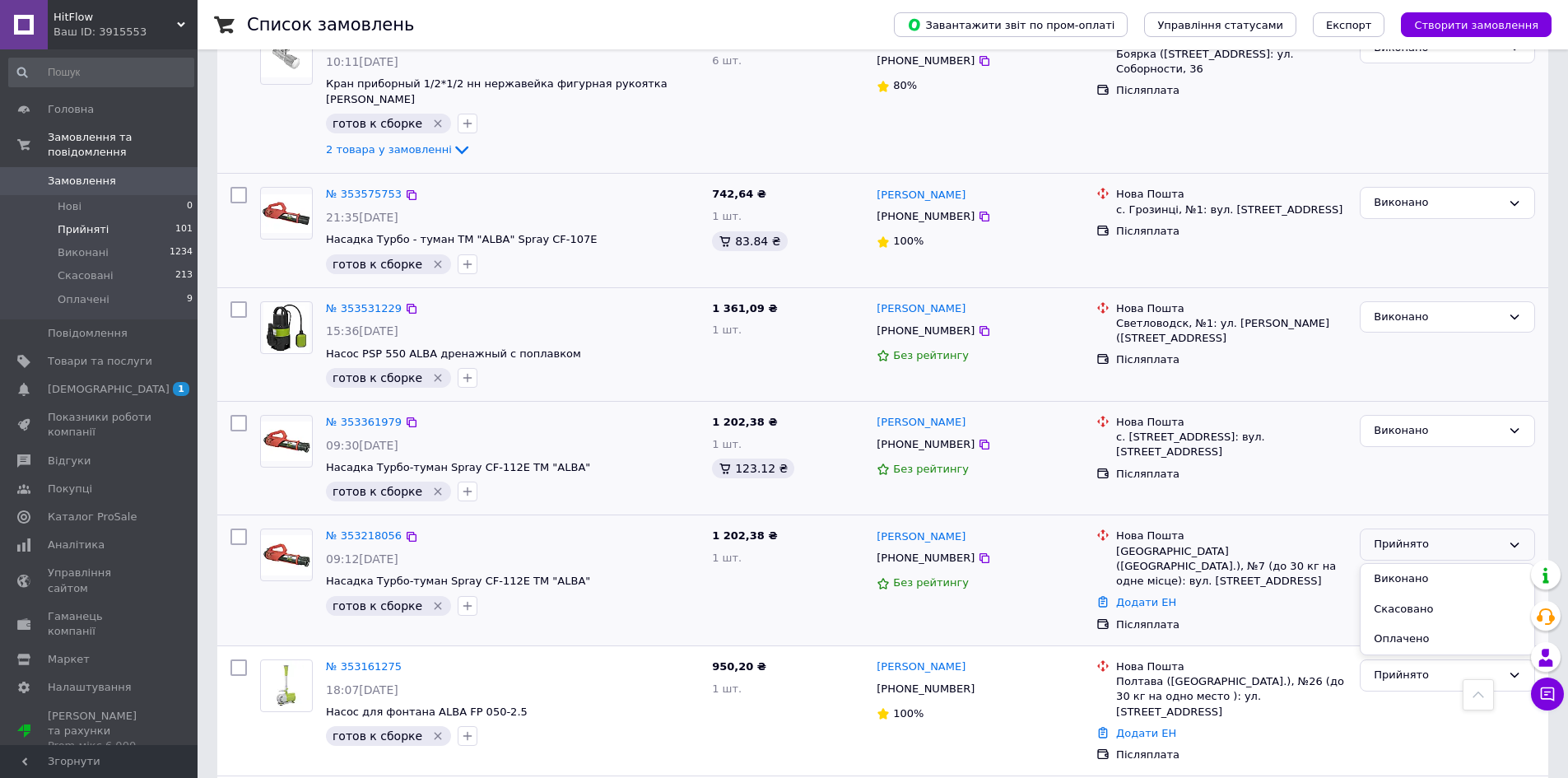
click at [1408, 564] on li "Виконано" at bounding box center [1448, 579] width 174 height 31
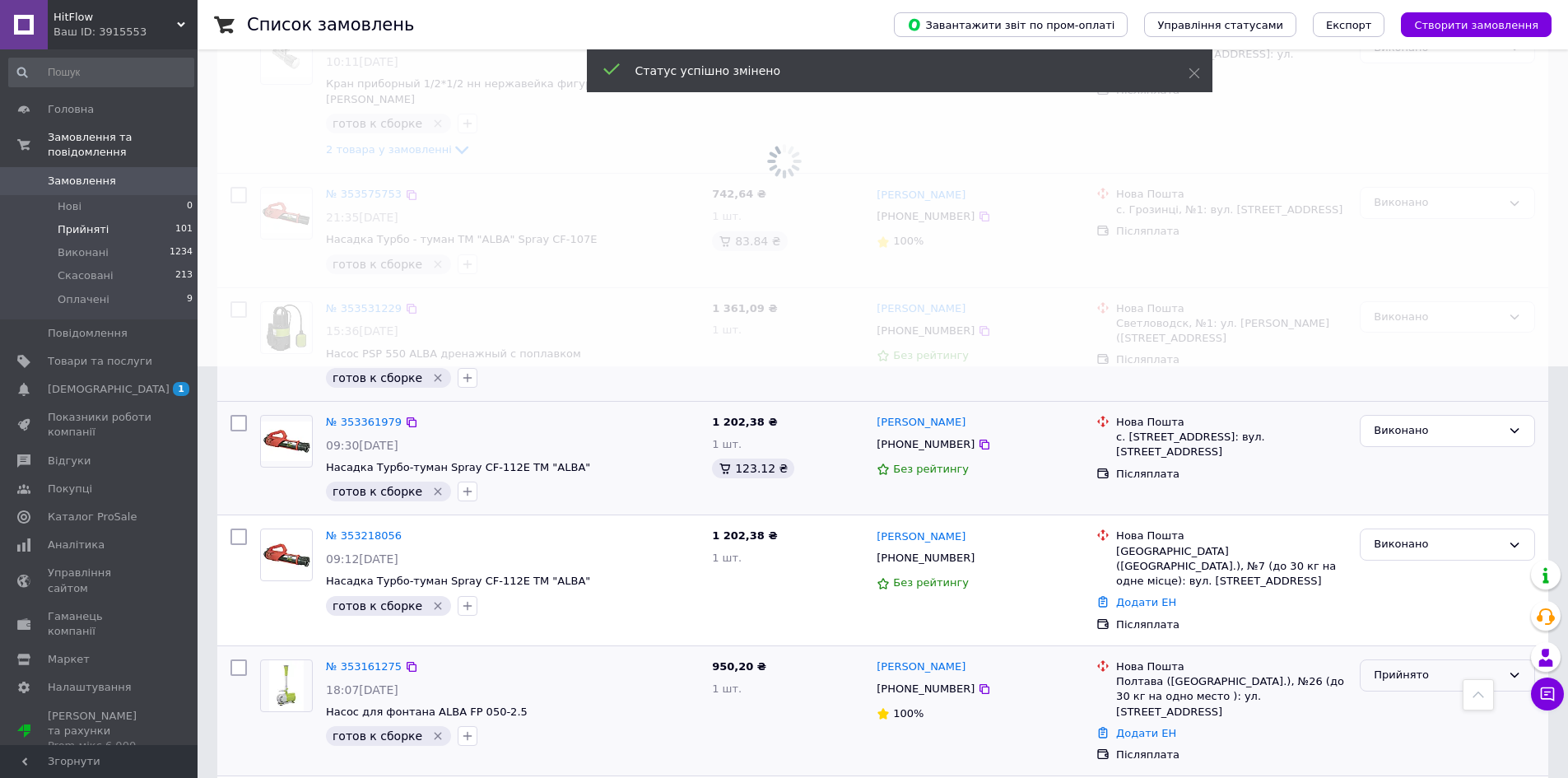
click at [1402, 667] on div "Прийнято" at bounding box center [1438, 675] width 128 height 18
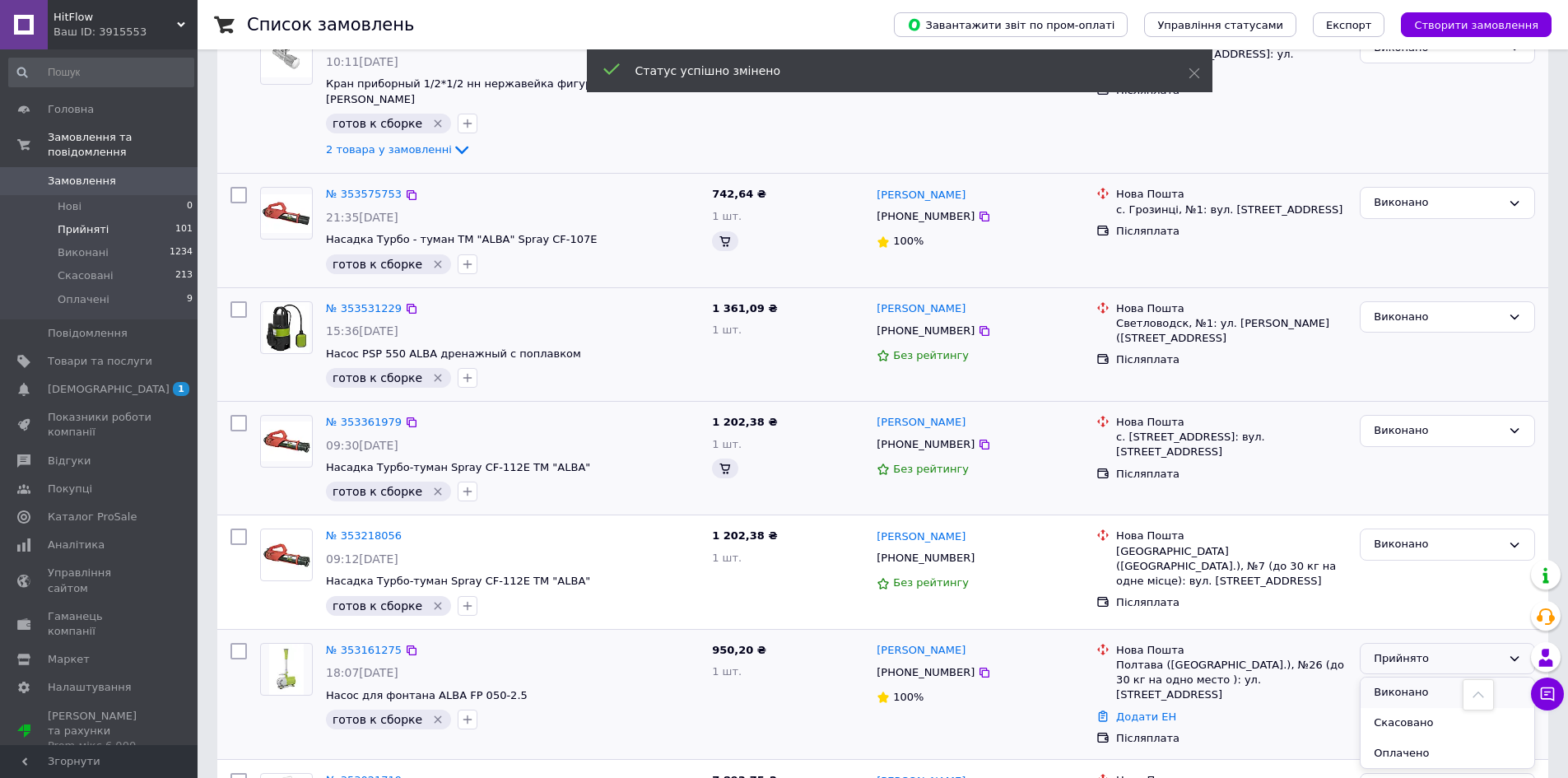
click at [1378, 677] on li "Виконано" at bounding box center [1448, 692] width 174 height 31
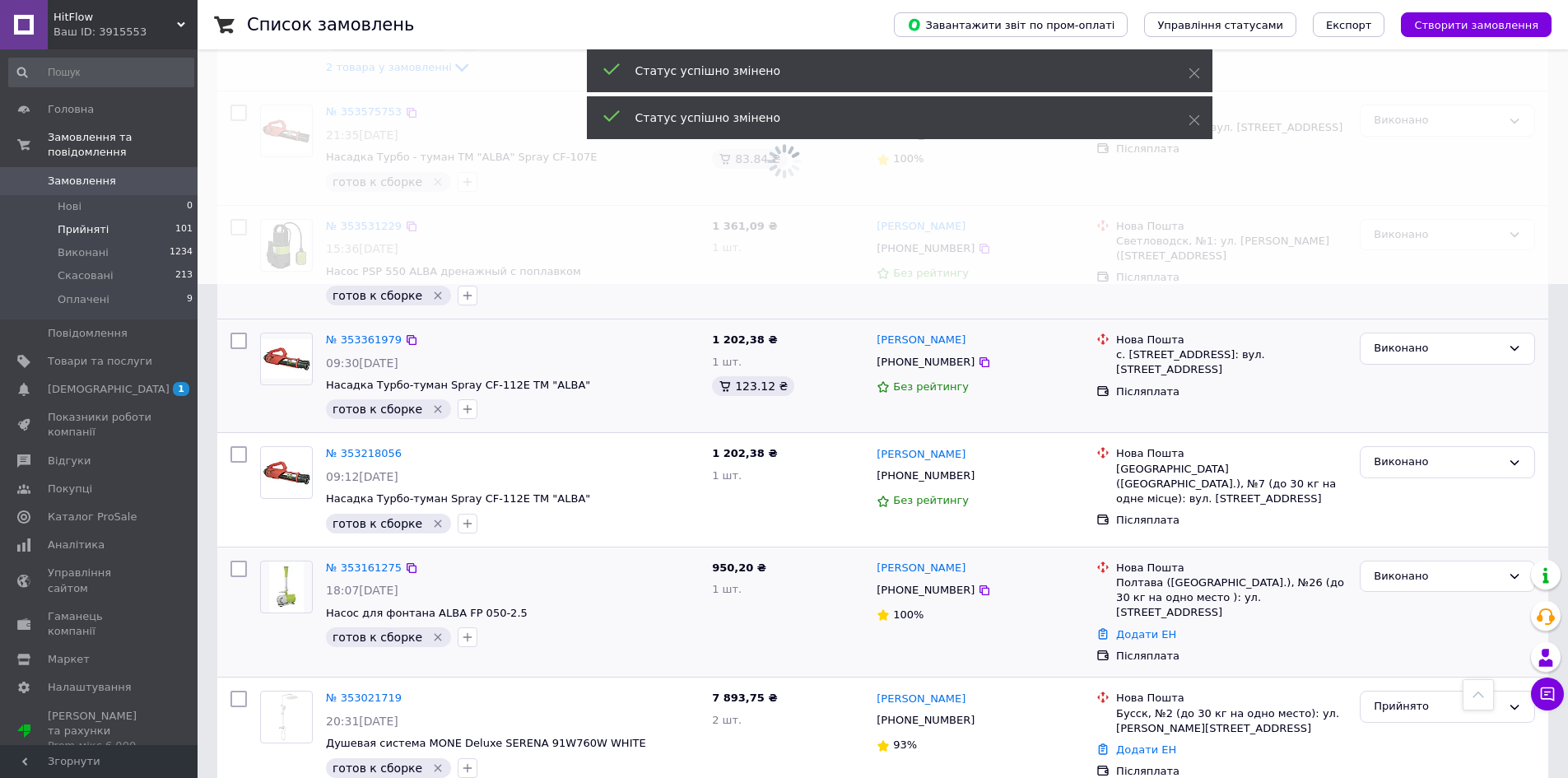
scroll to position [576, 0]
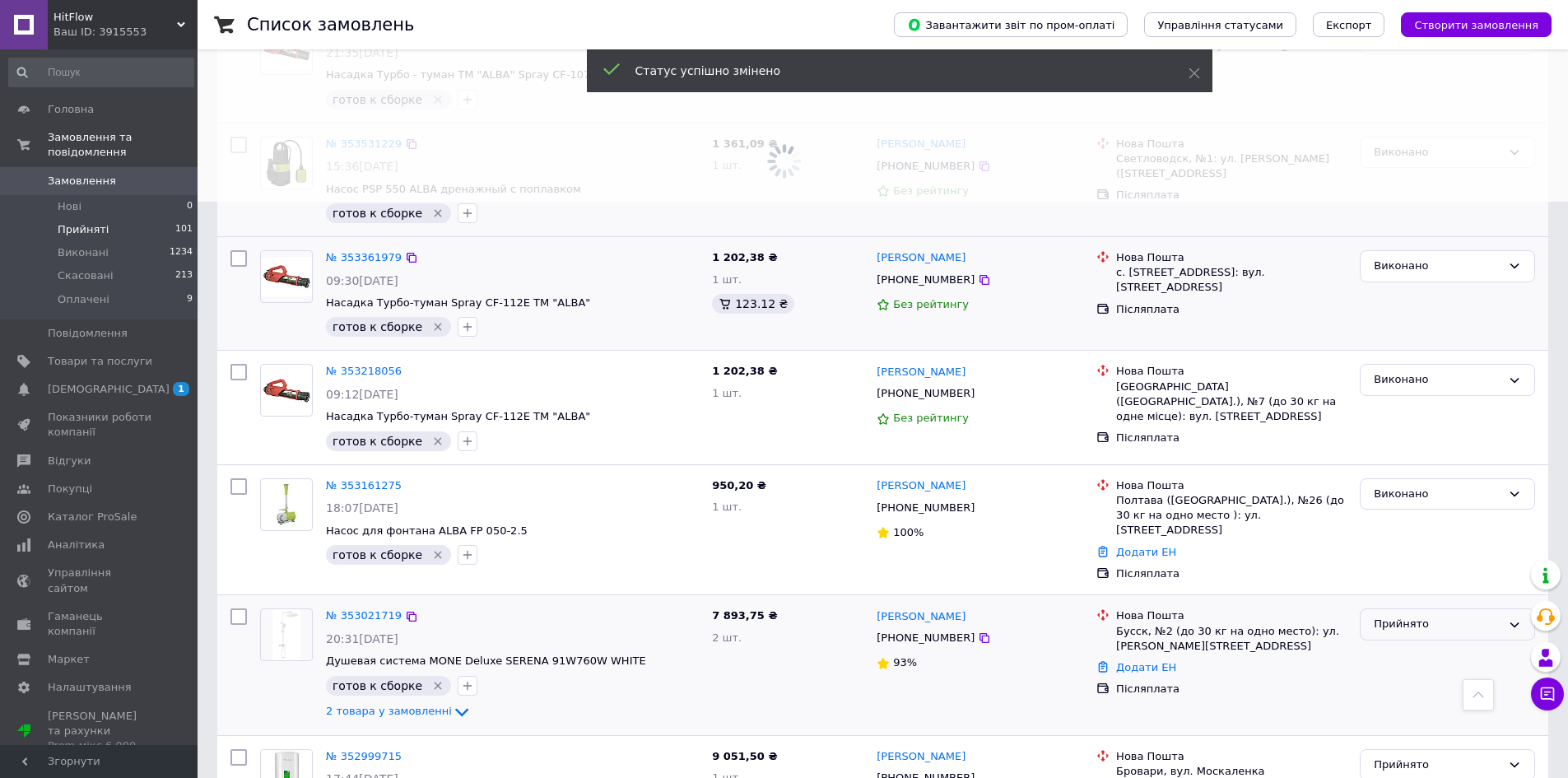
click at [1404, 616] on div "Прийнято" at bounding box center [1438, 624] width 128 height 18
click at [1402, 644] on li "Виконано" at bounding box center [1448, 659] width 174 height 31
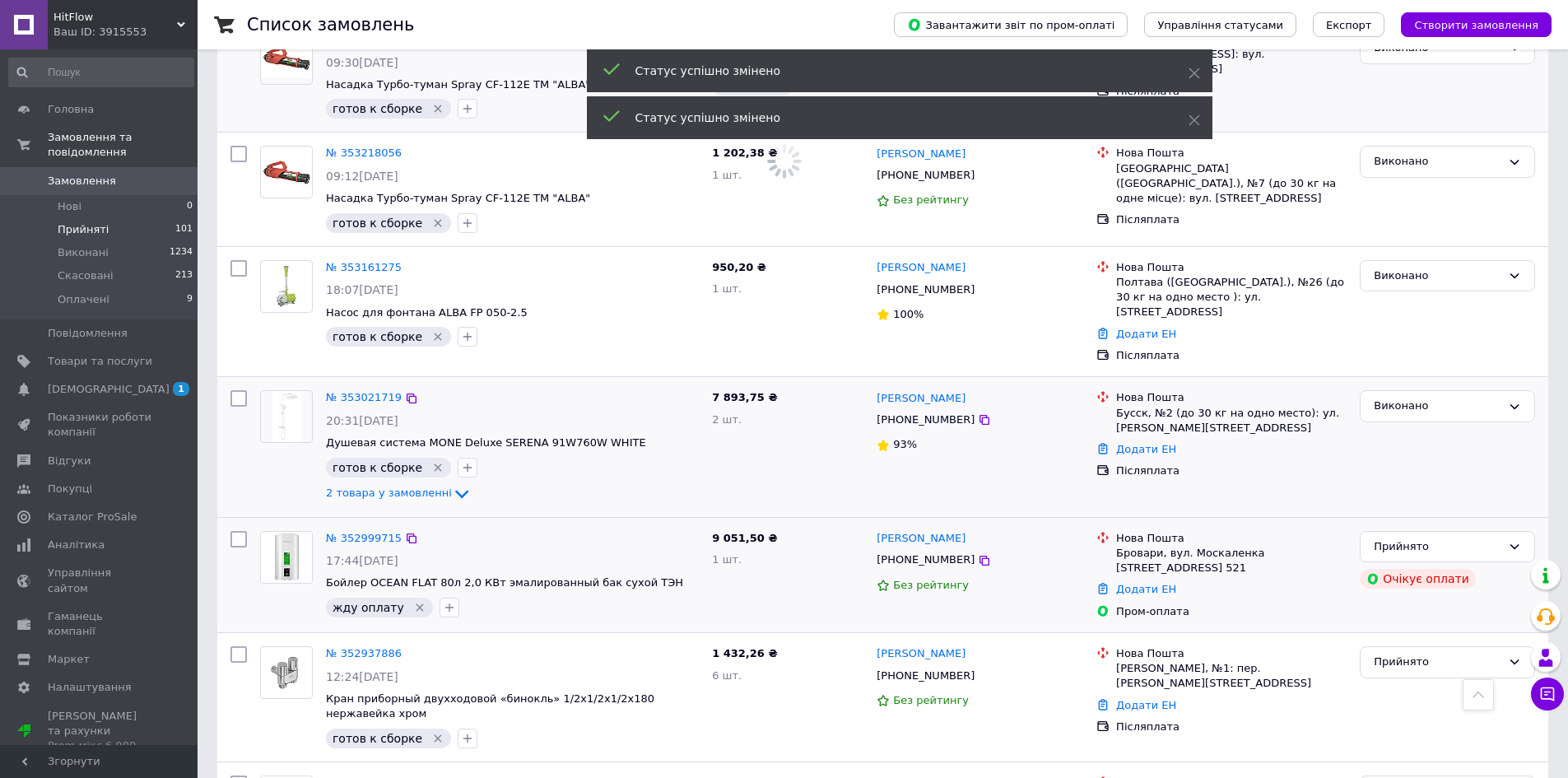
scroll to position [823, 0]
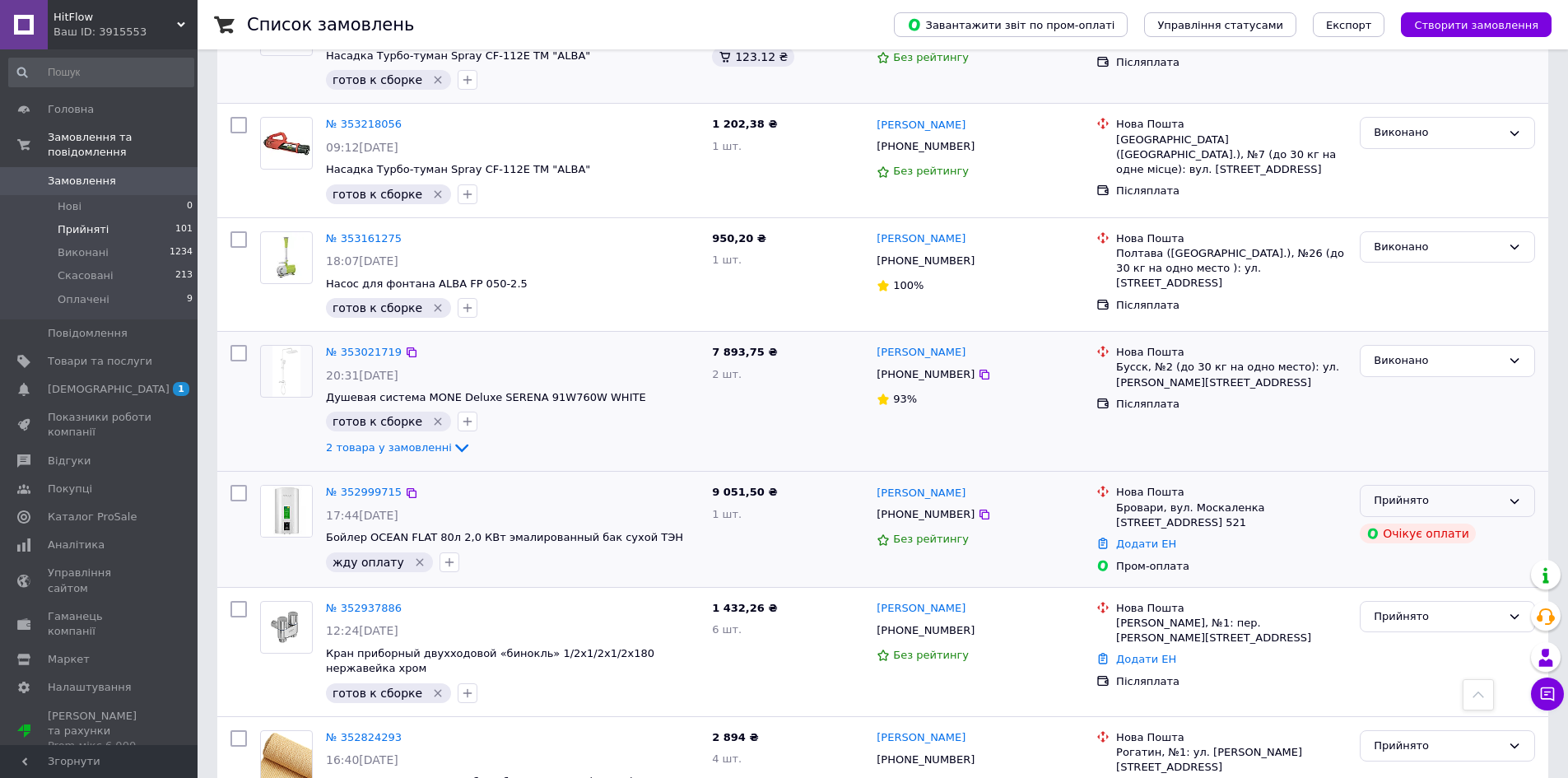
drag, startPoint x: 1378, startPoint y: 459, endPoint x: 1386, endPoint y: 469, distance: 12.8
click at [1379, 492] on div "Прийнято" at bounding box center [1438, 500] width 128 height 18
click at [1390, 520] on li "Виконано" at bounding box center [1448, 535] width 174 height 31
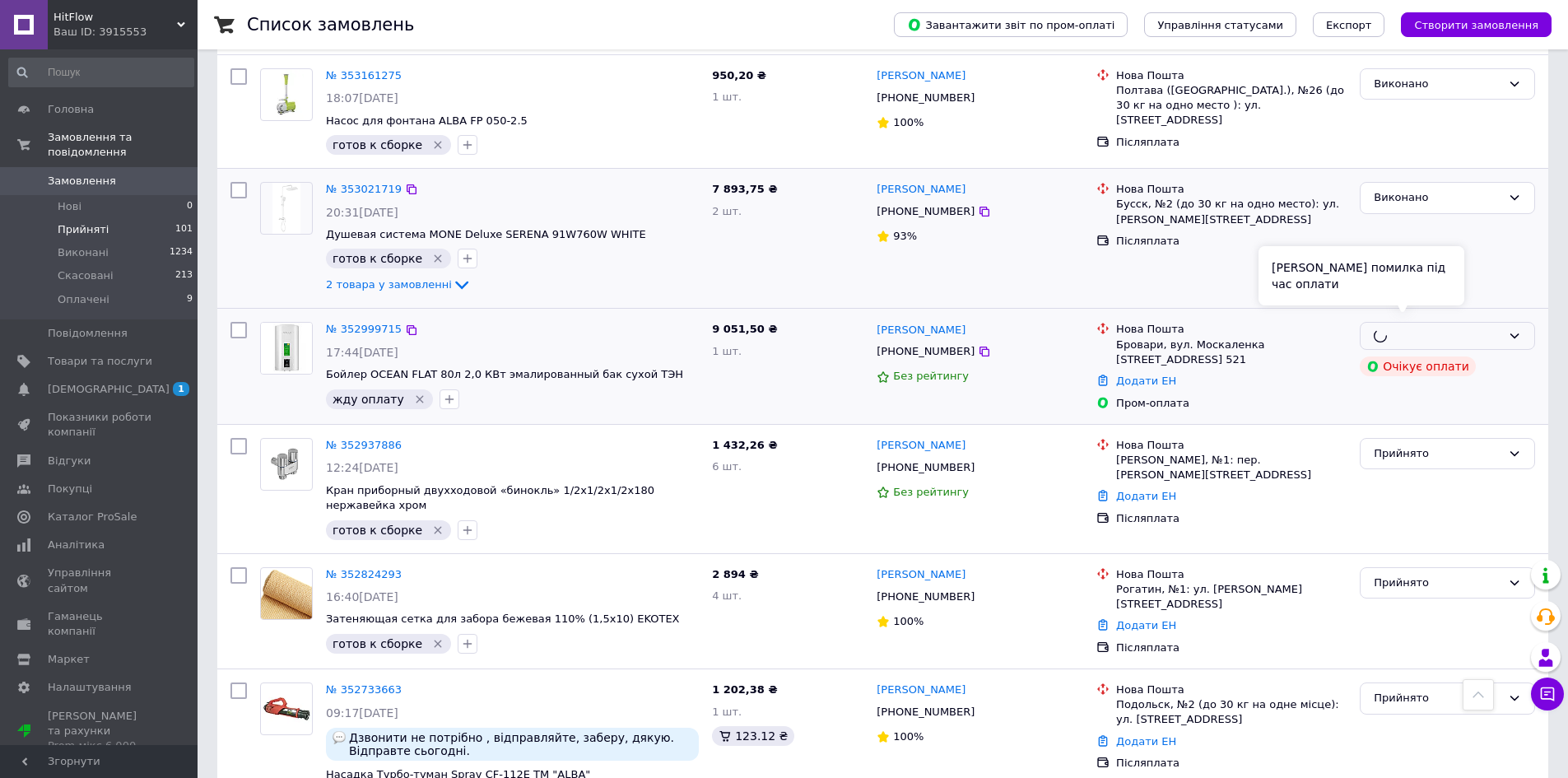
scroll to position [988, 0]
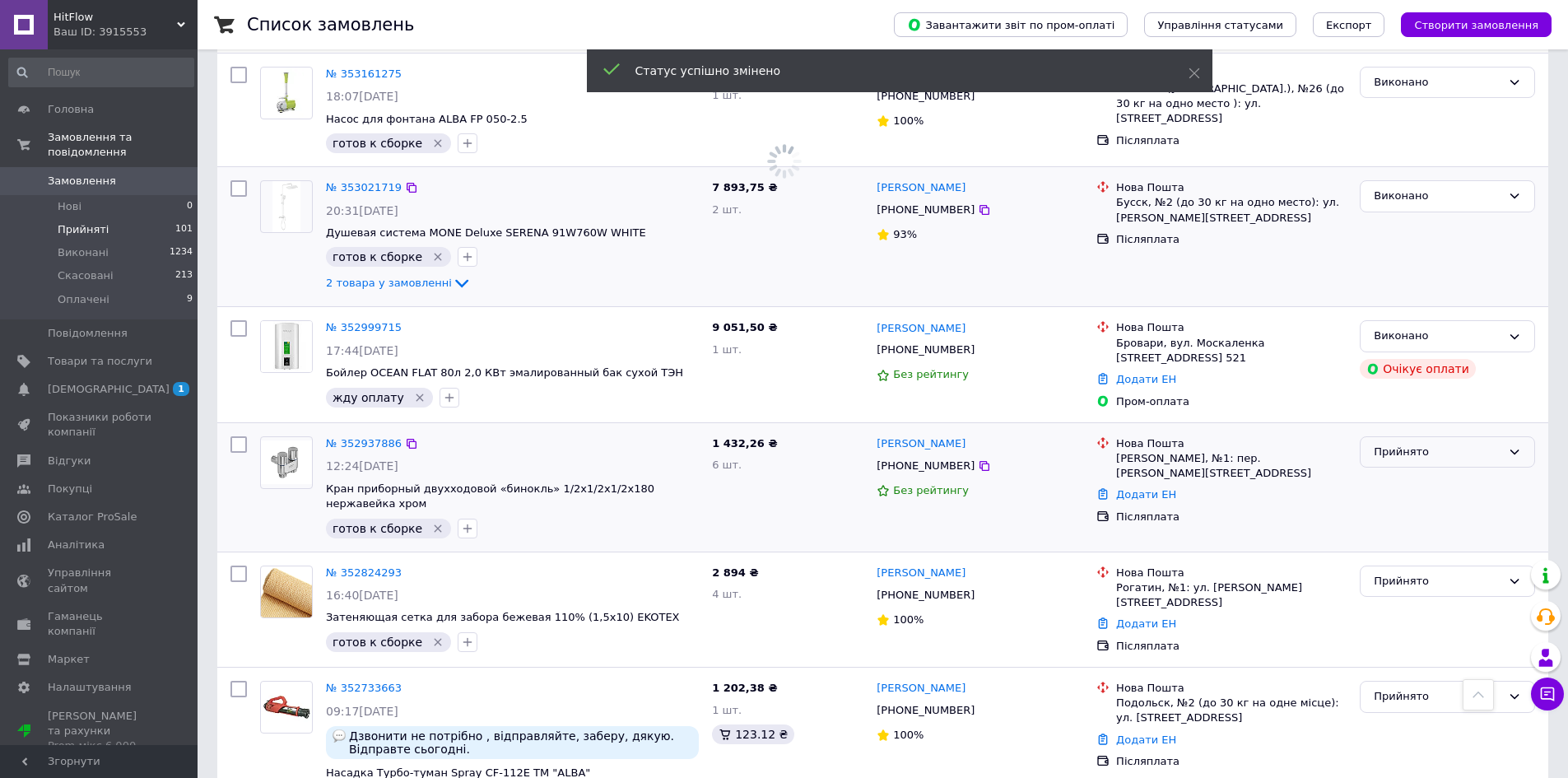
click at [1410, 444] on div "Прийнято" at bounding box center [1438, 452] width 128 height 18
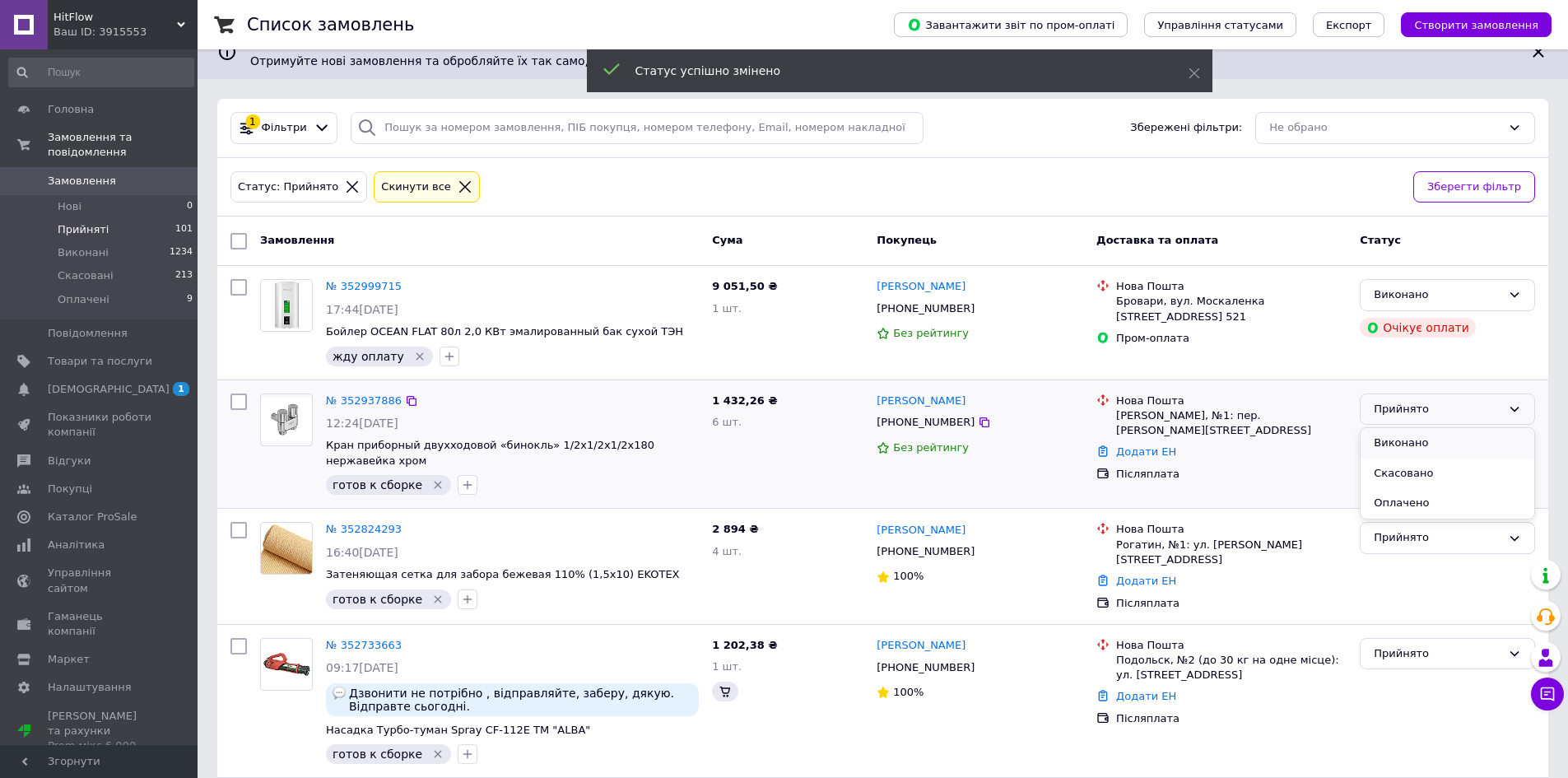
click at [1403, 433] on li "Виконано" at bounding box center [1448, 443] width 174 height 31
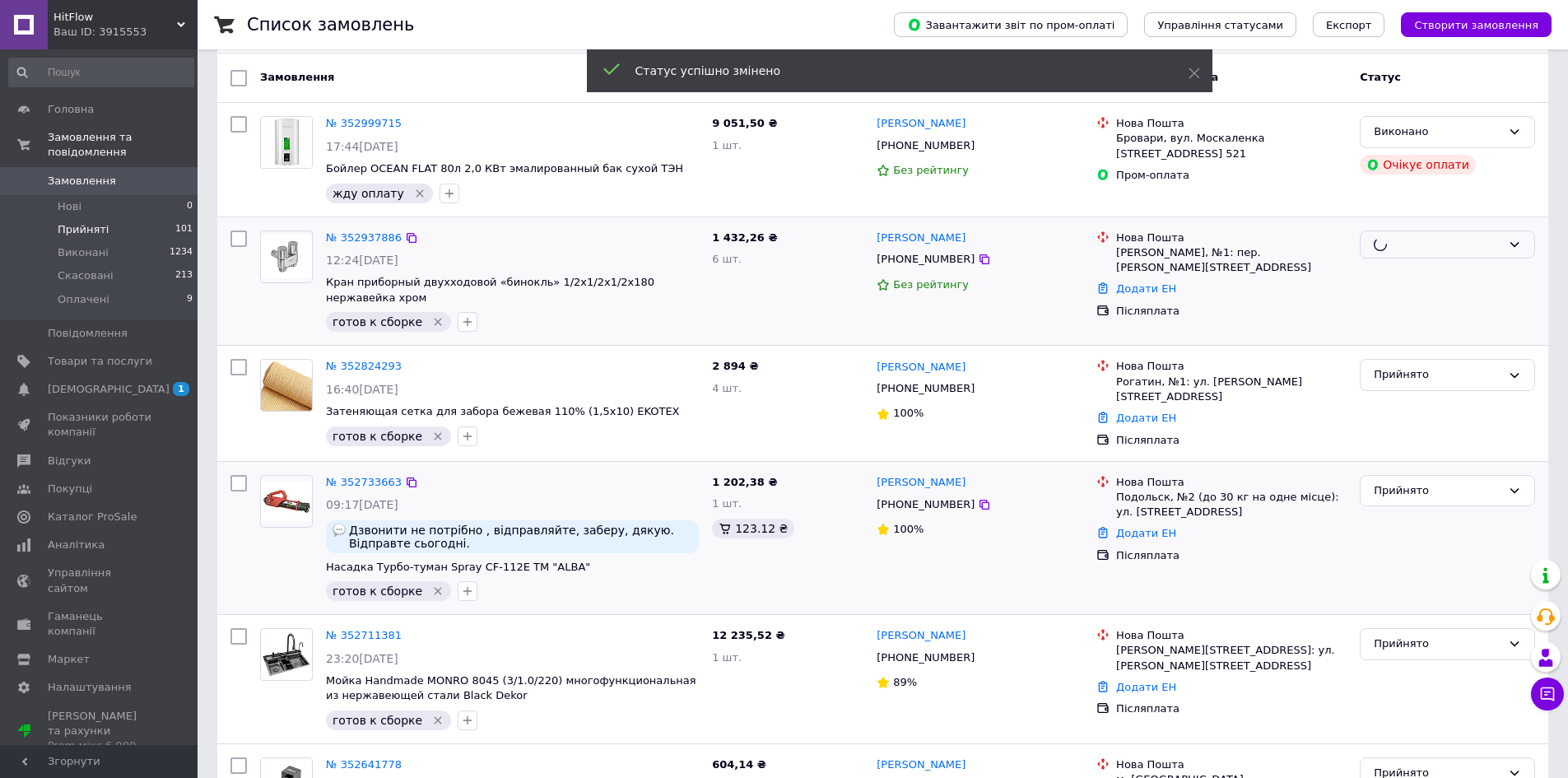
scroll to position [191, 0]
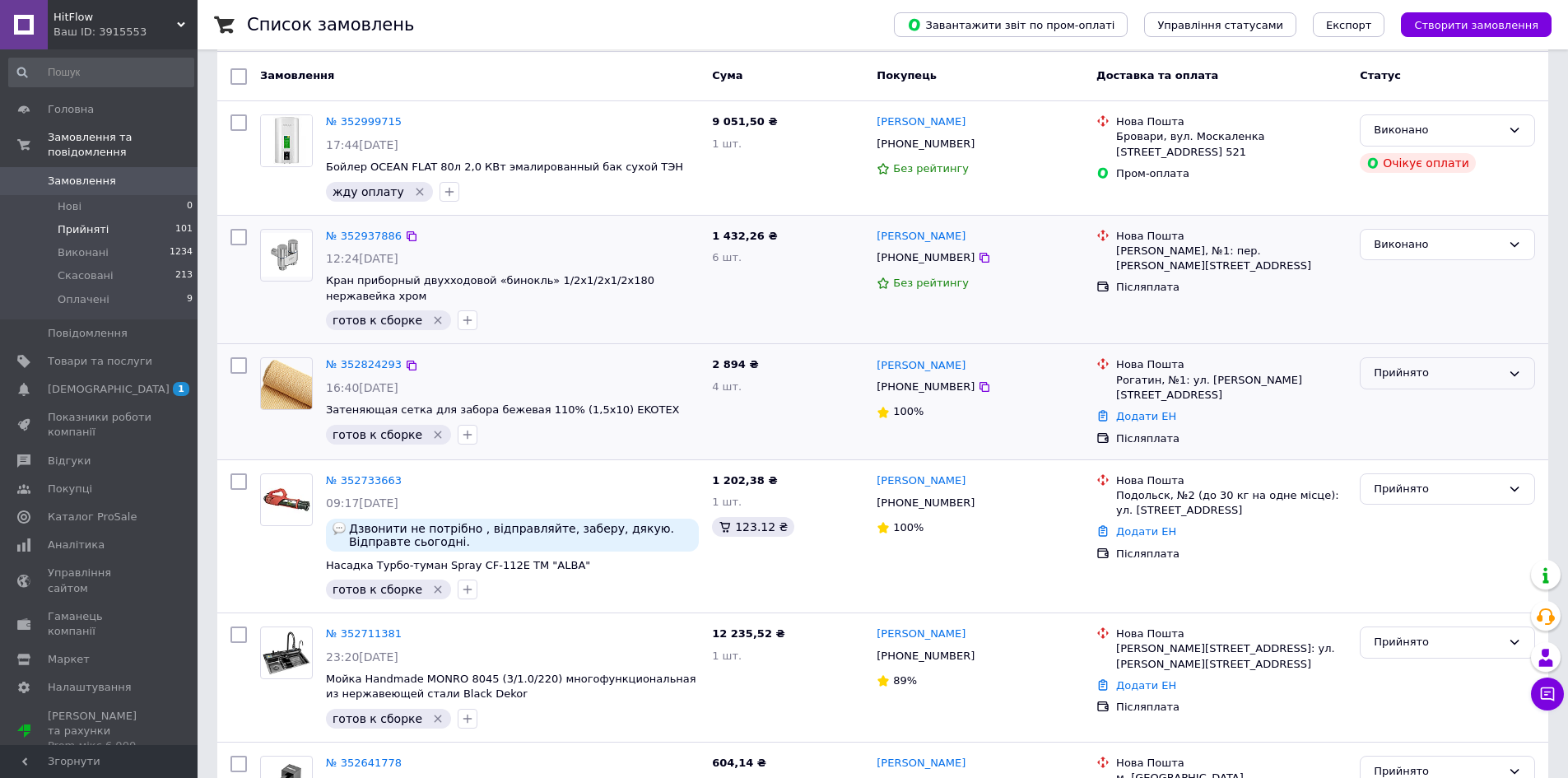
click at [1402, 367] on div "Прийнято" at bounding box center [1438, 373] width 128 height 18
click at [1402, 398] on li "Виконано" at bounding box center [1448, 408] width 174 height 31
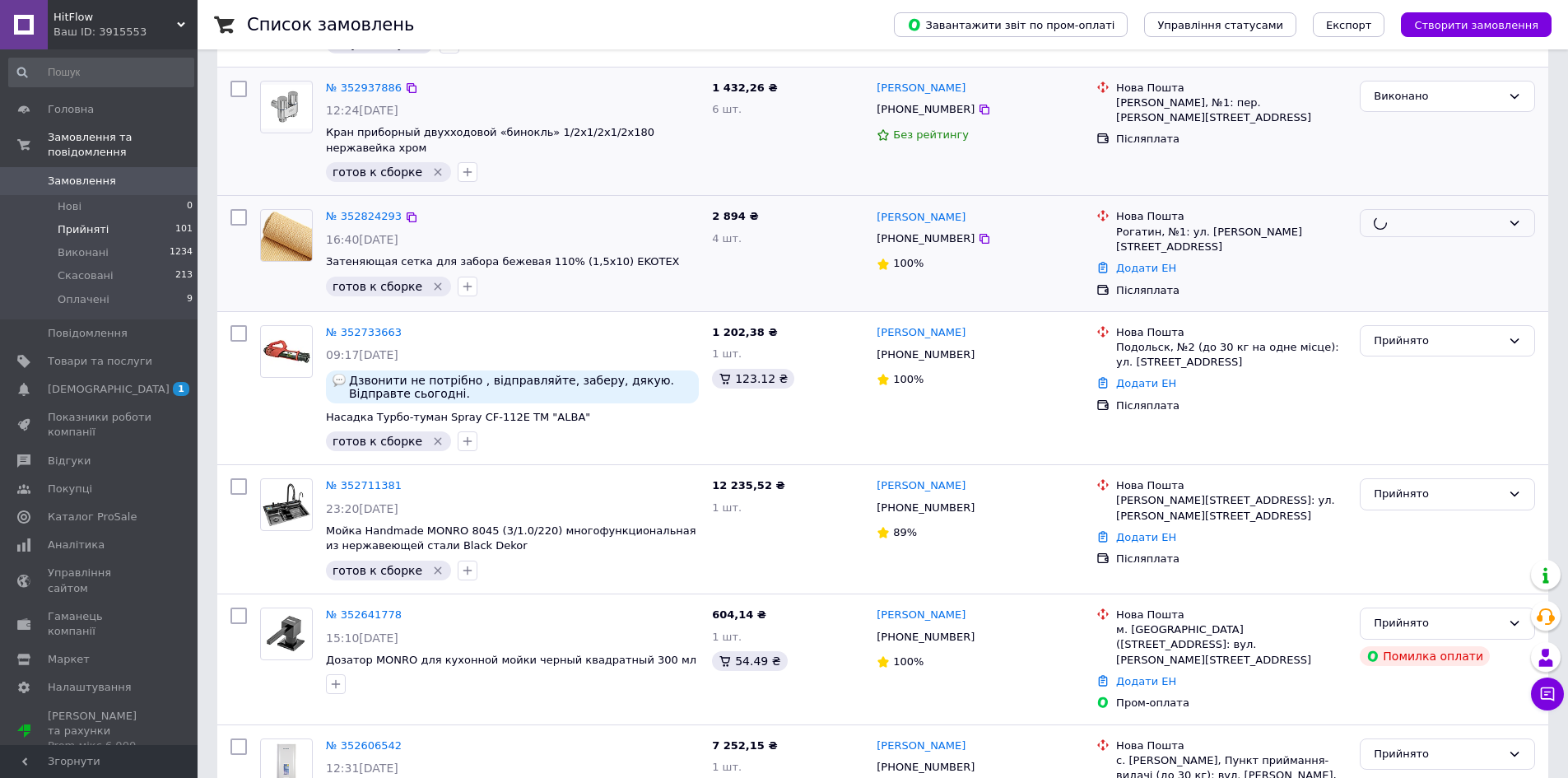
scroll to position [355, 0]
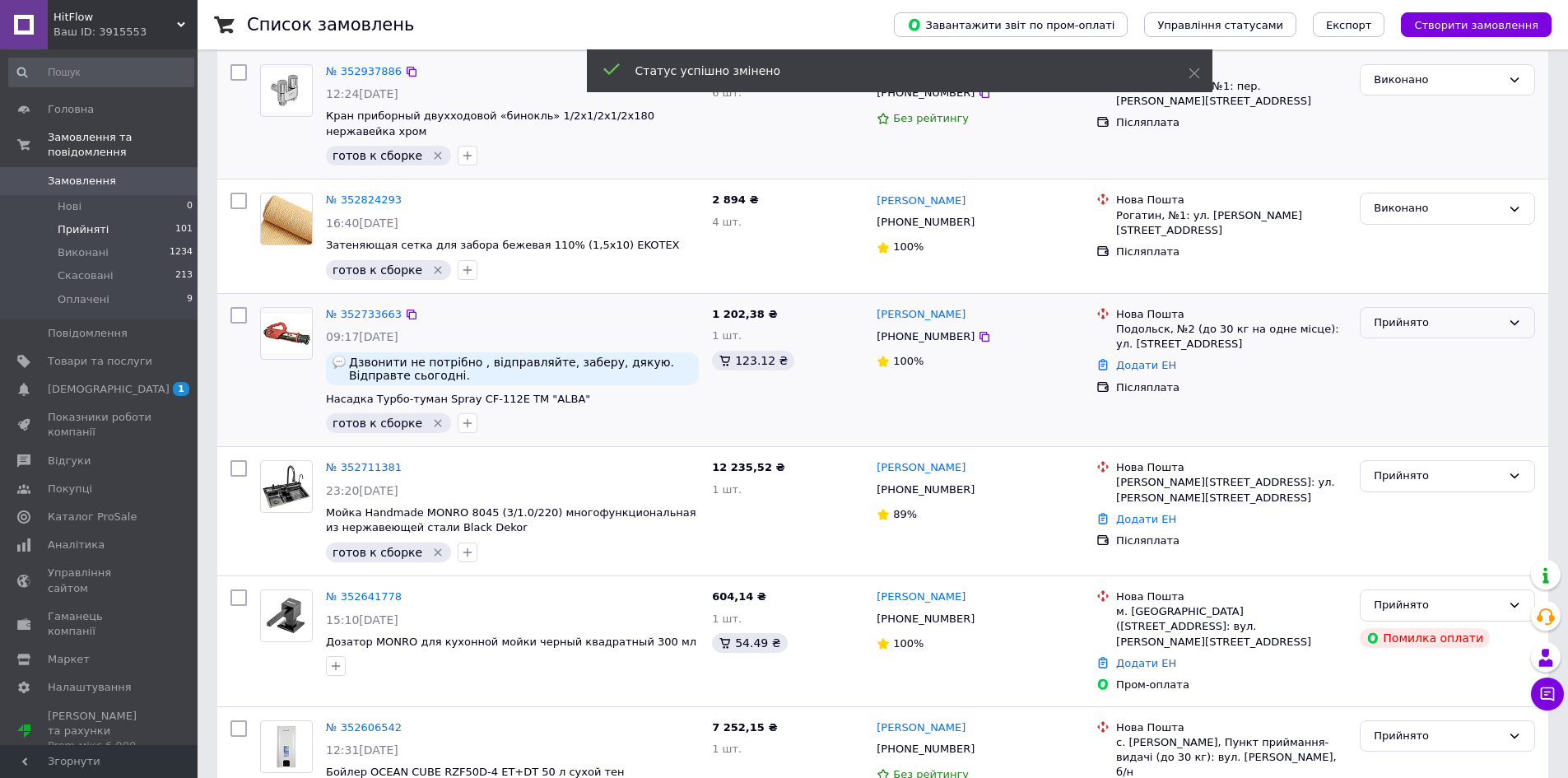
click at [1406, 326] on div "Прийнято" at bounding box center [1438, 323] width 128 height 18
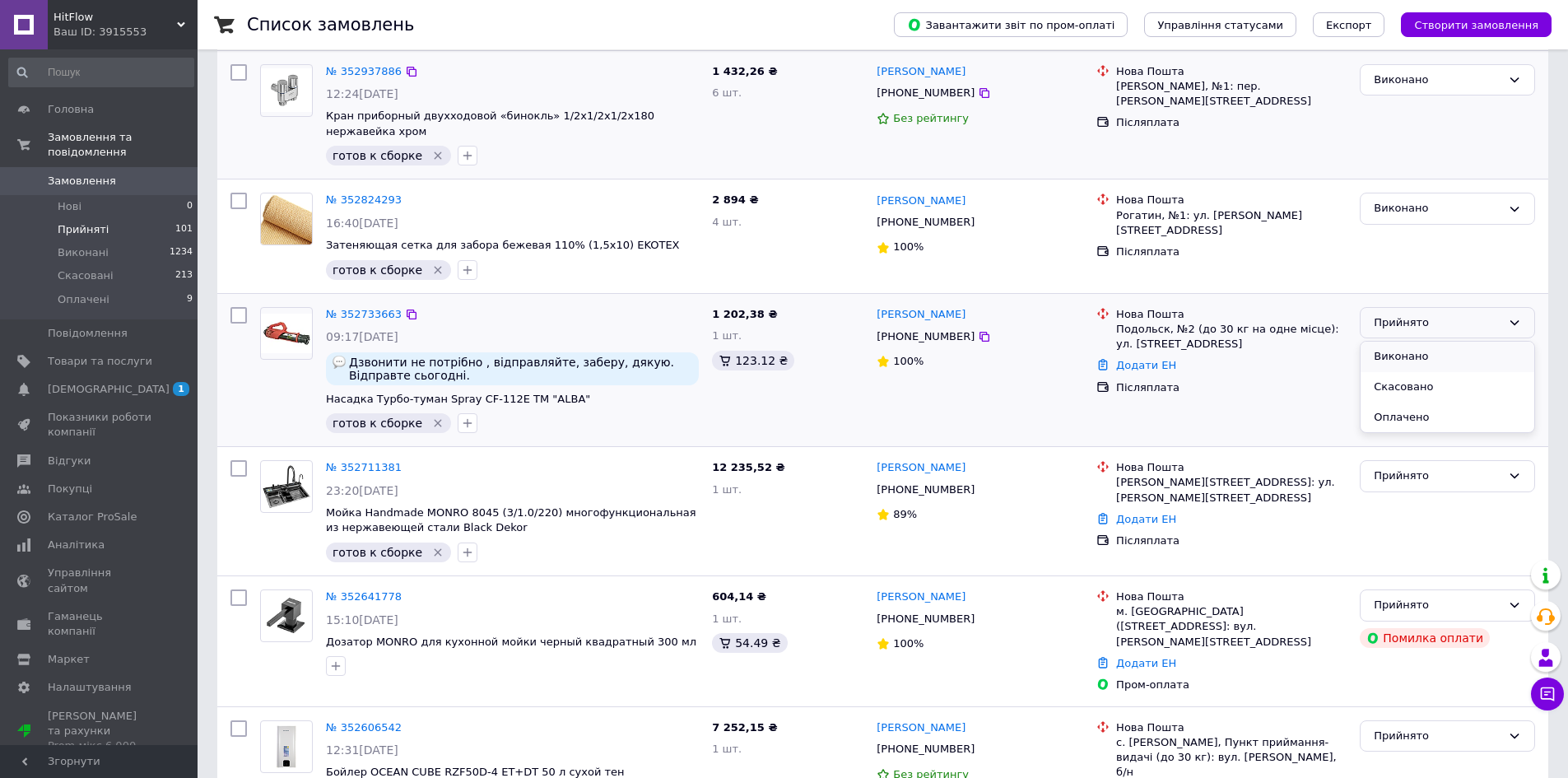
click at [1407, 349] on li "Виконано" at bounding box center [1448, 356] width 174 height 31
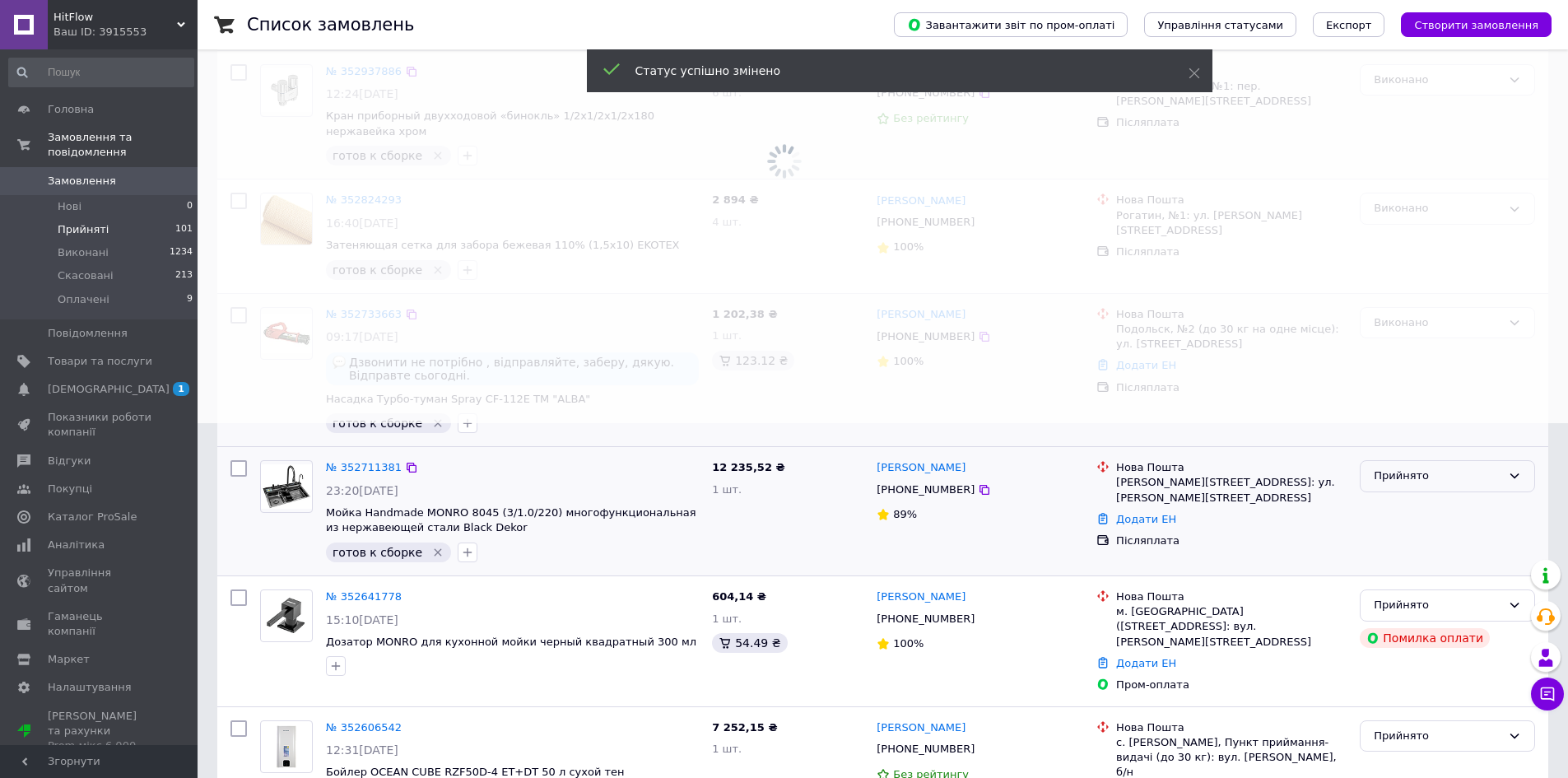
click at [1402, 467] on div "Прийнято" at bounding box center [1438, 475] width 128 height 18
click at [1395, 502] on li "Виконано" at bounding box center [1448, 511] width 174 height 31
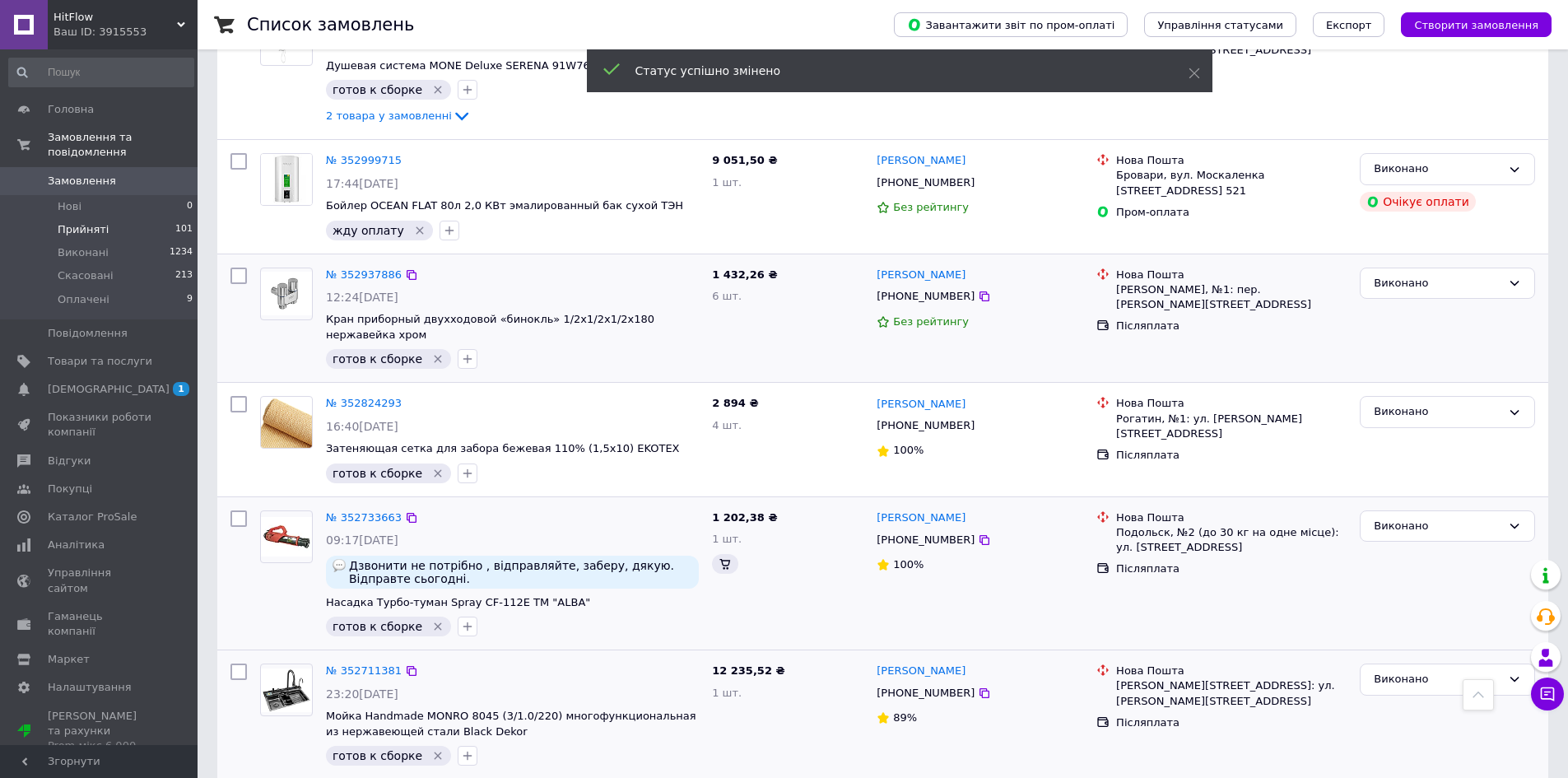
scroll to position [887, 0]
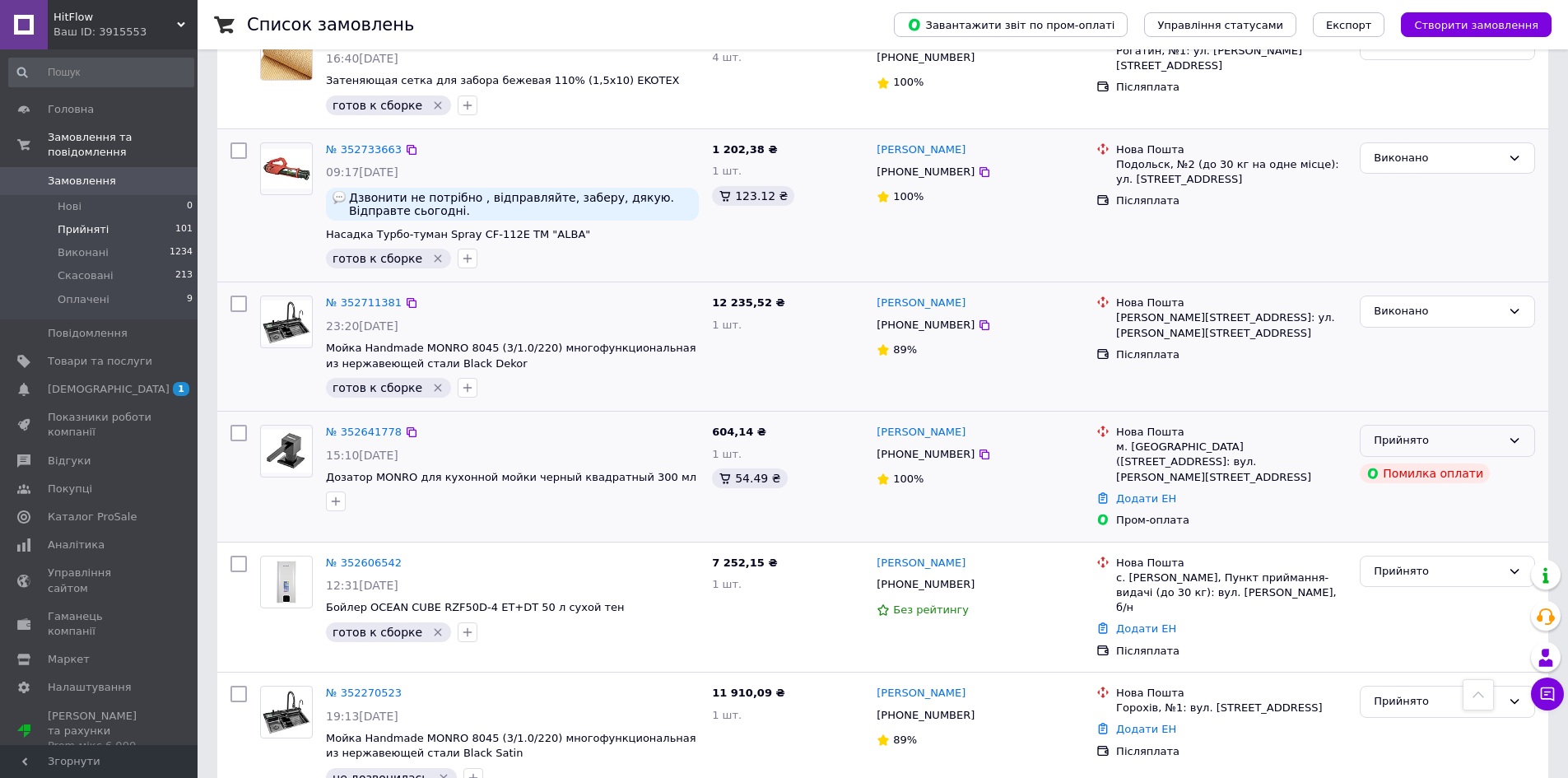
click at [1389, 436] on div "Прийнято" at bounding box center [1438, 440] width 128 height 18
click at [1397, 498] on li "Скасовано" at bounding box center [1448, 505] width 174 height 31
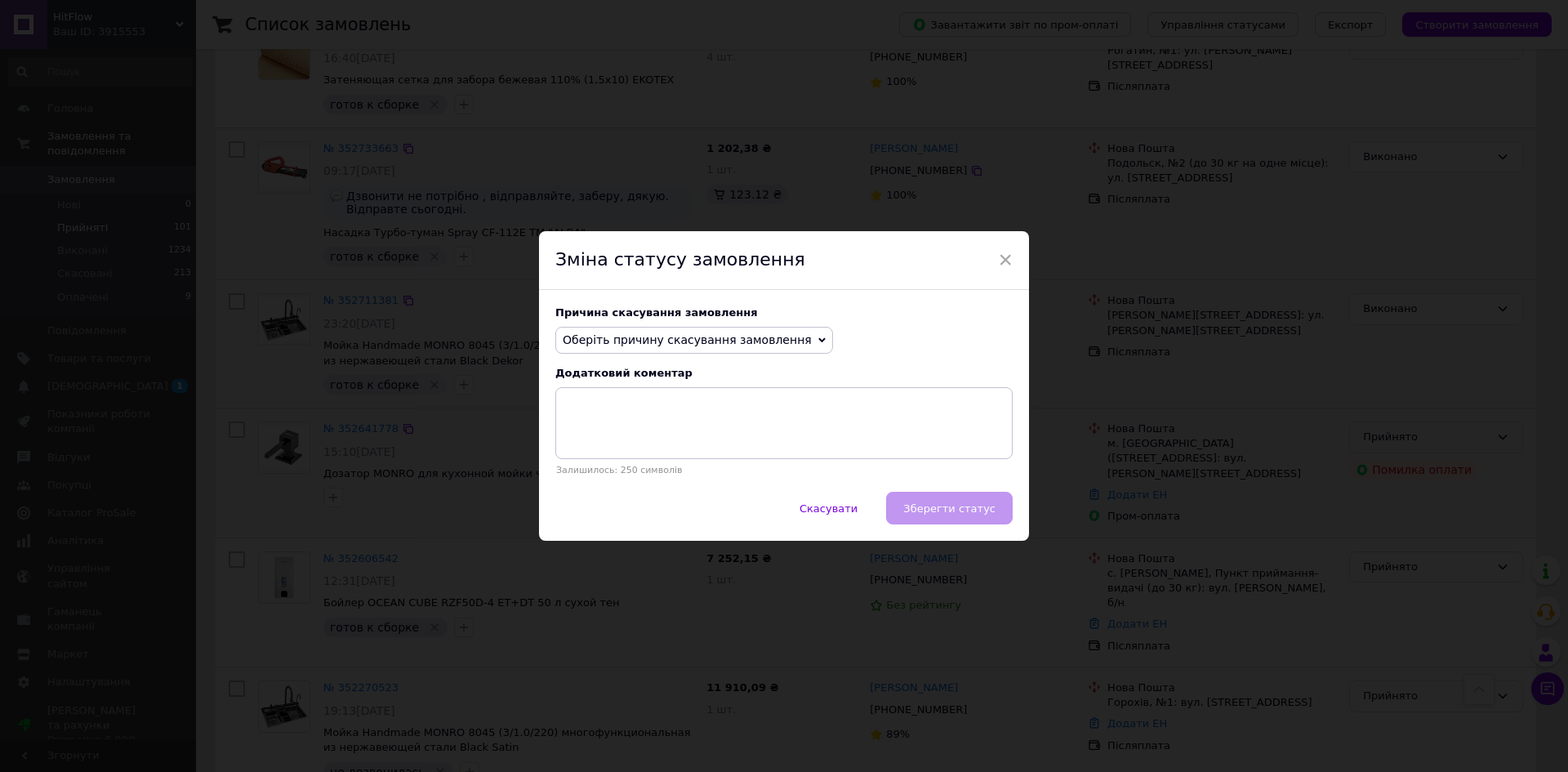
click at [650, 341] on span "Оберіть причину скасування замовлення" at bounding box center [686, 340] width 249 height 13
drag, startPoint x: 663, startPoint y: 440, endPoint x: 711, endPoint y: 456, distance: 50.6
click at [666, 440] on li "На прохання покупця" at bounding box center [694, 441] width 276 height 23
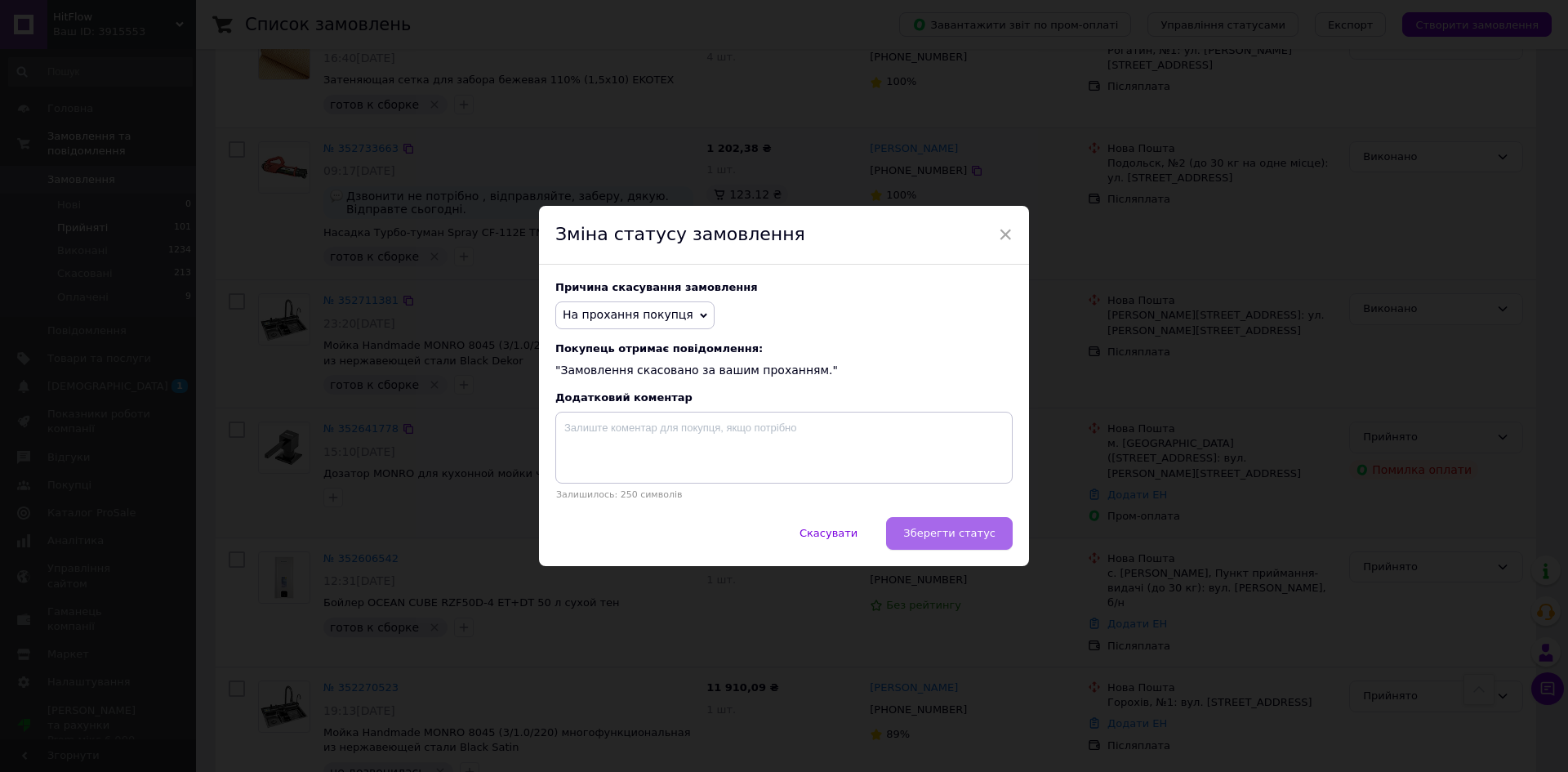
click at [959, 543] on button "Зберегти статус" at bounding box center [950, 533] width 127 height 33
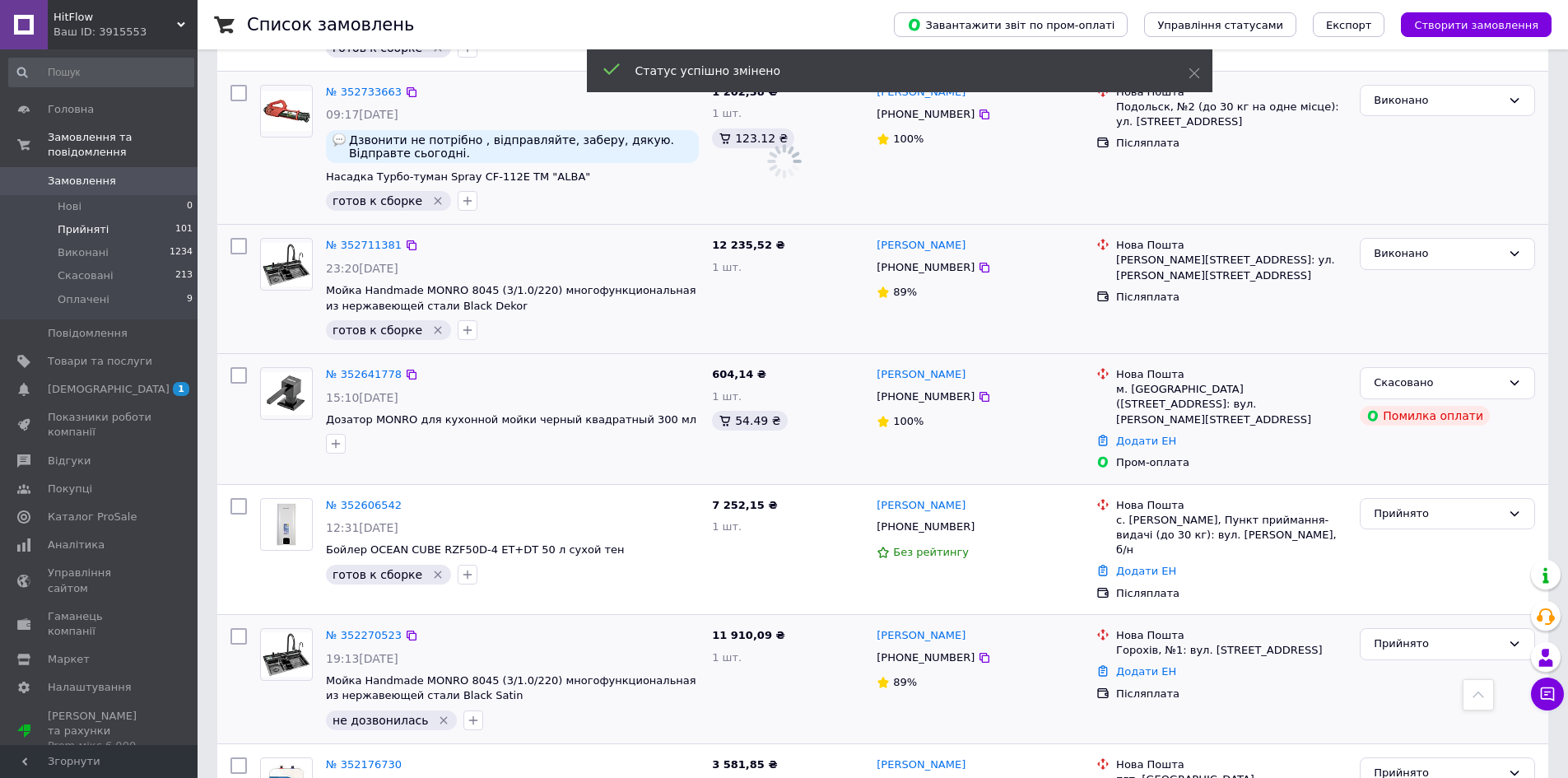
scroll to position [969, 0]
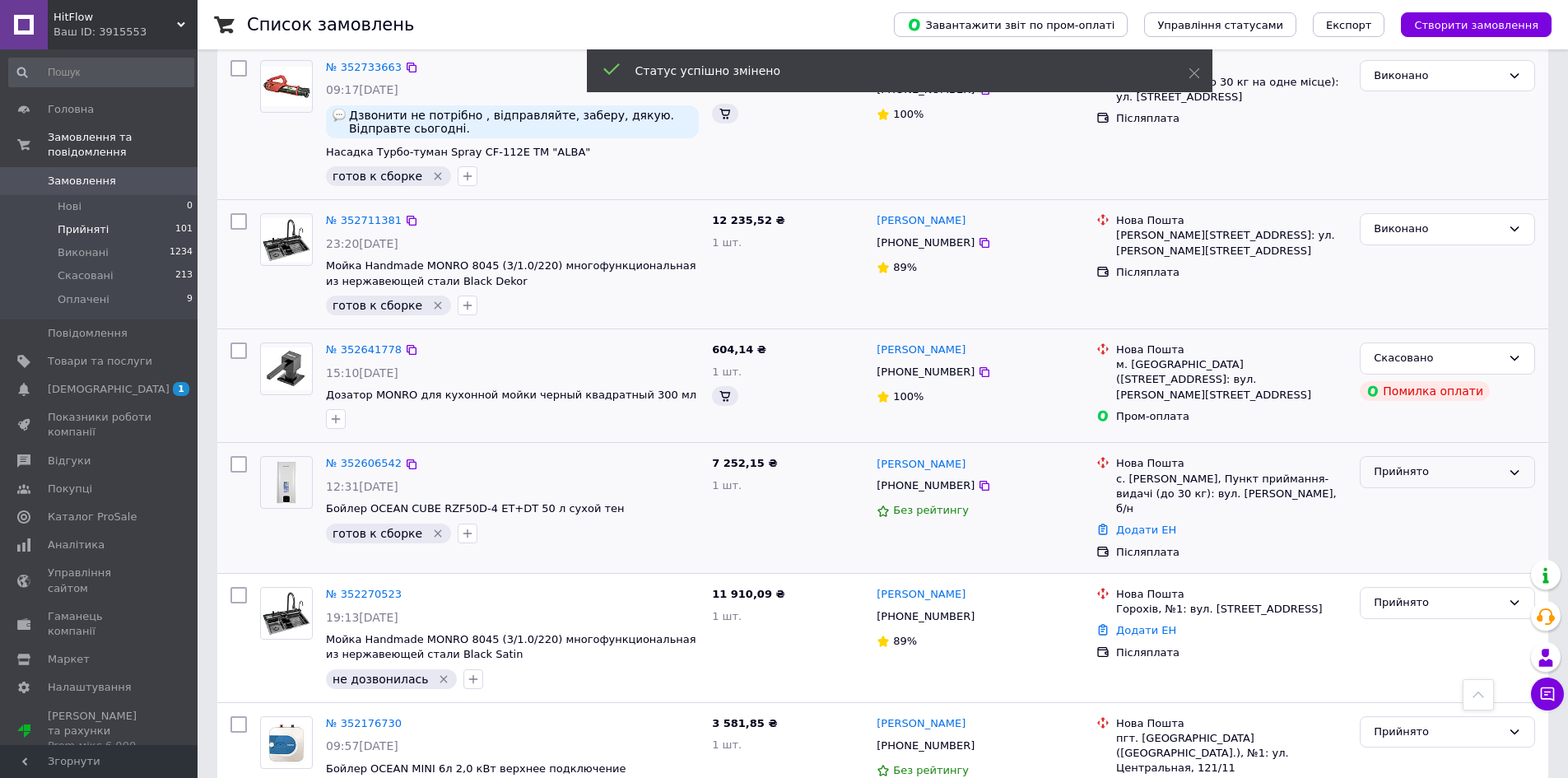
click at [1412, 471] on div "Прийнято" at bounding box center [1438, 472] width 128 height 18
click at [1417, 500] on li "Виконано" at bounding box center [1448, 506] width 174 height 31
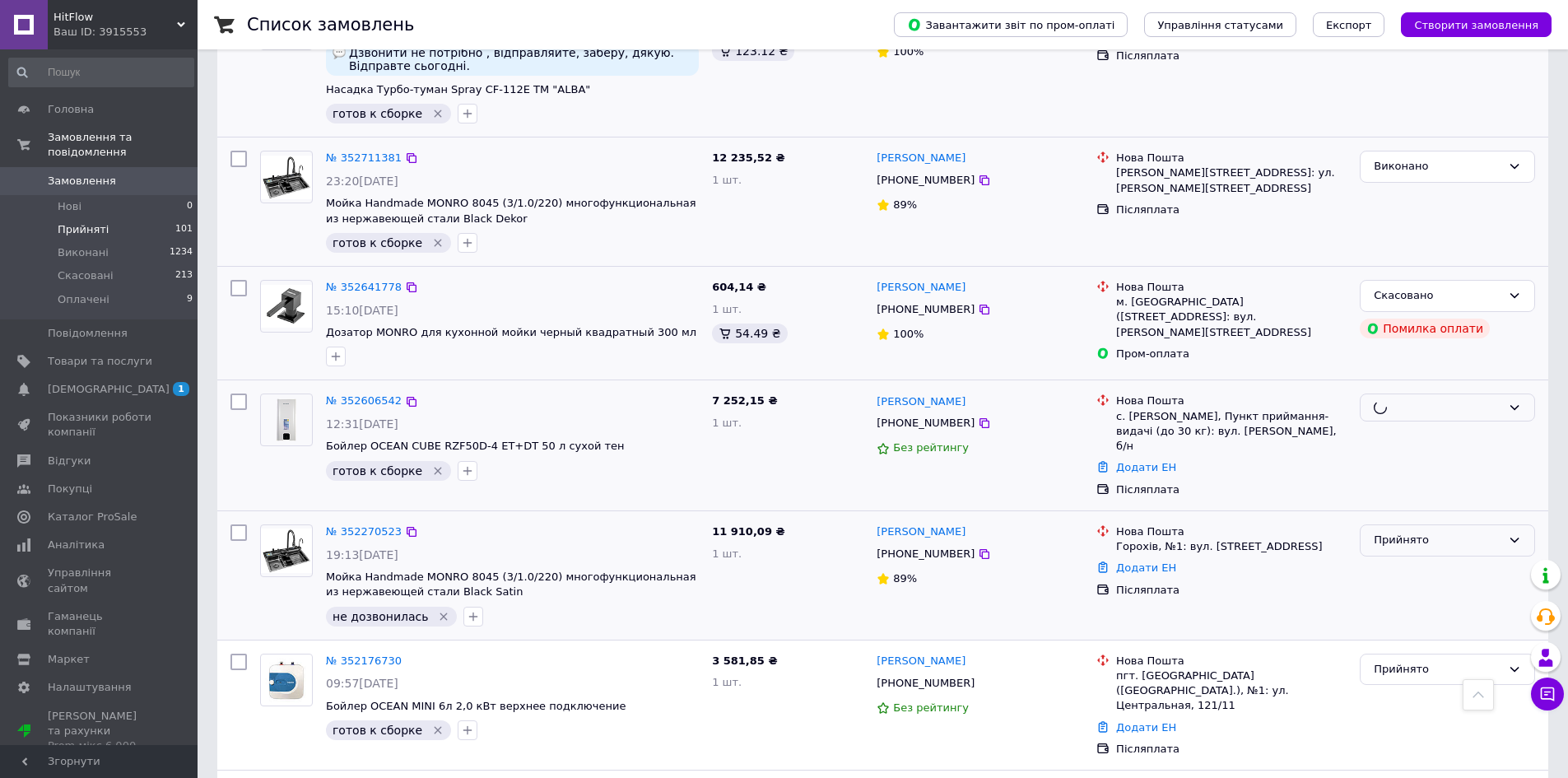
scroll to position [1134, 0]
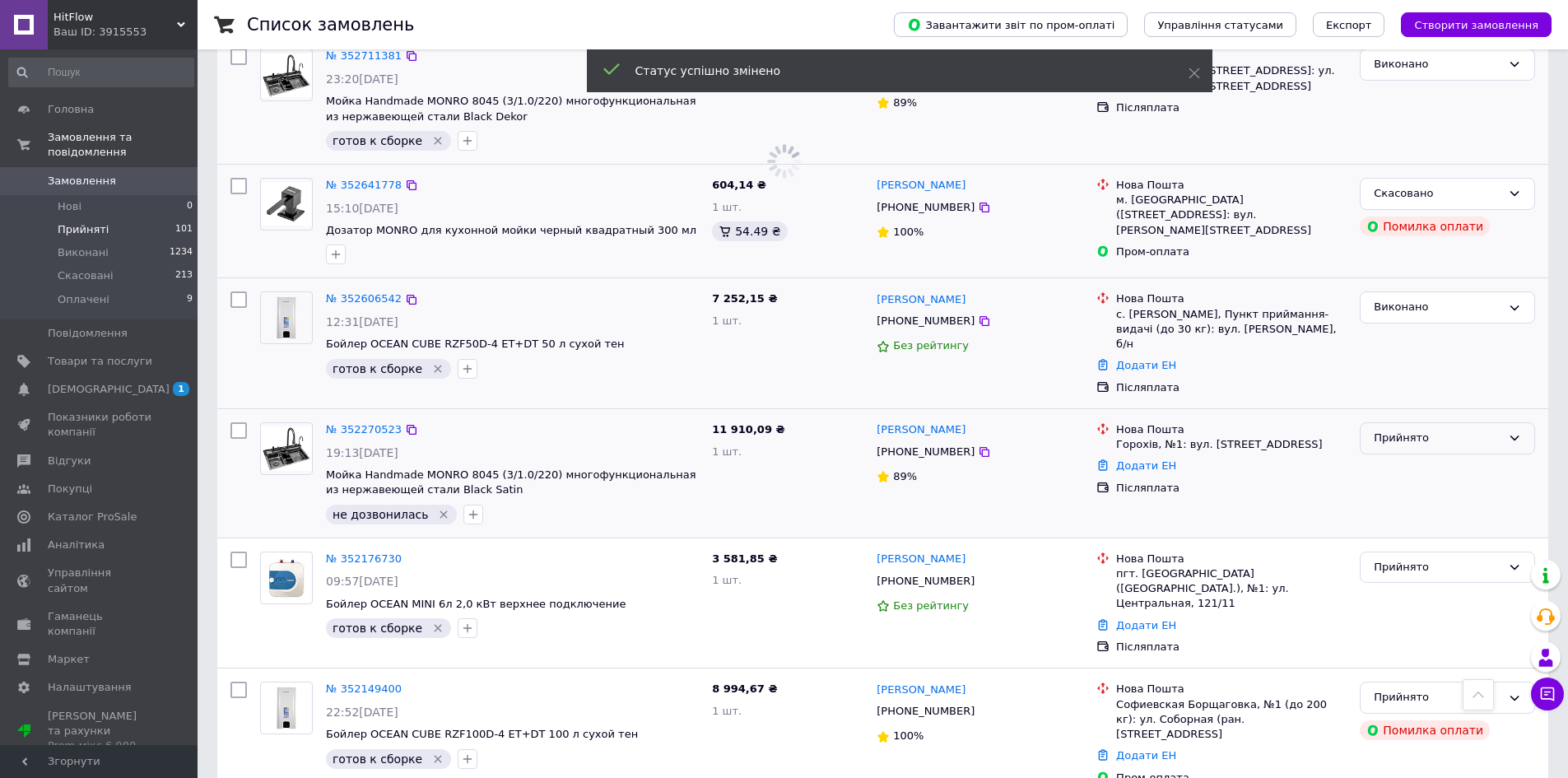
click at [1389, 430] on div "Прийнято" at bounding box center [1438, 438] width 128 height 18
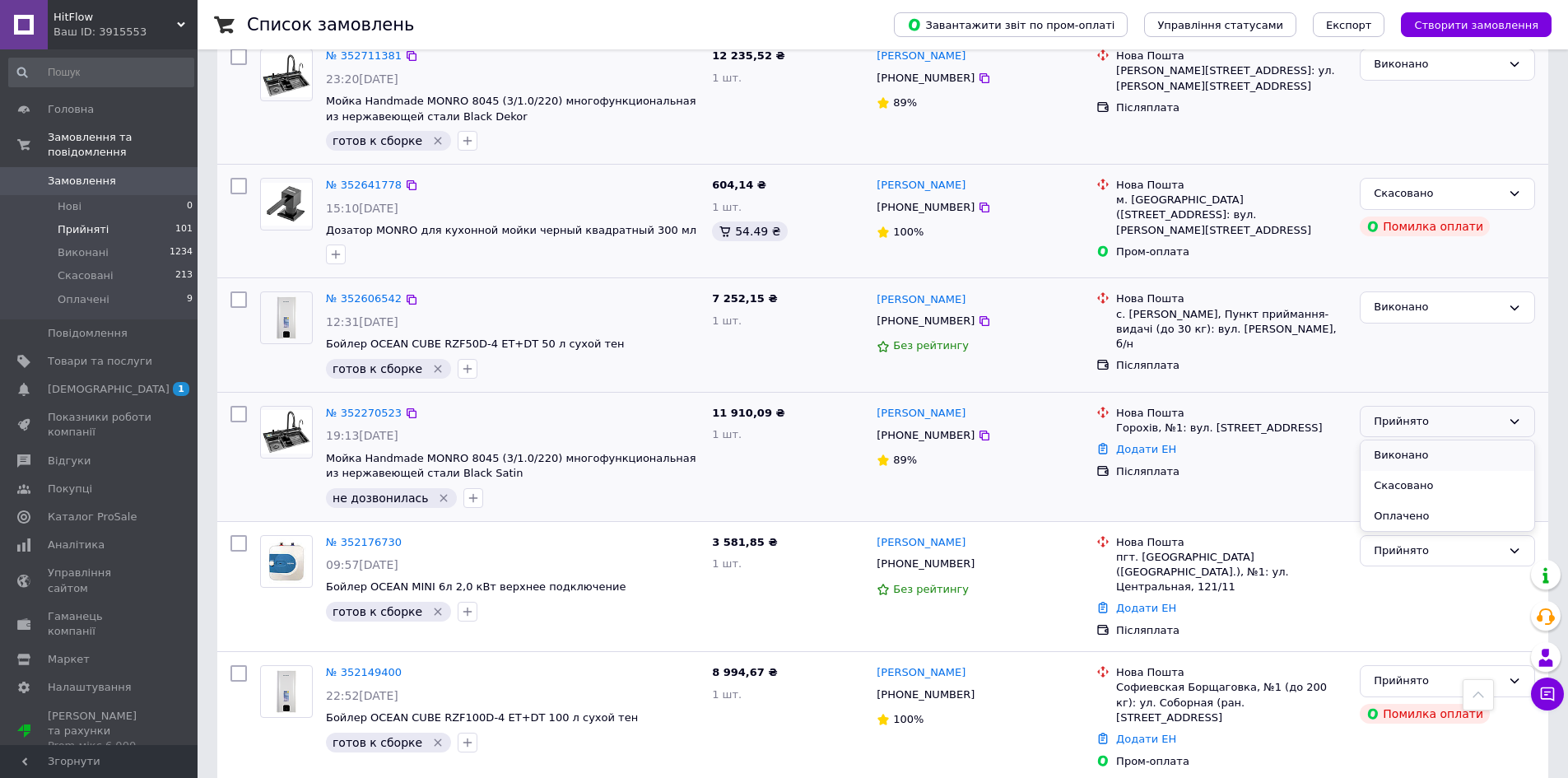
click at [1406, 462] on li "Виконано" at bounding box center [1448, 455] width 174 height 31
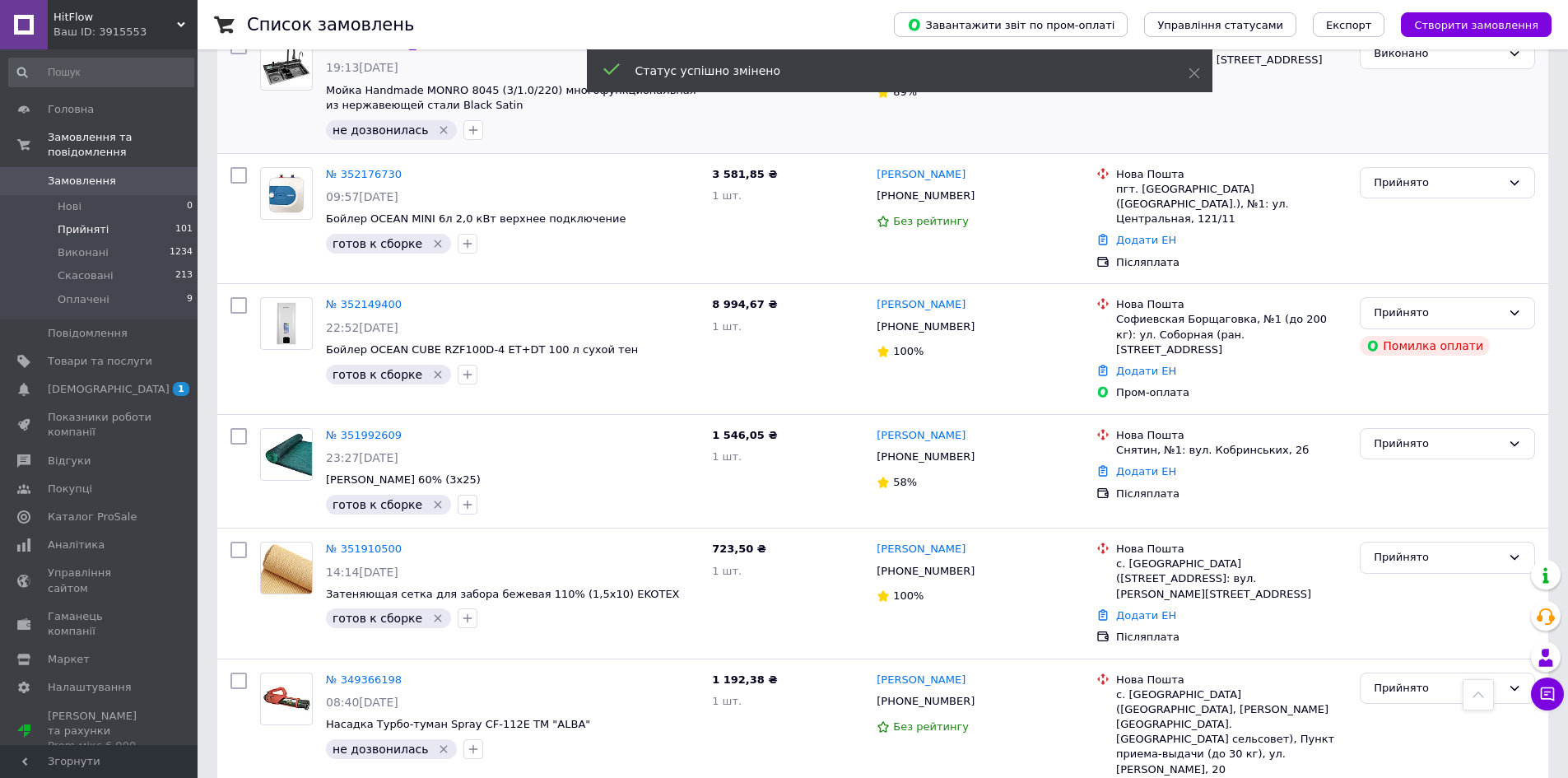
scroll to position [849, 0]
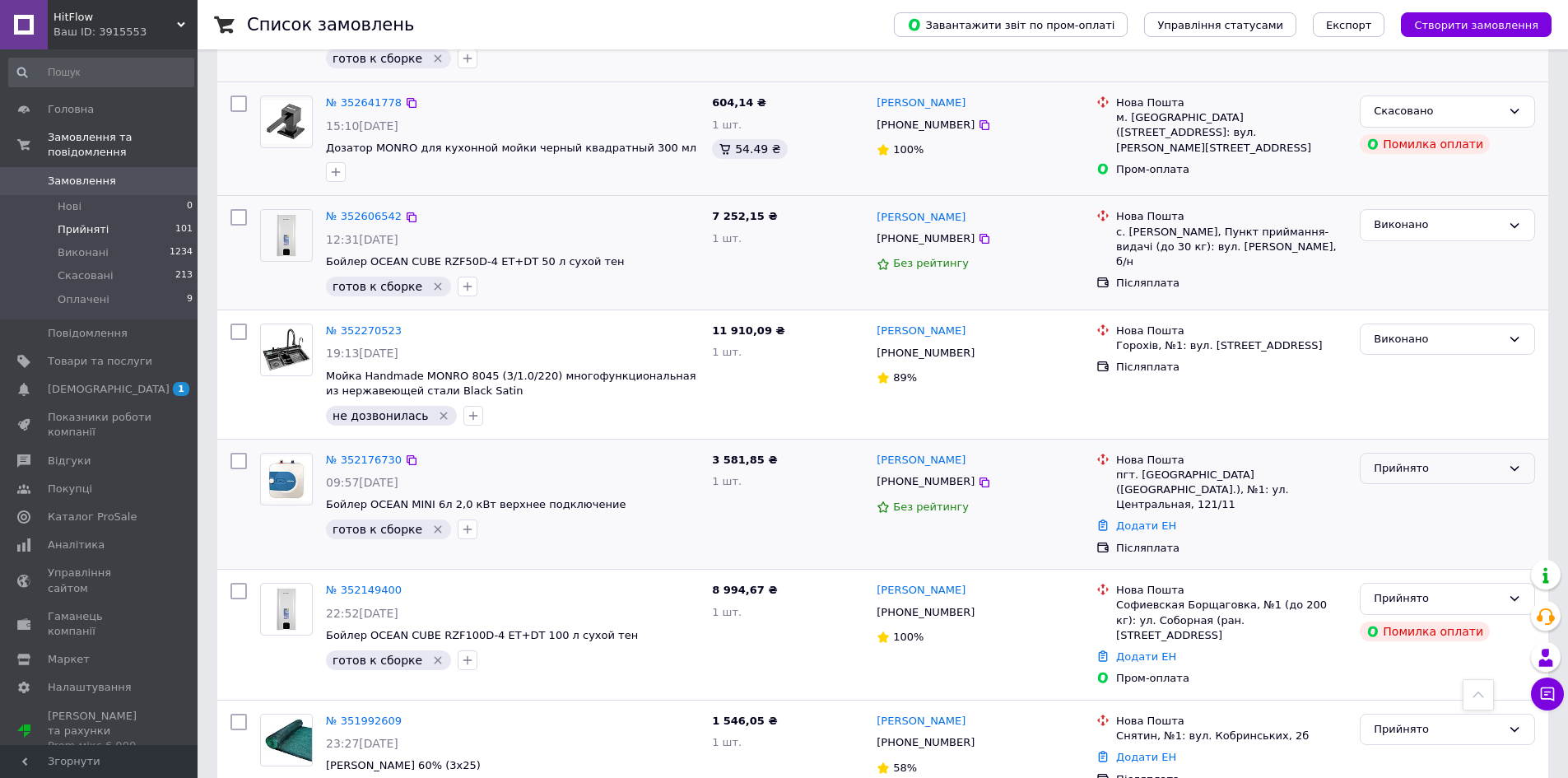
click at [1399, 461] on div "Прийнято" at bounding box center [1438, 468] width 128 height 18
click at [1406, 492] on li "Виконано" at bounding box center [1448, 502] width 174 height 31
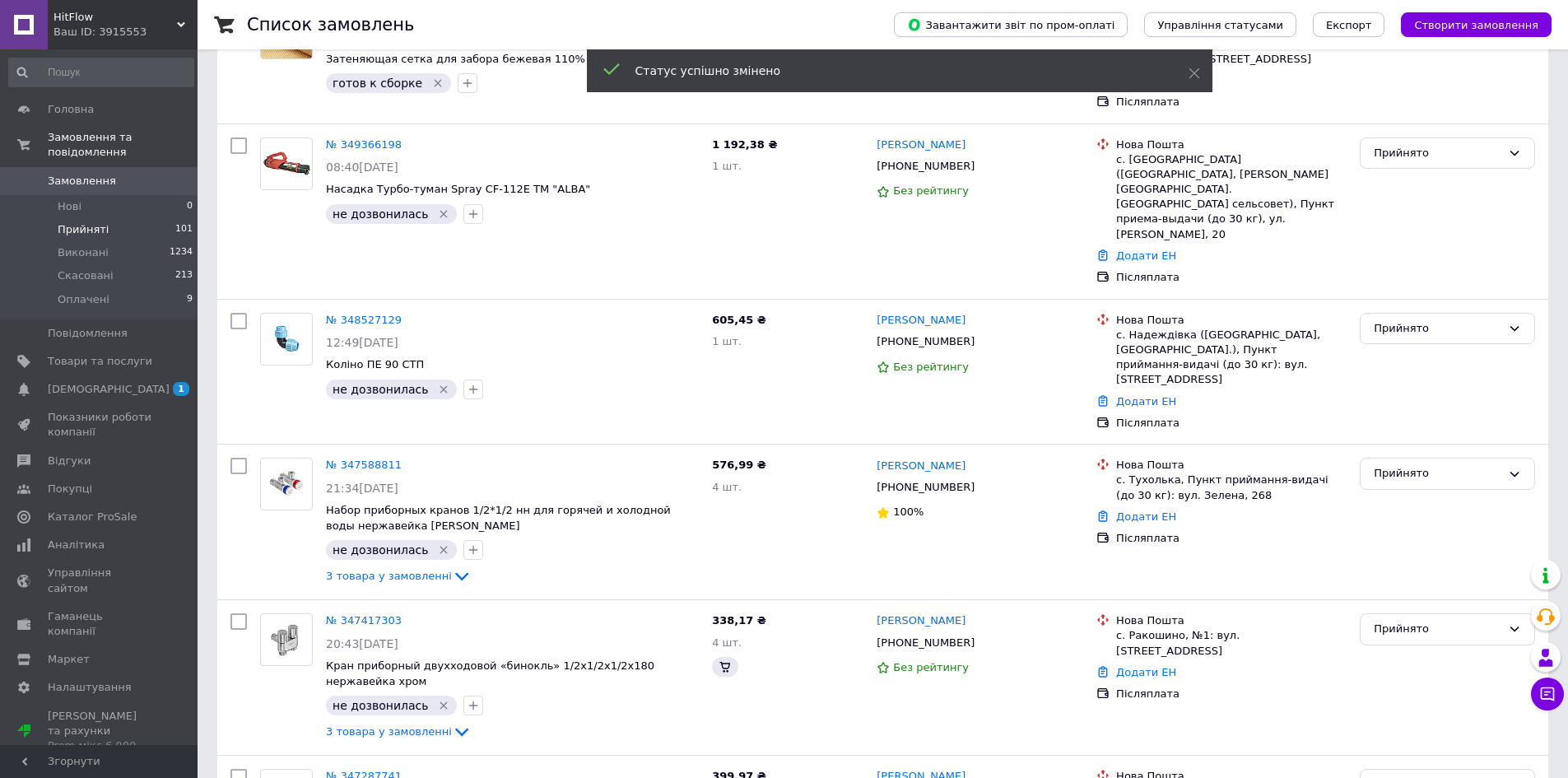
scroll to position [375, 0]
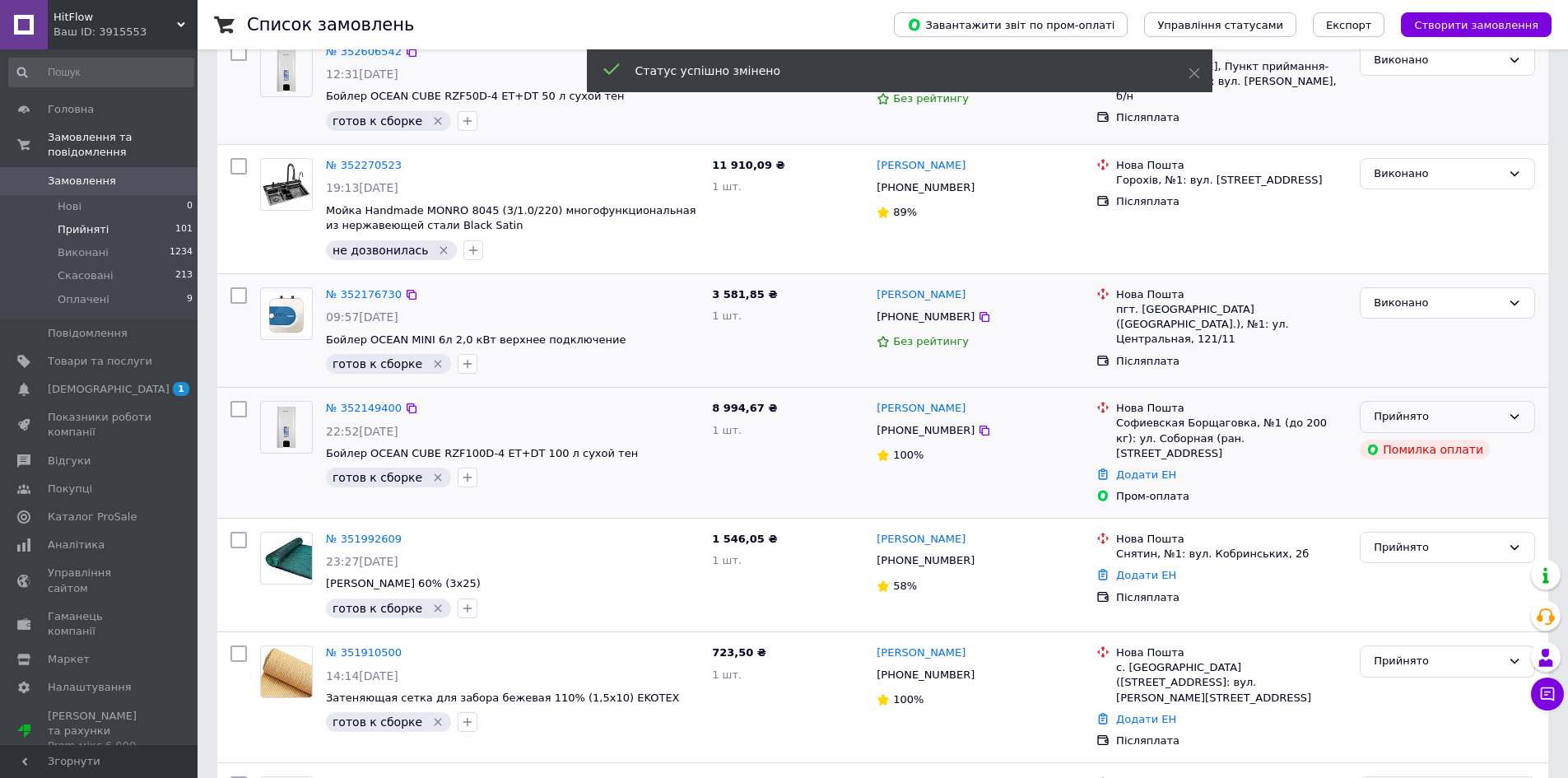
click at [1482, 418] on div "Прийнято" at bounding box center [1438, 416] width 128 height 18
click at [1475, 454] on li "Виконано" at bounding box center [1448, 451] width 174 height 31
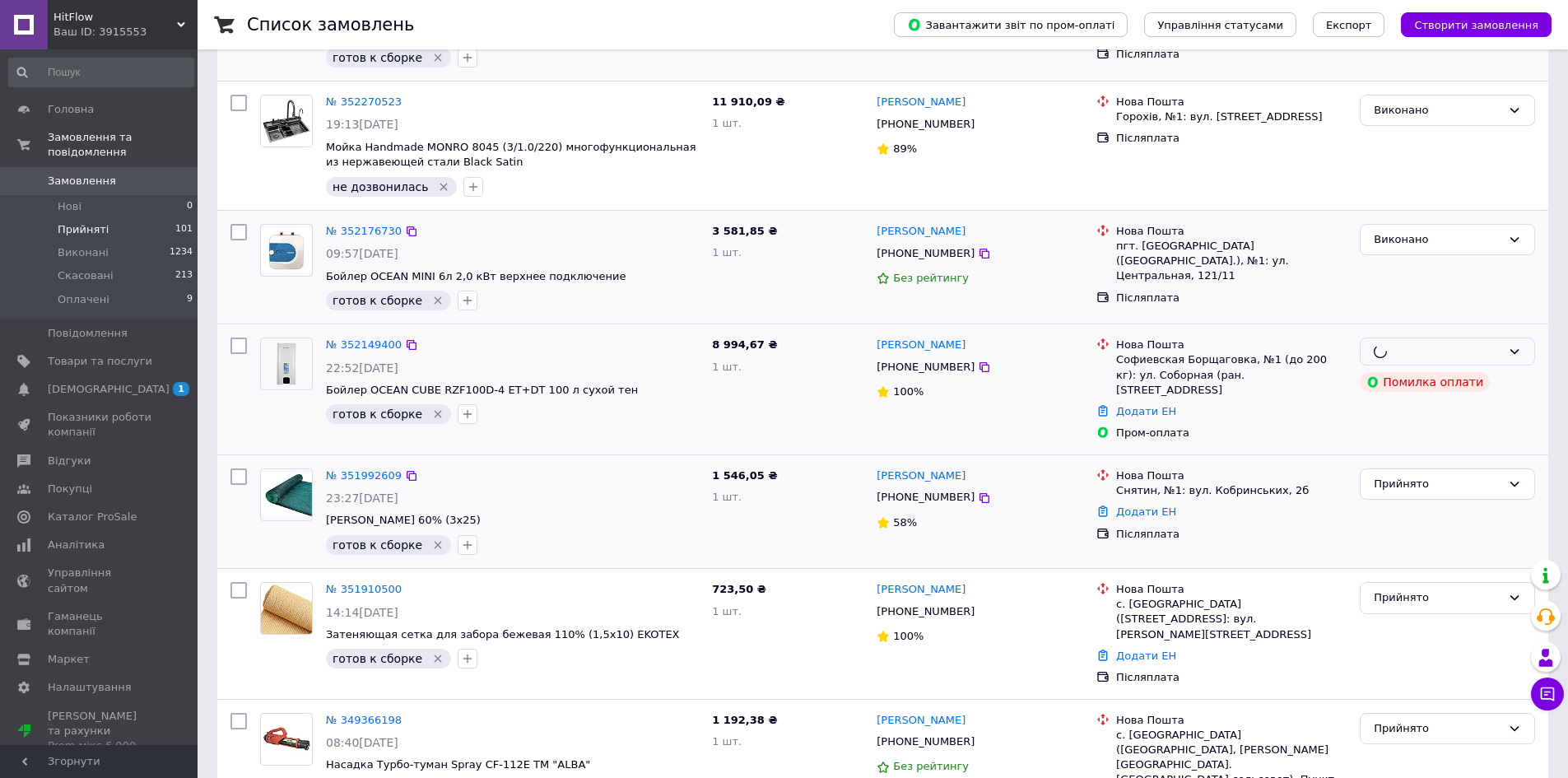
scroll to position [457, 0]
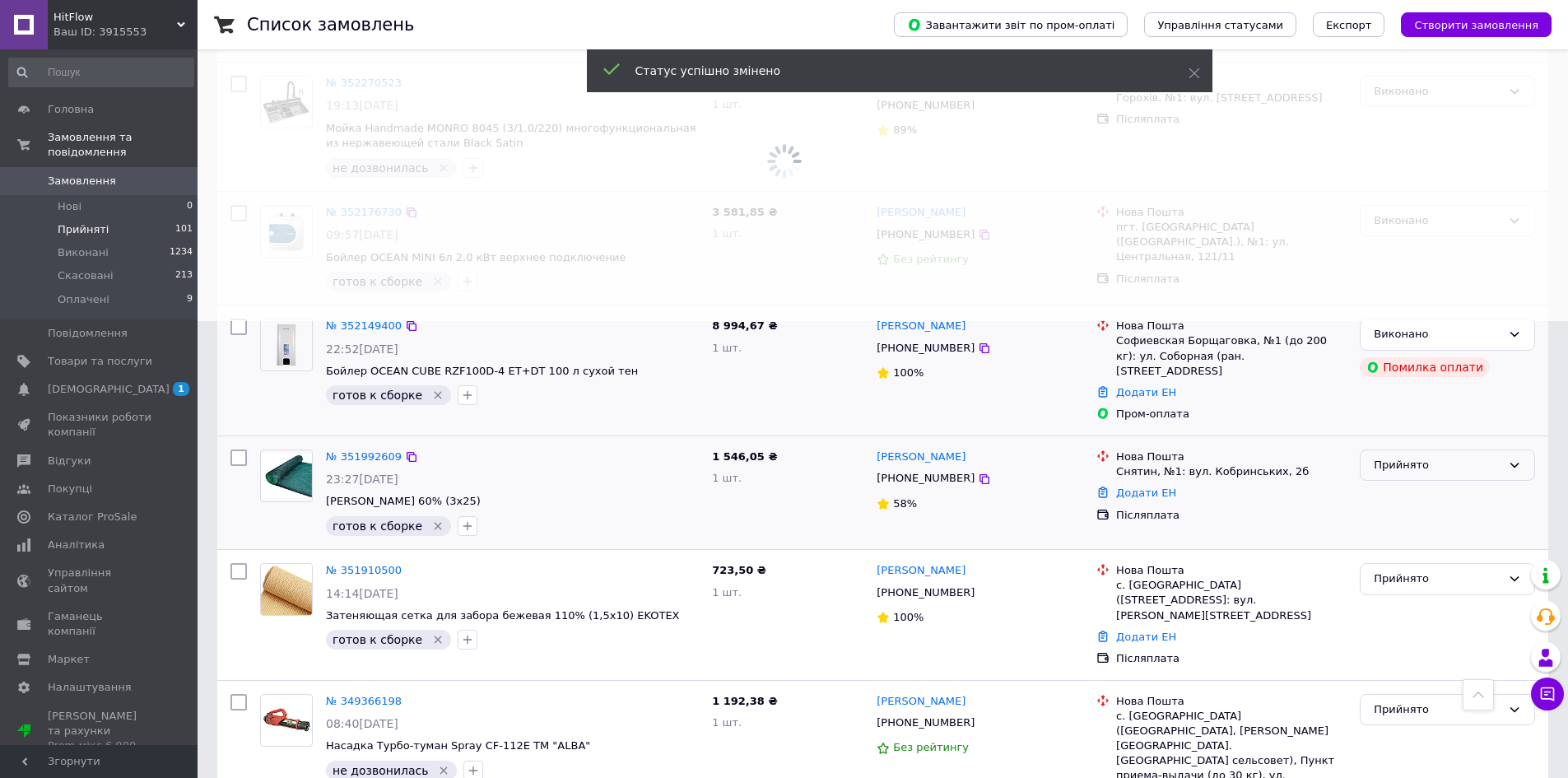
click at [1407, 457] on div "Прийнято" at bounding box center [1438, 465] width 128 height 18
click at [1406, 484] on li "Виконано" at bounding box center [1448, 499] width 174 height 31
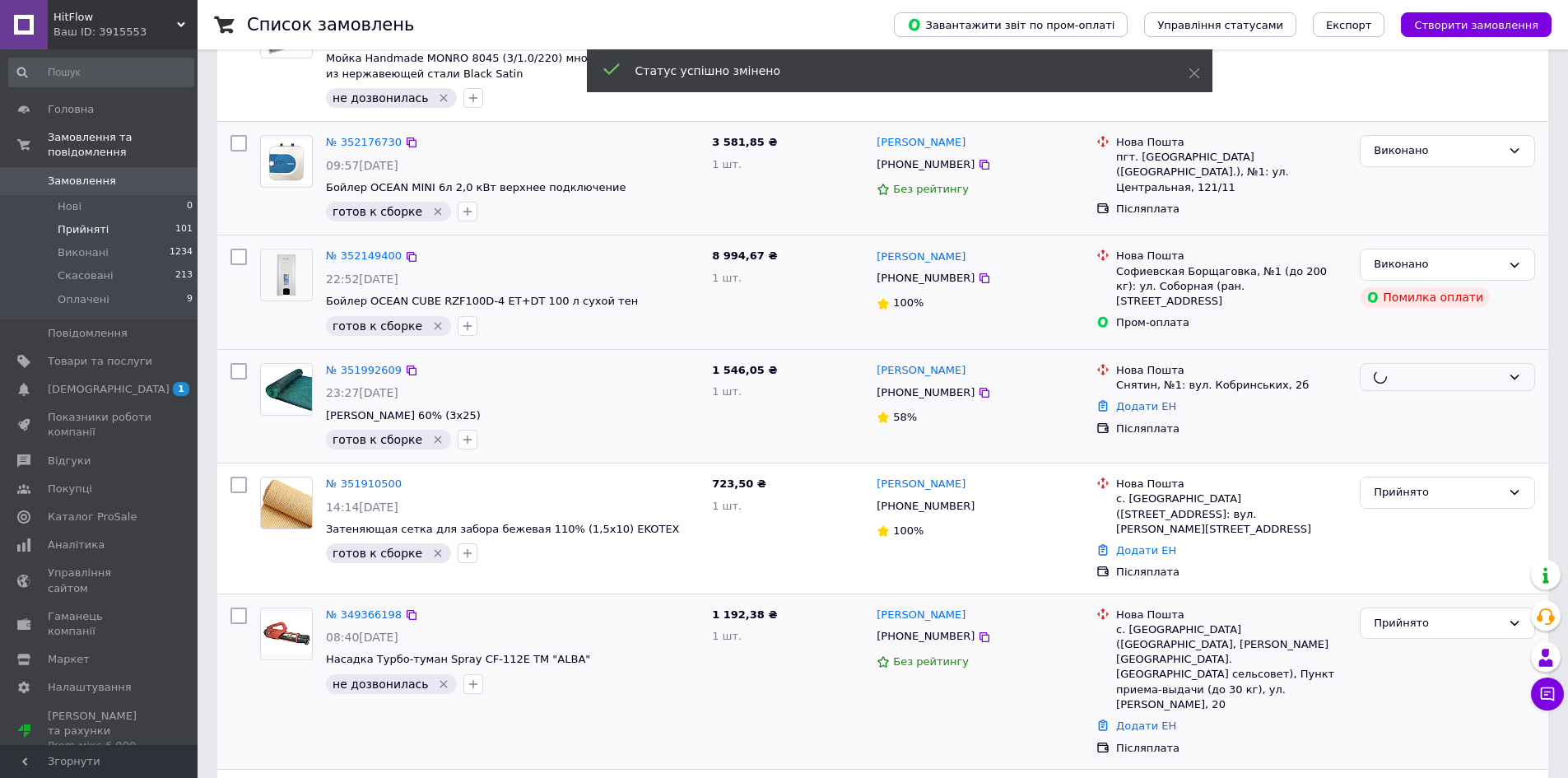
scroll to position [394, 0]
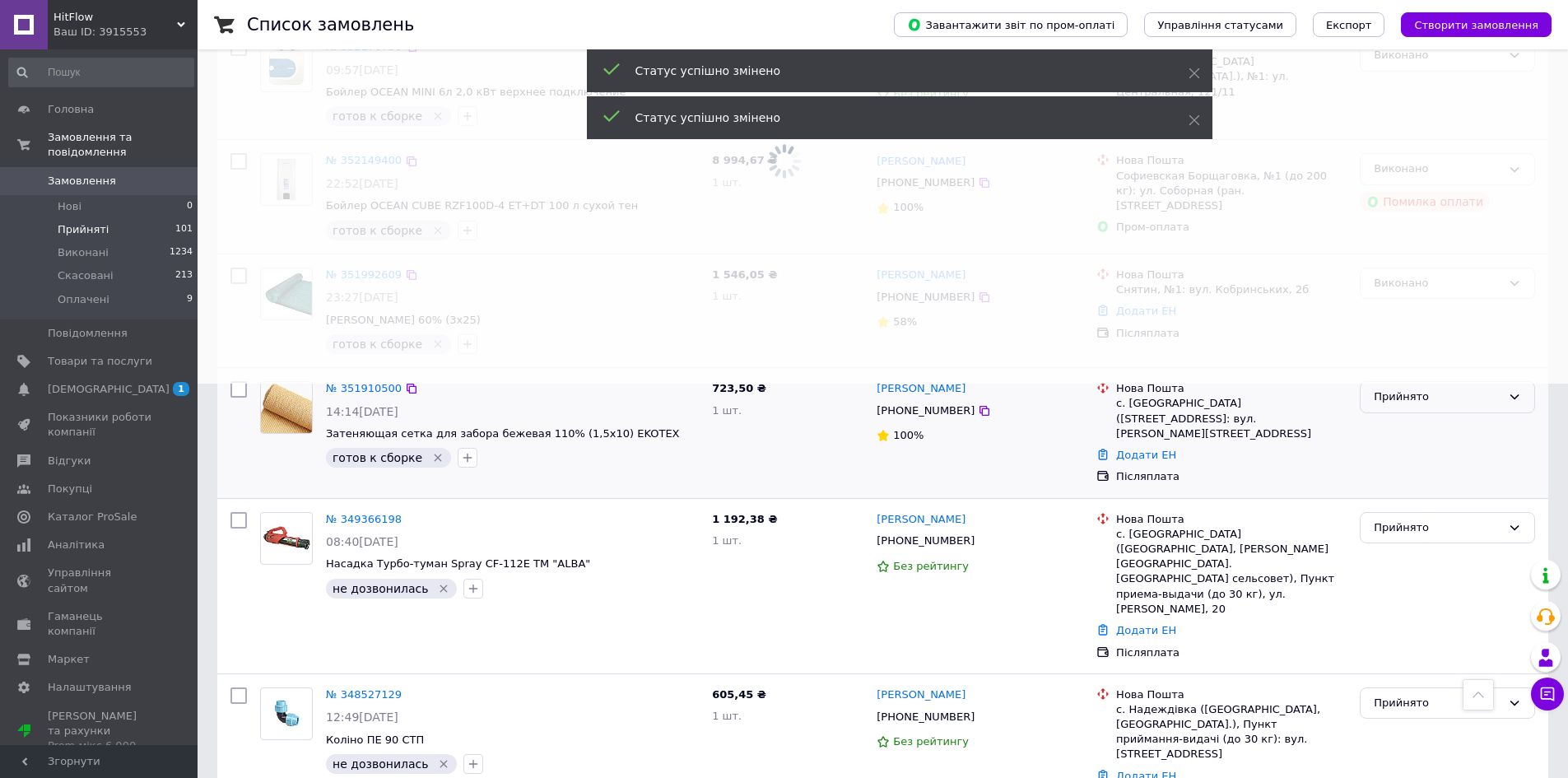
click at [1401, 401] on div "Прийнято" at bounding box center [1438, 397] width 128 height 18
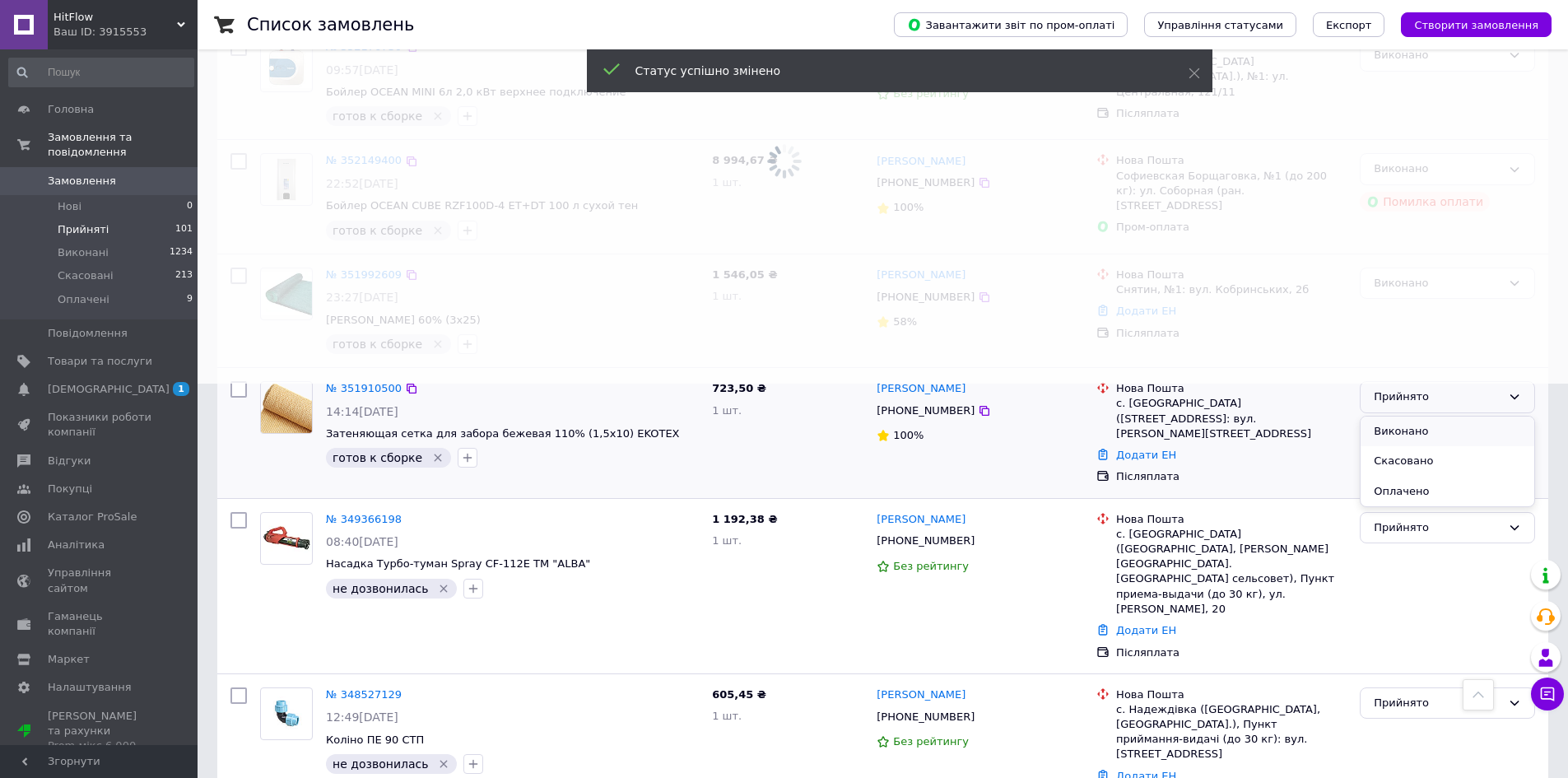
click at [1403, 426] on li "Виконано" at bounding box center [1448, 431] width 174 height 31
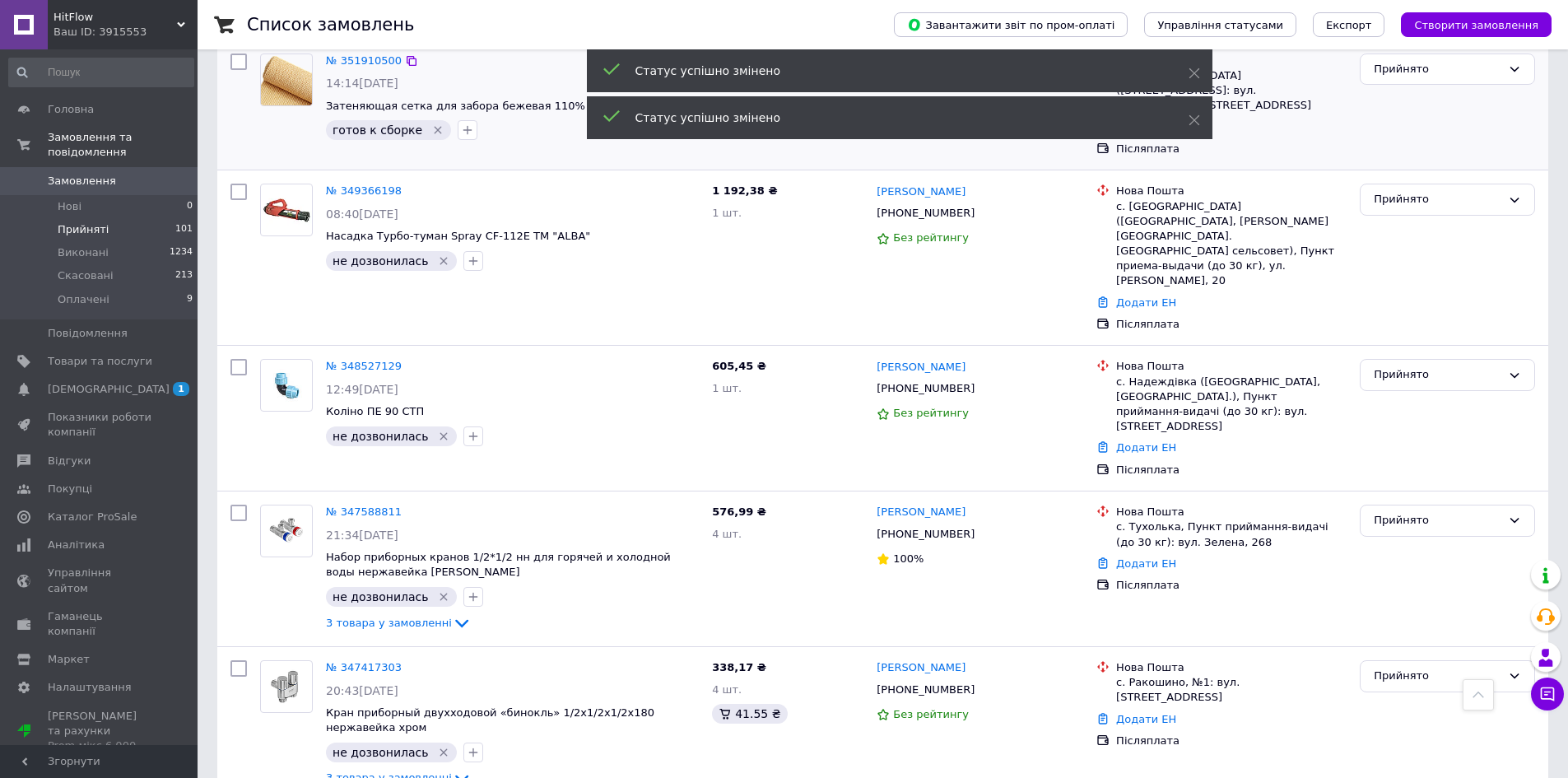
scroll to position [951, 0]
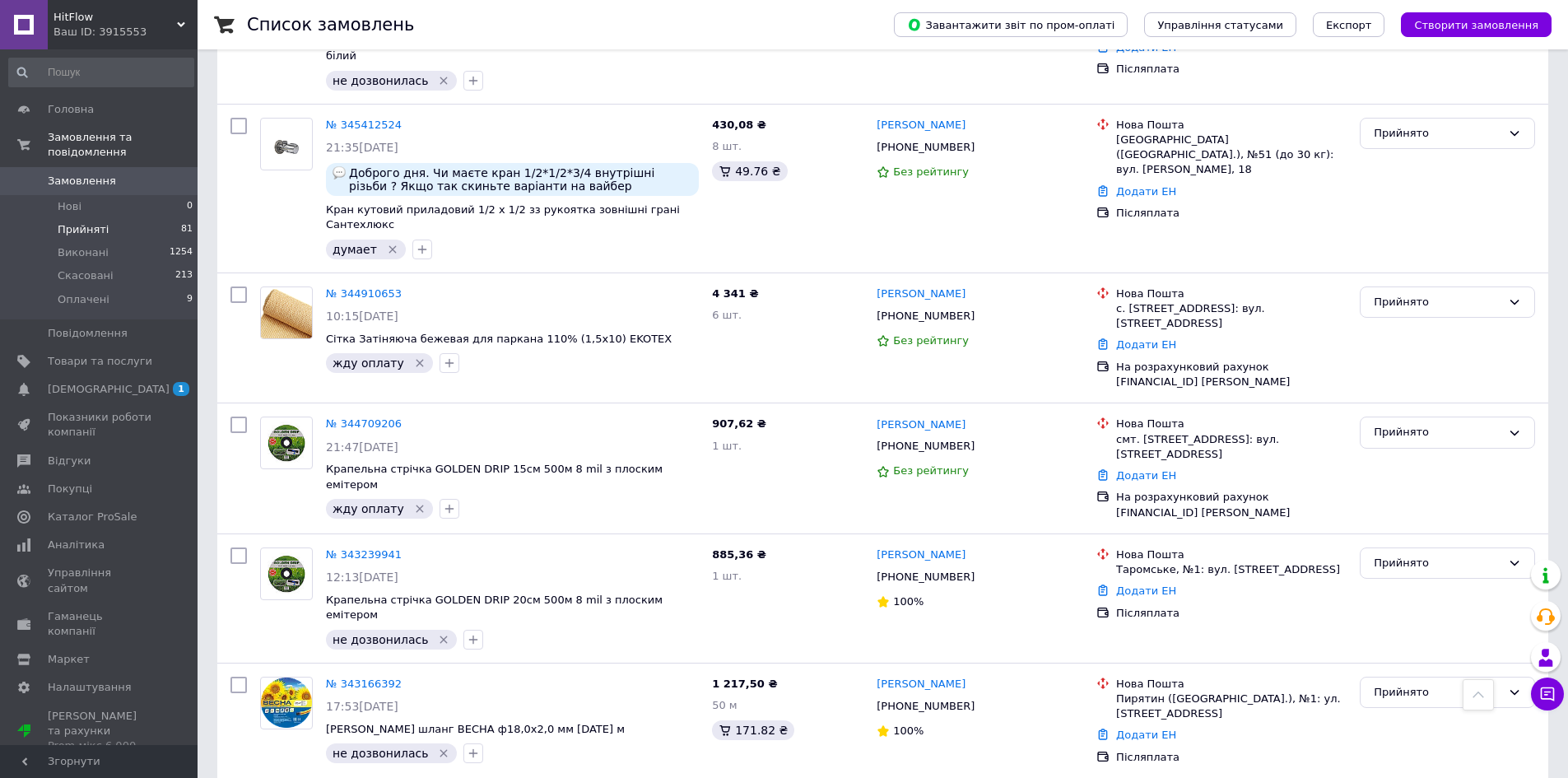
scroll to position [1989, 0]
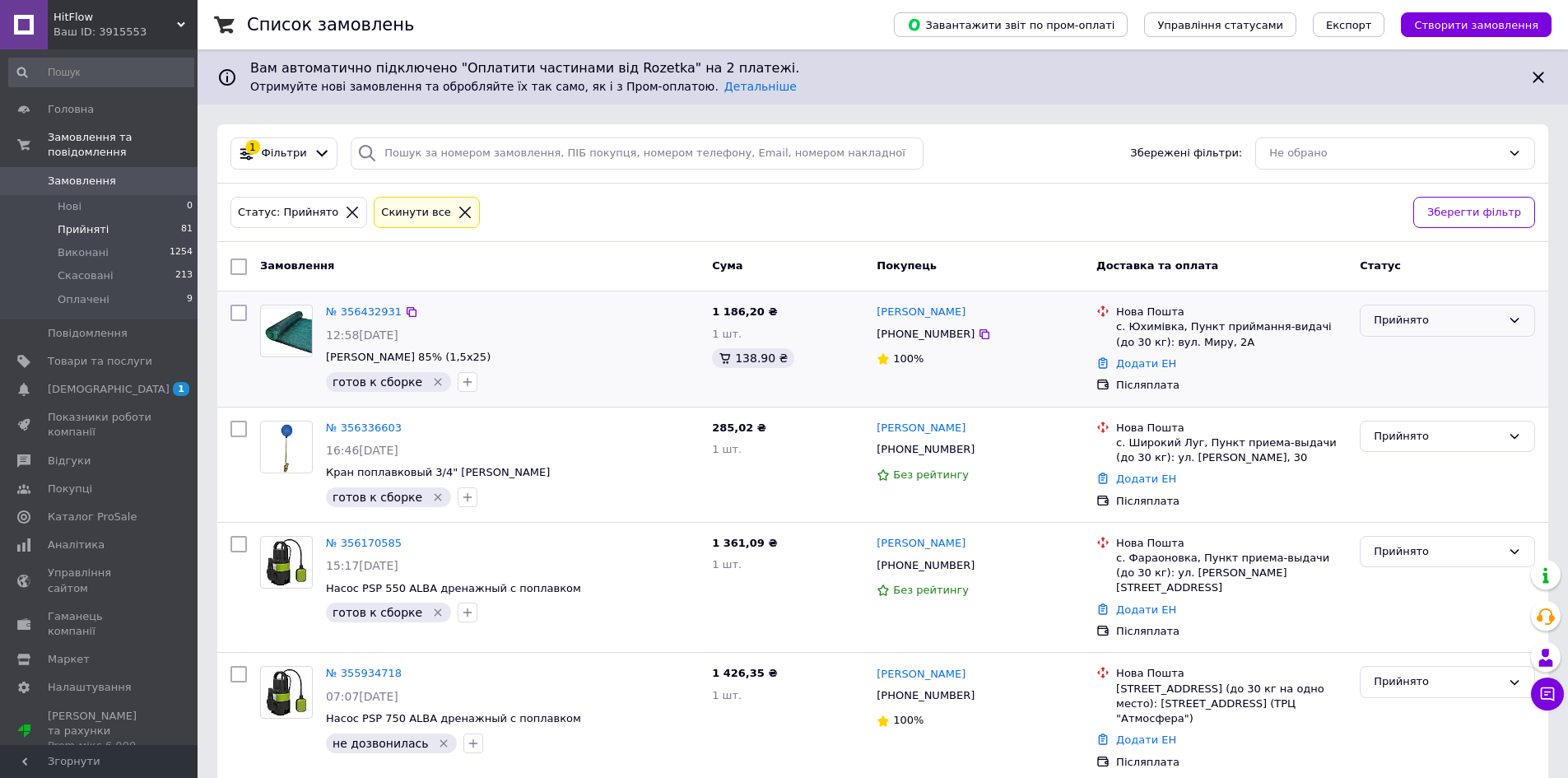
click at [1409, 318] on div "Прийнято" at bounding box center [1438, 320] width 128 height 18
click at [1423, 363] on li "Виконано" at bounding box center [1448, 355] width 174 height 31
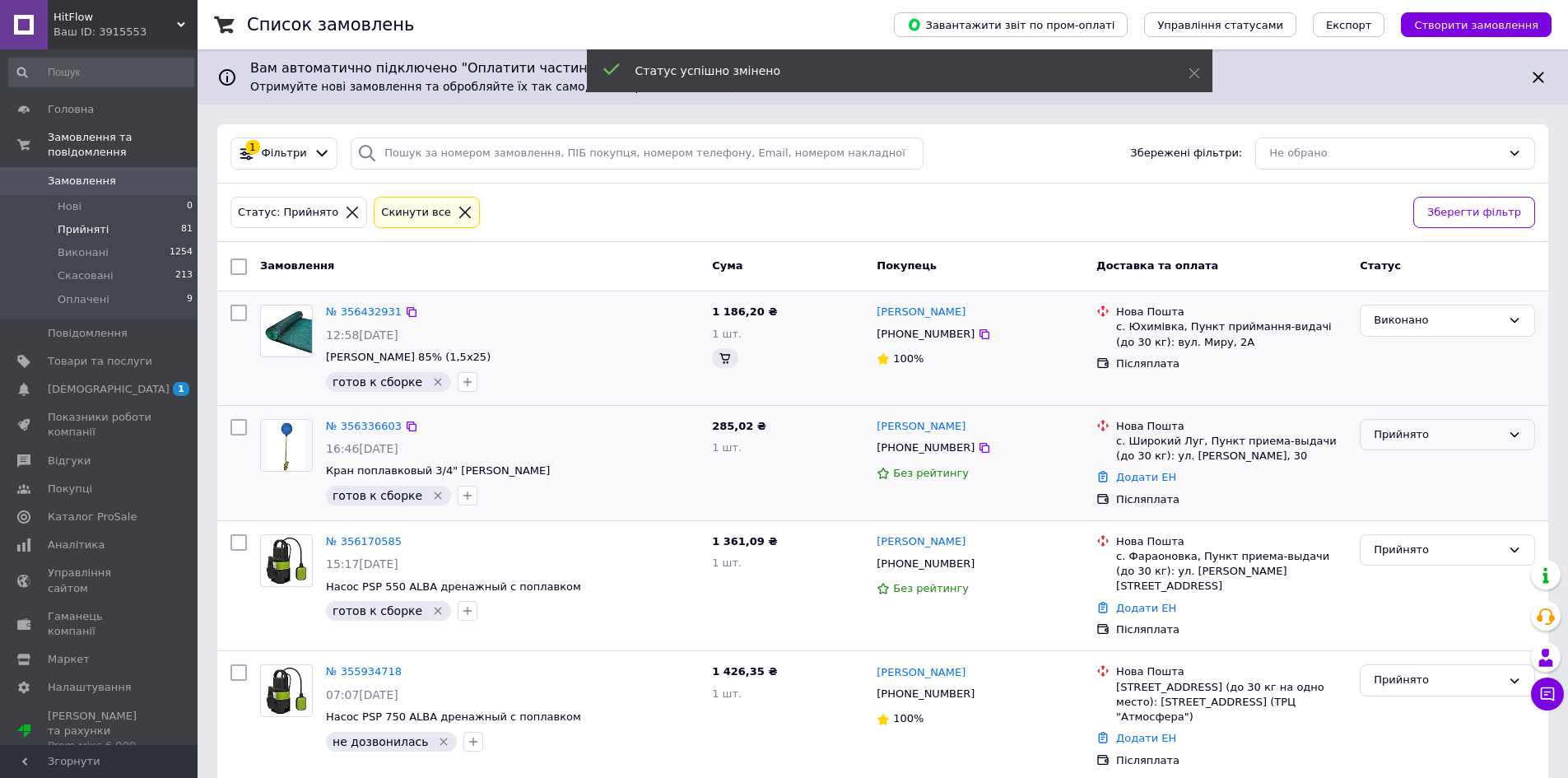
click at [1417, 438] on div "Прийнято" at bounding box center [1438, 435] width 128 height 18
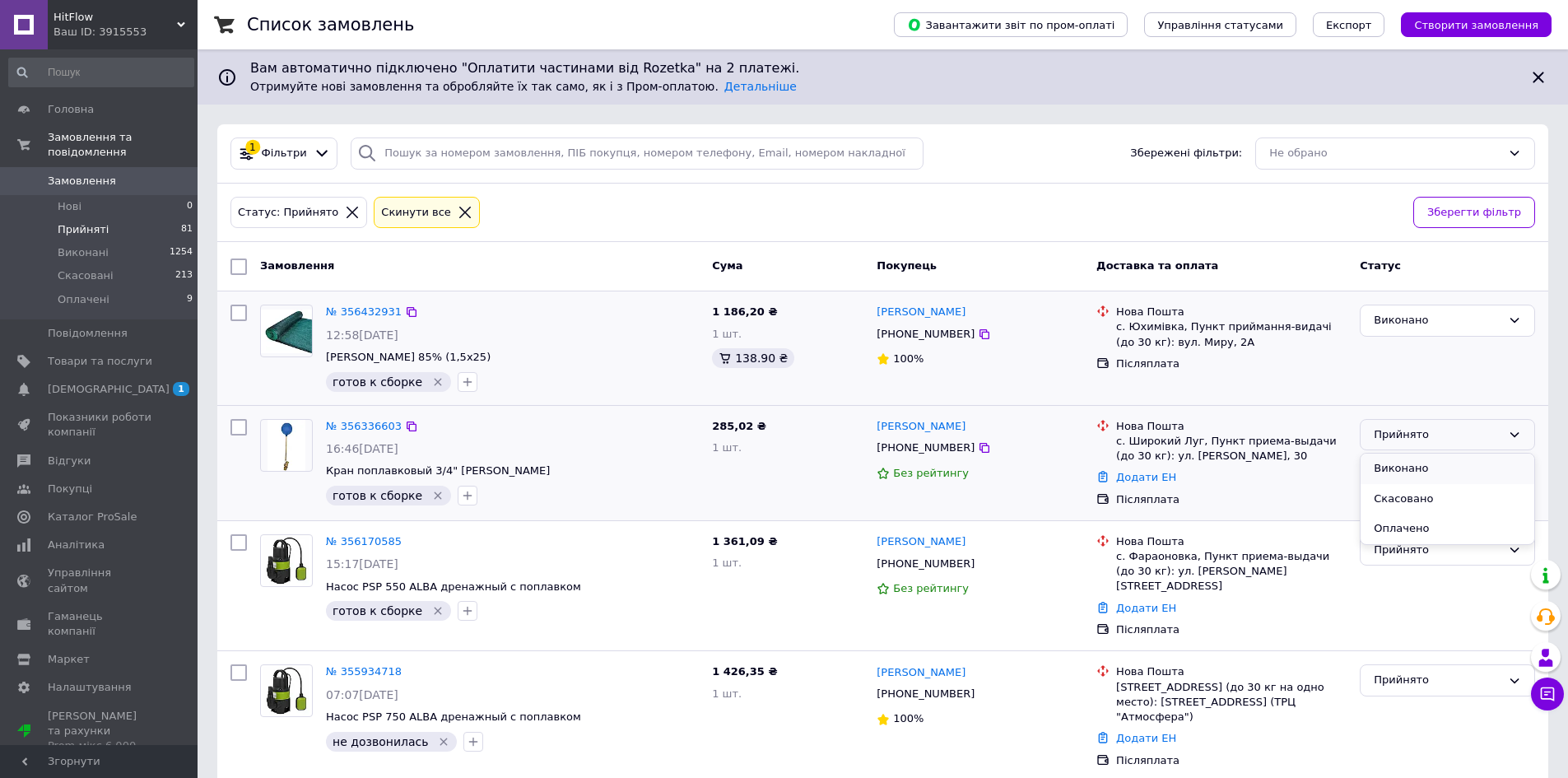
click at [1416, 472] on li "Виконано" at bounding box center [1448, 468] width 174 height 31
click at [1407, 553] on div "Прийнято" at bounding box center [1438, 549] width 128 height 18
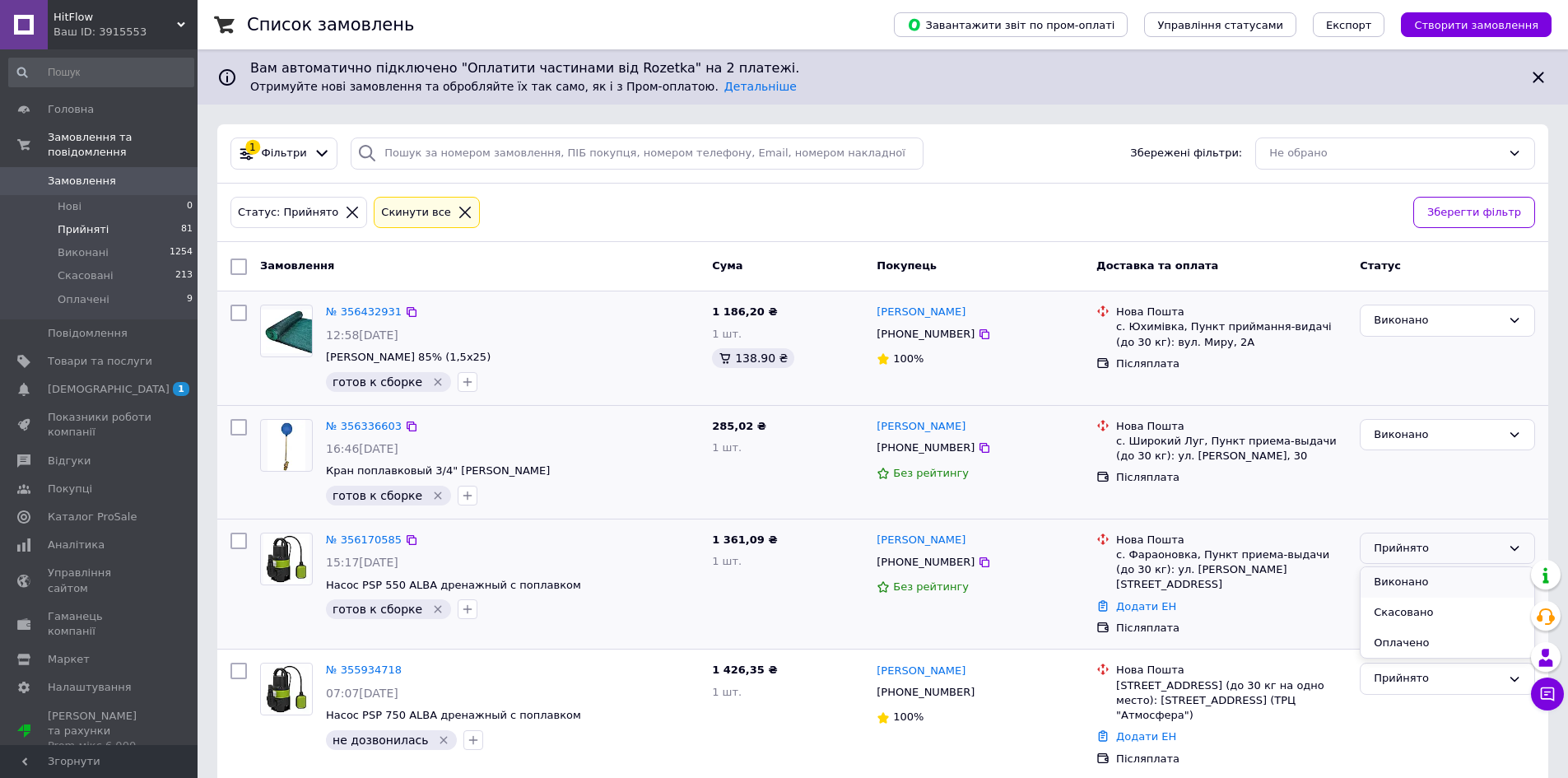
click at [1404, 590] on li "Виконано" at bounding box center [1448, 582] width 174 height 31
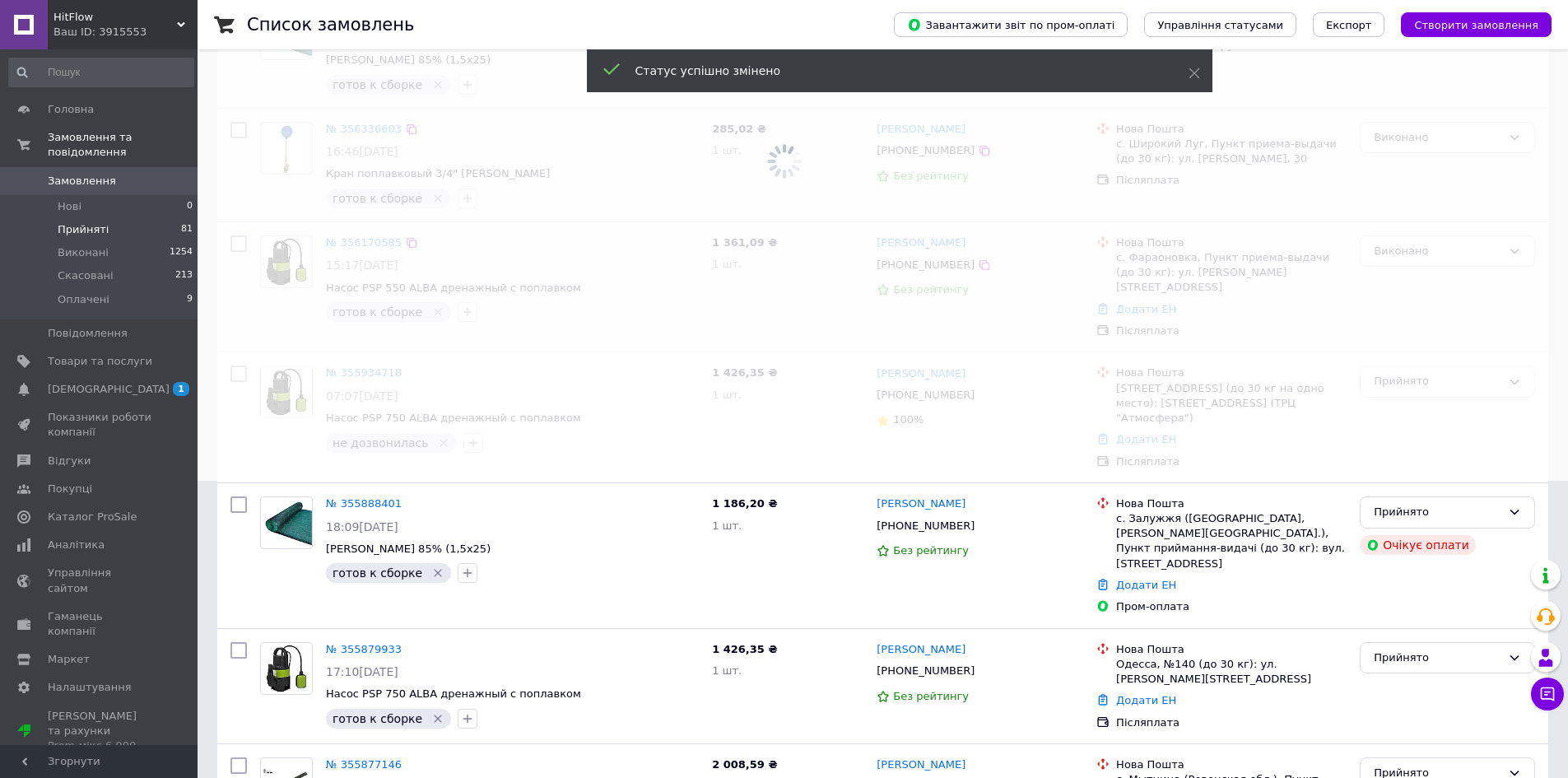
scroll to position [329, 0]
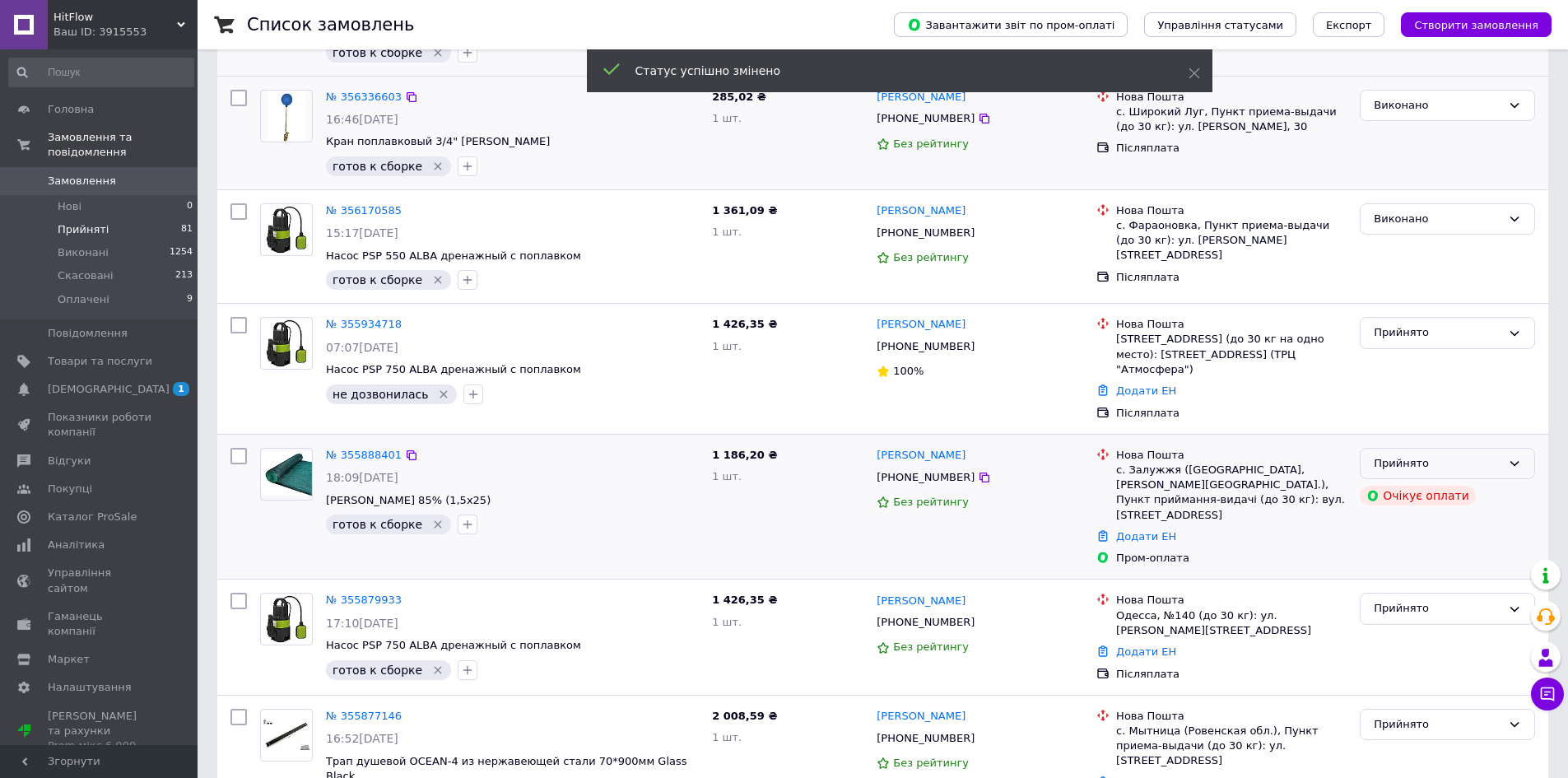
click at [1479, 475] on div "Прийнято" at bounding box center [1448, 463] width 176 height 32
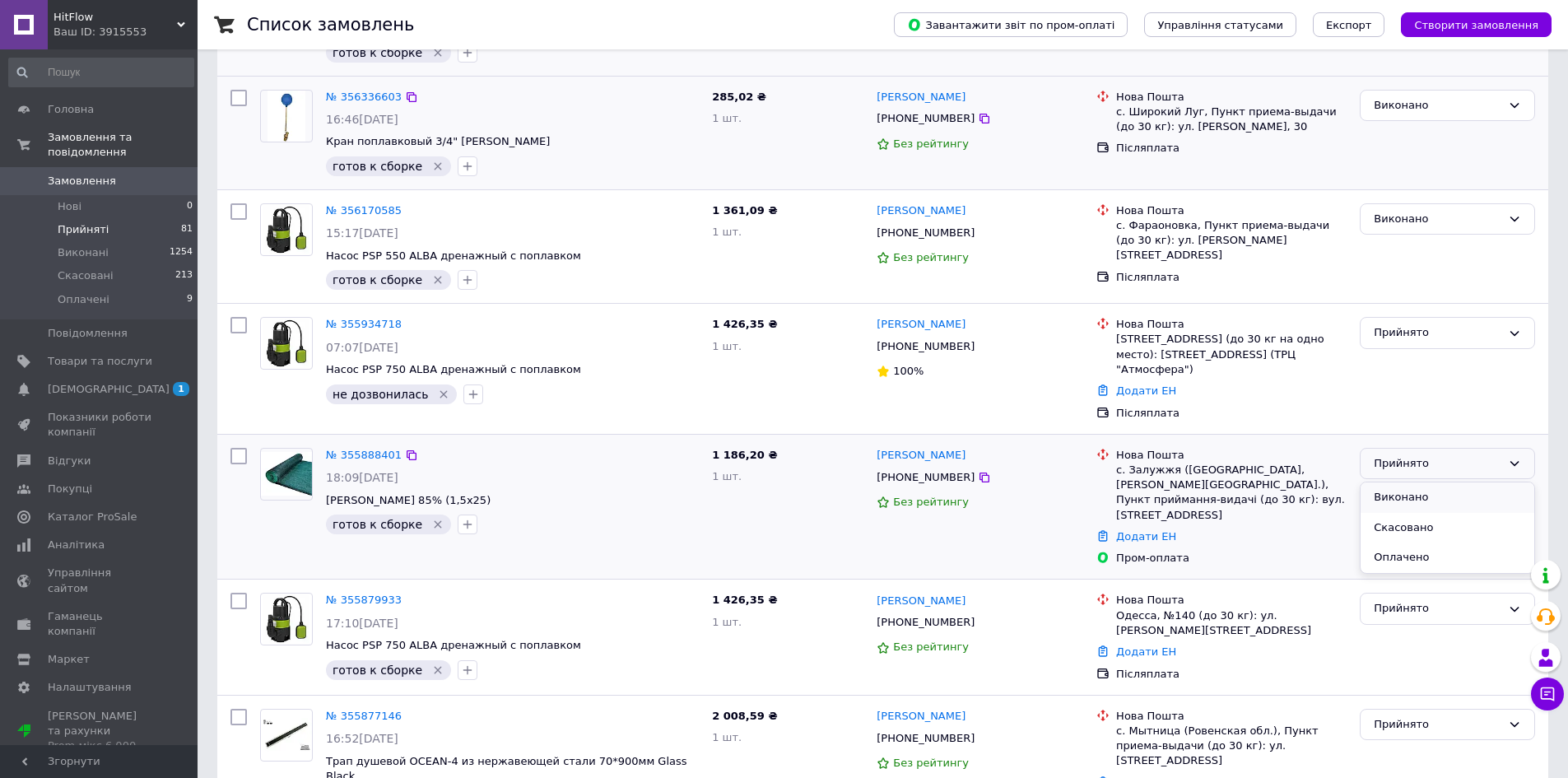
click at [1412, 502] on li "Виконано" at bounding box center [1448, 498] width 174 height 31
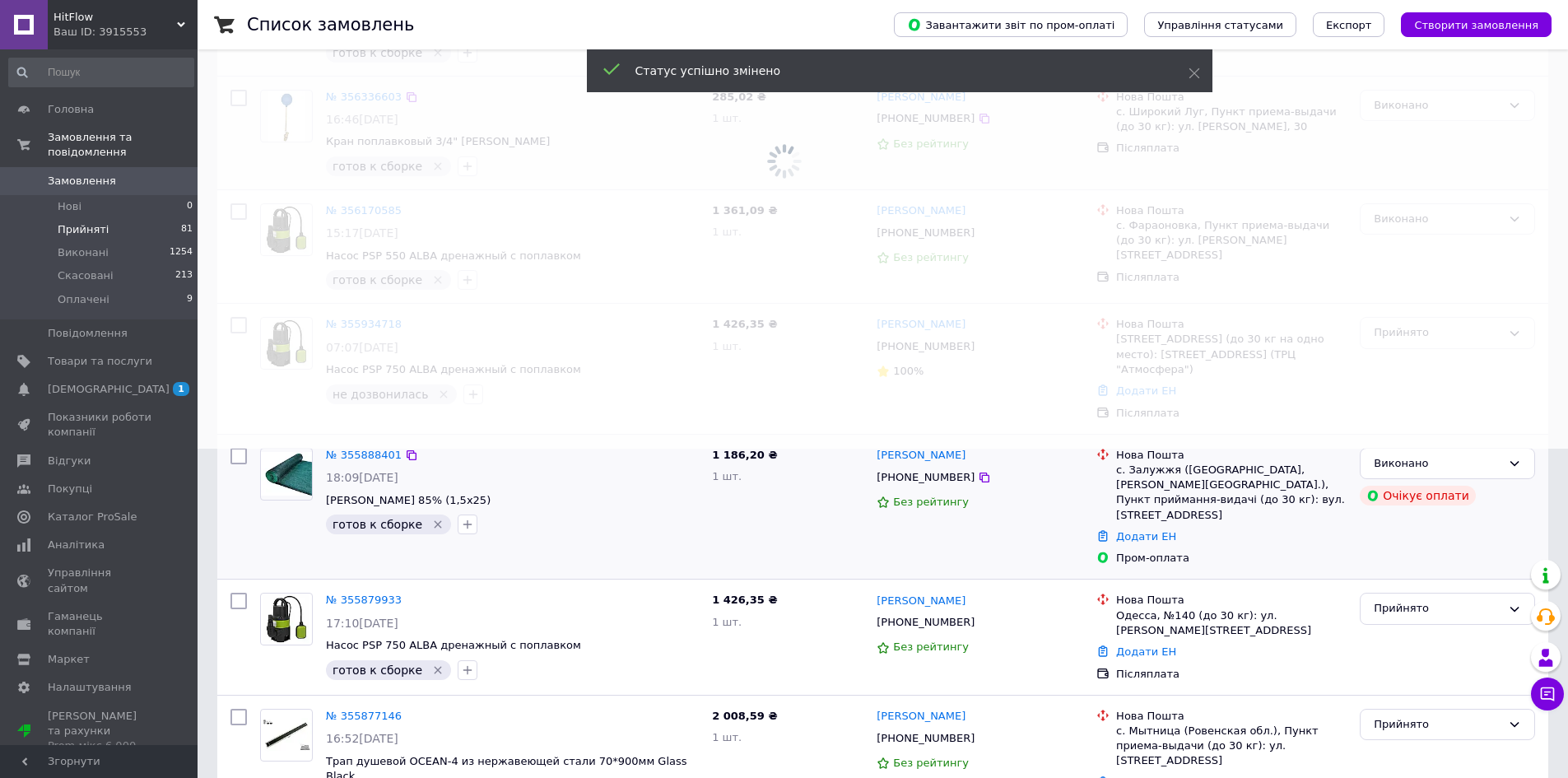
scroll to position [412, 0]
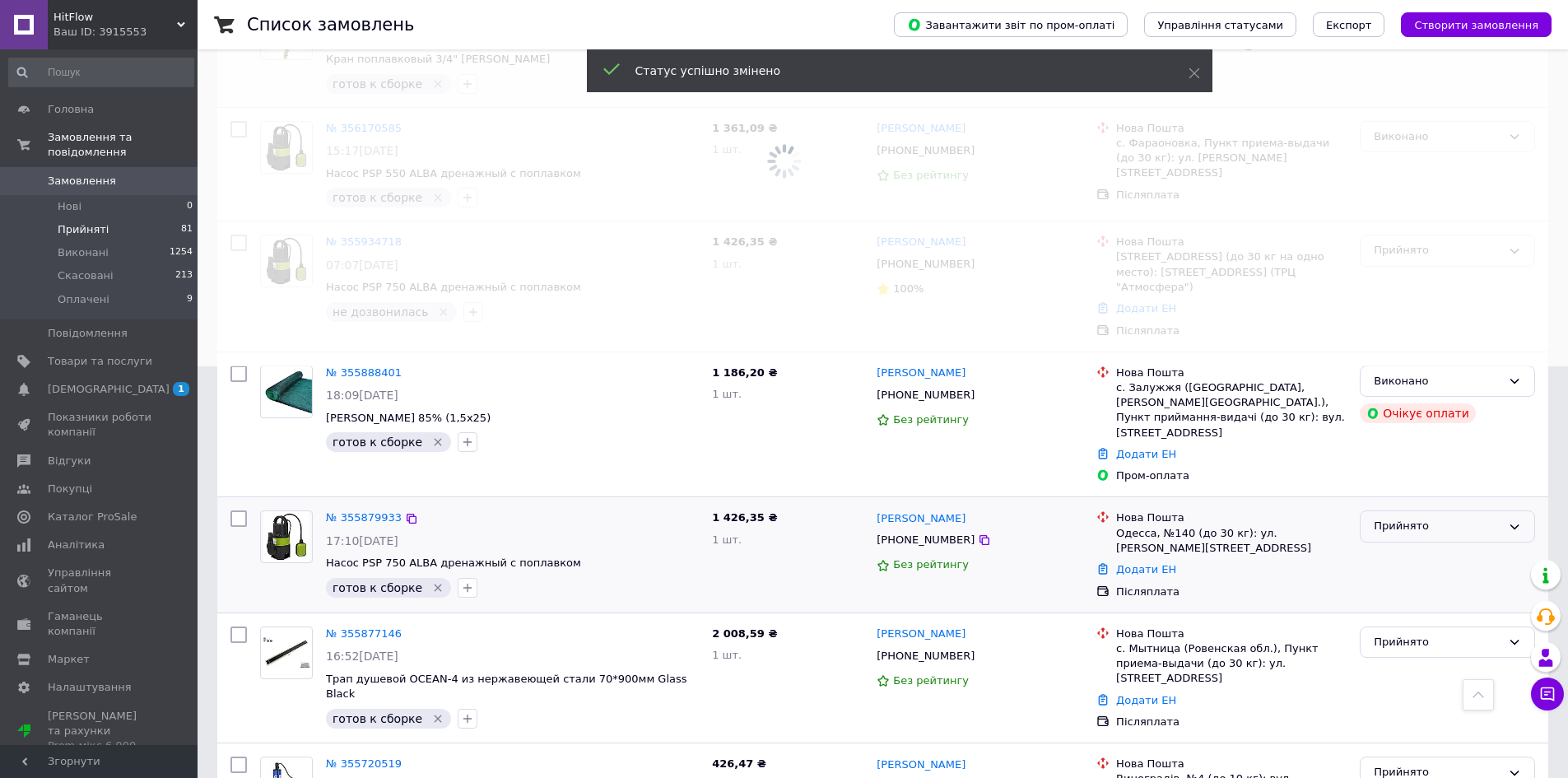
click at [1414, 518] on div "Прийнято" at bounding box center [1438, 526] width 128 height 18
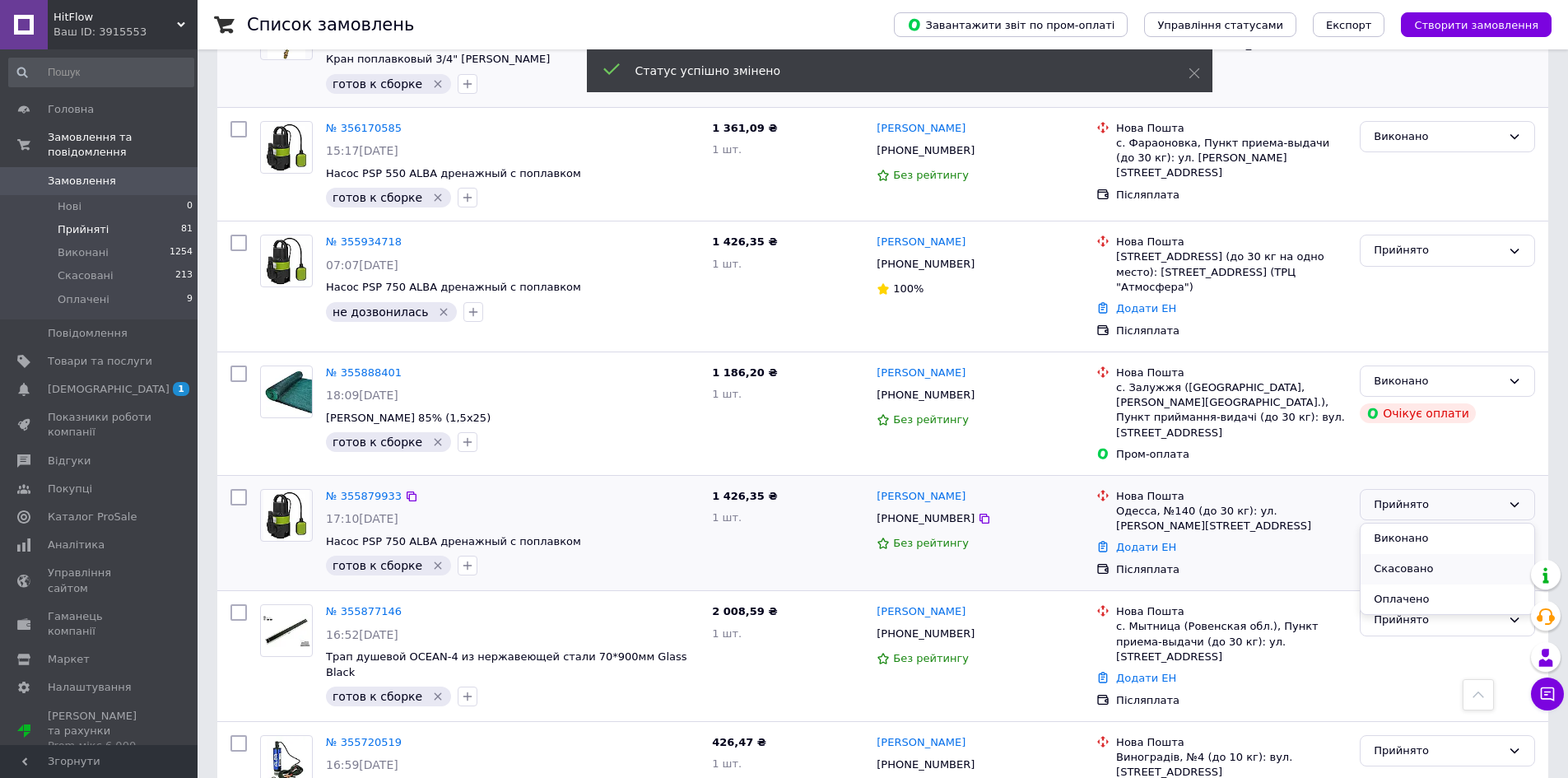
click at [1415, 543] on ul "[PERSON_NAME] Оплачено" at bounding box center [1448, 569] width 174 height 91
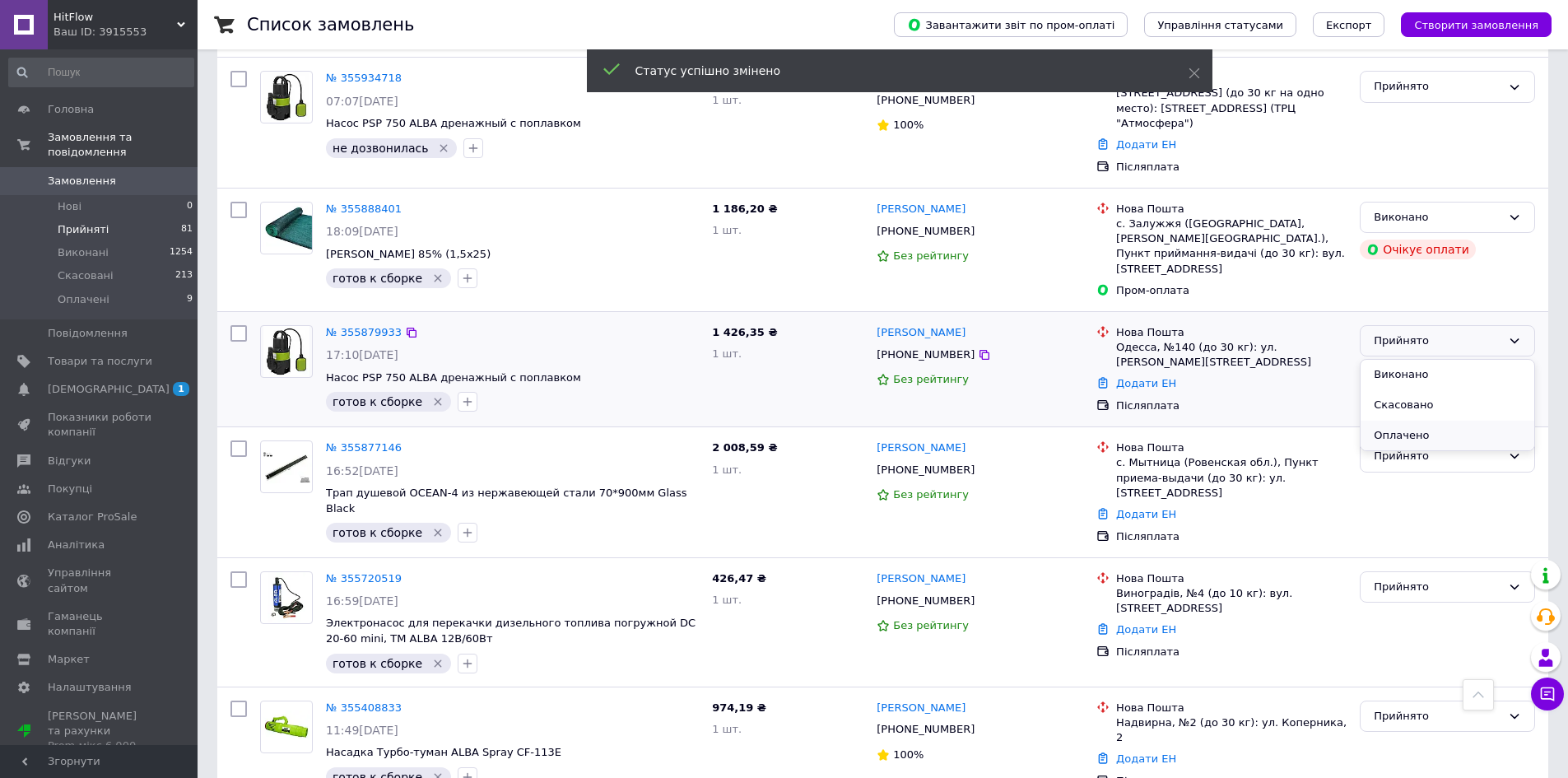
scroll to position [576, 0]
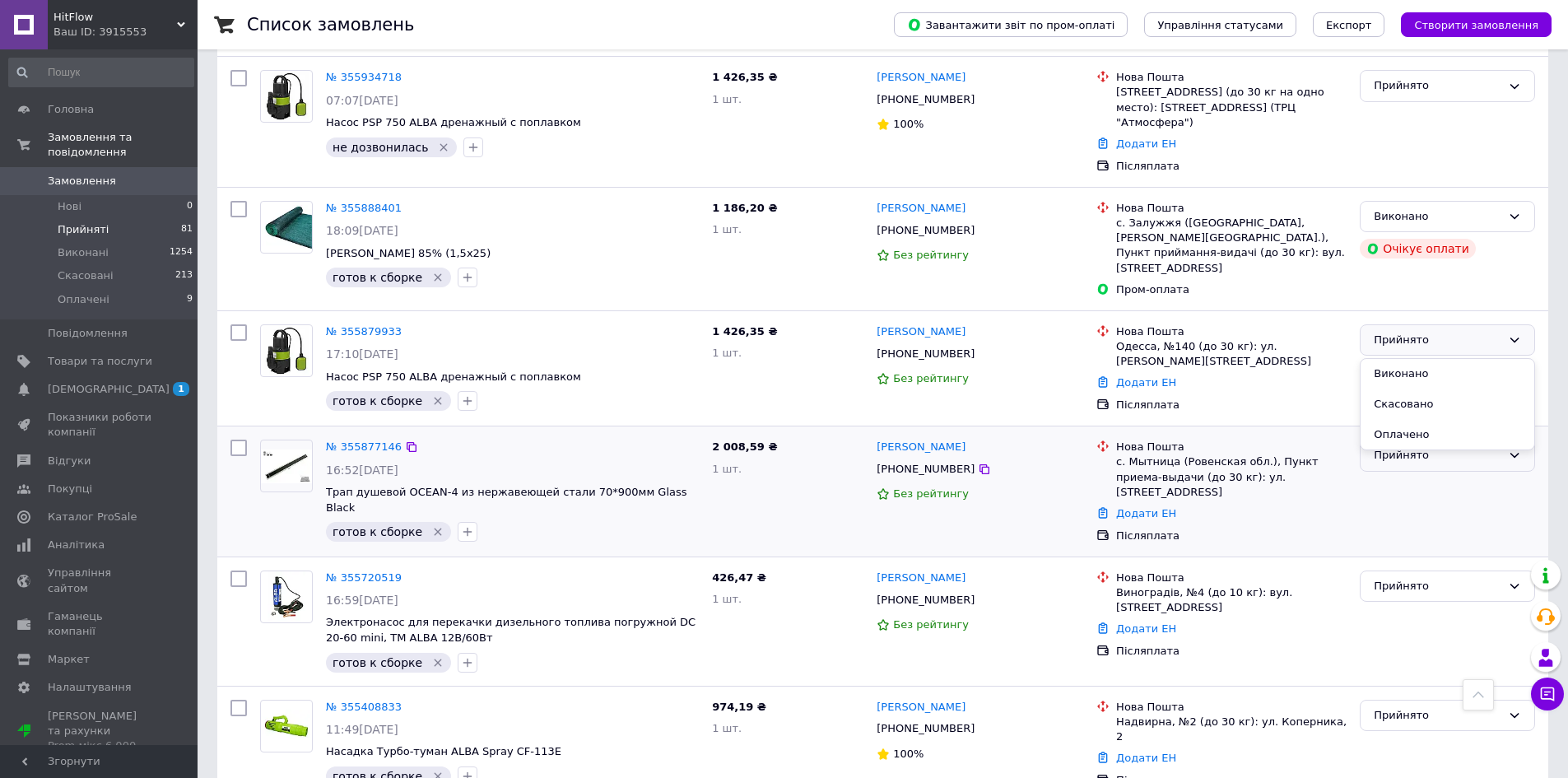
click at [1402, 451] on div "Прийнято" at bounding box center [1438, 455] width 128 height 18
click at [1405, 475] on li "Виконано" at bounding box center [1448, 490] width 174 height 31
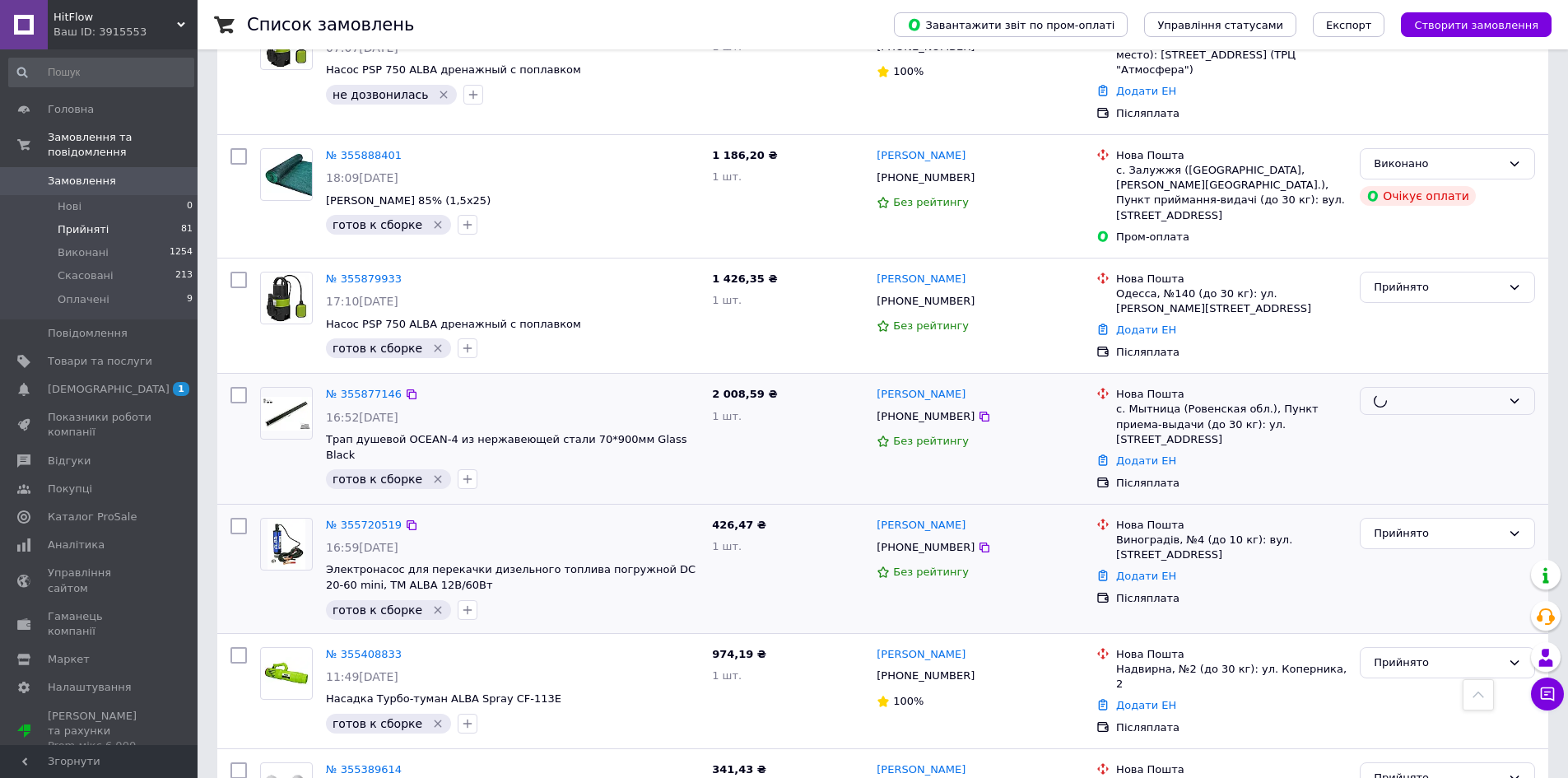
scroll to position [659, 0]
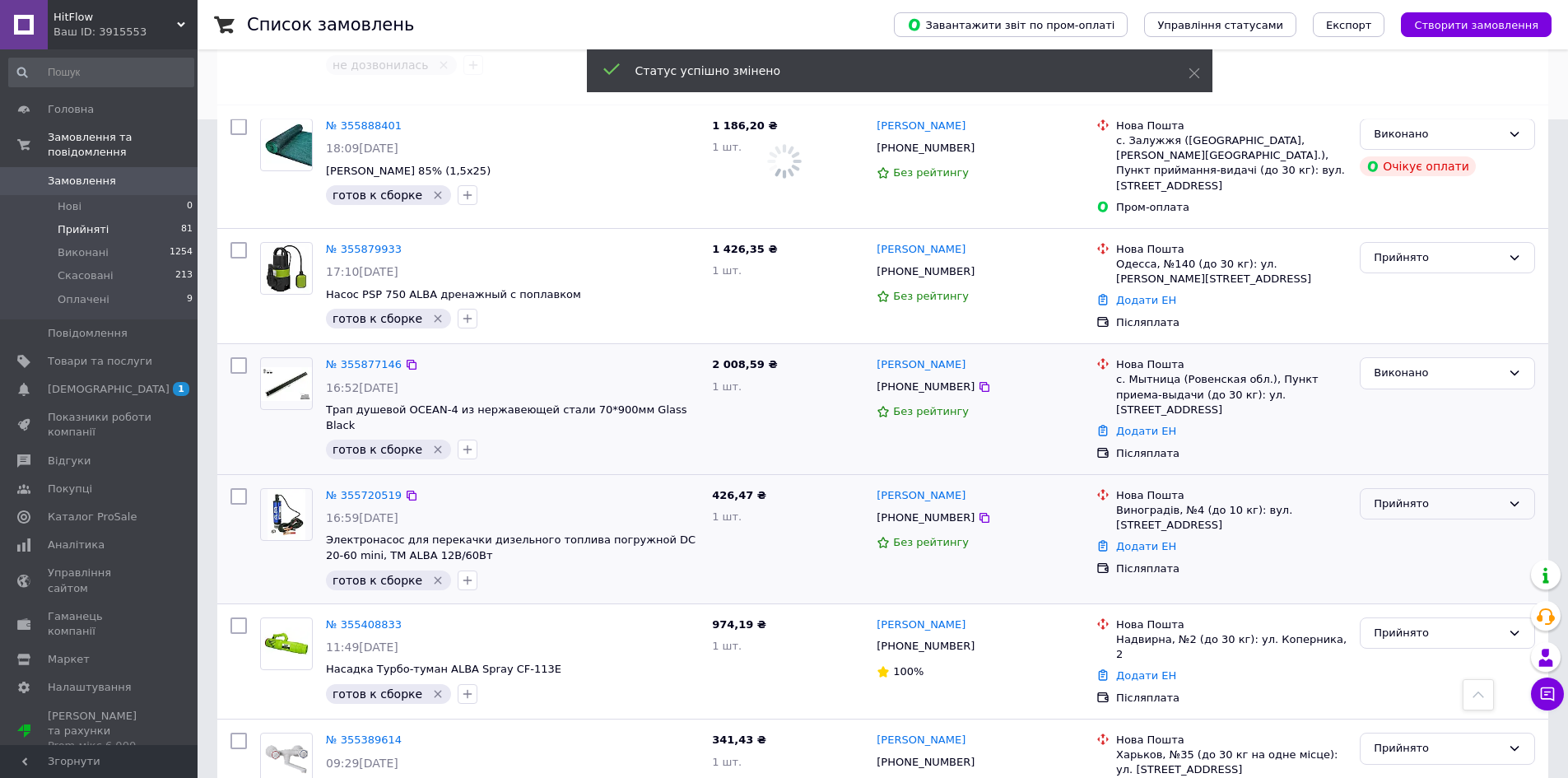
click at [1401, 496] on div "Прийнято" at bounding box center [1438, 504] width 128 height 18
click at [1410, 523] on li "Виконано" at bounding box center [1448, 537] width 174 height 31
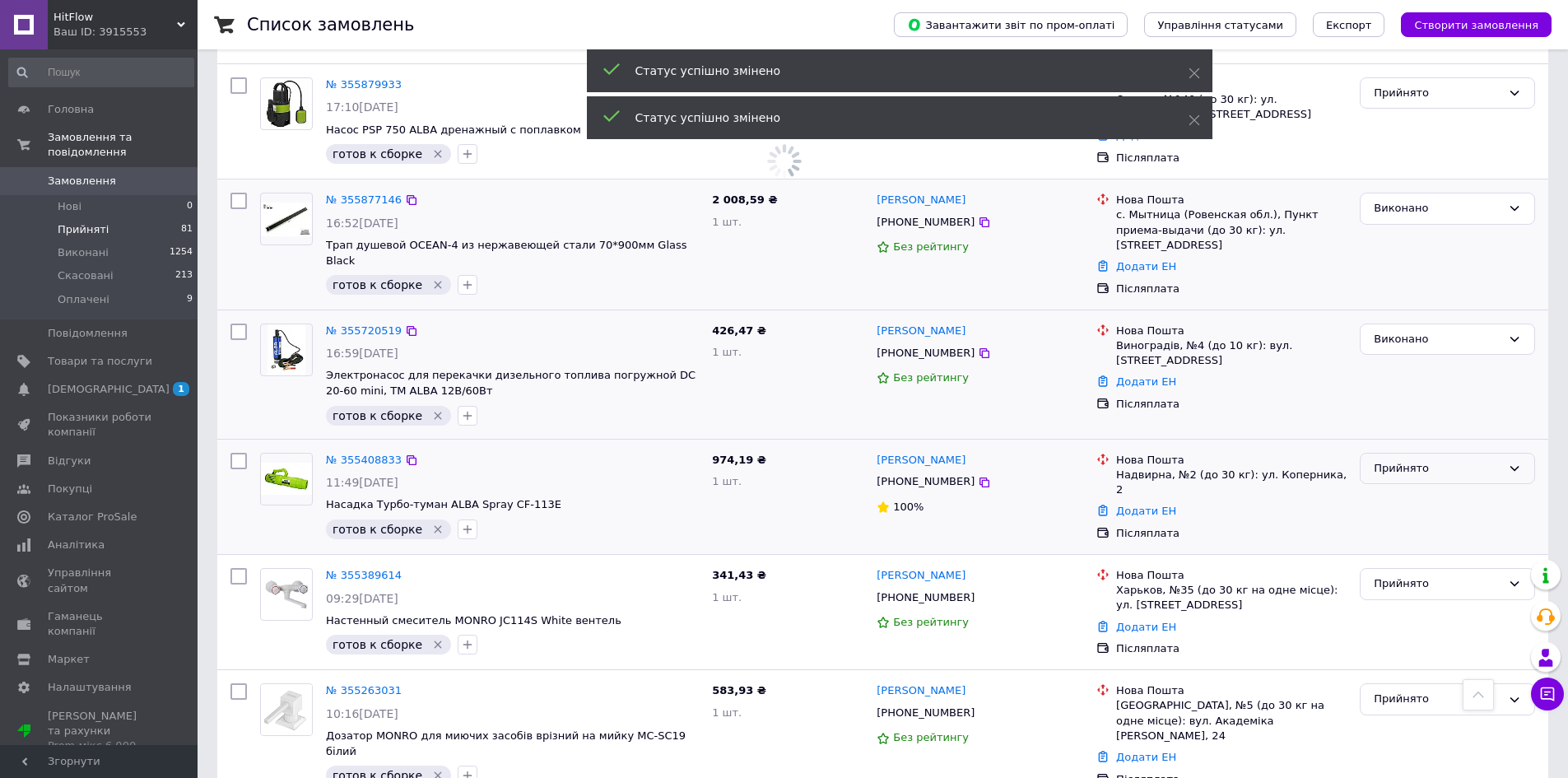
click at [1389, 460] on div "Прийнято" at bounding box center [1438, 468] width 128 height 18
click at [1398, 486] on li "Виконано" at bounding box center [1448, 500] width 174 height 31
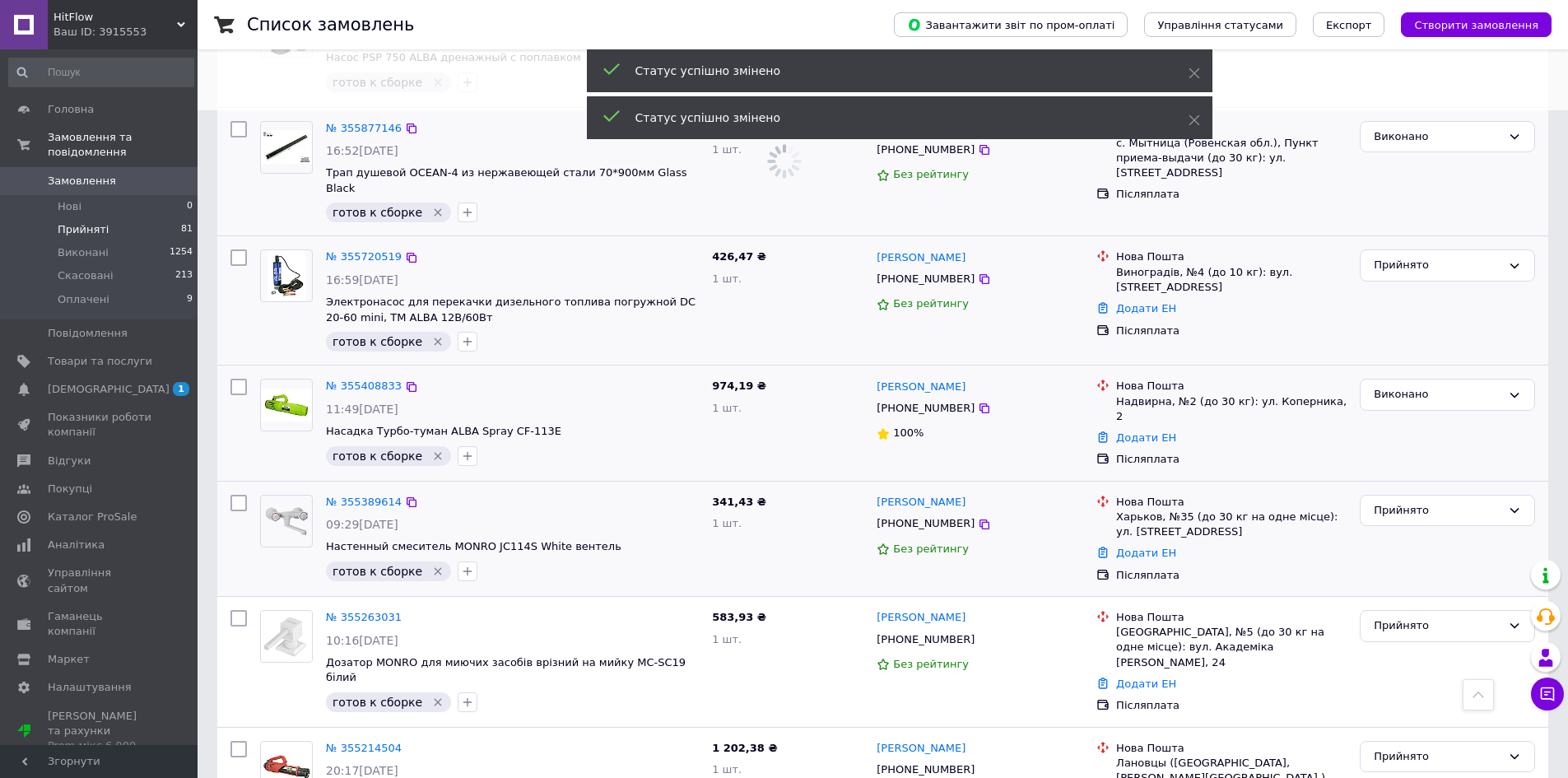
scroll to position [678, 0]
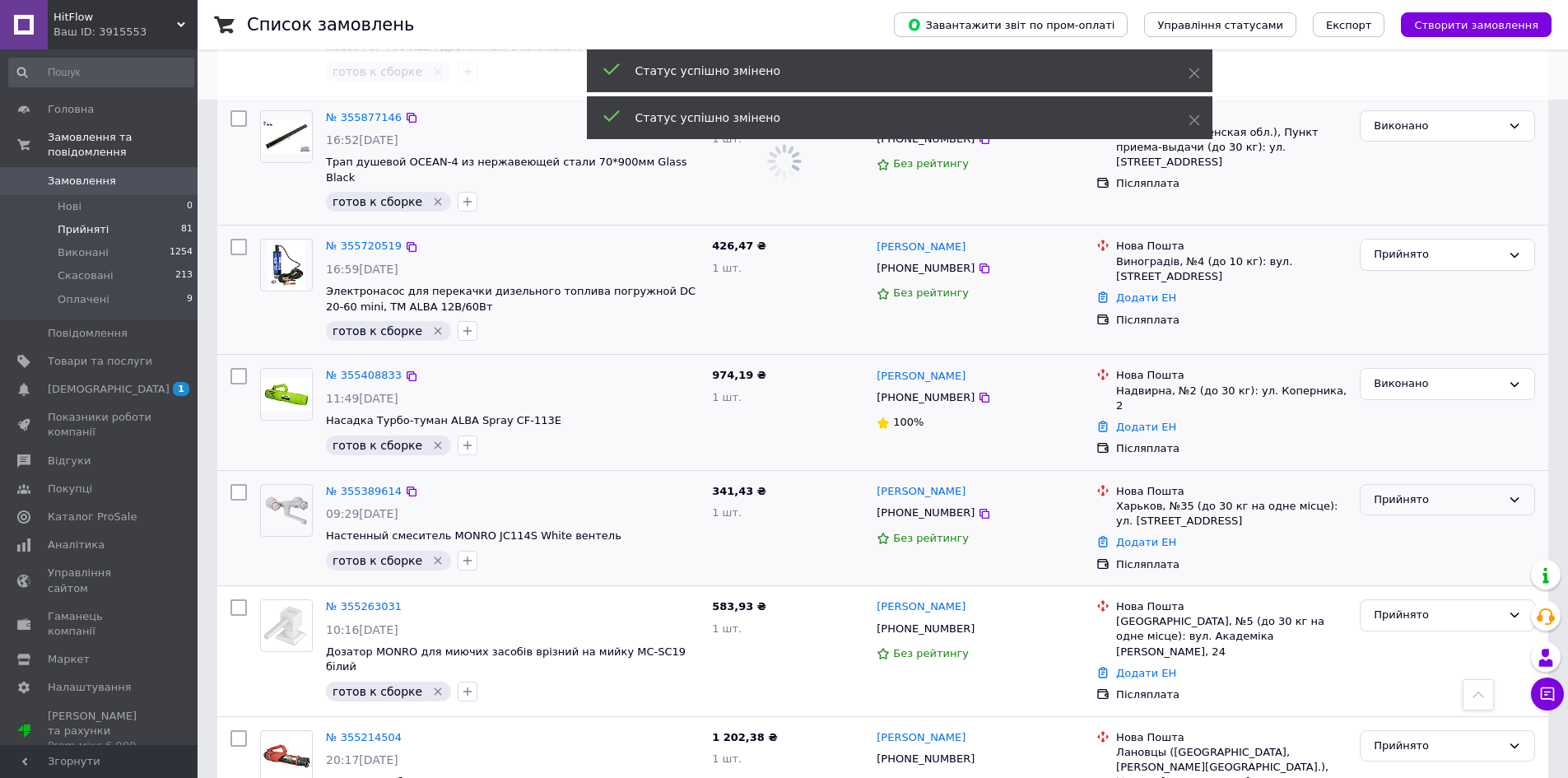
click at [1404, 491] on div "Прийнято" at bounding box center [1438, 500] width 128 height 18
click at [1404, 520] on li "Виконано" at bounding box center [1448, 535] width 174 height 31
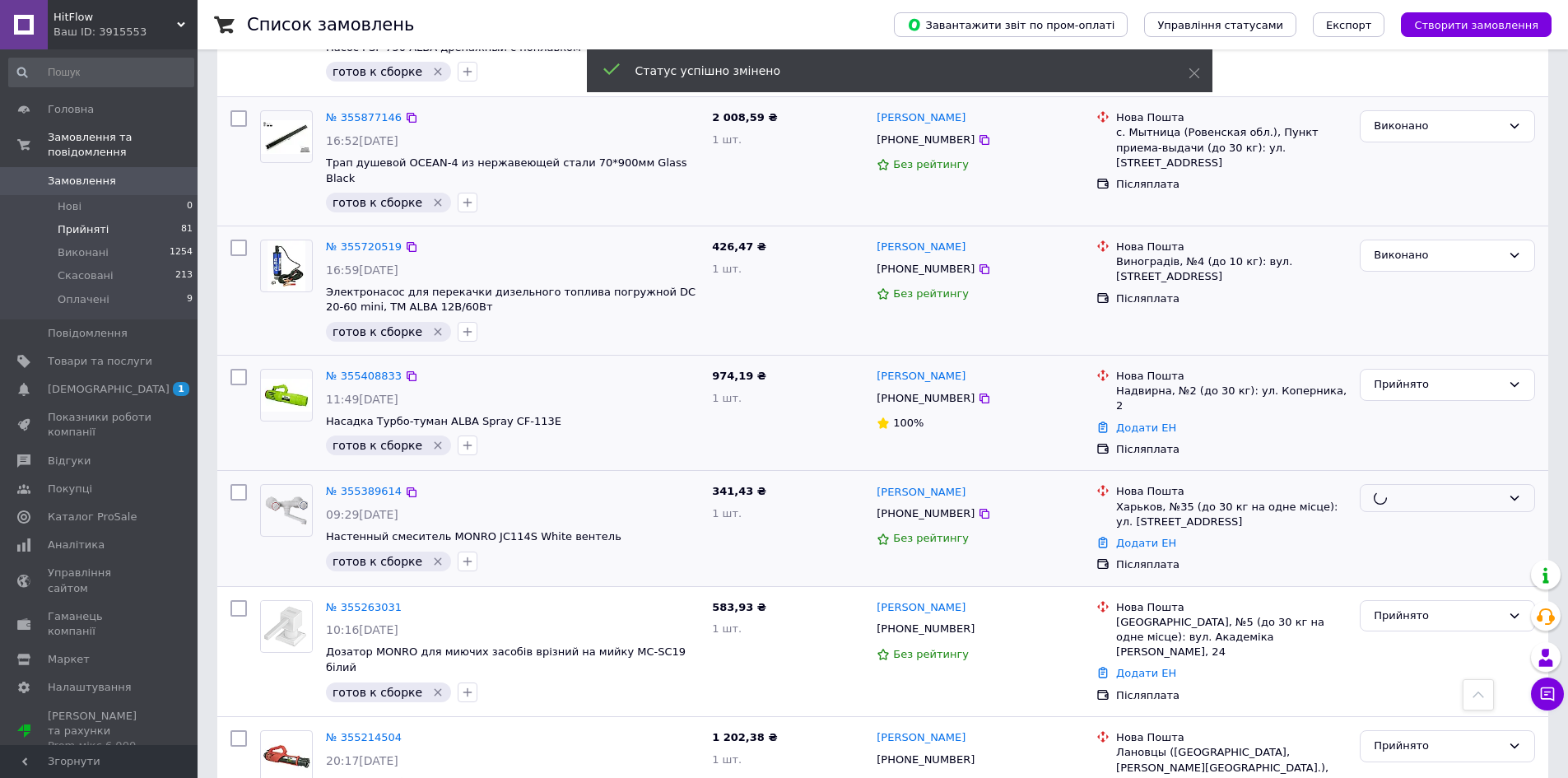
scroll to position [988, 0]
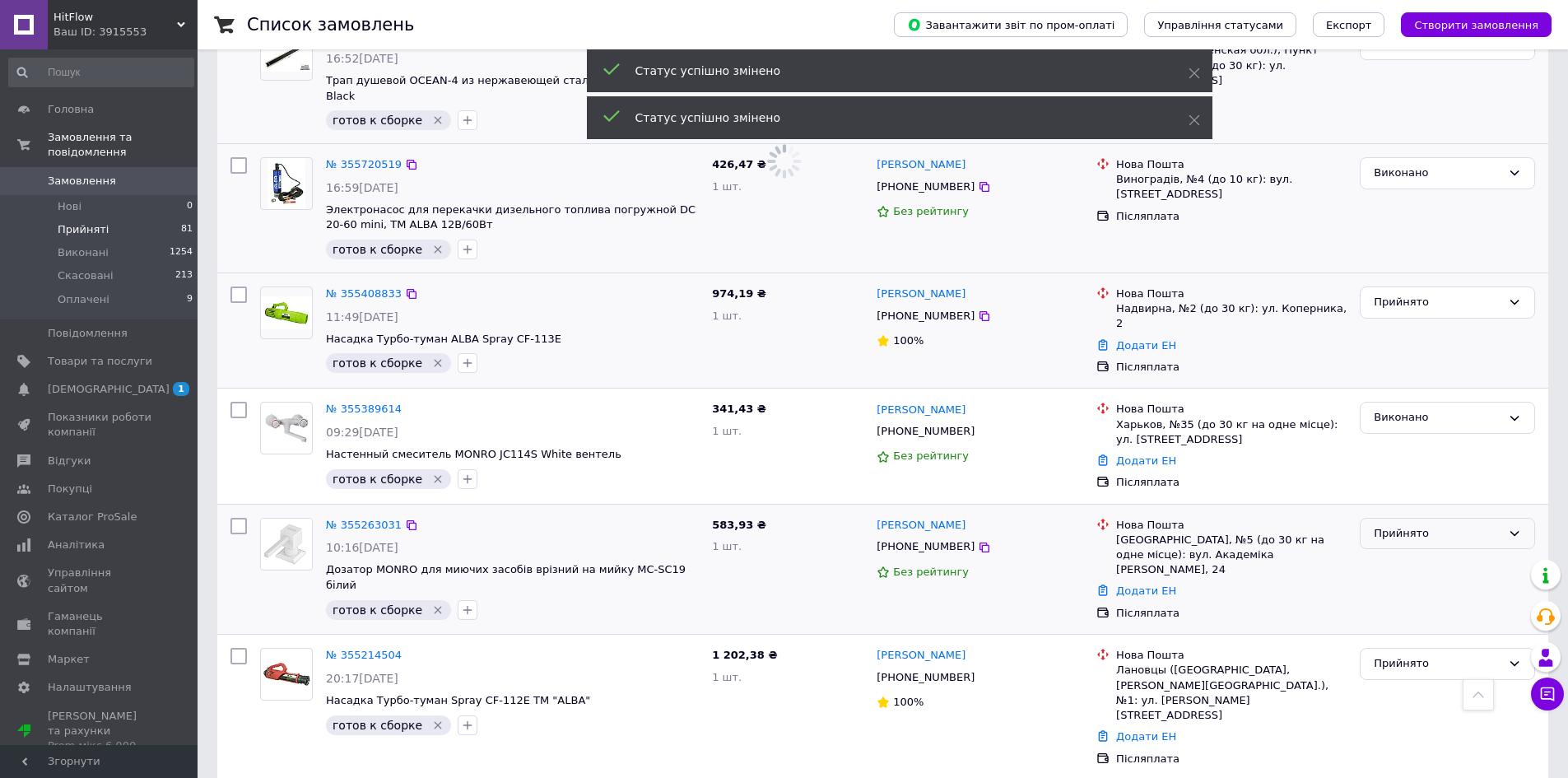
click at [1398, 525] on div "Прийнято" at bounding box center [1438, 534] width 128 height 18
click at [1400, 552] on li "Виконано" at bounding box center [1448, 567] width 174 height 31
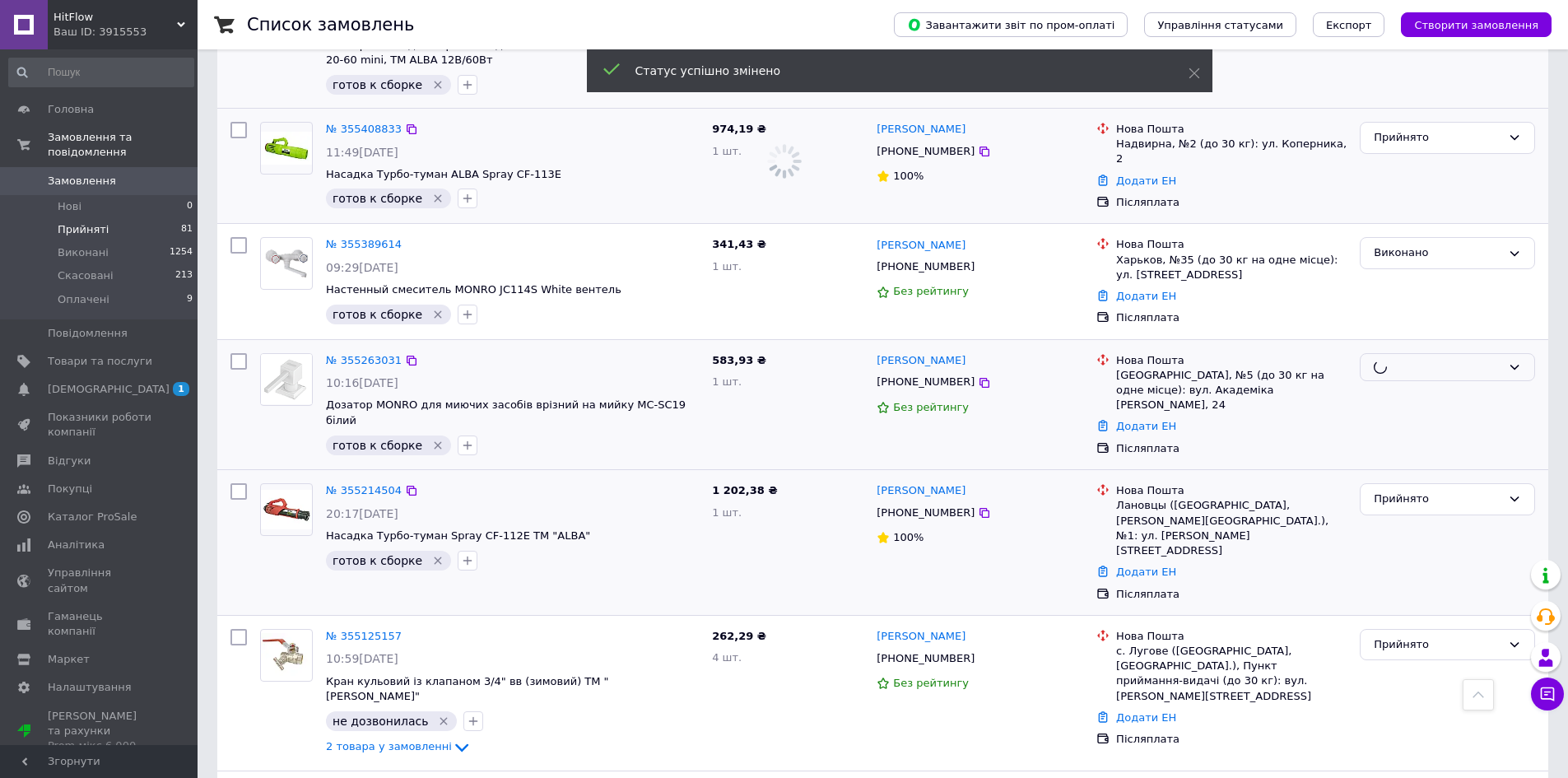
scroll to position [585, 0]
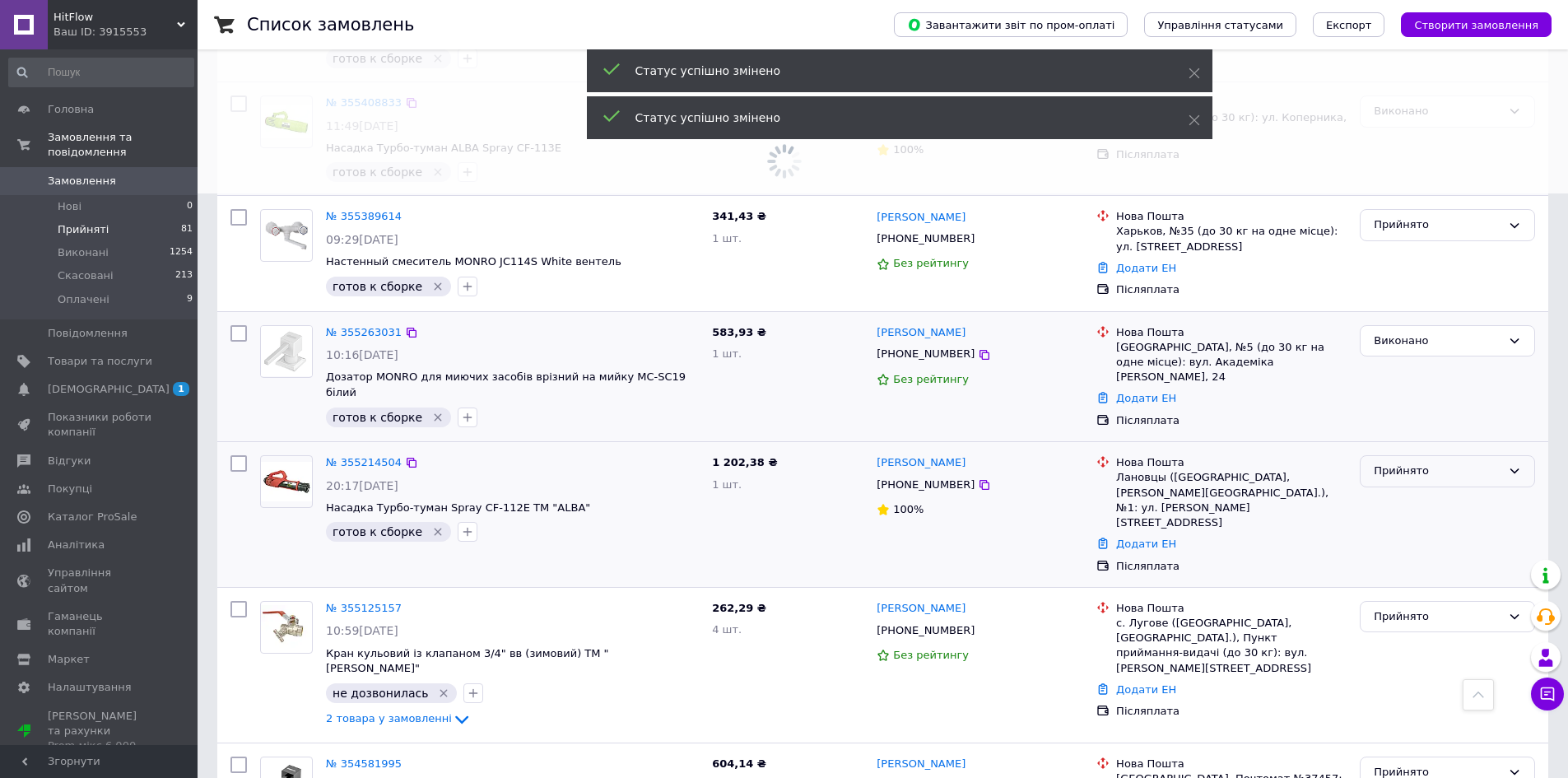
click at [1402, 463] on div "Прийнято" at bounding box center [1438, 471] width 128 height 18
click at [1403, 490] on li "Виконано" at bounding box center [1448, 505] width 174 height 31
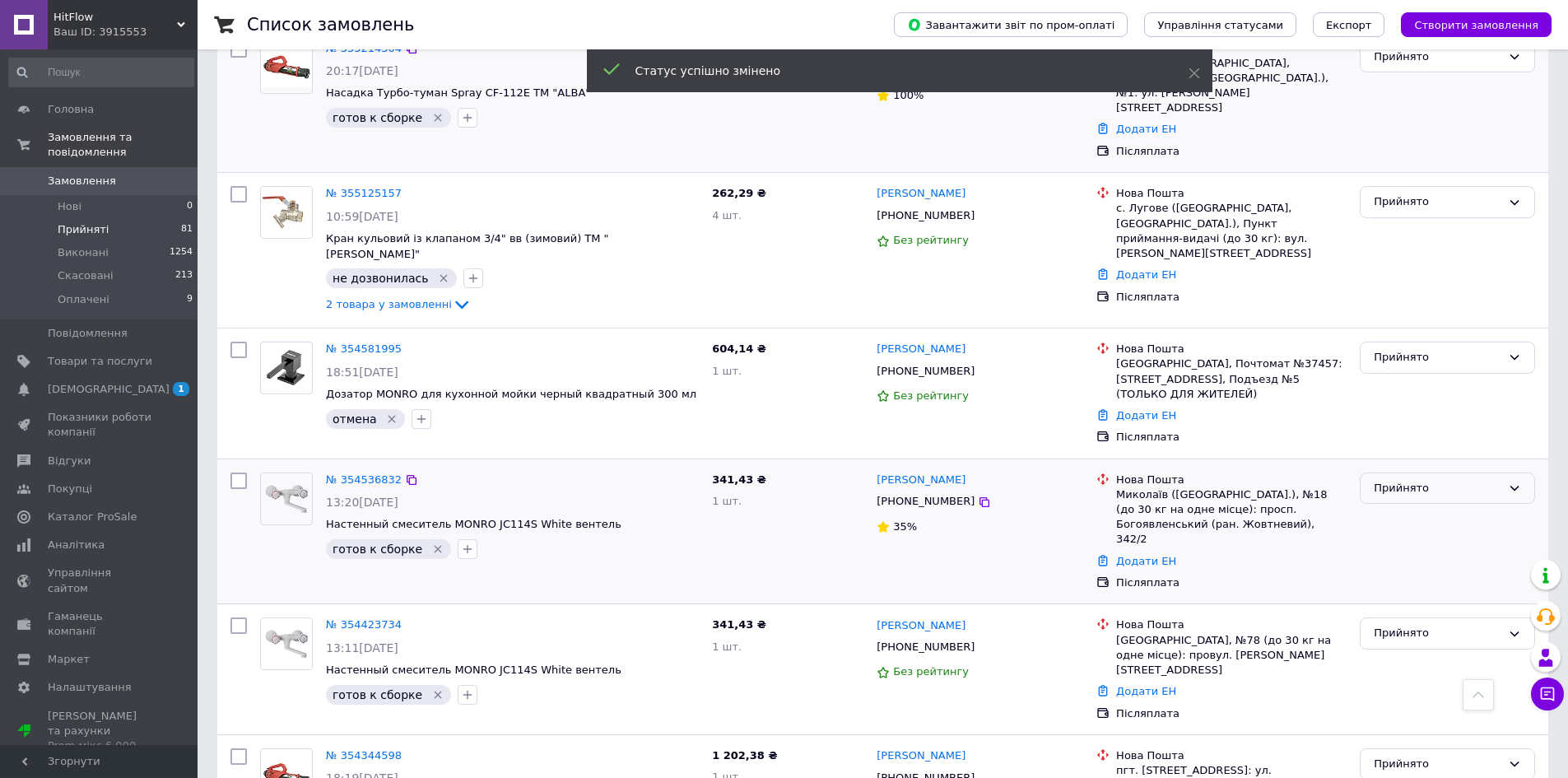
scroll to position [994, 0]
click at [1395, 482] on div "Прийнято" at bounding box center [1438, 490] width 128 height 18
drag, startPoint x: 1395, startPoint y: 455, endPoint x: 1395, endPoint y: 472, distance: 17.0
click at [1395, 509] on li "Виконано" at bounding box center [1448, 524] width 174 height 31
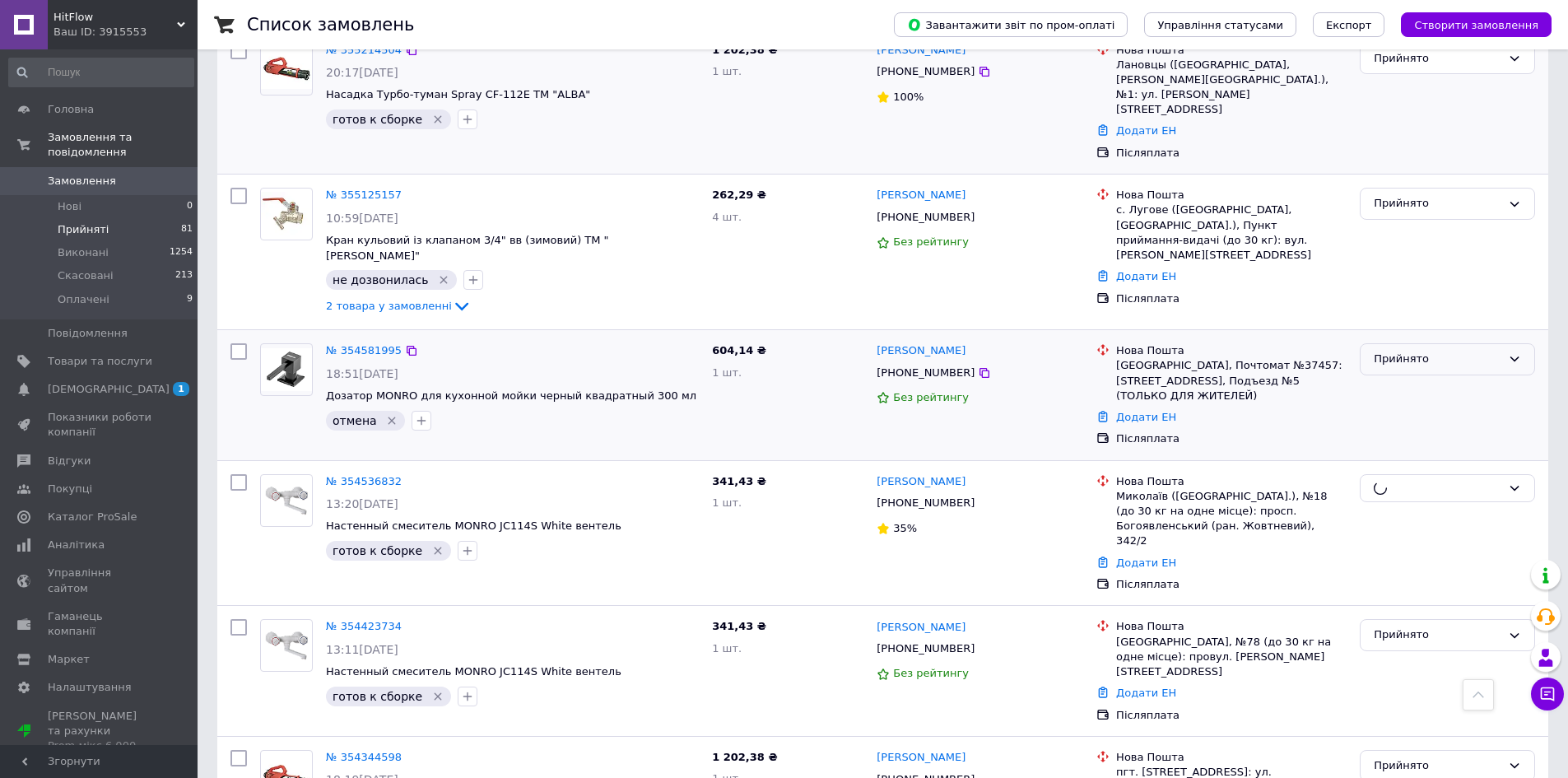
click at [1412, 351] on div "Прийнято" at bounding box center [1438, 359] width 128 height 18
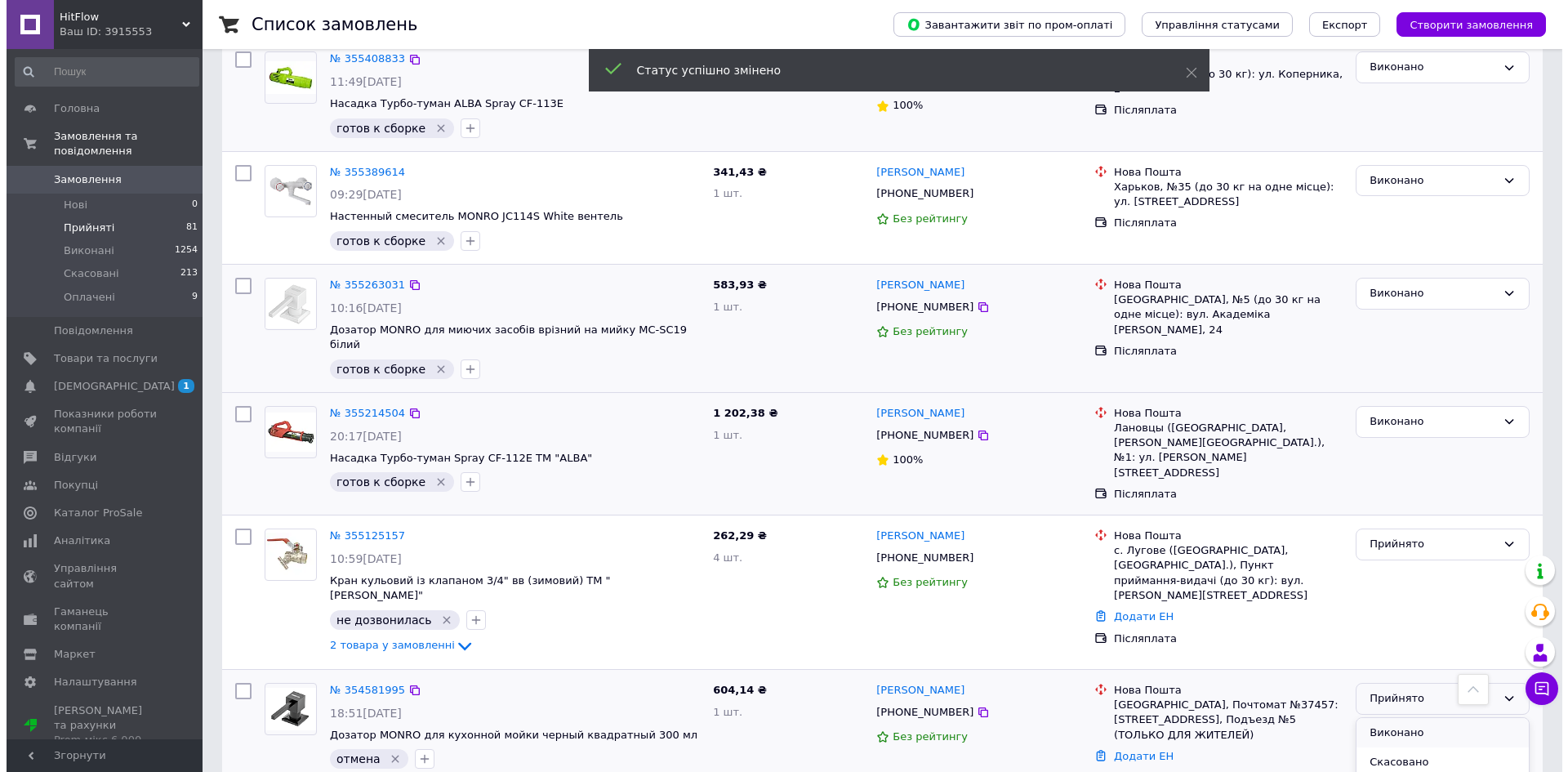
scroll to position [1326, 0]
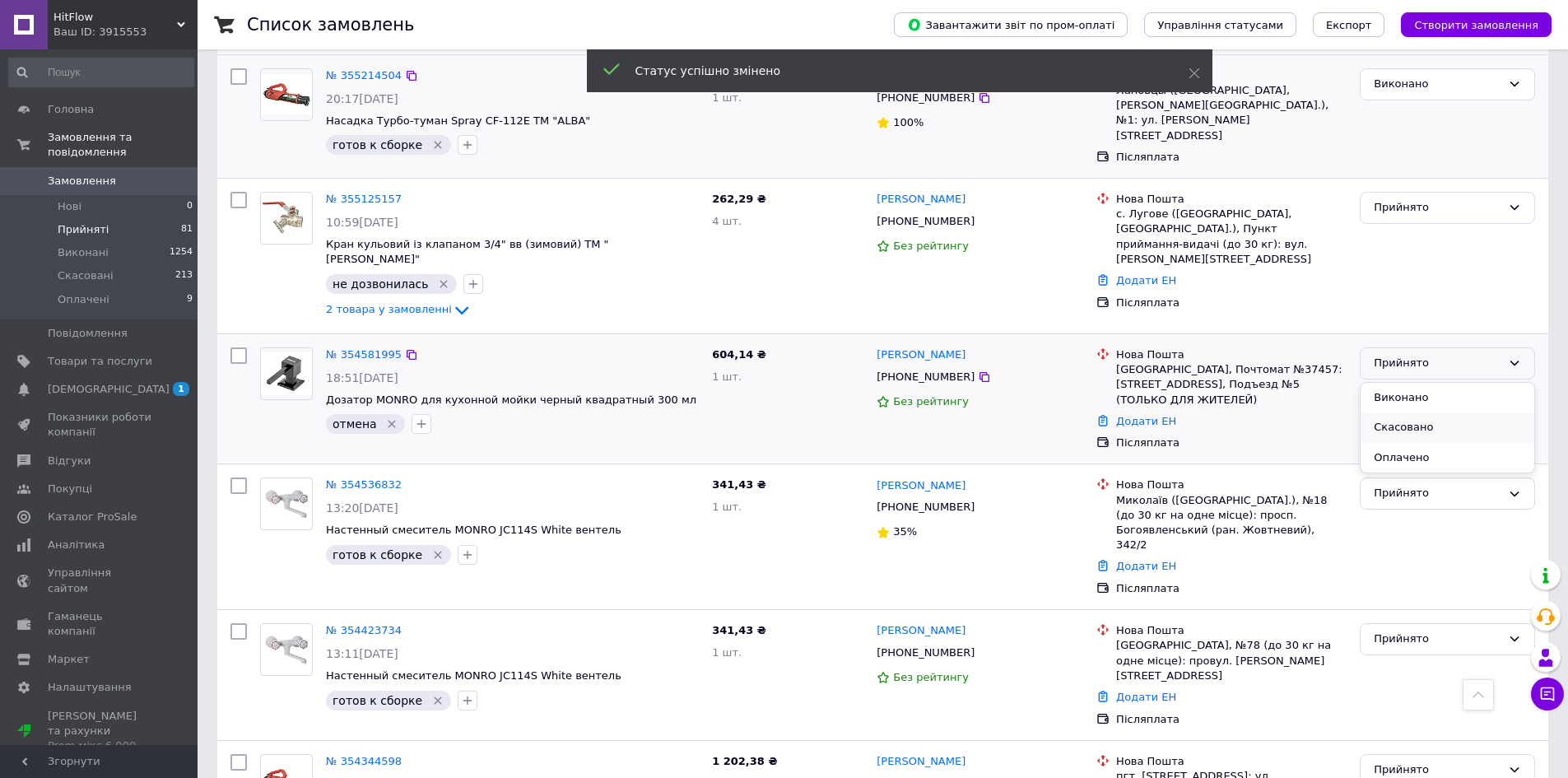
click at [1406, 413] on li "Скасовано" at bounding box center [1448, 427] width 174 height 31
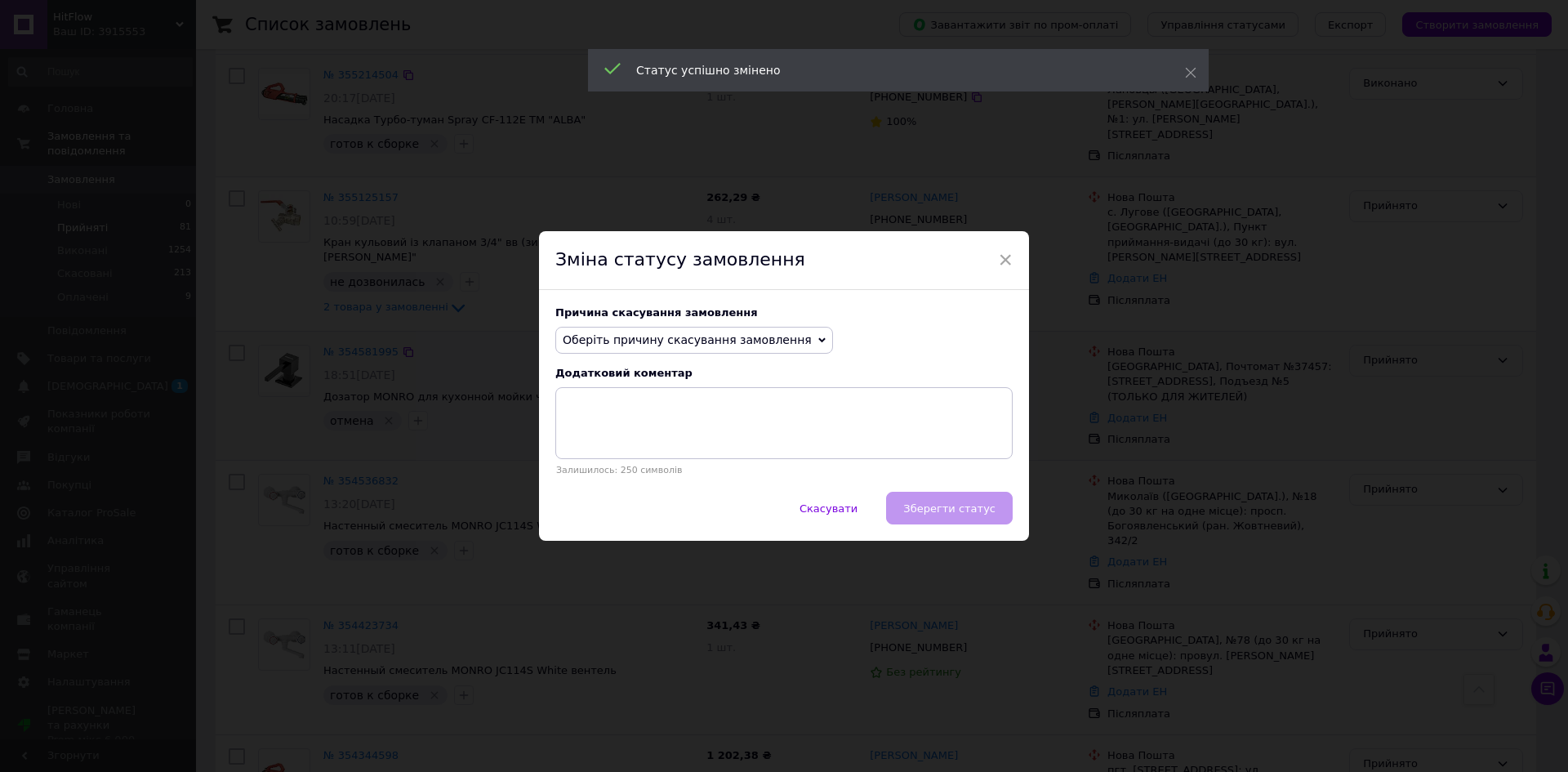
drag, startPoint x: 713, startPoint y: 335, endPoint x: 728, endPoint y: 383, distance: 50.3
click at [713, 336] on span "Оберіть причину скасування замовлення" at bounding box center [686, 340] width 249 height 13
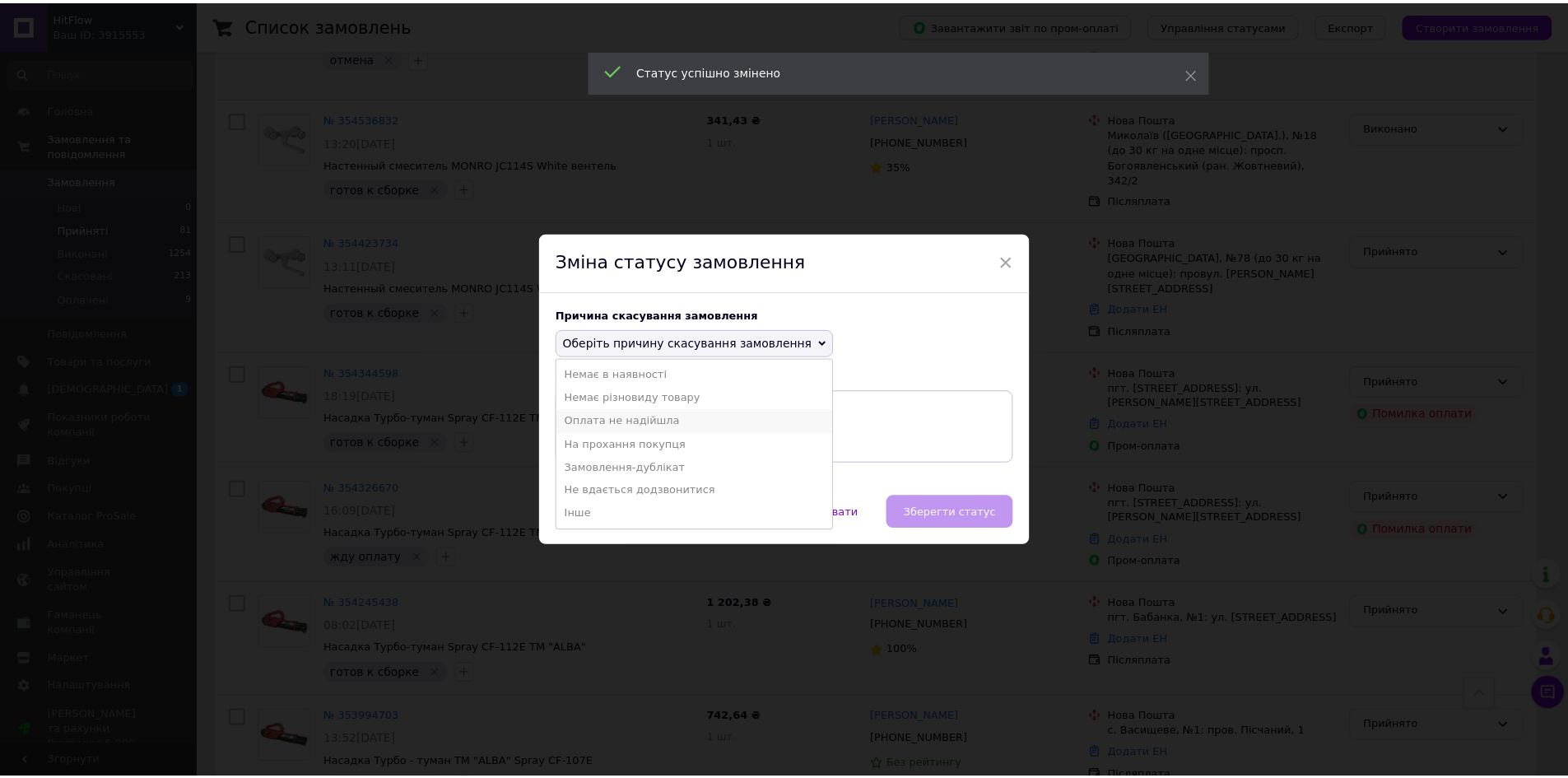
scroll to position [994, 0]
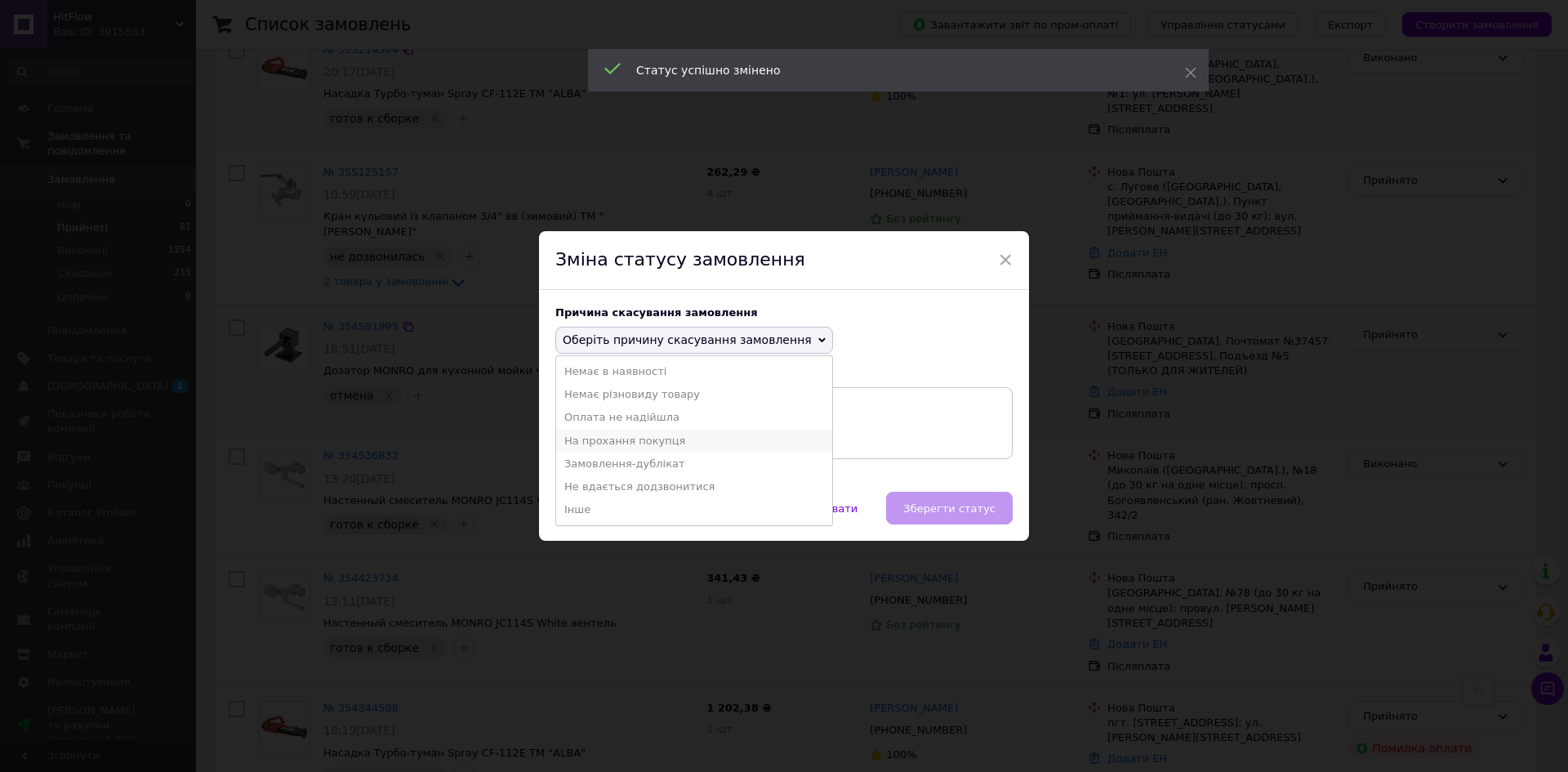
click at [723, 442] on li "На прохання покупця" at bounding box center [694, 441] width 276 height 23
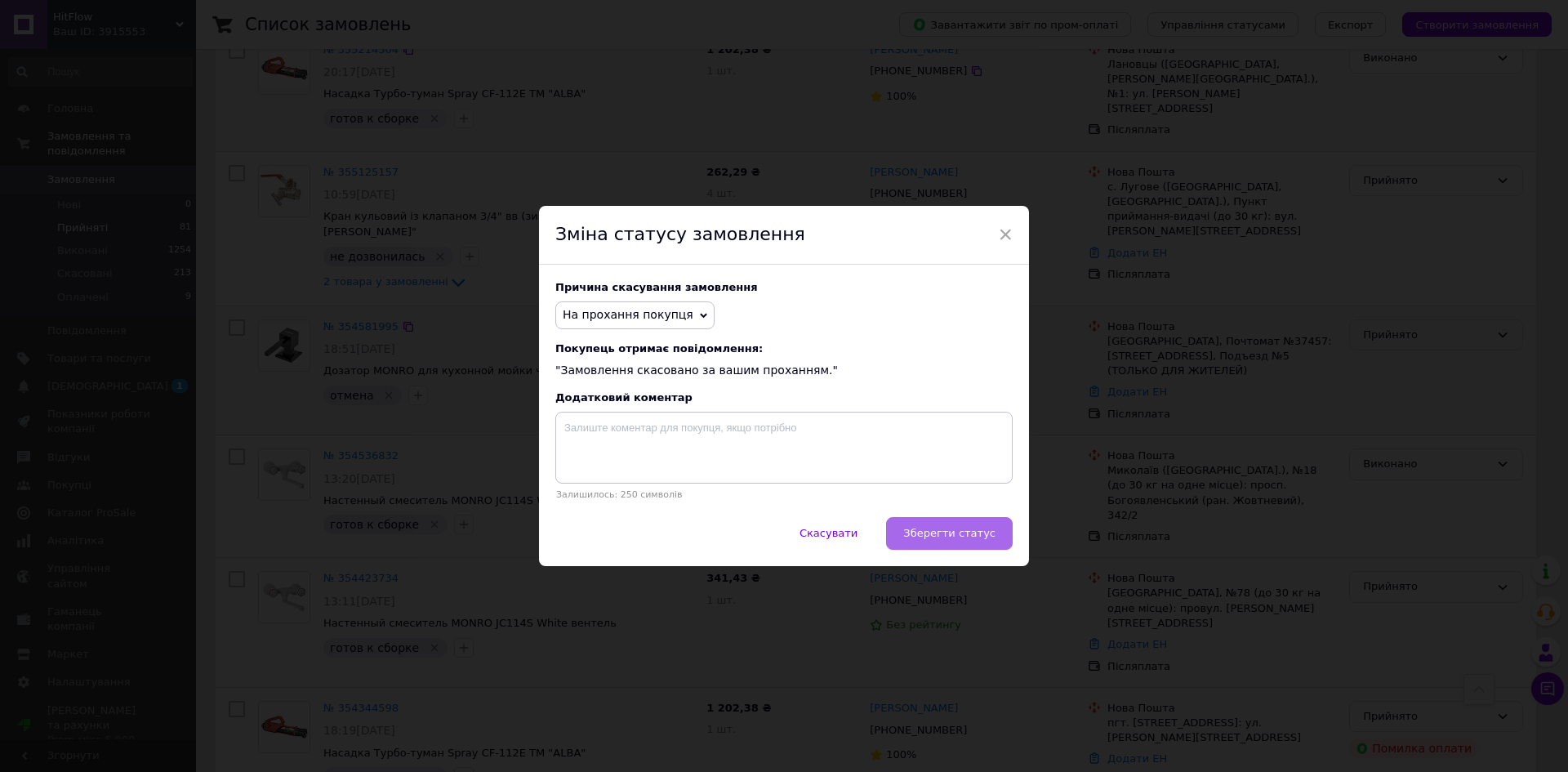
click at [934, 529] on span "Зберегти статус" at bounding box center [949, 532] width 93 height 12
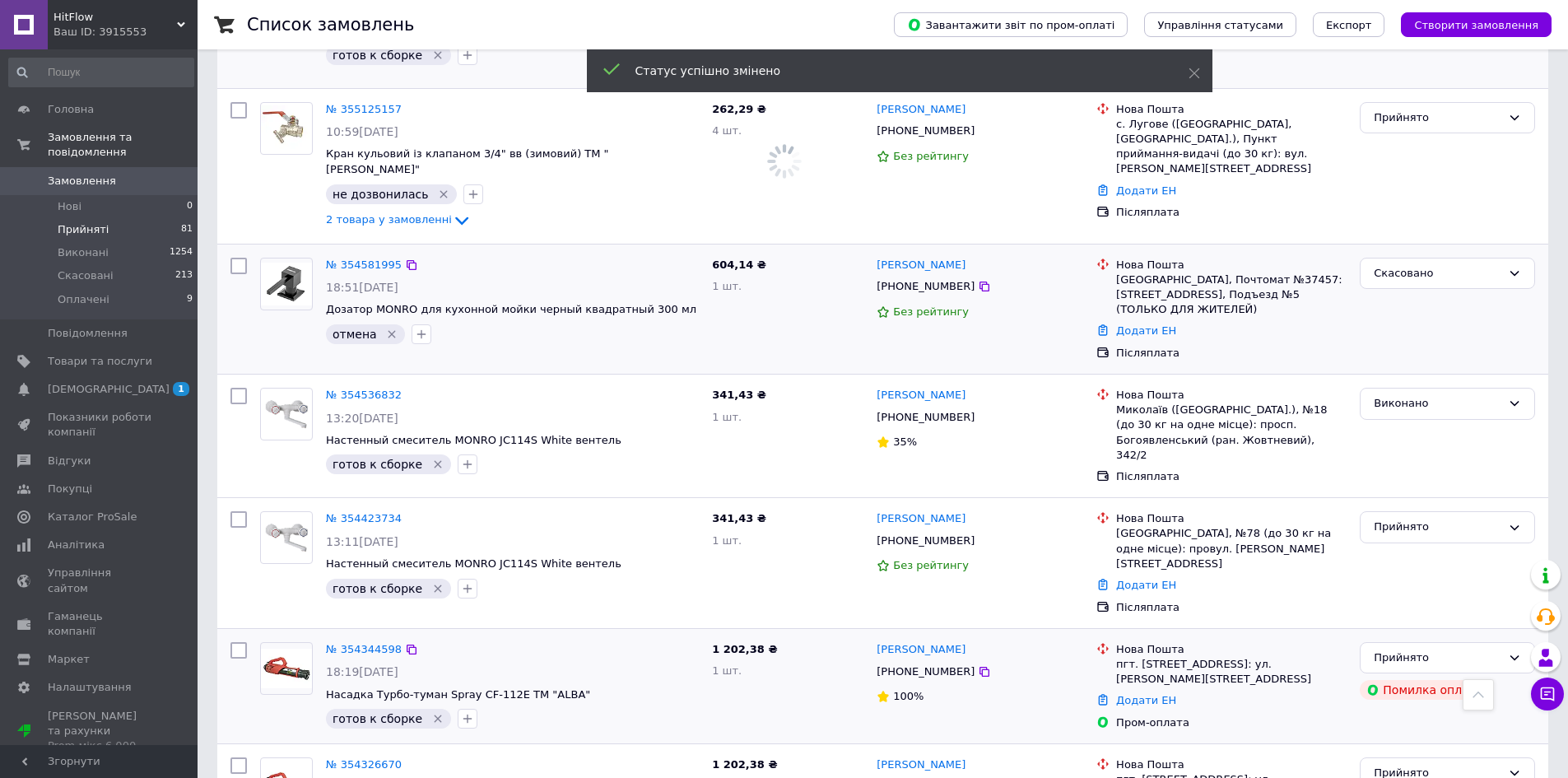
scroll to position [1159, 0]
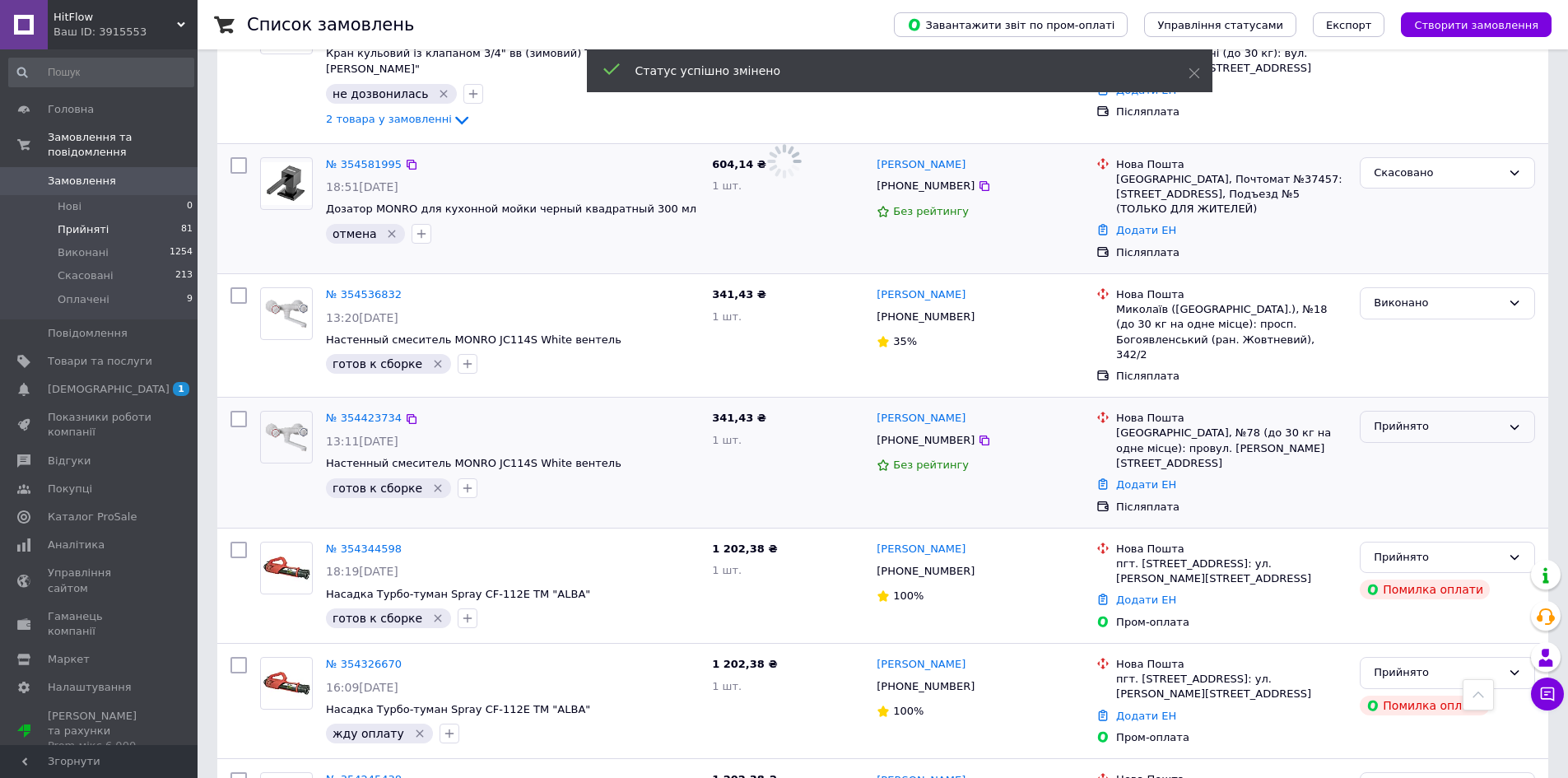
click at [1427, 418] on div "Прийнято" at bounding box center [1438, 426] width 128 height 18
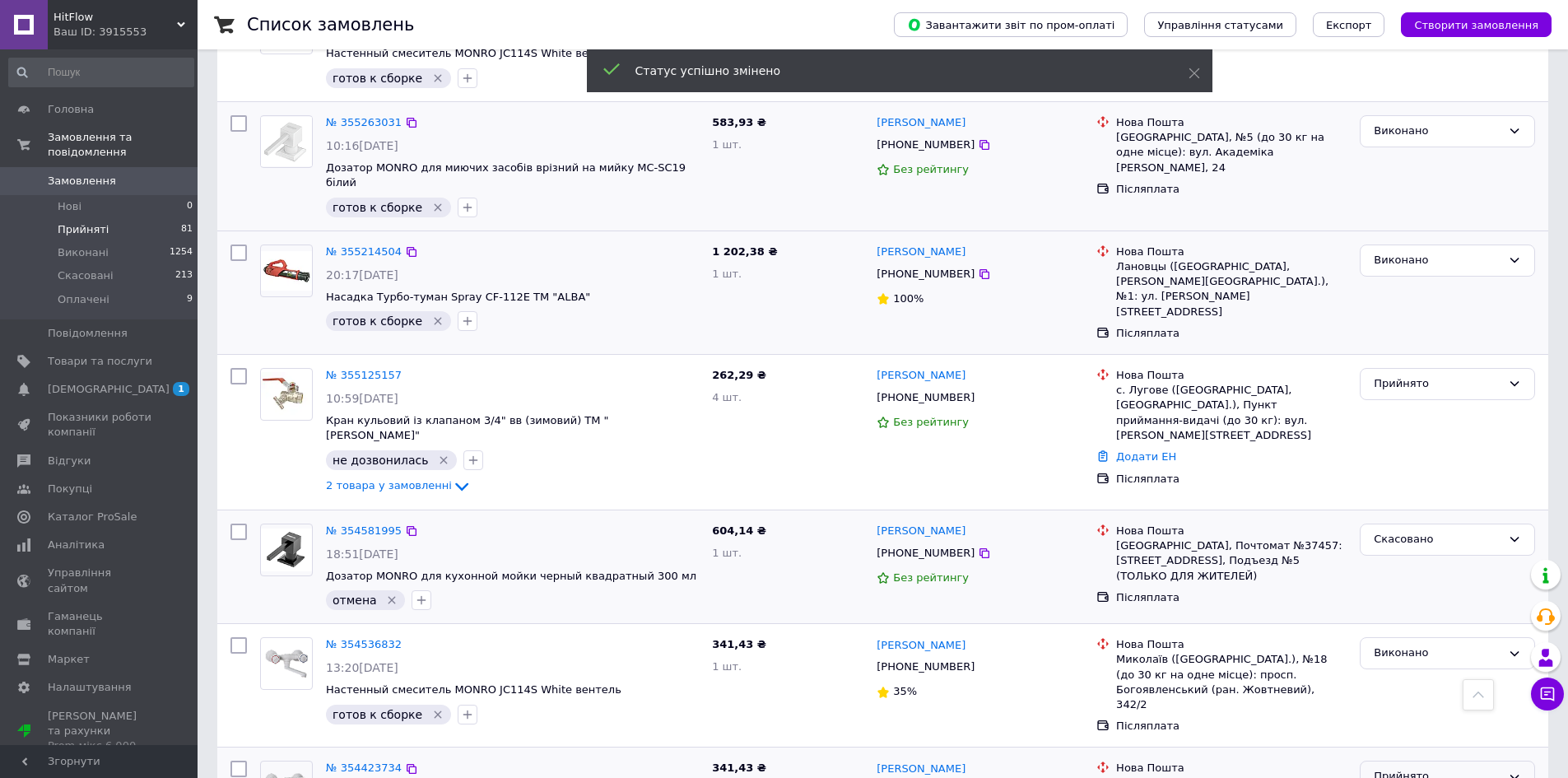
scroll to position [1500, 0]
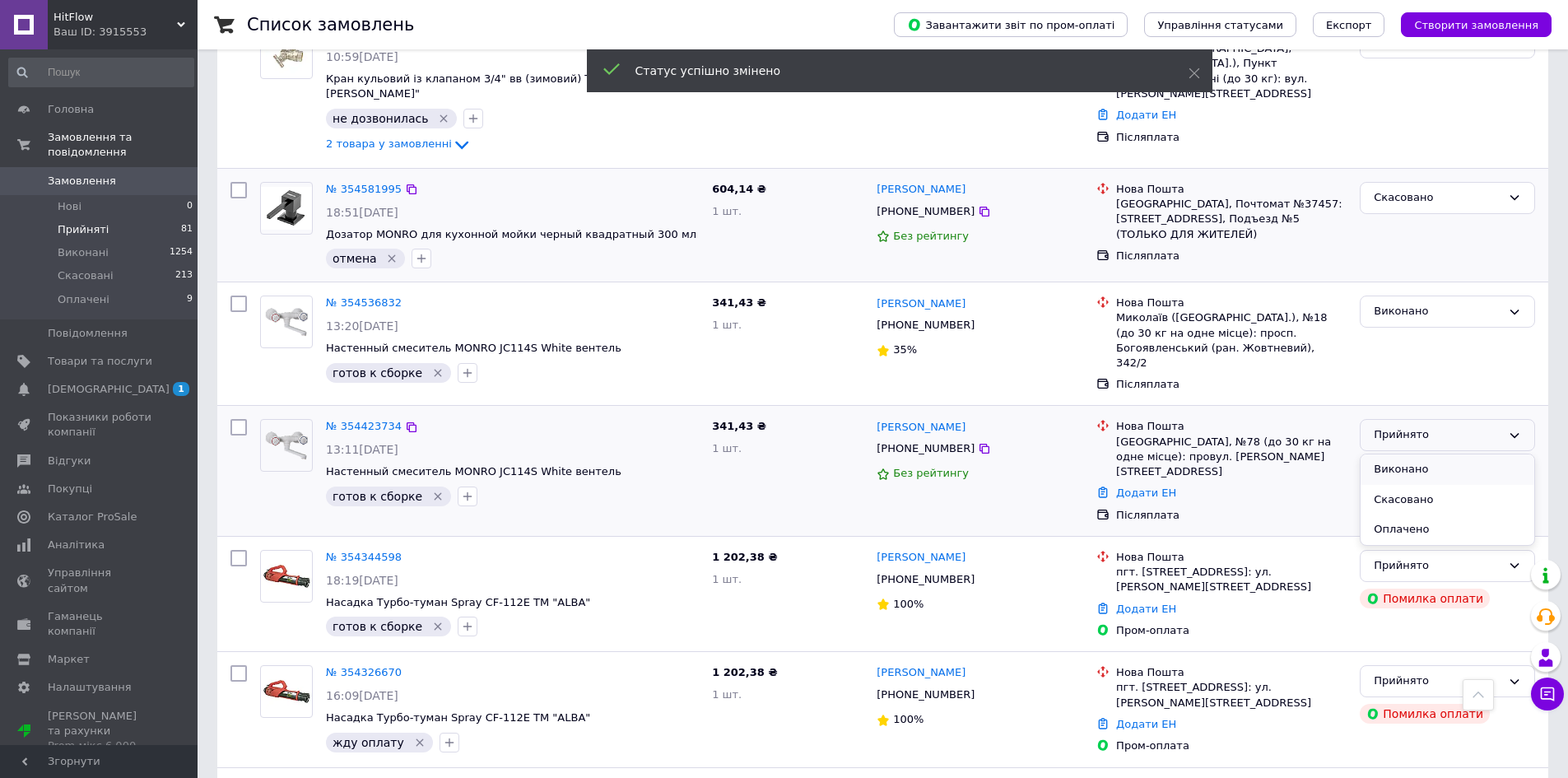
click at [1426, 454] on li "Виконано" at bounding box center [1448, 469] width 174 height 31
click at [1502, 550] on div "Прийнято" at bounding box center [1448, 565] width 176 height 32
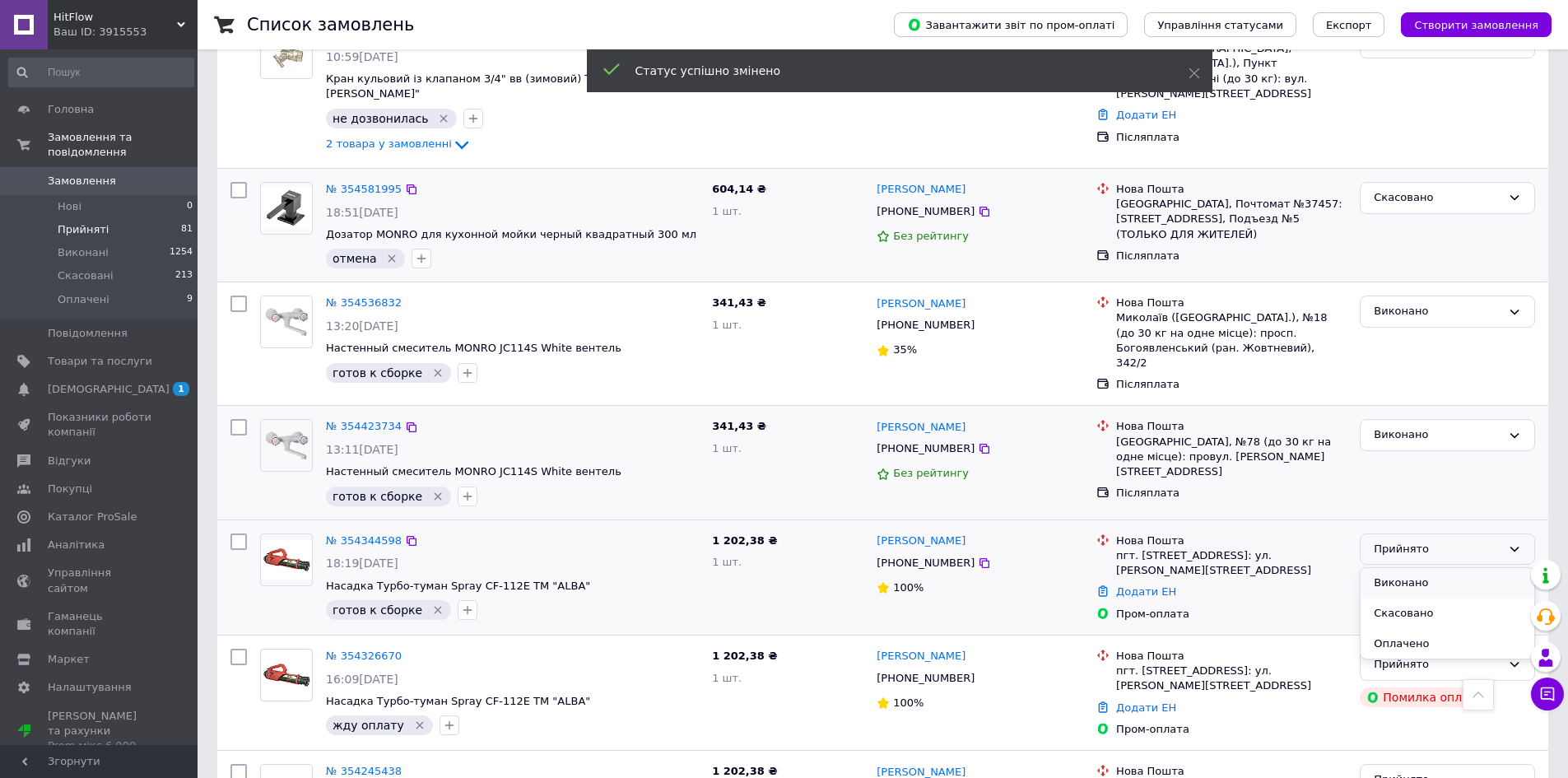
click at [1456, 568] on li "Виконано" at bounding box center [1448, 583] width 174 height 31
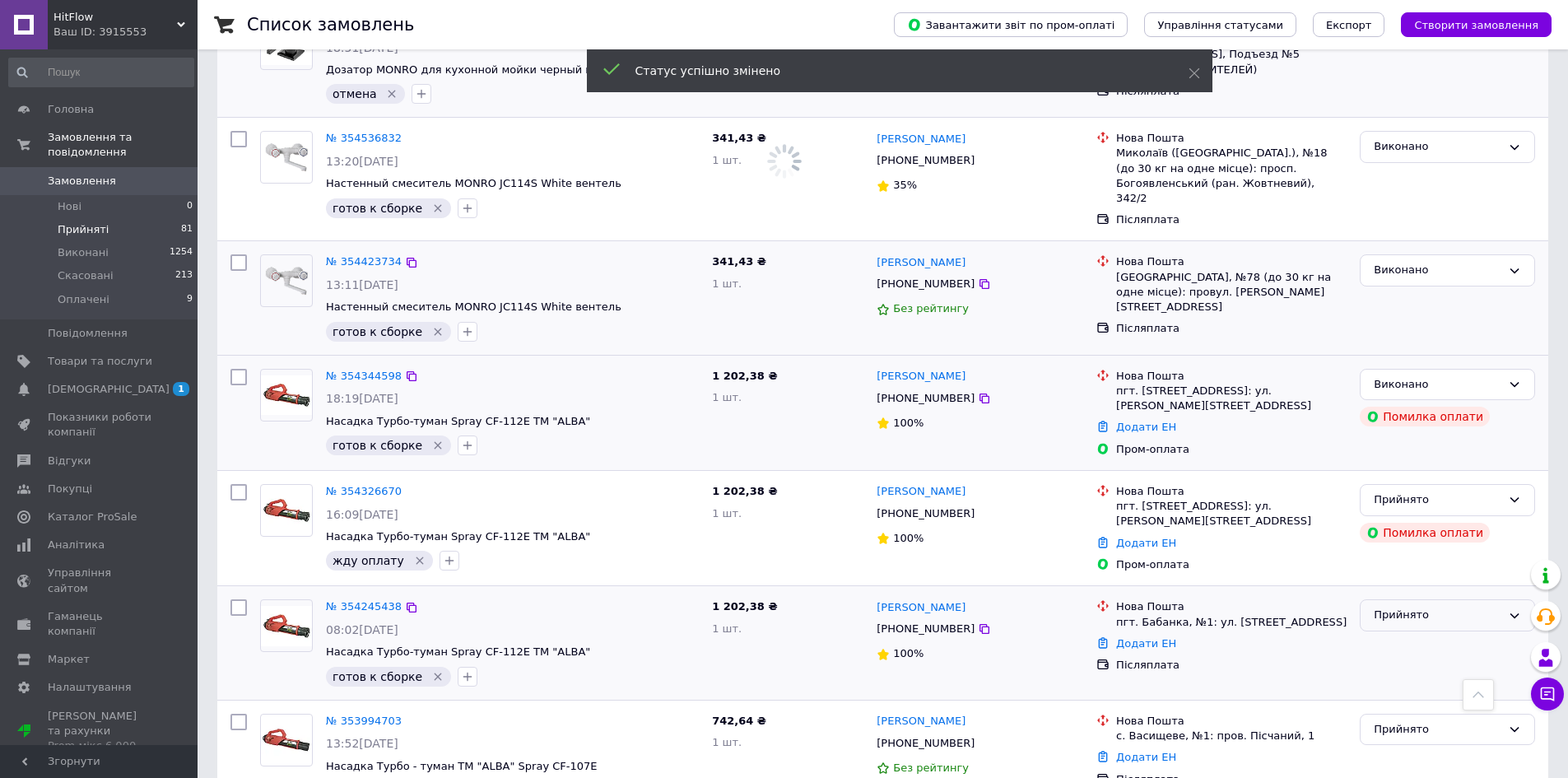
click at [1411, 607] on div "Прийнято" at bounding box center [1438, 615] width 128 height 18
click at [1415, 635] on li "Виконано" at bounding box center [1448, 649] width 174 height 31
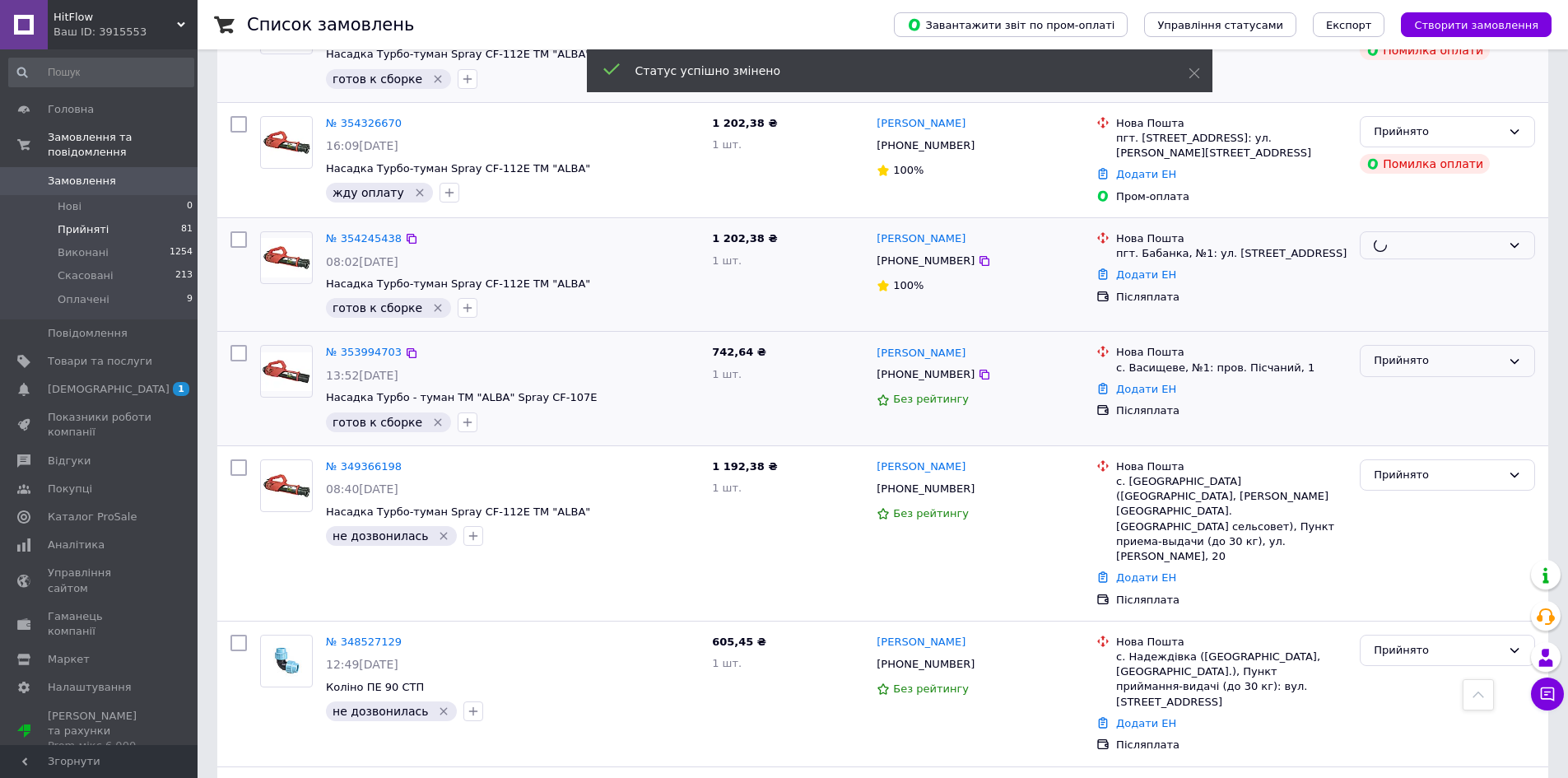
scroll to position [1406, 0]
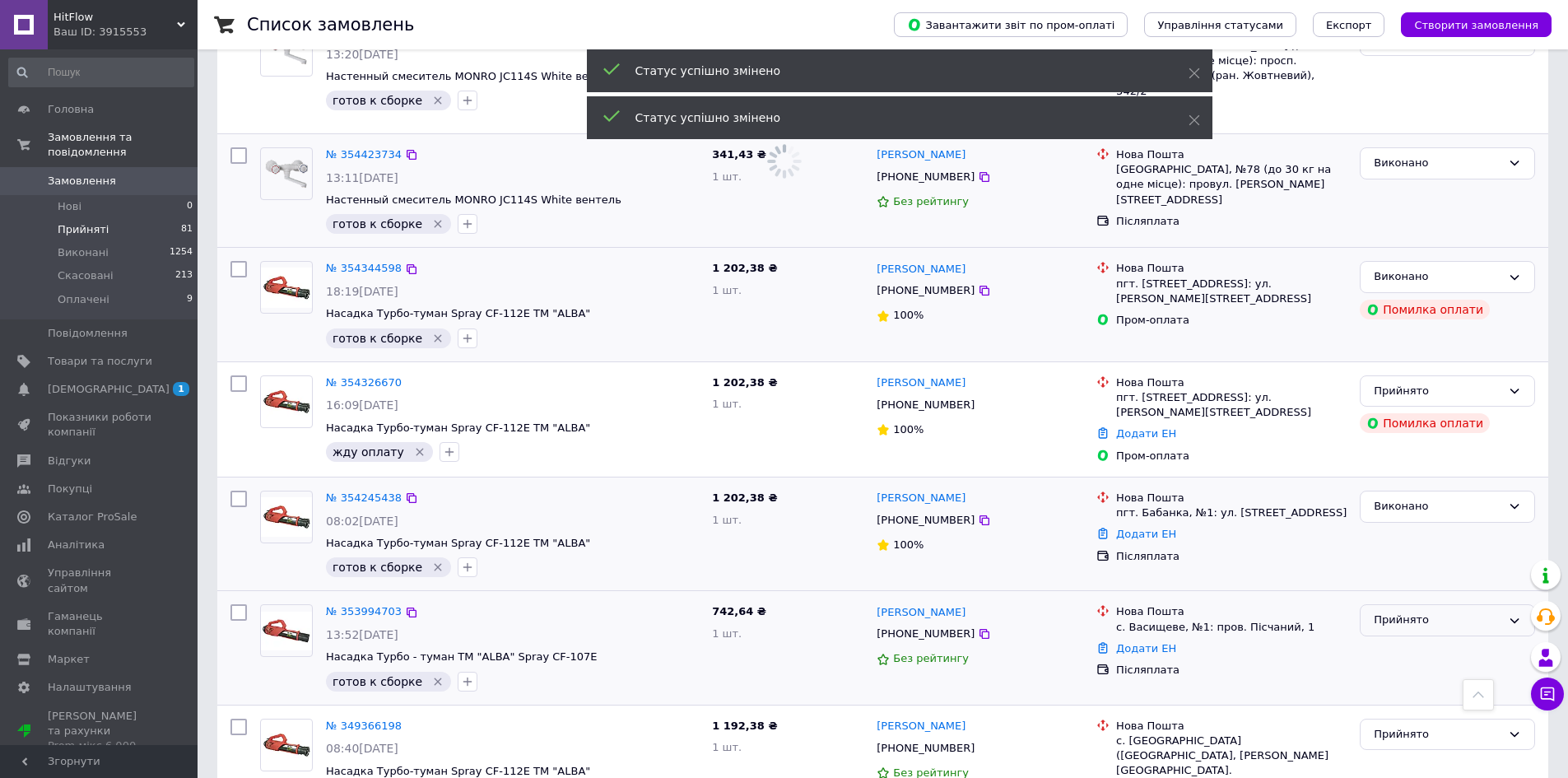
click at [1411, 611] on div "Прийнято" at bounding box center [1438, 620] width 128 height 18
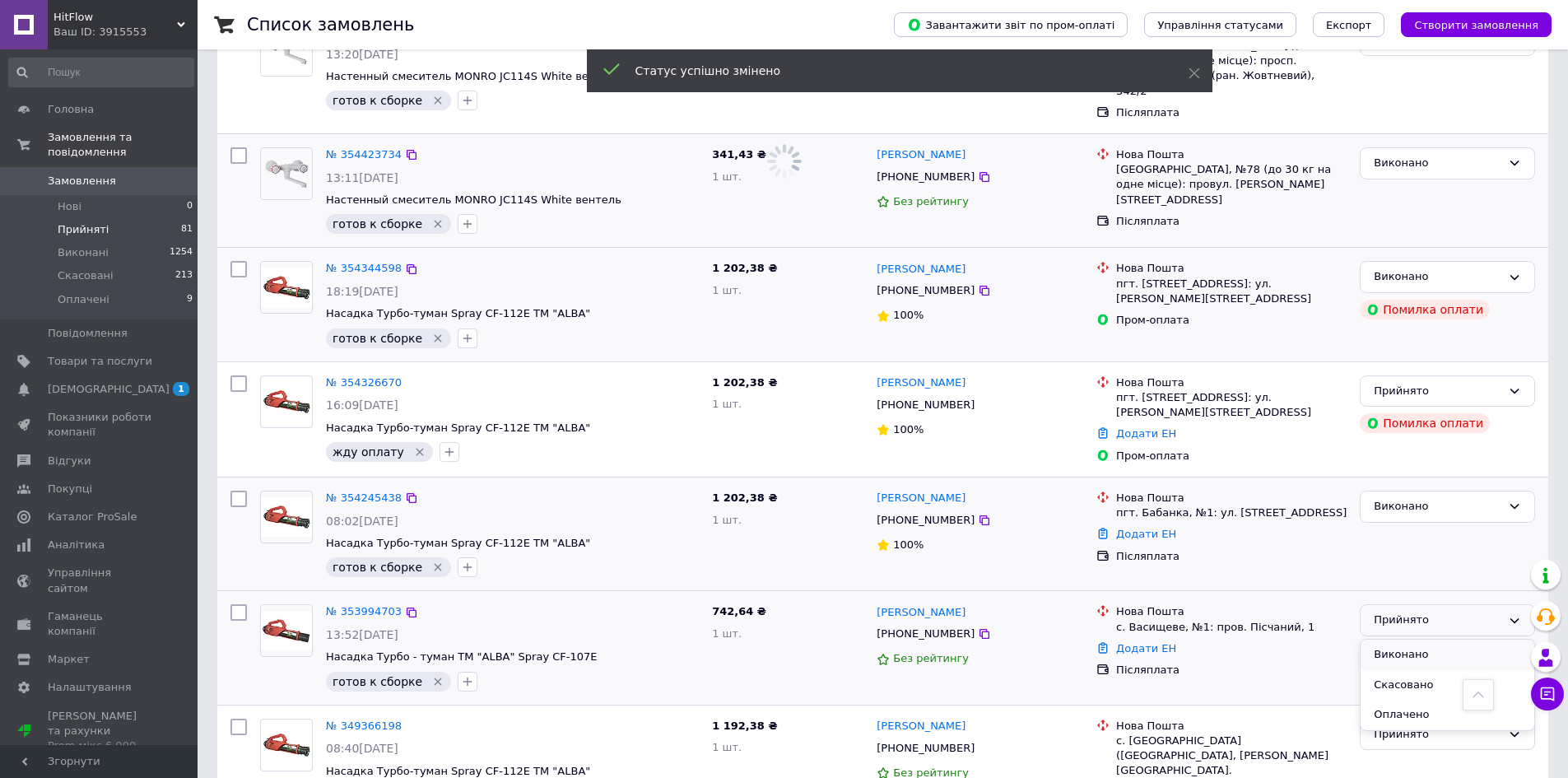
click at [1409, 639] on li "Виконано" at bounding box center [1448, 654] width 174 height 31
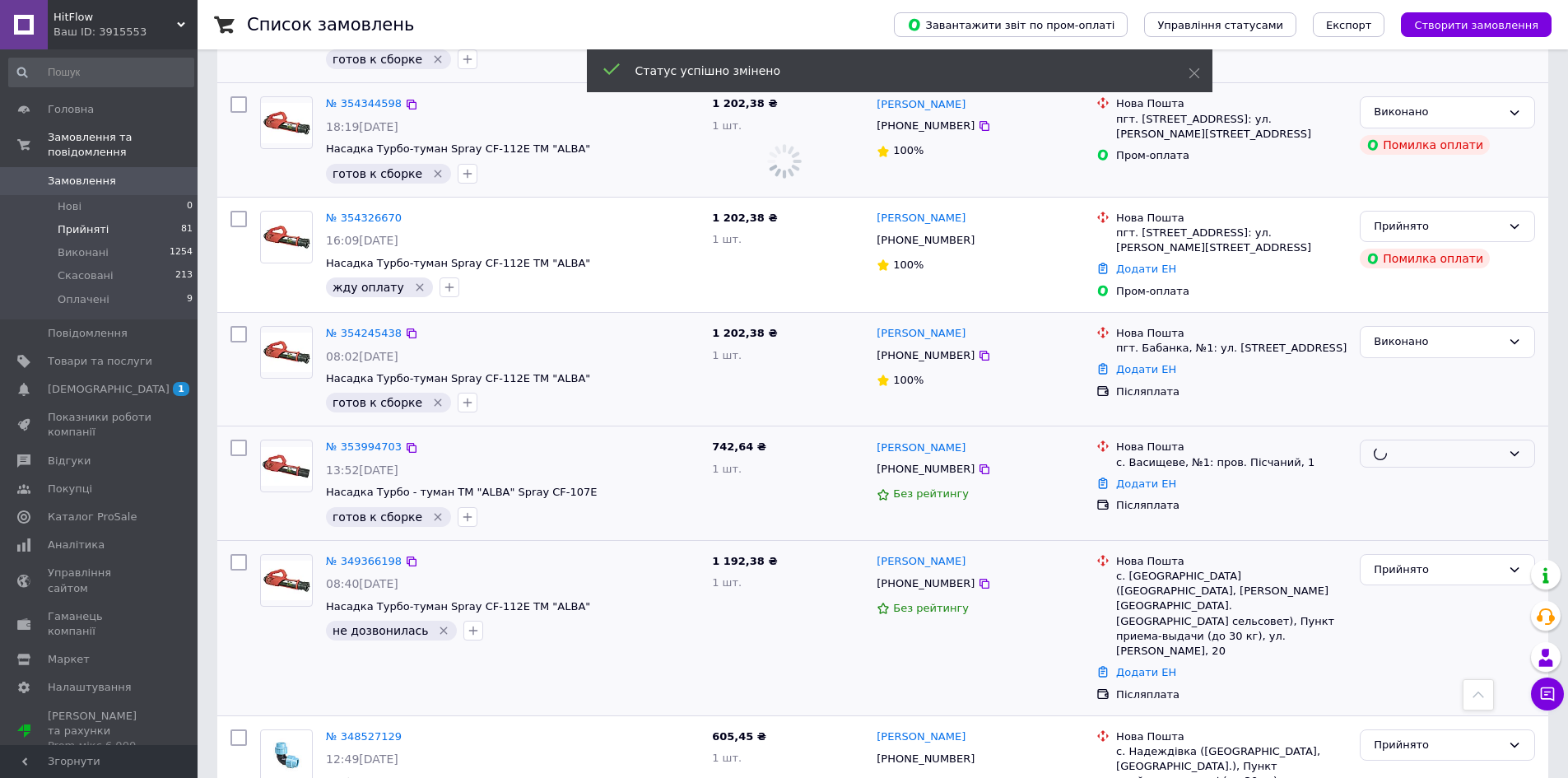
scroll to position [1968, 0]
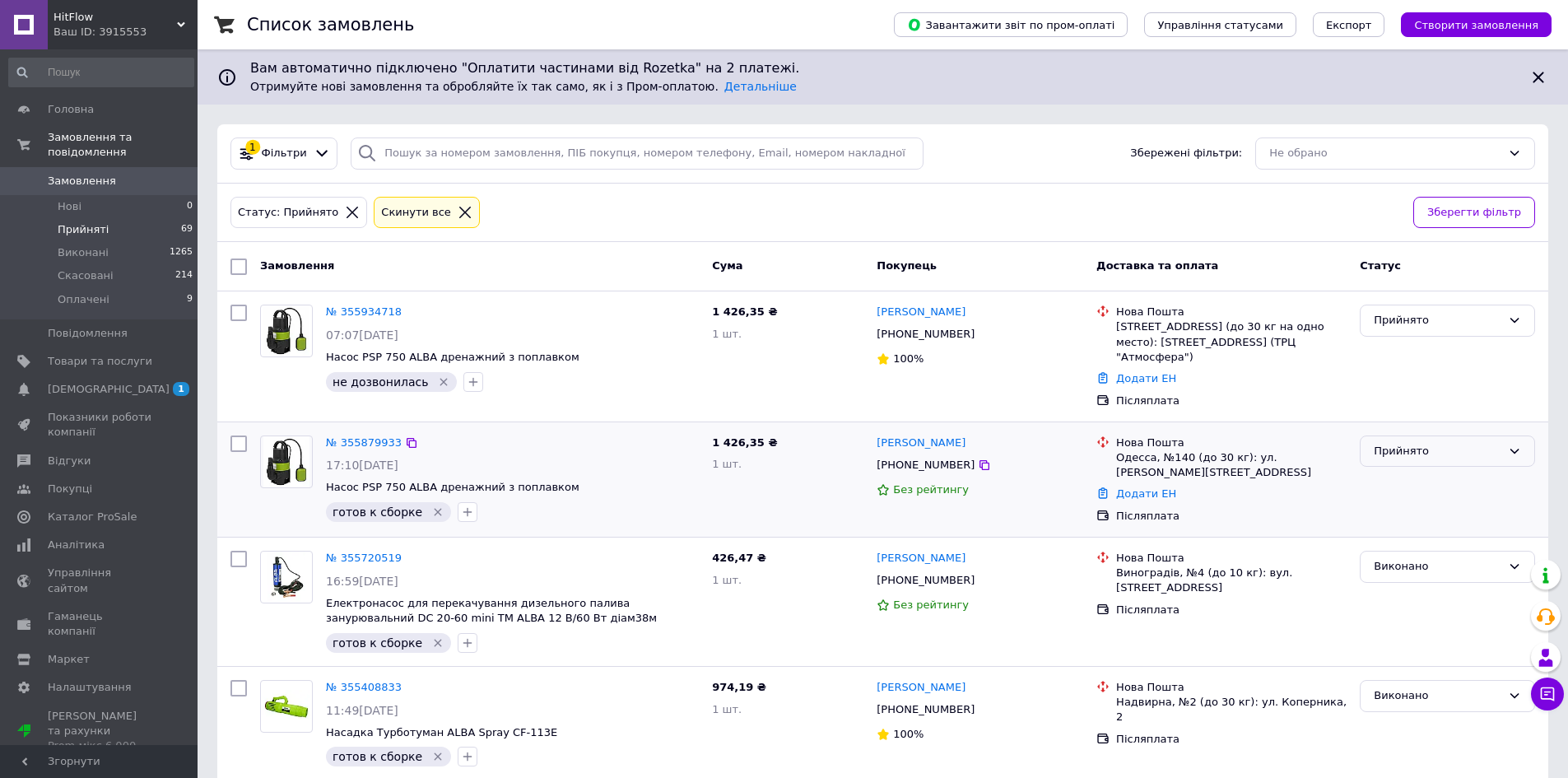
click at [1400, 445] on div "Прийнято" at bounding box center [1438, 451] width 128 height 18
click at [1402, 490] on li "Виконано" at bounding box center [1448, 485] width 174 height 31
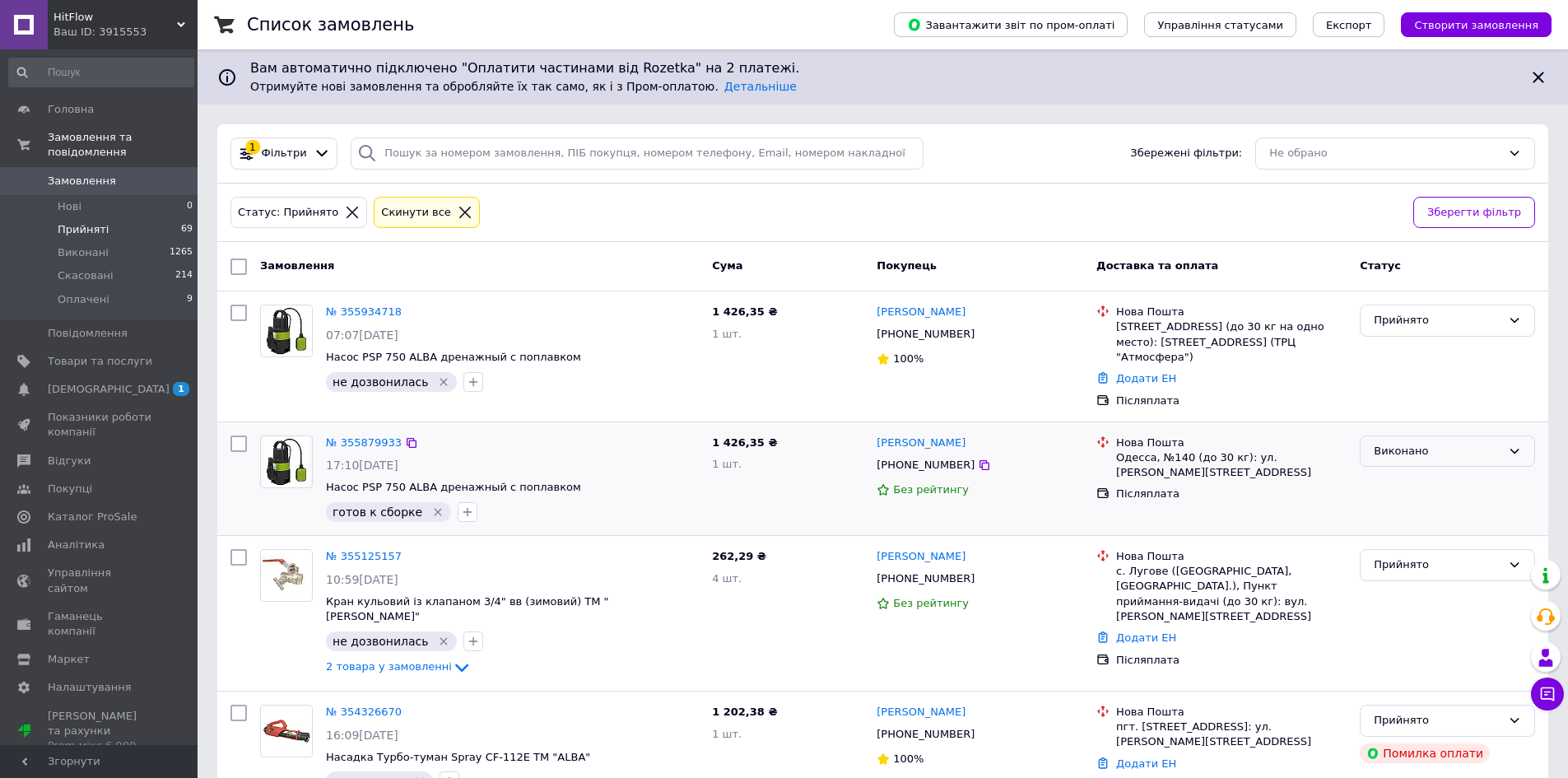
click at [1394, 454] on div "Виконано" at bounding box center [1438, 451] width 128 height 18
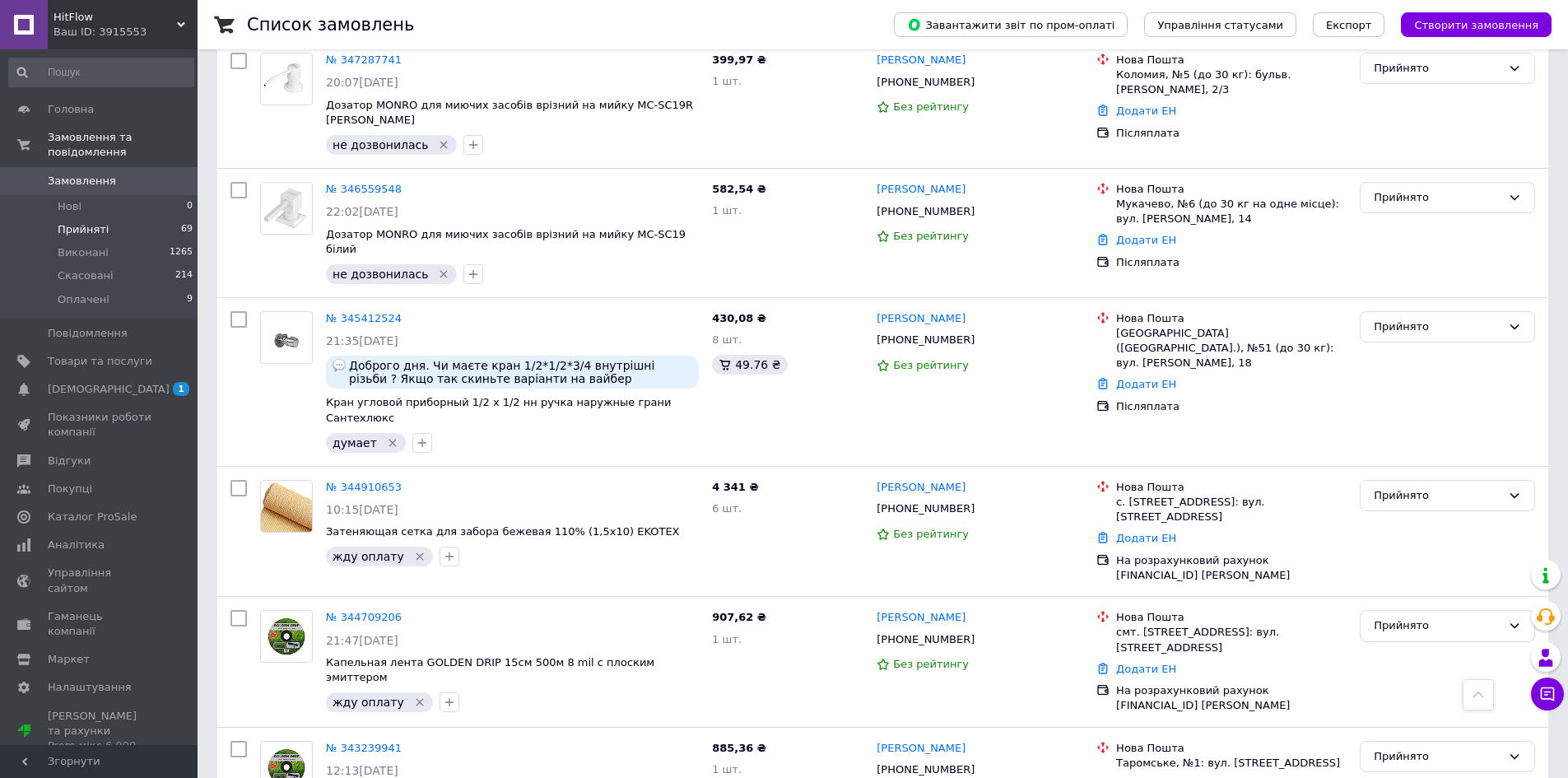
scroll to position [1920, 0]
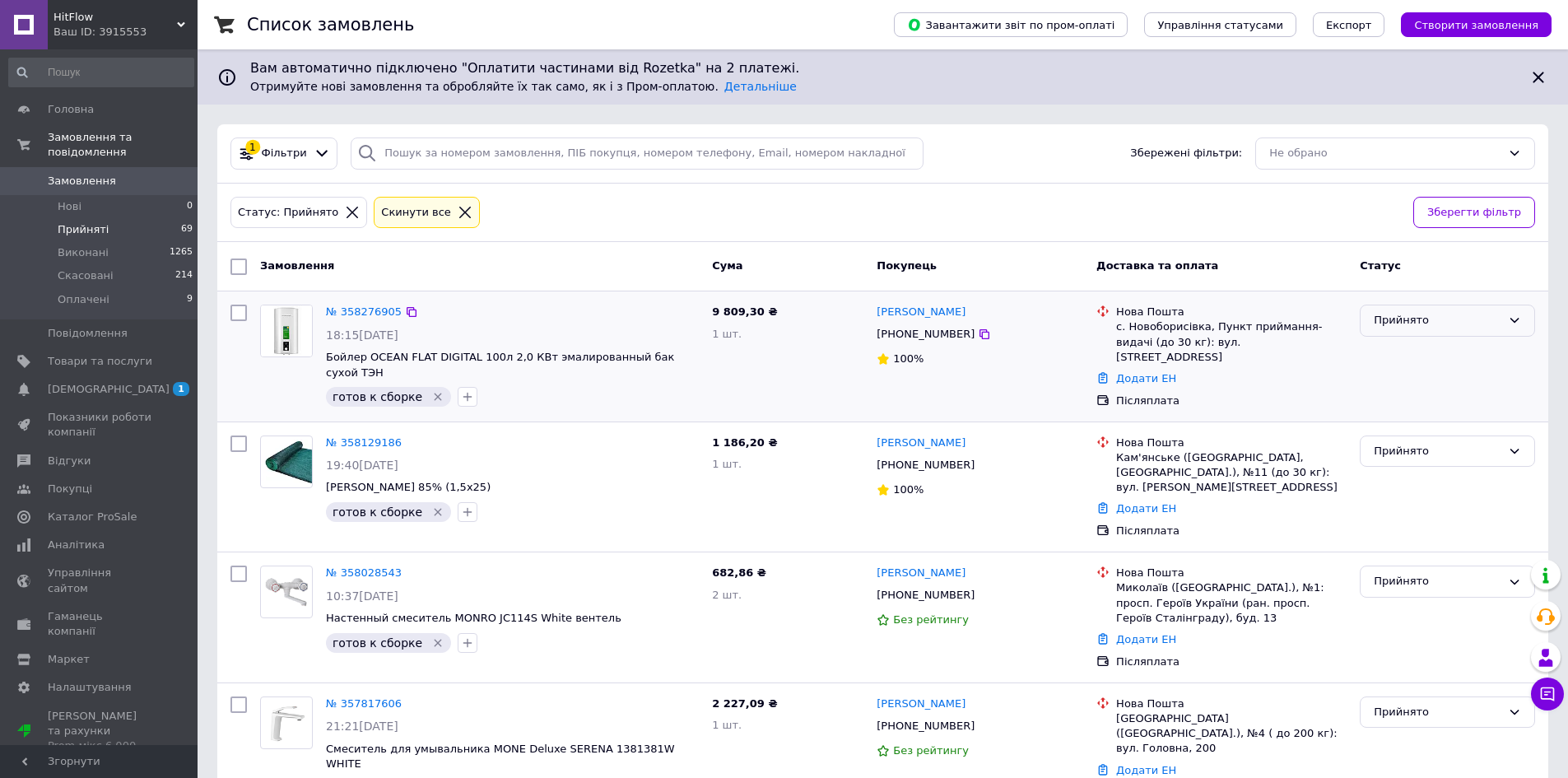
click at [1402, 326] on div "Прийнято" at bounding box center [1438, 320] width 128 height 18
click at [1402, 343] on li "Виконано" at bounding box center [1448, 355] width 174 height 31
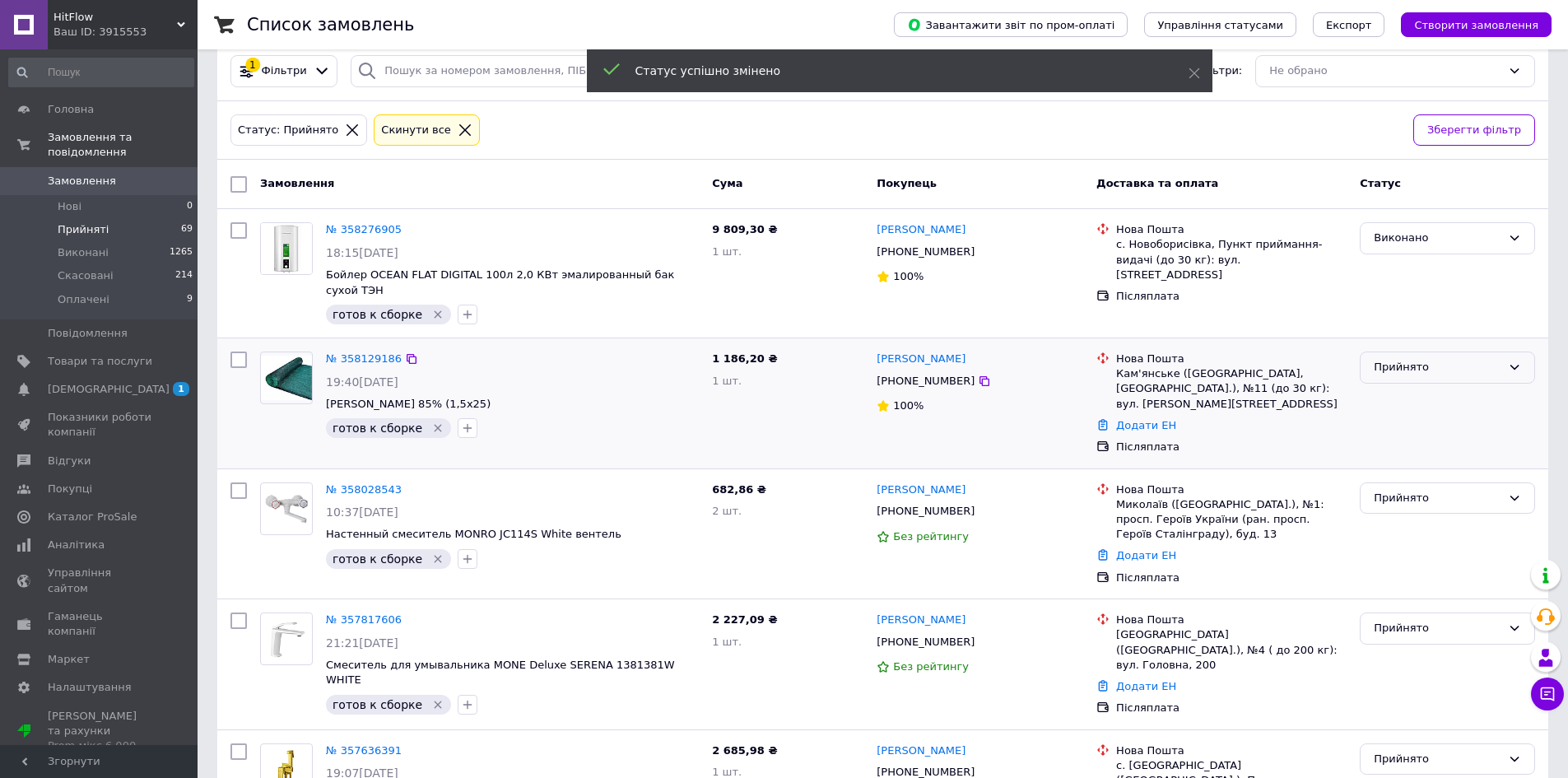
click at [1419, 359] on div "Прийнято" at bounding box center [1438, 367] width 128 height 18
drag, startPoint x: 1419, startPoint y: 377, endPoint x: 1416, endPoint y: 393, distance: 16.3
click at [1420, 387] on li "Виконано" at bounding box center [1448, 401] width 174 height 31
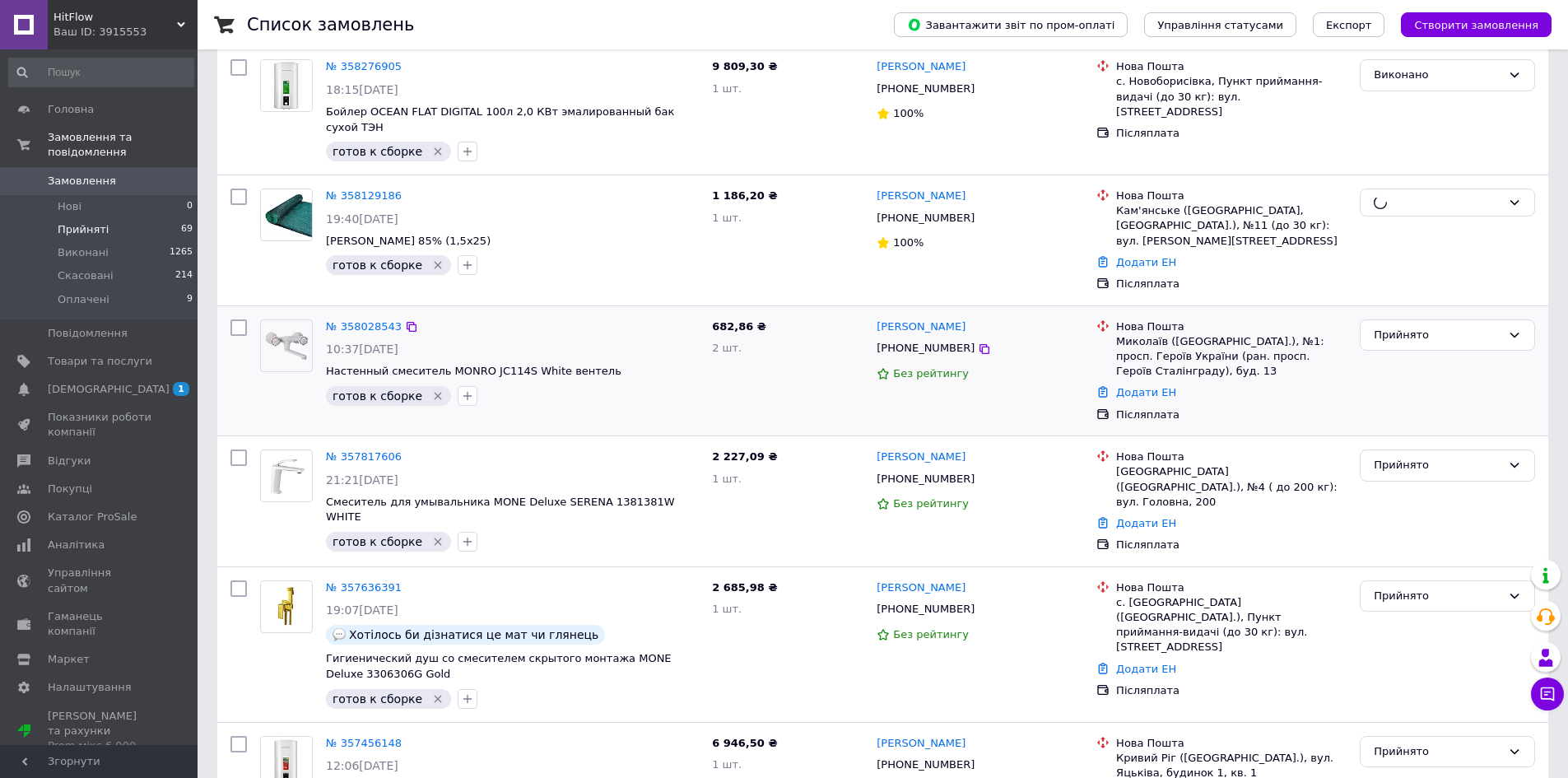
scroll to position [247, 0]
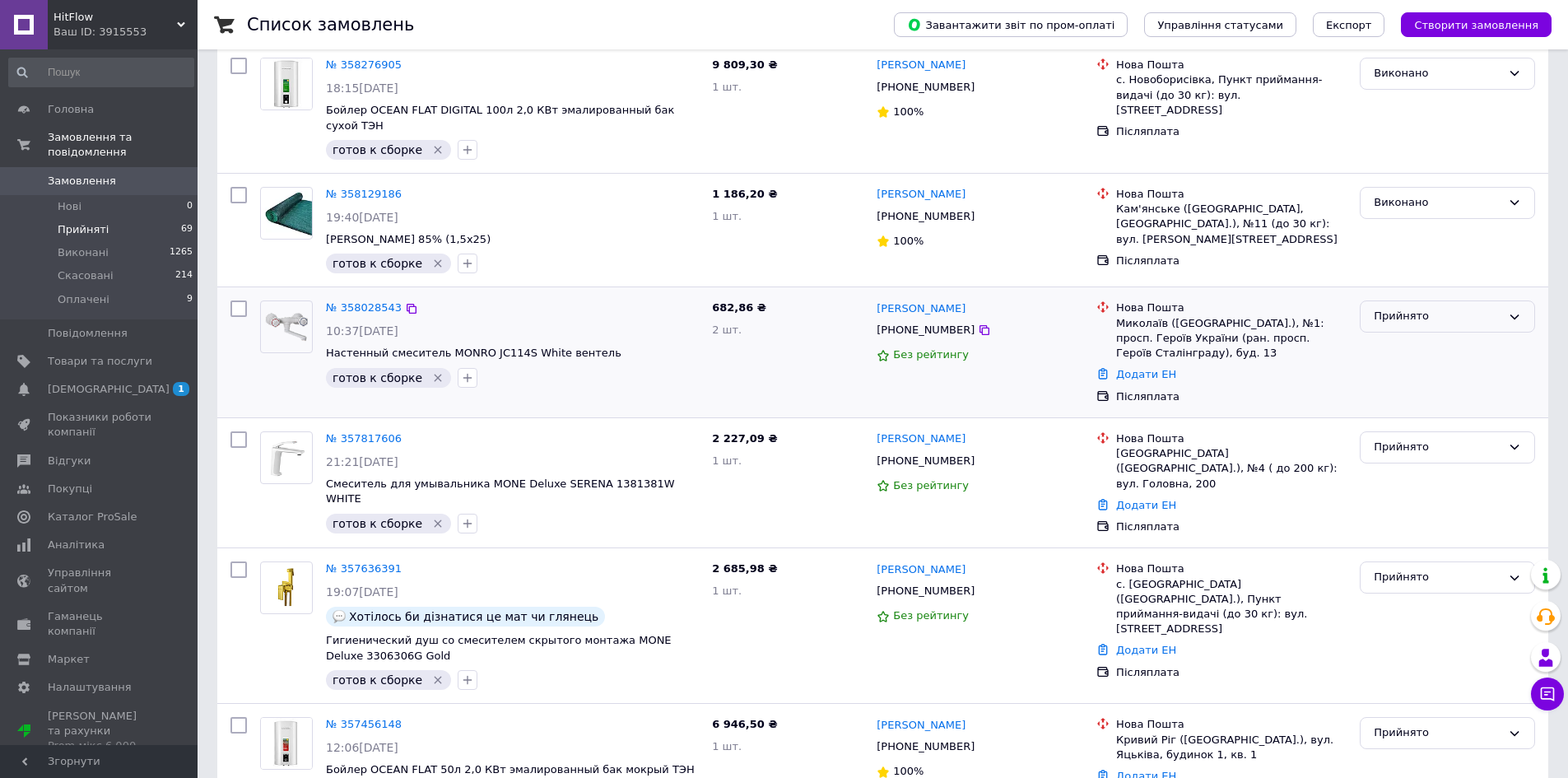
click at [1414, 308] on div "Прийнято" at bounding box center [1438, 316] width 128 height 18
click at [1417, 341] on li "Виконано" at bounding box center [1448, 351] width 174 height 31
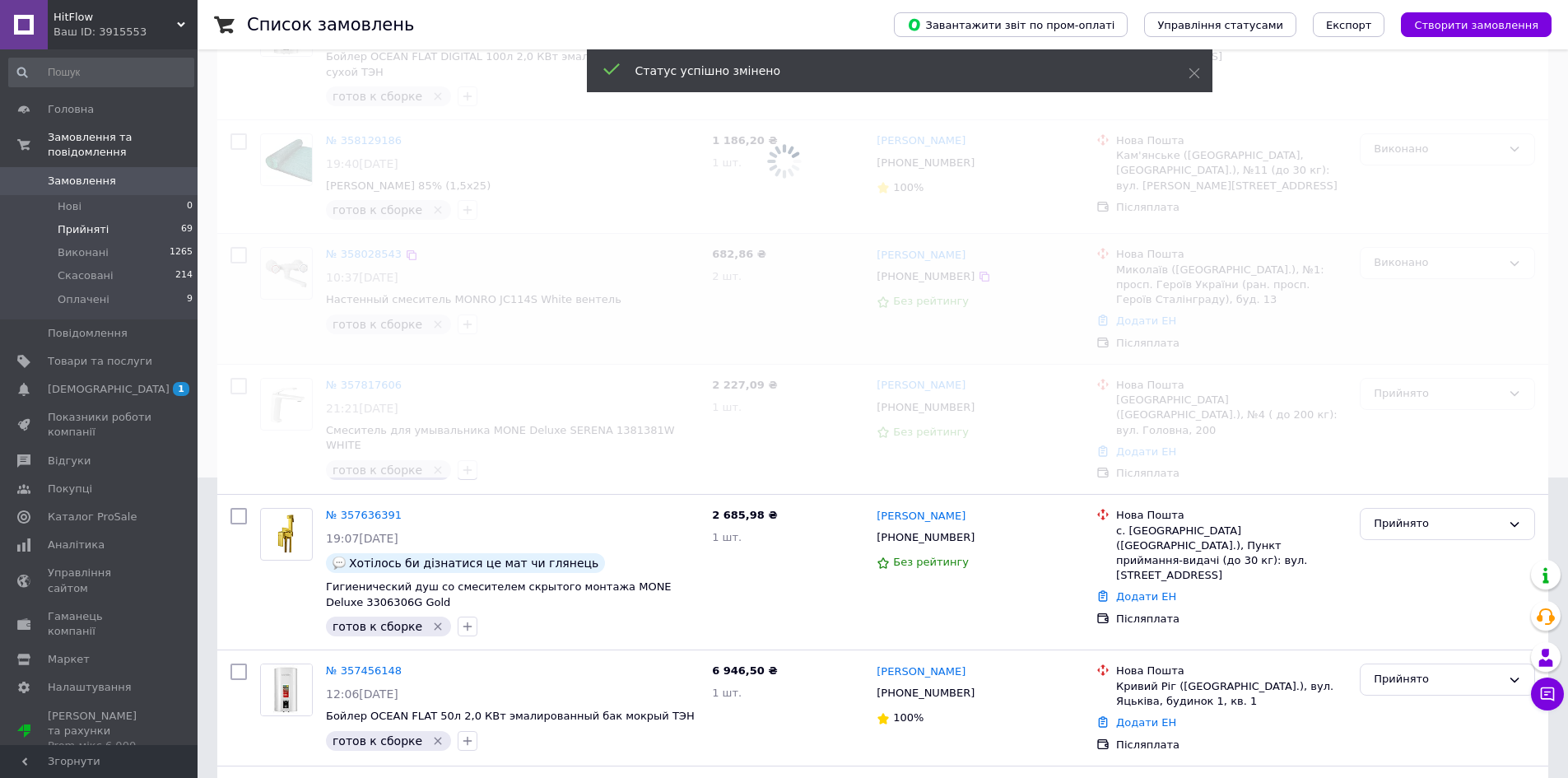
scroll to position [329, 0]
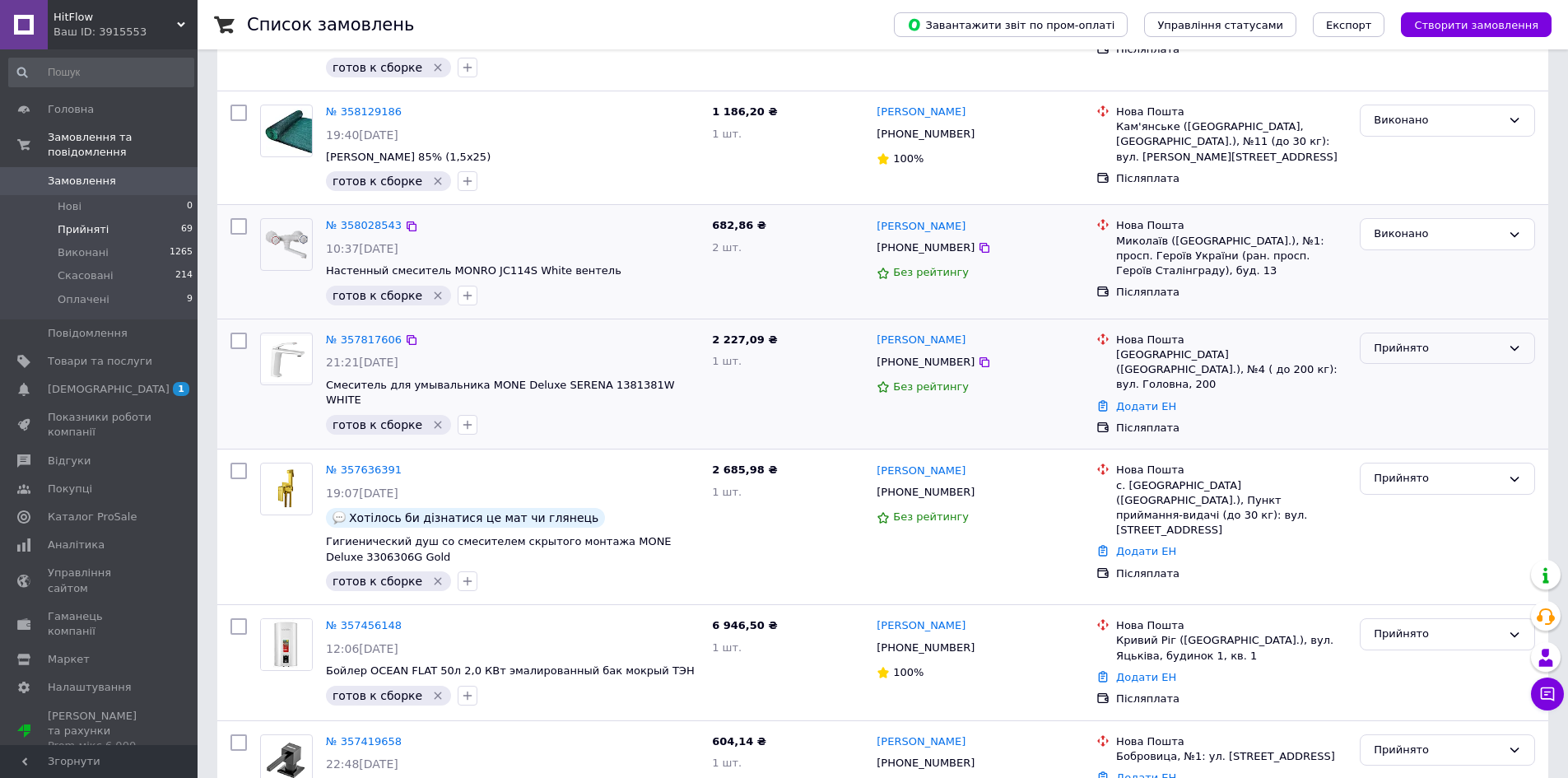
click at [1414, 340] on div "Прийнято" at bounding box center [1438, 349] width 128 height 18
click at [1298, 396] on div "Додати ЕН" at bounding box center [1231, 407] width 237 height 22
click at [1415, 340] on div "Прийнято" at bounding box center [1438, 349] width 128 height 18
click at [1403, 398] on li "Скасовано" at bounding box center [1448, 413] width 174 height 31
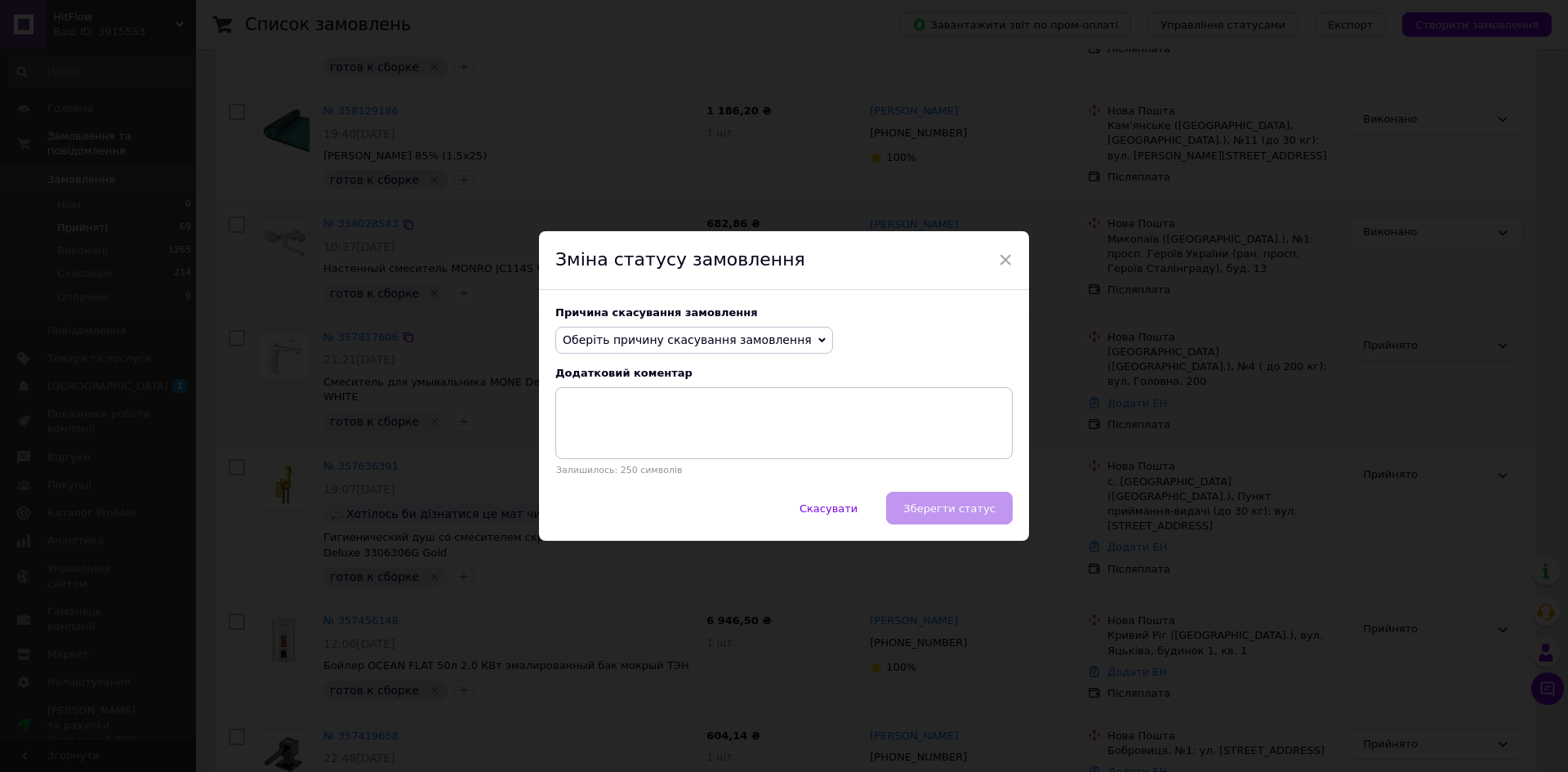
click at [648, 338] on span "Оберіть причину скасування замовлення" at bounding box center [686, 340] width 249 height 13
click at [658, 509] on li "Інше" at bounding box center [694, 509] width 276 height 23
drag, startPoint x: 642, startPoint y: 440, endPoint x: 642, endPoint y: 425, distance: 15.0
click at [642, 426] on textarea at bounding box center [784, 423] width 457 height 72
type textarea "не забрали з пошти"
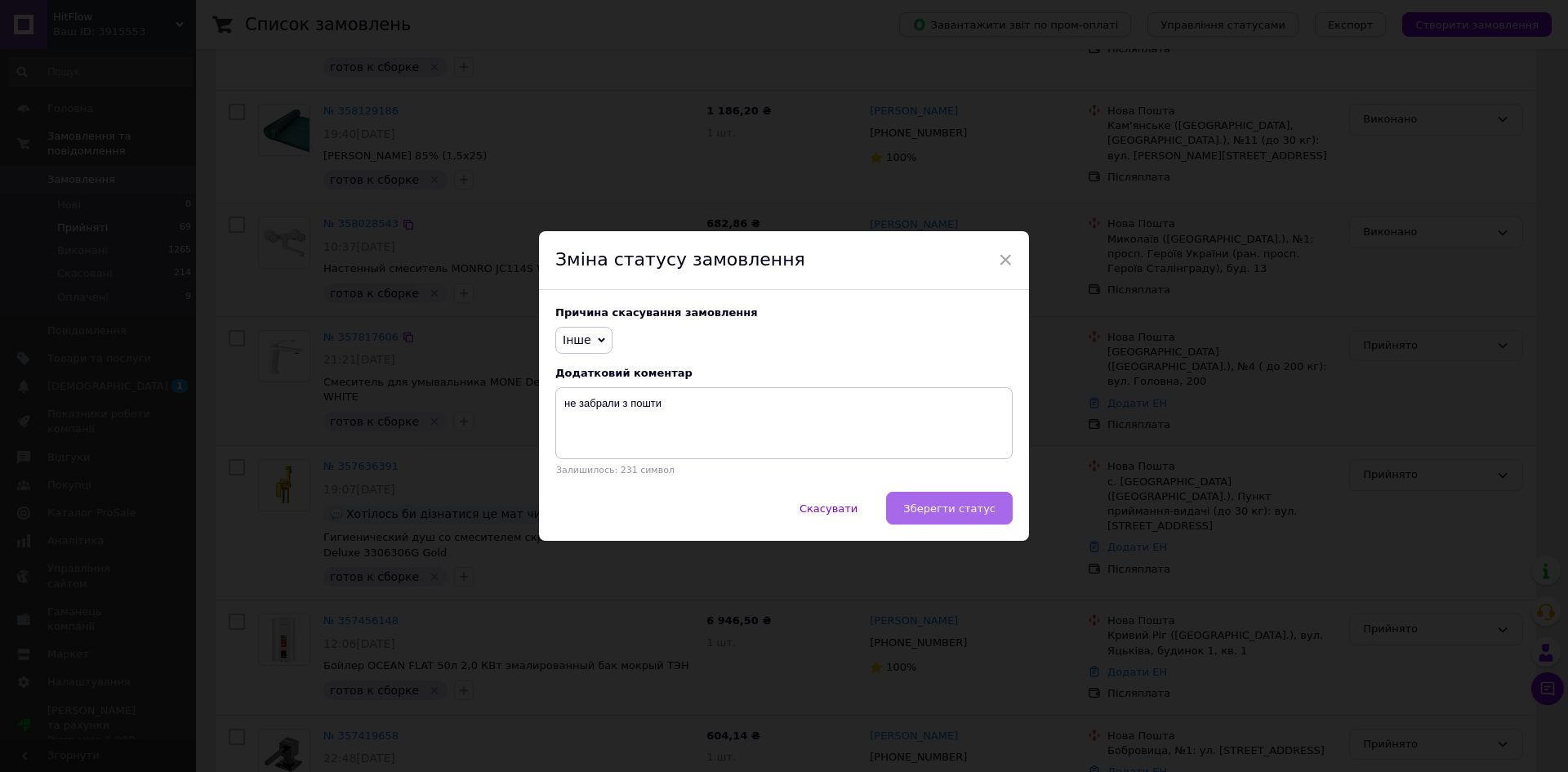
click at [954, 511] on span "Зберегти статус" at bounding box center [949, 508] width 93 height 12
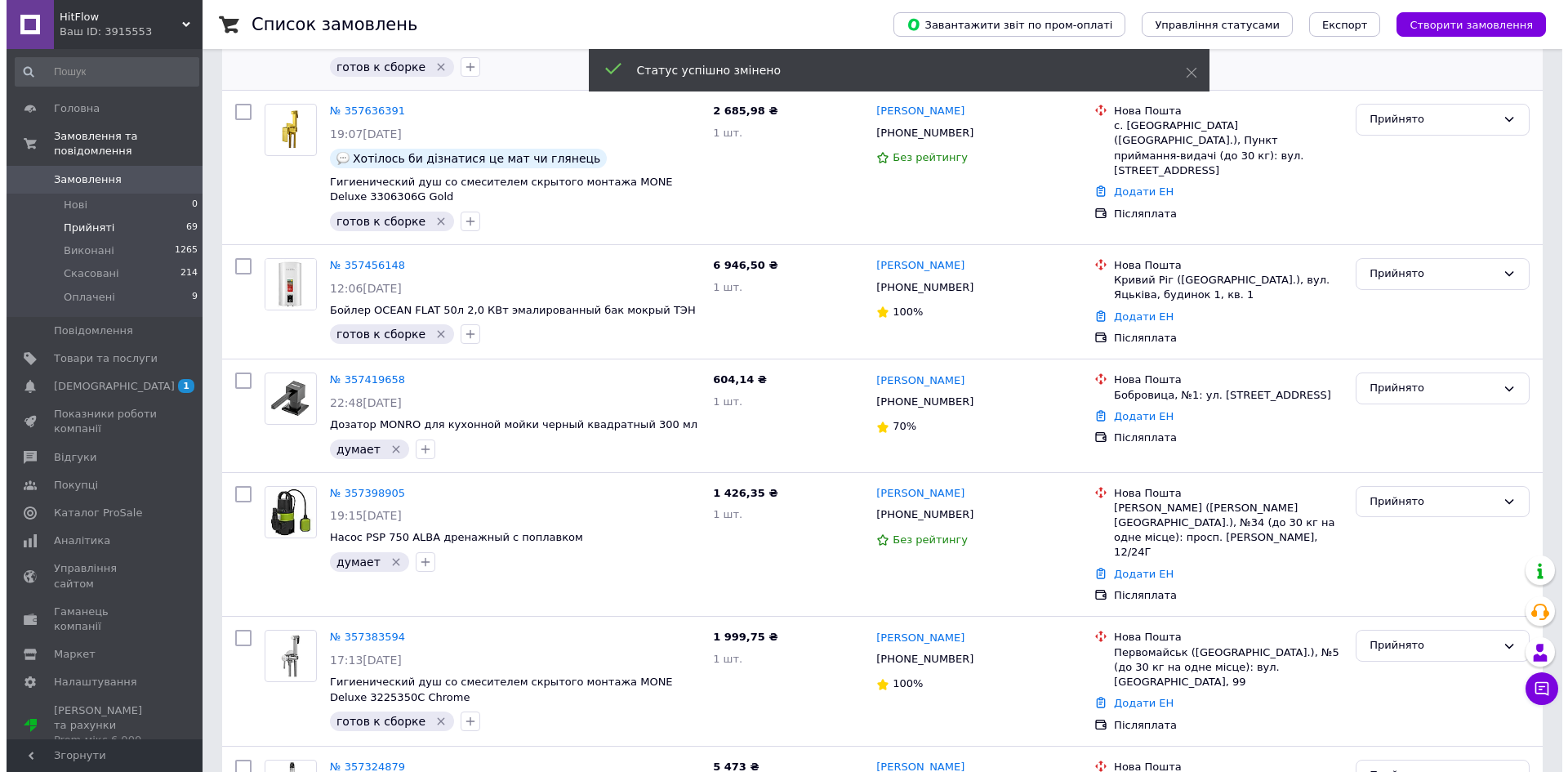
scroll to position [0, 0]
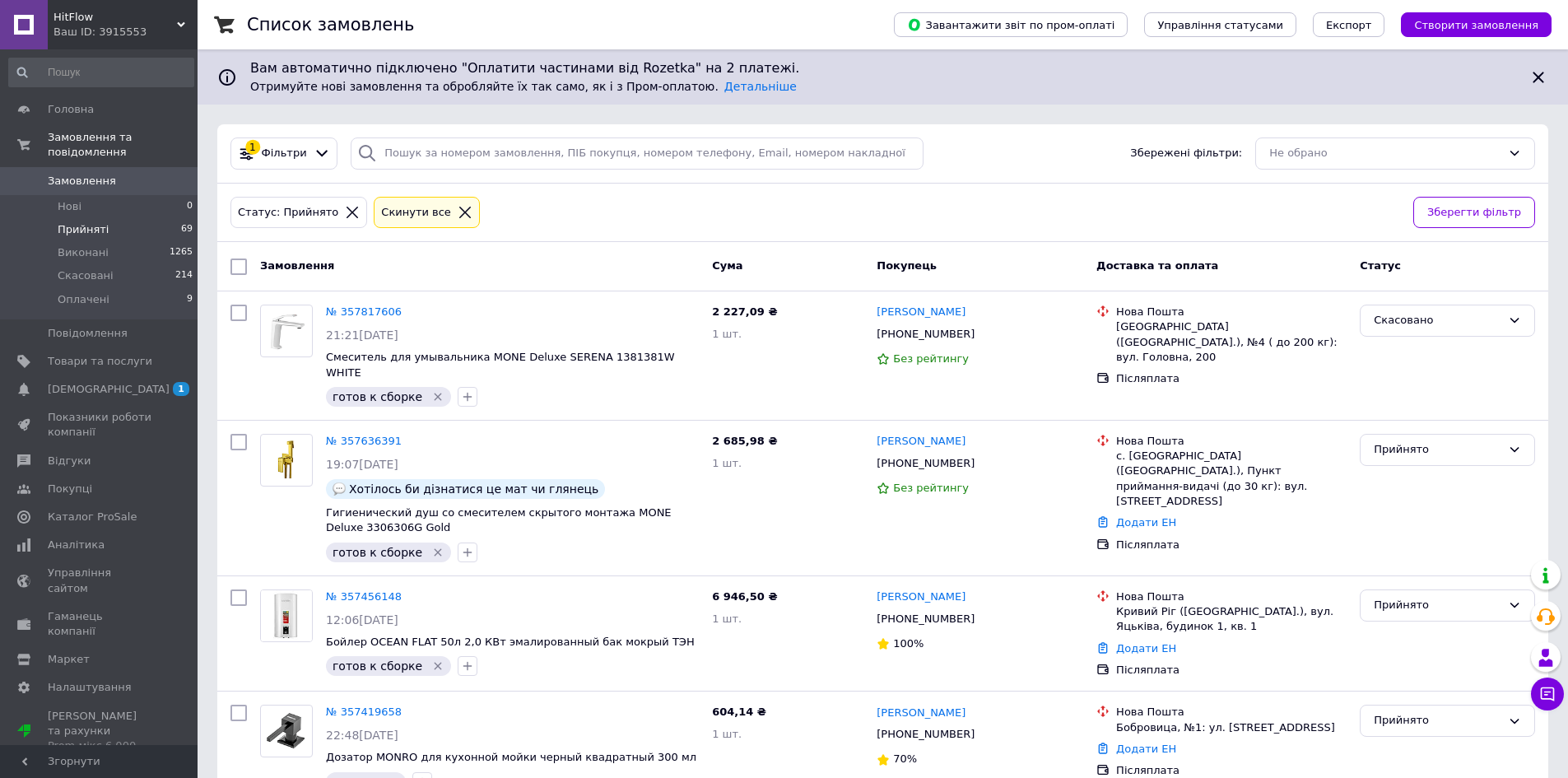
click at [909, 311] on link "віталій лупу" at bounding box center [921, 312] width 89 height 16
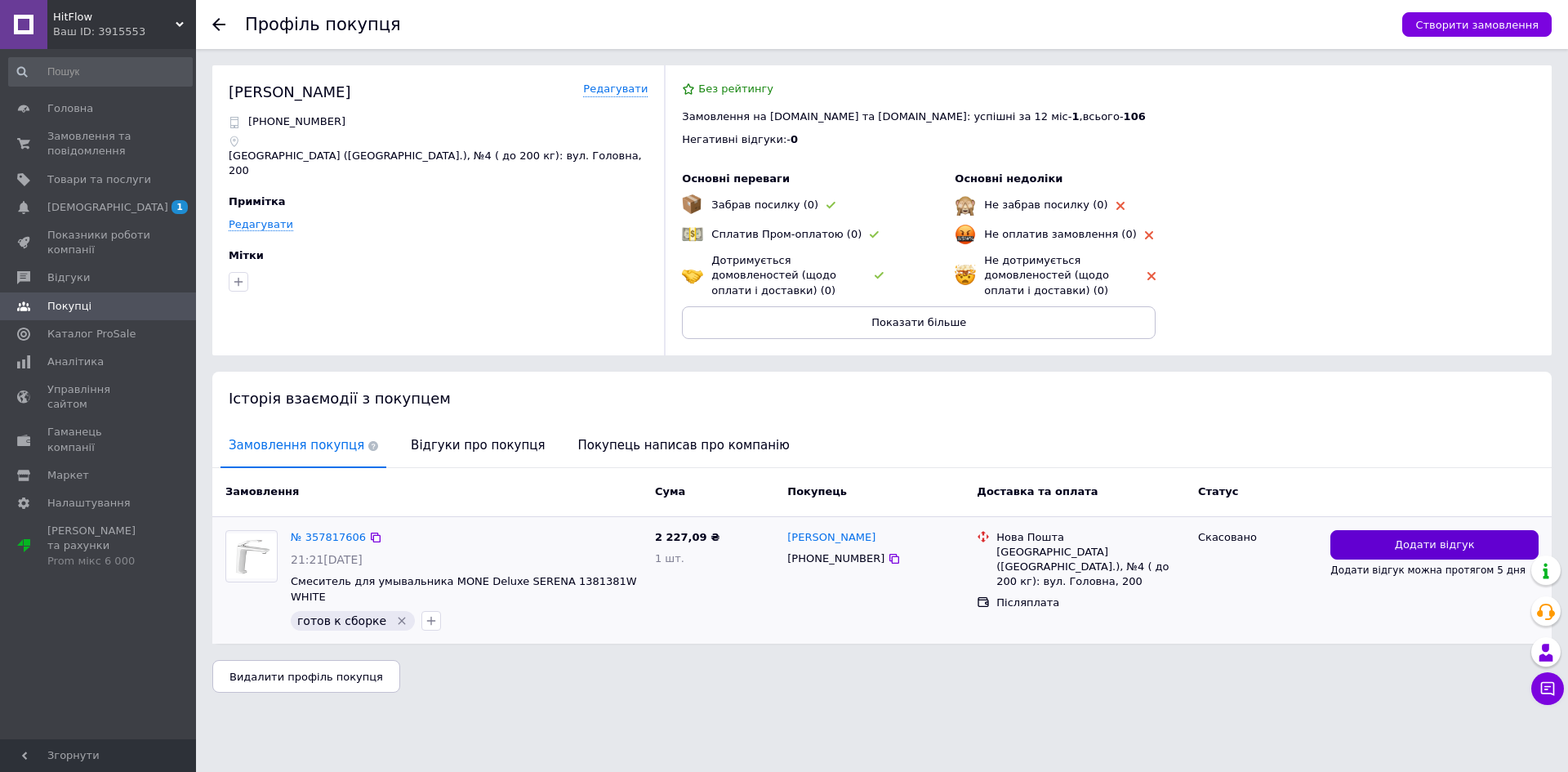
click at [1365, 531] on button "Додати відгук" at bounding box center [1434, 545] width 208 height 30
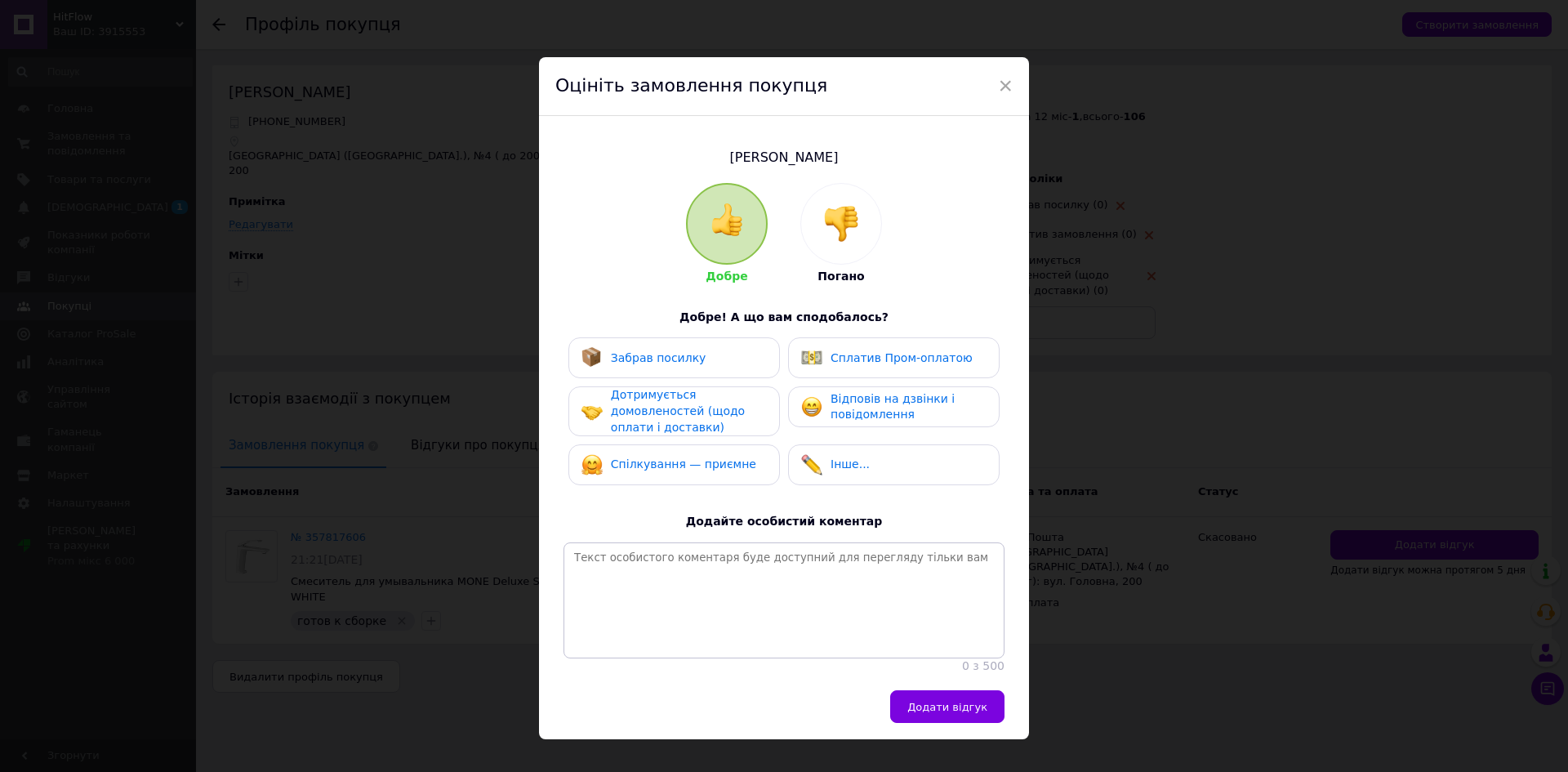
click at [837, 225] on img at bounding box center [840, 223] width 36 height 36
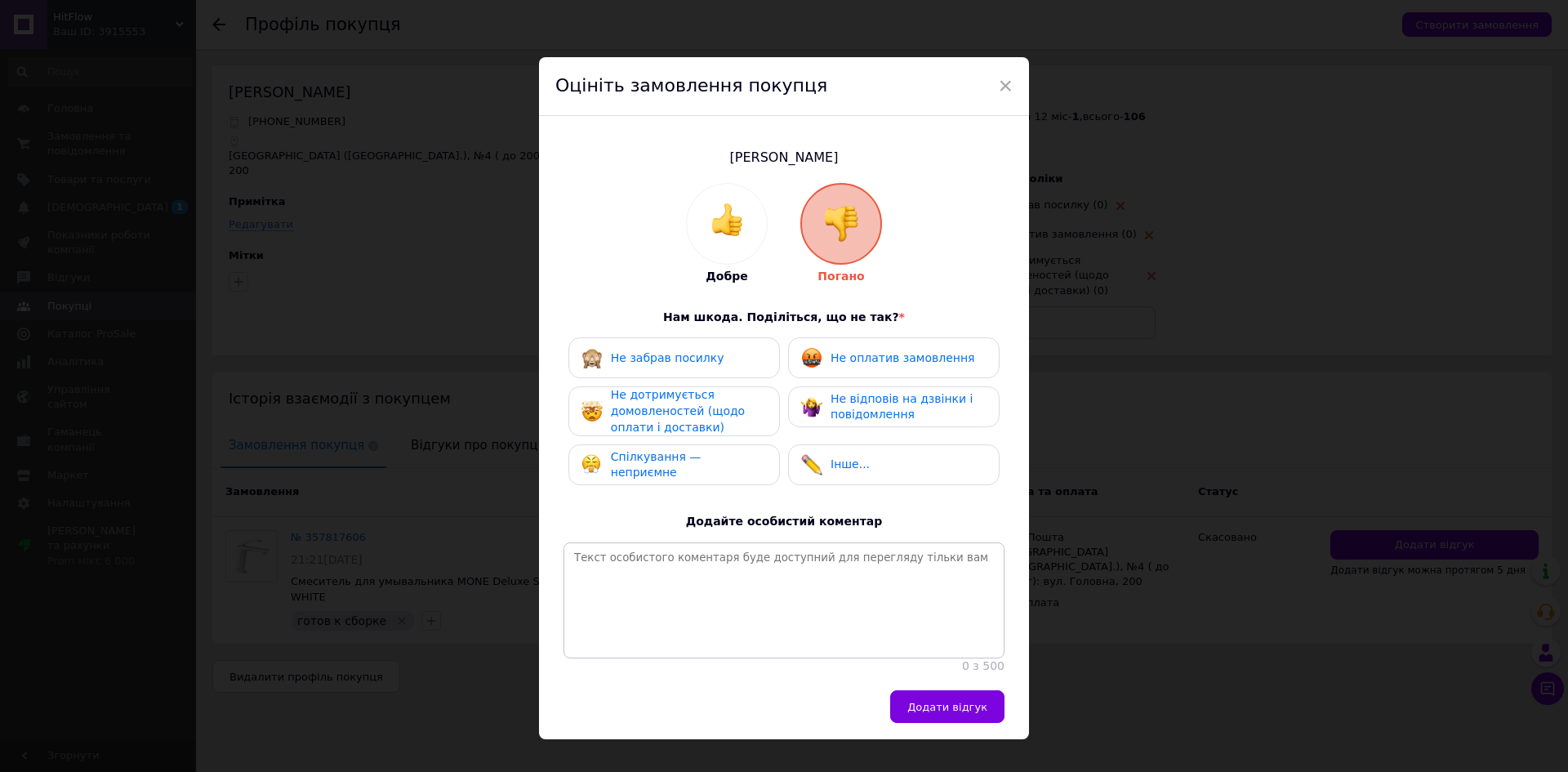
drag, startPoint x: 729, startPoint y: 351, endPoint x: 730, endPoint y: 390, distance: 39.0
click at [729, 352] on div "Не забрав посилку" at bounding box center [674, 357] width 185 height 21
click at [716, 418] on span "Не дотримується домовленостей (щодо оплати і доставки)" at bounding box center [678, 410] width 134 height 45
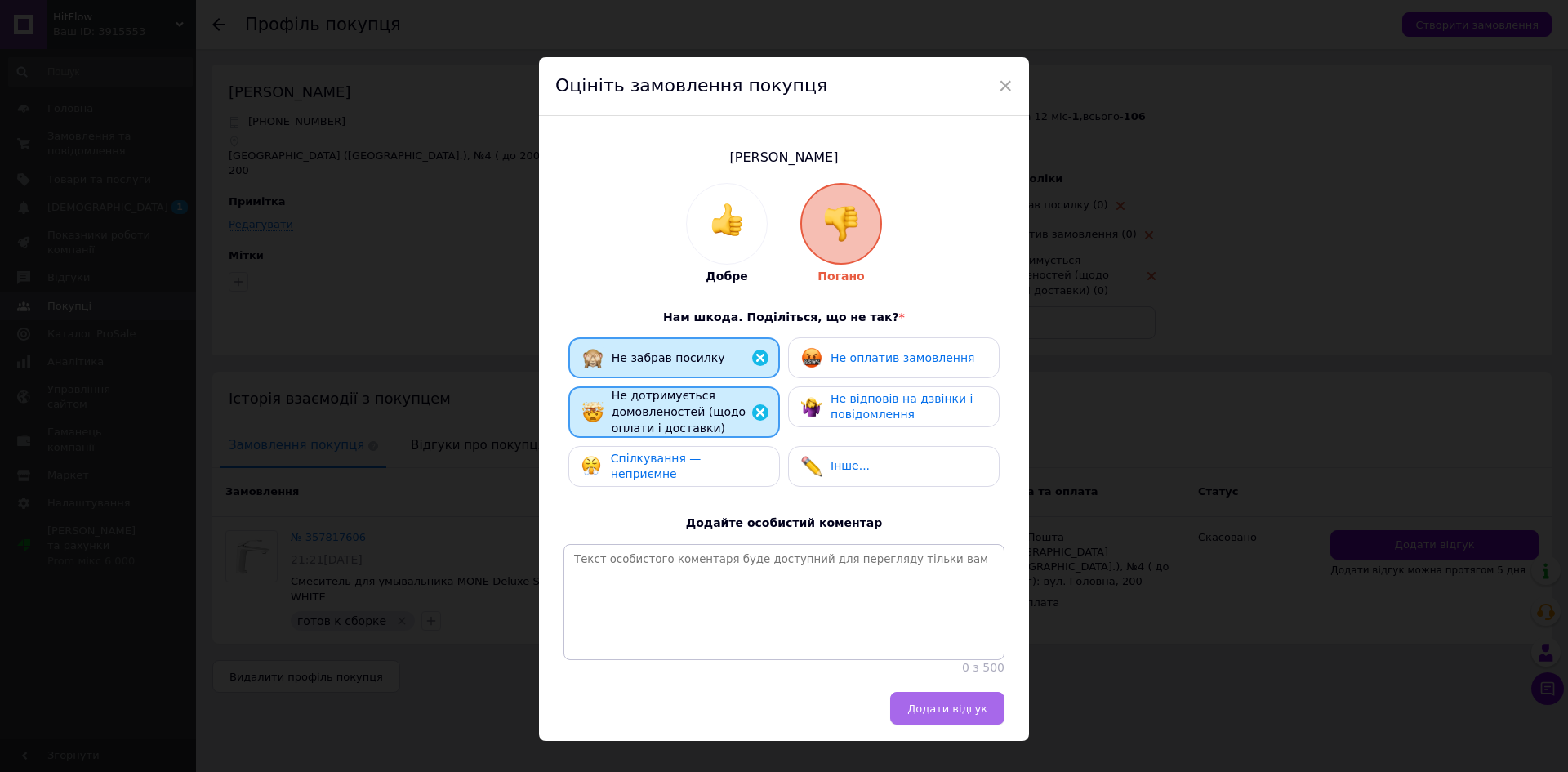
click at [953, 715] on span "Додати відгук" at bounding box center [947, 708] width 80 height 12
click at [991, 84] on div "Оцініть замовлення покупця" at bounding box center [784, 86] width 490 height 59
click at [999, 82] on span "×" at bounding box center [1006, 85] width 15 height 28
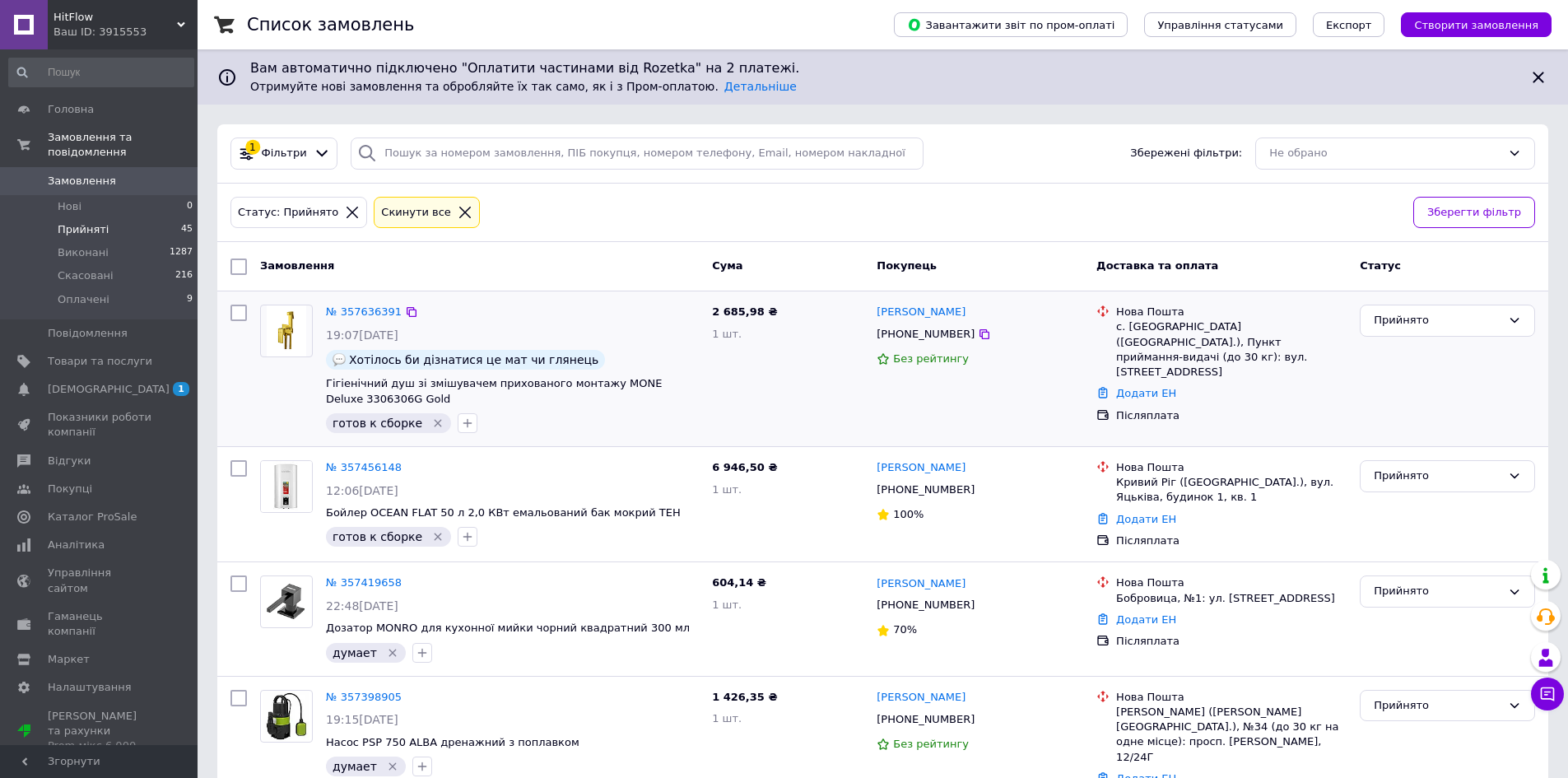
drag, startPoint x: 1433, startPoint y: 316, endPoint x: 1438, endPoint y: 337, distance: 21.6
click at [1433, 316] on div "Прийнято" at bounding box center [1438, 320] width 128 height 18
click at [1439, 348] on li "Виконано" at bounding box center [1448, 355] width 174 height 31
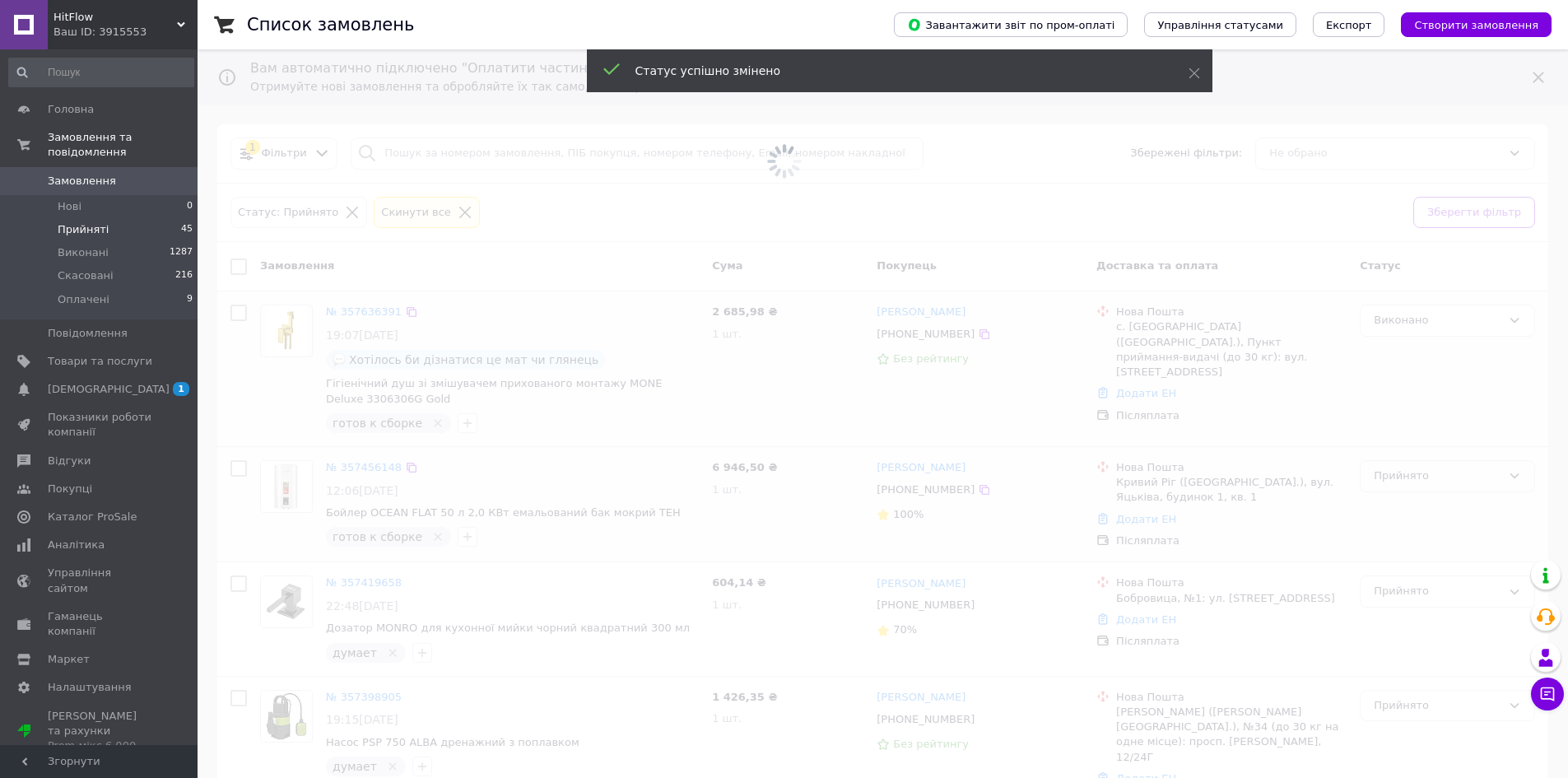
click at [1412, 475] on span at bounding box center [784, 389] width 1568 height 778
click at [1414, 478] on span at bounding box center [784, 389] width 1568 height 778
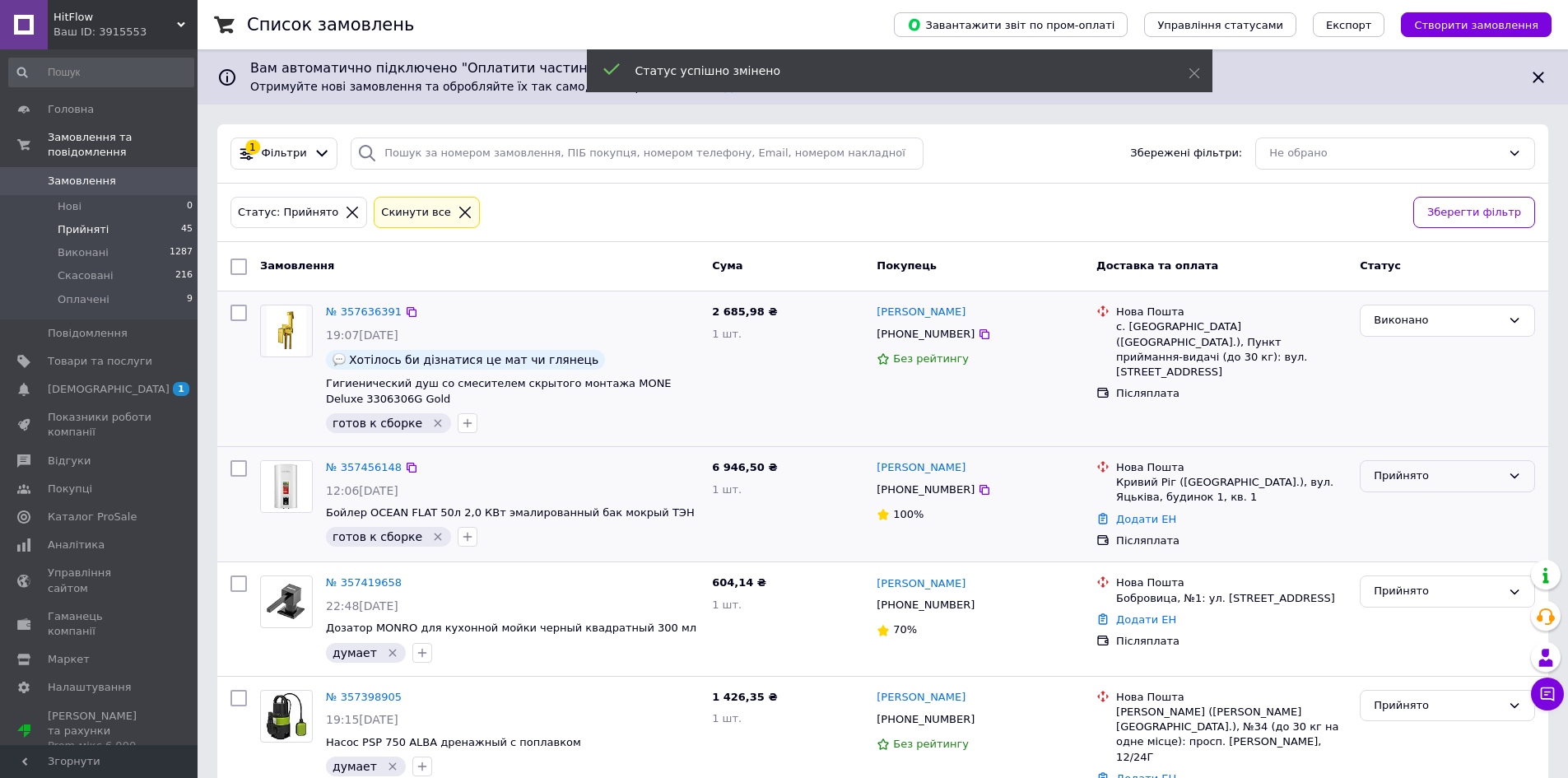
click at [1408, 480] on div "Прийнято" at bounding box center [1438, 475] width 128 height 18
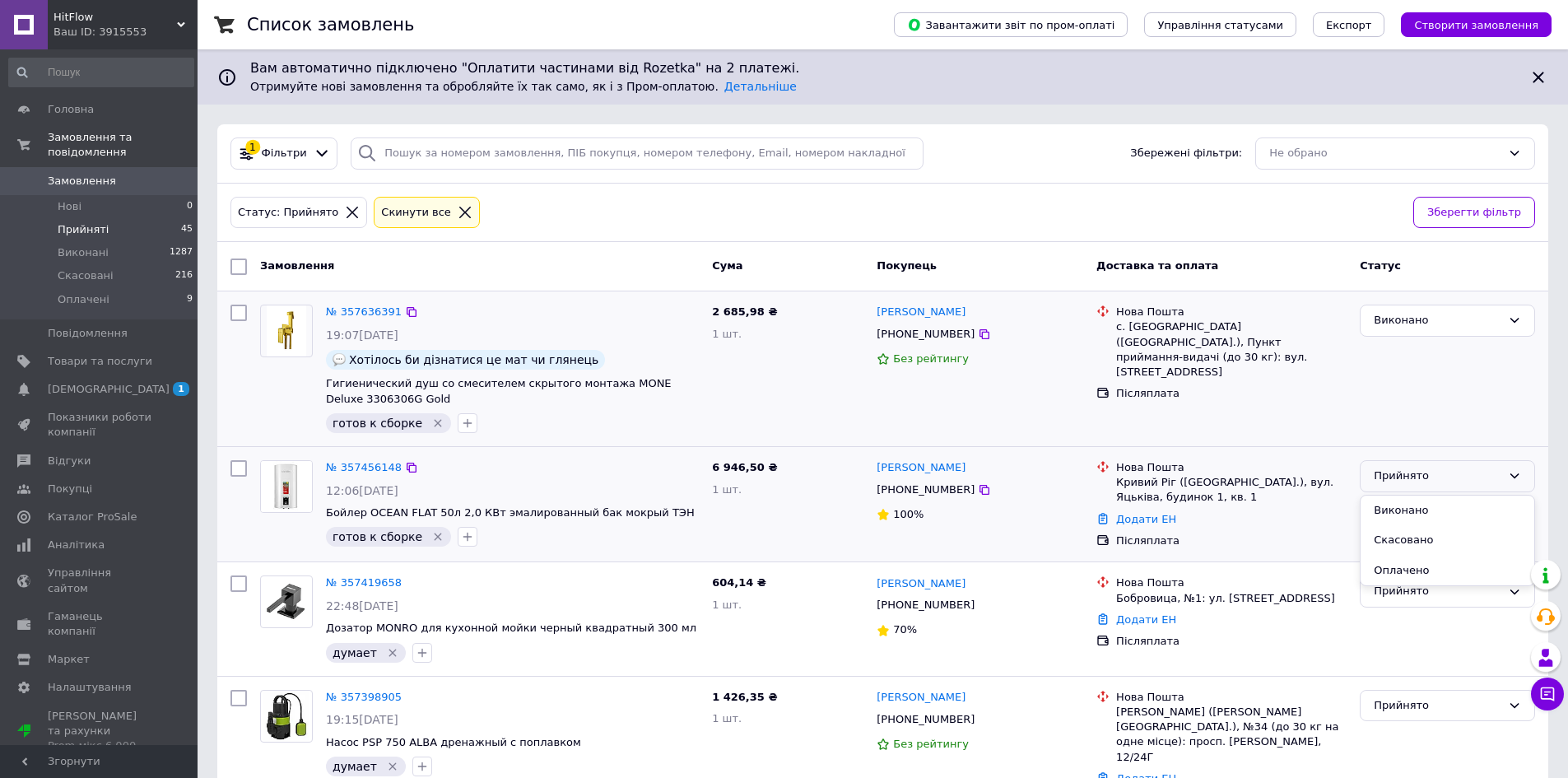
click at [1403, 500] on li "Виконано" at bounding box center [1448, 511] width 174 height 31
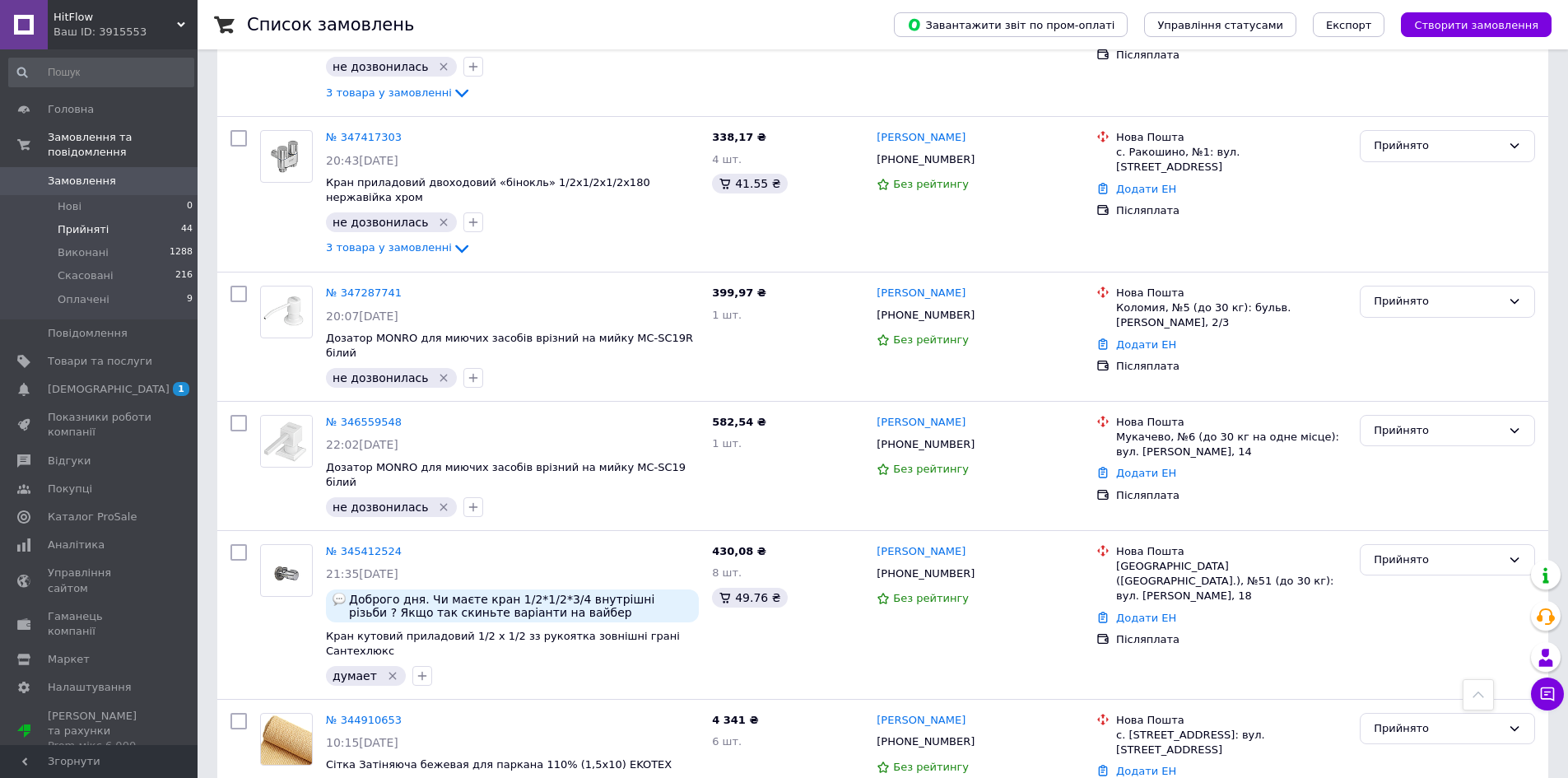
scroll to position [2189, 0]
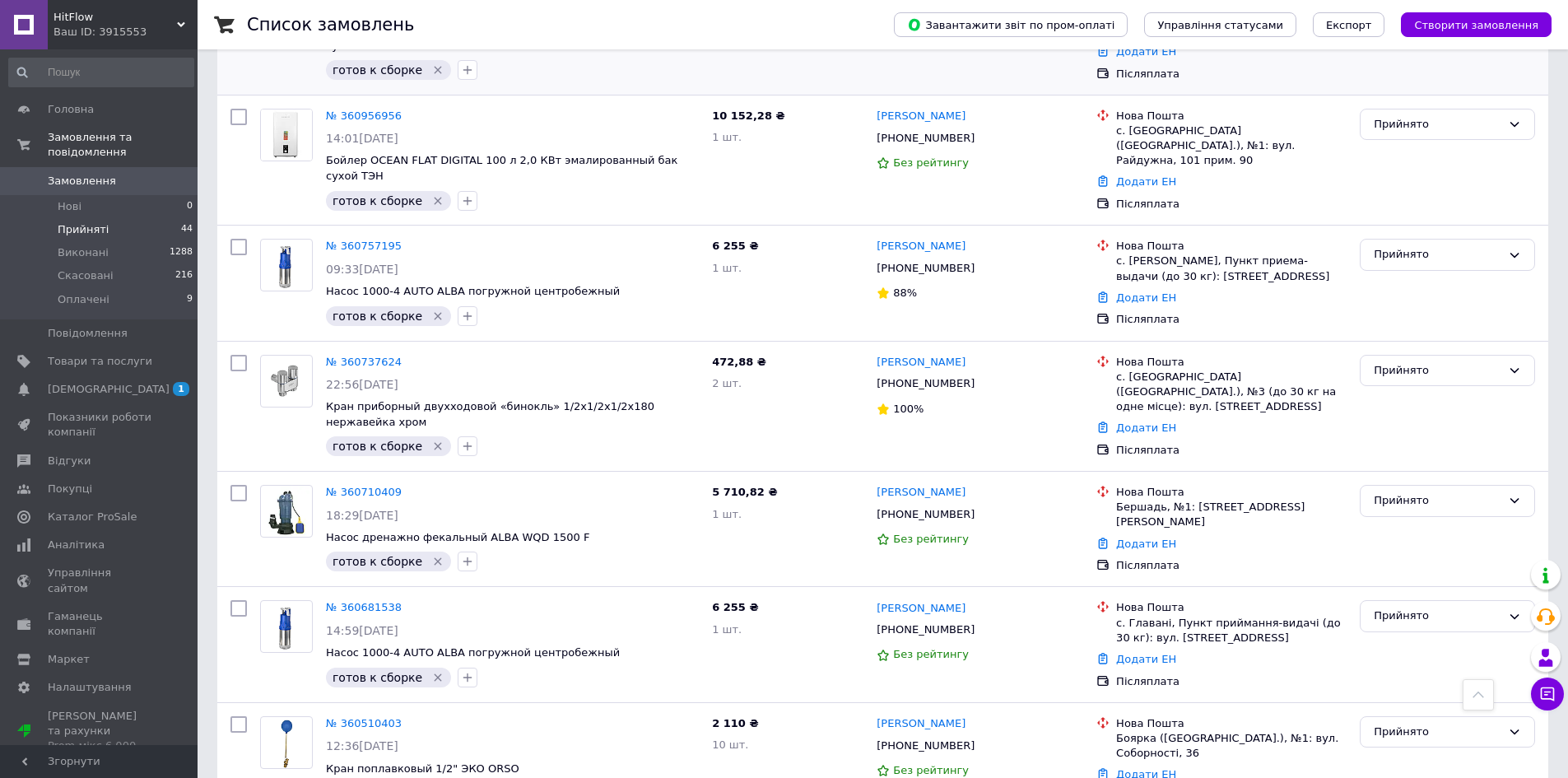
scroll to position [412, 0]
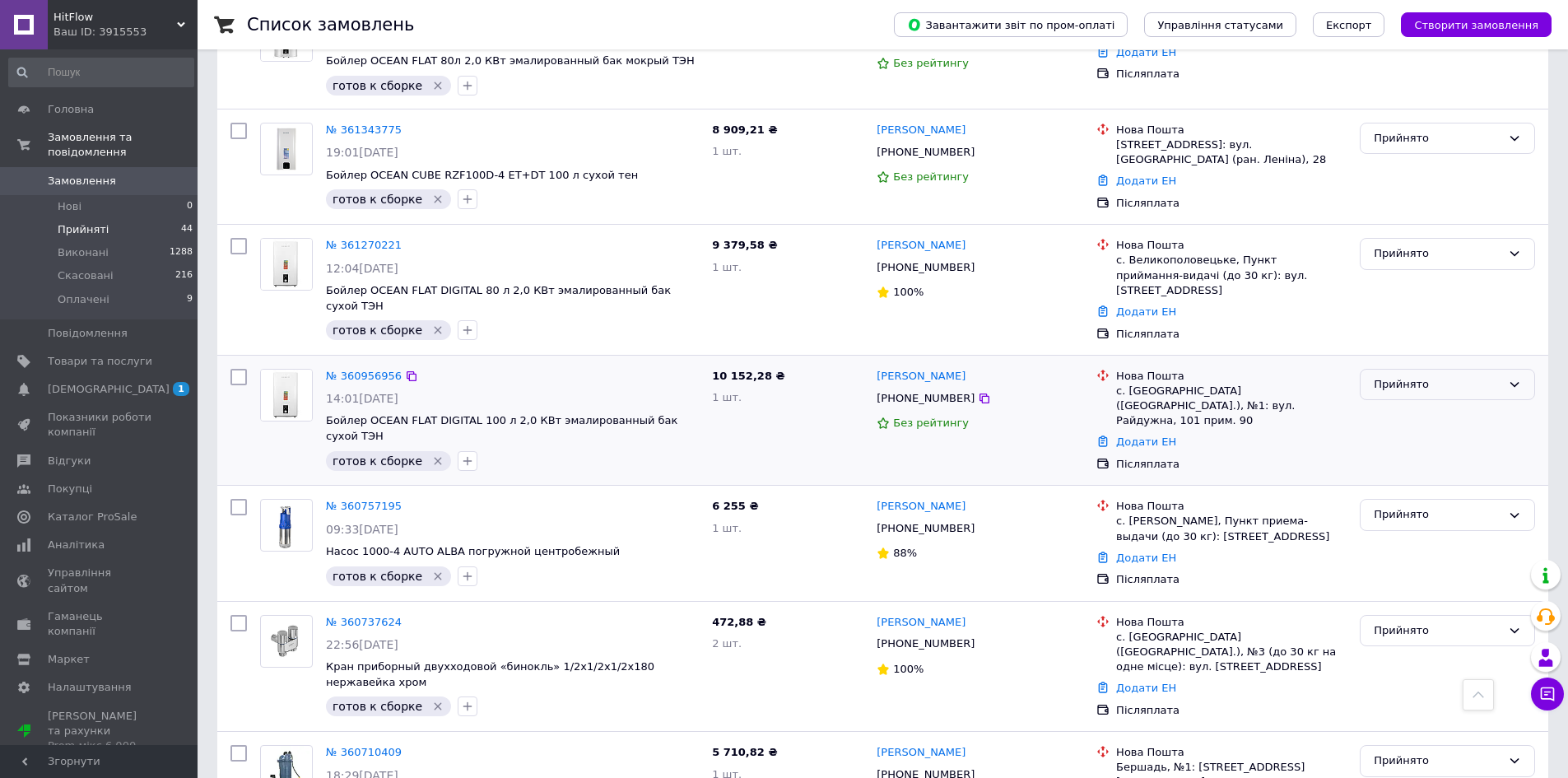
click at [1413, 377] on div "Прийнято" at bounding box center [1438, 385] width 128 height 18
click at [1408, 403] on li "Виконано" at bounding box center [1448, 418] width 174 height 31
click at [980, 270] on icon at bounding box center [984, 267] width 10 height 10
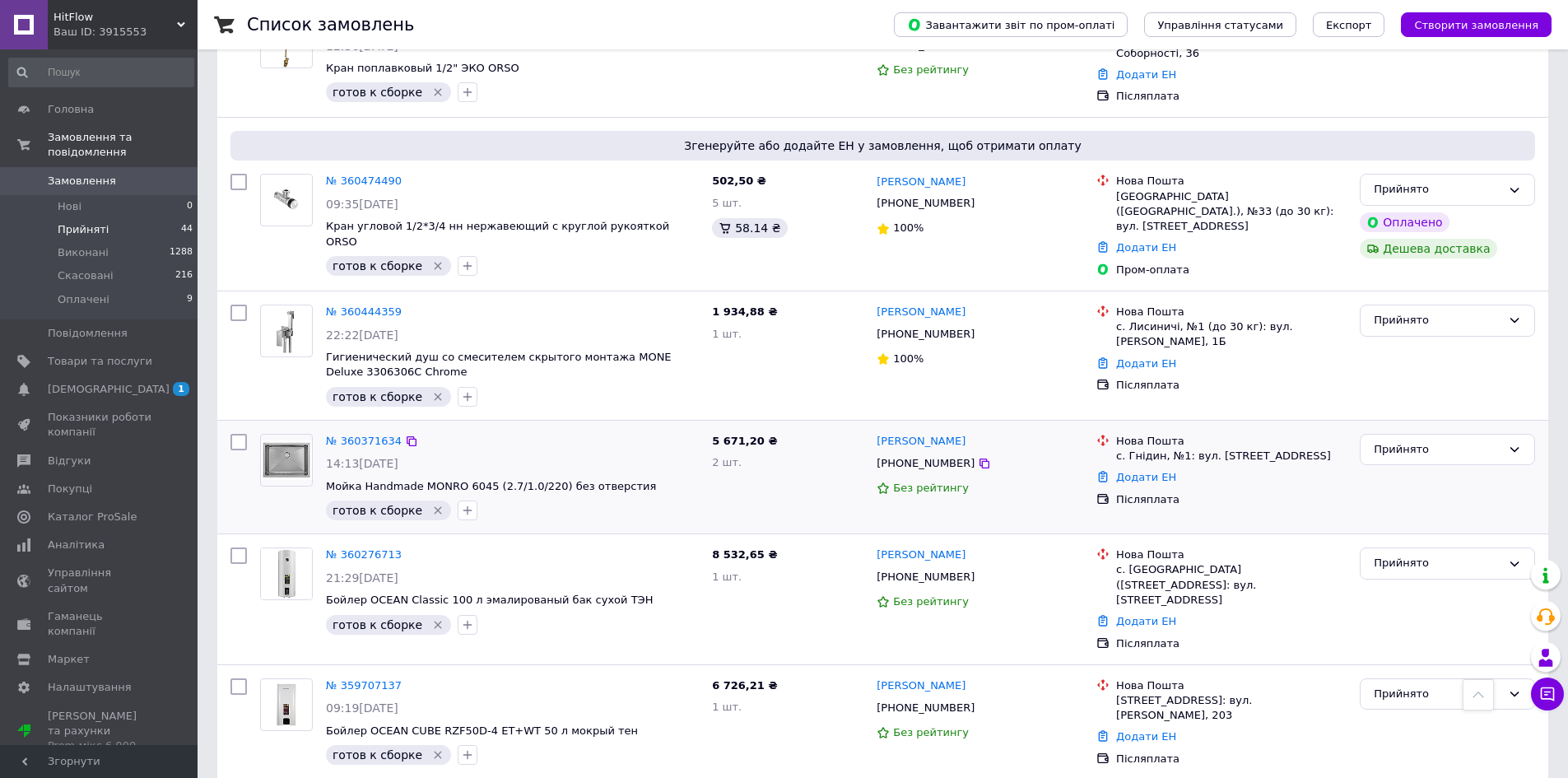
scroll to position [1400, 0]
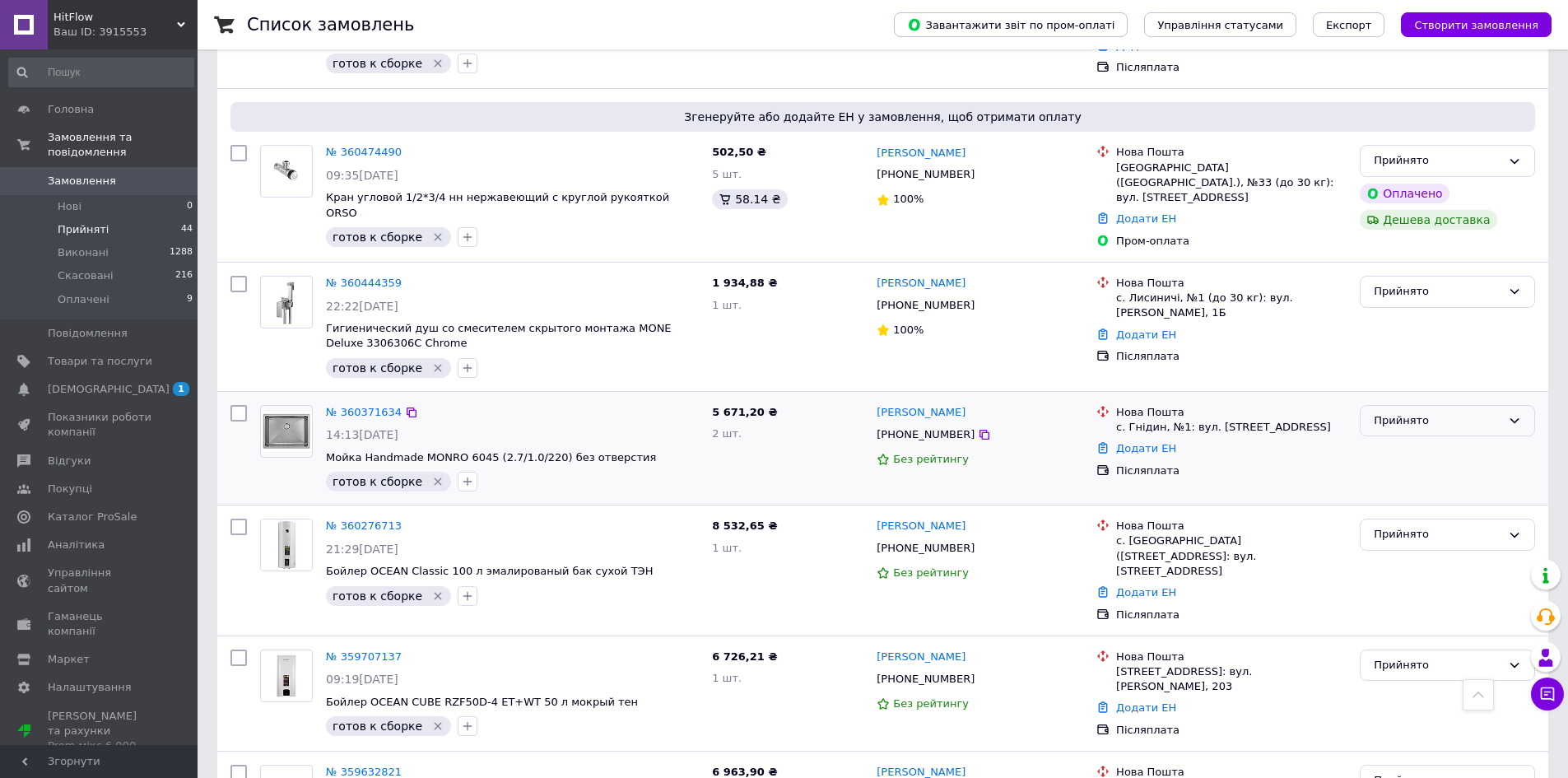
click at [1426, 413] on div "Прийнято" at bounding box center [1438, 421] width 128 height 18
click at [1422, 439] on li "Виконано" at bounding box center [1448, 454] width 174 height 31
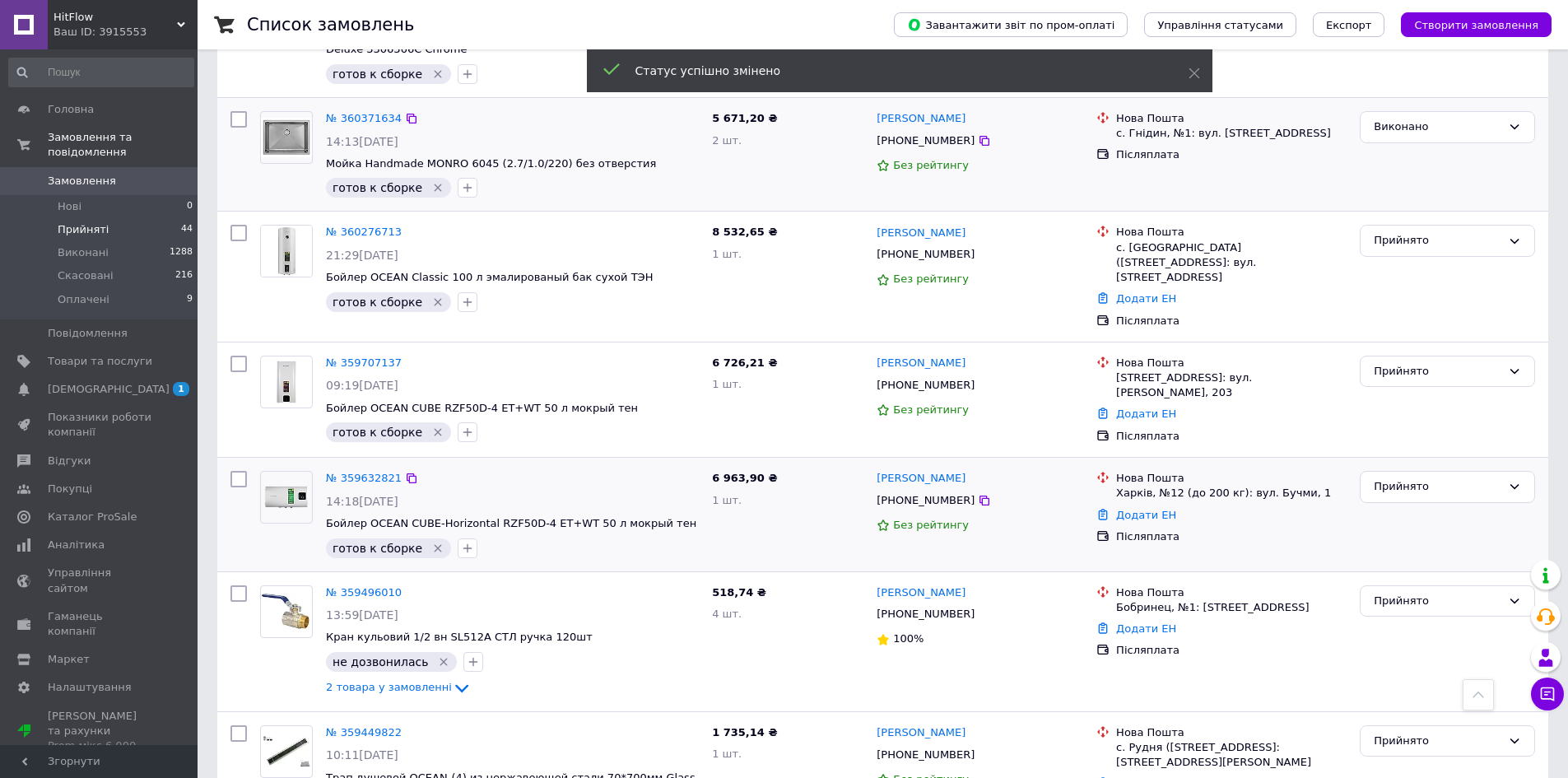
scroll to position [1451, 0]
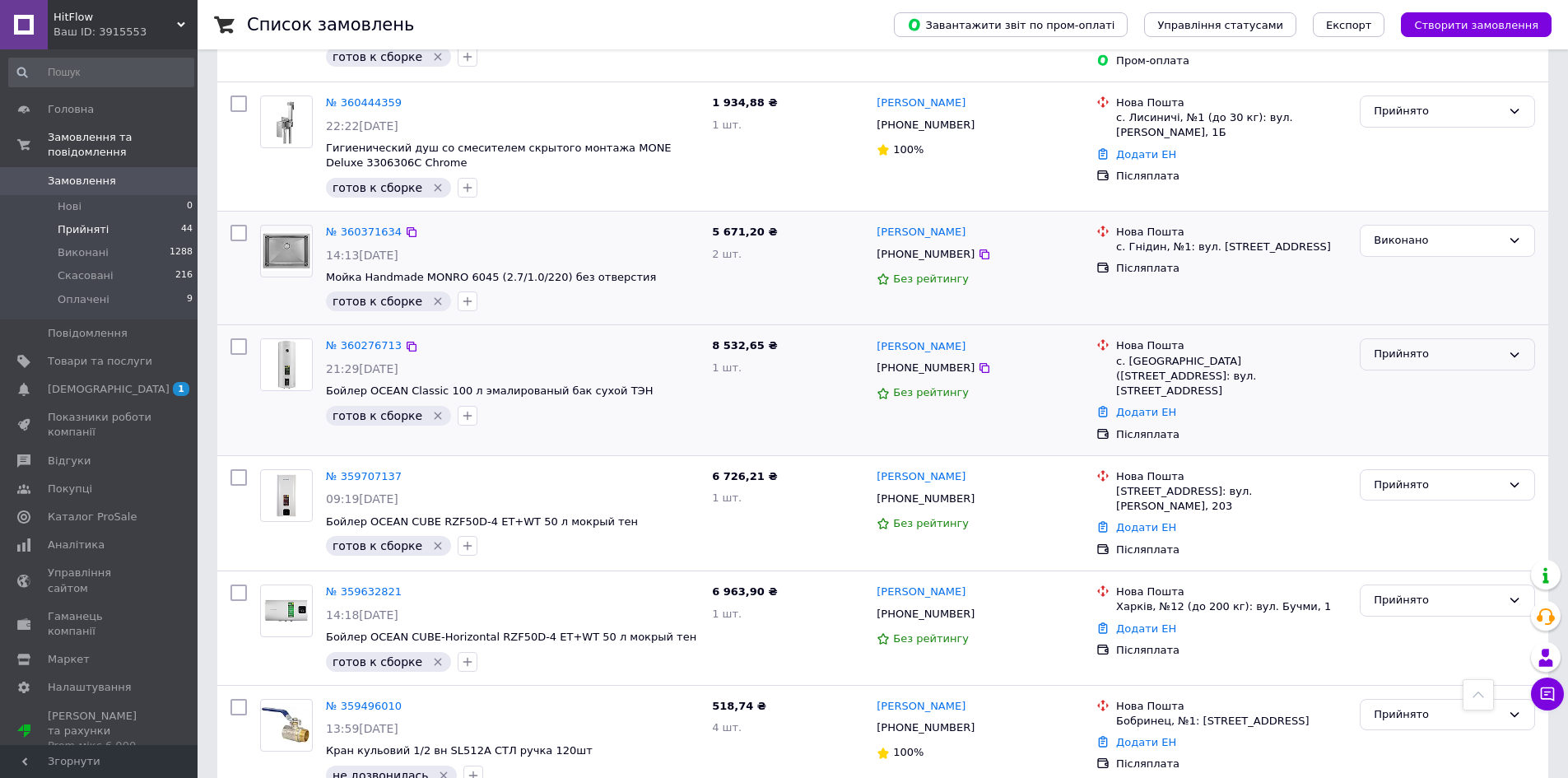
click at [1426, 346] on div "Прийнято" at bounding box center [1438, 354] width 128 height 18
click at [1422, 374] on li "Виконано" at bounding box center [1448, 389] width 174 height 31
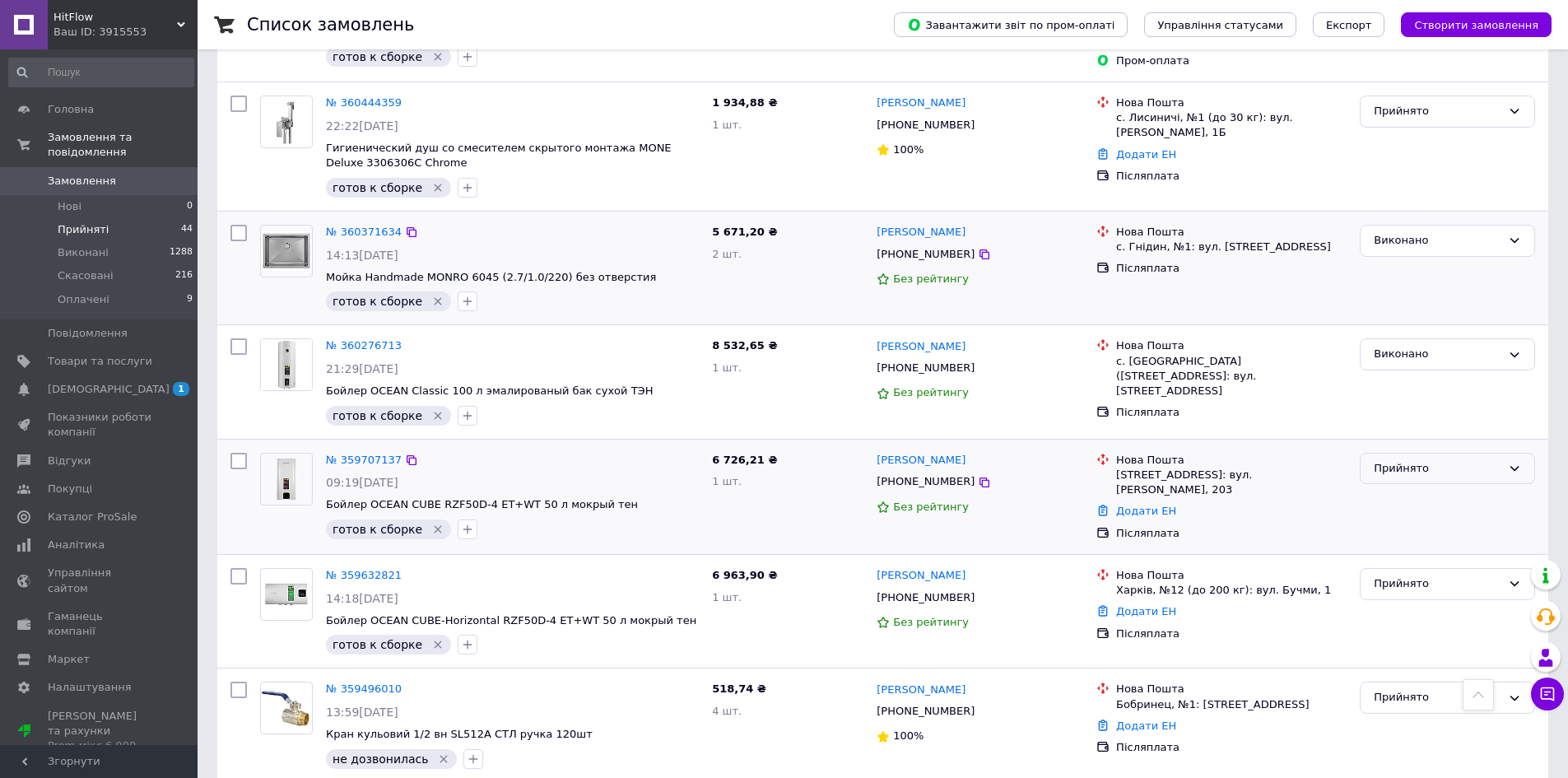
click at [1404, 460] on div "Прийнято" at bounding box center [1438, 468] width 128 height 18
click at [1397, 488] on li "Виконано" at bounding box center [1448, 502] width 174 height 31
click at [1445, 574] on div "Прийнято" at bounding box center [1438, 582] width 128 height 18
click at [1433, 602] on li "Виконано" at bounding box center [1448, 617] width 174 height 31
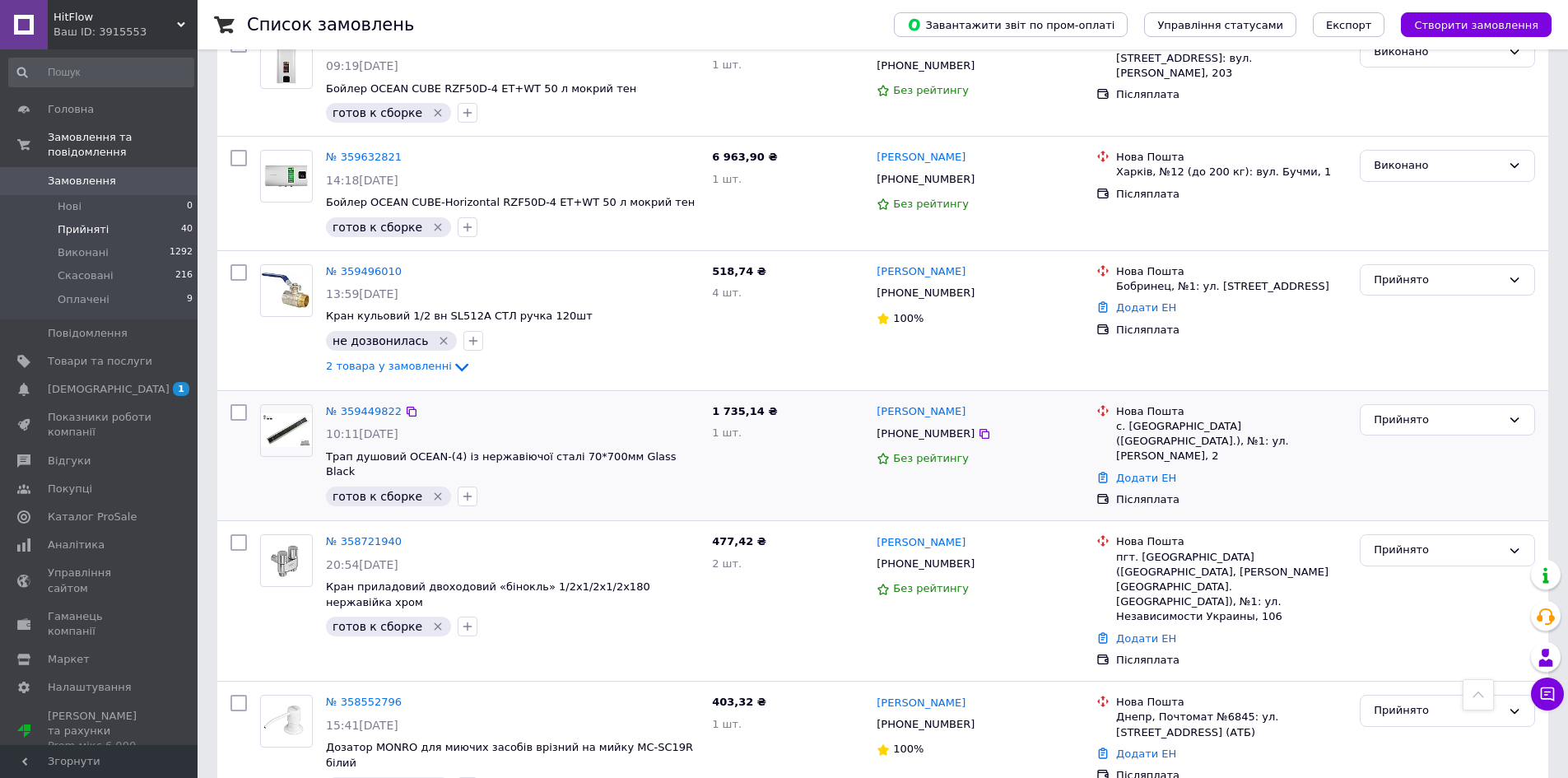
scroll to position [1894, 0]
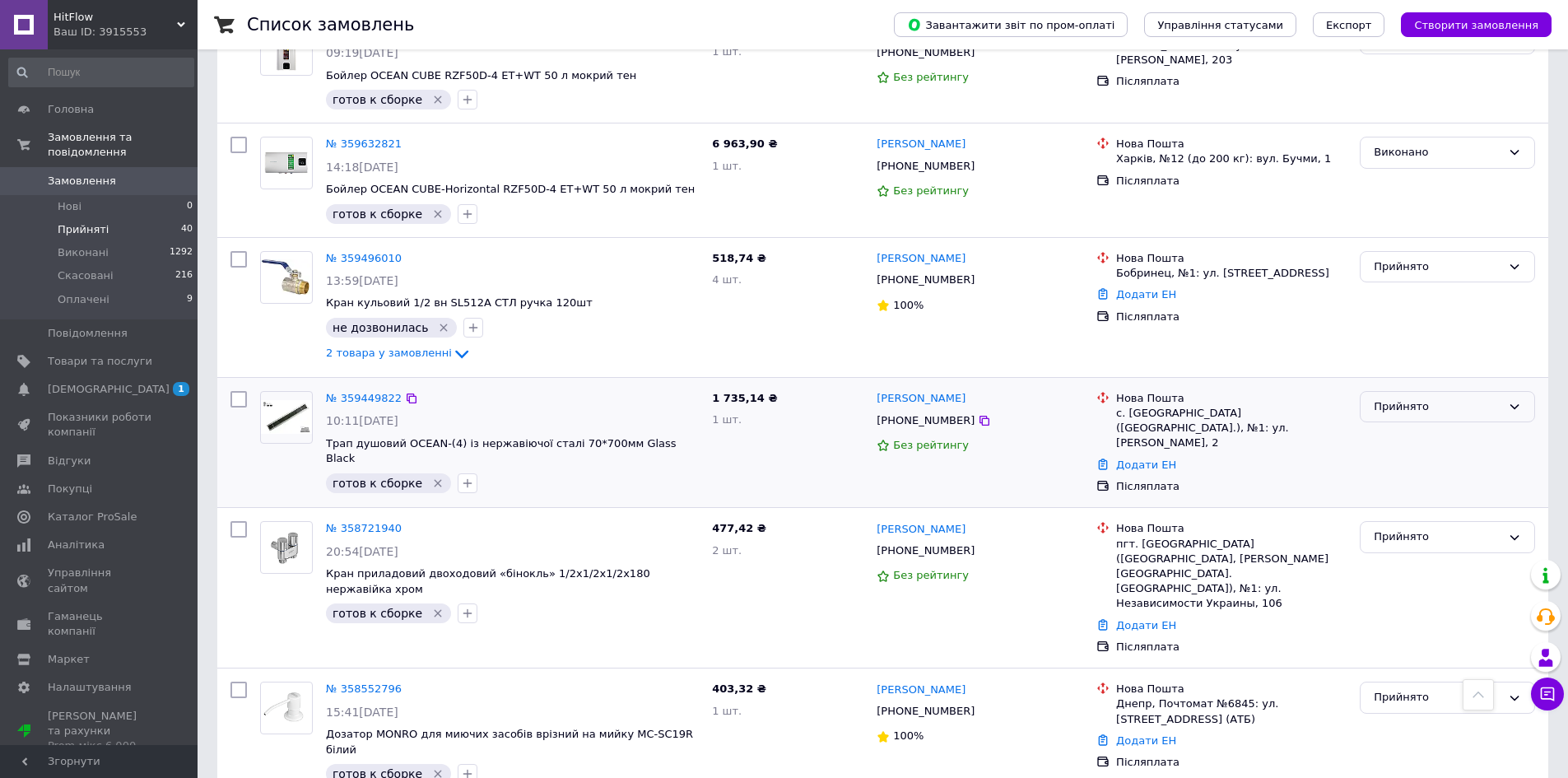
click at [1387, 399] on div "Прийнято" at bounding box center [1438, 407] width 128 height 18
click at [1388, 426] on li "Виконано" at bounding box center [1448, 440] width 174 height 31
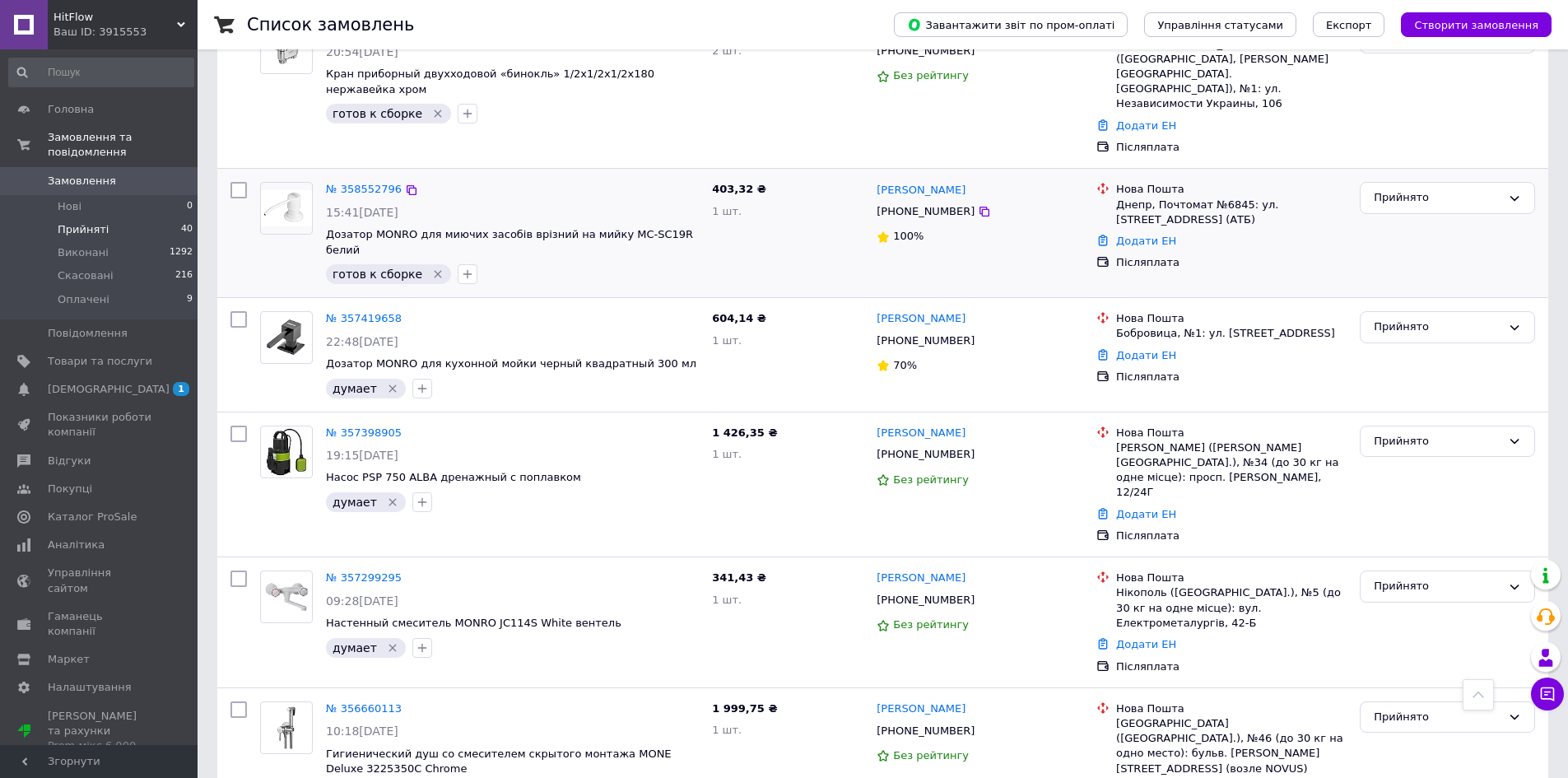
scroll to position [1964, 0]
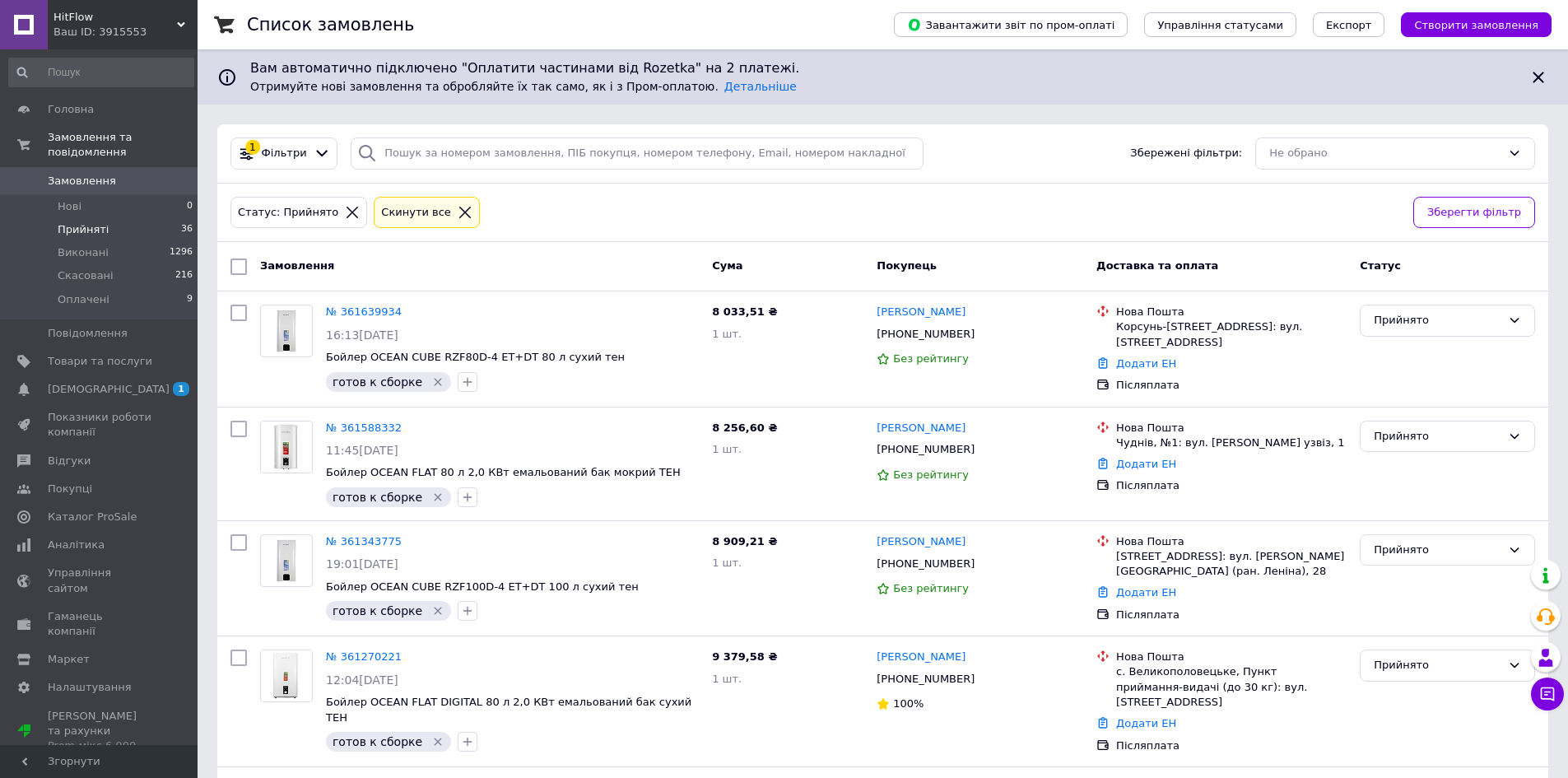
click at [458, 208] on icon at bounding box center [465, 213] width 15 height 15
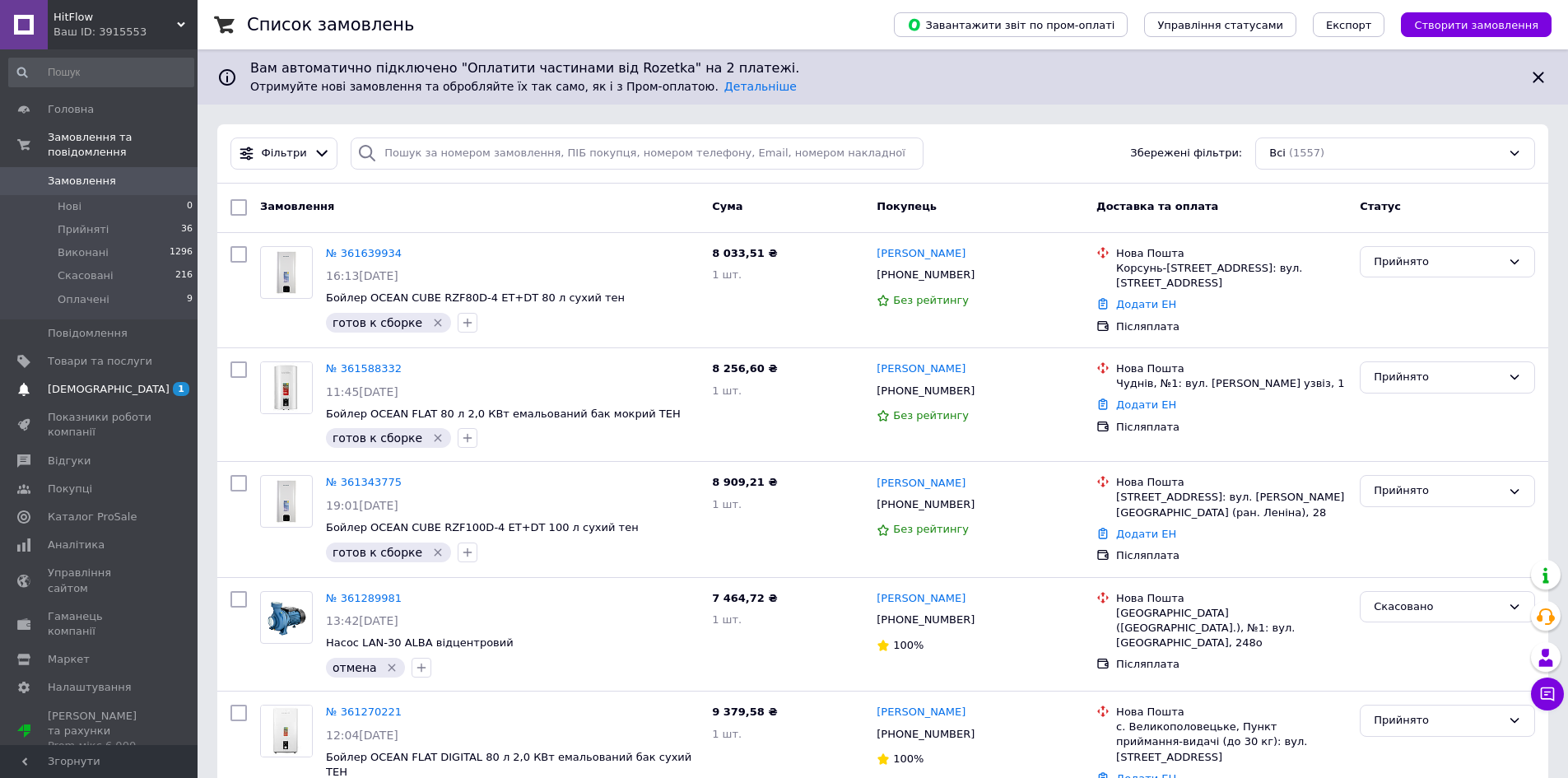
click at [104, 382] on span "[DEMOGRAPHIC_DATA]" at bounding box center [109, 389] width 122 height 15
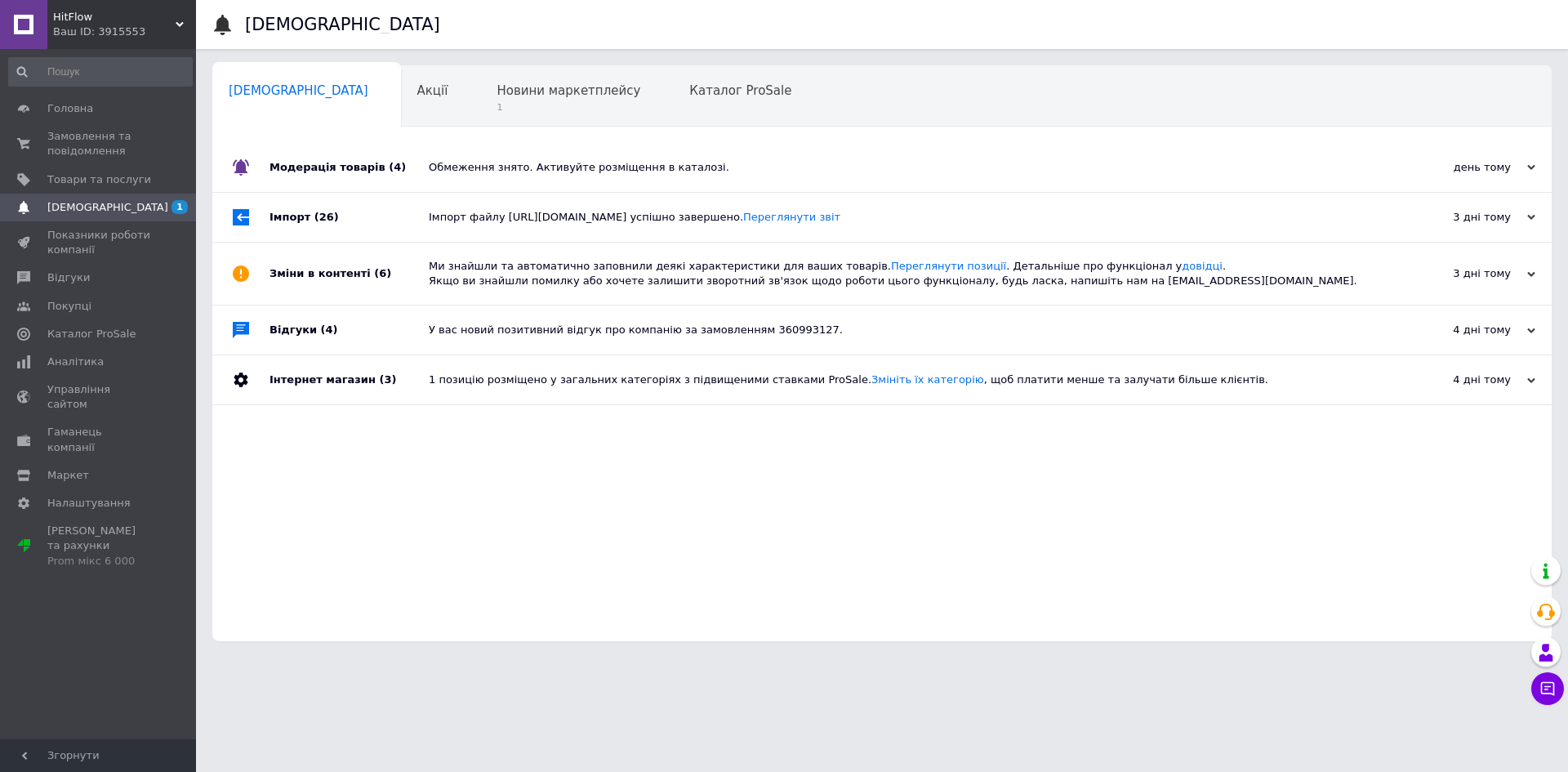
click at [422, 165] on div "Модерація товарів (4)" at bounding box center [350, 167] width 160 height 49
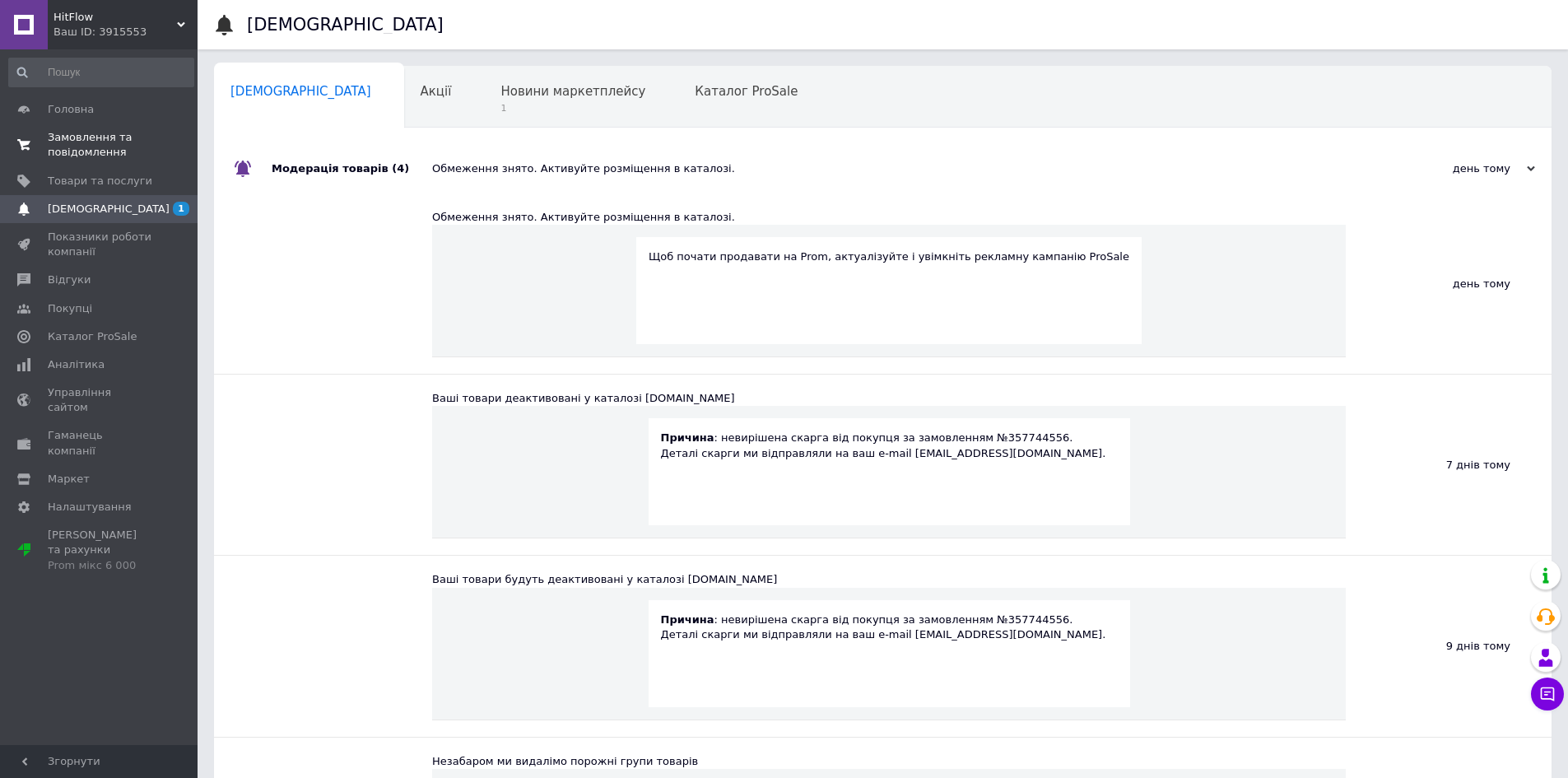
click at [88, 142] on span "Замовлення та повідомлення" at bounding box center [100, 145] width 105 height 30
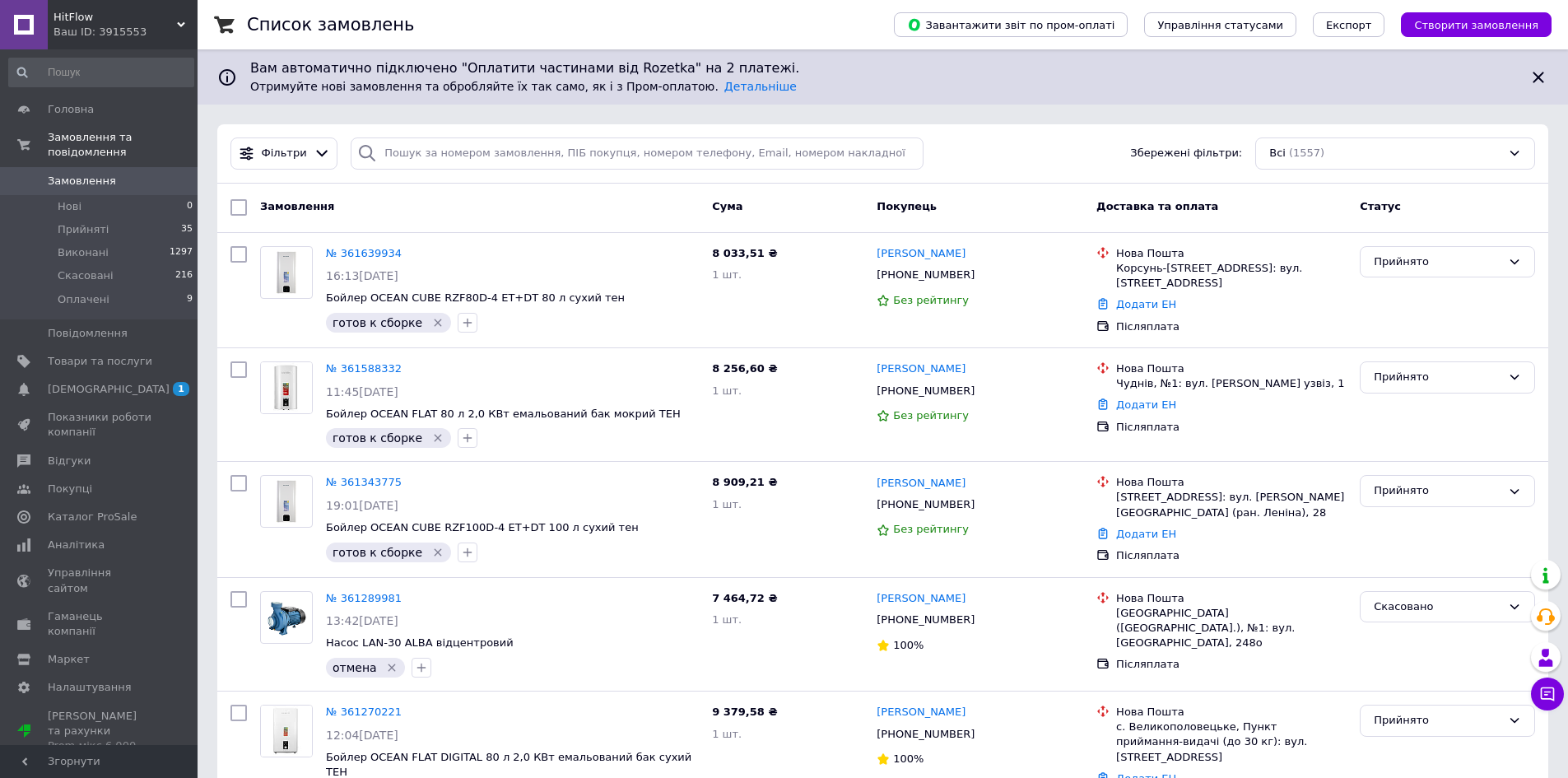
click at [110, 27] on div "Ваш ID: 3915553" at bounding box center [126, 32] width 144 height 15
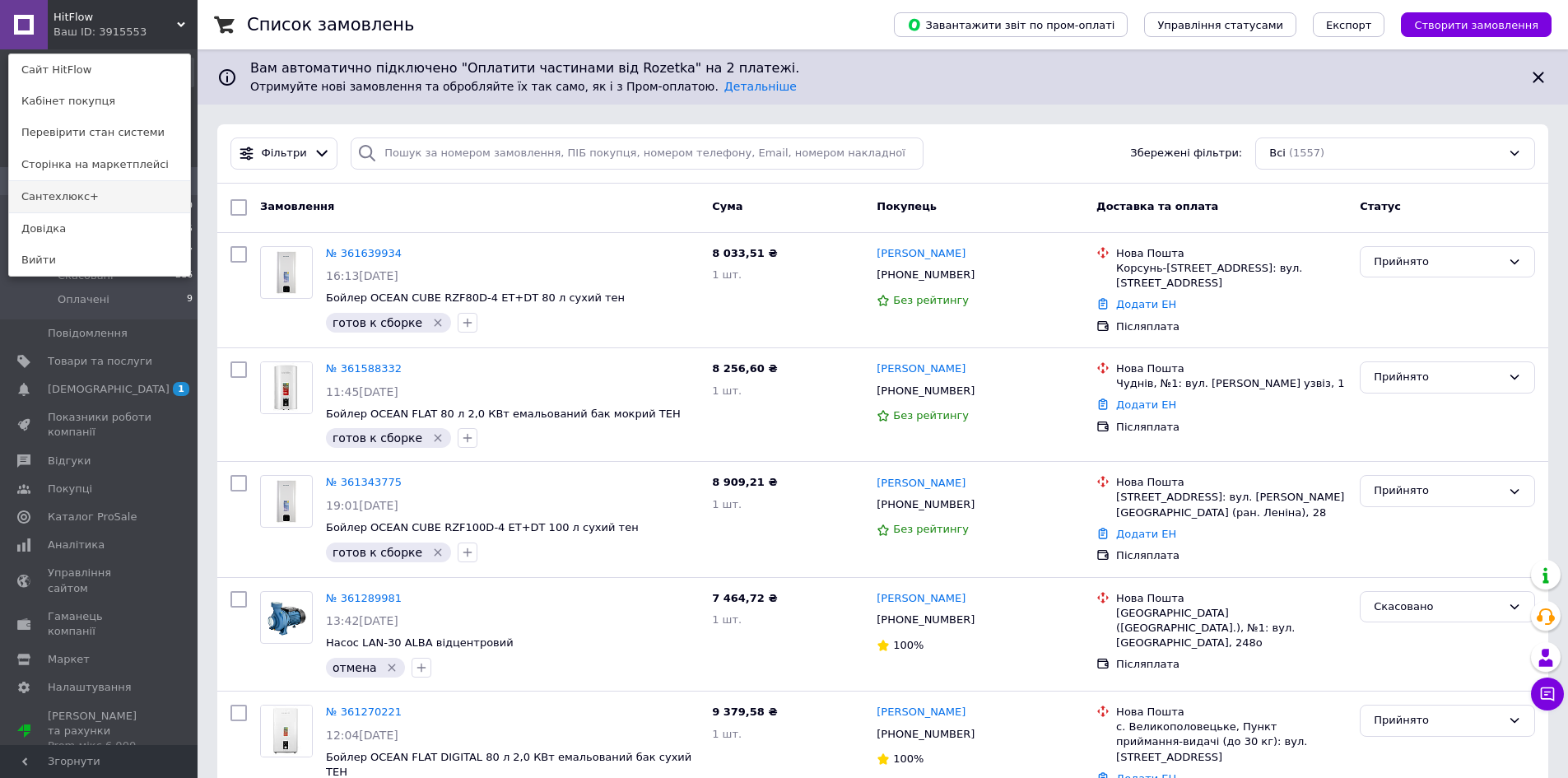
click at [98, 198] on link "Сантехлюкс+" at bounding box center [100, 197] width 181 height 31
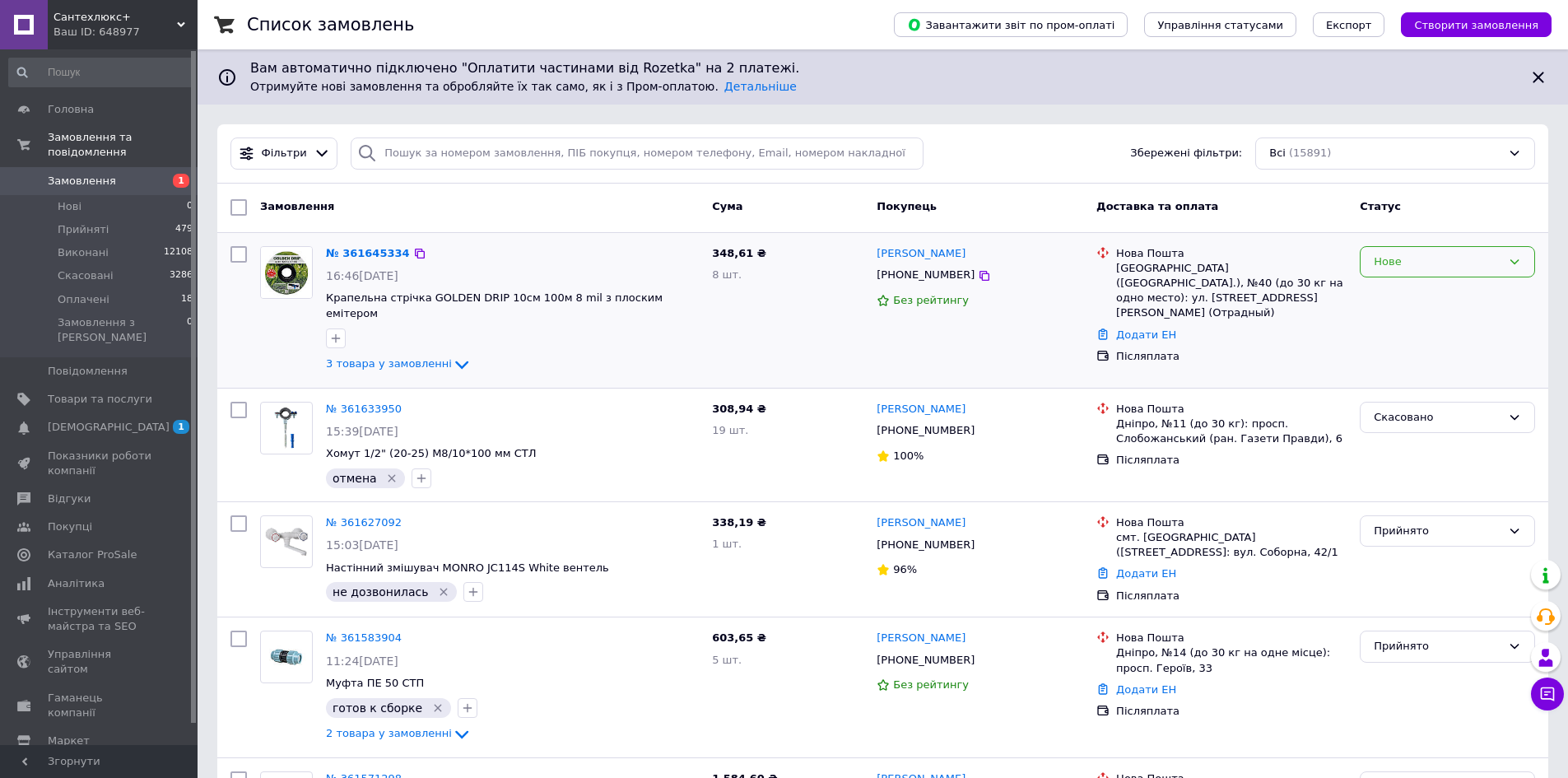
click at [1422, 271] on div "Нове" at bounding box center [1448, 262] width 176 height 32
click at [1426, 291] on li "Прийнято" at bounding box center [1448, 295] width 174 height 31
click at [395, 357] on span "3 товара у замовленні" at bounding box center [389, 363] width 126 height 12
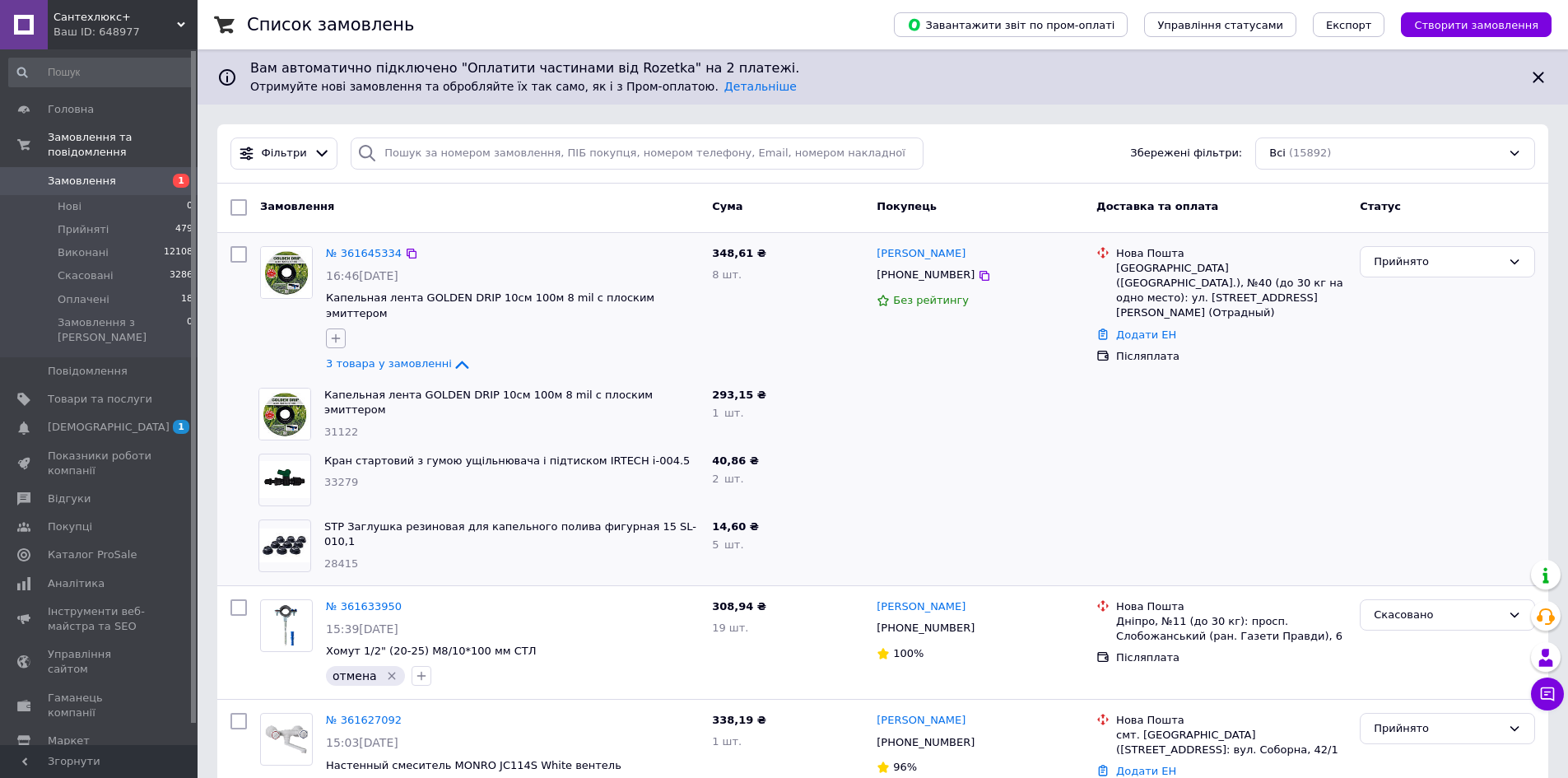
click at [338, 332] on icon "button" at bounding box center [336, 339] width 13 height 13
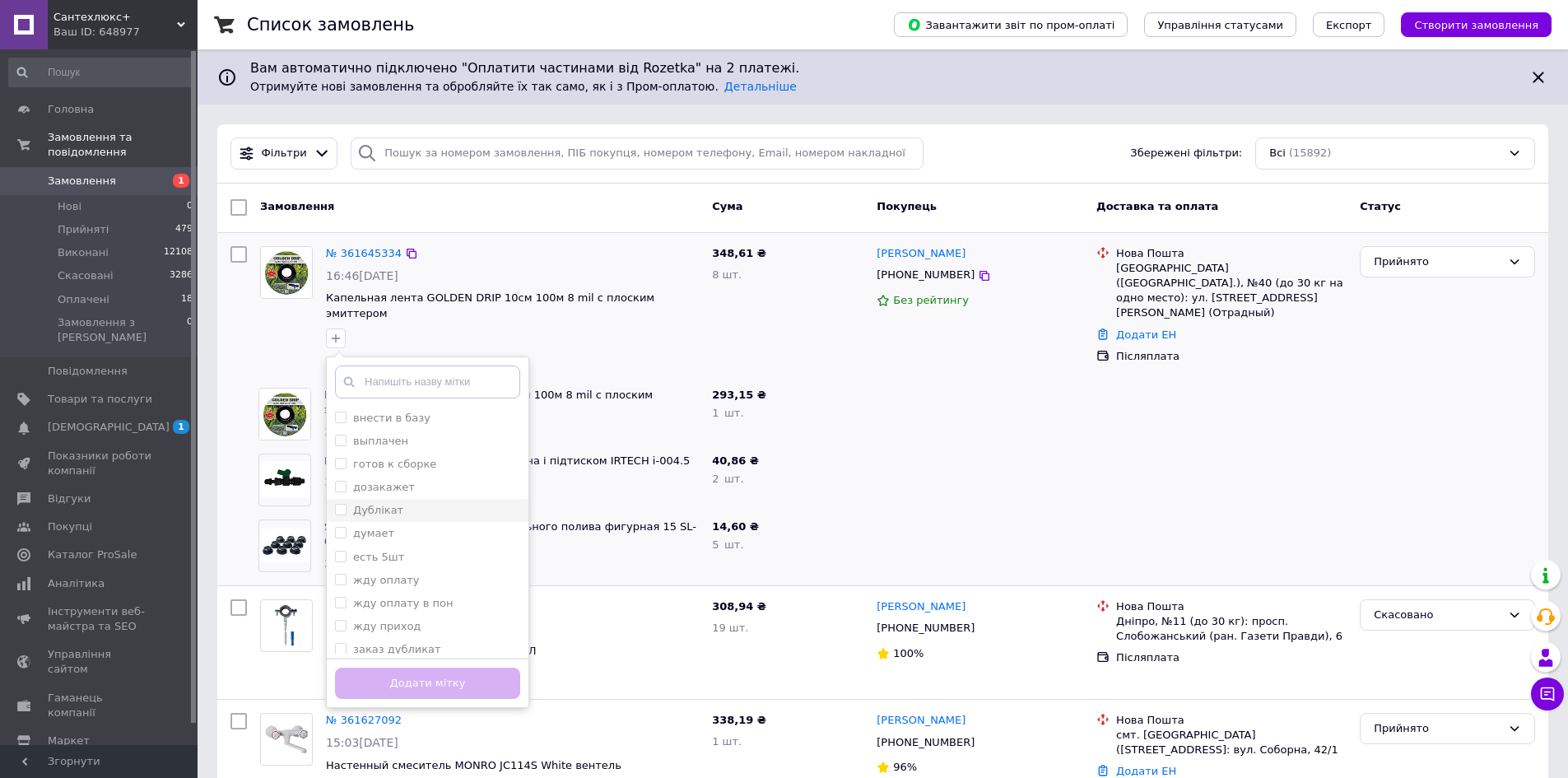
drag, startPoint x: 342, startPoint y: 448, endPoint x: 381, endPoint y: 498, distance: 63.4
click at [342, 458] on input "готов к сборке" at bounding box center [340, 463] width 11 height 11
checkbox input "true"
click at [450, 668] on button "Додати мітку" at bounding box center [427, 684] width 185 height 32
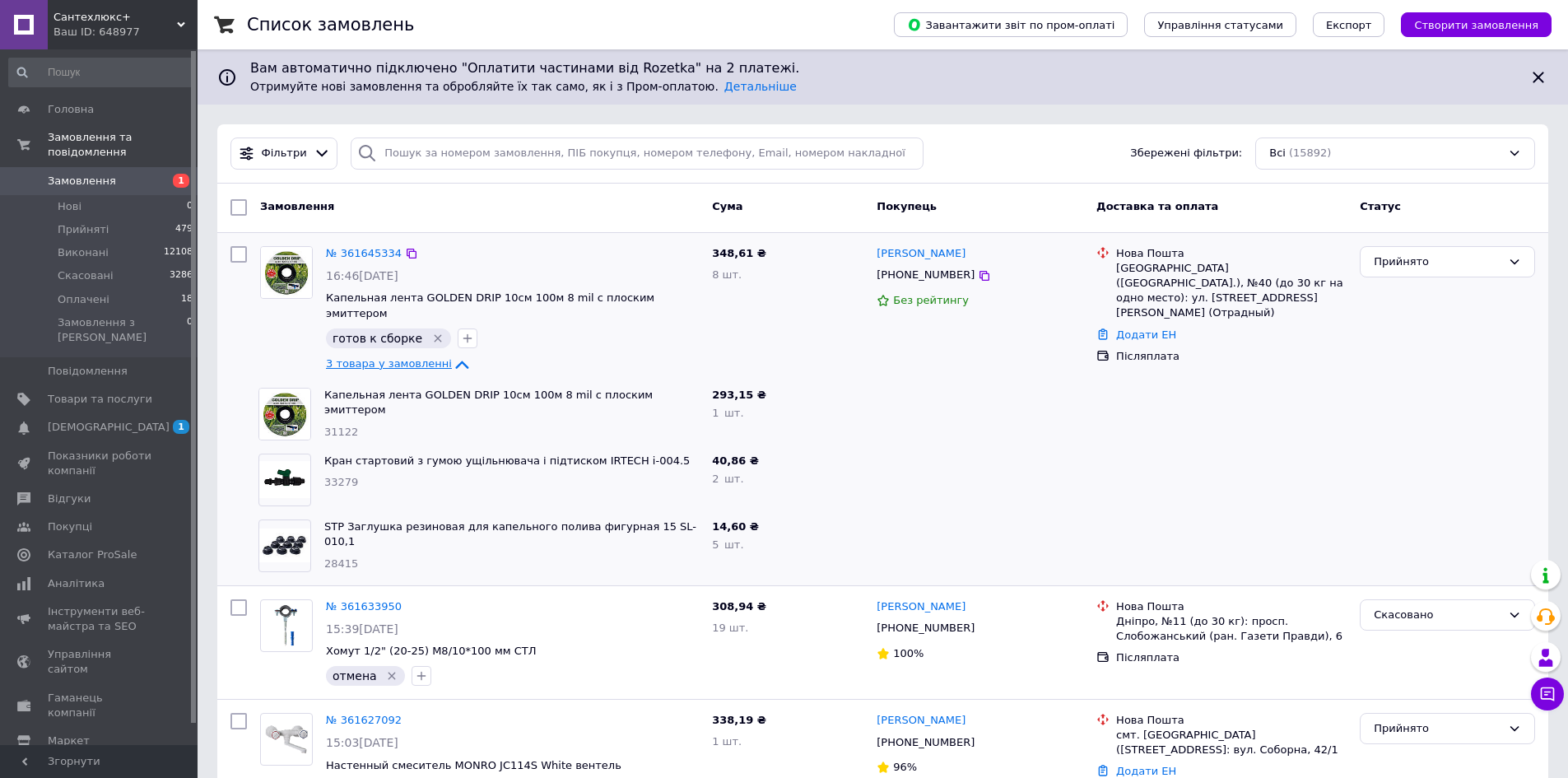
click at [369, 357] on span "3 товара у замовленні" at bounding box center [389, 363] width 126 height 12
